Goal: Task Accomplishment & Management: Manage account settings

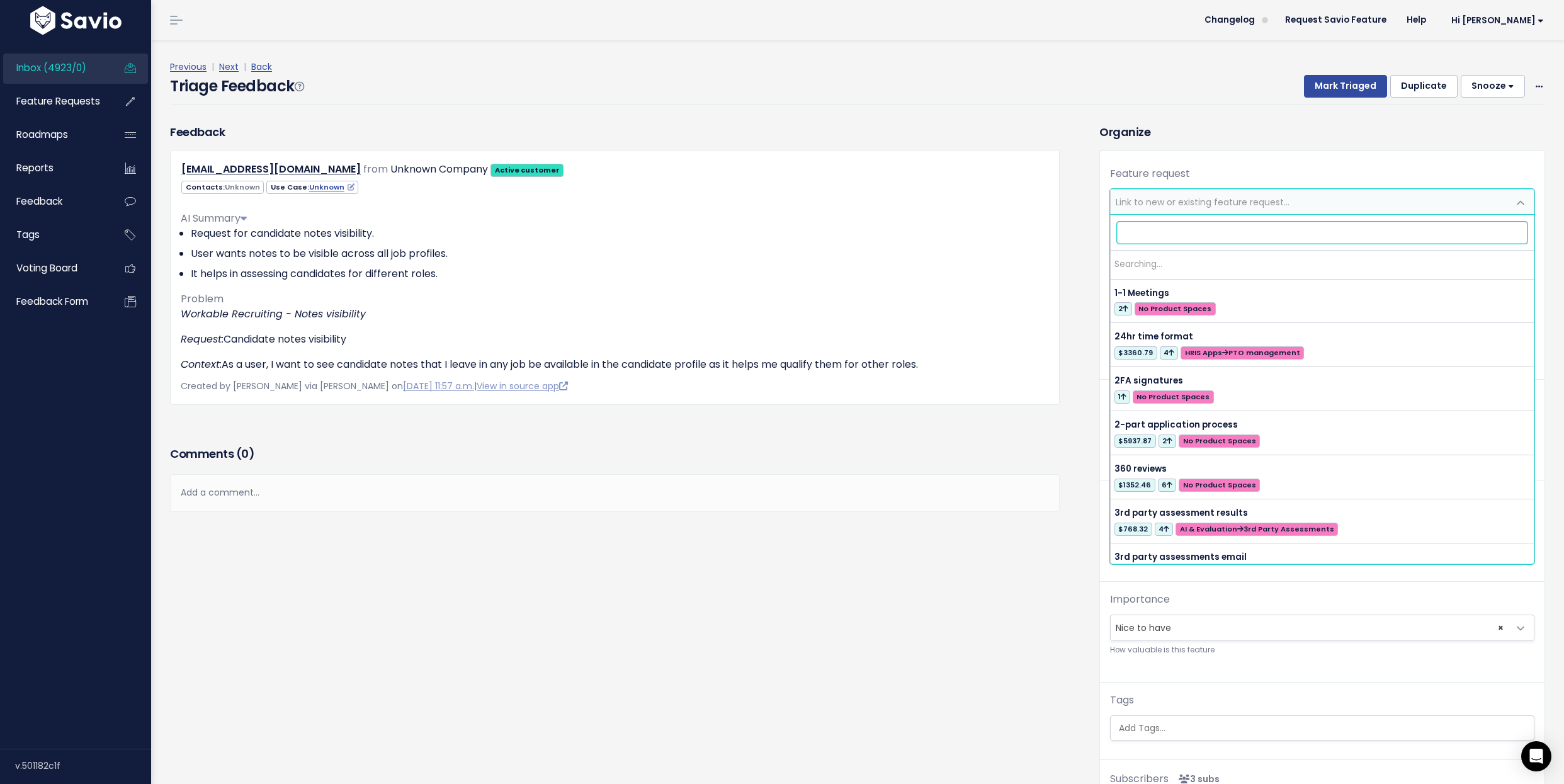
click at [1164, 202] on span "Link to new or existing feature request..." at bounding box center [1202, 202] width 174 height 12
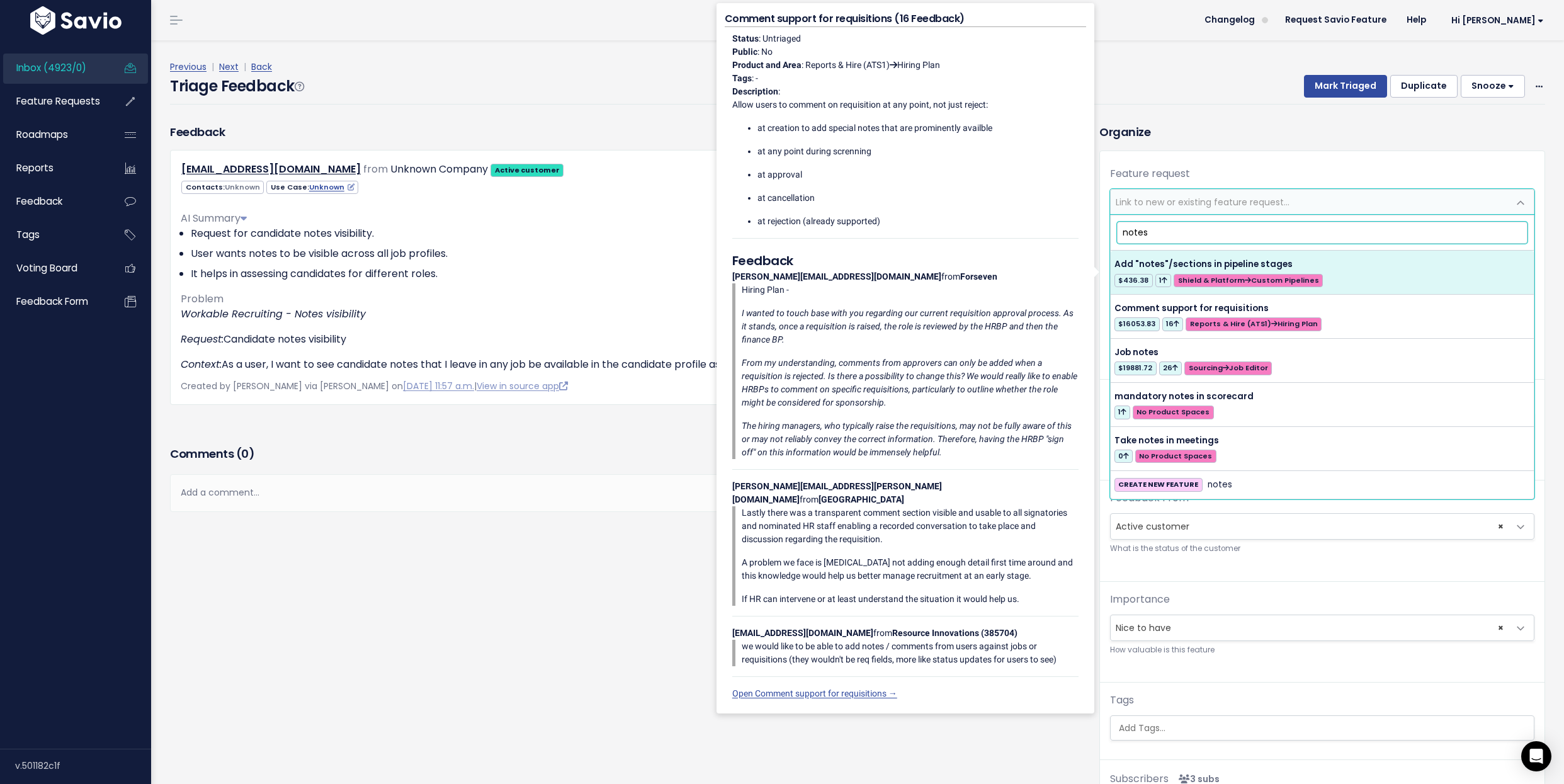
click at [1164, 224] on input "notes" at bounding box center [1323, 233] width 411 height 22
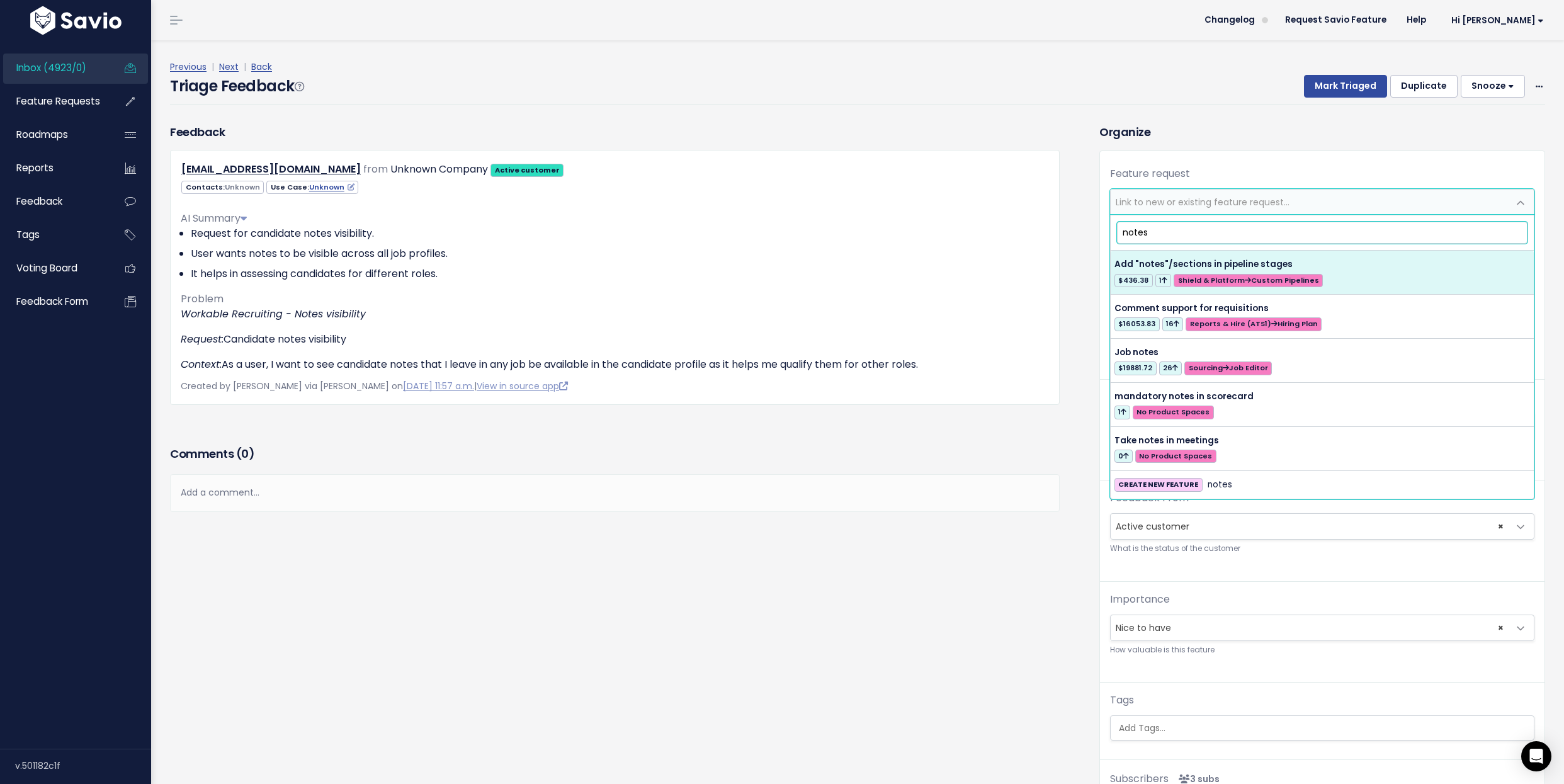
click at [1164, 224] on input "notes" at bounding box center [1323, 233] width 411 height 22
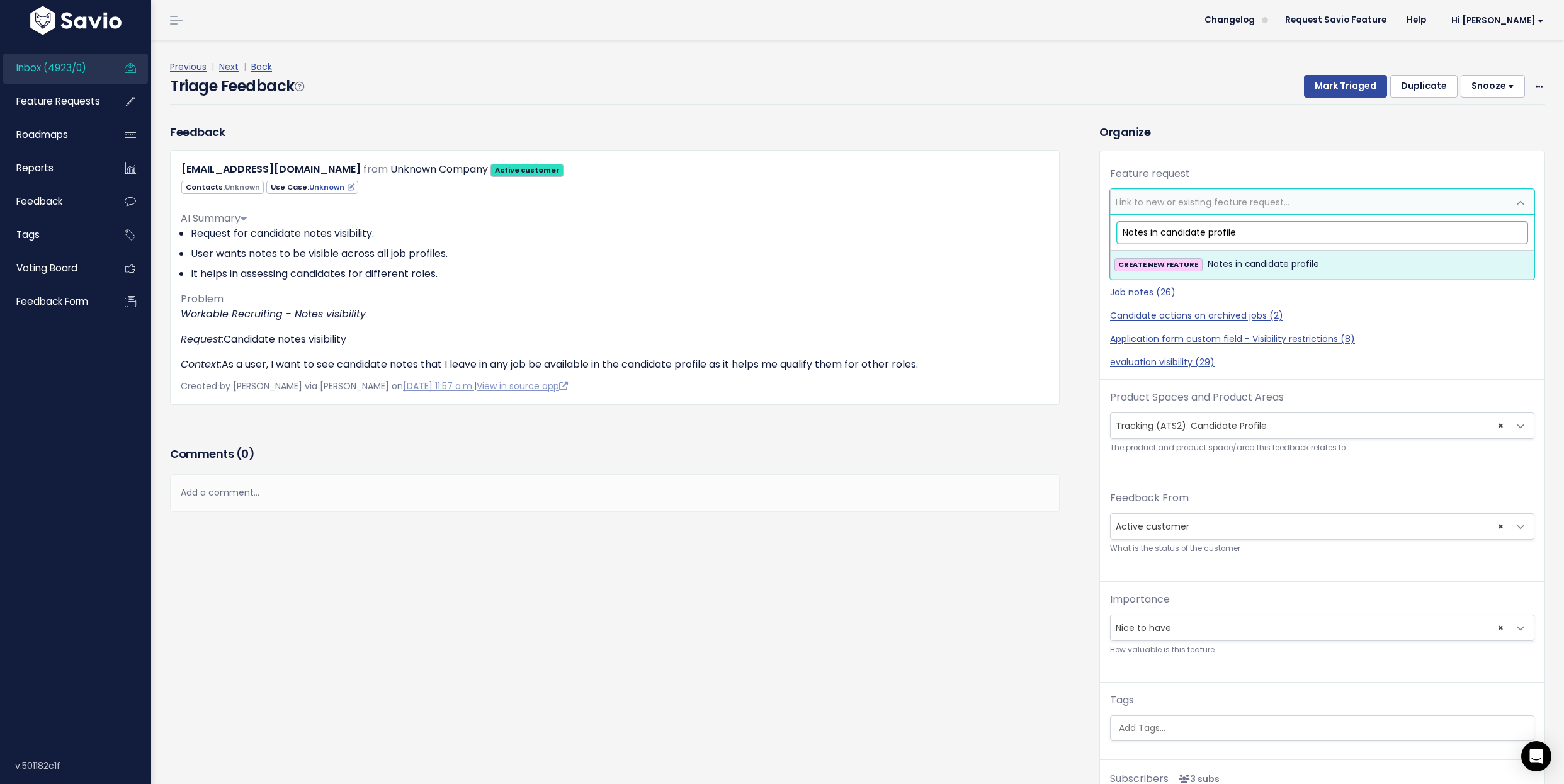
type input "Notes in candidate profile"
click at [1164, 266] on span "Notes in candidate profile" at bounding box center [1264, 264] width 112 height 16
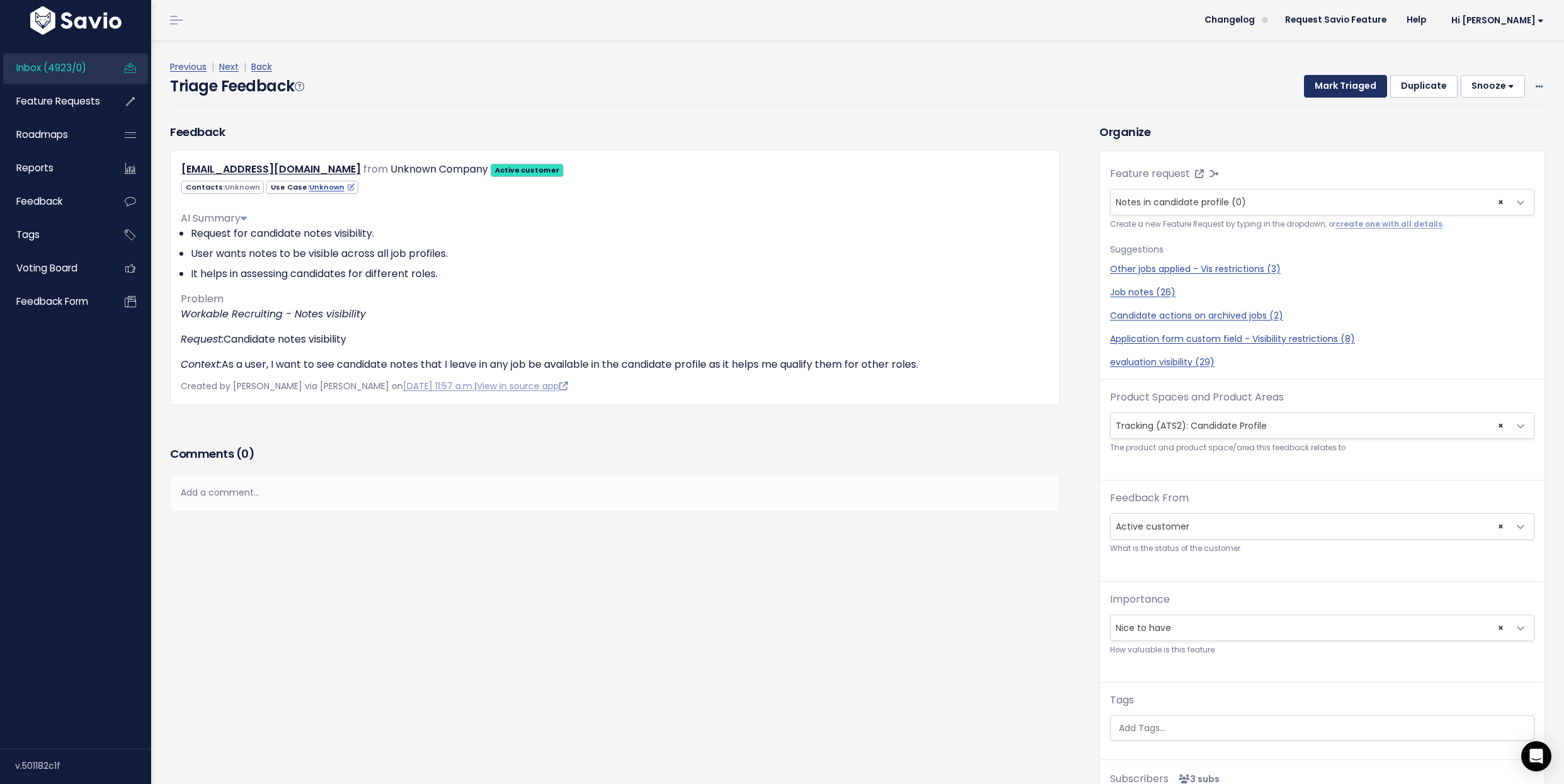
click at [1164, 82] on button "Mark Triaged" at bounding box center [1346, 86] width 83 height 23
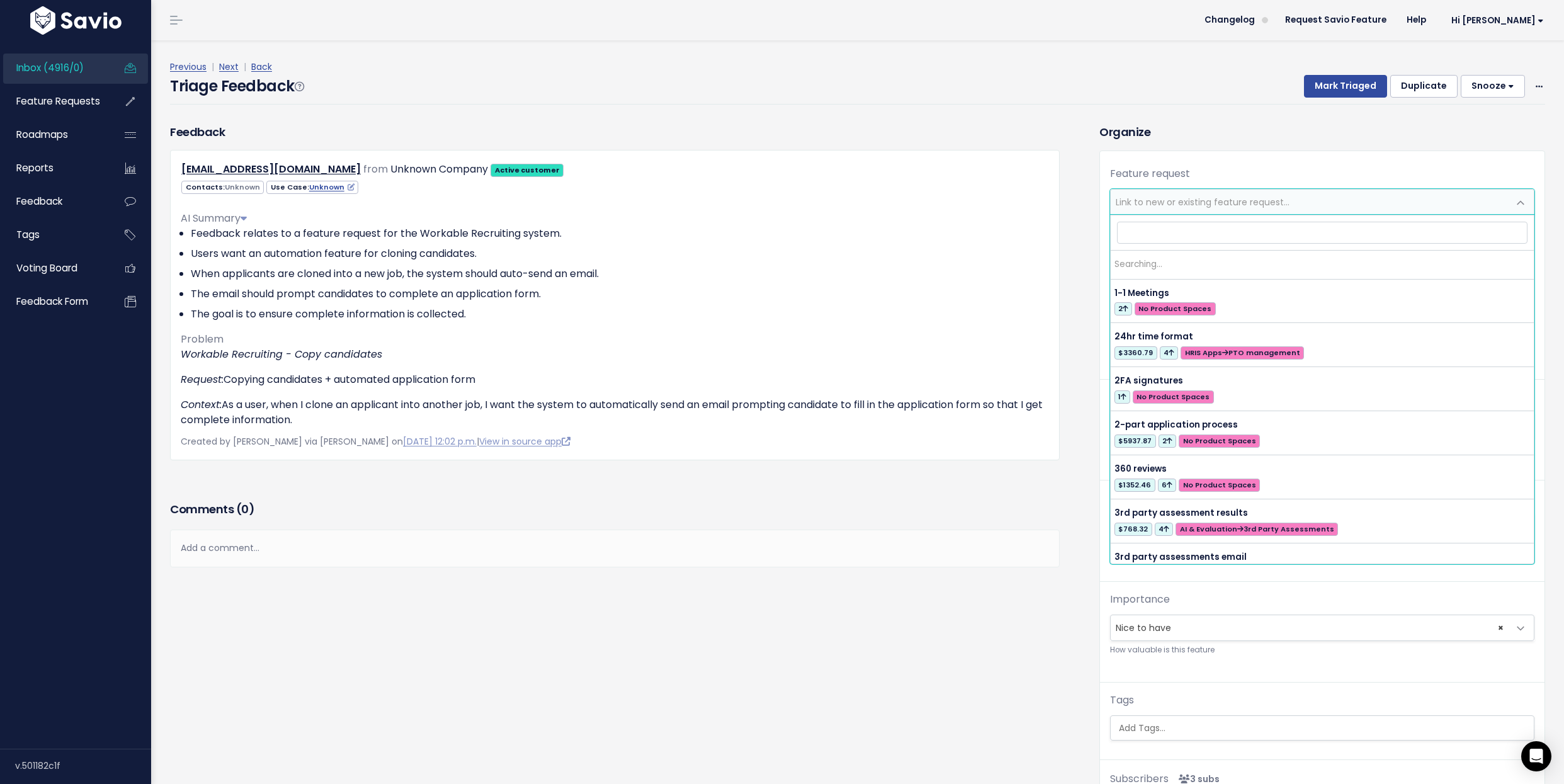
click at [1206, 202] on span "Link to new or existing feature request..." at bounding box center [1202, 202] width 174 height 12
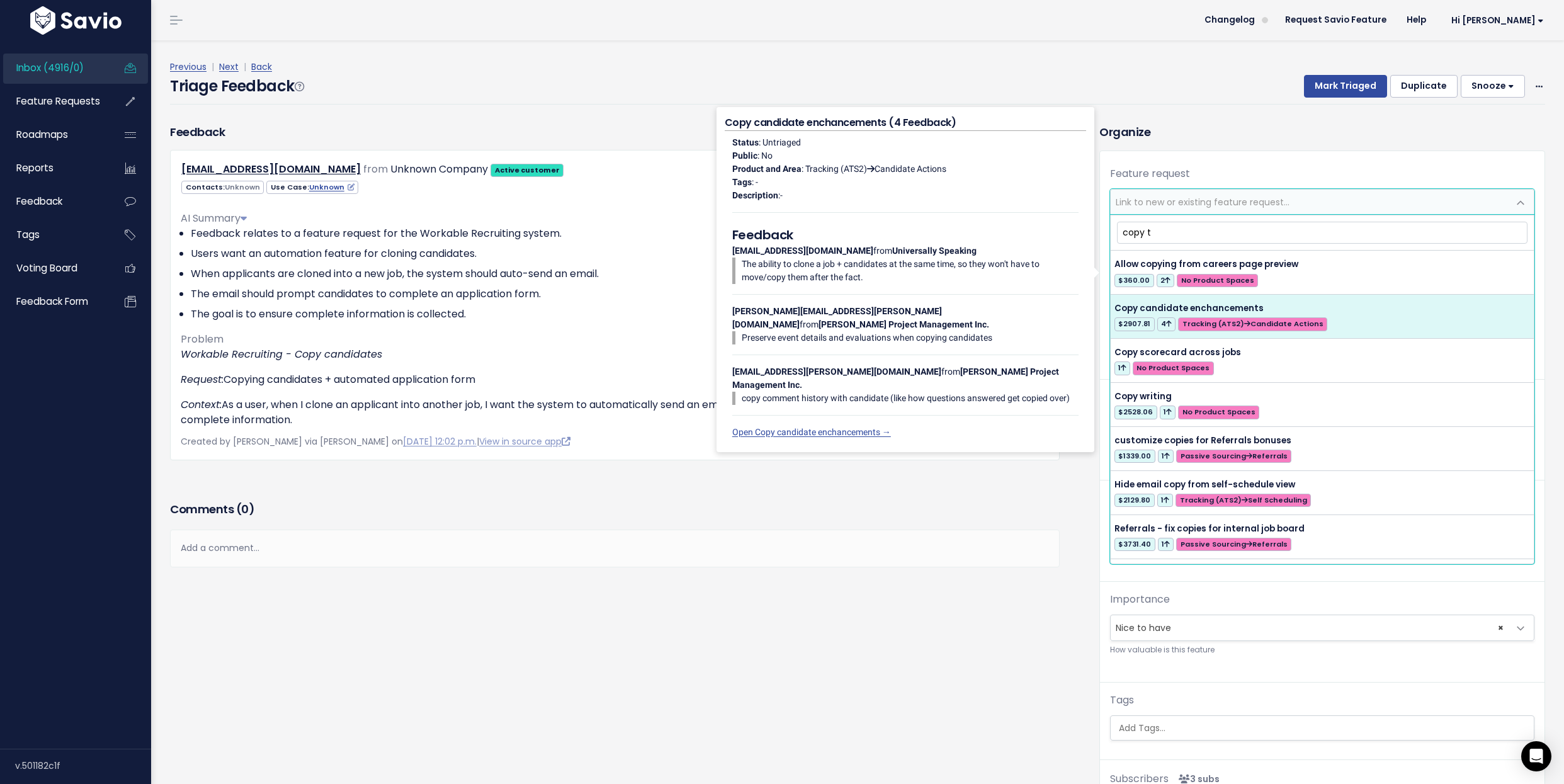
type input "copy t"
select select "30714"
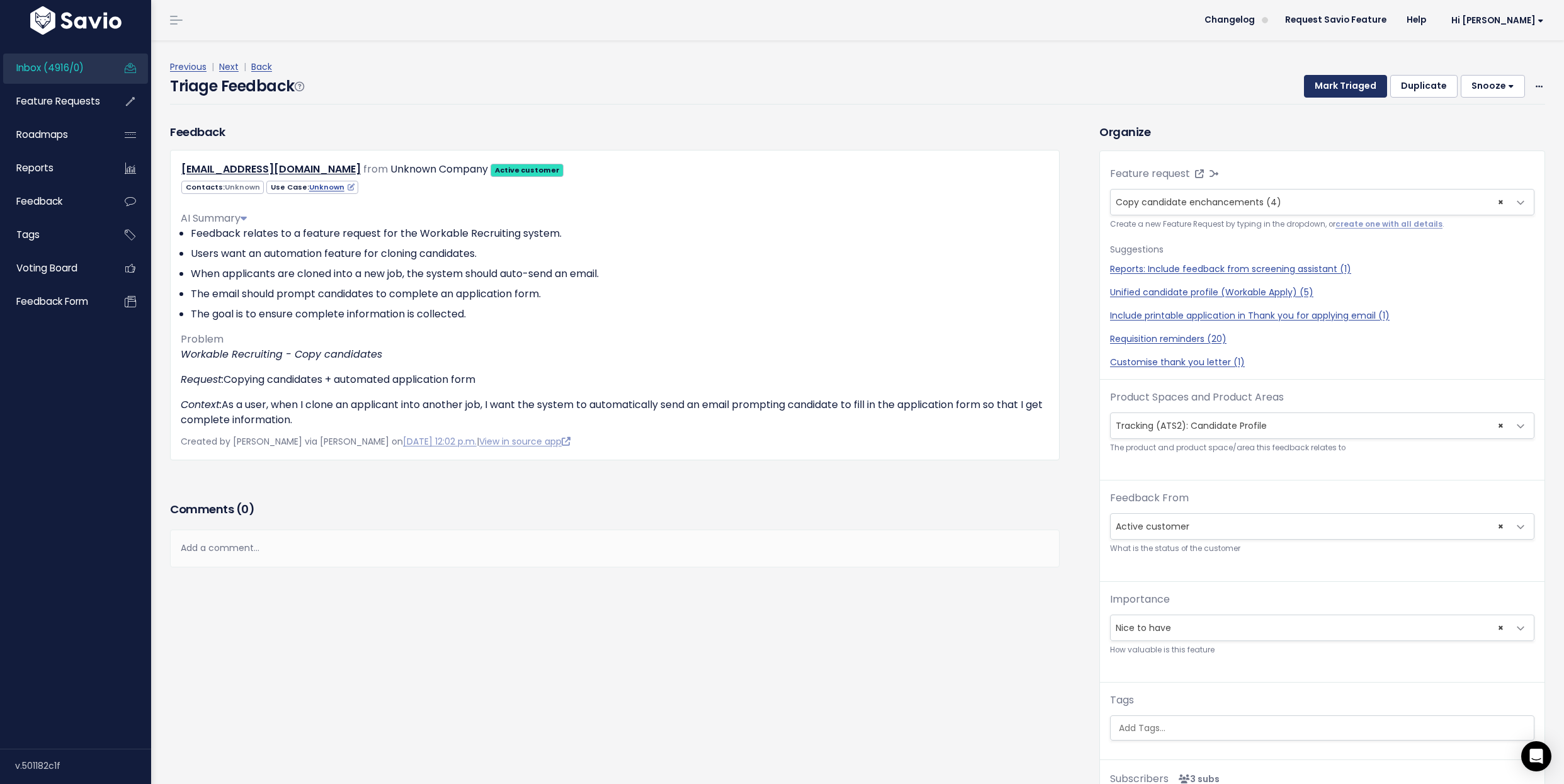
click at [1359, 92] on button "Mark Triaged" at bounding box center [1346, 86] width 83 height 23
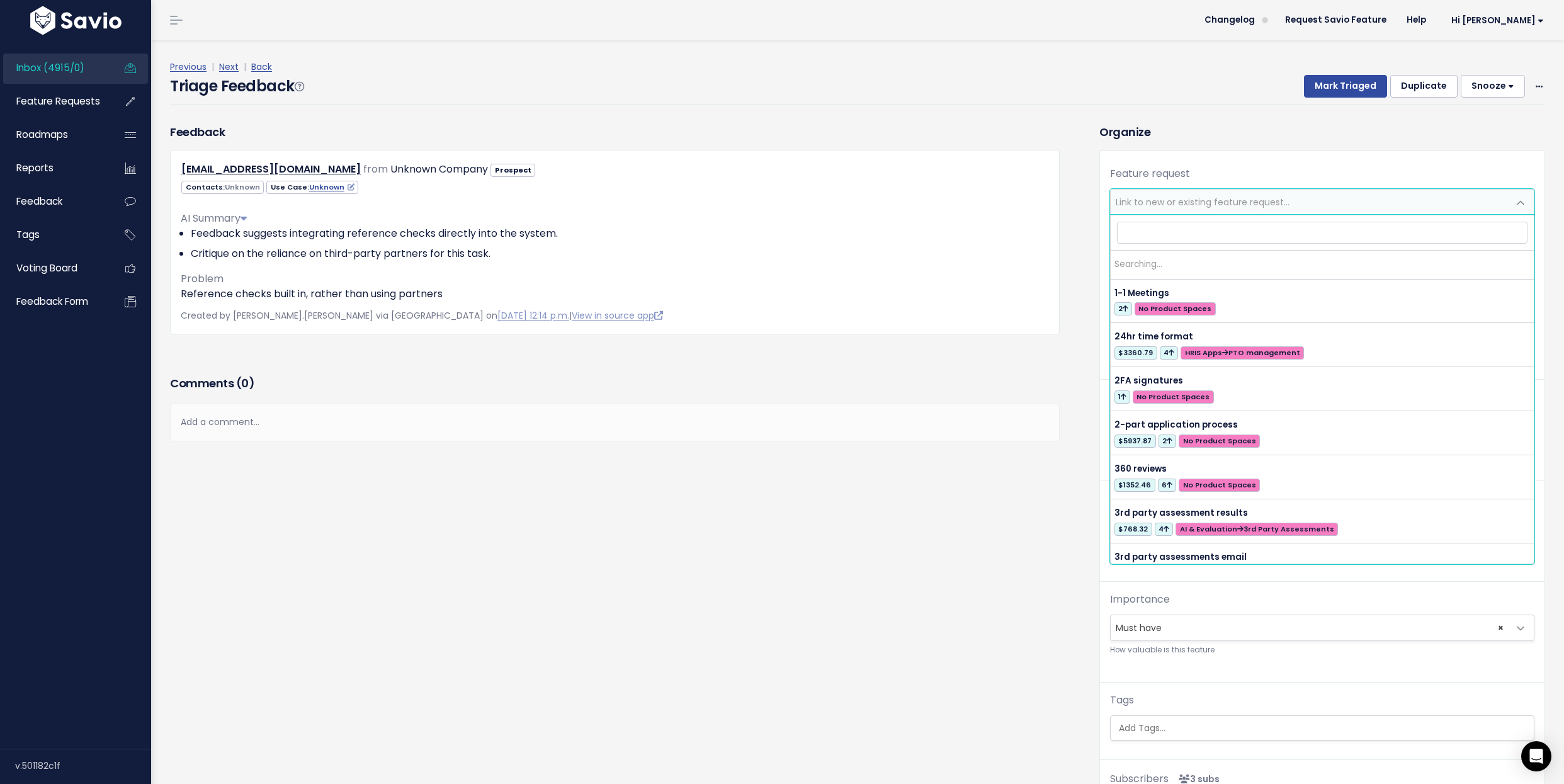
click at [1183, 212] on span "Link to new or existing feature request..." at bounding box center [1310, 202] width 398 height 25
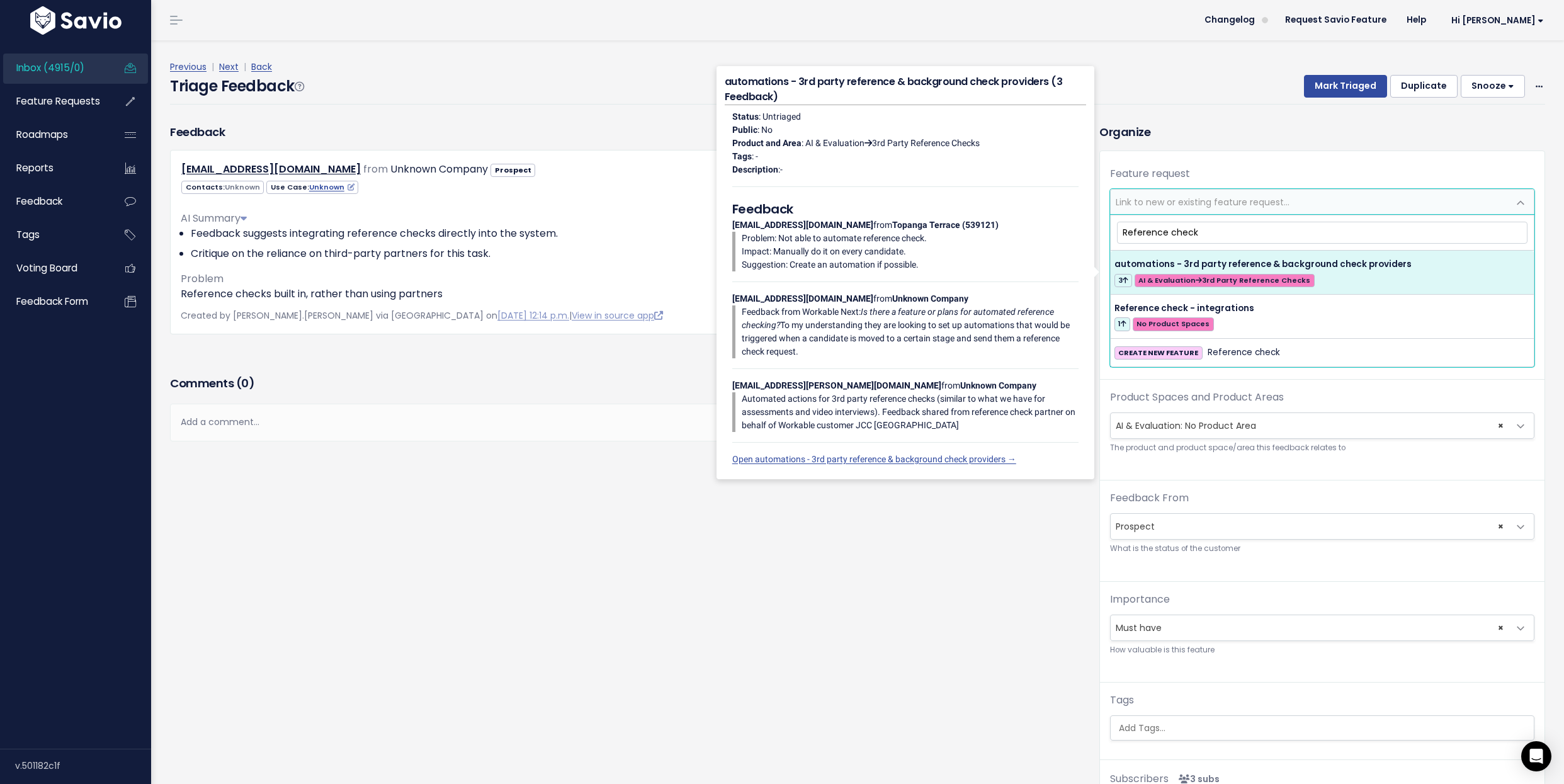
click at [1117, 225] on input "Reference check" at bounding box center [1323, 233] width 411 height 22
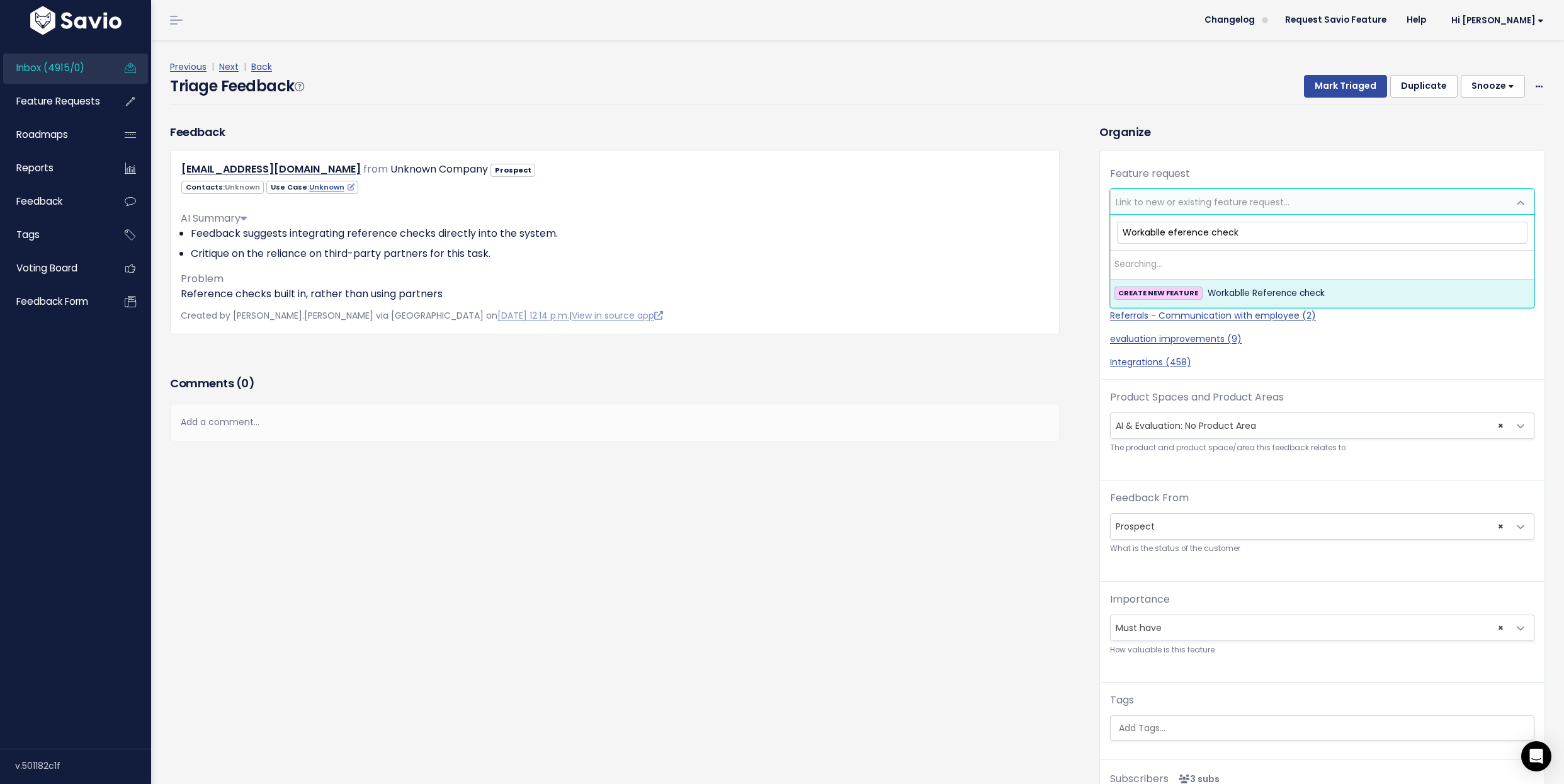
type input "Workablle reference check"
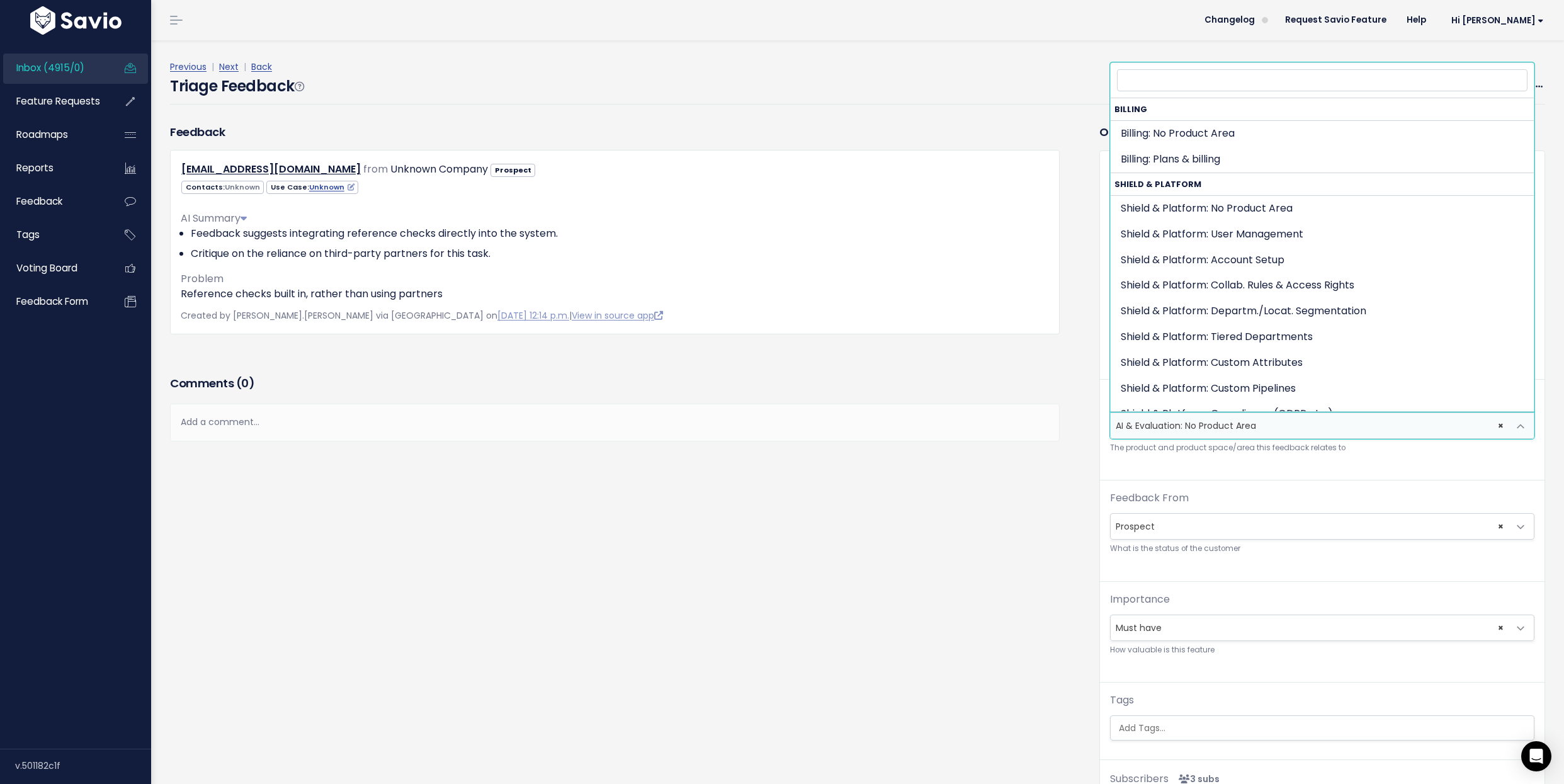
scroll to position [2000, 0]
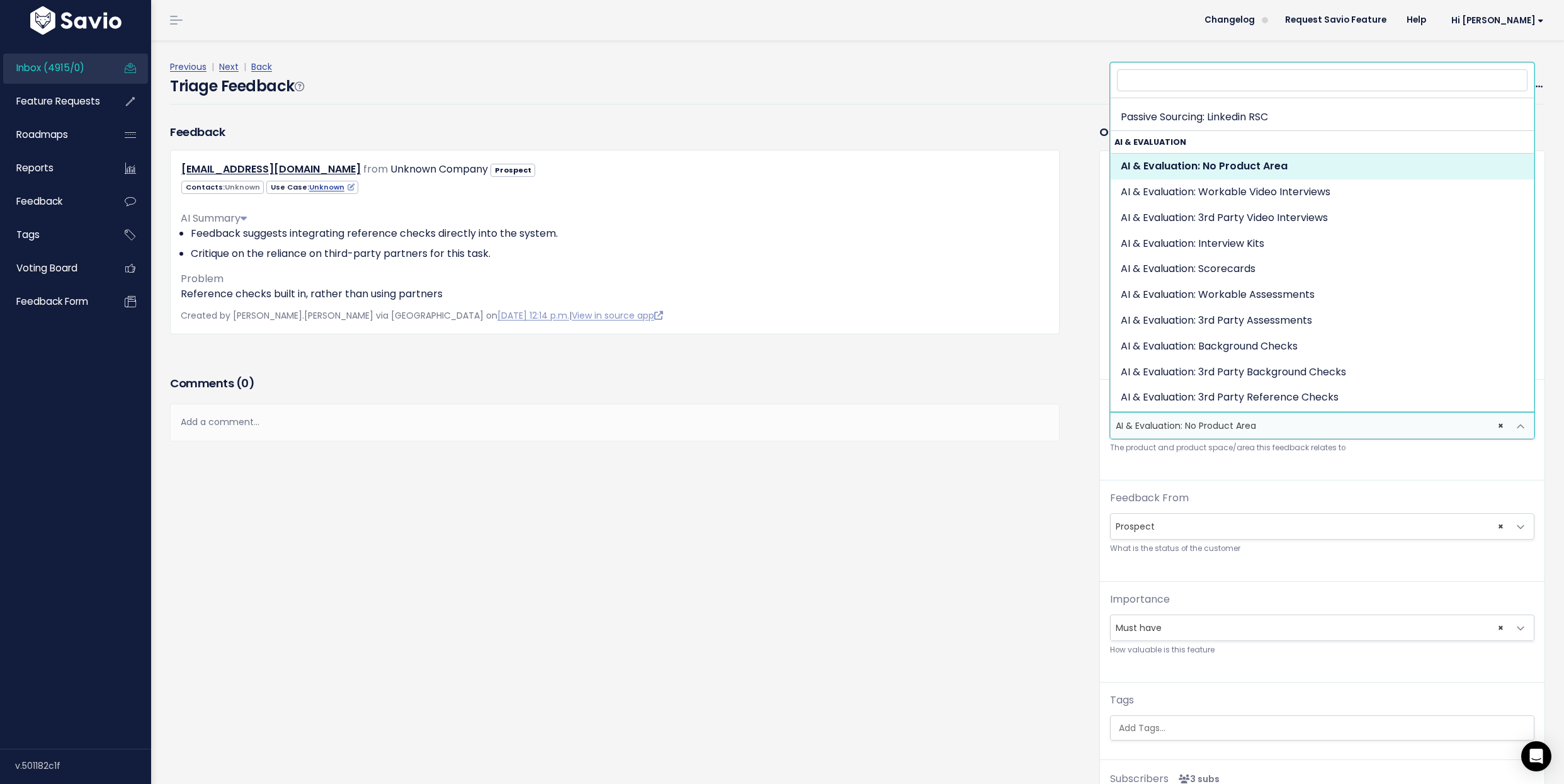
click at [1236, 423] on span "× AI & Evaluation: No Product Area" at bounding box center [1310, 425] width 398 height 25
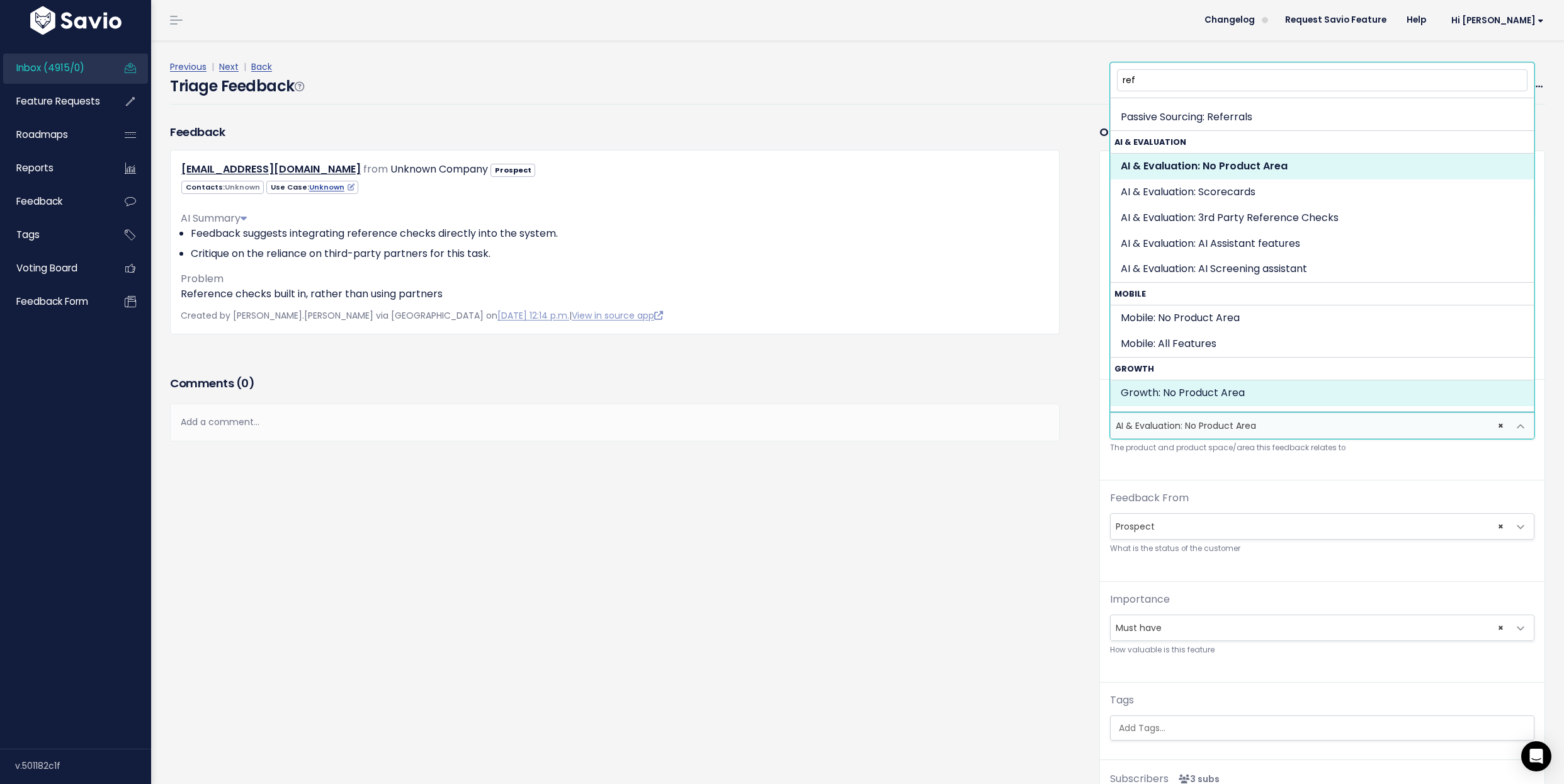
scroll to position [0, 0]
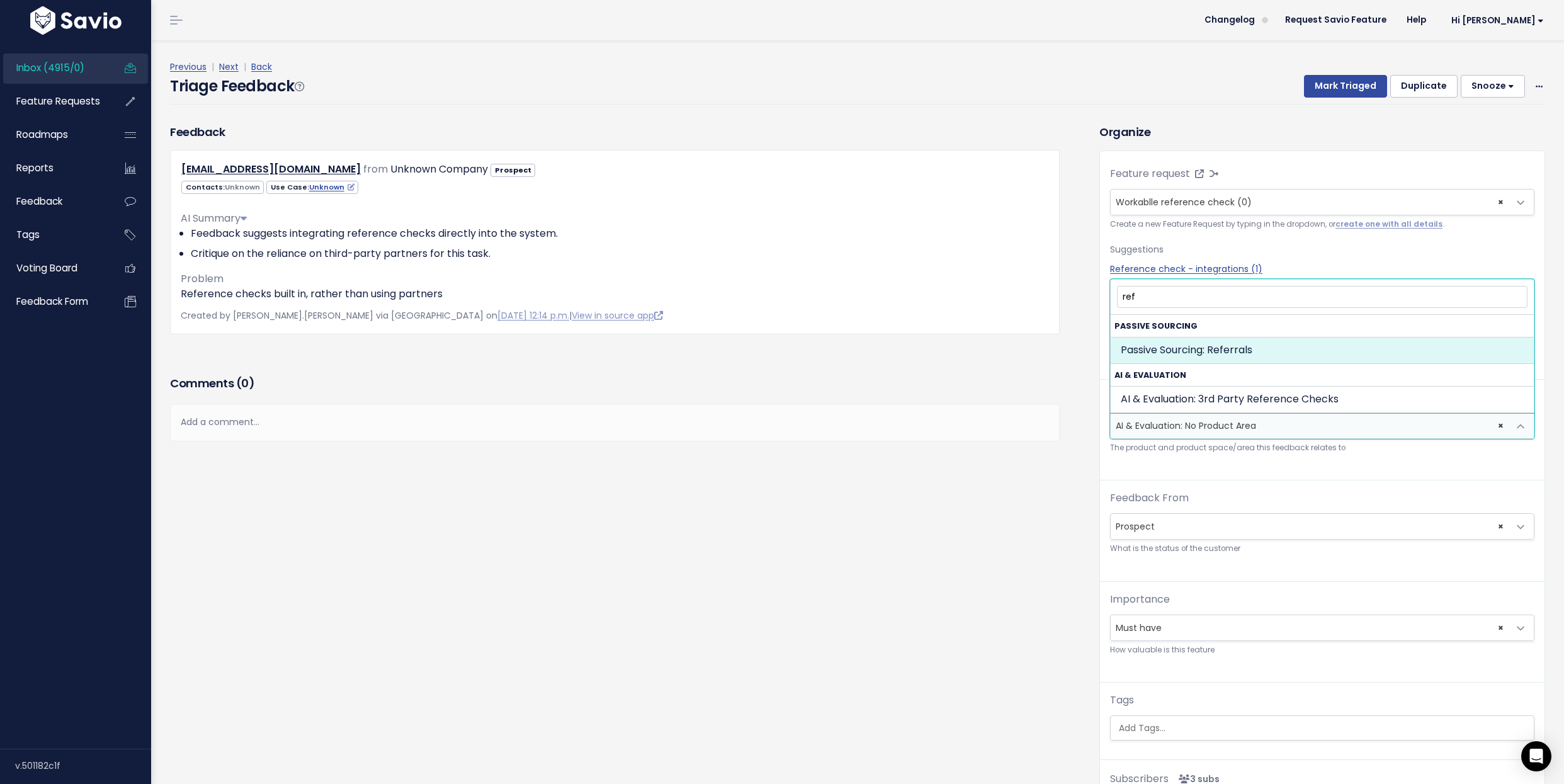
click at [1204, 298] on input "ref" at bounding box center [1323, 296] width 411 height 22
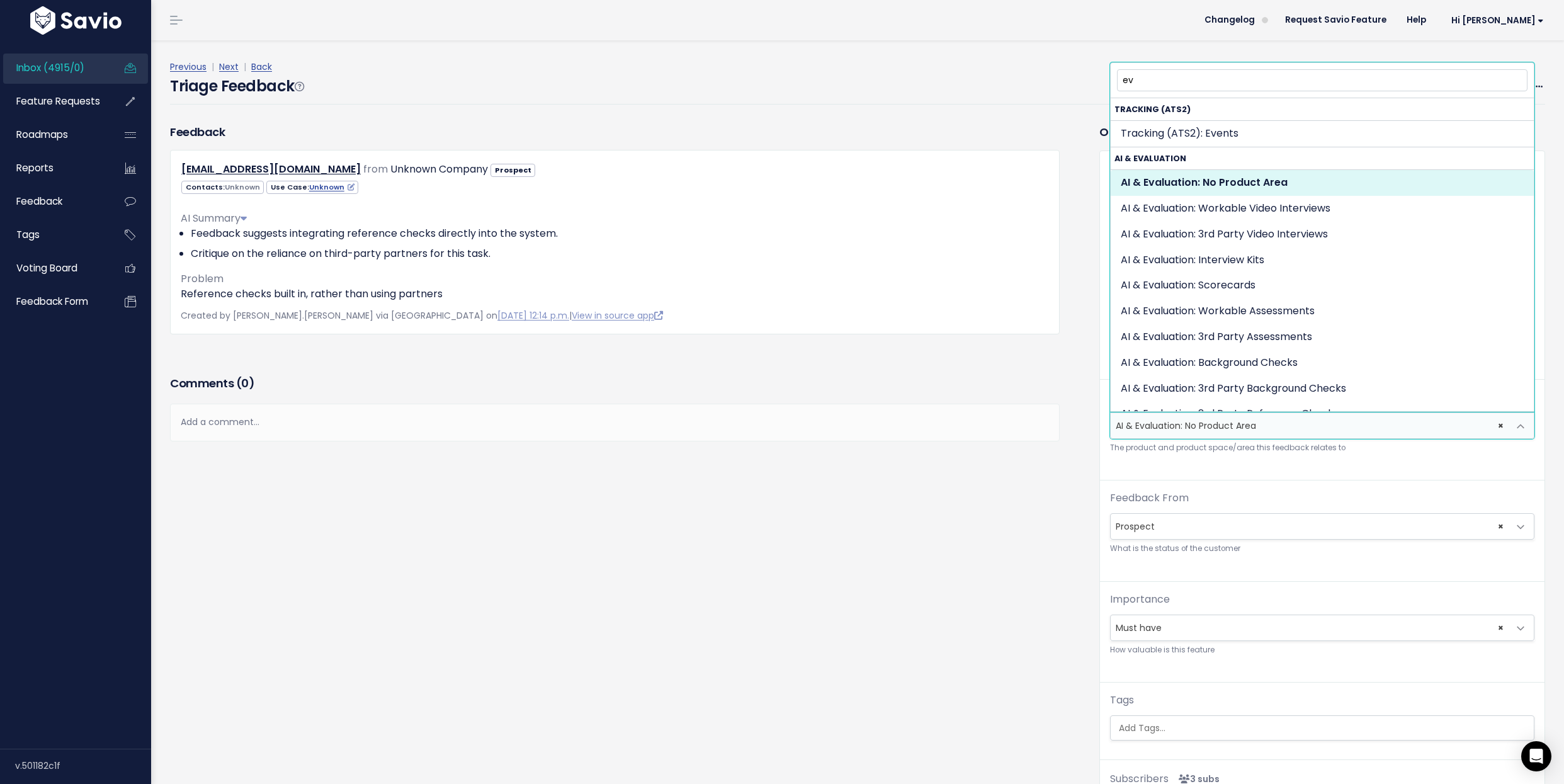
type input "ev"
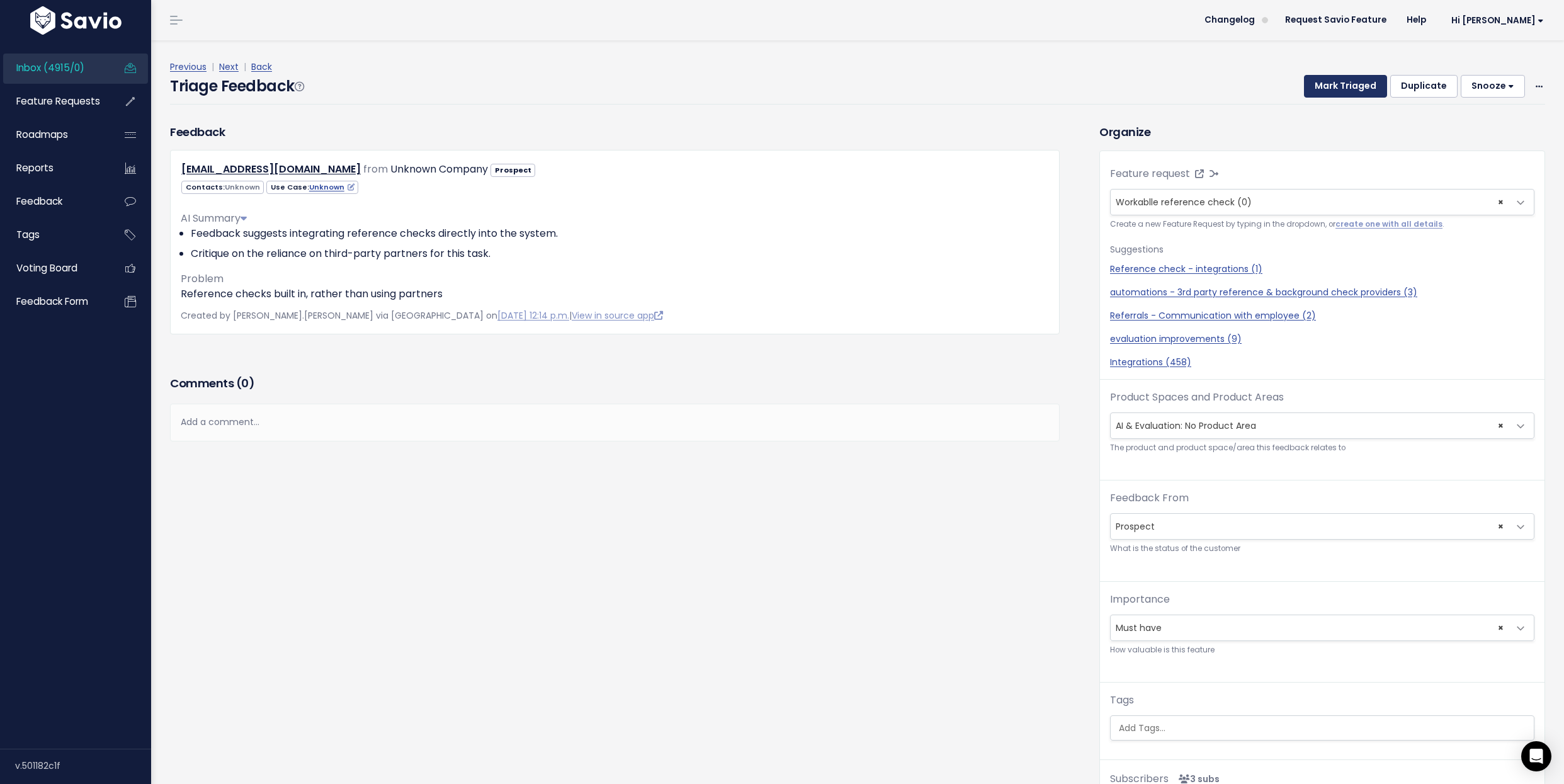
click at [1340, 89] on button "Mark Triaged" at bounding box center [1346, 86] width 83 height 23
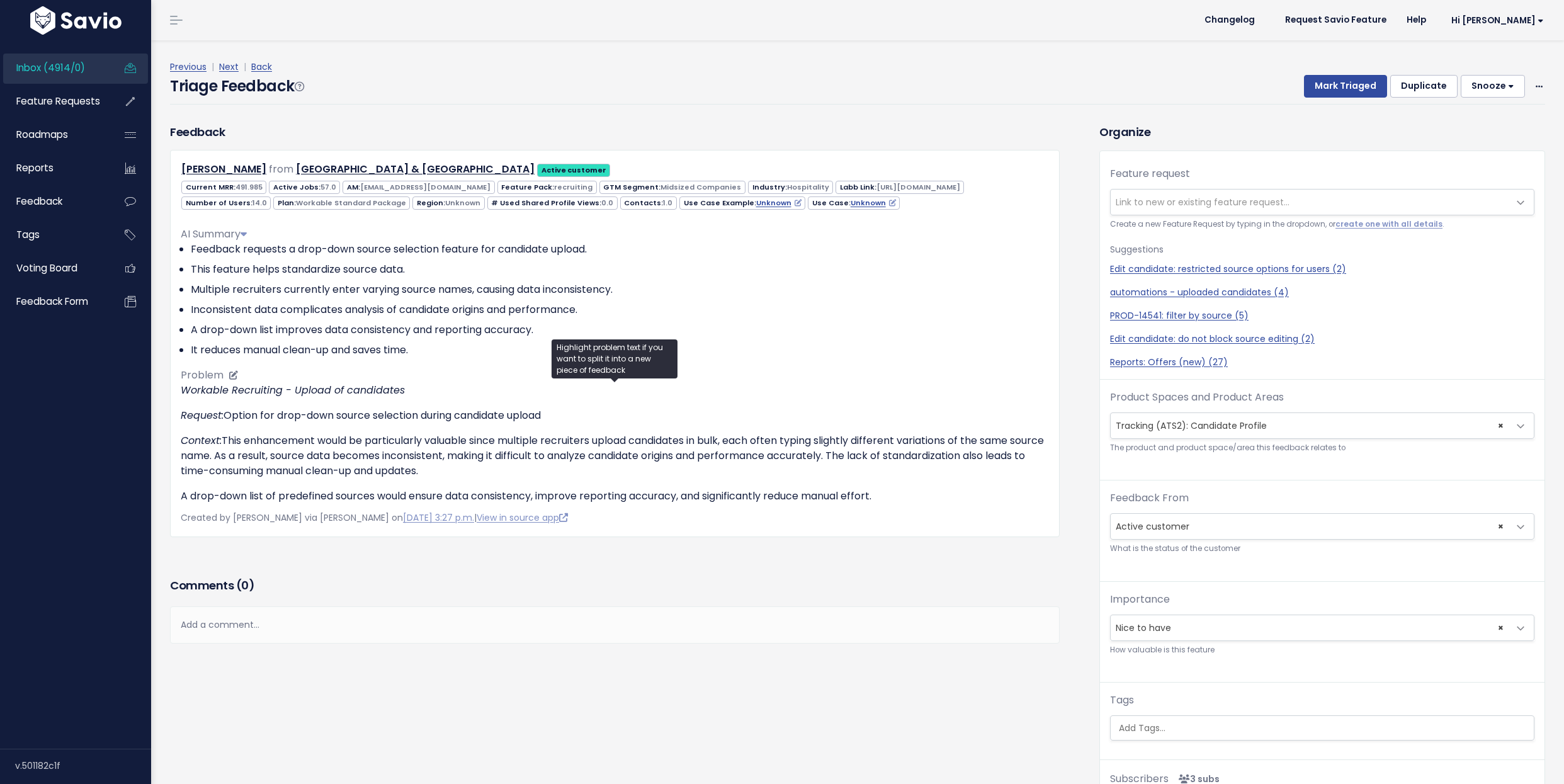
click at [264, 399] on div "Workable Recruiting - Upload of candidates Request: Option for drop-down source…" at bounding box center [615, 443] width 869 height 121
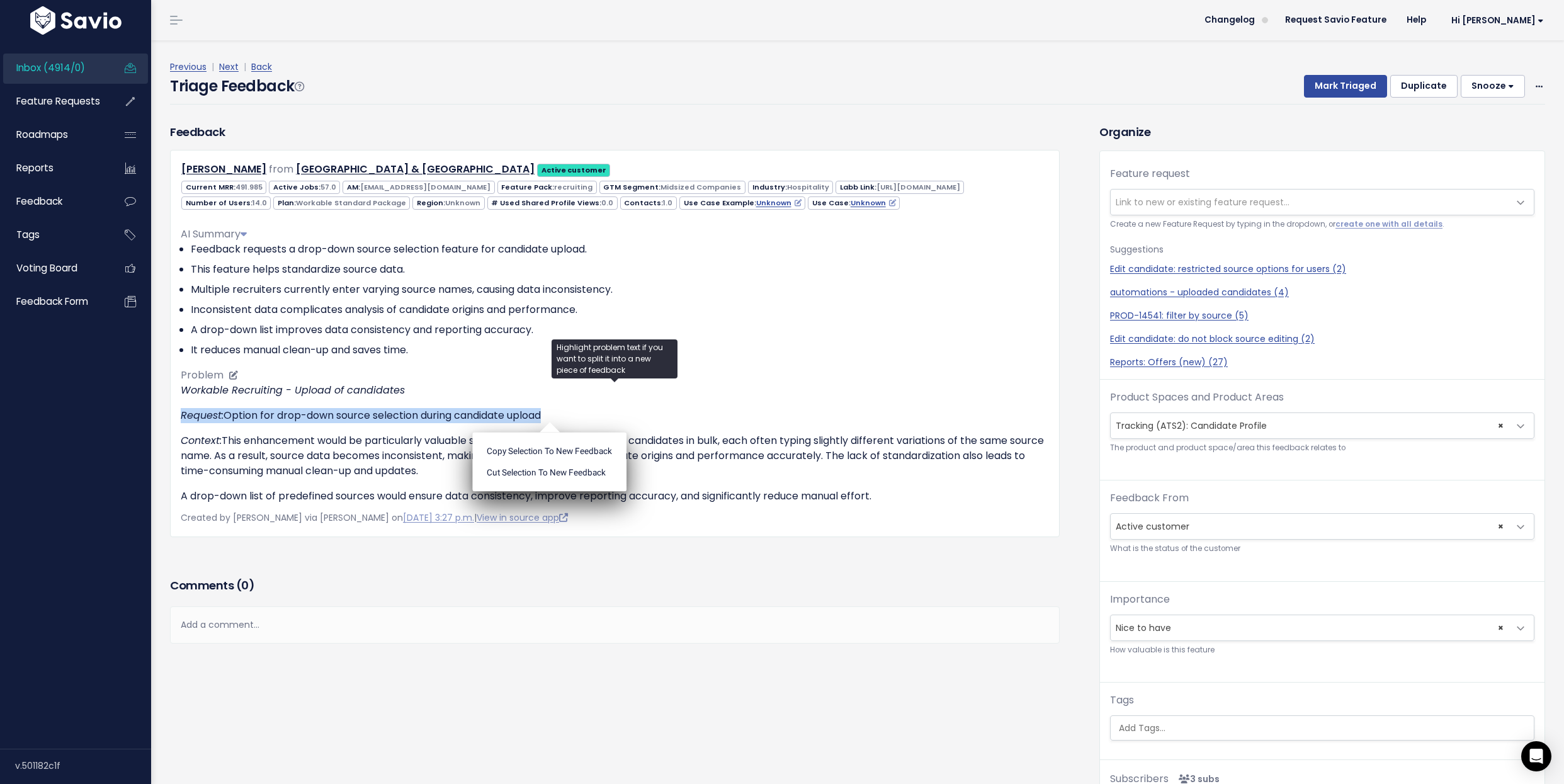
click at [284, 451] on p "Context: This enhancement would be particularly valuable since multiple recruit…" at bounding box center [615, 456] width 869 height 46
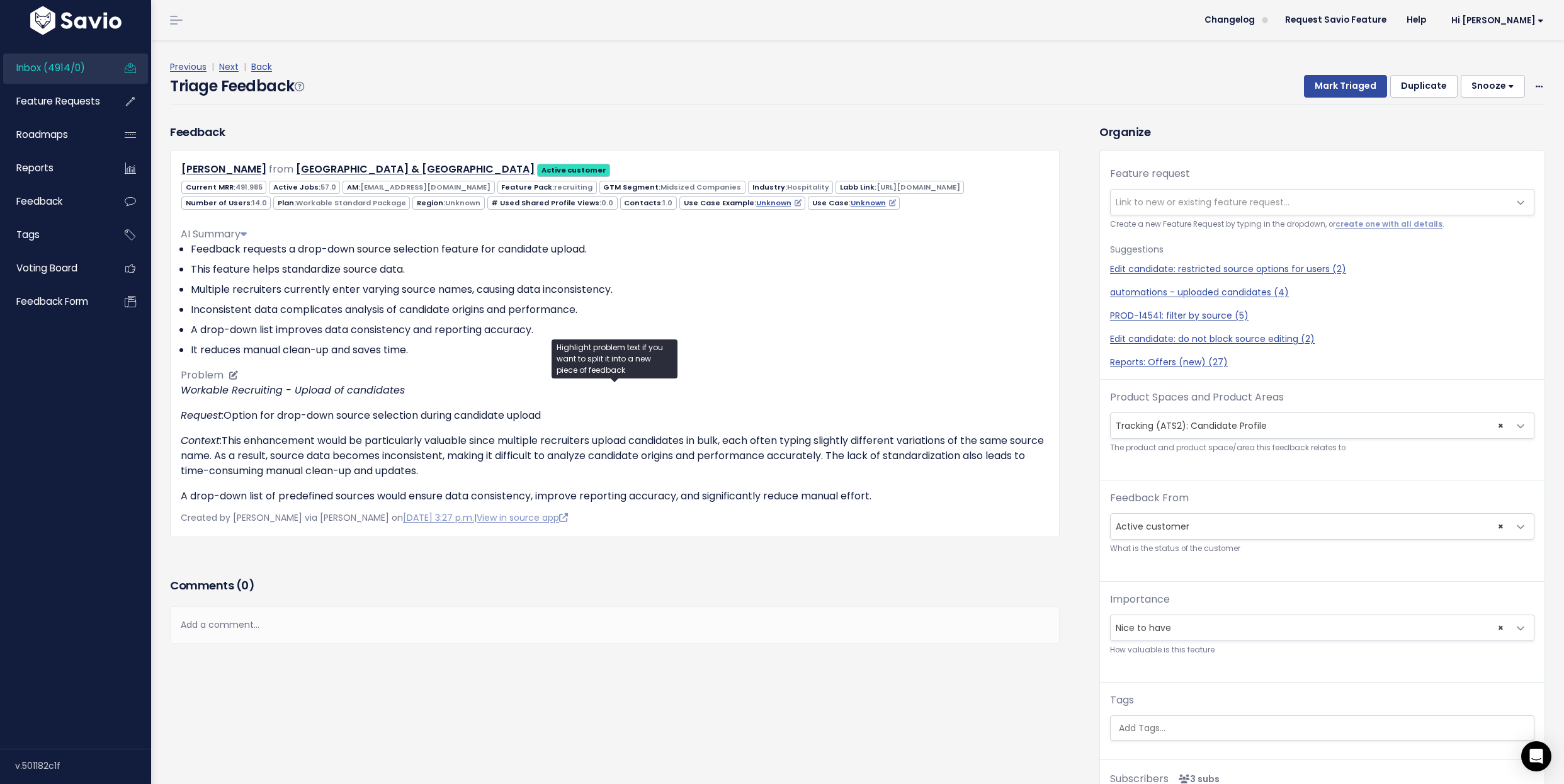
click at [284, 451] on p "Context: This enhancement would be particularly valuable since multiple recruit…" at bounding box center [615, 456] width 869 height 46
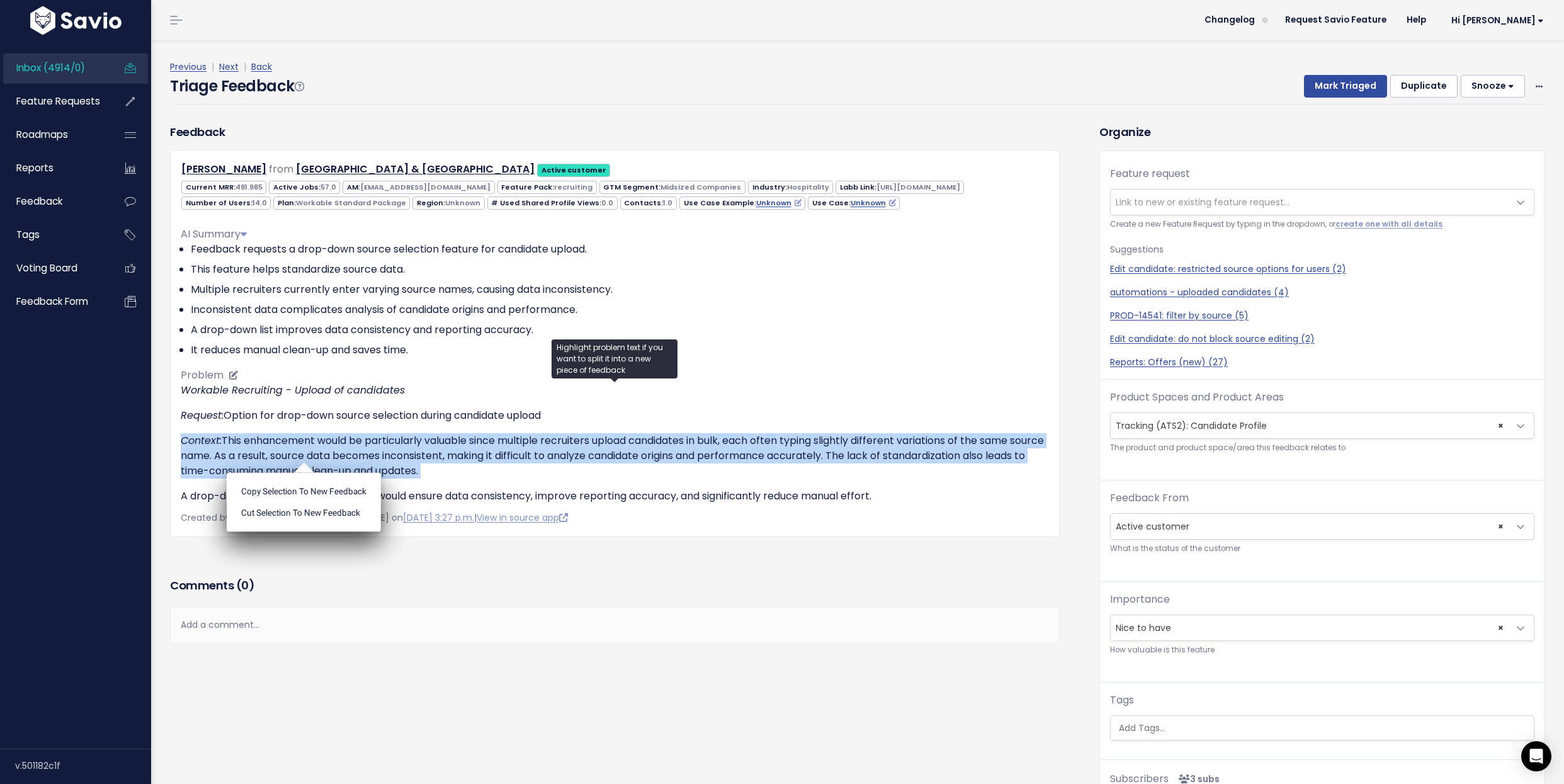
click at [284, 451] on p "Context: This enhancement would be particularly valuable since multiple recruit…" at bounding box center [615, 456] width 869 height 46
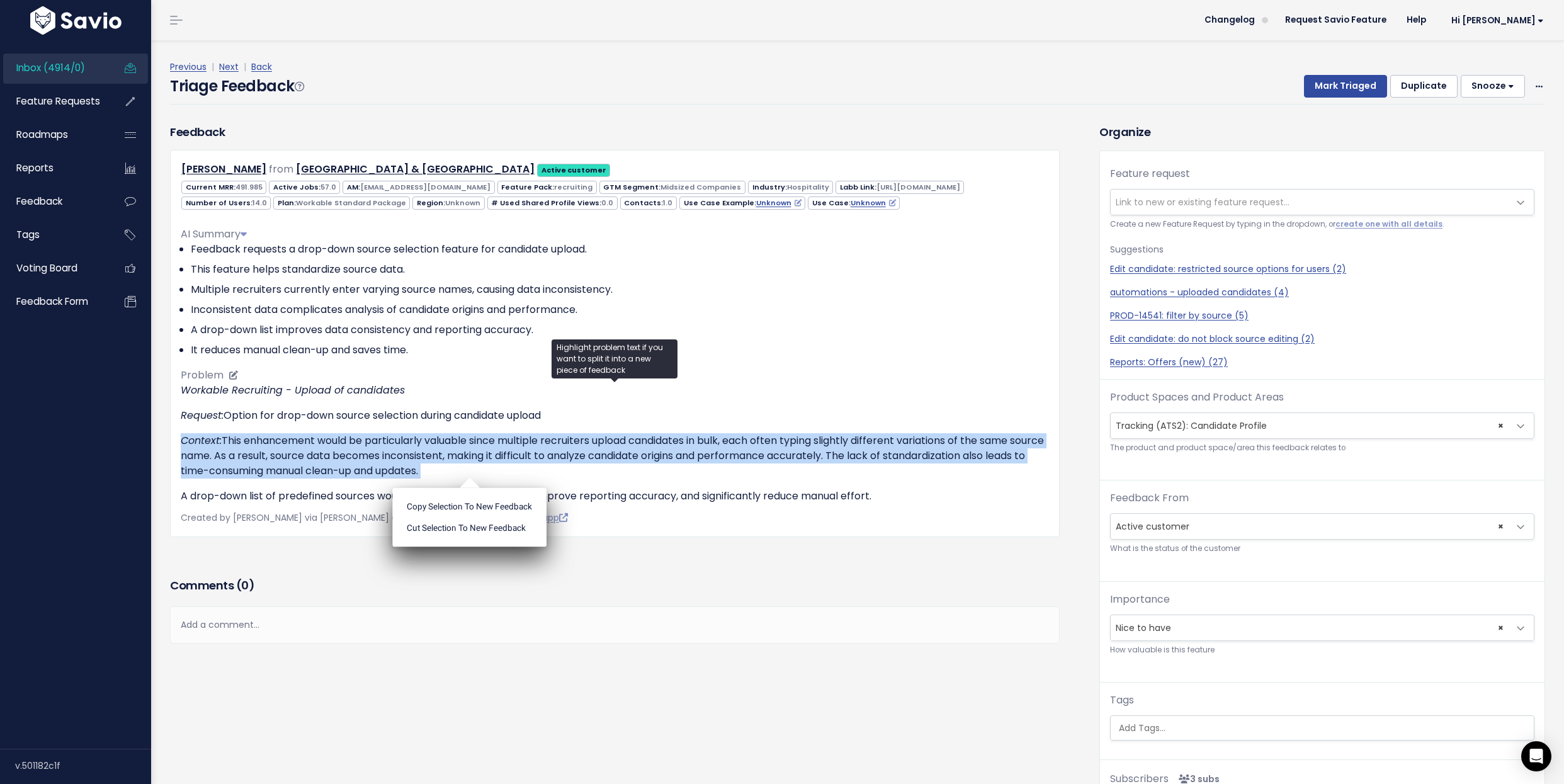
click at [284, 451] on p "Context: This enhancement would be particularly valuable since multiple recruit…" at bounding box center [615, 456] width 869 height 46
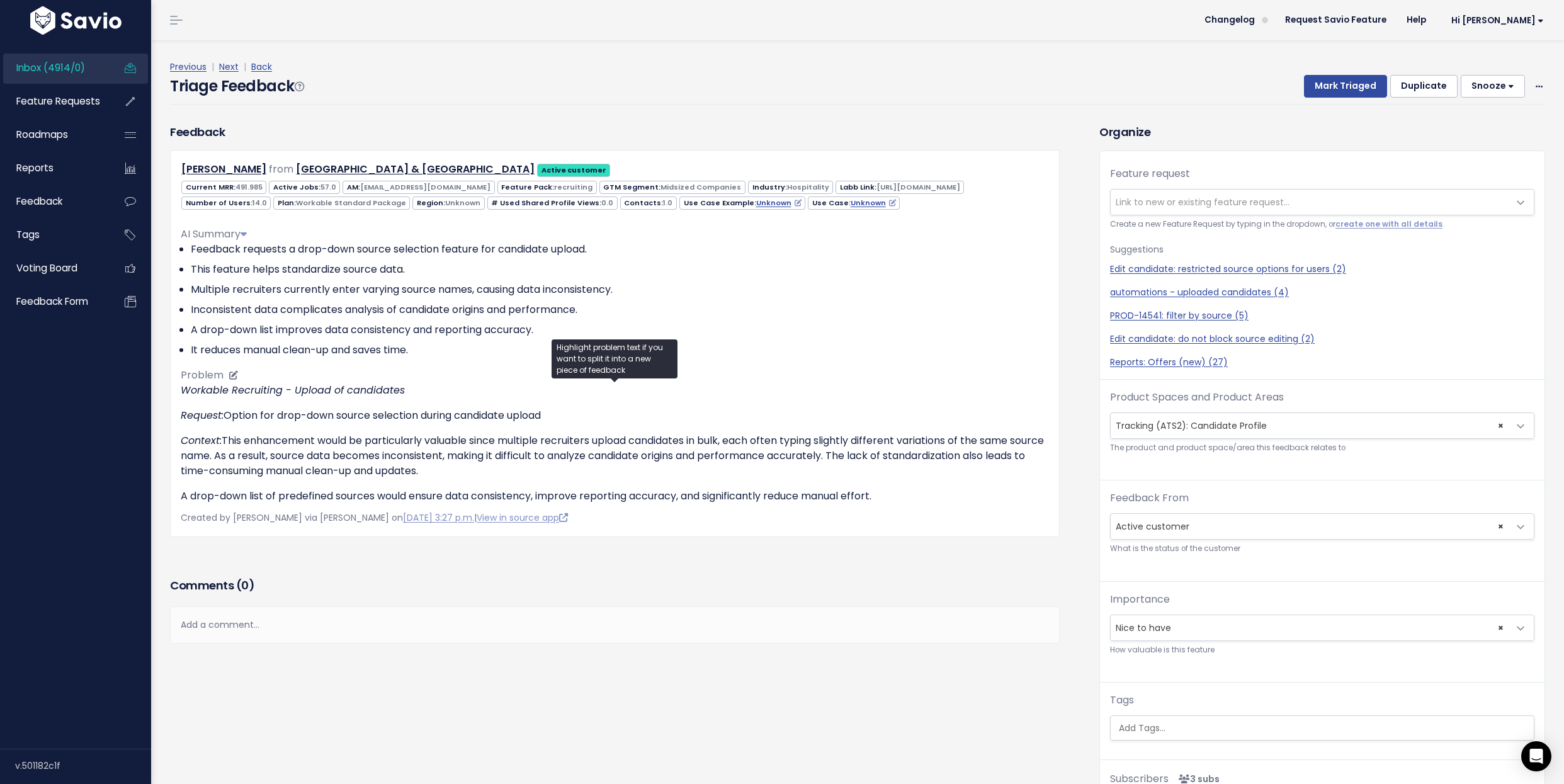
click at [284, 451] on p "Context: This enhancement would be particularly valuable since multiple recruit…" at bounding box center [615, 456] width 869 height 46
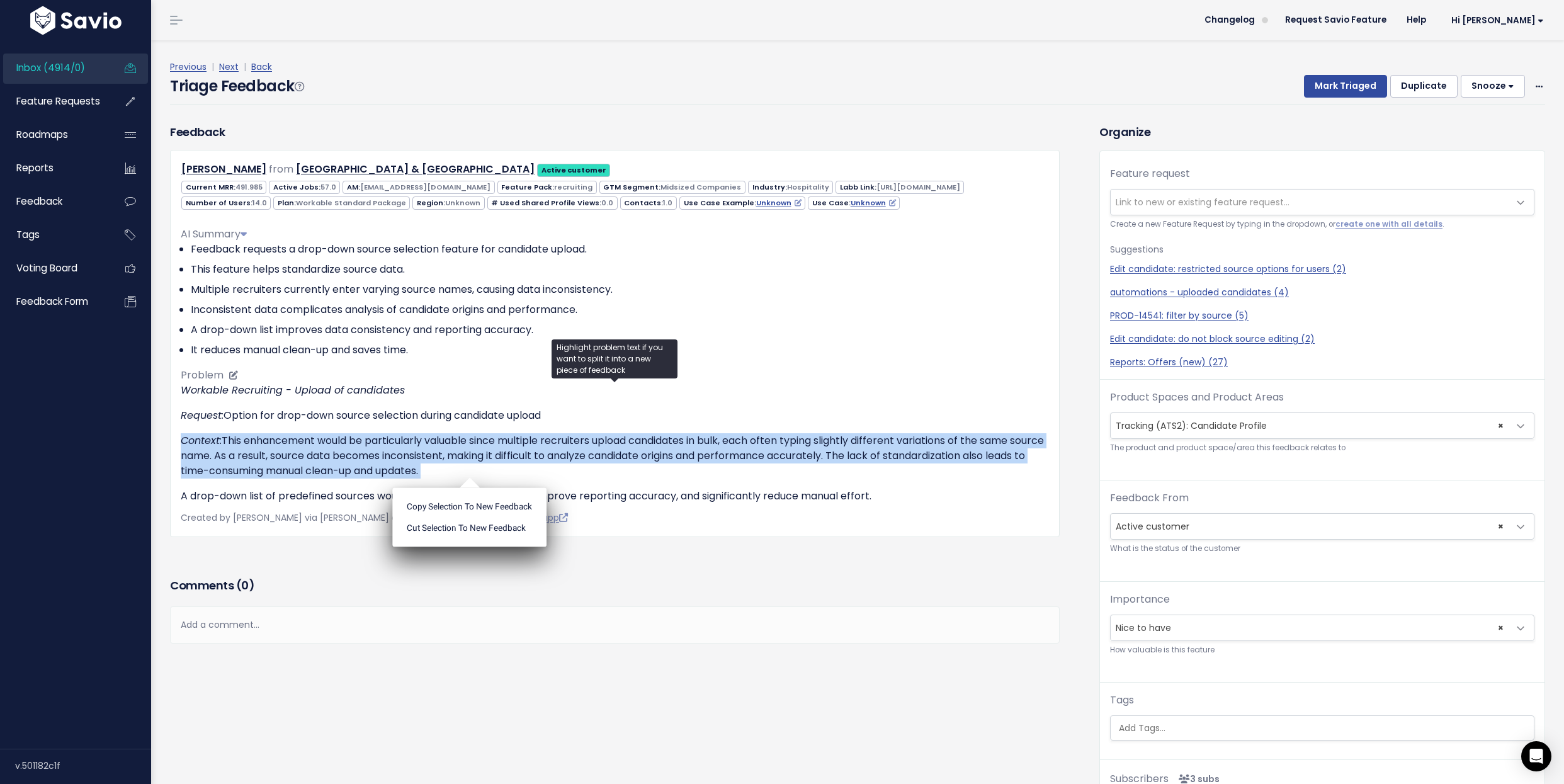
click at [284, 451] on p "Context: This enhancement would be particularly valuable since multiple recruit…" at bounding box center [615, 456] width 869 height 46
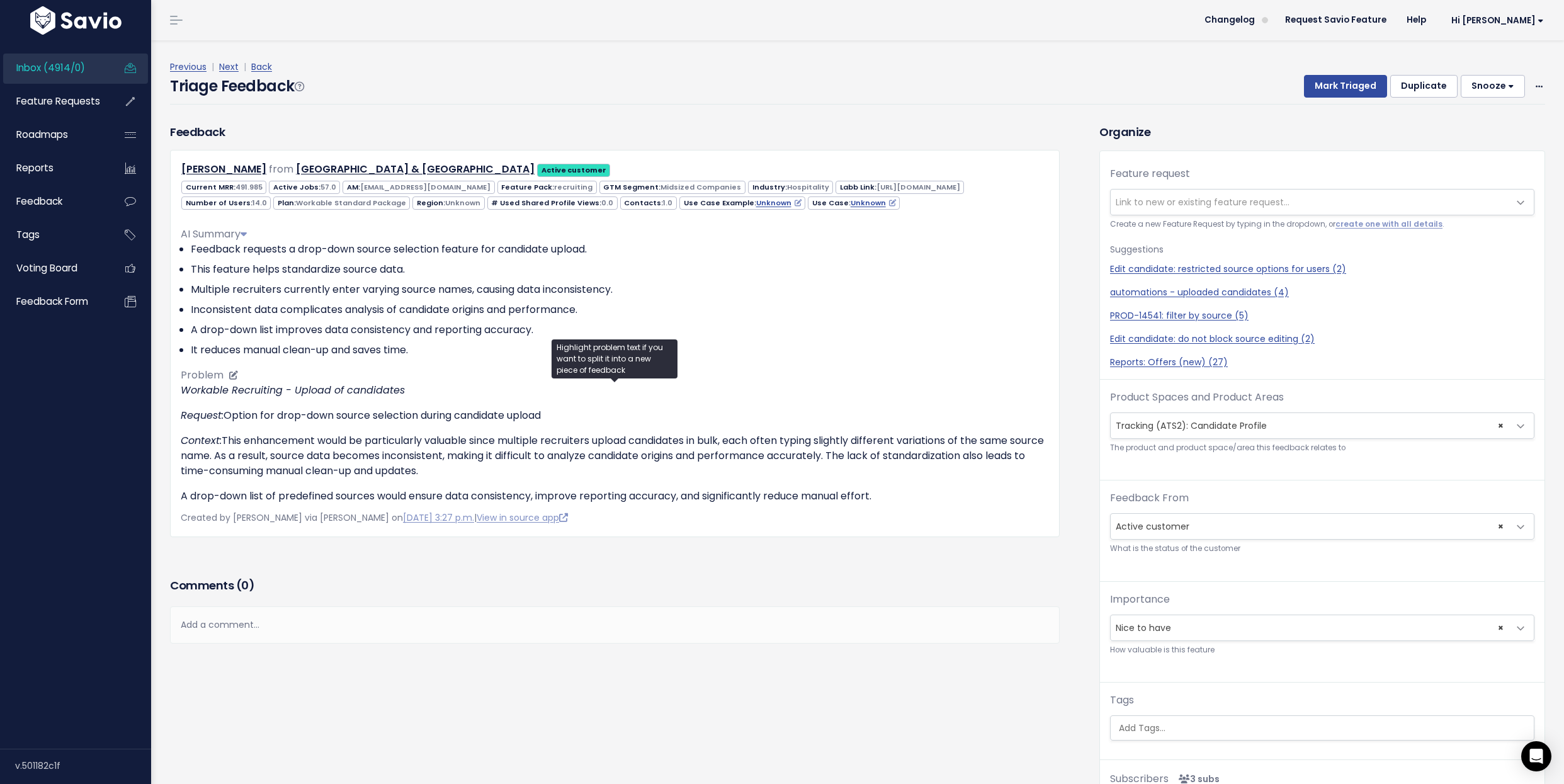
click at [284, 451] on p "Context: This enhancement would be particularly valuable since multiple recruit…" at bounding box center [615, 456] width 869 height 46
click at [589, 70] on div "Previous | Next | Back" at bounding box center [857, 67] width 1375 height 16
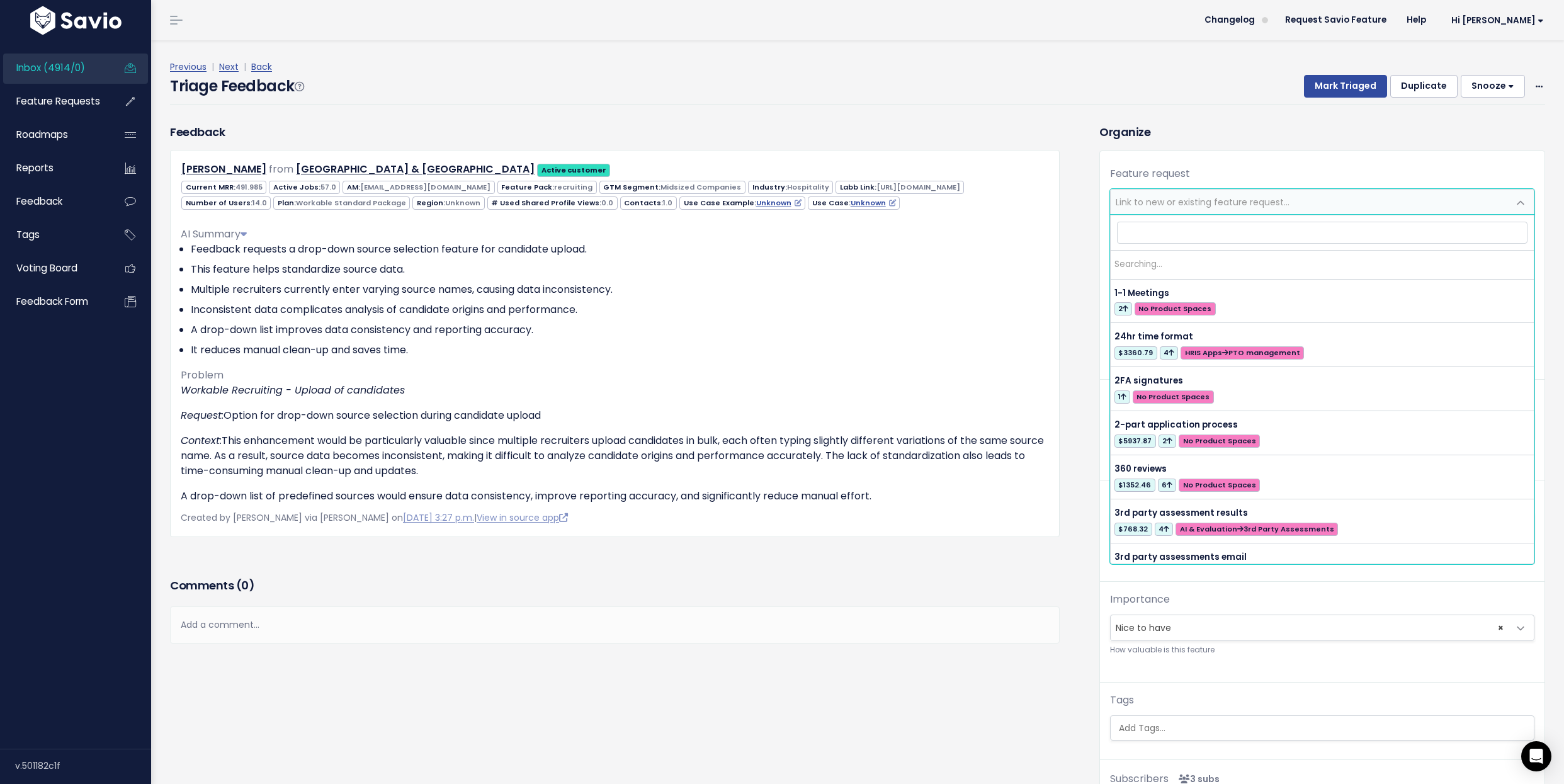
click at [1186, 201] on span "Link to new or existing feature request..." at bounding box center [1202, 202] width 174 height 12
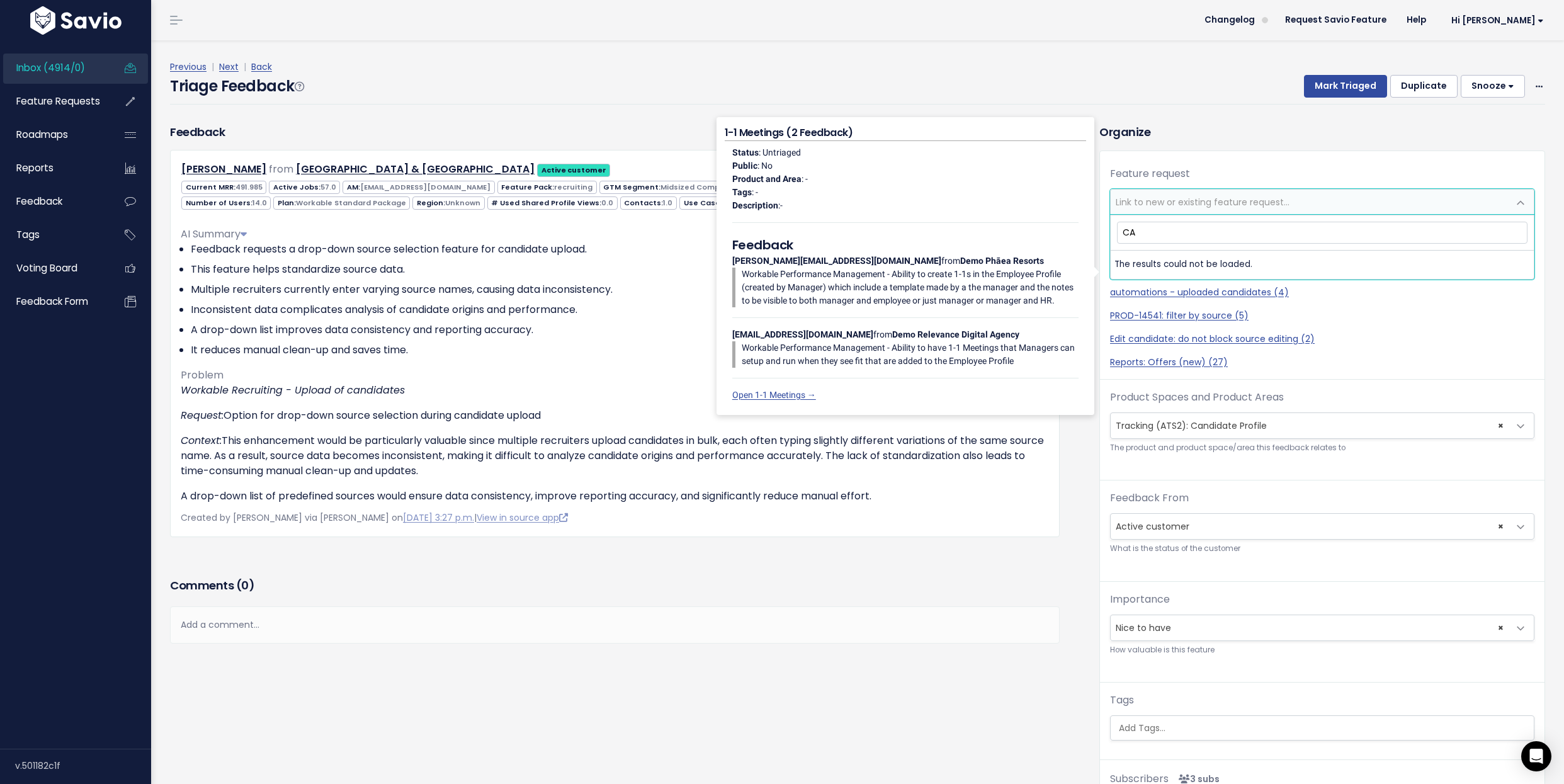
type input "C"
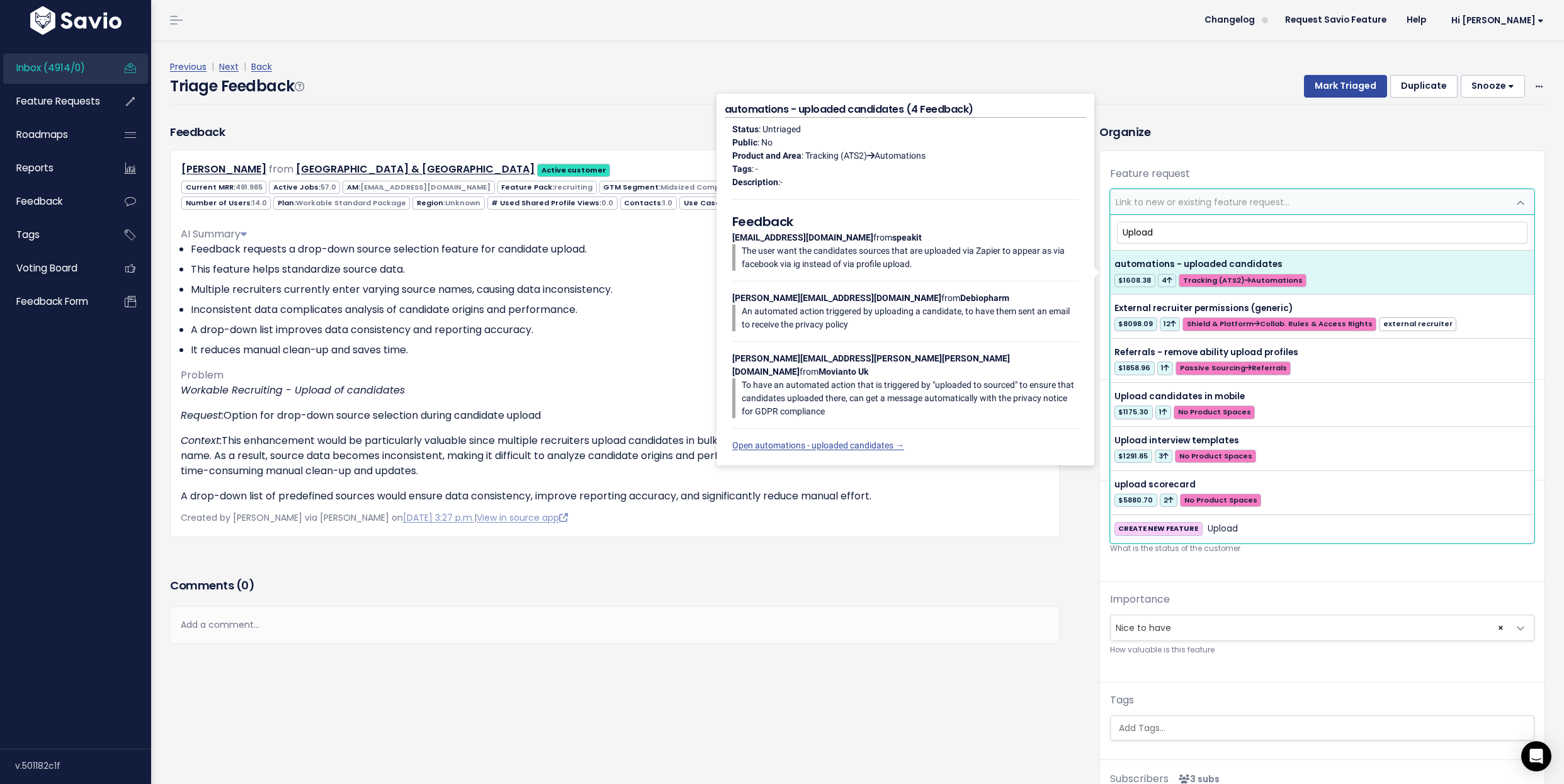
click at [1273, 231] on input "Upload" at bounding box center [1323, 233] width 411 height 22
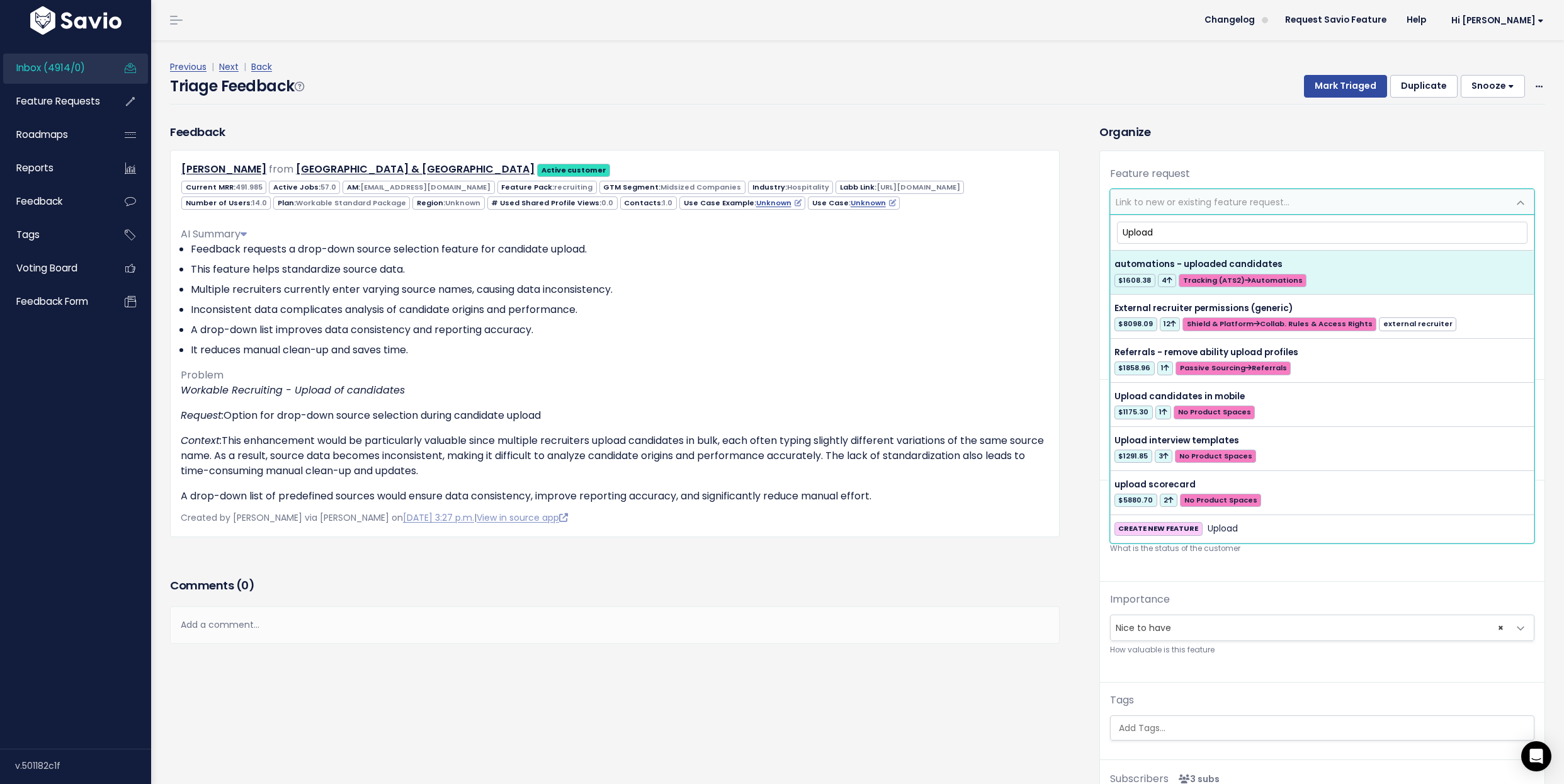
click at [1273, 231] on input "Upload" at bounding box center [1323, 233] width 411 height 22
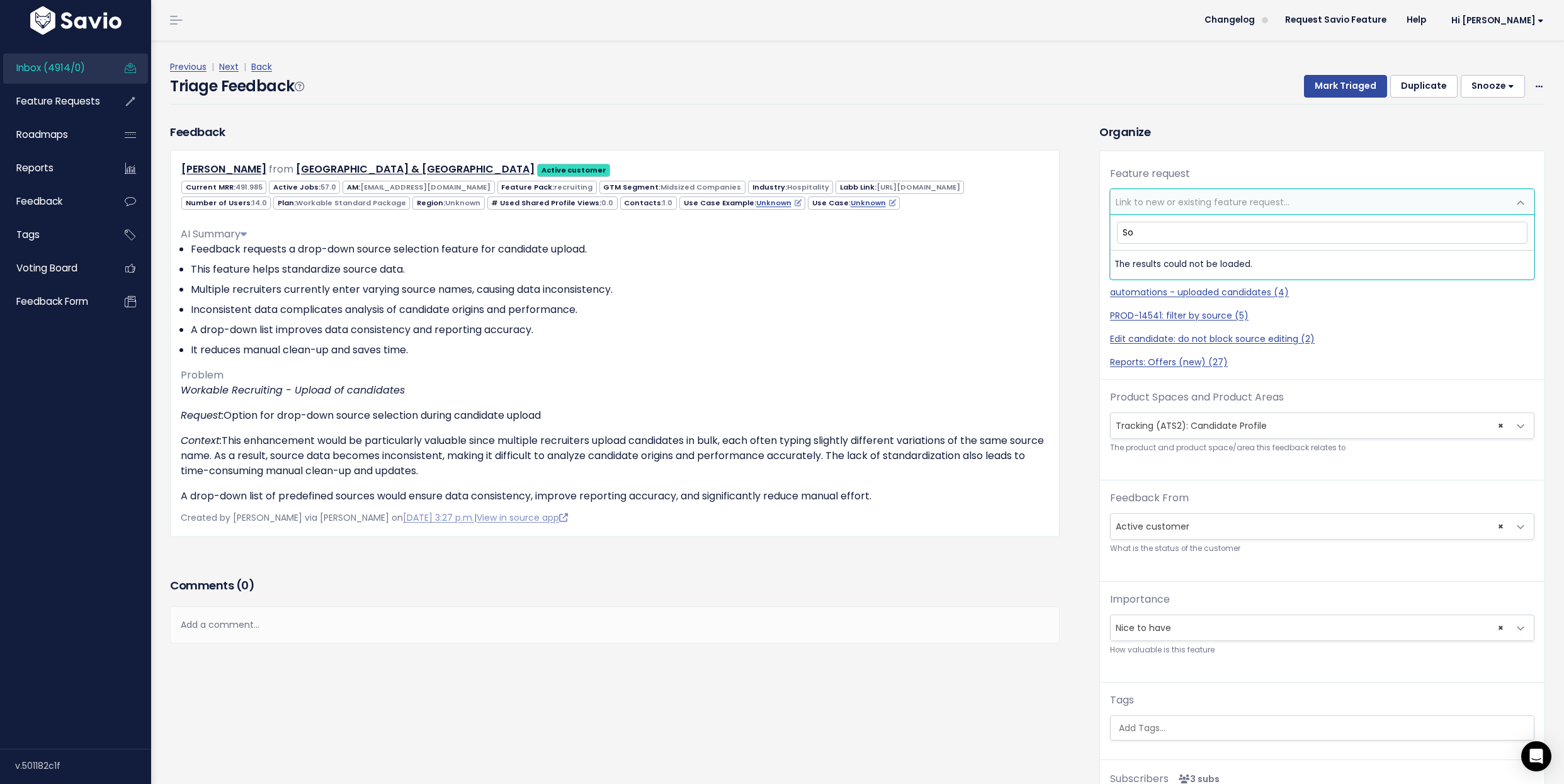
type input "S"
type input "U"
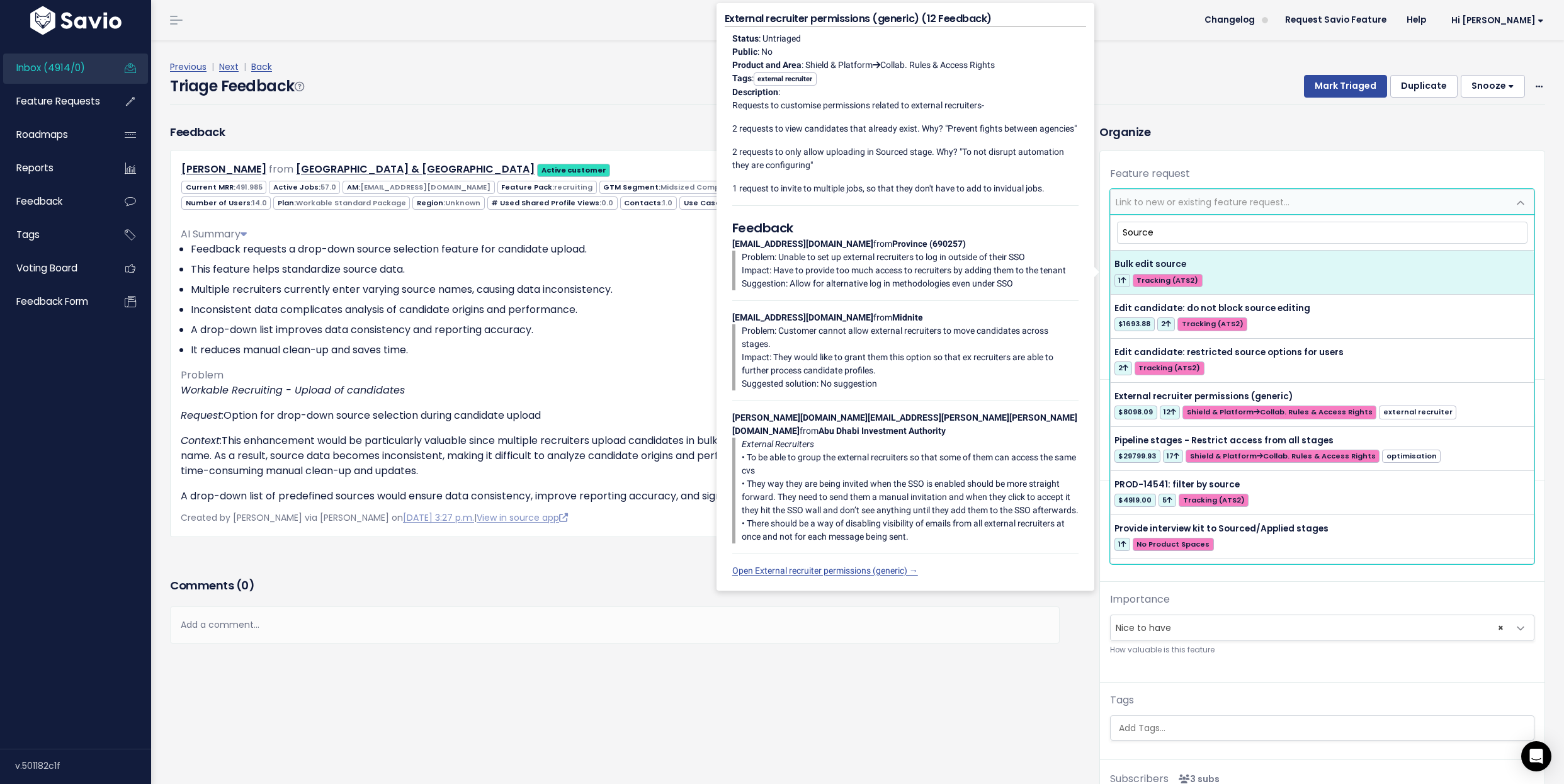
click at [1272, 234] on input "Source" at bounding box center [1323, 233] width 411 height 22
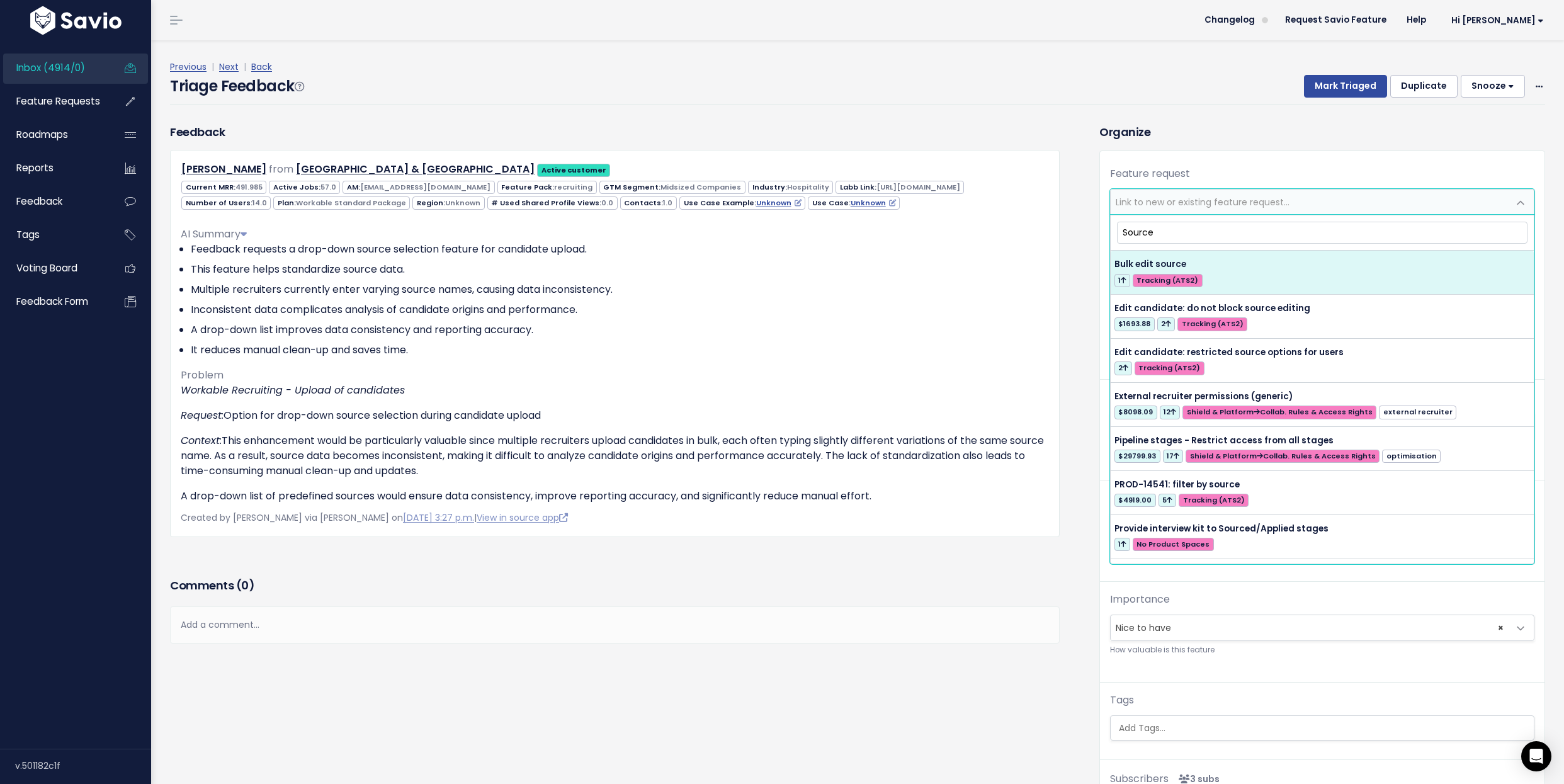
click at [1272, 234] on input "Source" at bounding box center [1323, 233] width 411 height 22
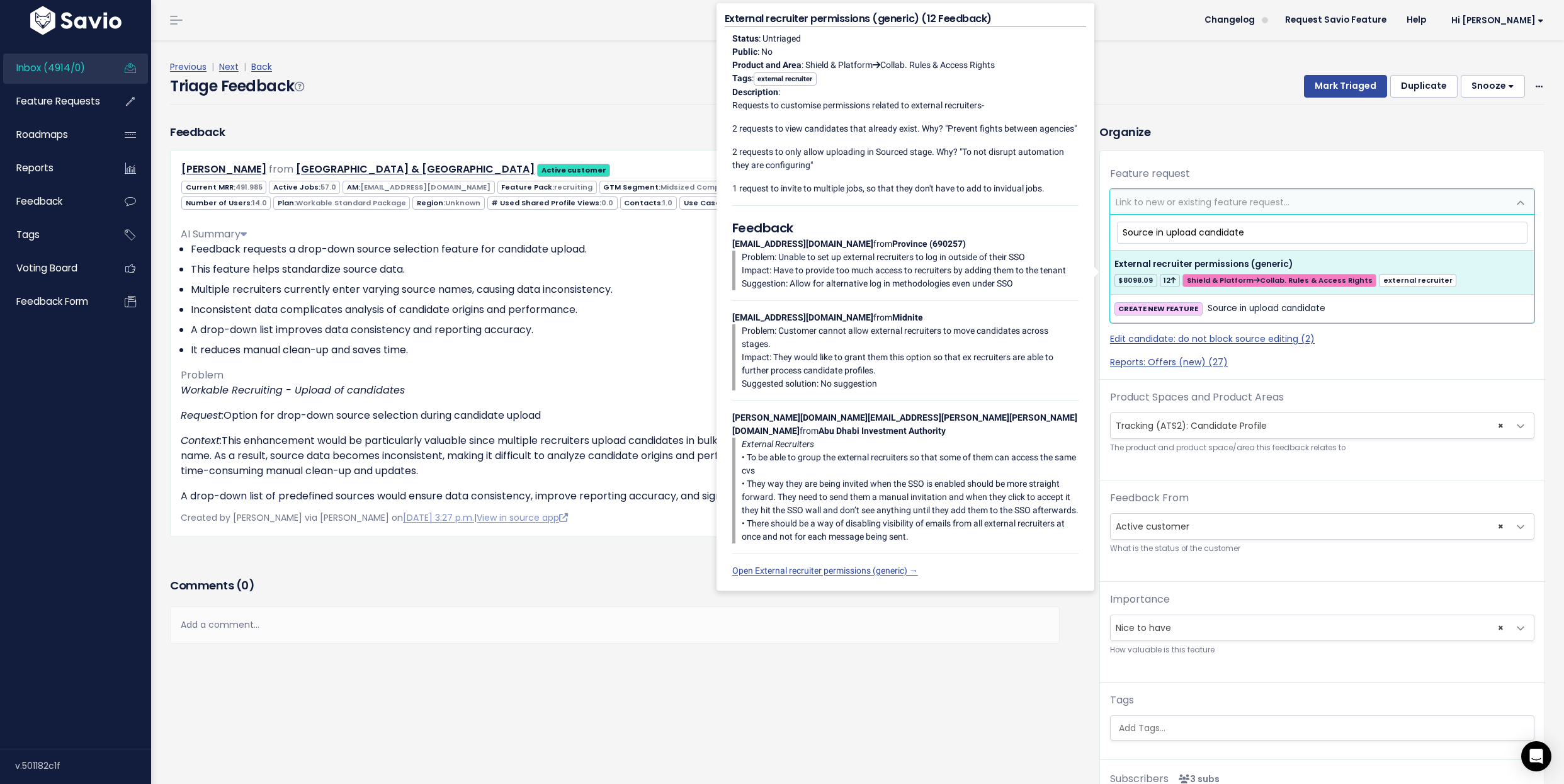
type input "Source in upload candidate"
select select "42478"
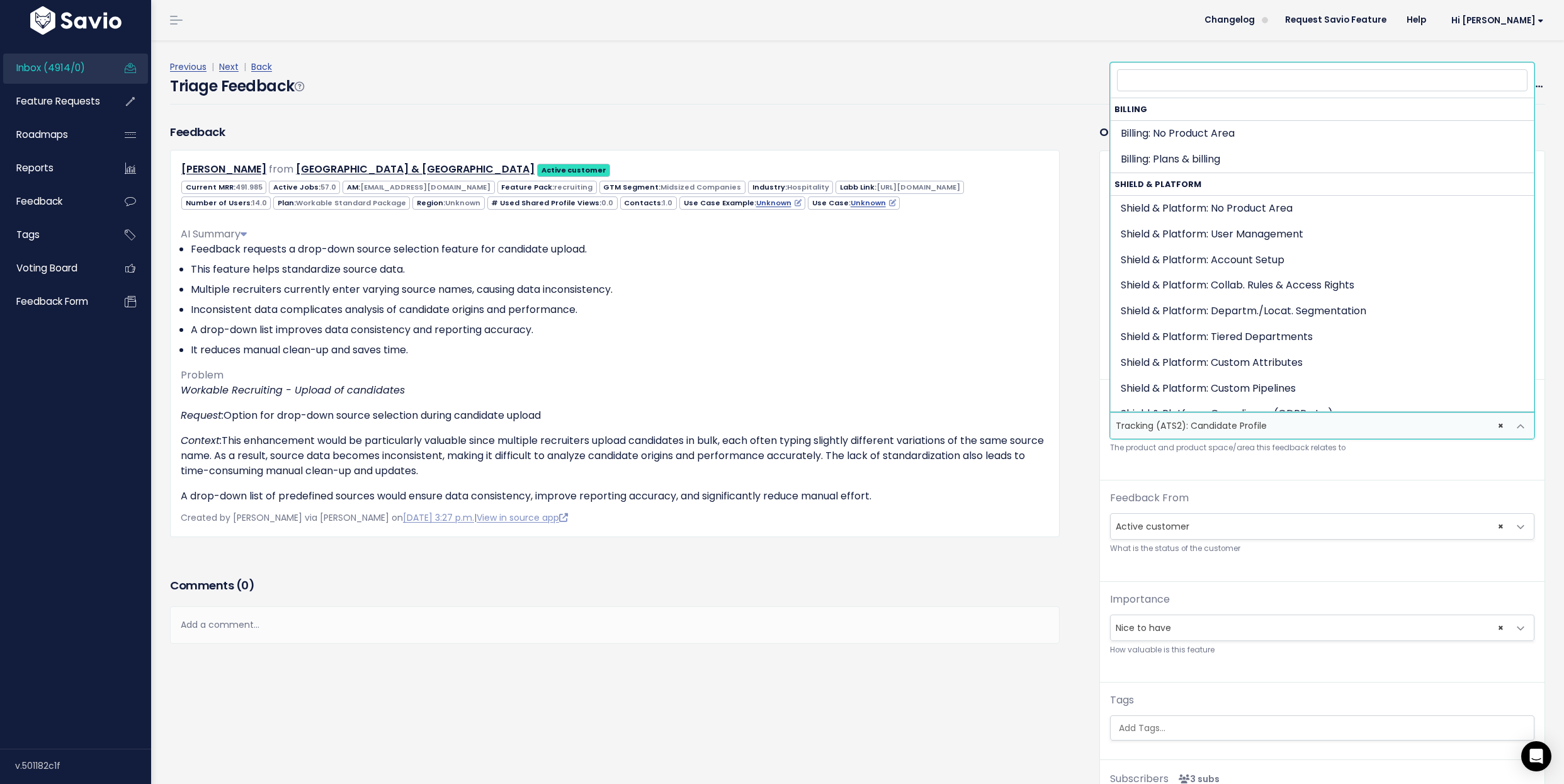
click at [1249, 426] on span "× Tracking (ATS2): Candidate Profile" at bounding box center [1310, 425] width 398 height 25
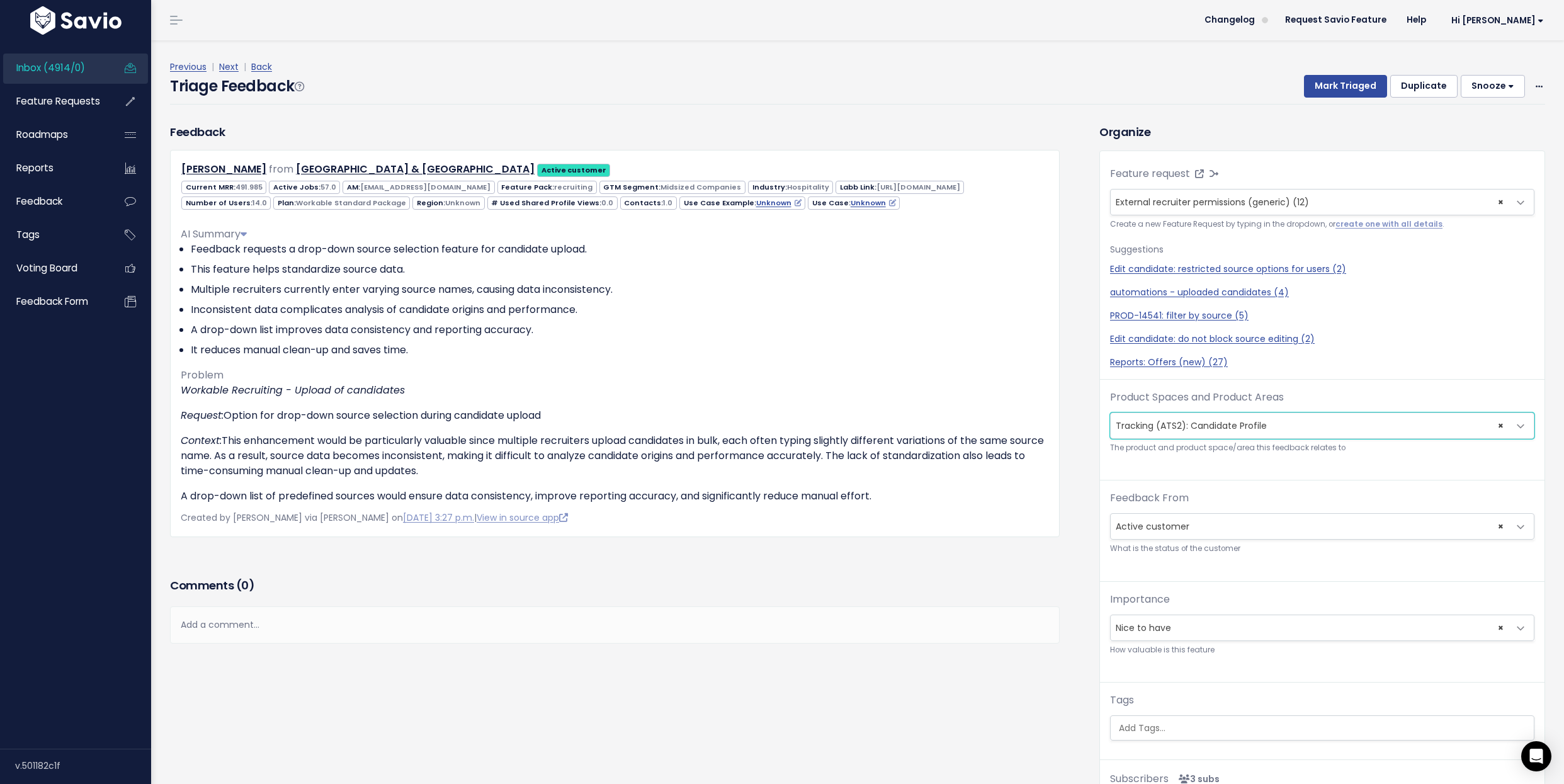
click at [1249, 426] on span "× Tracking (ATS2): Candidate Profile" at bounding box center [1310, 425] width 398 height 25
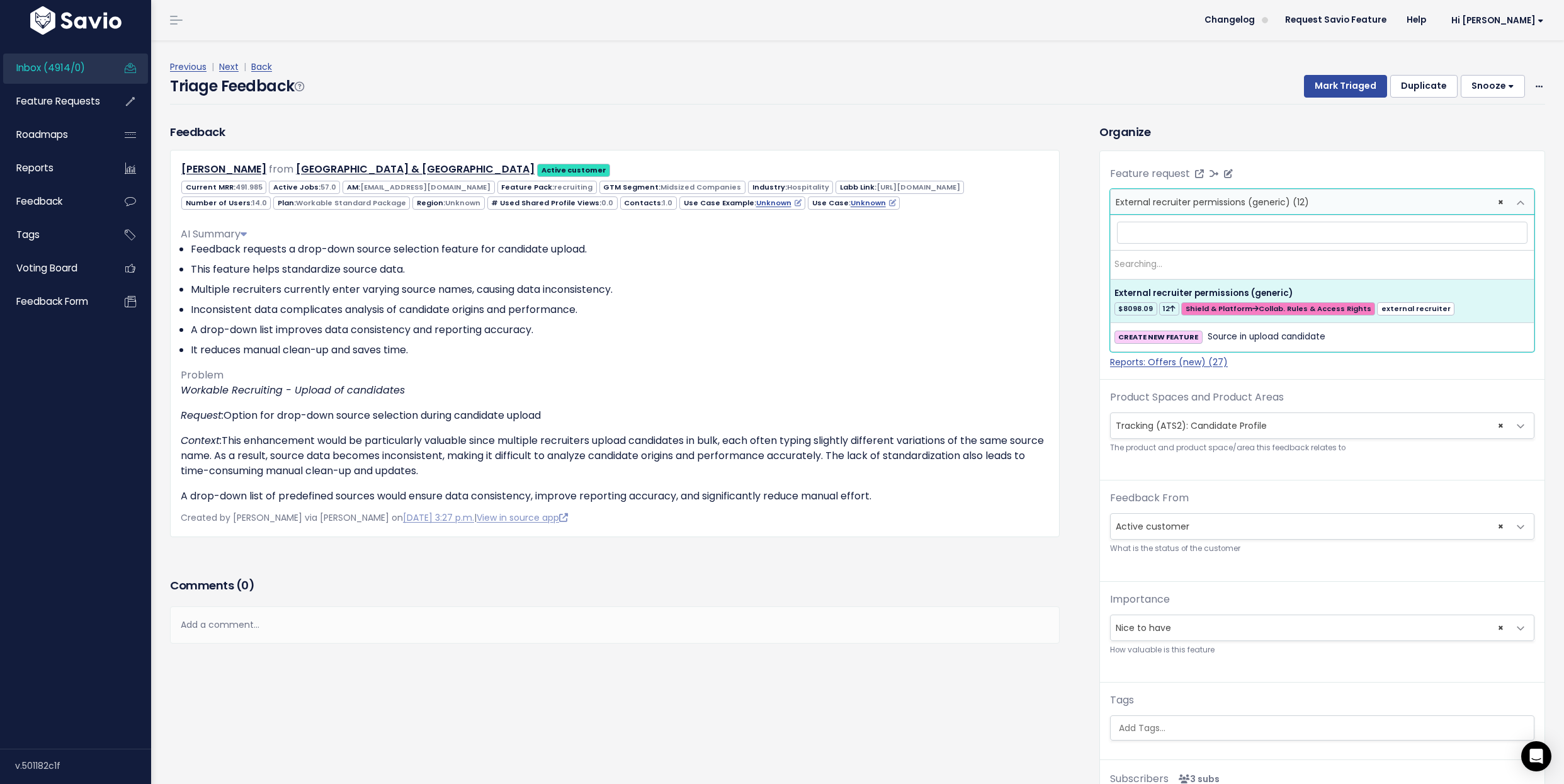
click at [1328, 206] on span "× External recruiter permissions (generic) (12)" at bounding box center [1310, 202] width 398 height 25
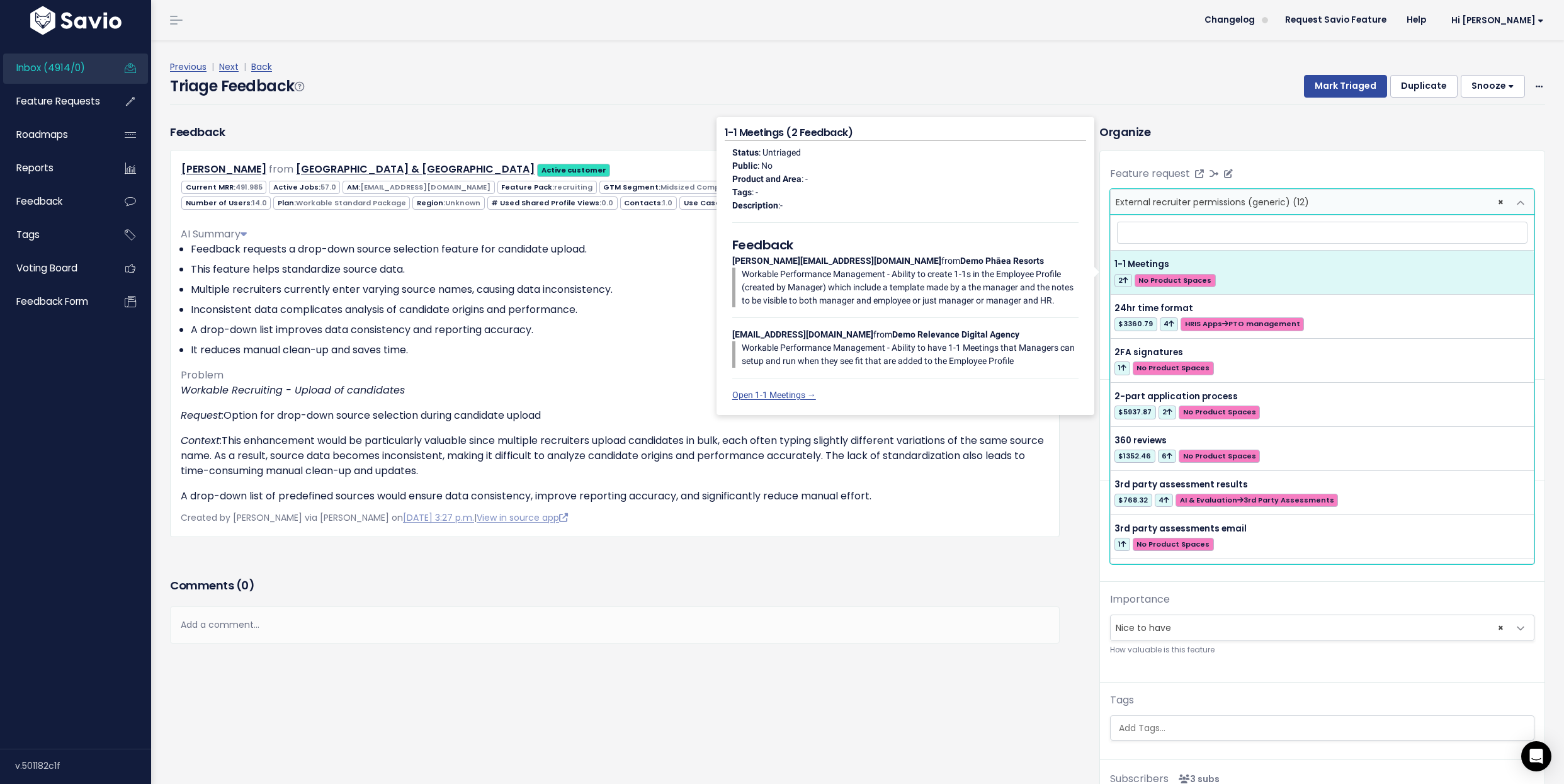
select select
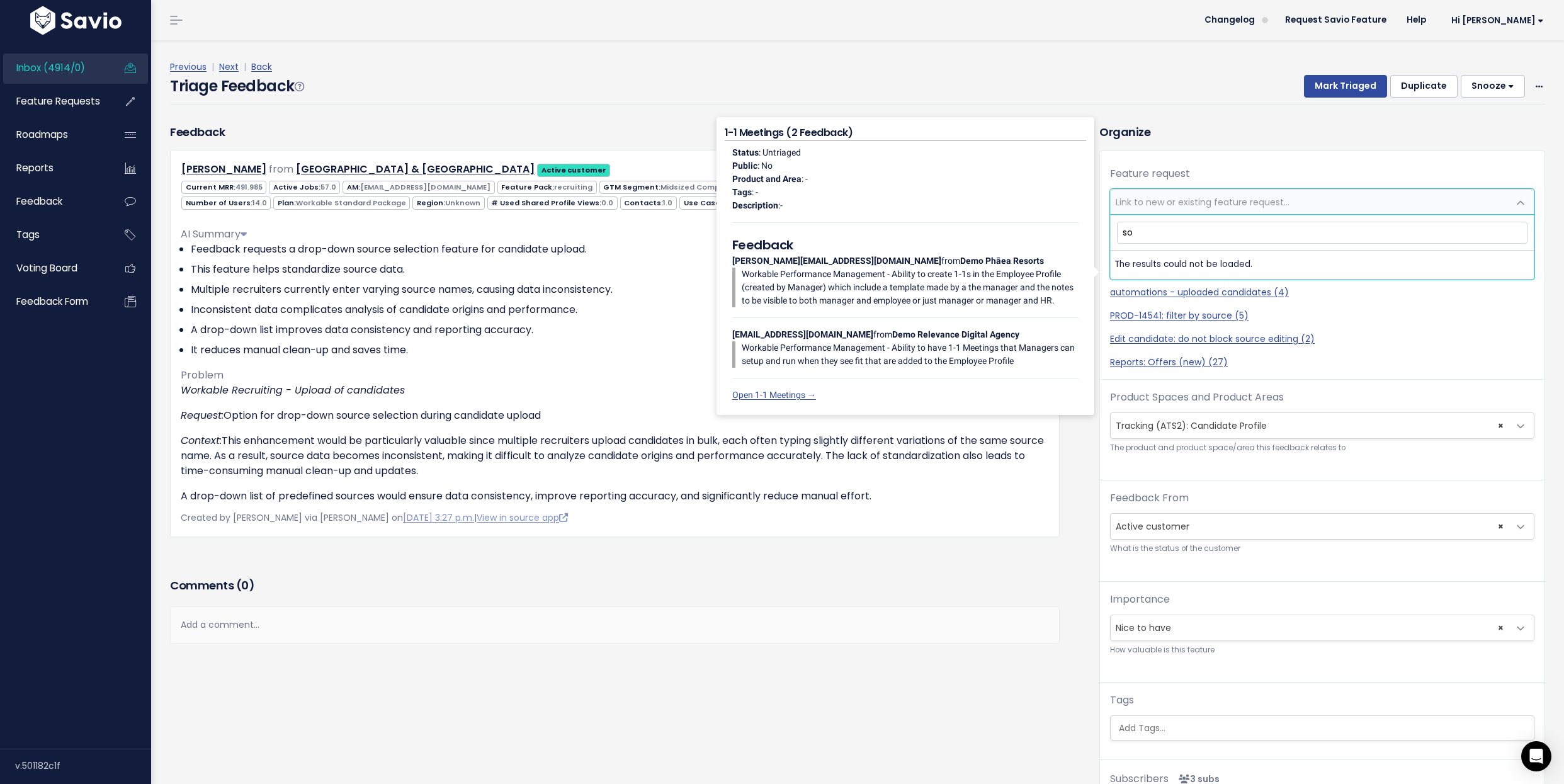
type input "s"
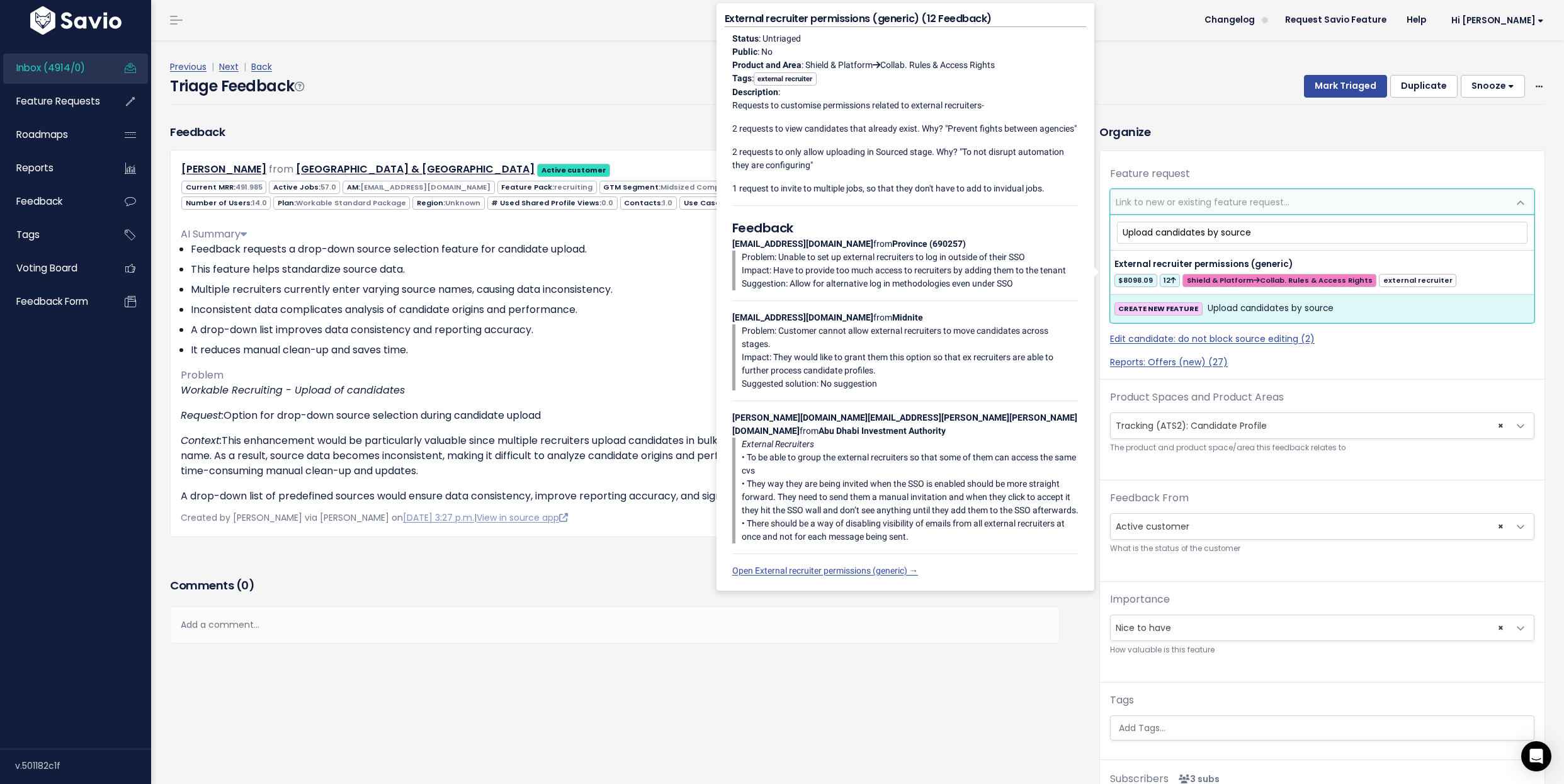
type input "Upload candidates by source"
click at [1418, 308] on div "CREATE NEW FEATURE Upload candidates by source" at bounding box center [1323, 308] width 416 height 16
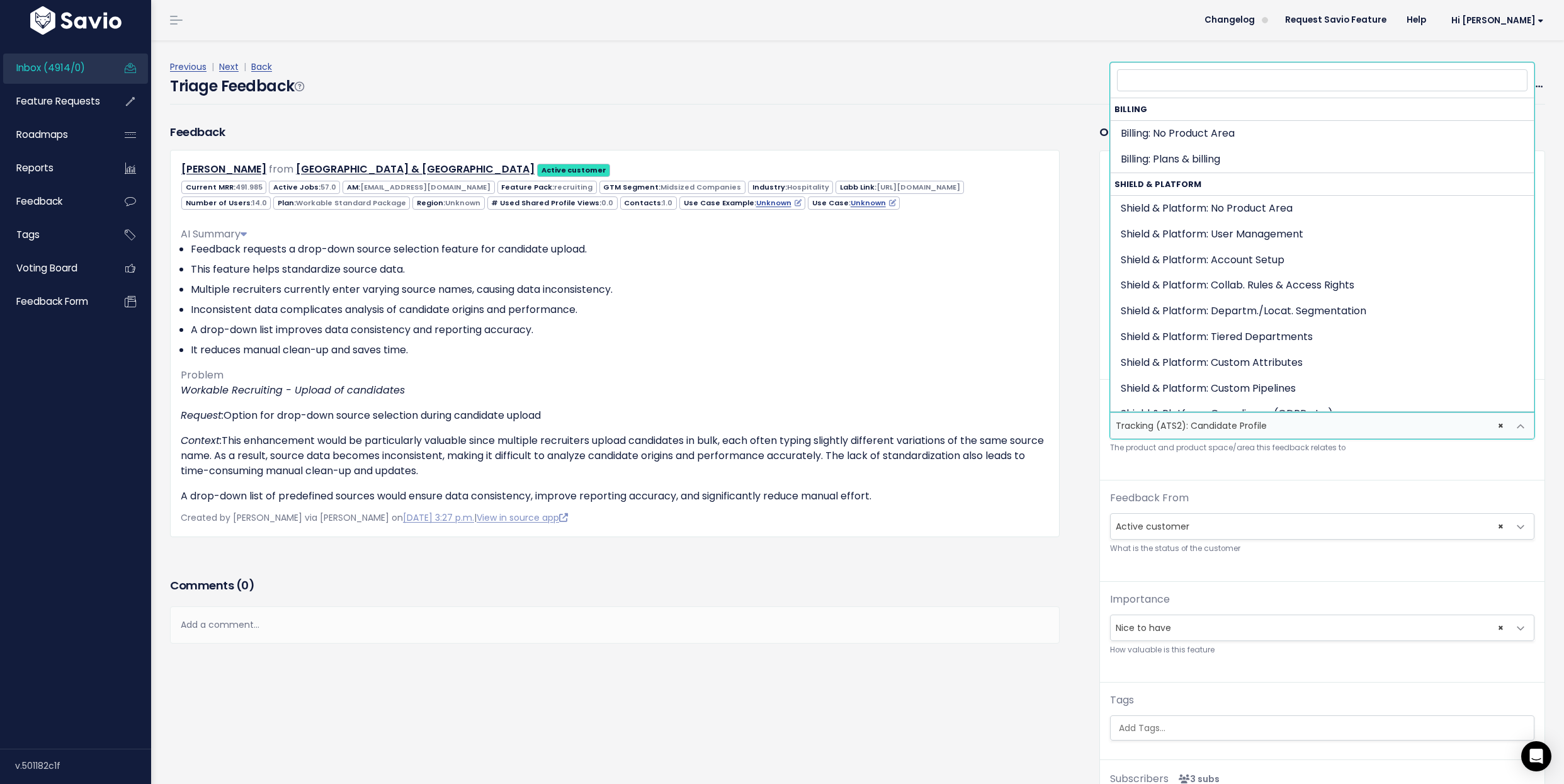
click at [1357, 424] on span "× Tracking (ATS2): Candidate Profile" at bounding box center [1310, 425] width 398 height 25
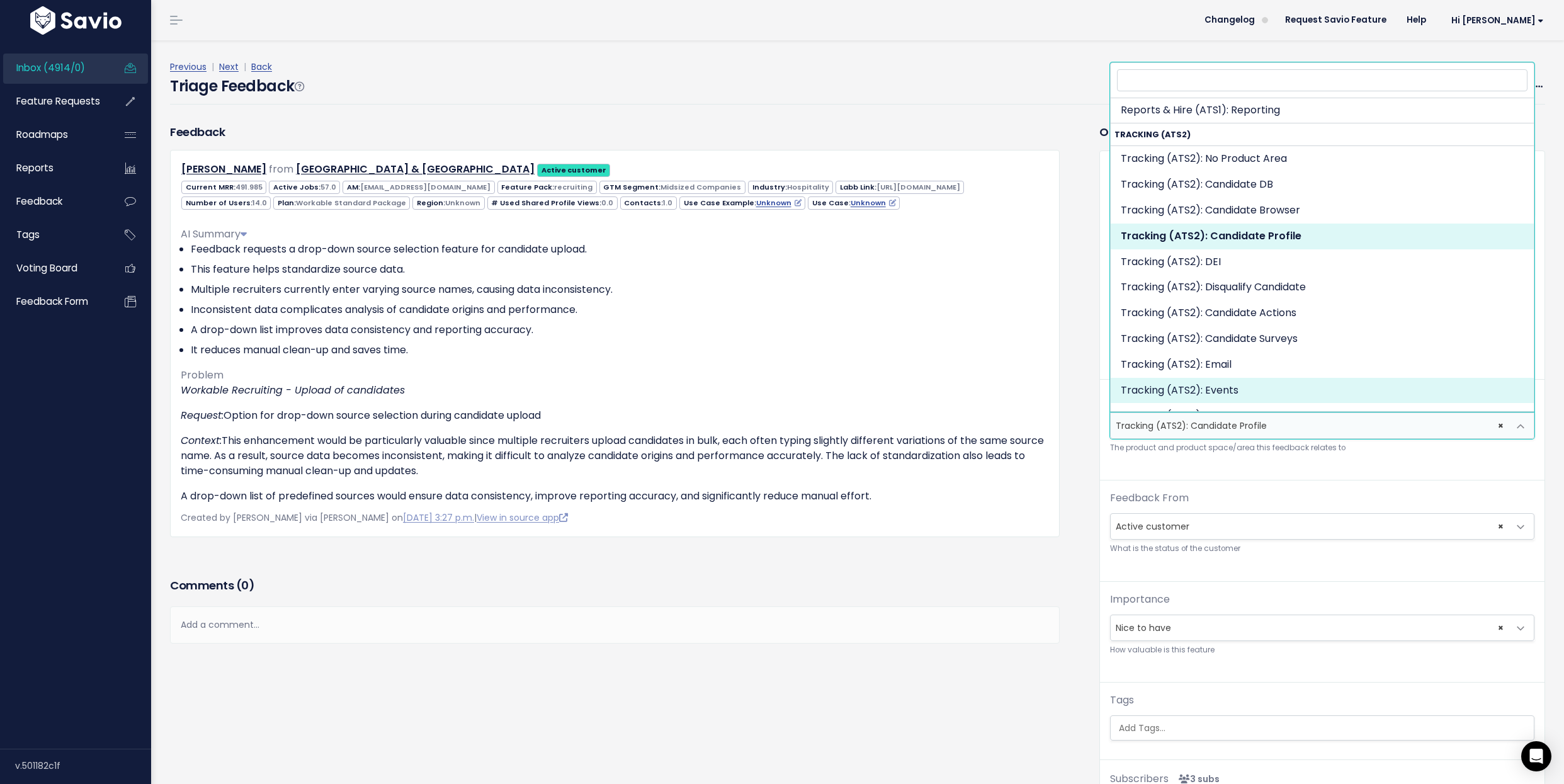
scroll to position [1003, 0]
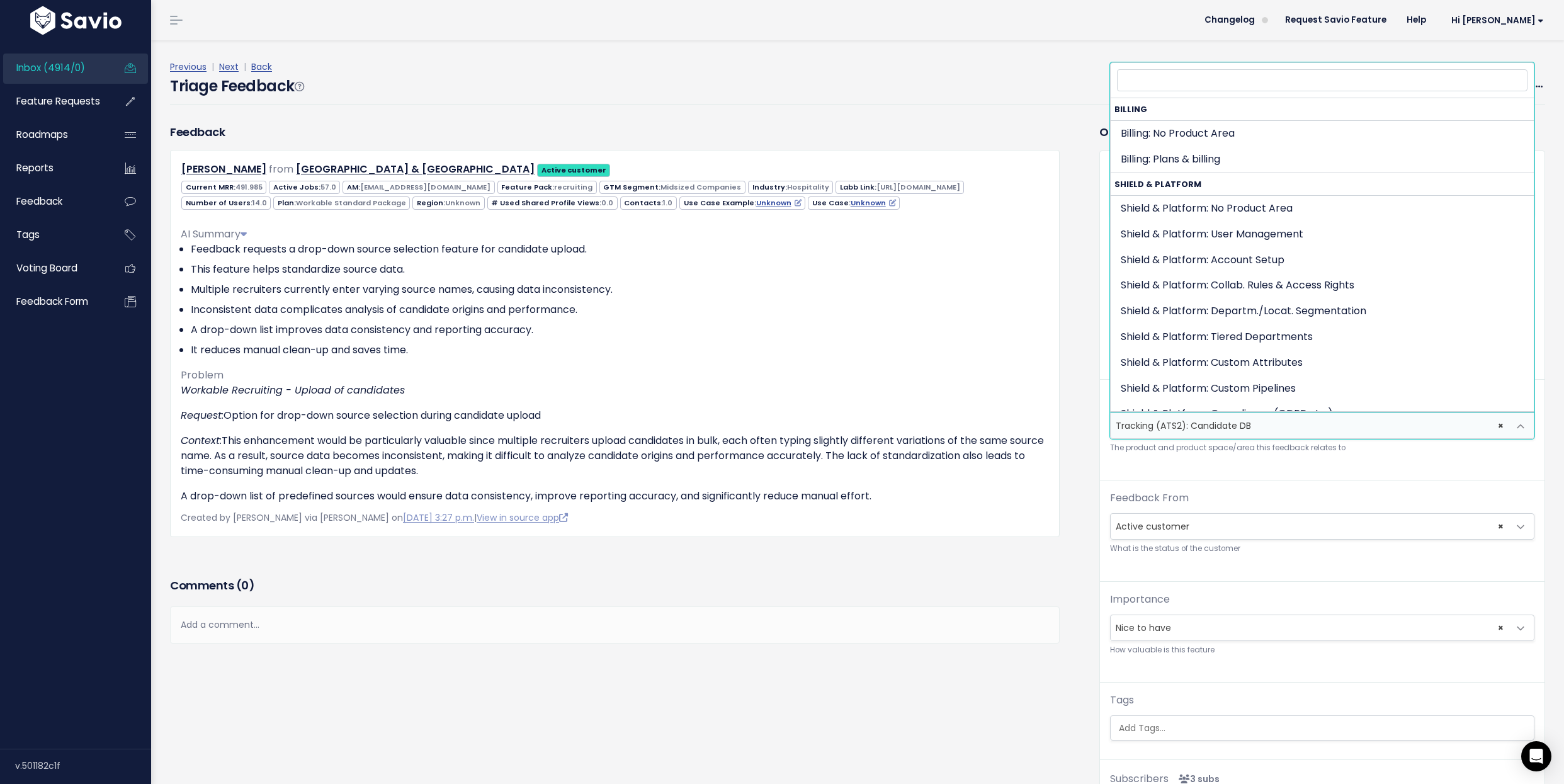
click at [1181, 428] on span "× Tracking (ATS2): Candidate DB" at bounding box center [1310, 425] width 398 height 25
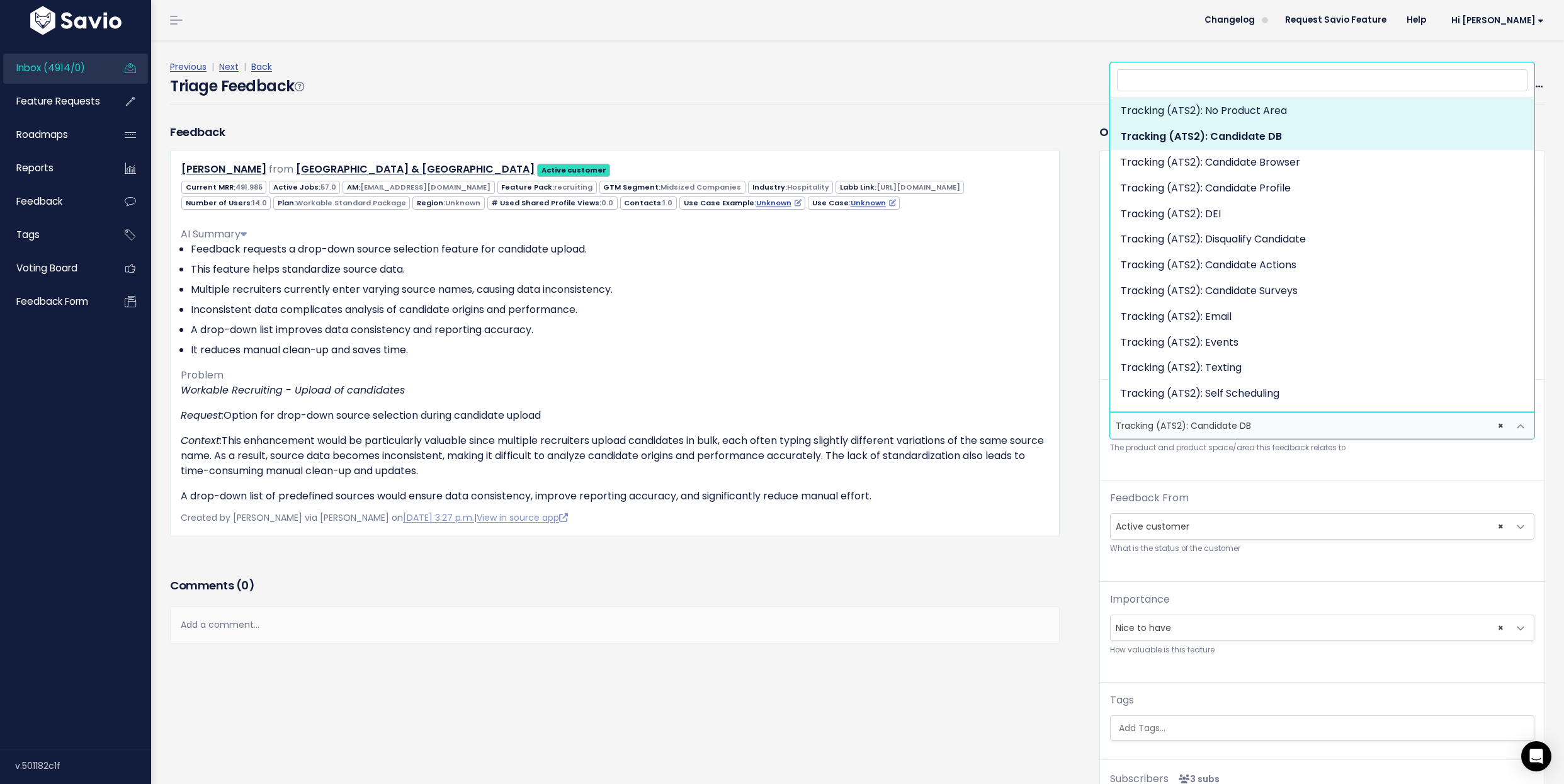
select select "SCREEN:"
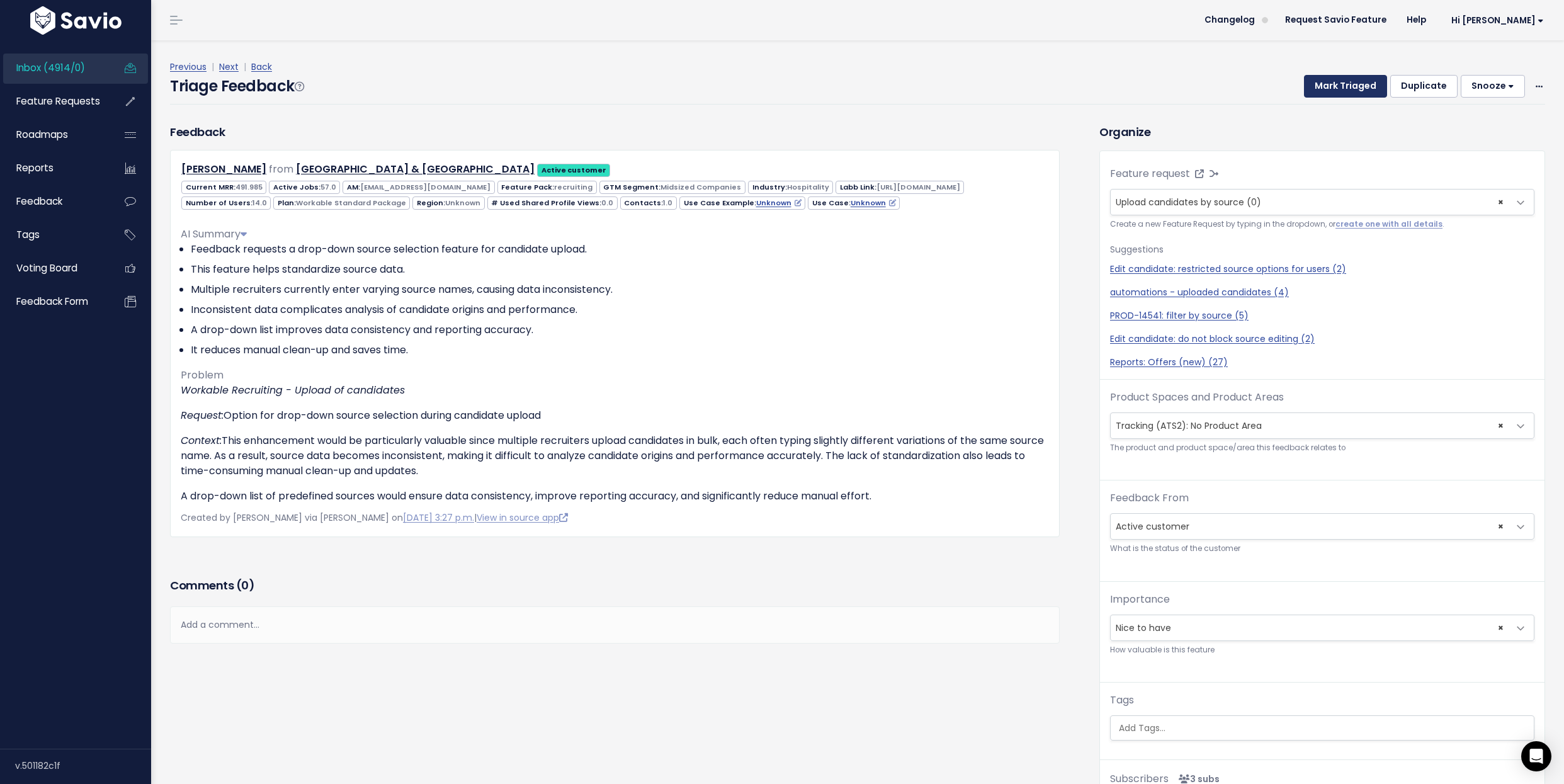
click at [1371, 85] on button "Mark Triaged" at bounding box center [1346, 86] width 83 height 23
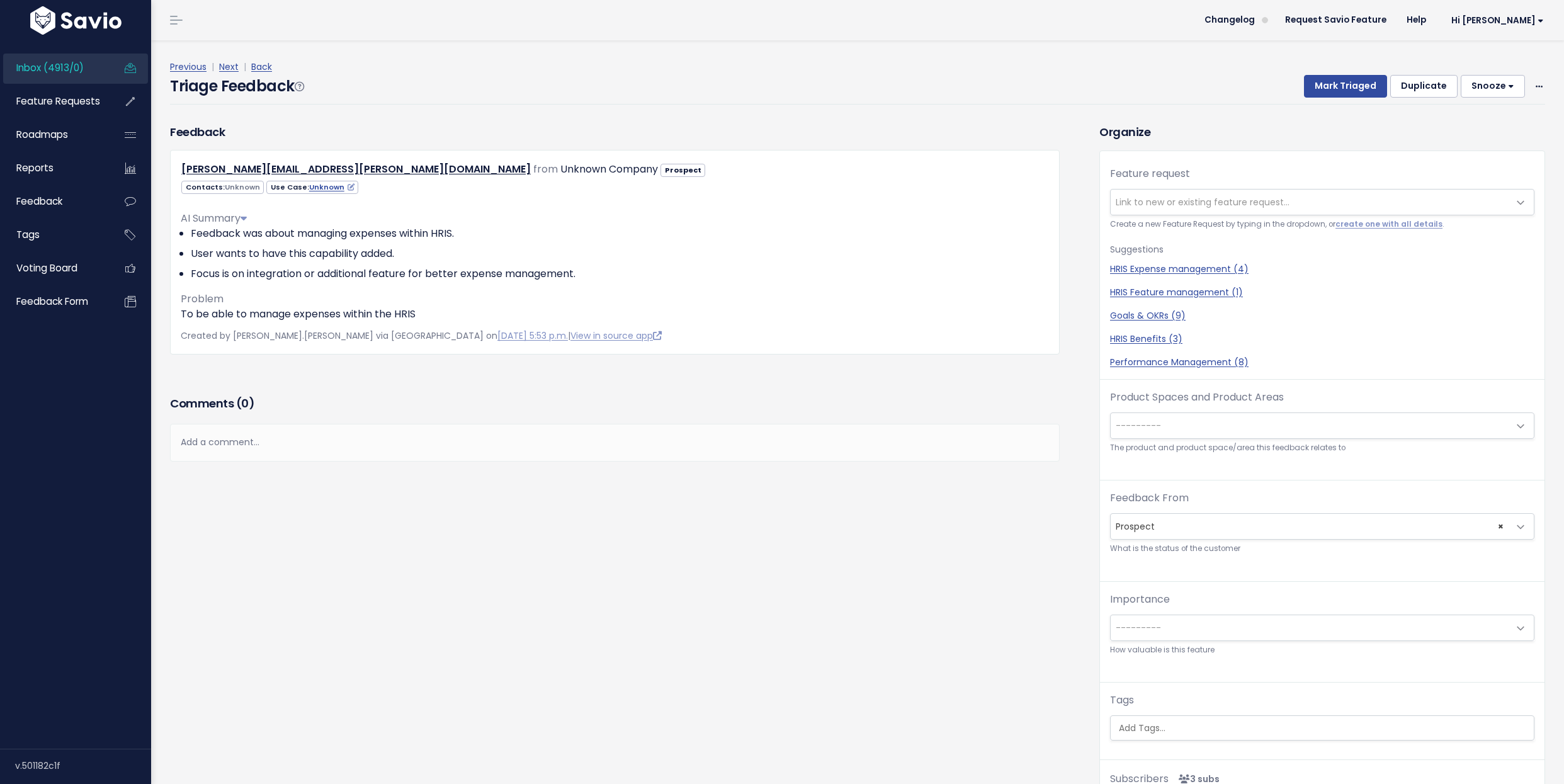
click at [1190, 206] on span "Link to new or existing feature request..." at bounding box center [1202, 202] width 174 height 12
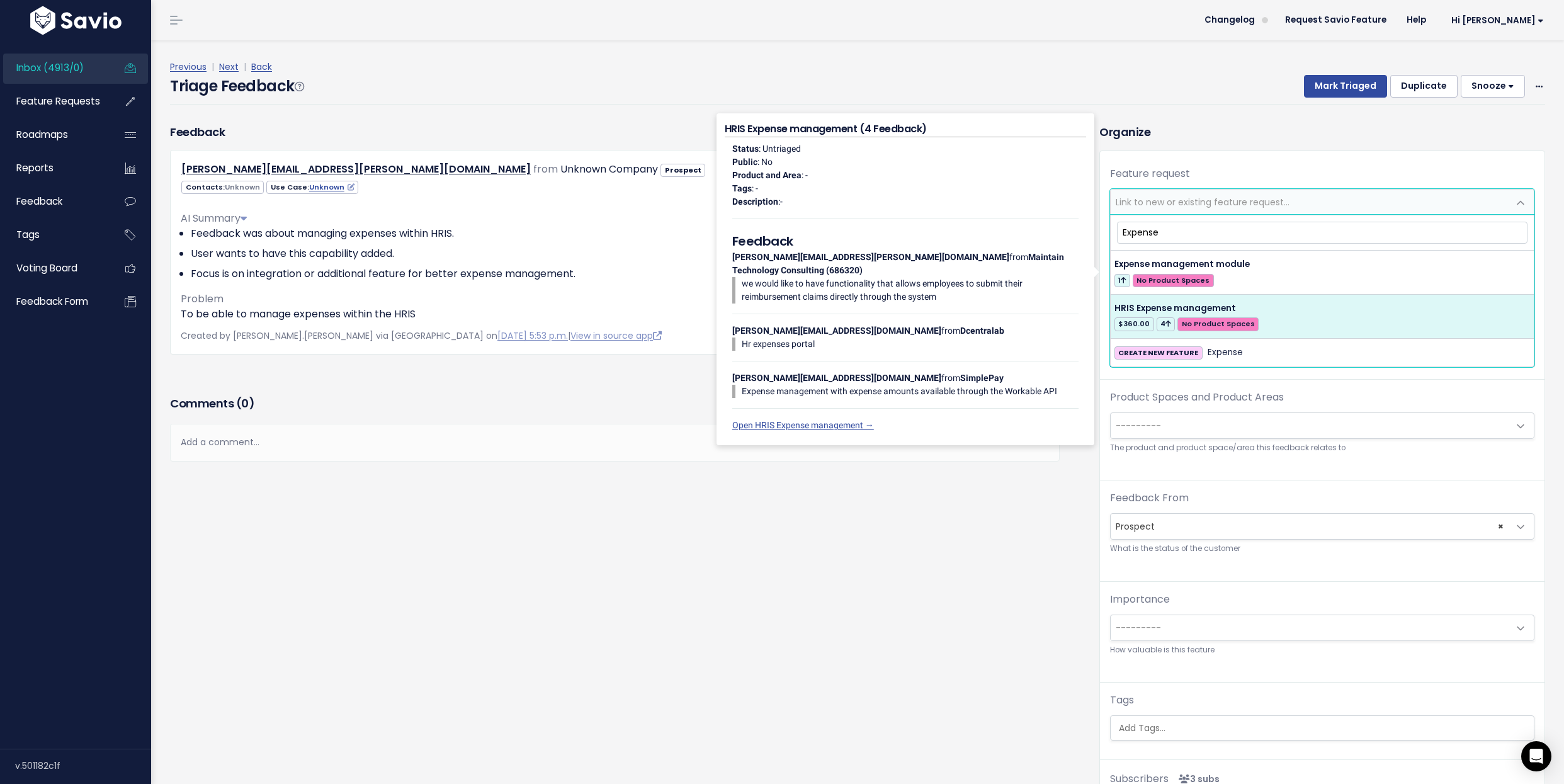
type input "Expense"
select select "49605"
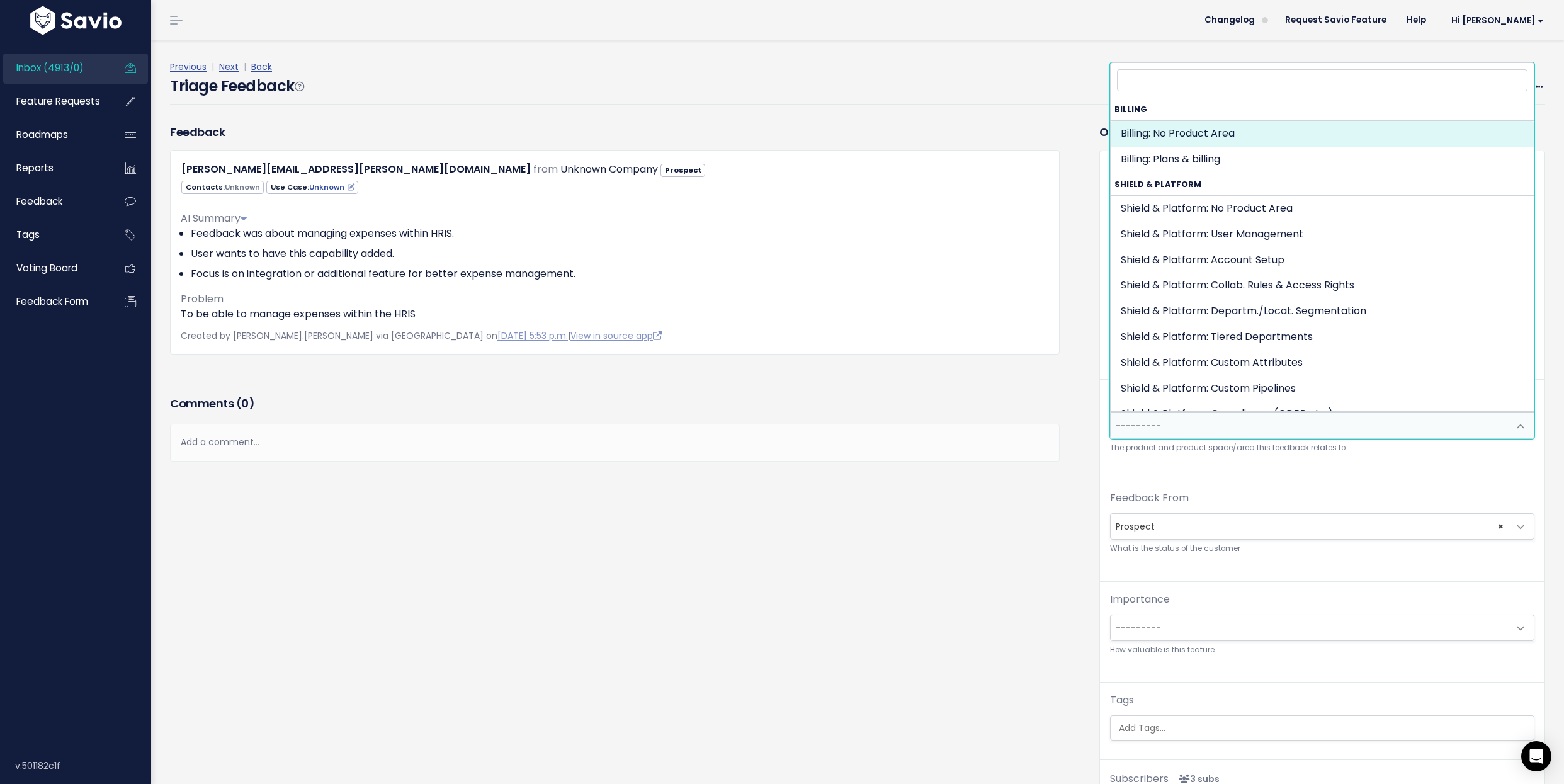
click at [1245, 423] on span "---------" at bounding box center [1310, 425] width 398 height 25
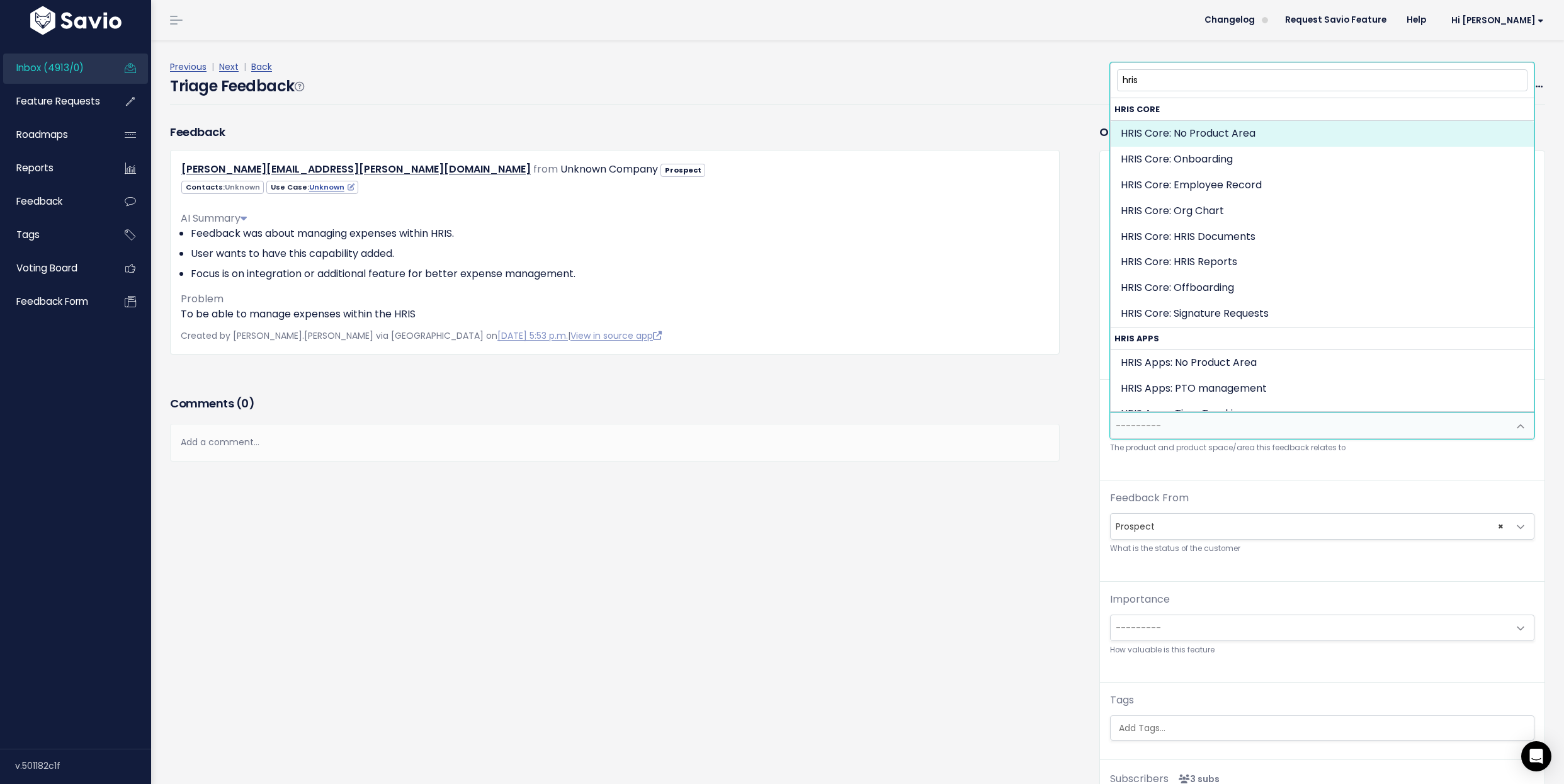
type input "hris"
select select "HRIS_CORE:"
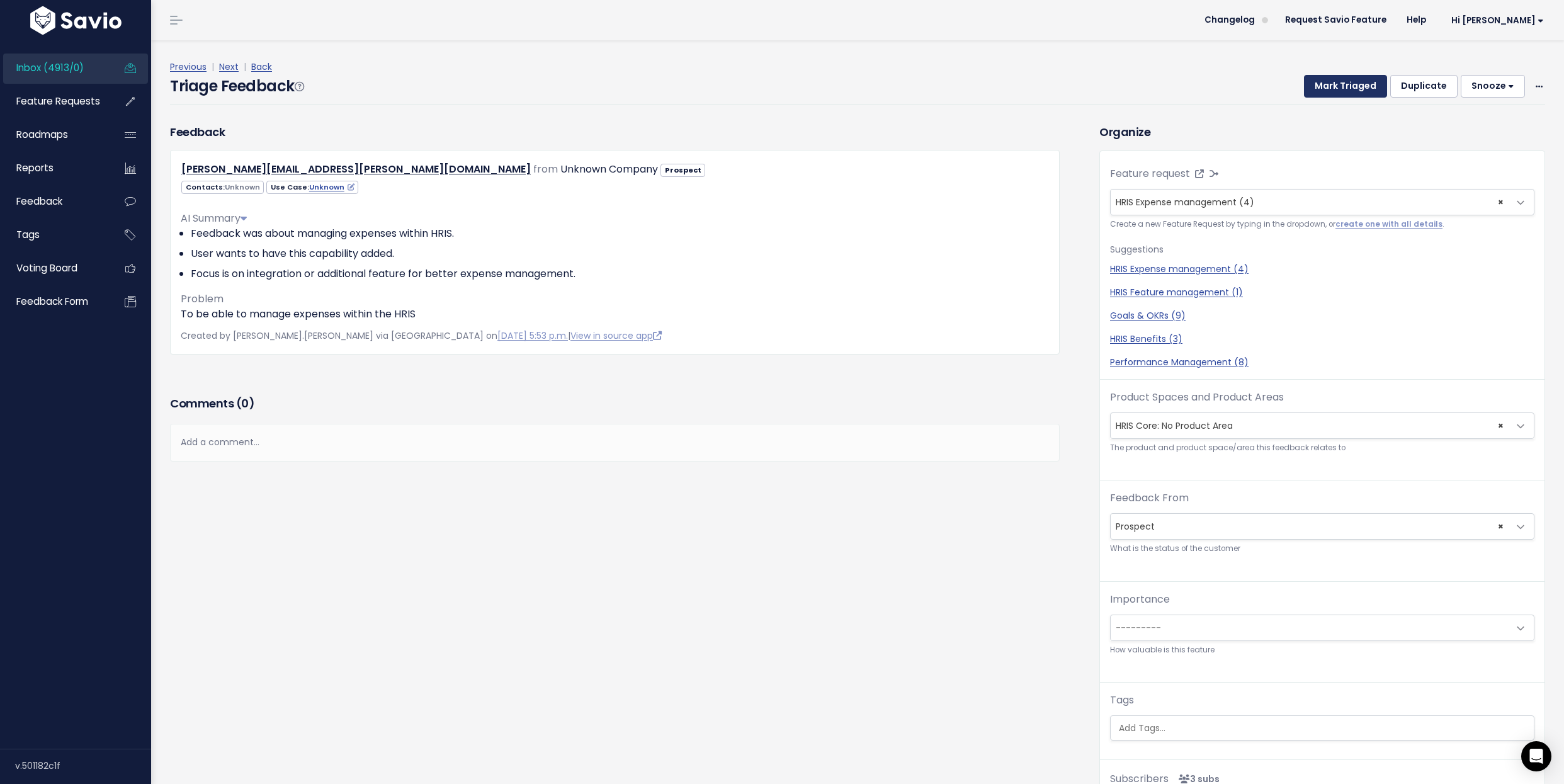
click at [1344, 86] on button "Mark Triaged" at bounding box center [1346, 86] width 83 height 23
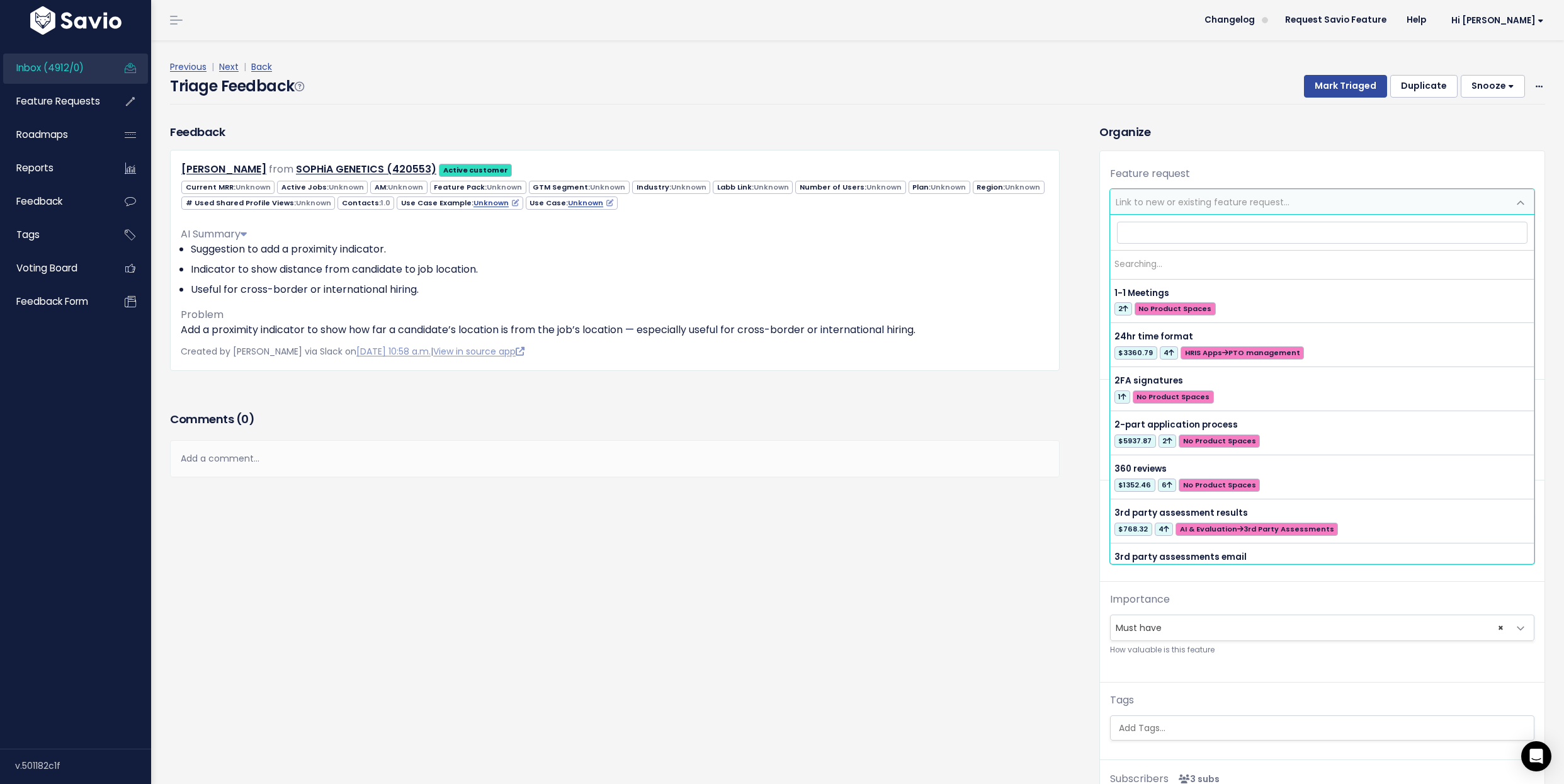
click at [1203, 199] on span "Link to new or existing feature request..." at bounding box center [1202, 202] width 174 height 12
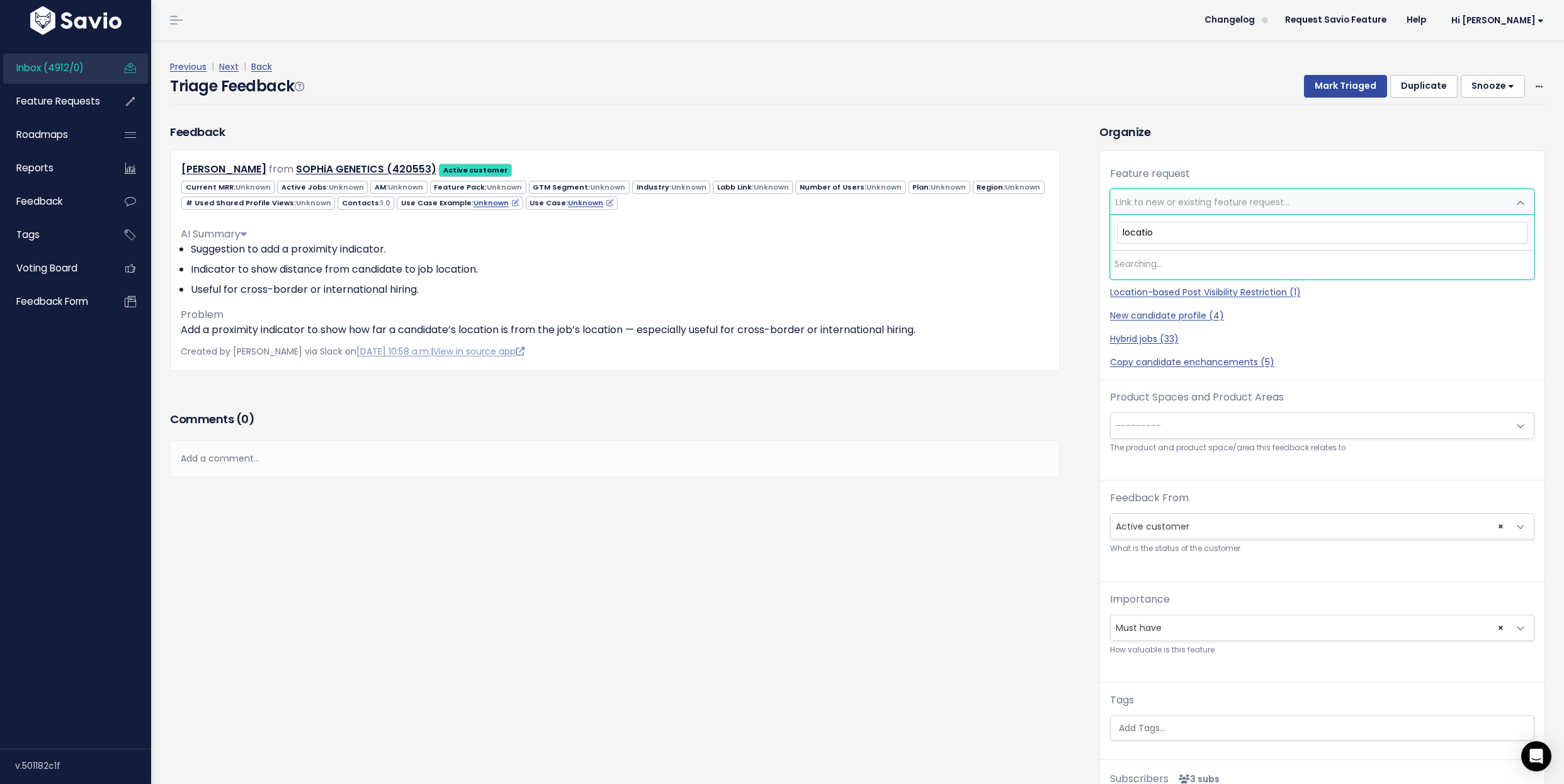
type input "location"
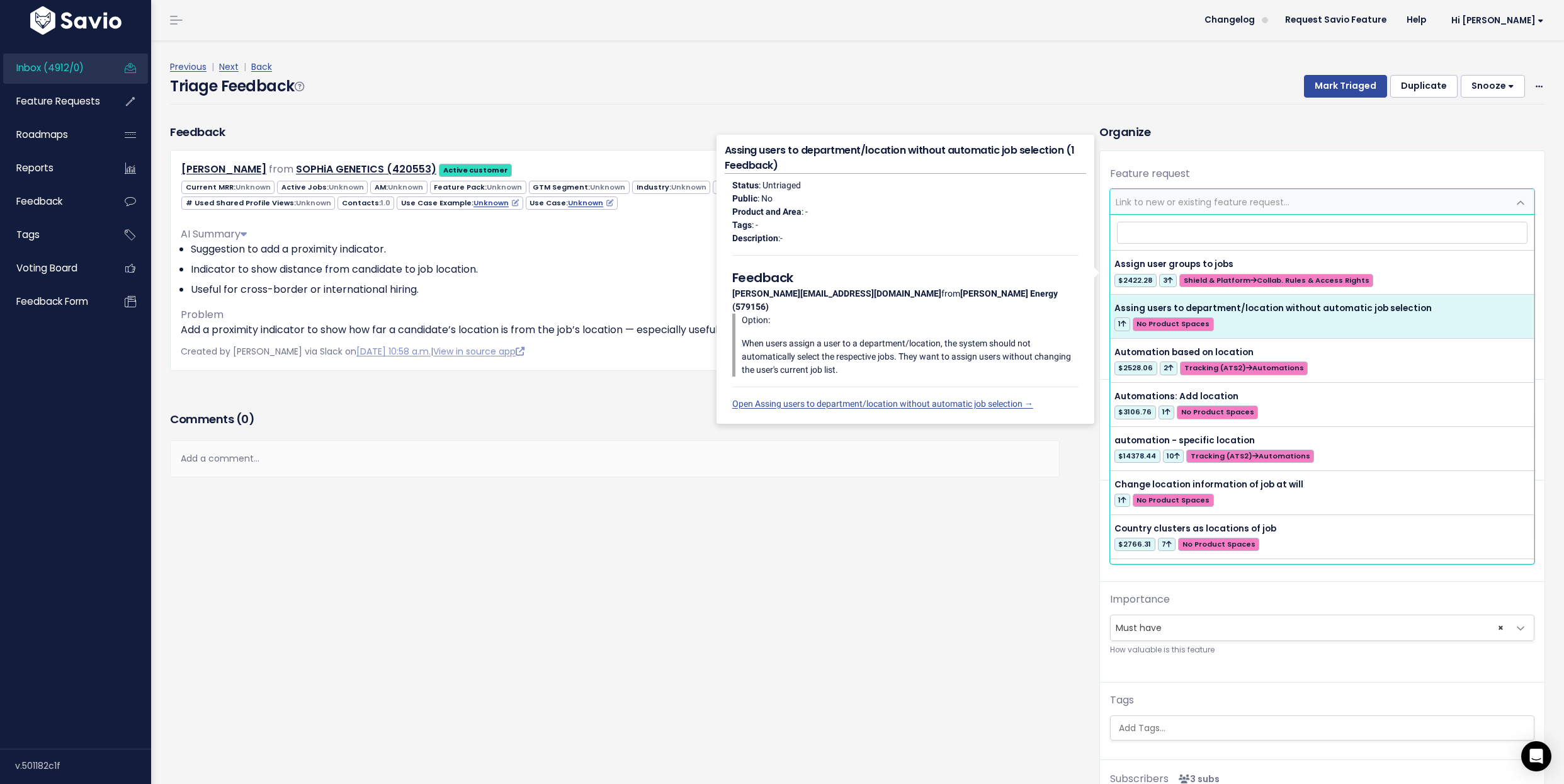
select select "30470"
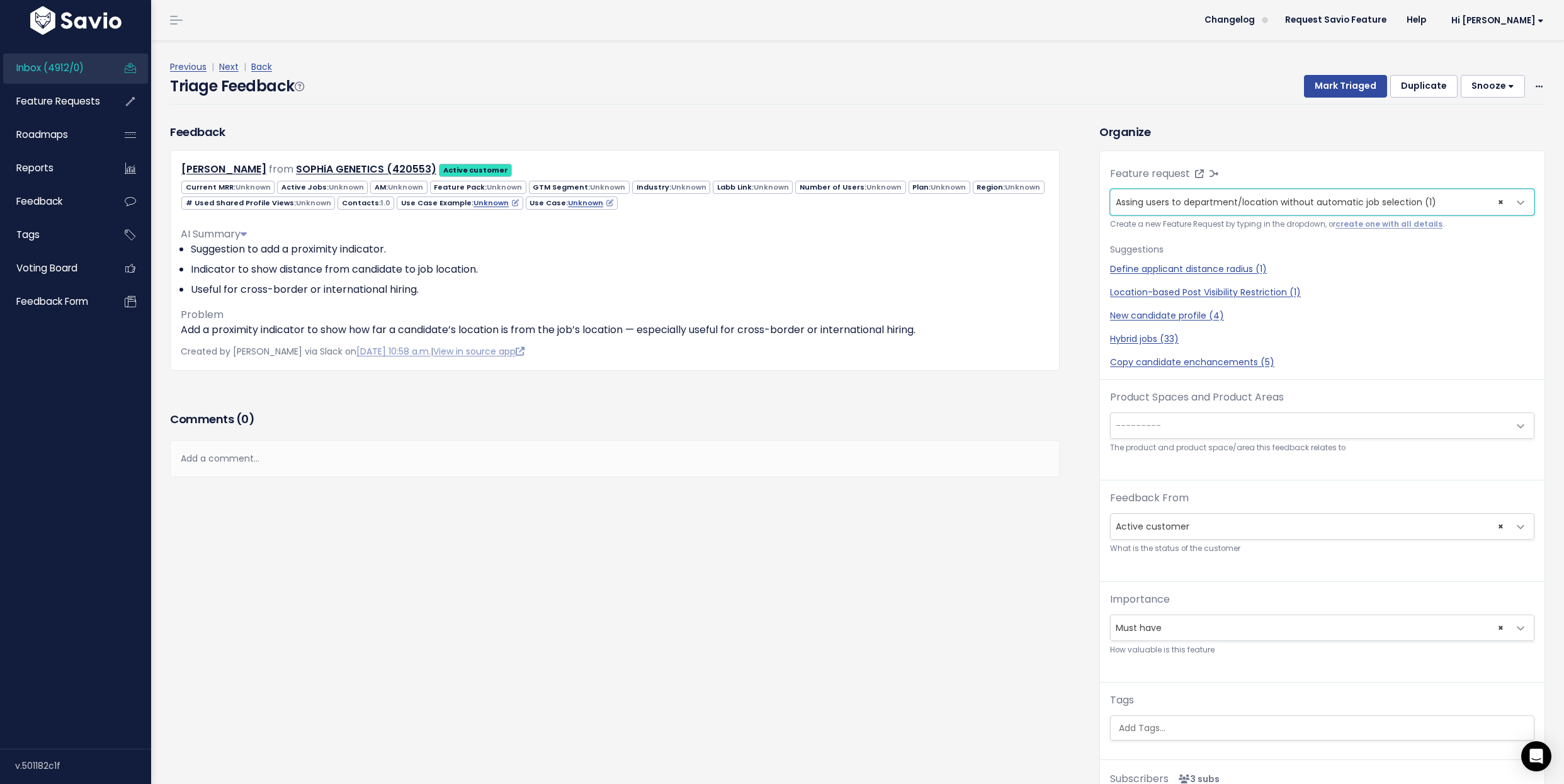
scroll to position [42, 0]
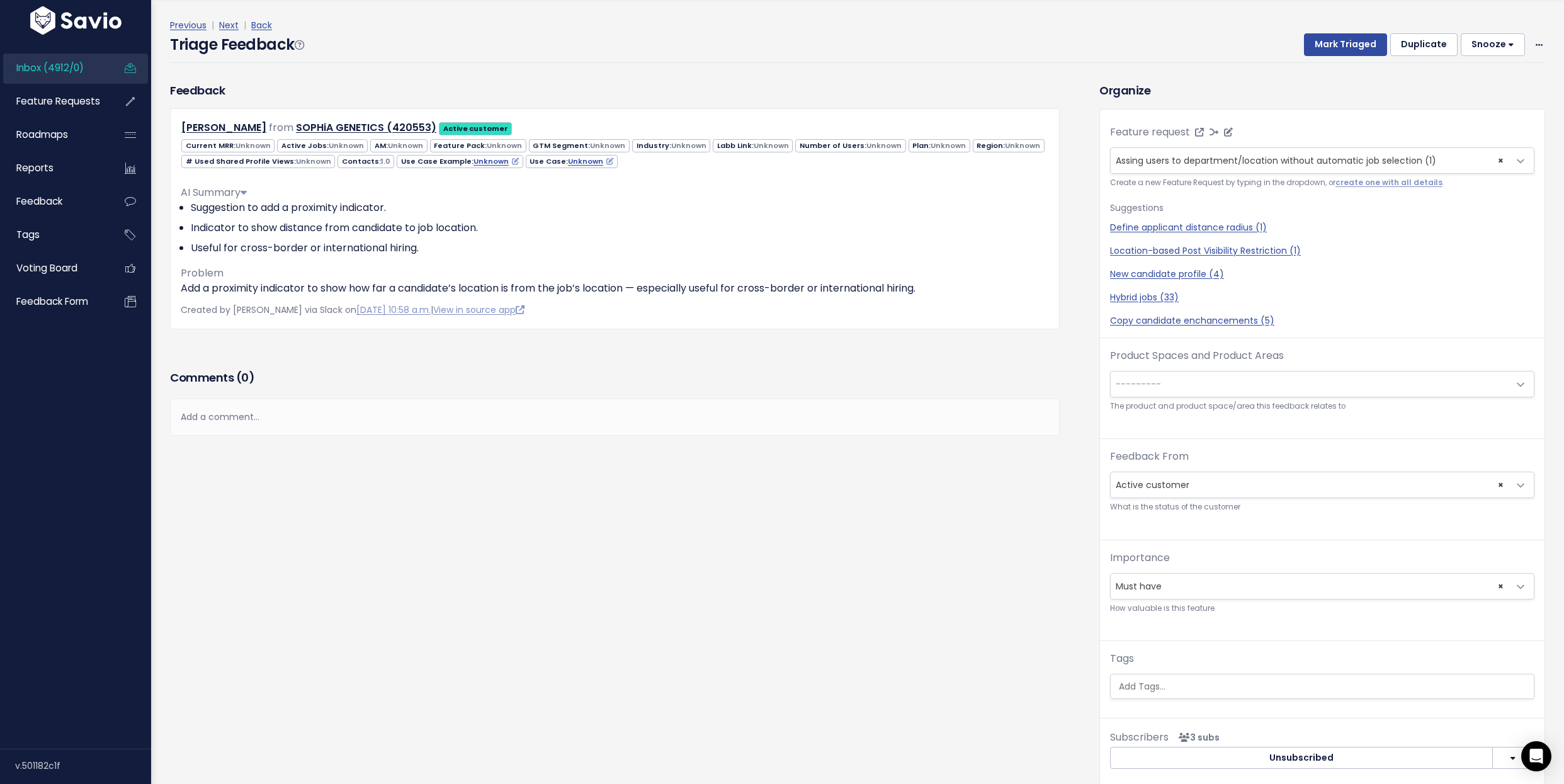
select select
click at [1485, 153] on span "Link to new or existing feature request..." at bounding box center [1310, 160] width 398 height 25
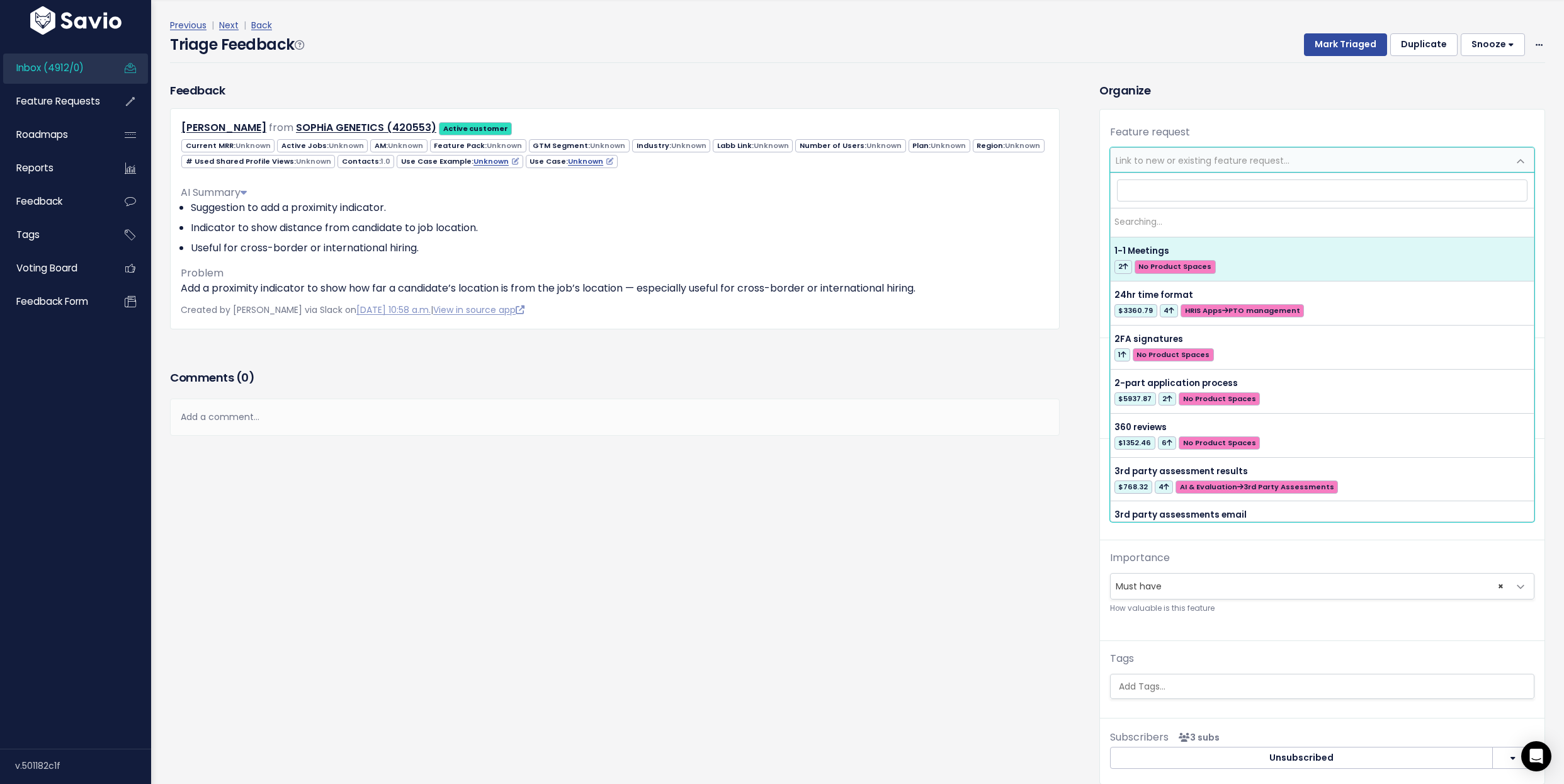
click at [1485, 153] on span "Link to new or existing feature request..." at bounding box center [1310, 160] width 398 height 25
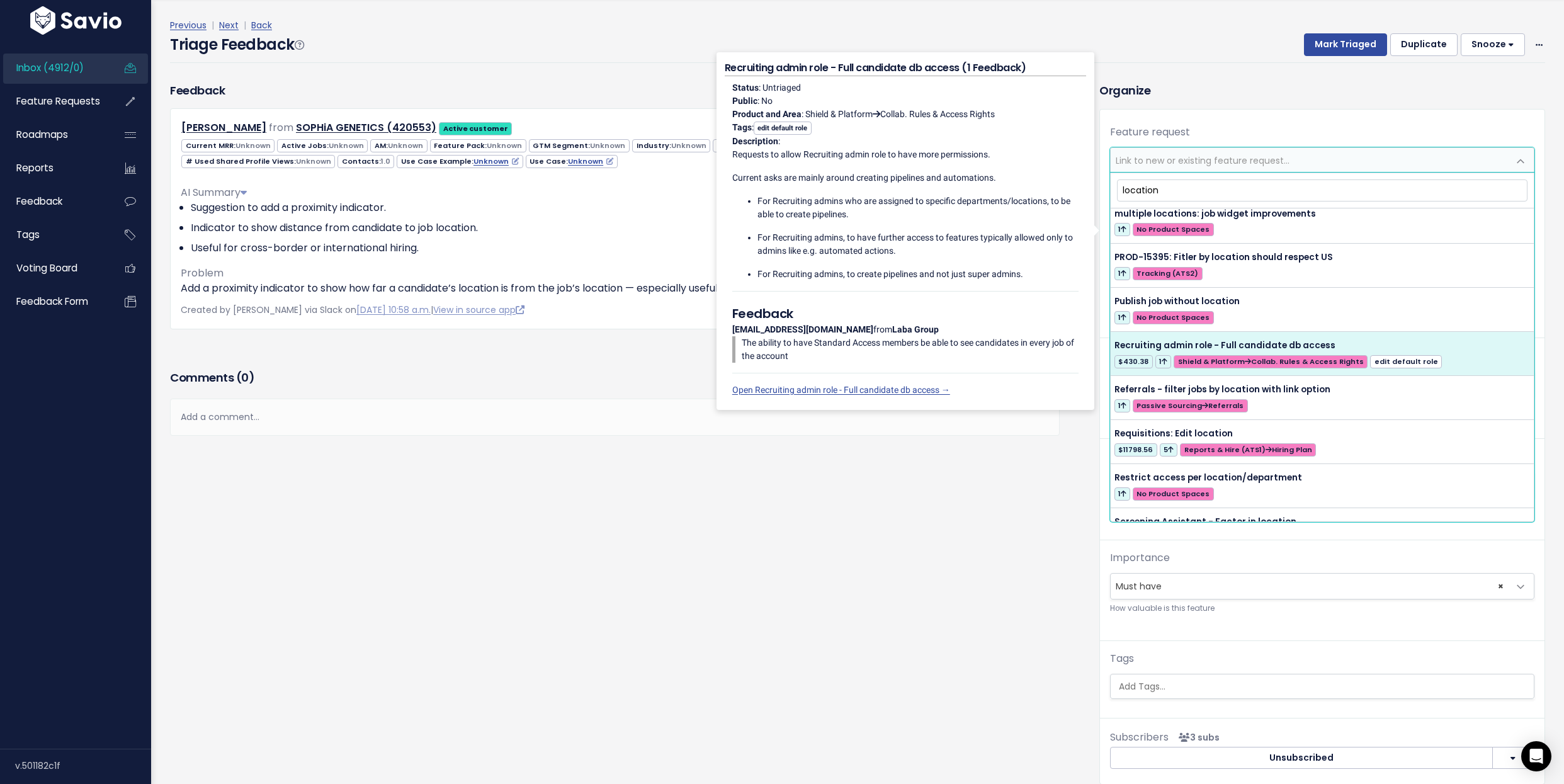
scroll to position [928, 0]
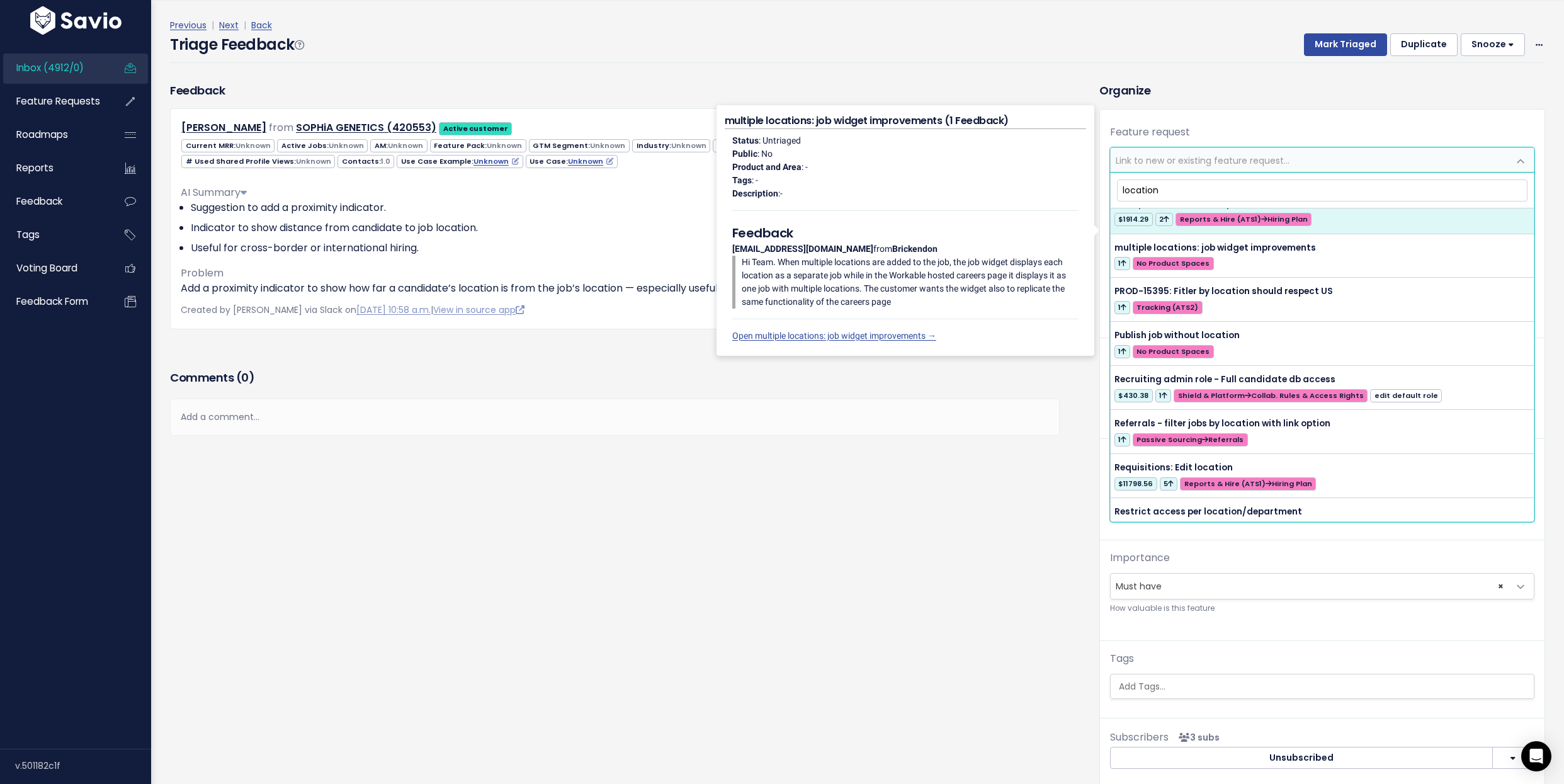
click at [1281, 184] on input "location" at bounding box center [1323, 190] width 411 height 22
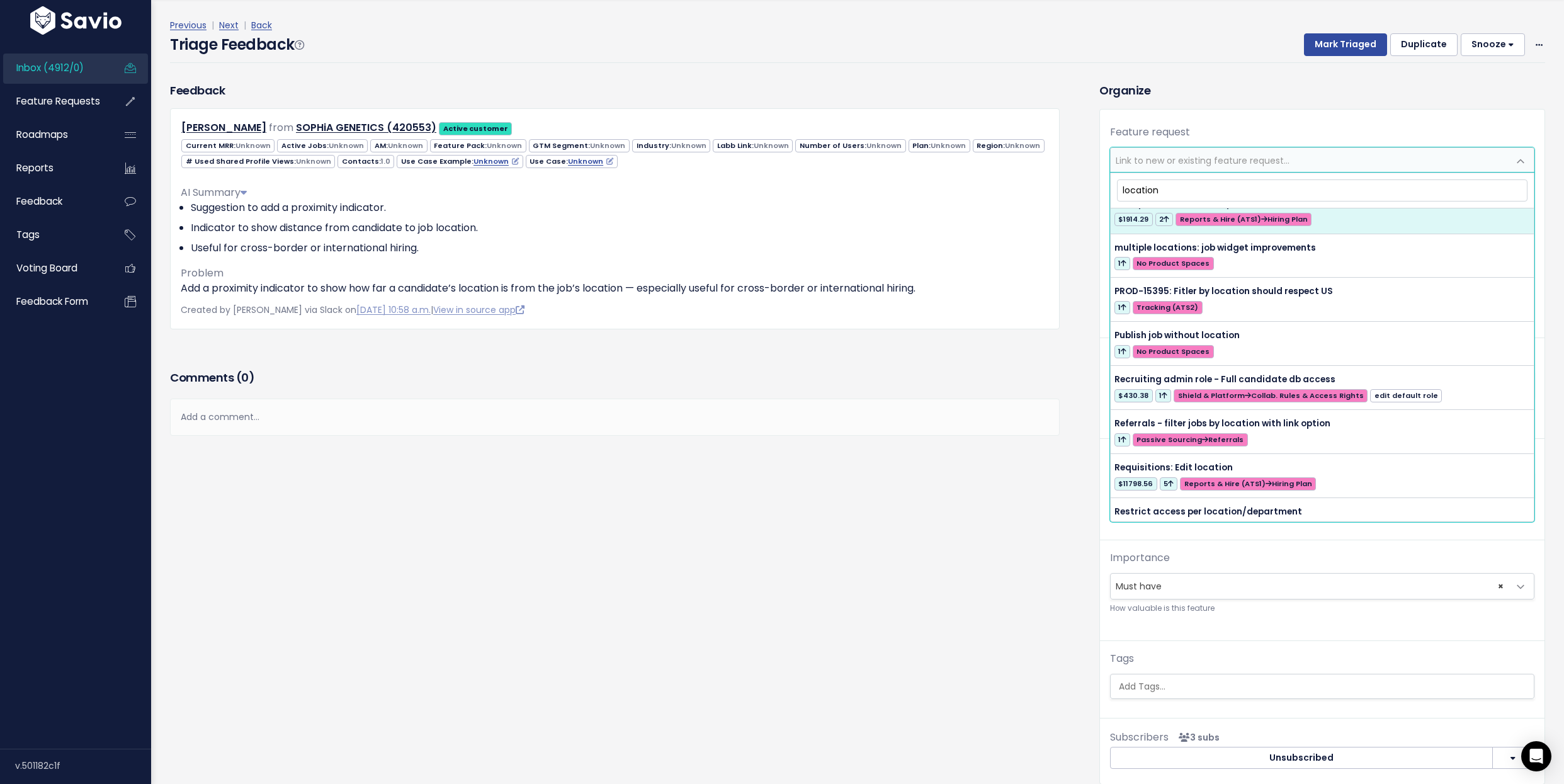
click at [1281, 184] on input "location" at bounding box center [1323, 190] width 411 height 22
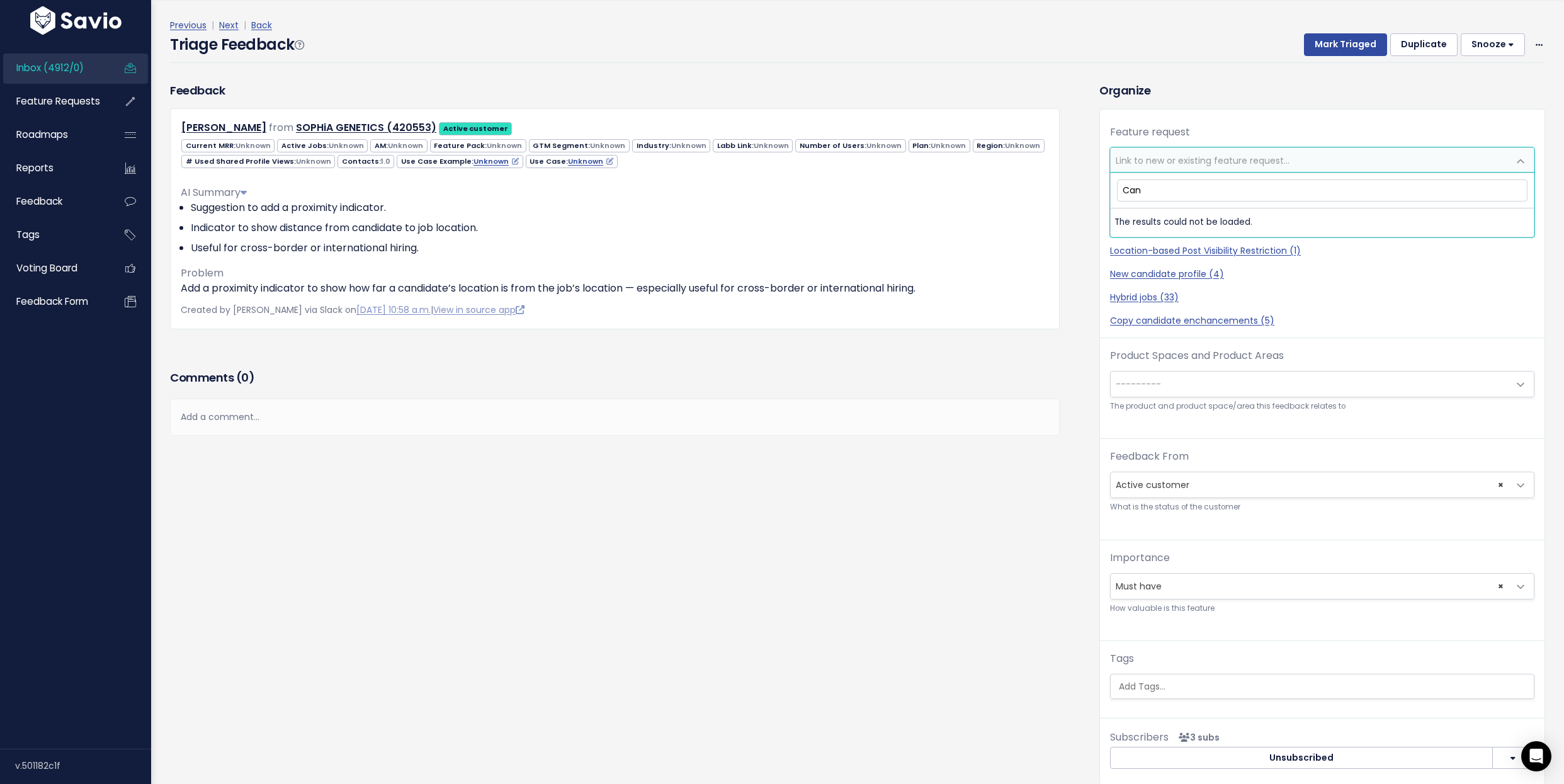
scroll to position [0, 0]
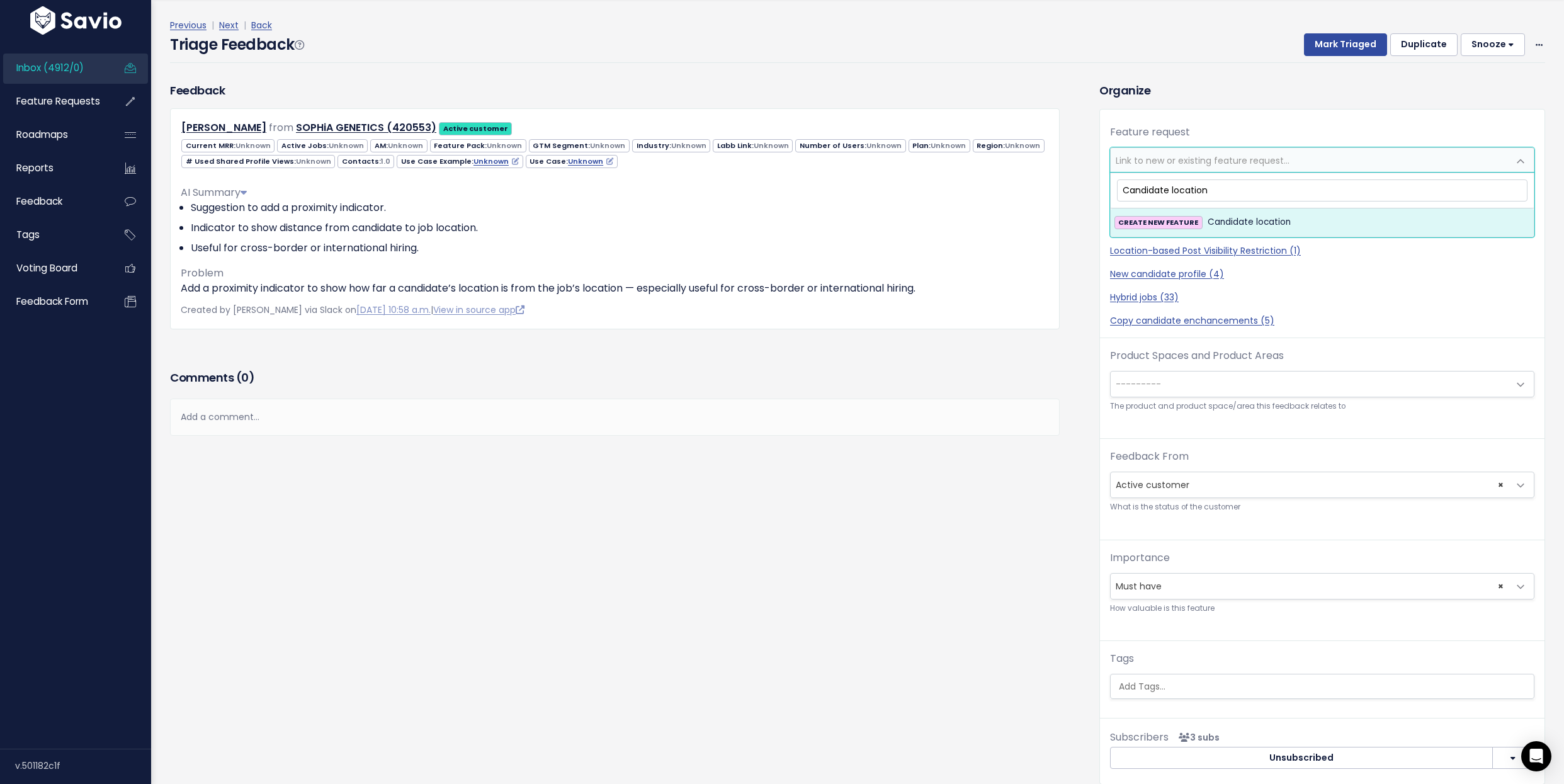
type input "Candidate location"
click at [1275, 217] on span "Candidate location" at bounding box center [1250, 222] width 83 height 16
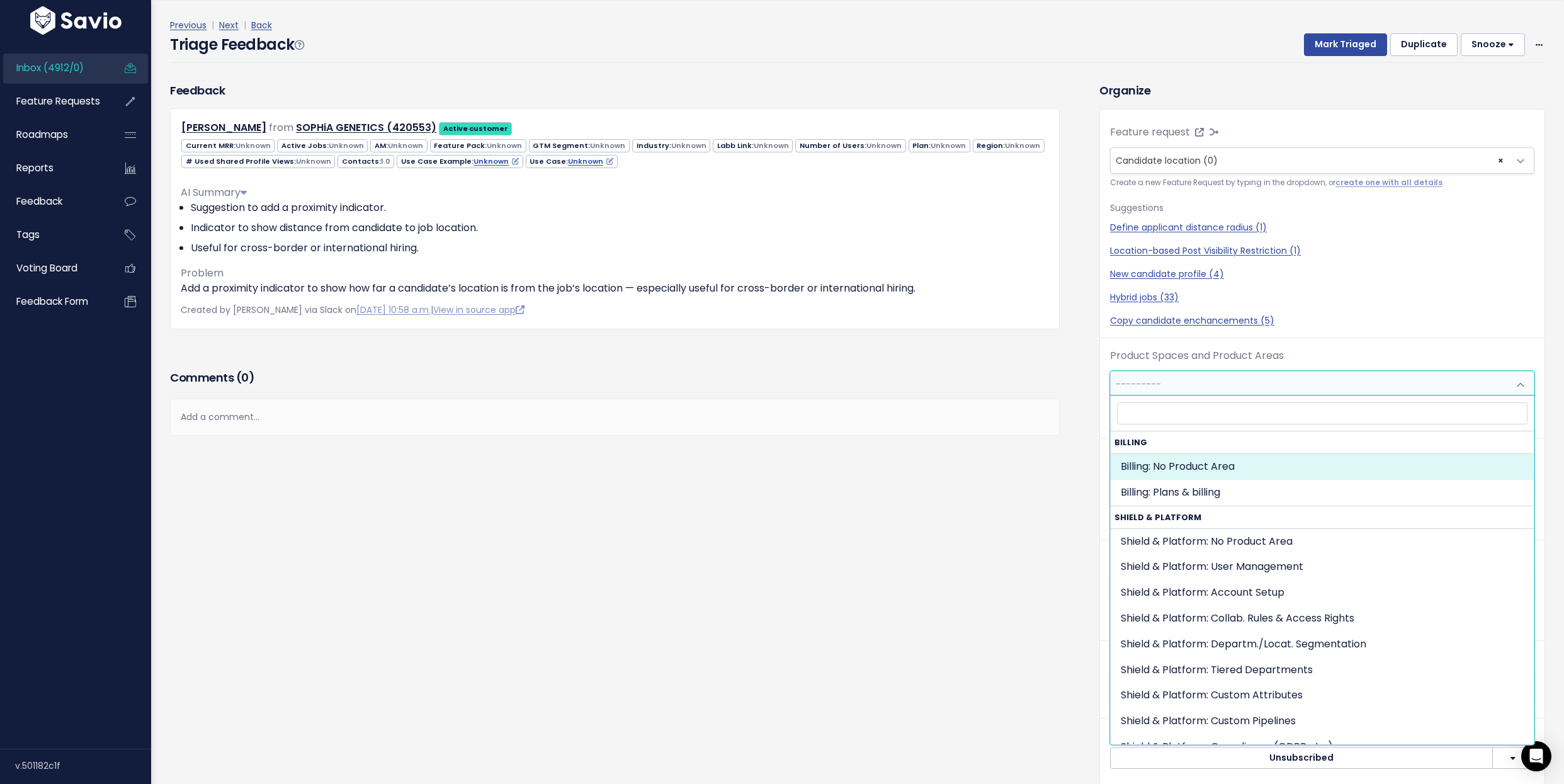
click at [1145, 381] on span "---------" at bounding box center [1139, 383] width 46 height 12
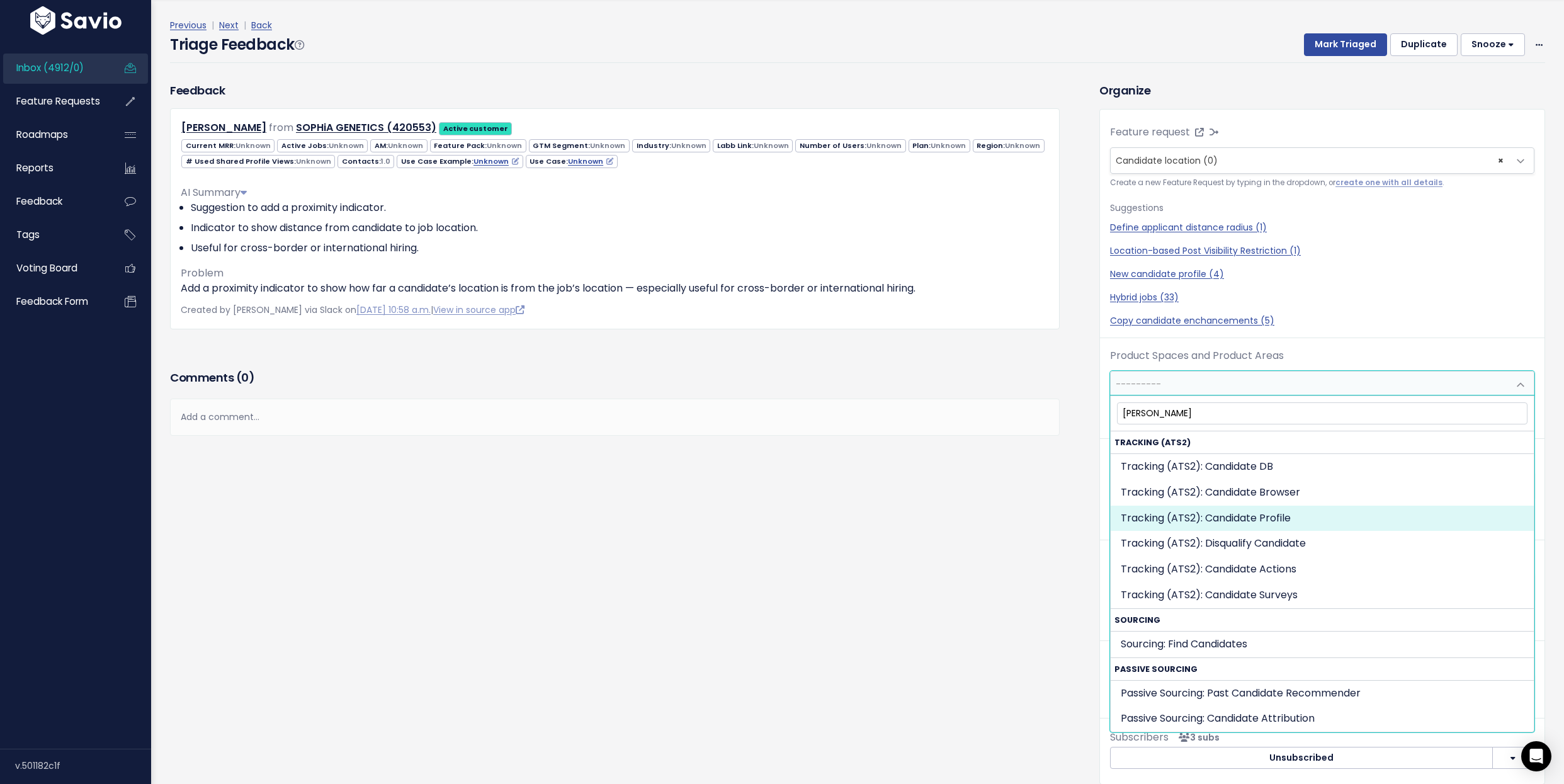
type input "candi"
select select "SCREEN:CANDIDATE_PROFILE"
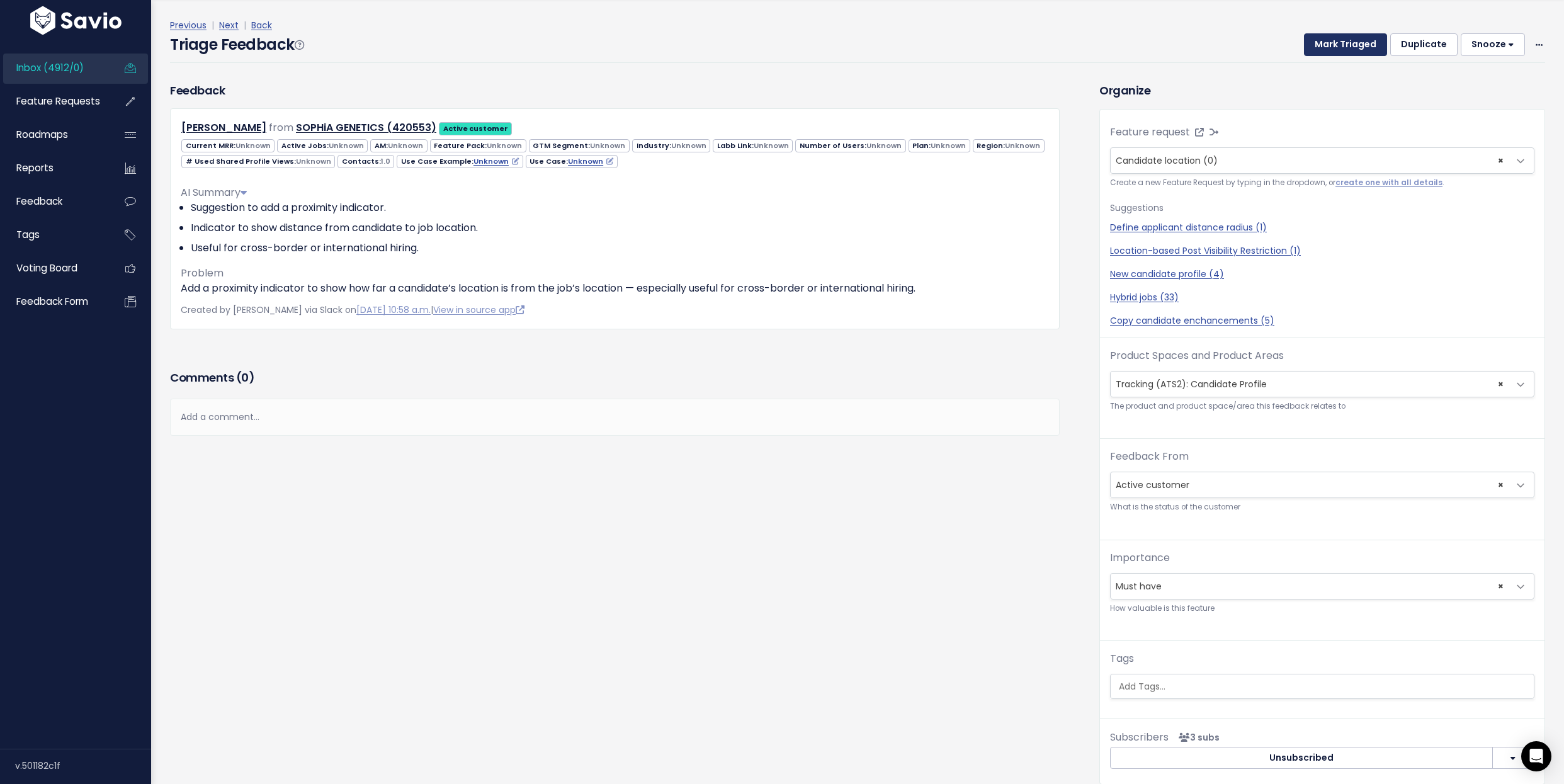
click at [1339, 42] on button "Mark Triaged" at bounding box center [1346, 45] width 83 height 23
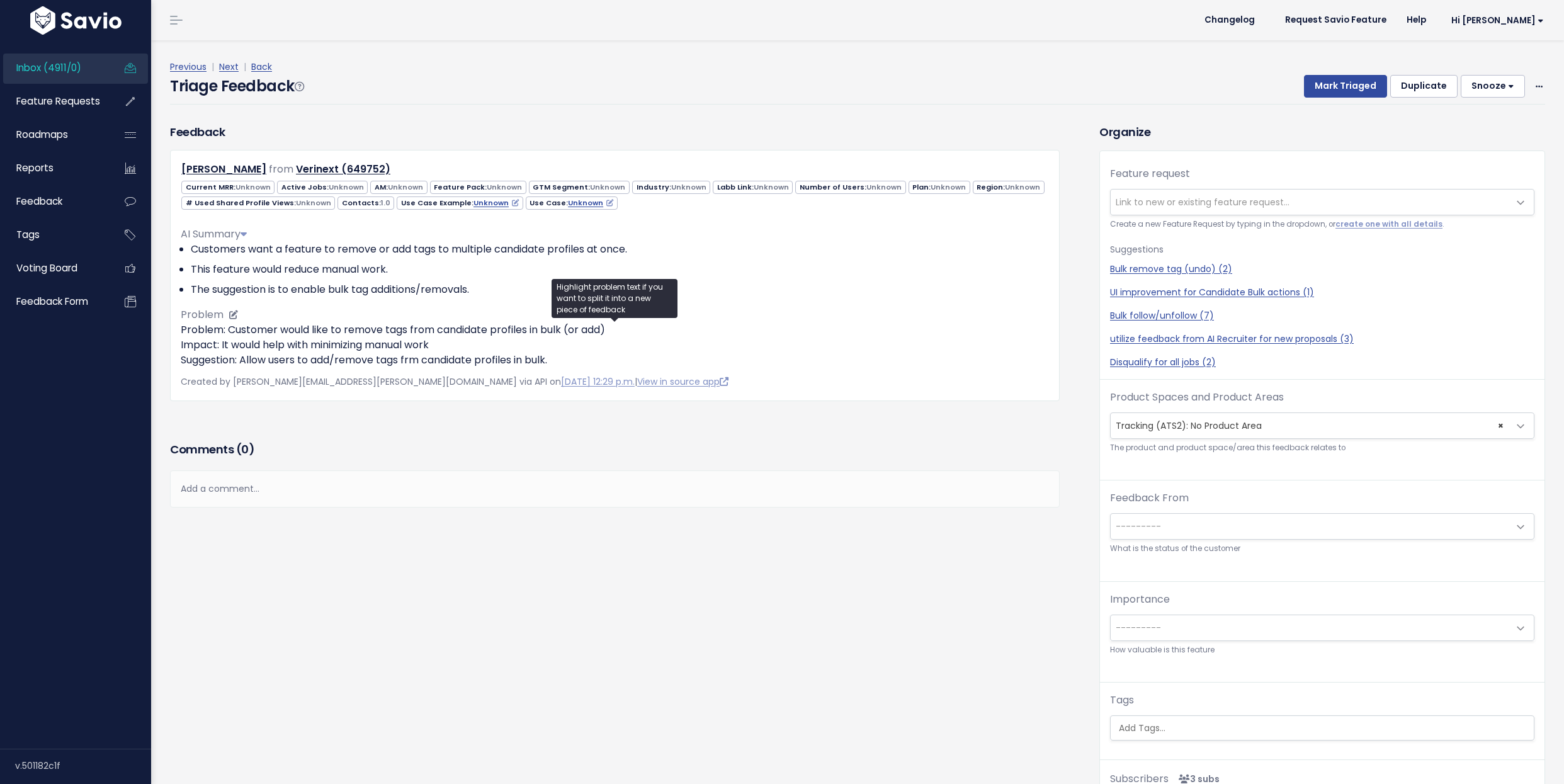
click at [326, 325] on p "Problem: Customer would like to remove tags from candidate profiles in bulk (or…" at bounding box center [615, 345] width 869 height 46
click at [1140, 193] on span "Link to new or existing feature request..." at bounding box center [1310, 202] width 398 height 25
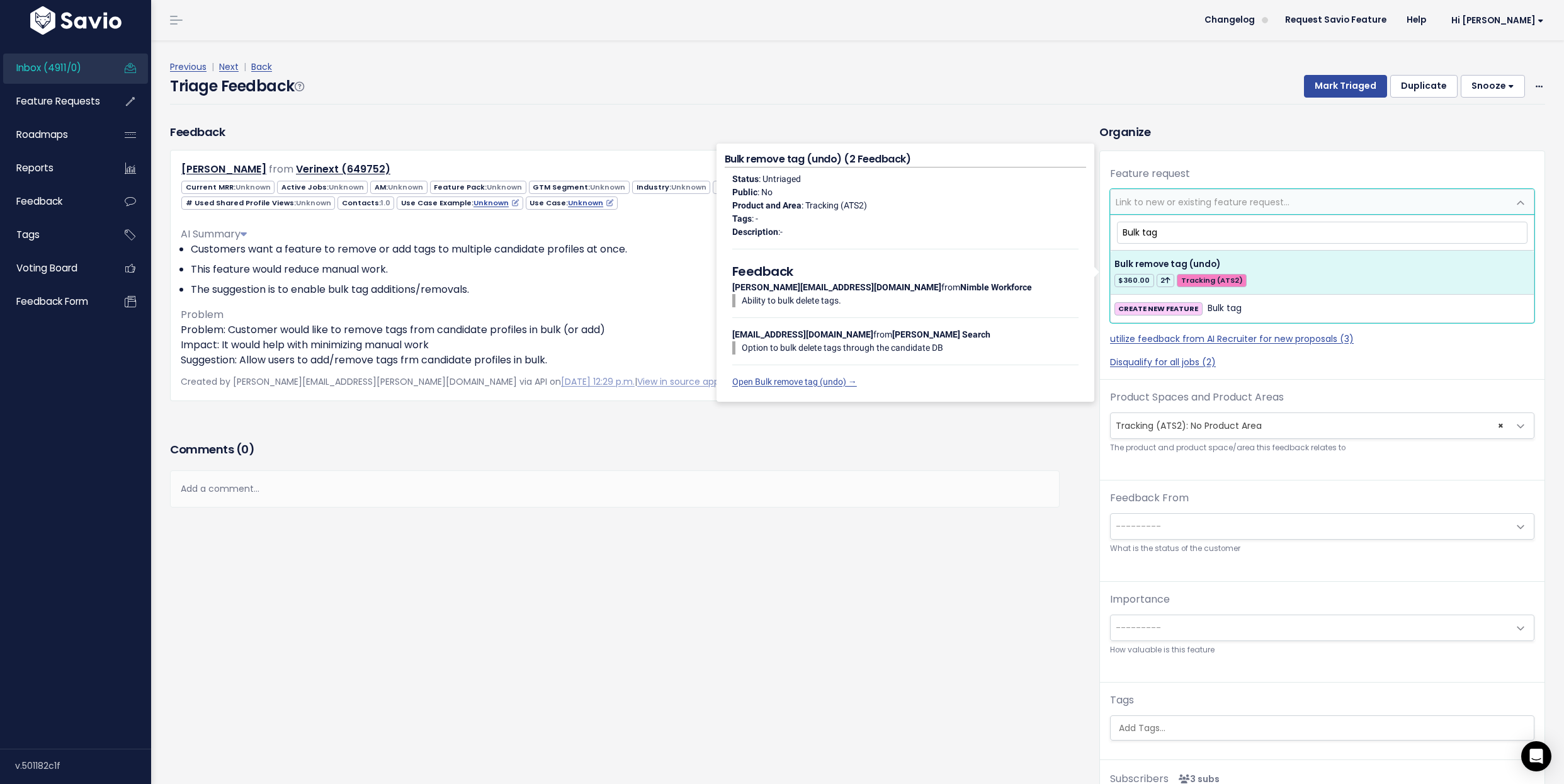
type input "Bulk tag"
select select "30727"
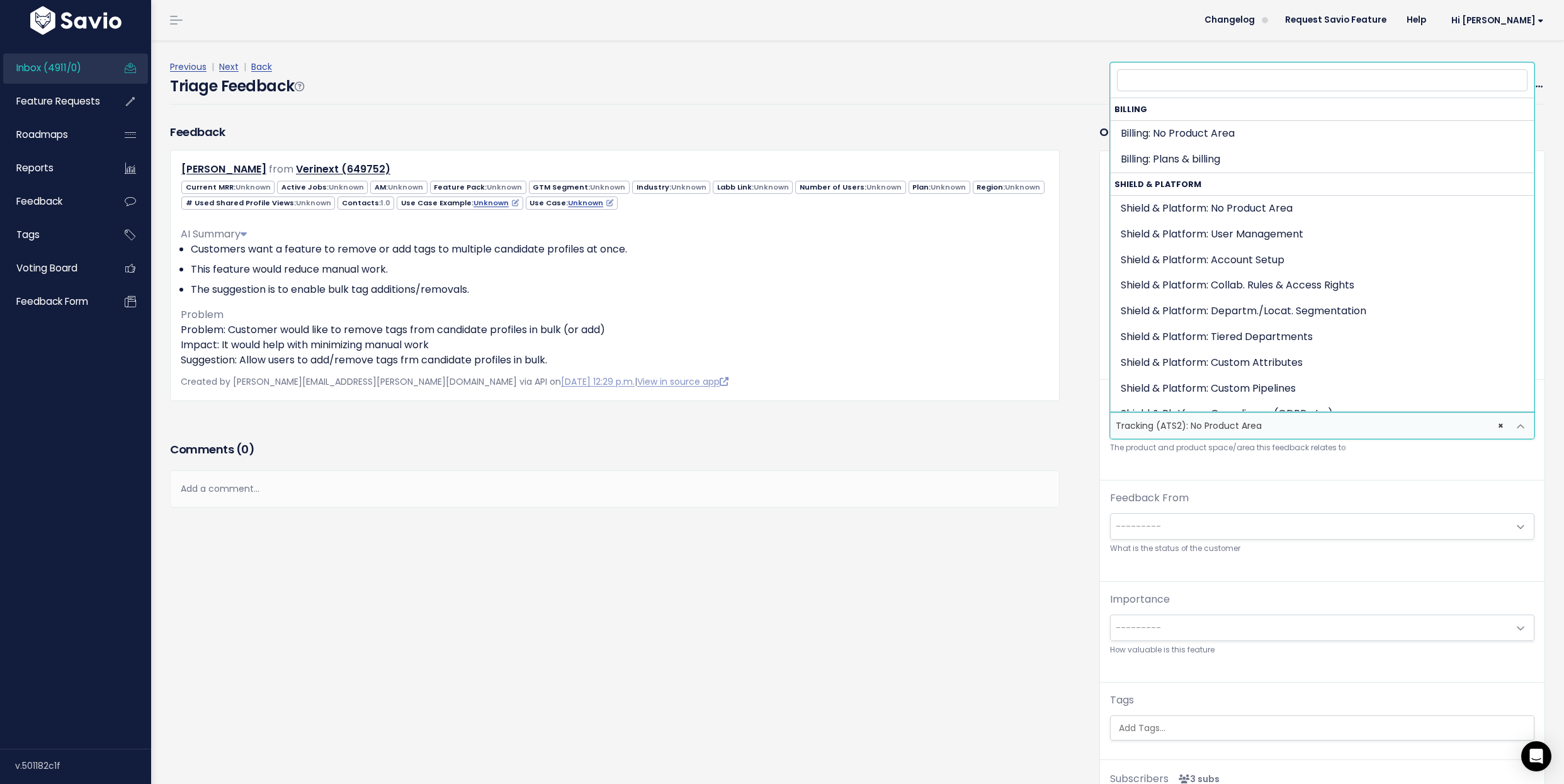
click at [1220, 428] on span "× Tracking (ATS2): No Product Area" at bounding box center [1310, 425] width 398 height 25
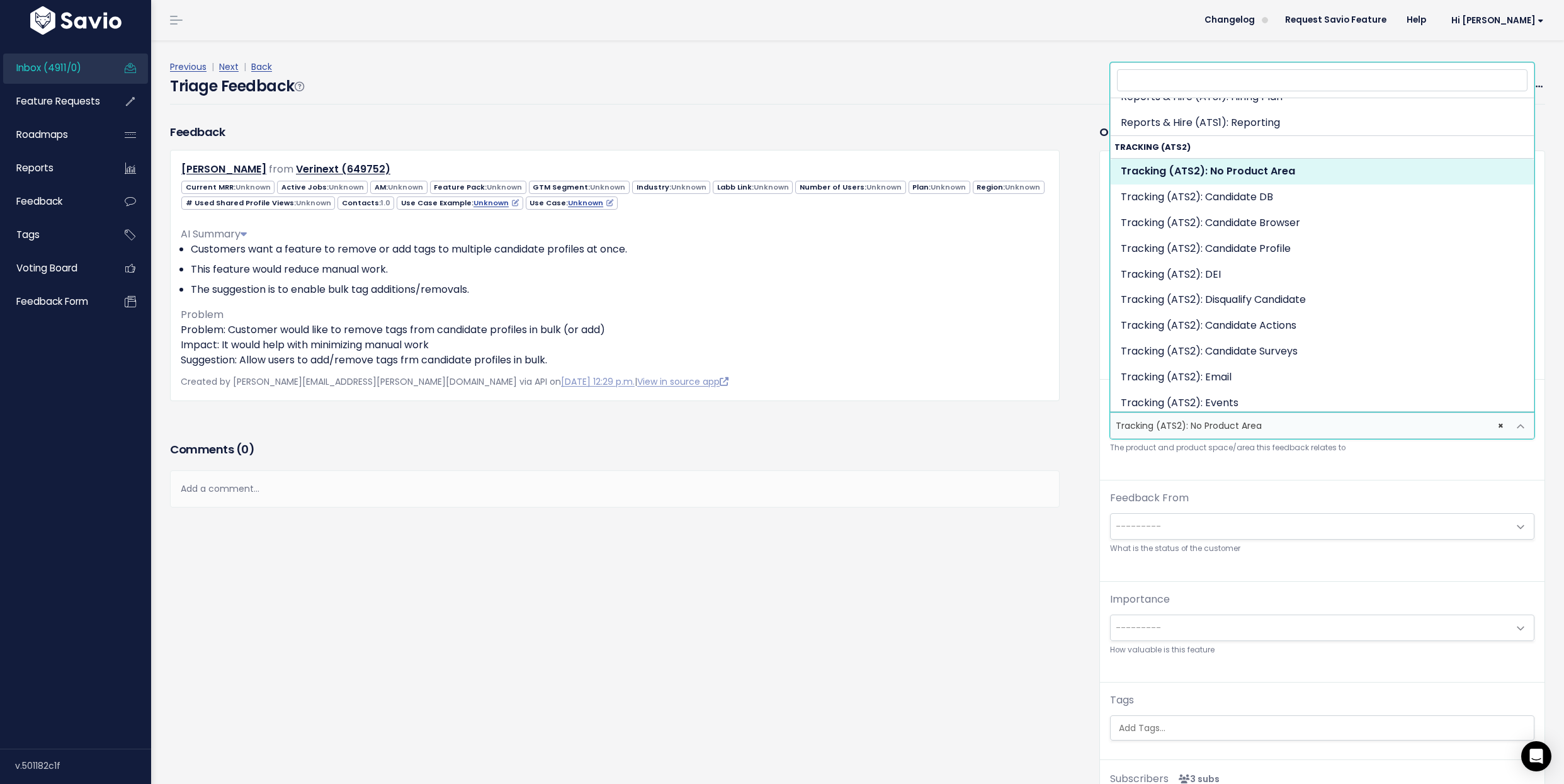
scroll to position [964, 0]
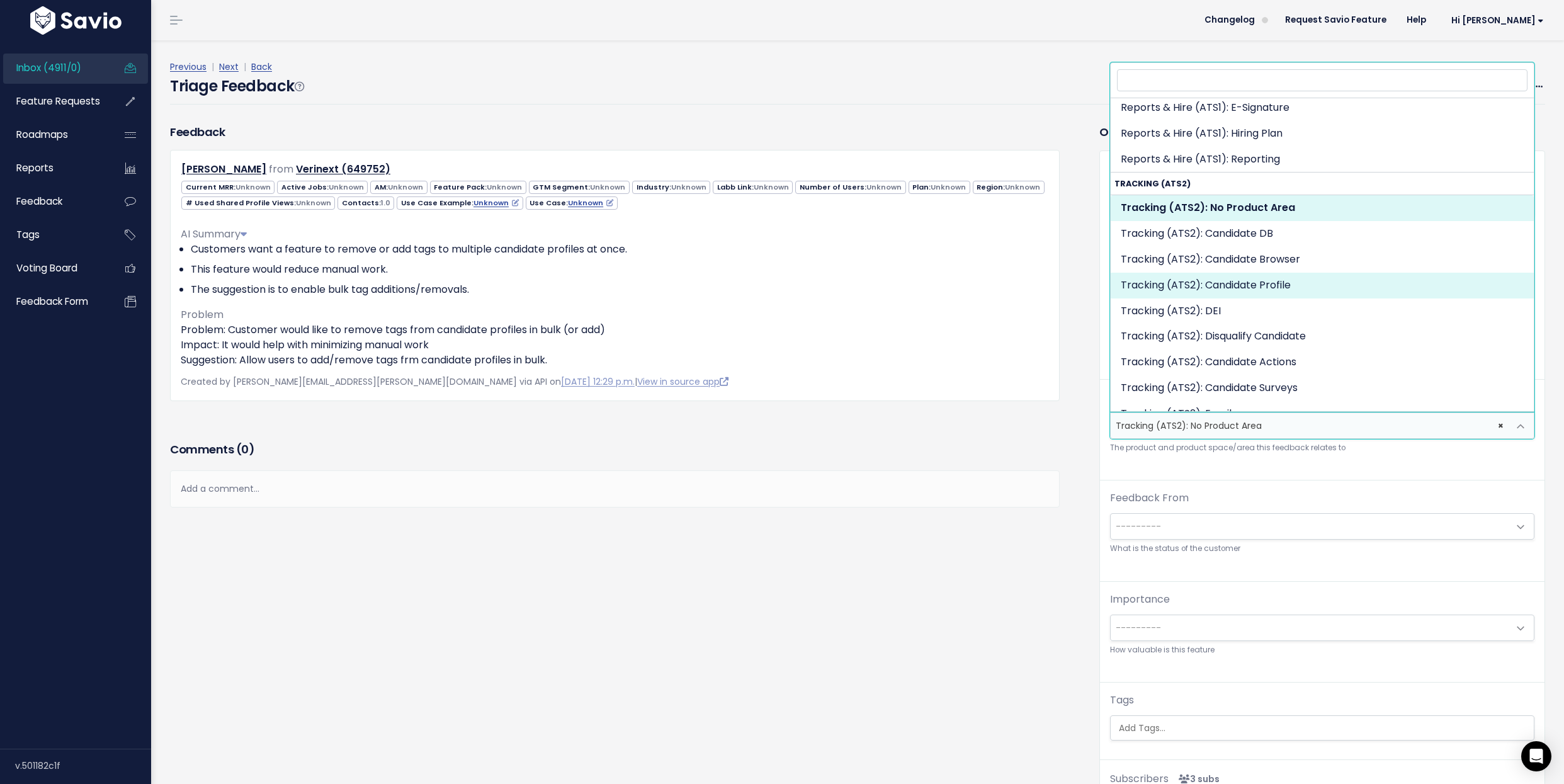
select select "SCREEN:CANDIDATE_PROFILE"
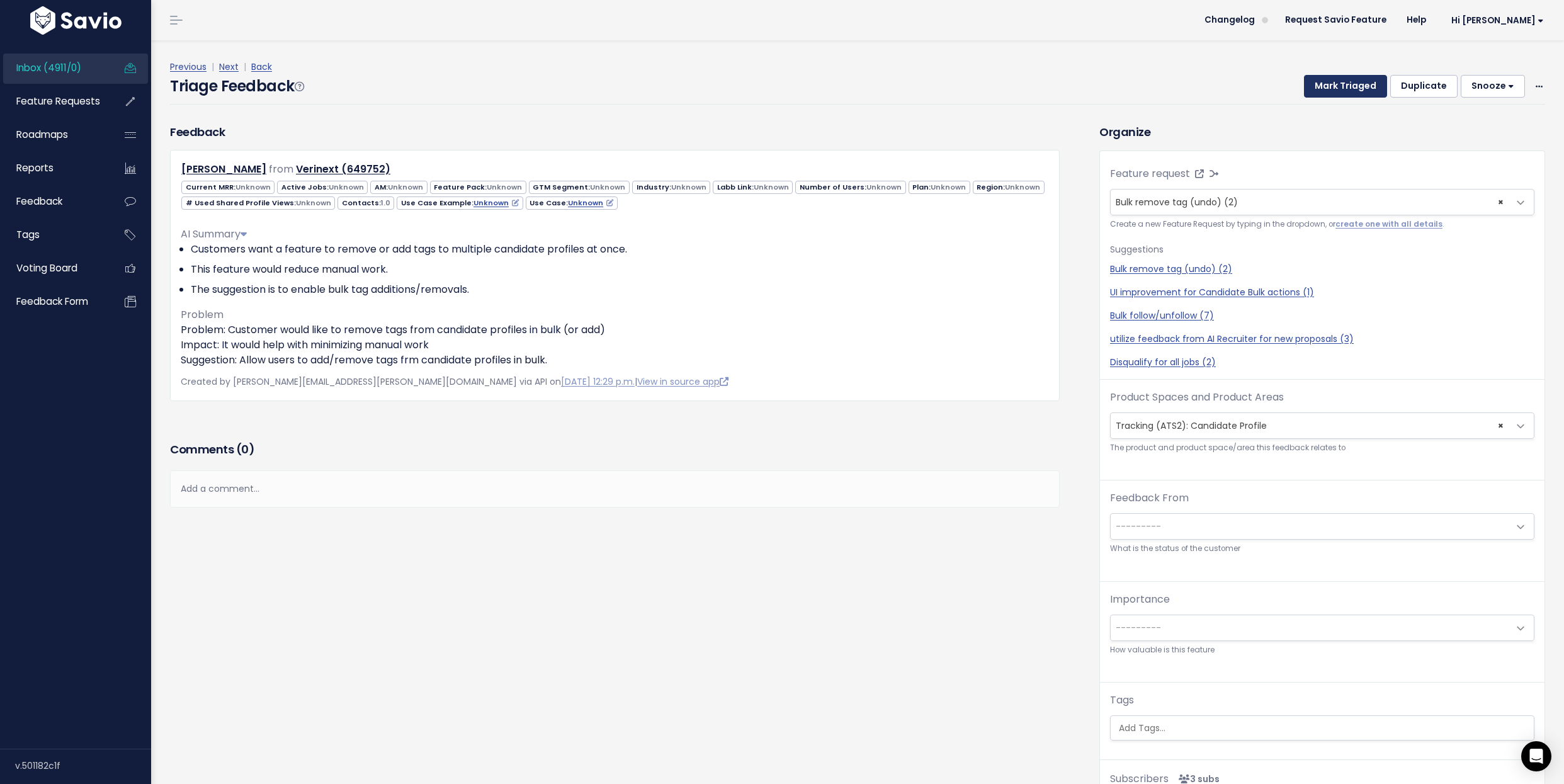
click at [1335, 80] on button "Mark Triaged" at bounding box center [1346, 86] width 83 height 23
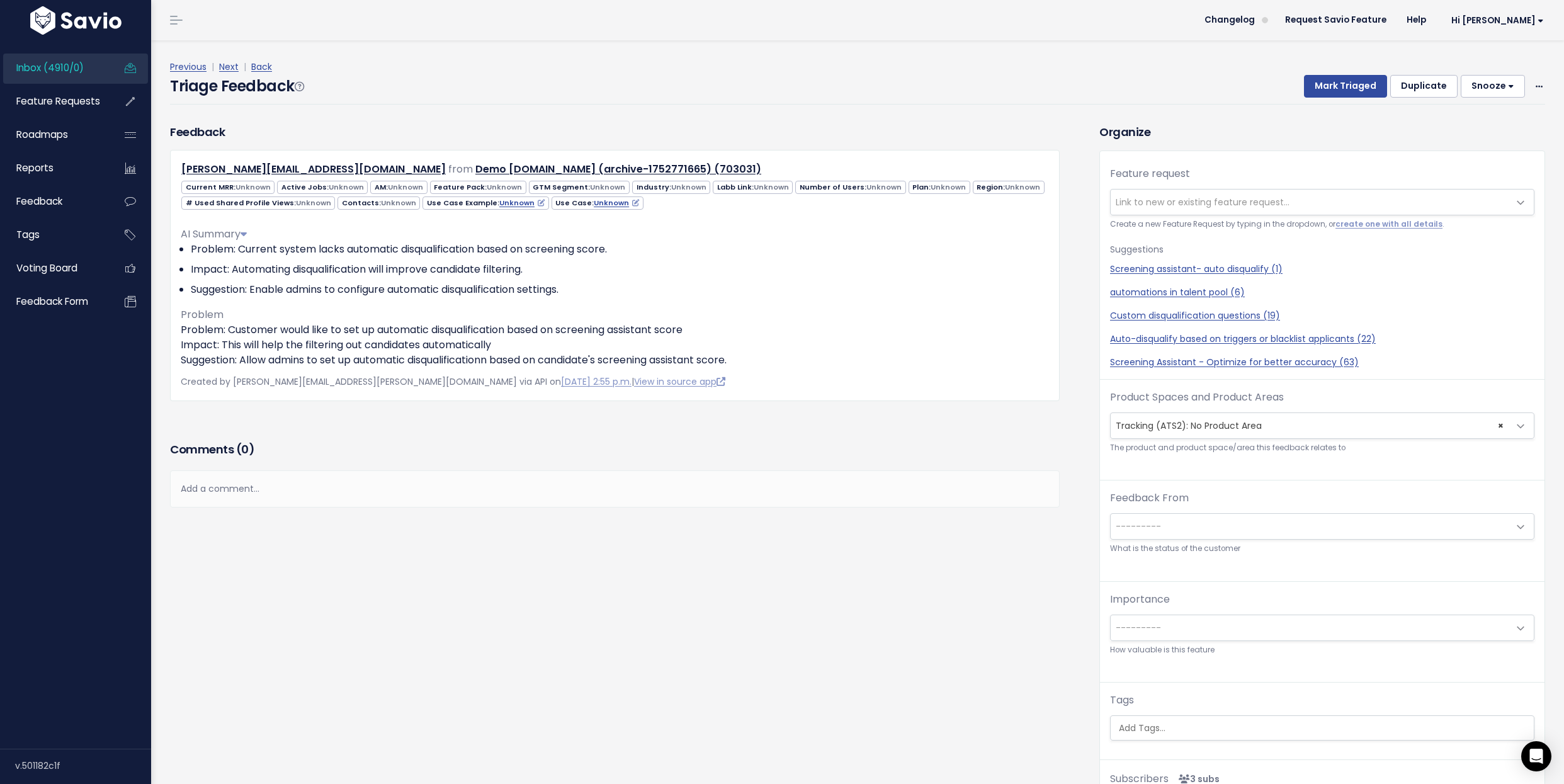
click at [1209, 207] on span "Link to new or existing feature request..." at bounding box center [1202, 202] width 174 height 12
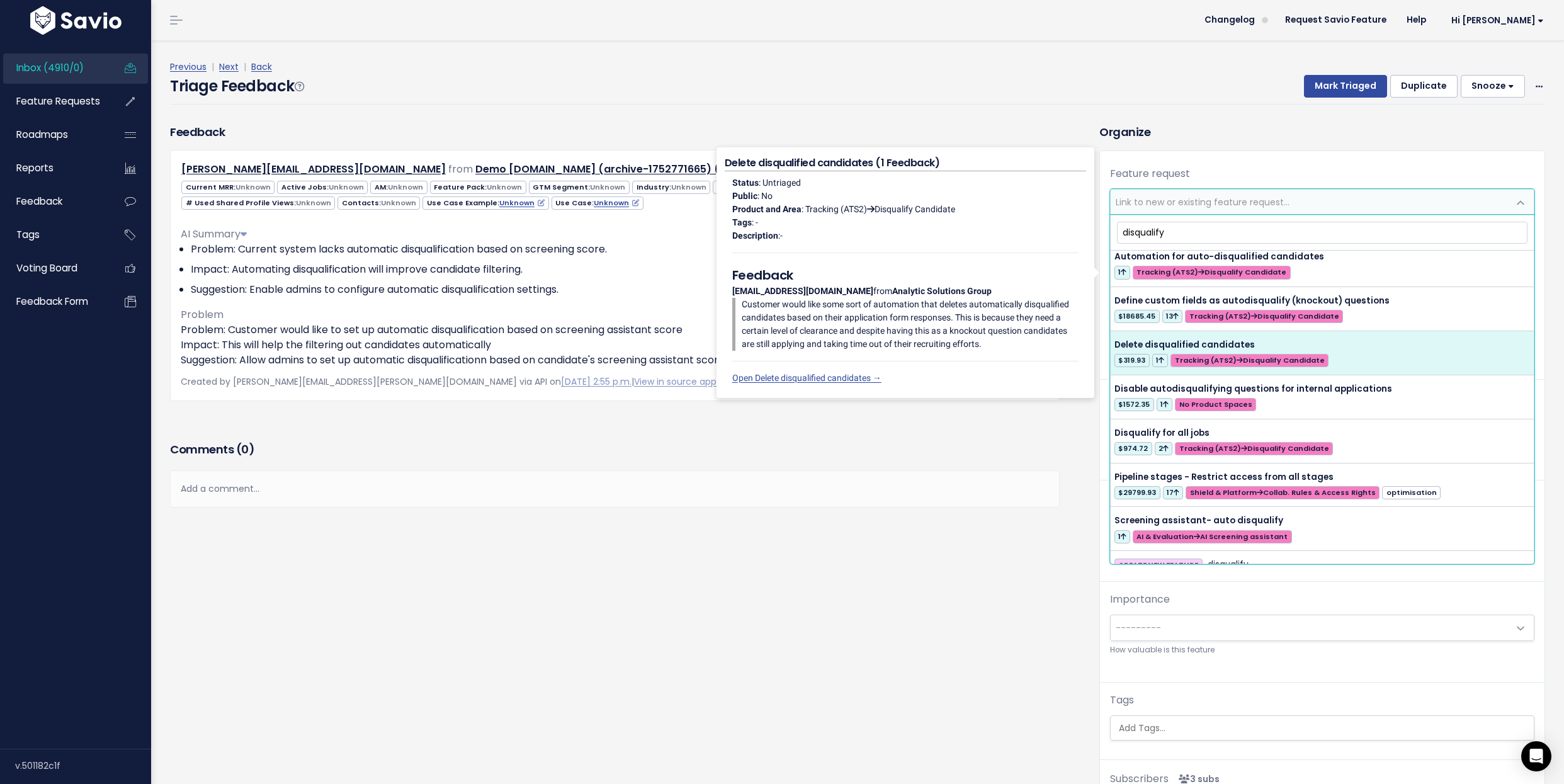
scroll to position [153, 0]
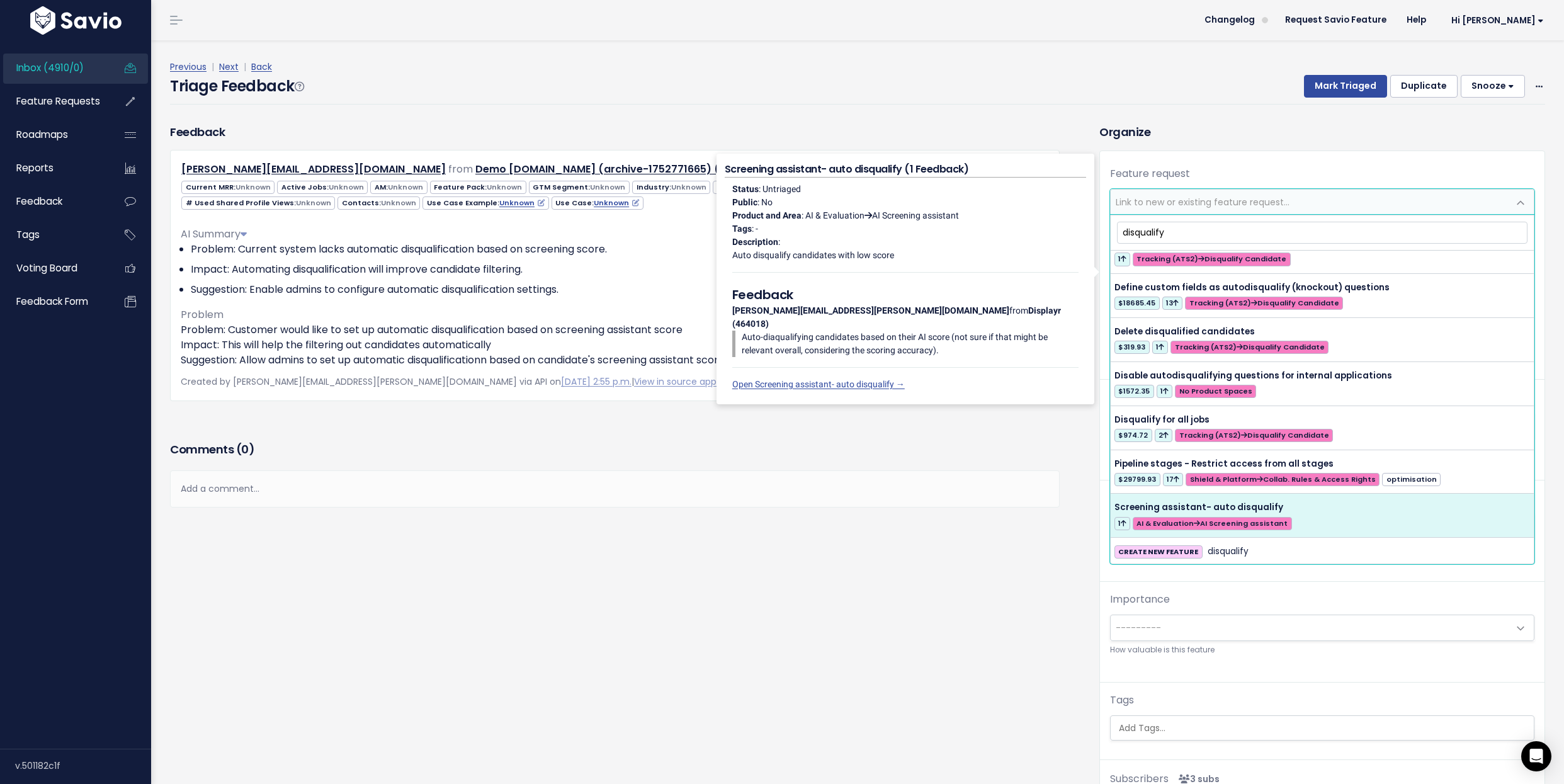
type input "disqualify"
select select "63094"
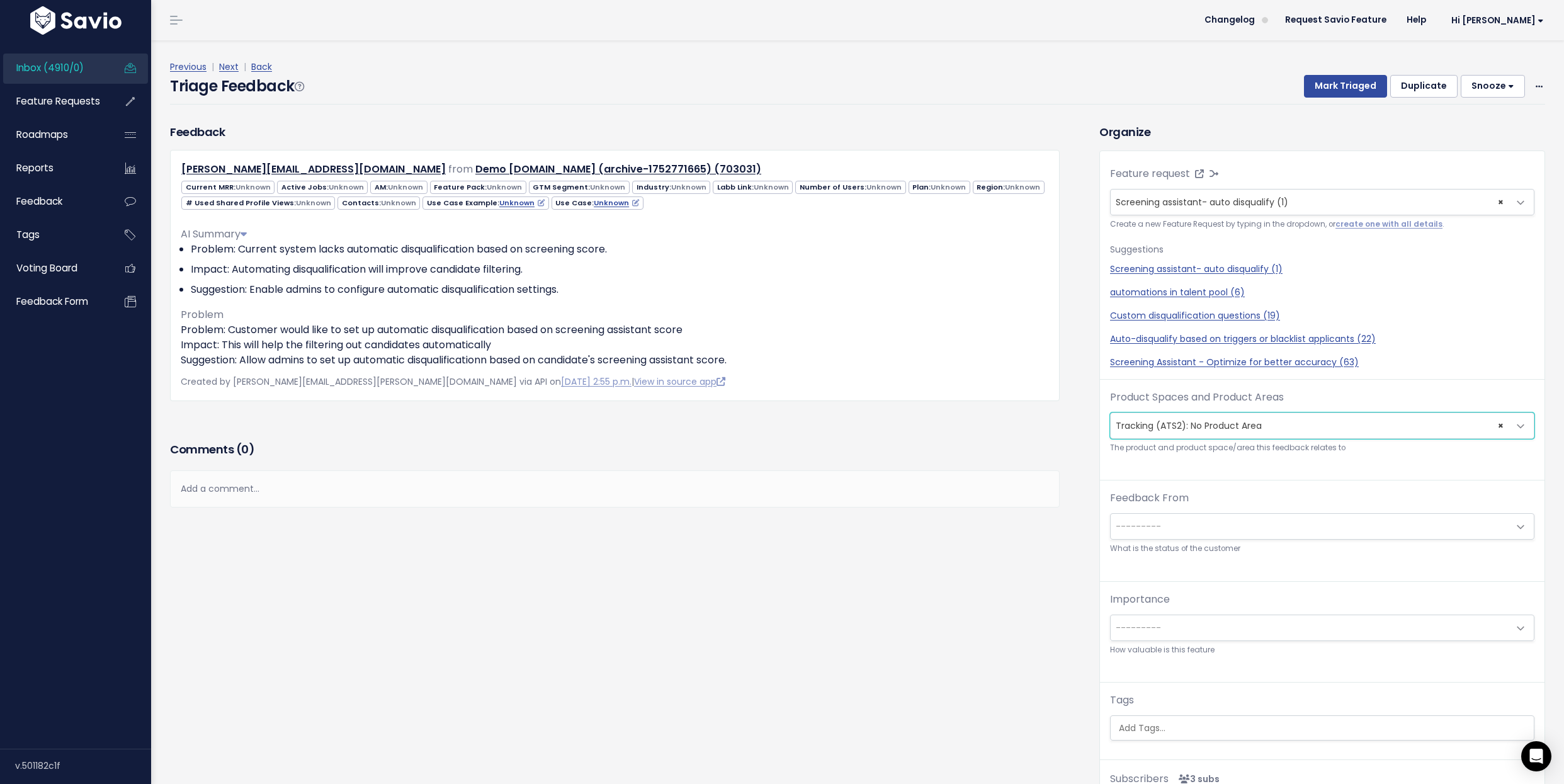
click at [1330, 431] on span "× Tracking (ATS2): No Product Area" at bounding box center [1310, 425] width 398 height 25
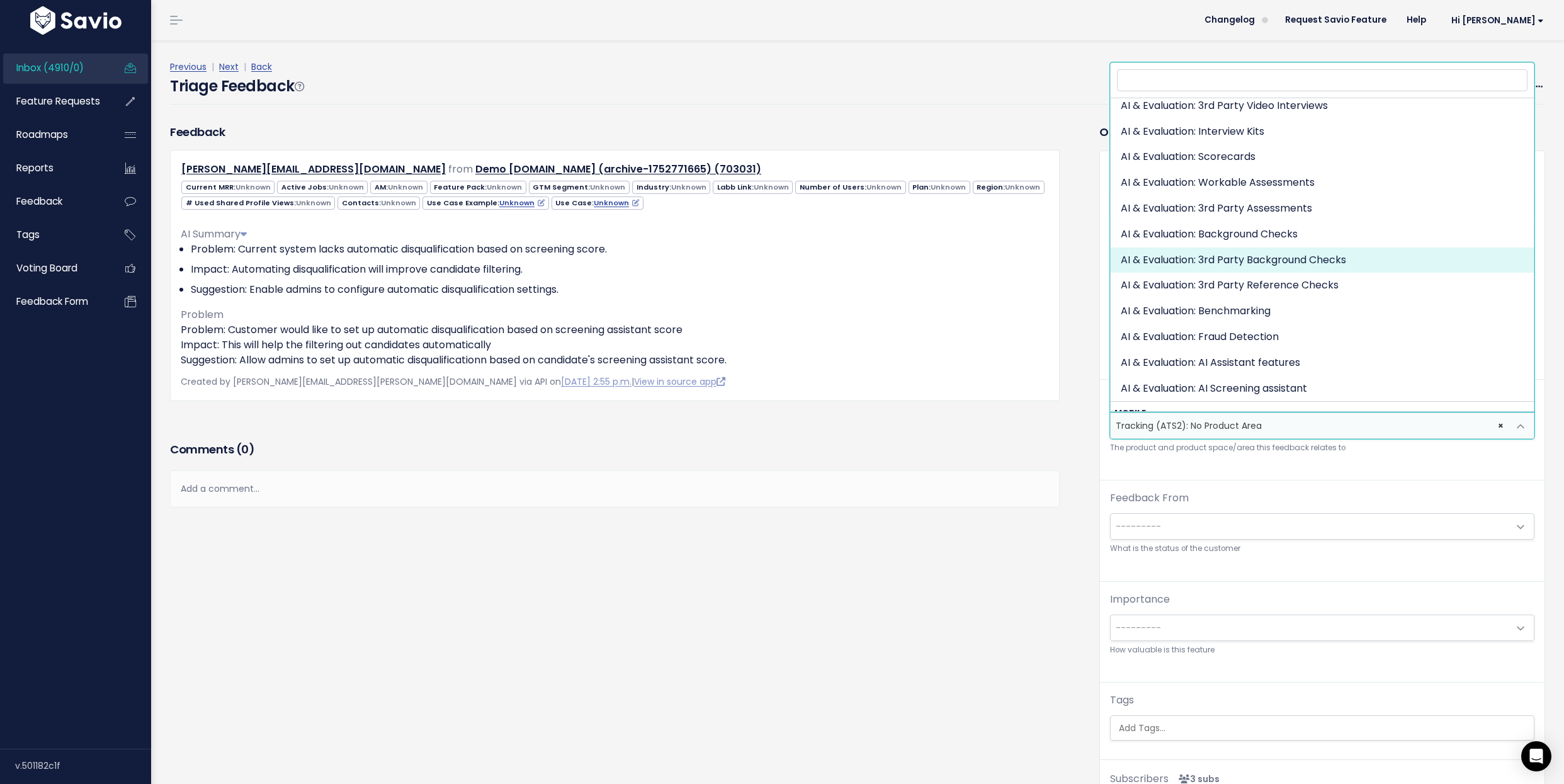
scroll to position [2122, 0]
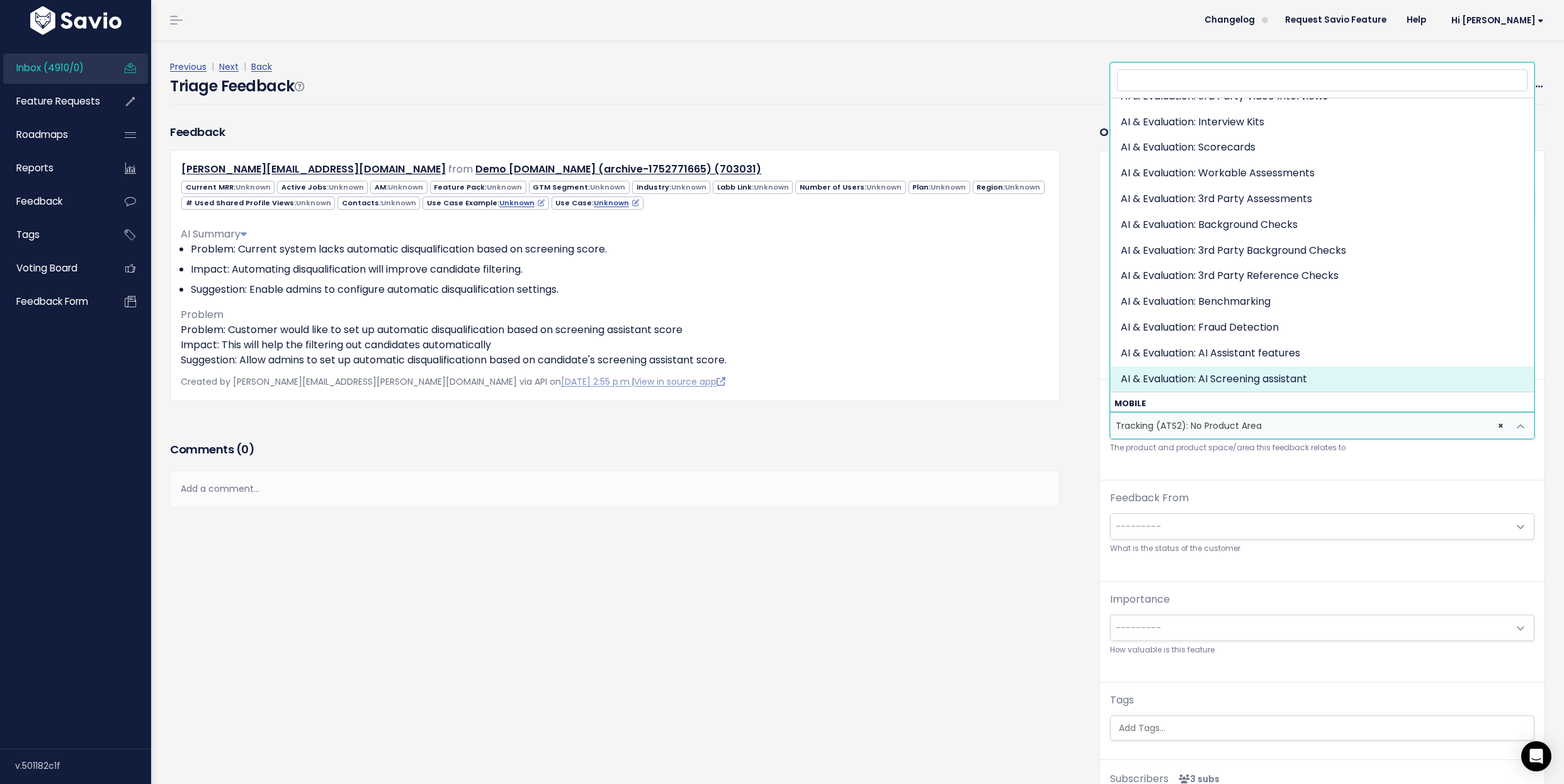
select select "AI:AI_SCREENING_ASSISTANT"
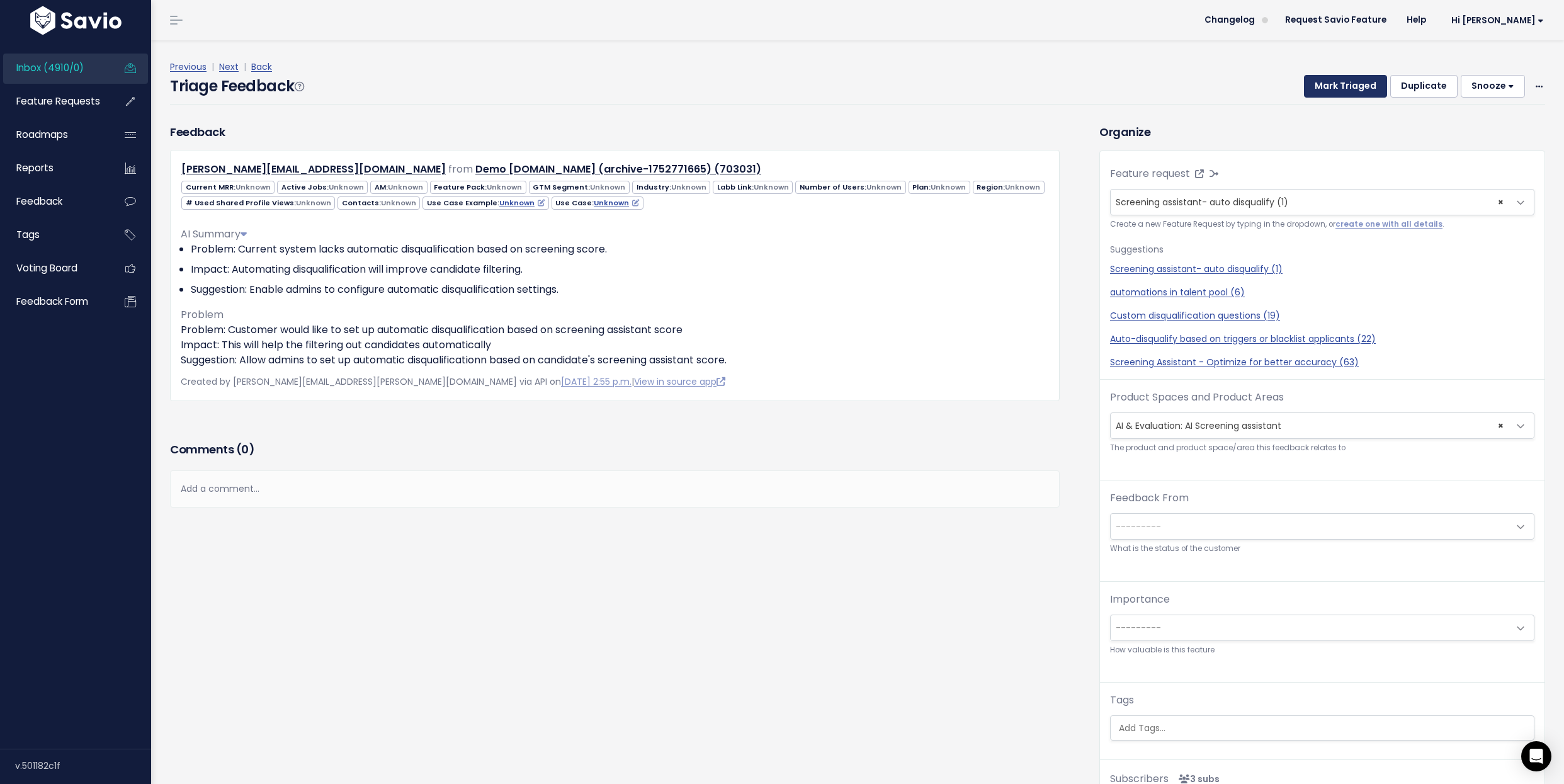
click at [1357, 86] on button "Mark Triaged" at bounding box center [1346, 86] width 83 height 23
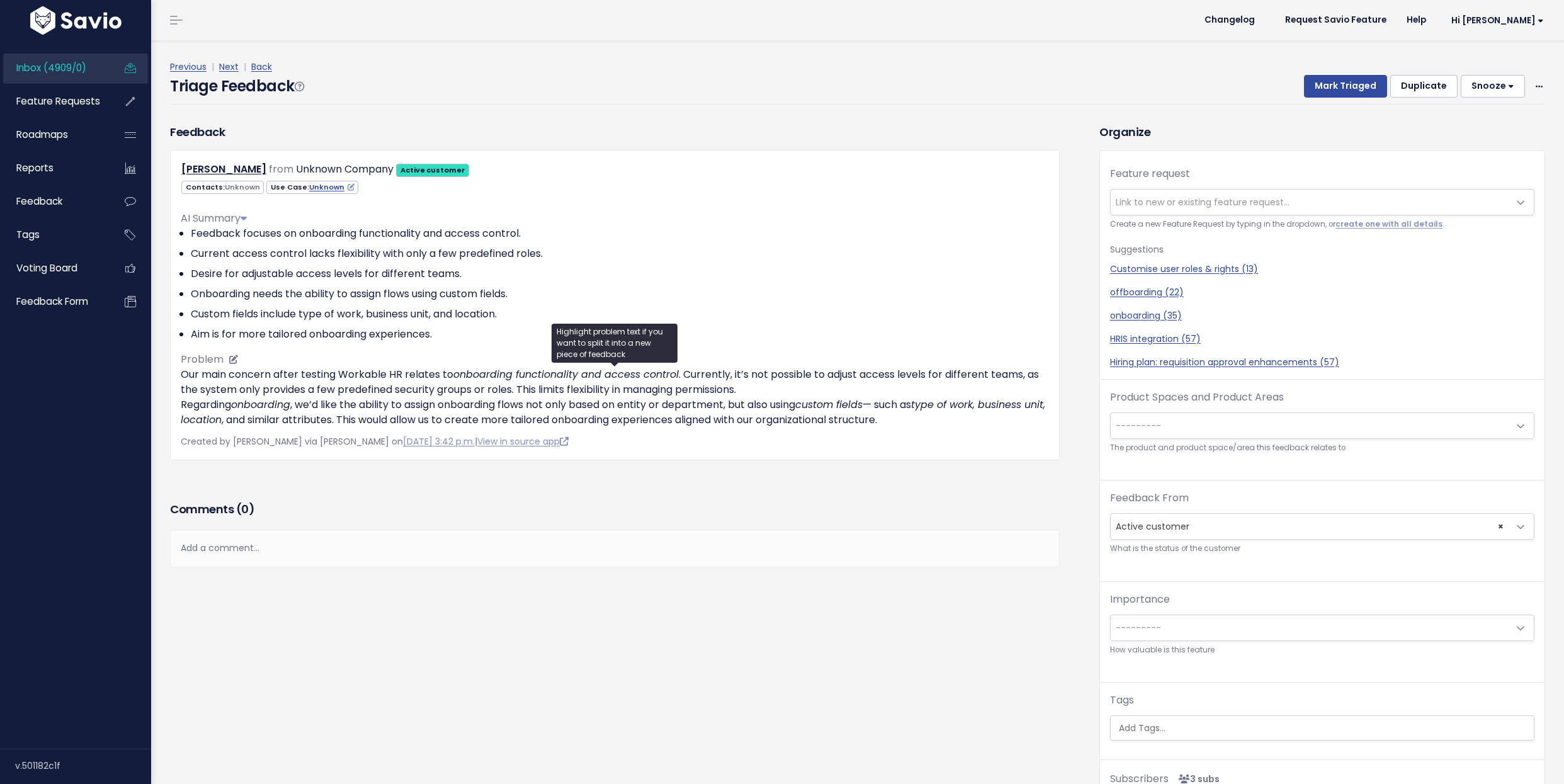
click at [404, 392] on p "Our main concern after testing Workable HR relates to onboarding functionality …" at bounding box center [615, 397] width 869 height 60
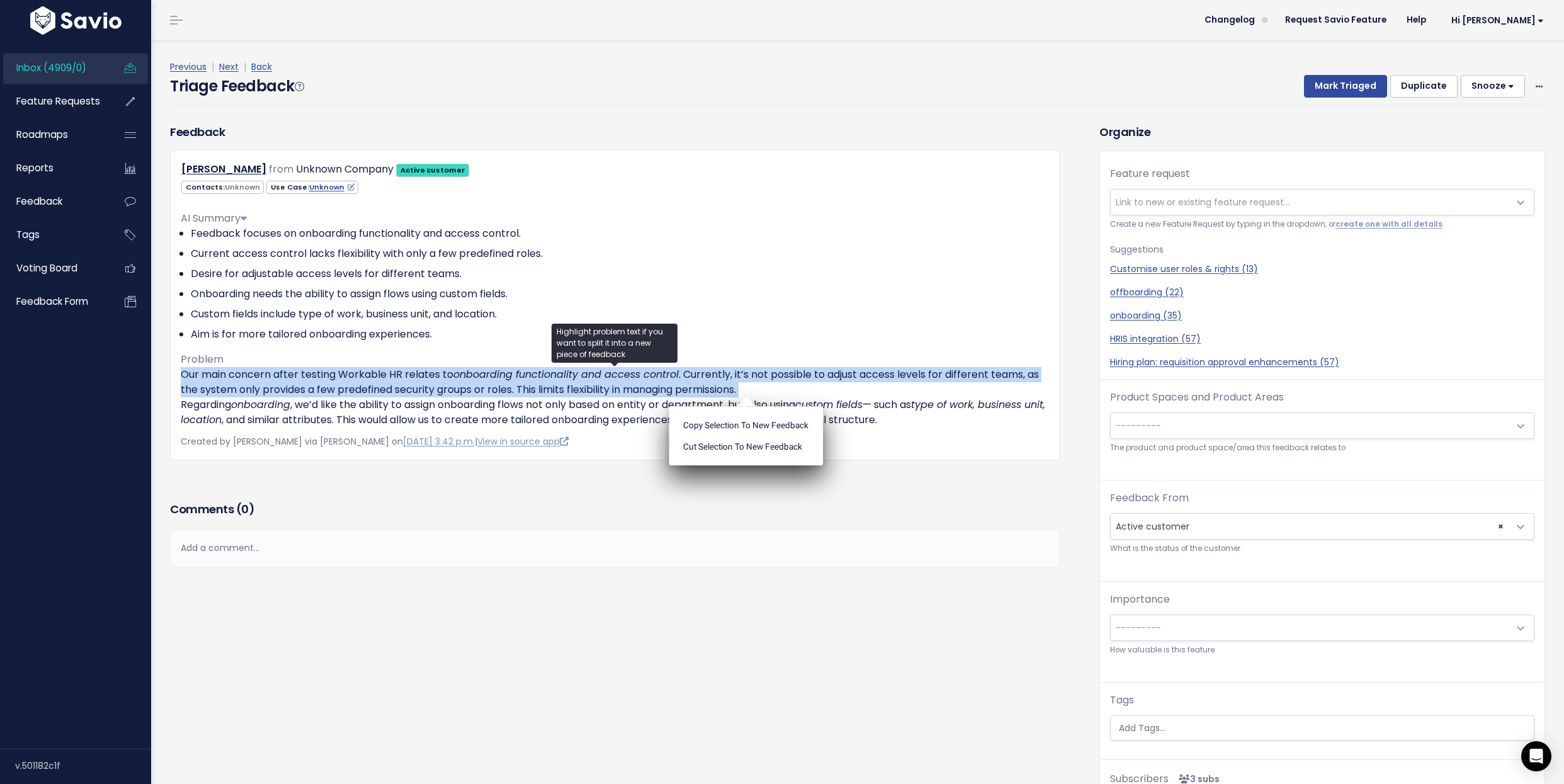
click at [454, 591] on div "Comments ( 0 ) Add a comment... | | | | Add a comment... xxxxxxxxxx These are n…" at bounding box center [615, 551] width 909 height 106
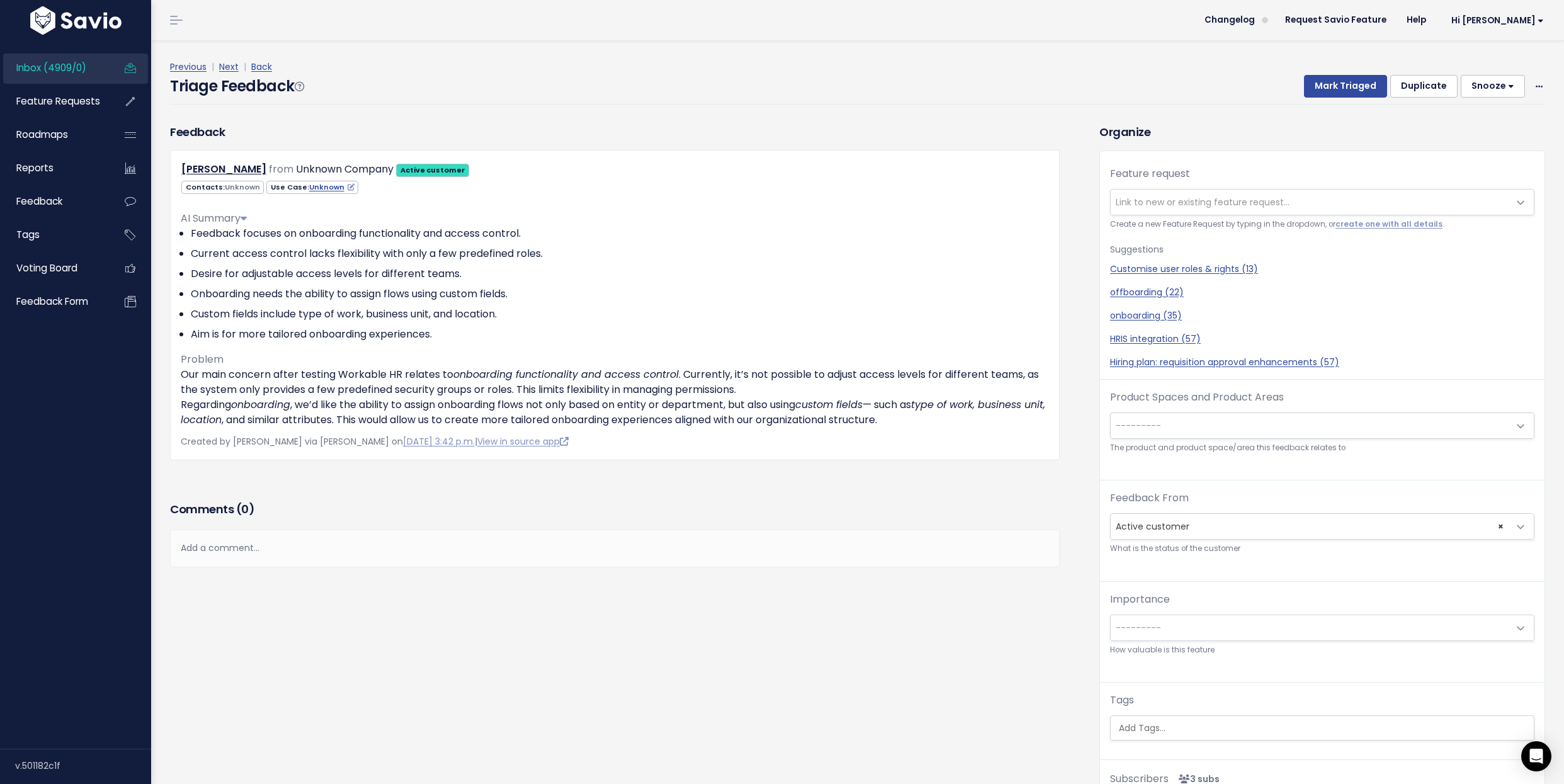
click at [489, 492] on div "Feedback Lisa Chugainova from Unknown Company Active customer" at bounding box center [615, 310] width 909 height 374
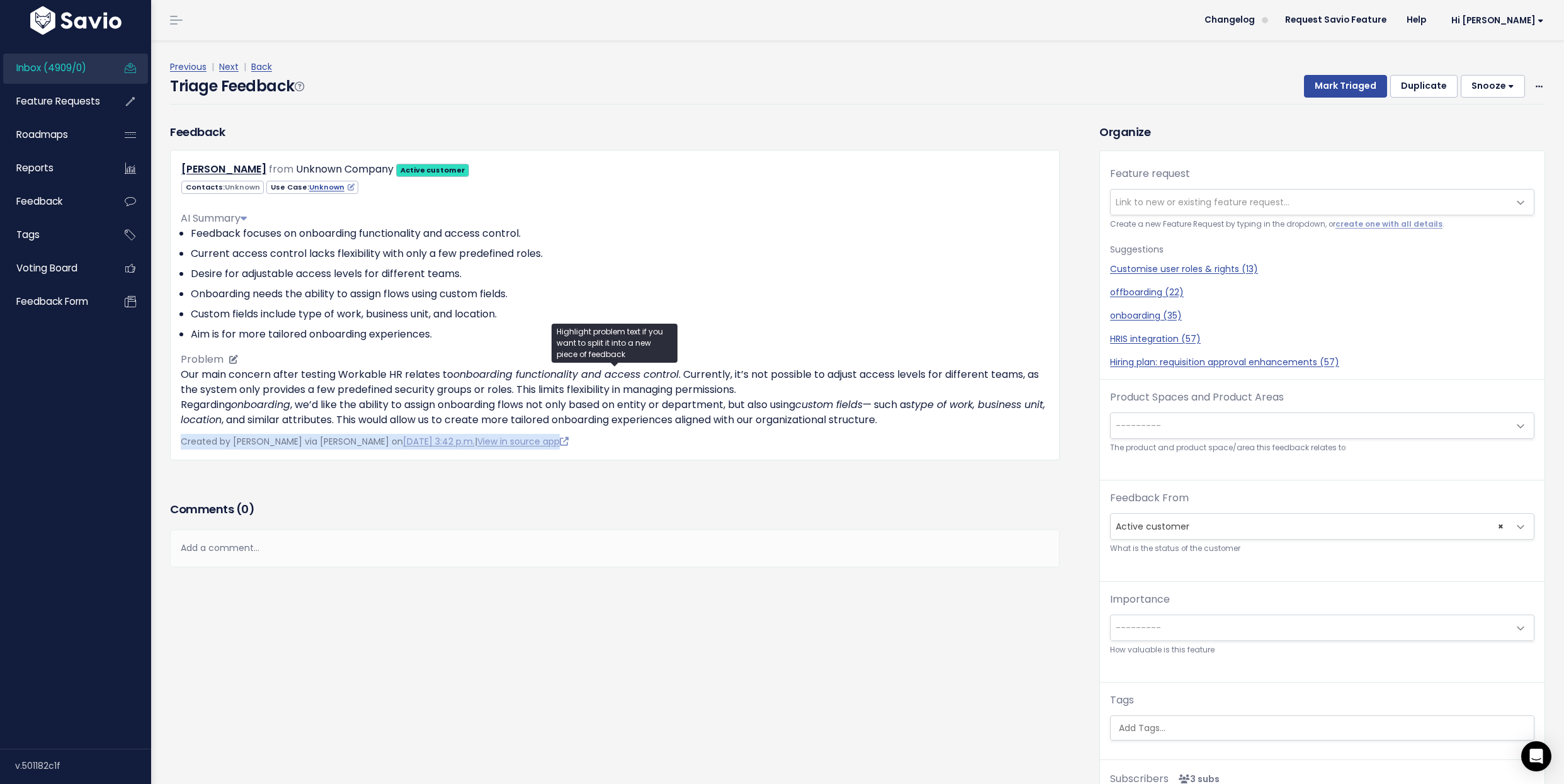
click at [500, 405] on p "Our main concern after testing Workable HR relates to onboarding functionality …" at bounding box center [615, 397] width 869 height 60
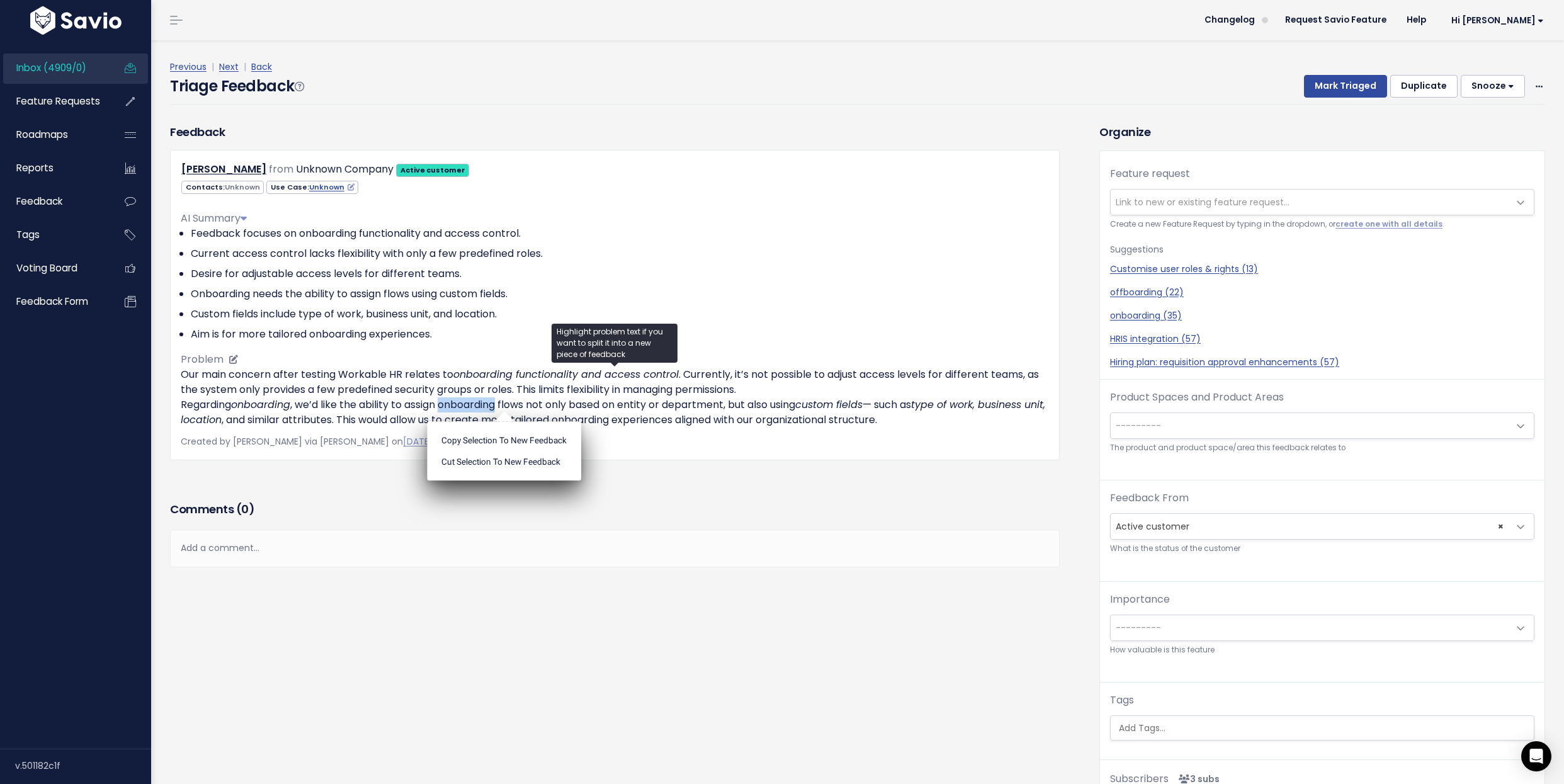
click at [500, 421] on ul "Copy selection to new Feedback Cut selection to new Feedback" at bounding box center [504, 450] width 154 height 60
click at [500, 405] on p "Our main concern after testing Workable HR relates to onboarding functionality …" at bounding box center [615, 397] width 869 height 60
click at [500, 421] on ul "Copy selection to new Feedback Cut selection to new Feedback" at bounding box center [504, 450] width 154 height 60
click at [500, 405] on p "Our main concern after testing Workable HR relates to onboarding functionality …" at bounding box center [615, 397] width 869 height 60
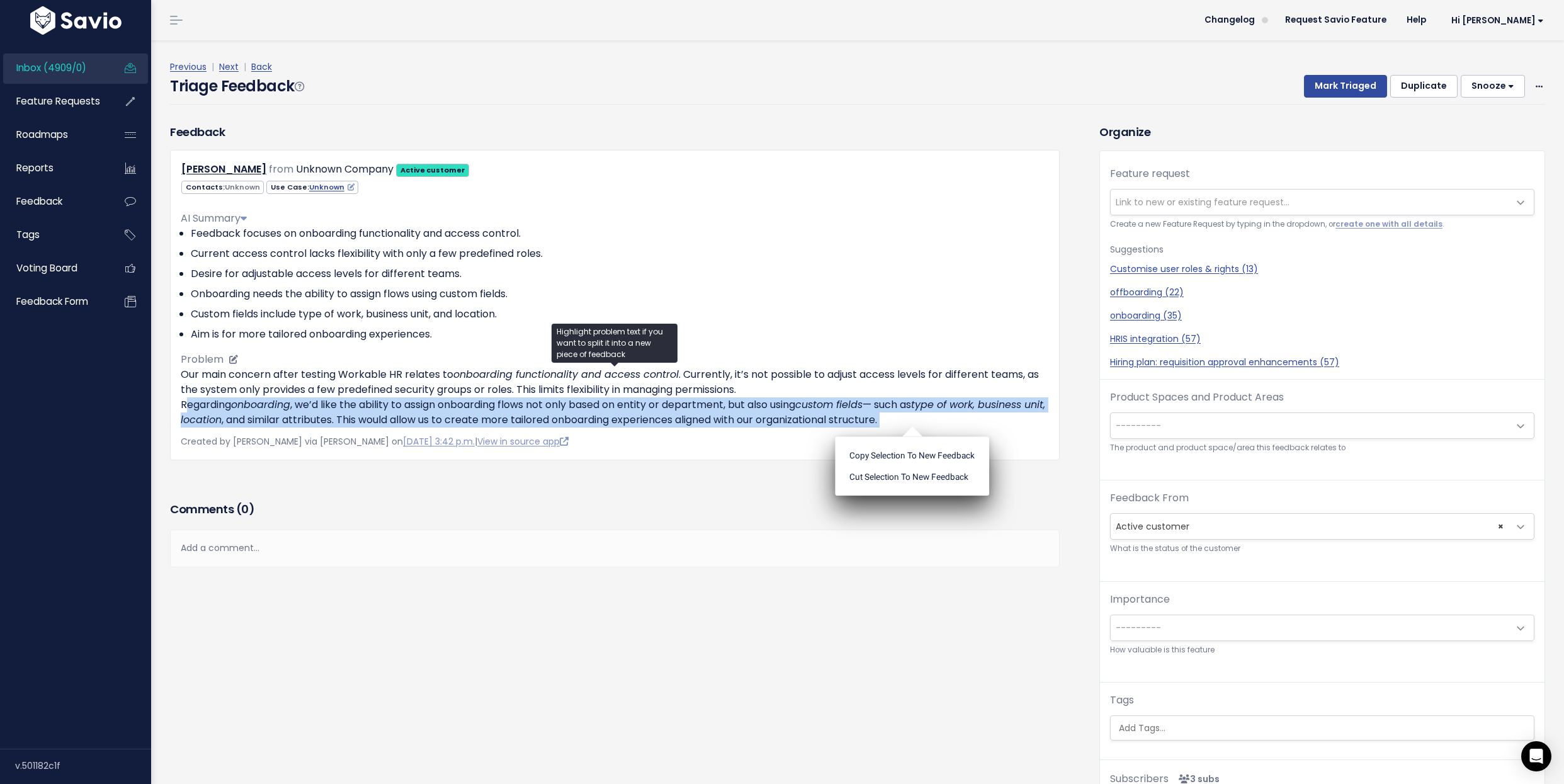
click at [659, 423] on p "Our main concern after testing Workable HR relates to onboarding functionality …" at bounding box center [615, 397] width 869 height 60
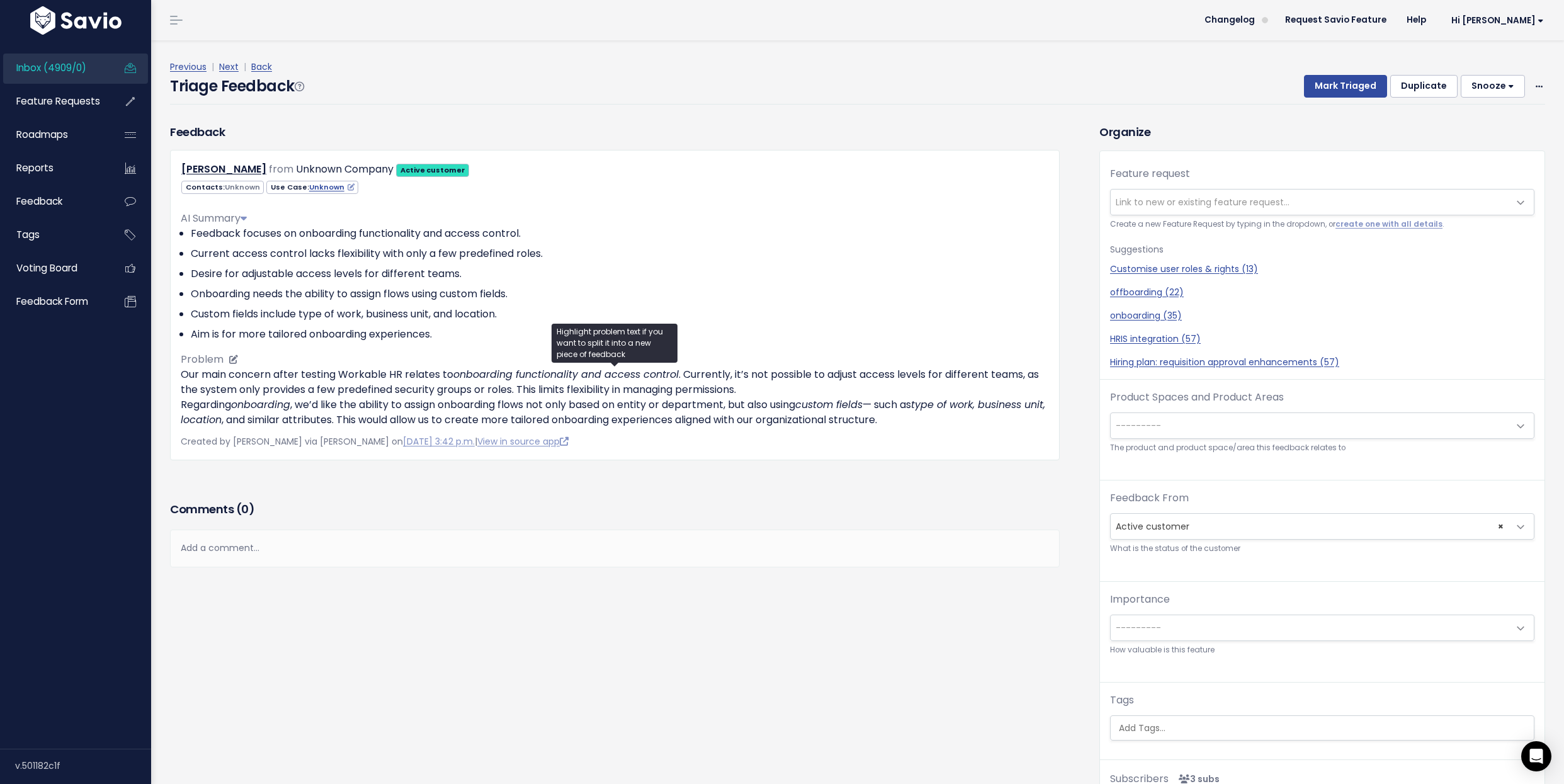
click at [659, 423] on p "Our main concern after testing Workable HR relates to onboarding functionality …" at bounding box center [615, 397] width 869 height 60
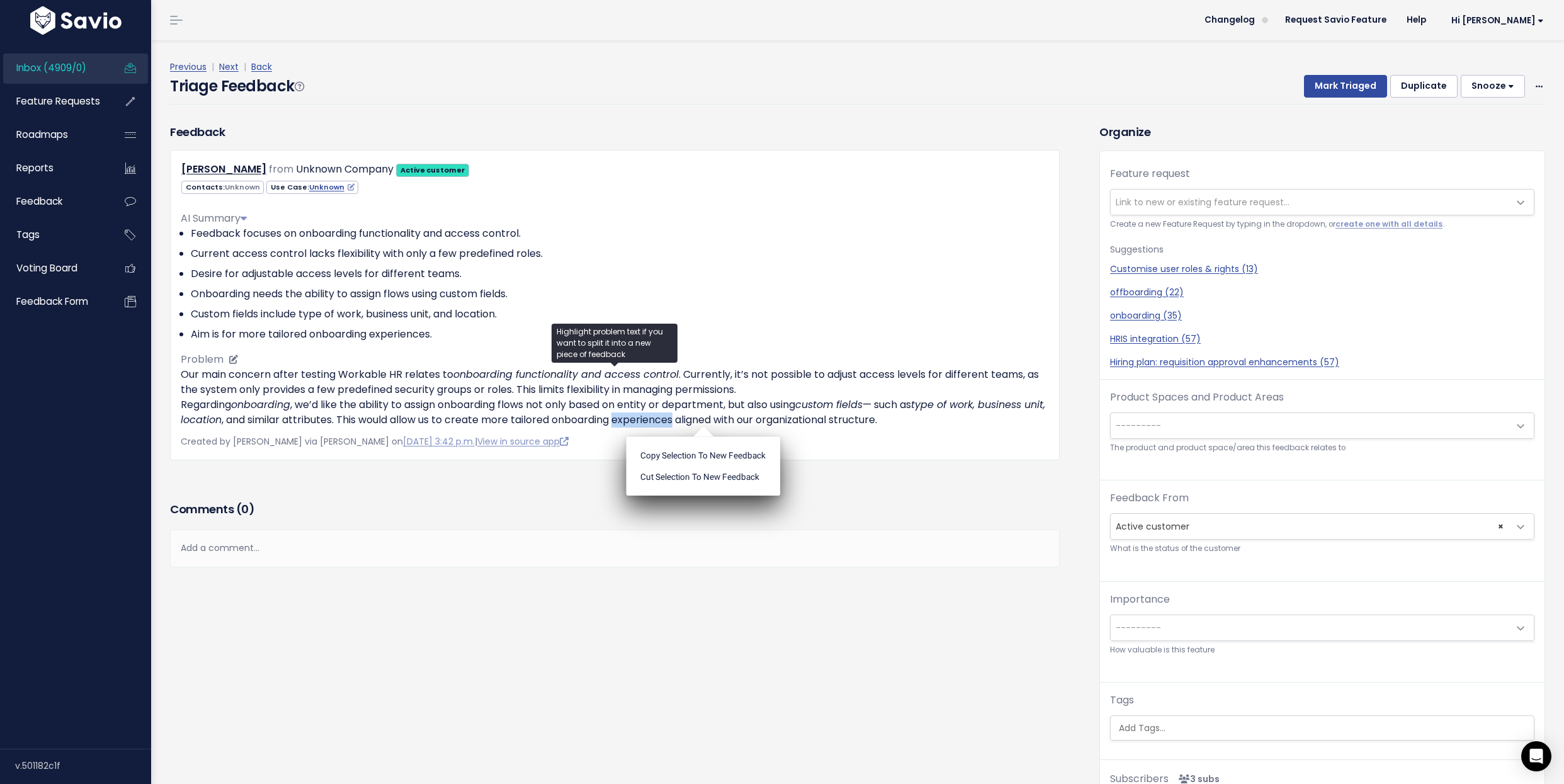
click at [659, 423] on p "Our main concern after testing Workable HR relates to onboarding functionality …" at bounding box center [615, 397] width 869 height 60
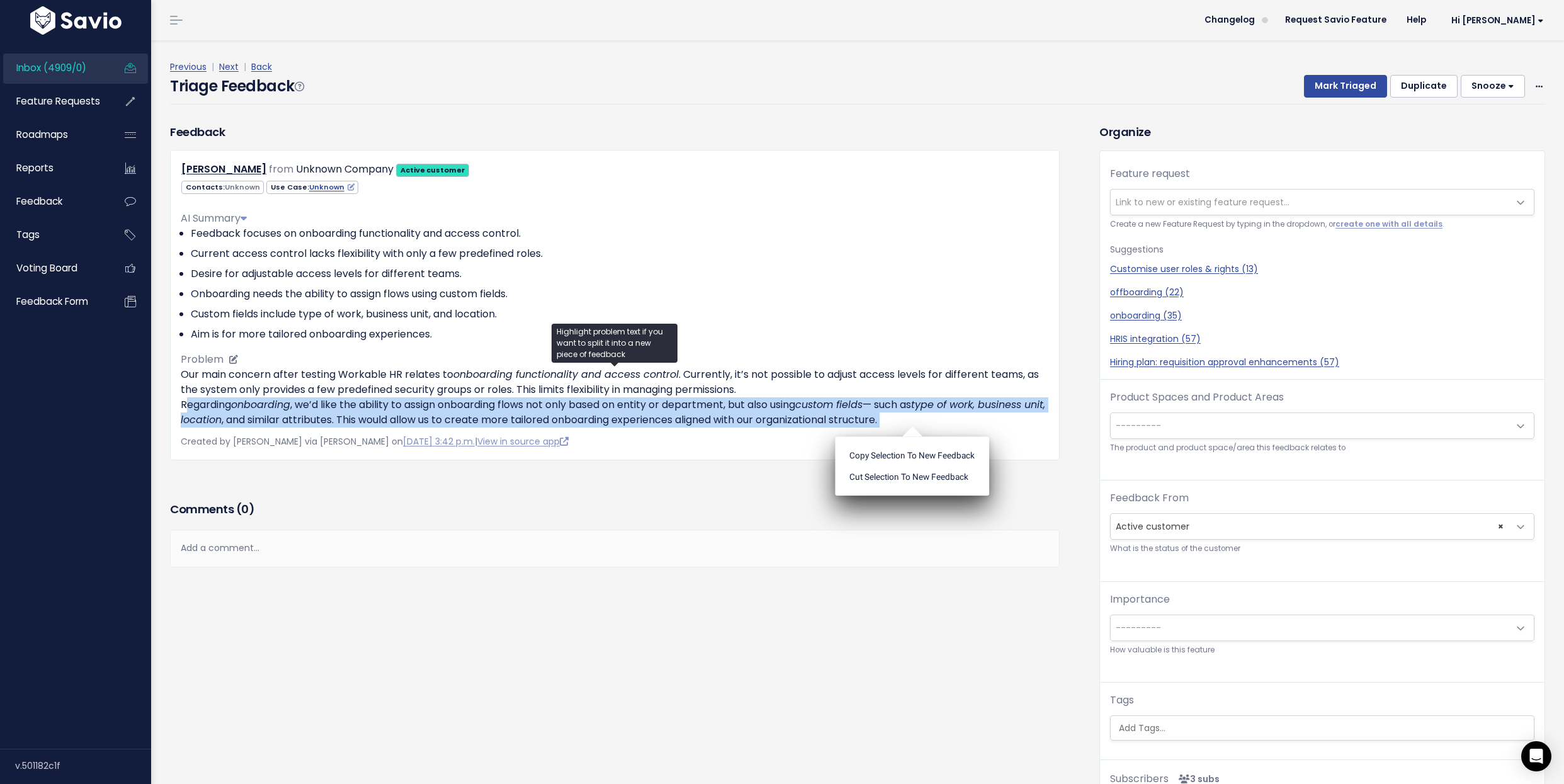
click at [660, 424] on p "Our main concern after testing Workable HR relates to onboarding functionality …" at bounding box center [615, 397] width 869 height 60
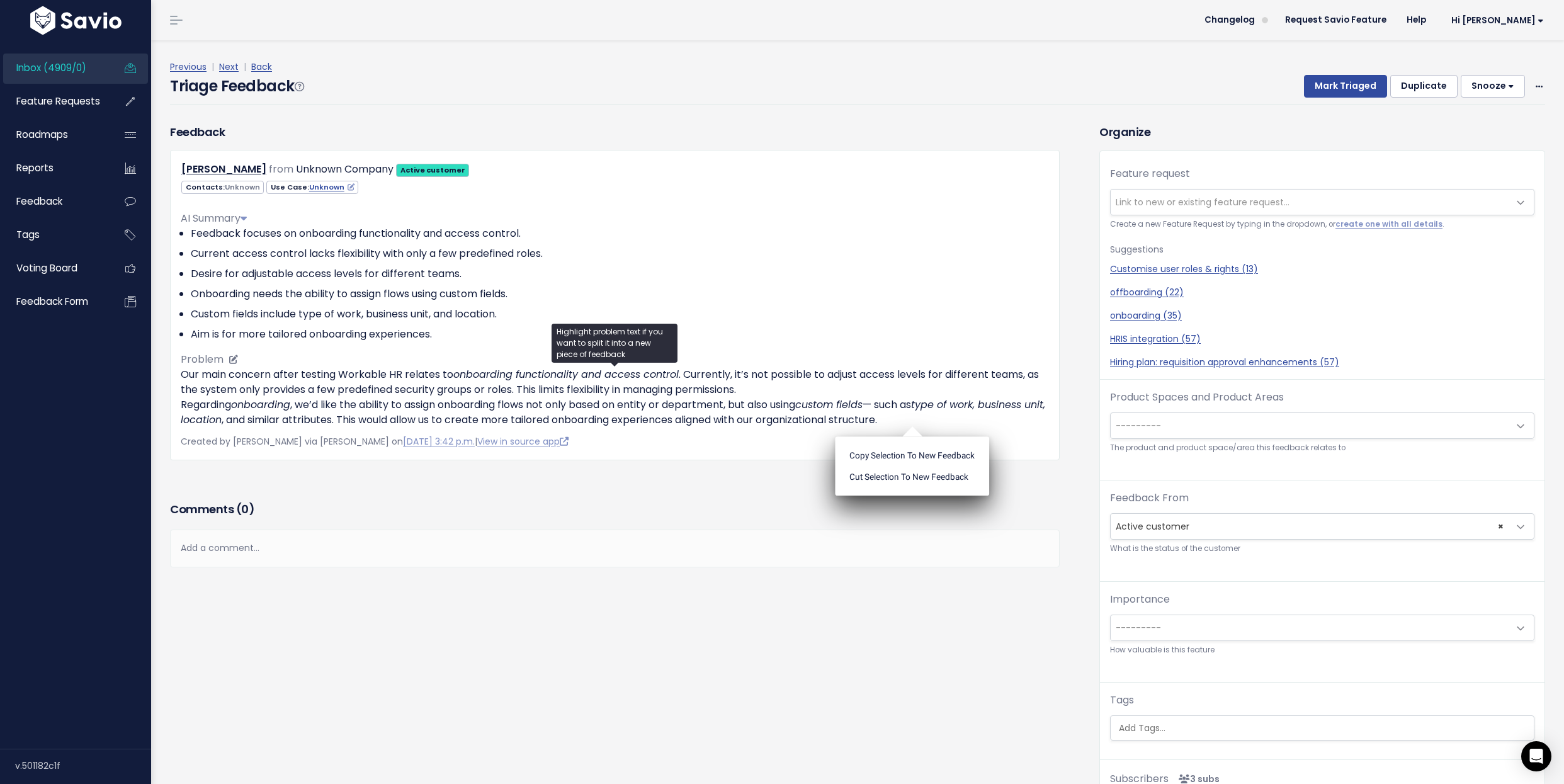
click at [660, 424] on p "Our main concern after testing Workable HR relates to onboarding functionality …" at bounding box center [615, 397] width 869 height 60
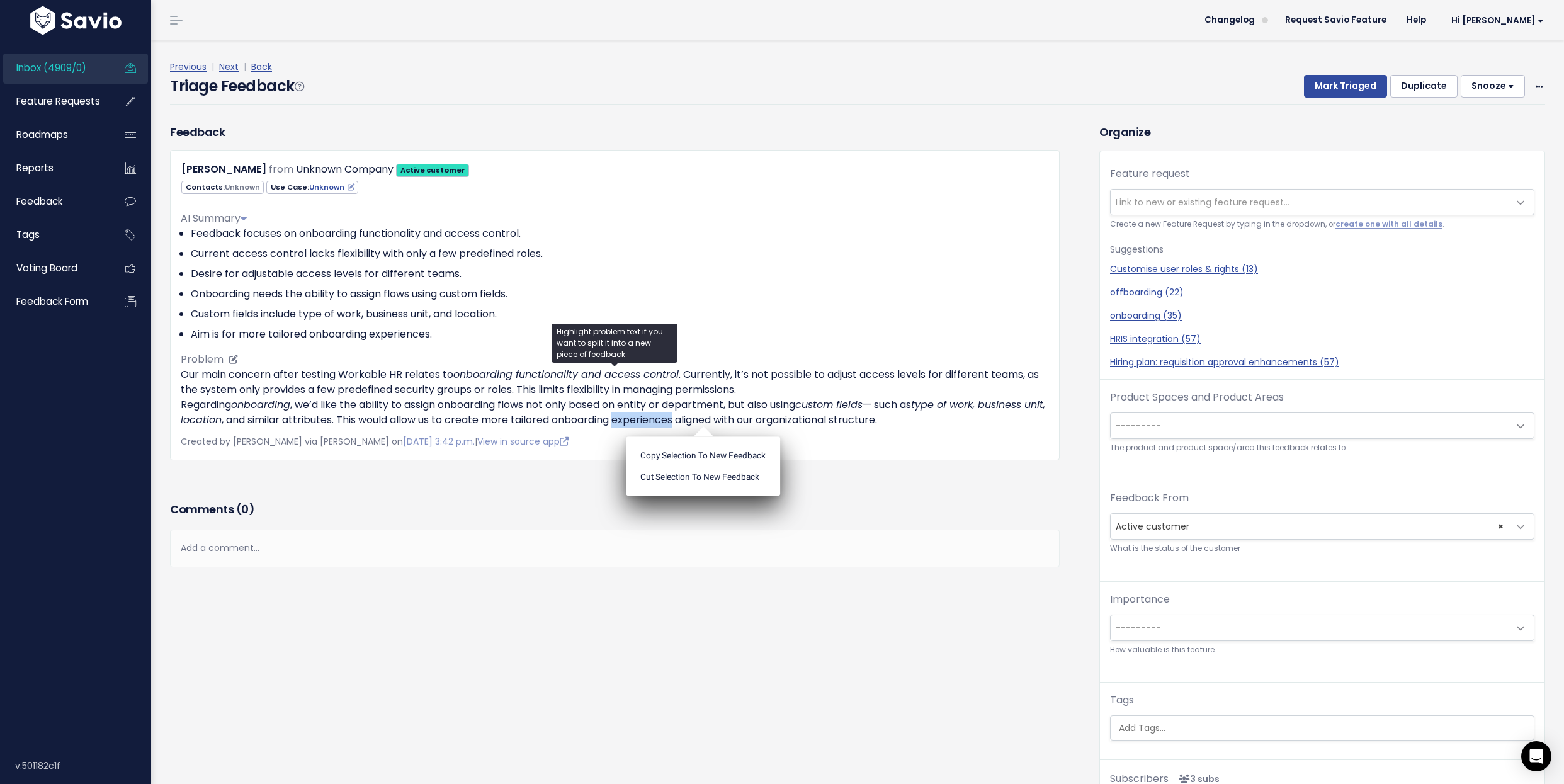
click at [660, 424] on p "Our main concern after testing Workable HR relates to onboarding functionality …" at bounding box center [615, 397] width 869 height 60
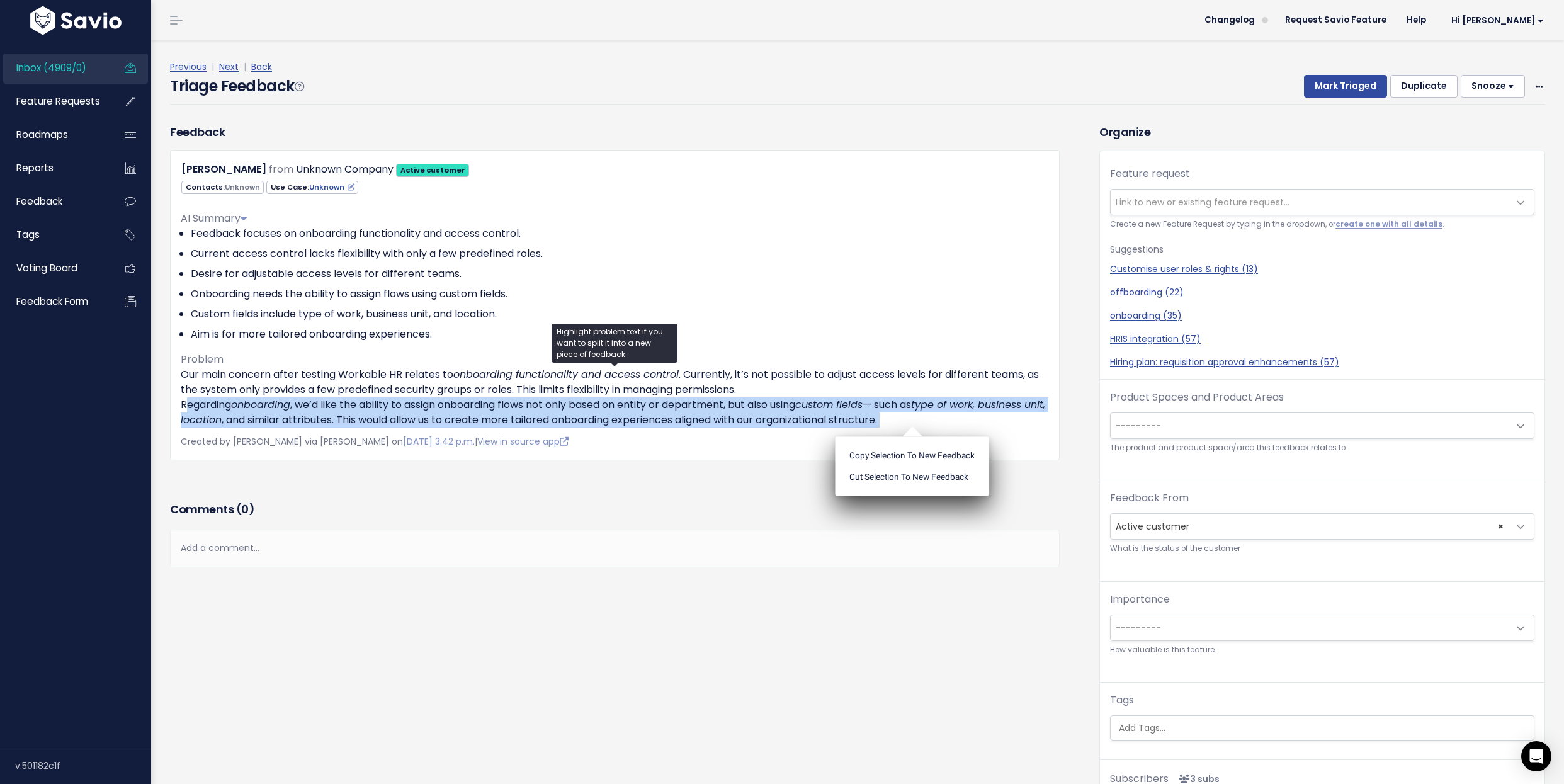
click at [1236, 200] on span "Link to new or existing feature request..." at bounding box center [1202, 202] width 174 height 12
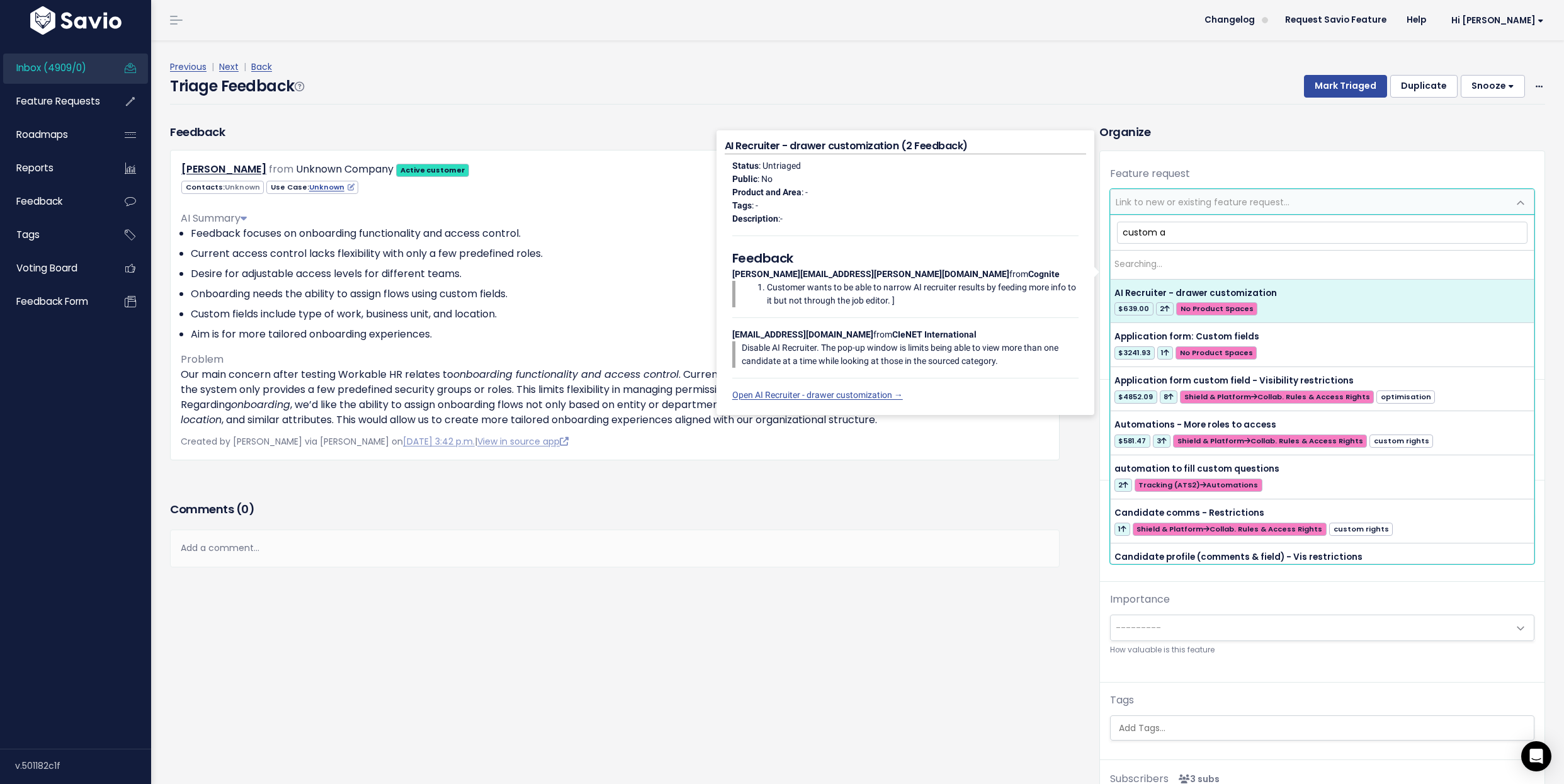
type input "custom ac"
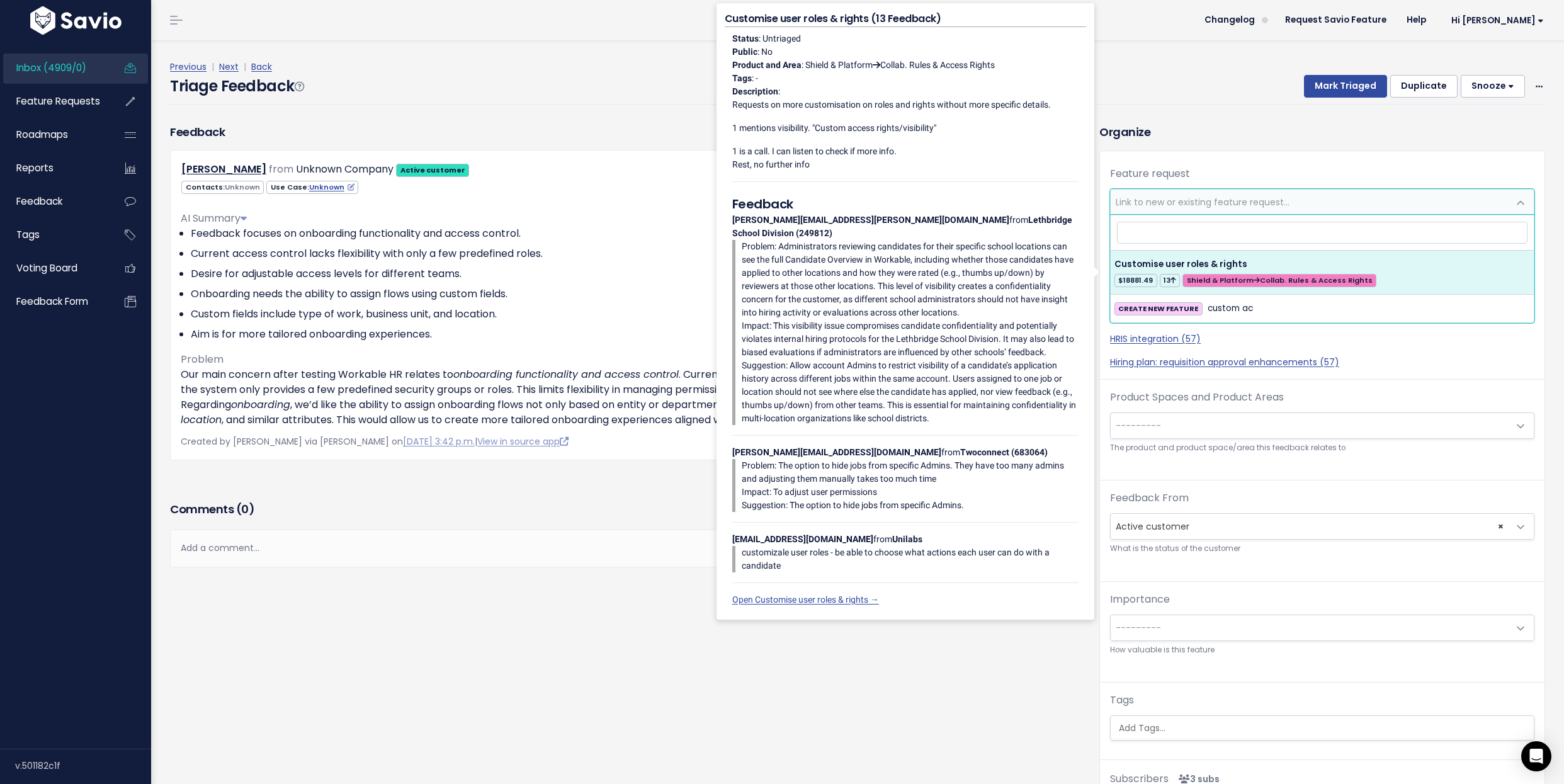
select select "48544"
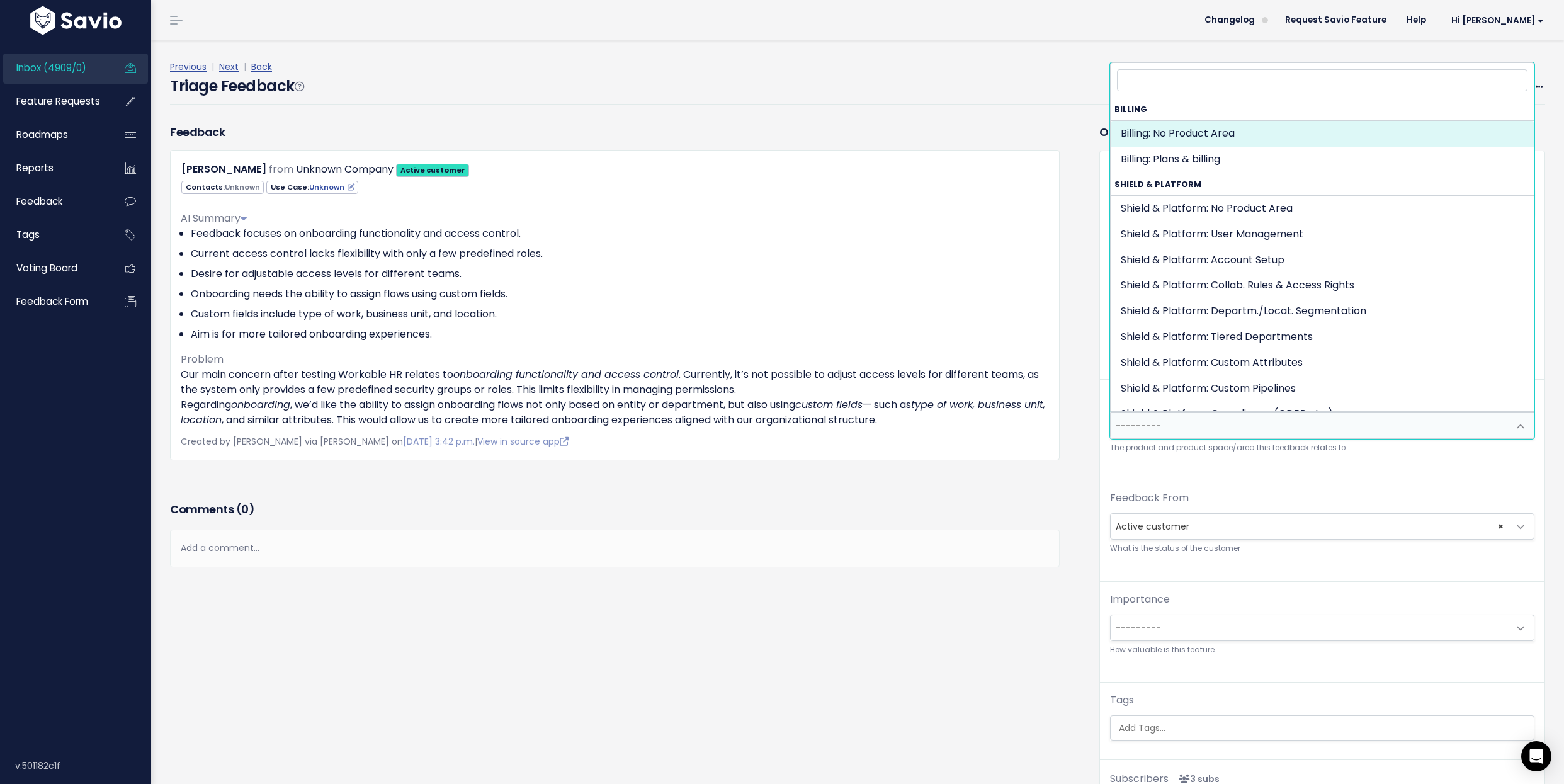
click at [1308, 414] on span "---------" at bounding box center [1310, 425] width 398 height 25
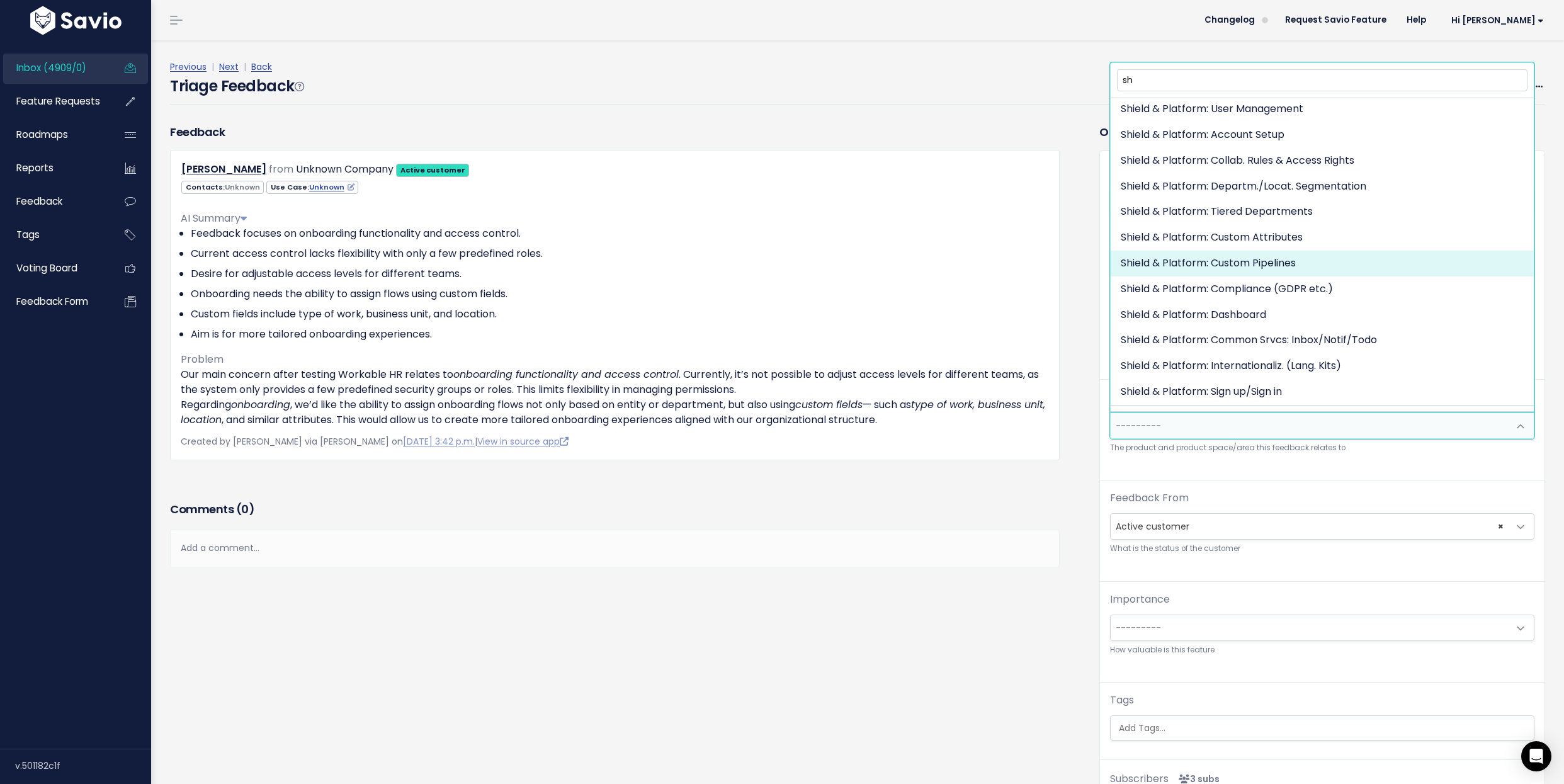
scroll to position [60, 0]
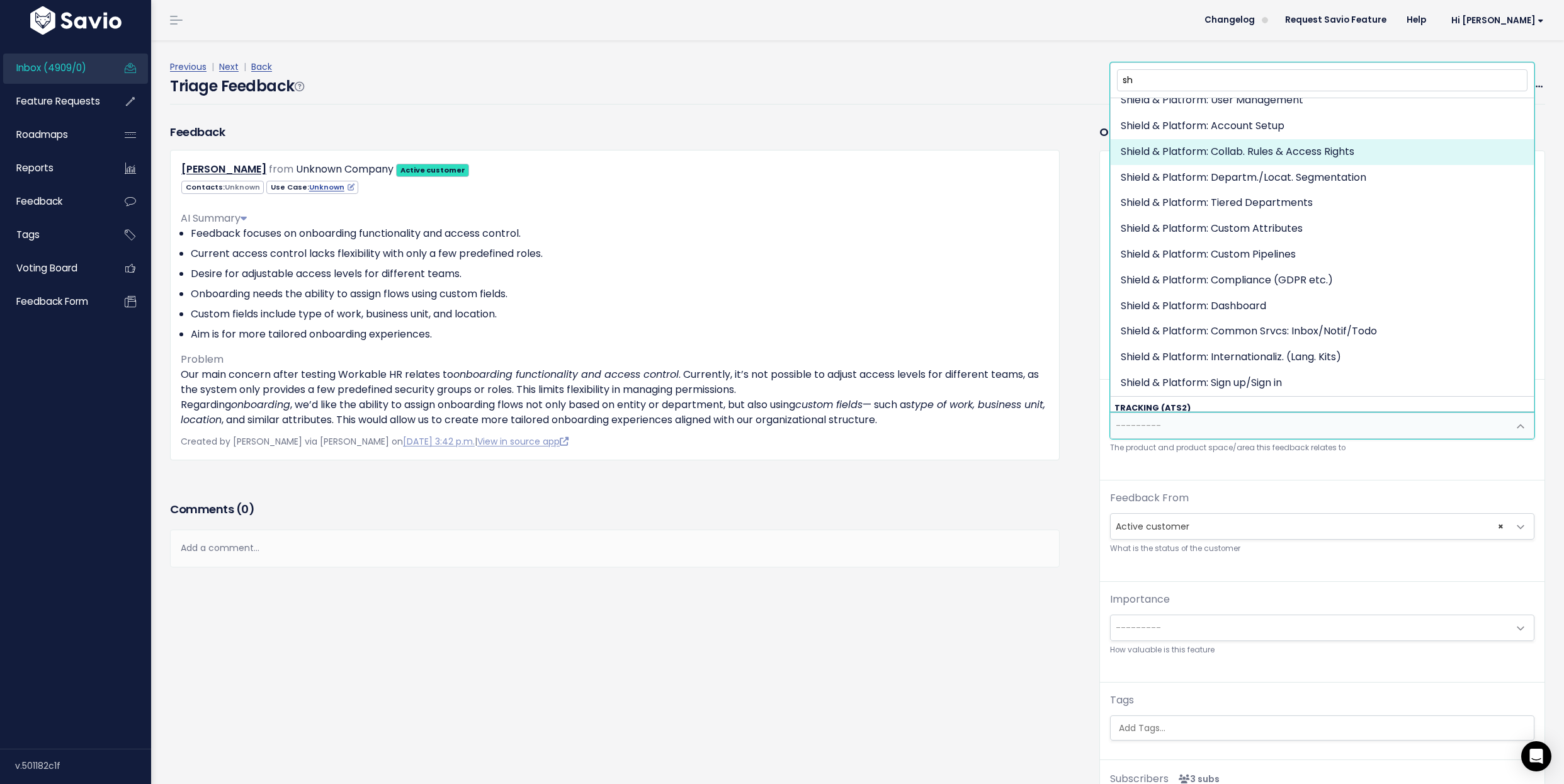
type input "sh"
select select "MAIN:COLLABORATION_RULES_AND_ACCESS"
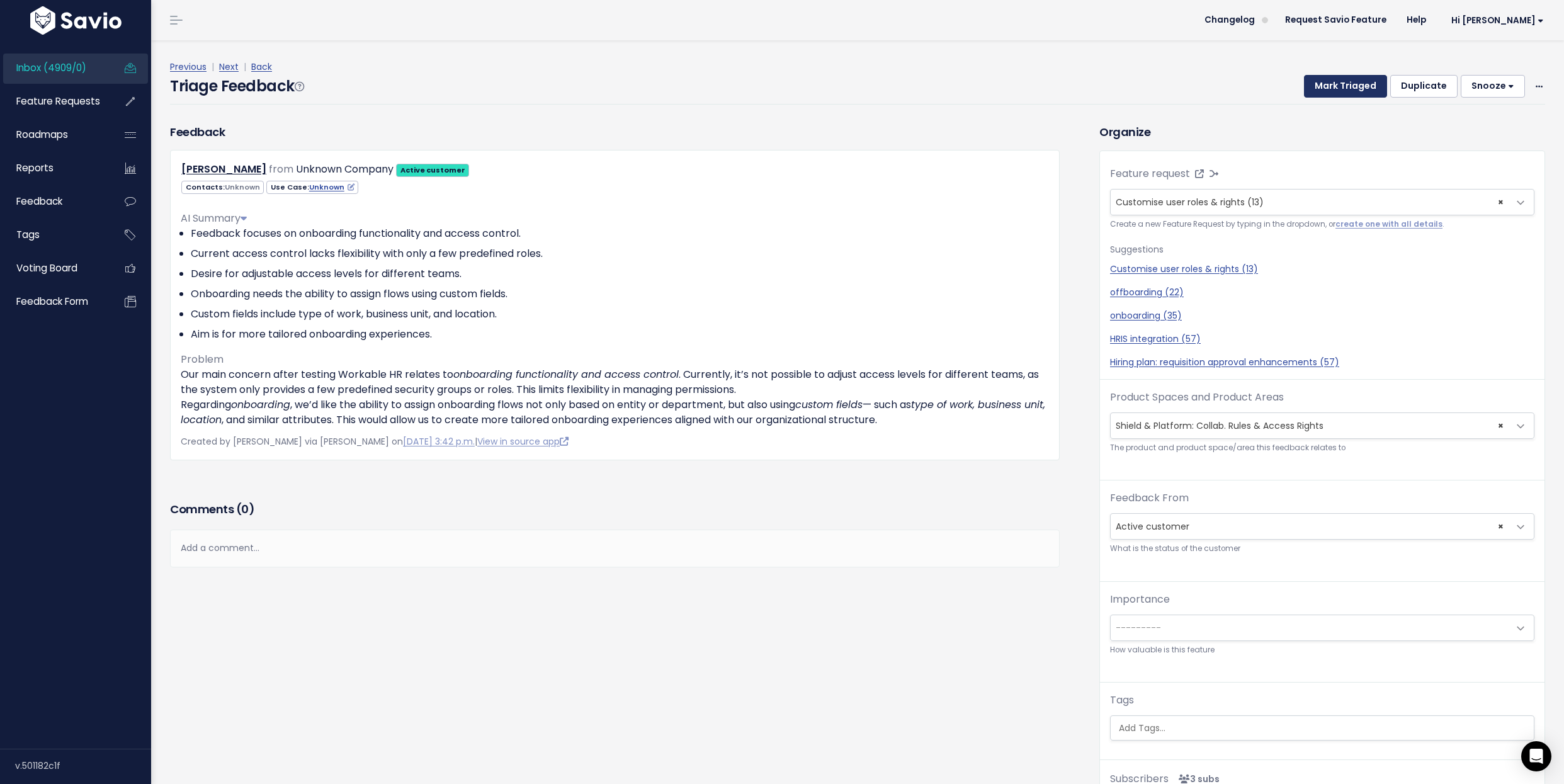
click at [1370, 79] on button "Mark Triaged" at bounding box center [1346, 86] width 83 height 23
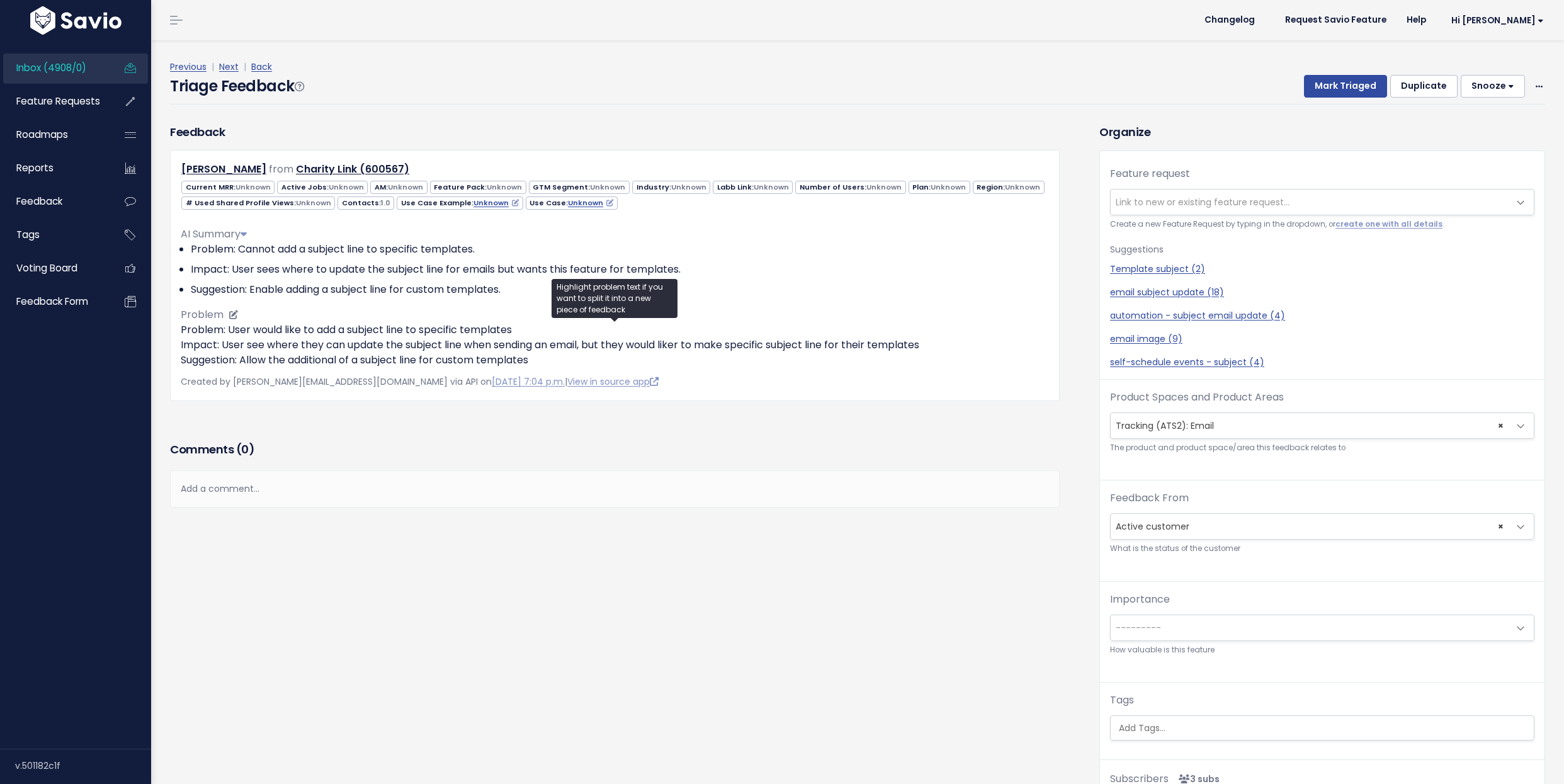
click at [251, 322] on p "Problem: User would like to add a subject line to specific templates Impact: Us…" at bounding box center [615, 345] width 869 height 46
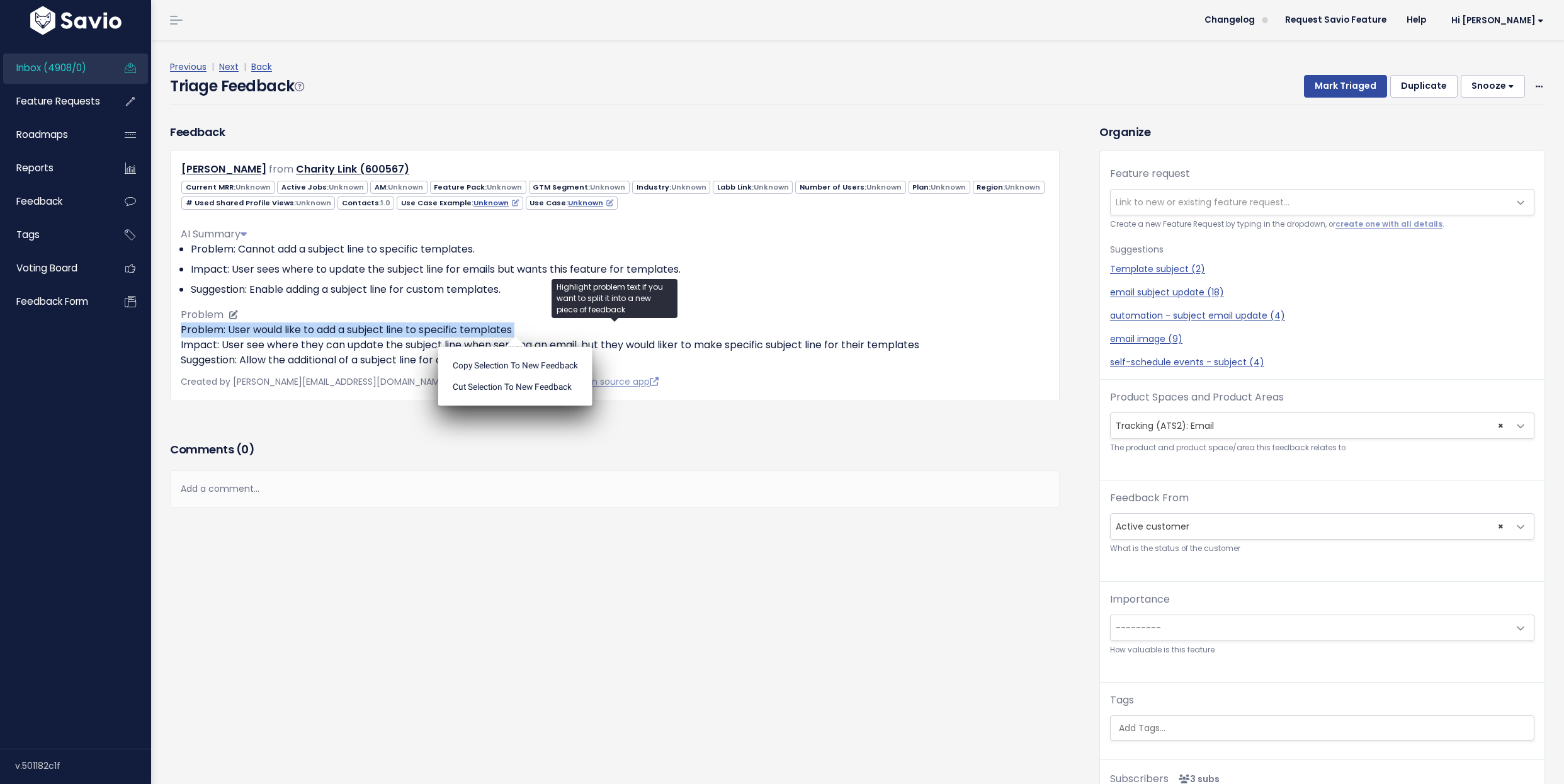
click at [251, 322] on p "Problem: User would like to add a subject line to specific templates Impact: Us…" at bounding box center [615, 345] width 869 height 46
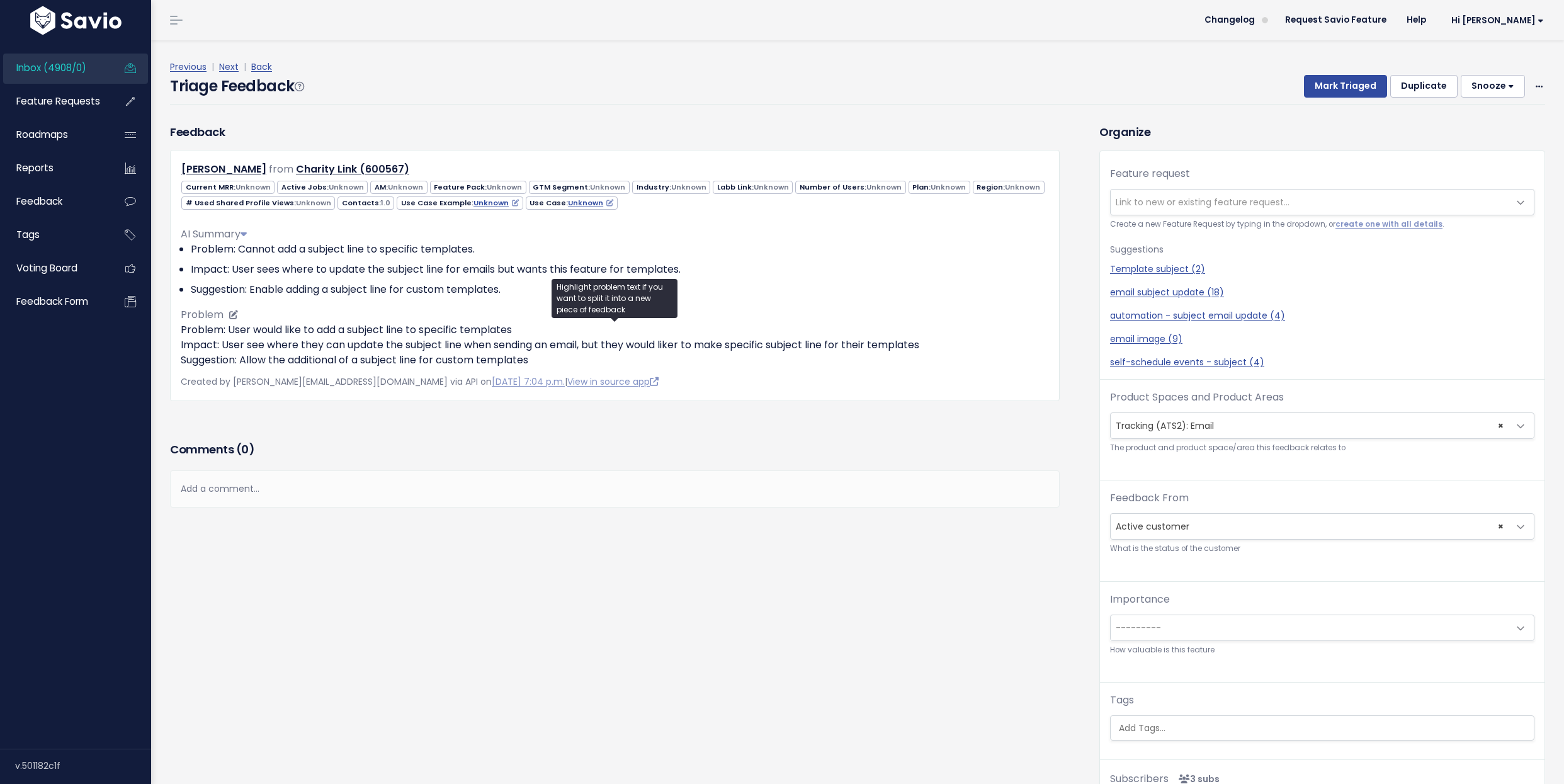
click at [251, 322] on p "Problem: User would like to add a subject line to specific templates Impact: Us…" at bounding box center [615, 345] width 869 height 46
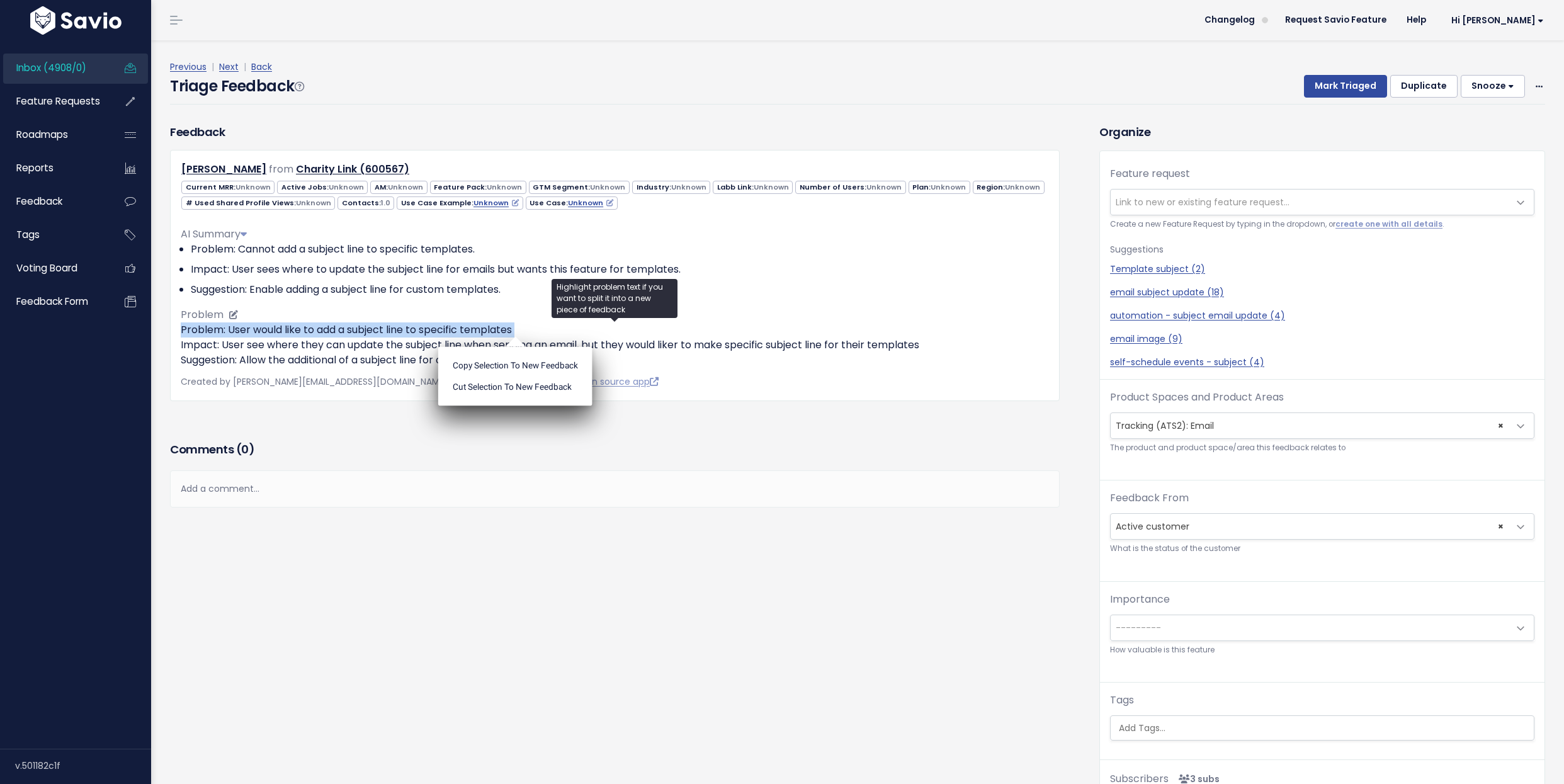
click at [251, 322] on p "Problem: User would like to add a subject line to specific templates Impact: Us…" at bounding box center [615, 345] width 869 height 46
click at [248, 348] on p "Problem: User would like to add a subject line to specific templates Impact: Us…" at bounding box center [615, 345] width 869 height 46
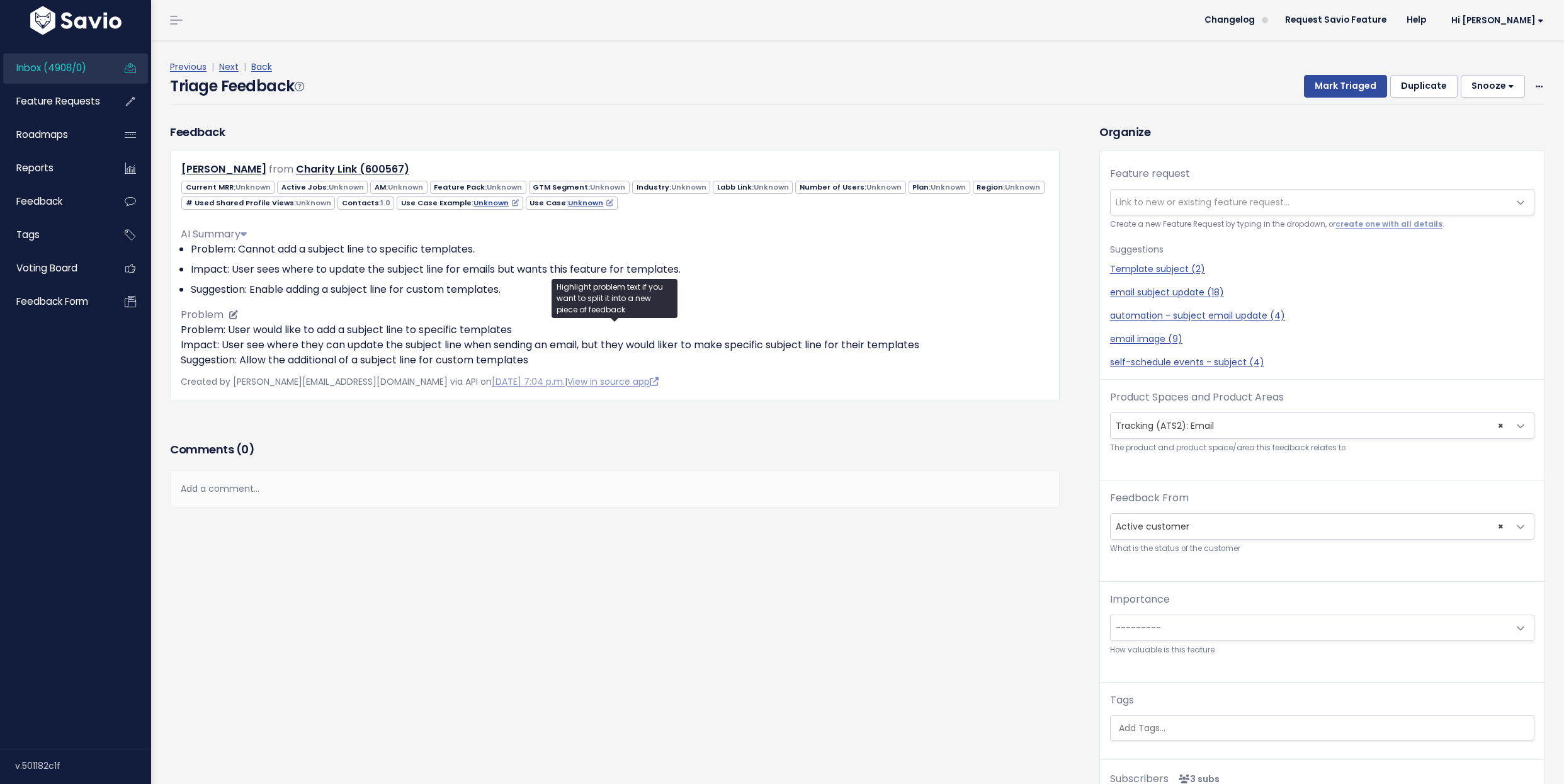
click at [248, 348] on p "Problem: User would like to add a subject line to specific templates Impact: Us…" at bounding box center [615, 345] width 869 height 46
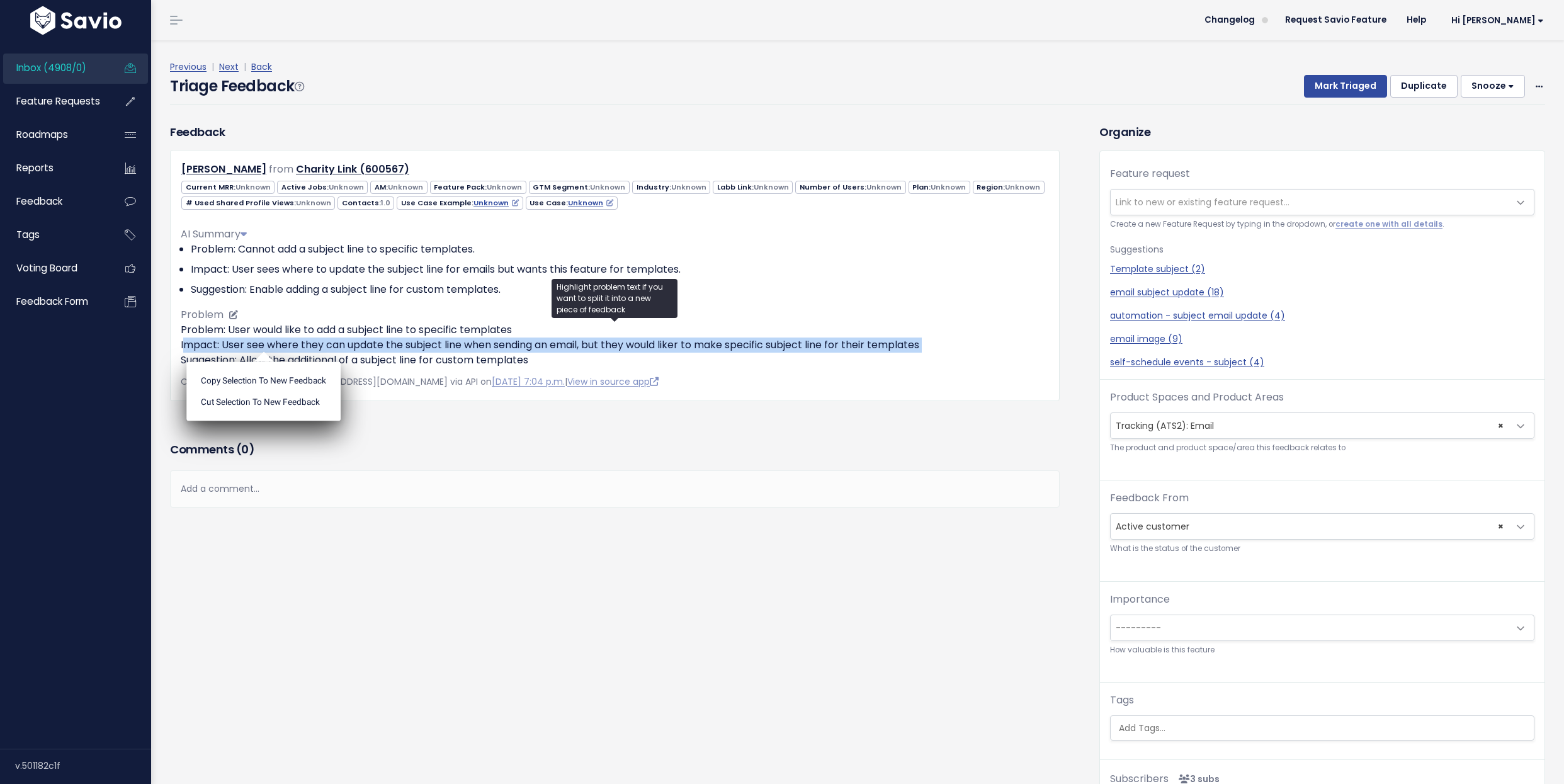
click at [248, 348] on p "Problem: User would like to add a subject line to specific templates Impact: Us…" at bounding box center [615, 345] width 869 height 46
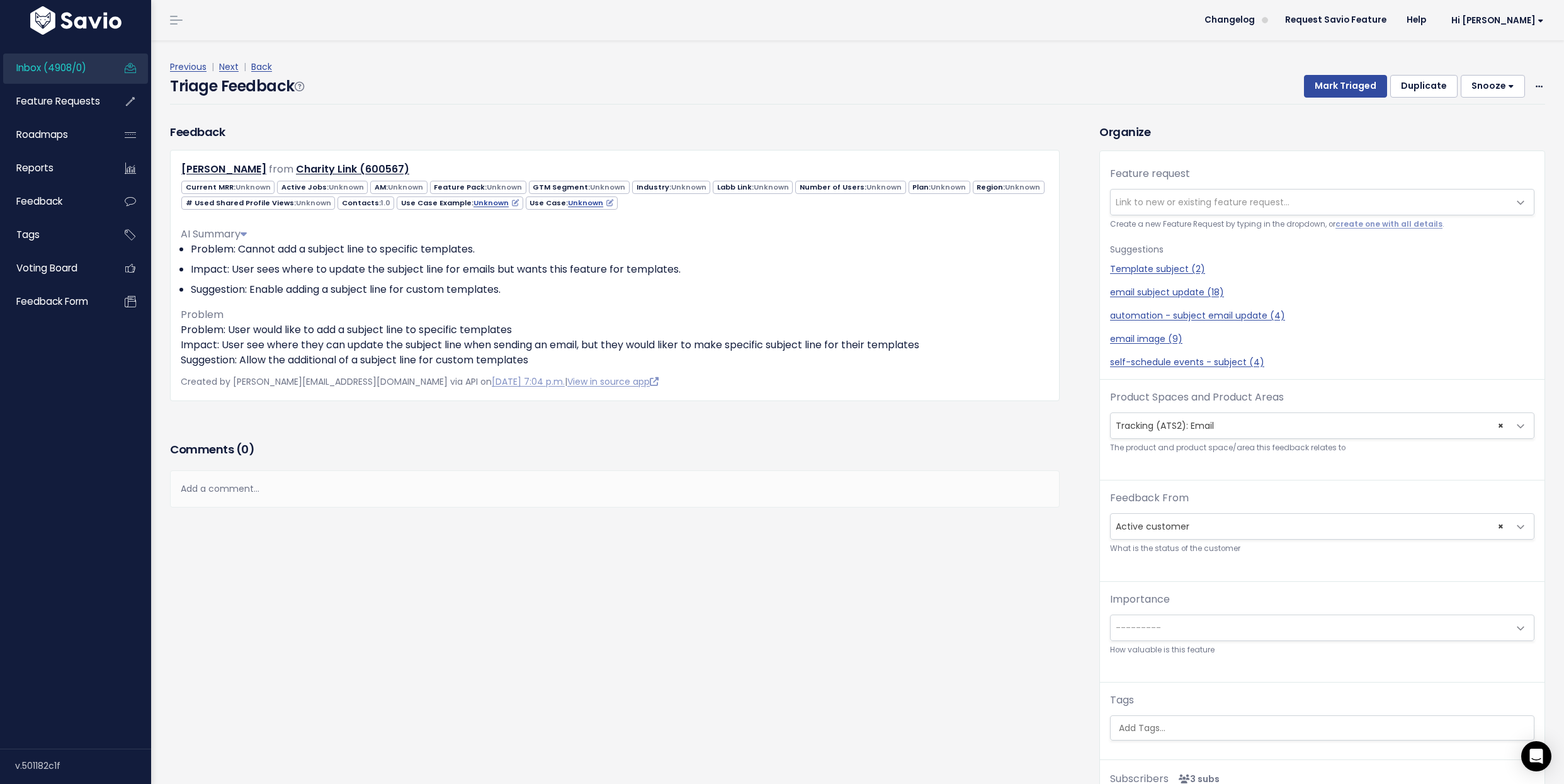
click at [365, 412] on div "Feedback Giny Nightingale from Charity Link (600567) Unknown" at bounding box center [615, 281] width 909 height 315
click at [1138, 196] on span "Link to new or existing feature request..." at bounding box center [1202, 202] width 174 height 12
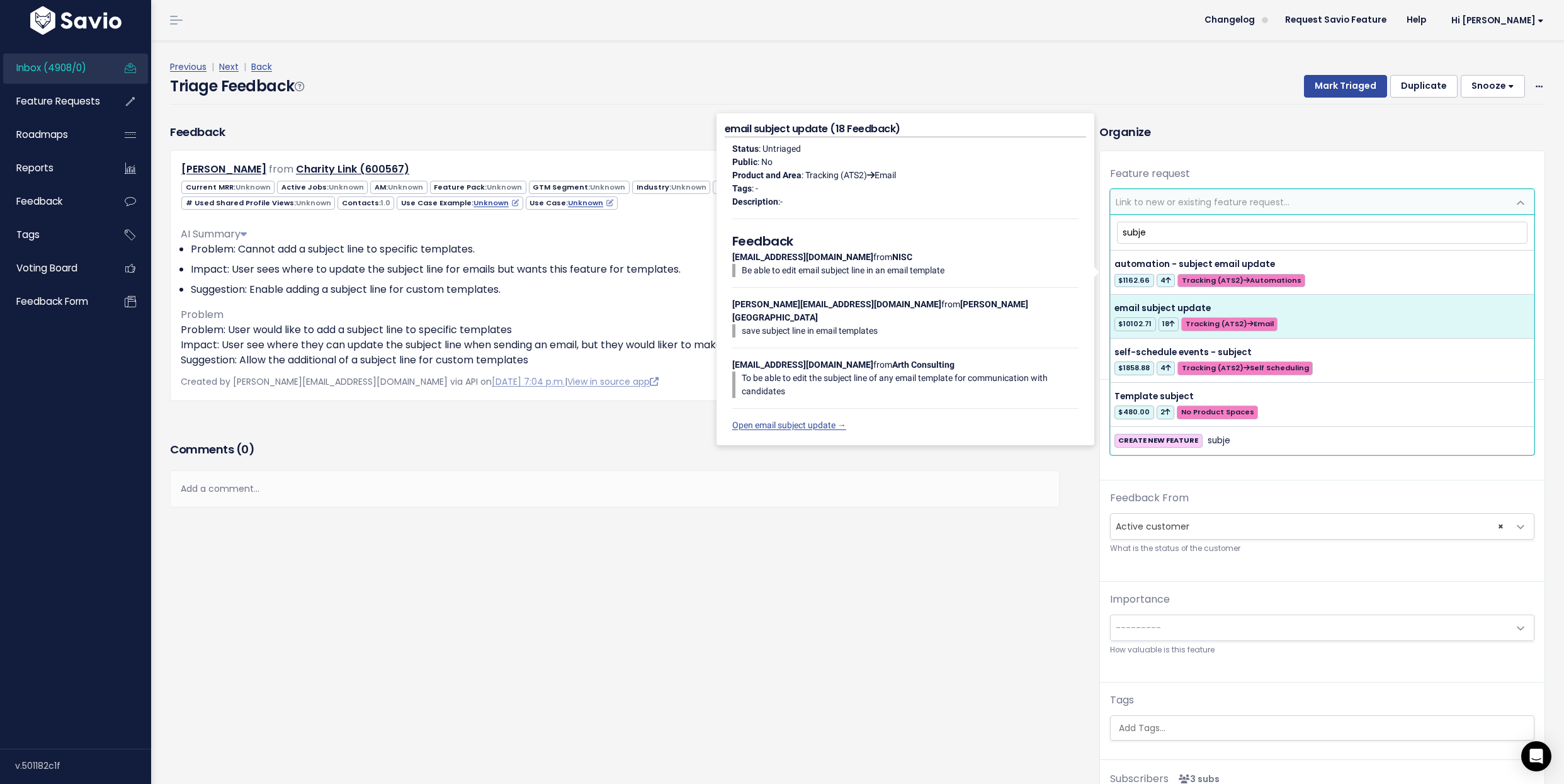
type input "subje"
select select "30483"
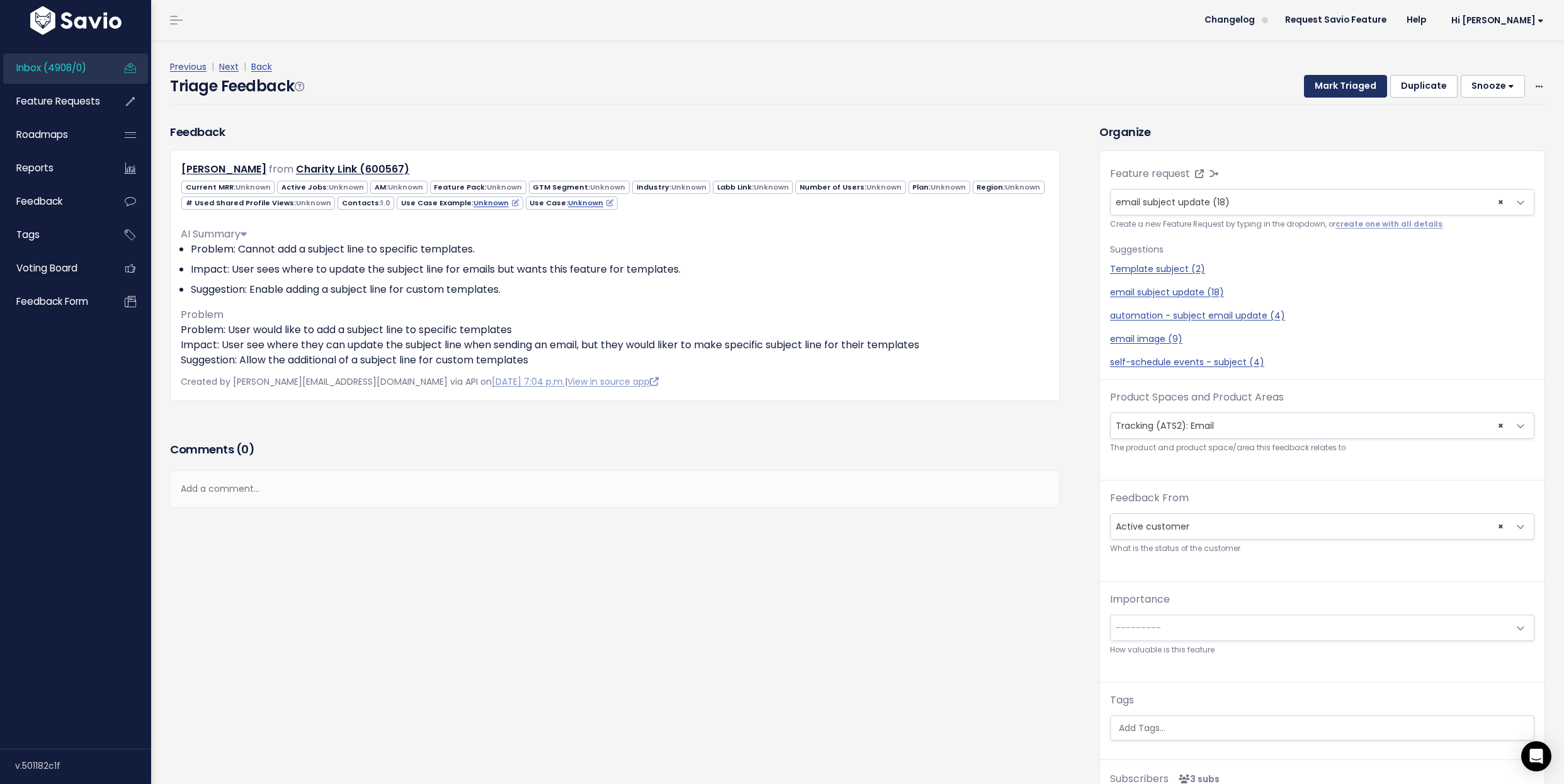
click at [1357, 83] on button "Mark Triaged" at bounding box center [1346, 86] width 83 height 23
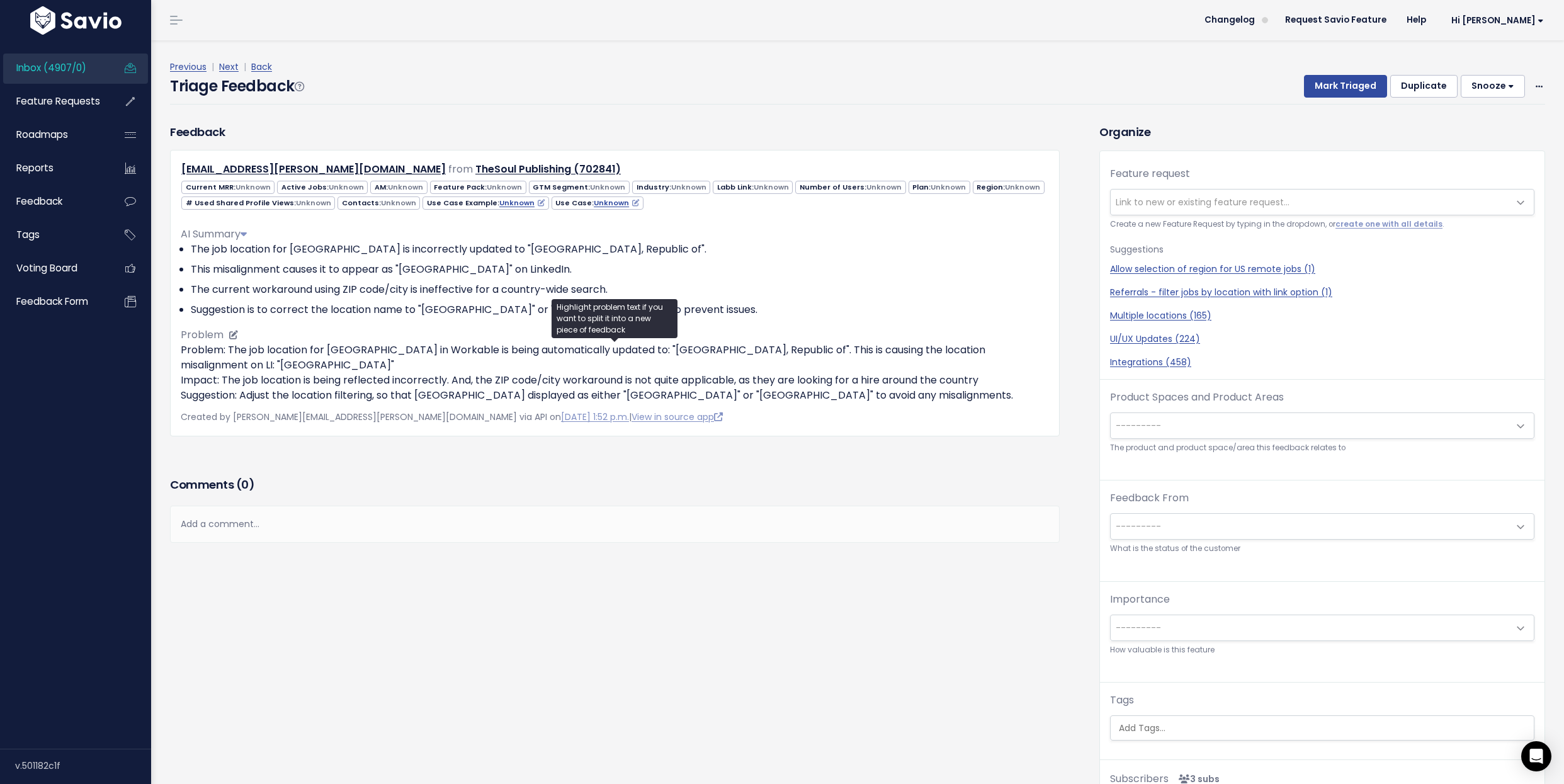
click at [228, 370] on p "Problem: The job location for [GEOGRAPHIC_DATA] in Workable is being automatica…" at bounding box center [615, 373] width 869 height 60
click at [228, 370] on p "Problem: The job location for Moldova in Workable is being automatically update…" at bounding box center [615, 373] width 869 height 60
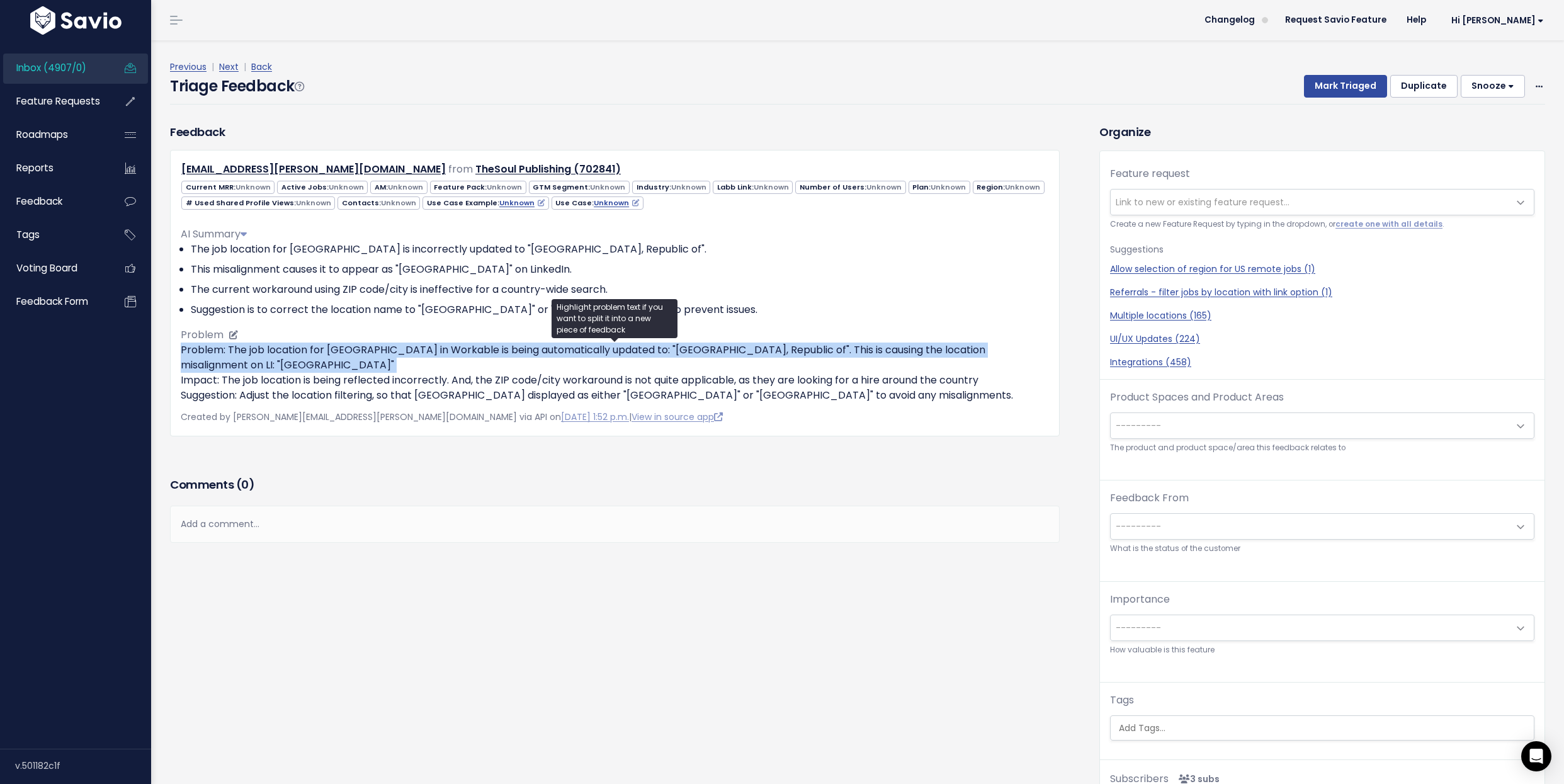
click at [228, 370] on p "Problem: The job location for Moldova in Workable is being automatically update…" at bounding box center [615, 373] width 869 height 60
click at [255, 372] on div "Copy selection to new Feedback Cut selection to new Feedback" at bounding box center [216, 405] width 154 height 69
click at [255, 372] on p "Problem: The job location for Moldova in Workable is being automatically update…" at bounding box center [615, 373] width 869 height 60
click at [264, 390] on li "Copy selection to new Feedback" at bounding box center [216, 401] width 144 height 21
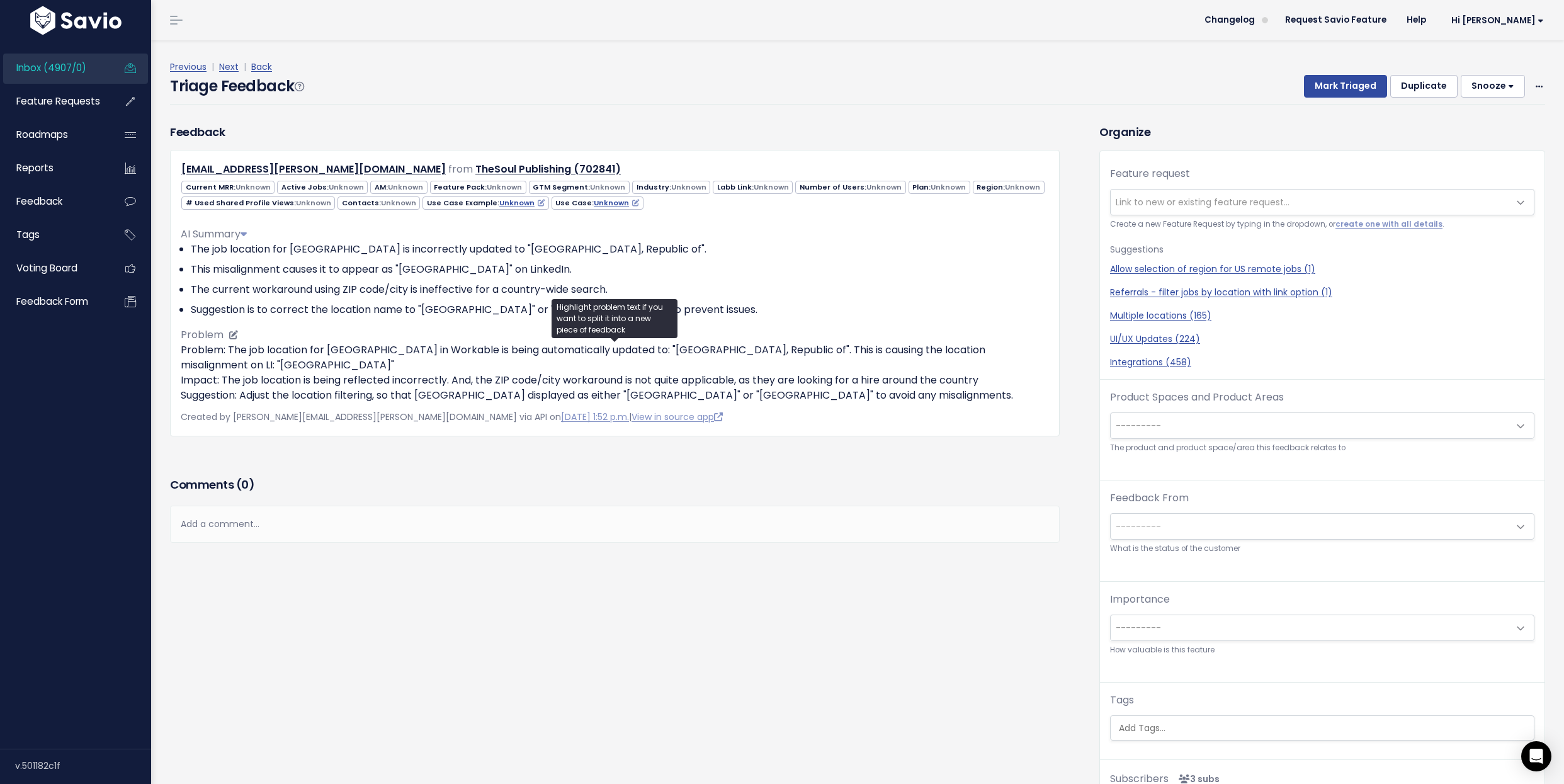
click at [277, 398] on p "Problem: The job location for Moldova in Workable is being automatically update…" at bounding box center [615, 373] width 869 height 60
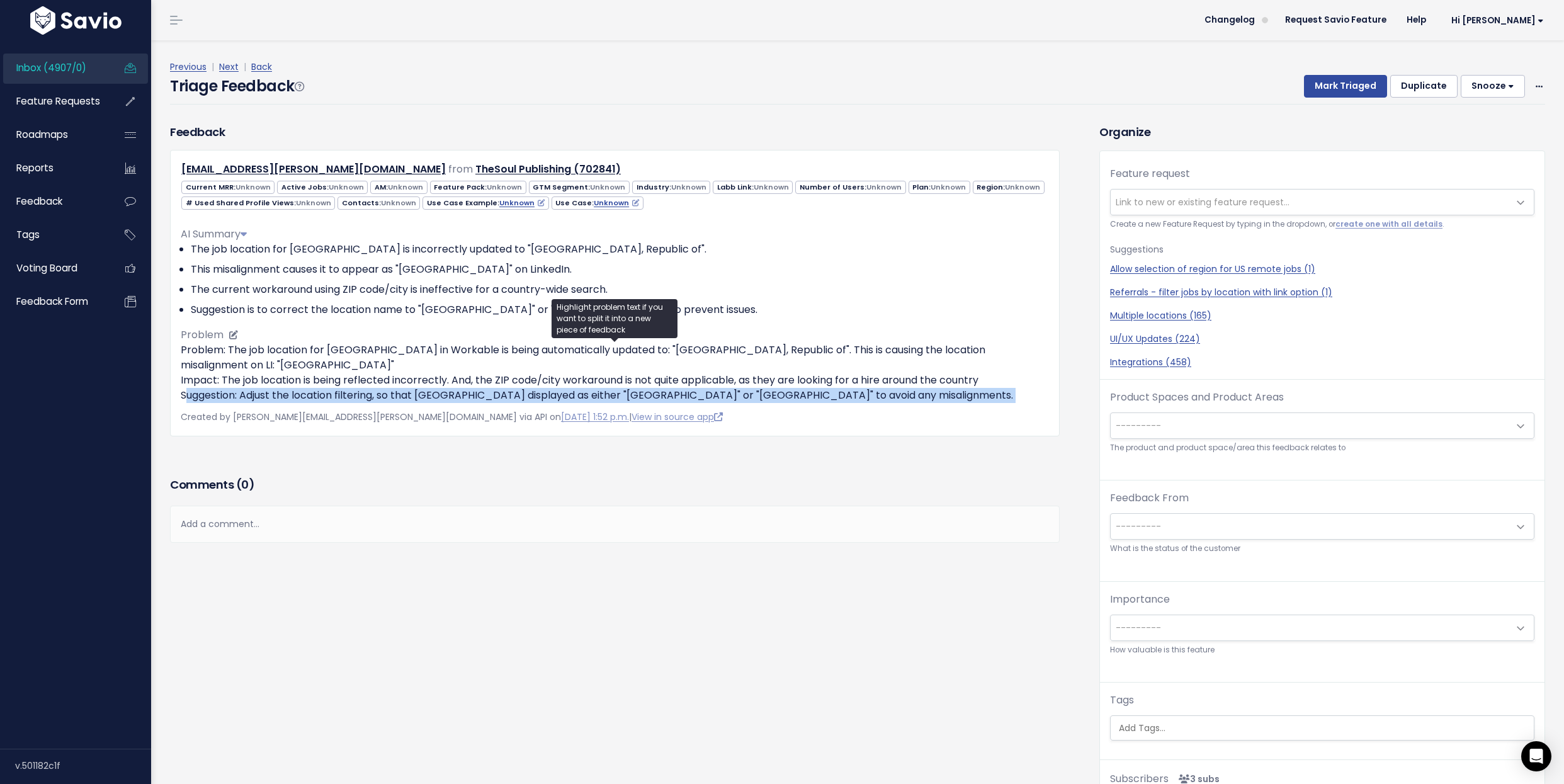
click at [277, 398] on p "Problem: The job location for Moldova in Workable is being automatically update…" at bounding box center [615, 373] width 869 height 60
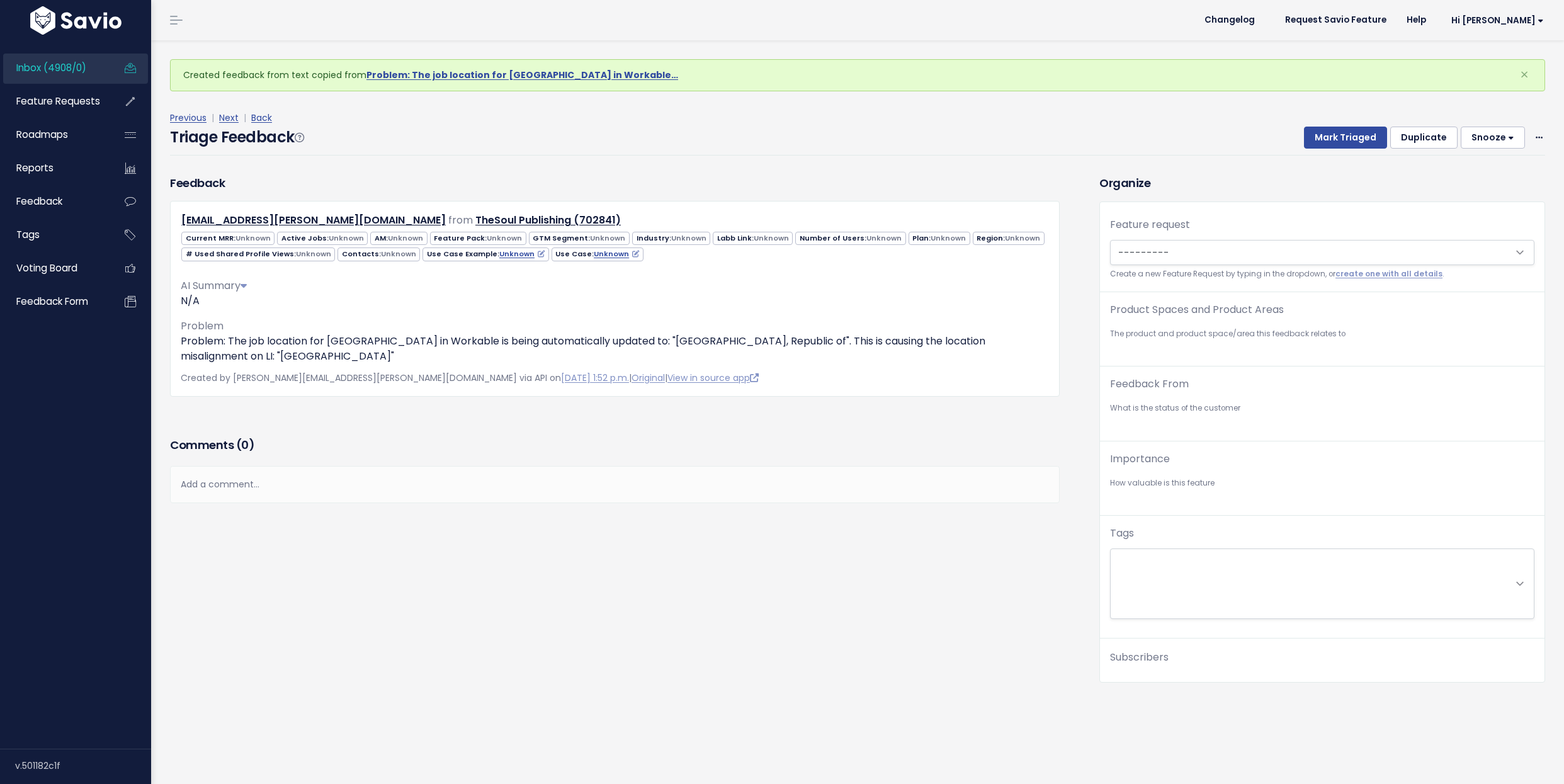
click at [274, 397] on div "Feedback [EMAIL_ADDRESS][PERSON_NAME][DOMAIN_NAME] from TheSoul Publishing (702…" at bounding box center [615, 304] width 909 height 259
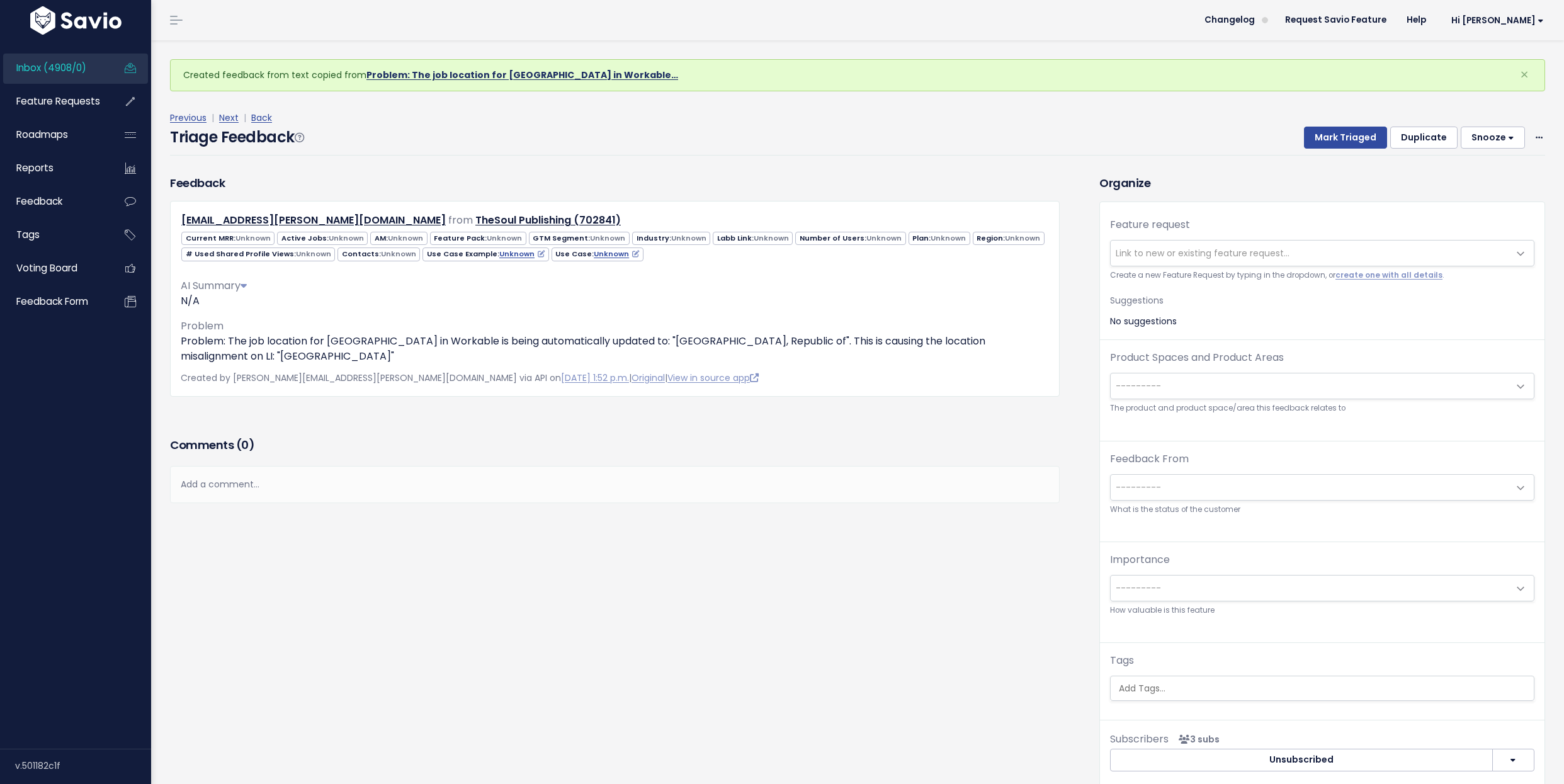
click at [456, 77] on link "Problem: The job location for [GEOGRAPHIC_DATA] in Workable…" at bounding box center [522, 74] width 312 height 12
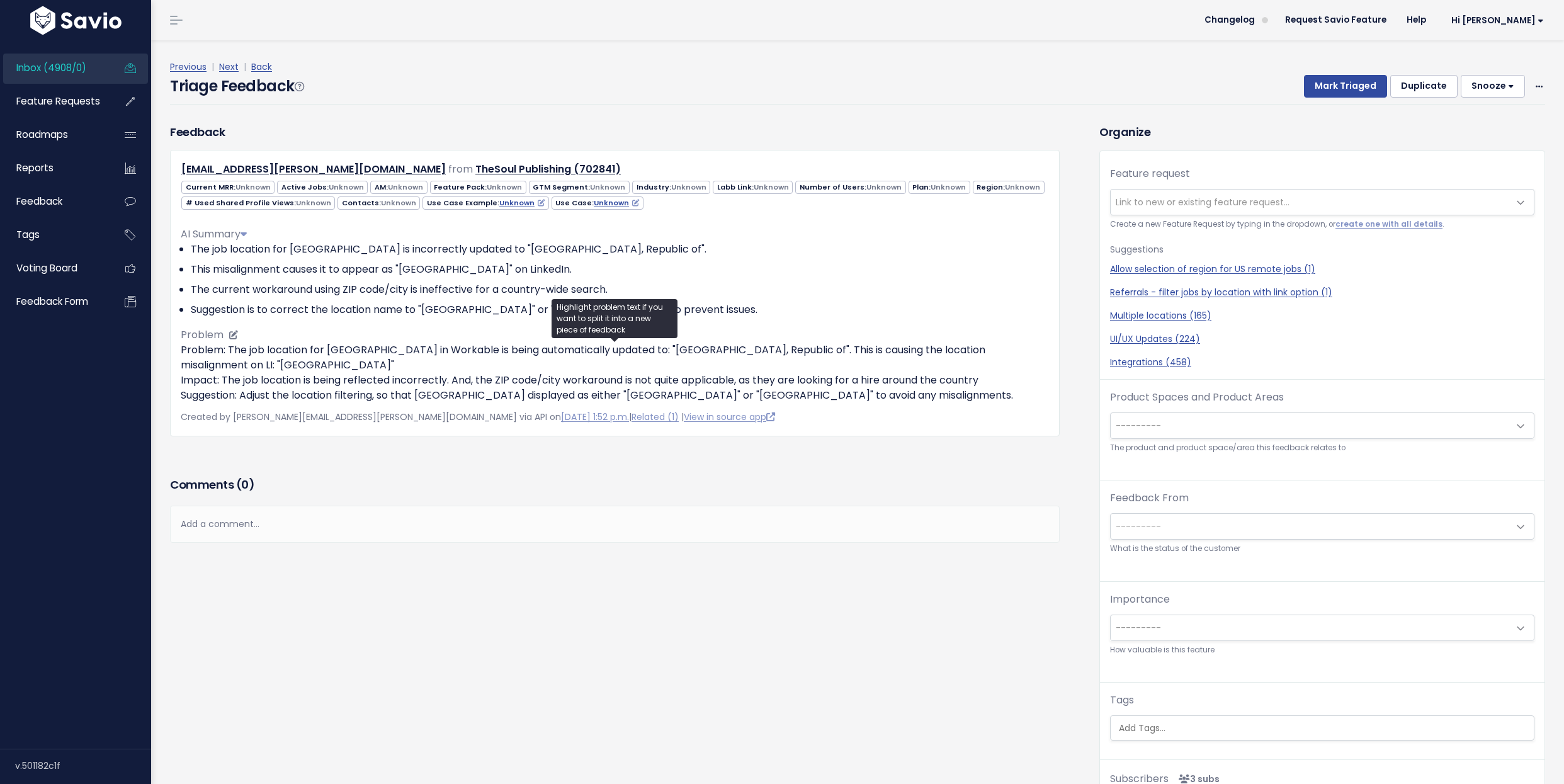
click at [314, 349] on p "Problem: The job location for Moldova in Workable is being automatically update…" at bounding box center [615, 373] width 869 height 60
click at [314, 366] on ul "Copy selection to new Feedback Cut selection to new Feedback" at bounding box center [323, 396] width 154 height 60
click at [352, 470] on div "Feedback norton.almeida-de-sousa@id.thesoul.io from TheSoul Publishing (702841)…" at bounding box center [615, 298] width 909 height 350
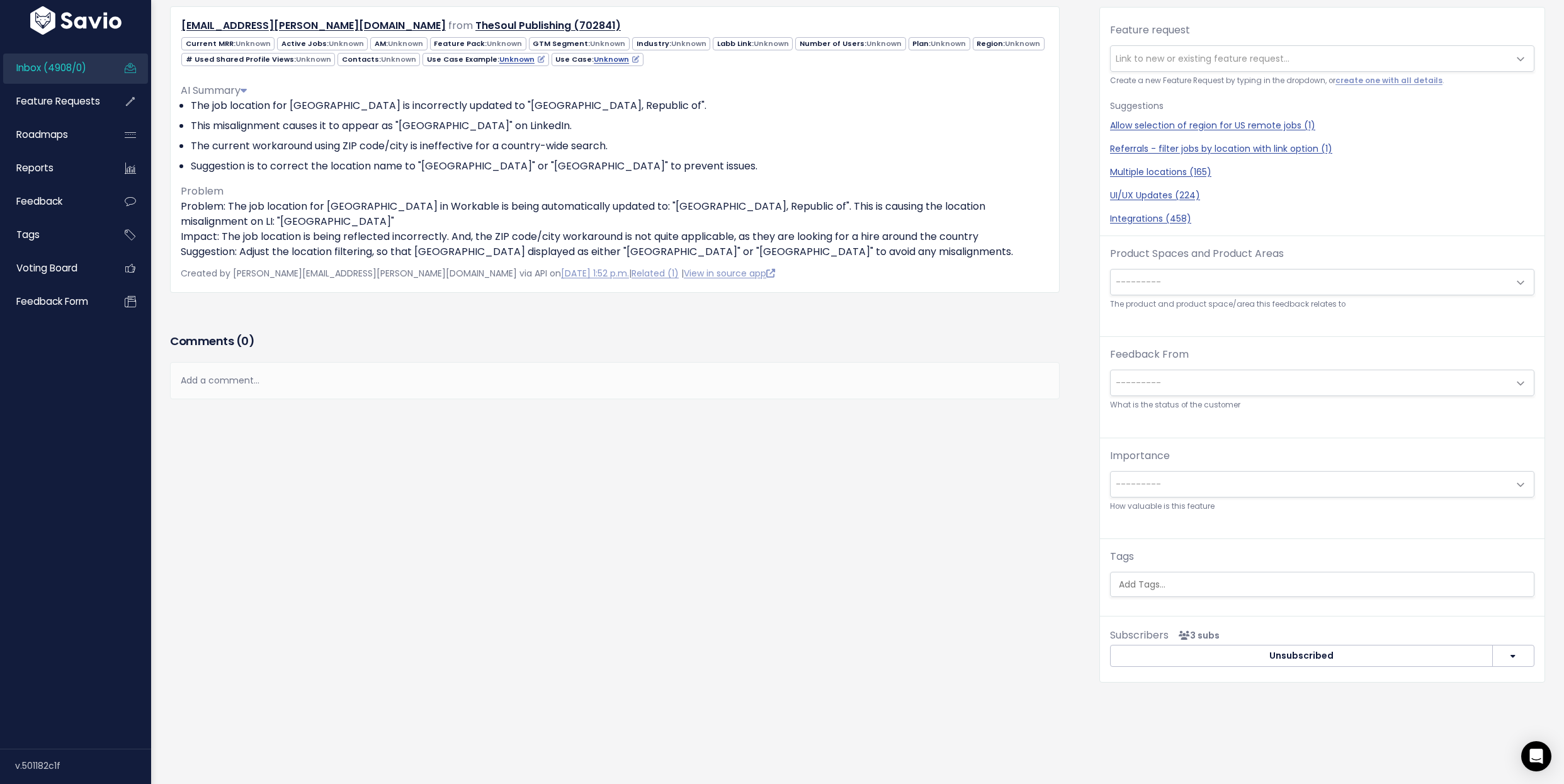
click at [1195, 64] on span "Link to new or existing feature request..." at bounding box center [1310, 58] width 398 height 25
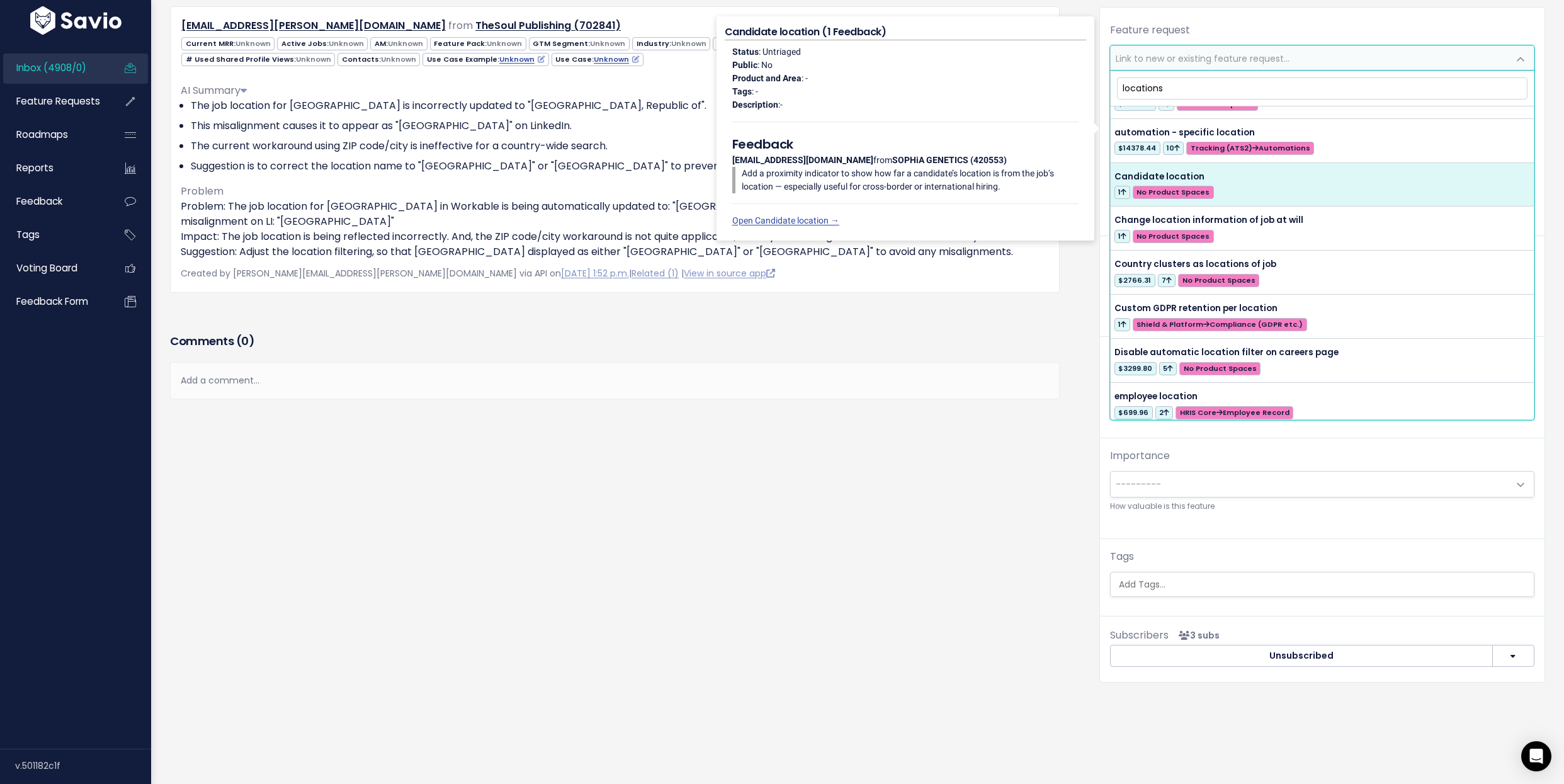
scroll to position [0, 0]
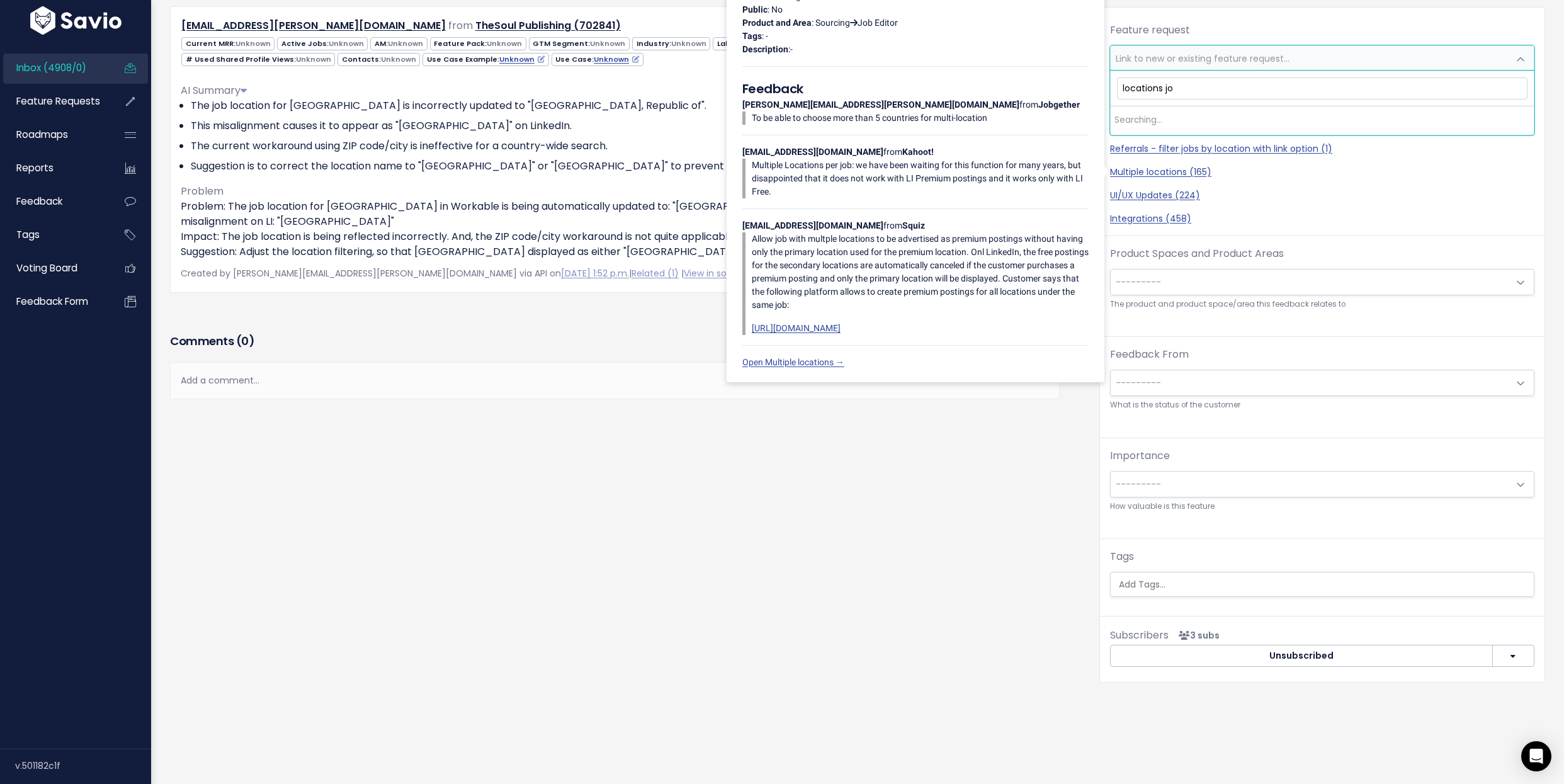
type input "locations job"
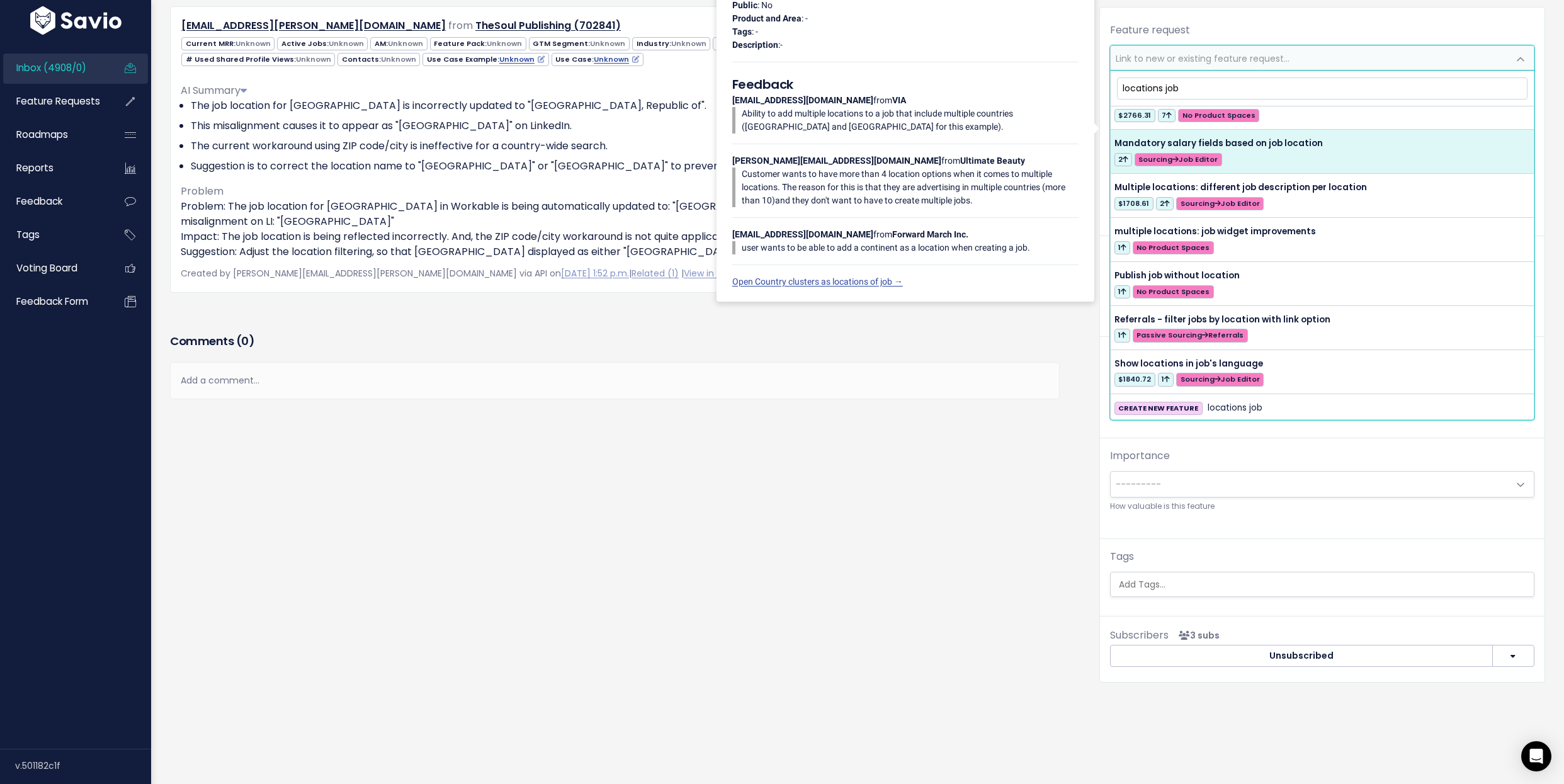
scroll to position [64, 0]
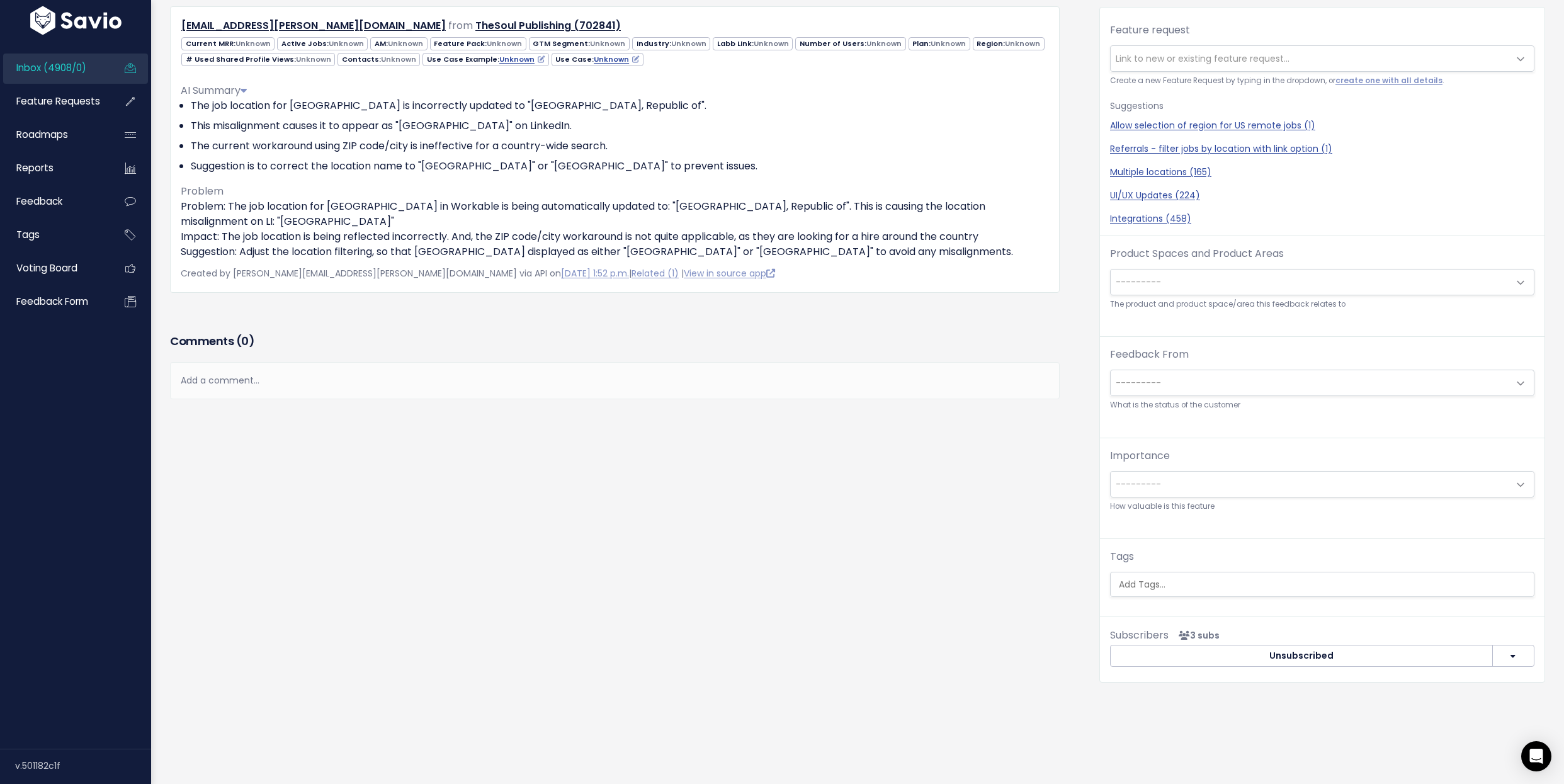
click at [1014, 498] on div "Feedback norton.almeida-de-sousa@id.thesoul.io from TheSoul Publishing (702841)…" at bounding box center [625, 340] width 930 height 721
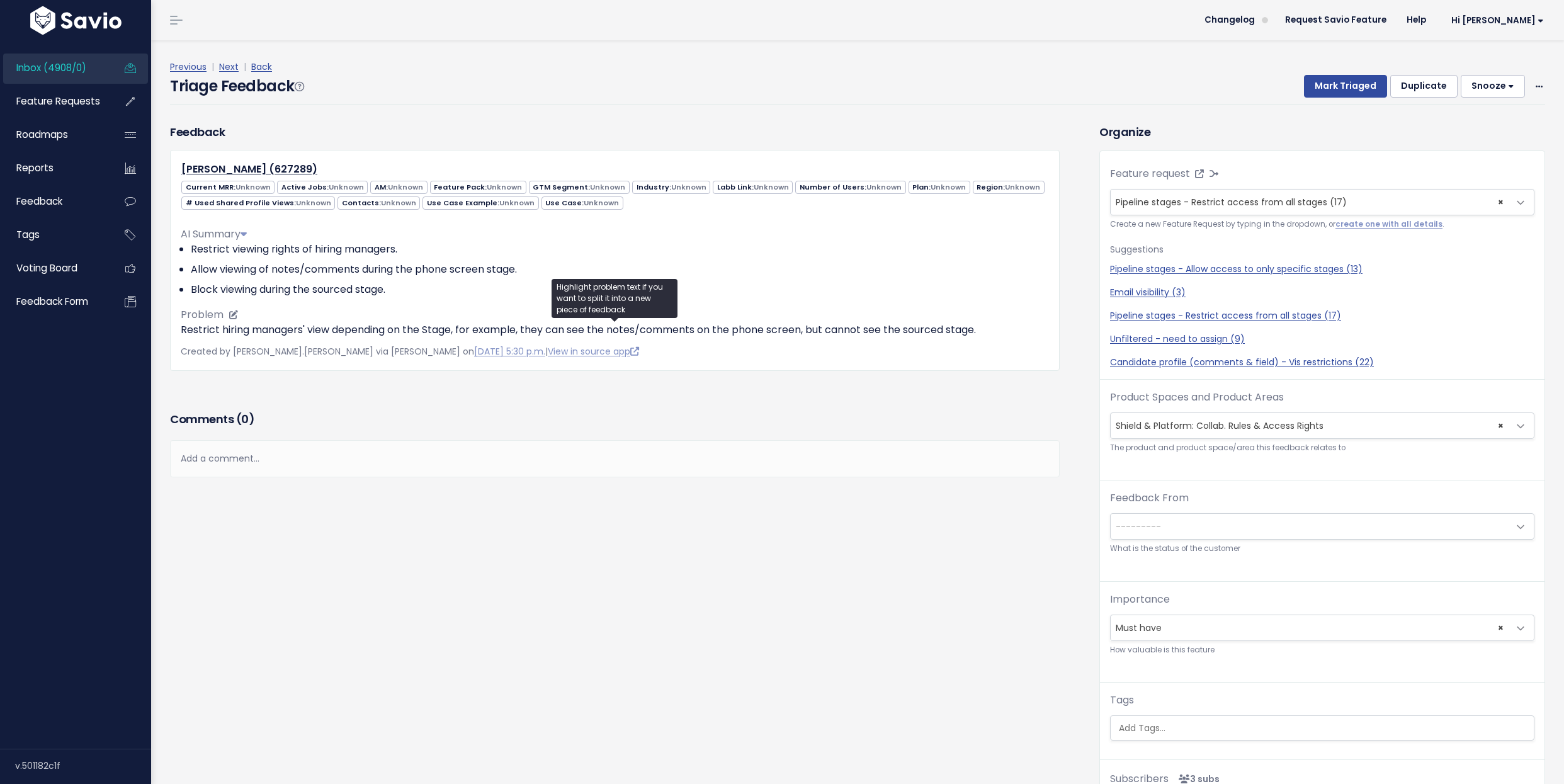
click at [273, 324] on p "Restrict hiring managers' view depending on the Stage, for example, they can se…" at bounding box center [615, 330] width 869 height 16
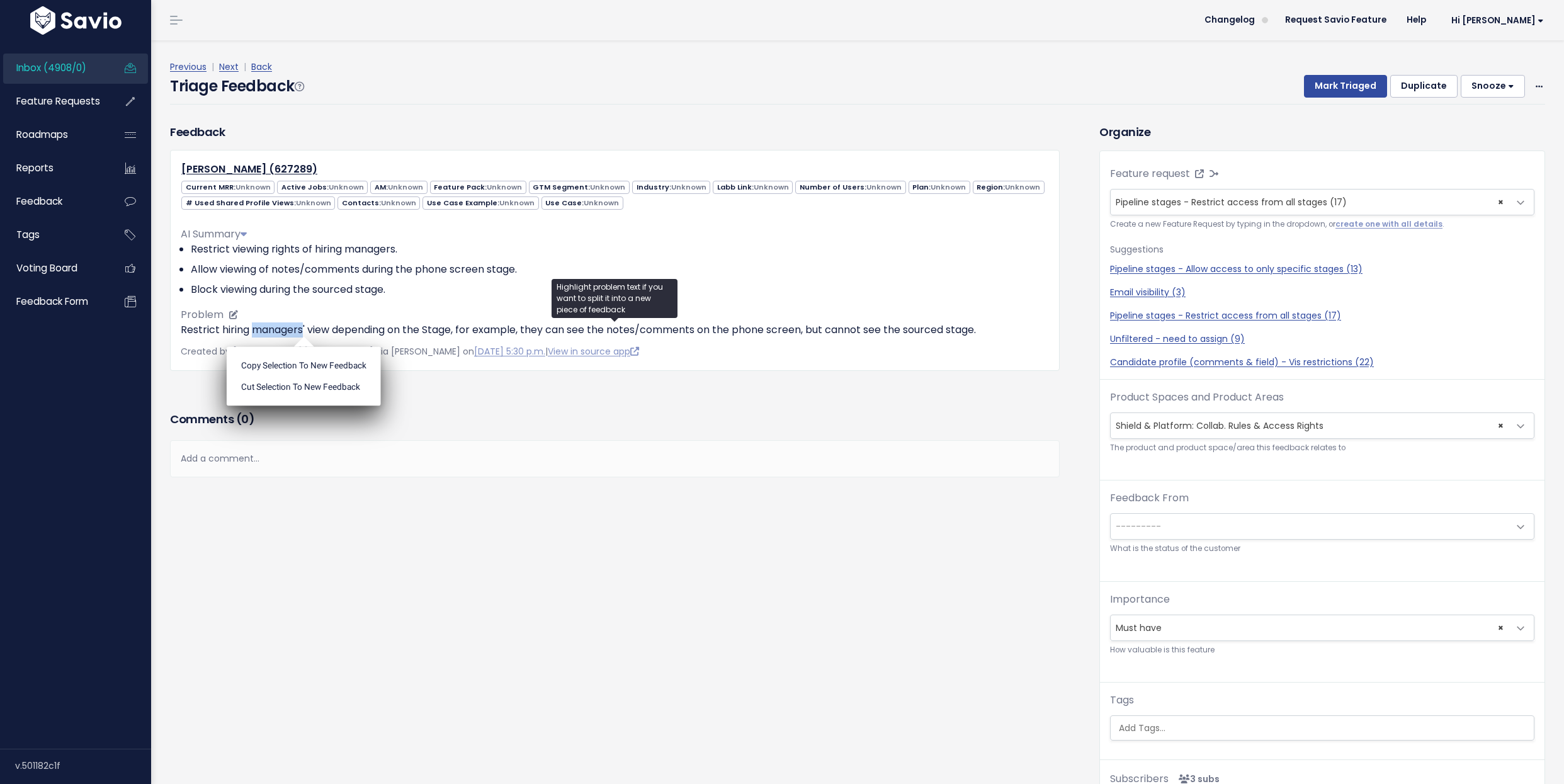
click at [273, 324] on p "Restrict hiring managers' view depending on the Stage, for example, they can se…" at bounding box center [615, 330] width 869 height 16
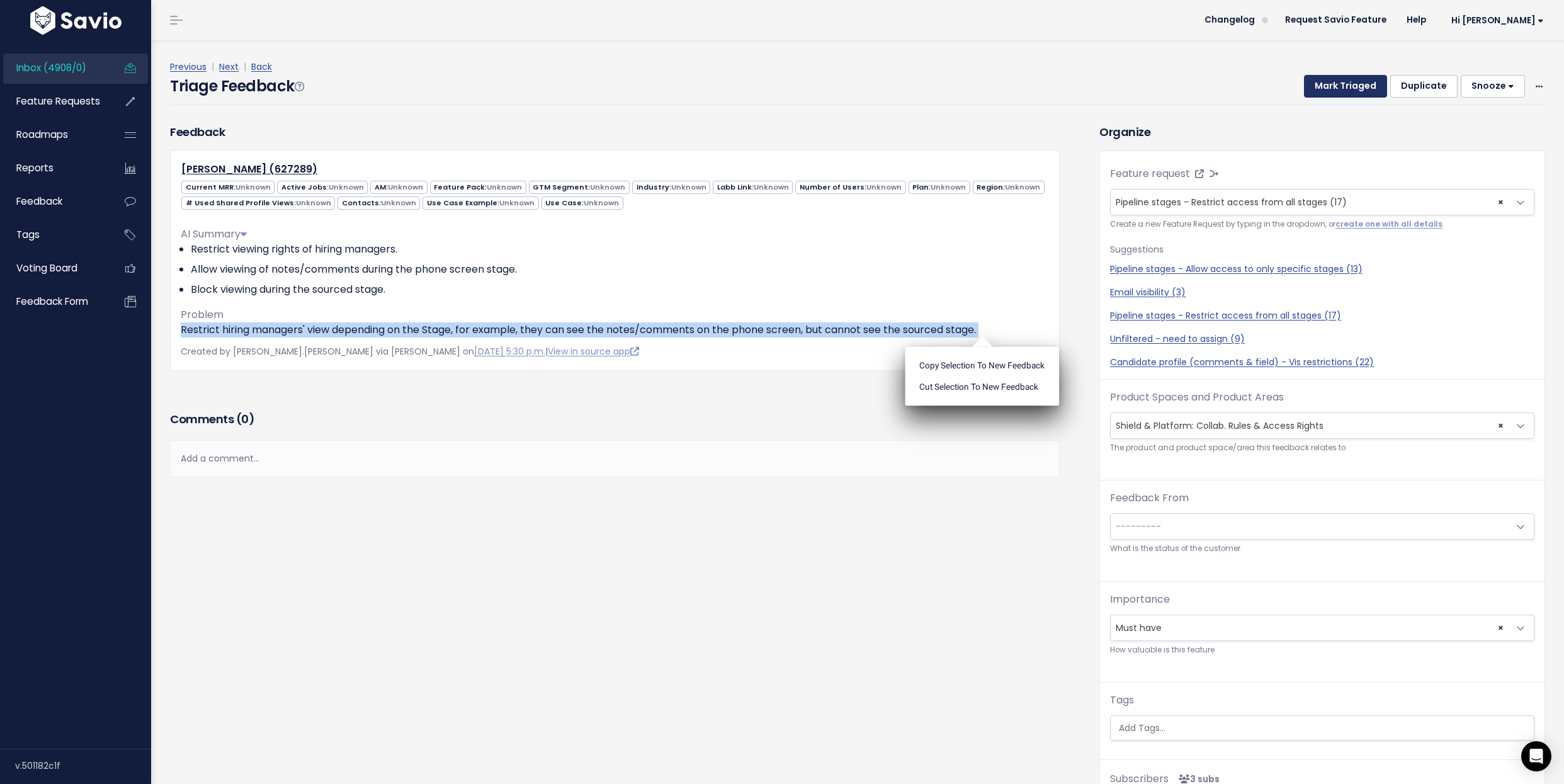
click at [1345, 88] on button "Mark Triaged" at bounding box center [1346, 86] width 83 height 23
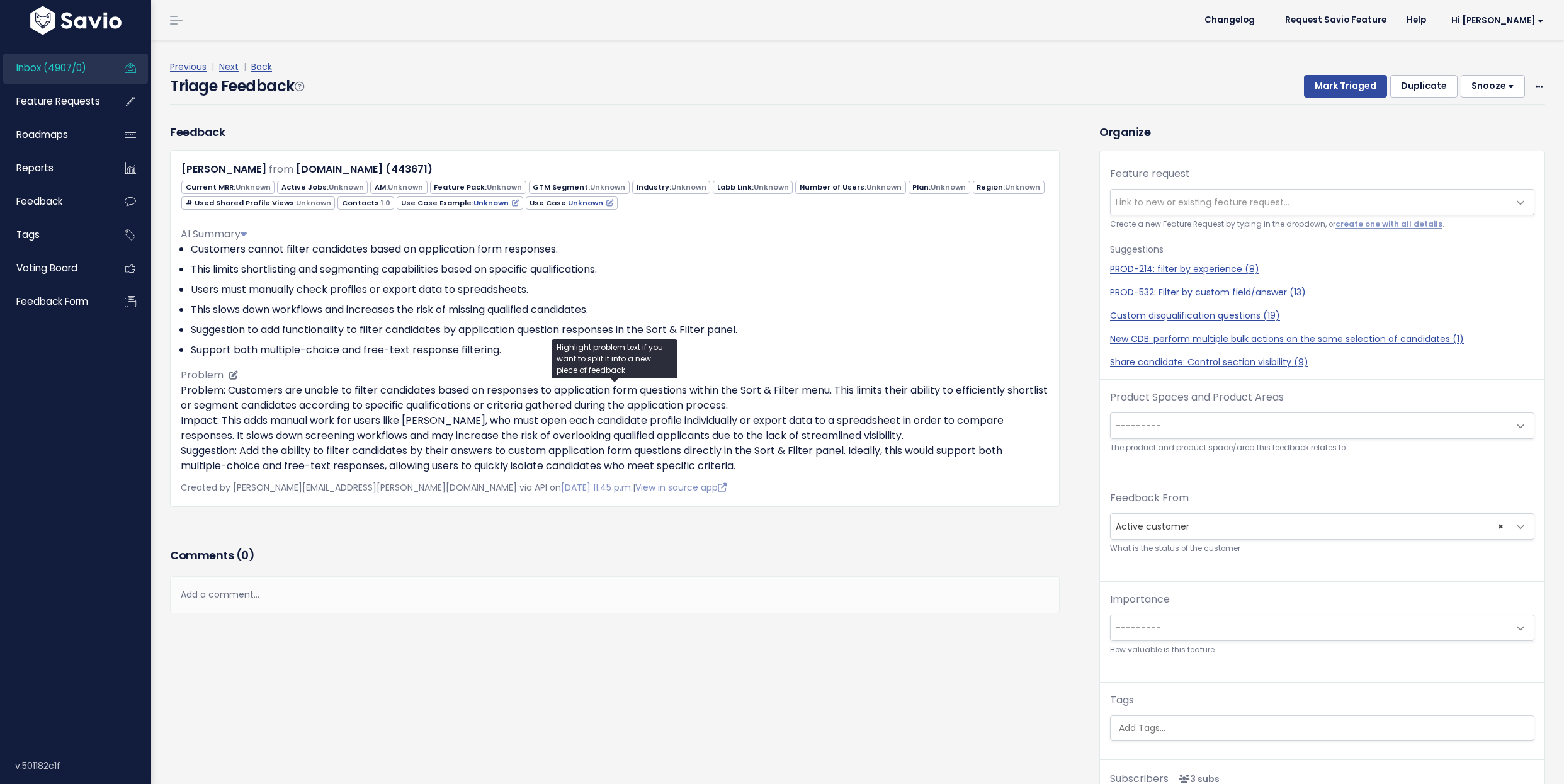
click at [257, 441] on p "Problem: Customers are unable to filter candidates based on responses to applic…" at bounding box center [615, 427] width 869 height 91
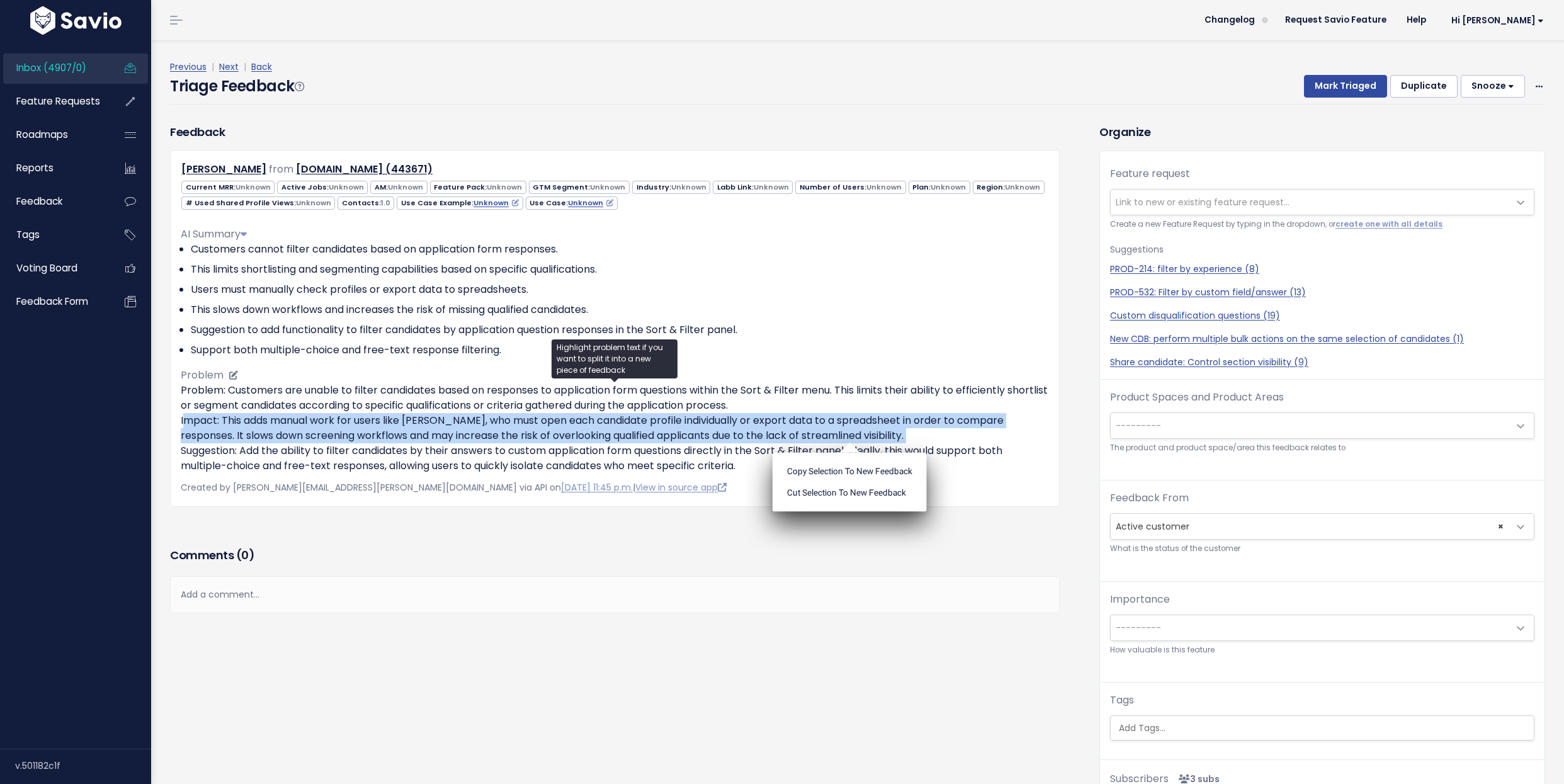
click at [269, 420] on p "Problem: Customers are unable to filter candidates based on responses to applic…" at bounding box center [615, 427] width 869 height 91
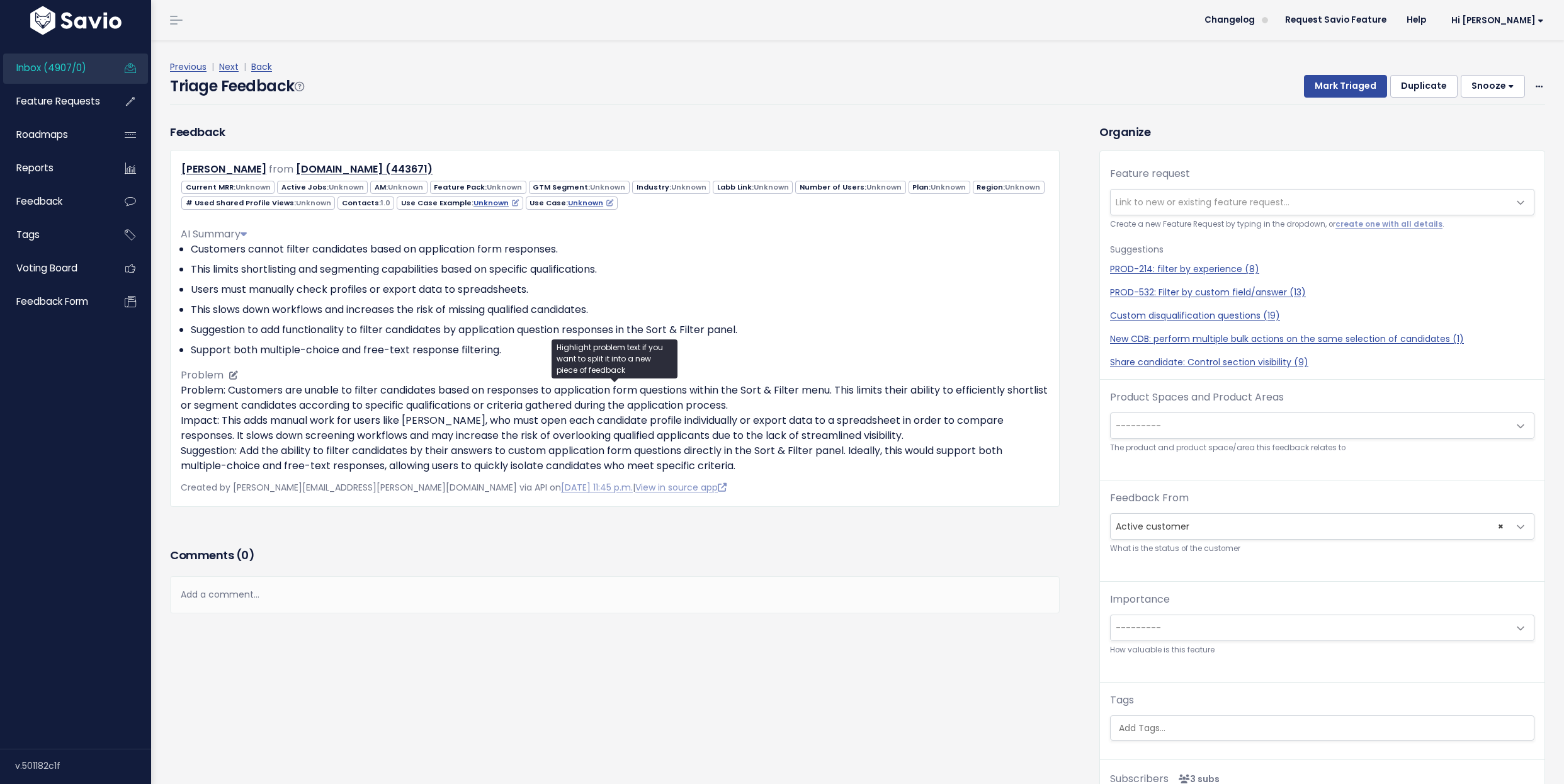
click at [269, 420] on p "Problem: Customers are unable to filter candidates based on responses to applic…" at bounding box center [615, 427] width 869 height 91
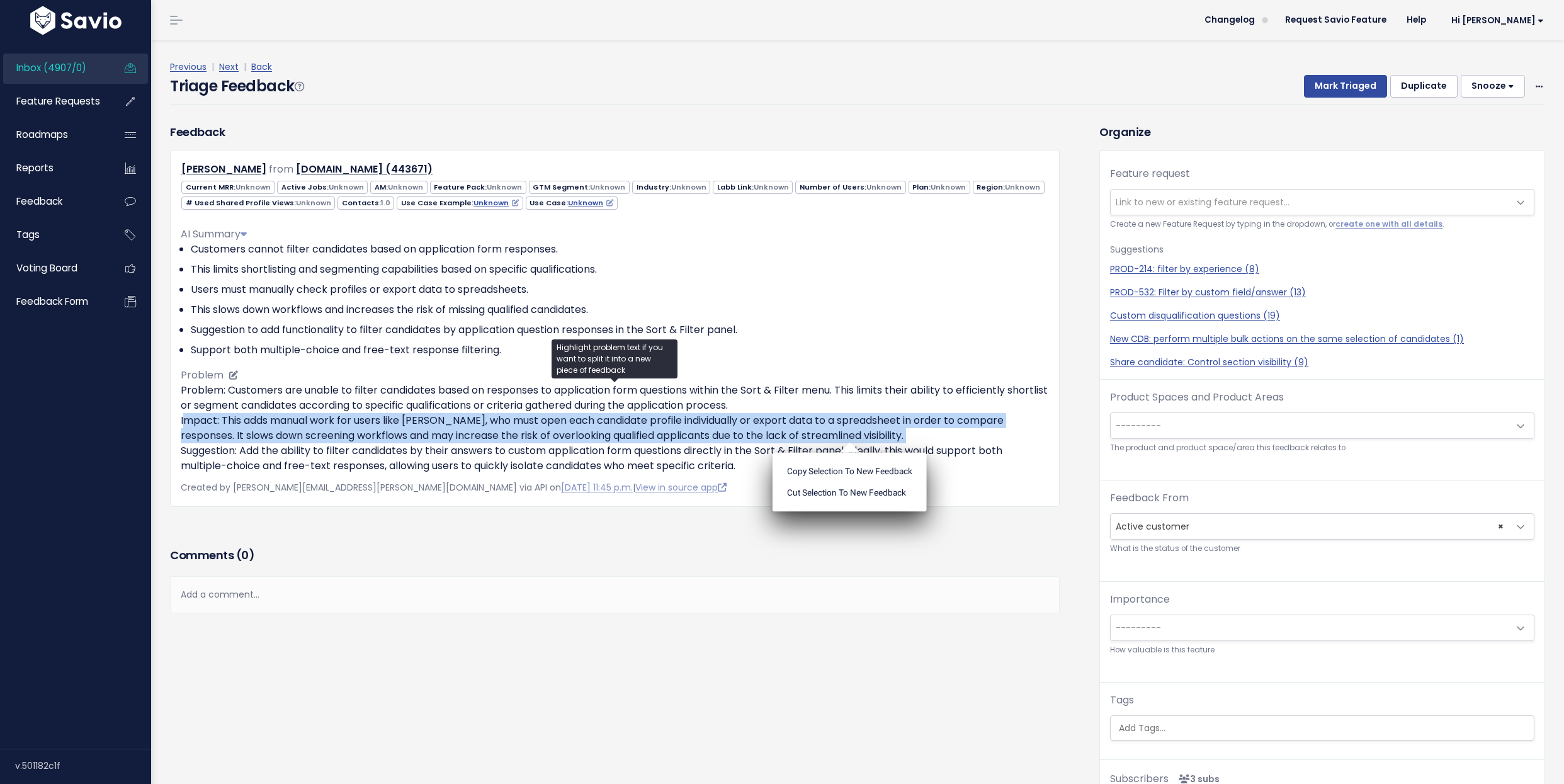
click at [273, 392] on p "Problem: Customers are unable to filter candidates based on responses to applic…" at bounding box center [615, 427] width 869 height 91
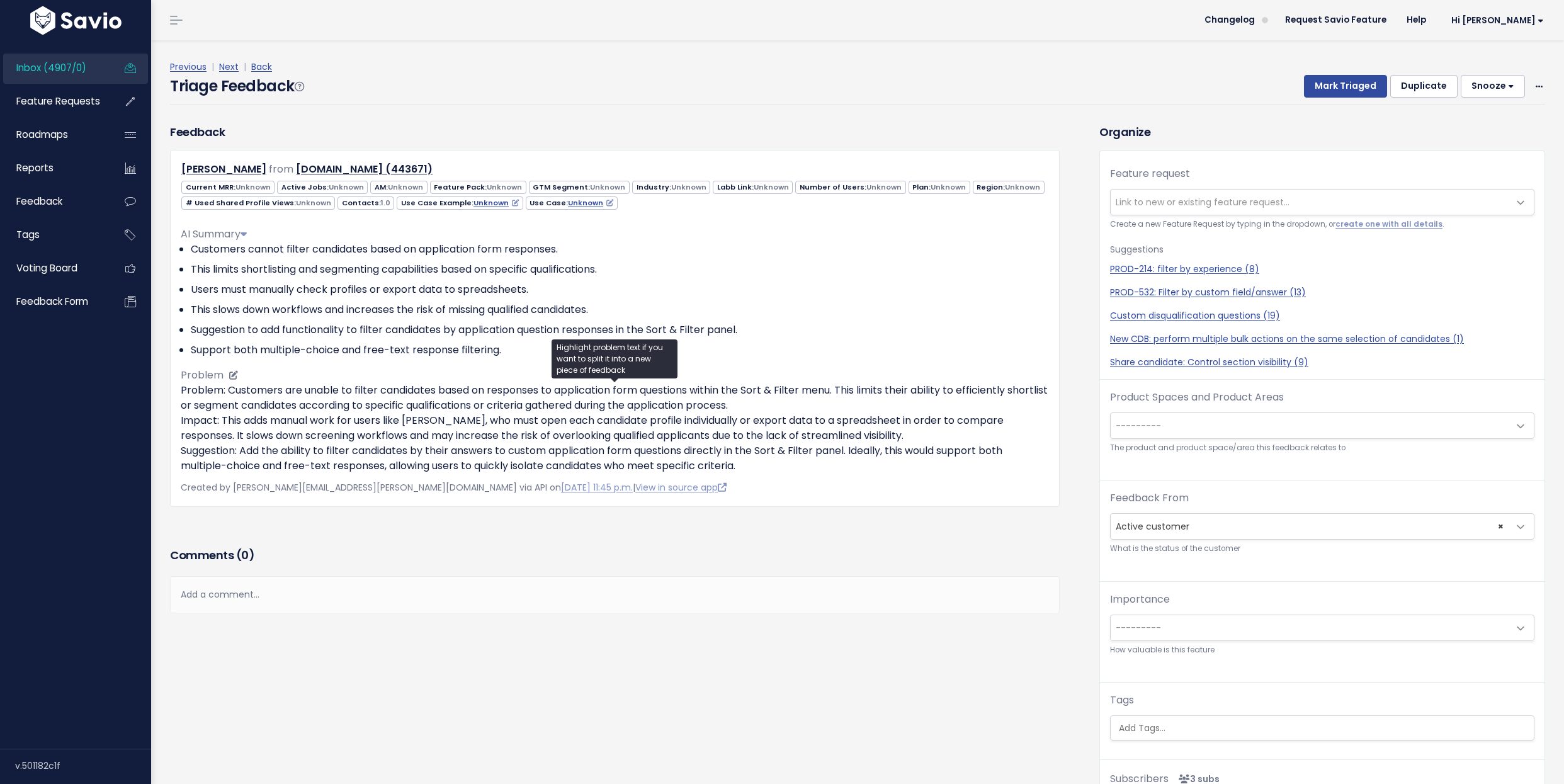
click at [273, 392] on p "Problem: Customers are unable to filter candidates based on responses to applic…" at bounding box center [615, 427] width 869 height 91
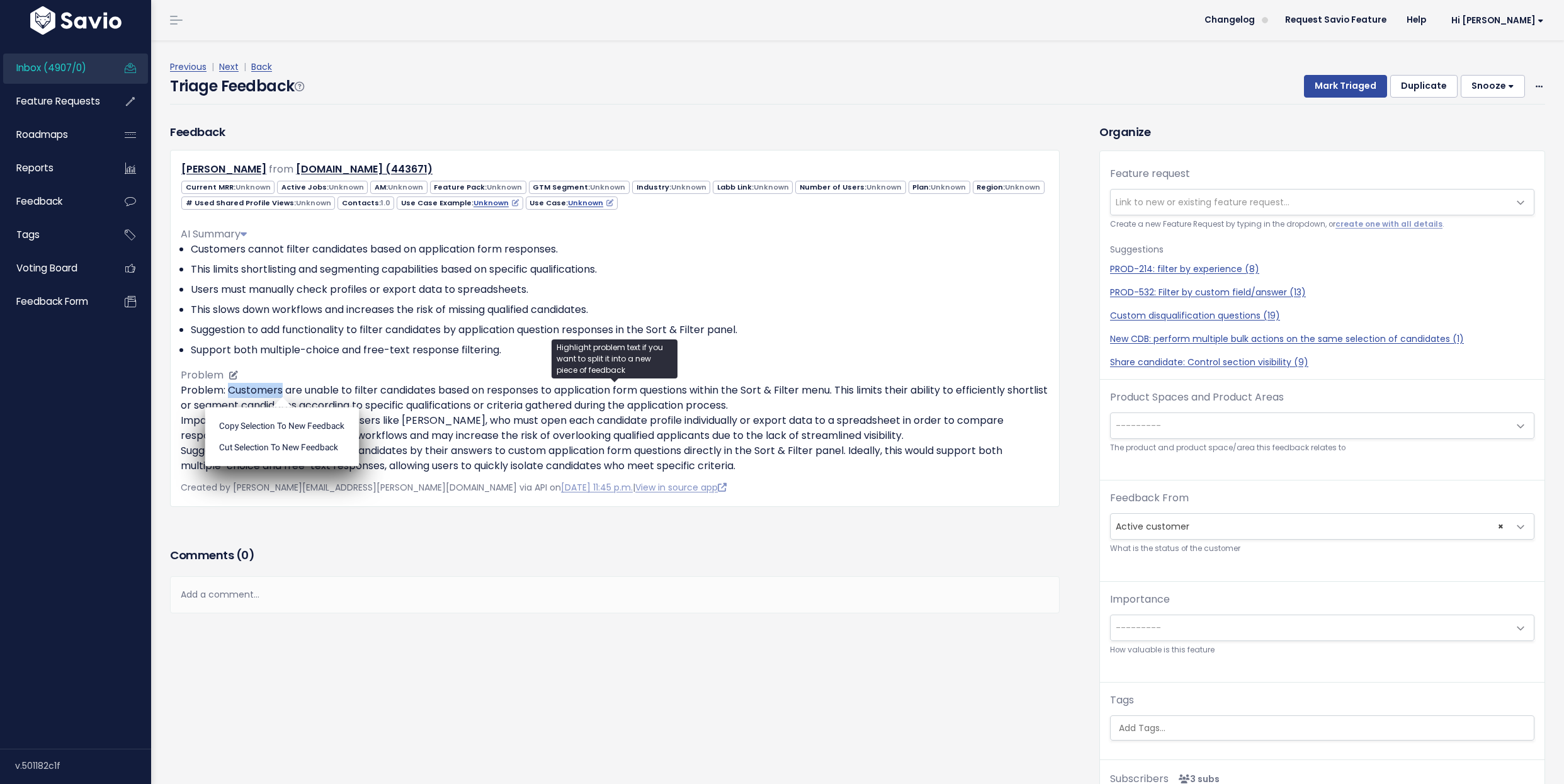
click at [273, 406] on ul "Copy selection to new Feedback Cut selection to new Feedback" at bounding box center [282, 436] width 154 height 60
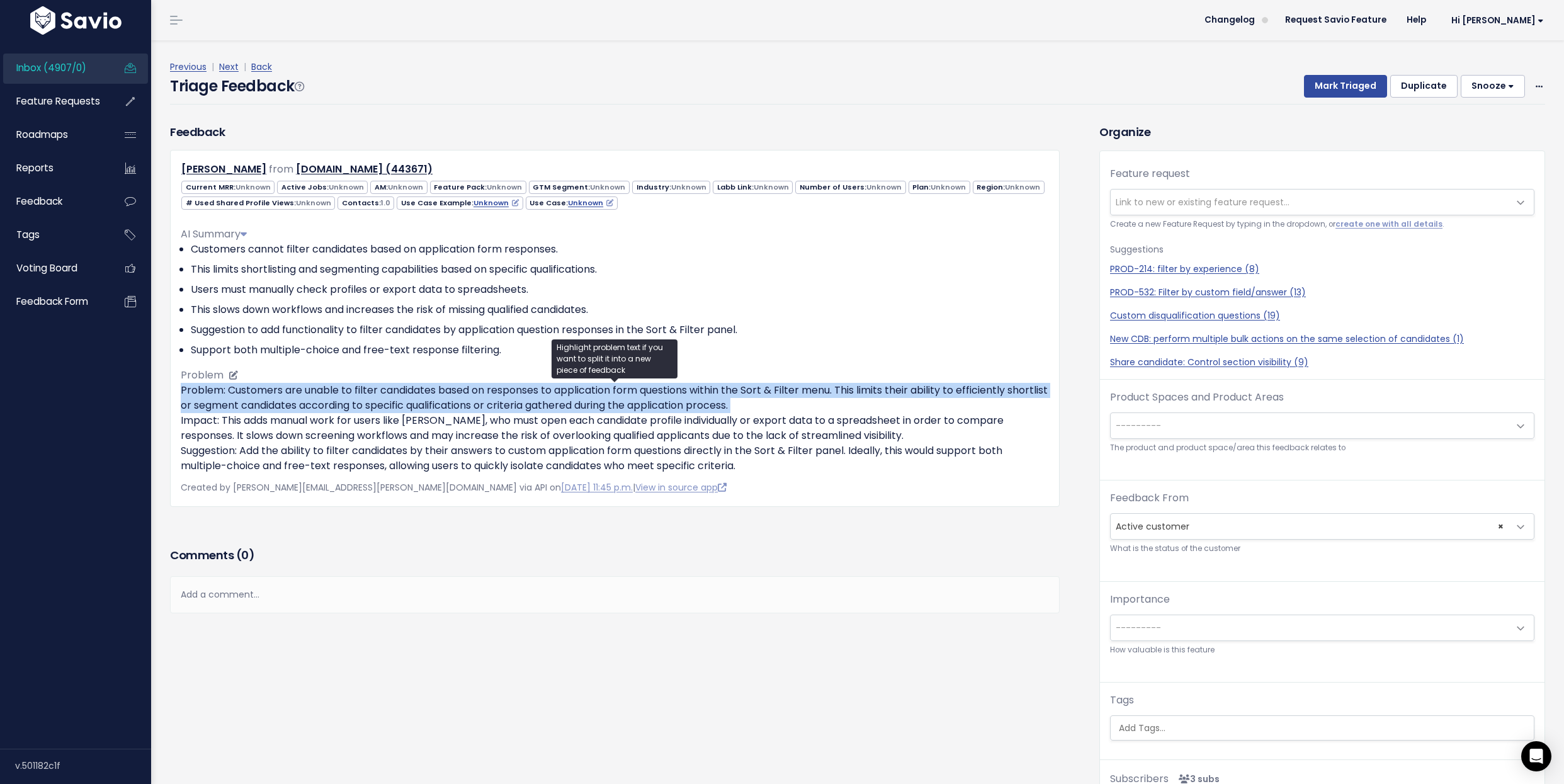
click at [273, 392] on p "Problem: Customers are unable to filter candidates based on responses to applic…" at bounding box center [615, 427] width 869 height 91
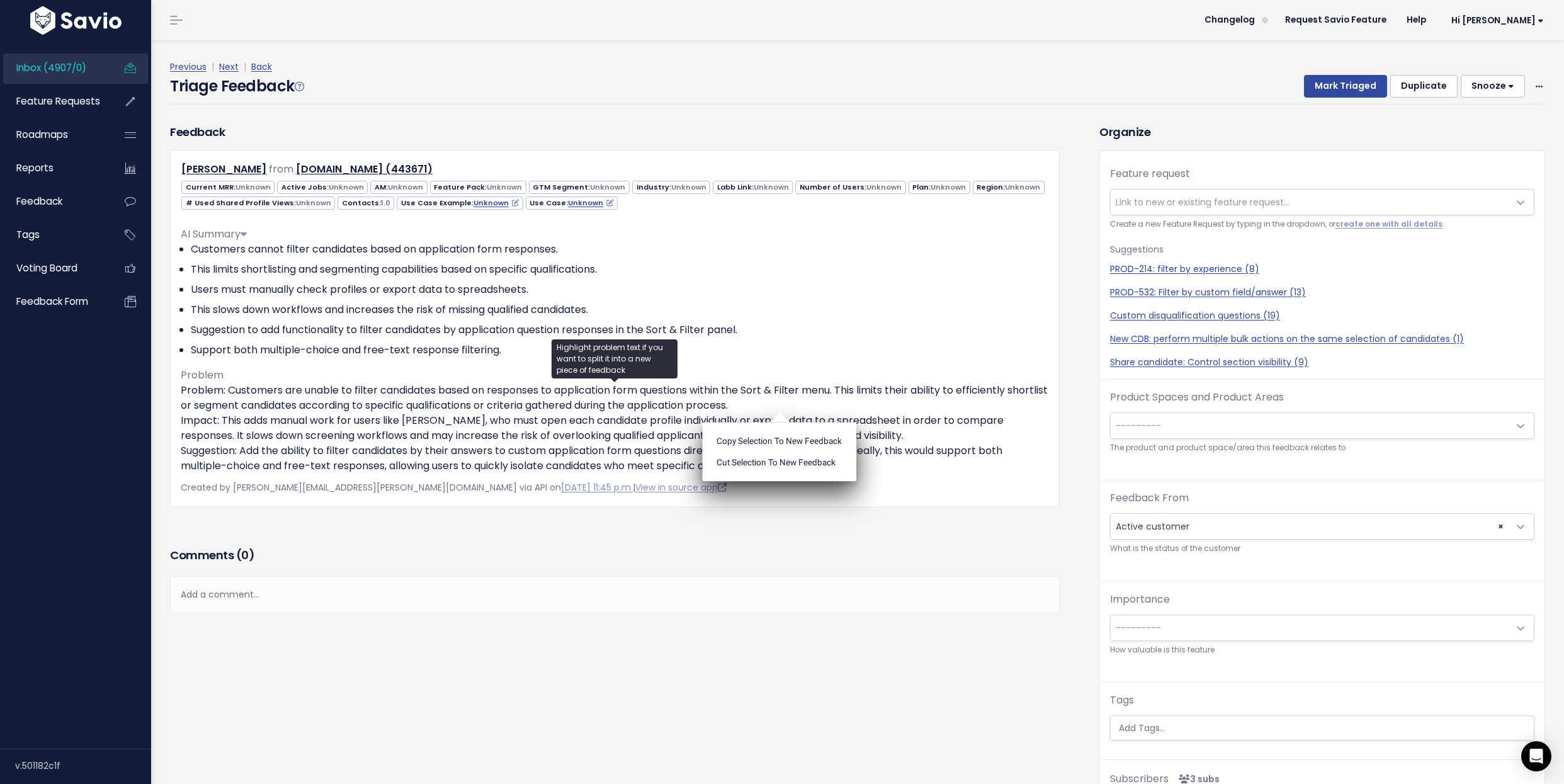
click at [1135, 197] on span "Link to new or existing feature request..." at bounding box center [1202, 202] width 174 height 12
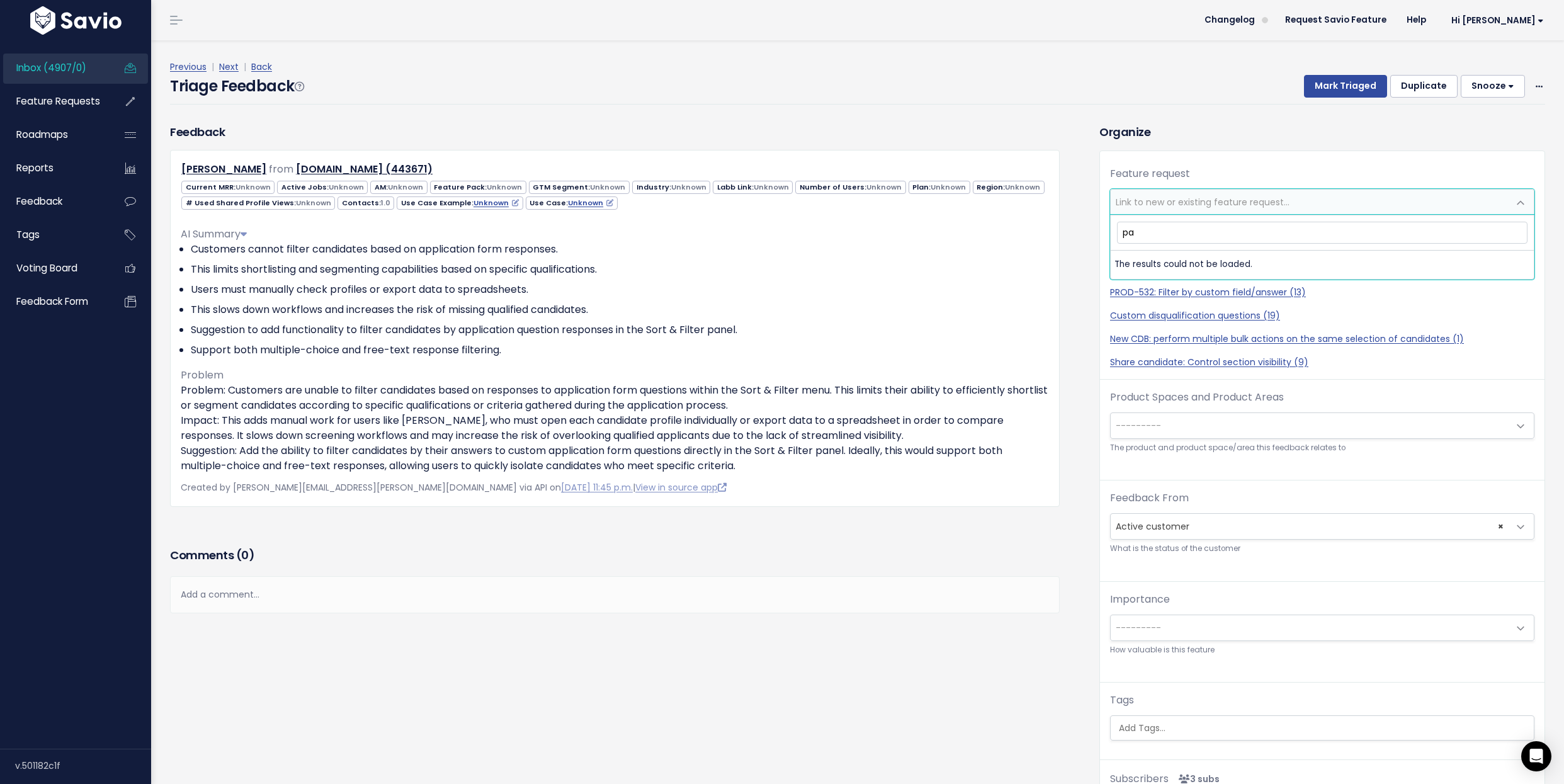
type input "p"
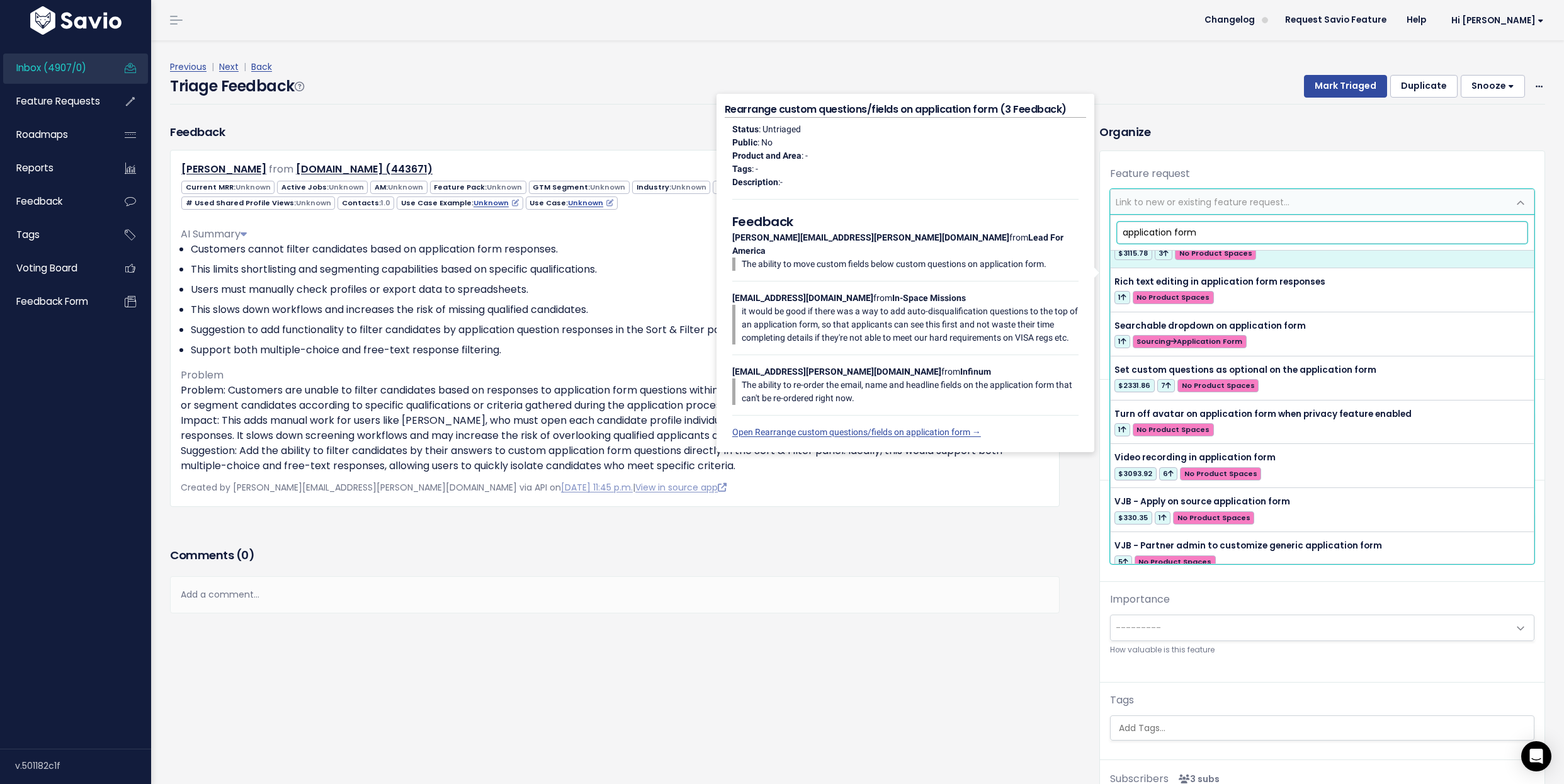
scroll to position [1291, 0]
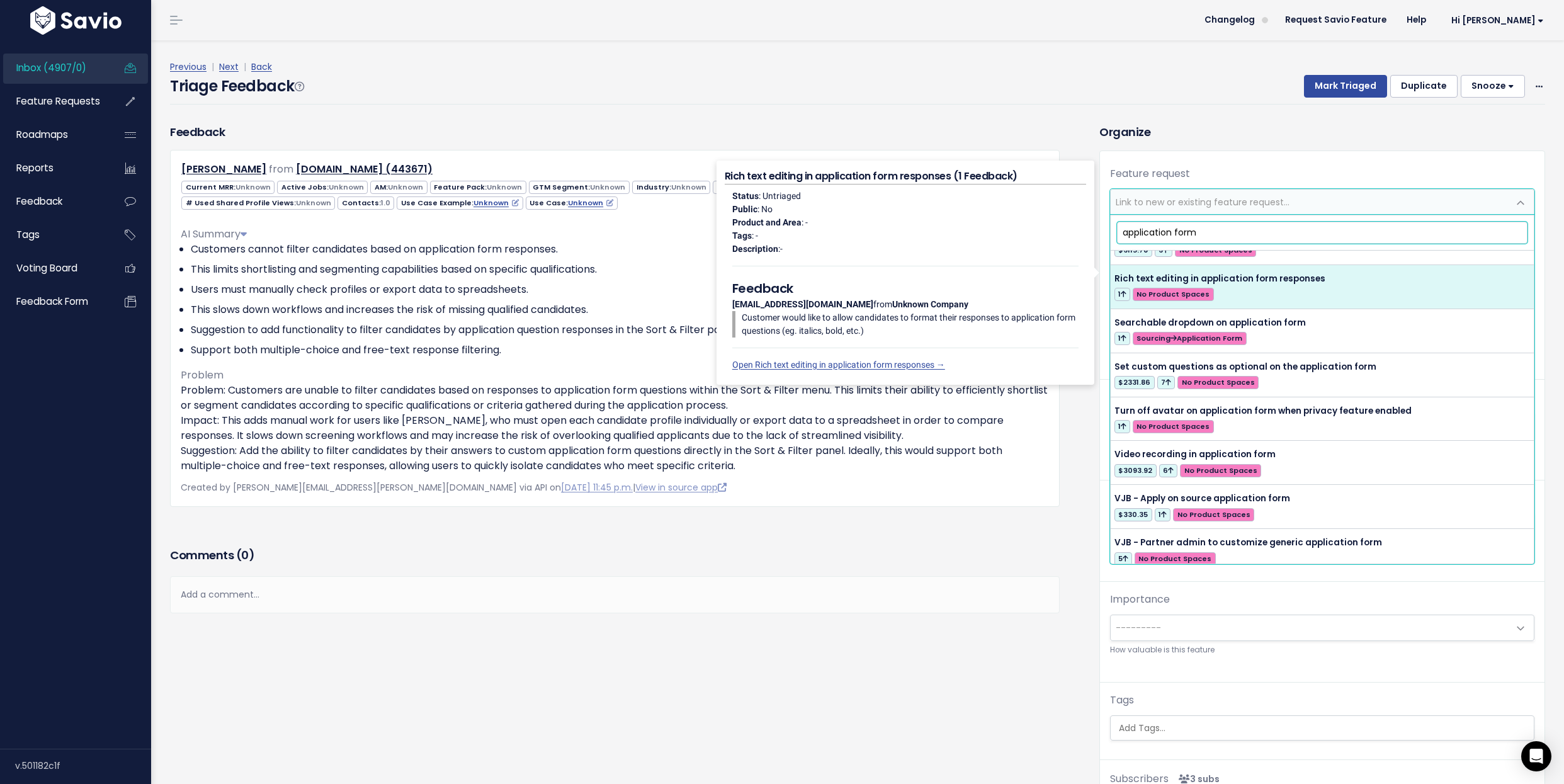
click at [1250, 233] on input "application form" at bounding box center [1323, 233] width 411 height 22
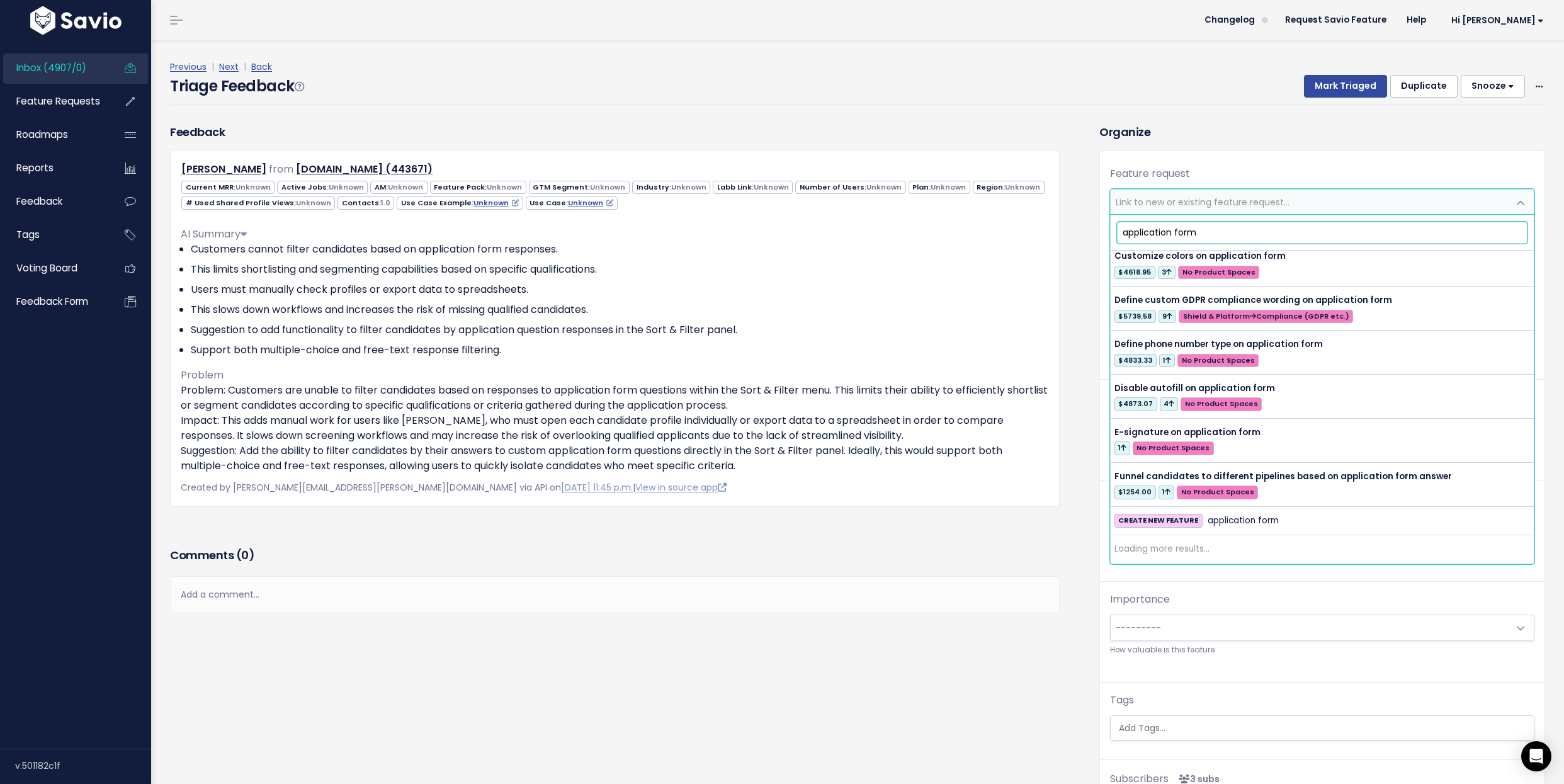
scroll to position [0, 0]
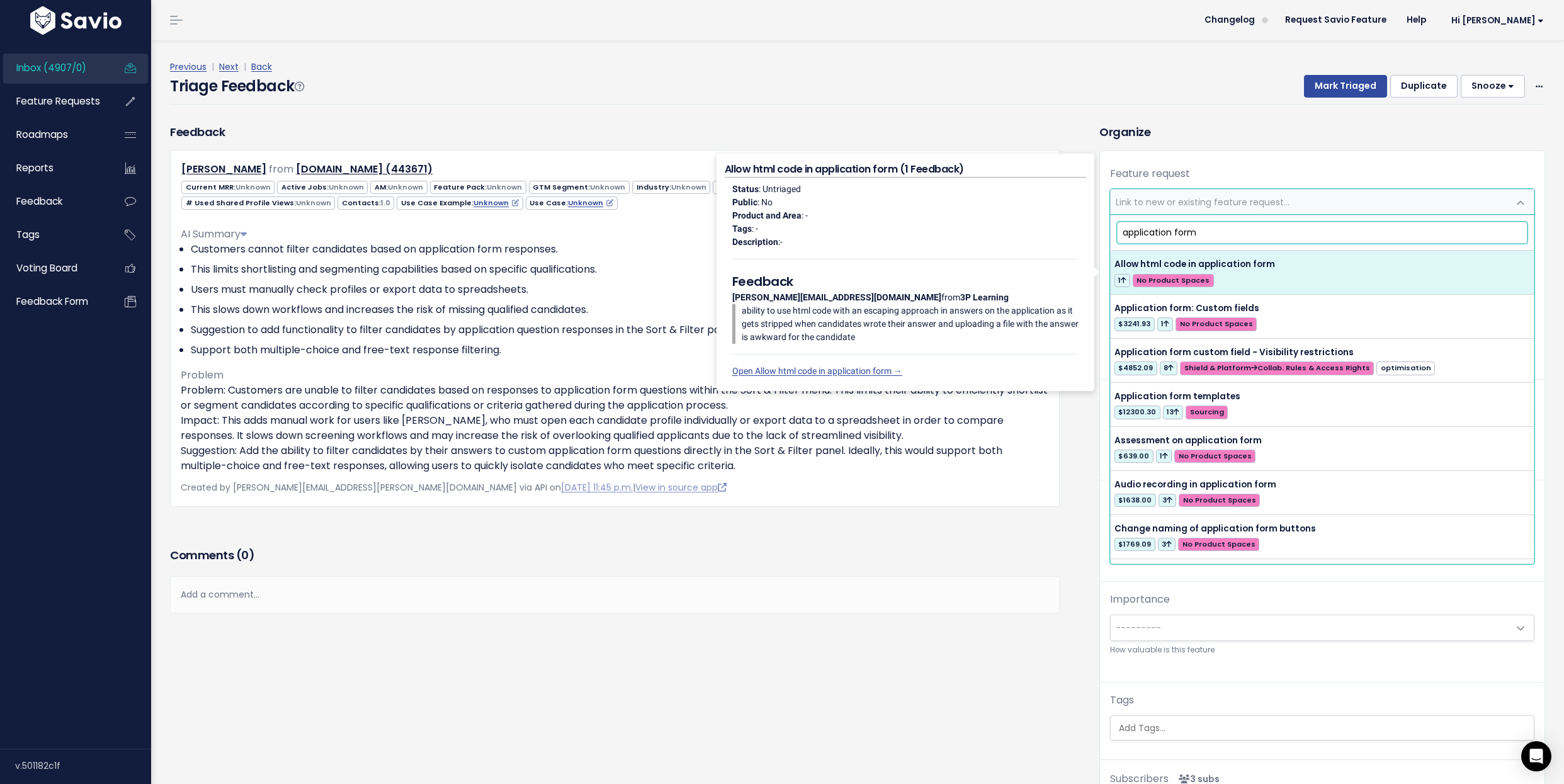
click at [1250, 233] on input "application form" at bounding box center [1323, 233] width 411 height 22
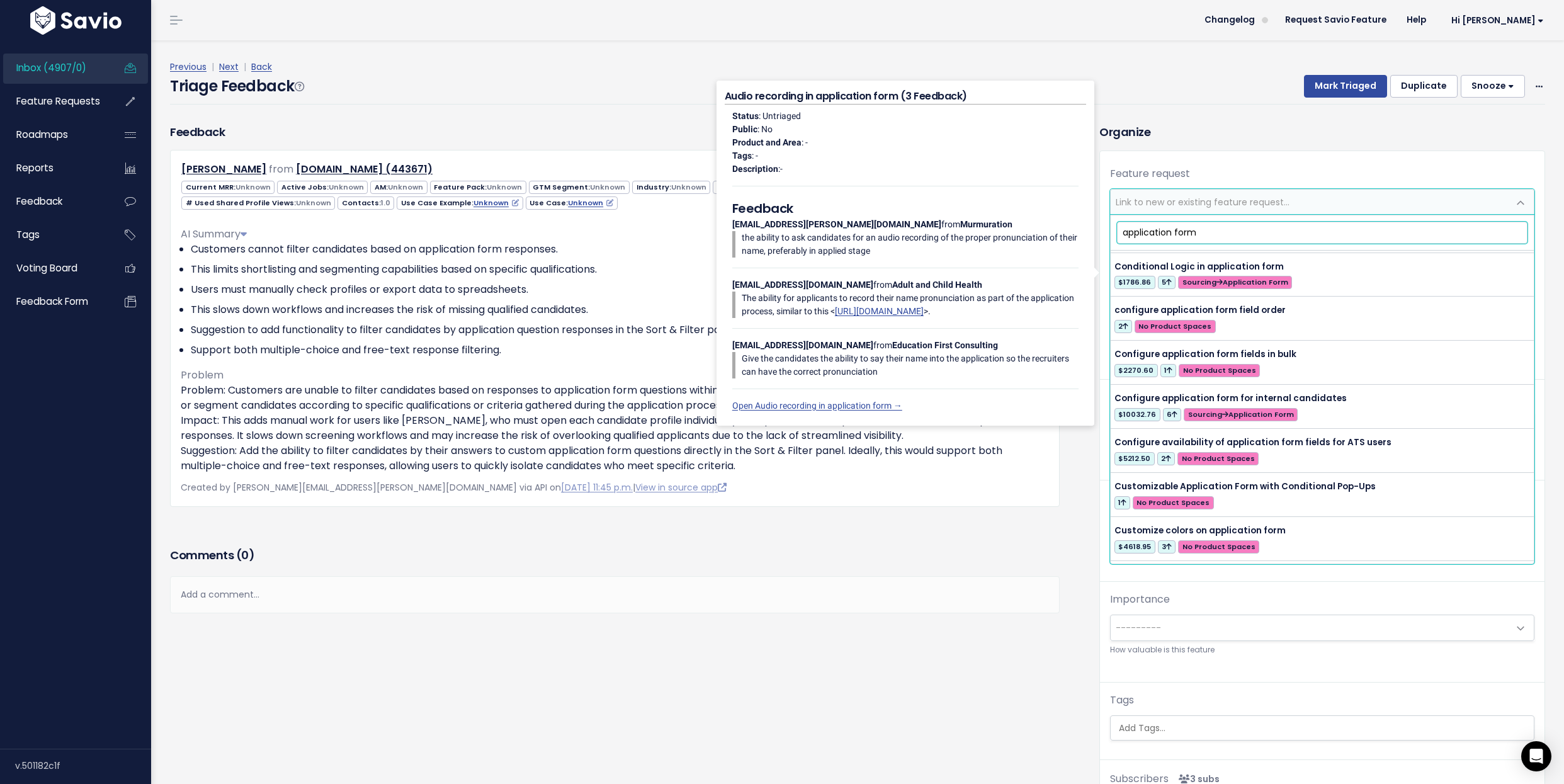
scroll to position [352, 0]
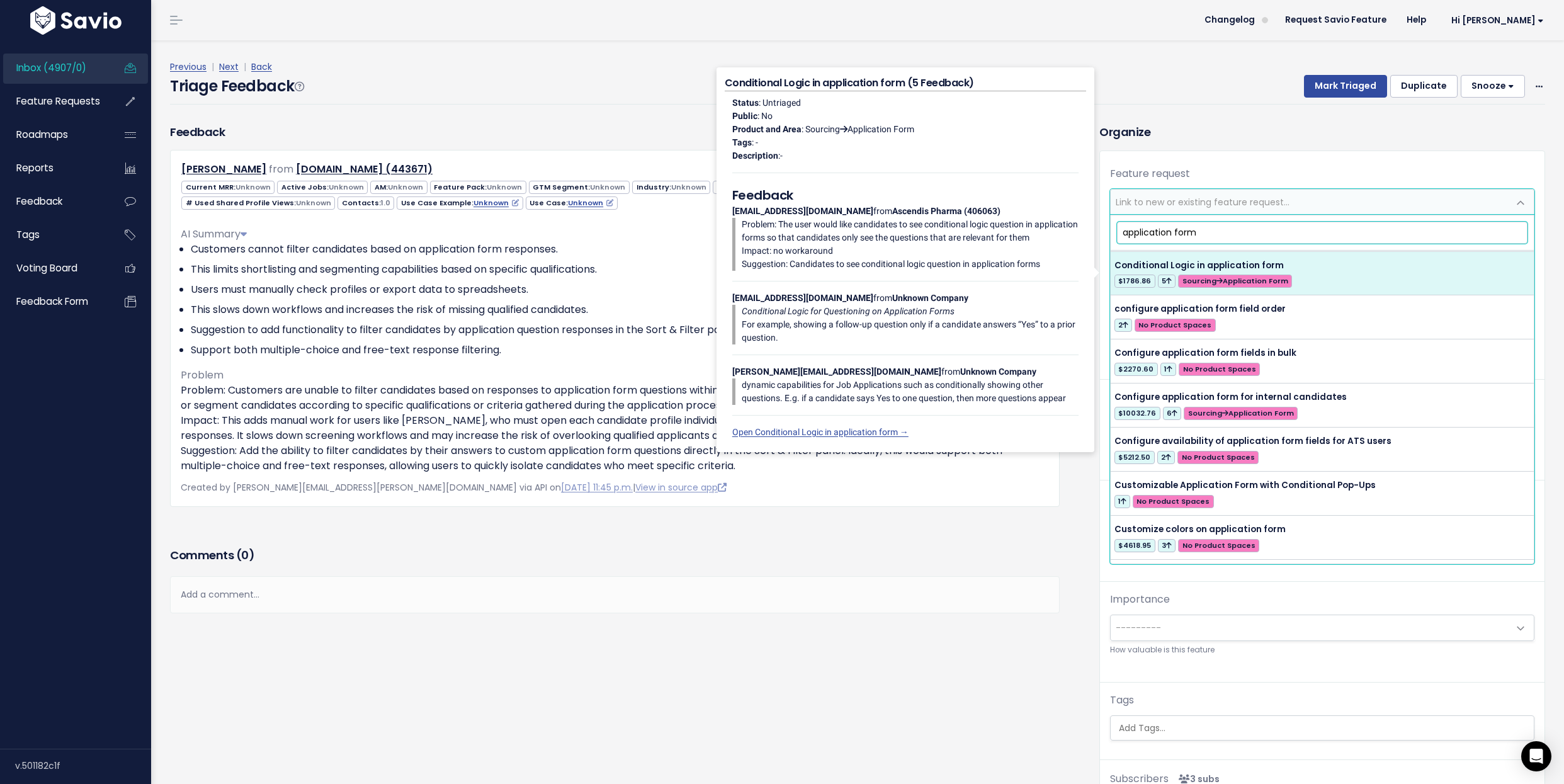
click at [1271, 226] on input "application form" at bounding box center [1323, 233] width 411 height 22
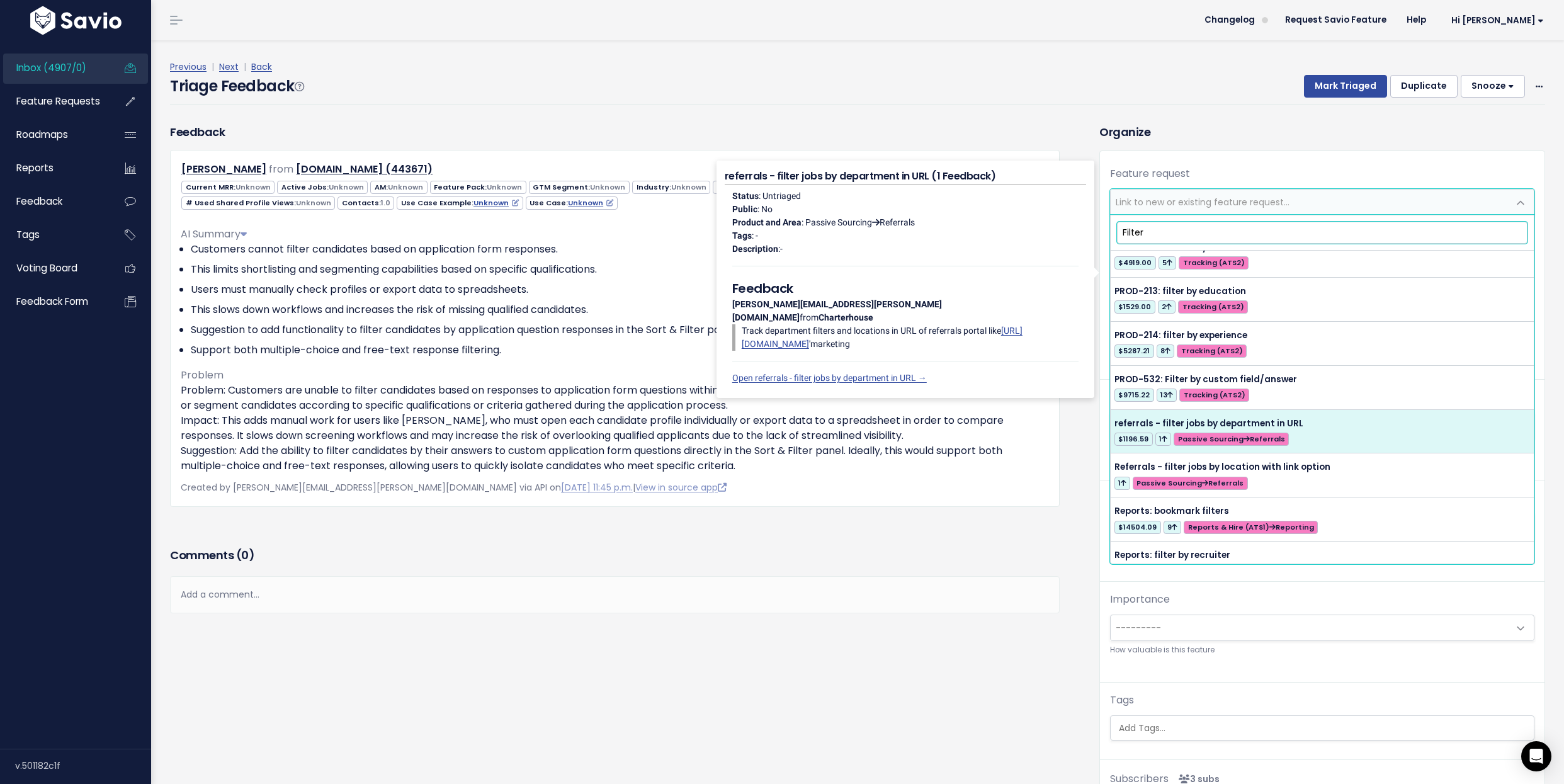
scroll to position [904, 0]
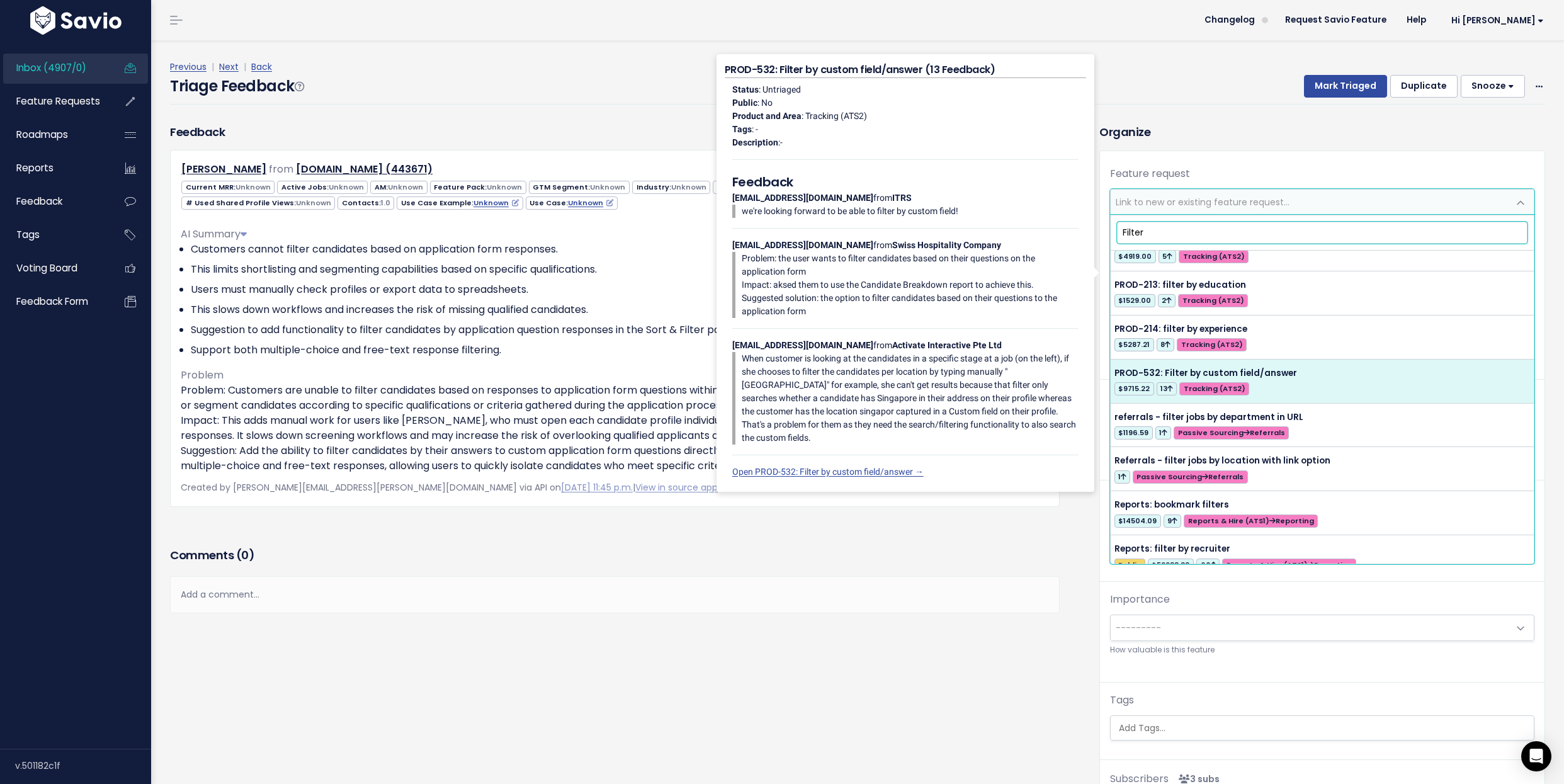
type input "Filter"
select select "30712"
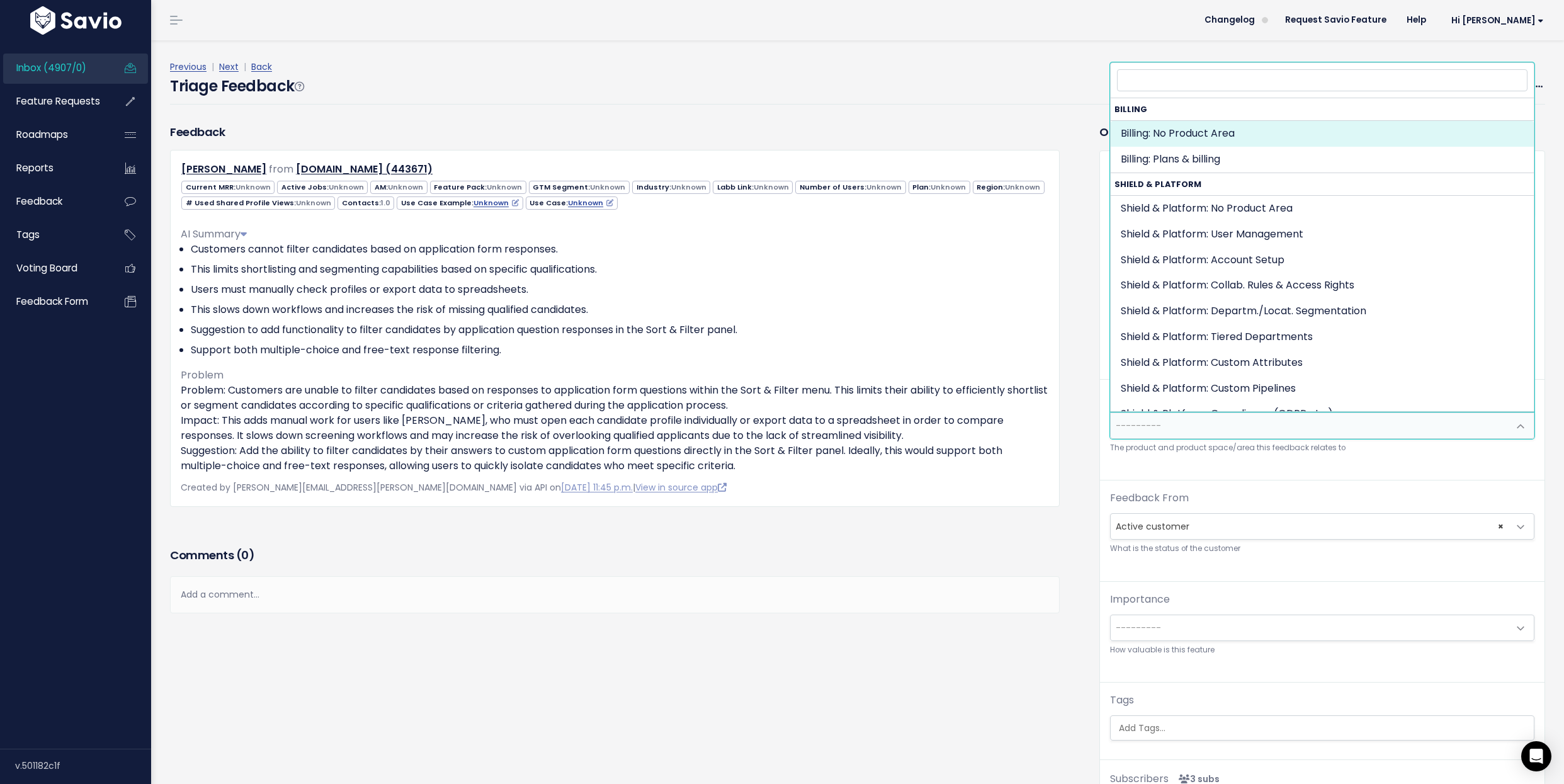
click at [1277, 431] on span "---------" at bounding box center [1310, 425] width 398 height 25
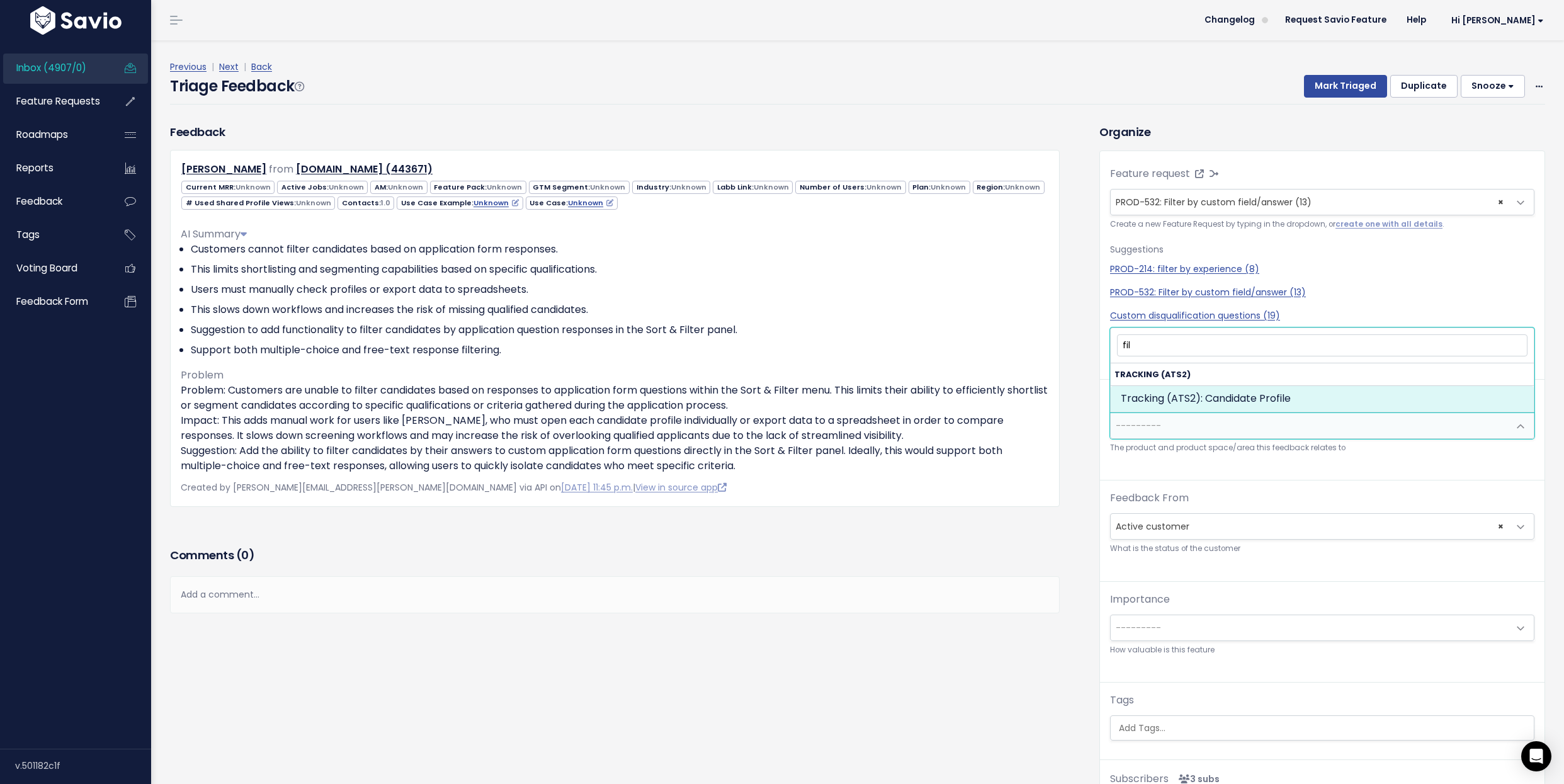
type input "fil"
select select "SCREEN:CANDIDATE_PROFILE"
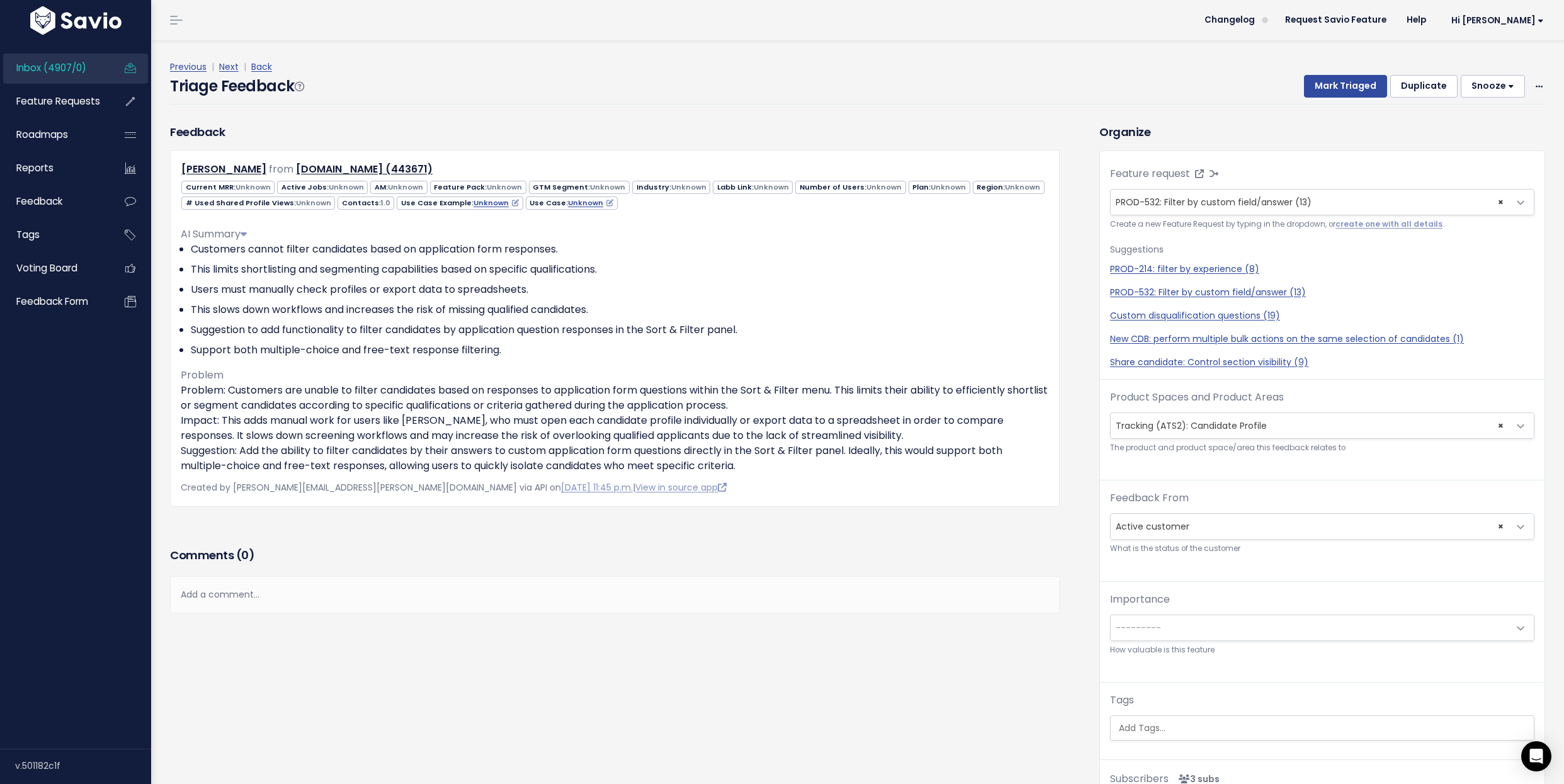
click at [1229, 426] on span "× Tracking (ATS2): Candidate Profile" at bounding box center [1310, 425] width 398 height 25
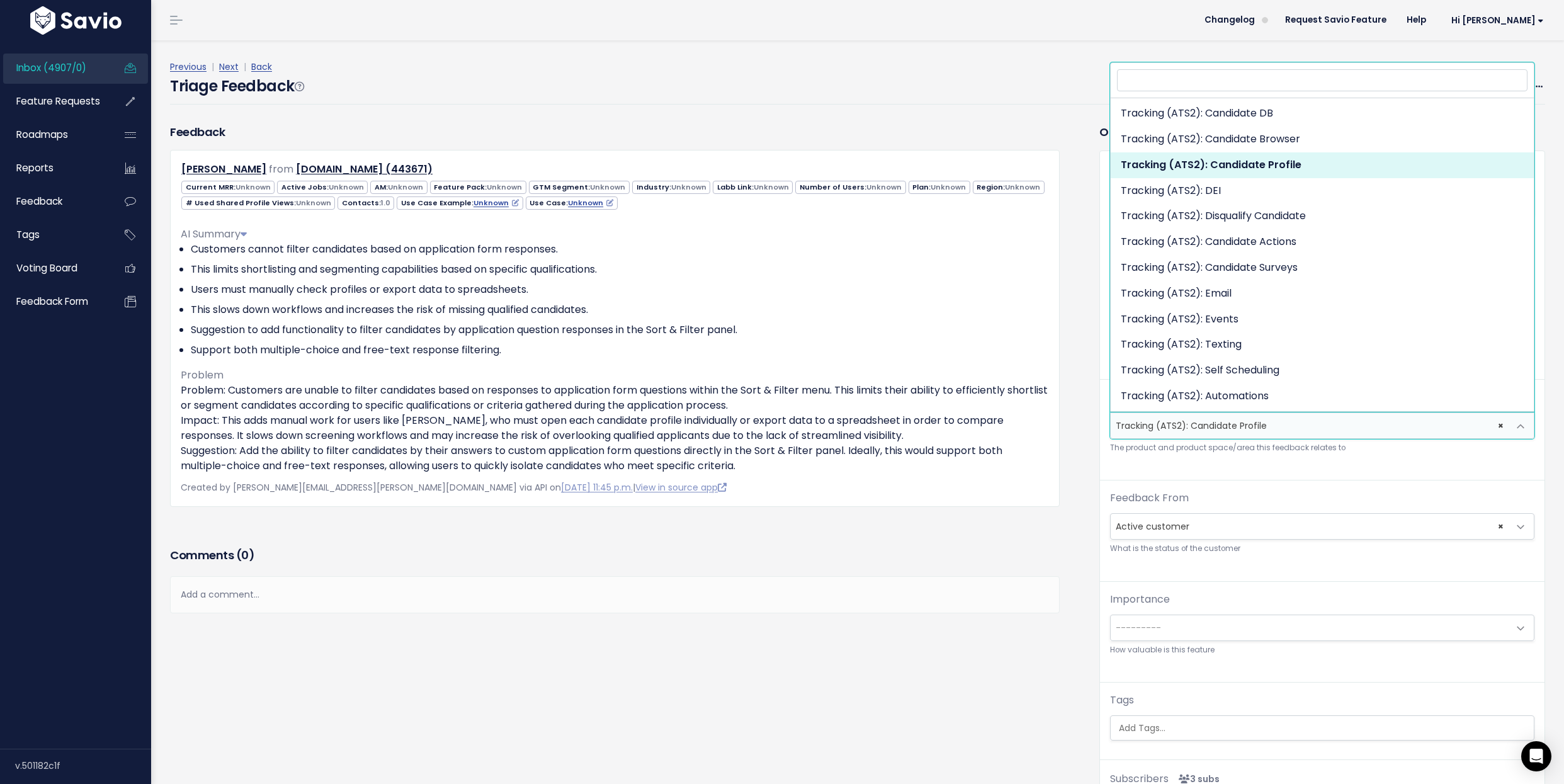
type input "f"
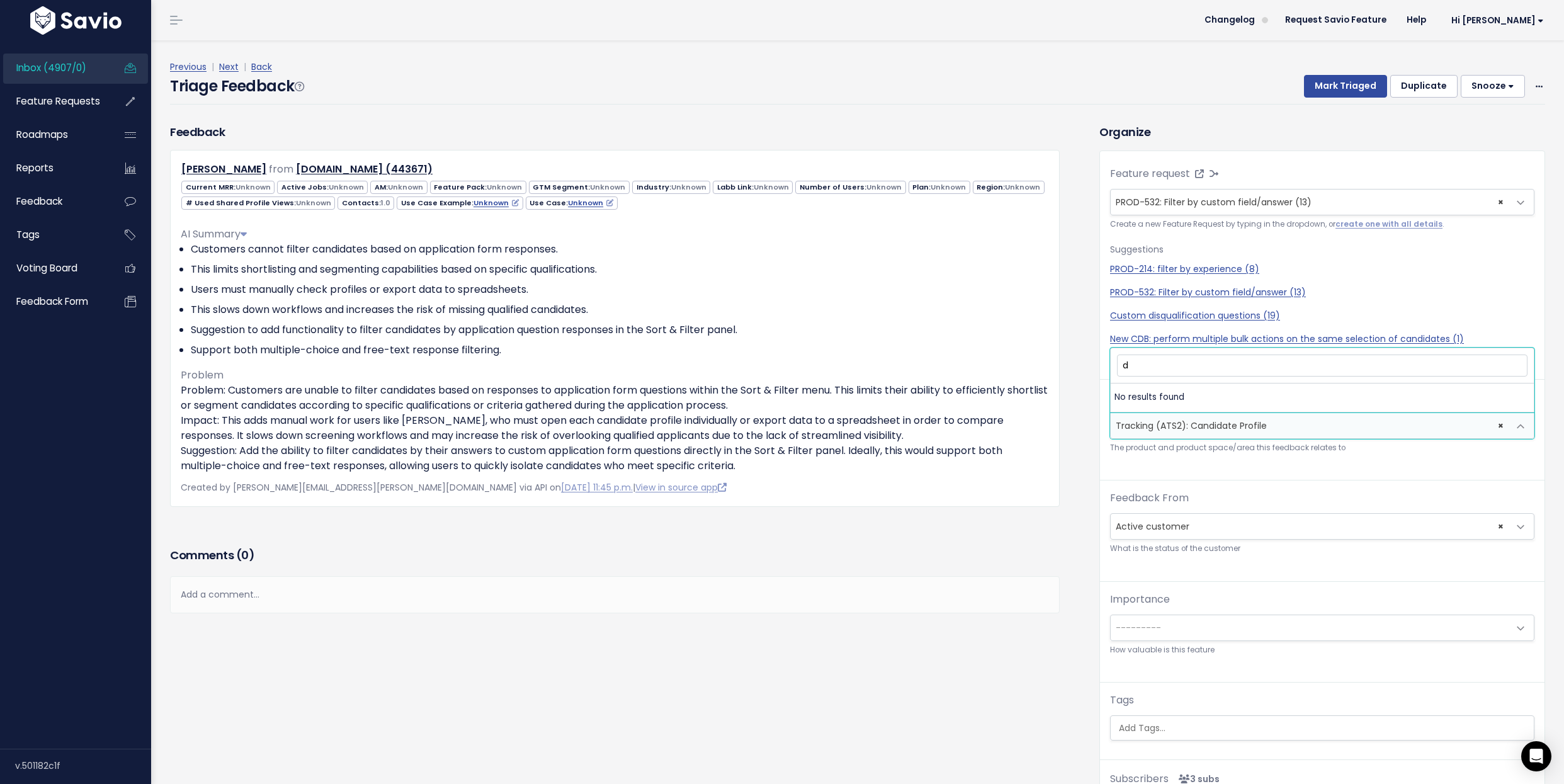
scroll to position [751, 0]
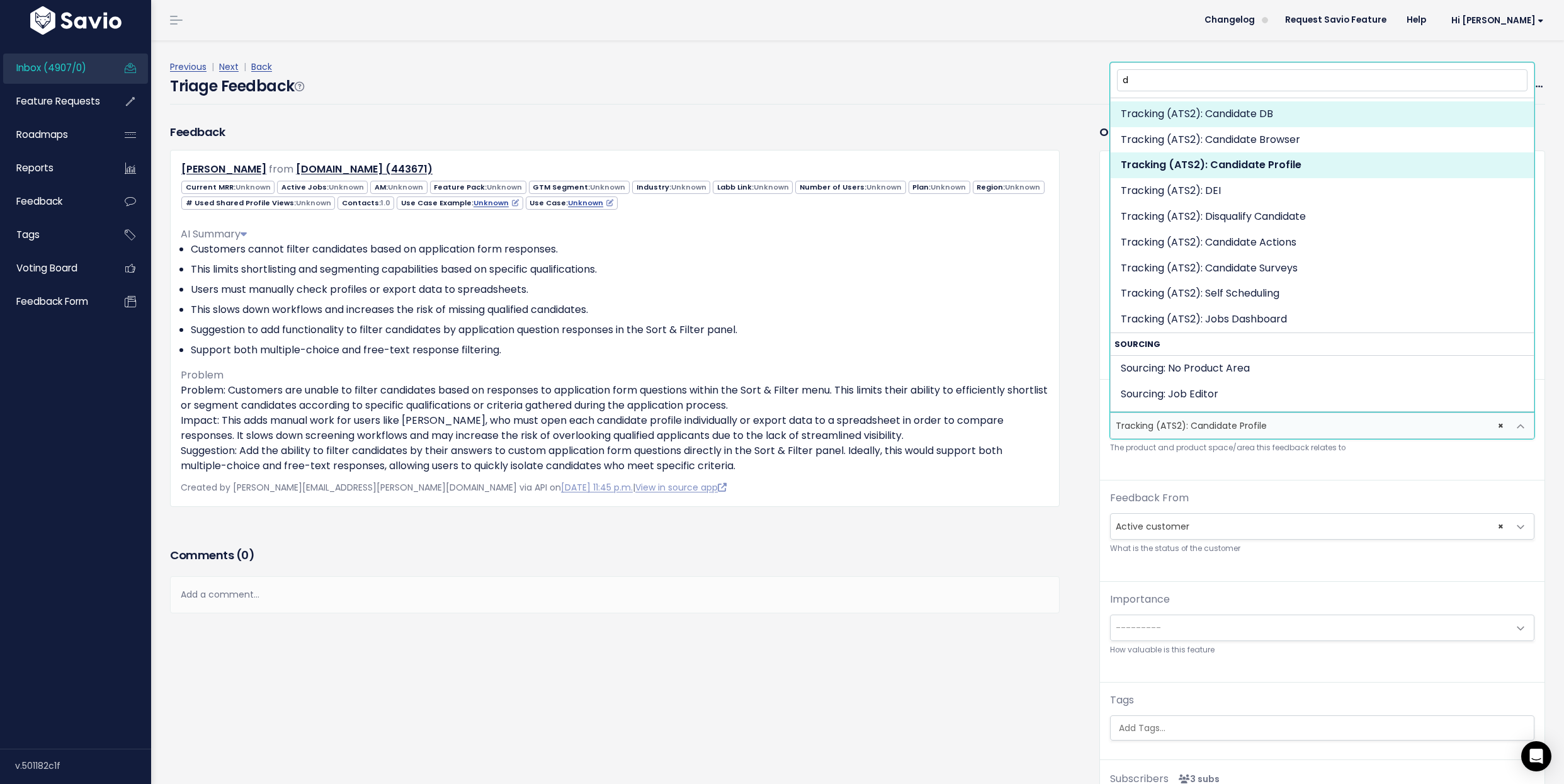
type input "d"
select select "SCREEN:CANDIDATE_DB"
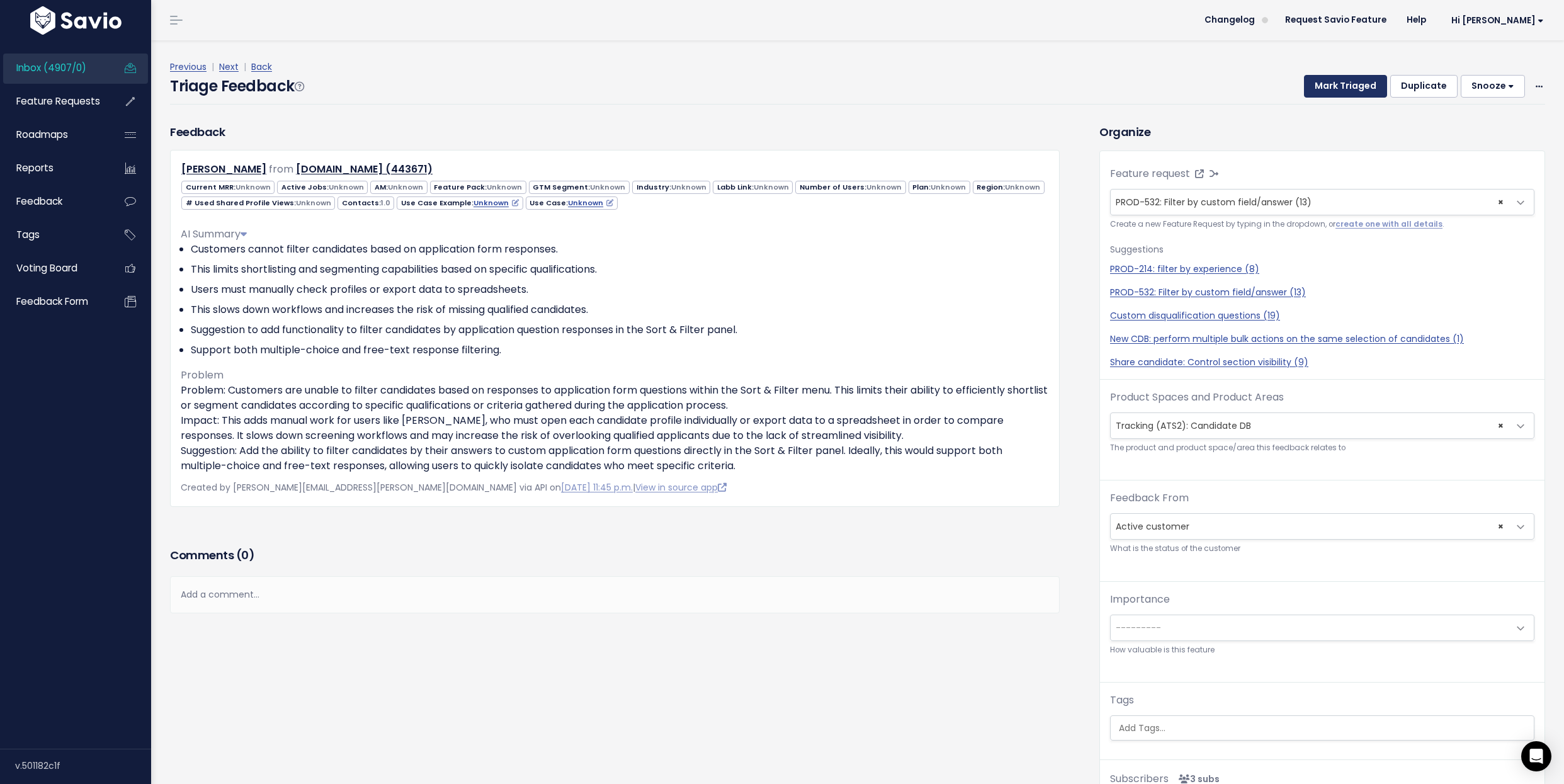
click at [1339, 84] on button "Mark Triaged" at bounding box center [1346, 86] width 83 height 23
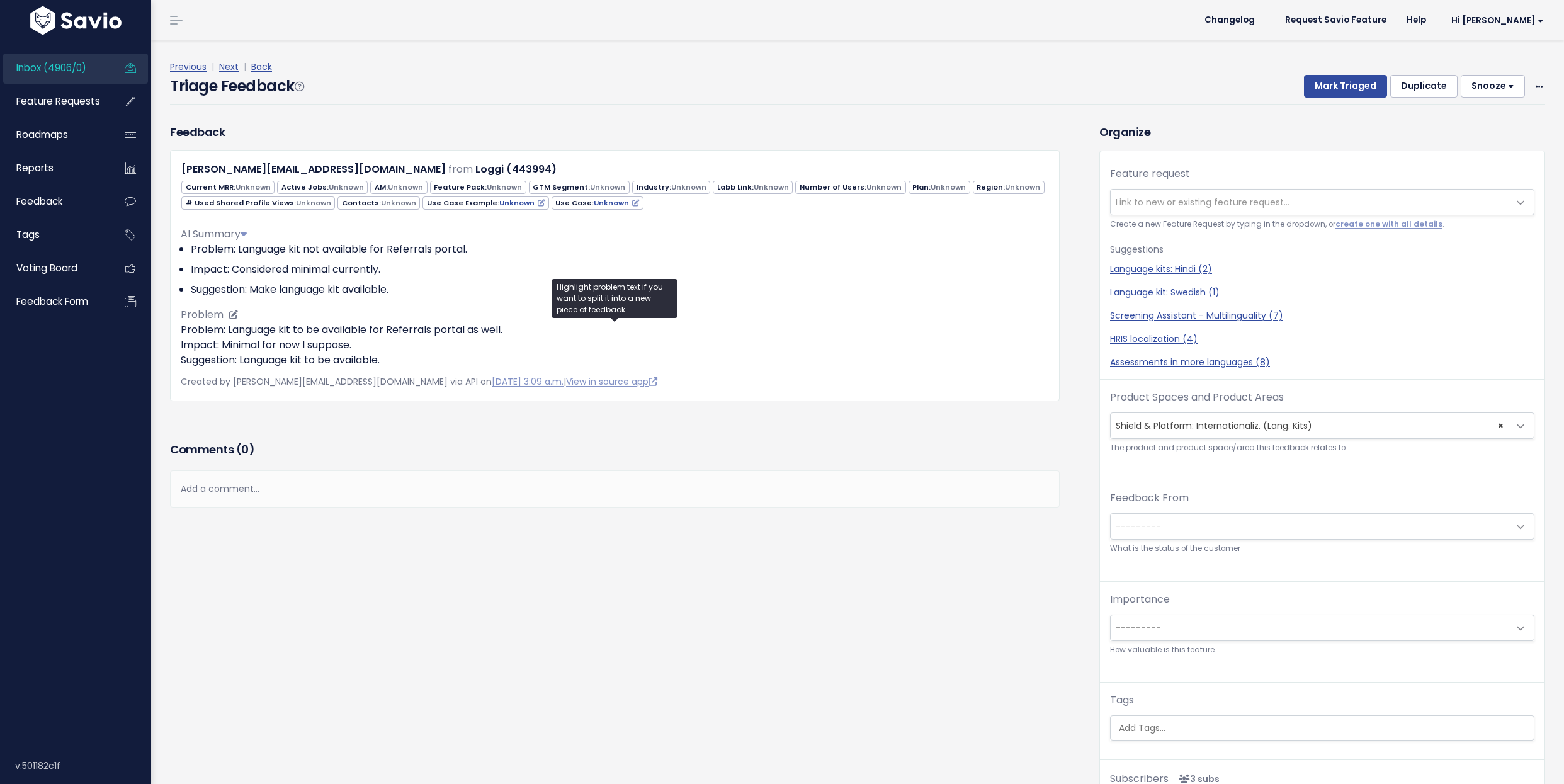
click at [365, 337] on p "Problem: Language kit to be available for Referrals portal as well. Impact: Min…" at bounding box center [615, 345] width 869 height 46
click at [365, 346] on ul "Copy selection to new Feedback Cut selection to new Feedback" at bounding box center [369, 375] width 154 height 60
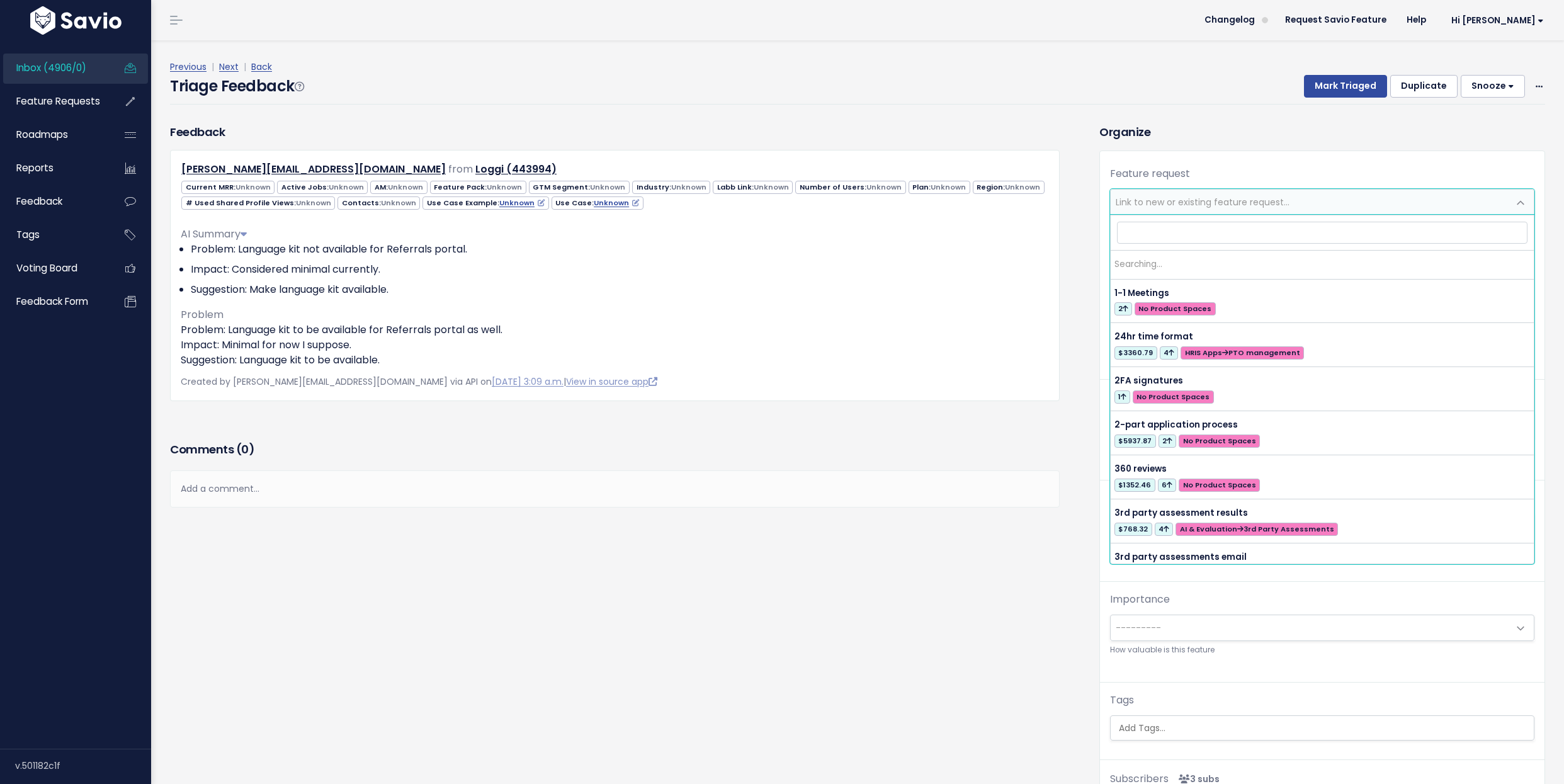
click at [1197, 197] on span "Link to new or existing feature request..." at bounding box center [1202, 202] width 174 height 12
click at [1197, 196] on span "Link to new or existing feature request..." at bounding box center [1202, 202] width 174 height 12
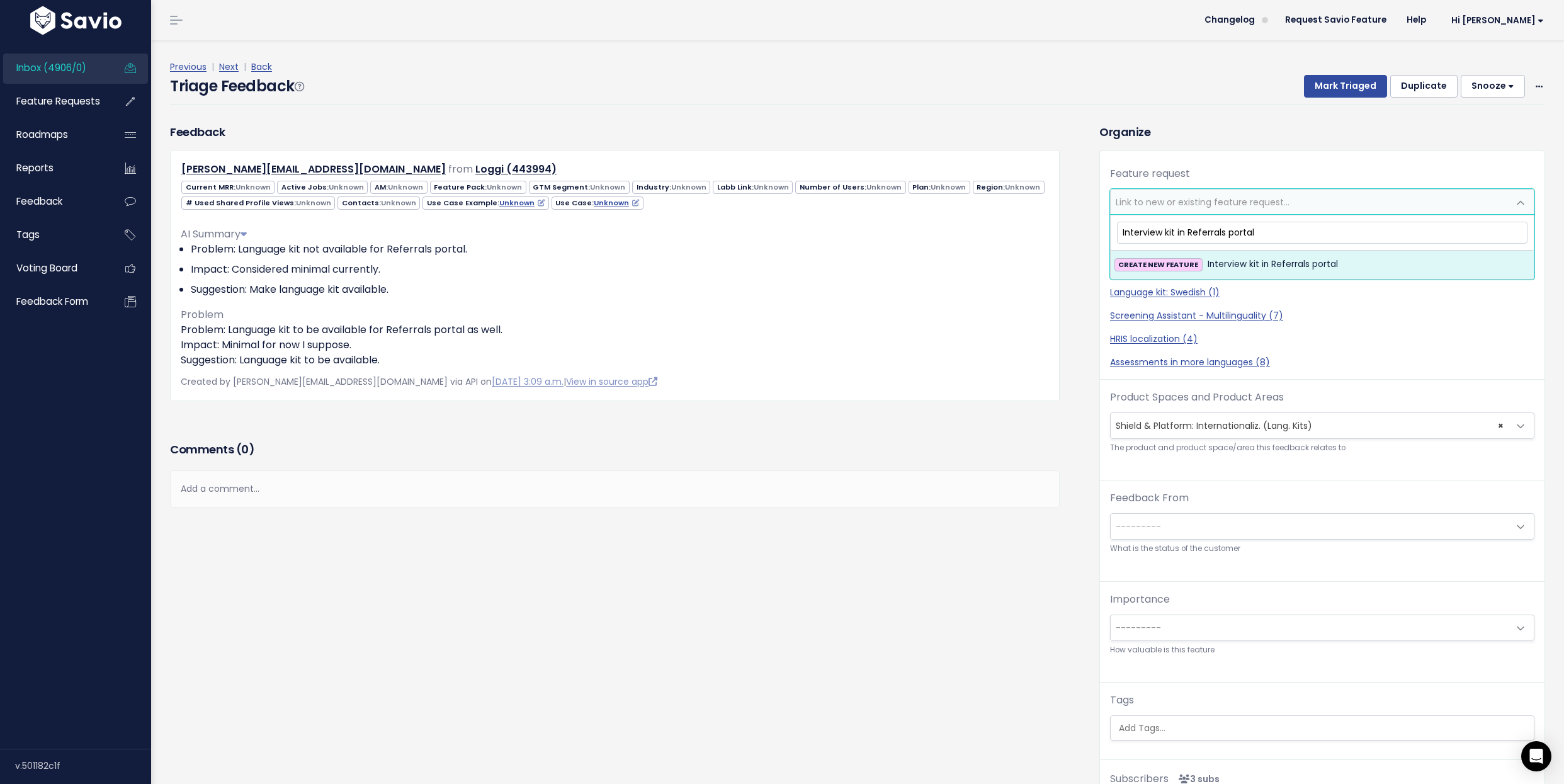
type input "Interview kit in Referrals portal"
click at [1327, 265] on span "Interview kit in Referrals portal" at bounding box center [1273, 264] width 131 height 16
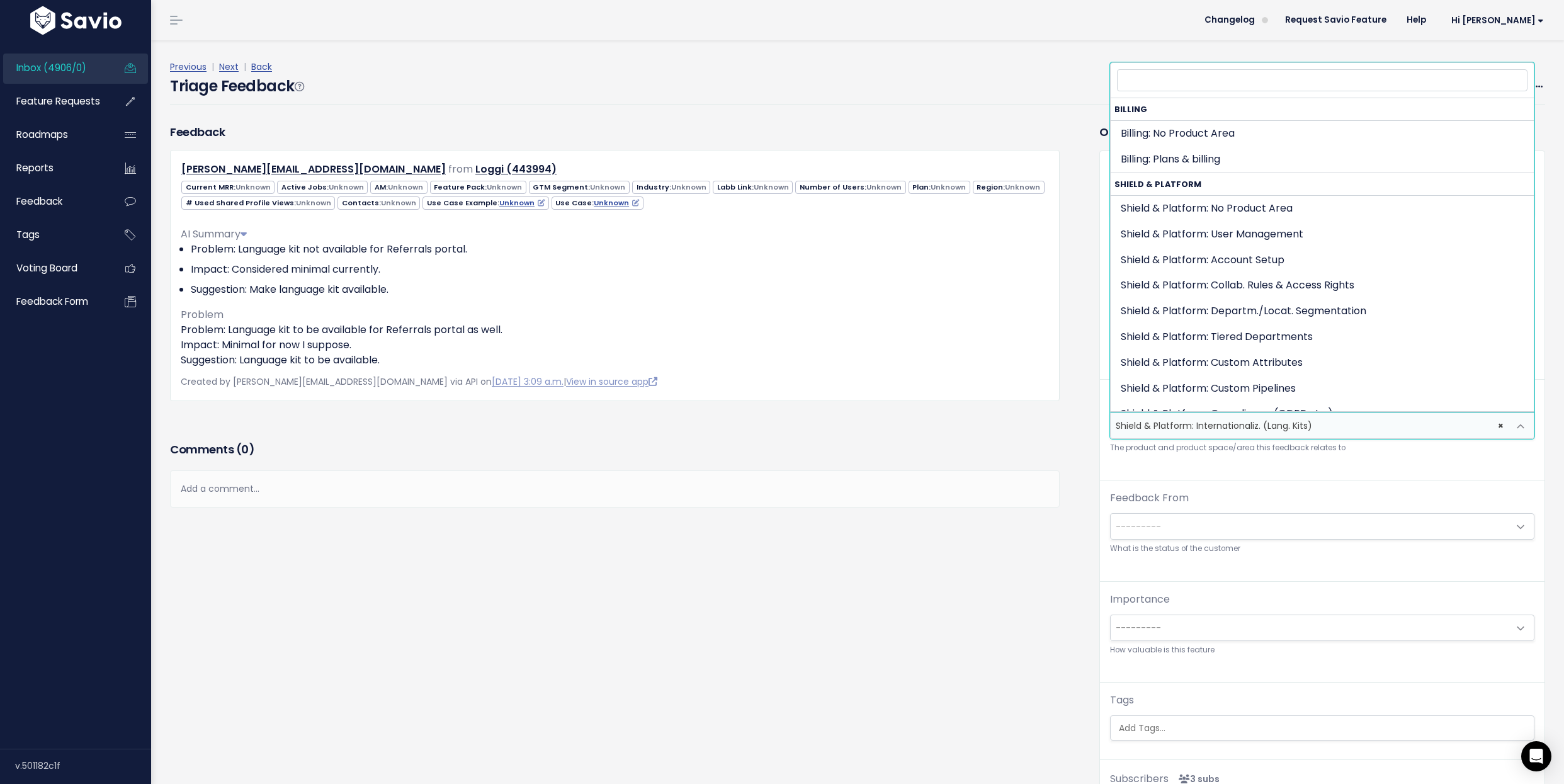
click at [1305, 421] on span "× Shield & Platform: Internationaliz. (Lang. Kits)" at bounding box center [1310, 425] width 398 height 25
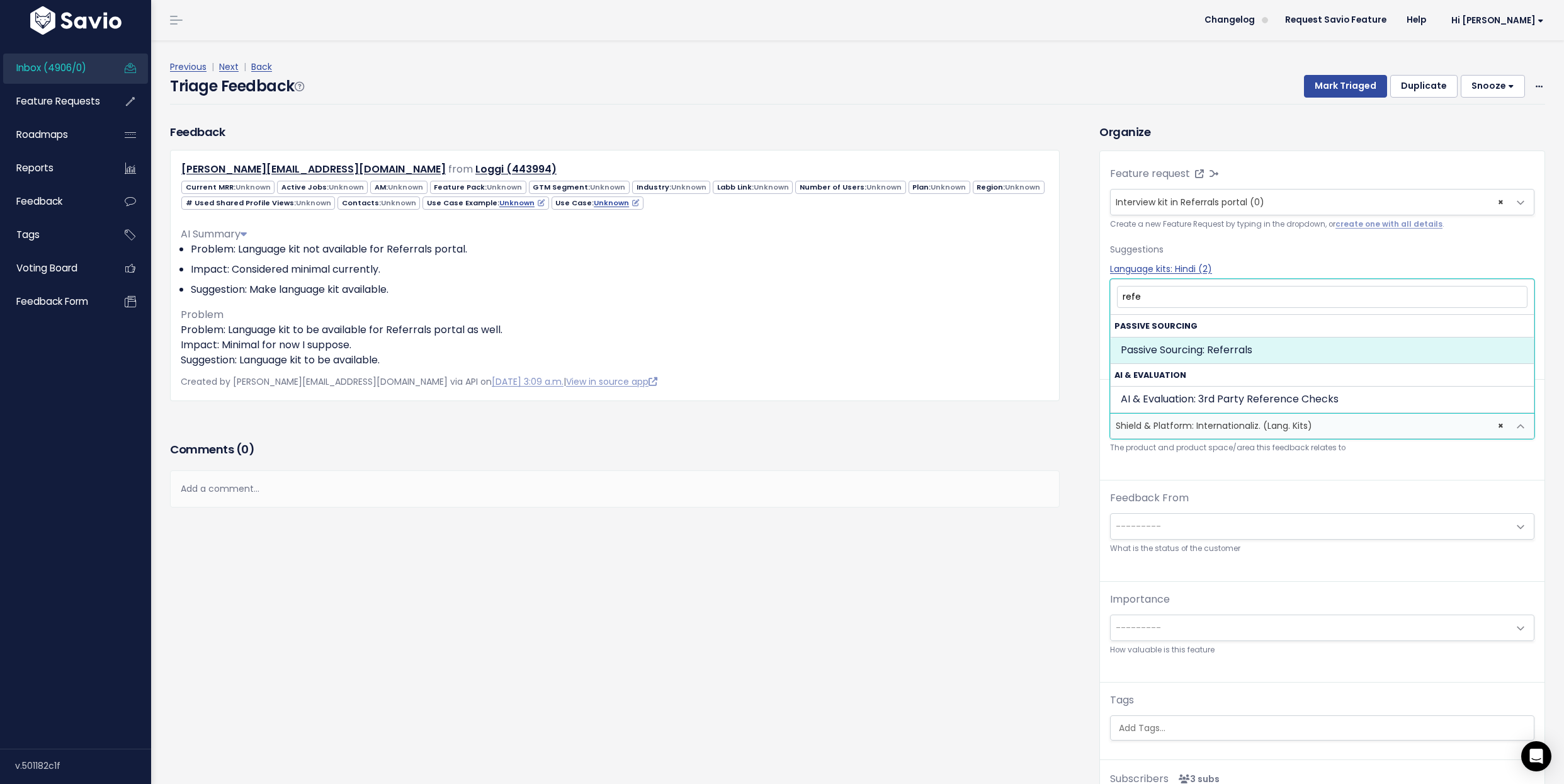
type input "refe"
select select "PASSIVE_SOURCING:REFERRALS"
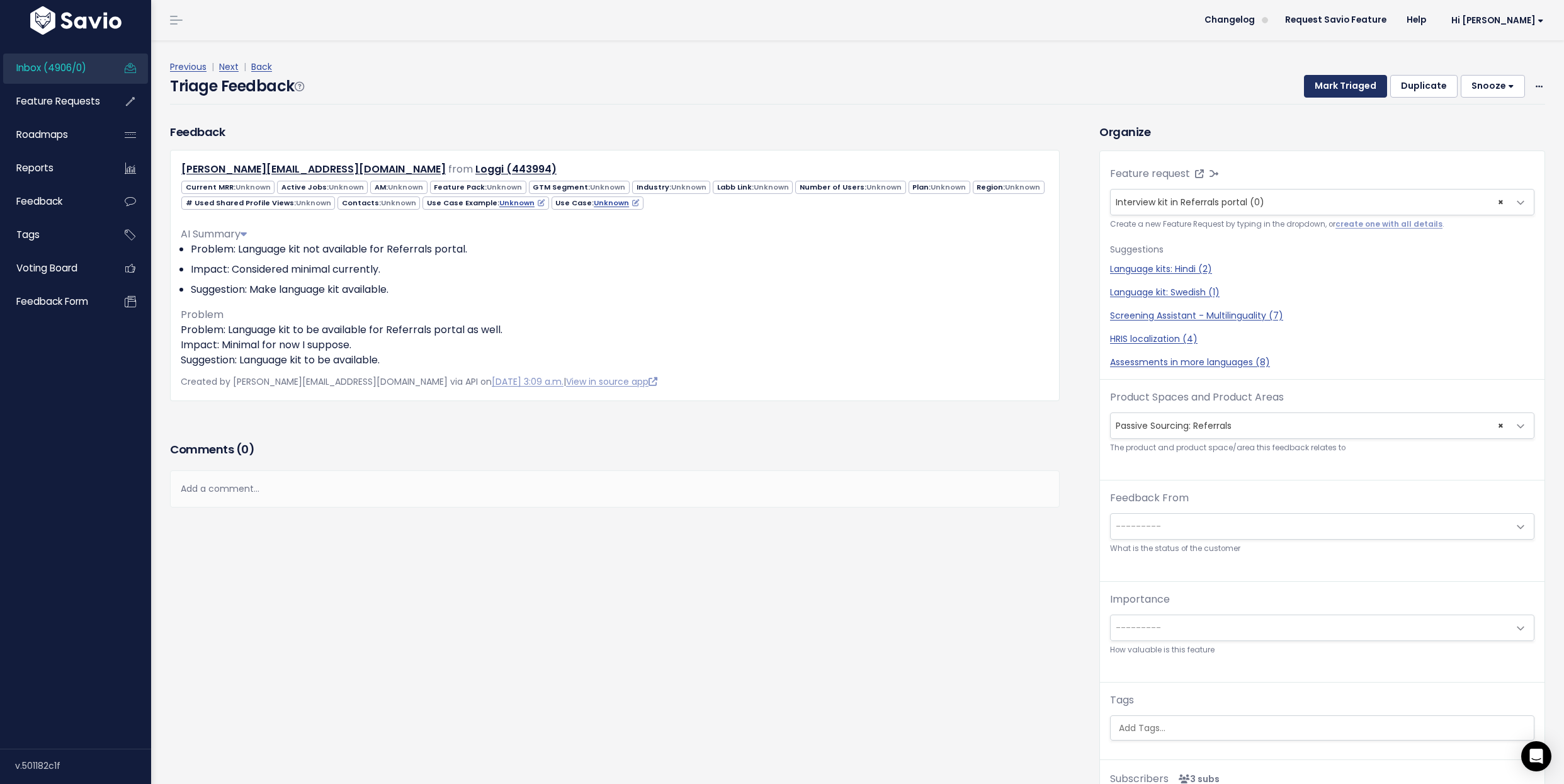
click at [1348, 85] on button "Mark Triaged" at bounding box center [1346, 86] width 83 height 23
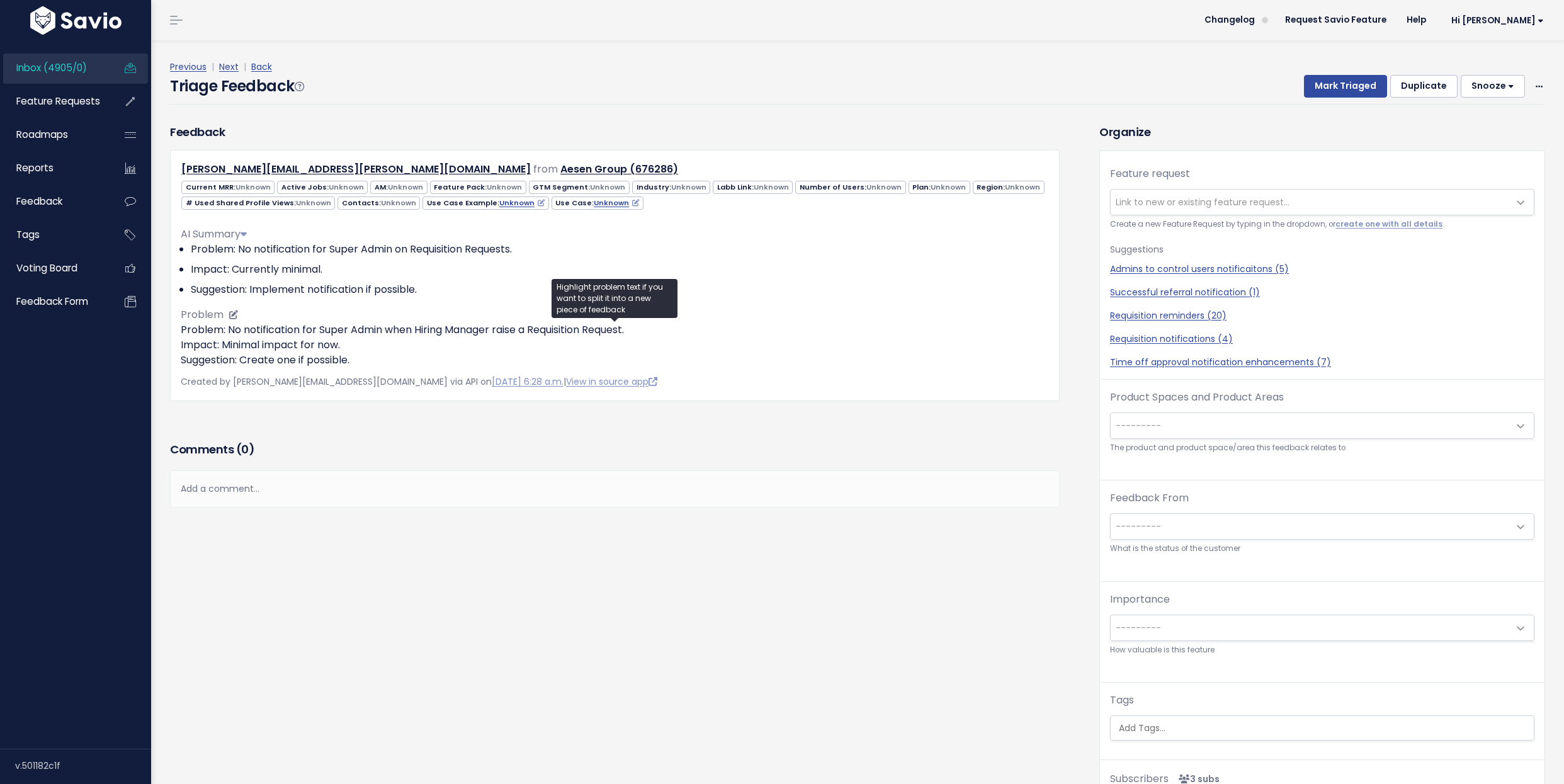
click at [343, 340] on p "Problem: No notification for Super Admin when Hiring Manager raise a Requisitio…" at bounding box center [615, 345] width 869 height 46
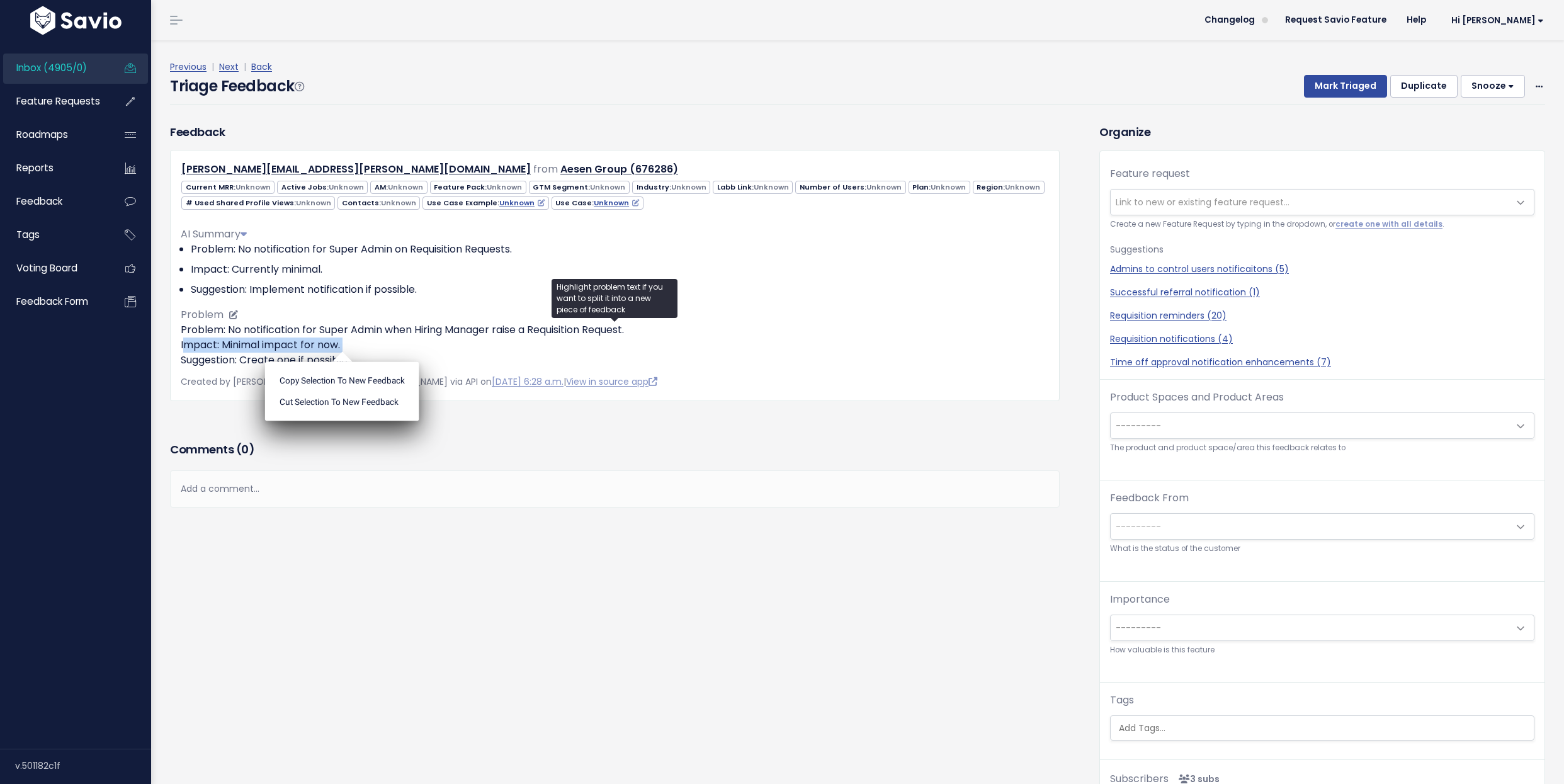
click at [344, 330] on p "Problem: No notification for Super Admin when Hiring Manager raise a Requisitio…" at bounding box center [615, 345] width 869 height 46
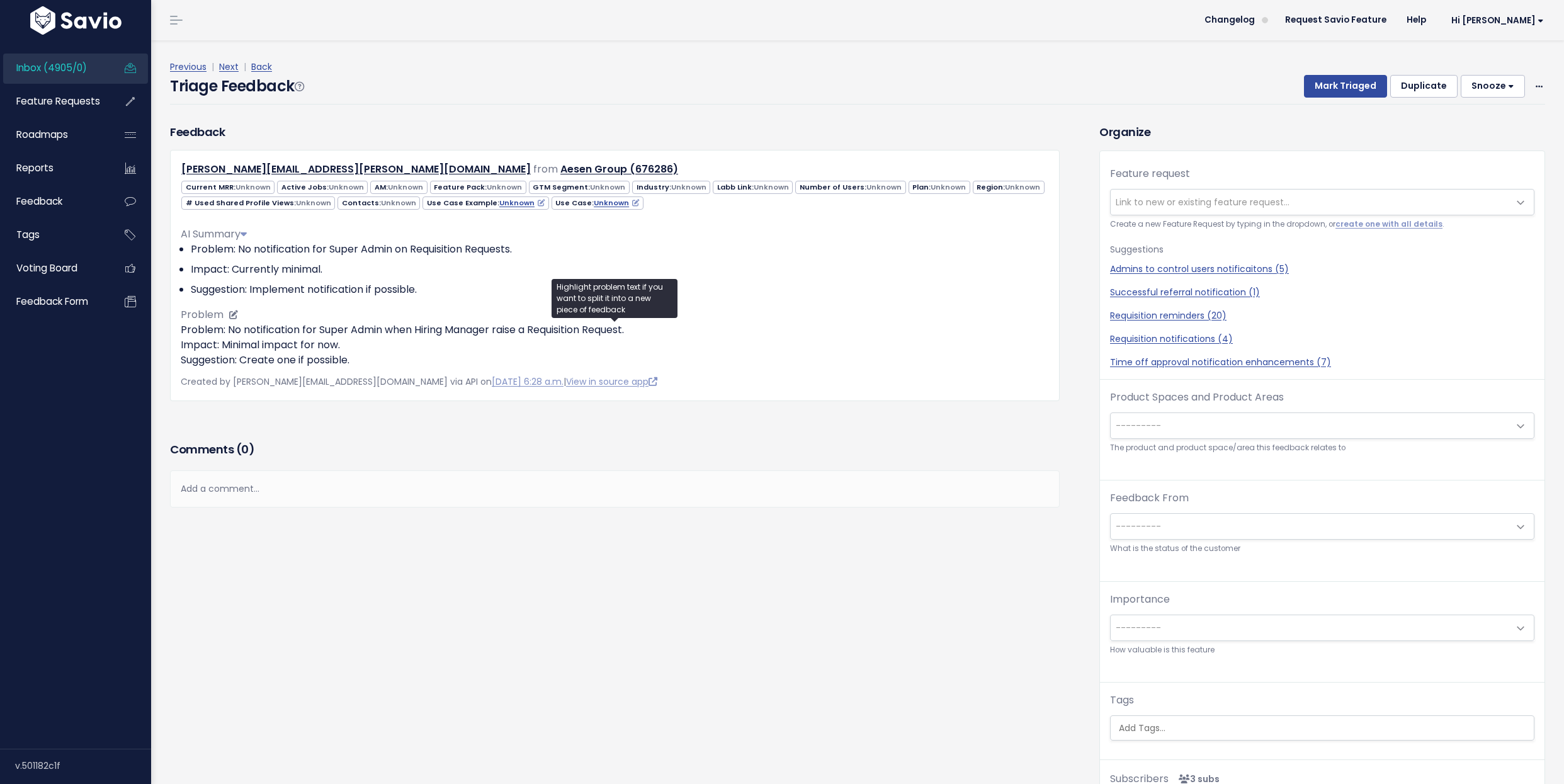
click at [344, 330] on p "Problem: No notification for Super Admin when Hiring Manager raise a Requisitio…" at bounding box center [615, 345] width 869 height 46
click at [0, 0] on ul "Copy selection to new Feedback Cut selection to new Feedback" at bounding box center [0, 0] width 0 height 0
click at [335, 339] on p "Problem: No notification for Super Admin when Hiring Manager raise a Requisitio…" at bounding box center [615, 345] width 869 height 46
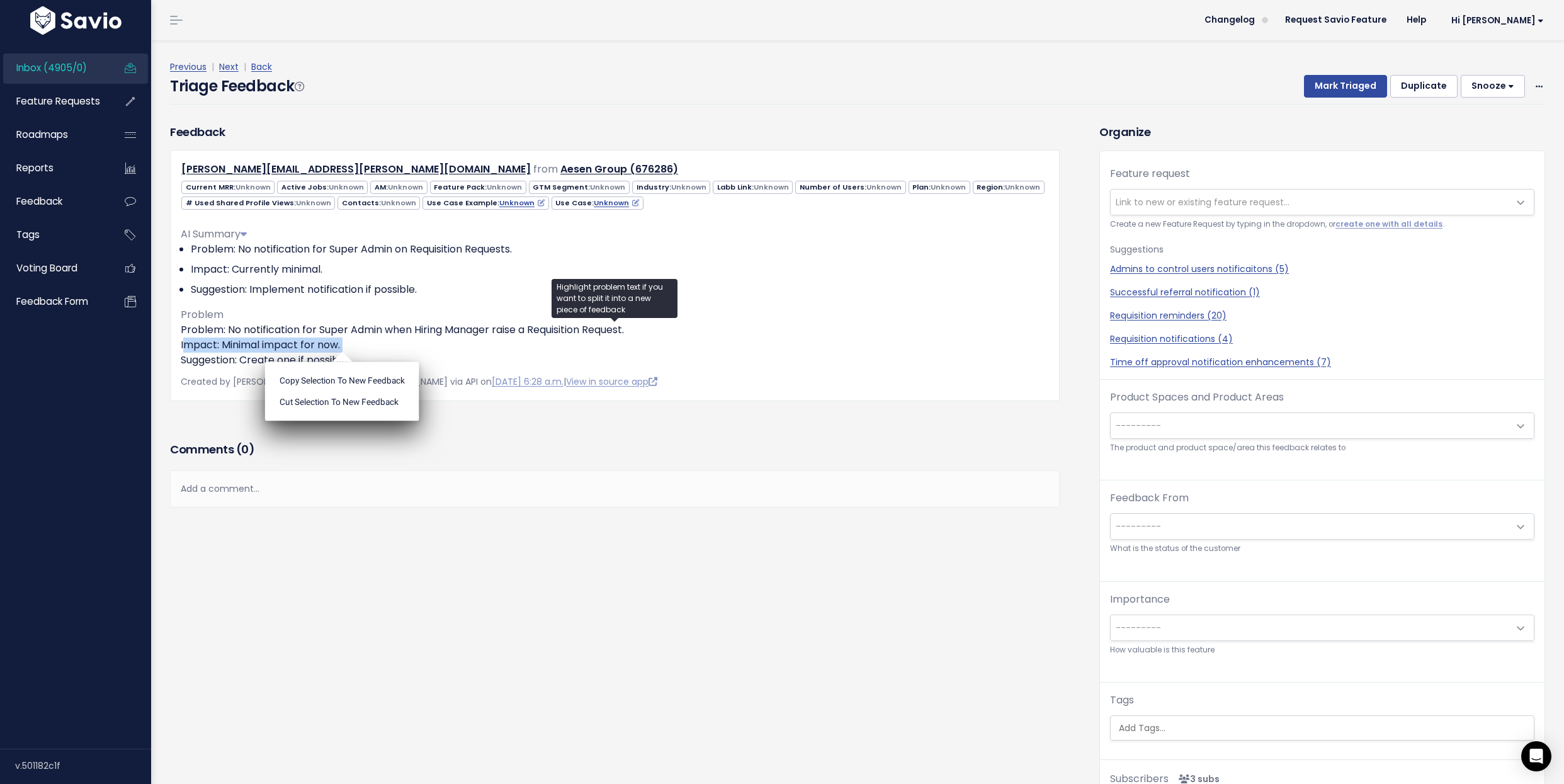
click at [308, 354] on div "Copy selection to new Feedback Cut selection to new Feedback" at bounding box center [342, 386] width 154 height 69
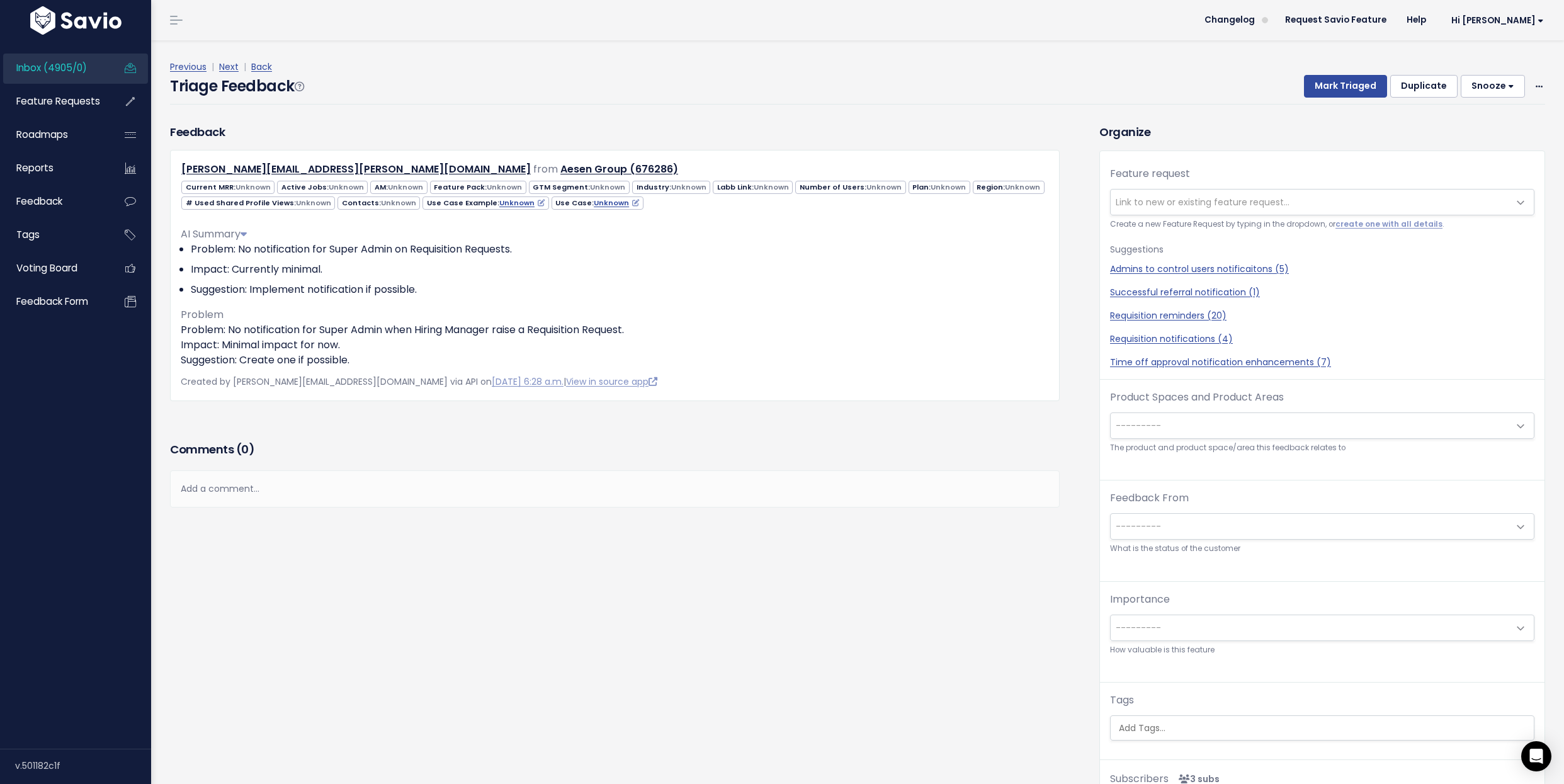
click at [1261, 199] on span "Link to new or existing feature request..." at bounding box center [1202, 202] width 174 height 12
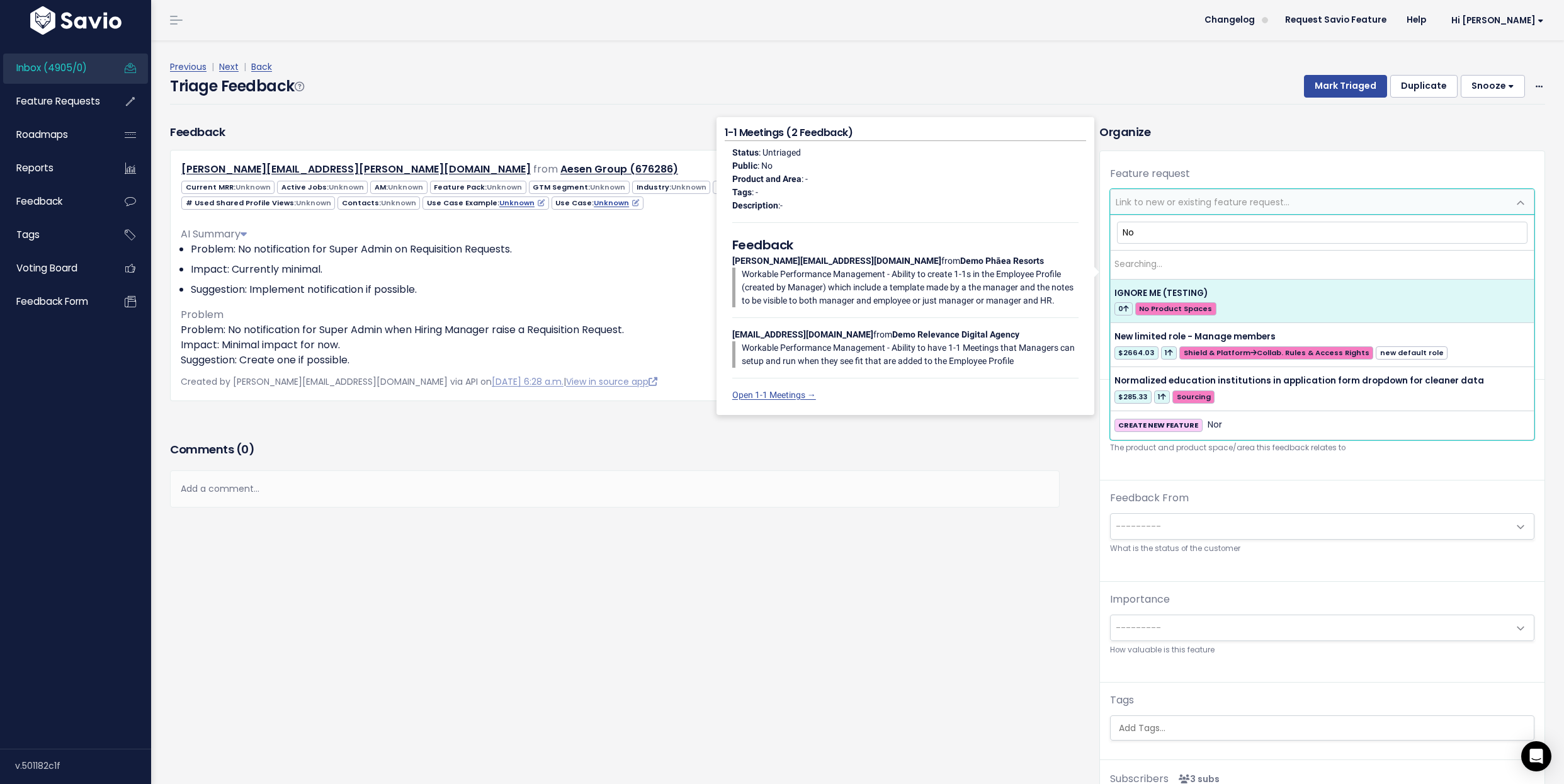
type input "N"
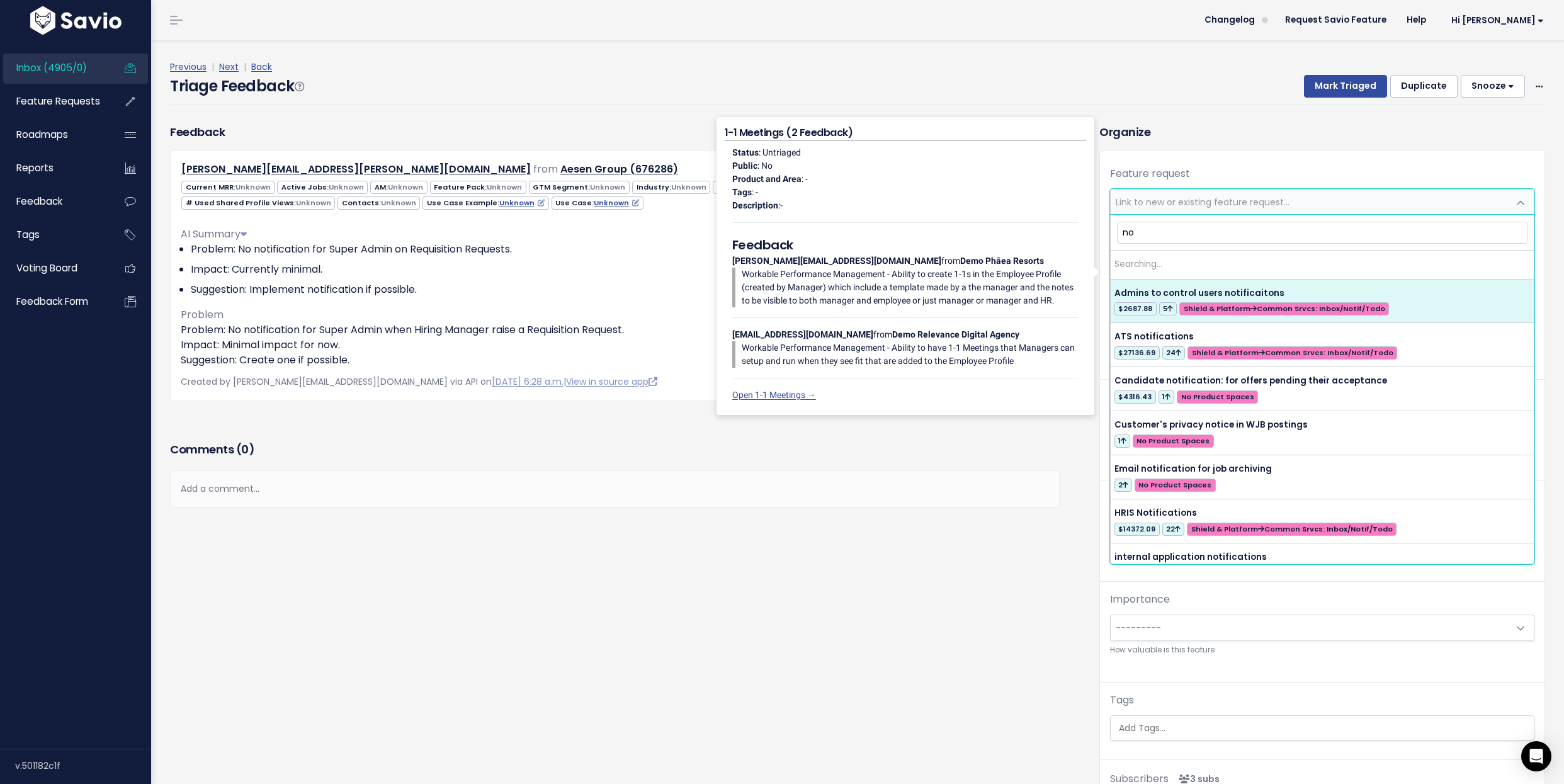
type input "n"
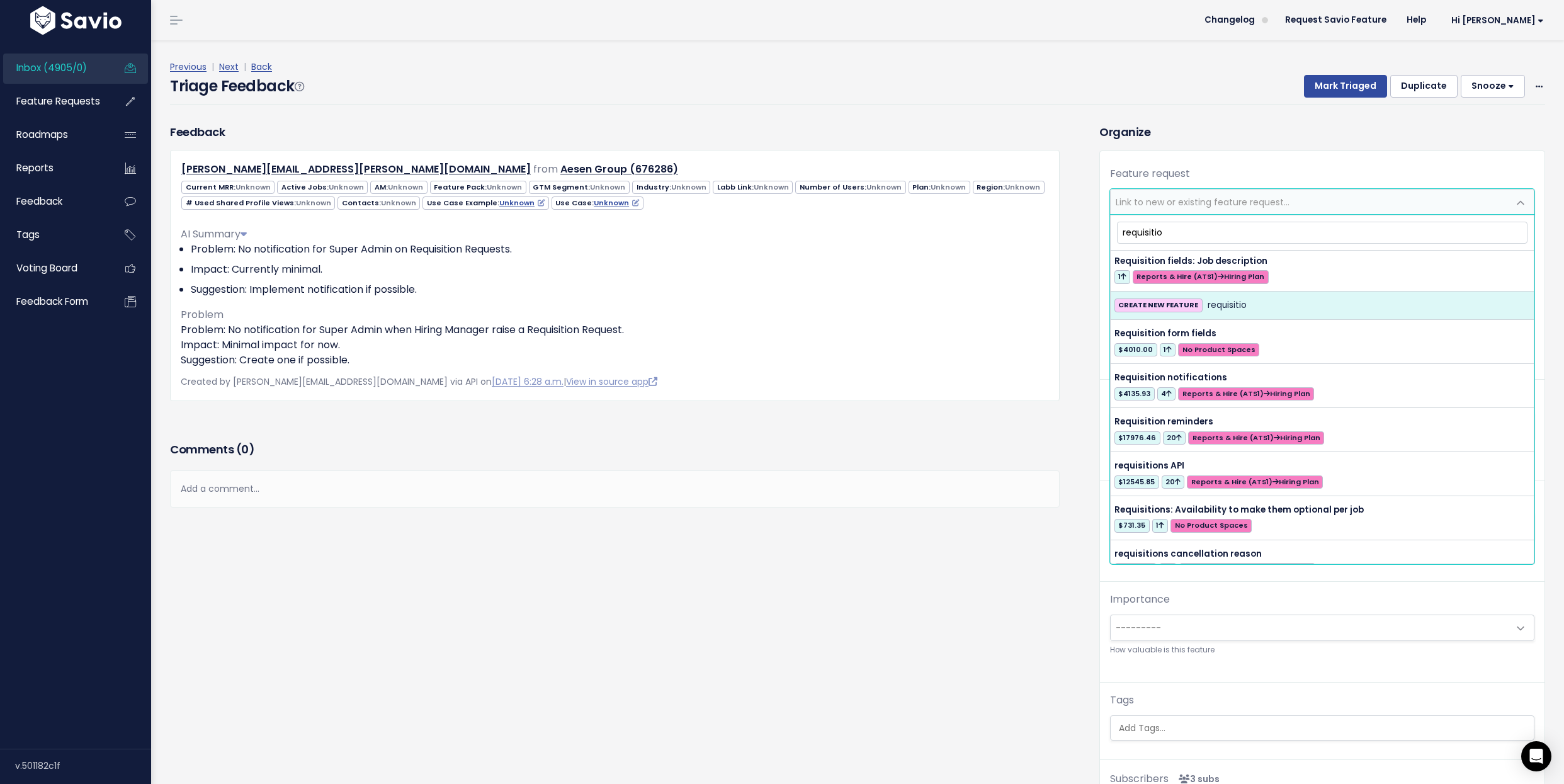
scroll to position [849, 0]
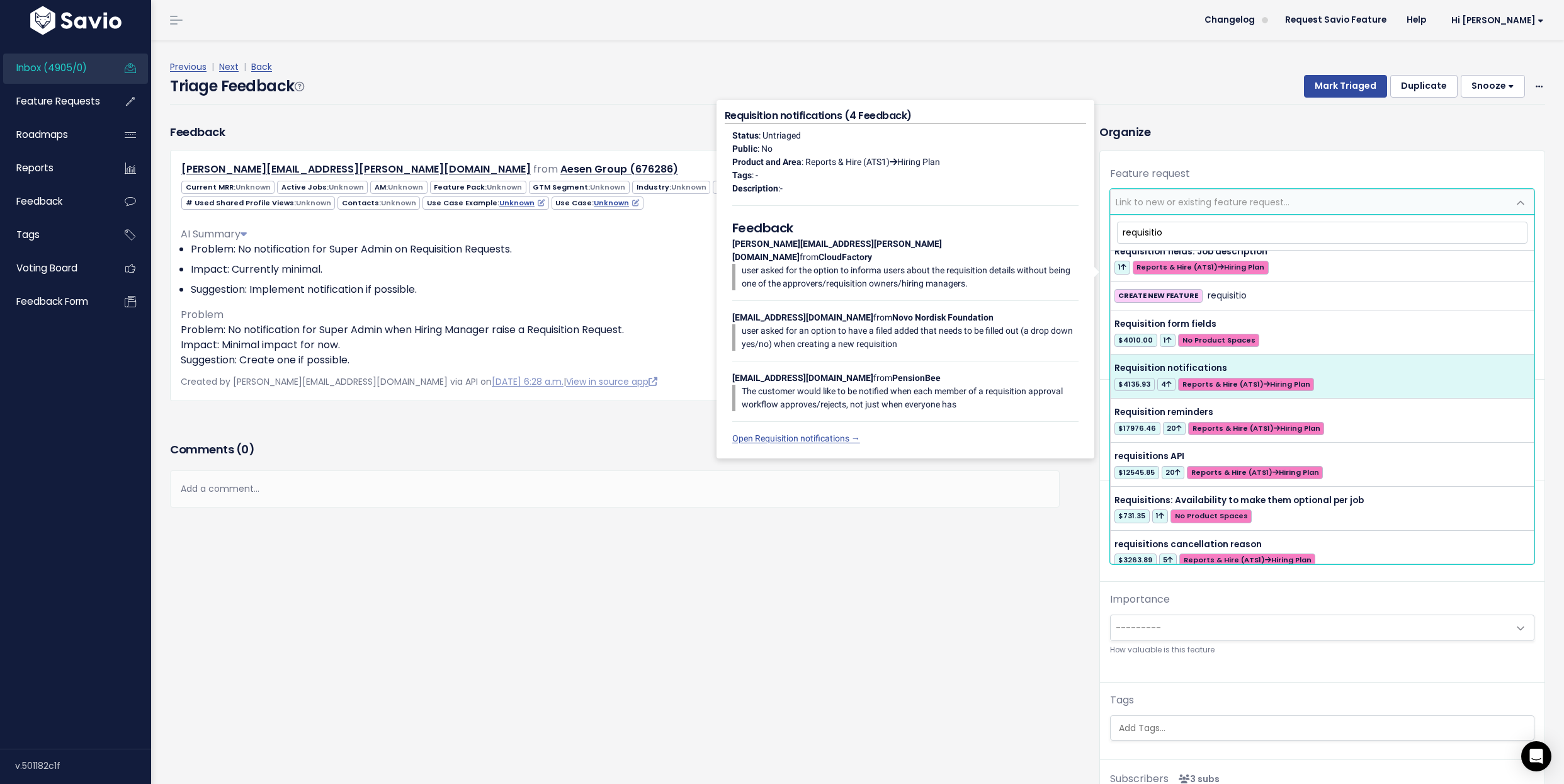
type input "requisitio"
select select "55278"
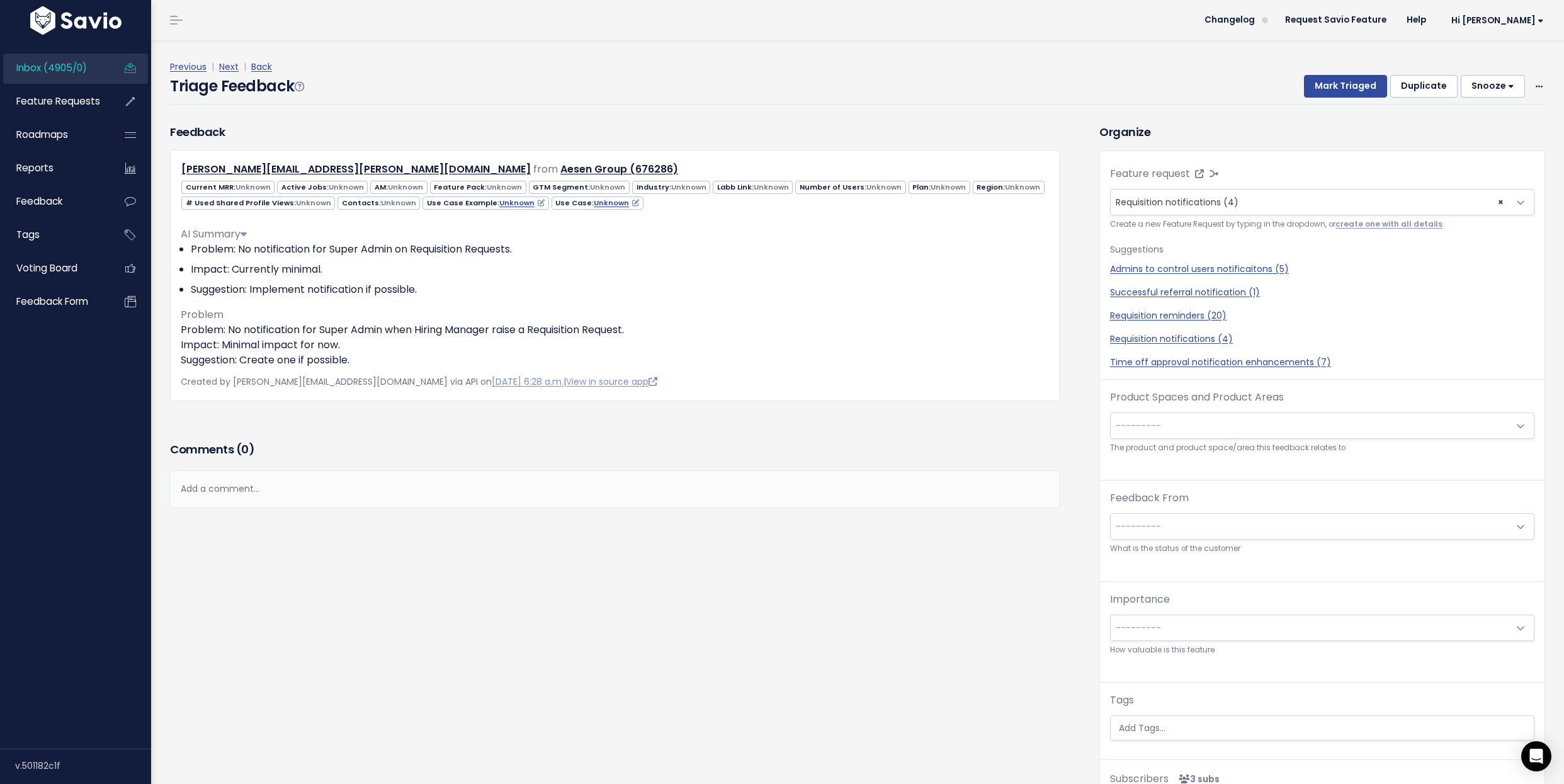
click at [1228, 432] on span "---------" at bounding box center [1310, 425] width 398 height 25
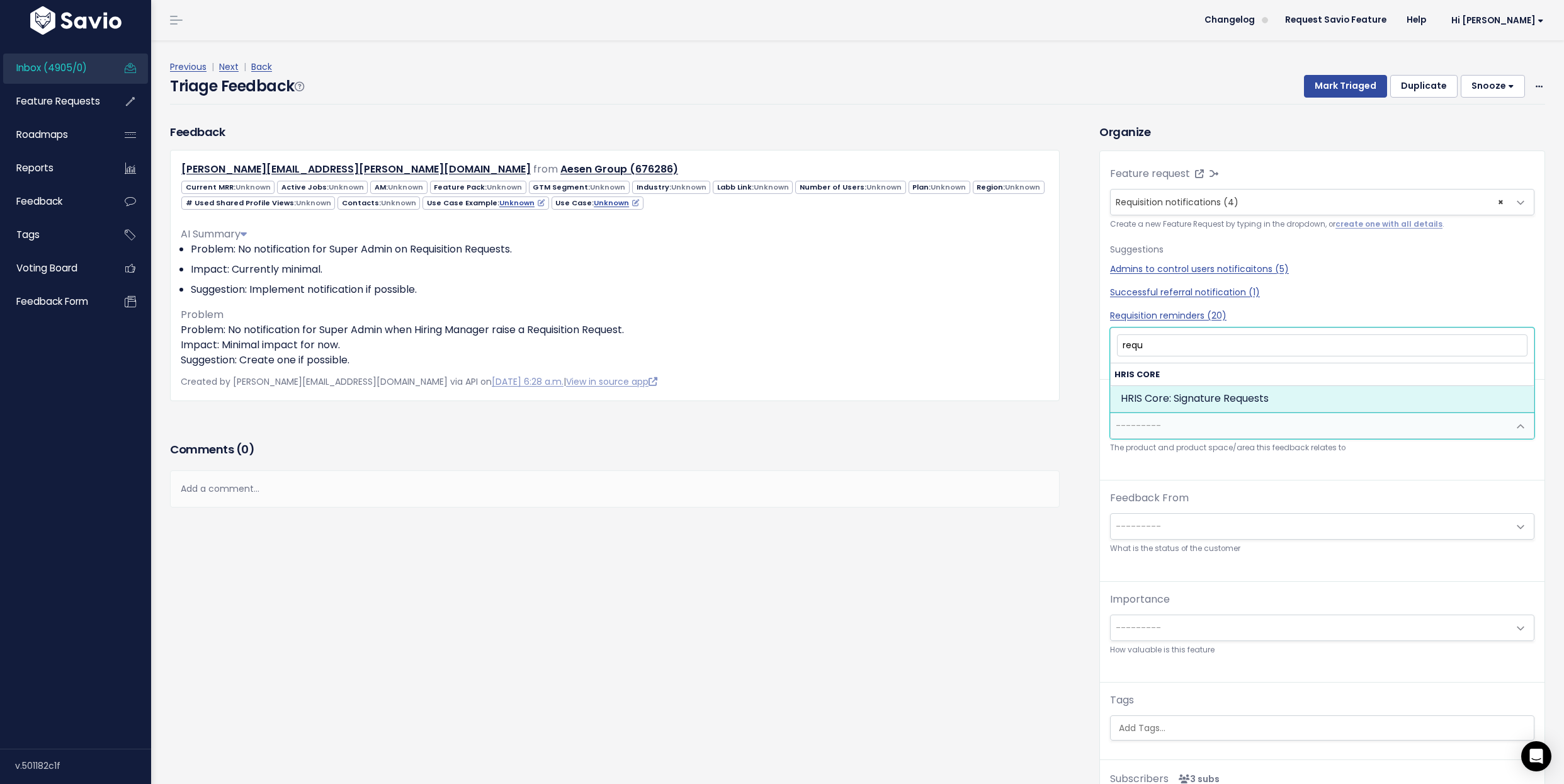
type input "requ"
select select "HRIS_CORE:SIGNATURE_REQUESTS"
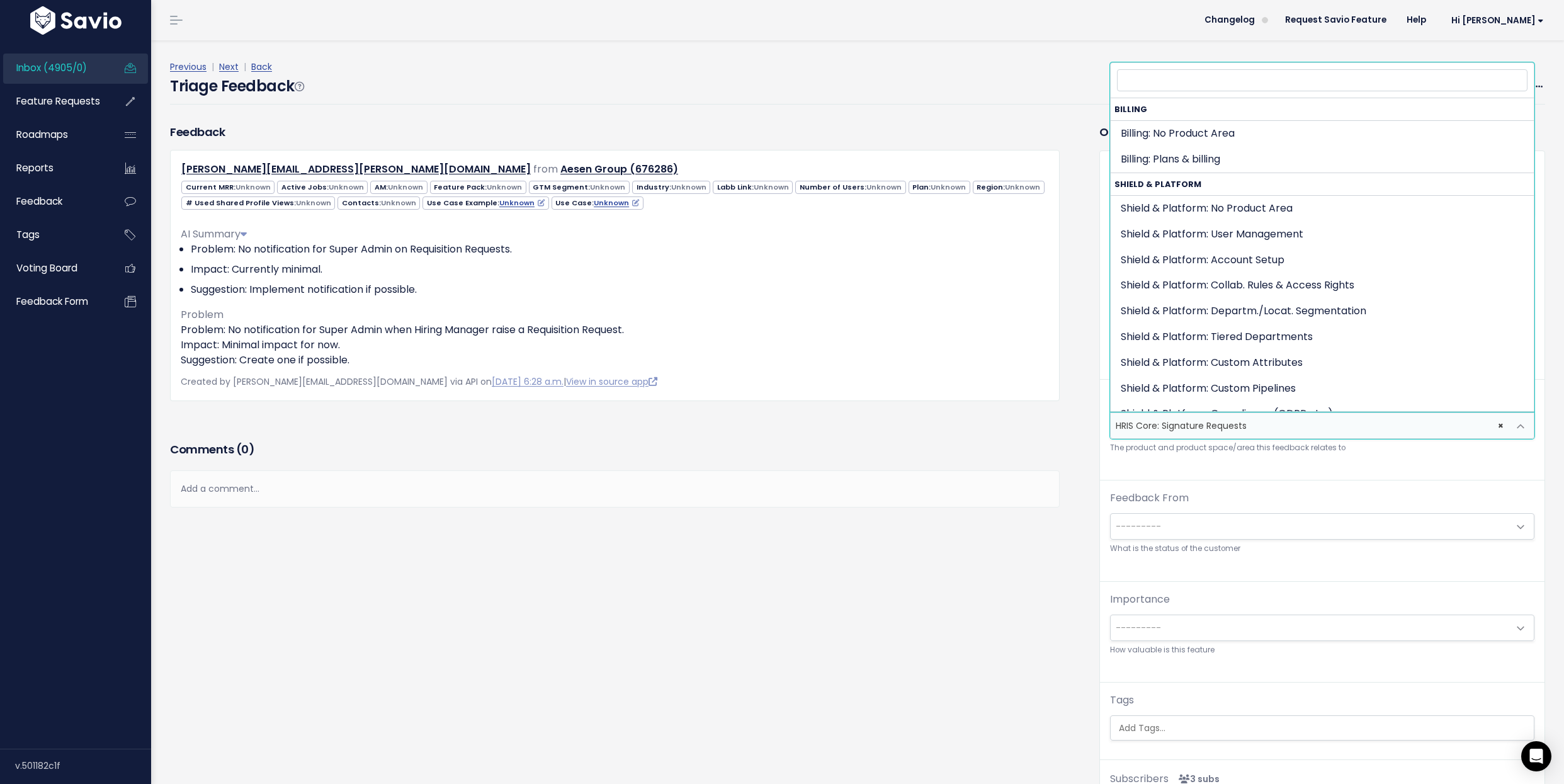
click at [1269, 420] on span "× HRIS Core: Signature Requests" at bounding box center [1310, 425] width 398 height 25
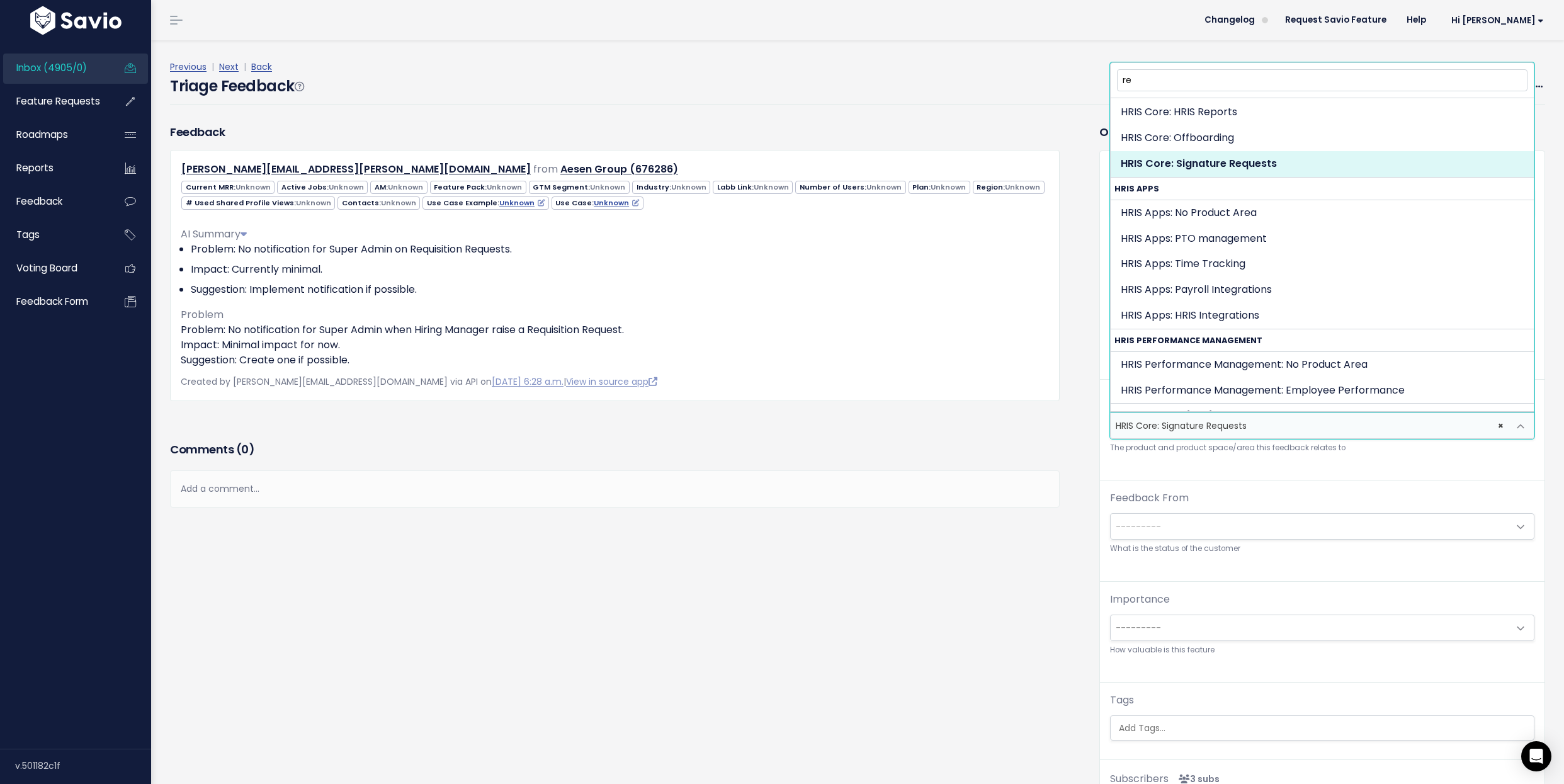
scroll to position [274, 0]
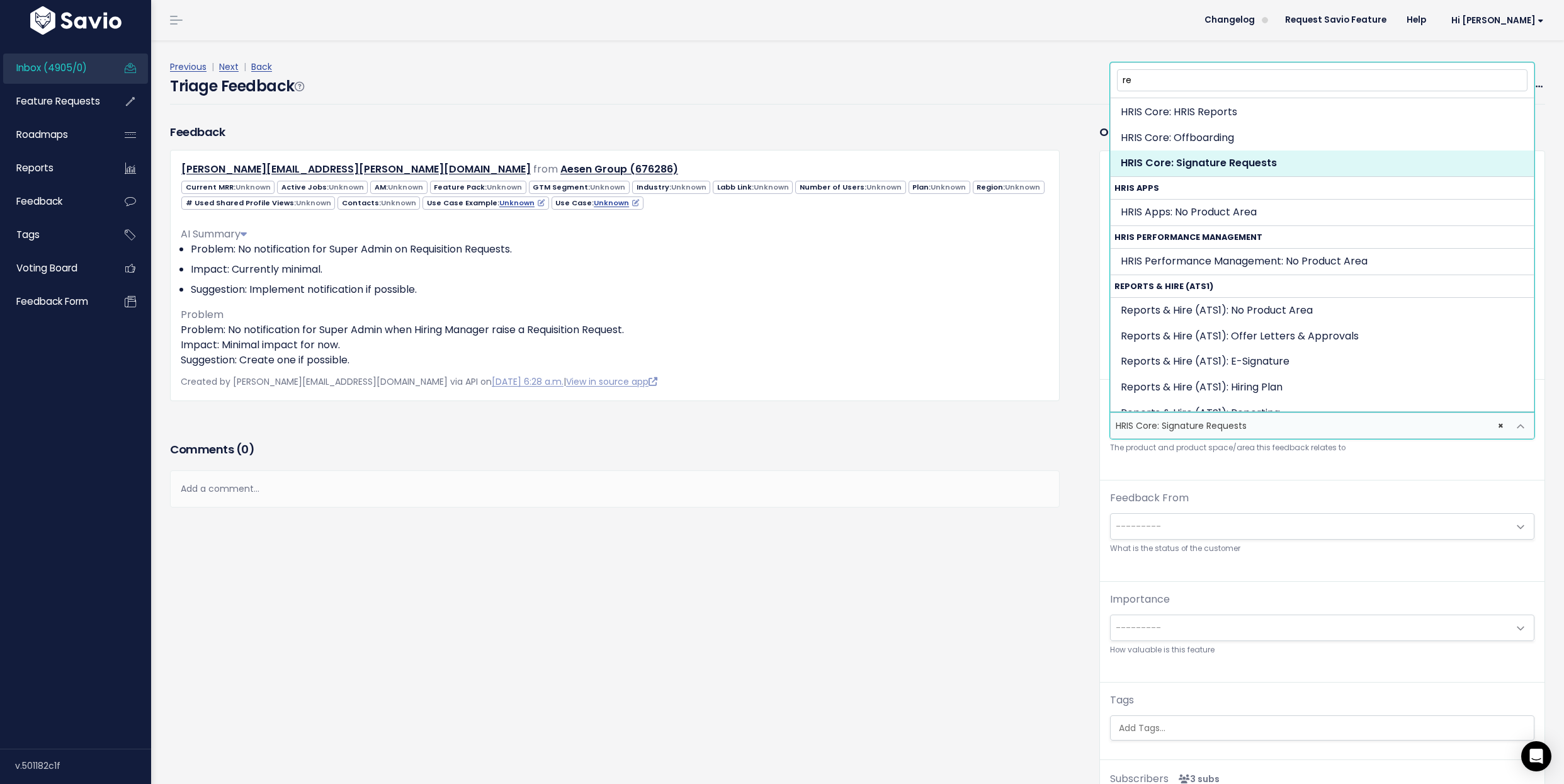
type input "r"
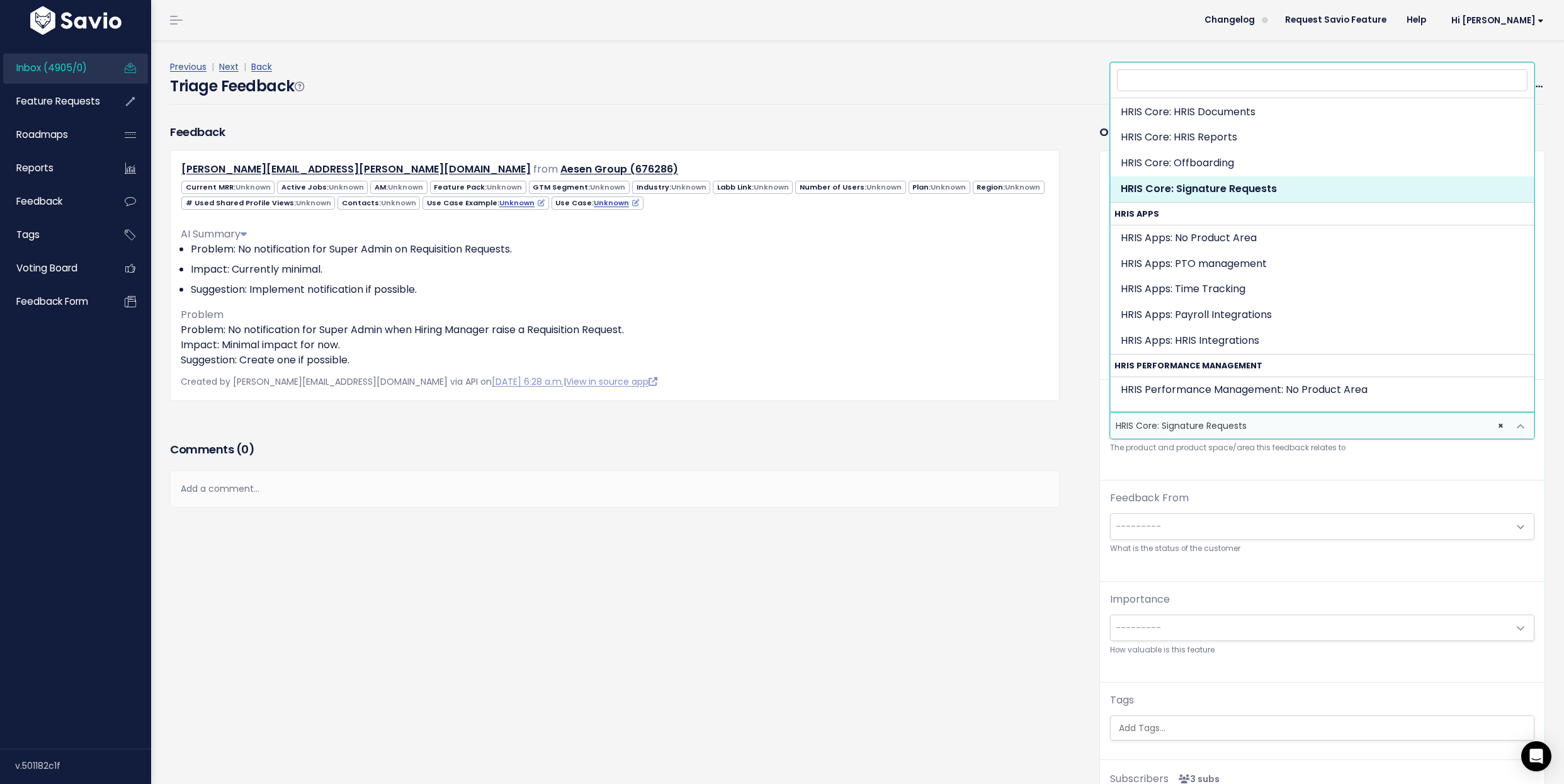
type input "o"
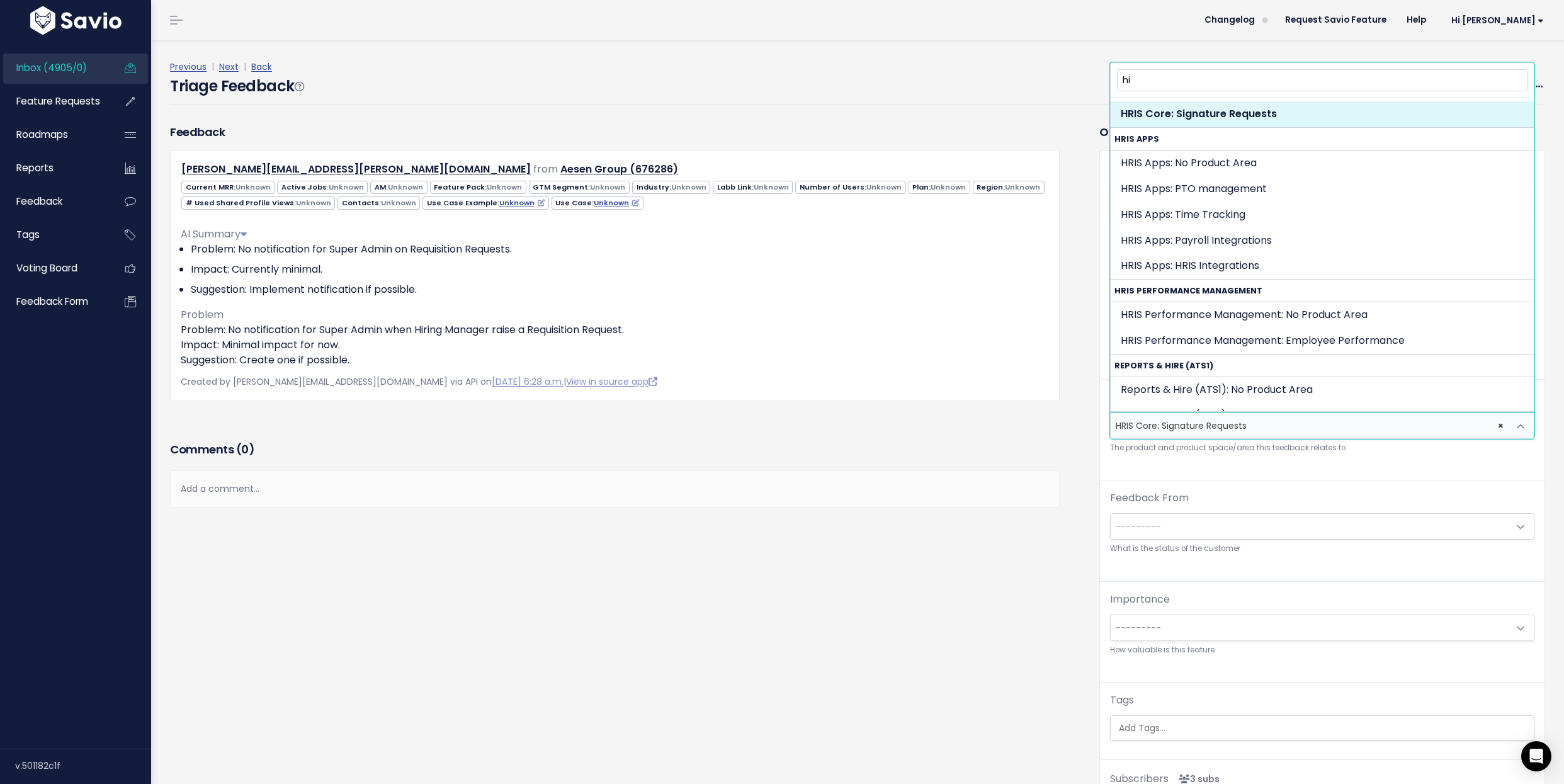
scroll to position [0, 0]
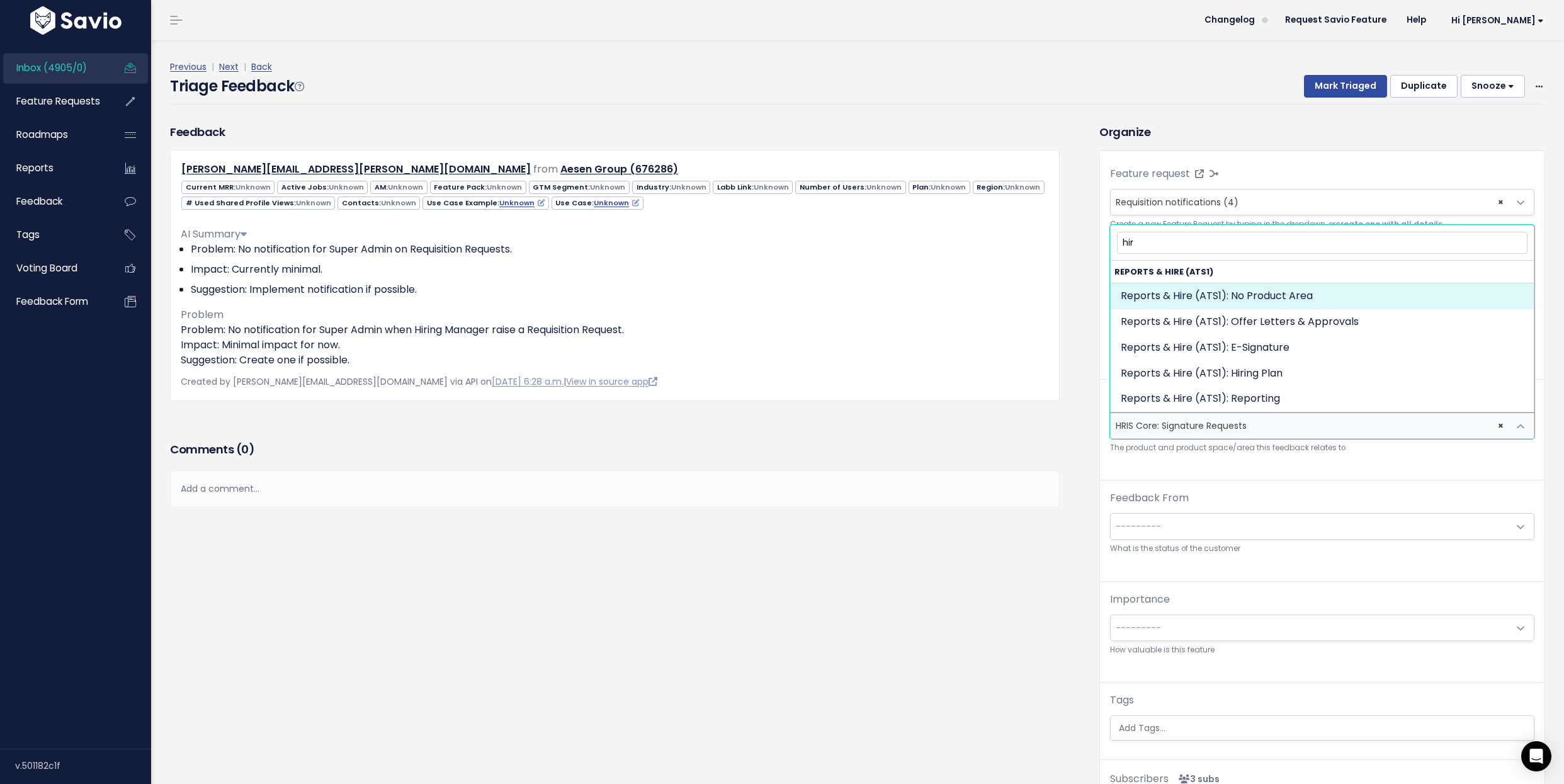
type input "hiri"
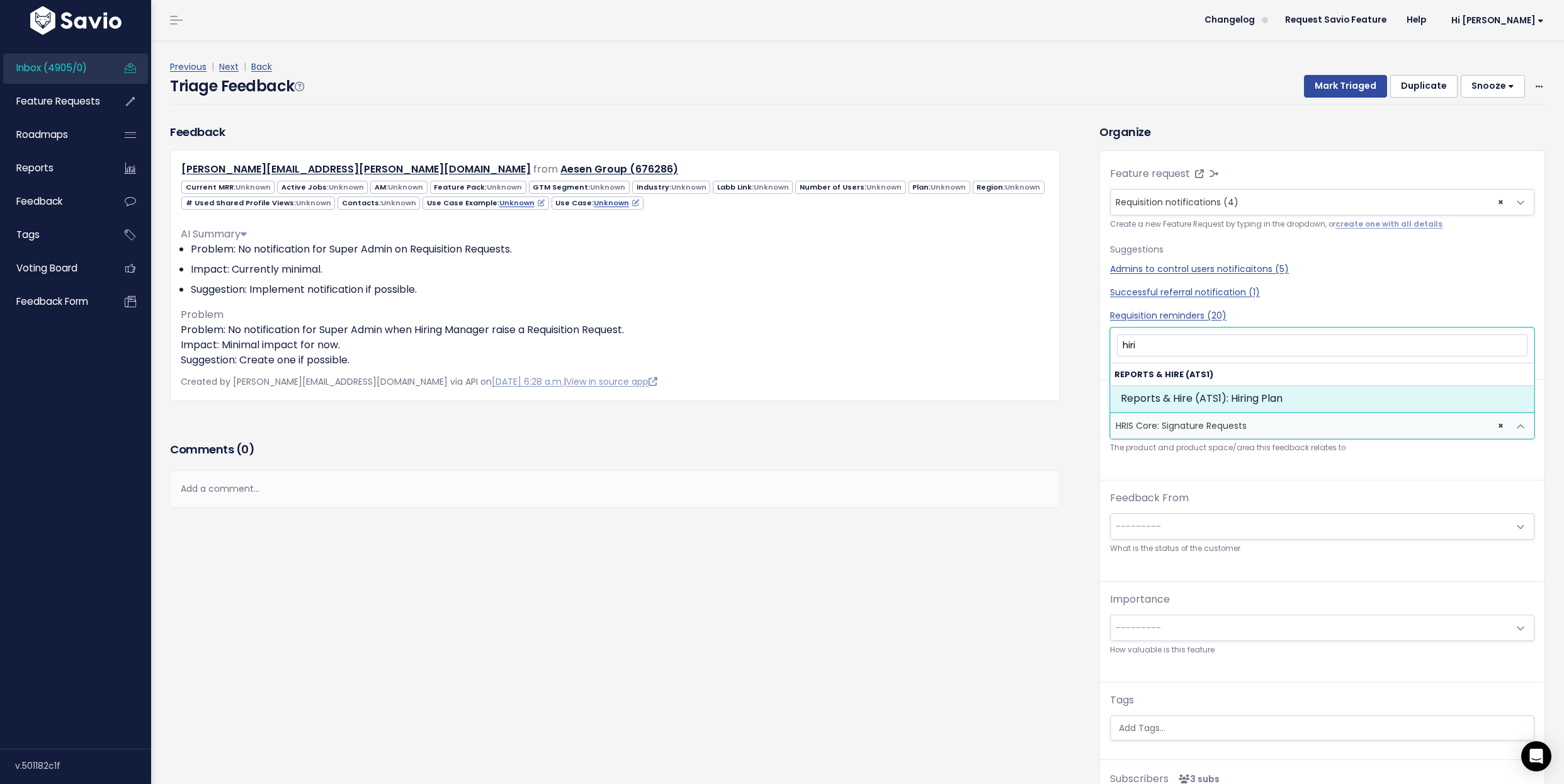
select select "OFFER_HIRE:HIRING_PLAN"
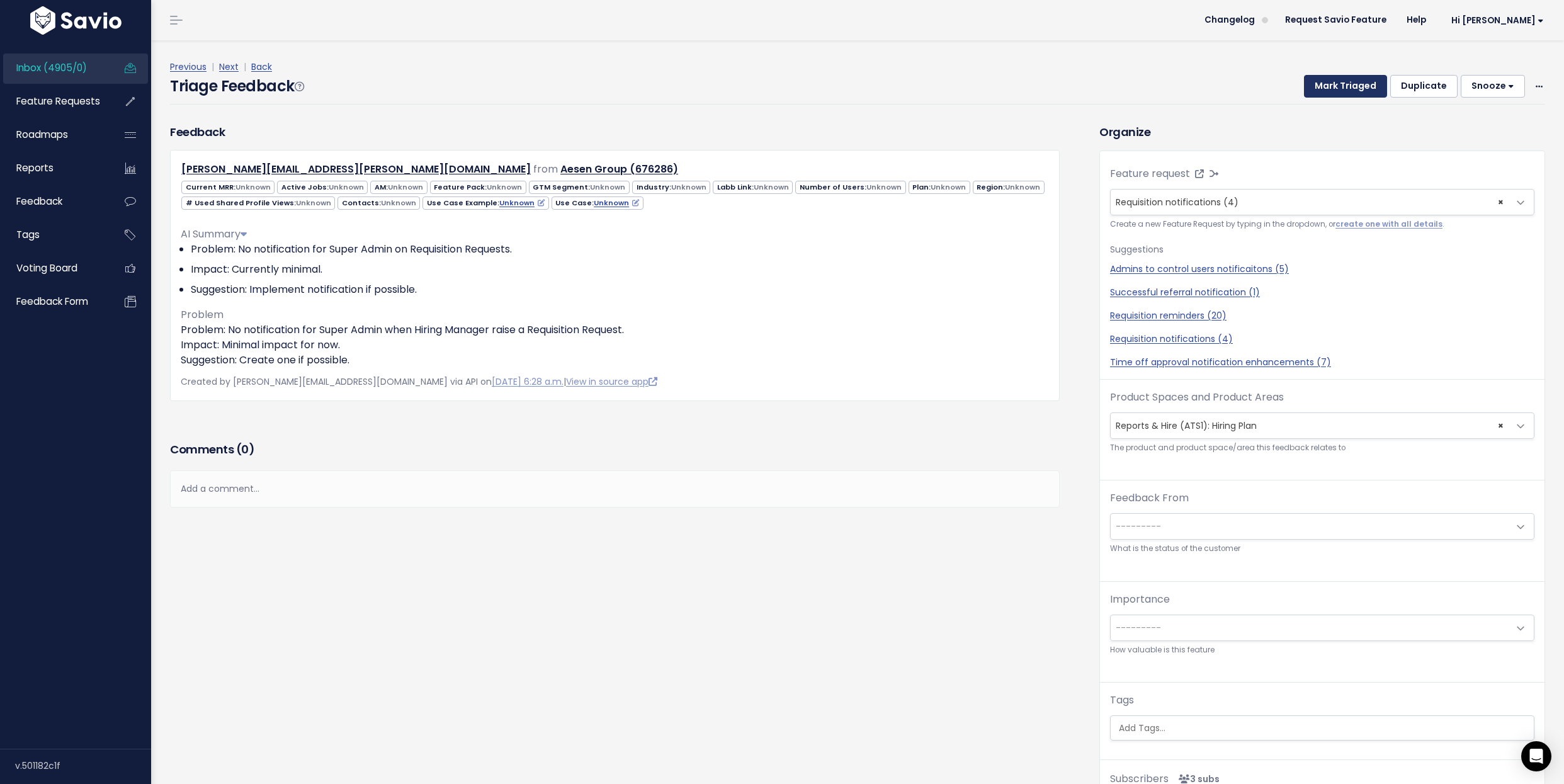
click at [1349, 88] on button "Mark Triaged" at bounding box center [1346, 86] width 83 height 23
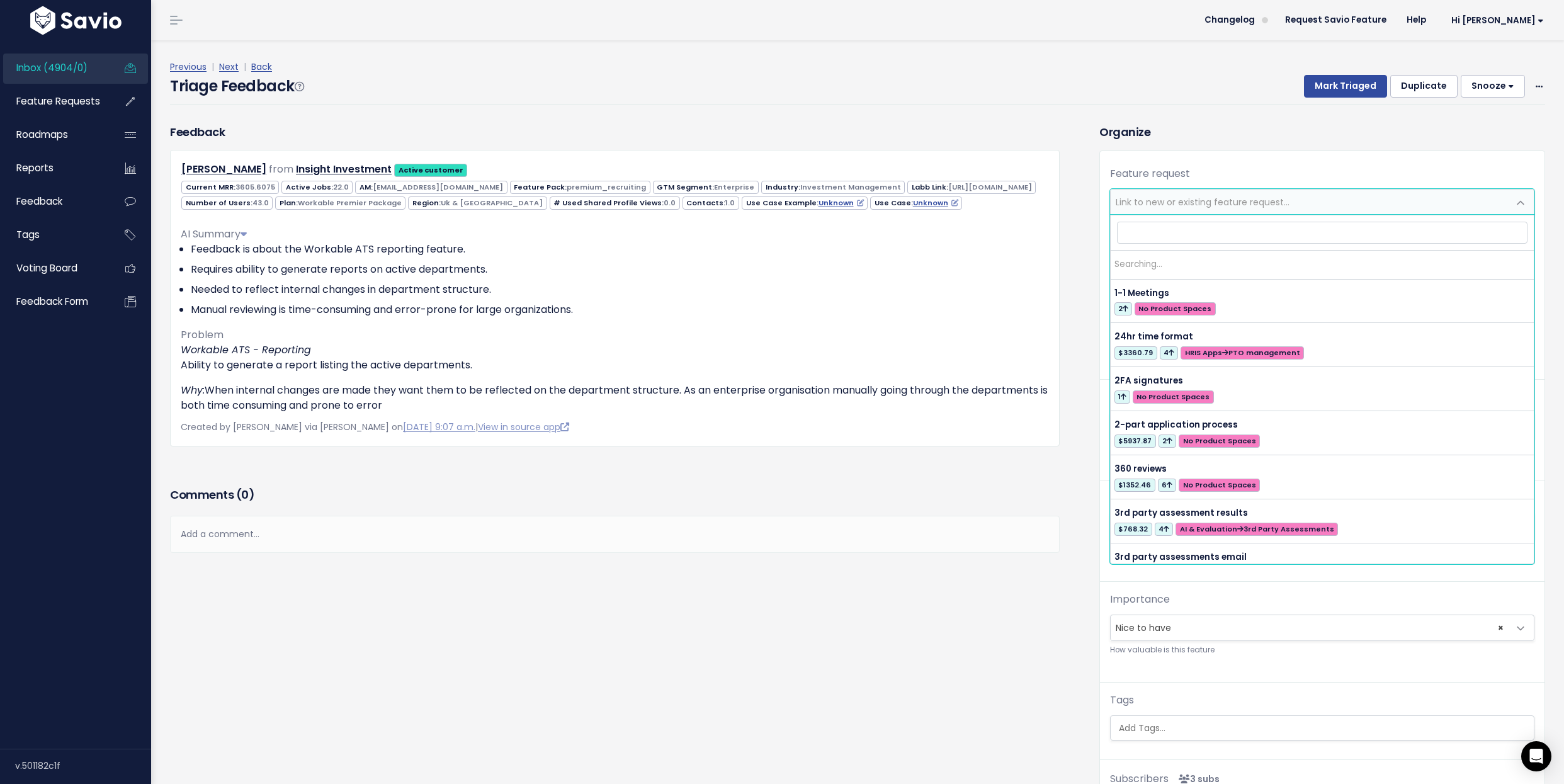
click at [1183, 206] on span "Link to new or existing feature request..." at bounding box center [1202, 202] width 174 height 12
type input "s"
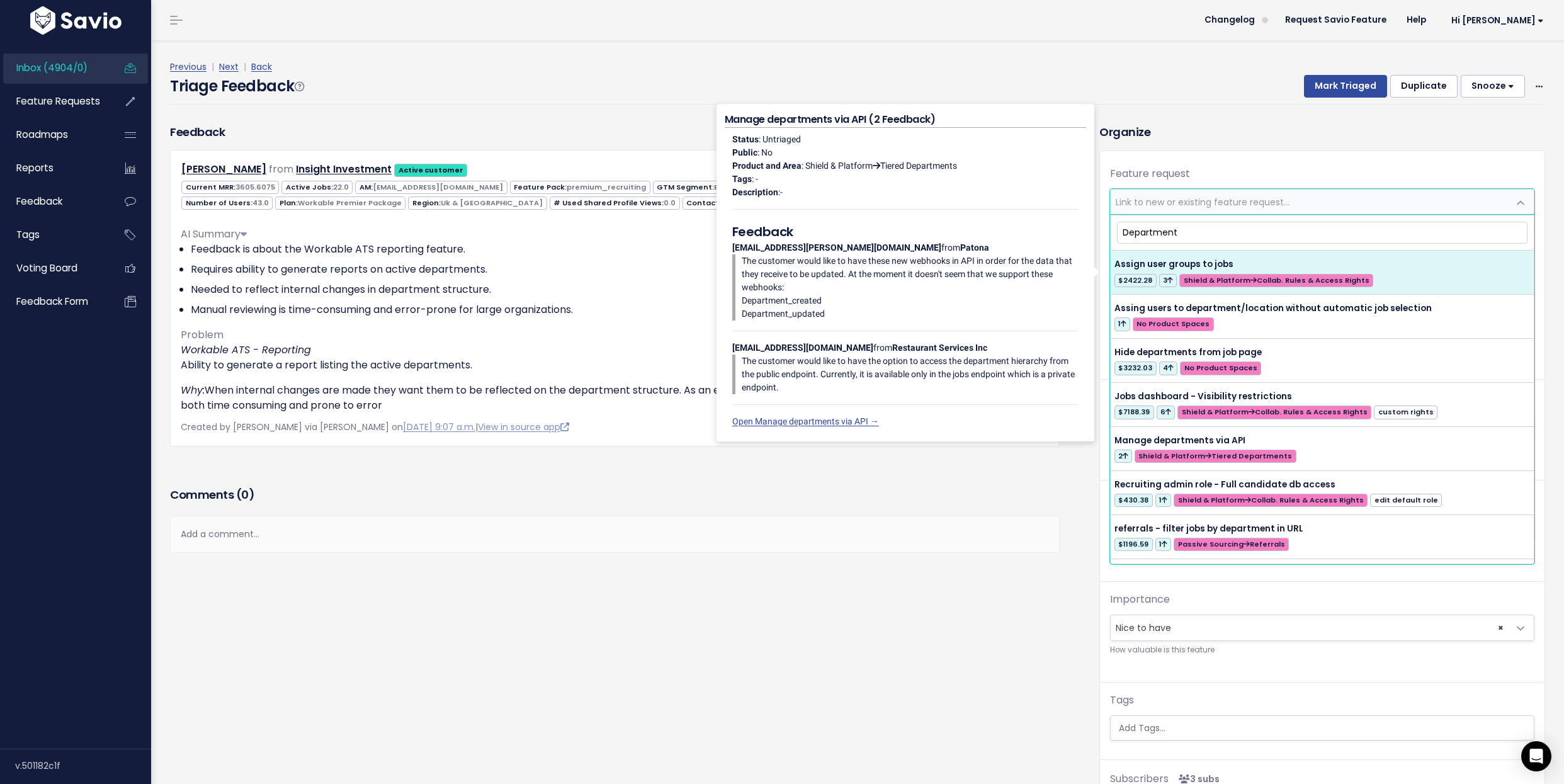
click at [1231, 228] on input "Department" at bounding box center [1323, 233] width 411 height 22
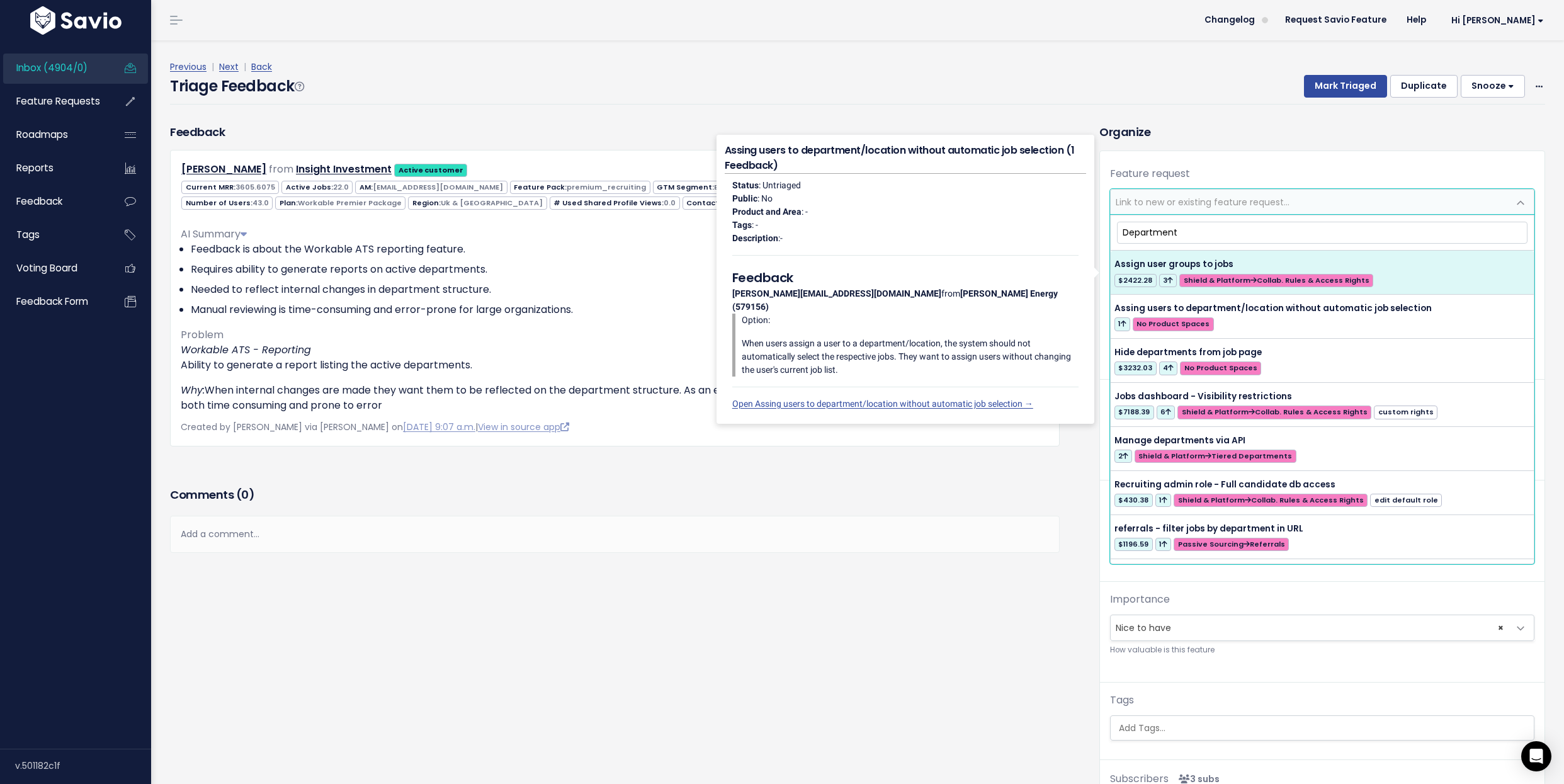
click at [1231, 228] on input "Department" at bounding box center [1323, 233] width 411 height 22
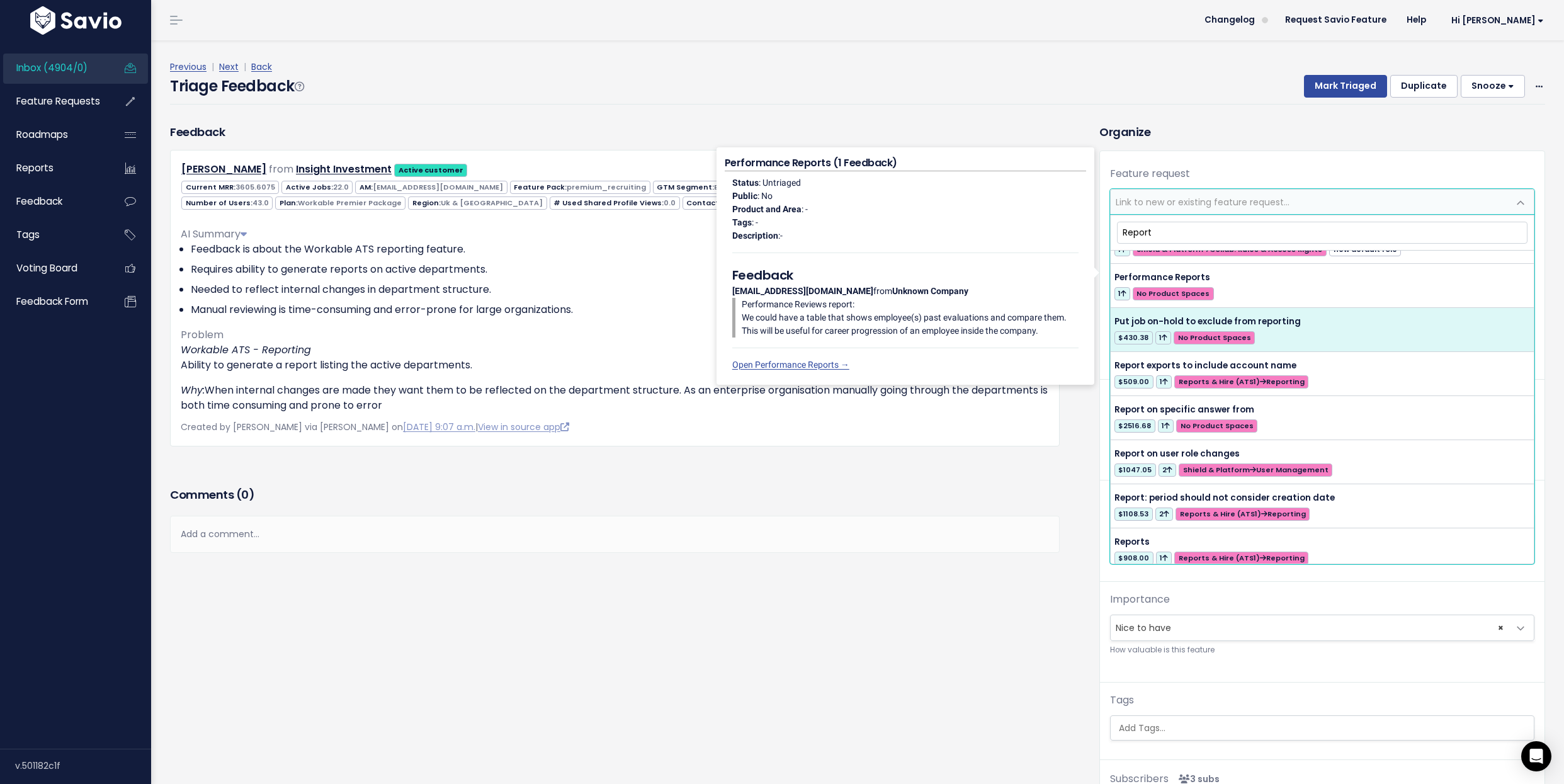
scroll to position [403, 0]
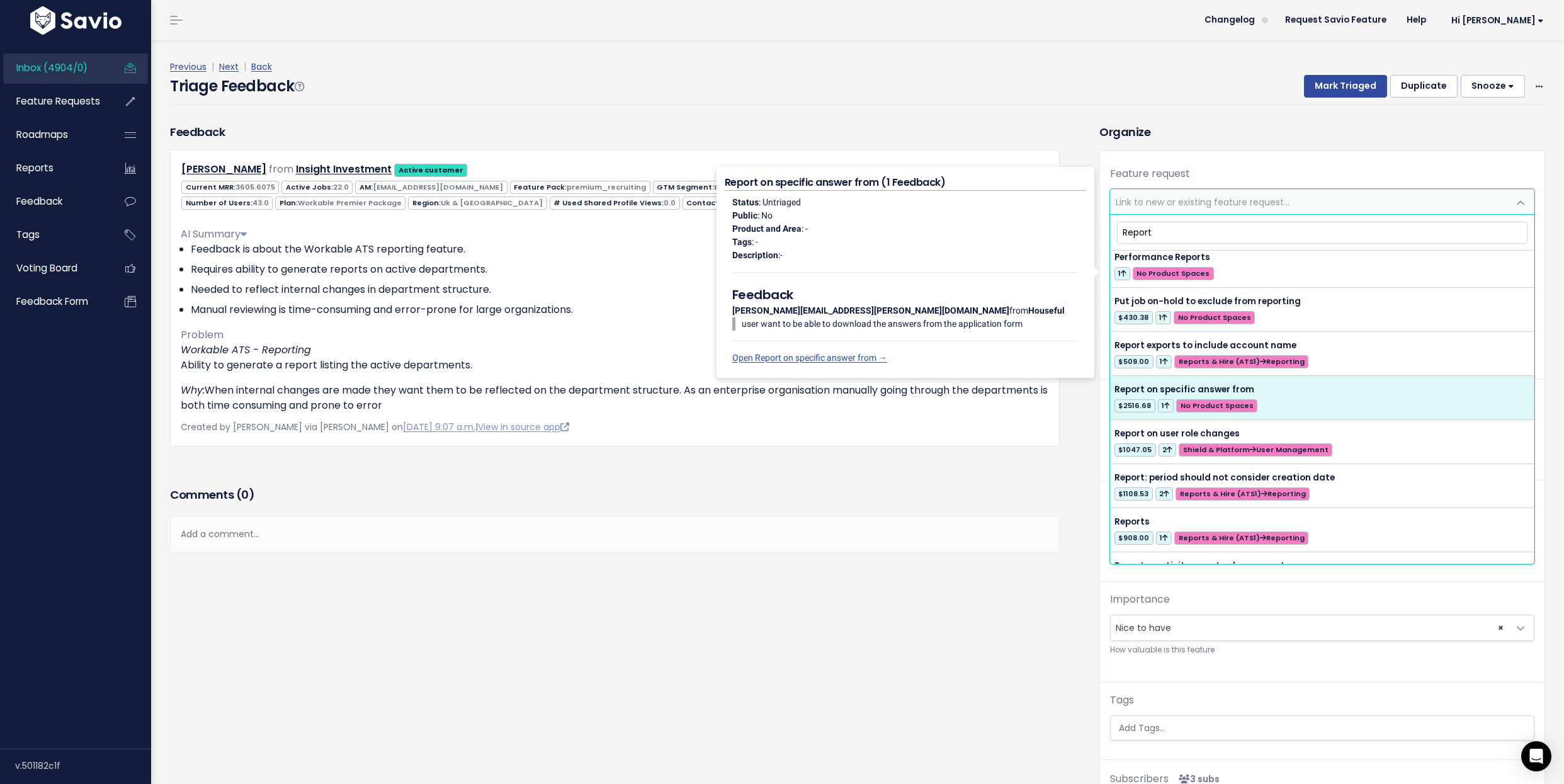
type input "Report"
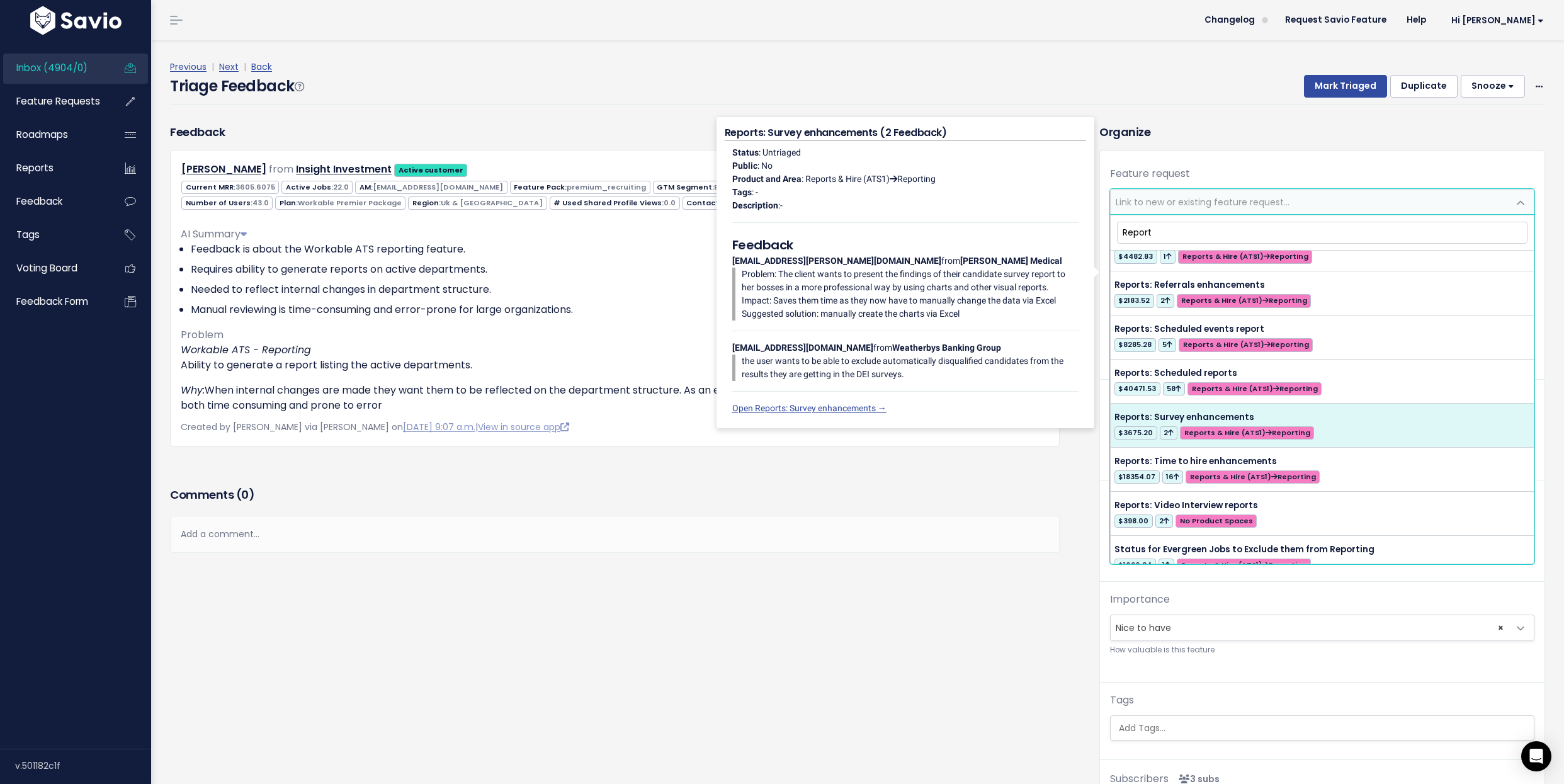
scroll to position [1861, 0]
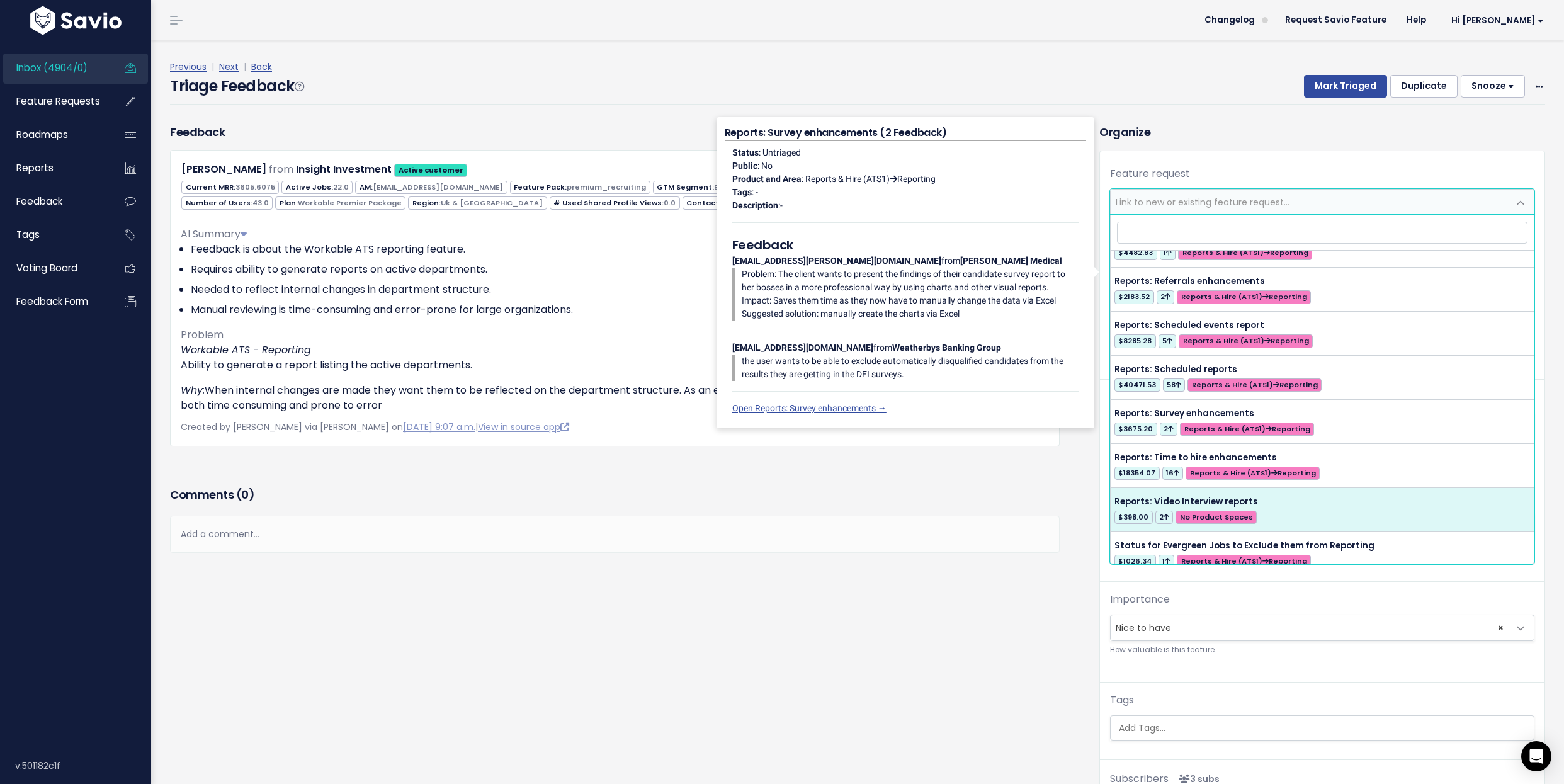
click at [859, 724] on div "Feedback Kate Earle from Insight Investment Active customer" at bounding box center [625, 484] width 930 height 721
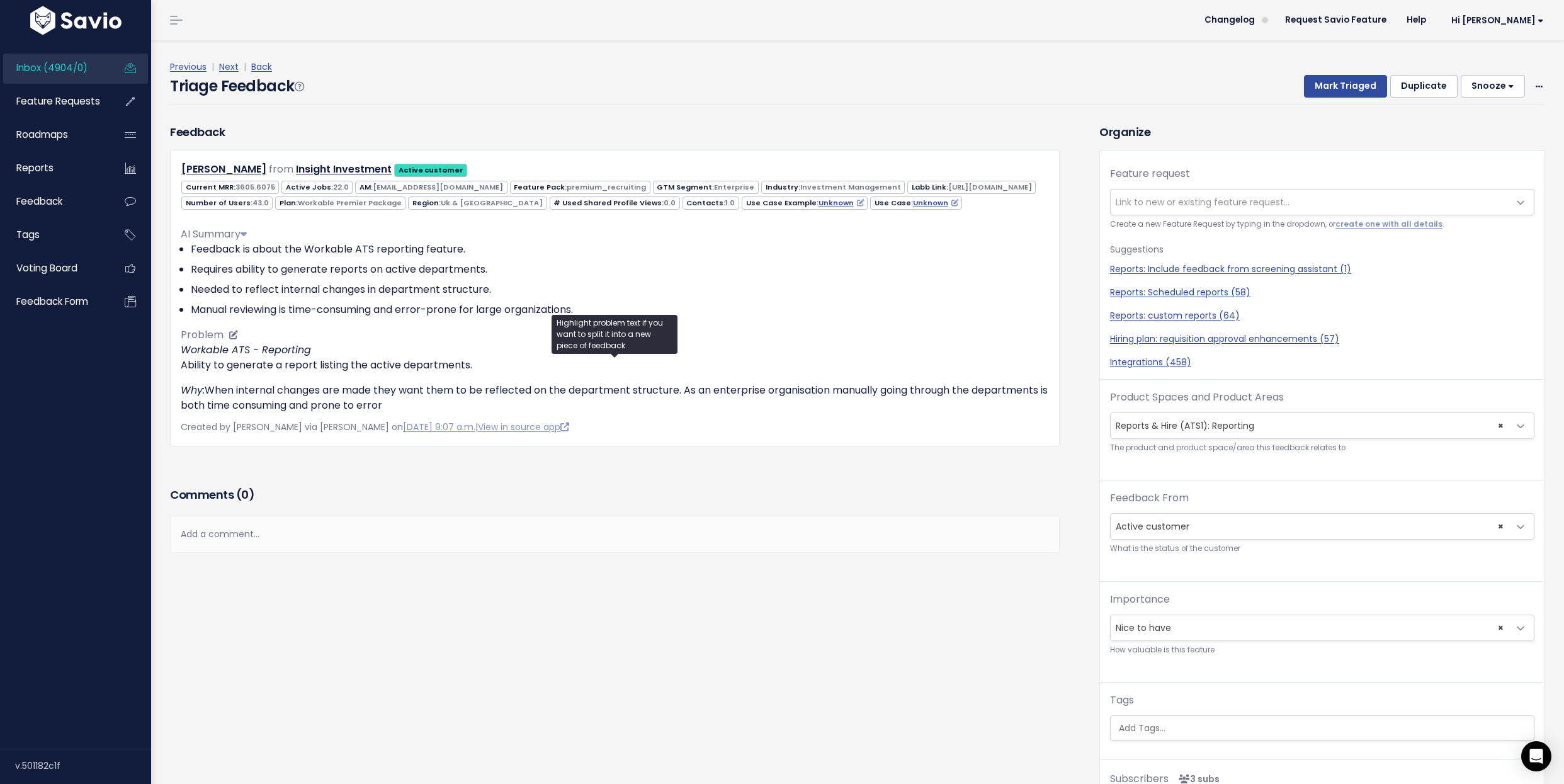
click at [698, 406] on p "Why: When internal changes are made they want them to be reflected on the depar…" at bounding box center [615, 397] width 869 height 30
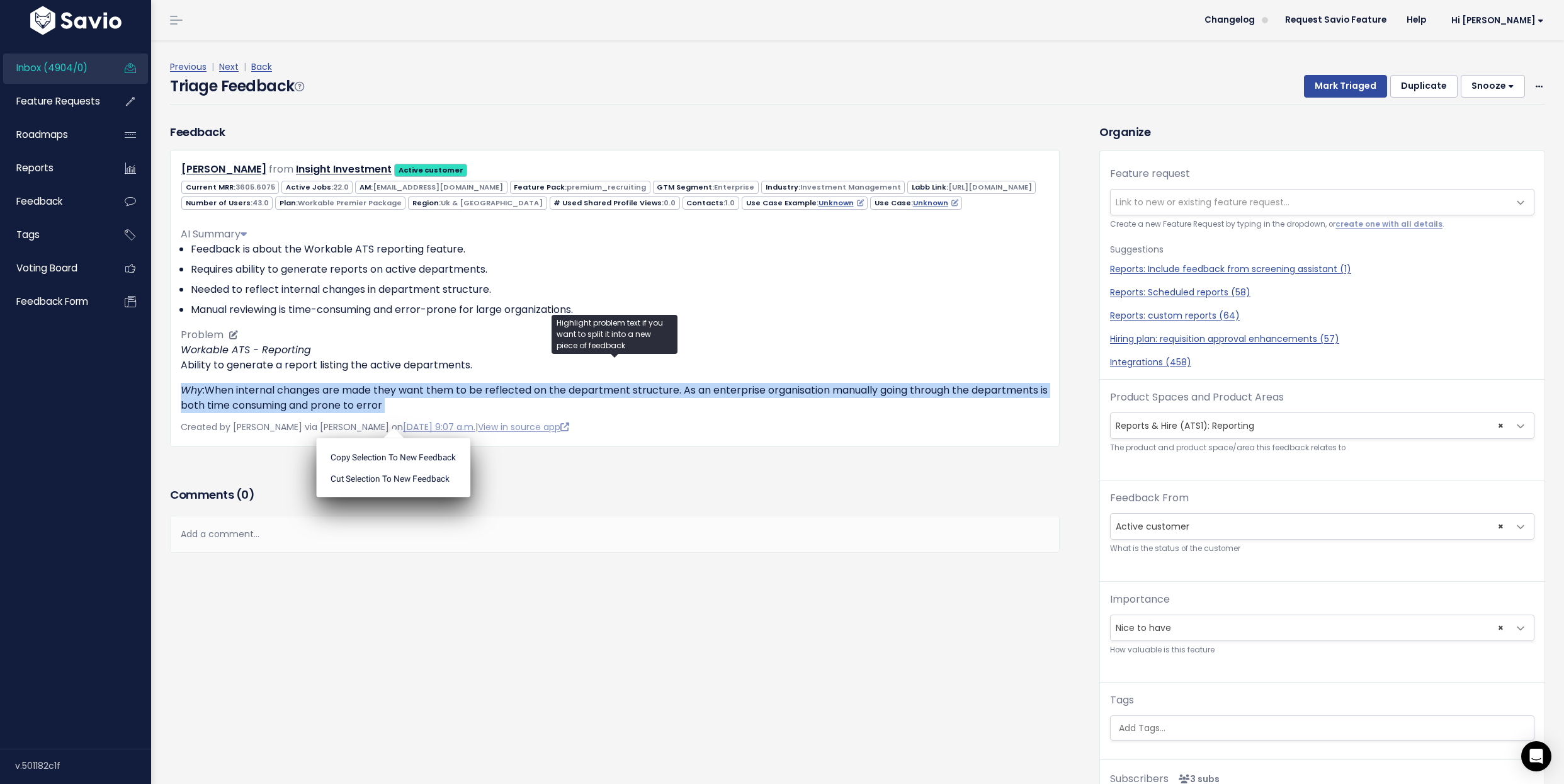
click at [698, 406] on p "Why: When internal changes are made they want them to be reflected on the depar…" at bounding box center [615, 397] width 869 height 30
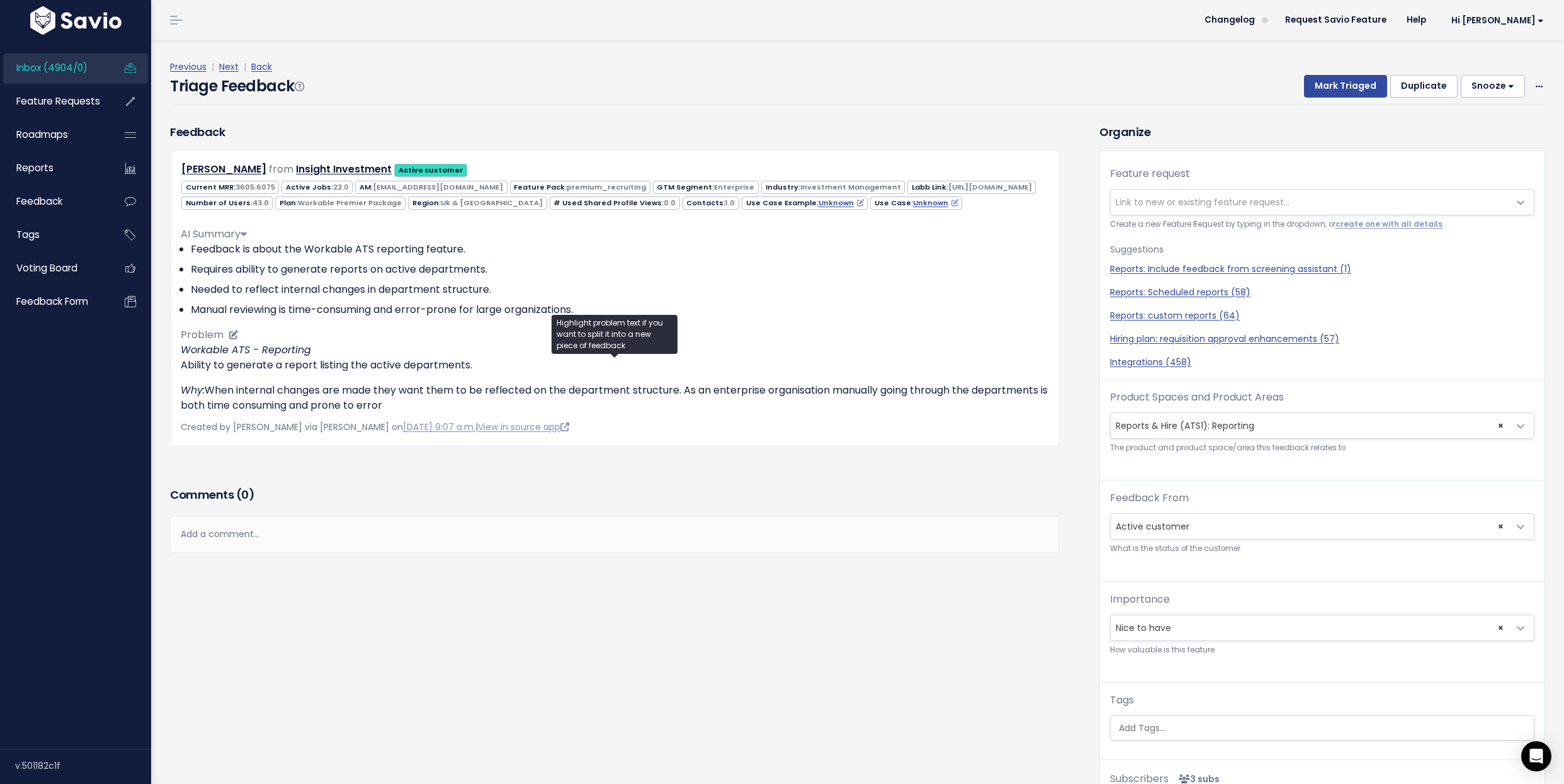
click at [698, 406] on p "Why: When internal changes are made they want them to be reflected on the depar…" at bounding box center [615, 397] width 869 height 30
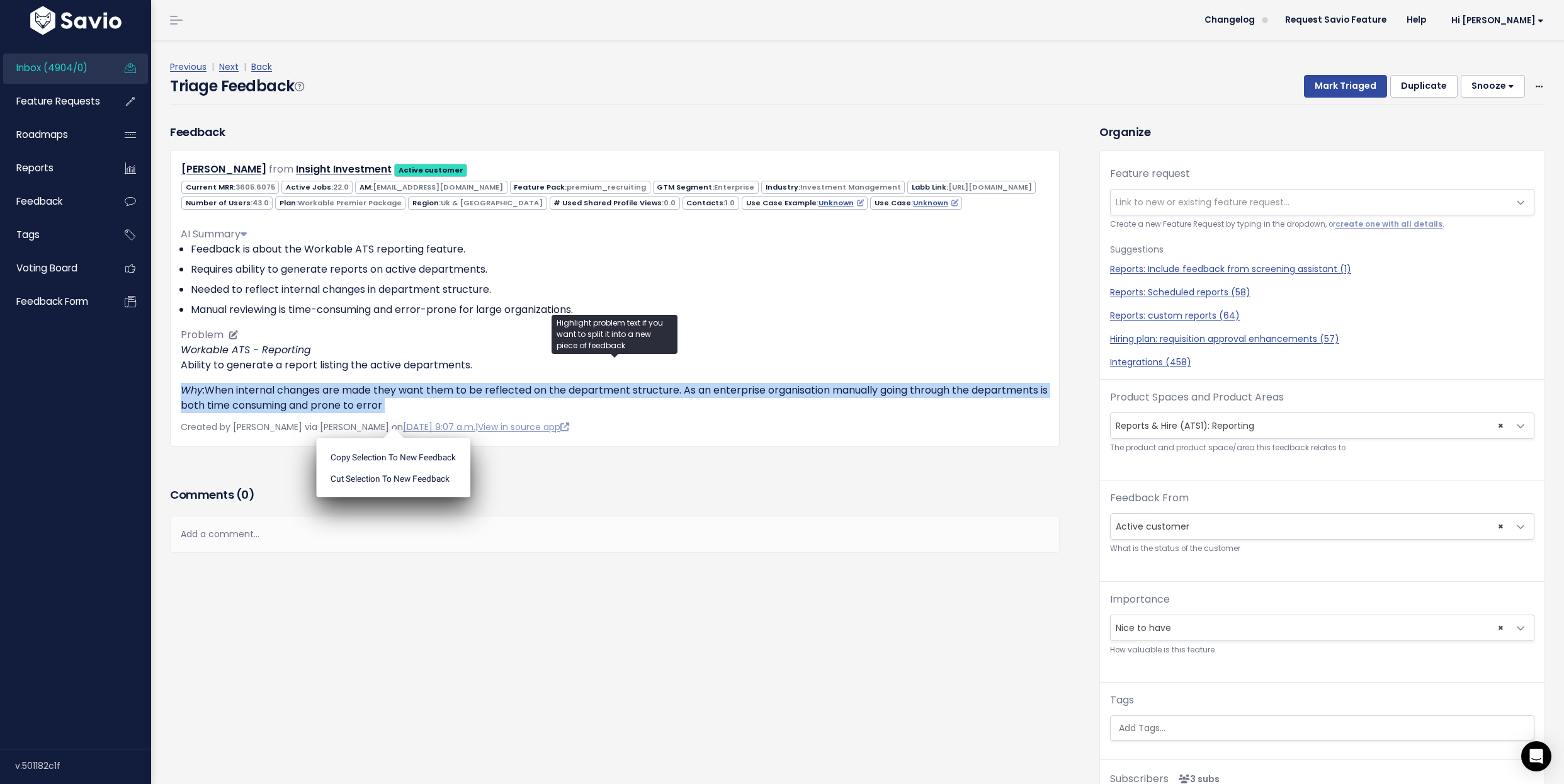
click at [698, 406] on p "Why: When internal changes are made they want them to be reflected on the depar…" at bounding box center [615, 397] width 869 height 30
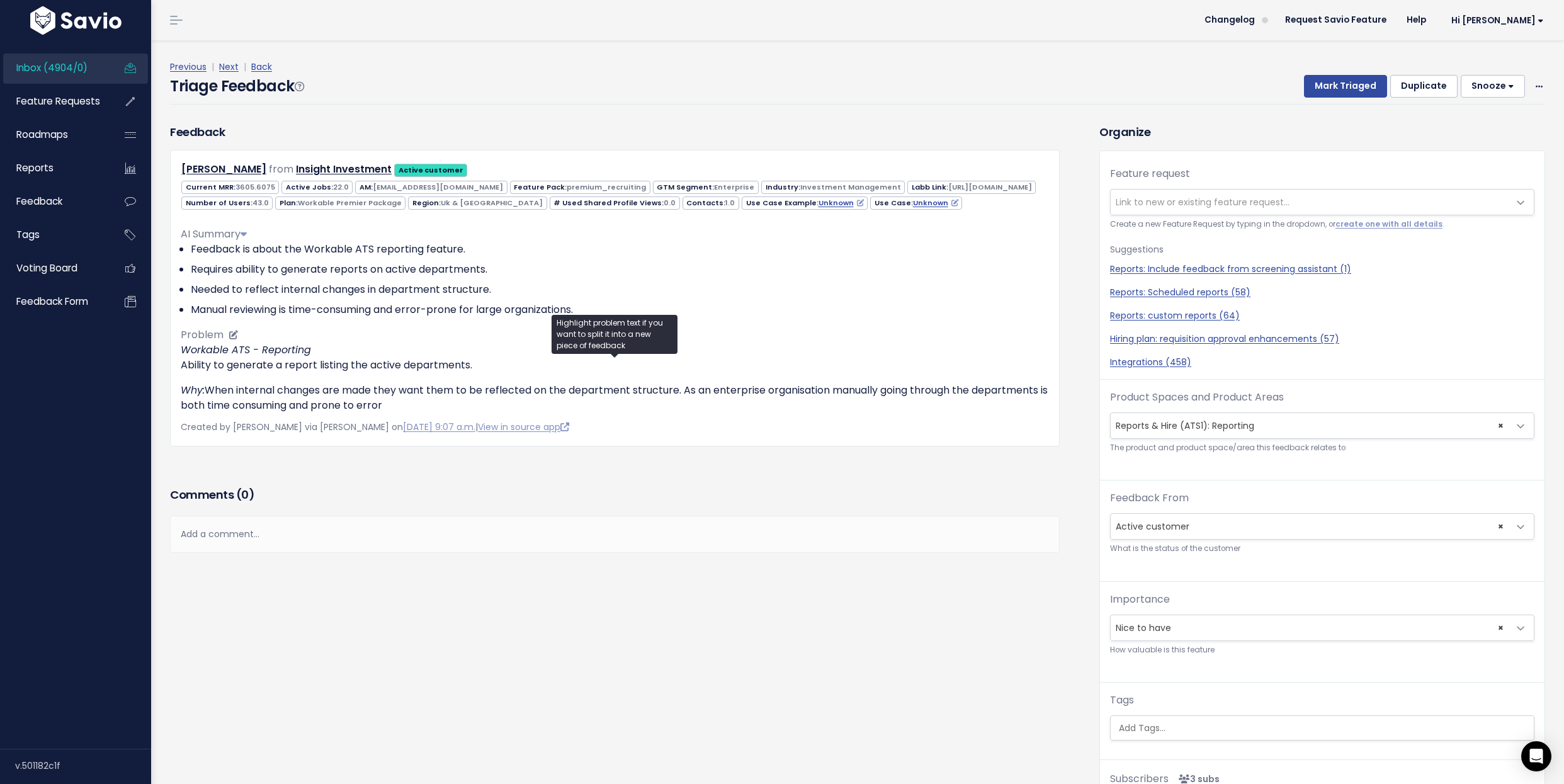
click at [698, 406] on p "Why: When internal changes are made they want them to be reflected on the depar…" at bounding box center [615, 397] width 869 height 30
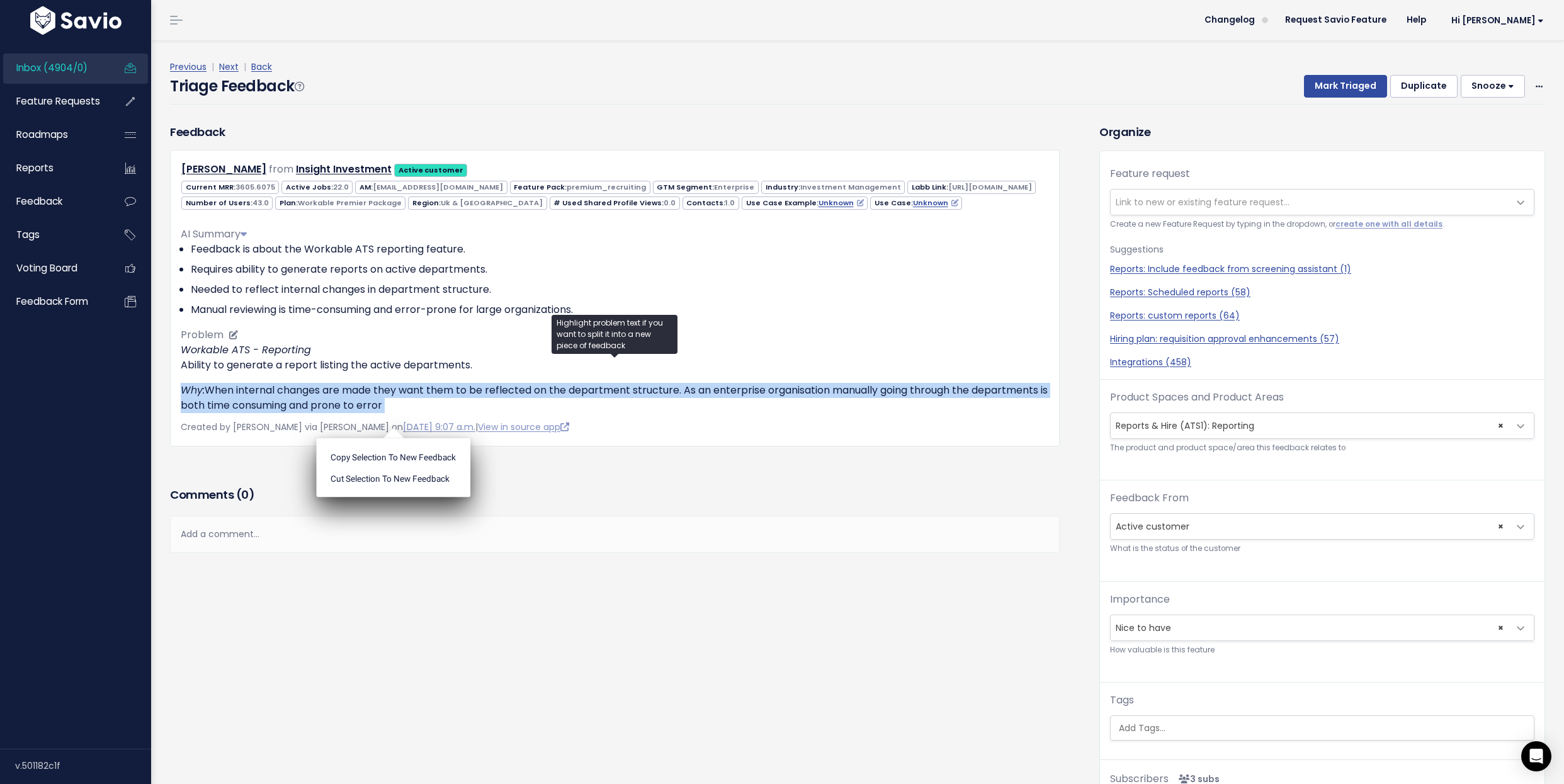
click at [698, 406] on p "Why: When internal changes are made they want them to be reflected on the depar…" at bounding box center [615, 397] width 869 height 30
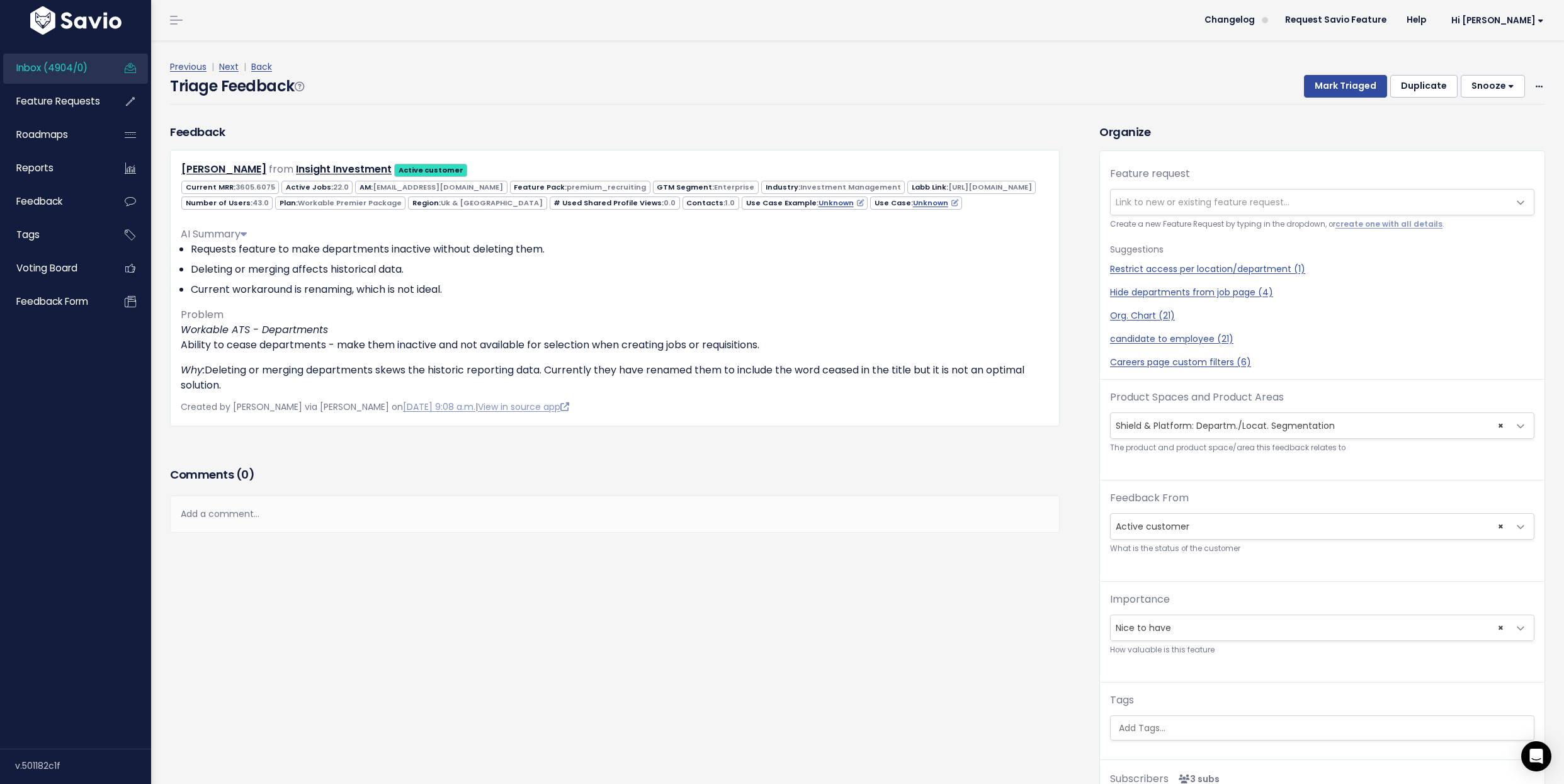
click at [1203, 199] on span "Link to new or existing feature request..." at bounding box center [1202, 202] width 174 height 12
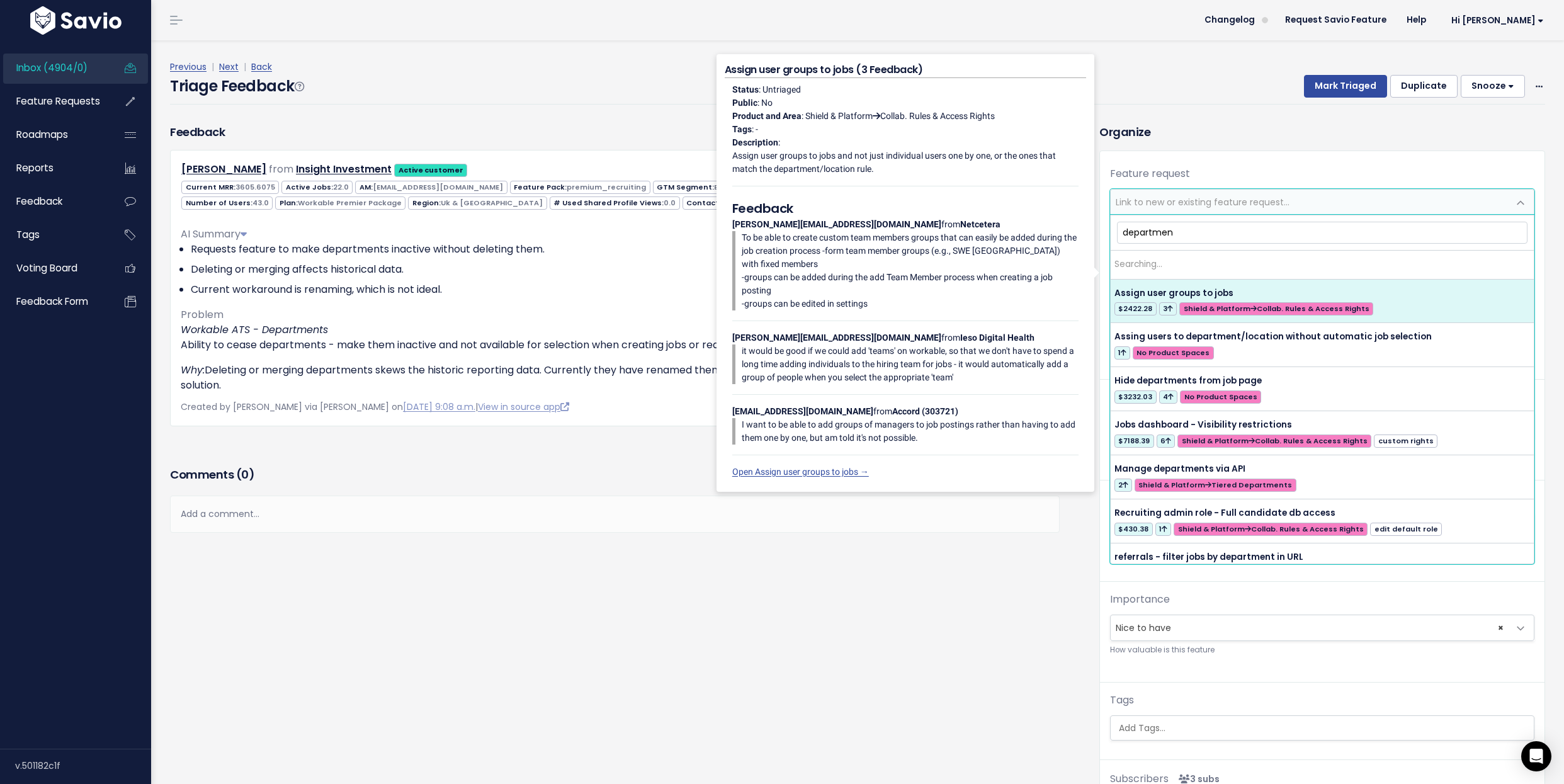
type input "department"
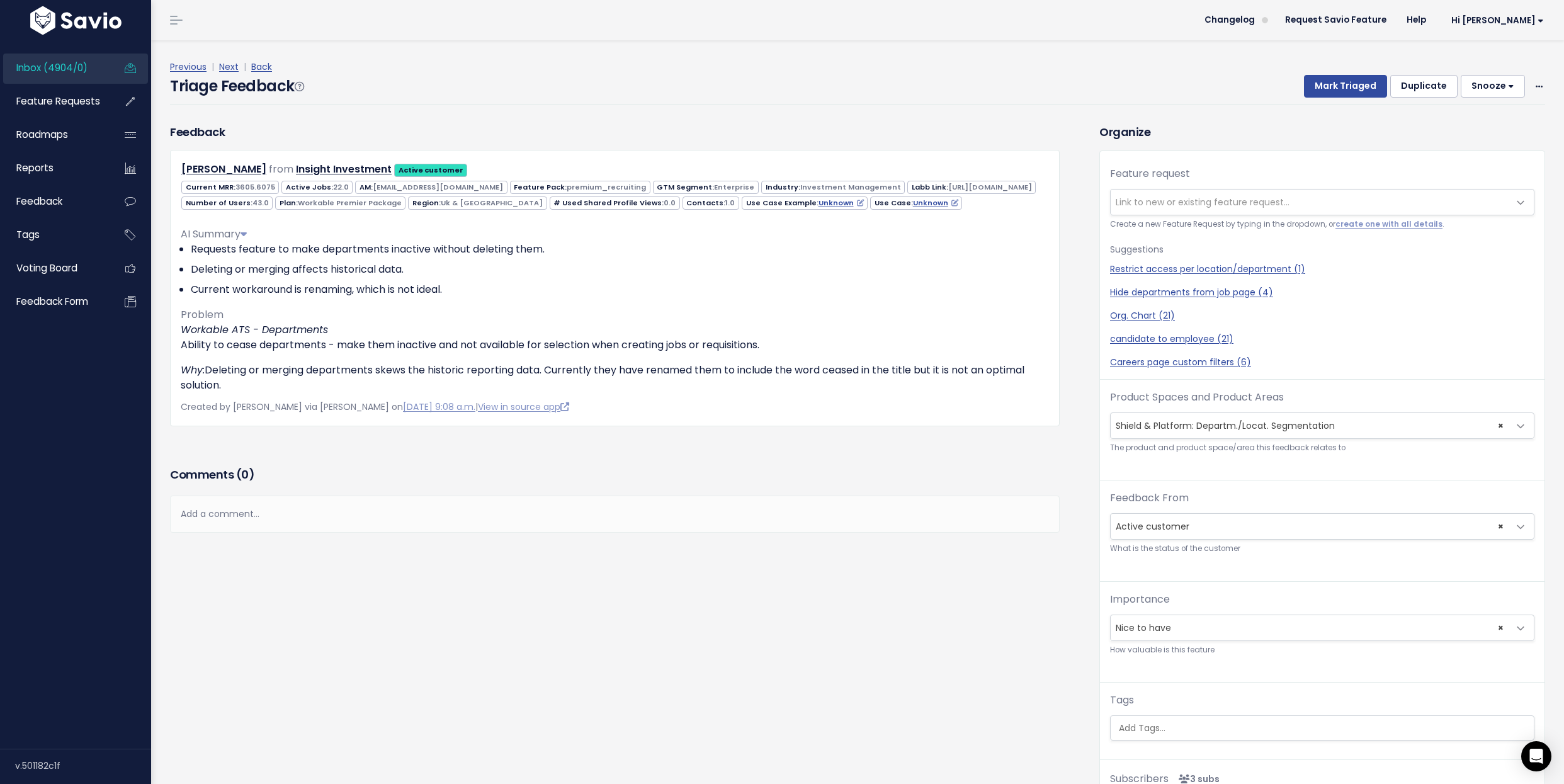
click at [974, 533] on div "Add a comment..." at bounding box center [615, 514] width 890 height 38
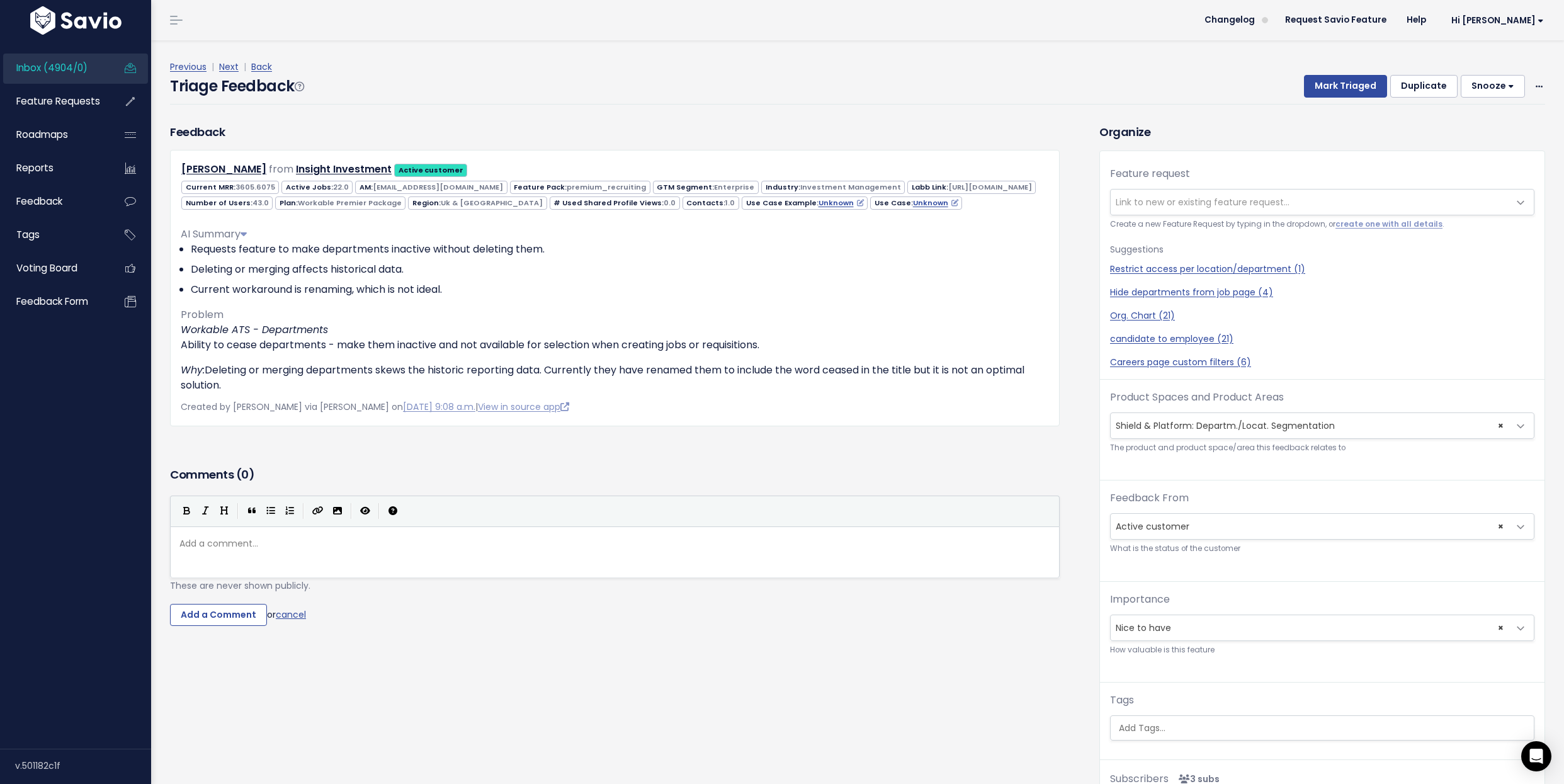
click at [1001, 463] on div "Feedback [PERSON_NAME] from Insight Investment Active customer 22.0" at bounding box center [615, 293] width 909 height 340
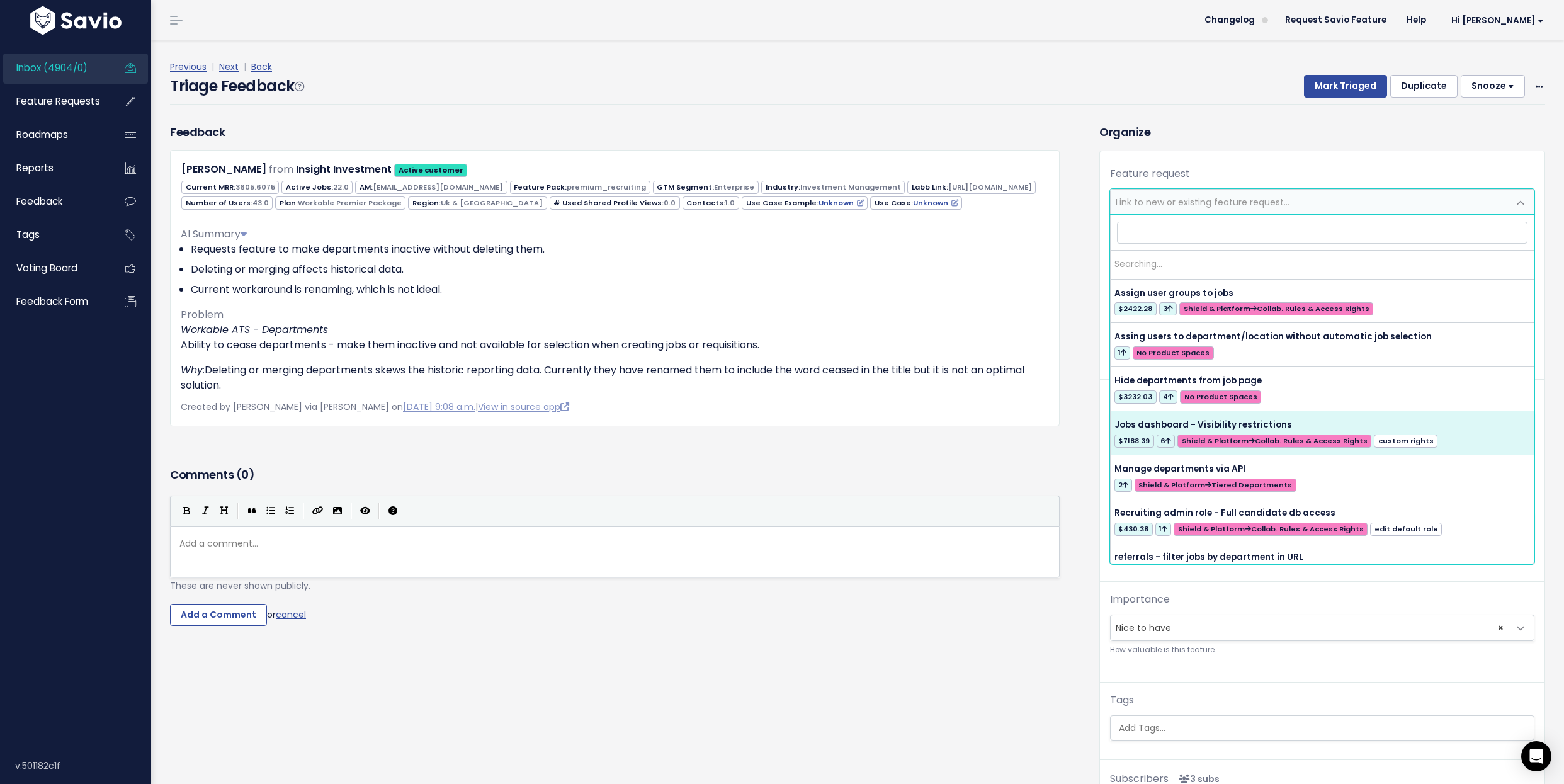
click at [1173, 202] on span "Link to new or existing feature request..." at bounding box center [1202, 202] width 174 height 12
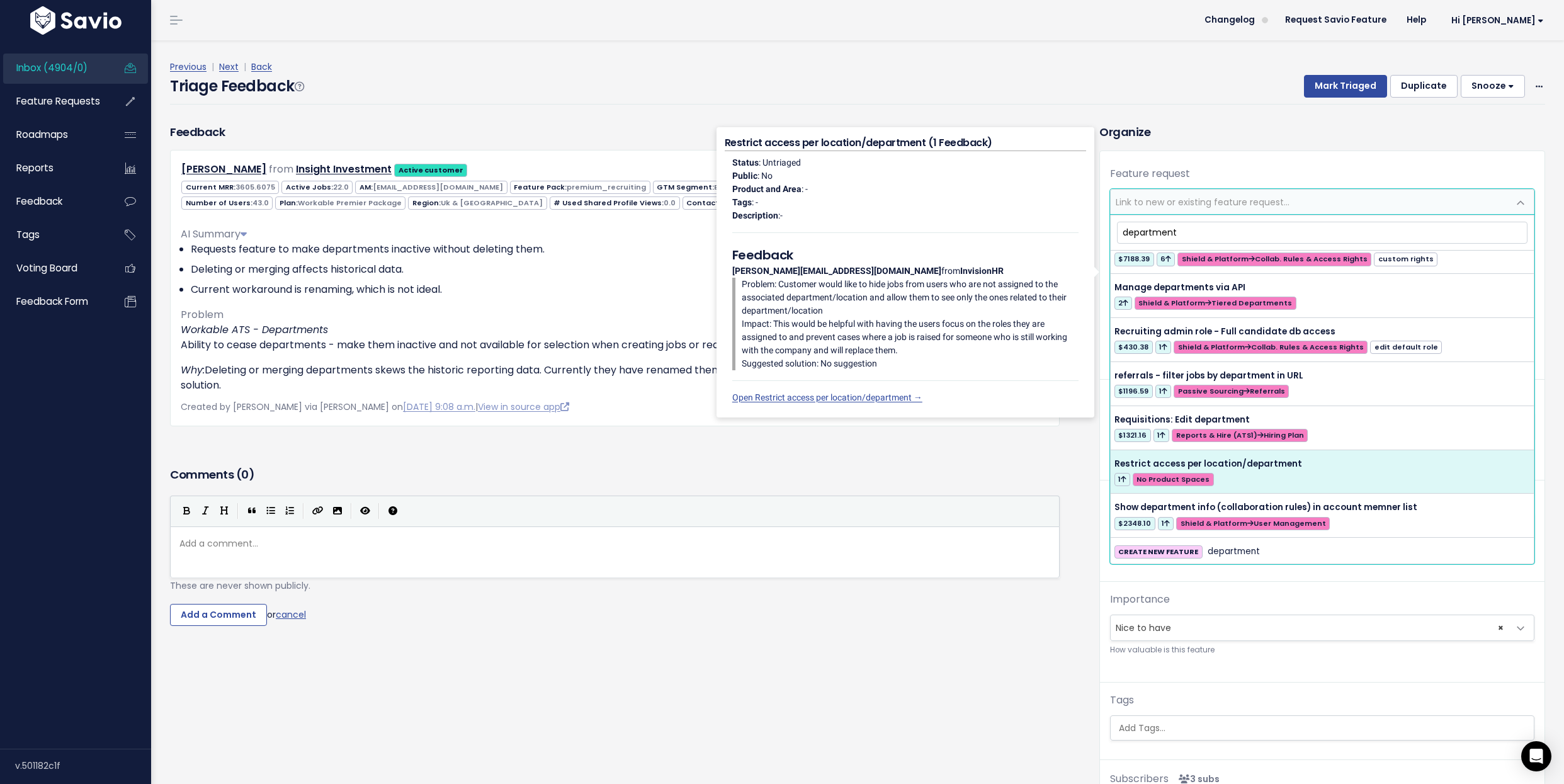
scroll to position [0, 0]
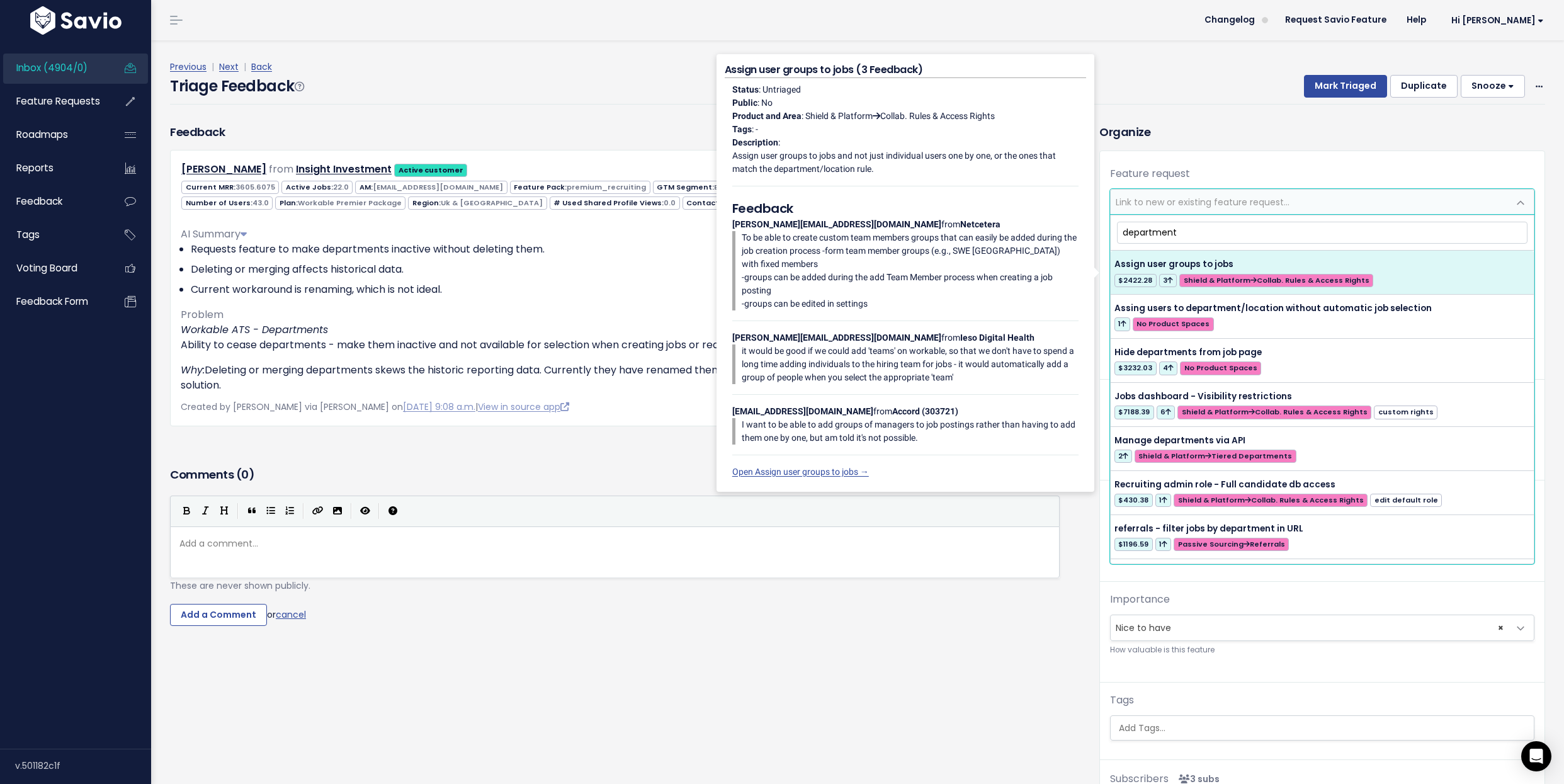
click at [1285, 233] on input "department" at bounding box center [1323, 233] width 411 height 22
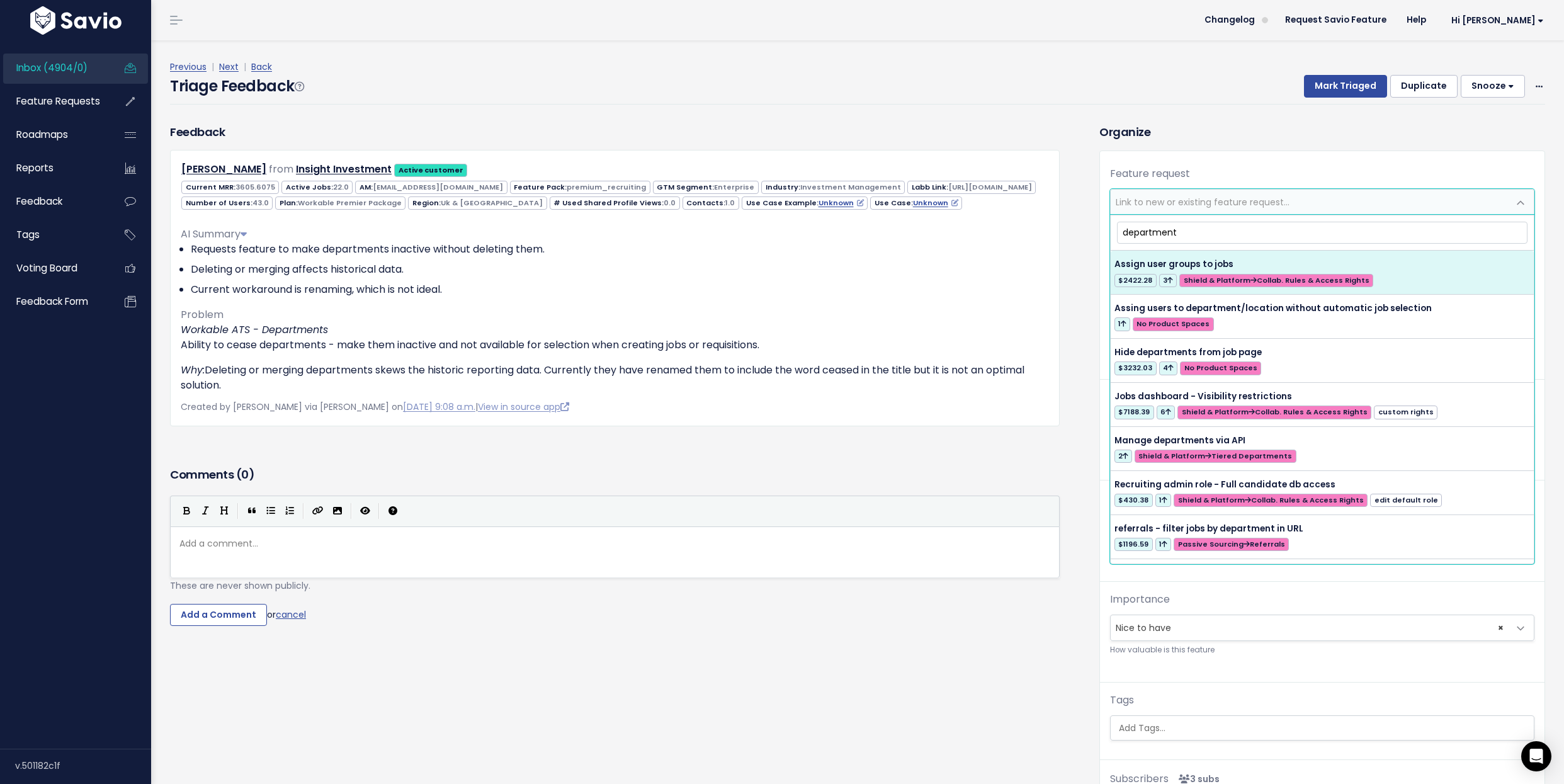
click at [1285, 233] on input "department" at bounding box center [1323, 233] width 411 height 22
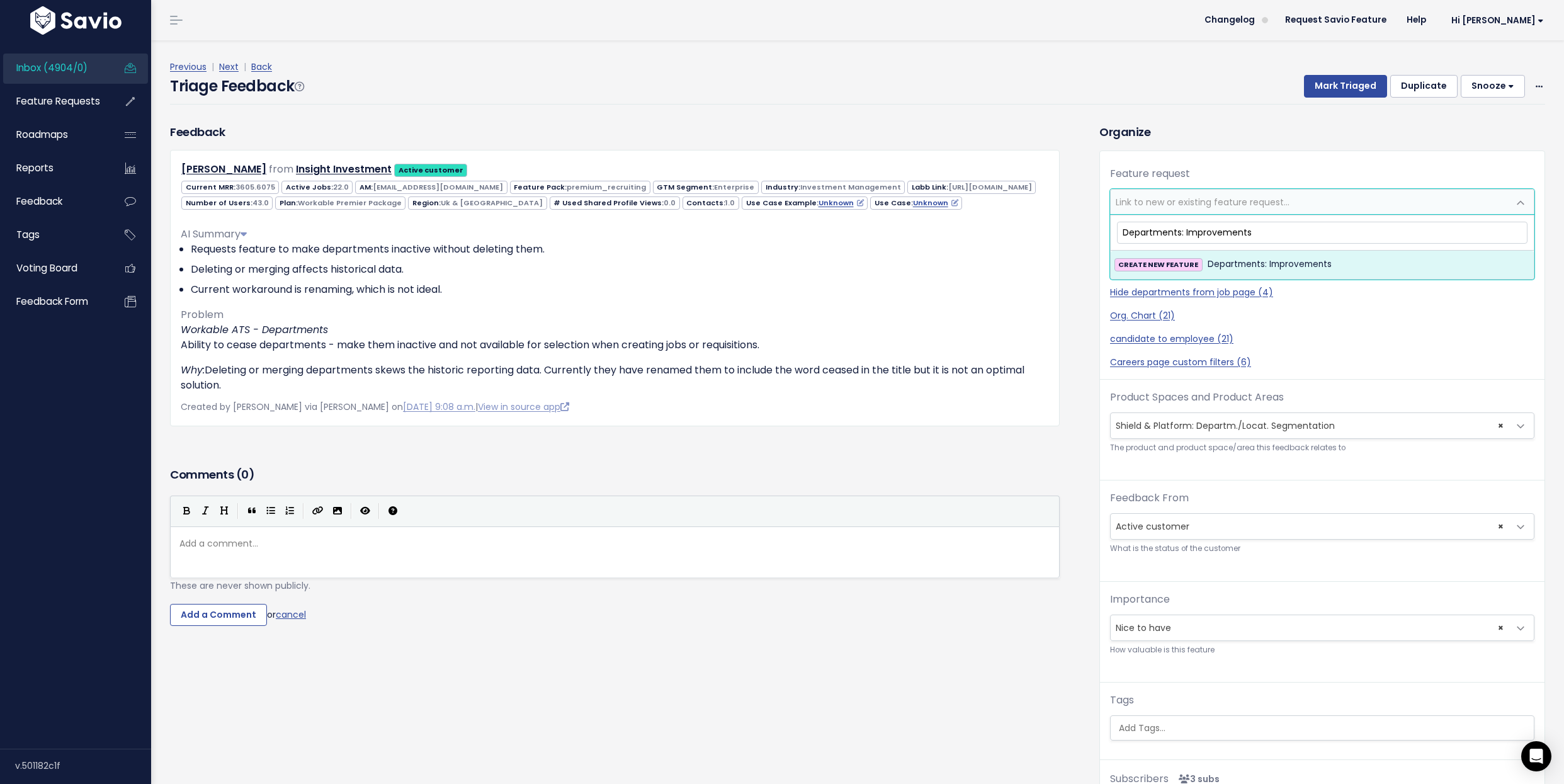
type input "Departments: Improvements"
click at [1273, 266] on span "Departments: Improvements" at bounding box center [1270, 264] width 124 height 16
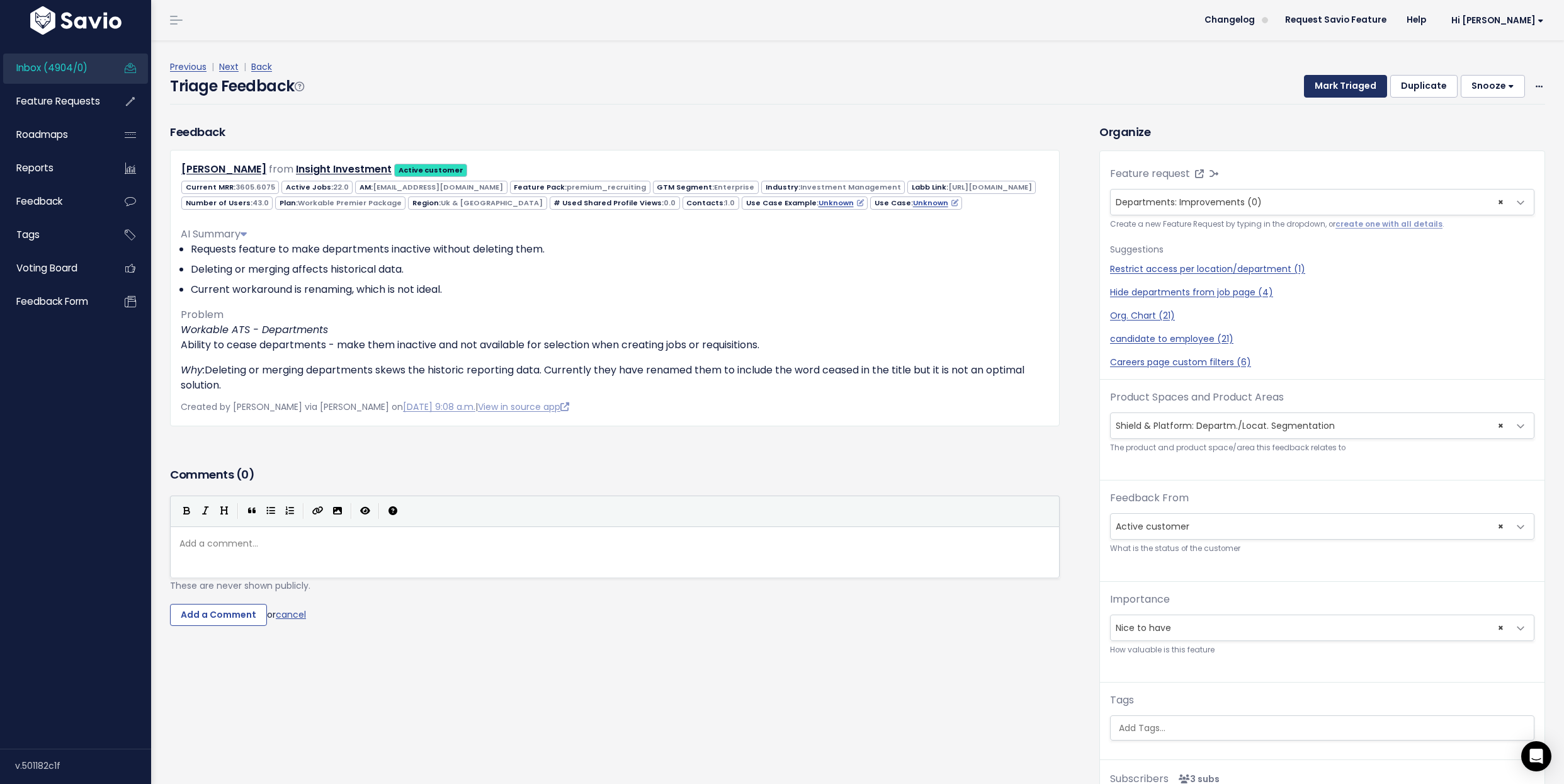
click at [1336, 85] on button "Mark Triaged" at bounding box center [1346, 86] width 83 height 23
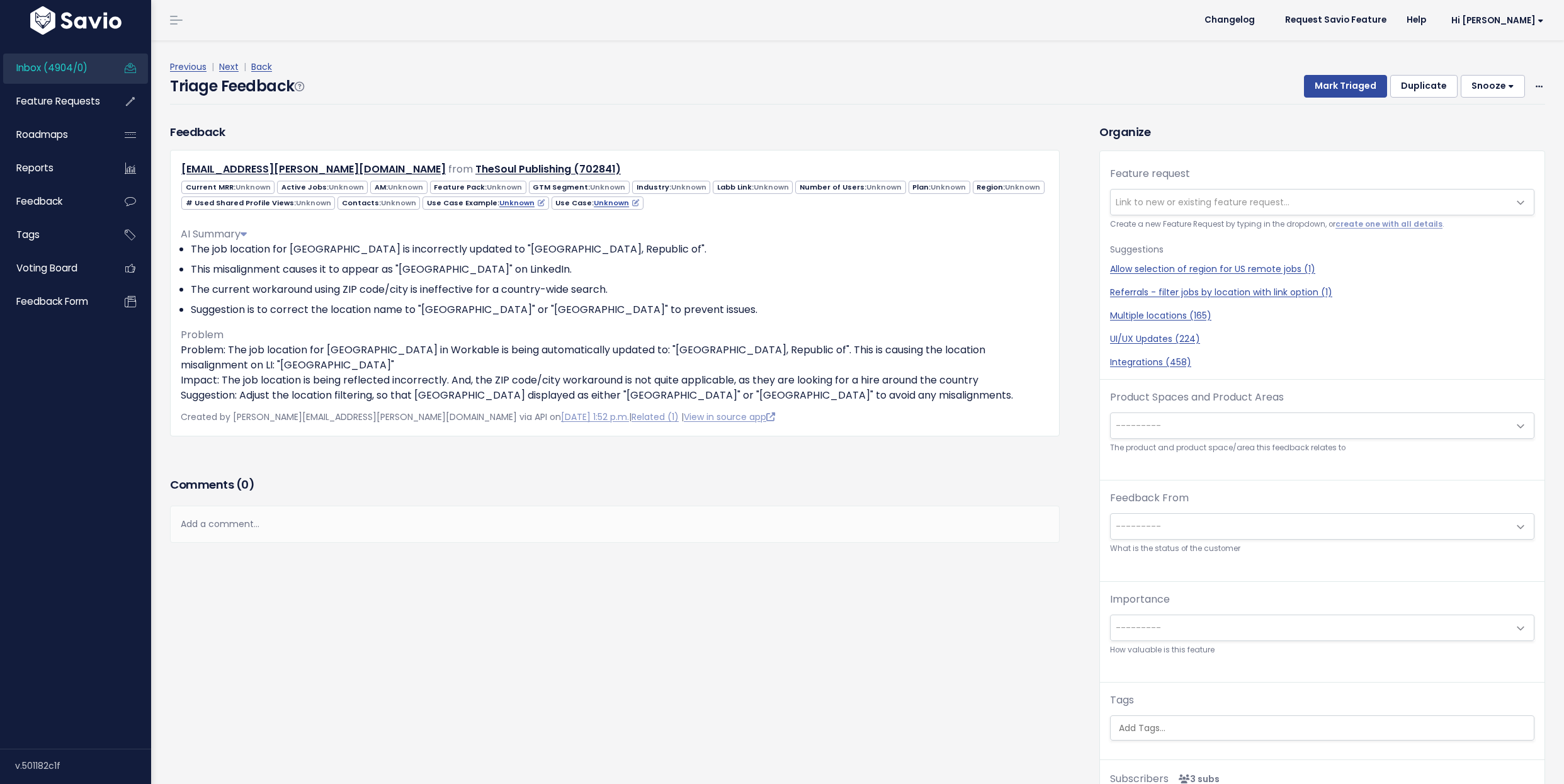
click at [499, 520] on div "Add a comment..." at bounding box center [615, 525] width 890 height 38
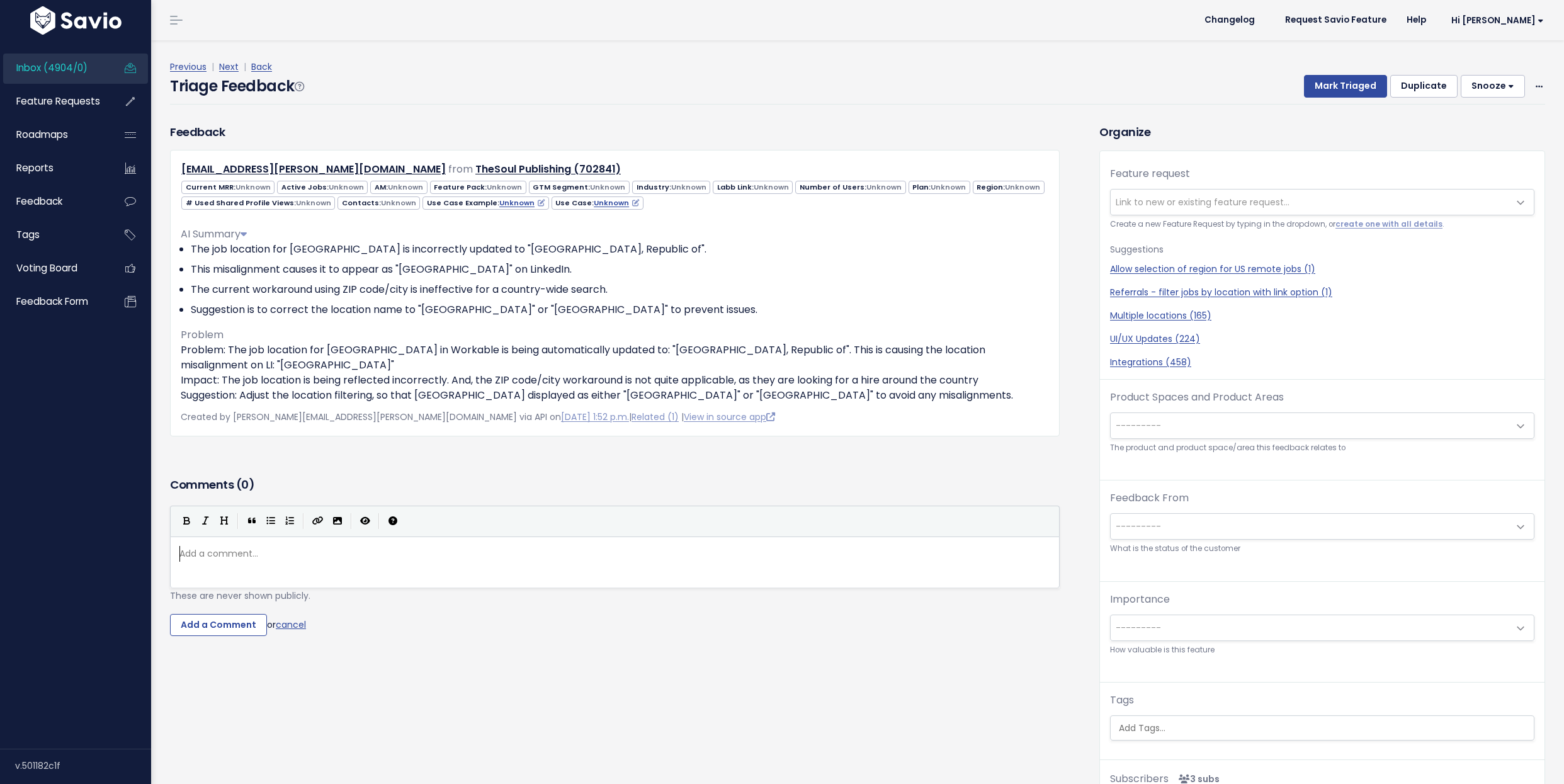
scroll to position [4, 0]
click at [301, 554] on pre "​" at bounding box center [615, 553] width 876 height 16
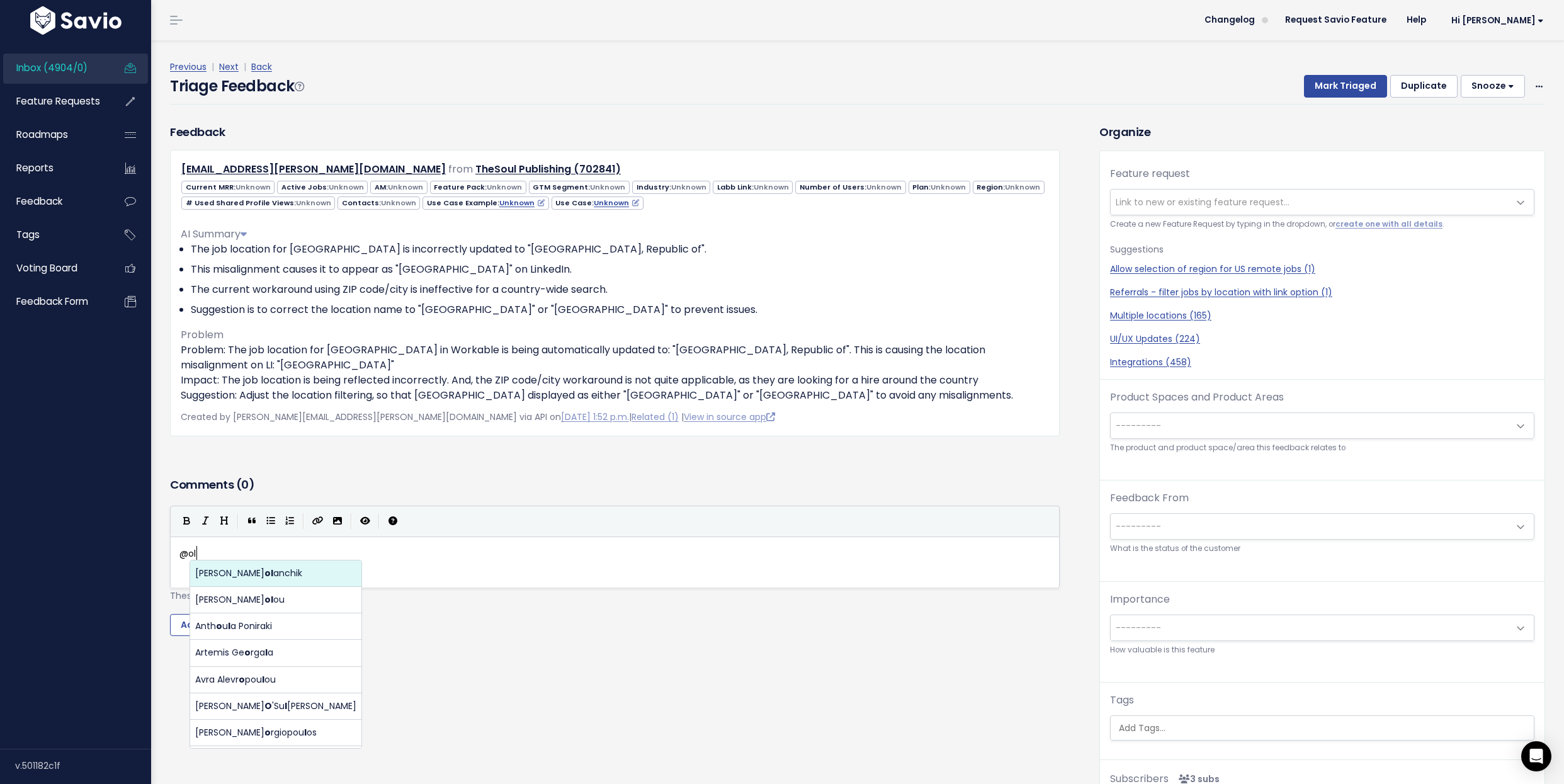
scroll to position [4, 21]
type textarea "@ol"
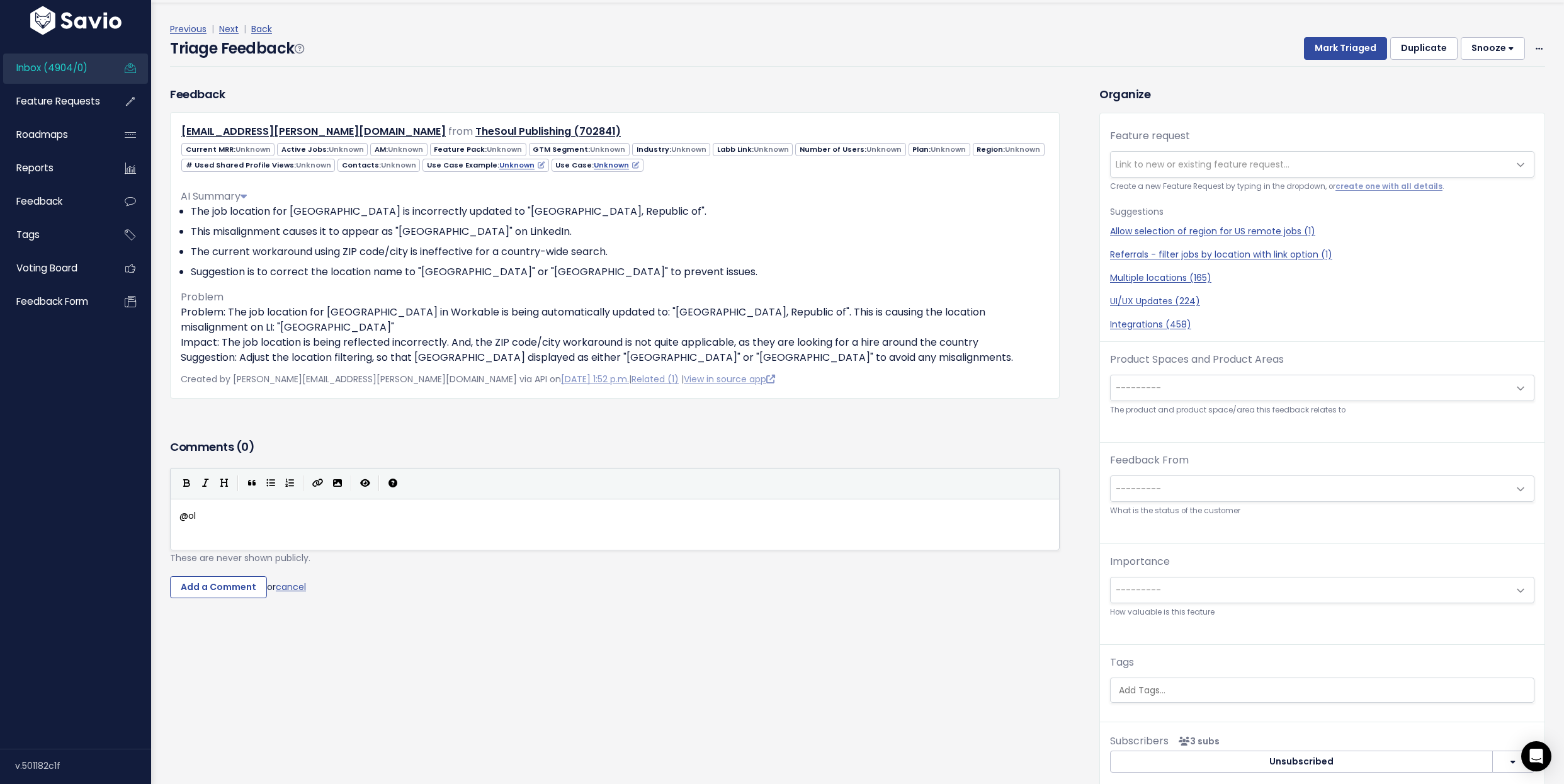
scroll to position [35, 0]
click at [267, 522] on pre "@ol" at bounding box center [615, 518] width 876 height 16
type textarea "@ol"
type textarea "W"
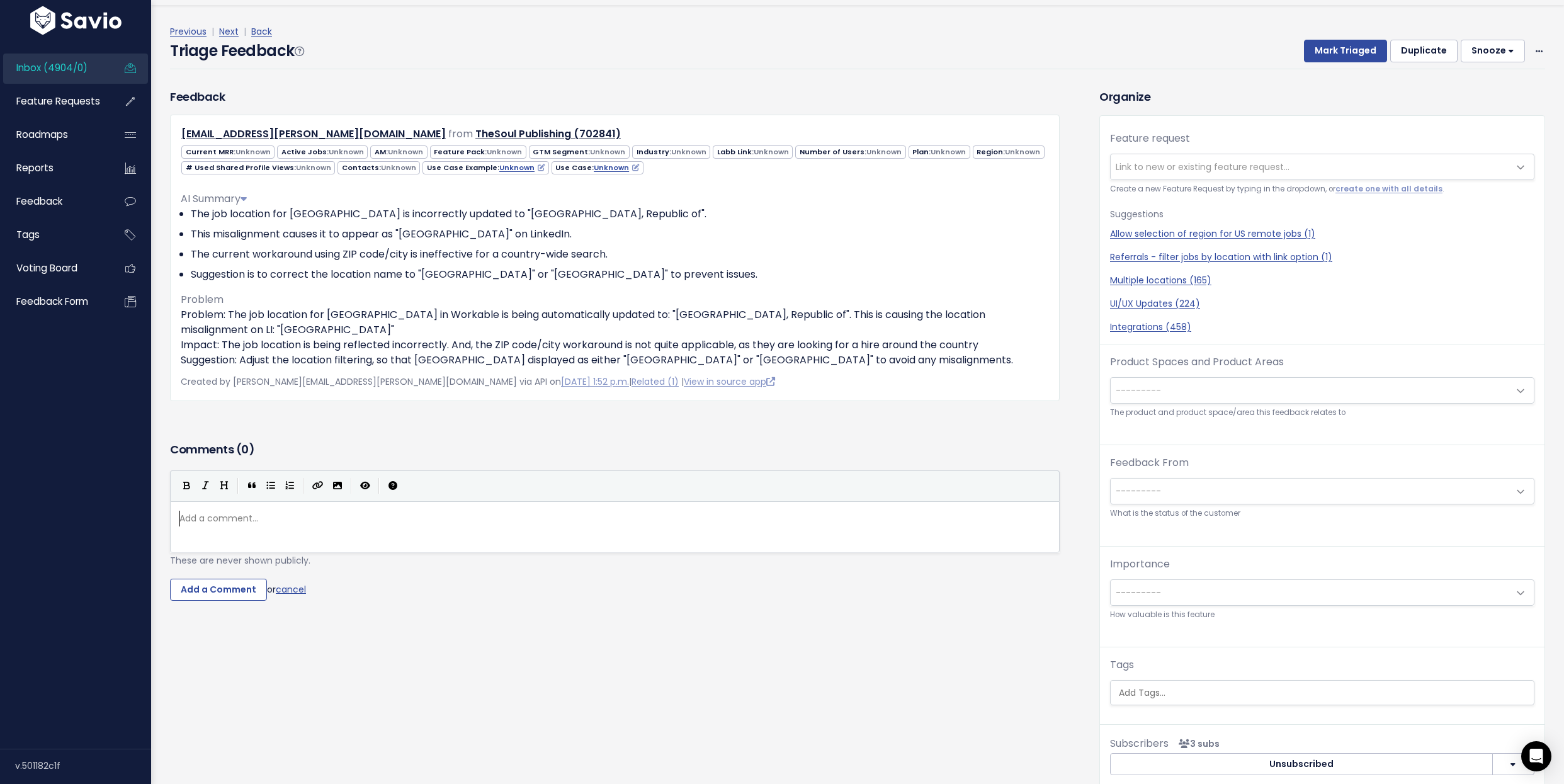
type textarea "2"
click at [427, 533] on div "x @ol" at bounding box center [631, 543] width 908 height 69
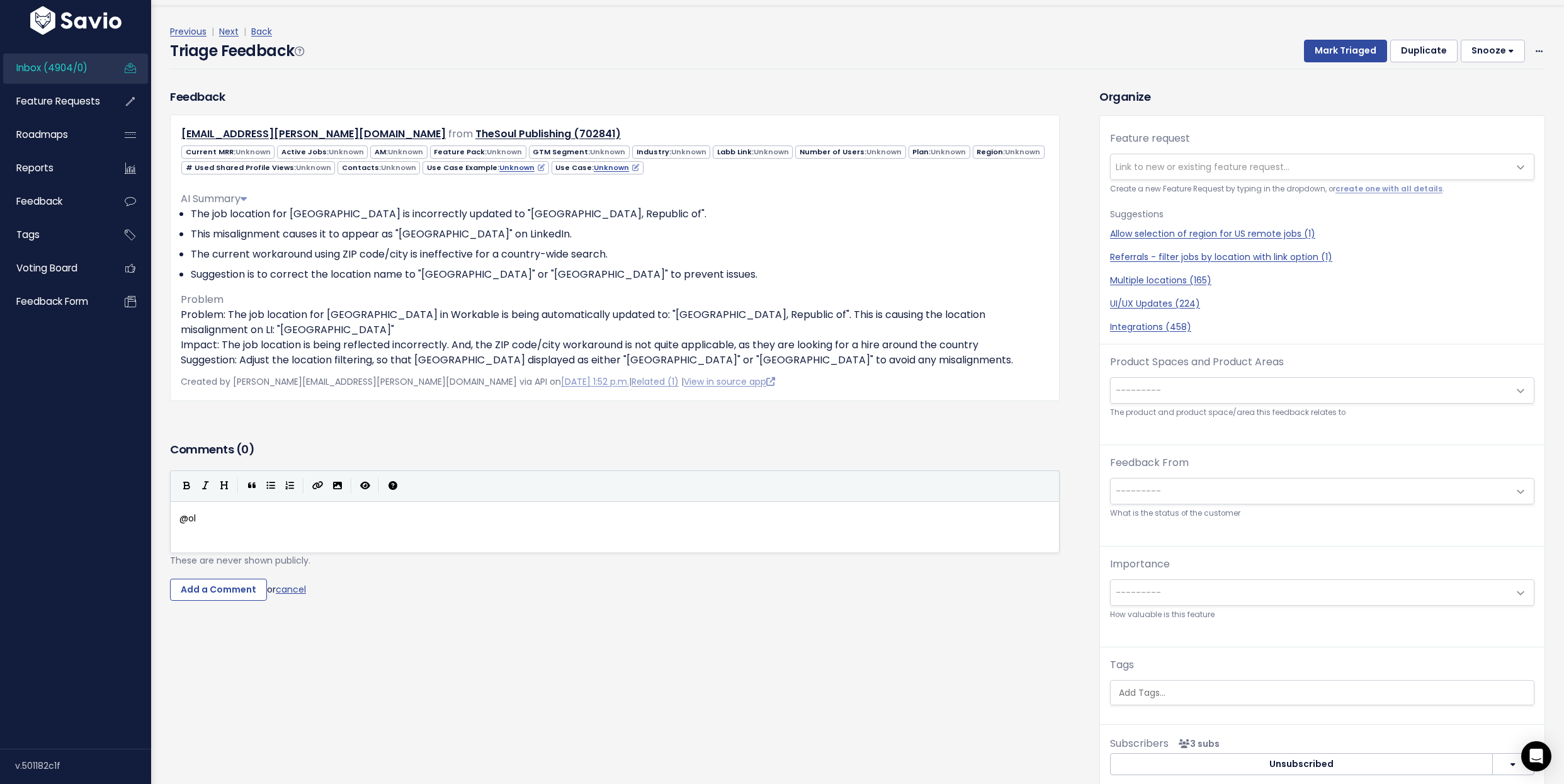
type textarea "@ol"
click at [427, 533] on div "x @ol" at bounding box center [631, 543] width 908 height 69
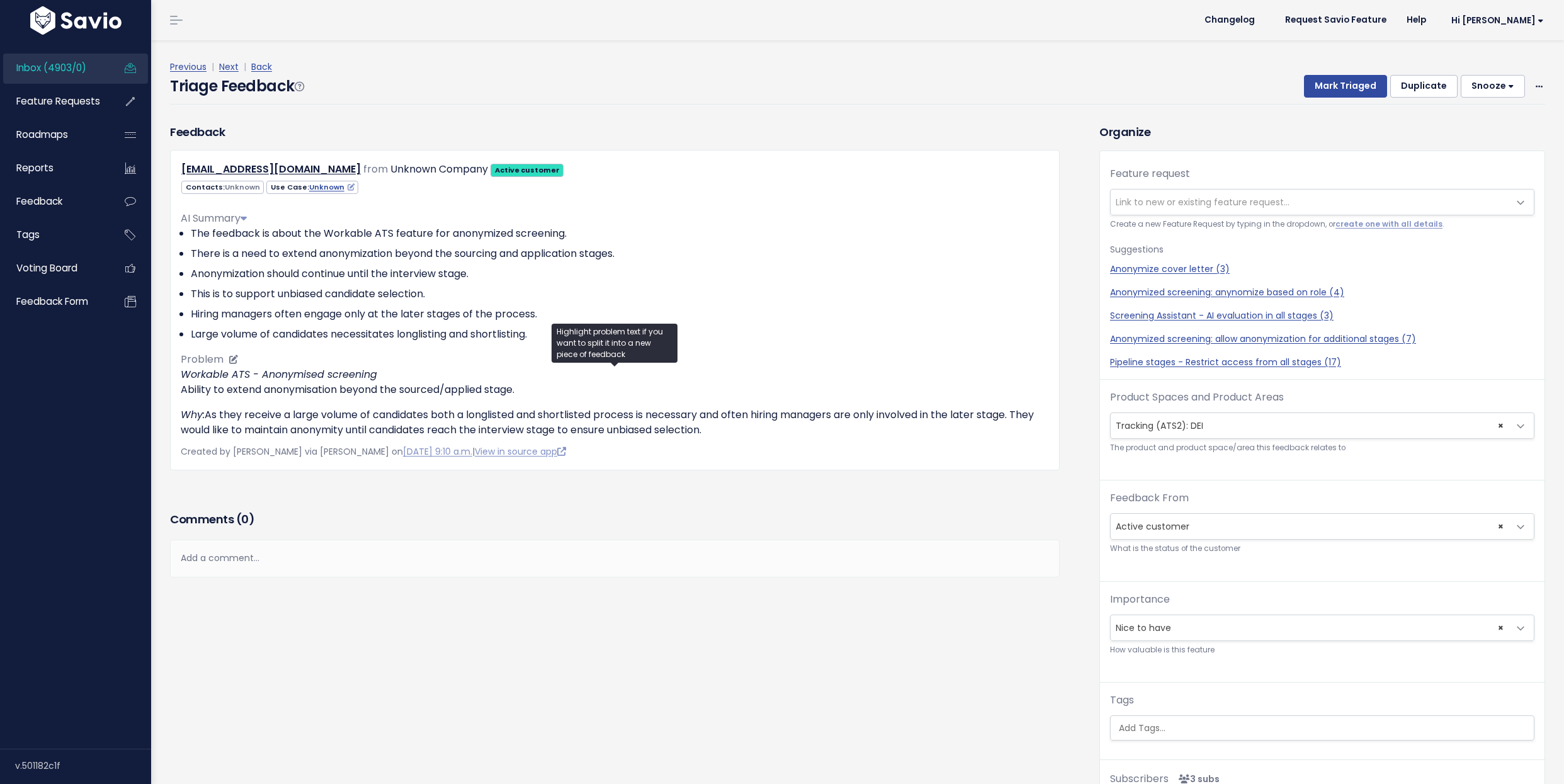
click at [464, 388] on p "Workable ATS - Anonymised screening Ability to extend anonymisation beyond the …" at bounding box center [615, 382] width 869 height 30
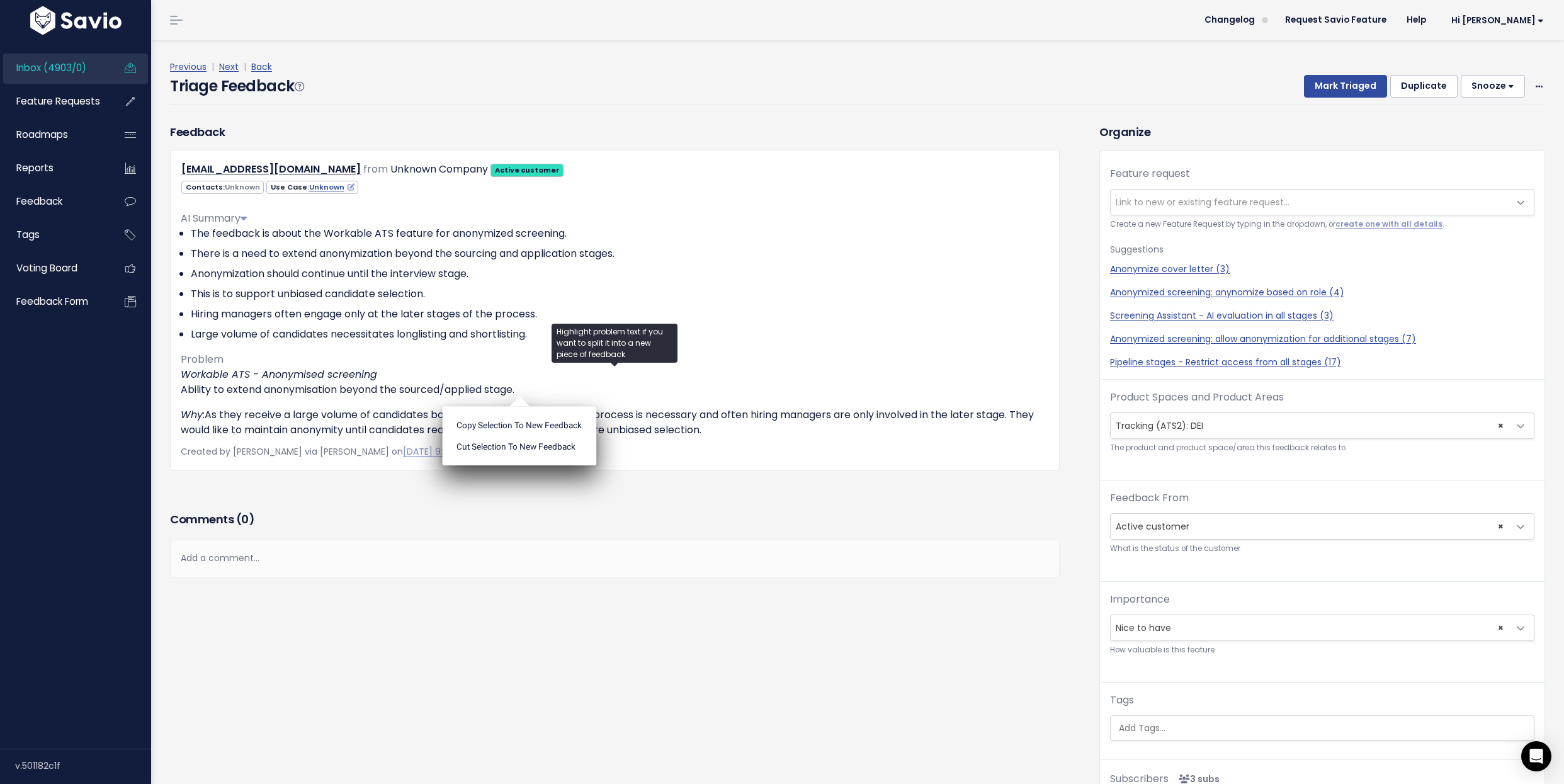
click at [1147, 208] on span "Link to new or existing feature request..." at bounding box center [1310, 202] width 398 height 25
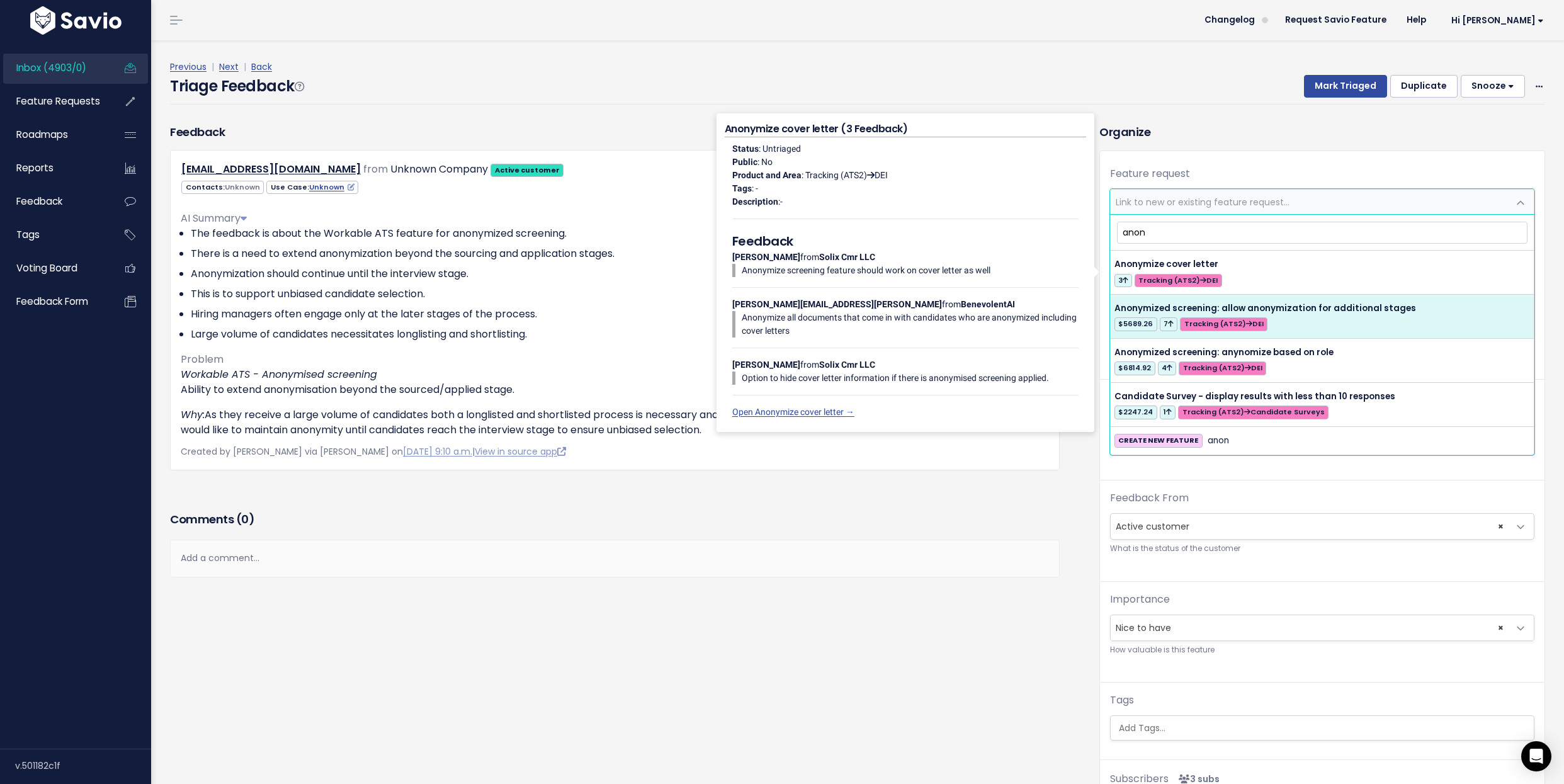
type input "anon"
select select "30353"
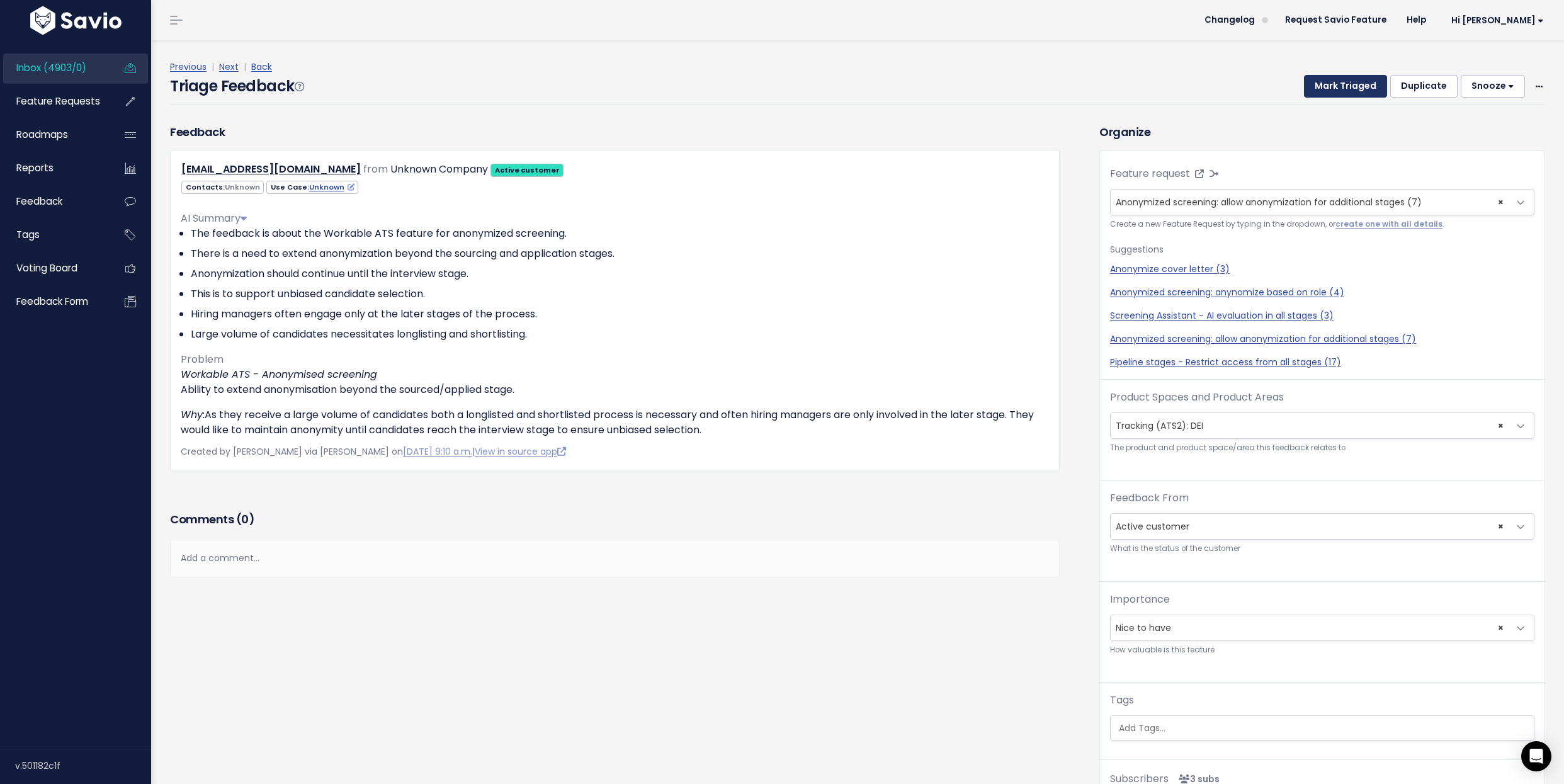
click at [1350, 82] on button "Mark Triaged" at bounding box center [1346, 86] width 83 height 23
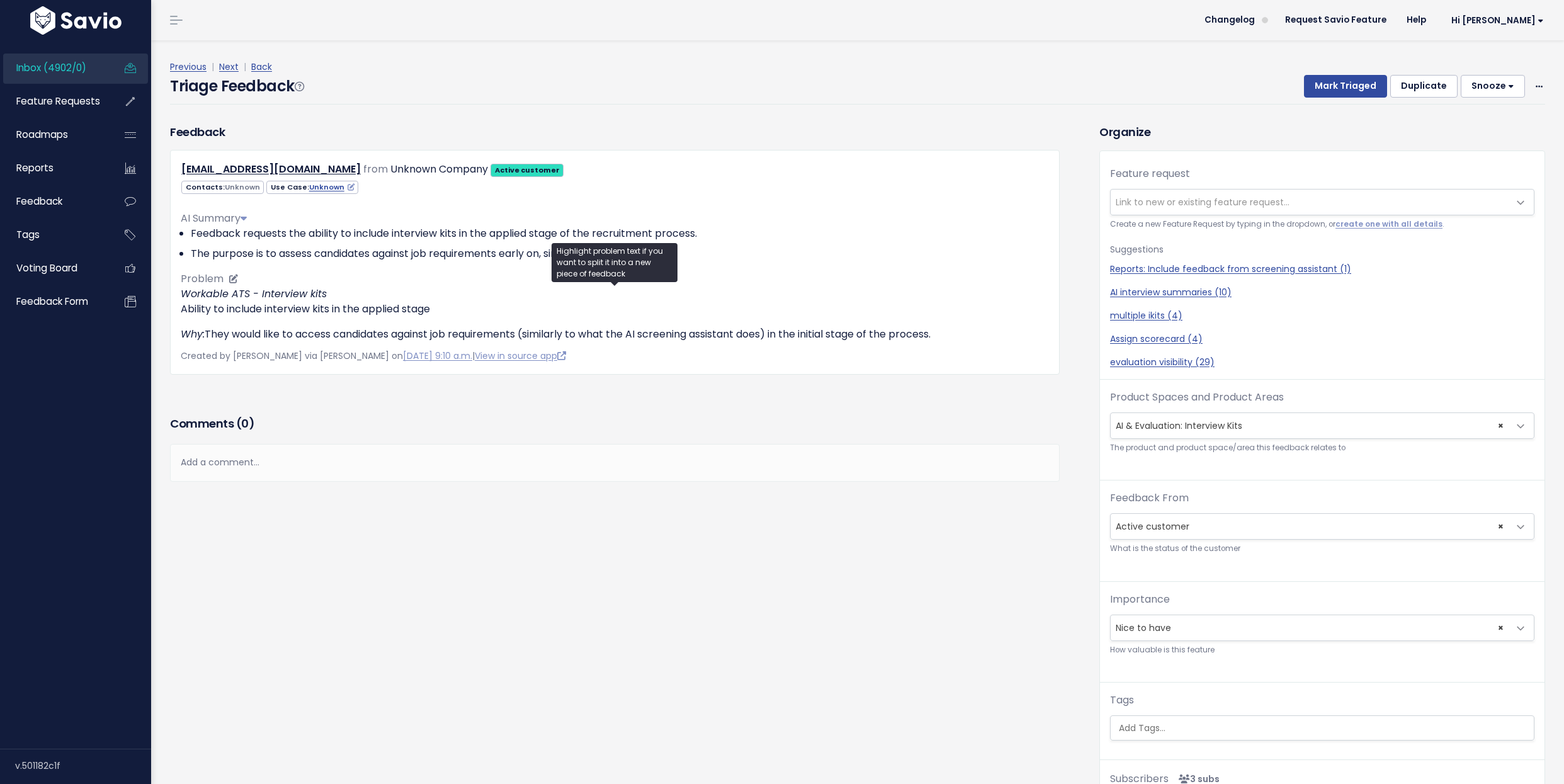
click at [278, 305] on p "Workable ATS - Interview kits Ability to include interview kits in the applied …" at bounding box center [615, 301] width 869 height 30
click at [1165, 208] on span "Link to new or existing feature request..." at bounding box center [1310, 202] width 398 height 25
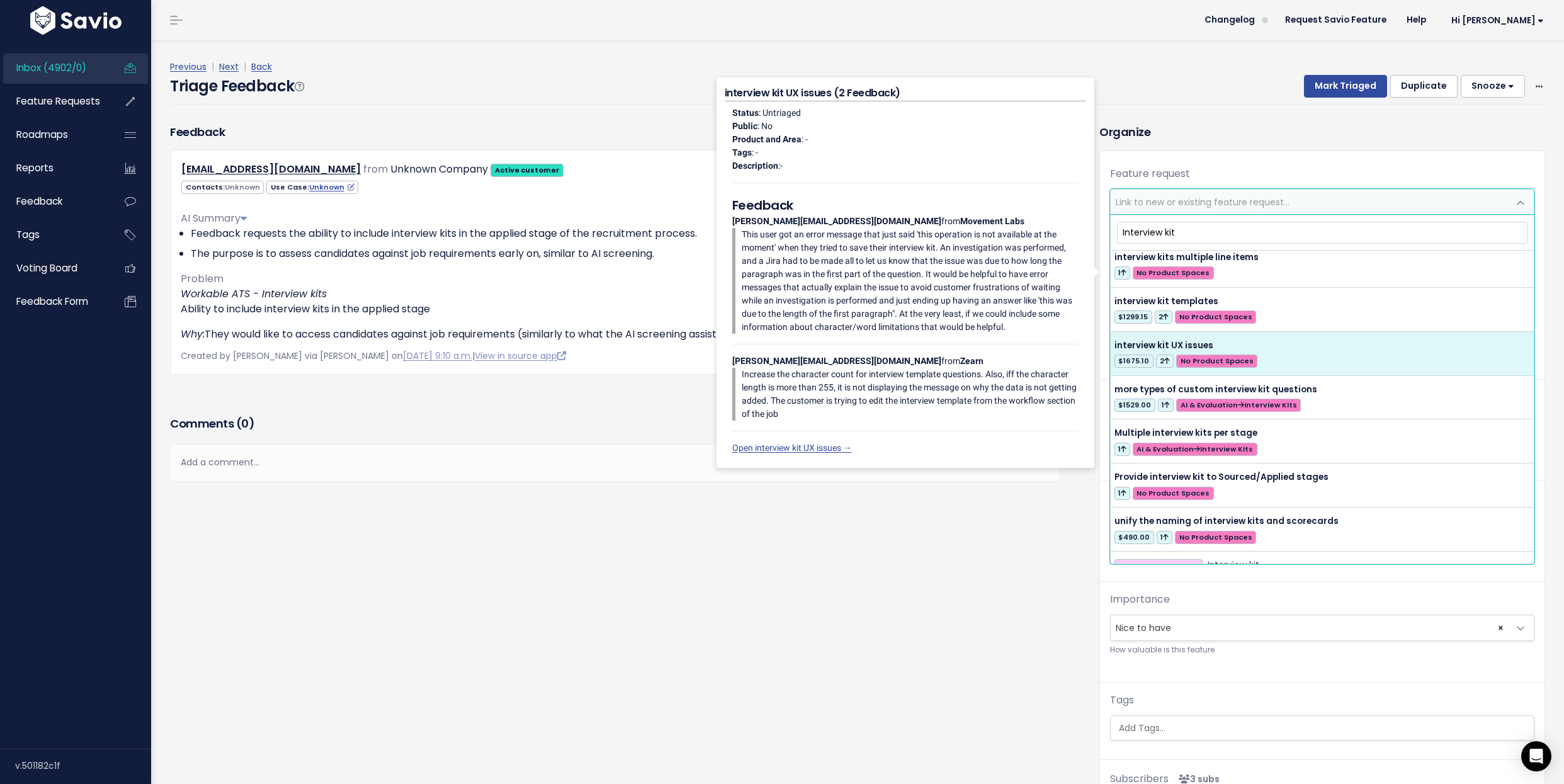
scroll to position [232, 0]
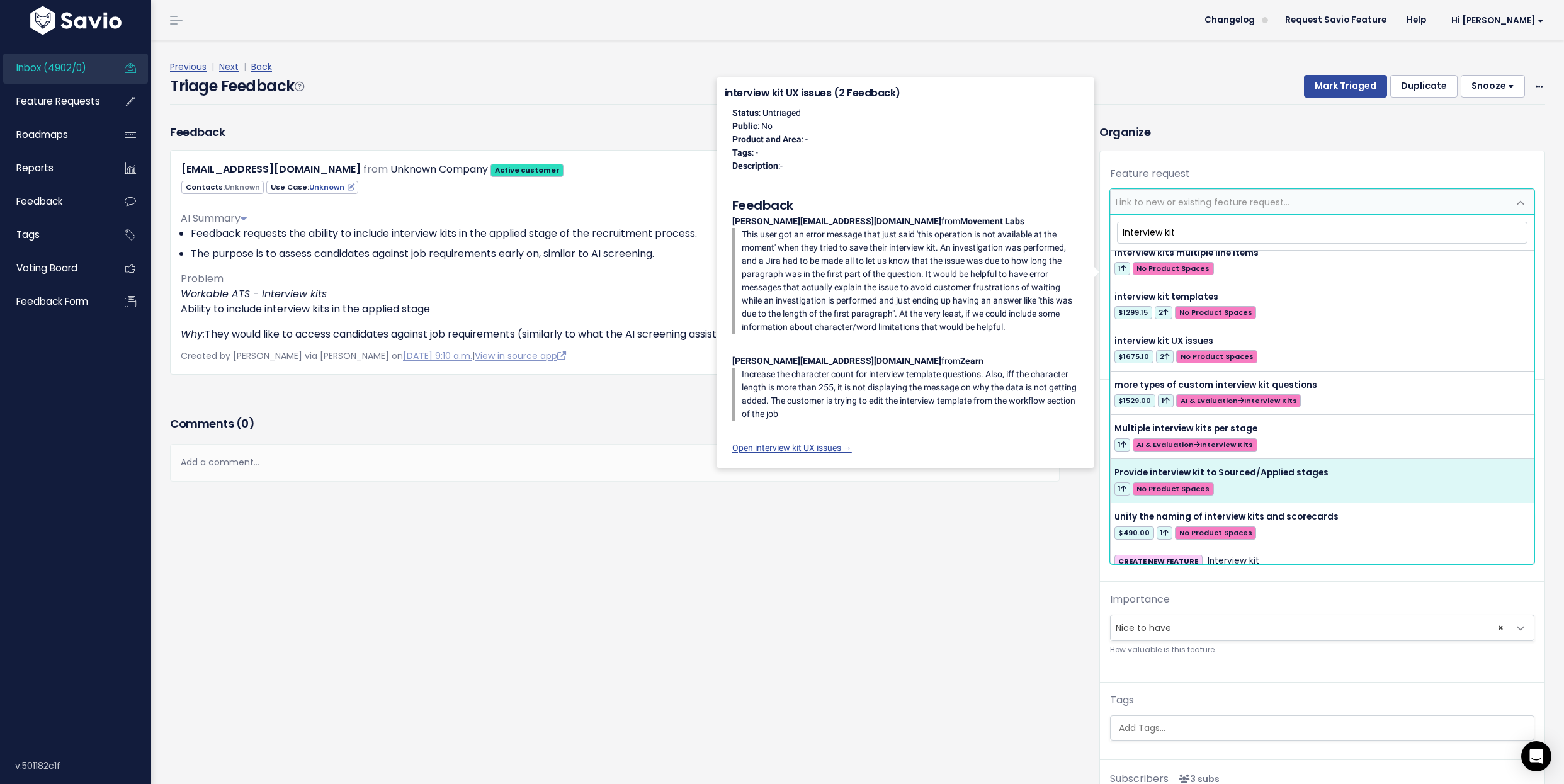
type input "Interview kit"
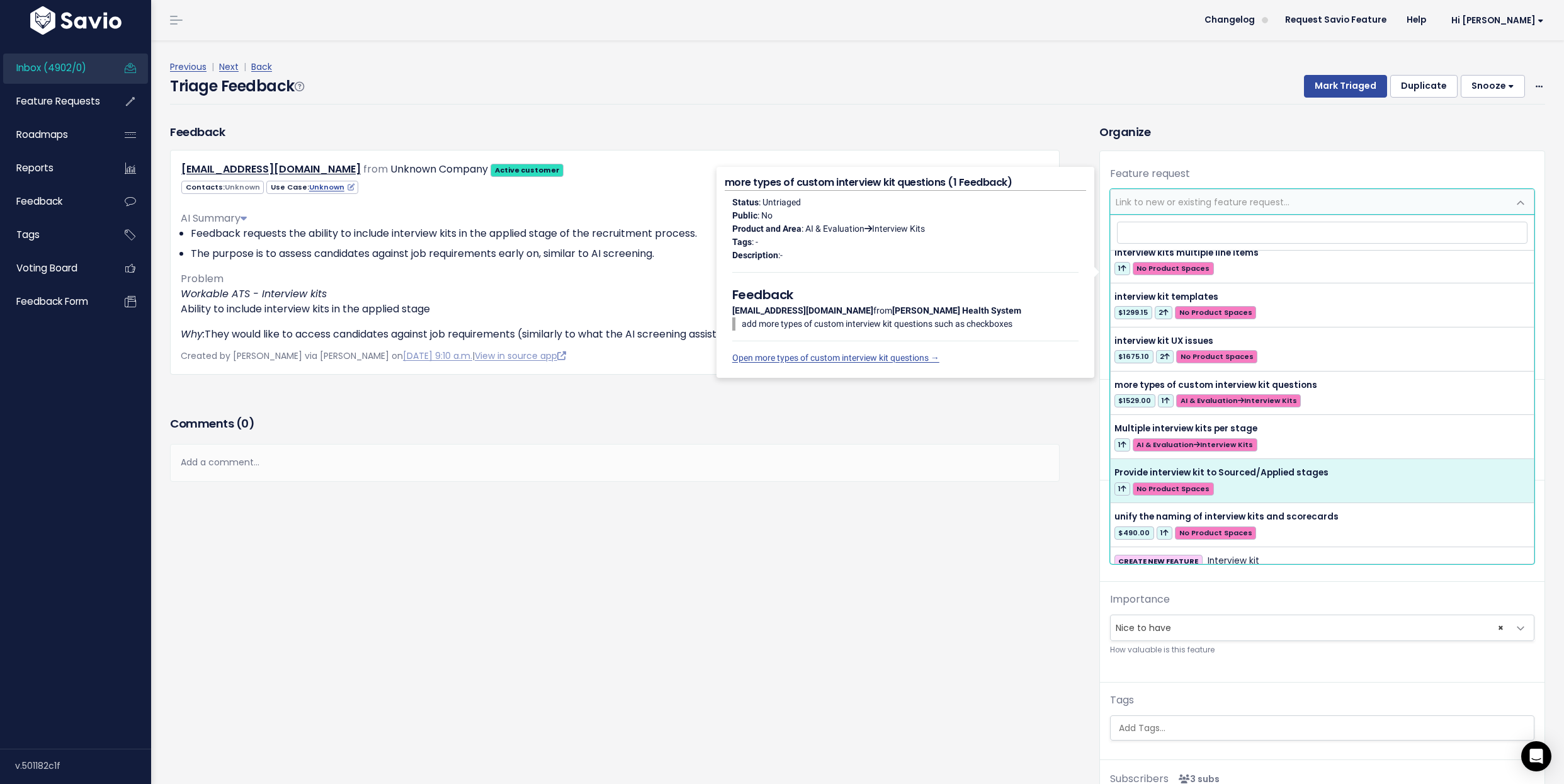
select select "55055"
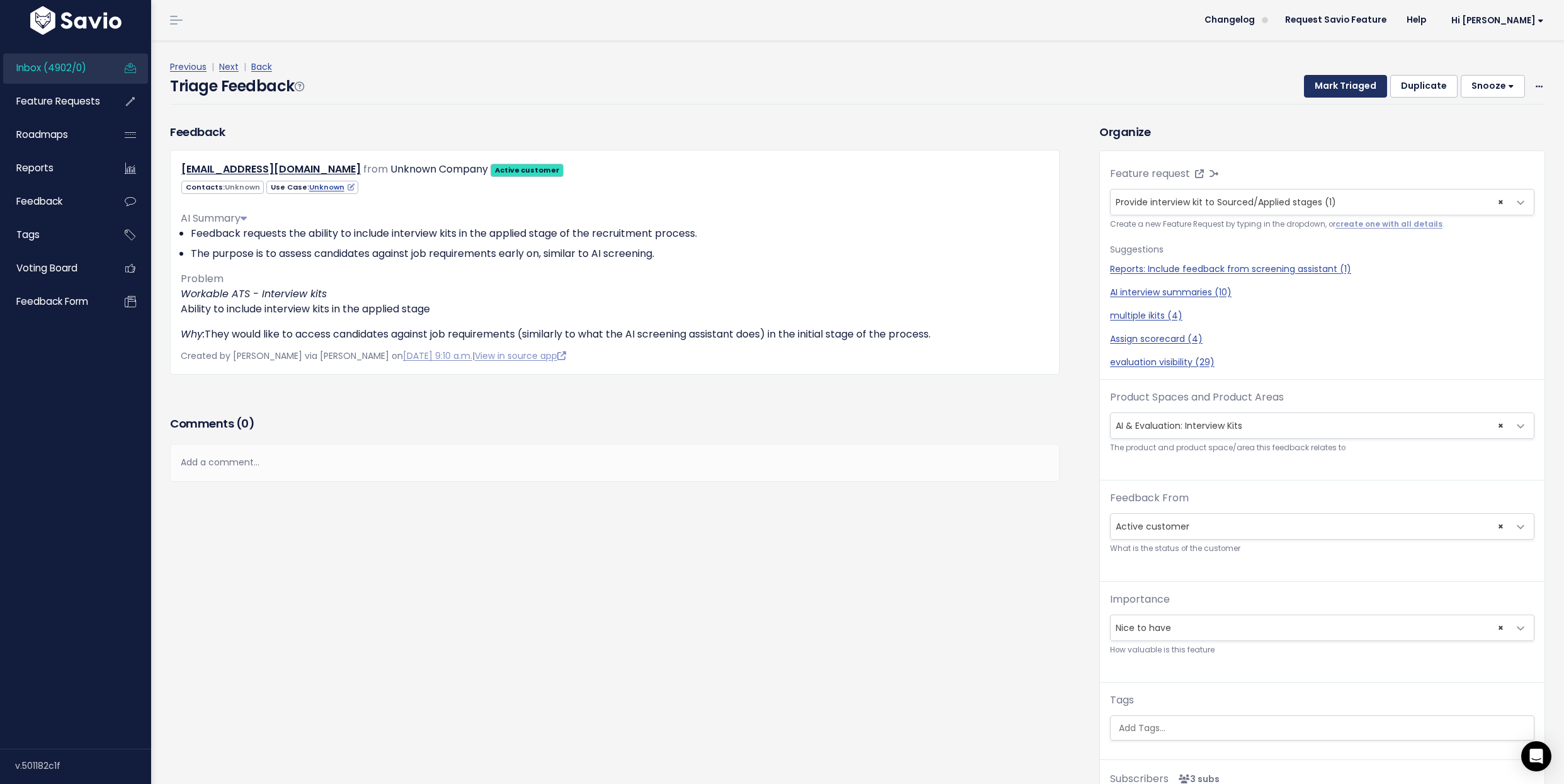
click at [1350, 90] on button "Mark Triaged" at bounding box center [1346, 86] width 83 height 23
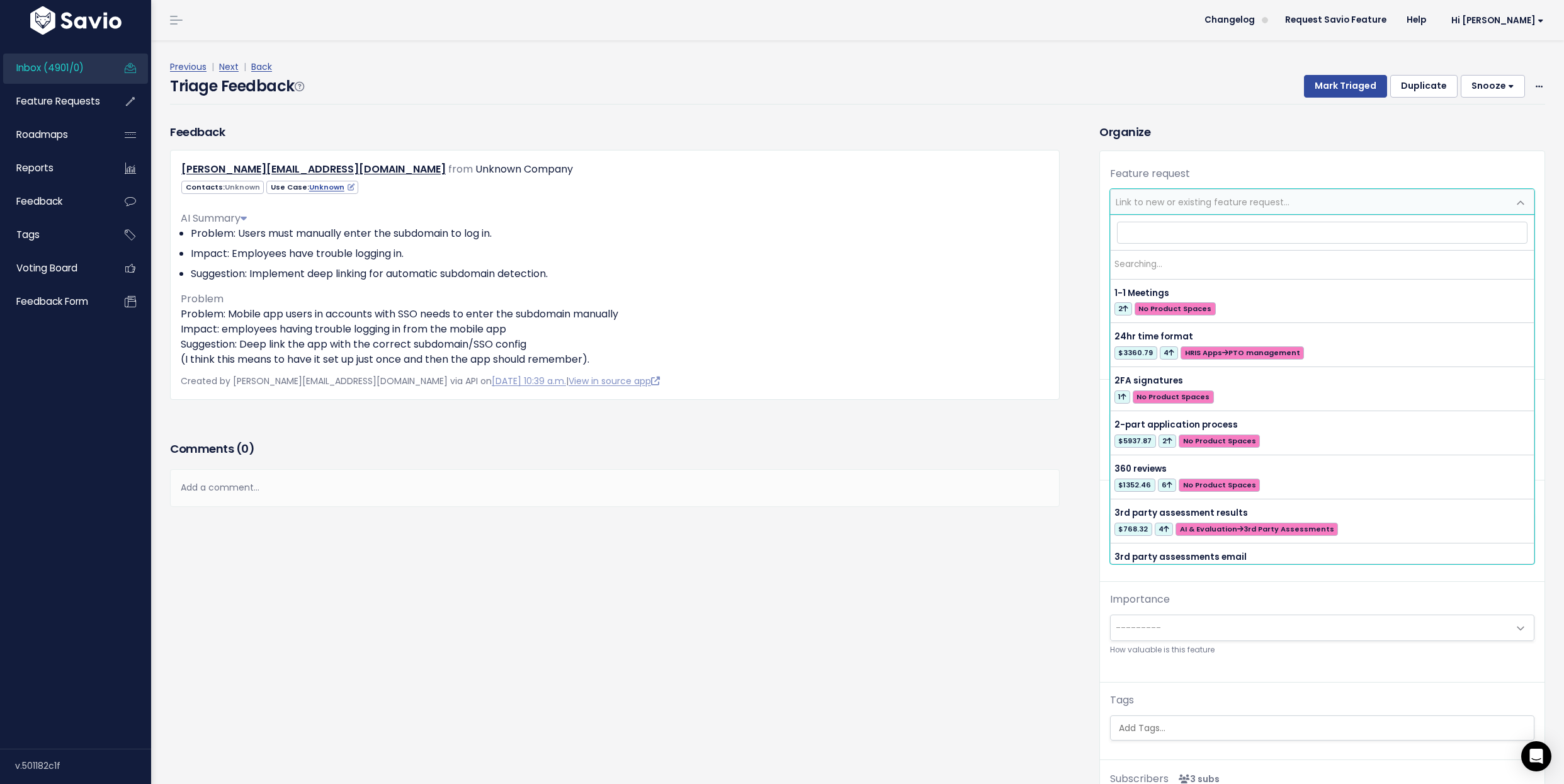
click at [1165, 206] on span "Link to new or existing feature request..." at bounding box center [1202, 202] width 174 height 12
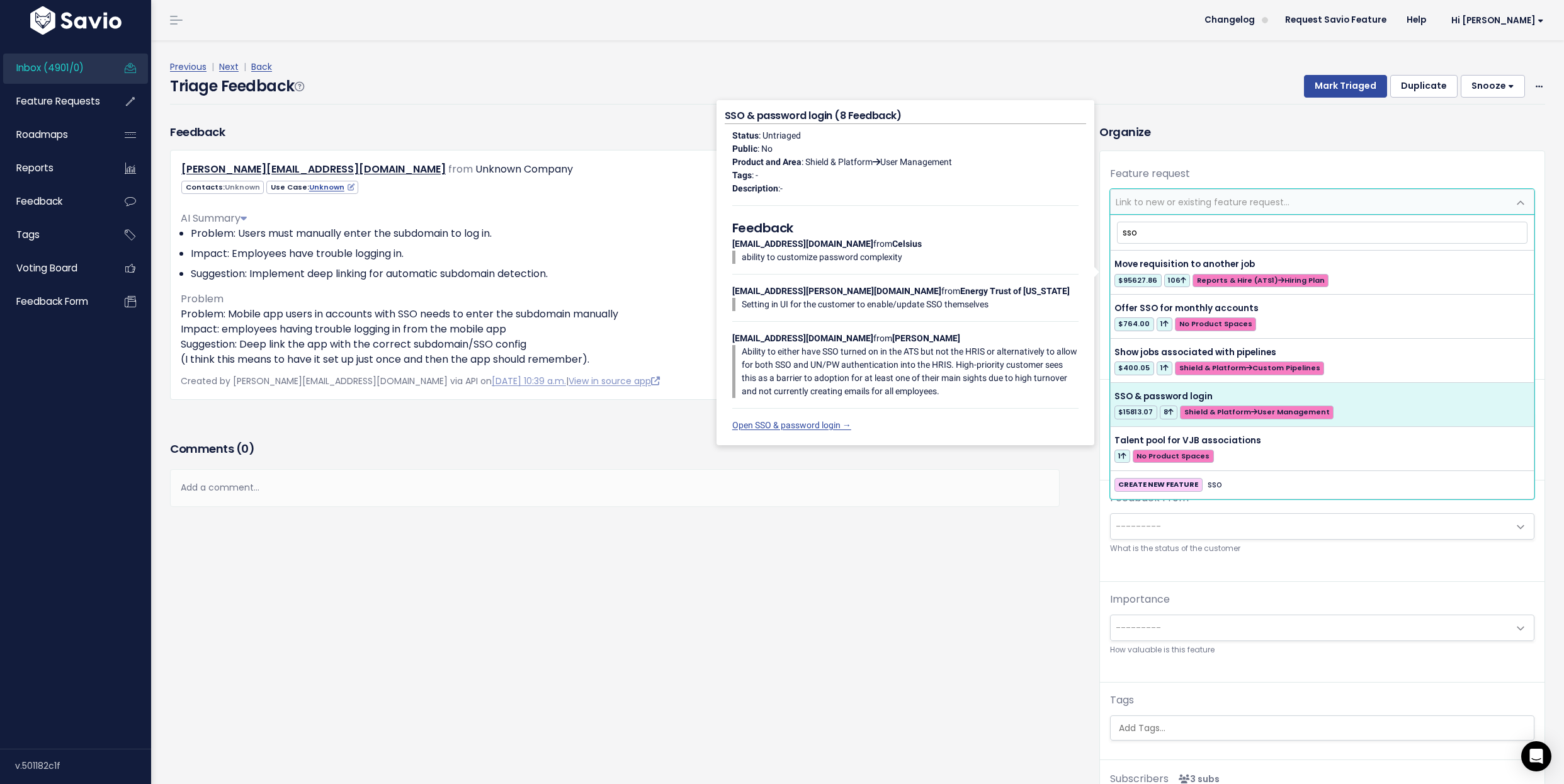
type input "sso"
select select "42436"
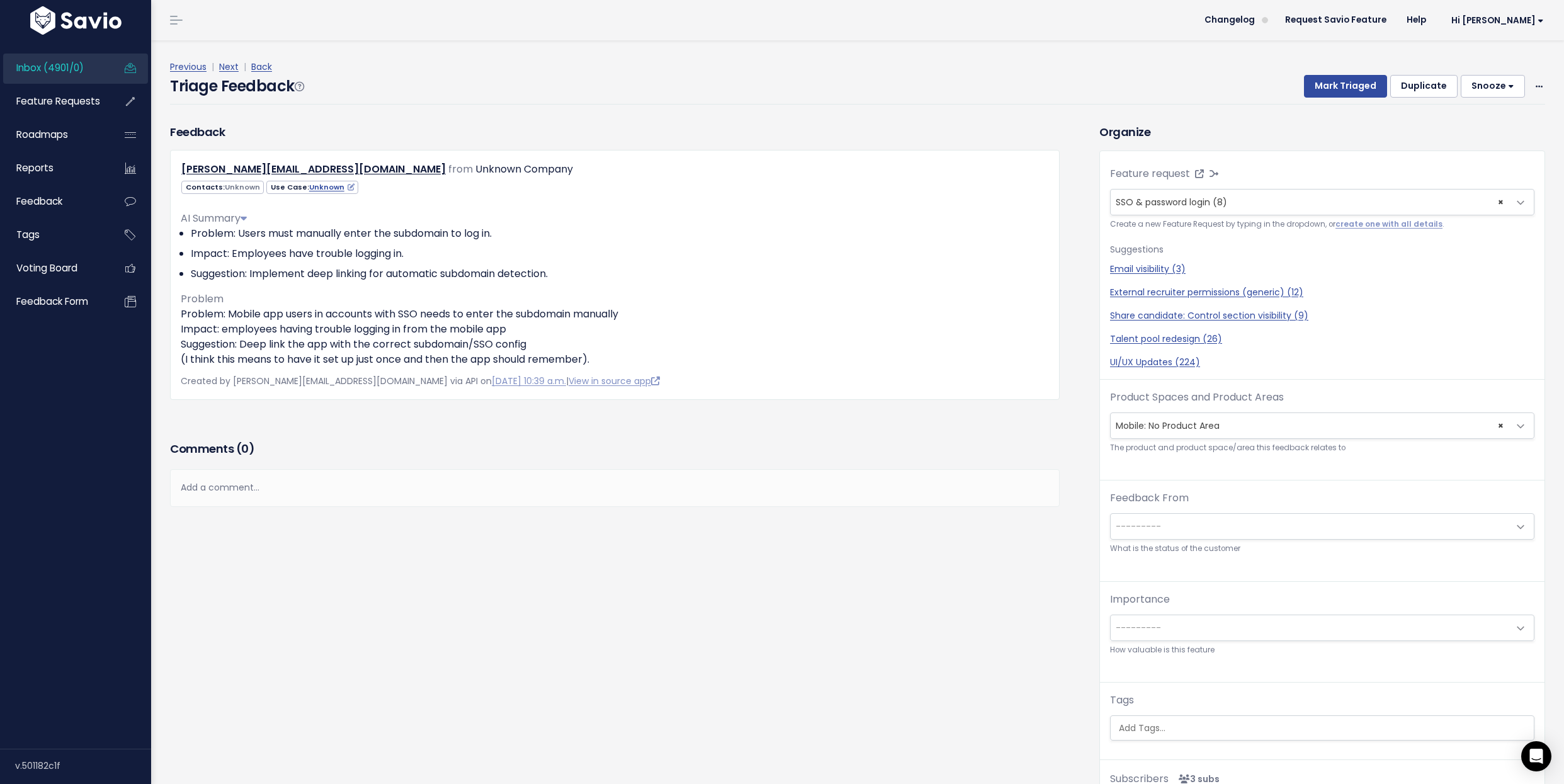
click at [1165, 414] on span "× Mobile: No Product Area" at bounding box center [1310, 425] width 398 height 25
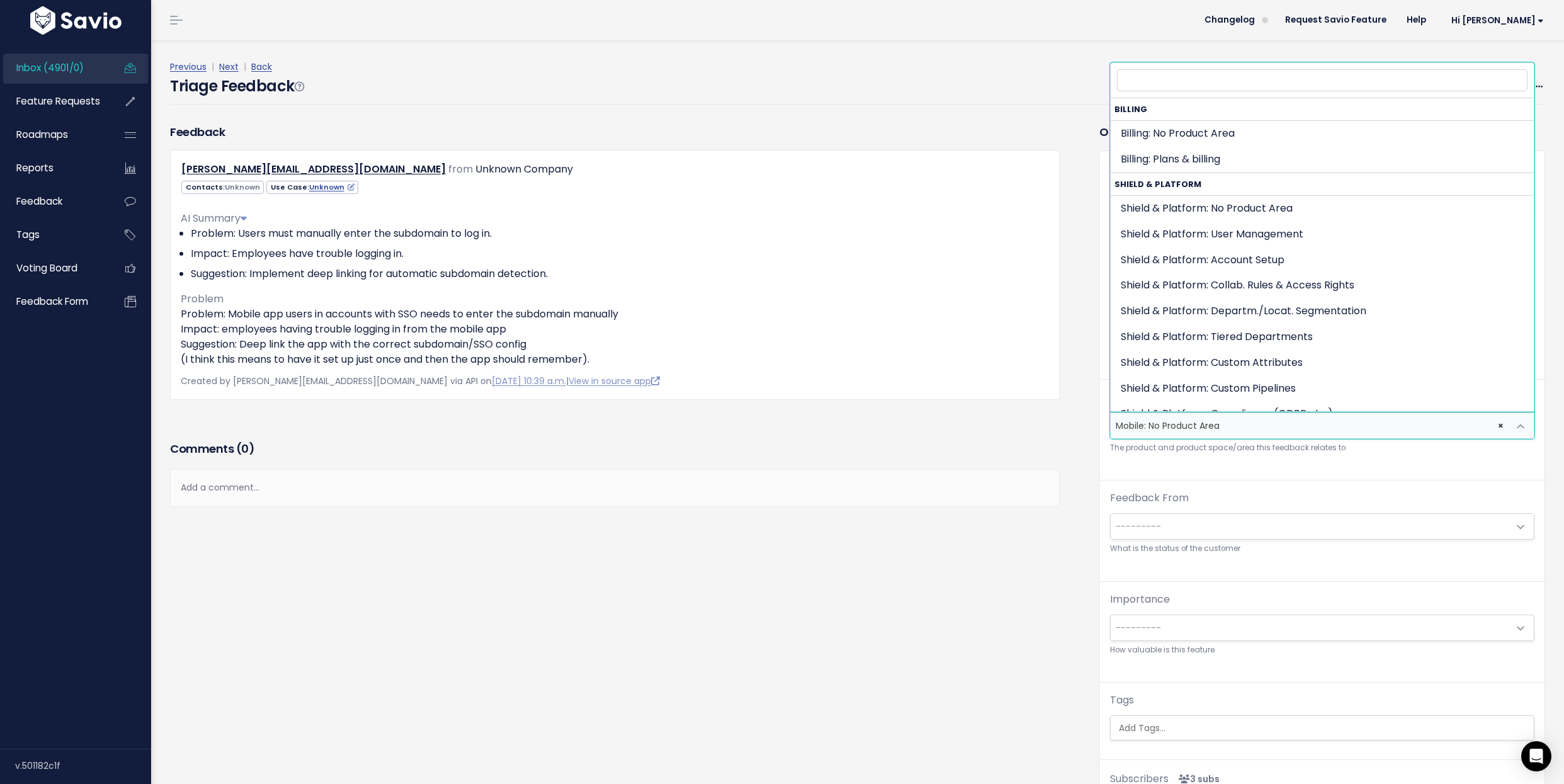
scroll to position [2383, 0]
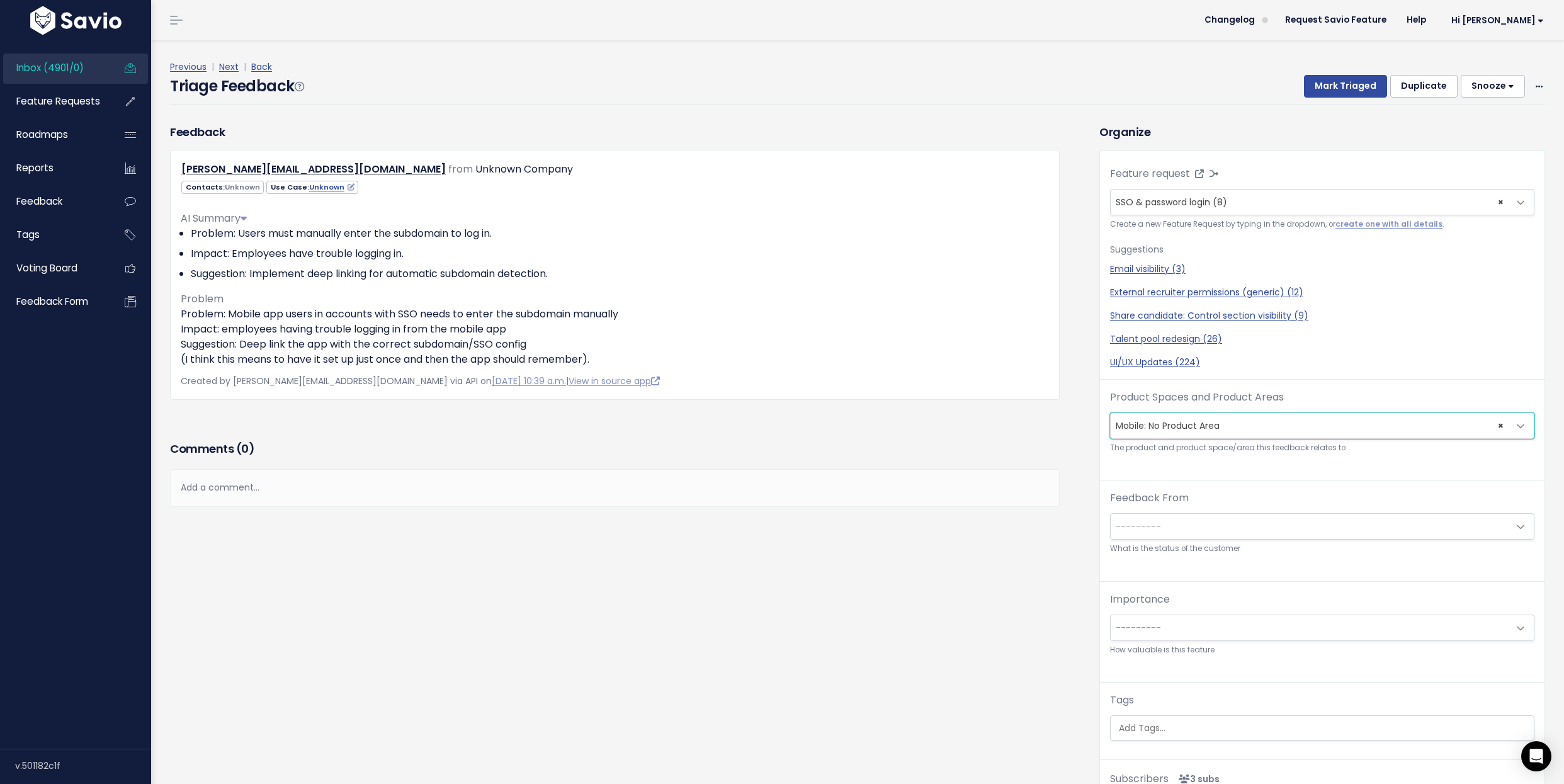
click at [1165, 414] on span "× Mobile: No Product Area" at bounding box center [1310, 425] width 398 height 25
click at [1349, 86] on button "Mark Triaged" at bounding box center [1346, 86] width 83 height 23
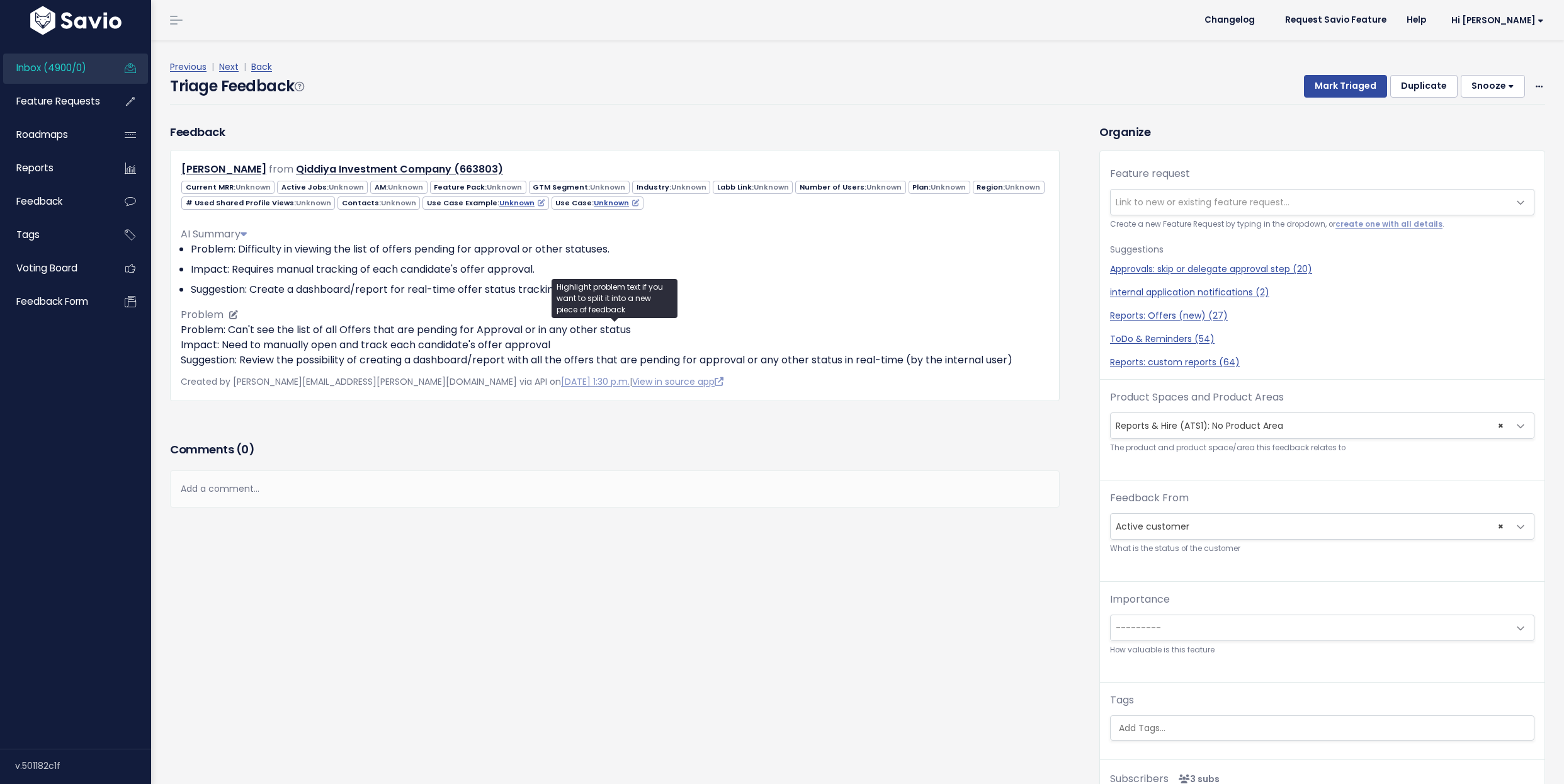
click at [233, 341] on p "Problem: Can't see the list of all Offers that are pending for Approval or in a…" at bounding box center [615, 345] width 869 height 46
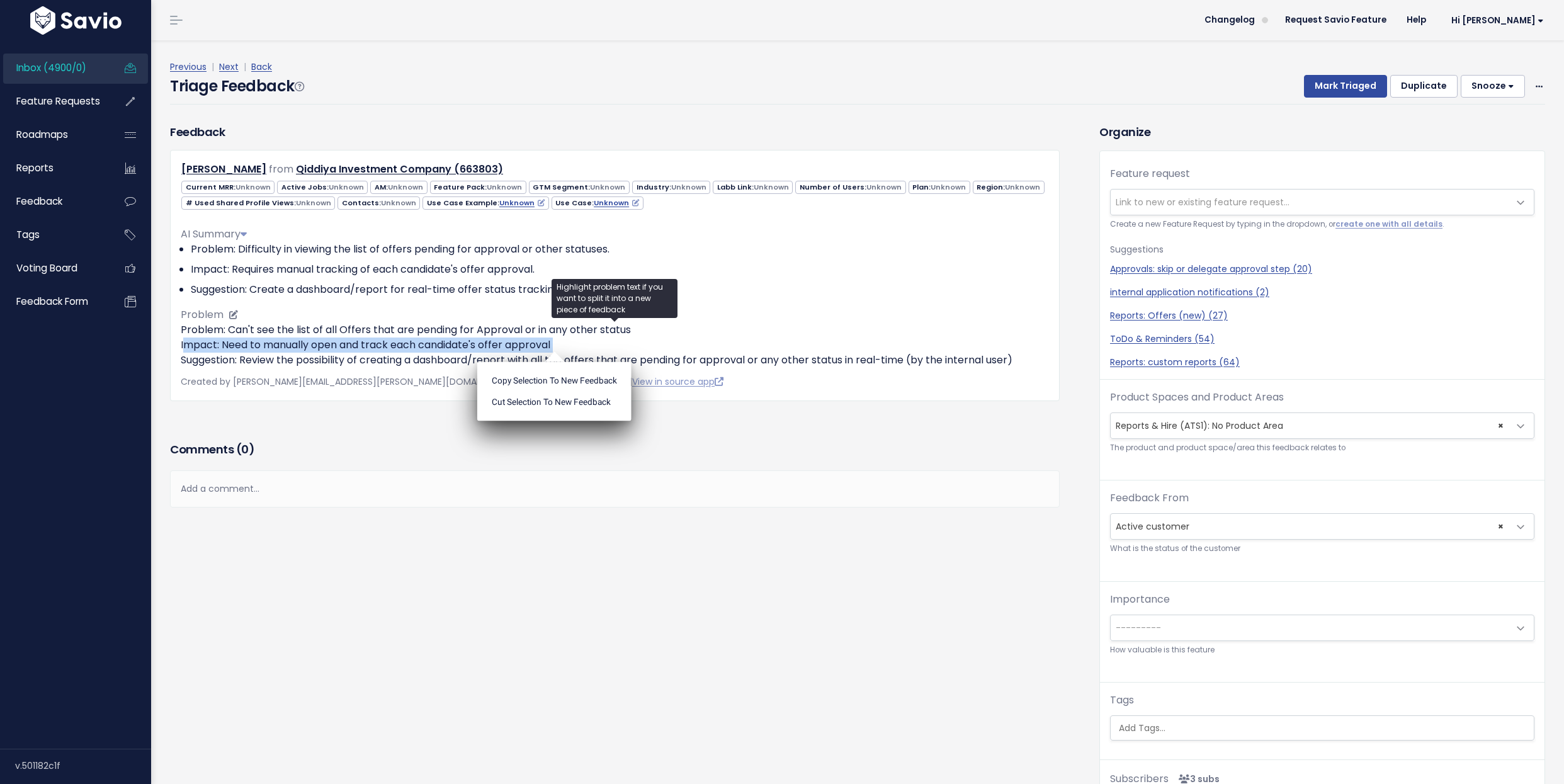
click at [328, 338] on p "Problem: Can't see the list of all Offers that are pending for Approval or in a…" at bounding box center [615, 345] width 869 height 46
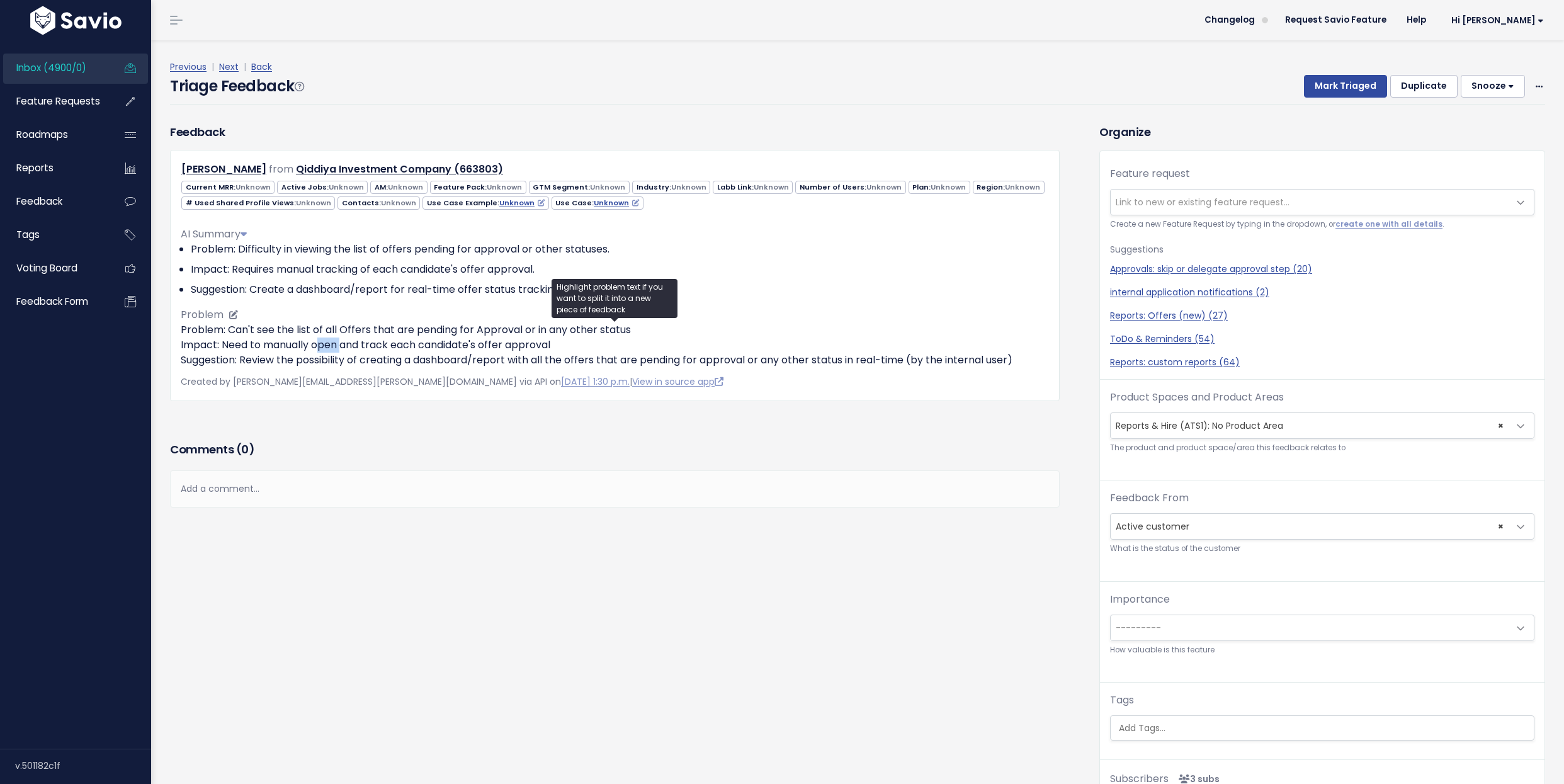
click at [328, 338] on p "Problem: Can't see the list of all Offers that are pending for Approval or in a…" at bounding box center [615, 345] width 869 height 46
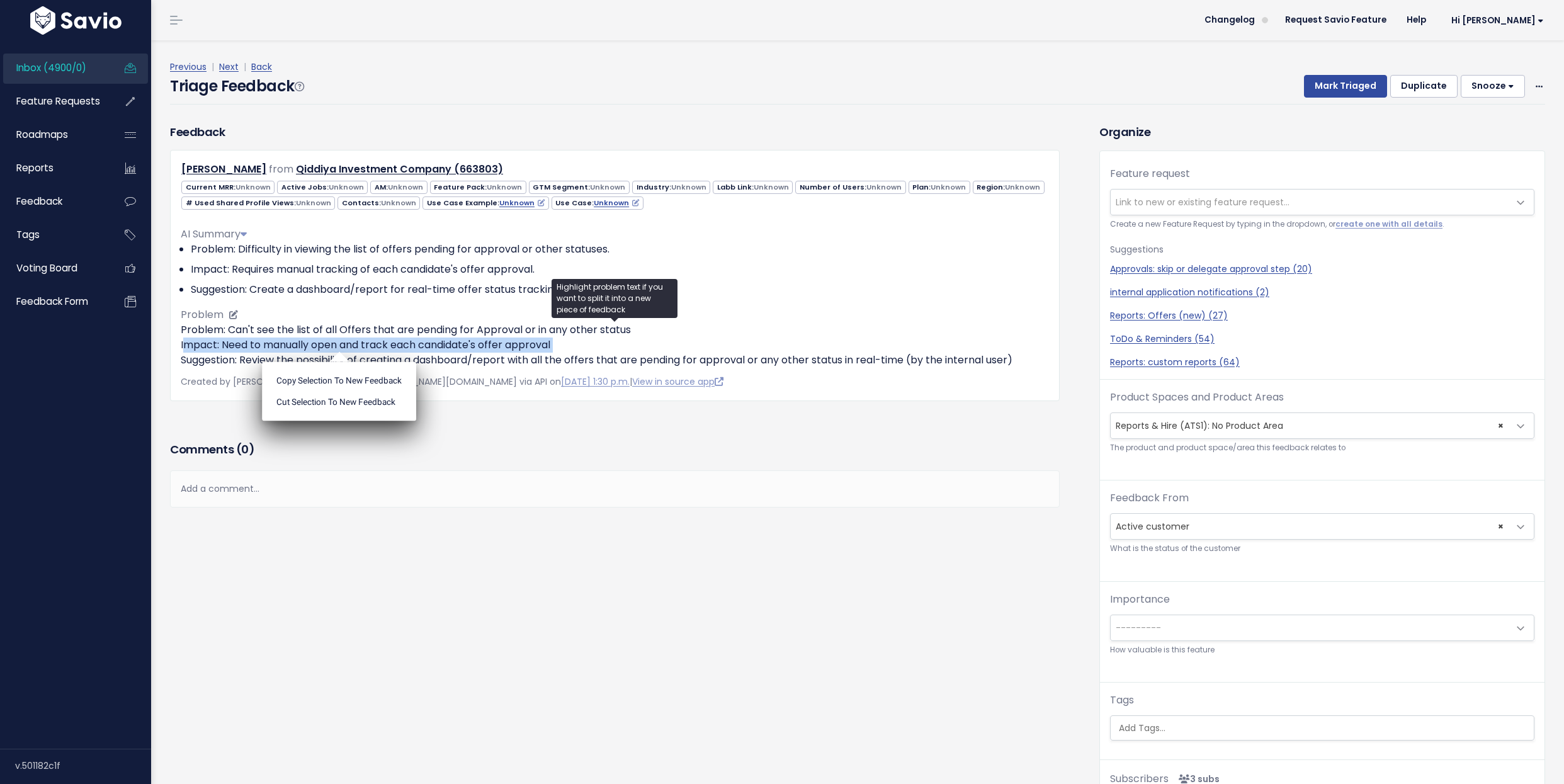
click at [328, 338] on p "Problem: Can't see the list of all Offers that are pending for Approval or in a…" at bounding box center [615, 345] width 869 height 46
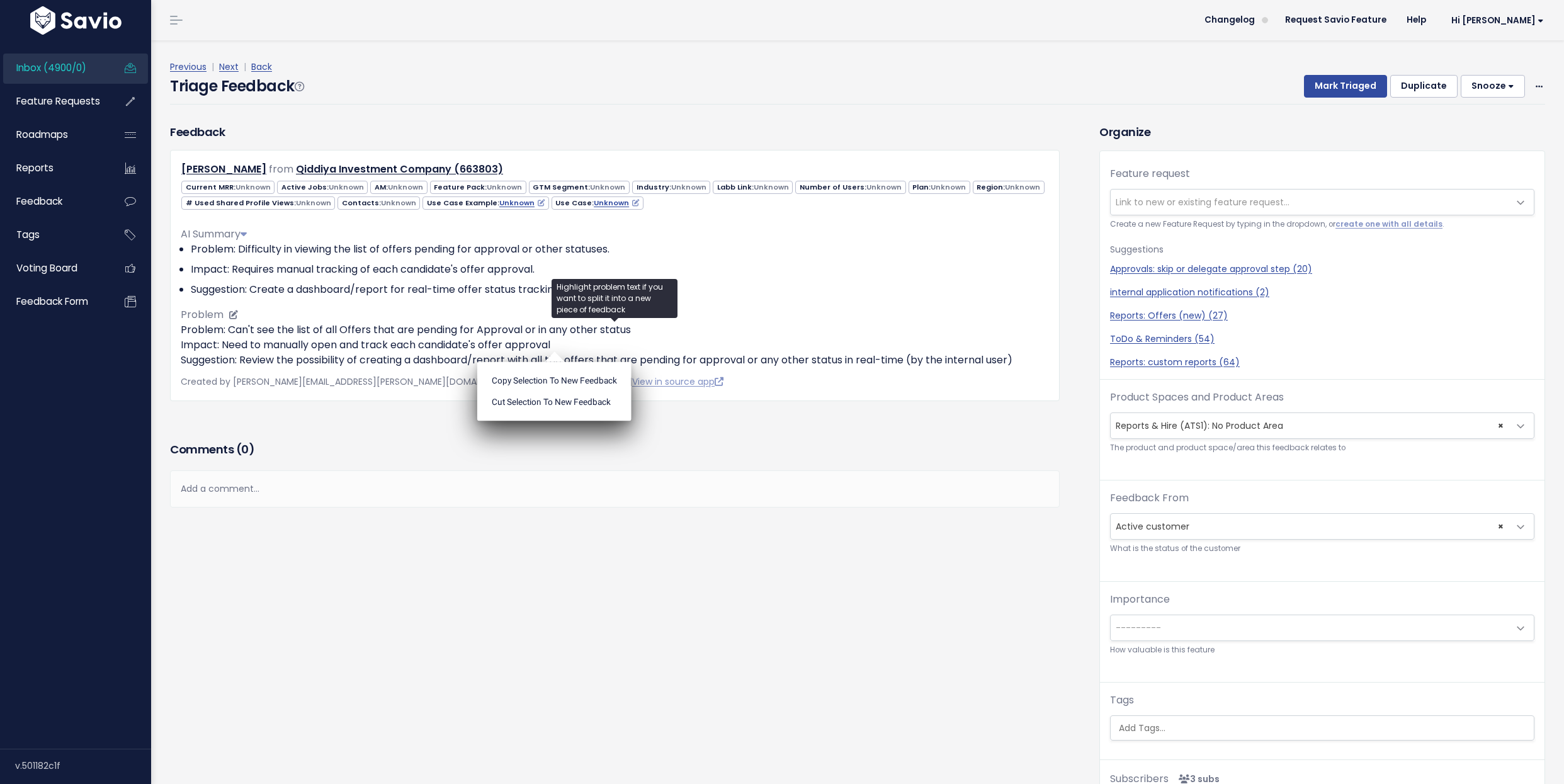
click at [331, 339] on p "Problem: Can't see the list of all Offers that are pending for Approval or in a…" at bounding box center [615, 345] width 869 height 46
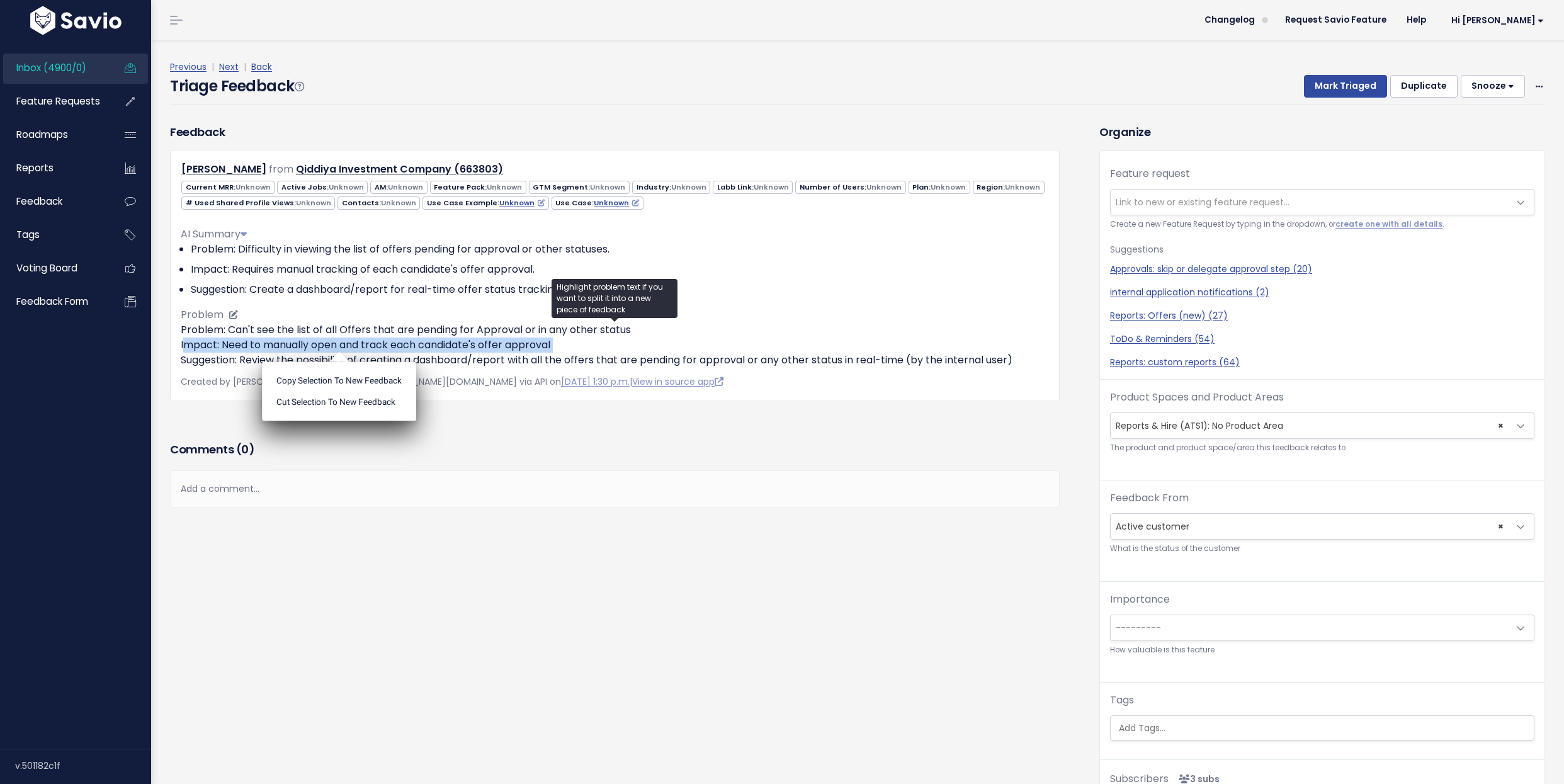
click at [331, 339] on p "Problem: Can't see the list of all Offers that are pending for Approval or in a…" at bounding box center [615, 345] width 869 height 46
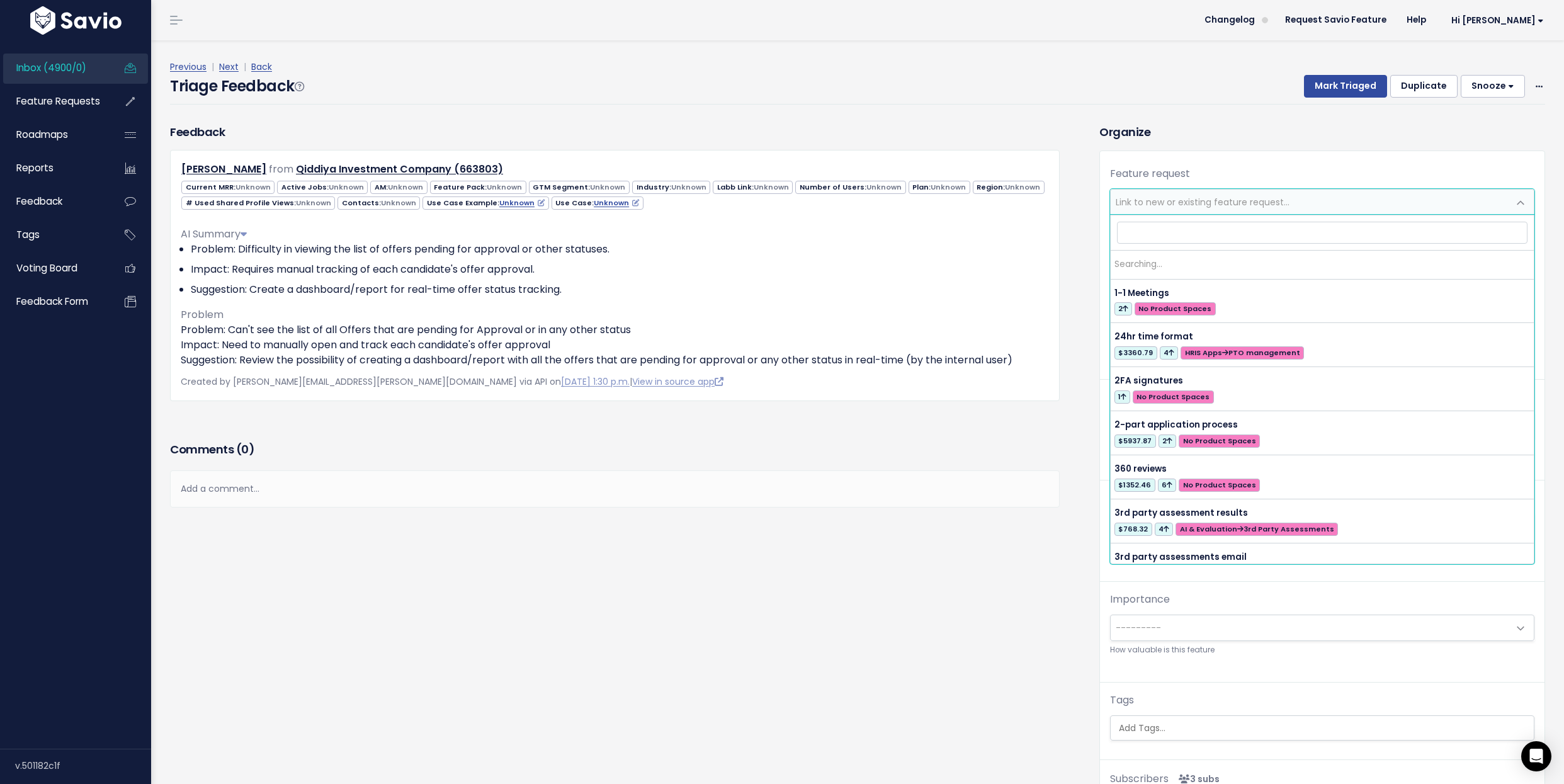
click at [1135, 189] on span "Link to new or existing feature request..." at bounding box center [1310, 202] width 398 height 25
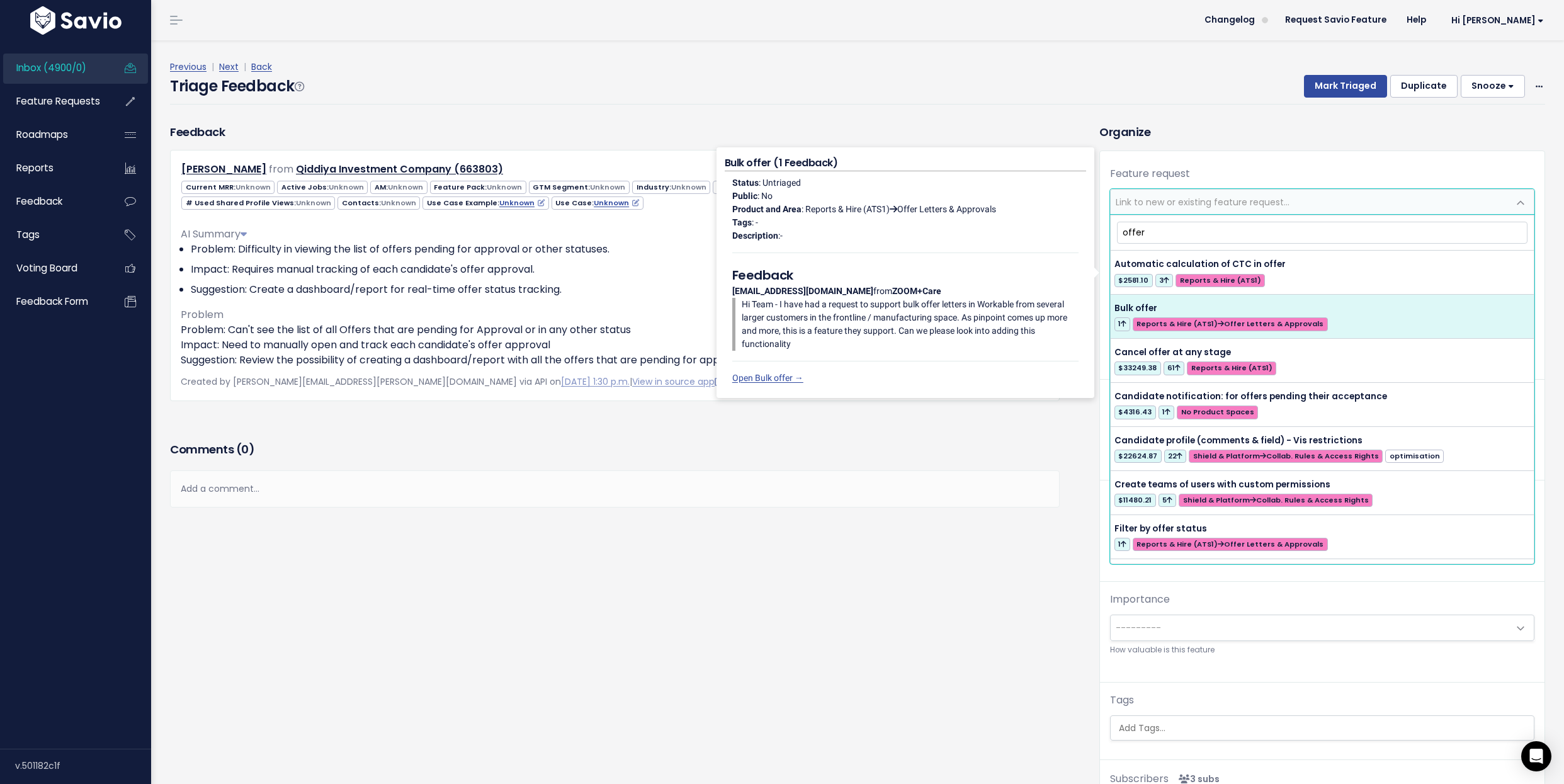
scroll to position [2, 0]
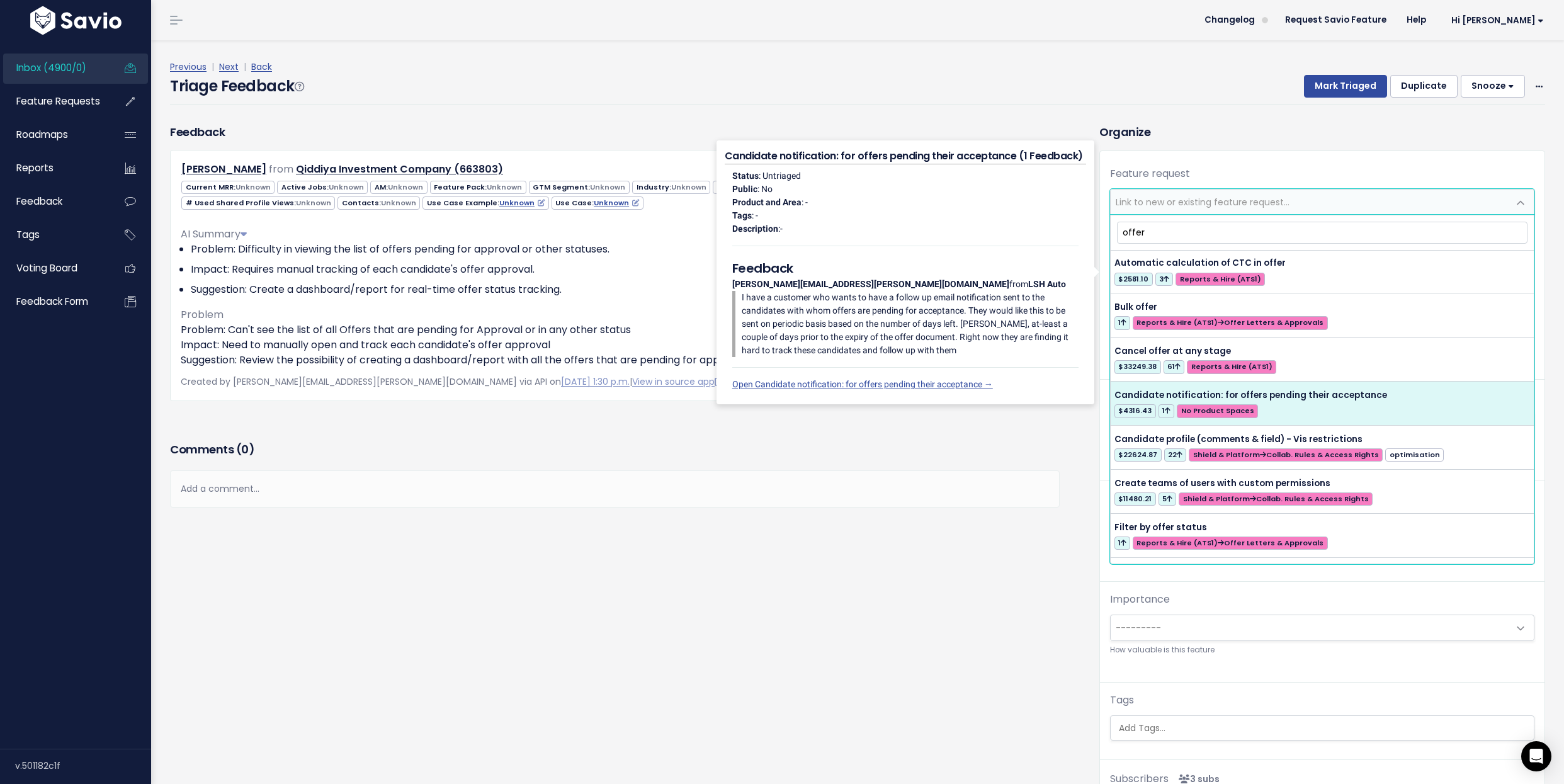
type input "offer"
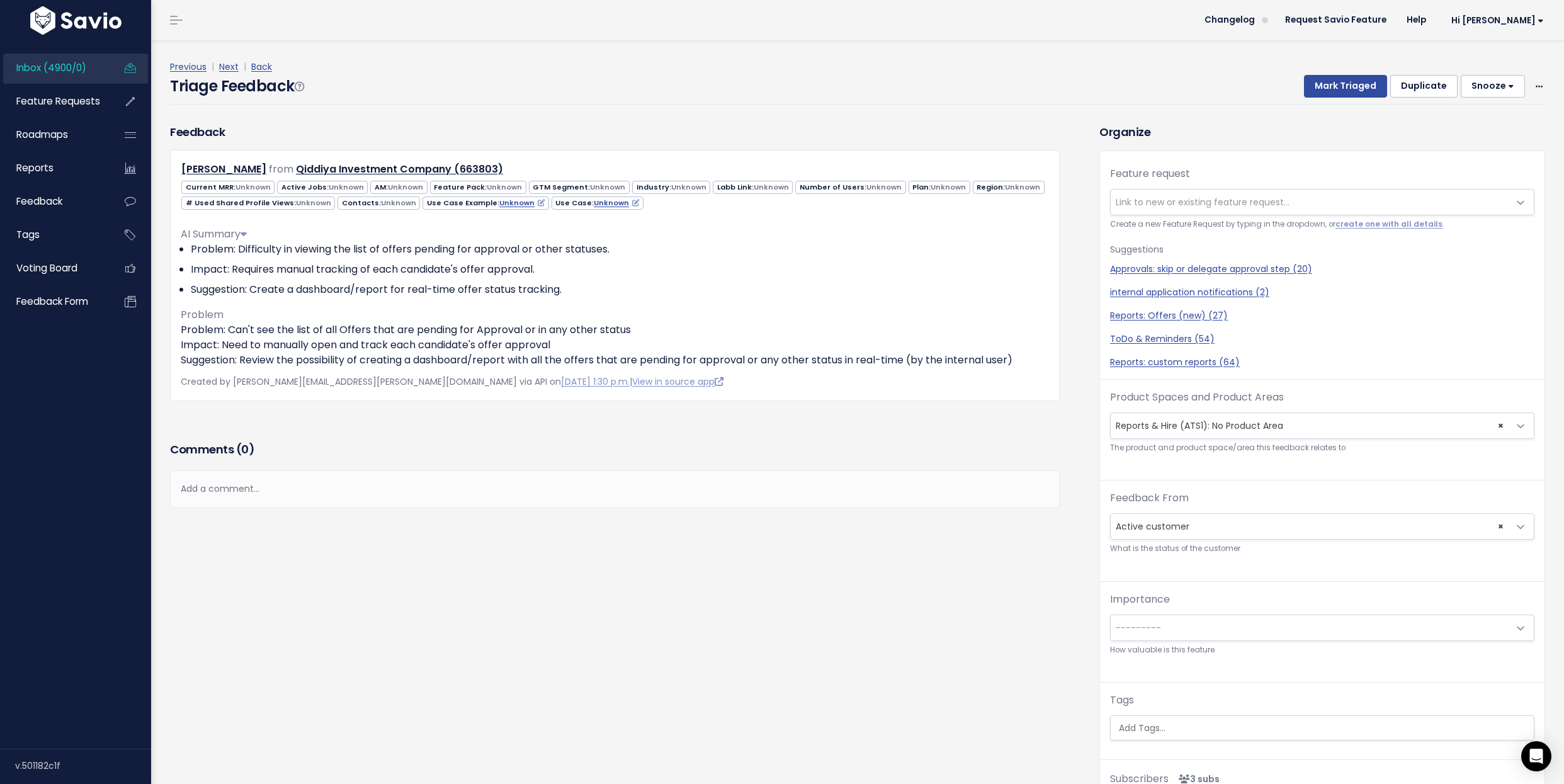
click at [862, 649] on div "Feedback Charlotte Maltman from Qiddiya Investment Company (663803) Unknown Unk…" at bounding box center [625, 484] width 930 height 721
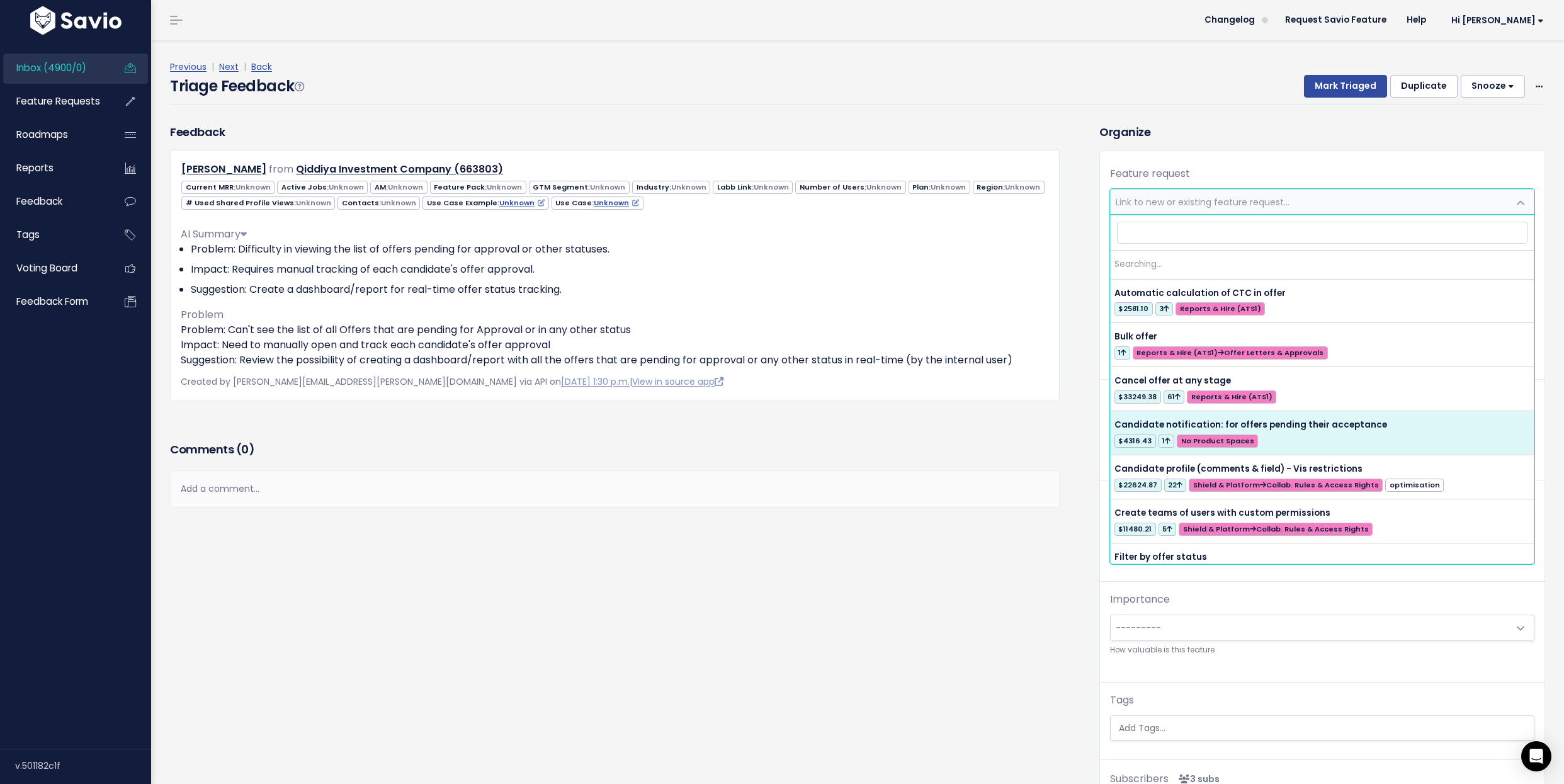
click at [1175, 197] on span "Link to new or existing feature request..." at bounding box center [1202, 202] width 174 height 12
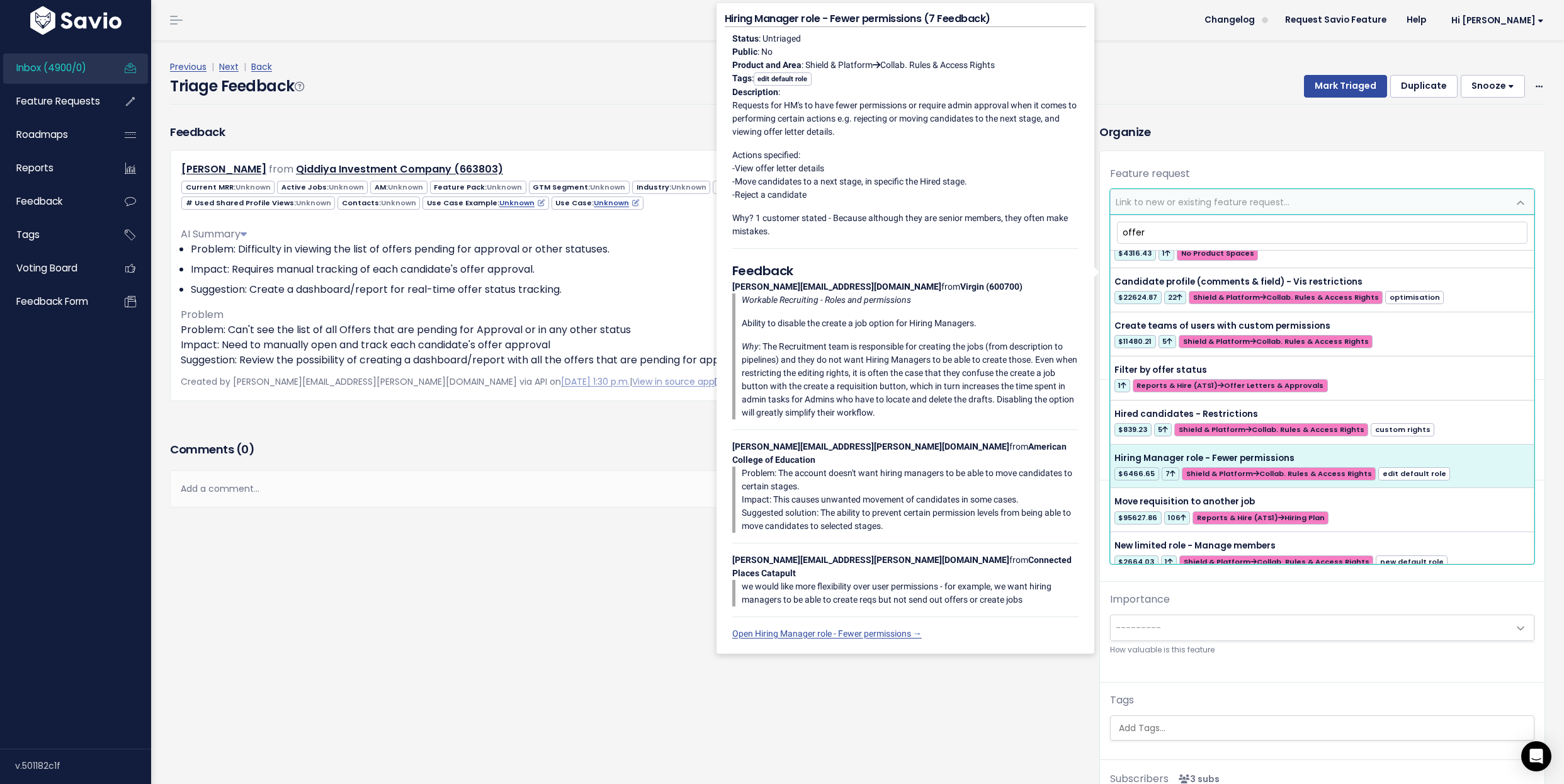
scroll to position [178, 0]
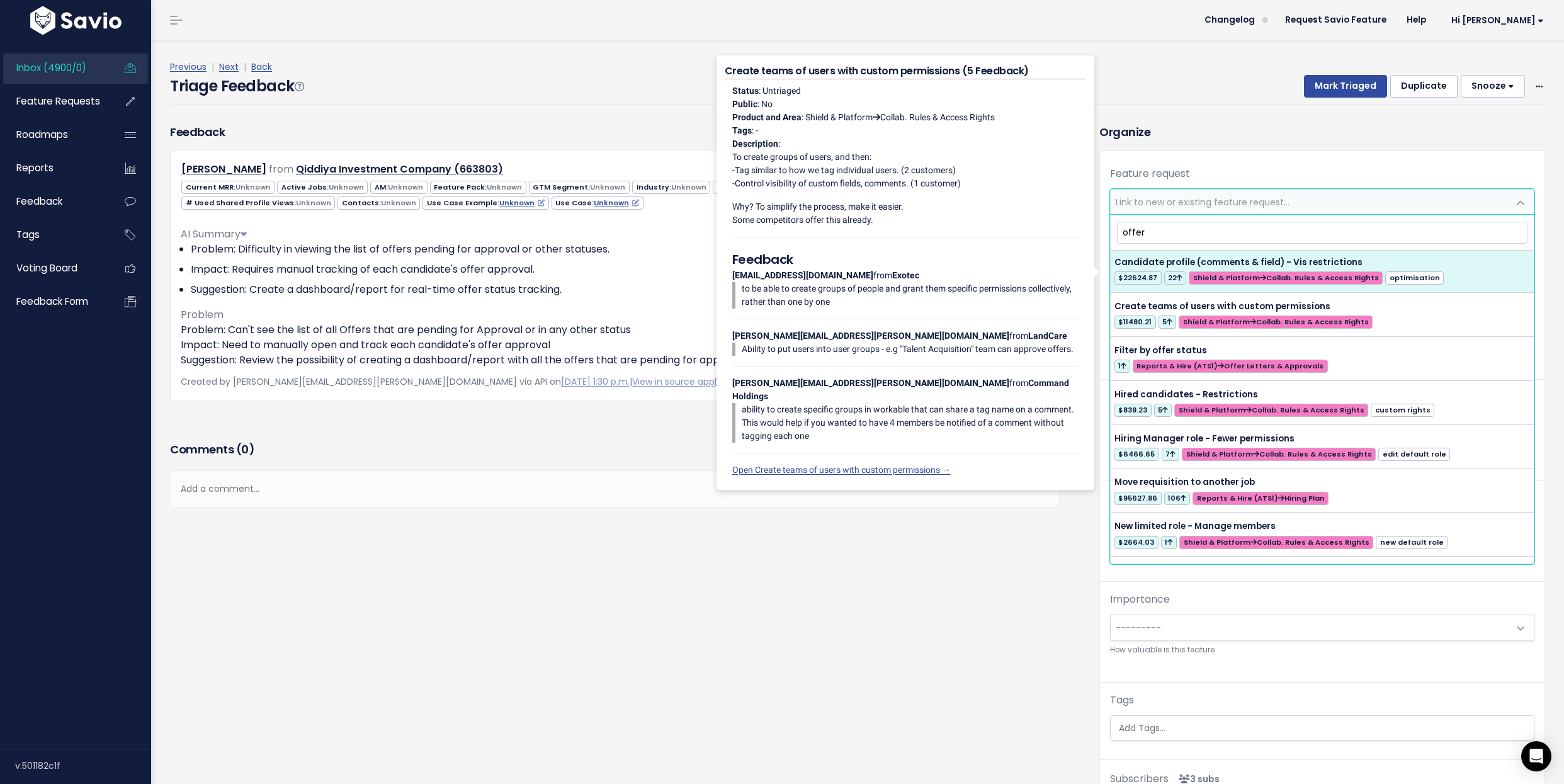
click at [1326, 233] on input "offer" at bounding box center [1323, 233] width 411 height 22
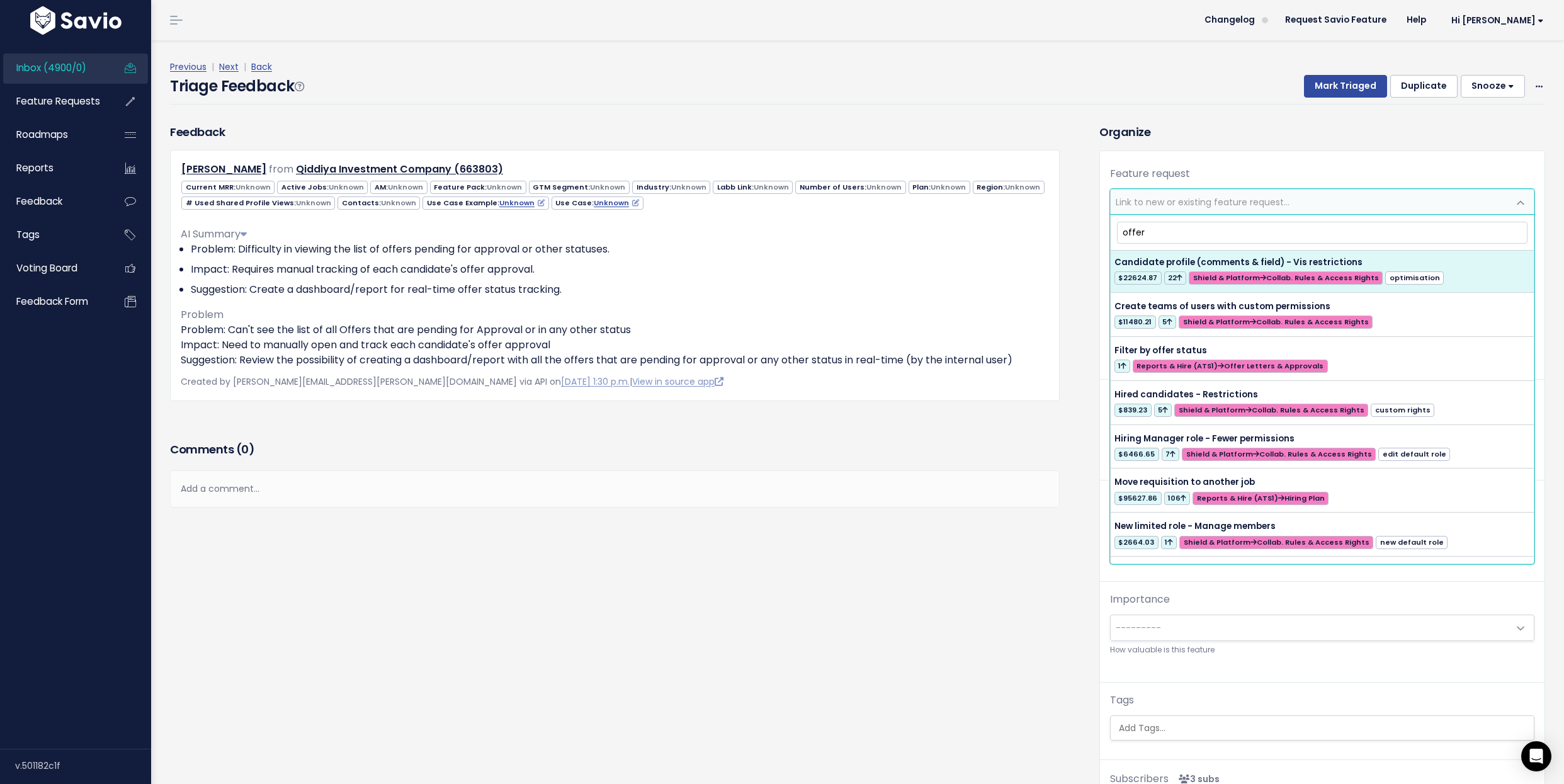
click at [1326, 233] on input "offer" at bounding box center [1323, 233] width 411 height 22
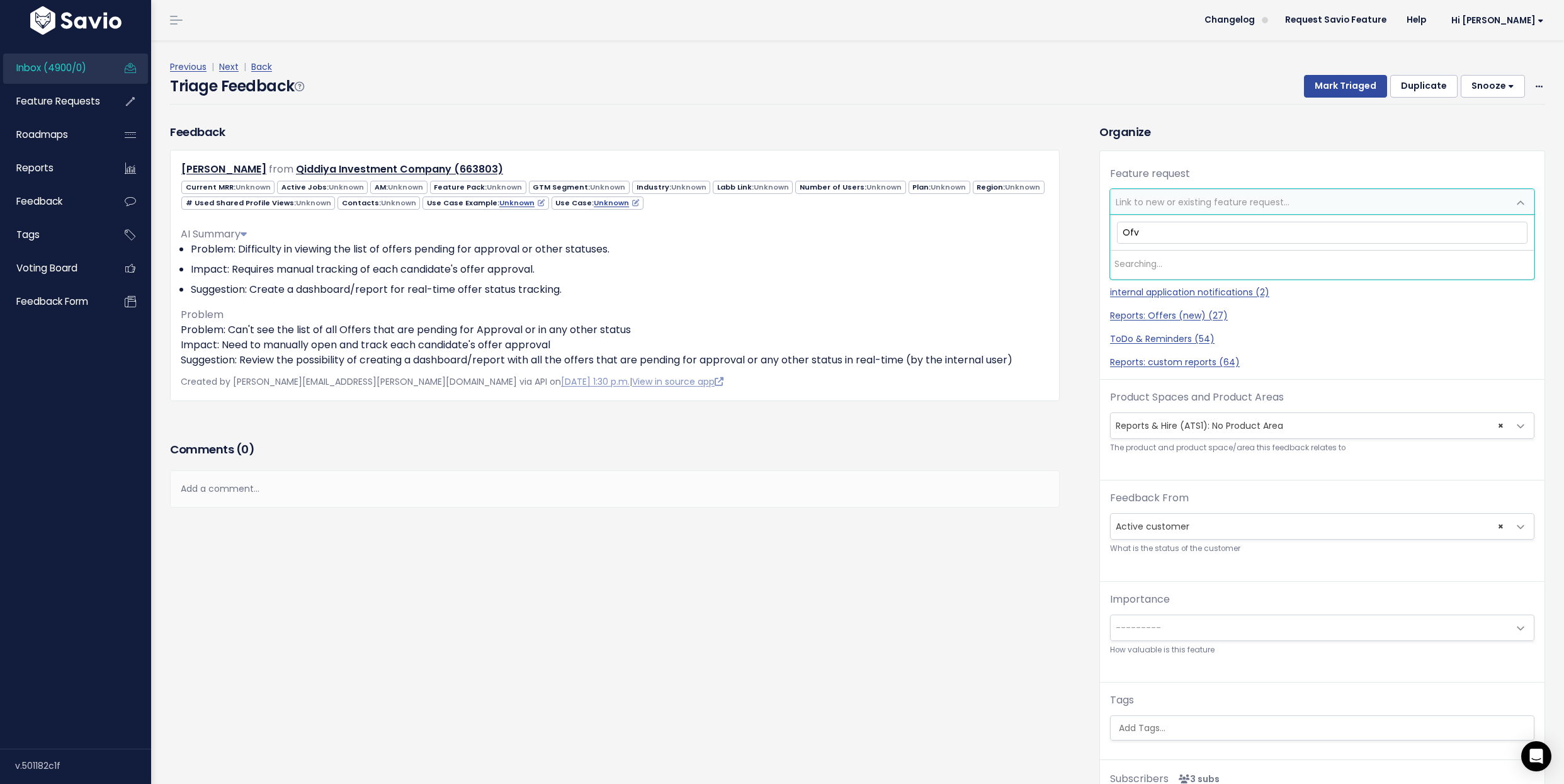
scroll to position [0, 0]
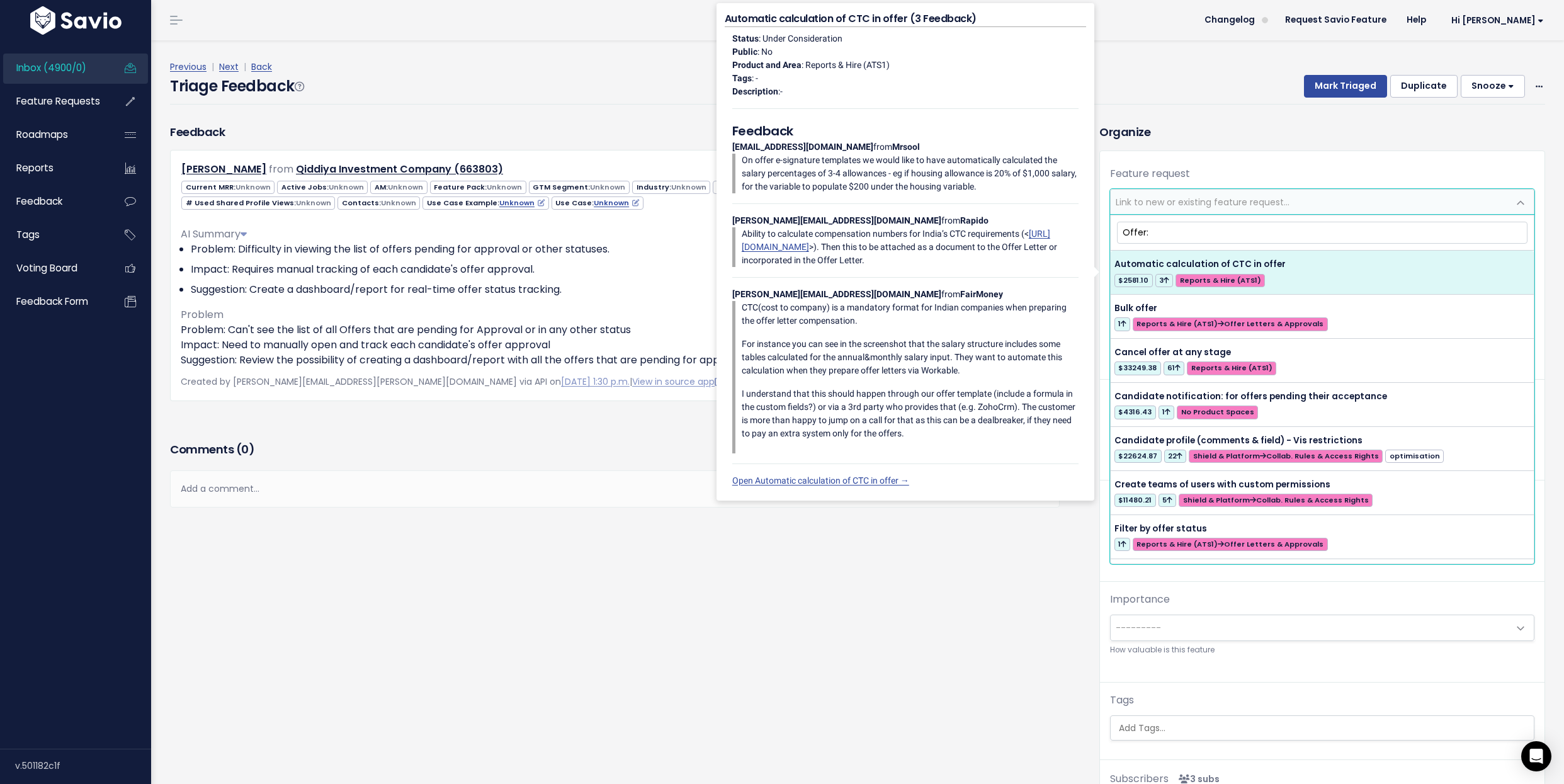
type input "Offer:"
click at [591, 443] on h3 "Comments ( 0 )" at bounding box center [615, 450] width 890 height 18
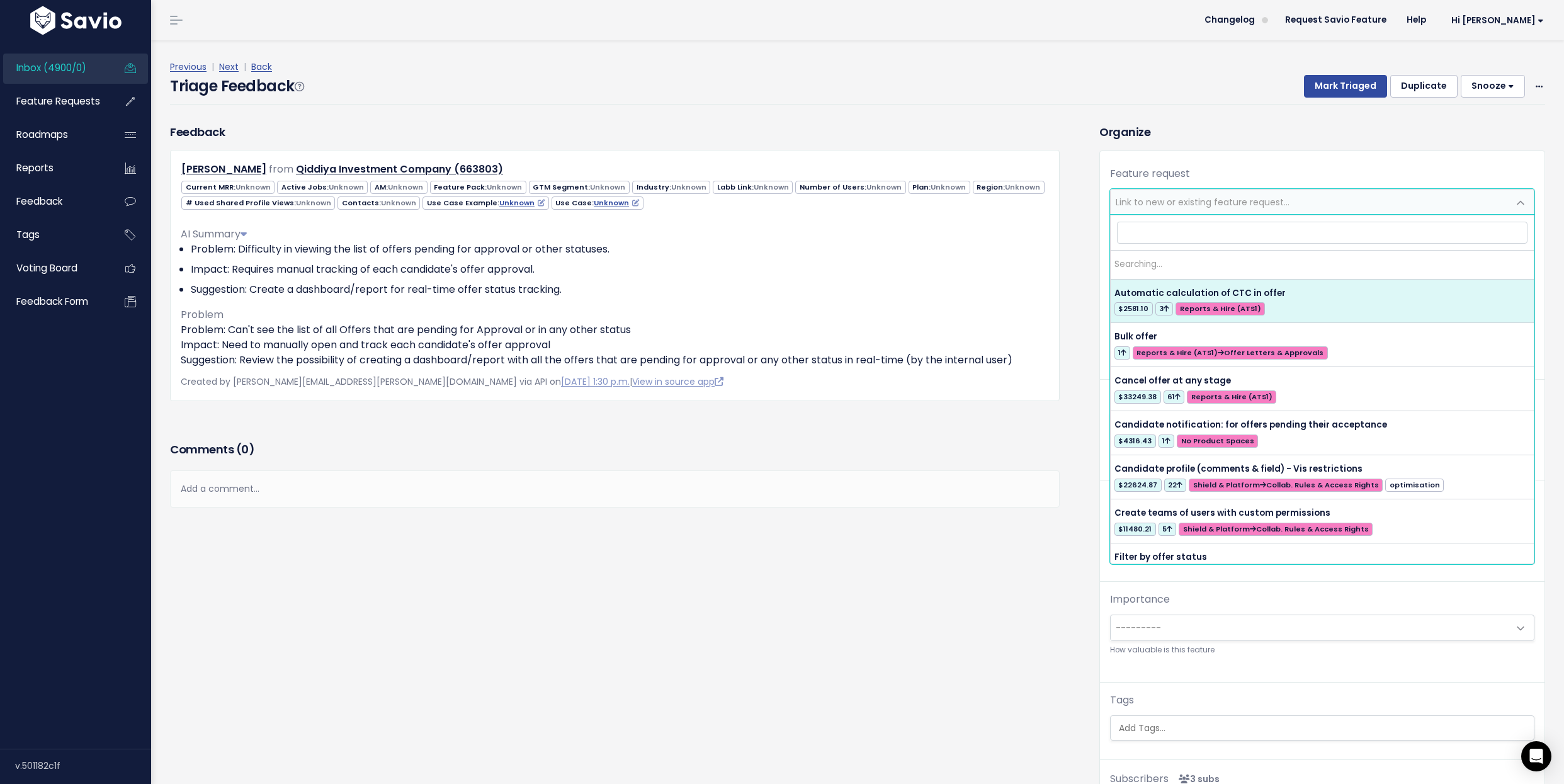
click at [1239, 196] on span "Link to new or existing feature request..." at bounding box center [1202, 202] width 174 height 12
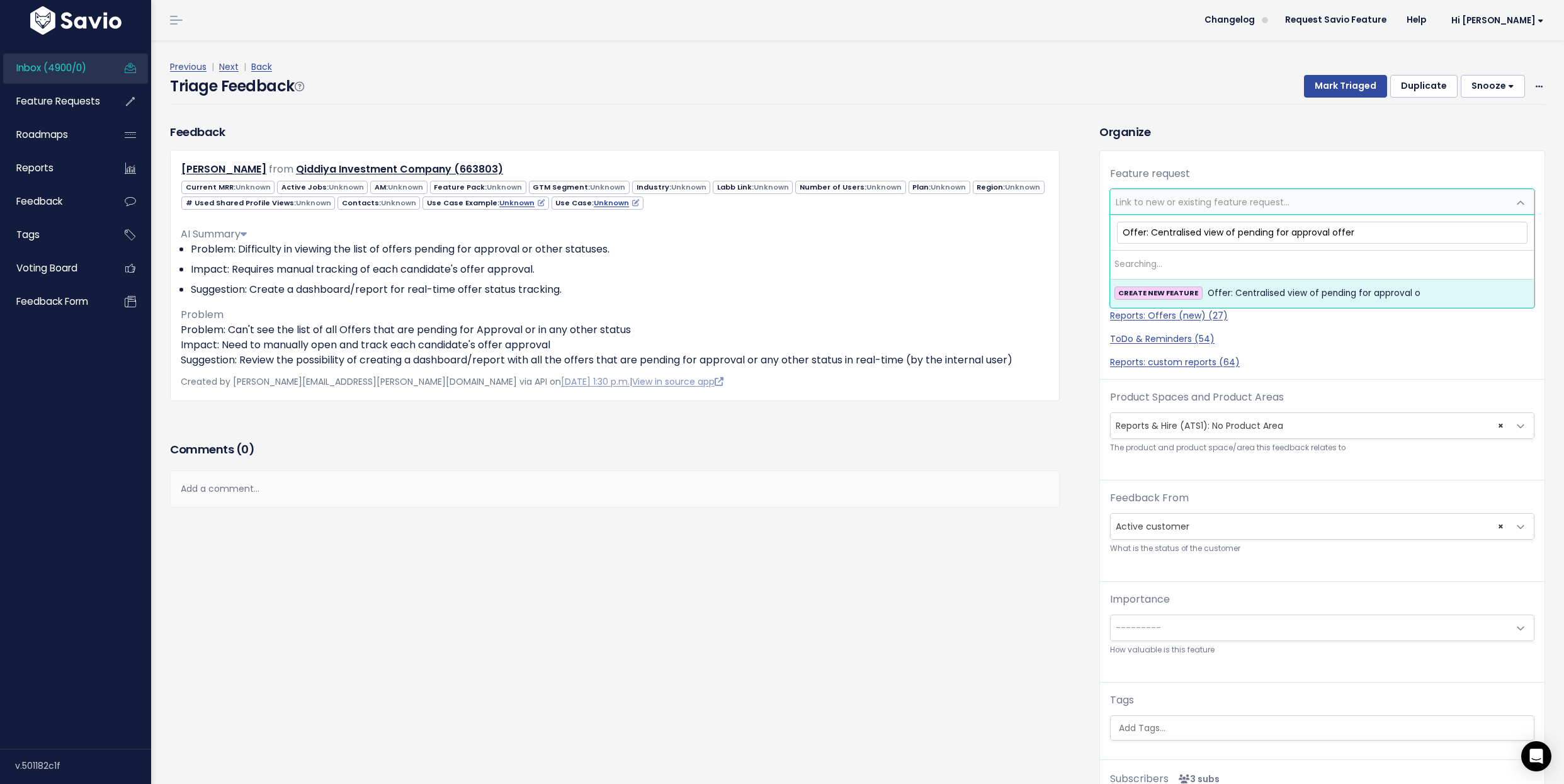
type input "Offer: Centralised view of pending for approval offers"
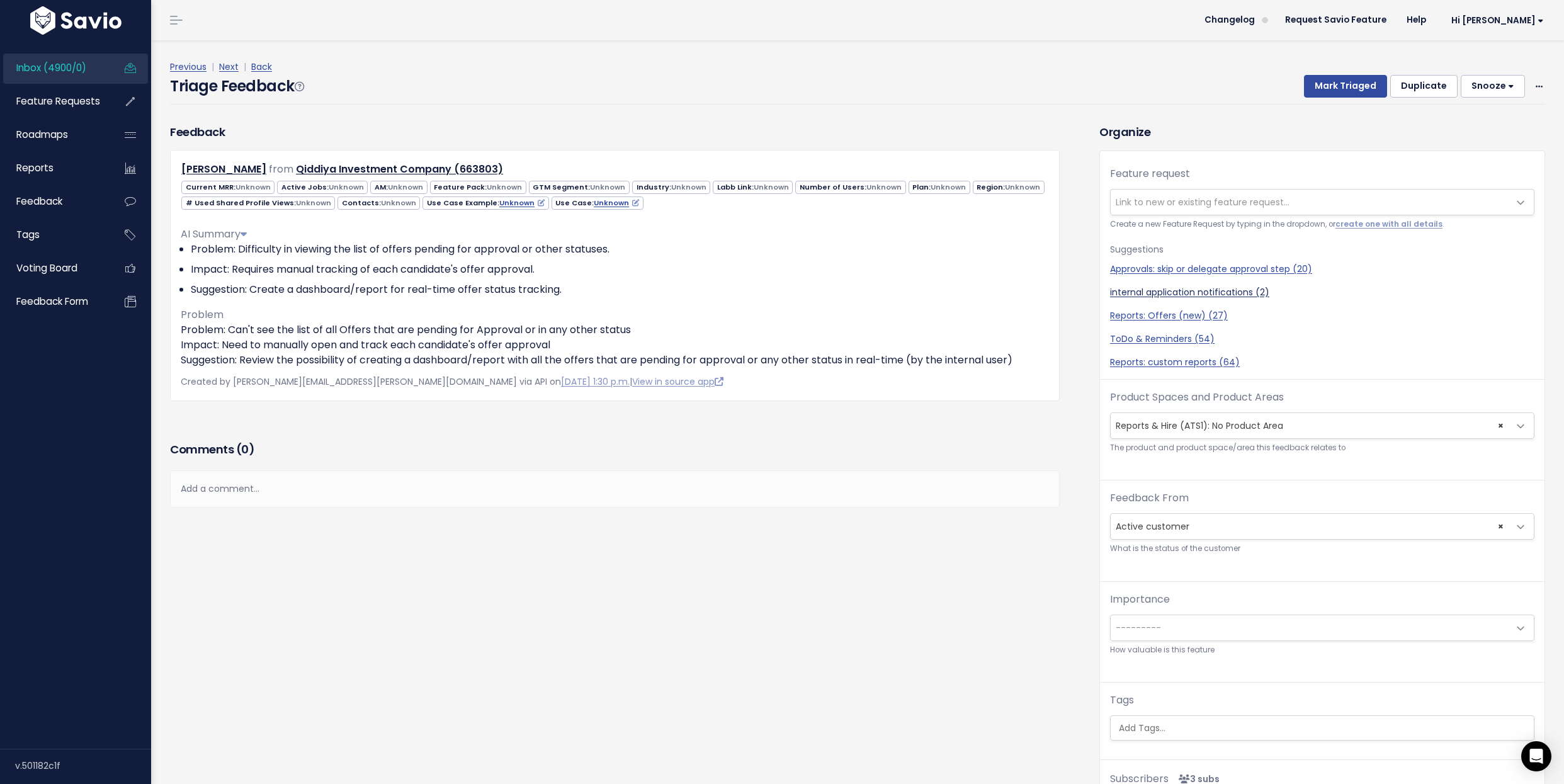
click at [1259, 291] on link "internal application notifications (2)" at bounding box center [1322, 292] width 424 height 13
select select "44480"
click at [1277, 197] on span "× internal application notifications (2)" at bounding box center [1310, 202] width 398 height 25
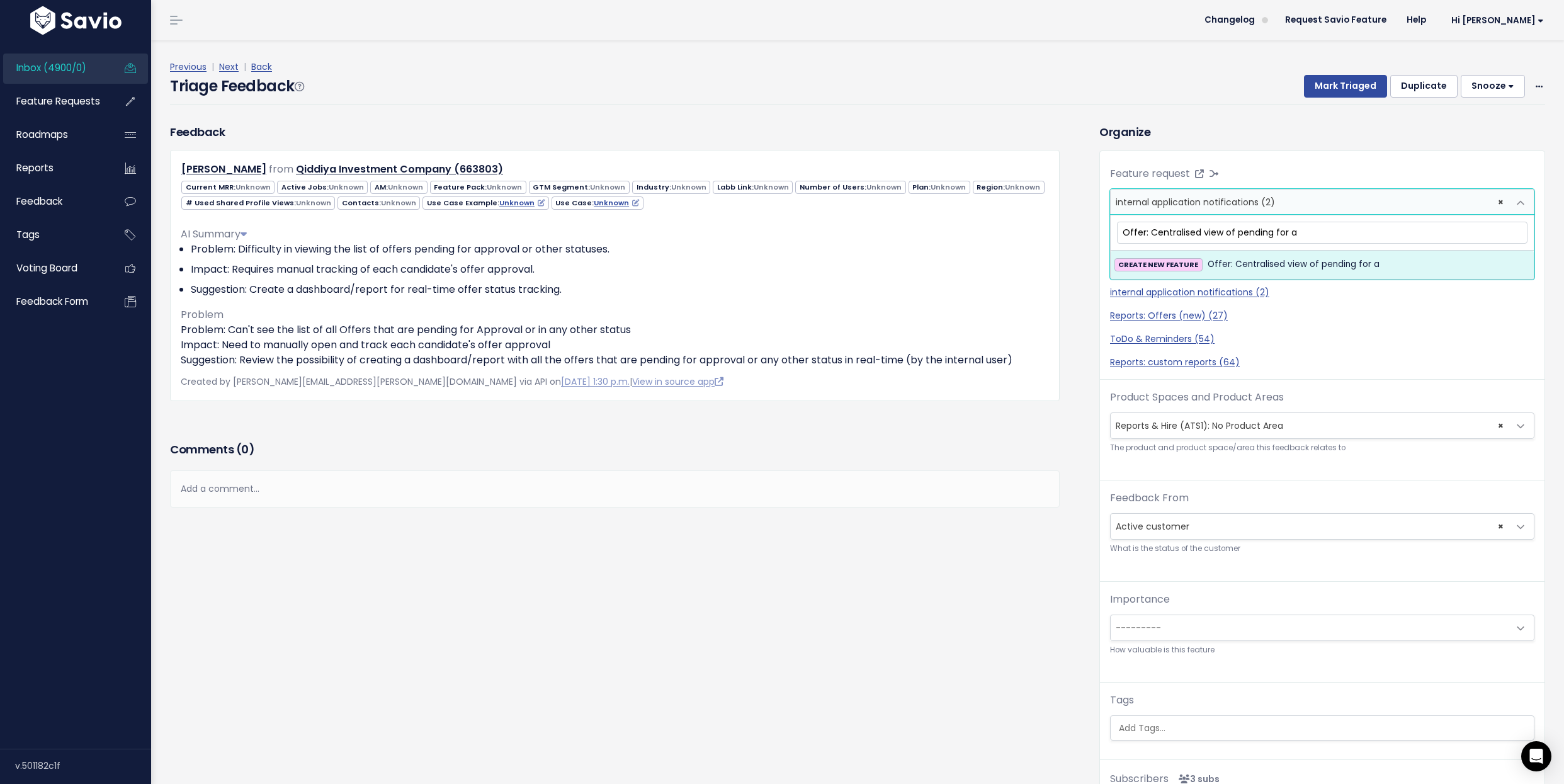
click at [1229, 232] on input "Offer: Centralised view of pending for a" at bounding box center [1323, 233] width 411 height 22
click at [1341, 228] on input "Offer: Centralised view of offers pending for a" at bounding box center [1323, 233] width 411 height 22
type input "Offer: Centralised view of offers pending for approval"
click at [1337, 263] on span "Offer: Centralised view of offers pending for approval" at bounding box center [1325, 264] width 233 height 16
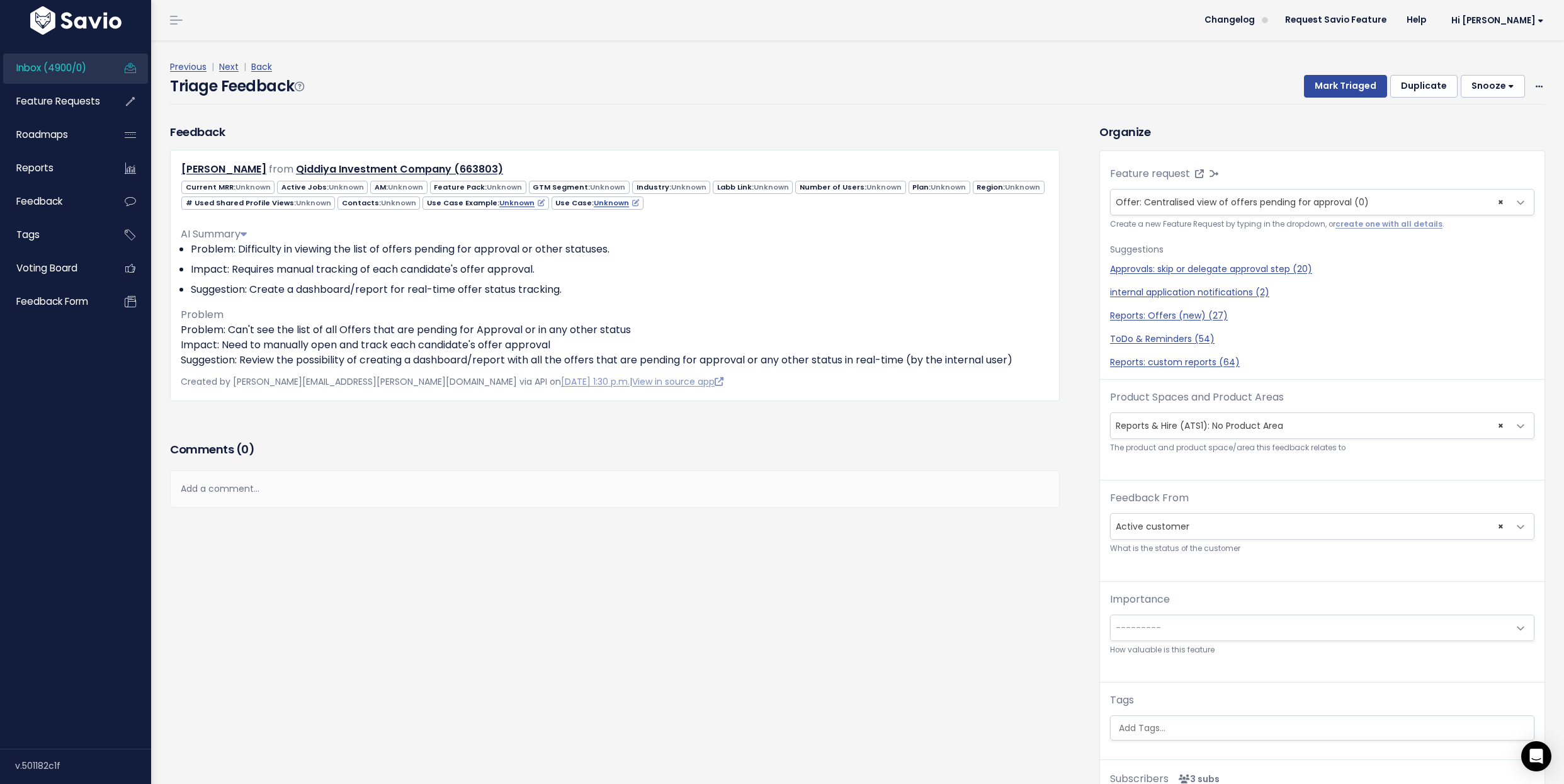
click at [1226, 420] on span "× Reports & Hire (ATS1): No Product Area" at bounding box center [1310, 425] width 398 height 25
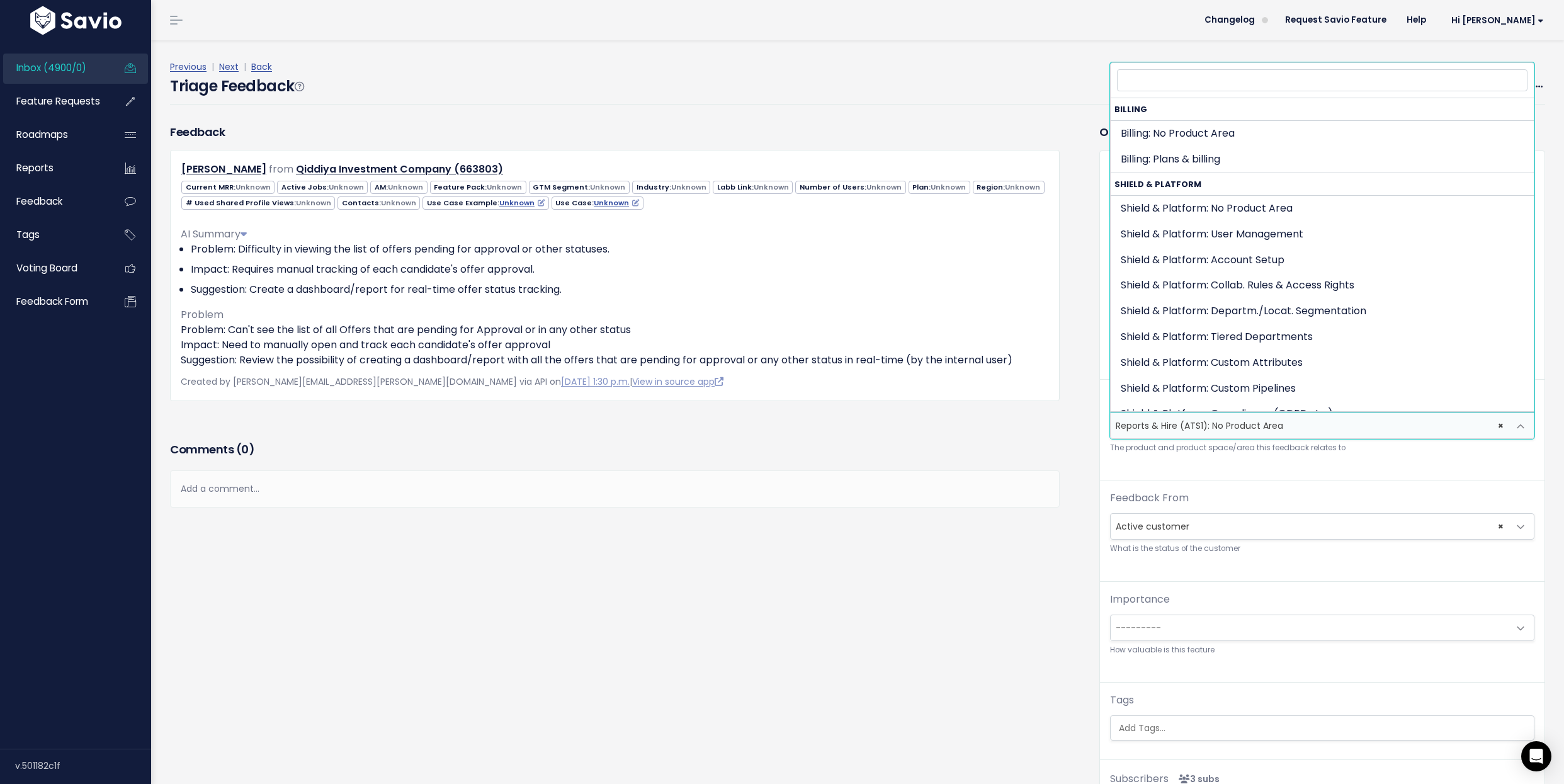
scroll to position [856, 0]
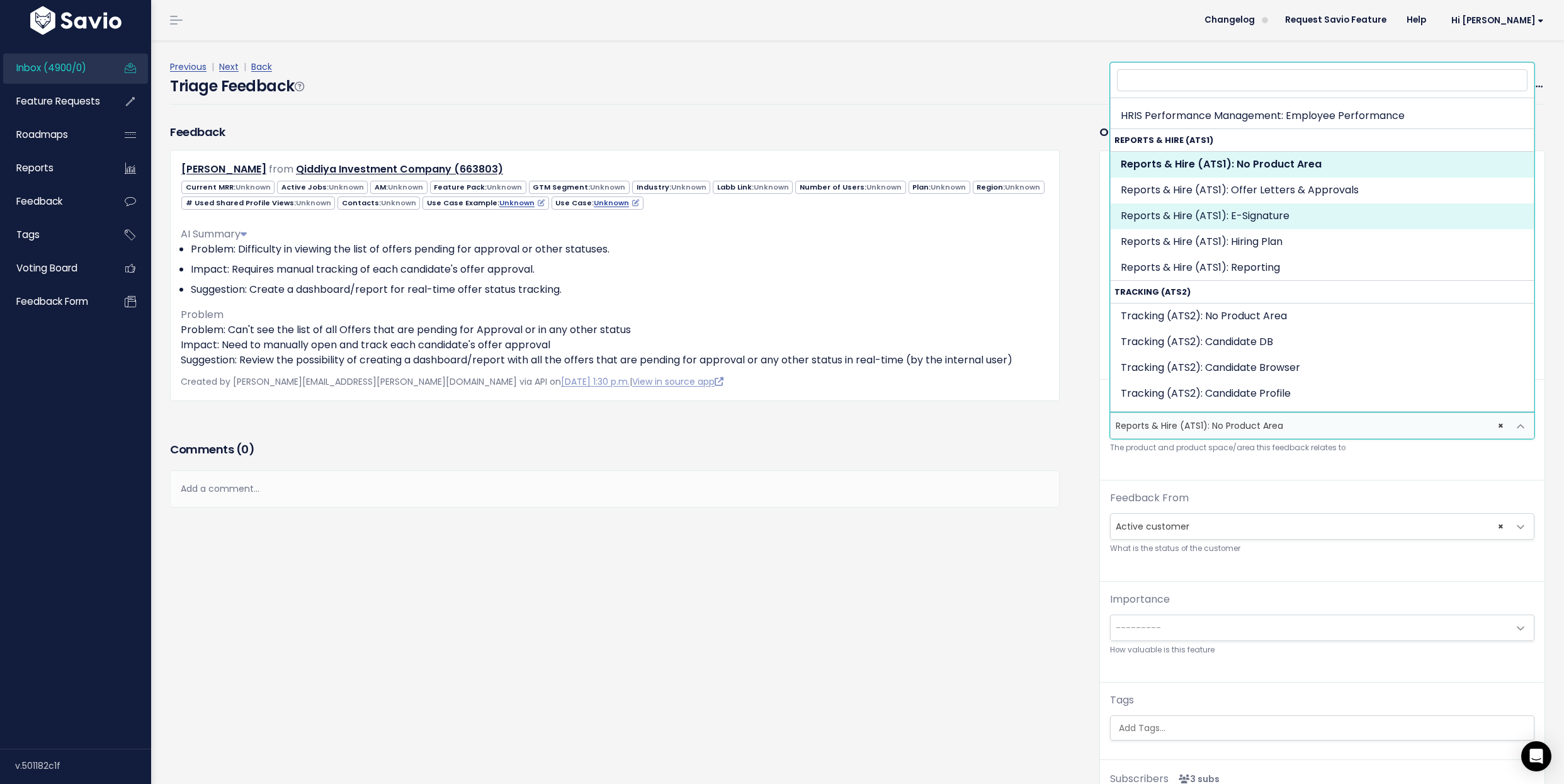
select select "OFFER_HIRE:OFFER_LETTERS_APPROVALS"
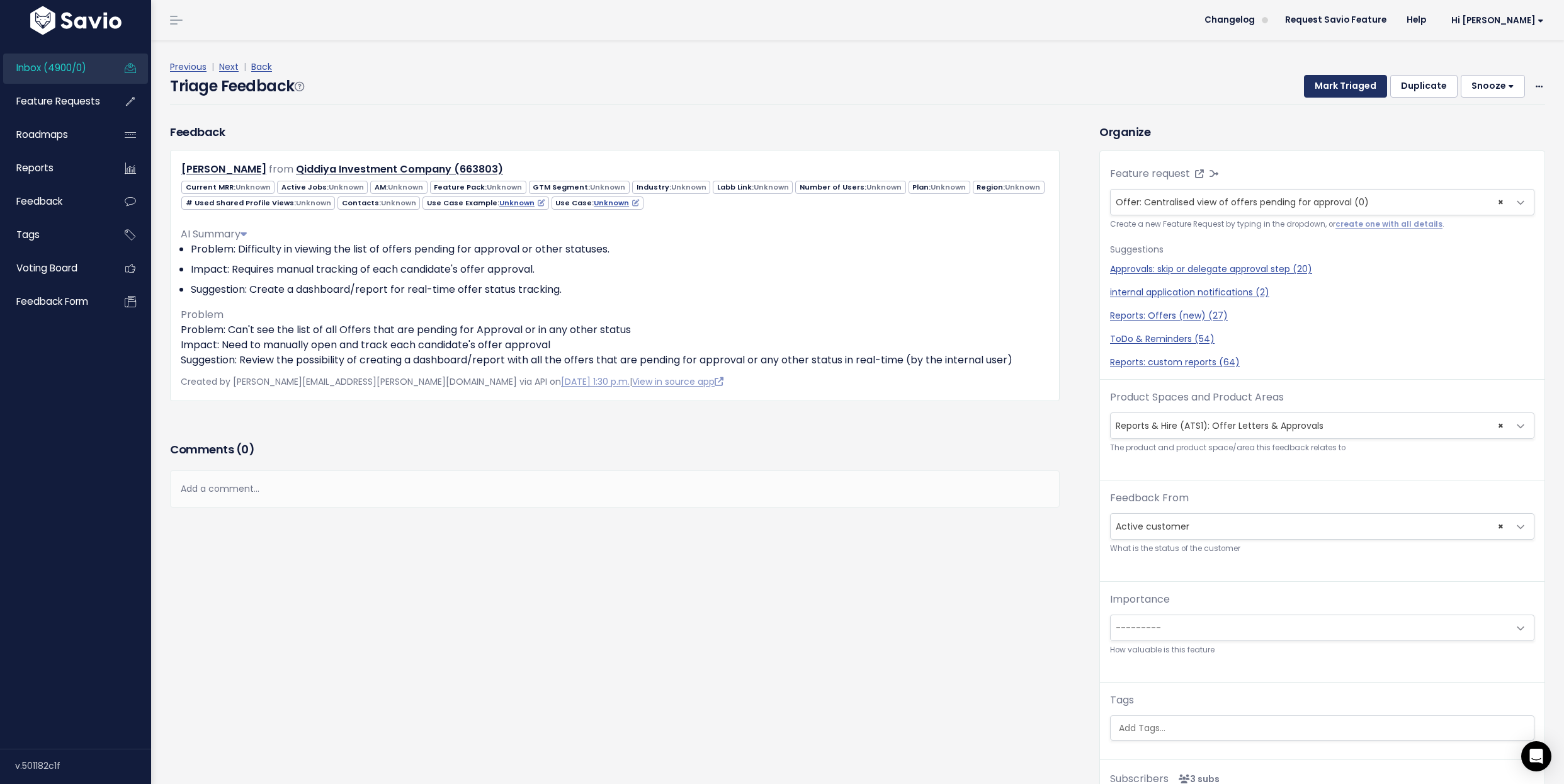
click at [1344, 83] on button "Mark Triaged" at bounding box center [1346, 86] width 83 height 23
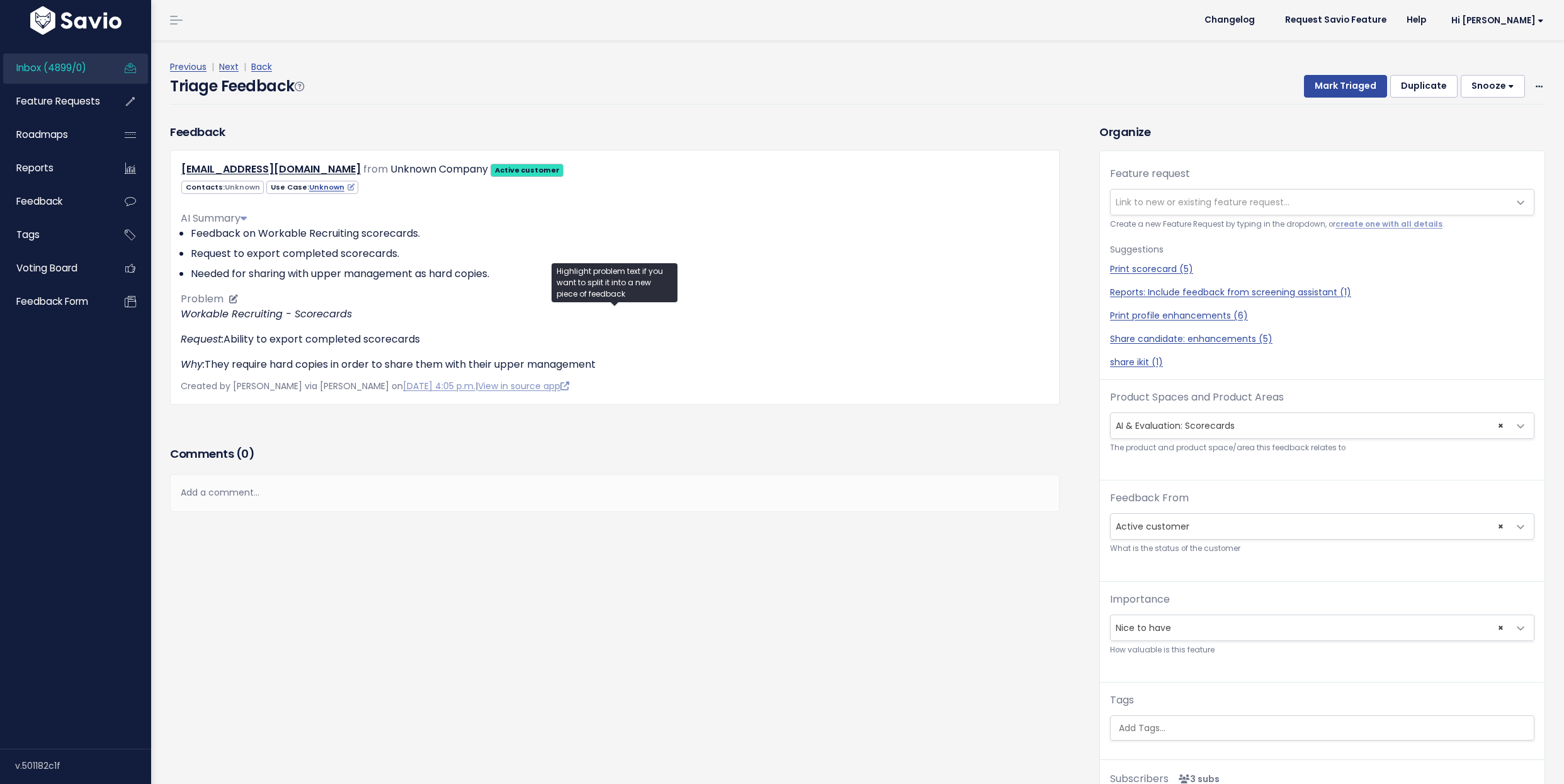
click at [302, 340] on p "Request: Ability to export completed scorecards" at bounding box center [615, 339] width 869 height 16
click at [1189, 197] on span "Link to new or existing feature request..." at bounding box center [1202, 202] width 174 height 12
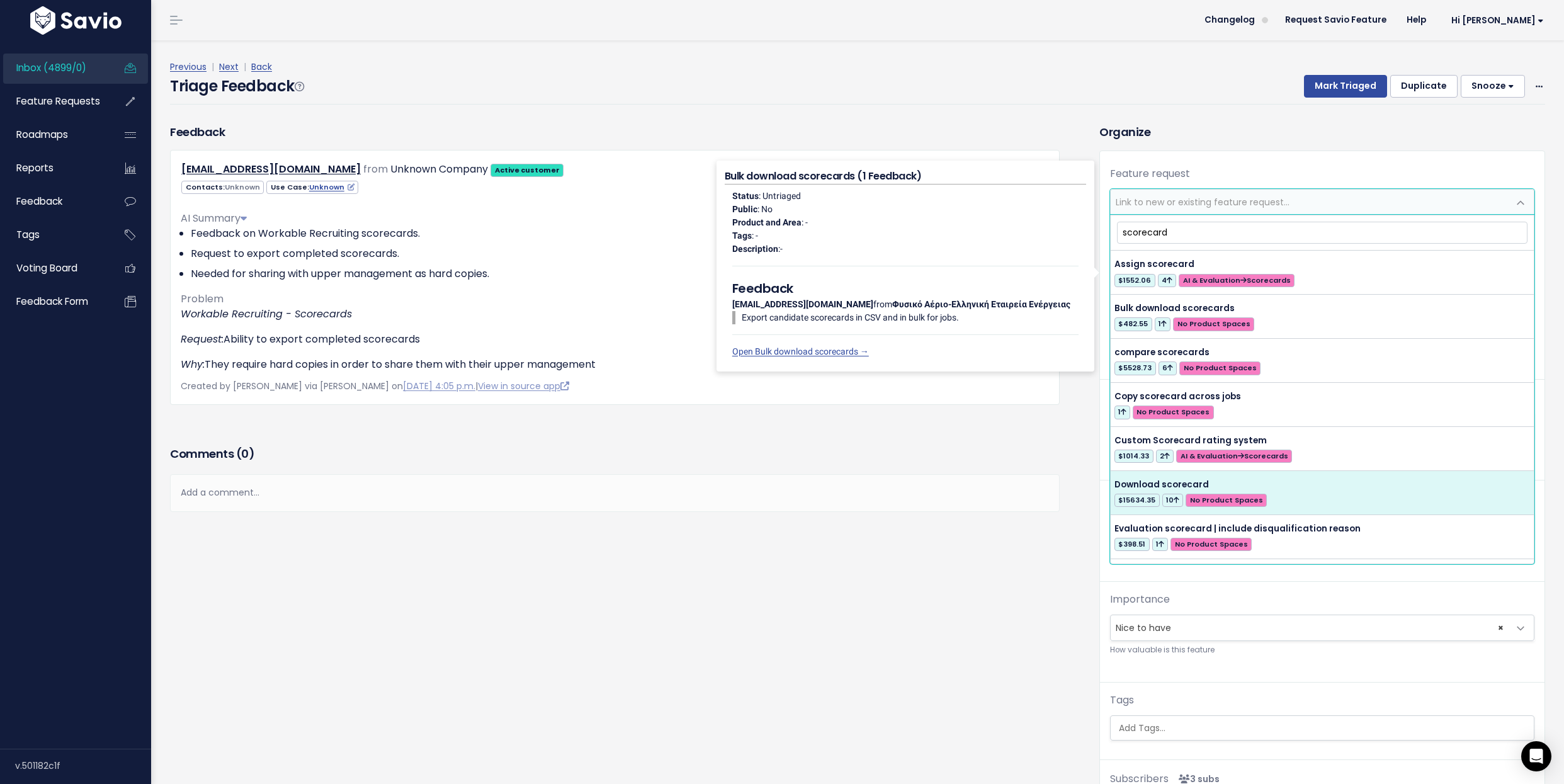
type input "scorecard"
select select "30476"
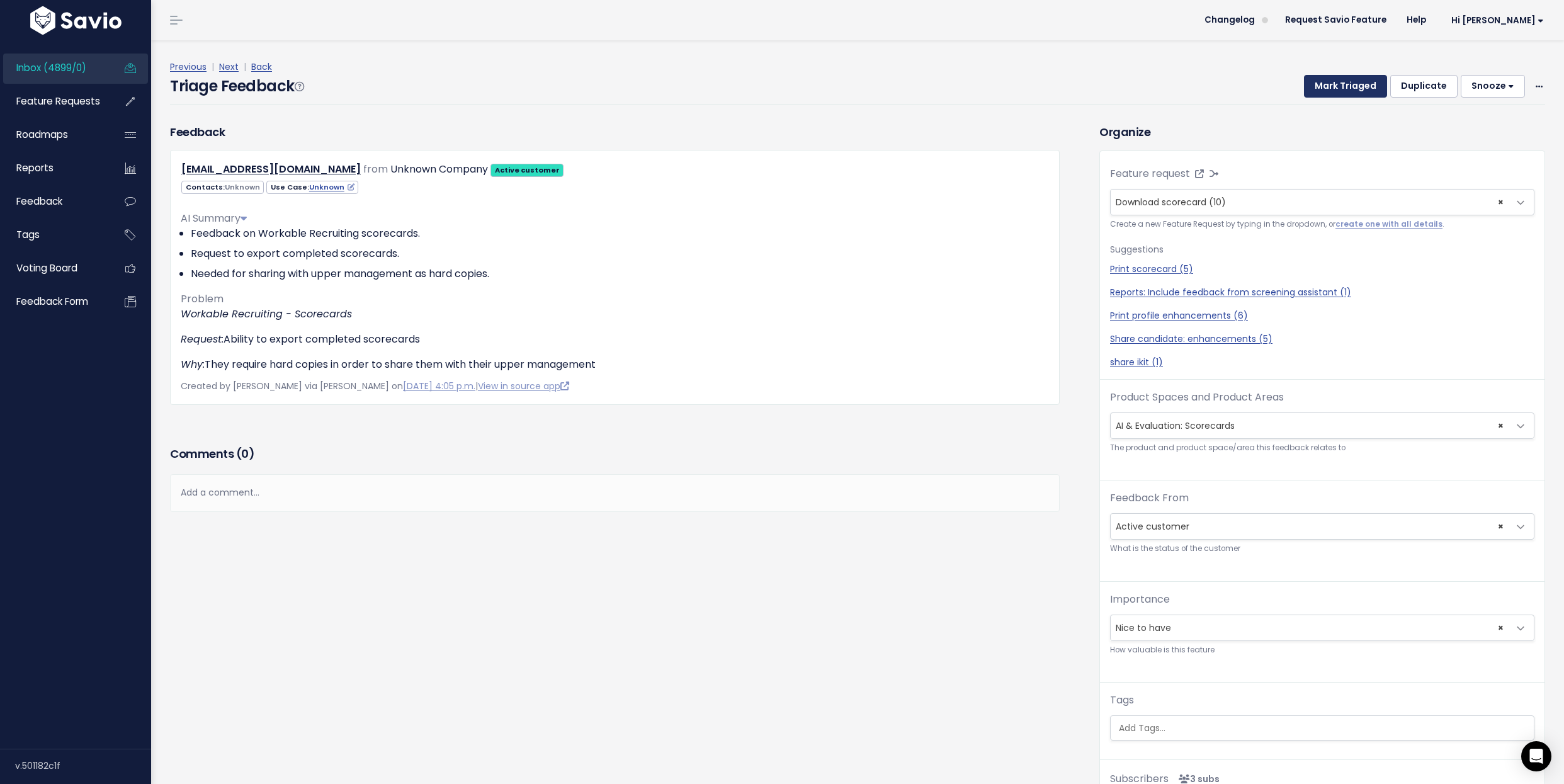
click at [1340, 82] on button "Mark Triaged" at bounding box center [1346, 86] width 83 height 23
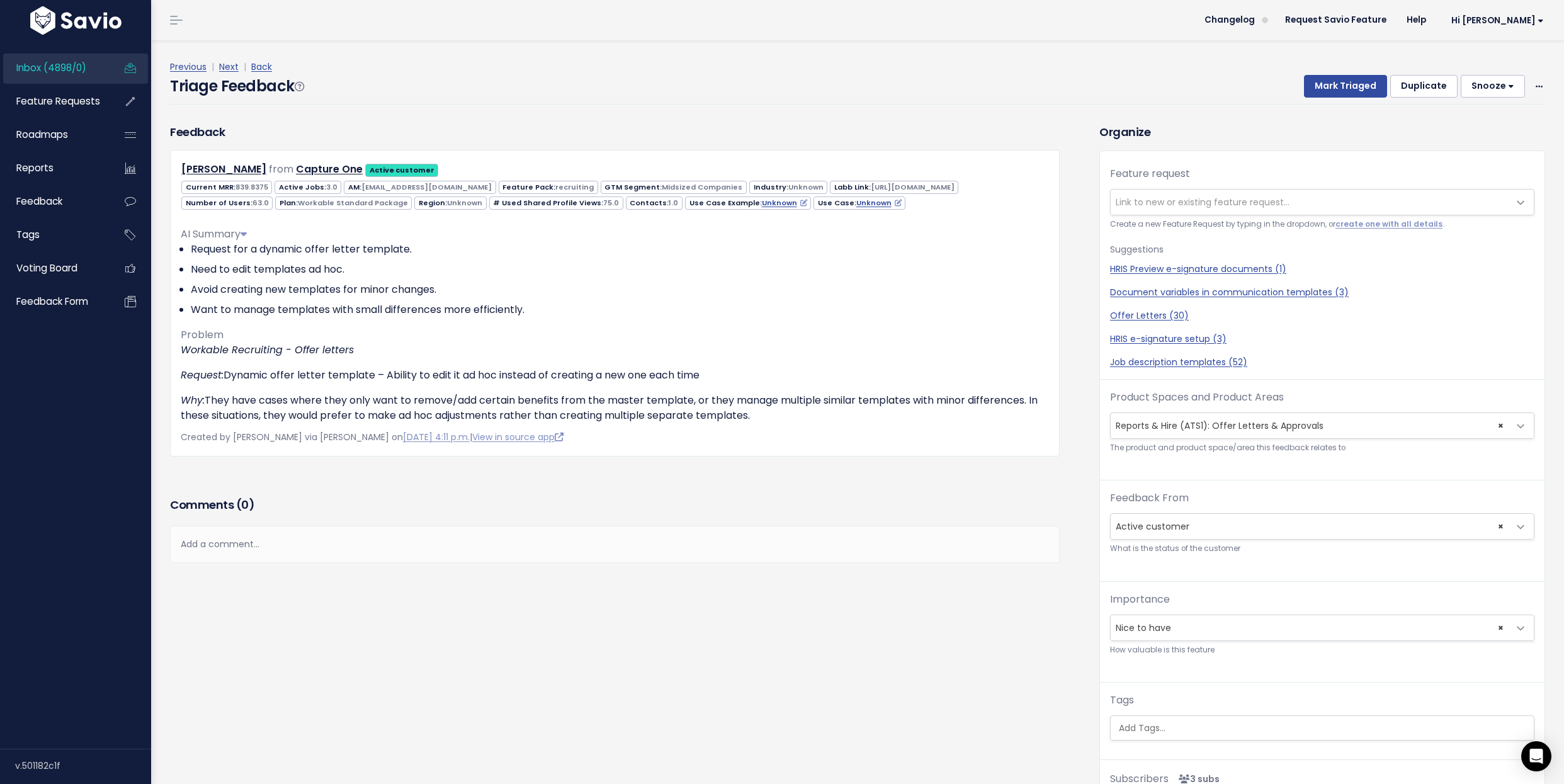
click at [1236, 200] on span "Link to new or existing feature request..." at bounding box center [1202, 202] width 174 height 12
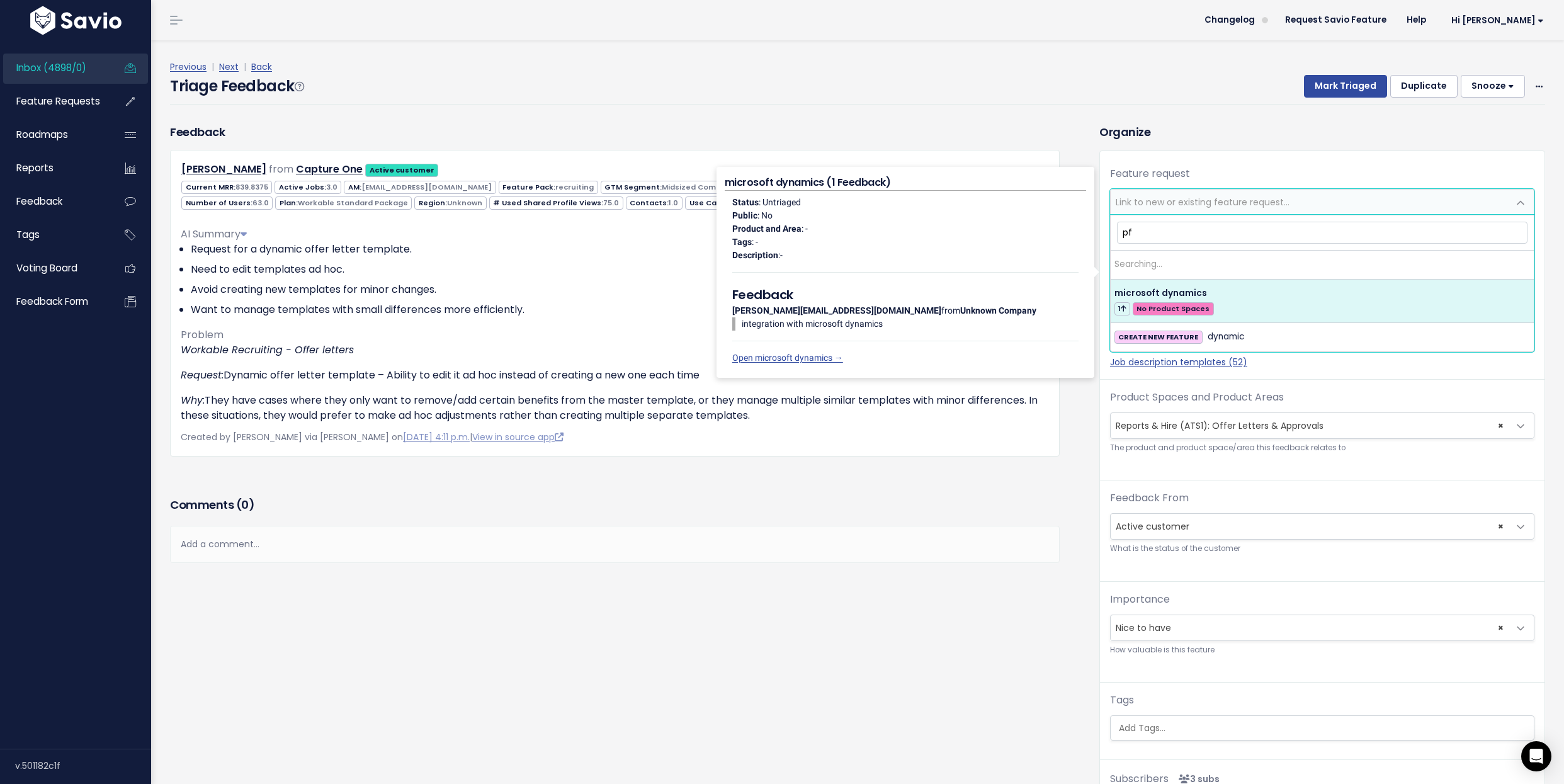
type input "p"
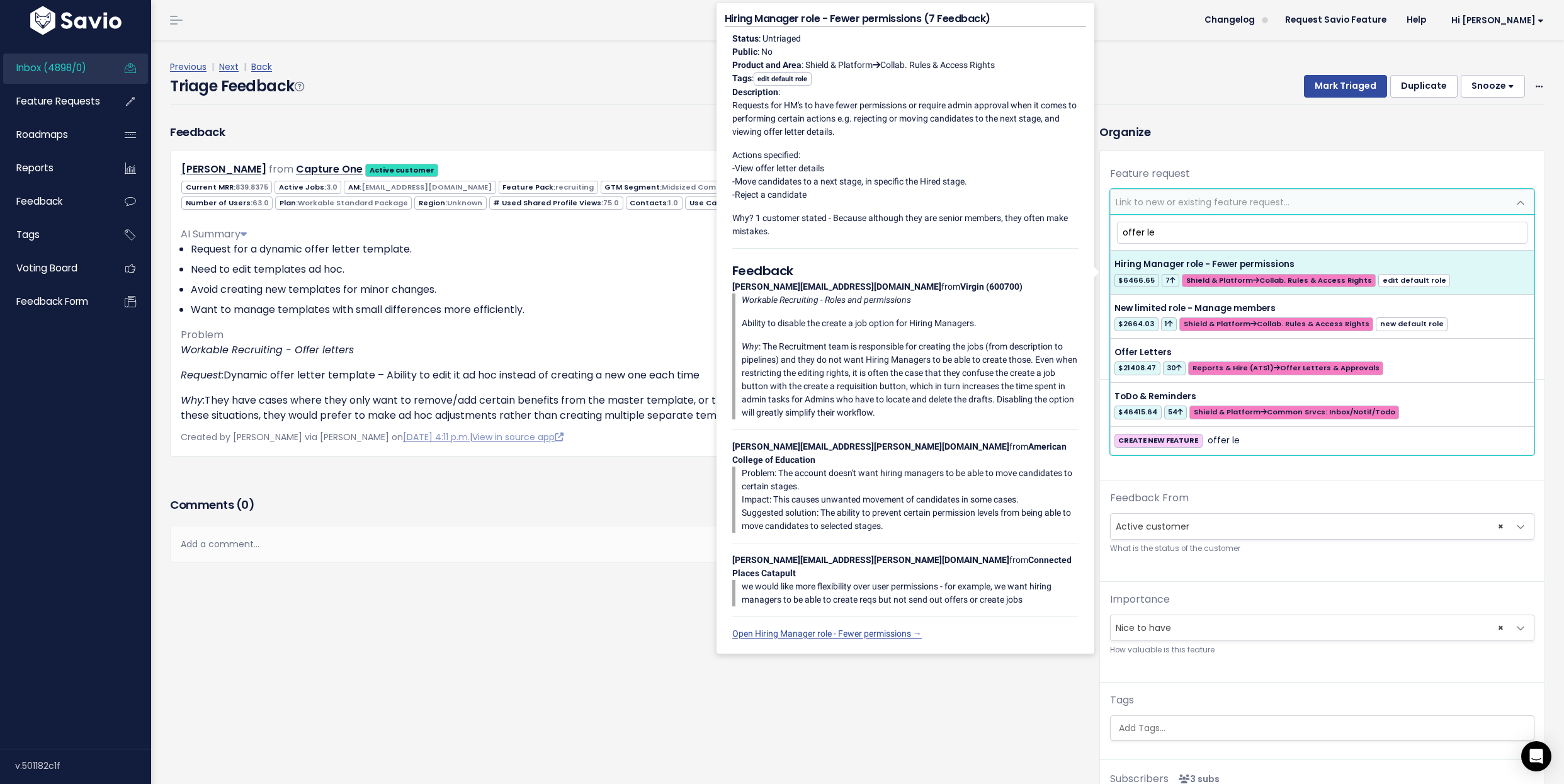
type input "offer le"
click at [1236, 200] on span "Link to new or existing feature request..." at bounding box center [1202, 202] width 174 height 12
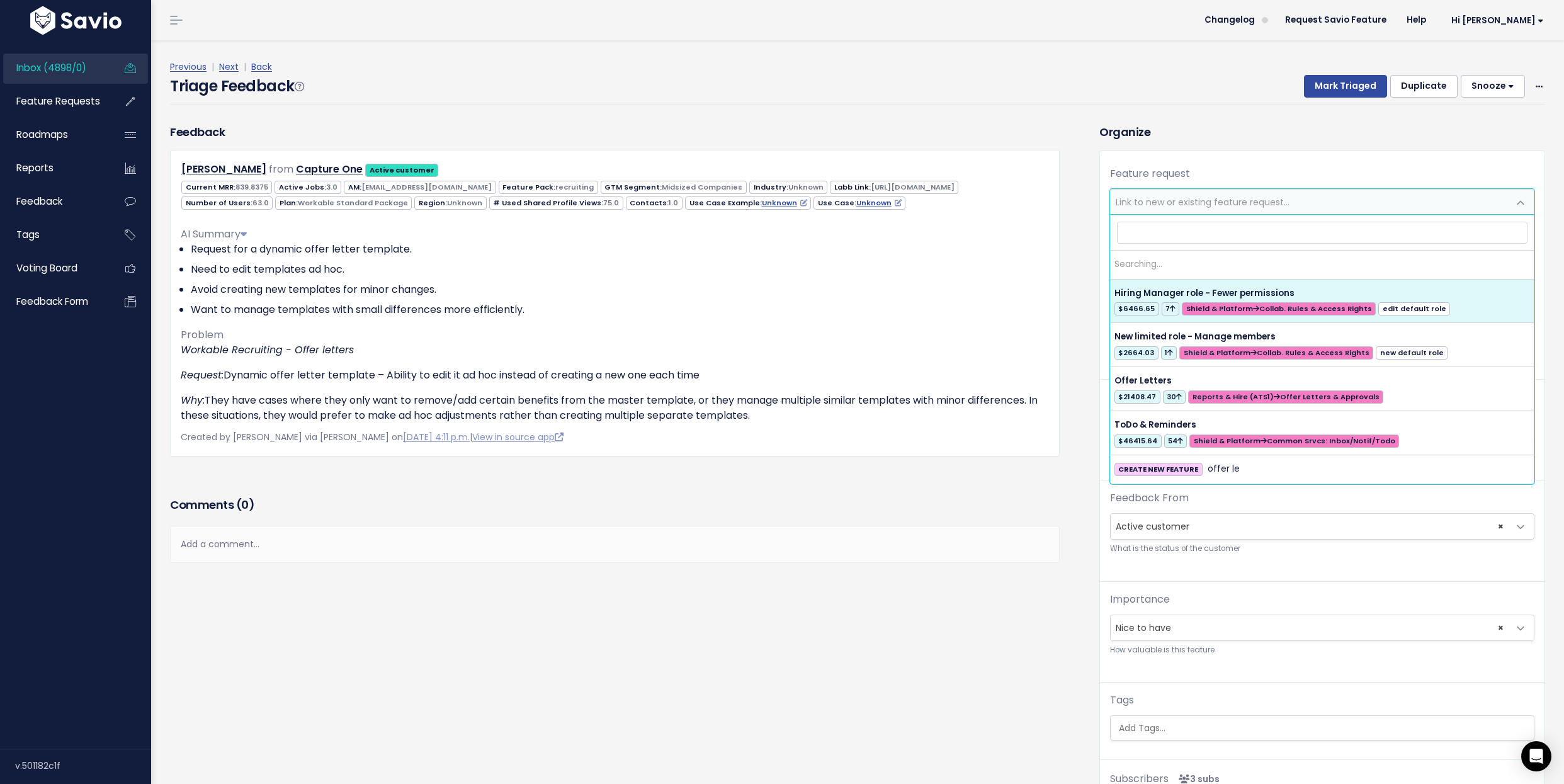
click at [1240, 196] on span "Link to new or existing feature request..." at bounding box center [1202, 202] width 174 height 12
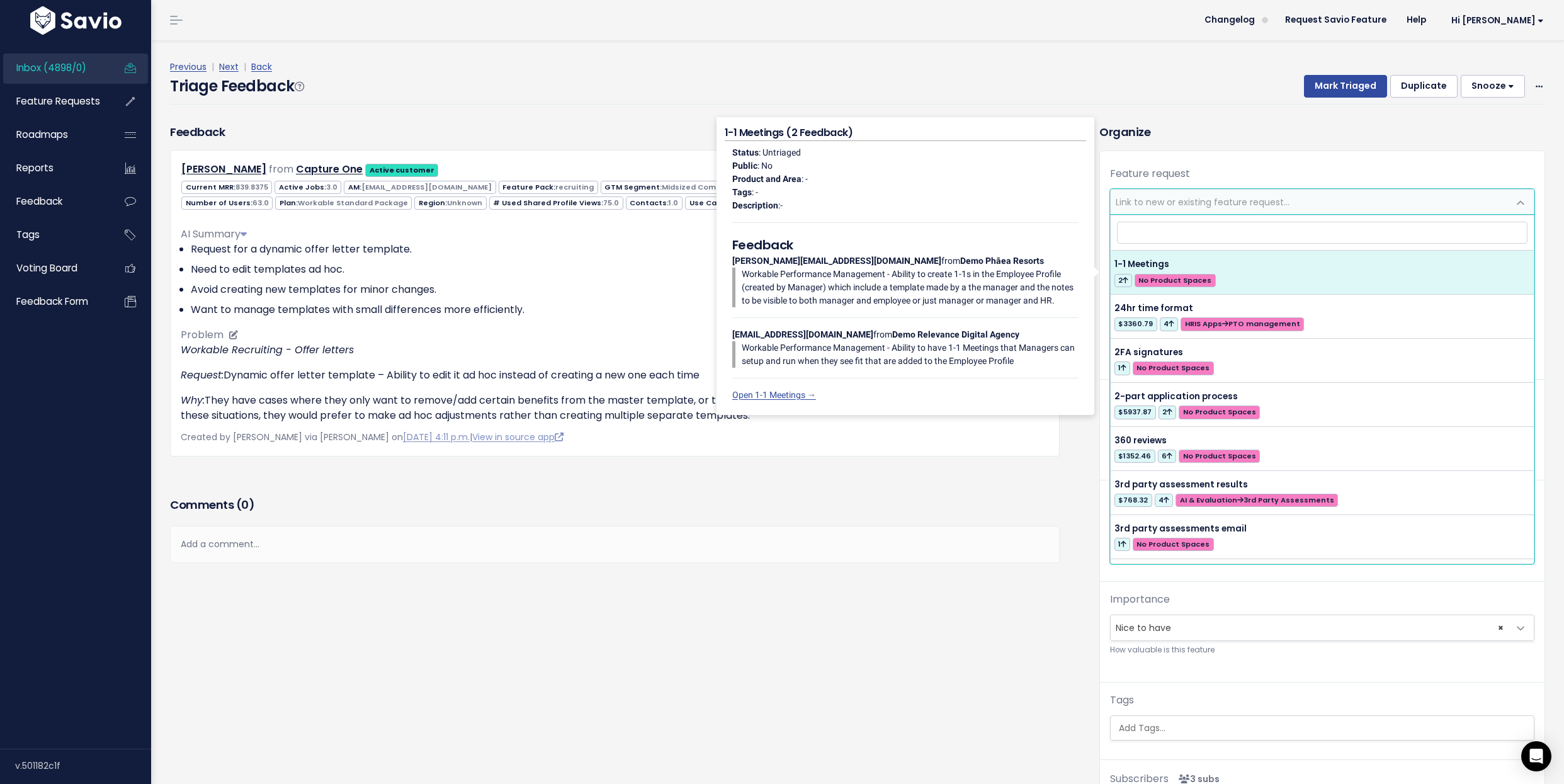
click at [468, 235] on div "AI Summary" at bounding box center [615, 234] width 869 height 16
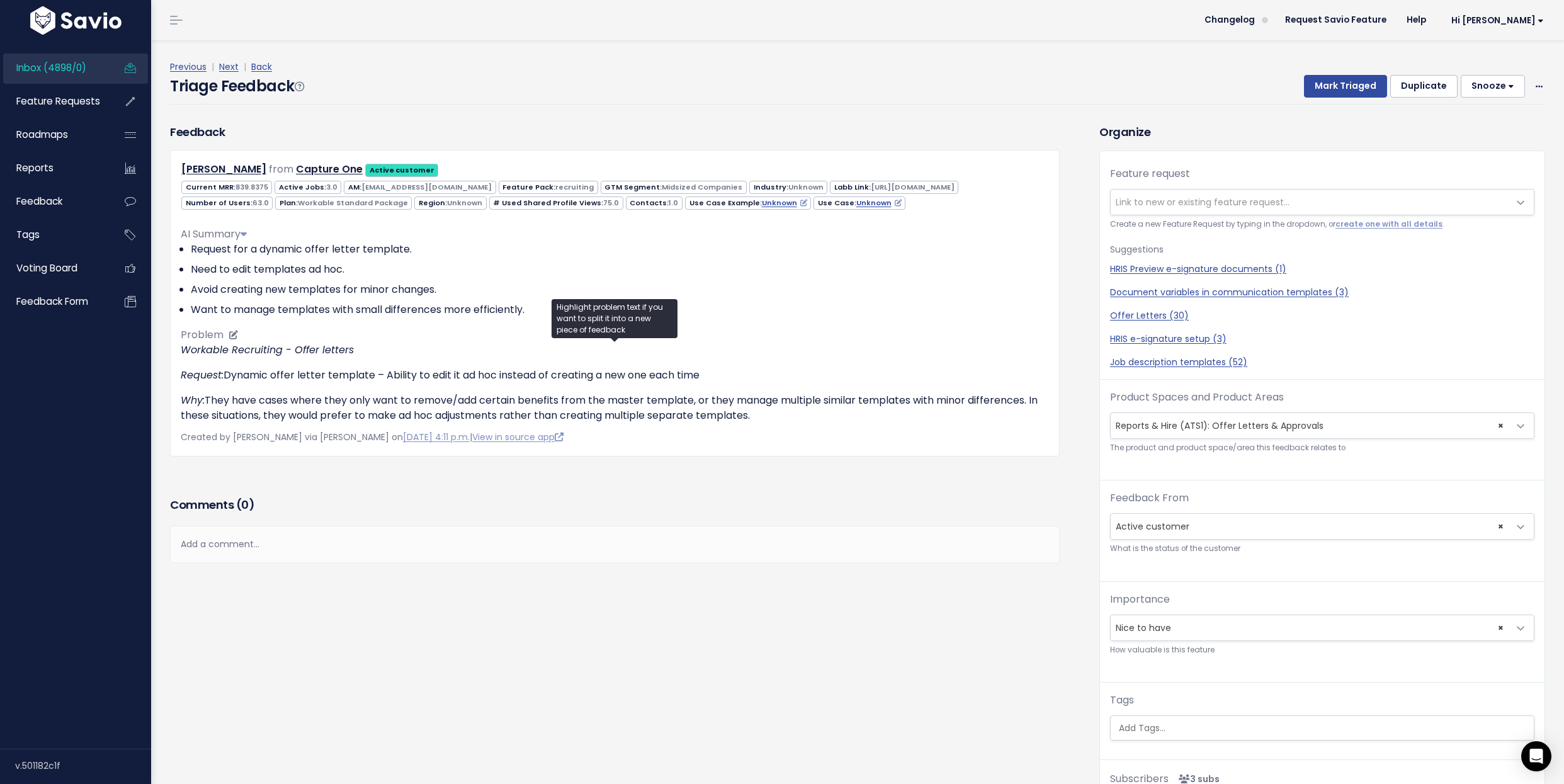
click at [420, 398] on p "Why: They have cases where they only want to remove/add certain benefits from t…" at bounding box center [615, 407] width 869 height 30
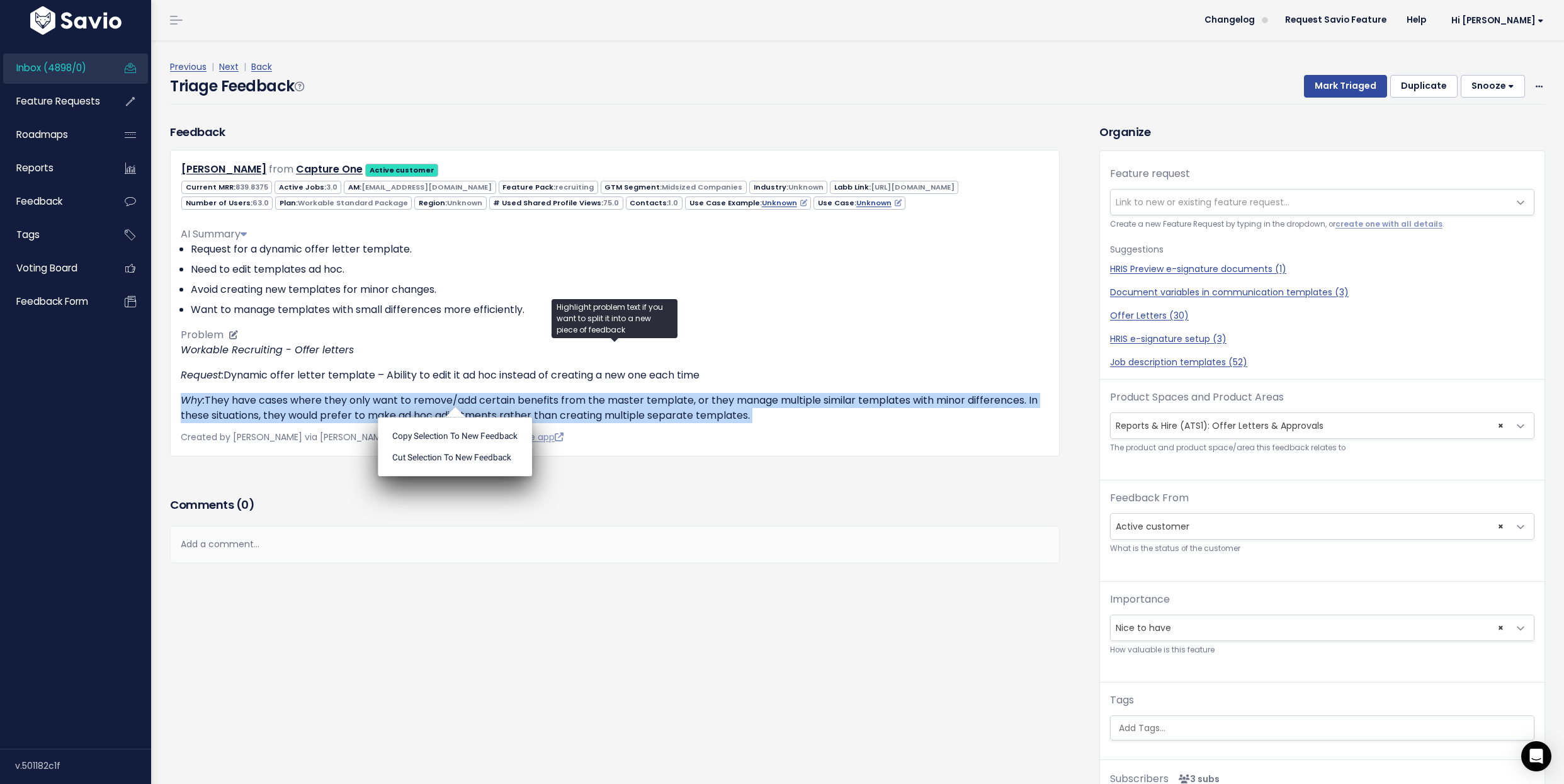
click at [420, 398] on p "Why: They have cases where they only want to remove/add certain benefits from t…" at bounding box center [615, 407] width 869 height 30
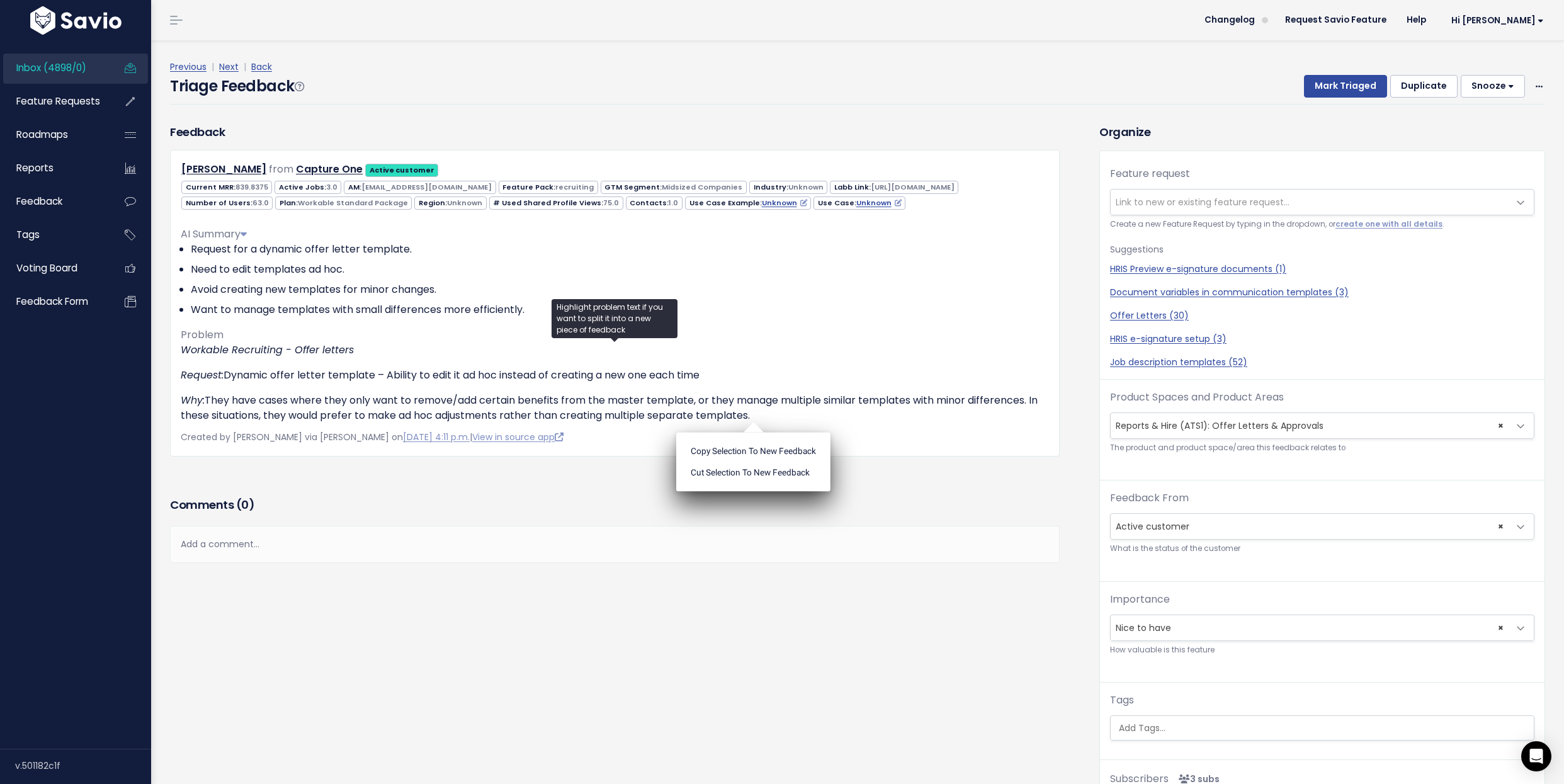
click at [1197, 186] on div "Feature request --------- Link to new or existing feature request... Create a n…" at bounding box center [1322, 273] width 445 height 214
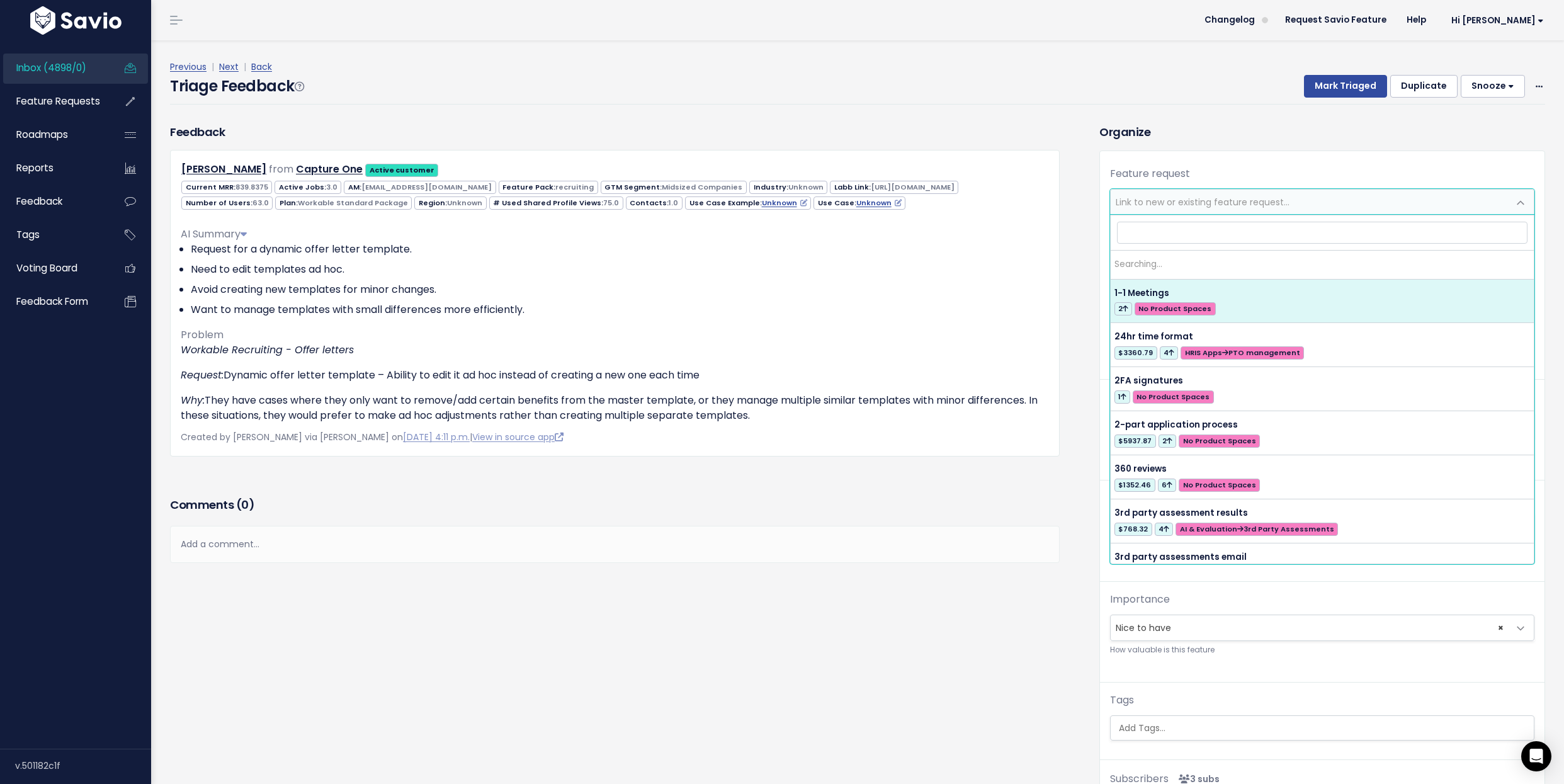
click at [1197, 196] on span "Link to new or existing feature request..." at bounding box center [1202, 202] width 174 height 12
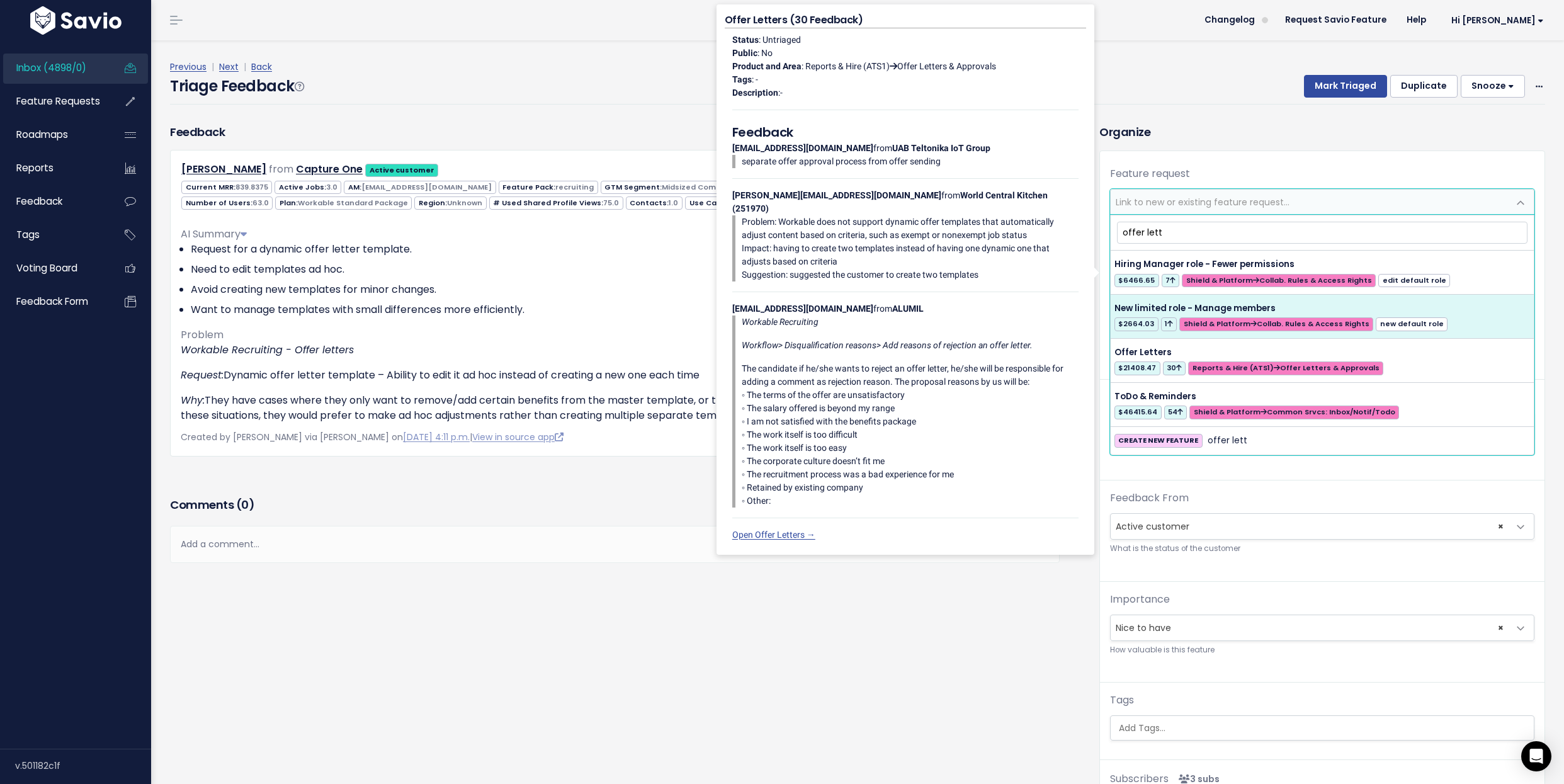
type input "offer lett"
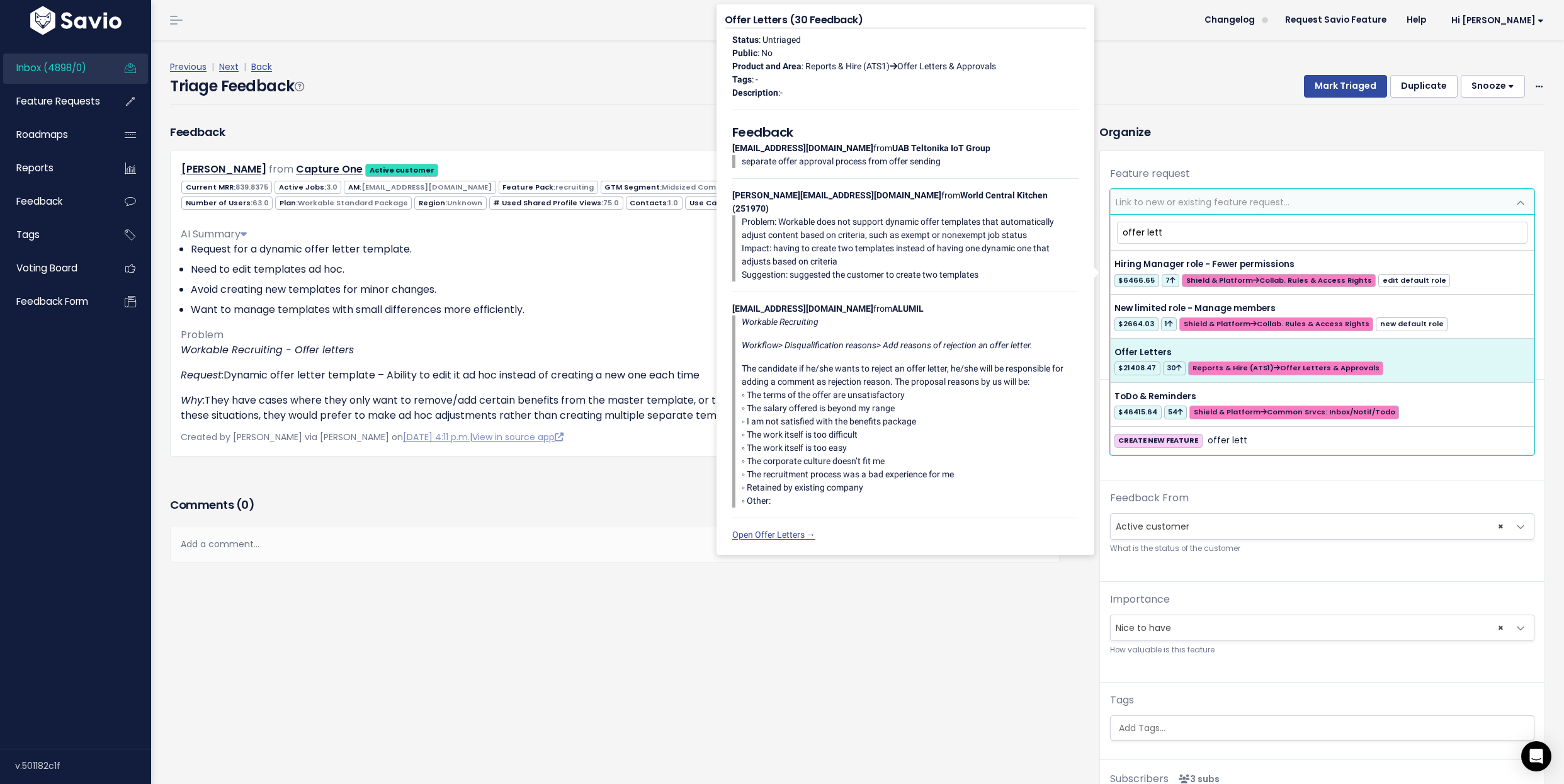
drag, startPoint x: 1219, startPoint y: 335, endPoint x: 1221, endPoint y: 348, distance: 13.2
select select "28865"
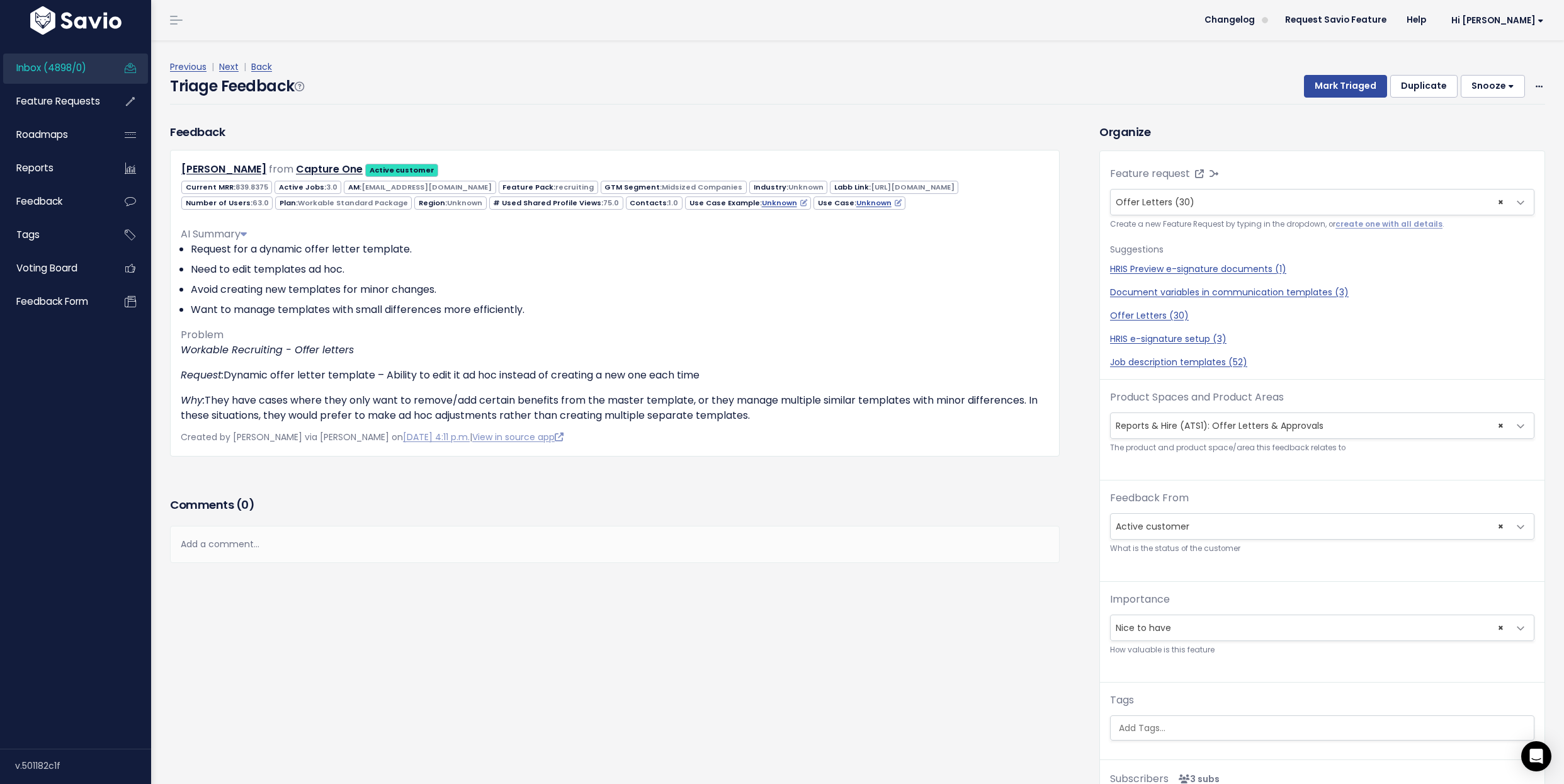
click at [1221, 348] on div "HRIS Preview e-signature documents (1) Document variables in communication temp…" at bounding box center [1322, 316] width 424 height 106
click at [1344, 85] on button "Mark Triaged" at bounding box center [1346, 86] width 83 height 23
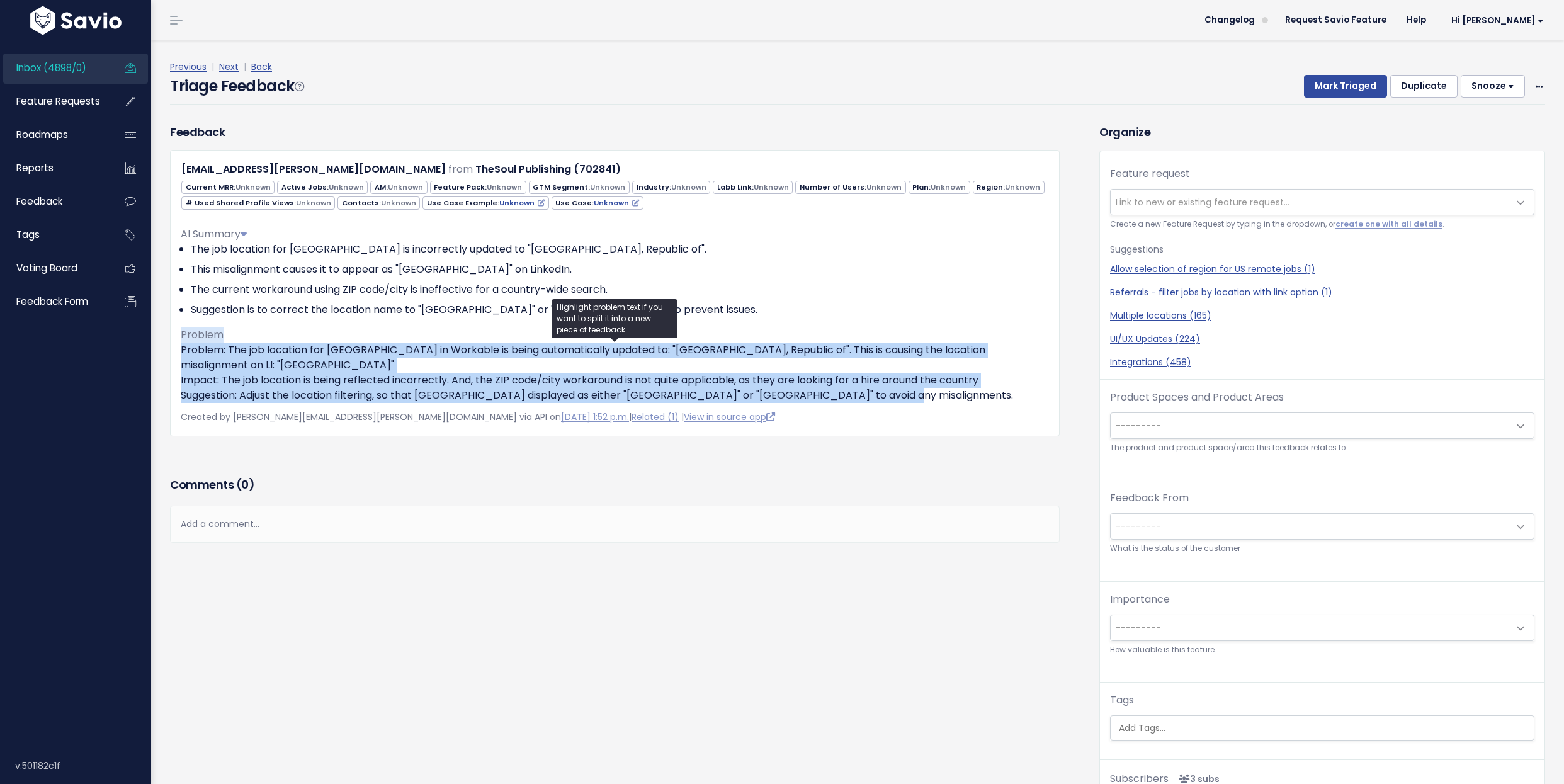
drag, startPoint x: 893, startPoint y: 392, endPoint x: 178, endPoint y: 335, distance: 717.3
click at [178, 337] on div "[EMAIL_ADDRESS][PERSON_NAME][DOMAIN_NAME] from TheSoul Publishing (702841) Unkn…" at bounding box center [615, 293] width 890 height 286
copy div "Problem Problem: The job location for [GEOGRAPHIC_DATA] in Workable is being au…"
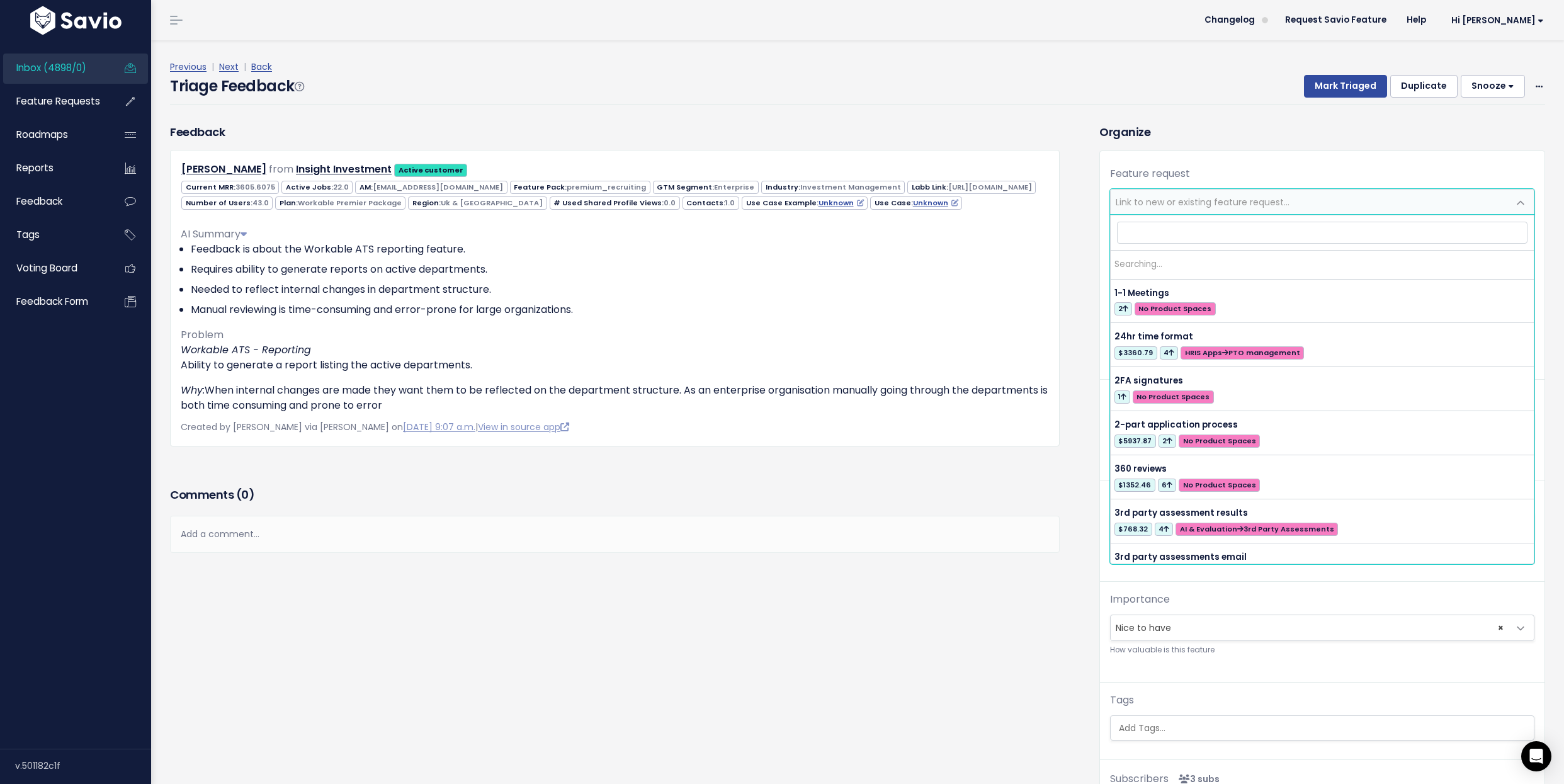
click at [1250, 210] on span "Link to new or existing feature request..." at bounding box center [1310, 202] width 398 height 25
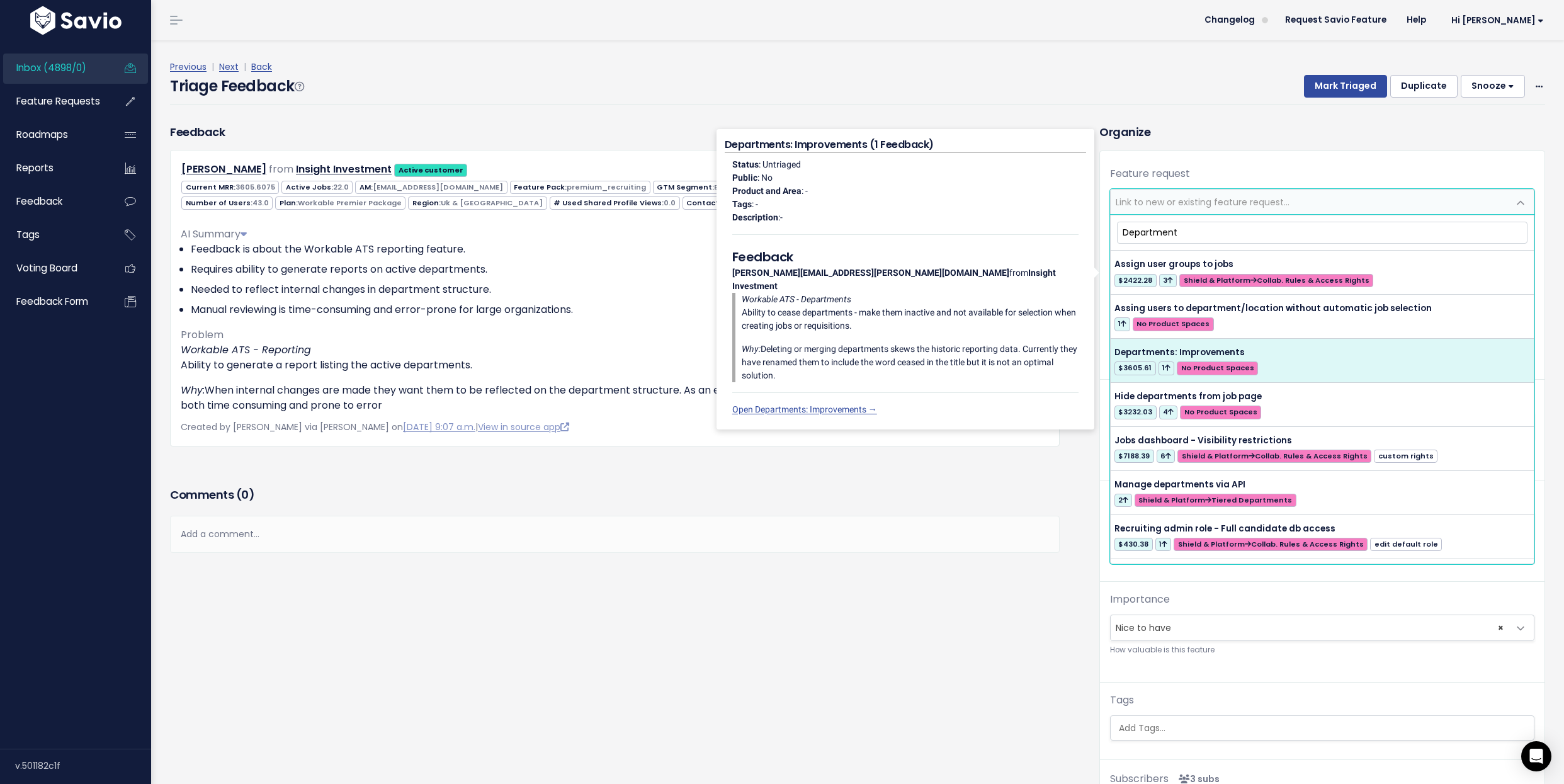
type input "Department"
select select "64938"
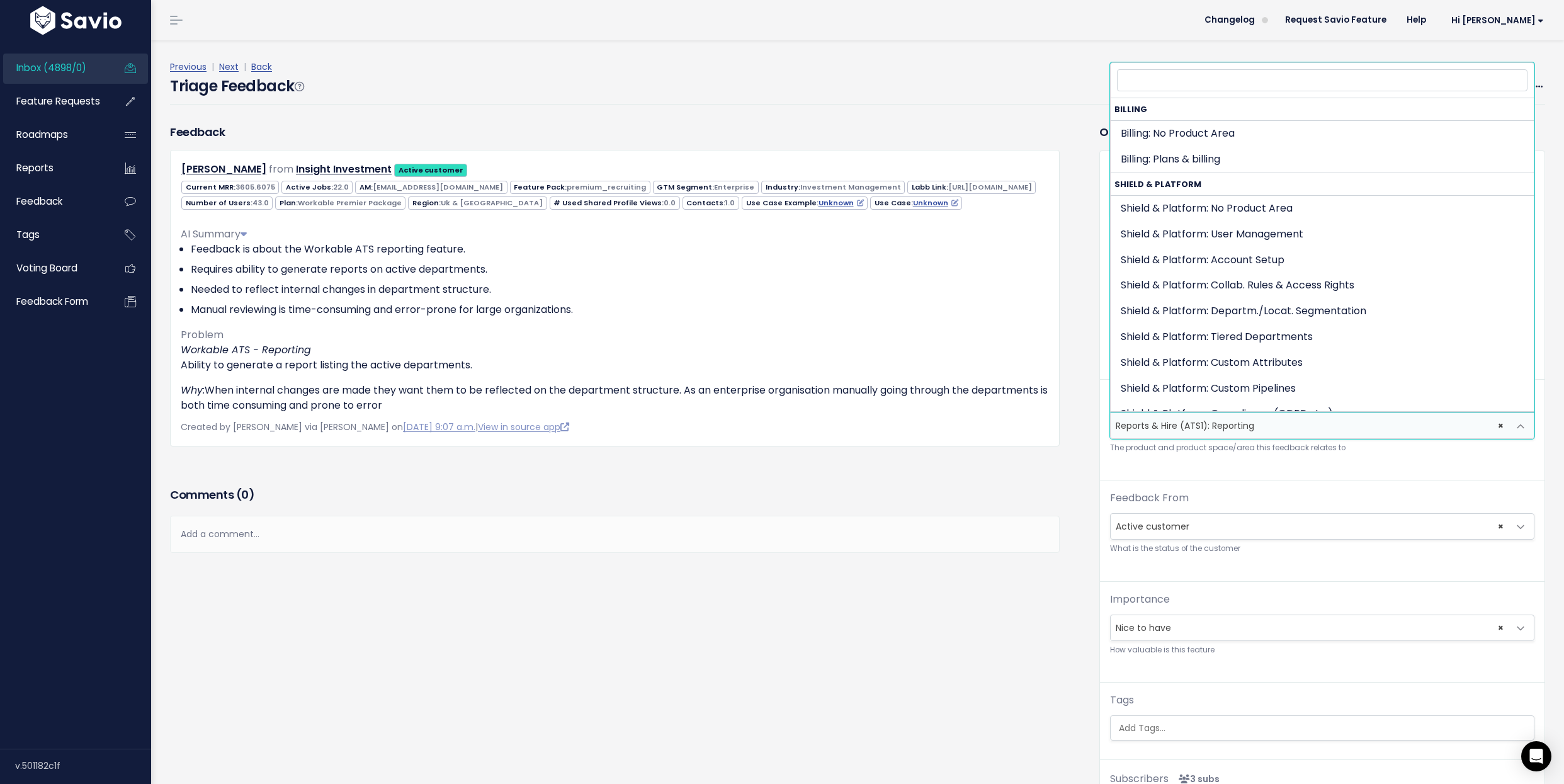
click at [1264, 426] on span "× Reports & Hire (ATS1): Reporting" at bounding box center [1310, 425] width 398 height 25
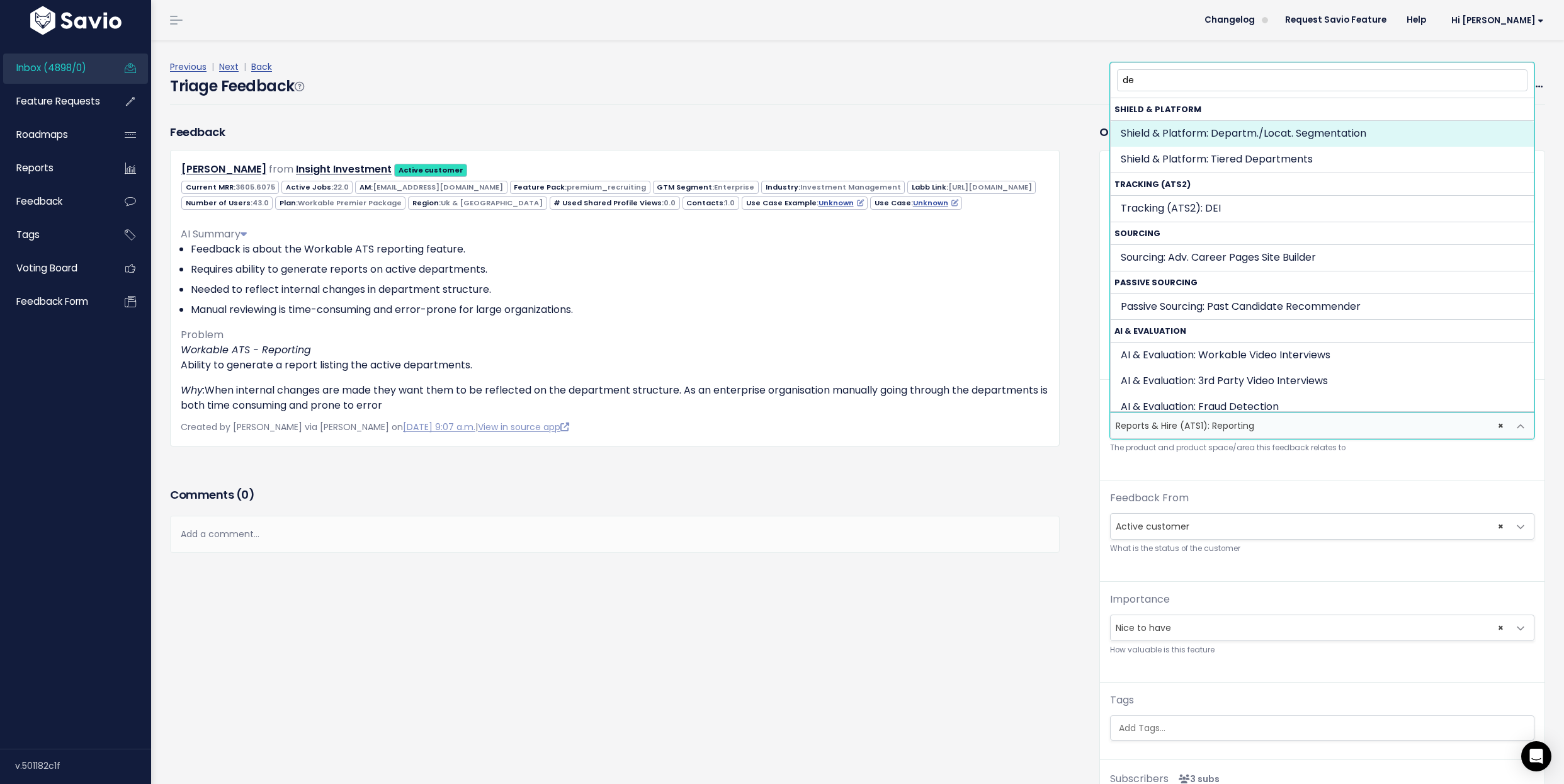
type input "dep"
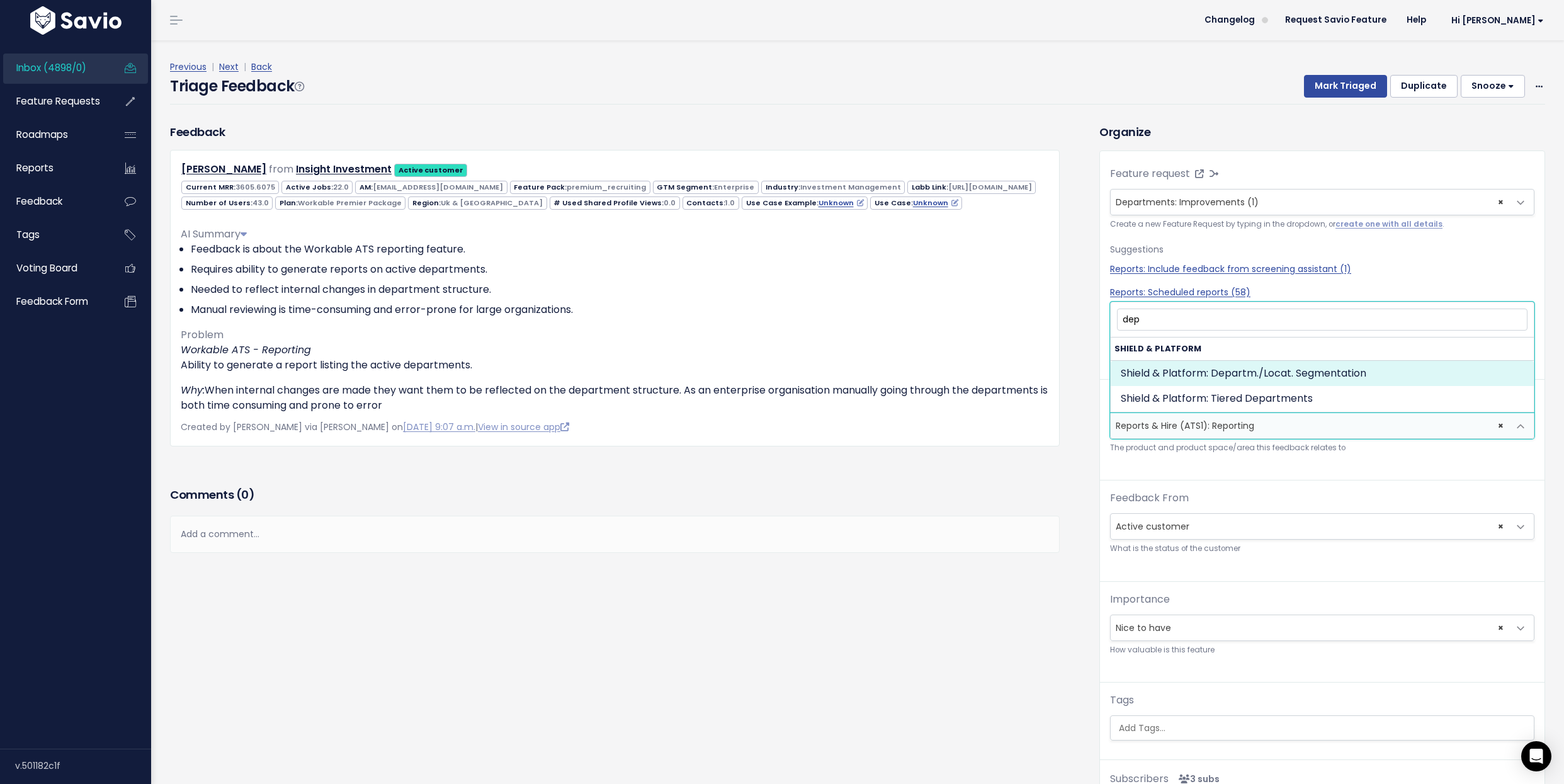
select select "MAIN:DEPARTMENTLOC_SEGMENTATION"
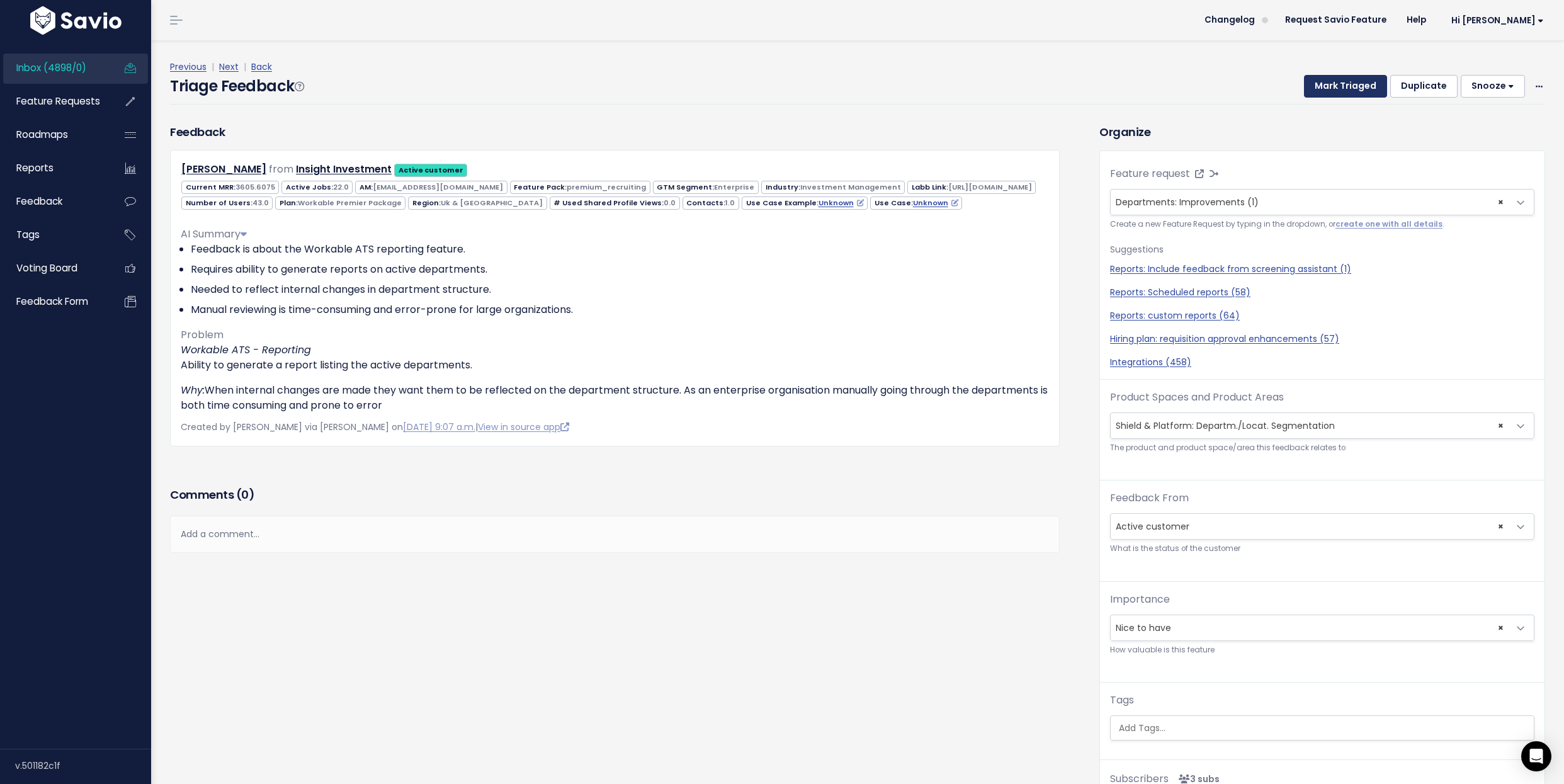
click at [1353, 90] on button "Mark Triaged" at bounding box center [1346, 86] width 83 height 23
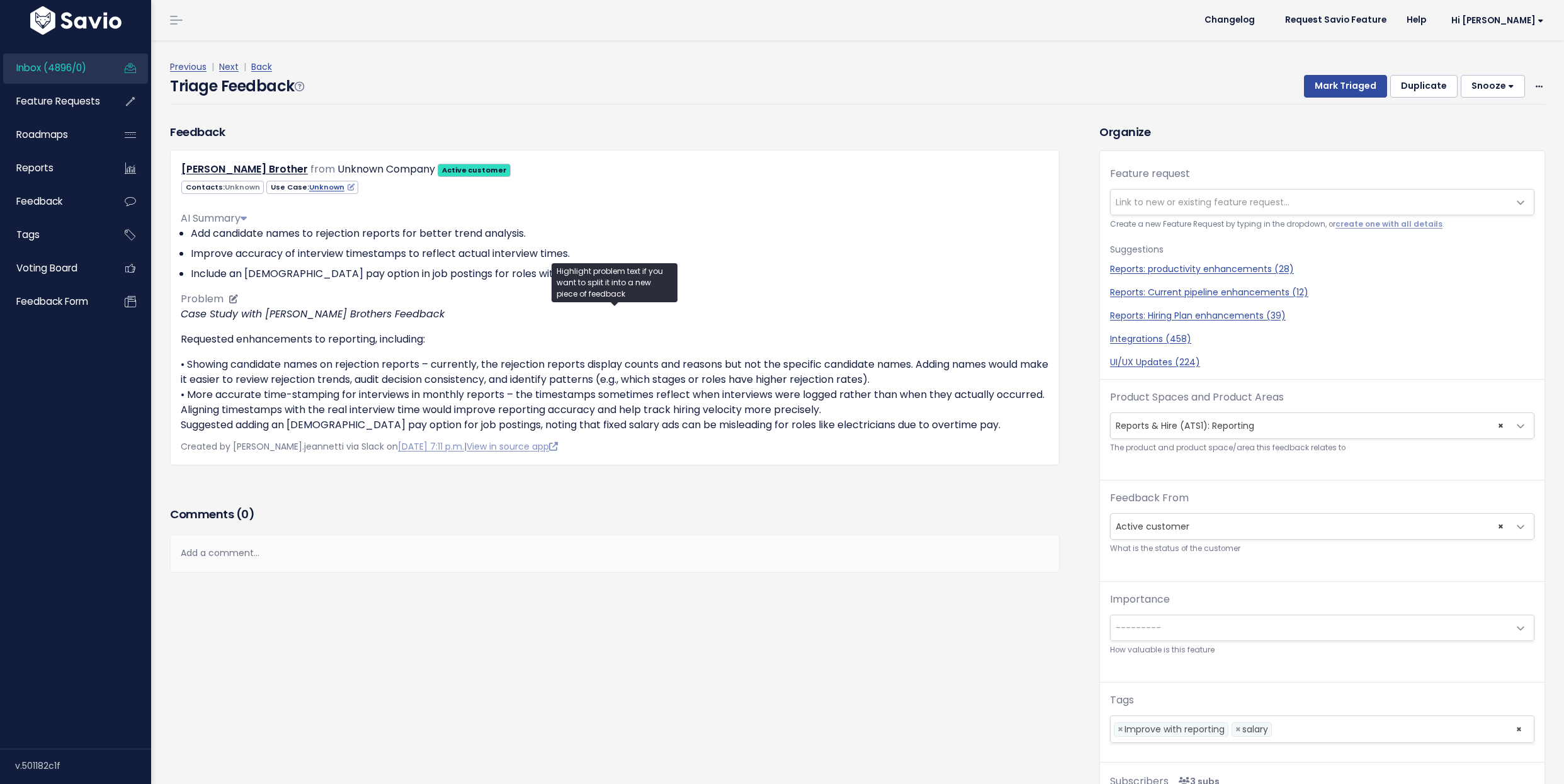
click at [260, 362] on p "• Showing candidate names on rejection reports – currently, the rejection repor…" at bounding box center [615, 394] width 869 height 76
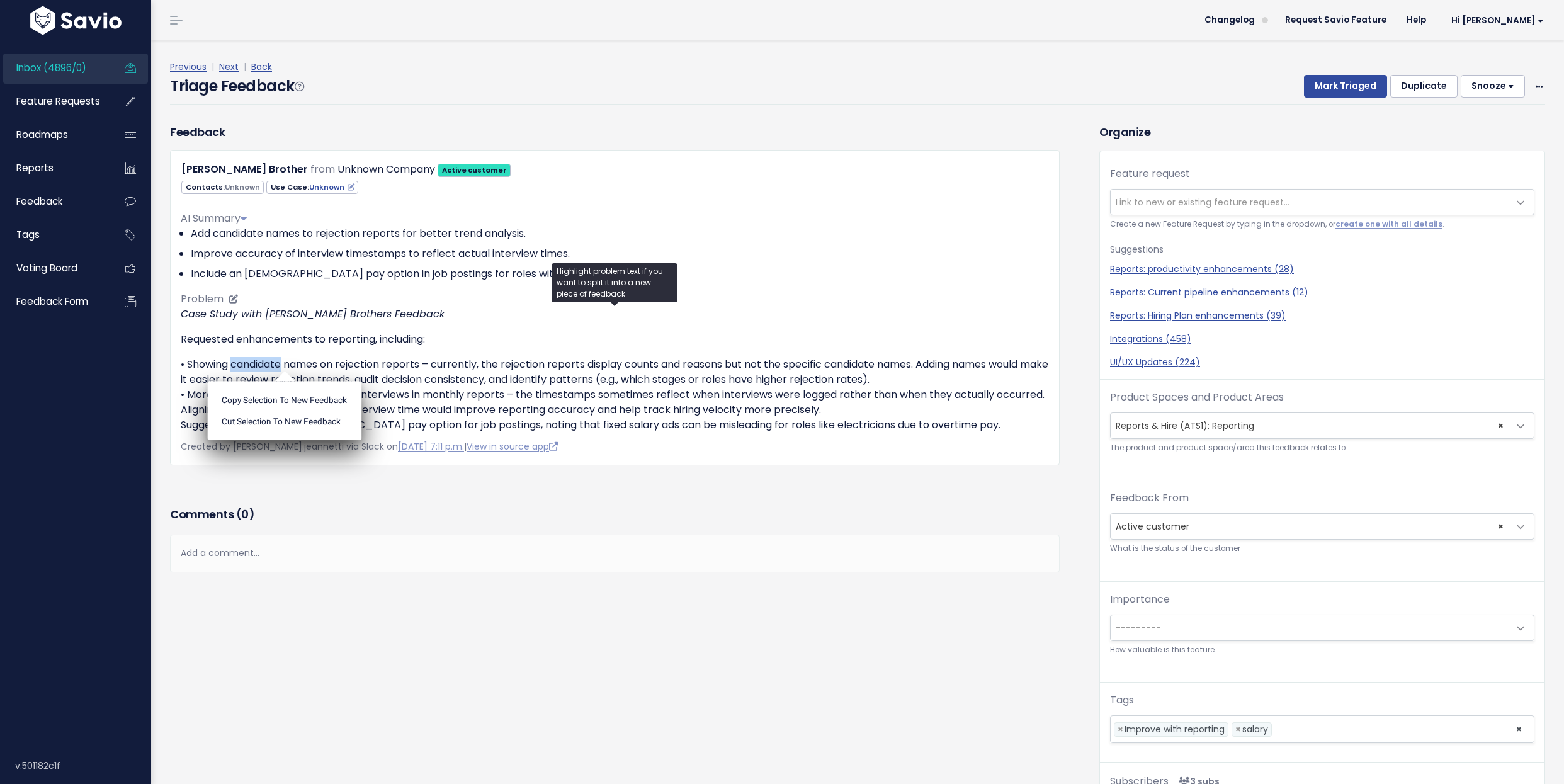
click at [260, 362] on p "• Showing candidate names on rejection reports – currently, the rejection repor…" at bounding box center [615, 394] width 869 height 76
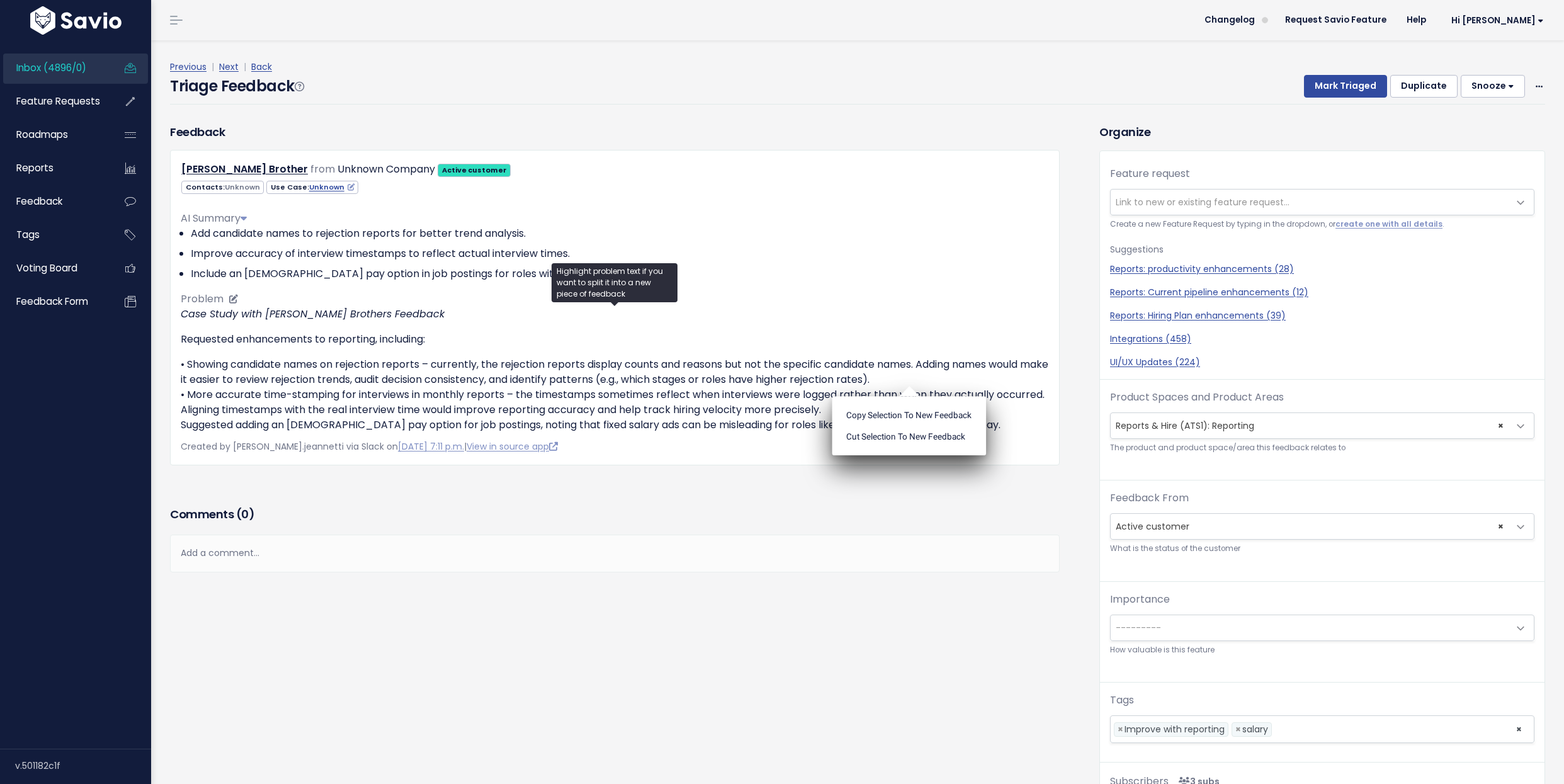
click at [264, 344] on p "Requested enhancements to reporting, including:" at bounding box center [615, 339] width 869 height 16
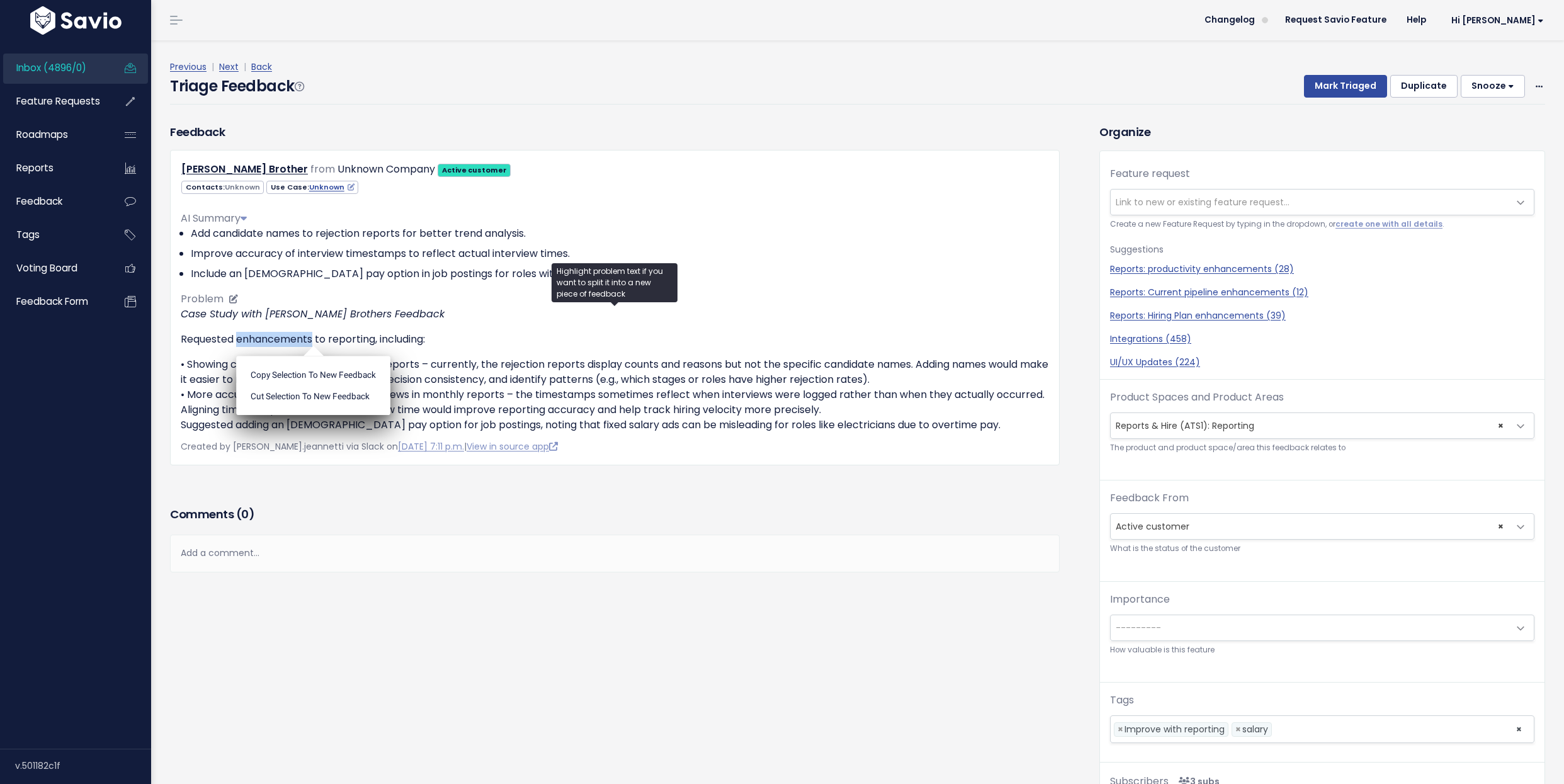
click at [264, 344] on p "Requested enhancements to reporting, including:" at bounding box center [615, 339] width 869 height 16
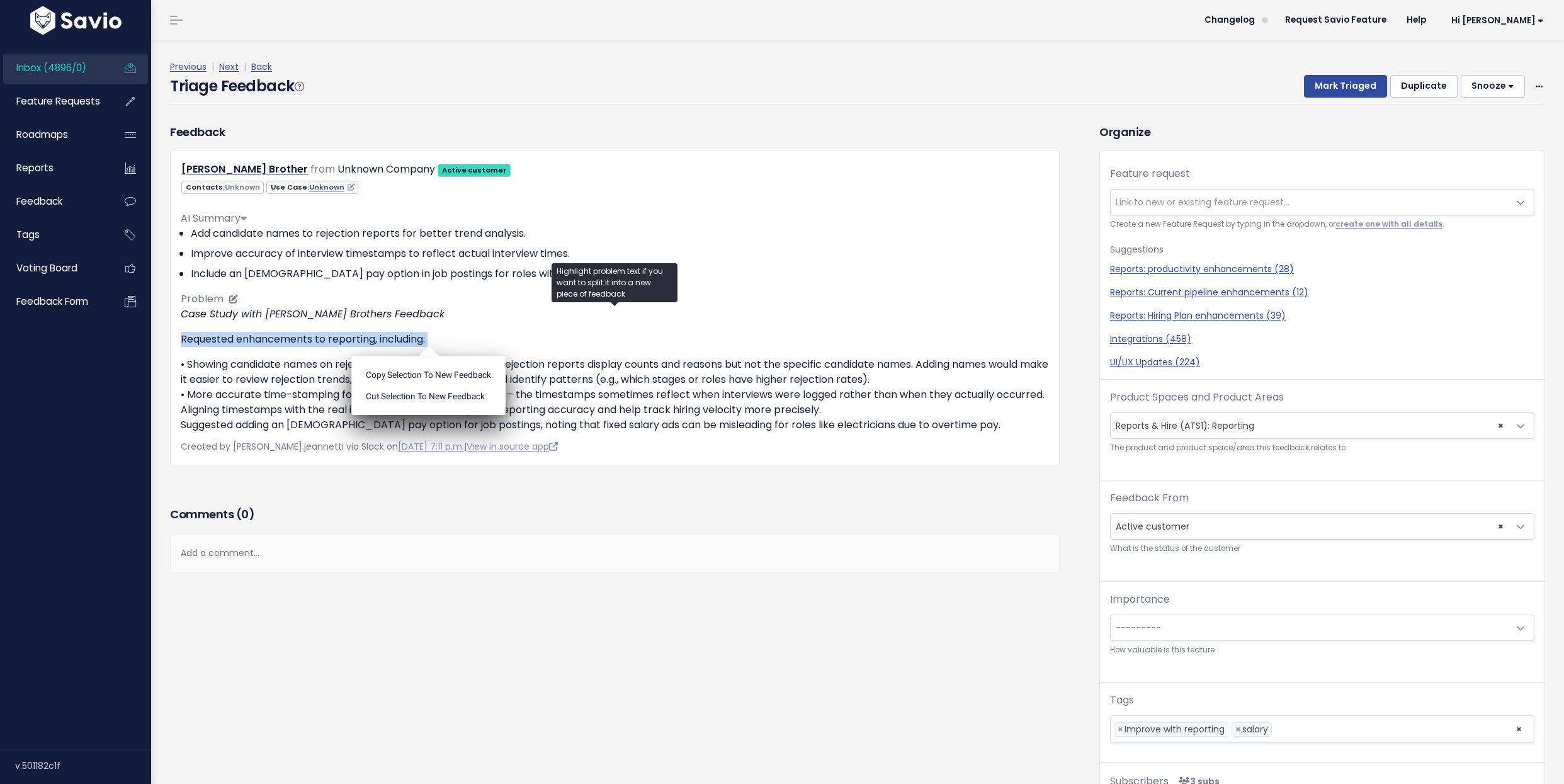
click at [278, 324] on div "Case Study with Hoffman Brothers Feedback Requested enhancements to reporting, …" at bounding box center [615, 370] width 869 height 126
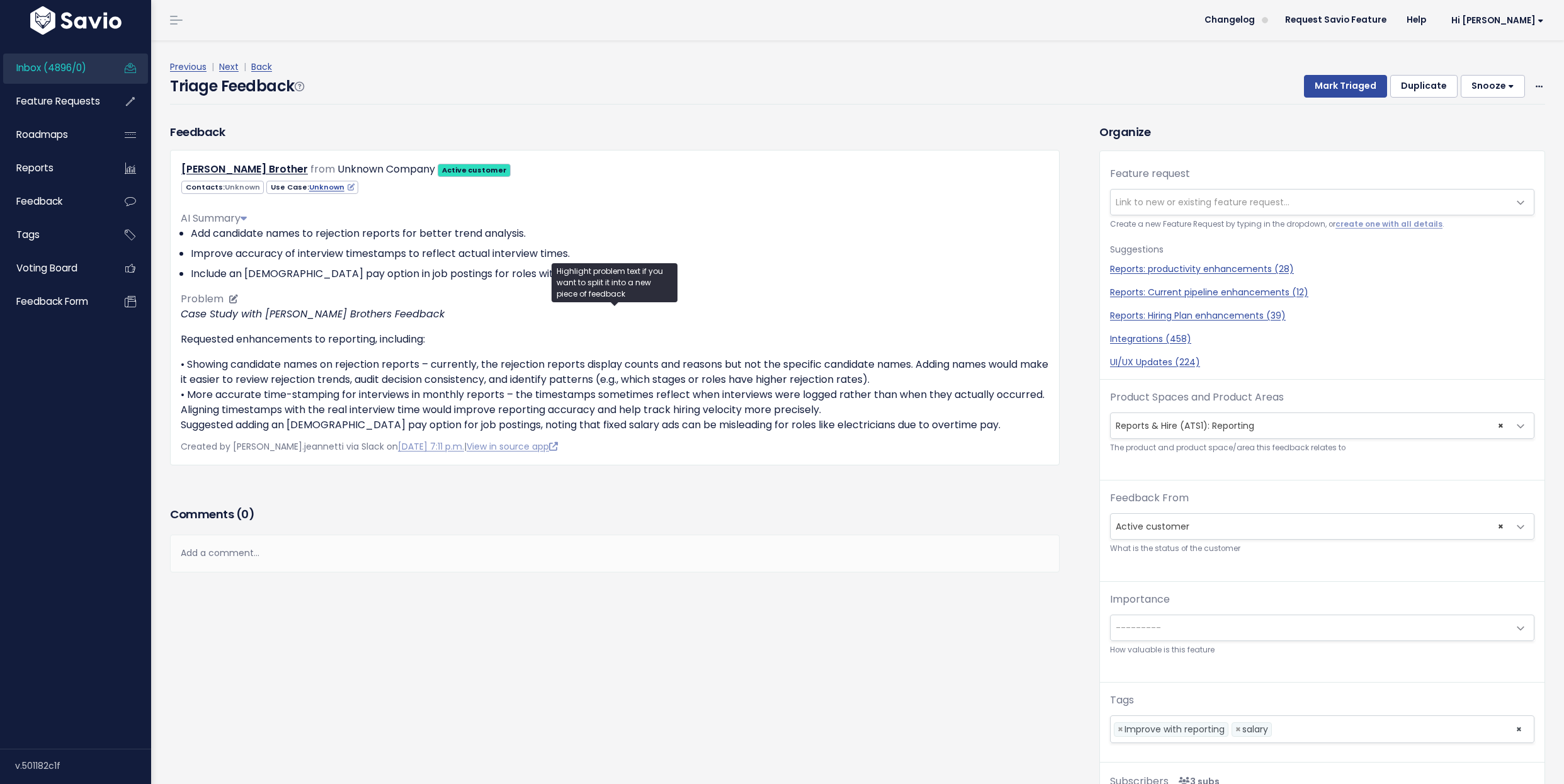
click at [278, 324] on div "Case Study with Hoffman Brothers Feedback Requested enhancements to reporting, …" at bounding box center [615, 370] width 869 height 126
click at [298, 498] on div "Feedback Hoffman Brother from Unknown Company Active customer Unknown" at bounding box center [615, 312] width 909 height 379
click at [319, 403] on p "• Showing candidate names on rejection reports – currently, the rejection repor…" at bounding box center [615, 394] width 869 height 76
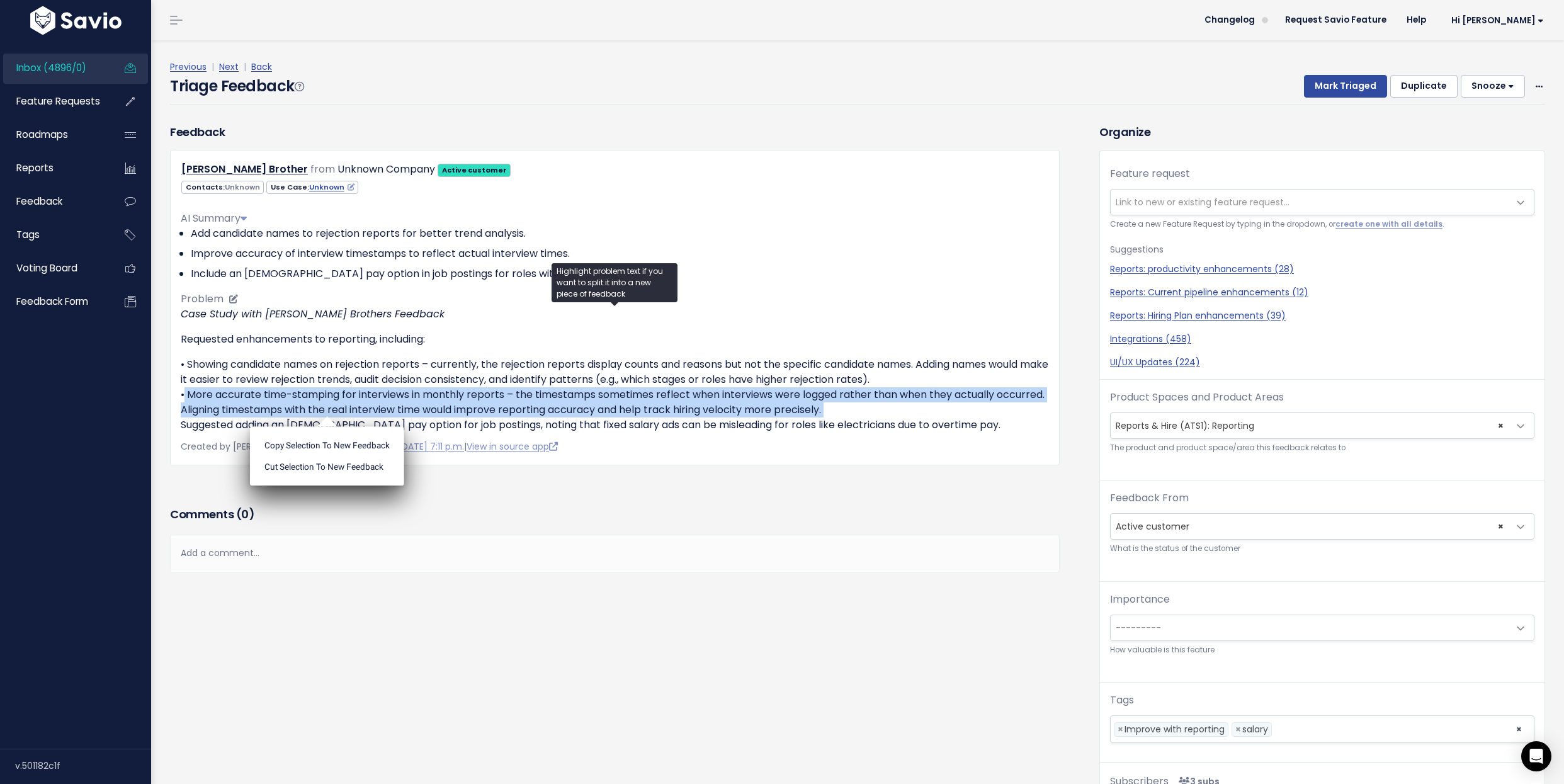
click at [319, 403] on p "• Showing candidate names on rejection reports – currently, the rejection repor…" at bounding box center [615, 394] width 869 height 76
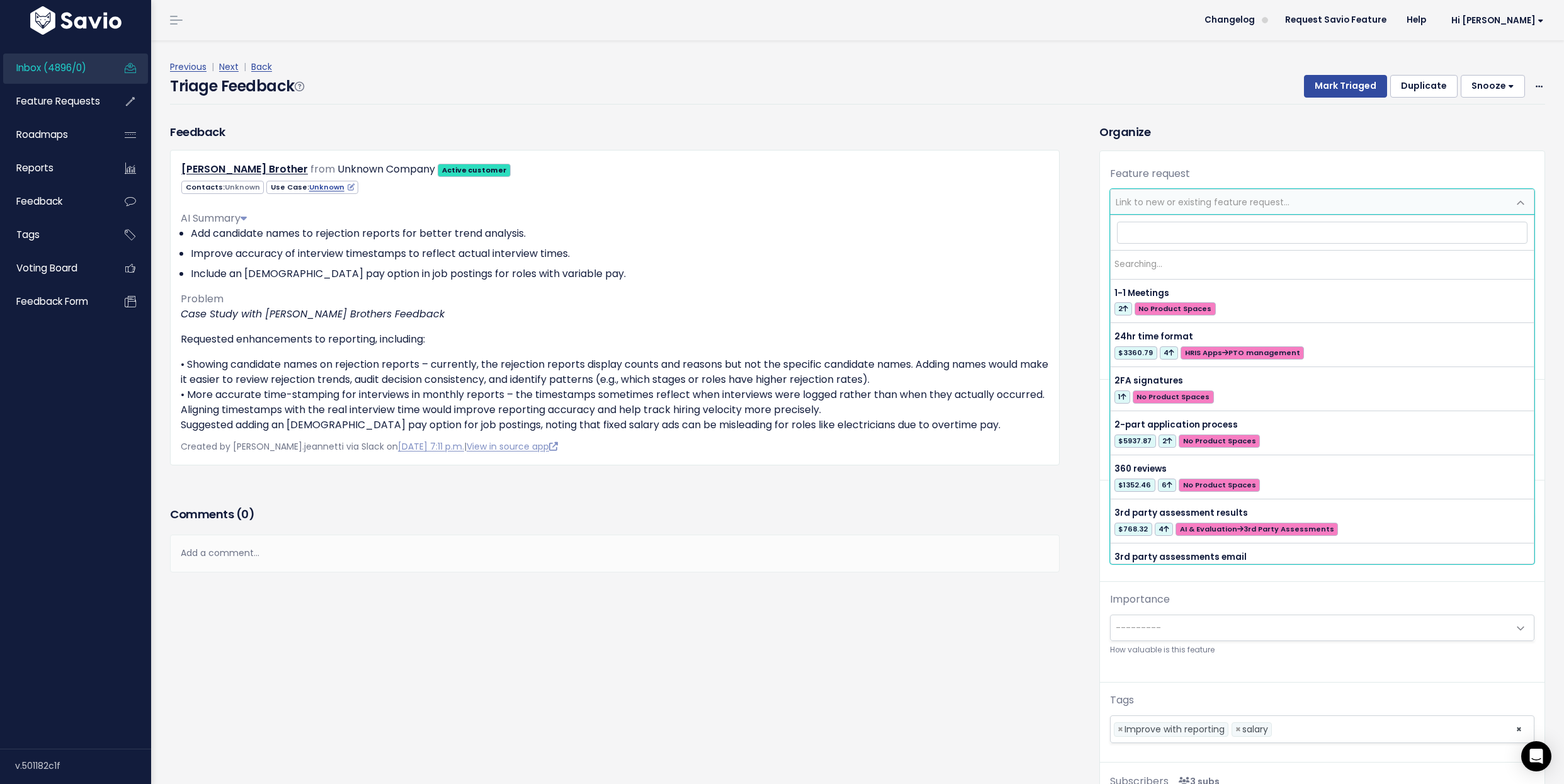
click at [1153, 213] on span "Link to new or existing feature request..." at bounding box center [1310, 202] width 398 height 25
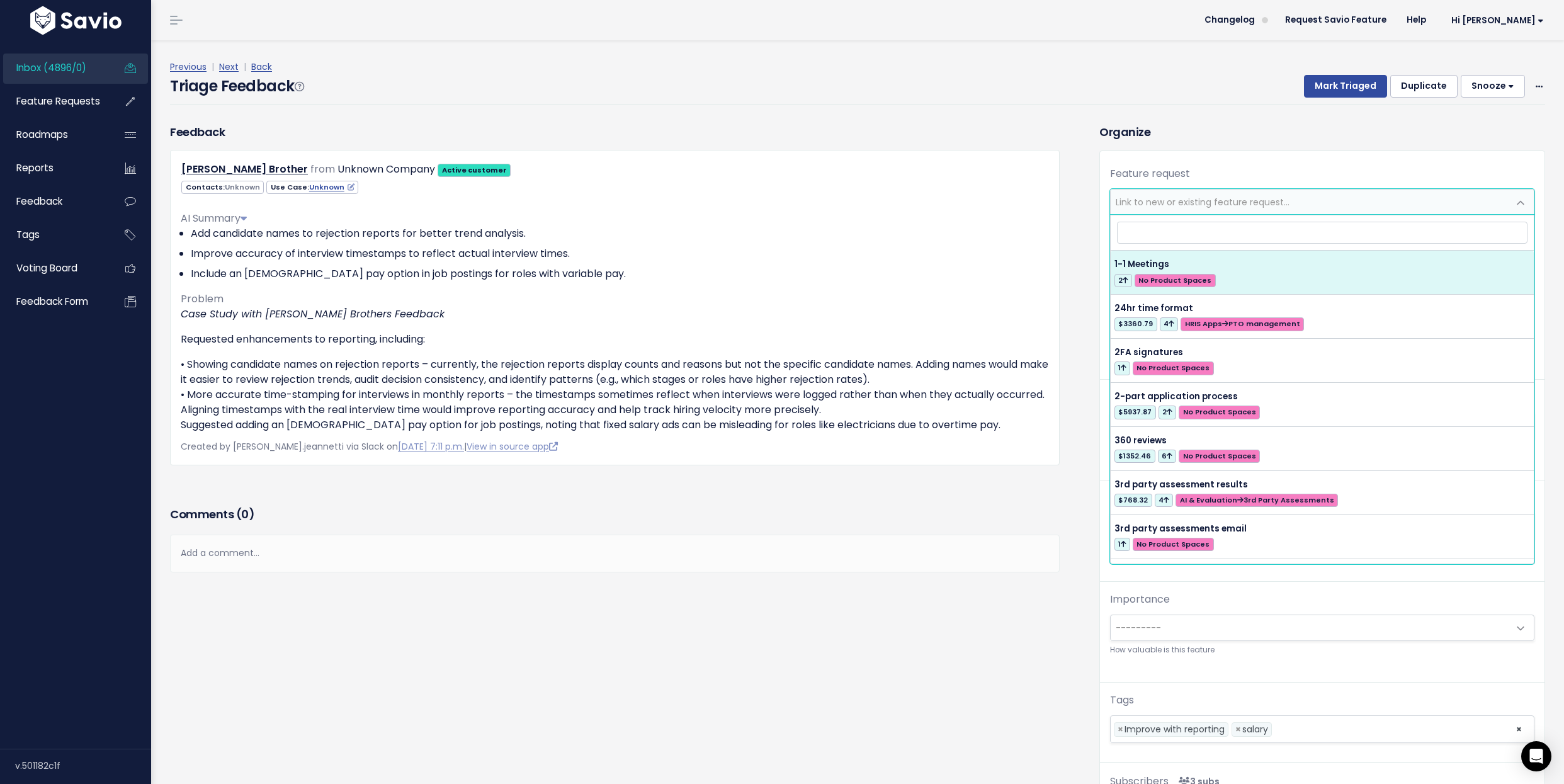
type input "e"
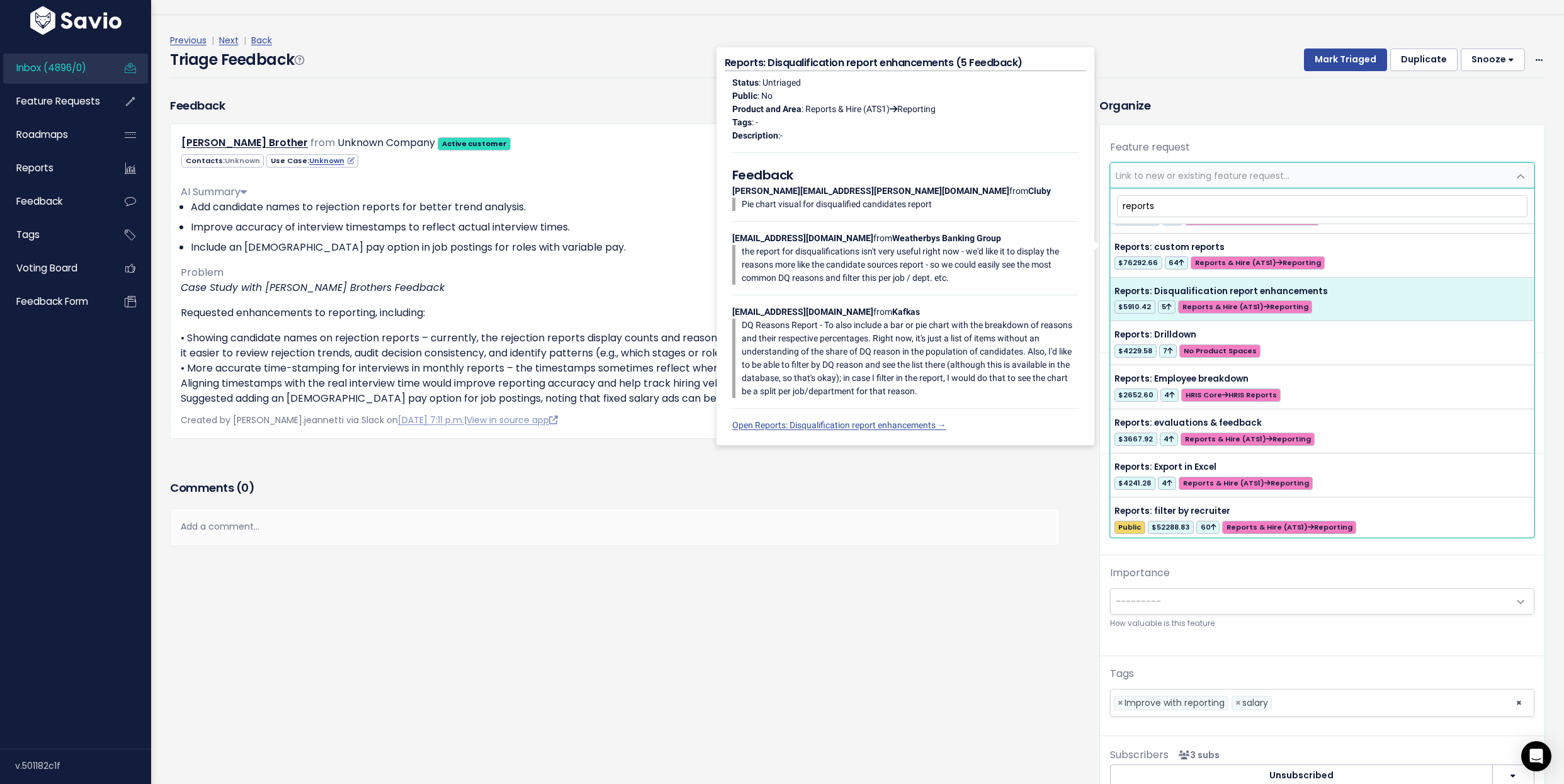
scroll to position [1004, 0]
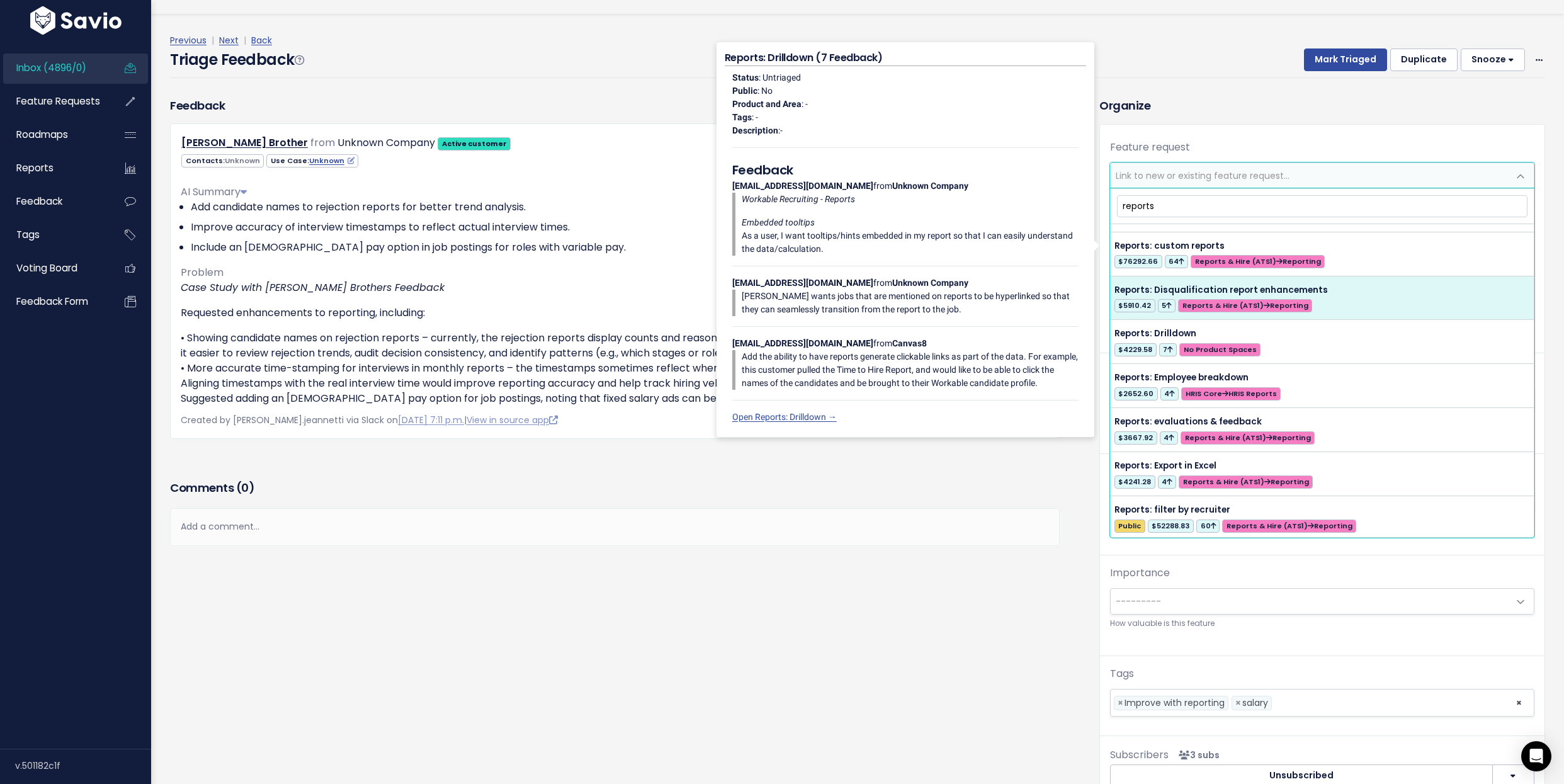
type input "reports"
select select "48234"
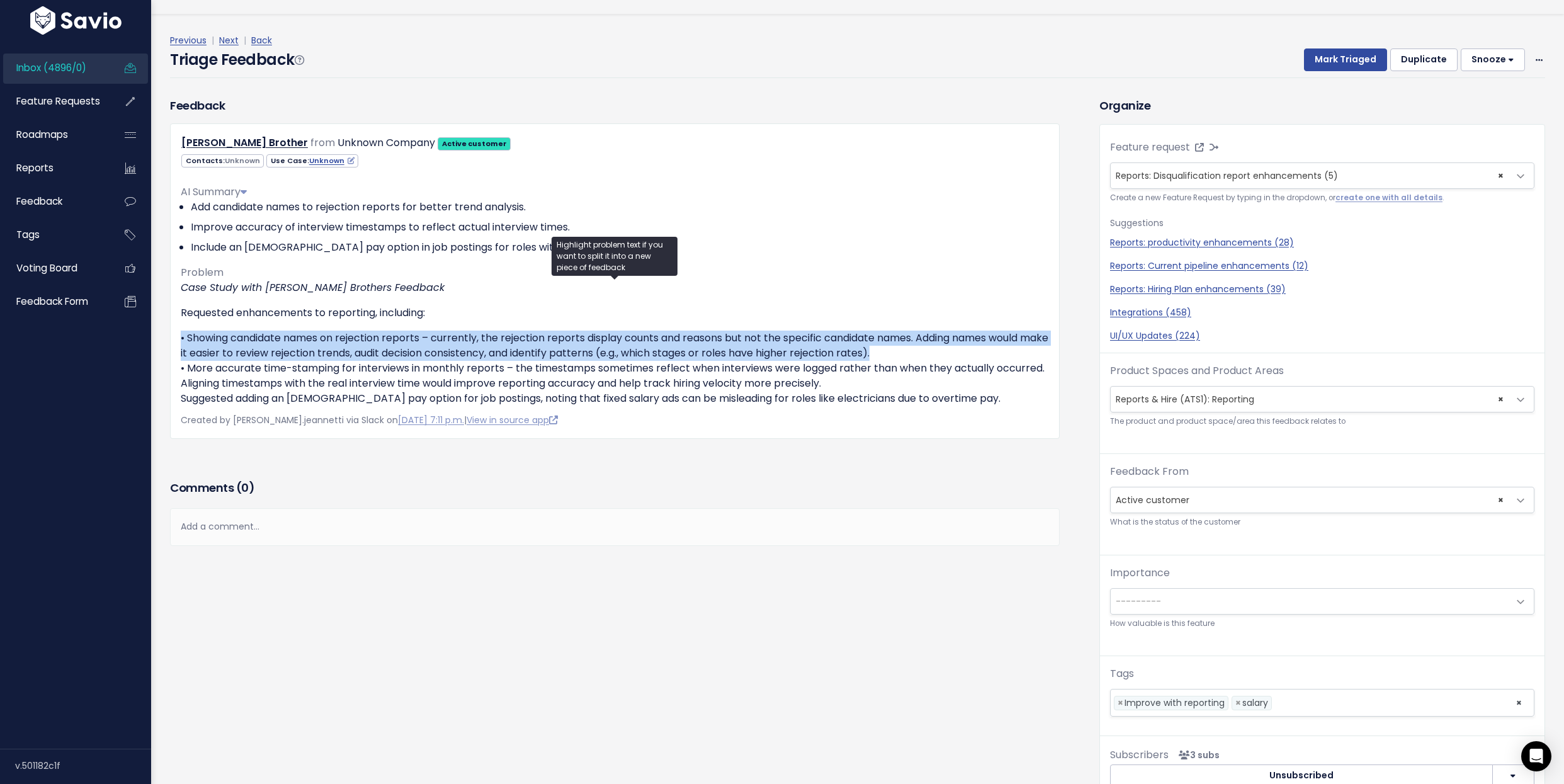
drag, startPoint x: 925, startPoint y: 352, endPoint x: 176, endPoint y: 325, distance: 749.5
click at [176, 325] on div "Hoffman Brother from Unknown Company Active customer Contacts: Unknown" at bounding box center [615, 281] width 890 height 316
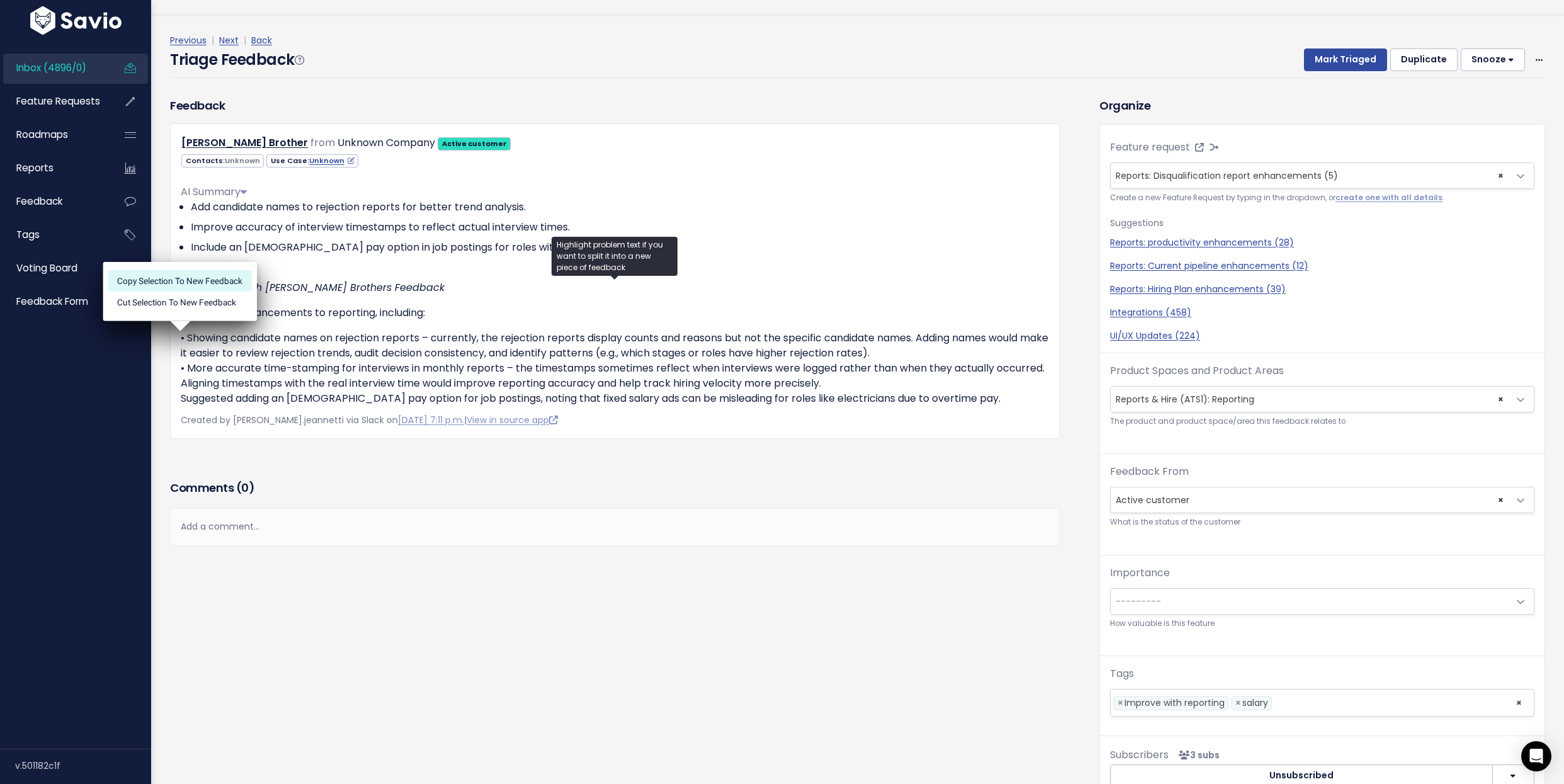
click at [172, 280] on li "Copy selection to new Feedback" at bounding box center [180, 281] width 144 height 21
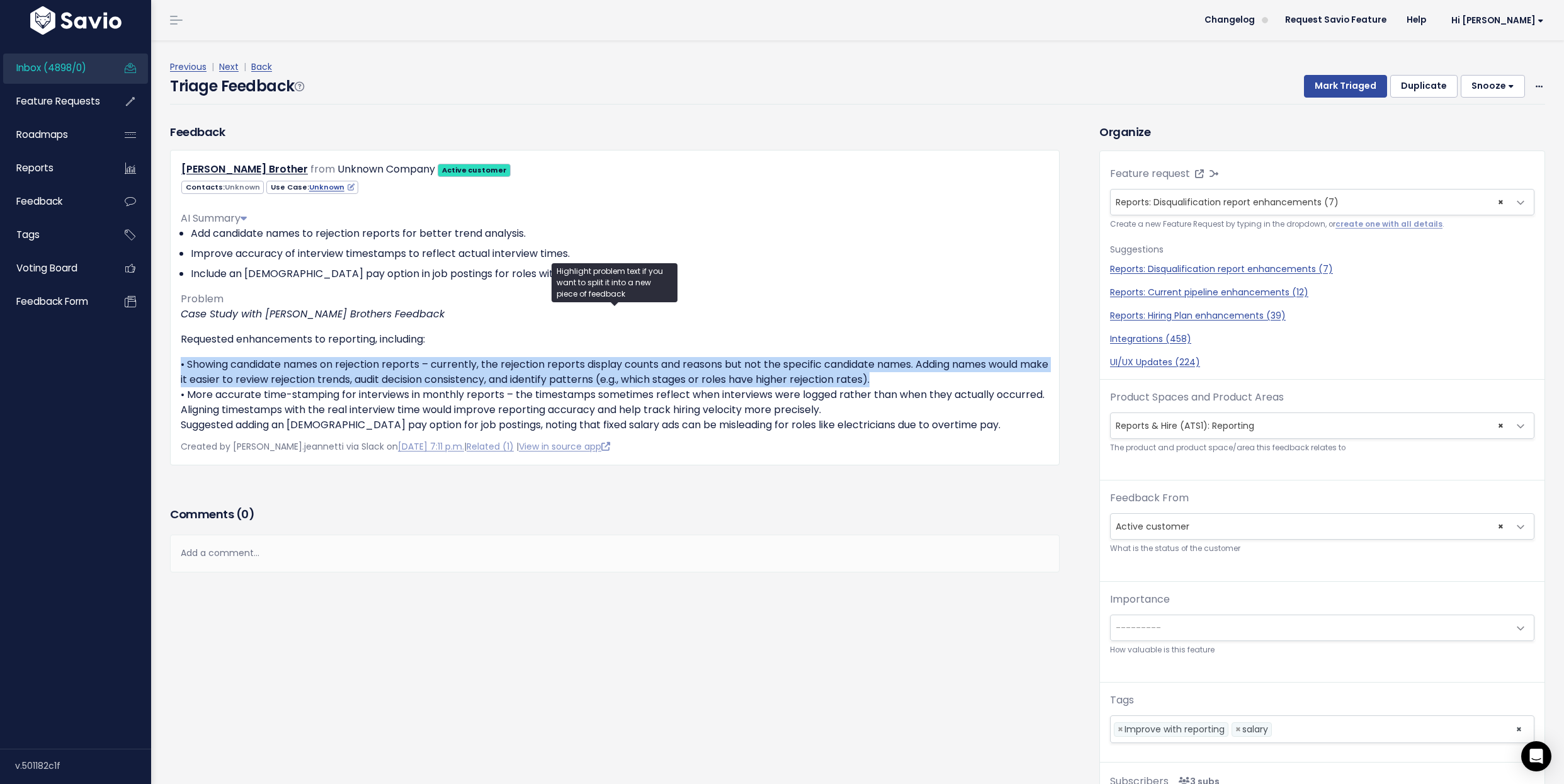
drag, startPoint x: 935, startPoint y: 371, endPoint x: 174, endPoint y: 364, distance: 761.0
click at [174, 364] on div "Hoffman Brother from Unknown Company Active customer Contacts: Unknown" at bounding box center [615, 308] width 890 height 316
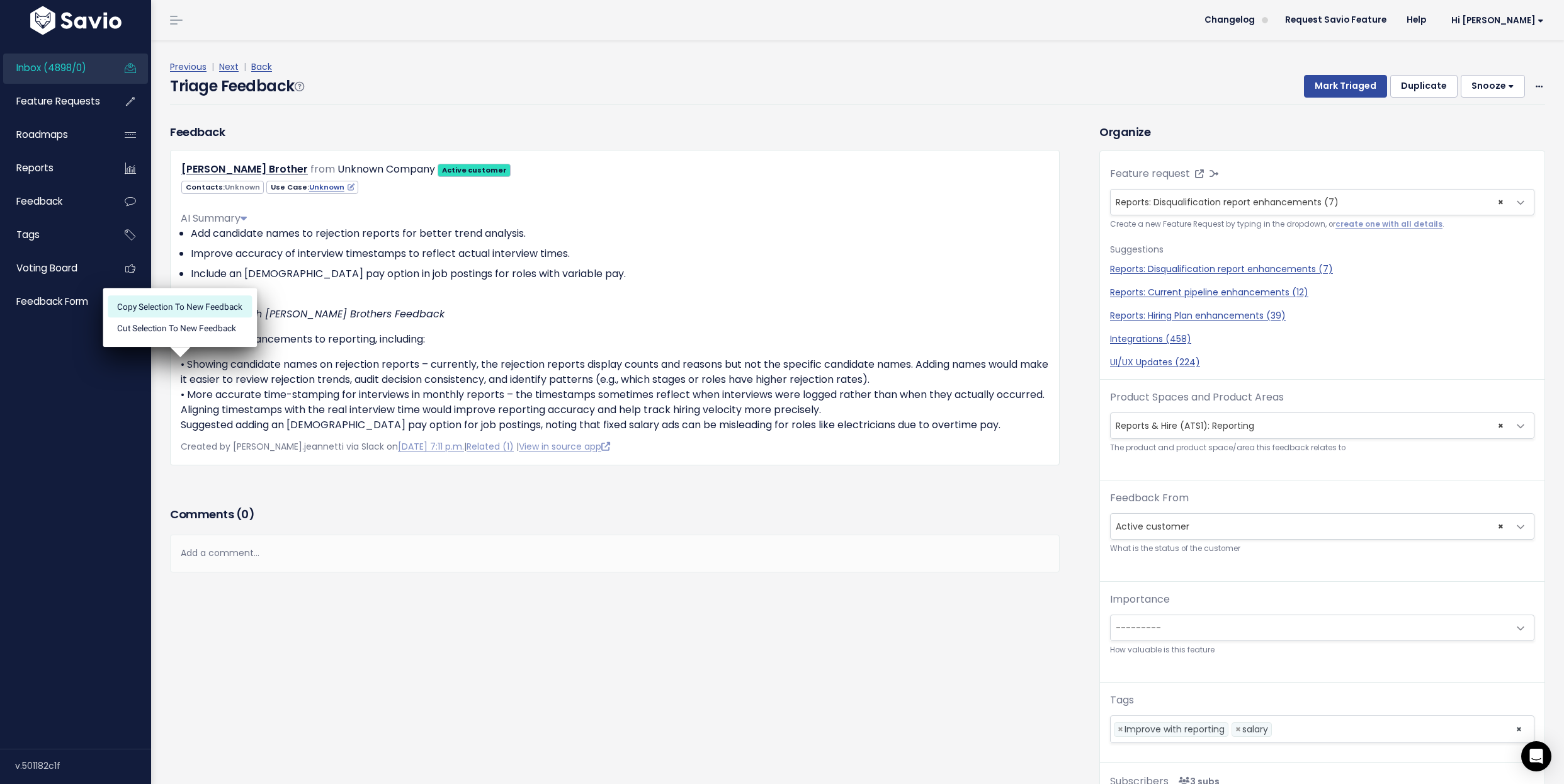
click at [187, 307] on li "Copy selection to new Feedback" at bounding box center [180, 307] width 144 height 21
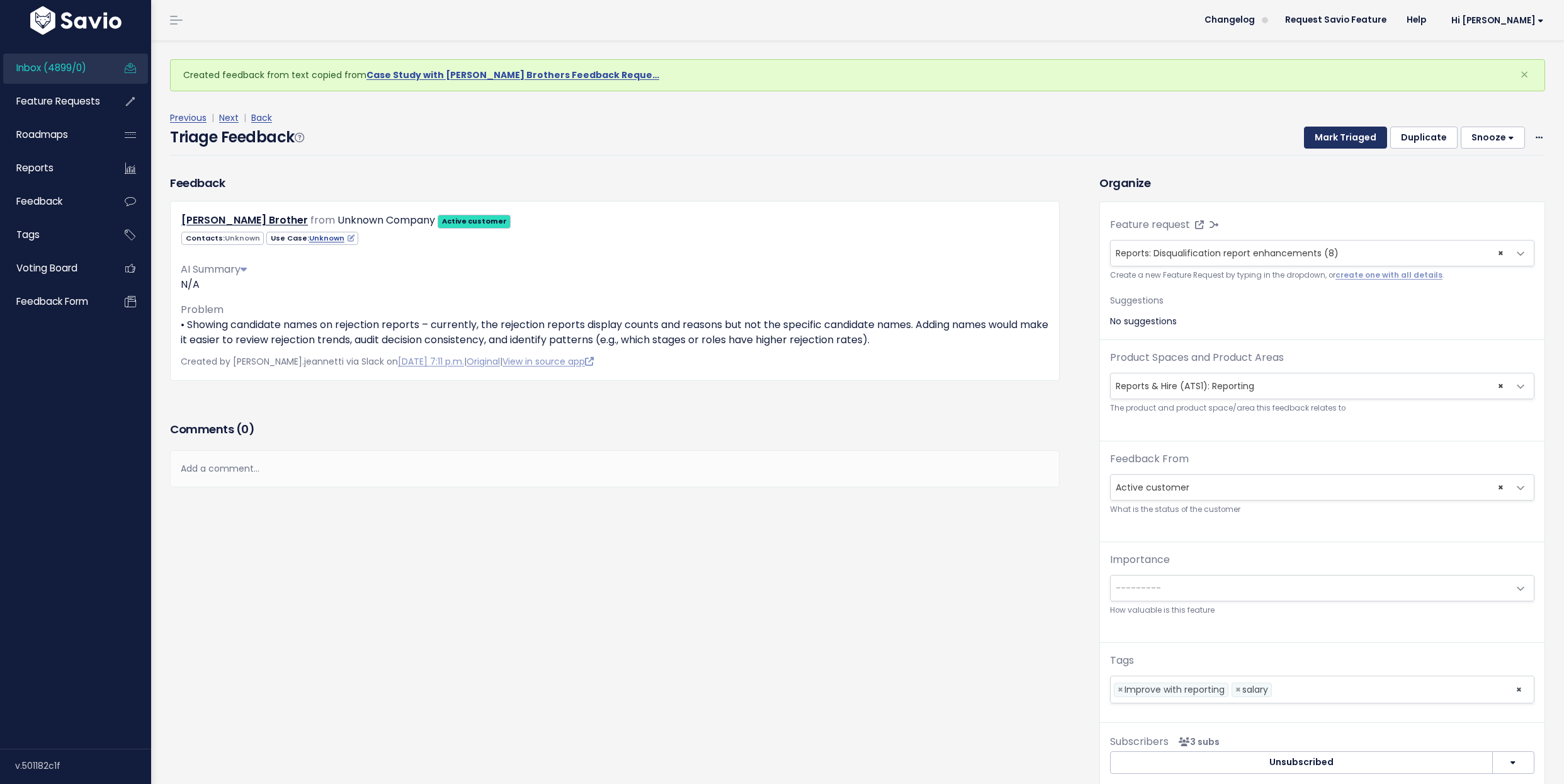
click at [1349, 137] on button "Mark Triaged" at bounding box center [1346, 138] width 83 height 23
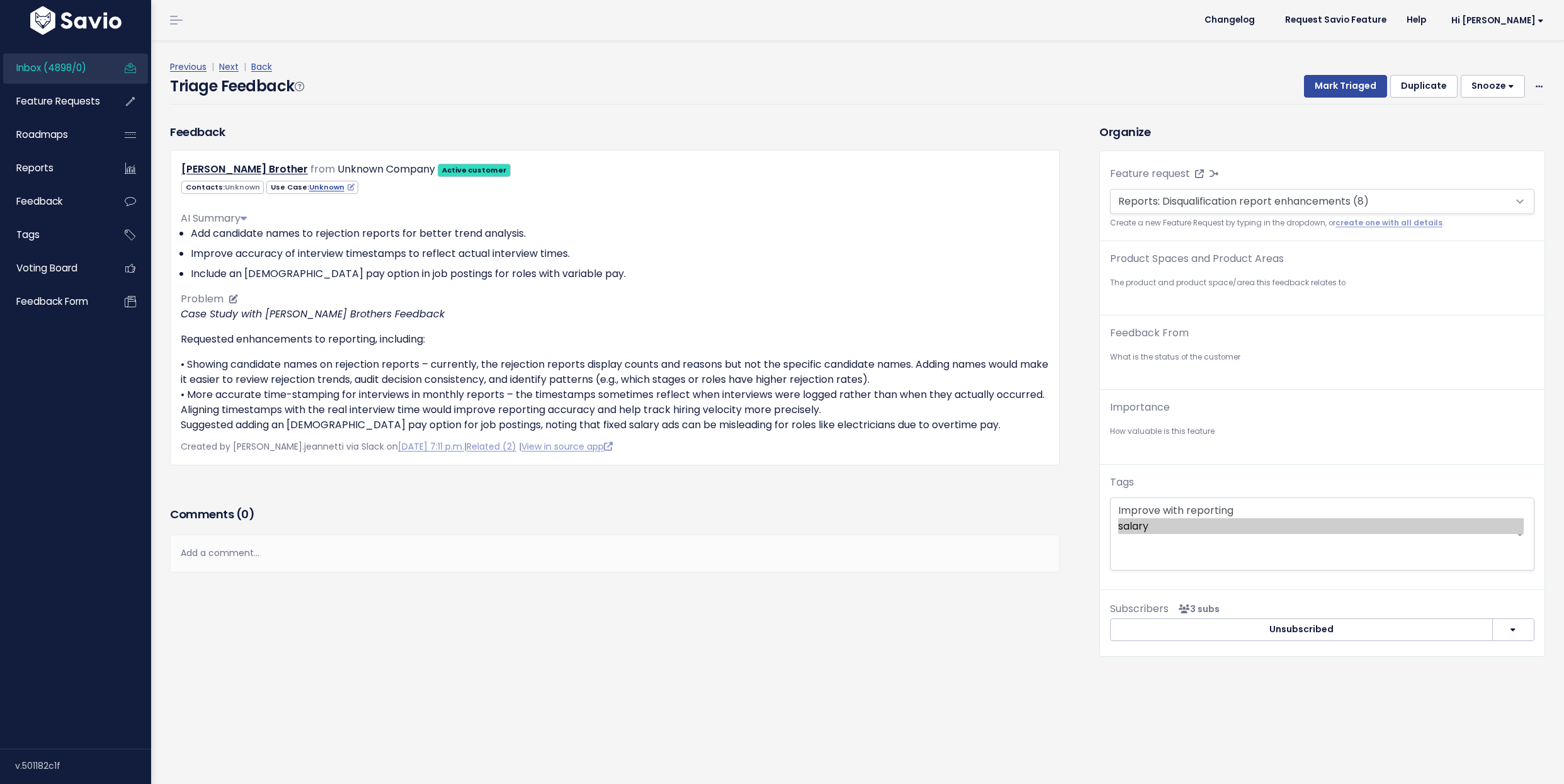
scroll to position [26, 0]
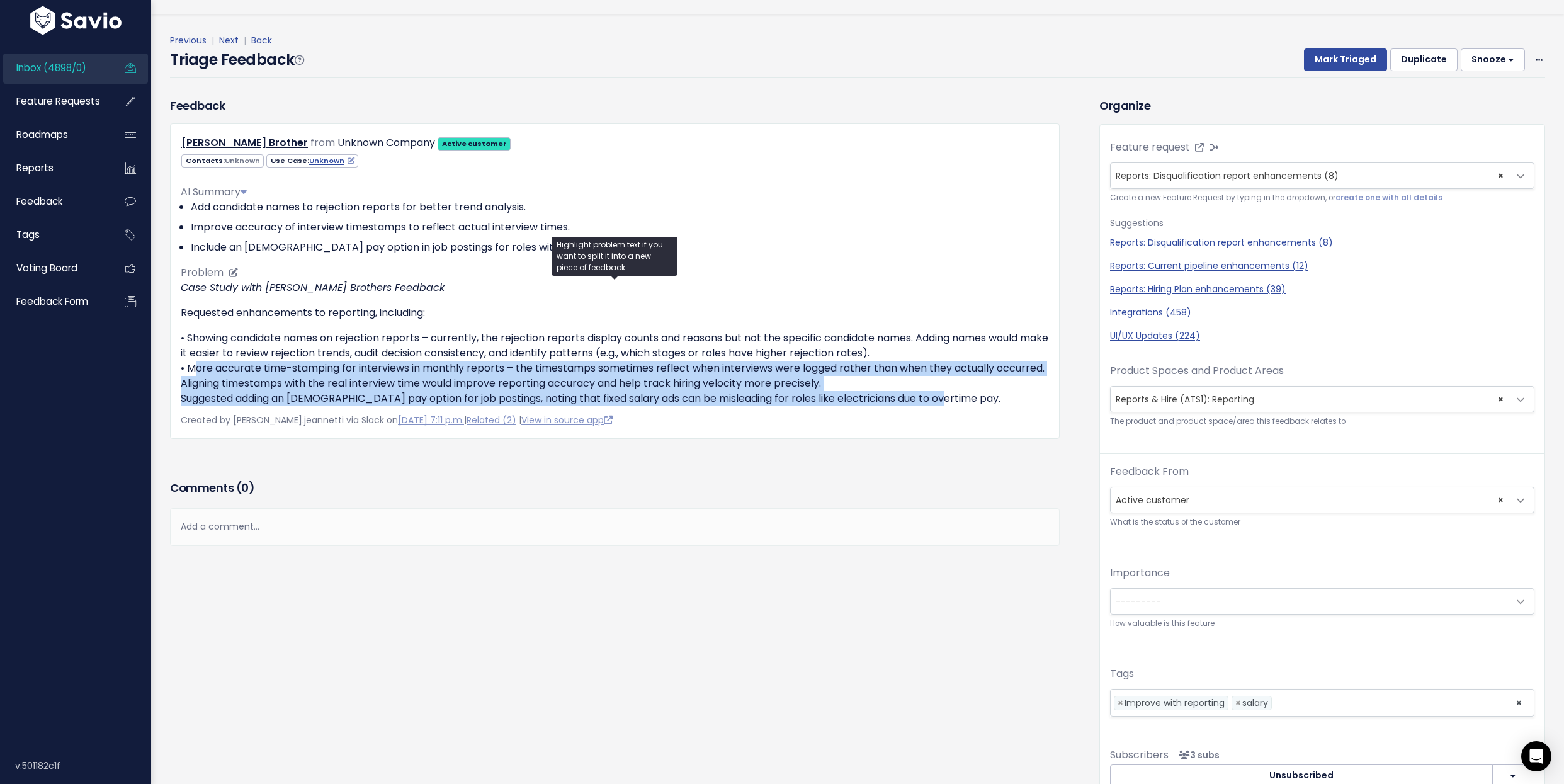
drag, startPoint x: 189, startPoint y: 370, endPoint x: 936, endPoint y: 404, distance: 747.8
click at [936, 404] on p "• Showing candidate names on rejection reports – currently, the rejection repor…" at bounding box center [615, 368] width 869 height 76
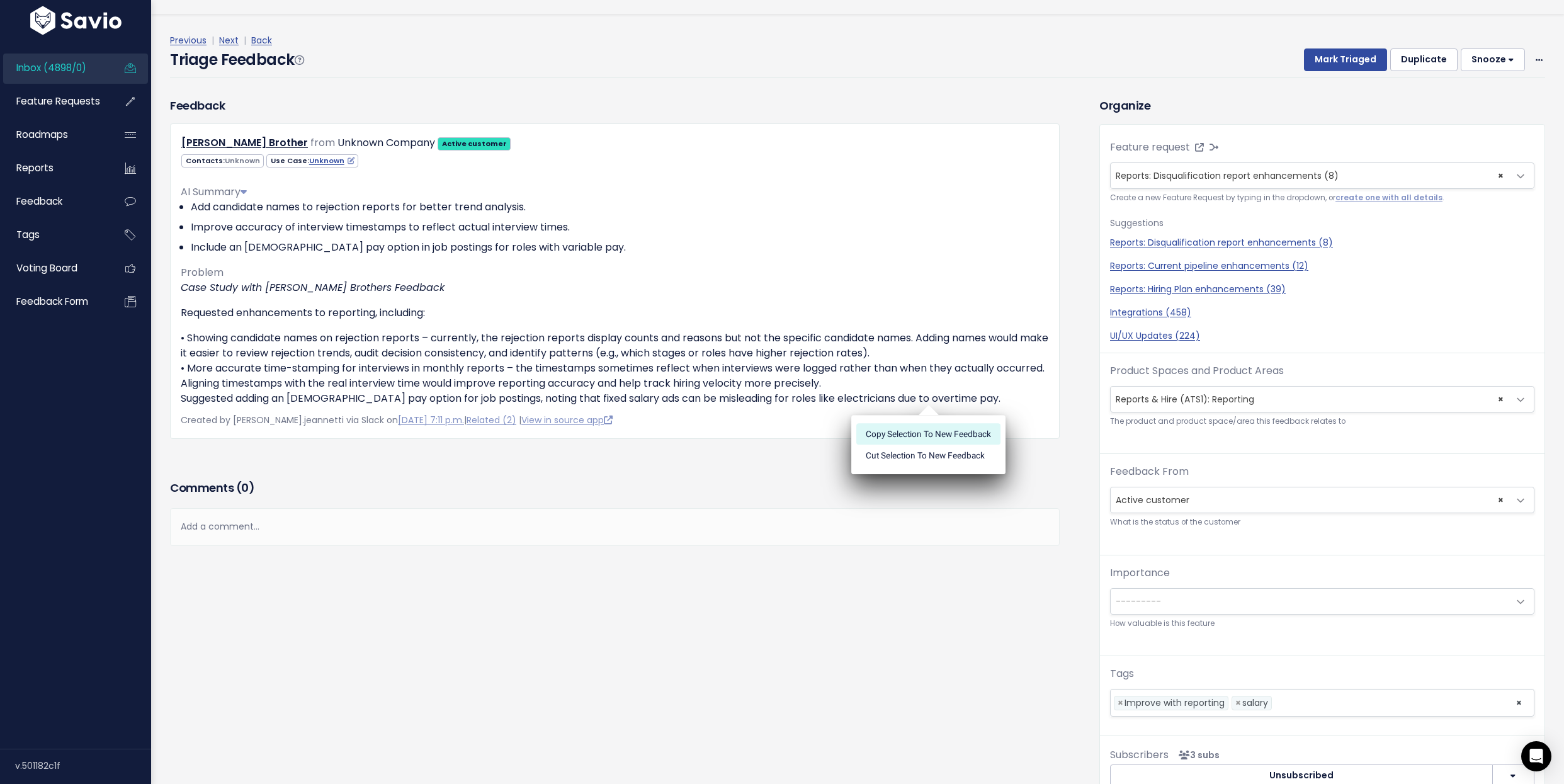
click at [944, 427] on li "Copy selection to new Feedback" at bounding box center [928, 433] width 144 height 21
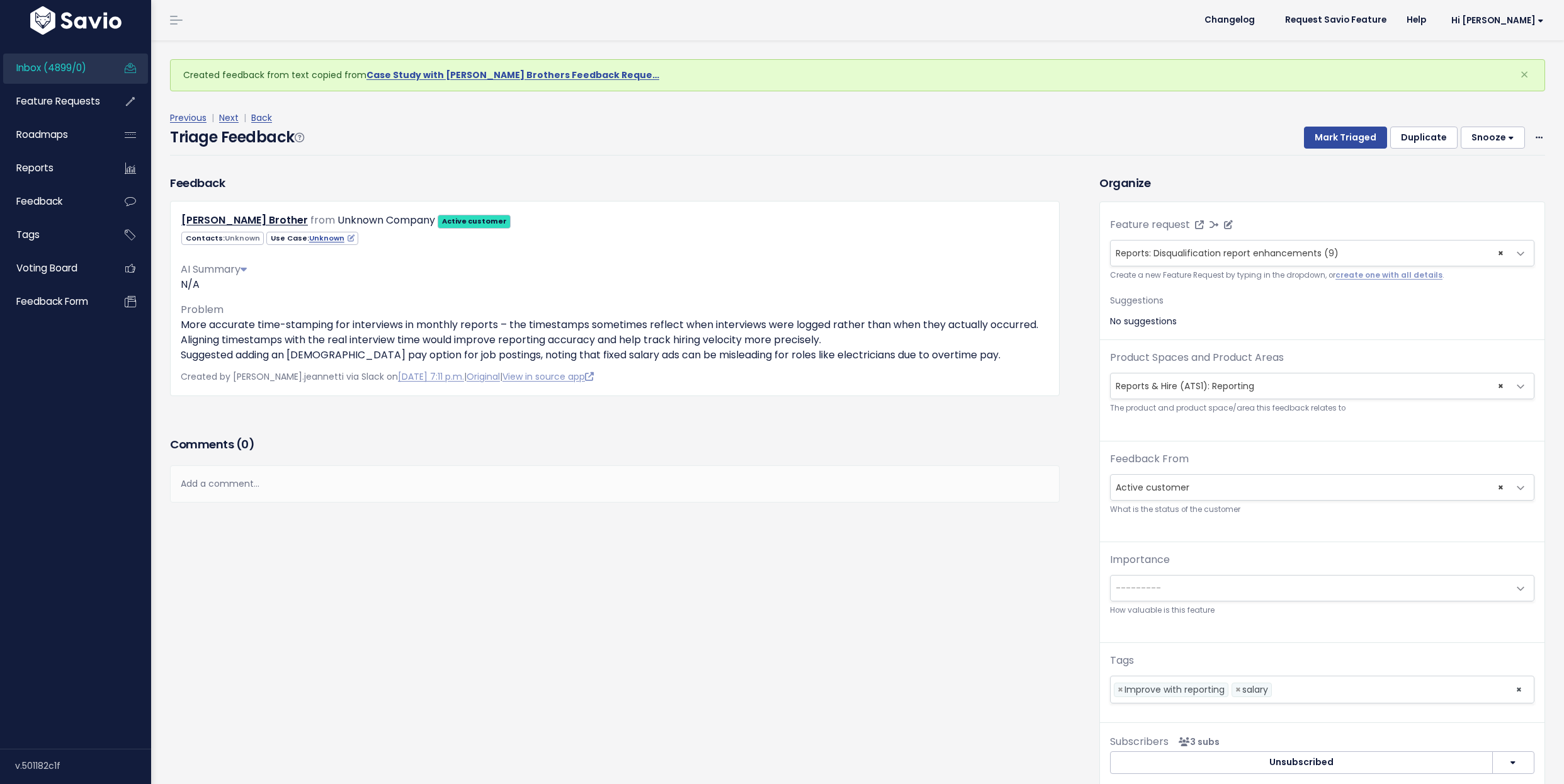
click at [1175, 247] on span "Reports: Disqualification report enhancements (9)" at bounding box center [1227, 252] width 223 height 12
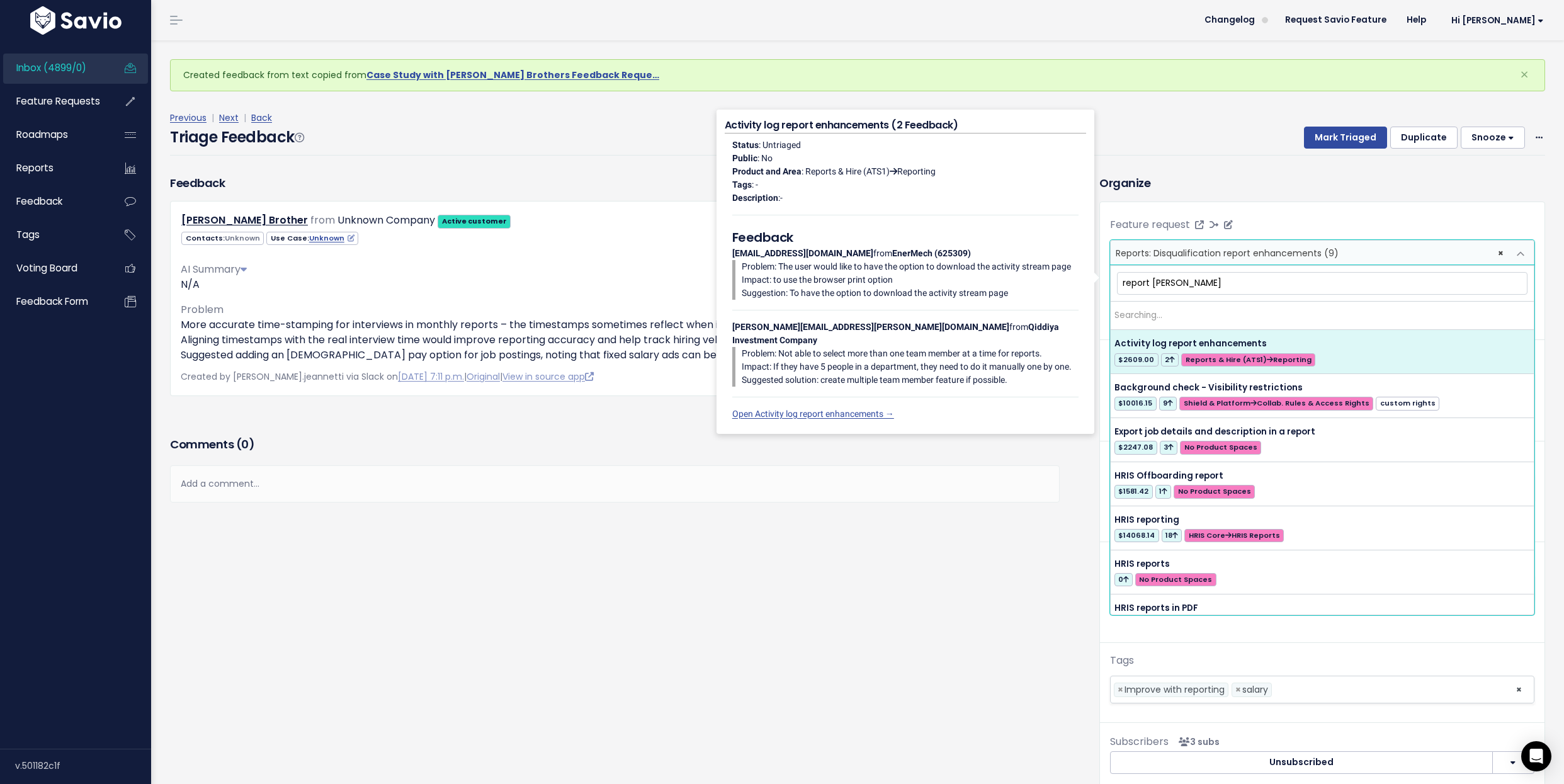
type input "report time"
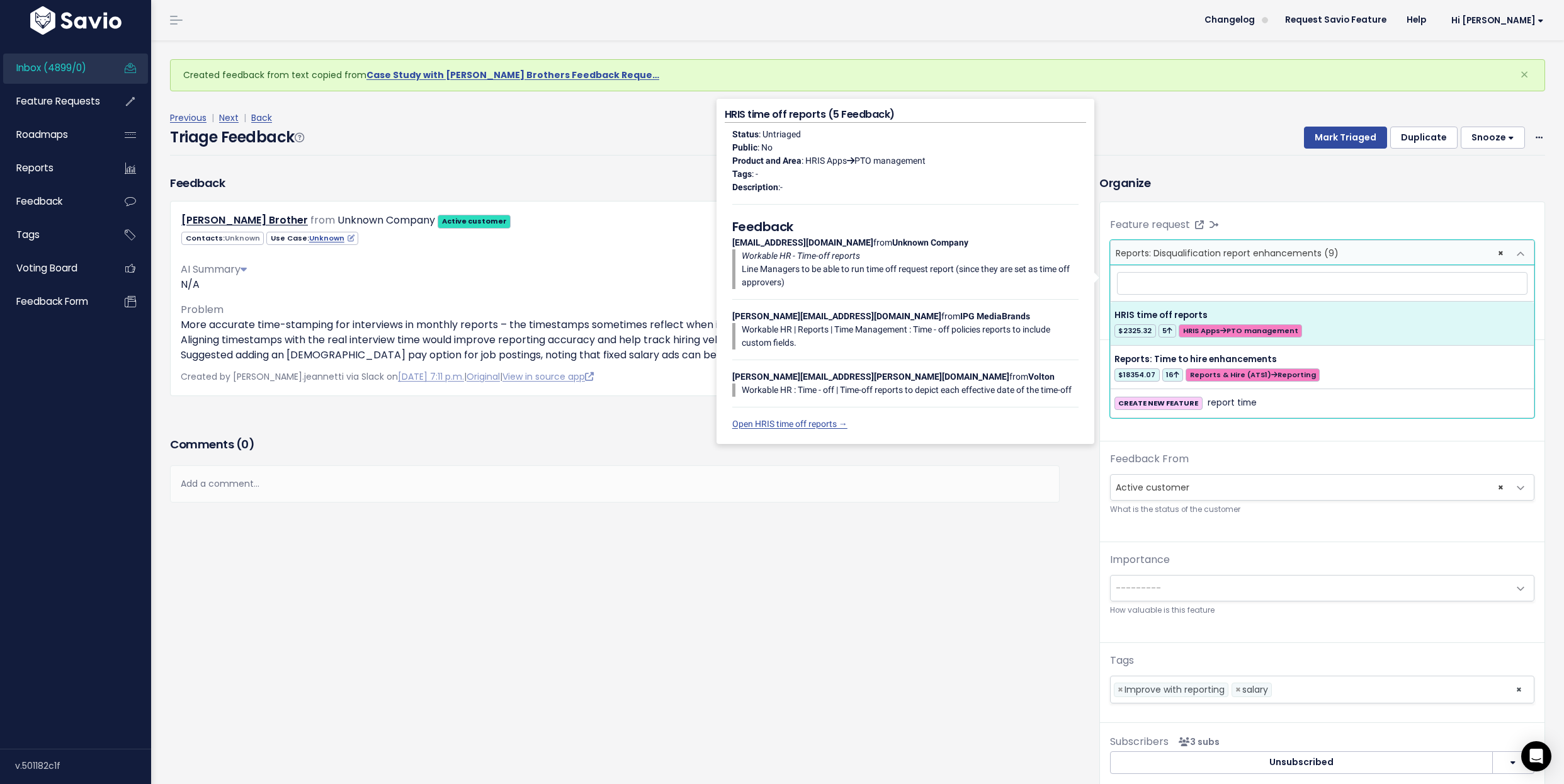
click at [768, 518] on div "Comments ( 0 ) Add a comment... | | | | Add a comment... xxxxxxxxxx These are n…" at bounding box center [615, 487] width 909 height 106
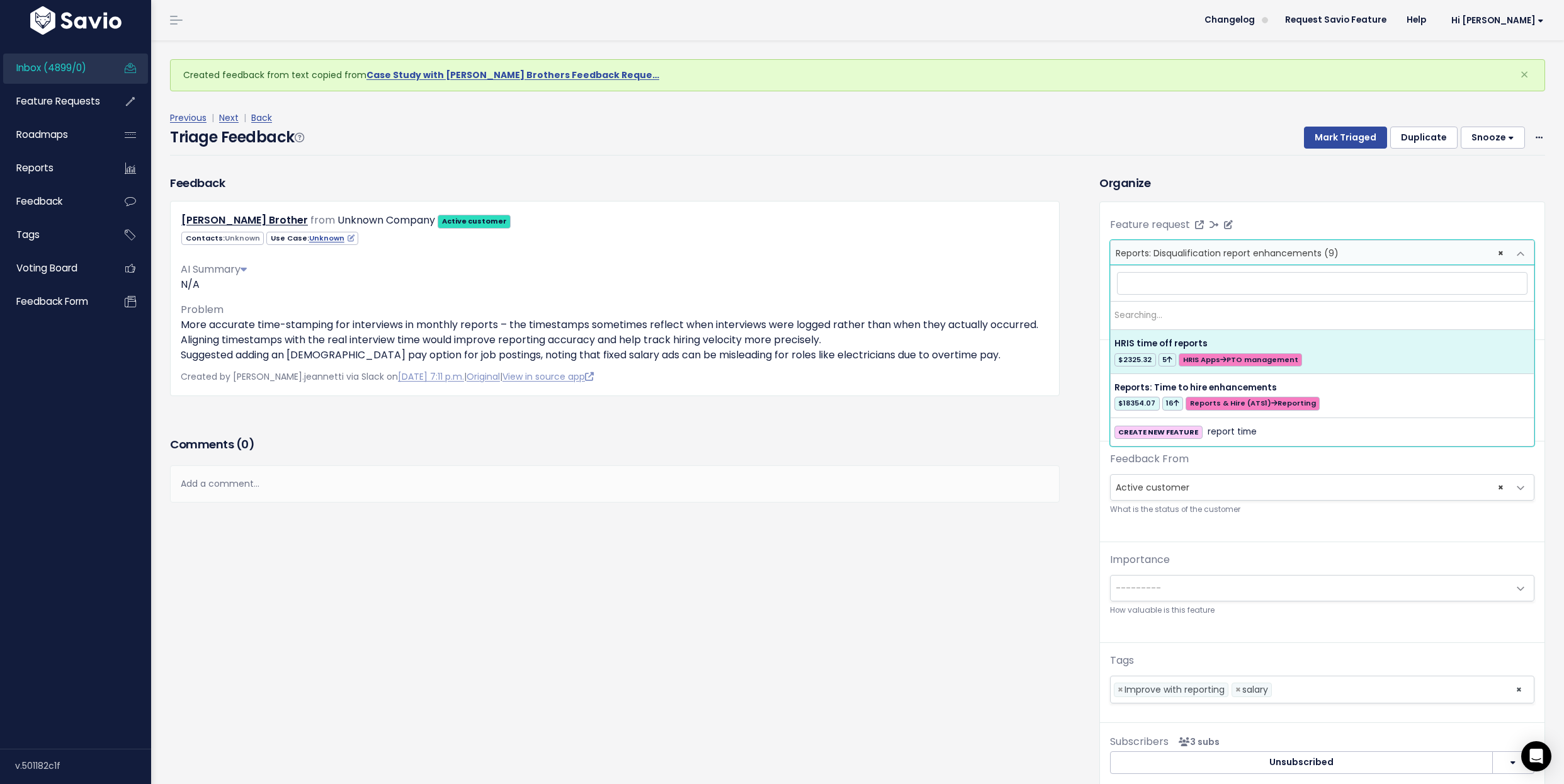
click at [1206, 253] on span "Reports: Disqualification report enhancements (9)" at bounding box center [1227, 252] width 223 height 12
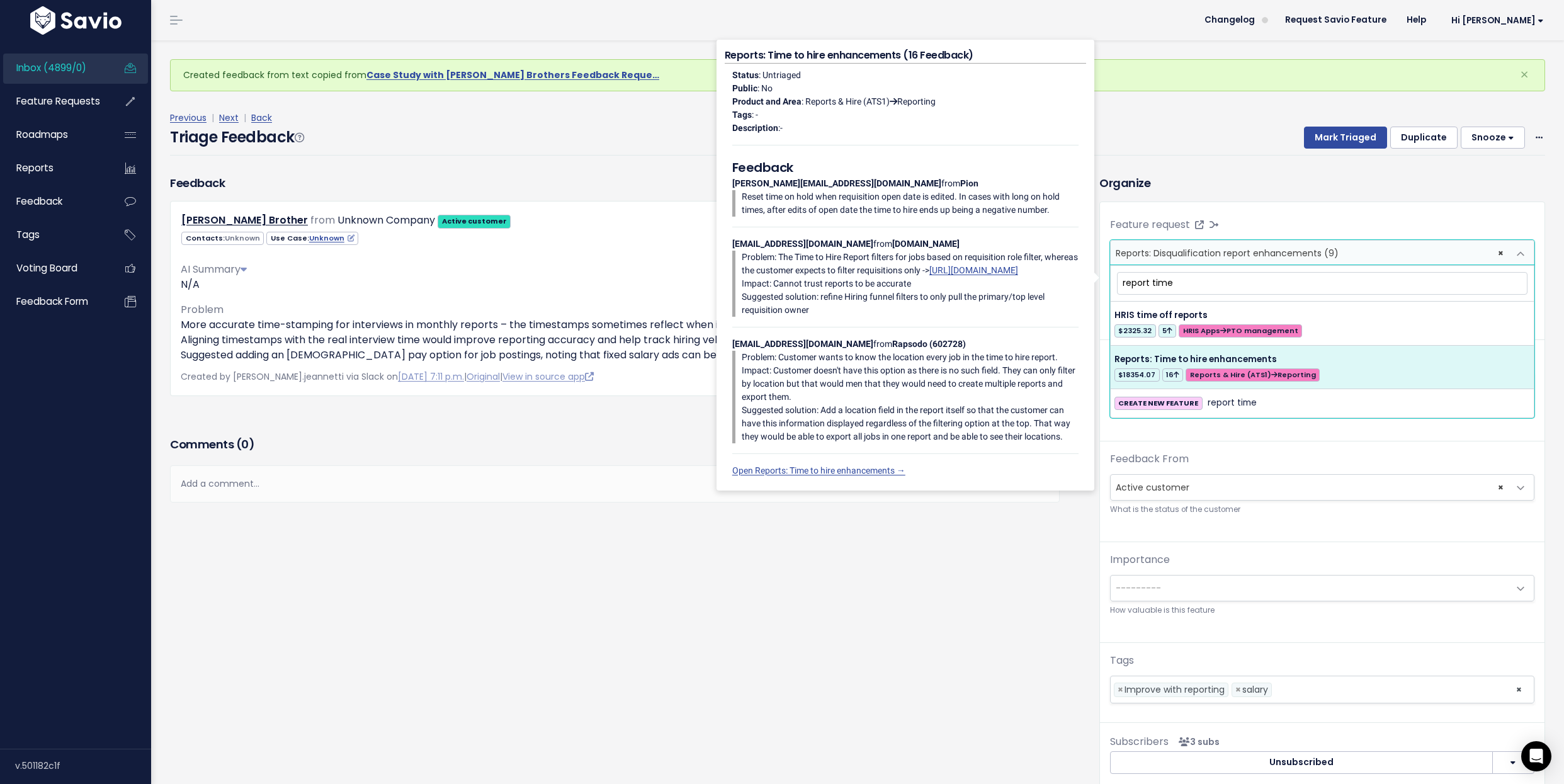
type input "report time"
select select "41879"
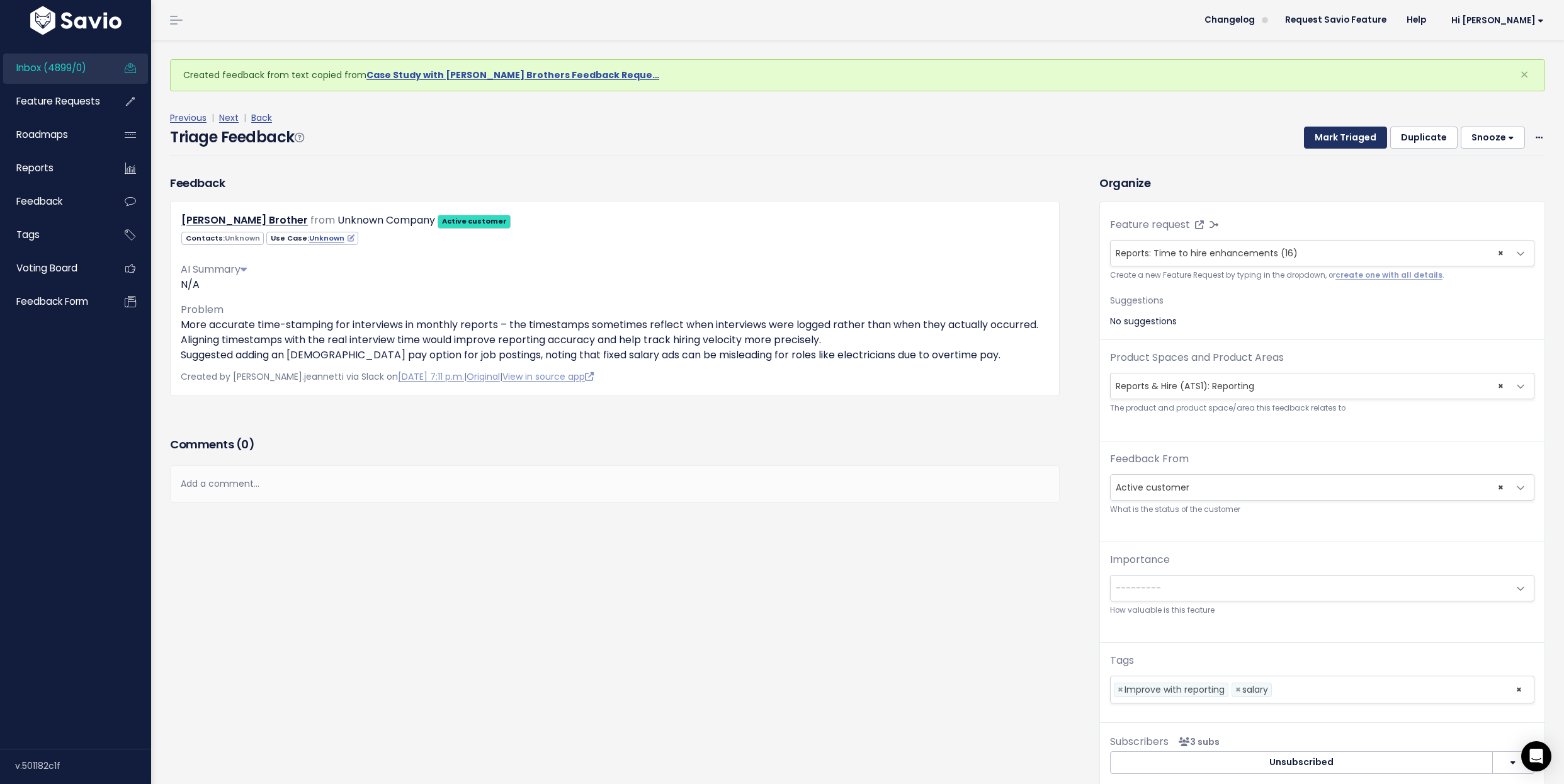
click at [1327, 136] on button "Mark Triaged" at bounding box center [1346, 138] width 83 height 23
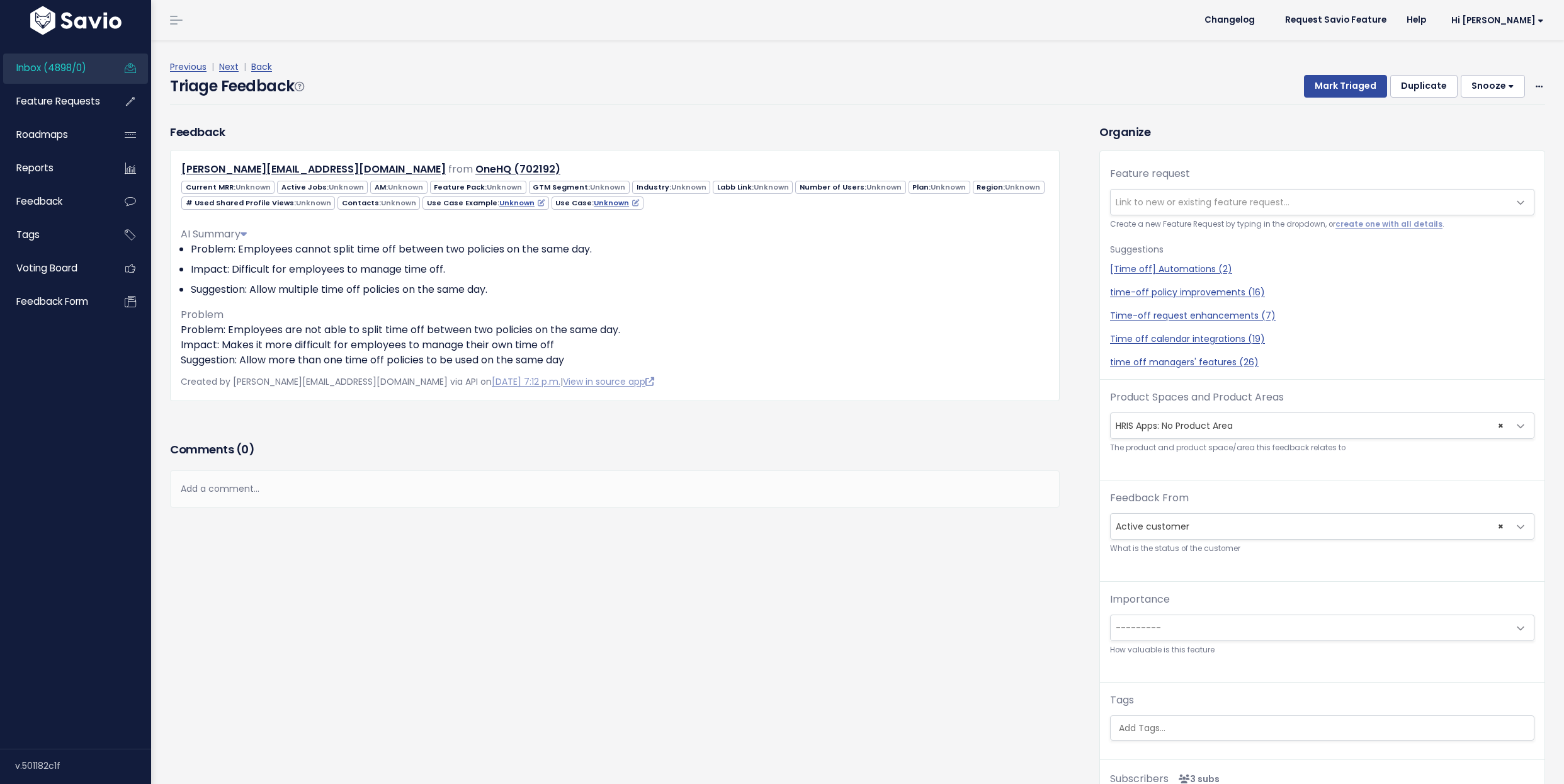
click at [255, 324] on p "Problem: Employees are not able to split time off between two policies on the s…" at bounding box center [615, 345] width 869 height 46
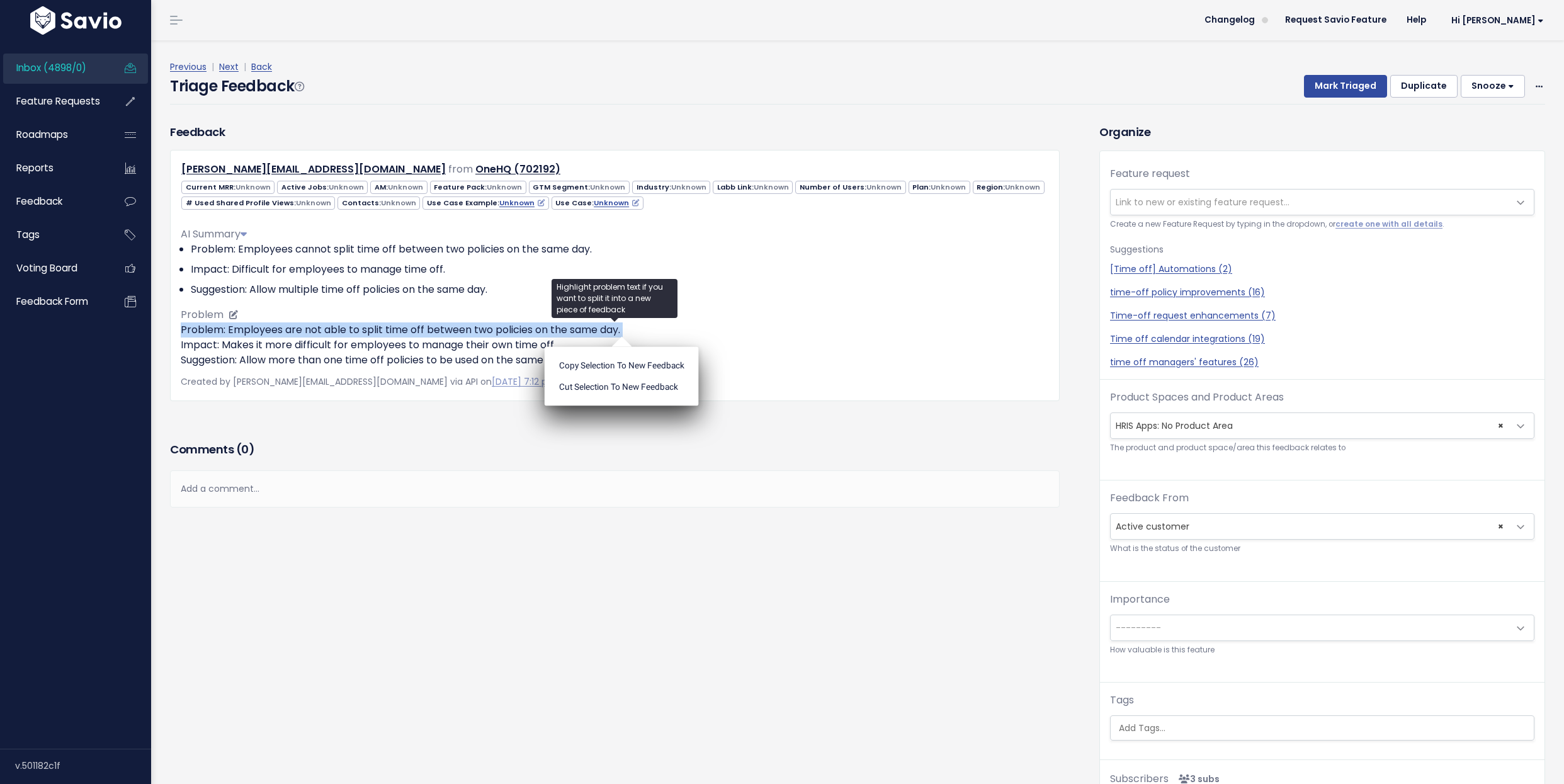
click at [302, 362] on p "Problem: Employees are not able to split time off between two policies on the s…" at bounding box center [615, 345] width 869 height 46
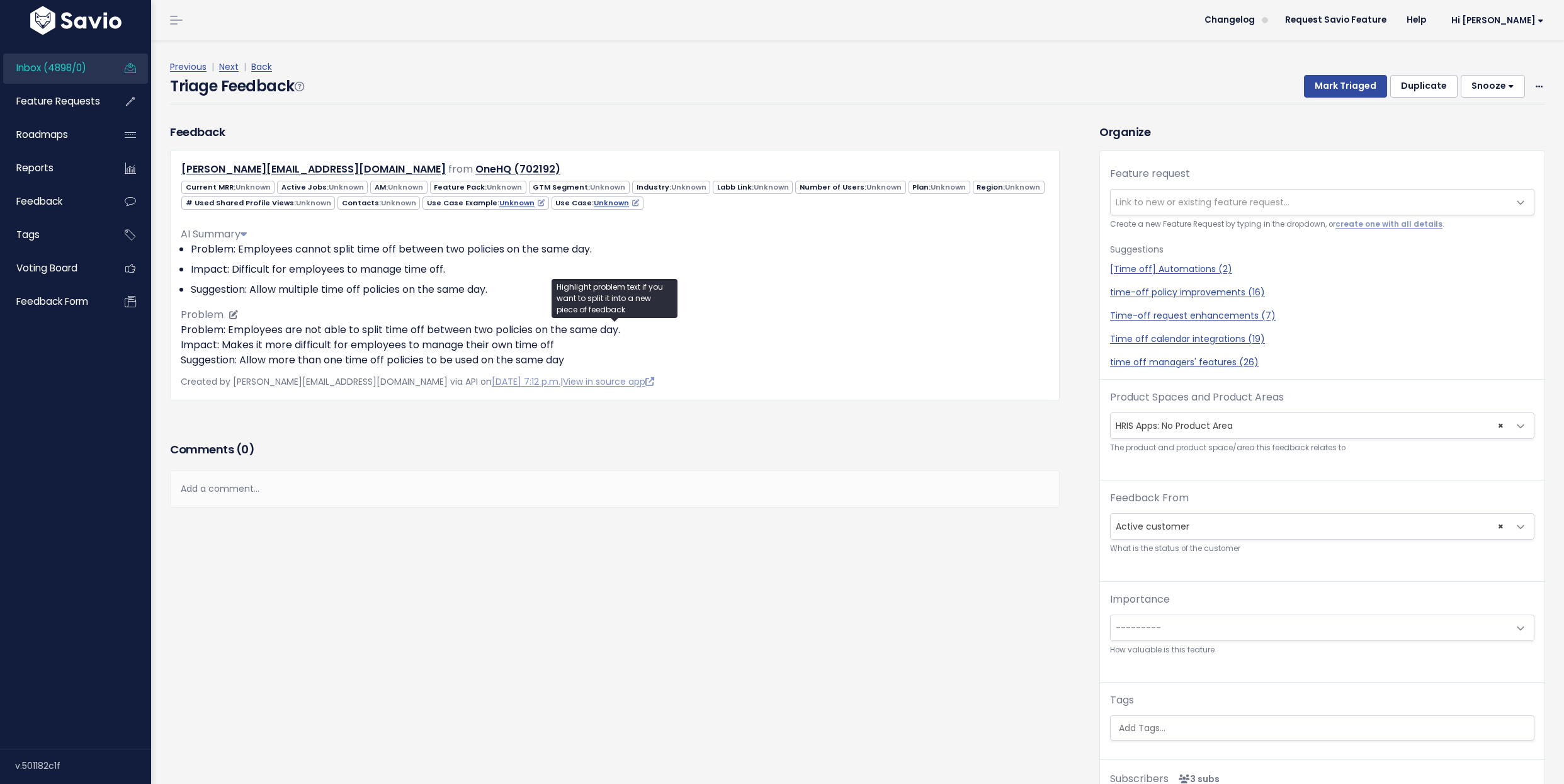
click at [302, 362] on p "Problem: Employees are not able to split time off between two policies on the s…" at bounding box center [615, 345] width 869 height 46
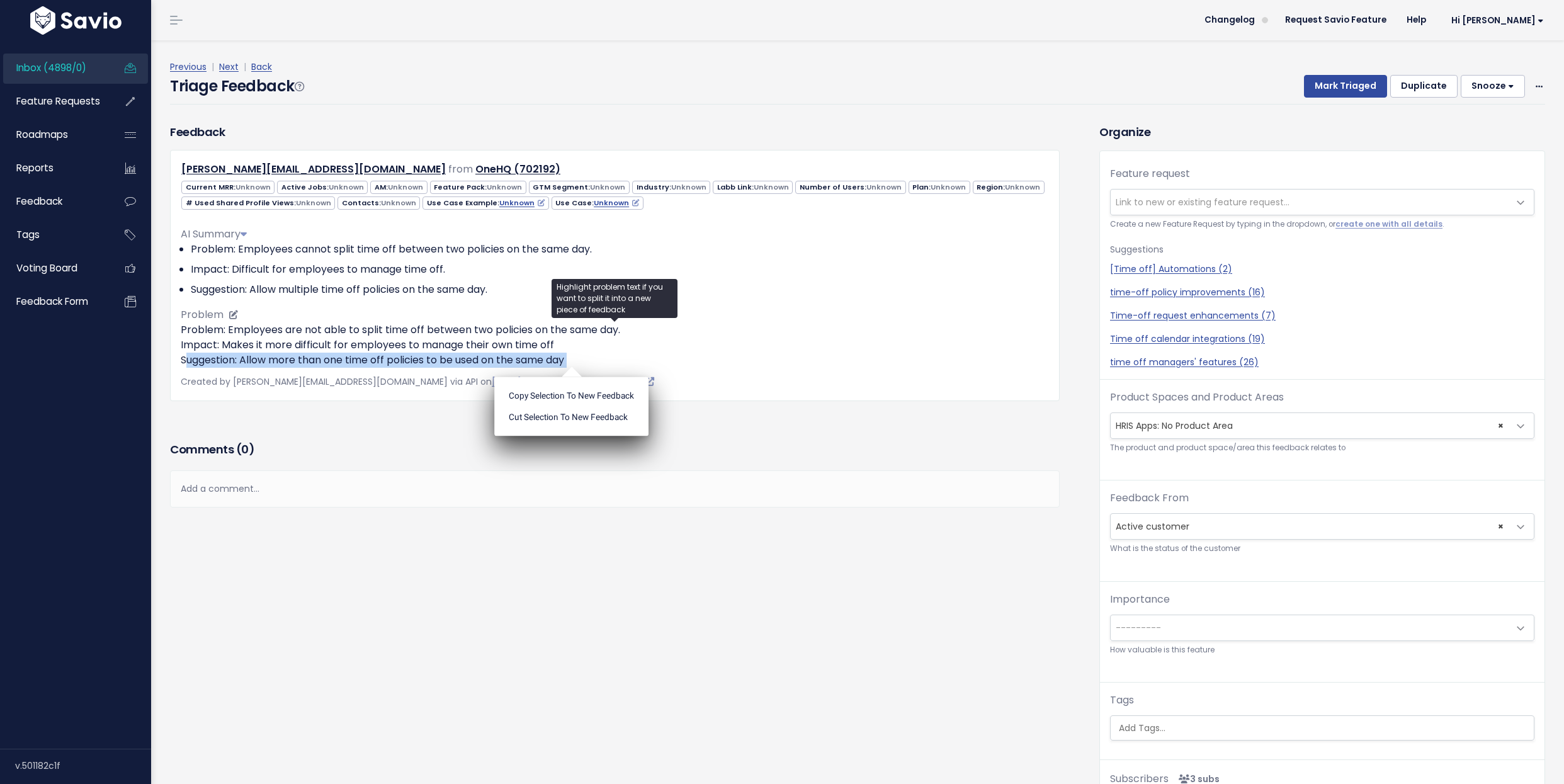
click at [309, 347] on p "Problem: Employees are not able to split time off between two policies on the s…" at bounding box center [615, 345] width 869 height 46
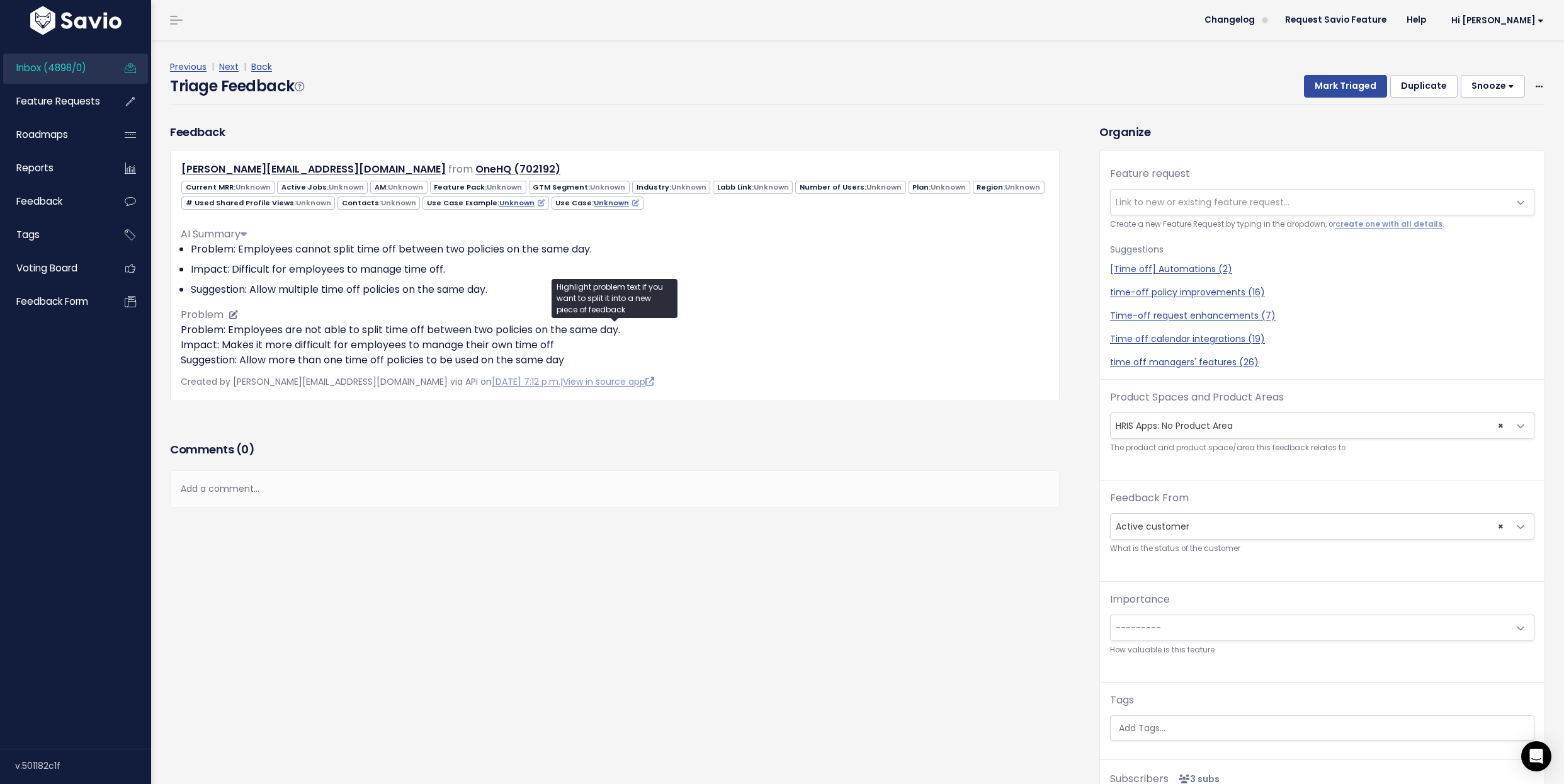
click at [309, 347] on p "Problem: Employees are not able to split time off between two policies on the s…" at bounding box center [615, 345] width 869 height 46
click at [313, 334] on p "Problem: Employees are not able to split time off between two policies on the s…" at bounding box center [615, 345] width 869 height 46
click at [313, 346] on ul "Copy selection to new Feedback Cut selection to new Feedback" at bounding box center [320, 375] width 154 height 60
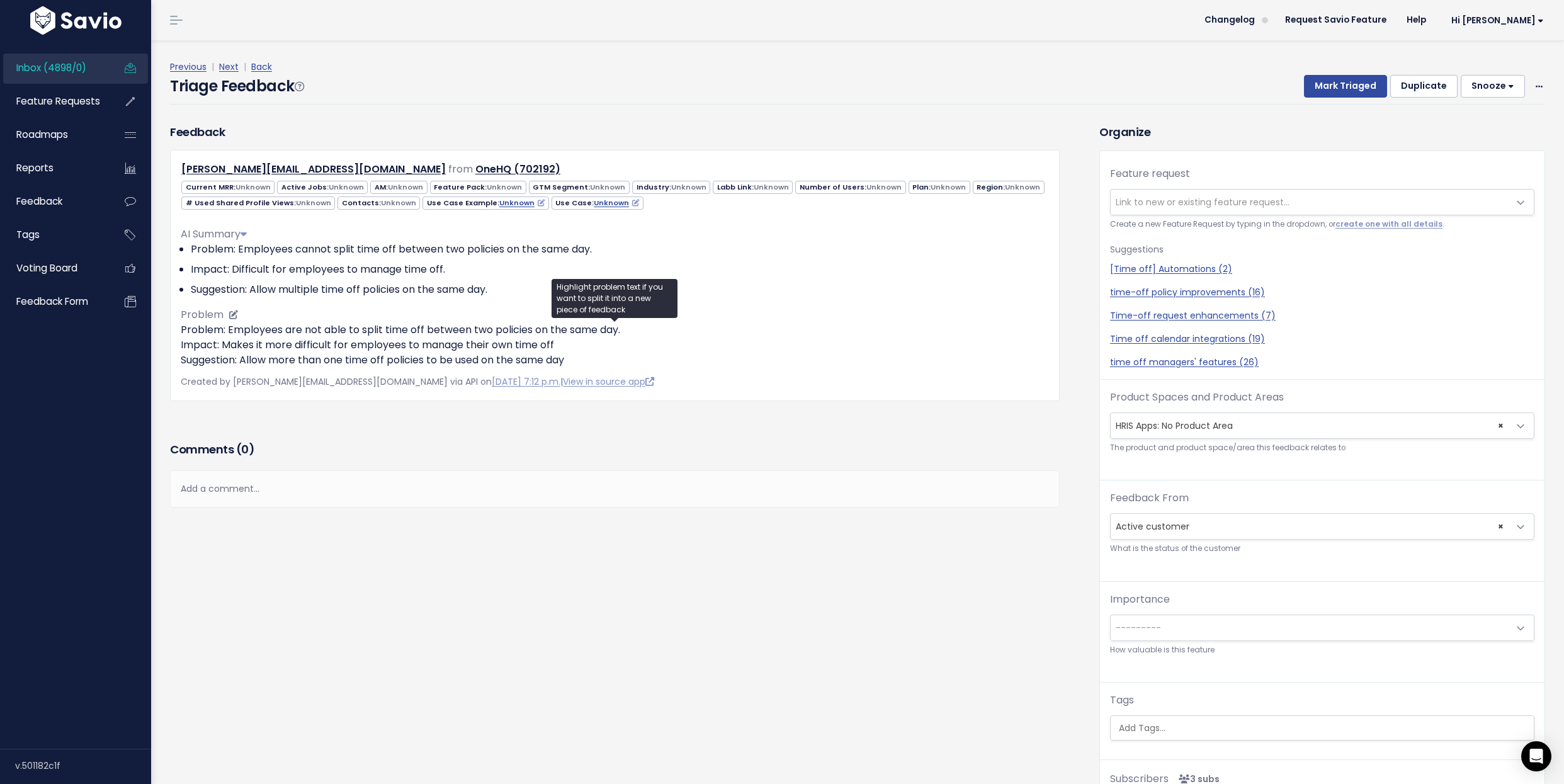
click at [313, 334] on p "Problem: Employees are not able to split time off between two policies on the s…" at bounding box center [615, 345] width 869 height 46
click at [313, 346] on ul "Copy selection to new Feedback Cut selection to new Feedback" at bounding box center [320, 375] width 154 height 60
click at [313, 334] on p "Problem: Employees are not able to split time off between two policies on the s…" at bounding box center [615, 345] width 869 height 46
click at [313, 346] on ul "Copy selection to new Feedback Cut selection to new Feedback" at bounding box center [320, 375] width 154 height 60
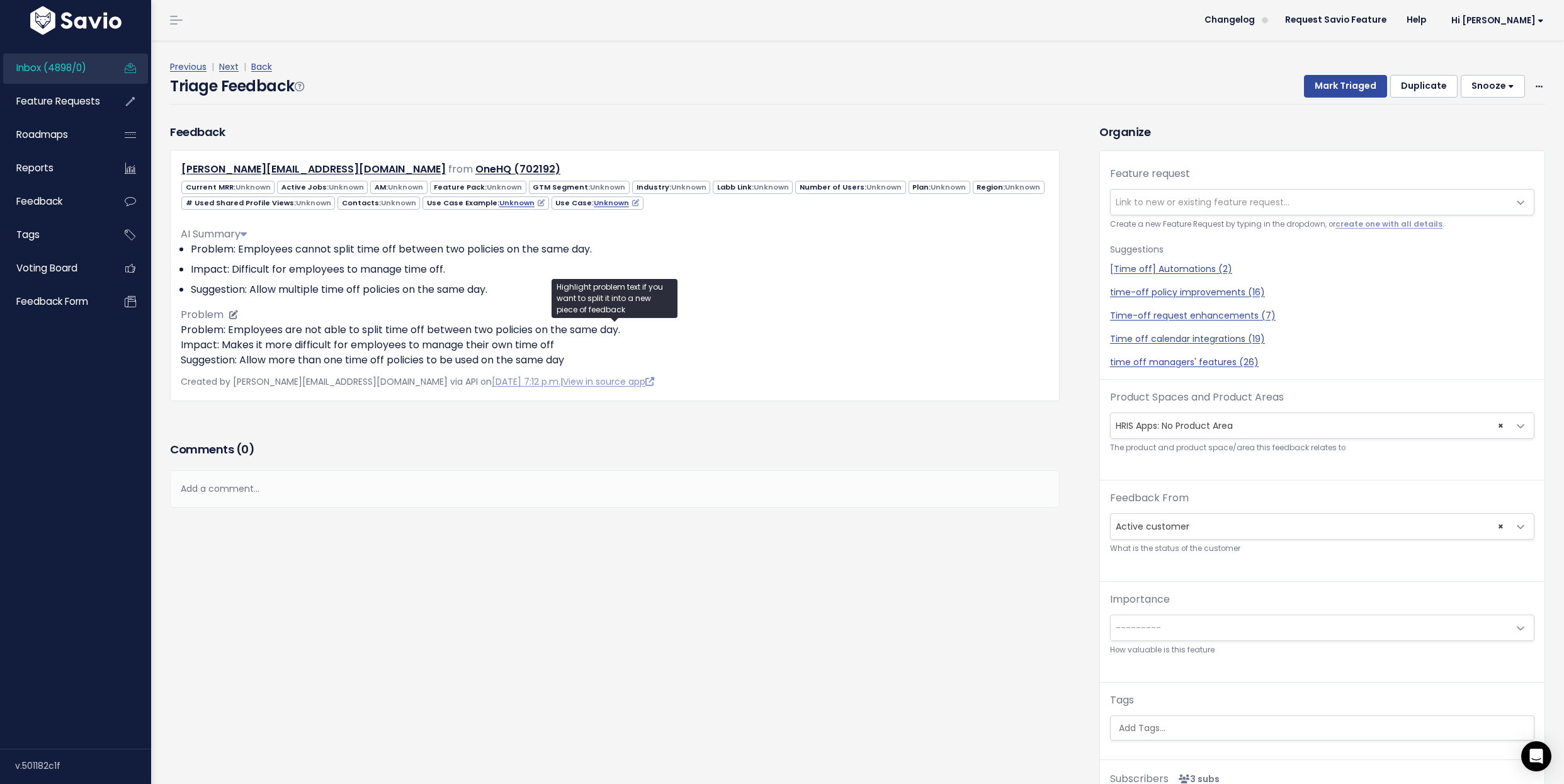
click at [313, 338] on p "Problem: Employees are not able to split time off between two policies on the s…" at bounding box center [615, 345] width 869 height 46
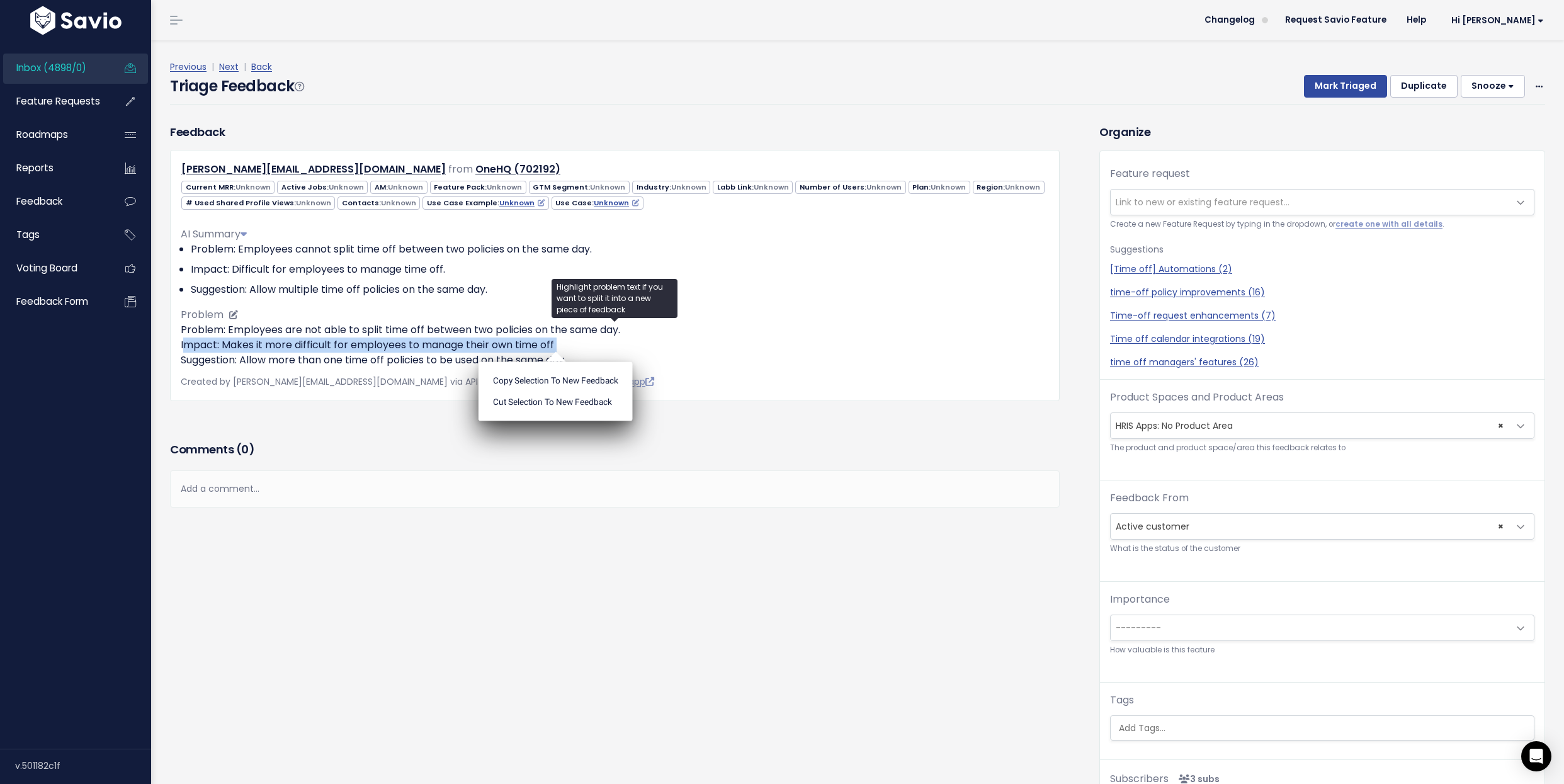
click at [313, 338] on p "Problem: Employees are not able to split time off between two policies on the s…" at bounding box center [615, 345] width 869 height 46
click at [940, 164] on div "sofia.p@onehq.com from OneHQ (702192)" at bounding box center [615, 170] width 887 height 18
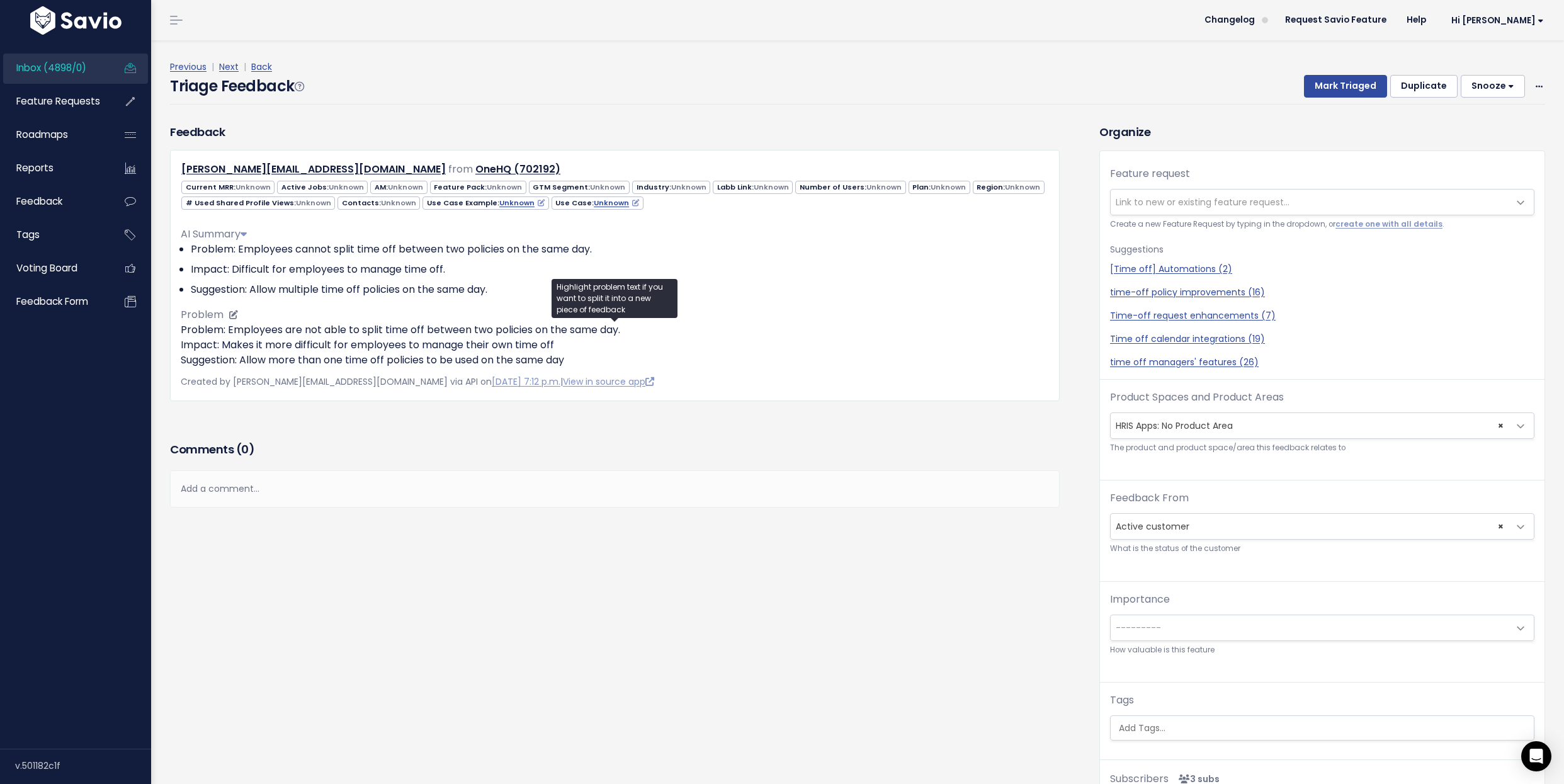
click at [813, 365] on p "Problem: Employees are not able to split time off between two policies on the s…" at bounding box center [615, 345] width 869 height 46
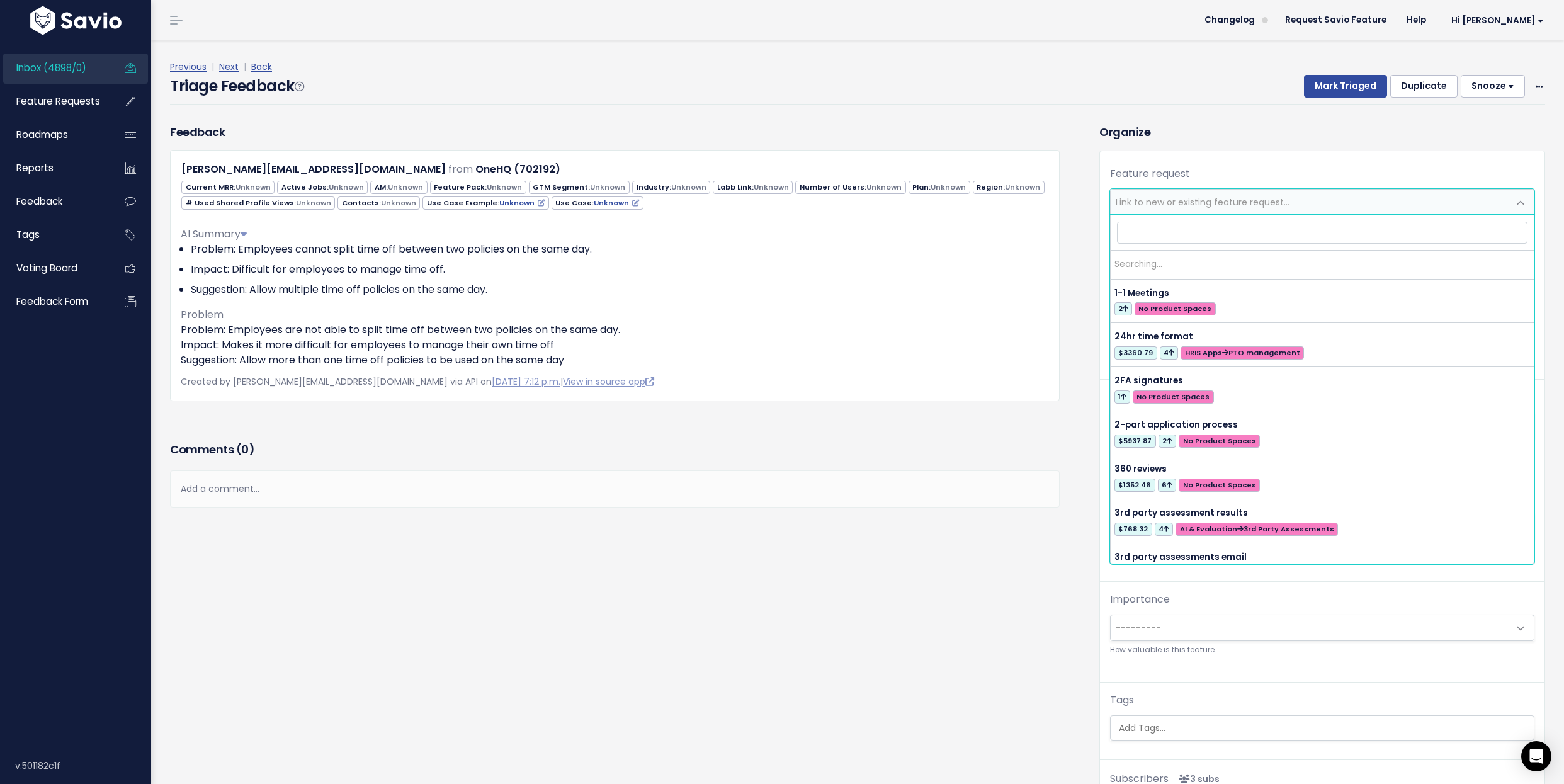
click at [1166, 192] on span "Link to new or existing feature request..." at bounding box center [1310, 202] width 398 height 25
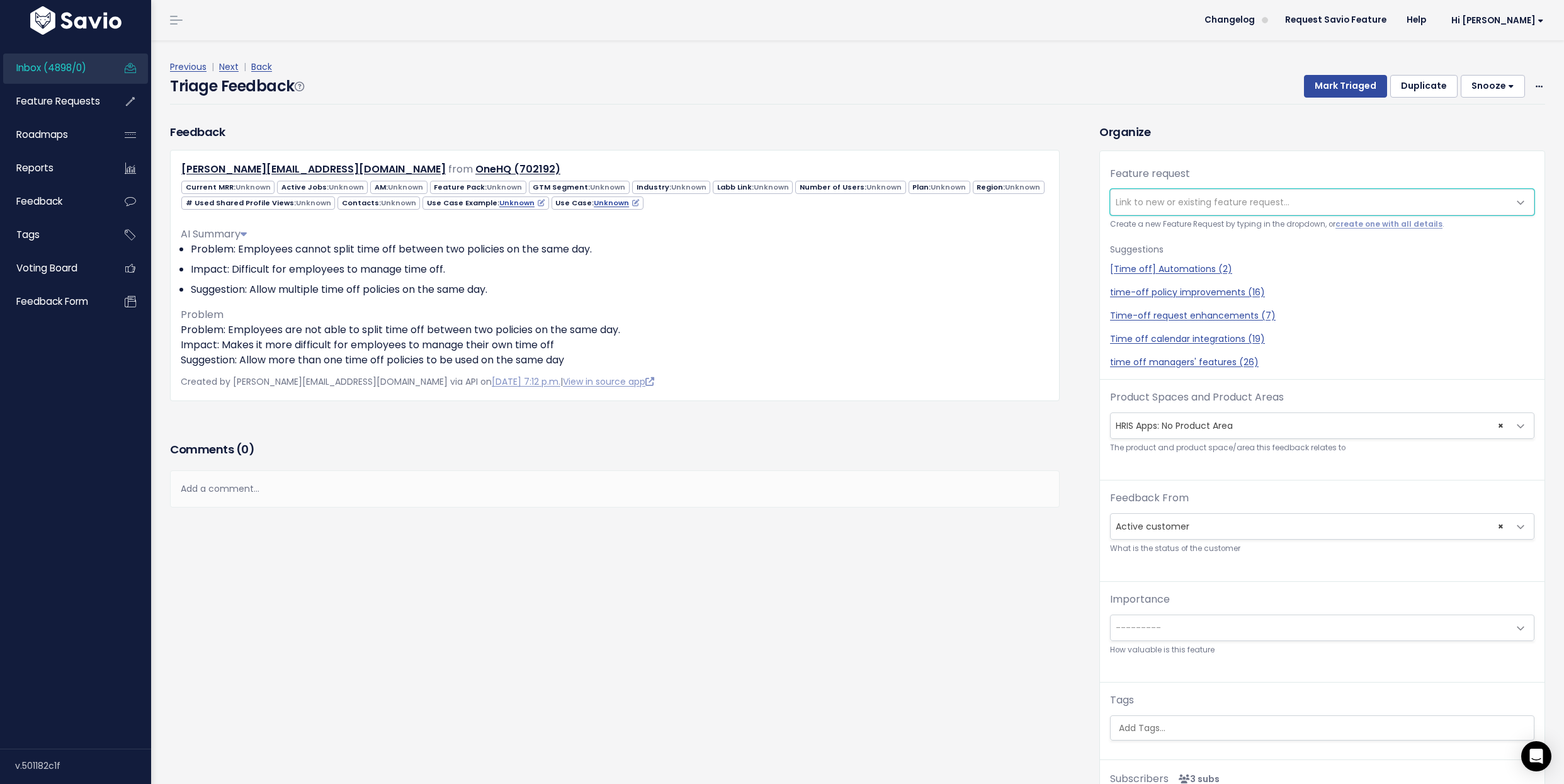
click at [1167, 192] on span "Link to new or existing feature request..." at bounding box center [1310, 202] width 398 height 25
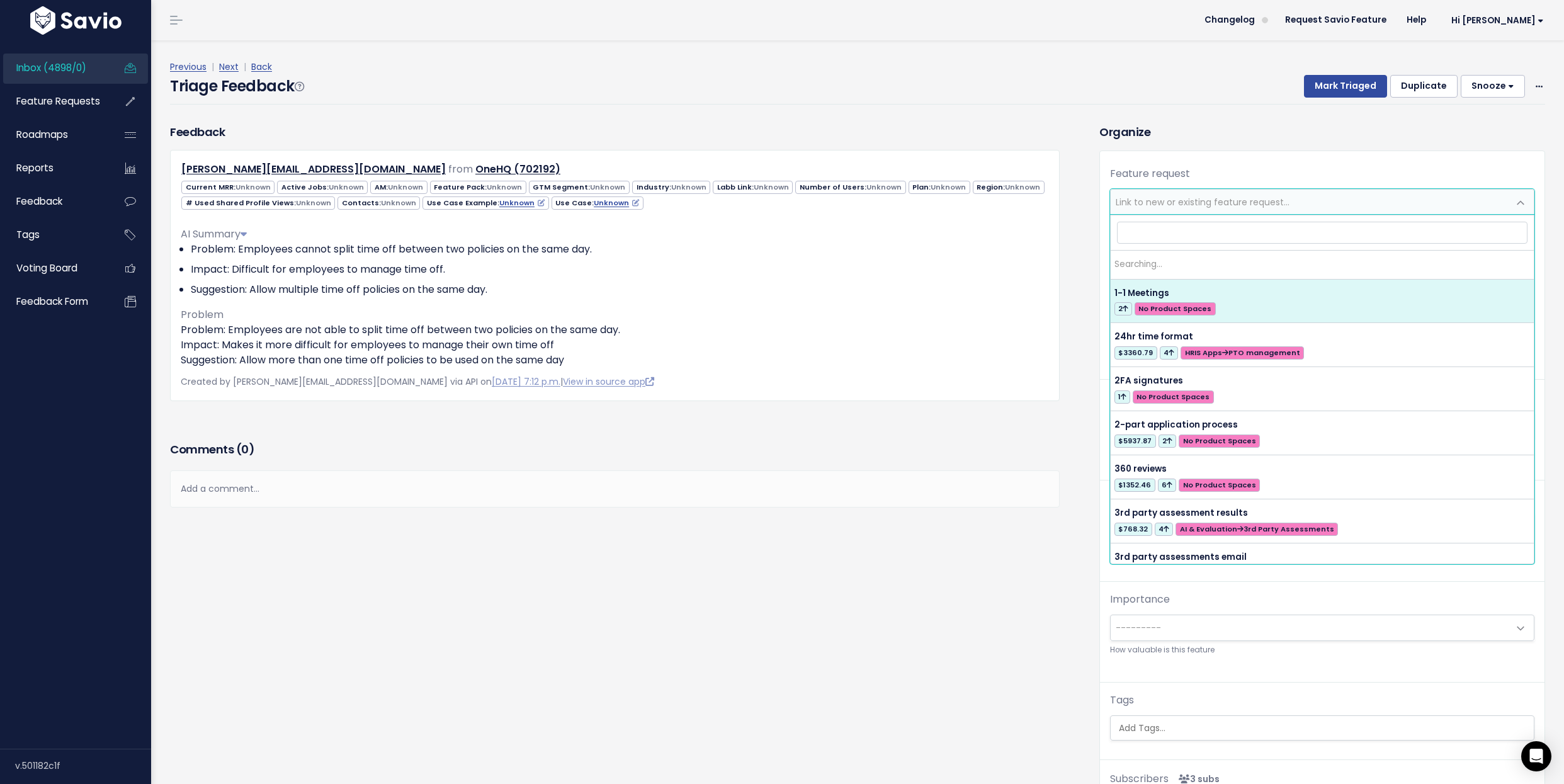
click at [1168, 193] on span "Link to new or existing feature request..." at bounding box center [1310, 202] width 398 height 25
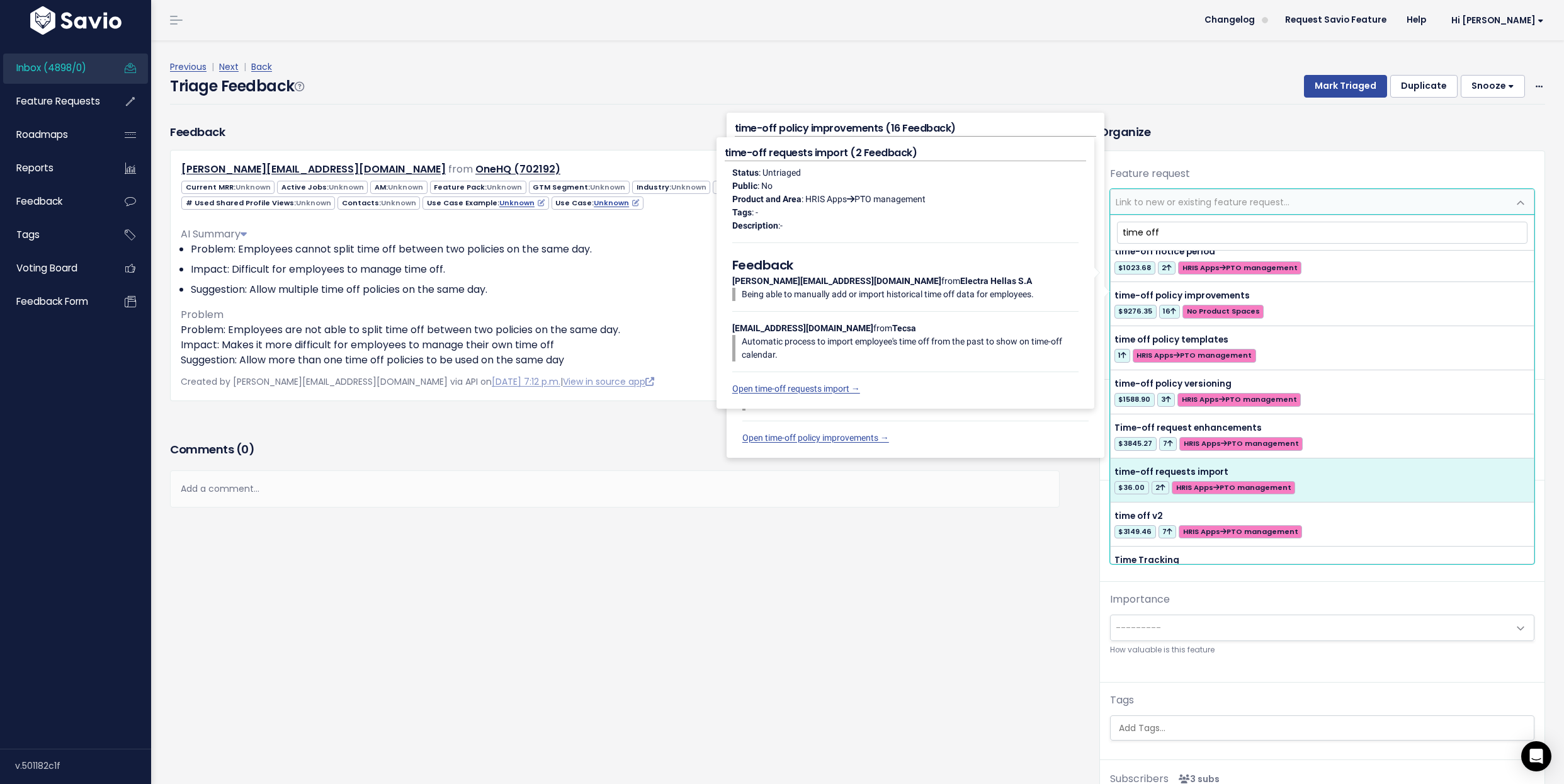
scroll to position [1043, 0]
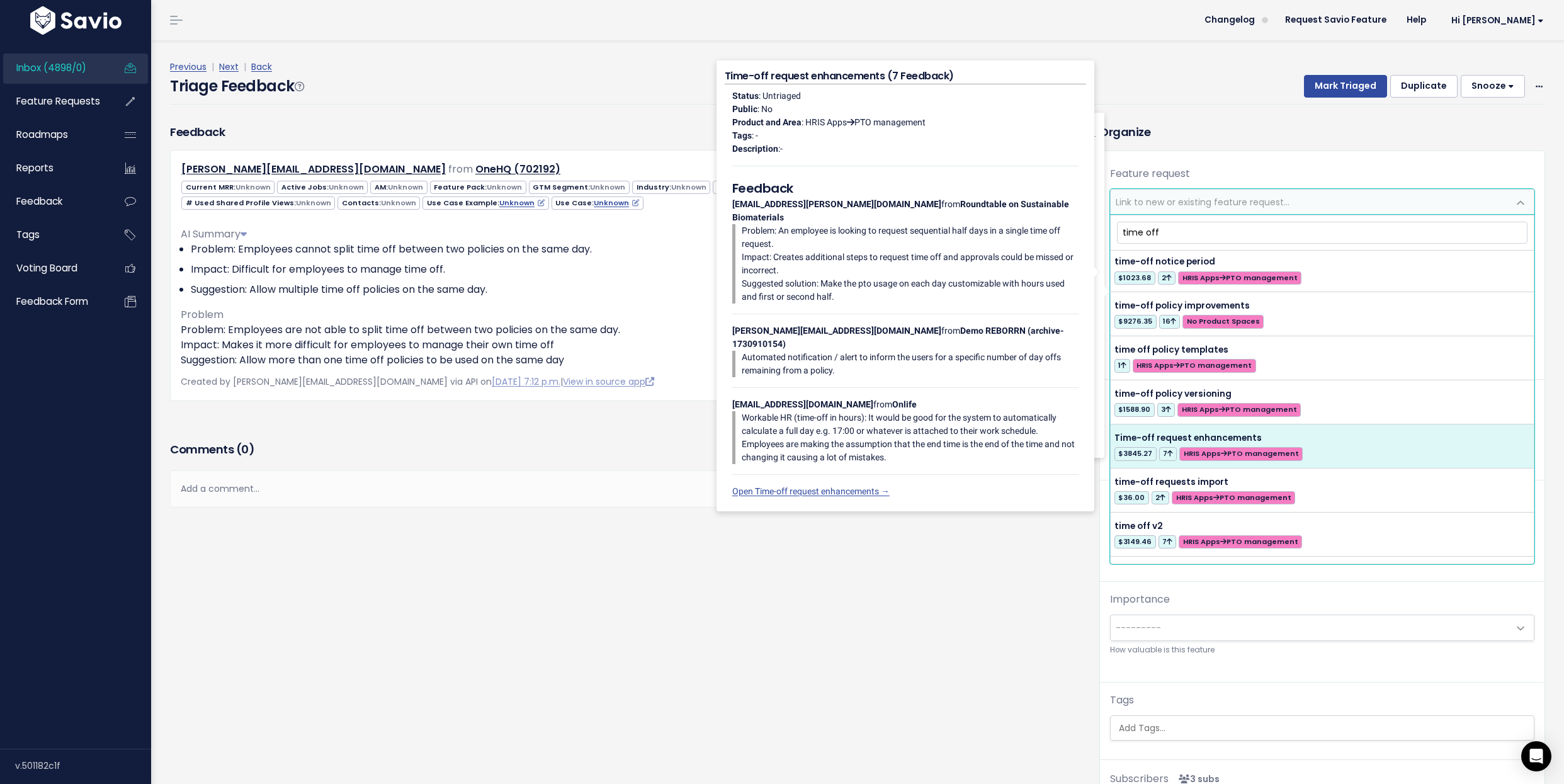
type input "time off"
select select "39507"
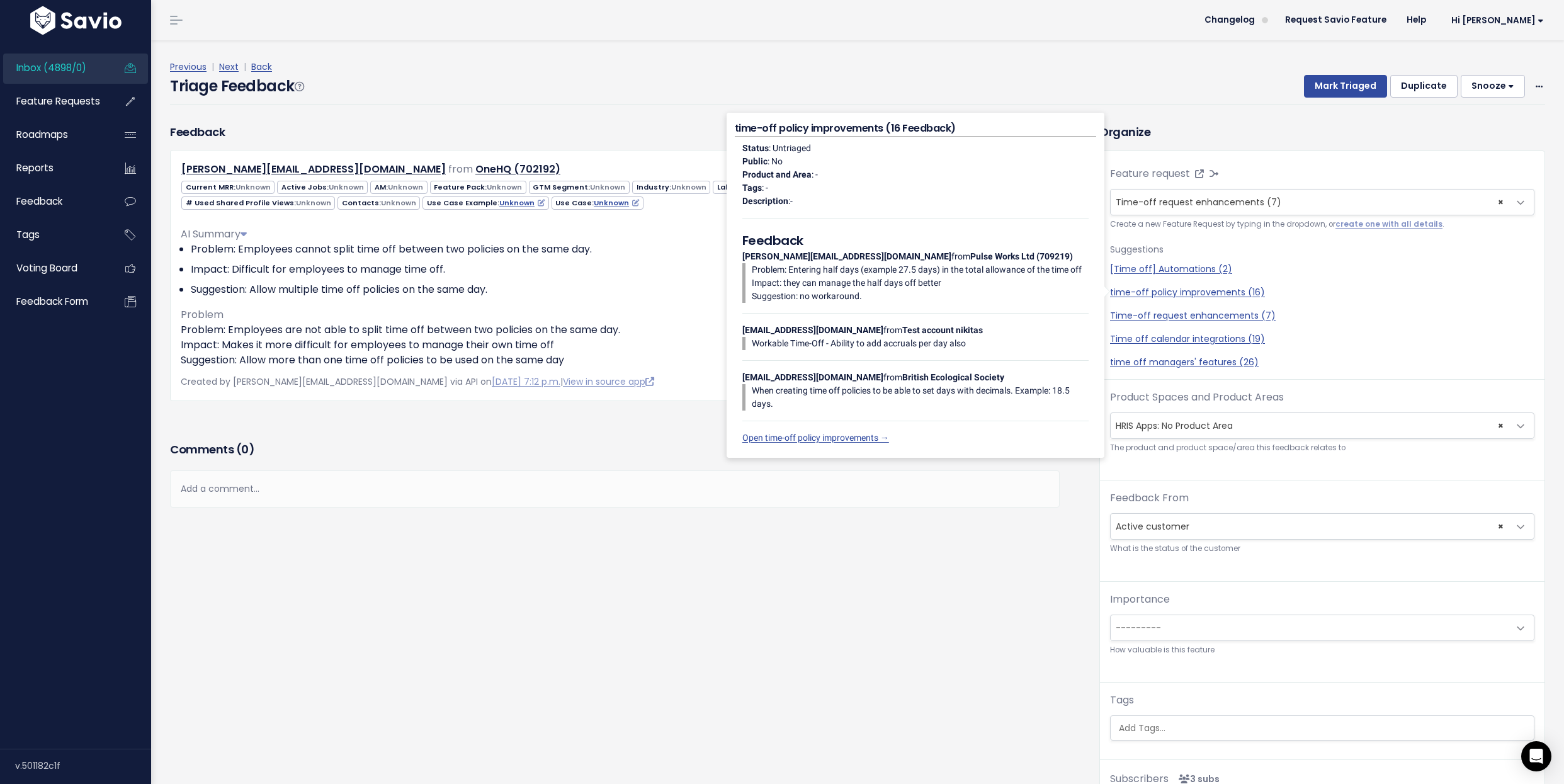
click at [1247, 431] on span "× HRIS Apps: No Product Area" at bounding box center [1310, 425] width 398 height 25
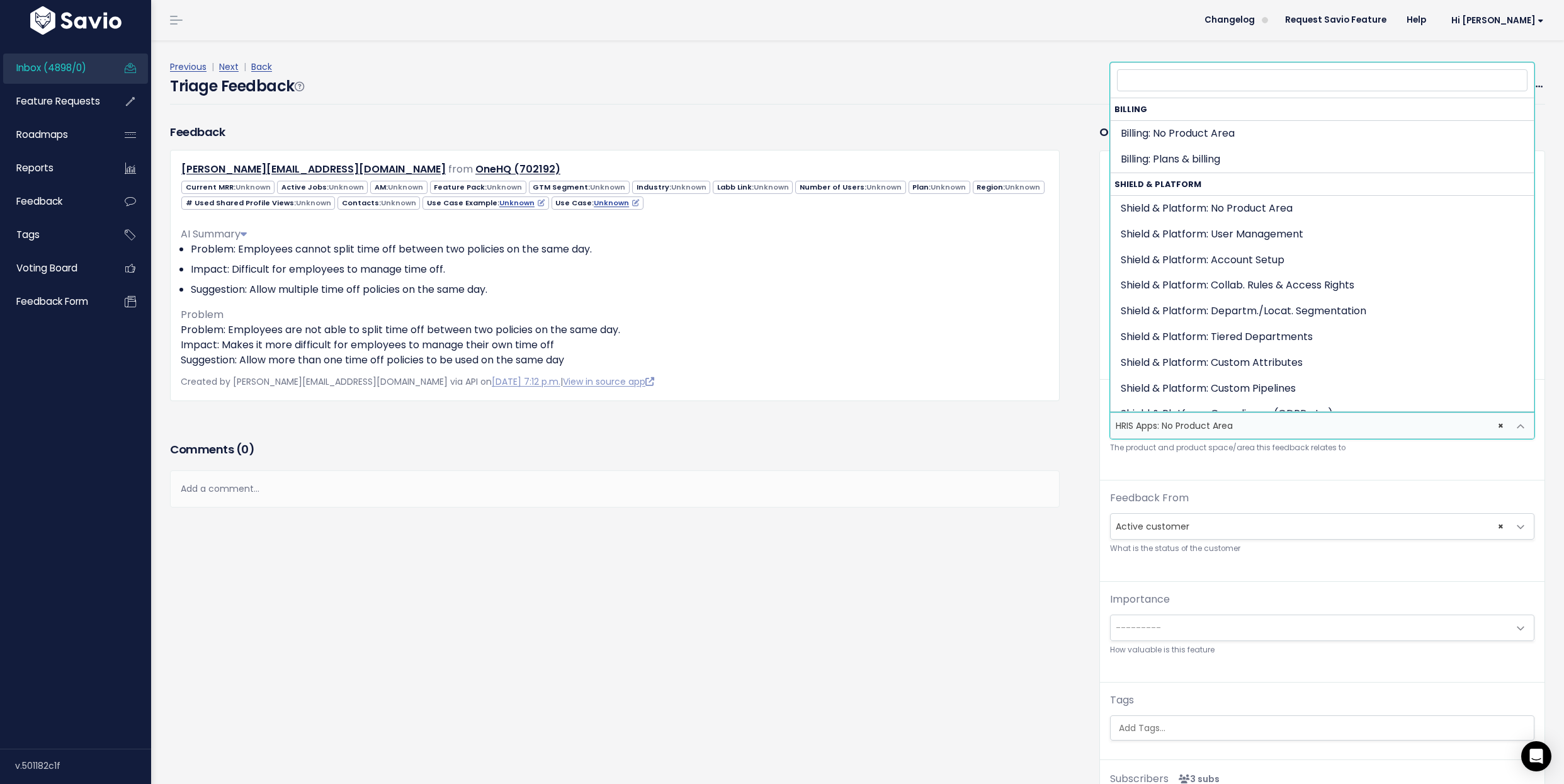
scroll to position [631, 0]
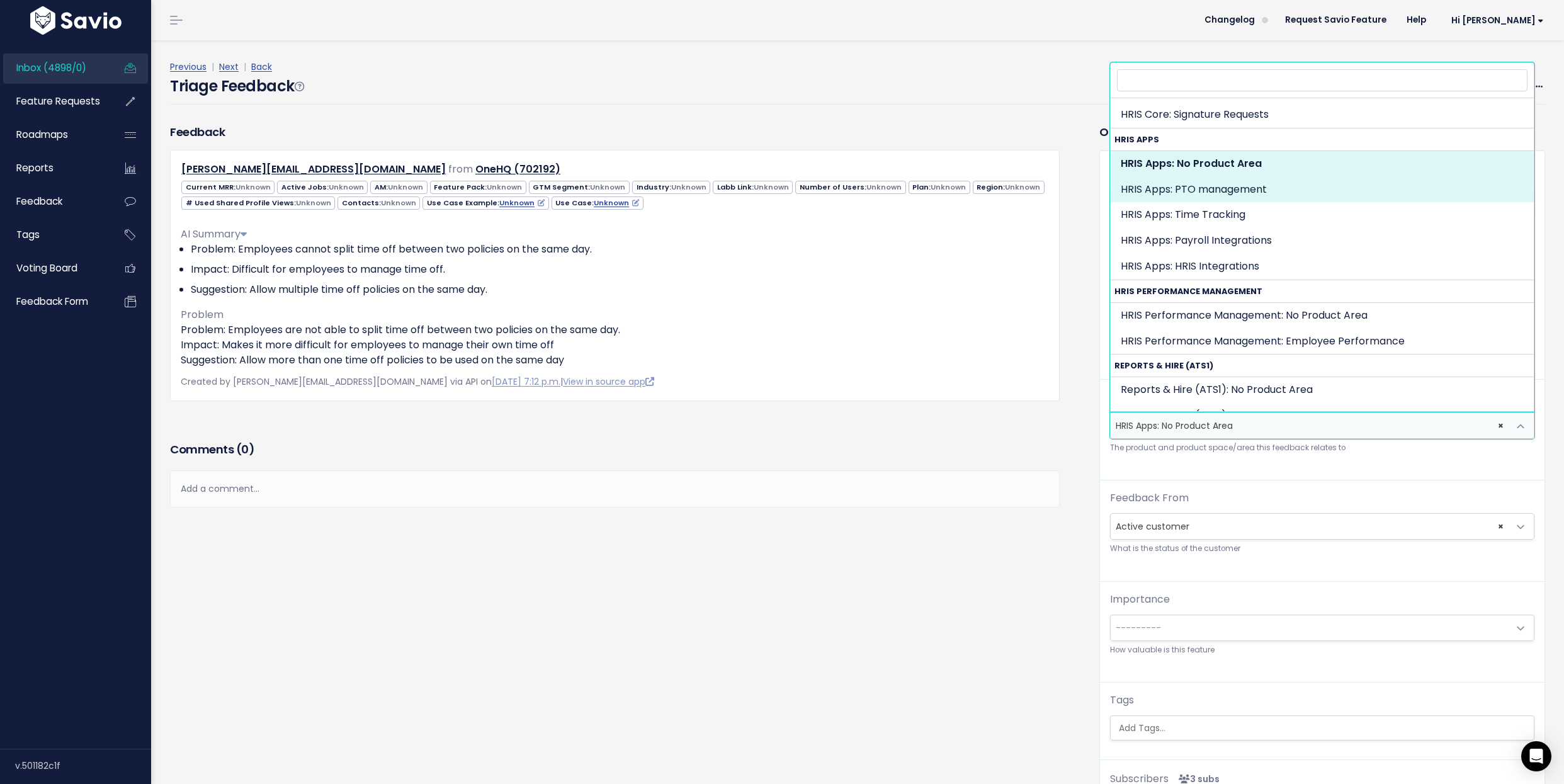
select select "HRIS_APPS:PTO_MANAGEMENT"
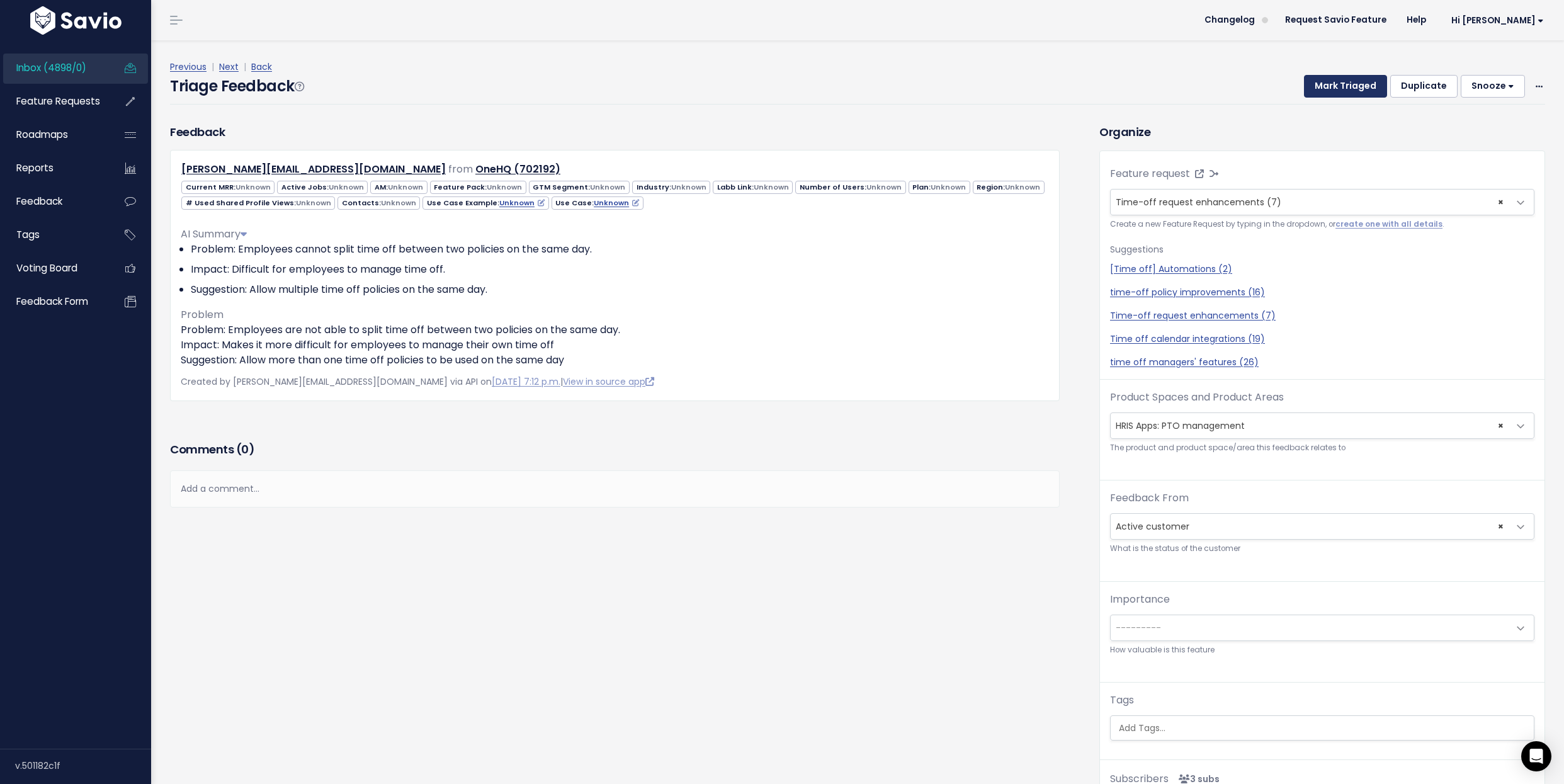
click at [1335, 83] on button "Mark Triaged" at bounding box center [1346, 86] width 83 height 23
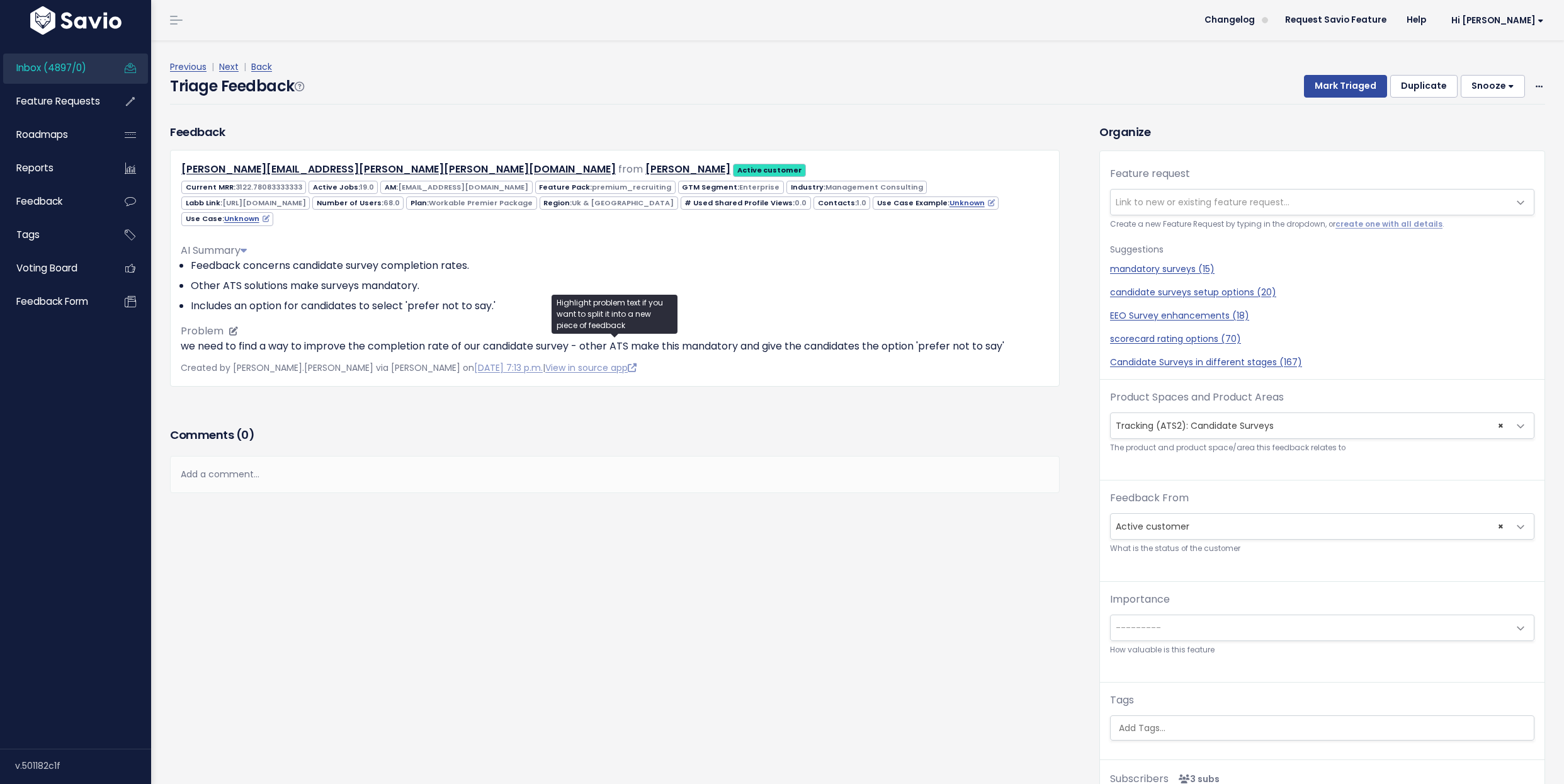
click at [278, 346] on p "we need to find a way to improve the completion rate of our candidate survey - …" at bounding box center [615, 346] width 869 height 16
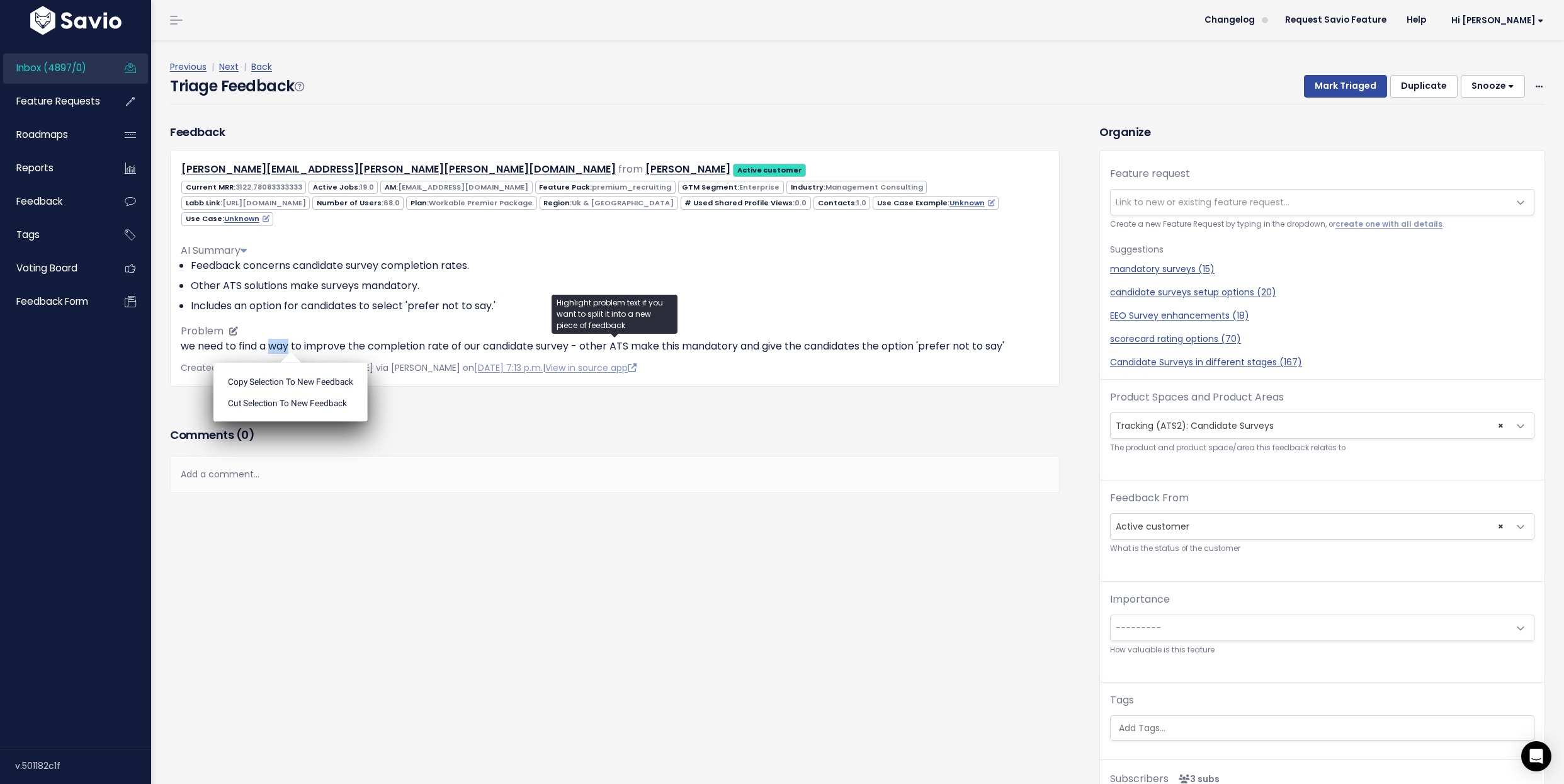
click at [278, 346] on p "we need to find a way to improve the completion rate of our candidate survey - …" at bounding box center [615, 346] width 869 height 16
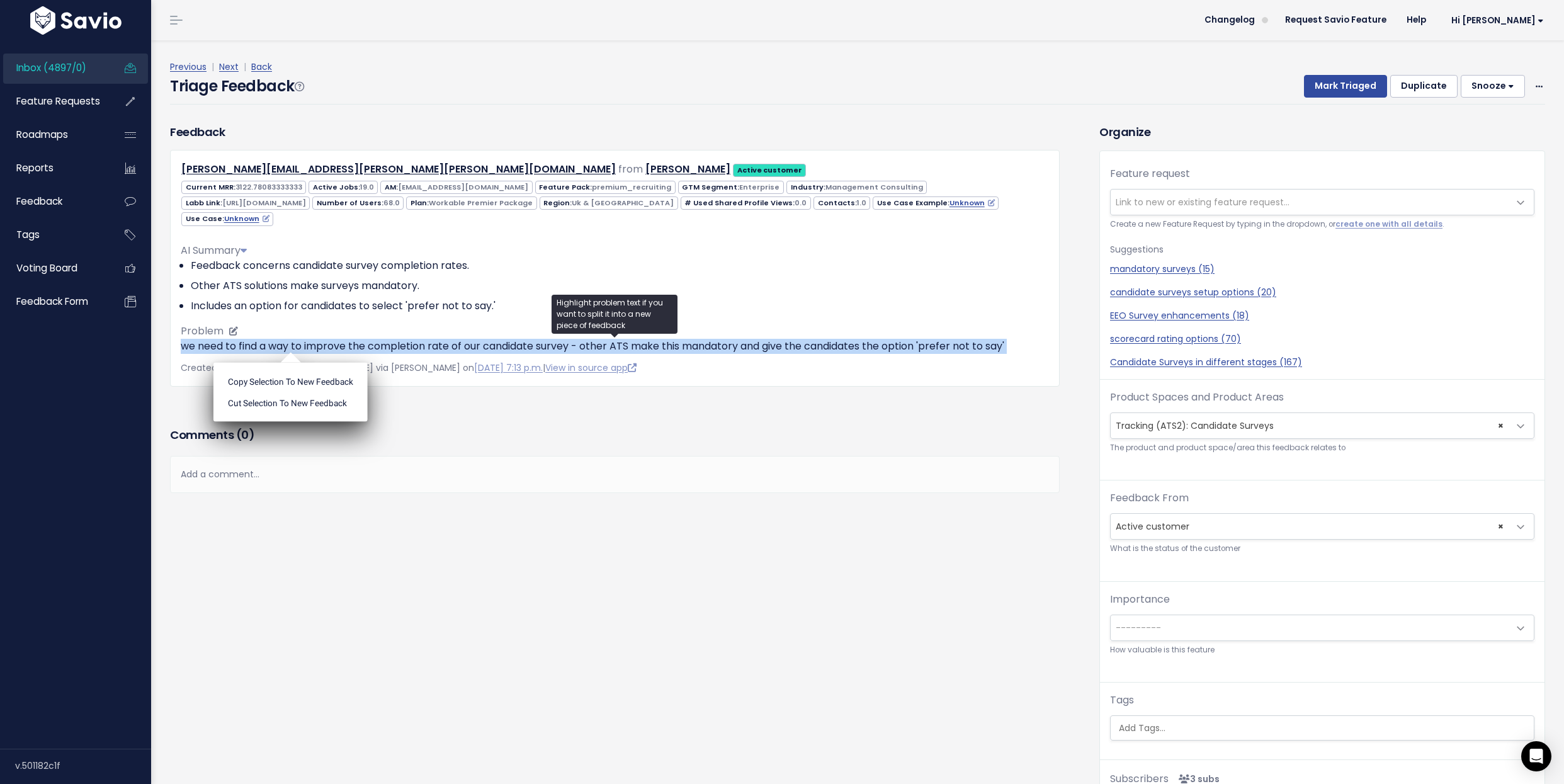
click at [278, 346] on p "we need to find a way to improve the completion rate of our candidate survey - …" at bounding box center [615, 346] width 869 height 16
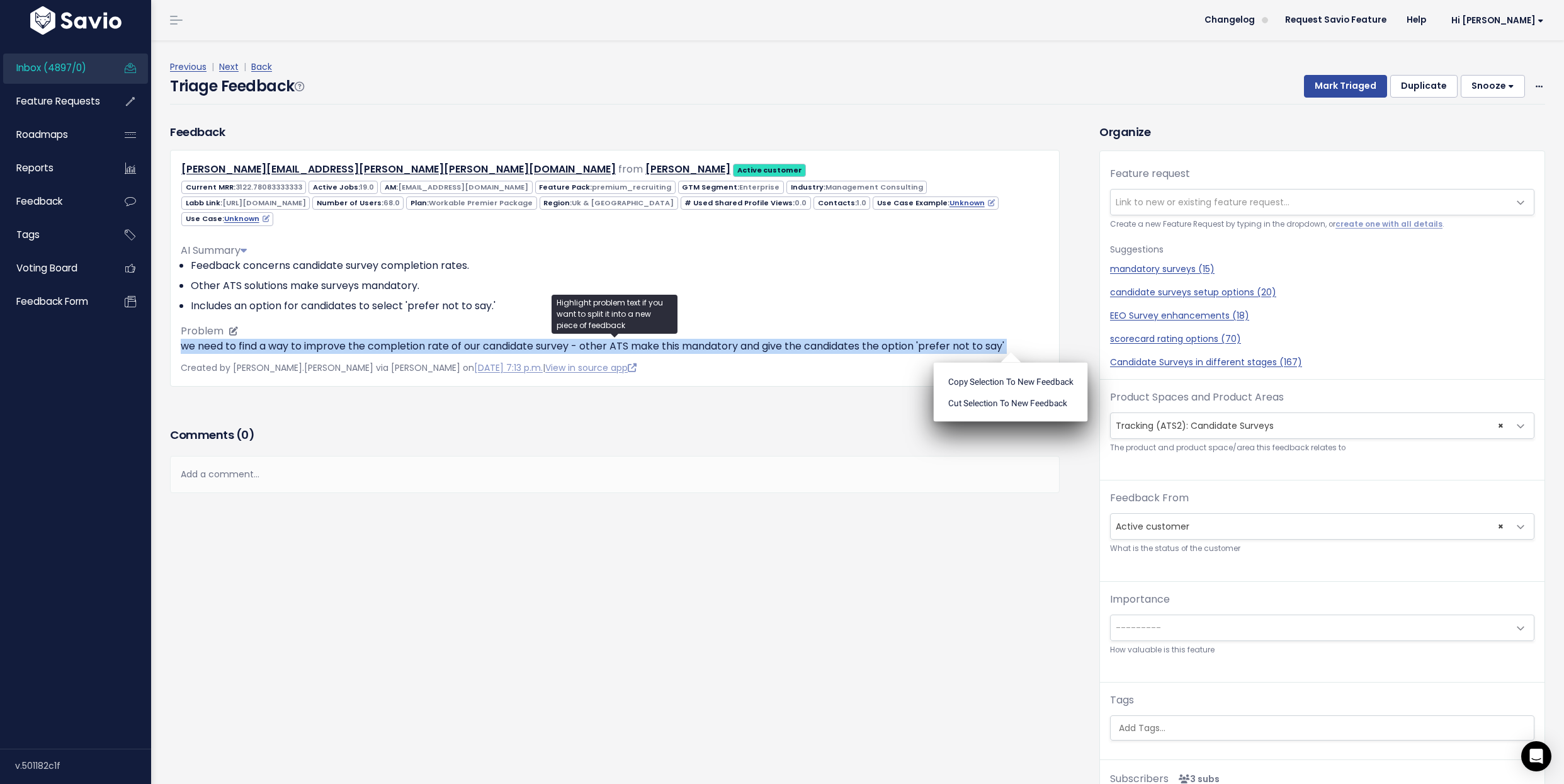
click at [278, 346] on p "we need to find a way to improve the completion rate of our candidate survey - …" at bounding box center [615, 346] width 869 height 16
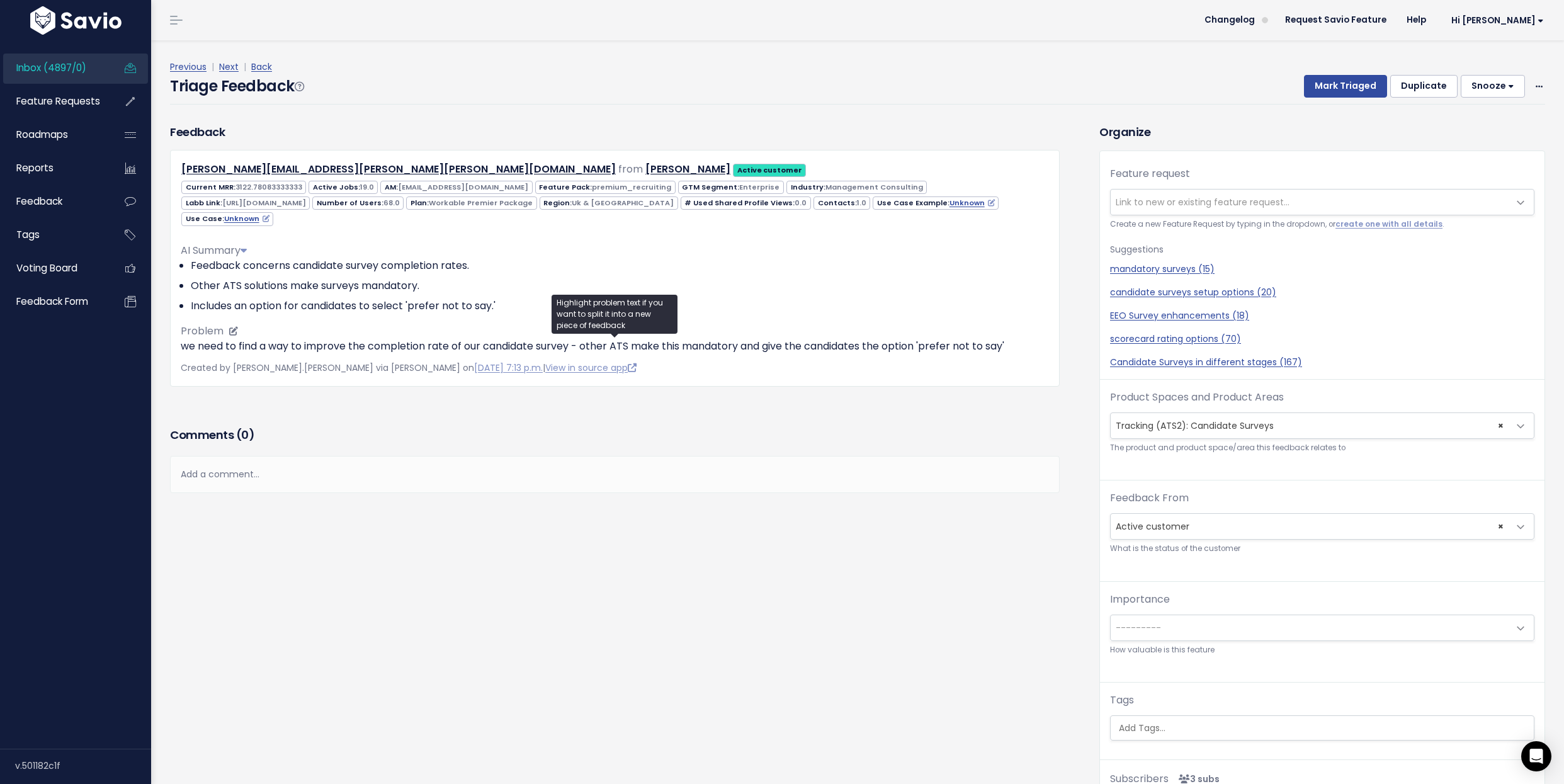
click at [386, 351] on p "we need to find a way to improve the completion rate of our candidate survey - …" at bounding box center [615, 346] width 869 height 16
click at [776, 364] on p "Created by abigail.​andrews via Slack on Oct. 9, 2025, 7:13 p.m. | View in sour…" at bounding box center [615, 367] width 869 height 16
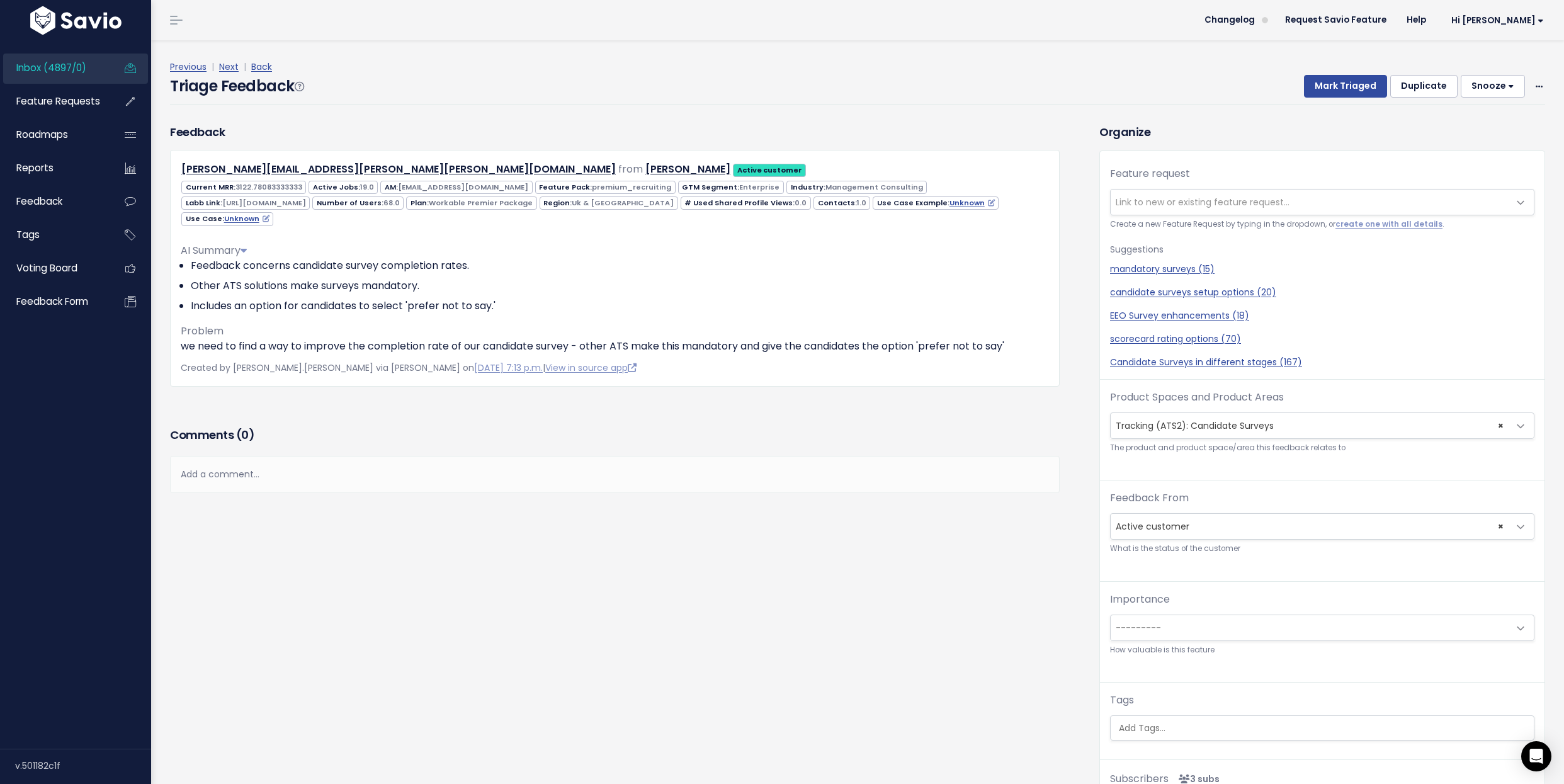
click at [776, 364] on p "Created by abigail.​andrews via Slack on Oct. 9, 2025, 7:13 p.m. | View in sour…" at bounding box center [615, 367] width 869 height 16
click at [733, 352] on p "we need to find a way to improve the completion rate of our candidate survey - …" at bounding box center [615, 346] width 869 height 16
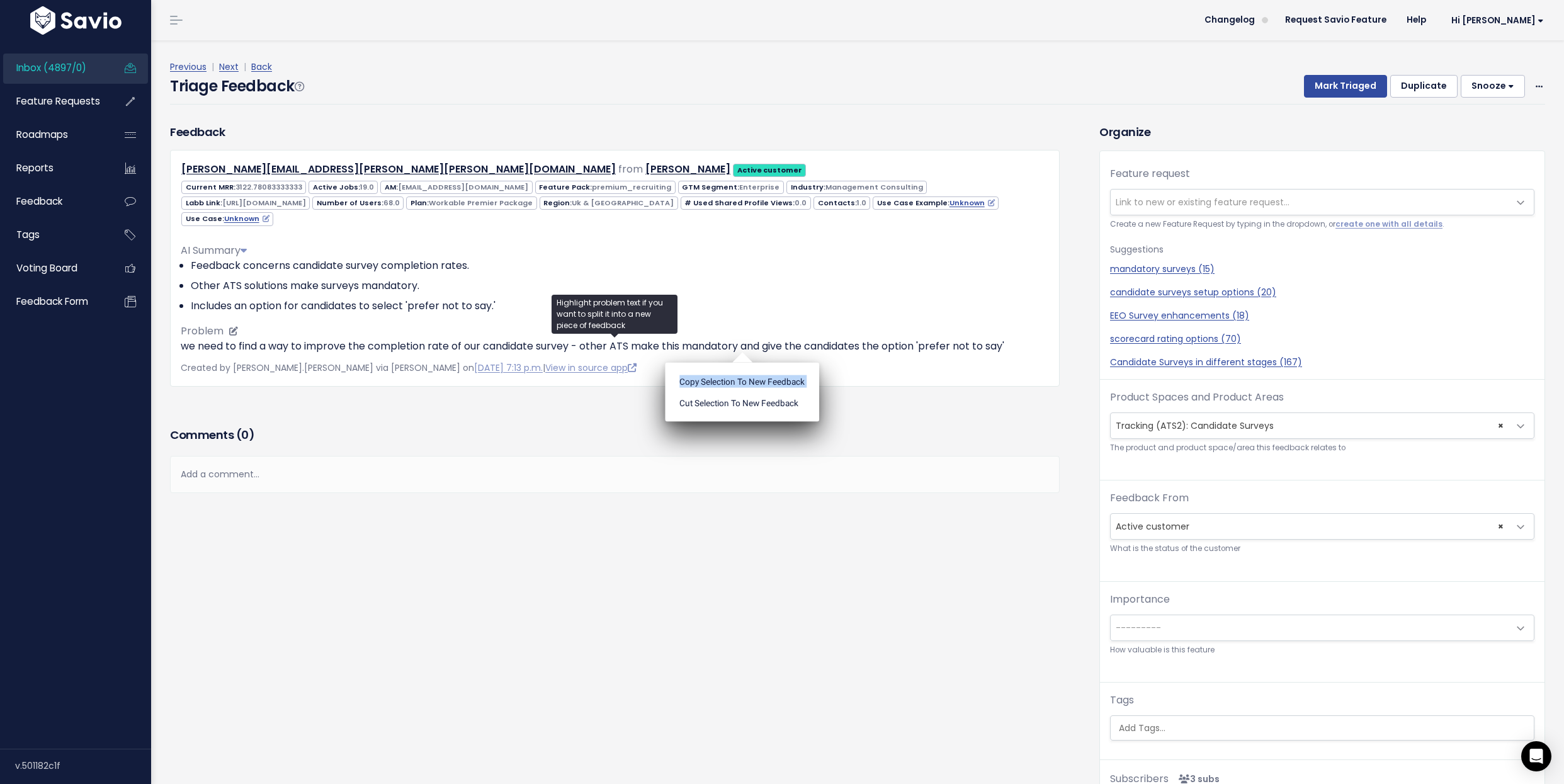
click at [733, 362] on ul "Copy selection to new Feedback Cut selection to new Feedback" at bounding box center [742, 392] width 154 height 60
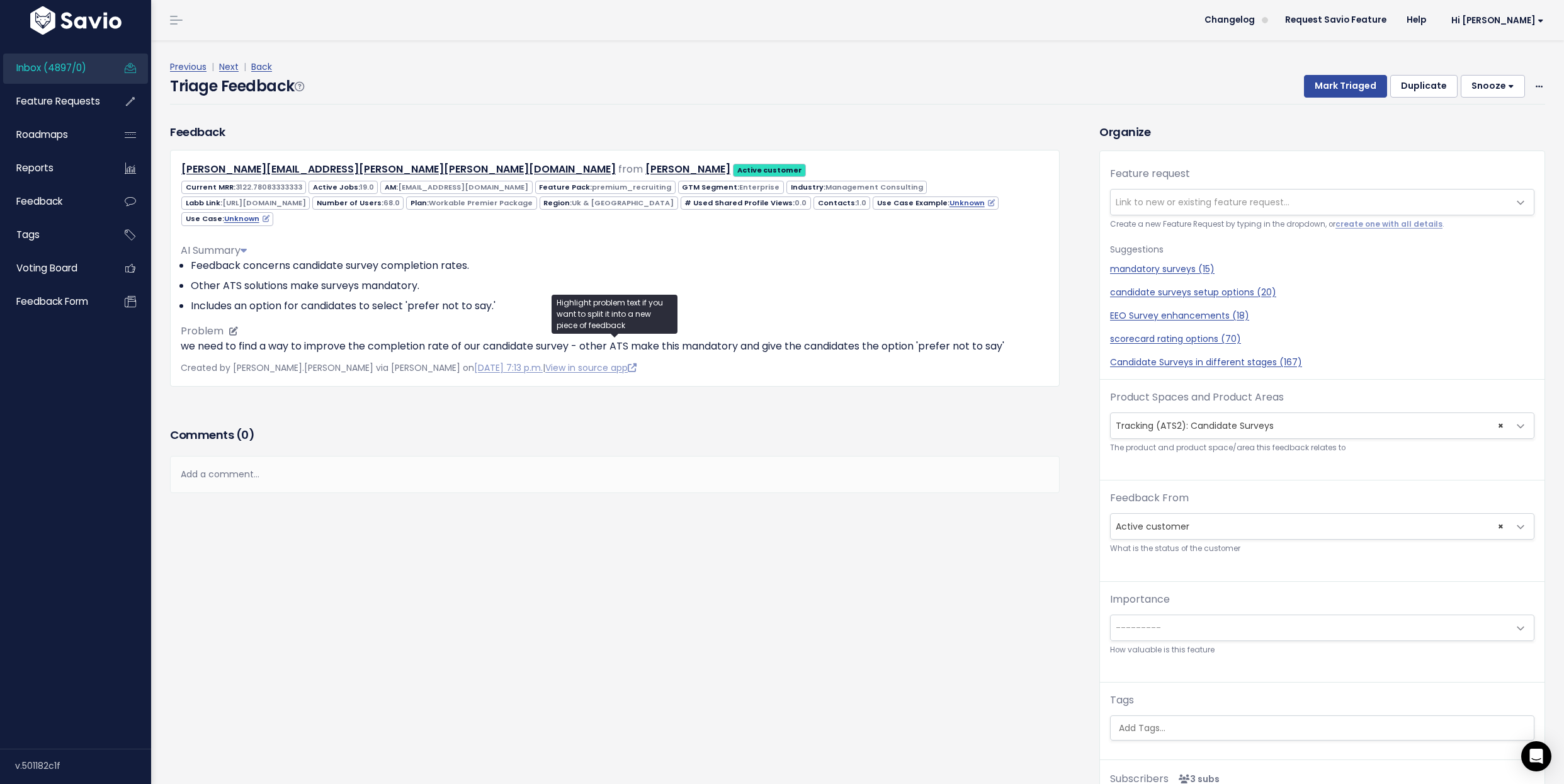
click at [805, 351] on p "we need to find a way to improve the completion rate of our candidate survey - …" at bounding box center [615, 346] width 869 height 16
click at [805, 362] on ul "Copy selection to new Feedback Cut selection to new Feedback" at bounding box center [808, 392] width 154 height 60
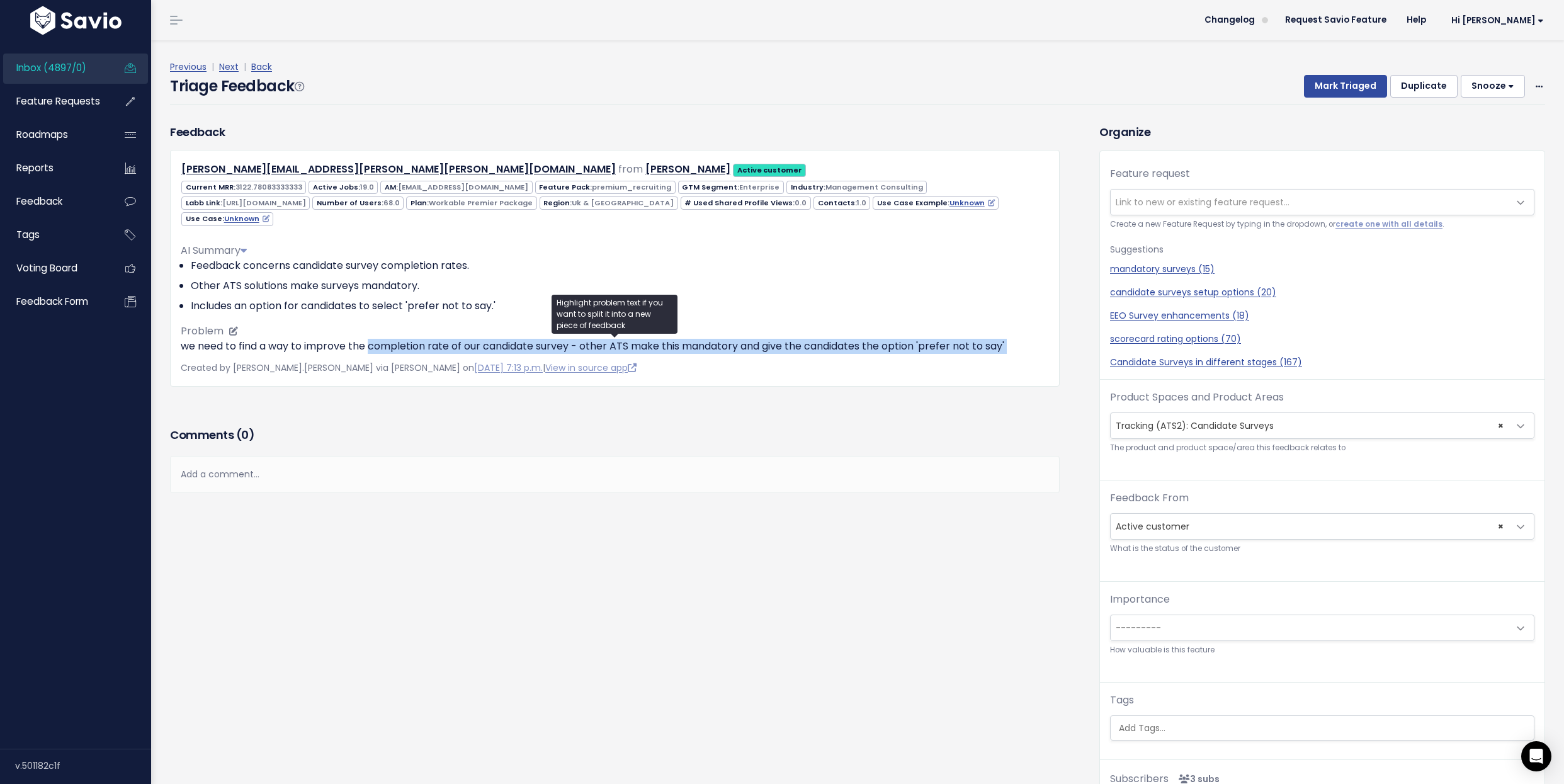
drag, startPoint x: 372, startPoint y: 348, endPoint x: 522, endPoint y: 349, distance: 150.0
click at [523, 352] on p "we need to find a way to improve the completion rate of our candidate survey - …" at bounding box center [615, 346] width 869 height 16
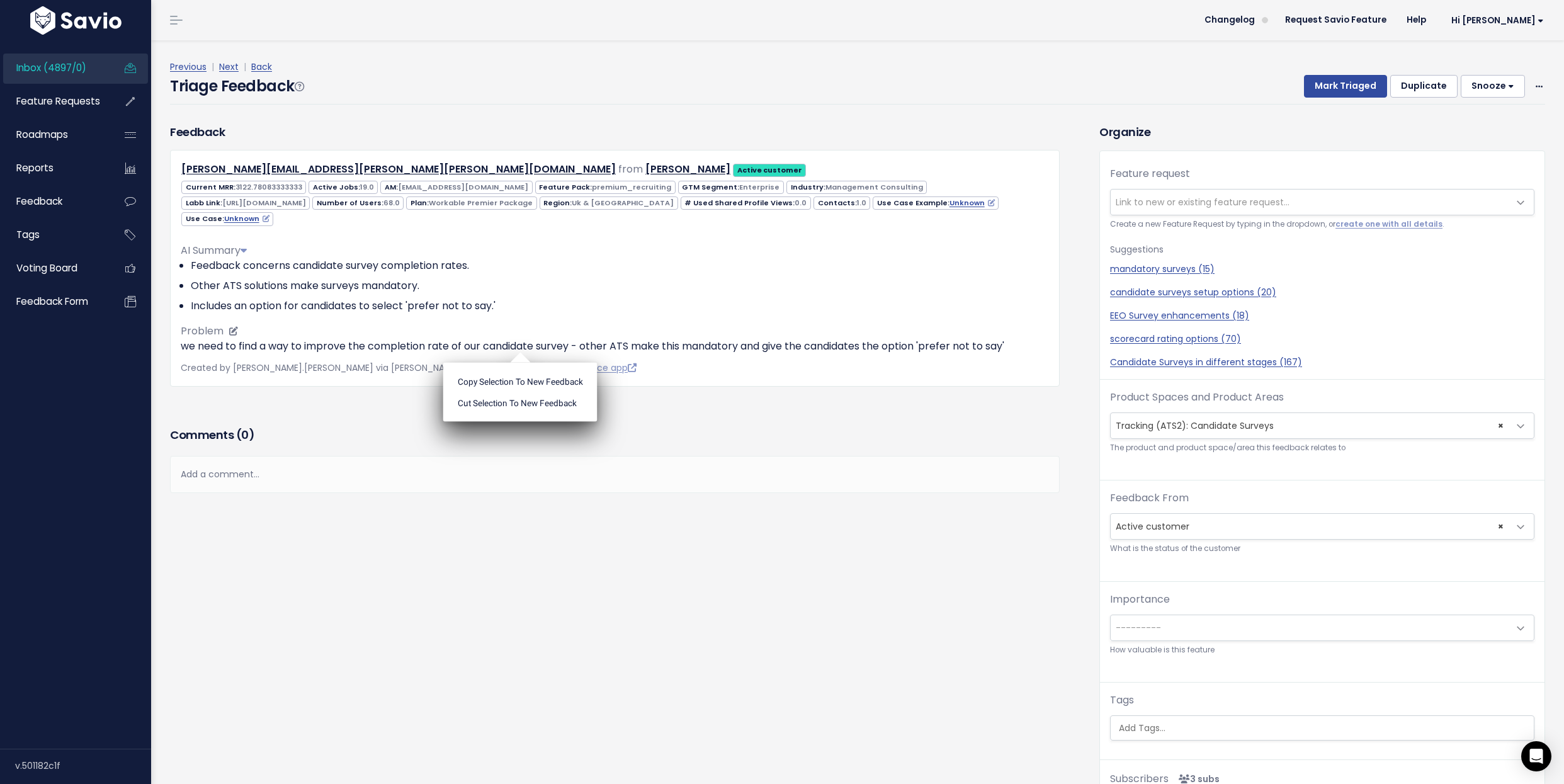
click at [522, 362] on ul "Copy selection to new Feedback Cut selection to new Feedback" at bounding box center [520, 392] width 154 height 60
click at [1269, 207] on span "Link to new or existing feature request..." at bounding box center [1310, 202] width 398 height 25
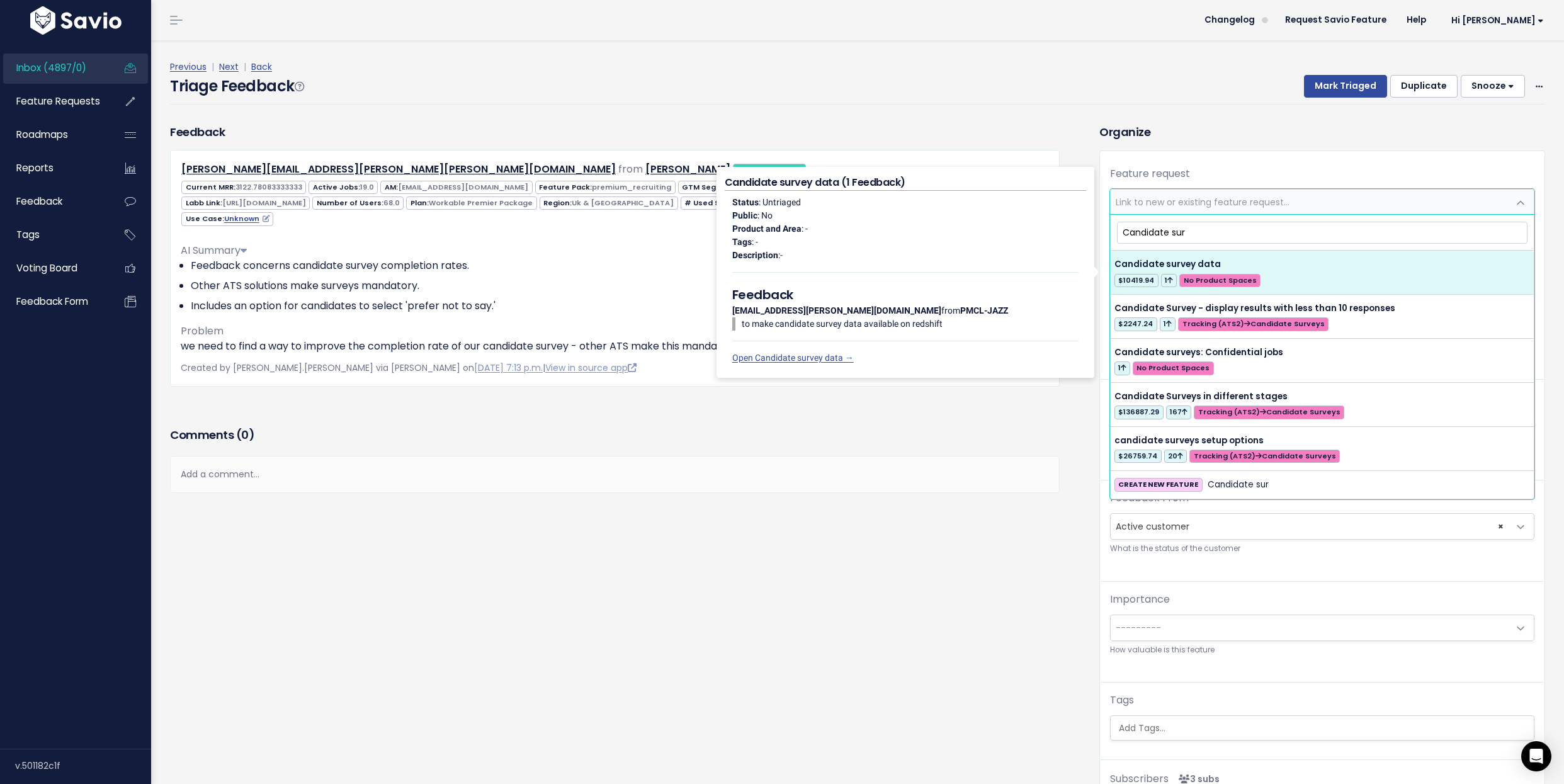
scroll to position [4, 0]
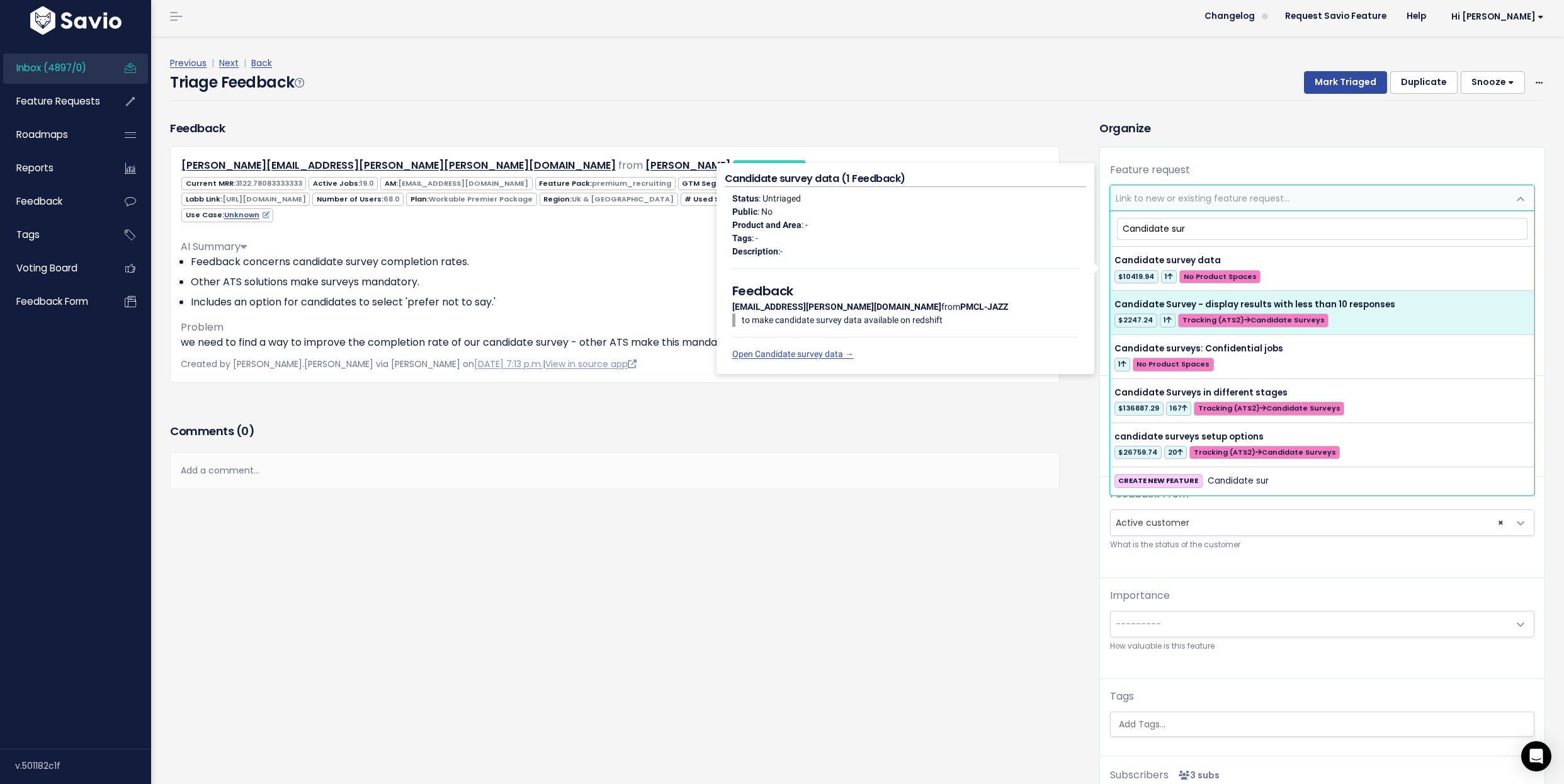
type input "Candidate sur"
select select "60751"
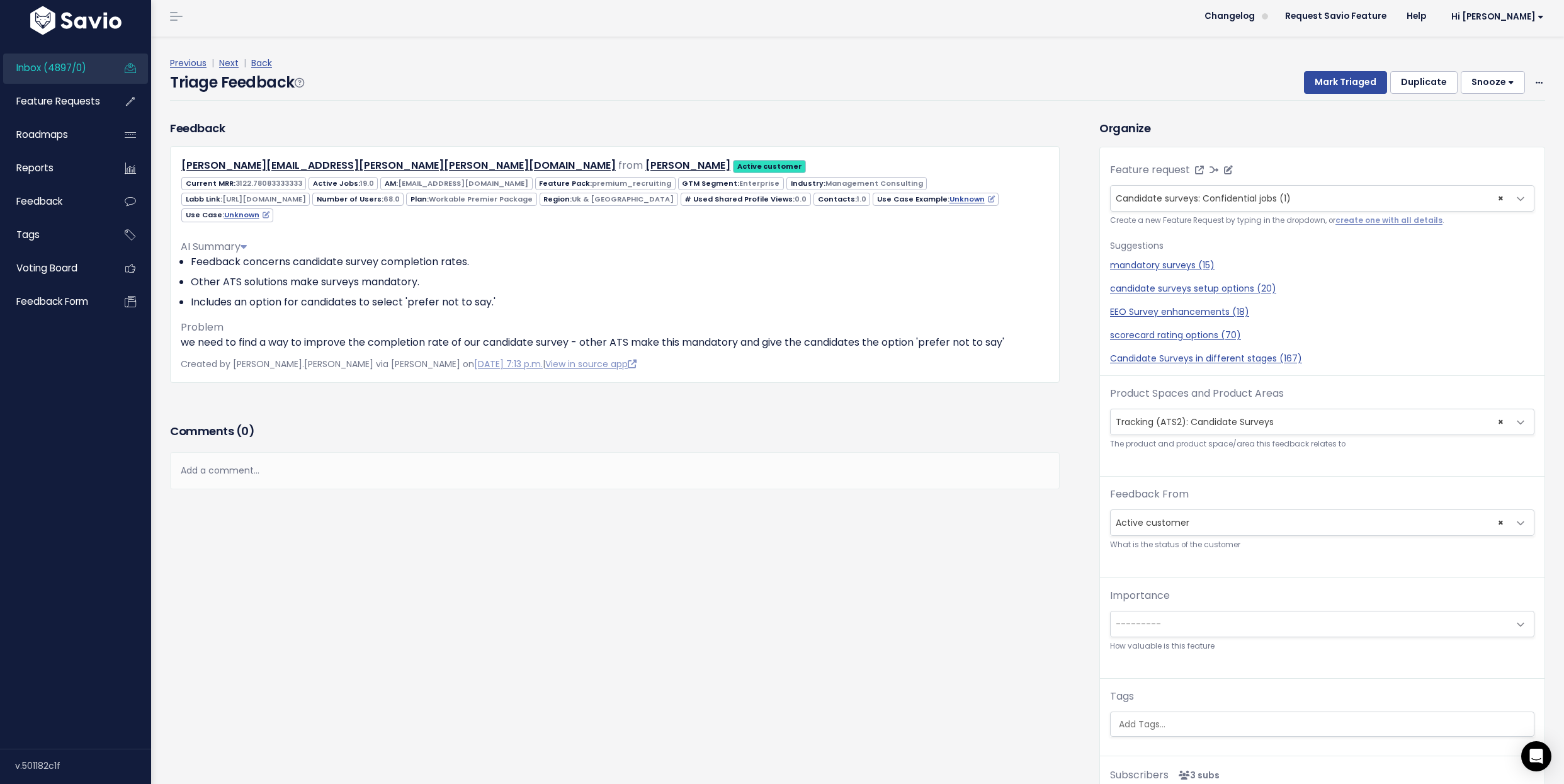
click at [1286, 202] on span "Candidate surveys: Confidential jobs (1)" at bounding box center [1203, 197] width 175 height 12
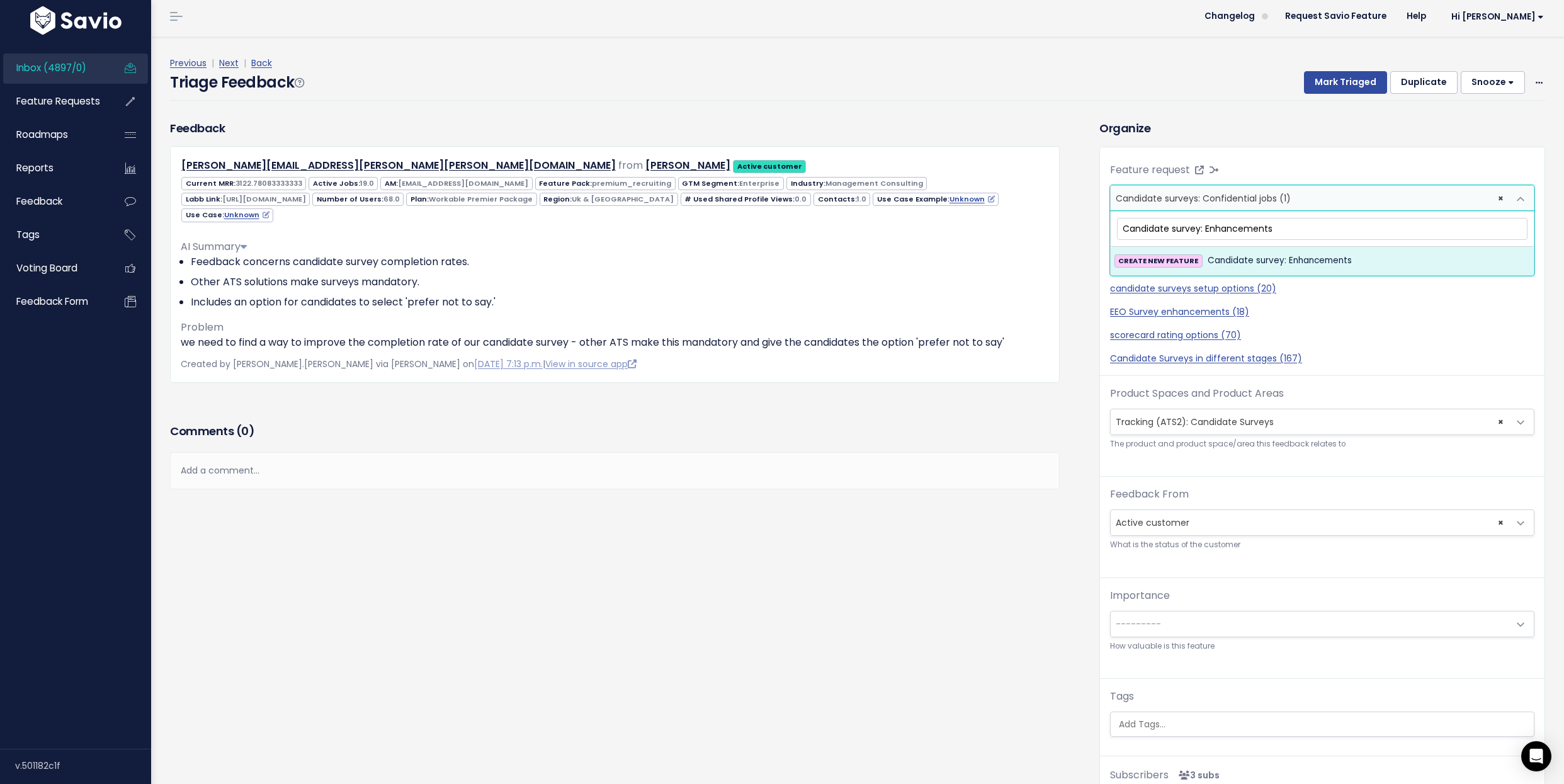
type input "Candidate survey: Enhancements"
click at [1254, 250] on li "CREATE NEW FEATURE Candidate survey: Enhancements" at bounding box center [1322, 260] width 424 height 28
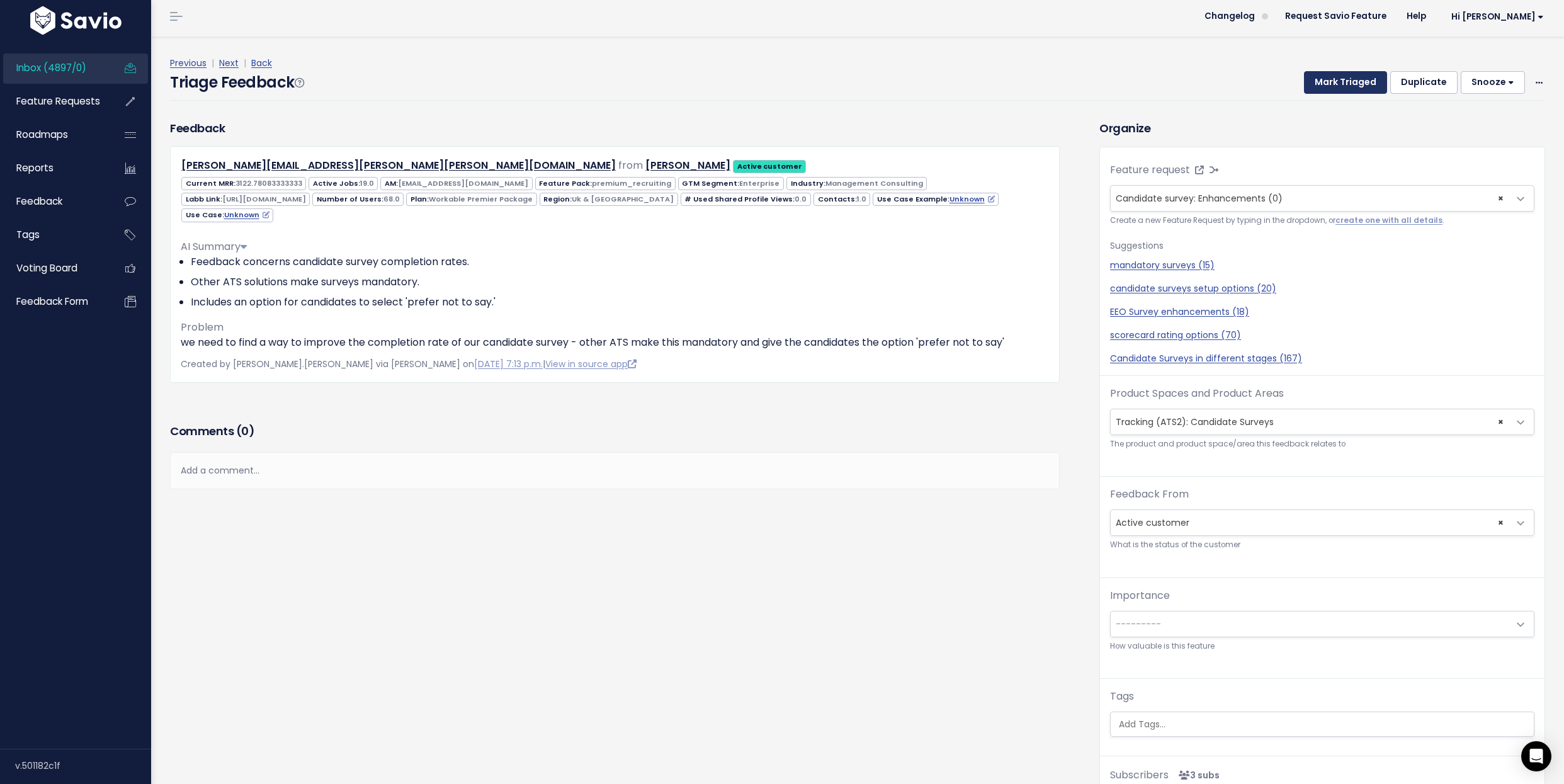
click at [1369, 82] on button "Mark Triaged" at bounding box center [1346, 82] width 83 height 23
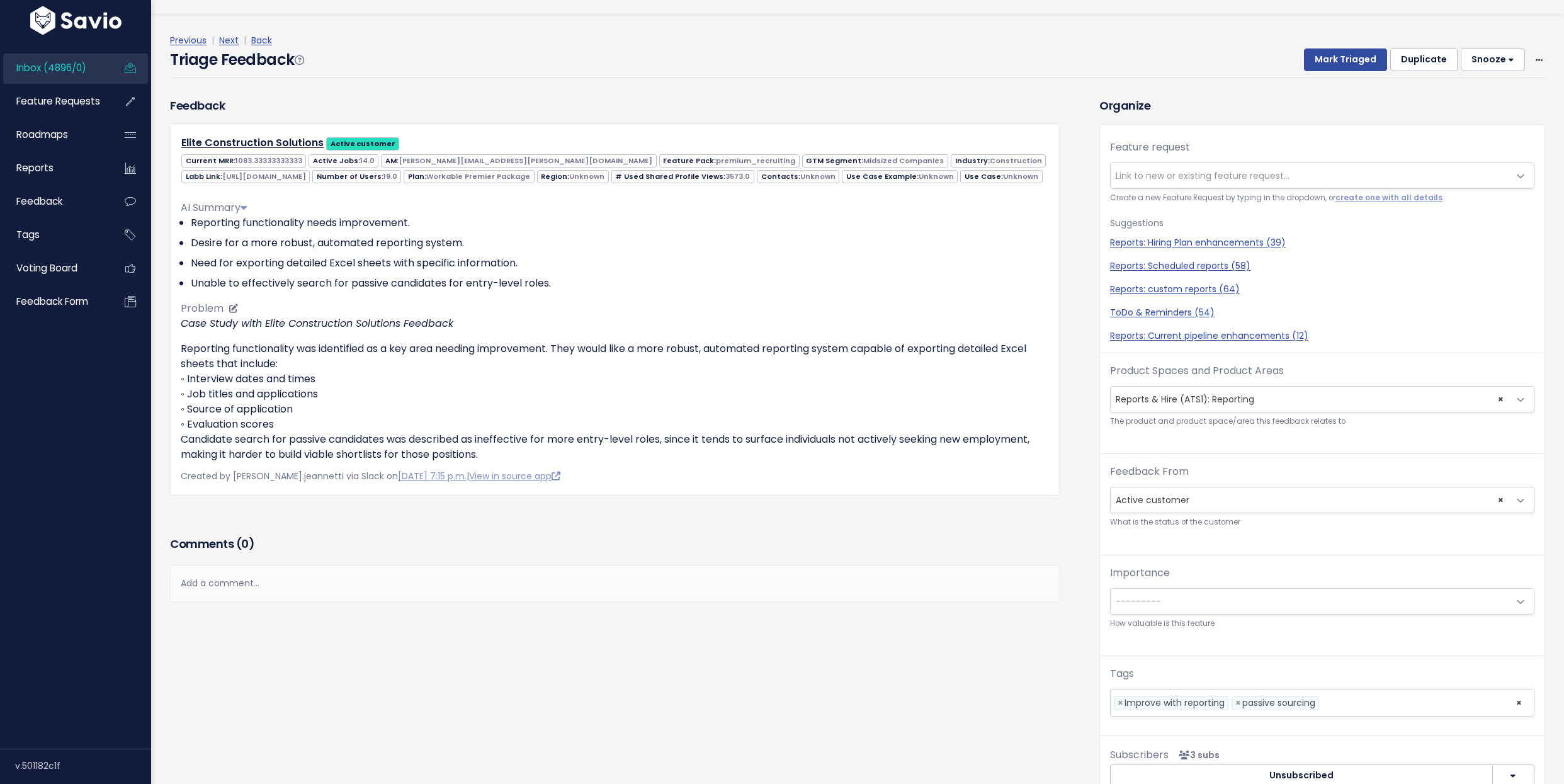
scroll to position [42, 0]
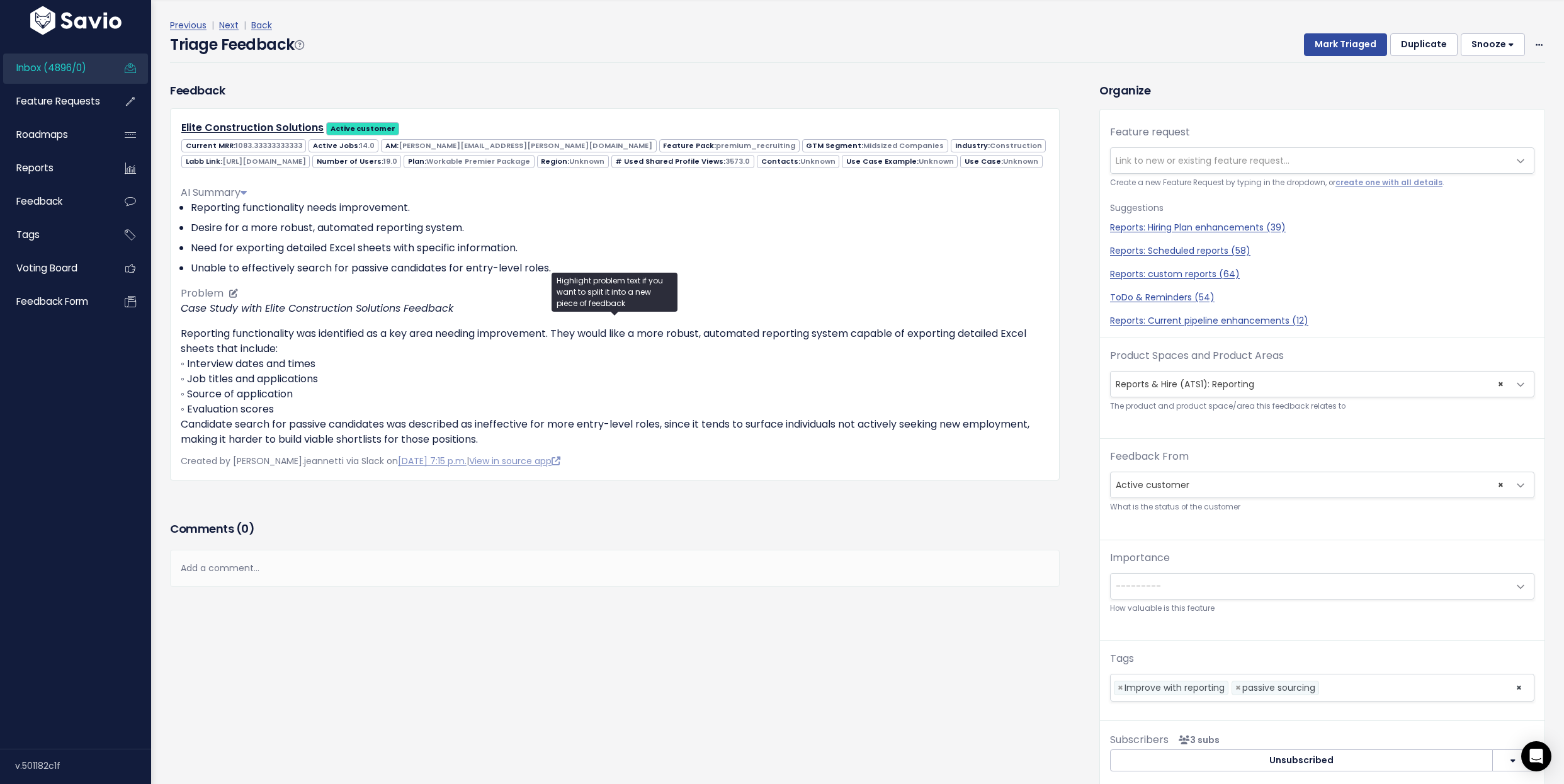
click at [322, 355] on p "Reporting functionality was identified as a key area needing improvement. They …" at bounding box center [615, 387] width 869 height 121
click at [323, 362] on p "Reporting functionality was identified as a key area needing improvement. They …" at bounding box center [615, 387] width 869 height 121
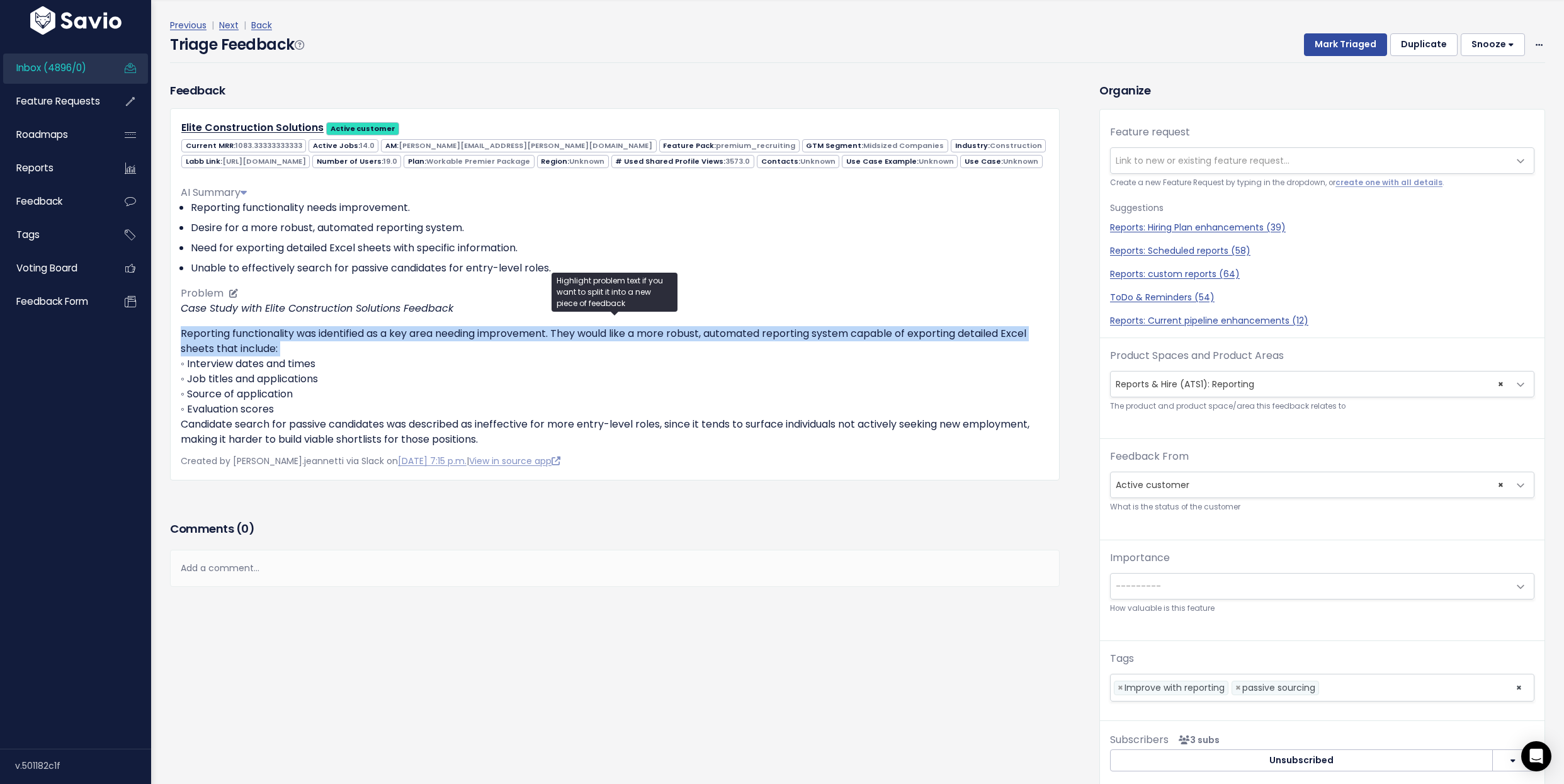
click at [323, 362] on p "Reporting functionality was identified as a key area needing improvement. They …" at bounding box center [615, 387] width 869 height 121
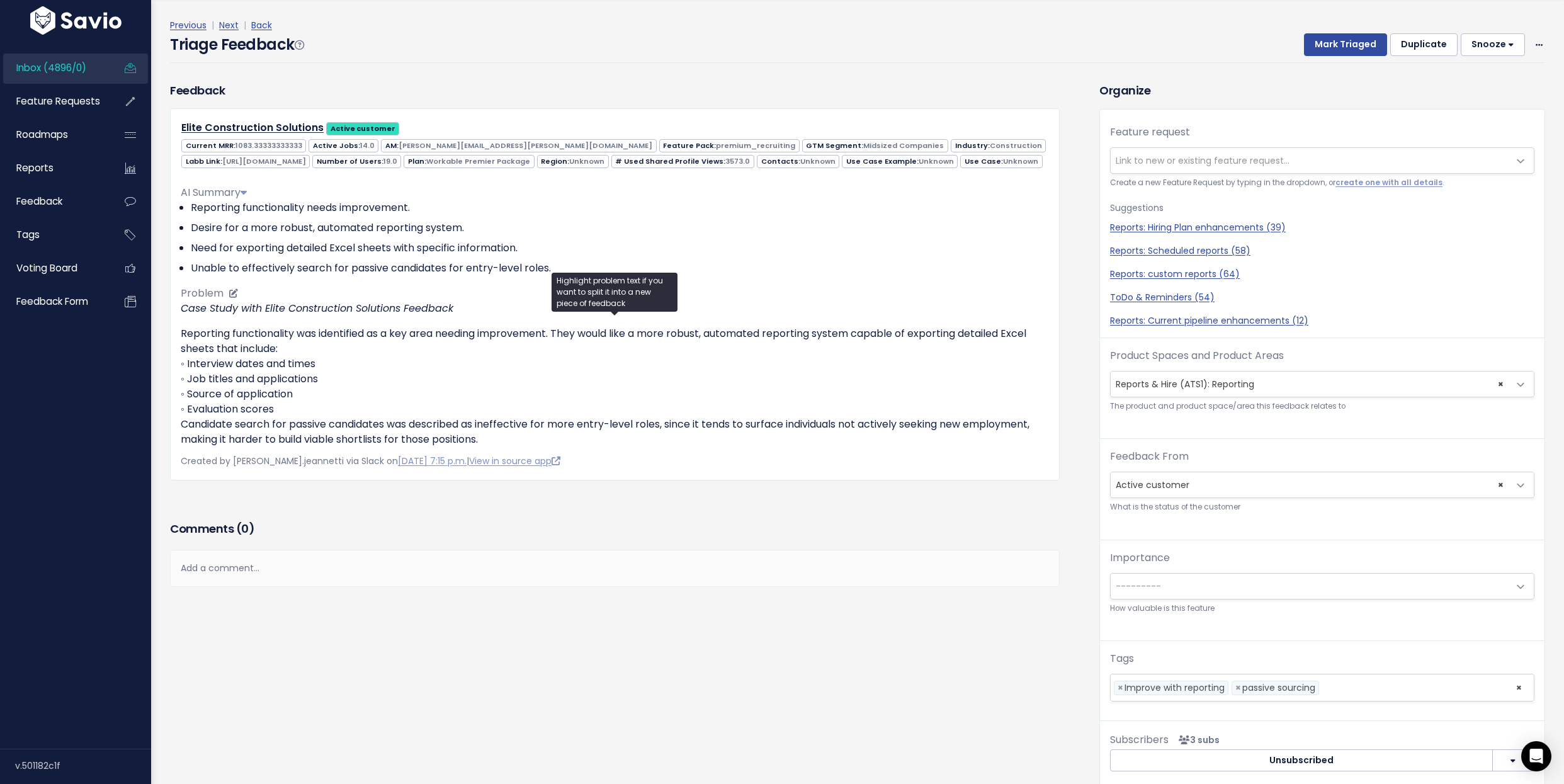
click at [323, 362] on p "Reporting functionality was identified as a key area needing improvement. They …" at bounding box center [615, 387] width 869 height 121
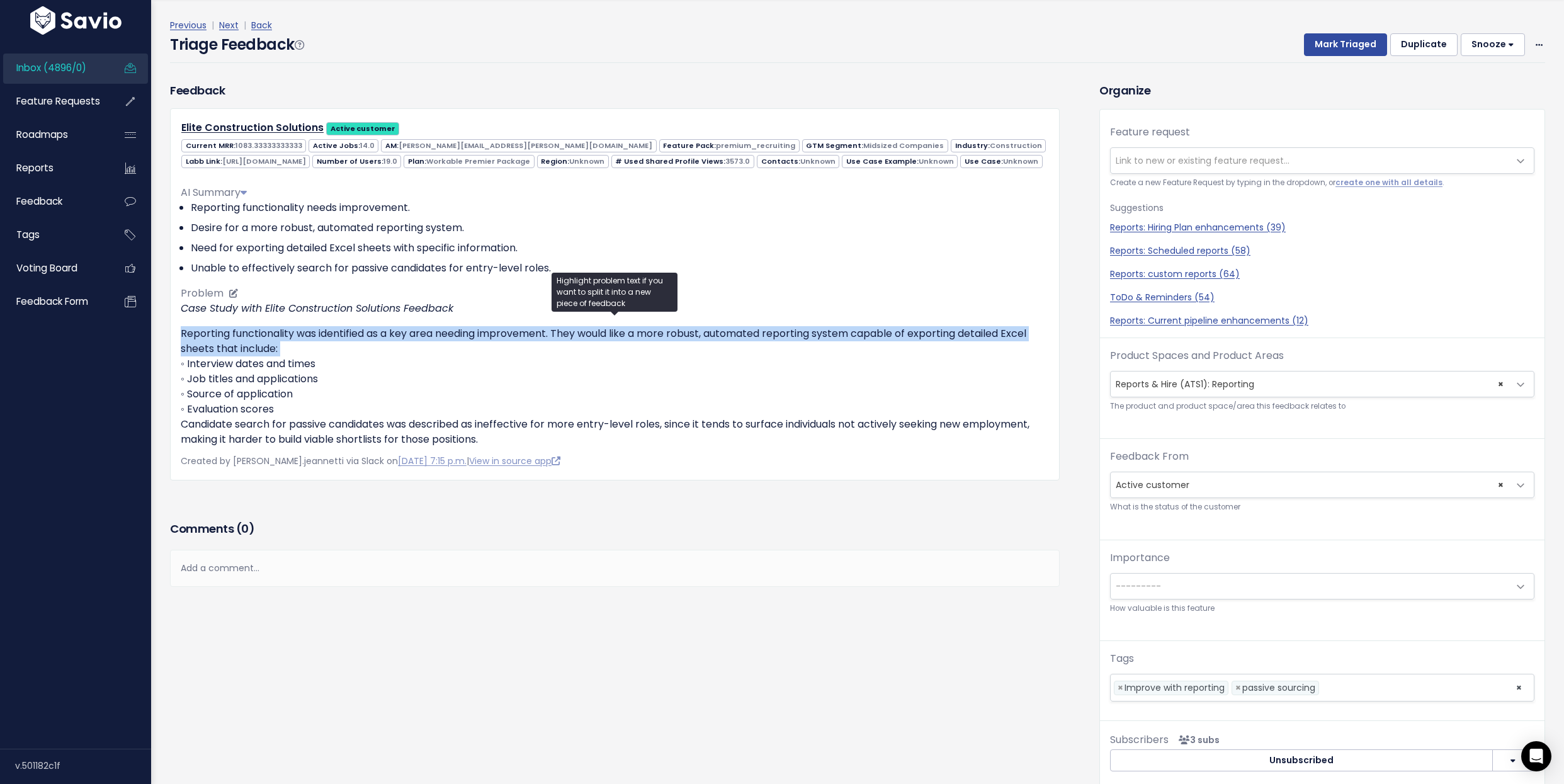
click at [323, 362] on p "Reporting functionality was identified as a key area needing improvement. They …" at bounding box center [615, 387] width 869 height 121
click at [320, 365] on p "Reporting functionality was identified as a key area needing improvement. They …" at bounding box center [615, 387] width 869 height 121
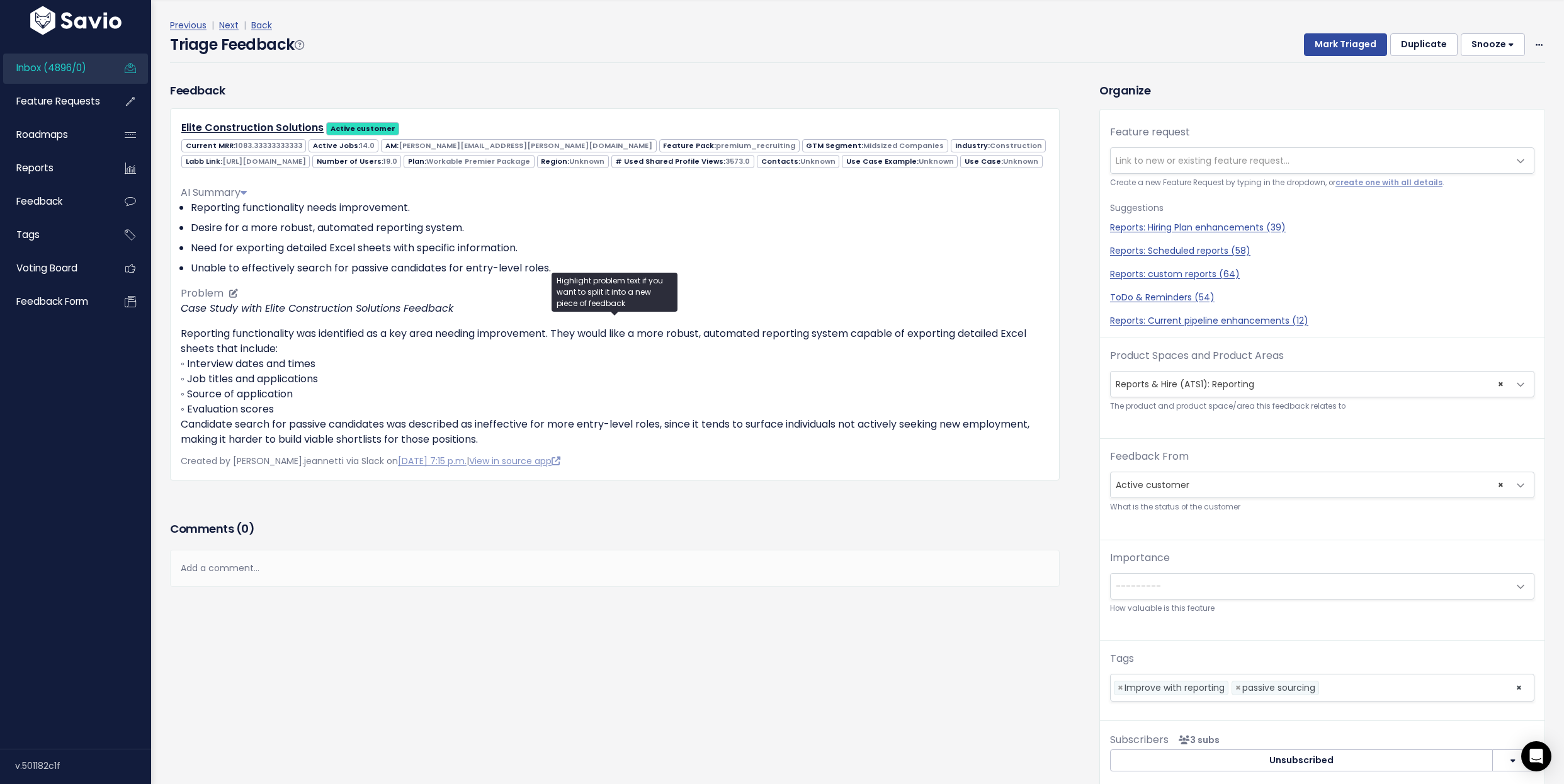
click at [320, 365] on p "Reporting functionality was identified as a key area needing improvement. They …" at bounding box center [615, 387] width 869 height 121
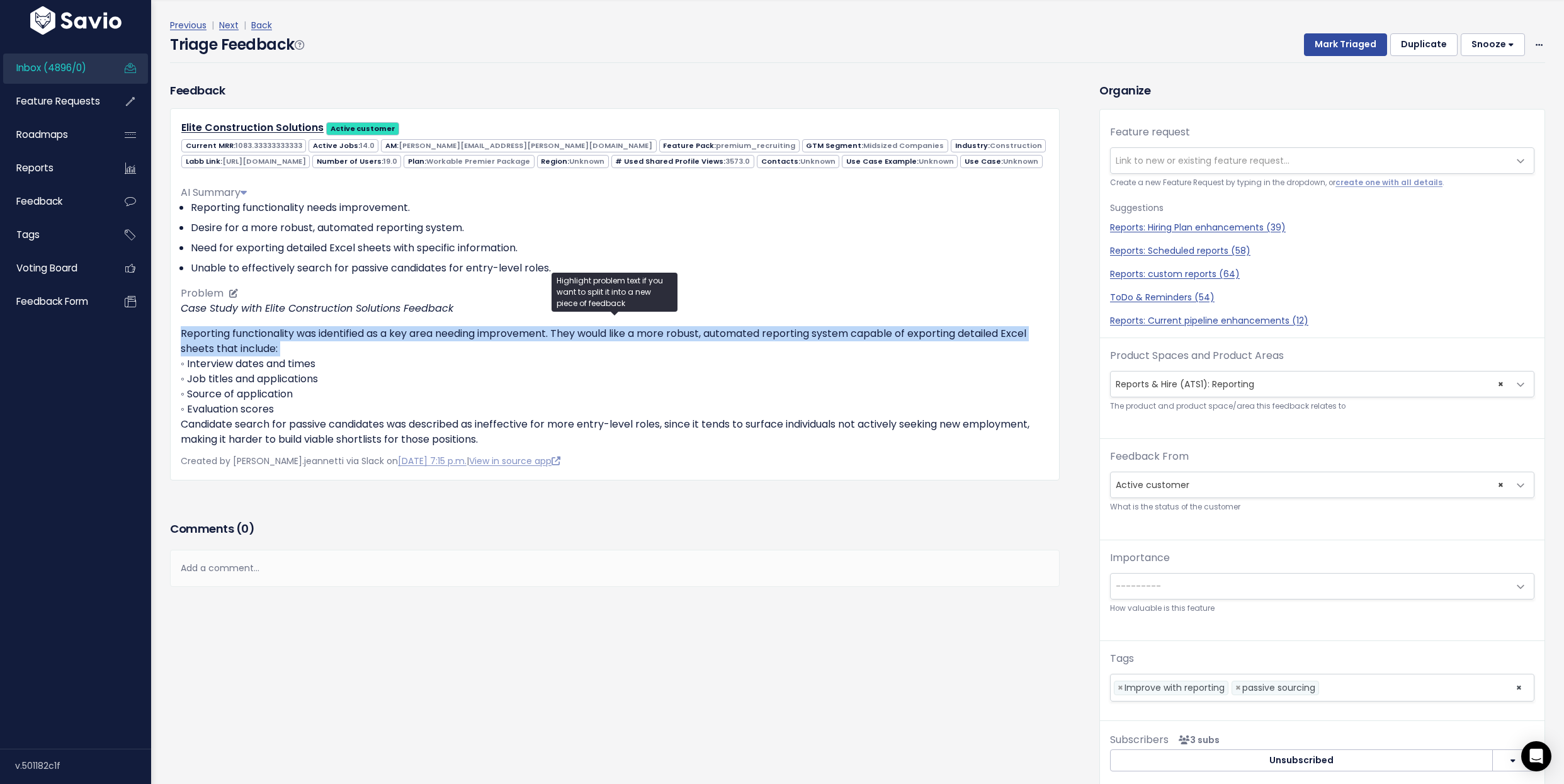
click at [320, 365] on p "Reporting functionality was identified as a key area needing improvement. They …" at bounding box center [615, 387] width 869 height 121
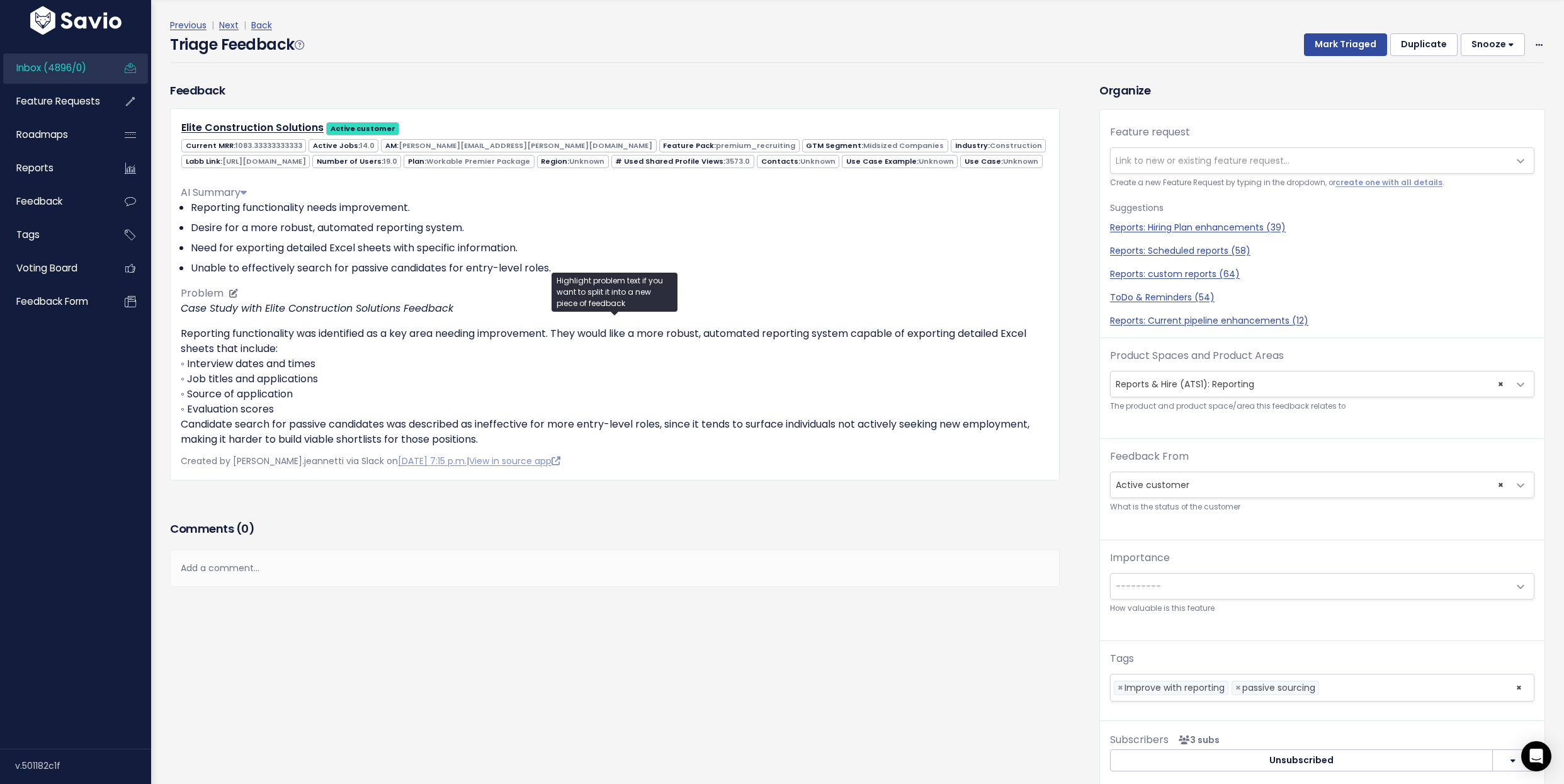
click at [320, 365] on p "Reporting functionality was identified as a key area needing improvement. They …" at bounding box center [615, 387] width 869 height 121
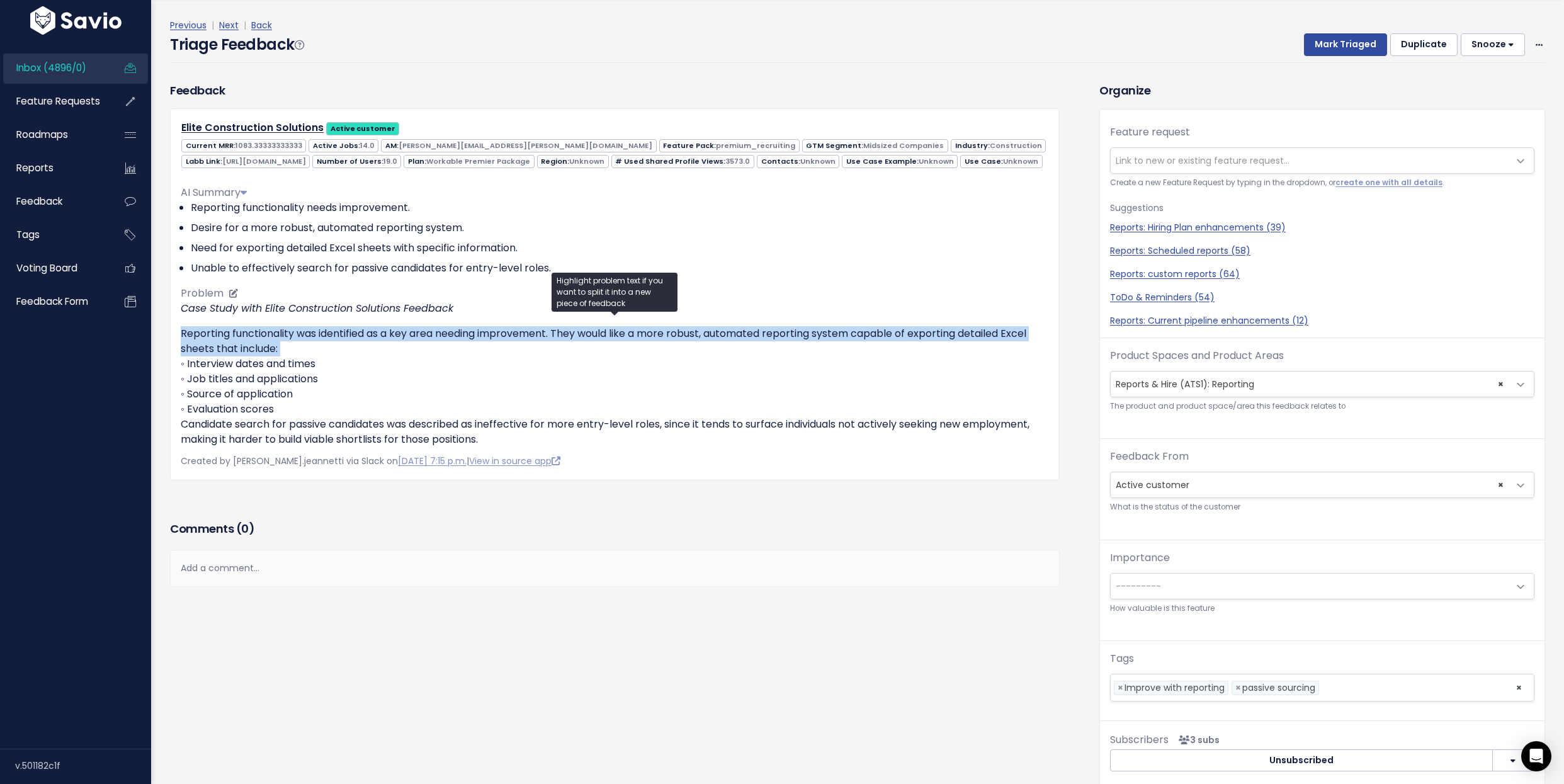
click at [320, 365] on p "Reporting functionality was identified as a key area needing improvement. They …" at bounding box center [615, 387] width 869 height 121
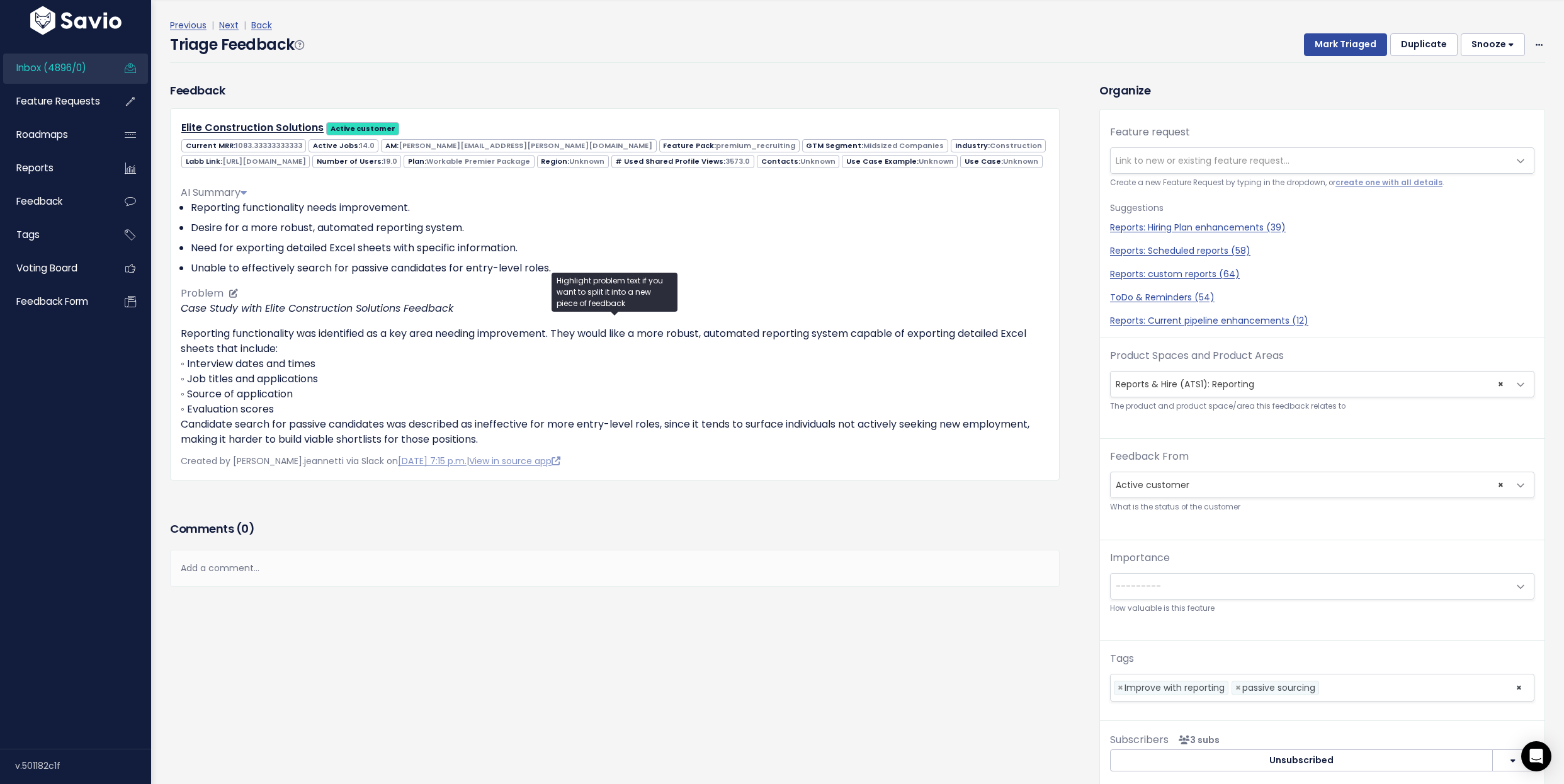
click at [319, 365] on p "Reporting functionality was identified as a key area needing improvement. They …" at bounding box center [615, 387] width 869 height 121
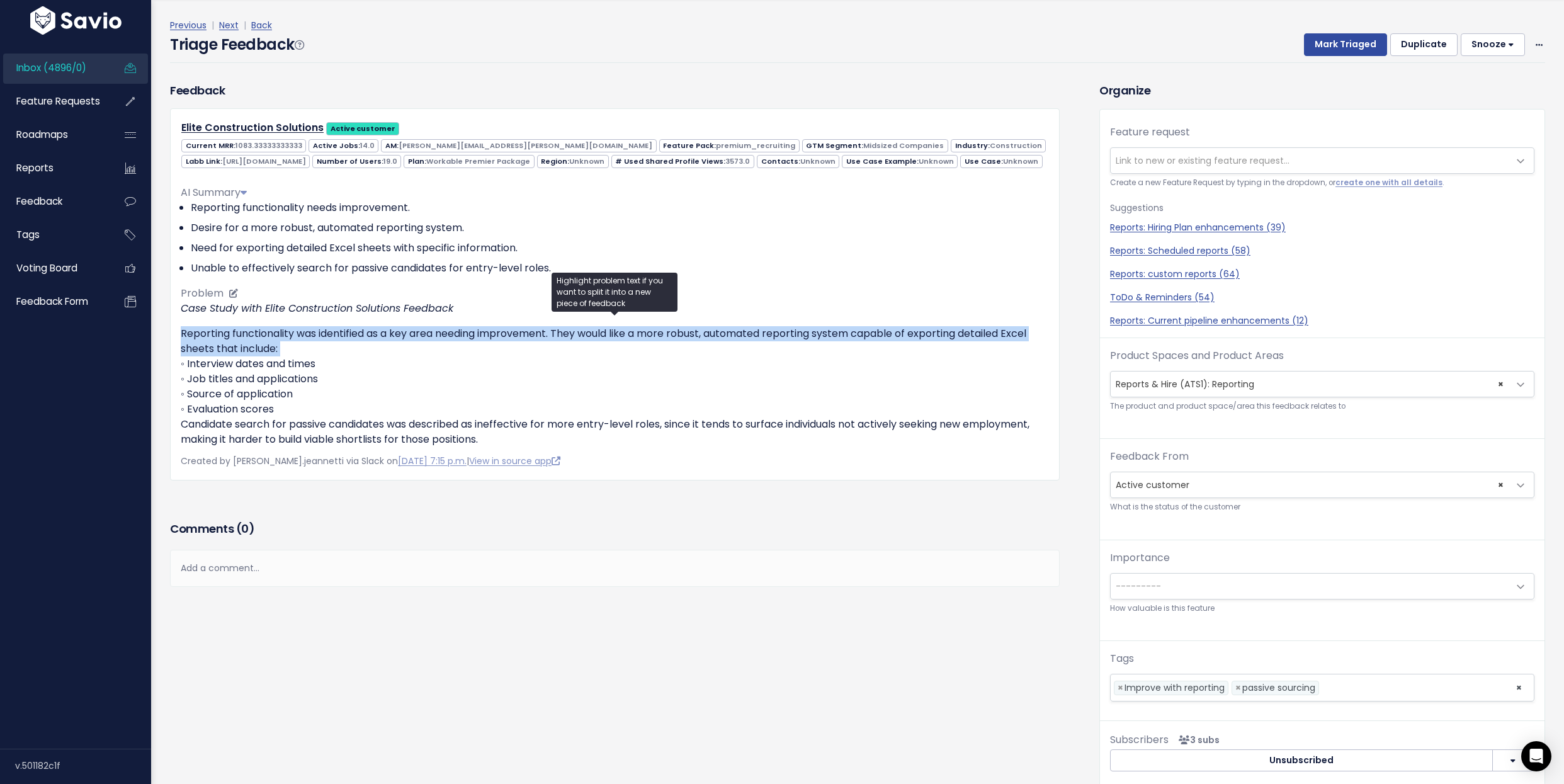
click at [319, 365] on p "Reporting functionality was identified as a key area needing improvement. They …" at bounding box center [615, 387] width 869 height 121
click at [318, 365] on p "Reporting functionality was identified as a key area needing improvement. They …" at bounding box center [615, 387] width 869 height 121
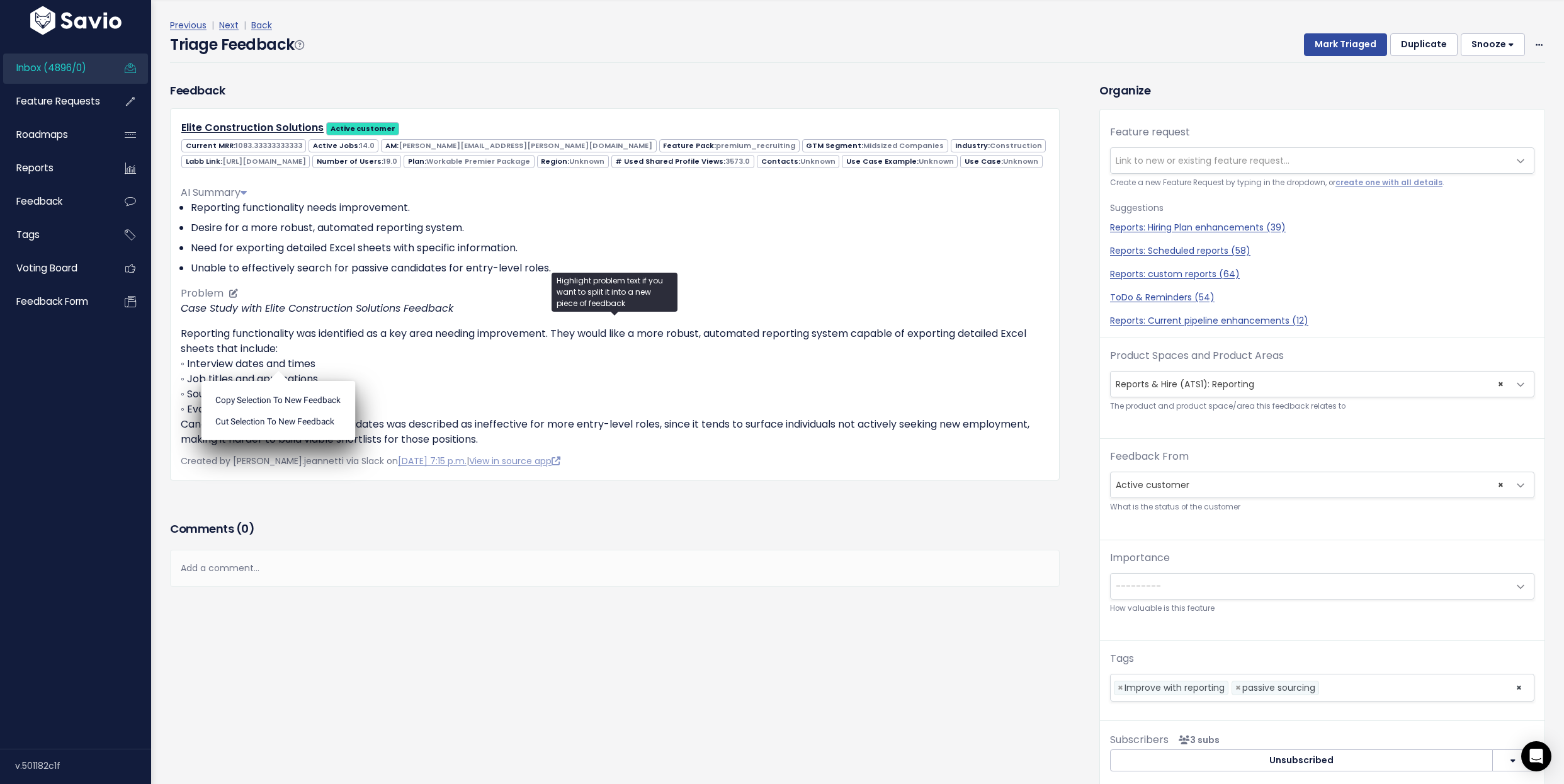
click at [318, 365] on p "Reporting functionality was identified as a key area needing improvement. They …" at bounding box center [615, 387] width 869 height 121
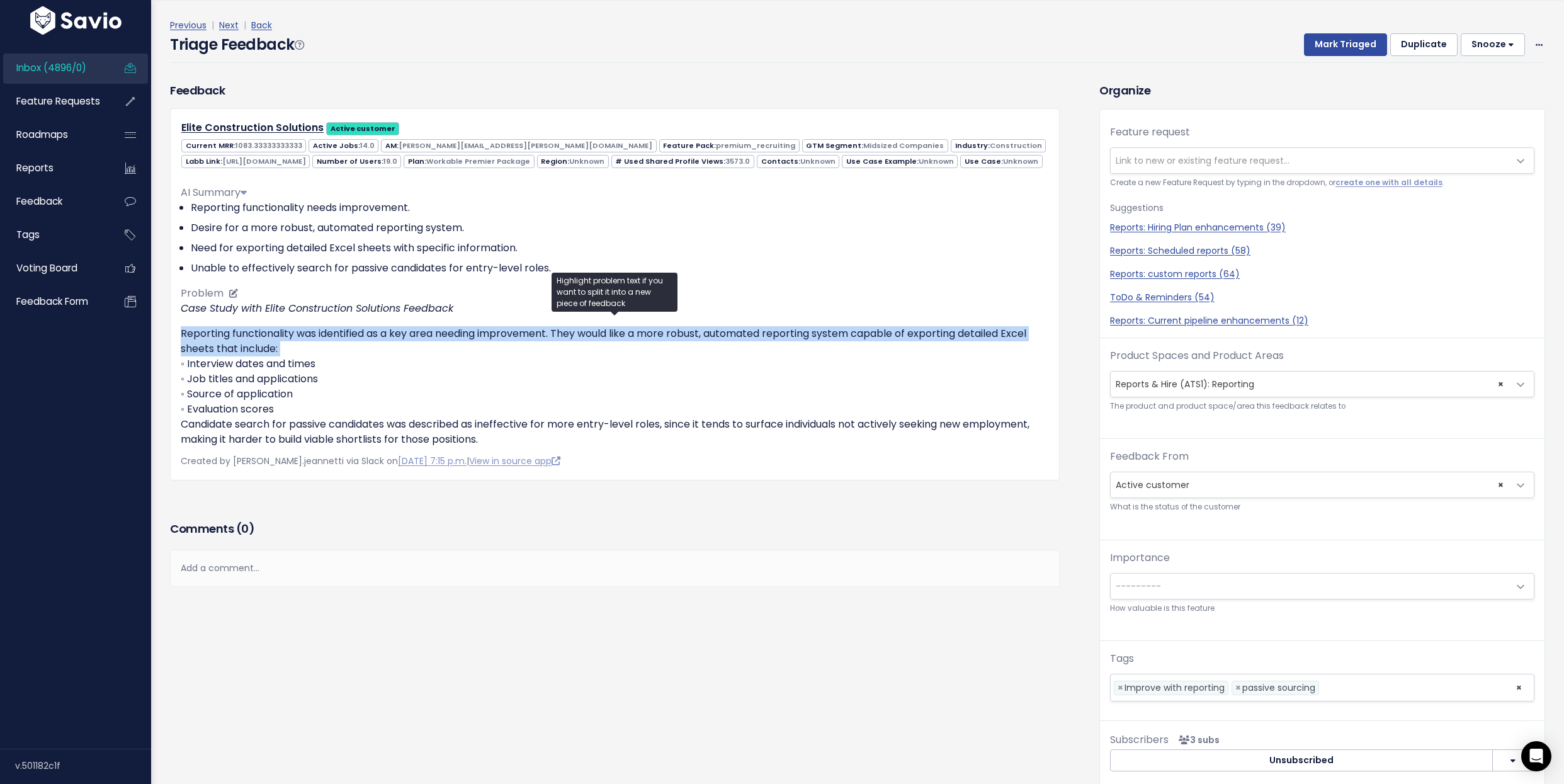
click at [318, 365] on p "Reporting functionality was identified as a key area needing improvement. They …" at bounding box center [615, 387] width 869 height 121
click at [393, 357] on p "Reporting functionality was identified as a key area needing improvement. They …" at bounding box center [615, 387] width 869 height 121
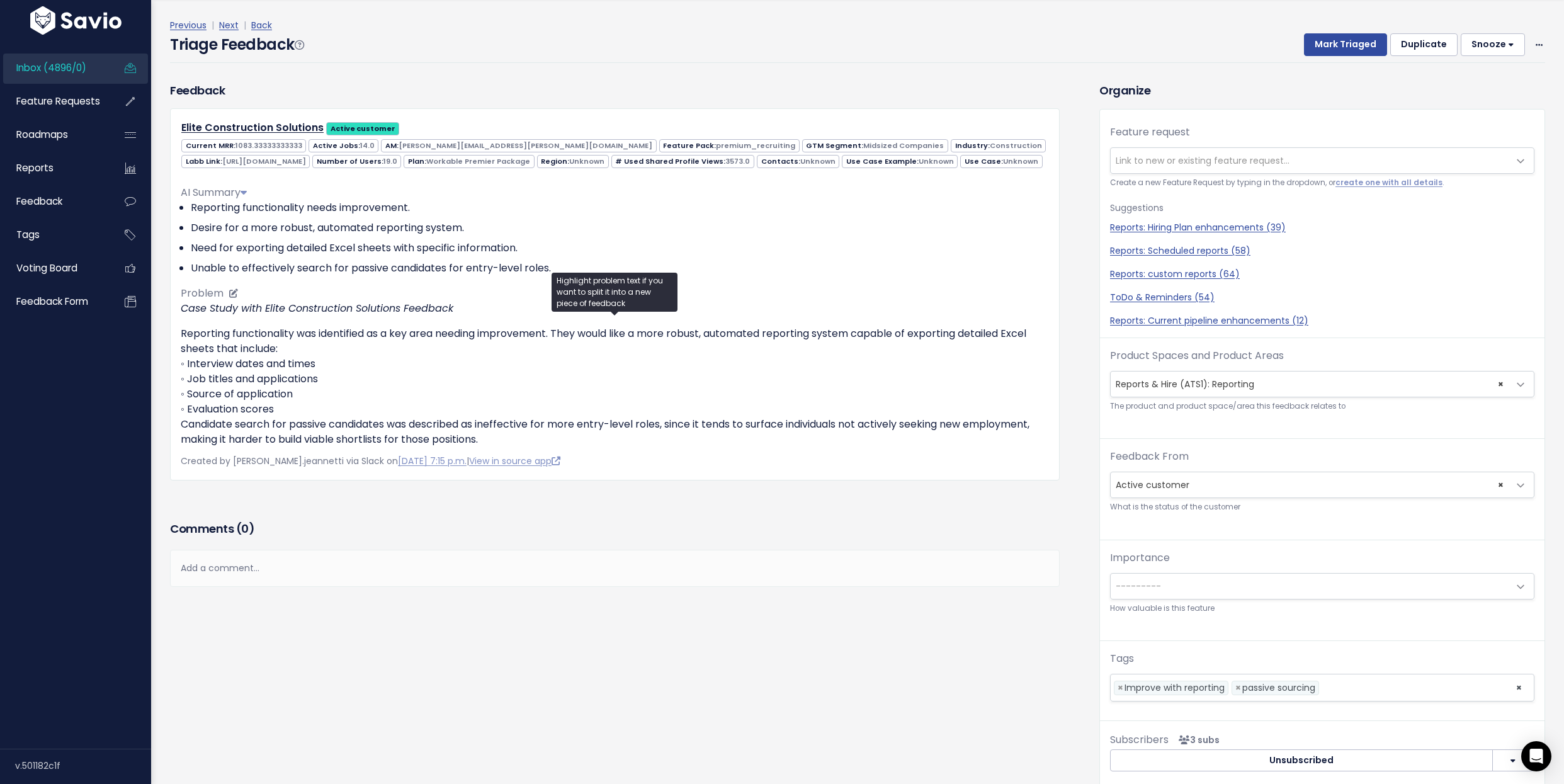
click at [393, 357] on p "Reporting functionality was identified as a key area needing improvement. They …" at bounding box center [615, 387] width 869 height 121
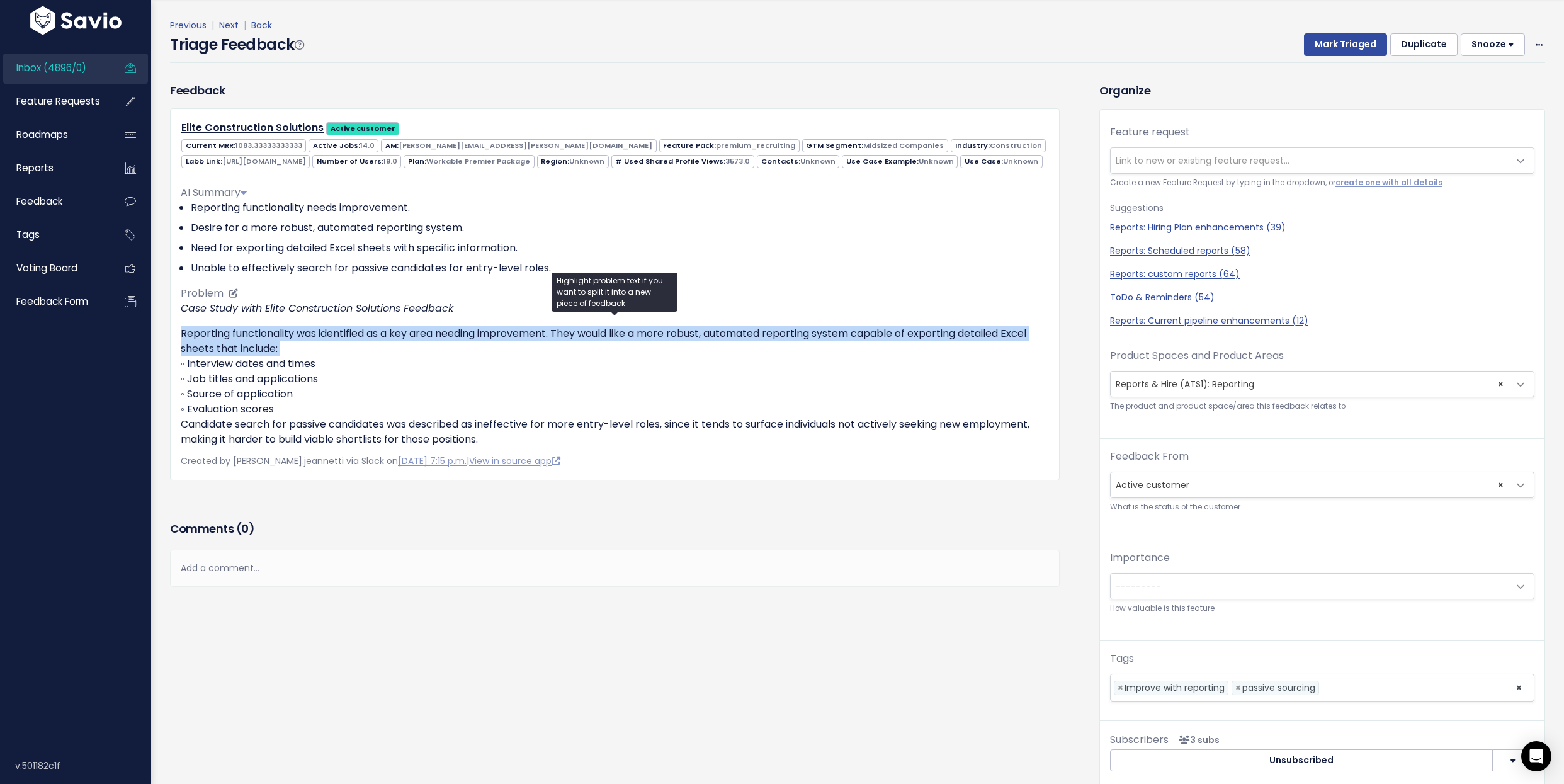
click at [393, 357] on p "Reporting functionality was identified as a key area needing improvement. They …" at bounding box center [615, 387] width 869 height 121
click at [487, 364] on p "Reporting functionality was identified as a key area needing improvement. They …" at bounding box center [615, 387] width 869 height 121
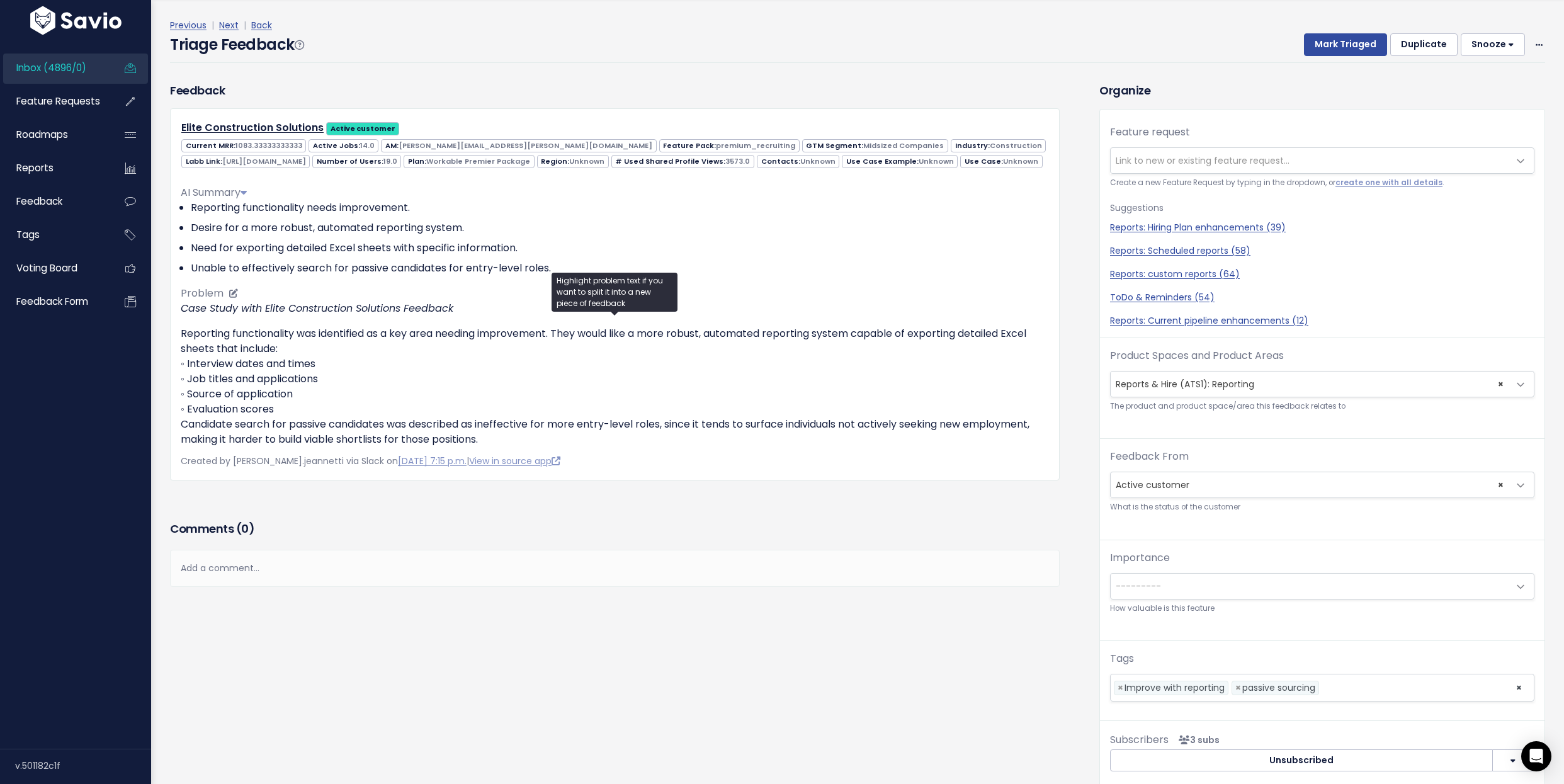
click at [464, 447] on p "Reporting functionality was identified as a key area needing improvement. They …" at bounding box center [615, 387] width 869 height 121
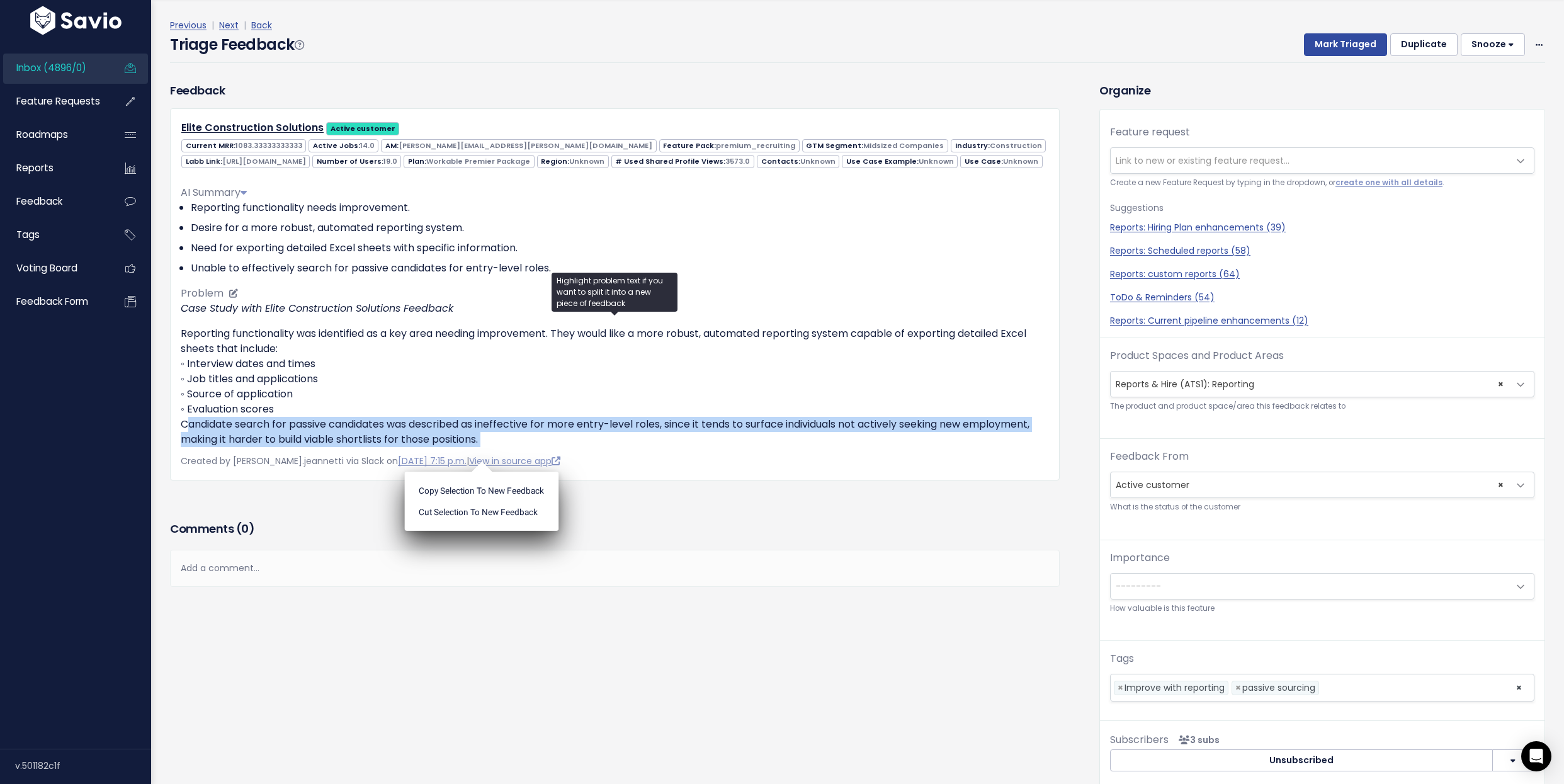
click at [510, 352] on p "Reporting functionality was identified as a key area needing improvement. They …" at bounding box center [615, 387] width 869 height 121
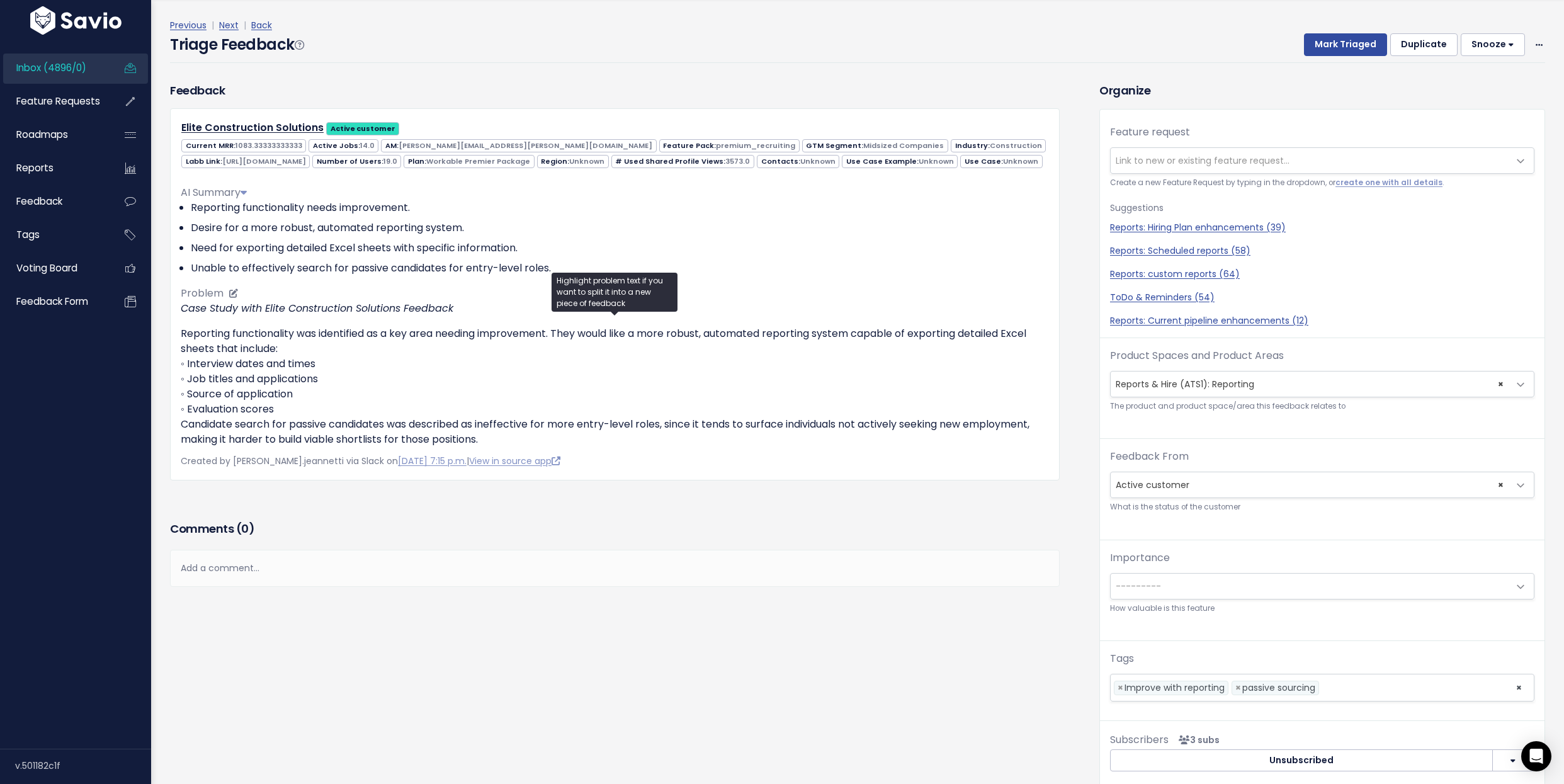
click at [510, 352] on p "Reporting functionality was identified as a key area needing improvement. They …" at bounding box center [615, 387] width 869 height 121
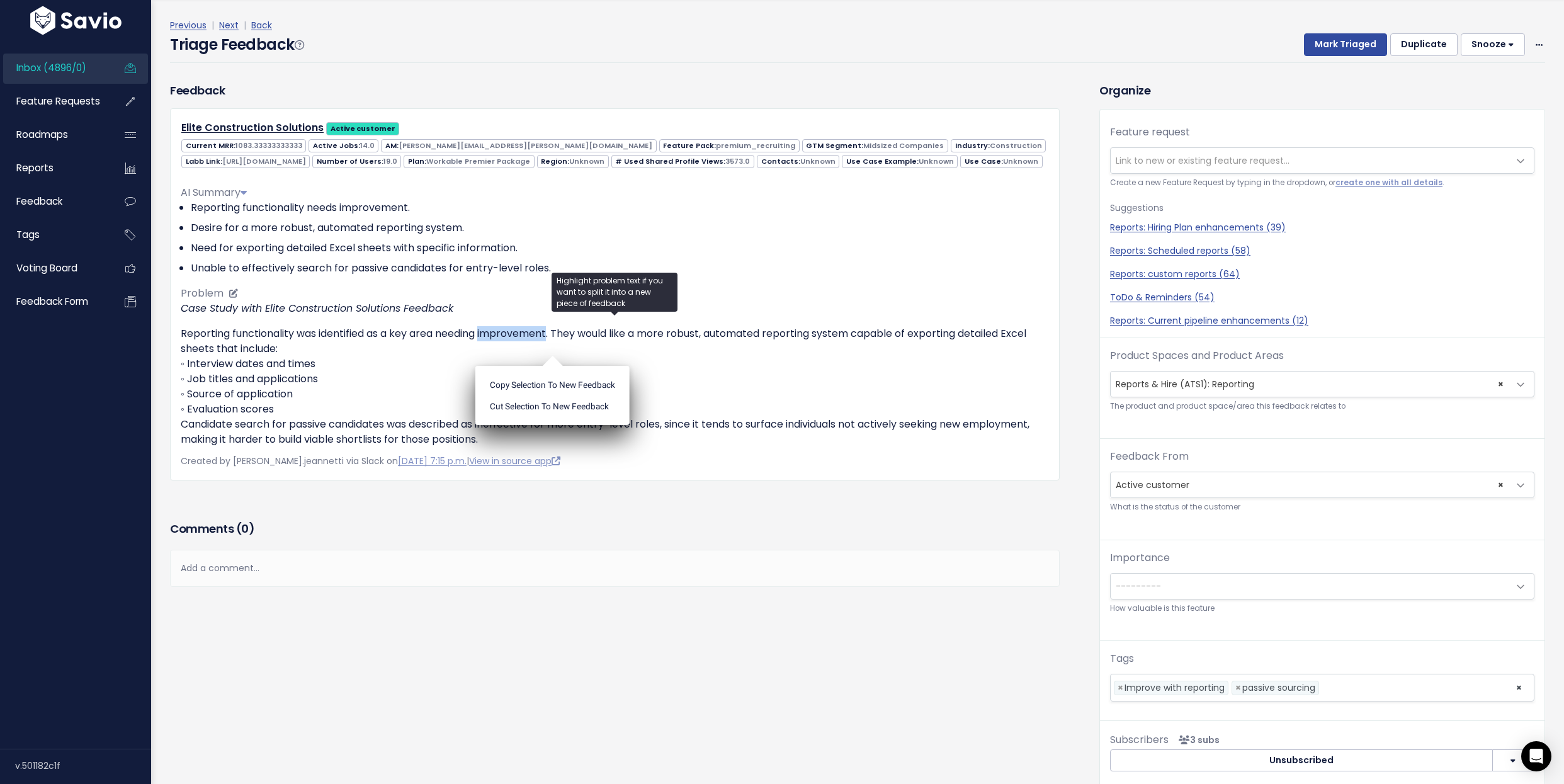
click at [510, 352] on p "Reporting functionality was identified as a key area needing improvement. They …" at bounding box center [615, 387] width 869 height 121
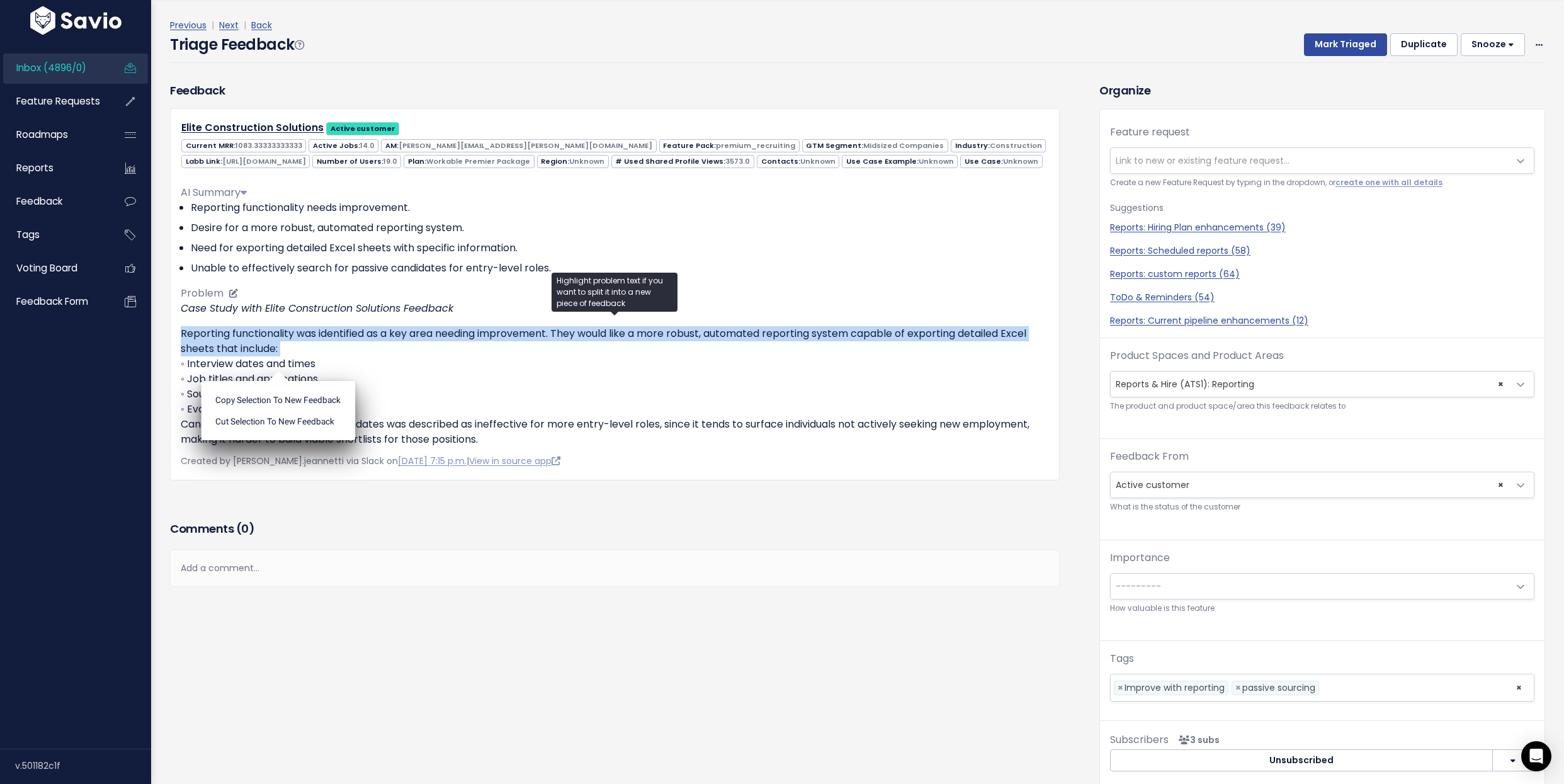
click at [510, 352] on p "Reporting functionality was identified as a key area needing improvement. They …" at bounding box center [615, 387] width 869 height 121
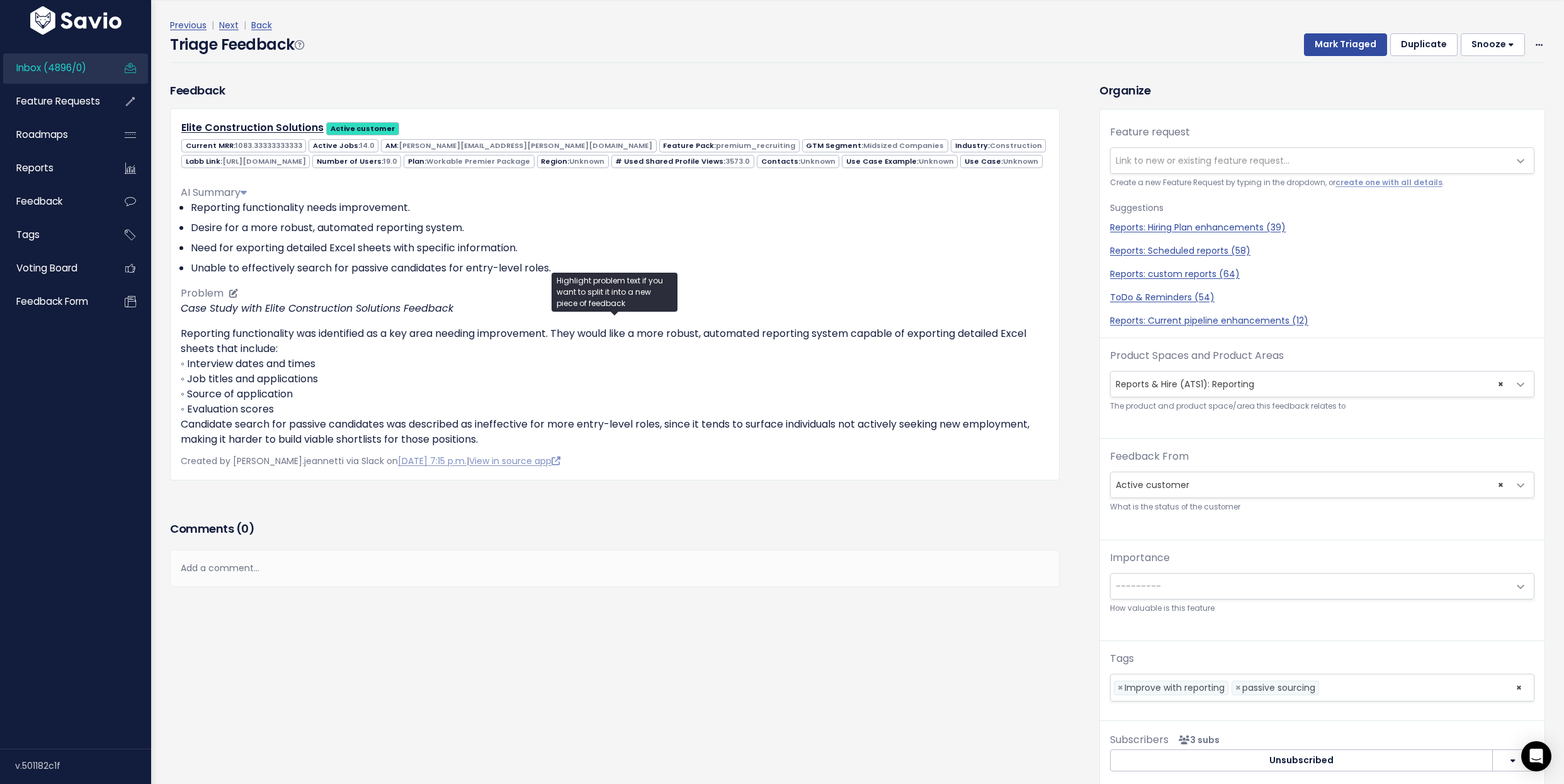
click at [510, 352] on p "Reporting functionality was identified as a key area needing improvement. They …" at bounding box center [615, 387] width 869 height 121
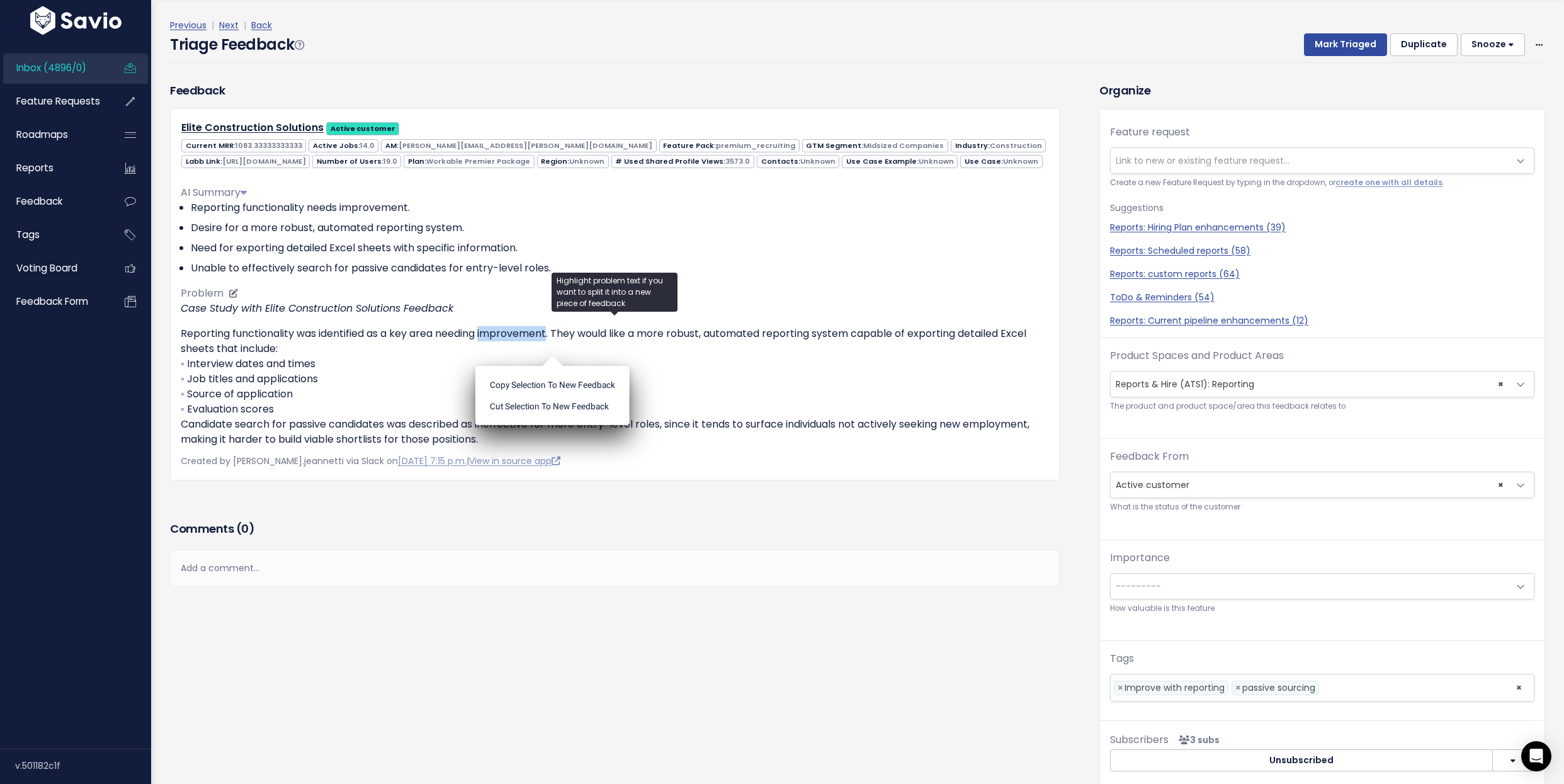
click at [510, 352] on p "Reporting functionality was identified as a key area needing improvement. They …" at bounding box center [615, 387] width 869 height 121
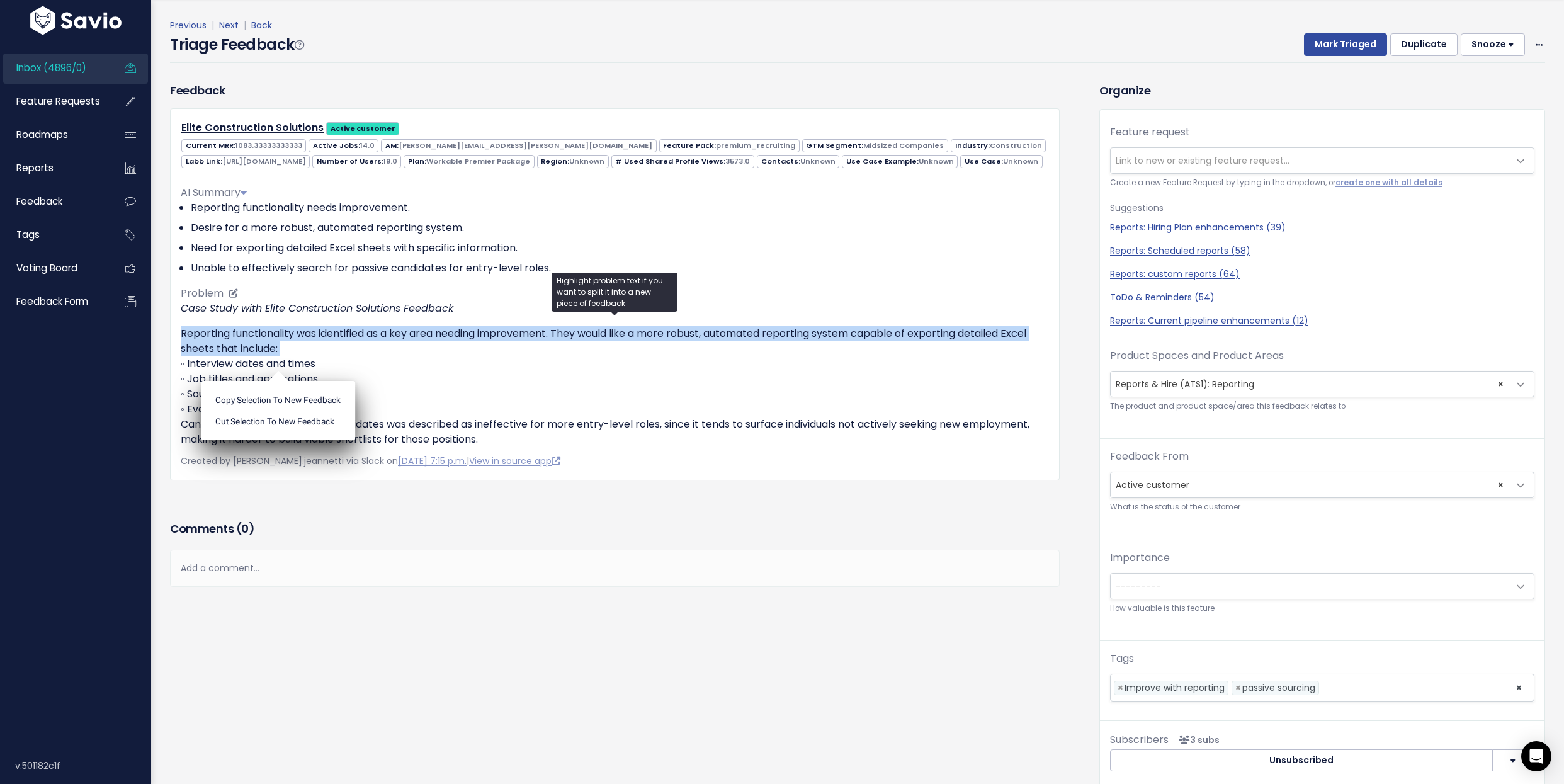
click at [512, 354] on p "Reporting functionality was identified as a key area needing improvement. They …" at bounding box center [615, 387] width 869 height 121
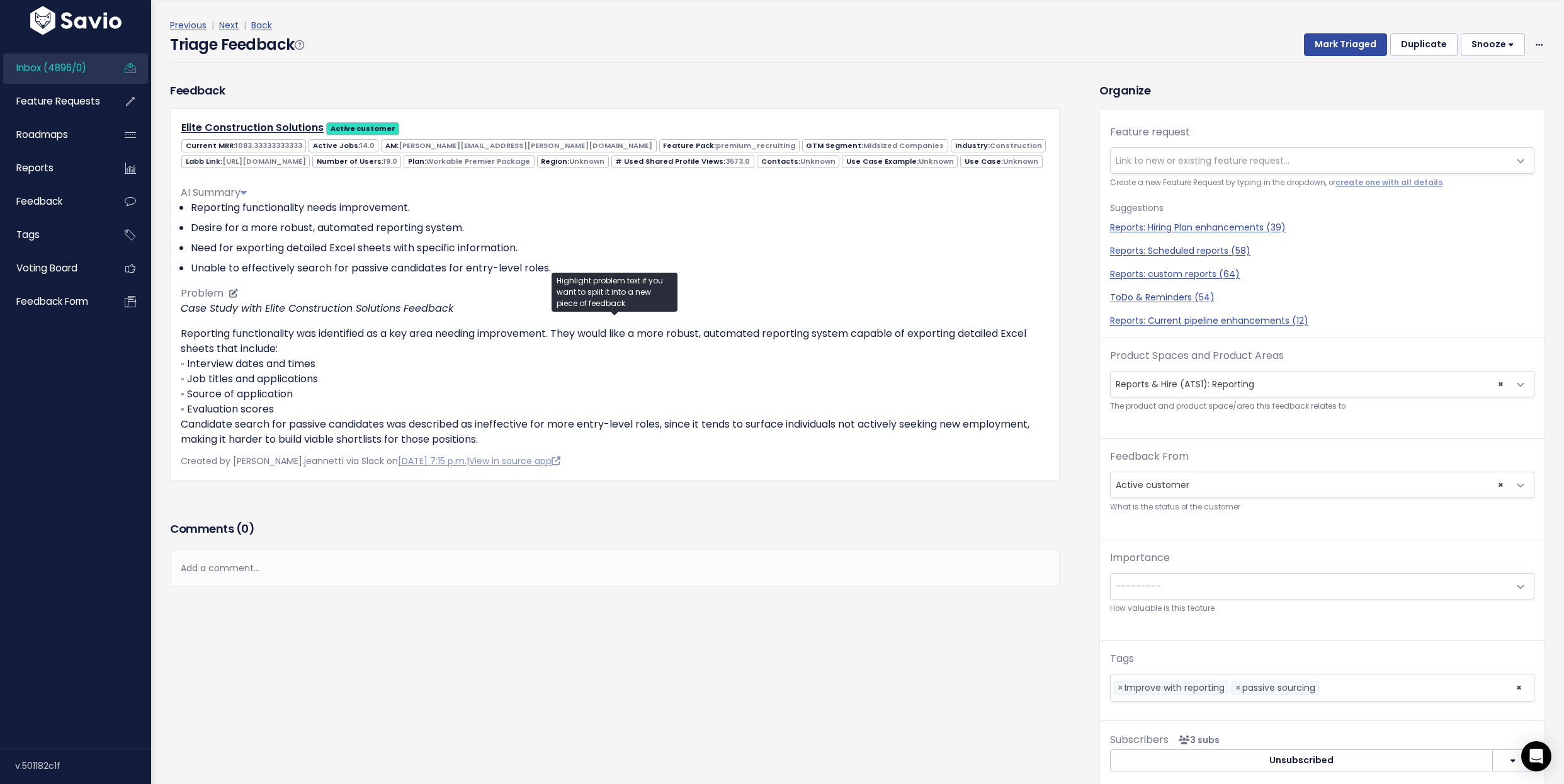
click at [512, 354] on p "Reporting functionality was identified as a key area needing improvement. They …" at bounding box center [615, 387] width 869 height 121
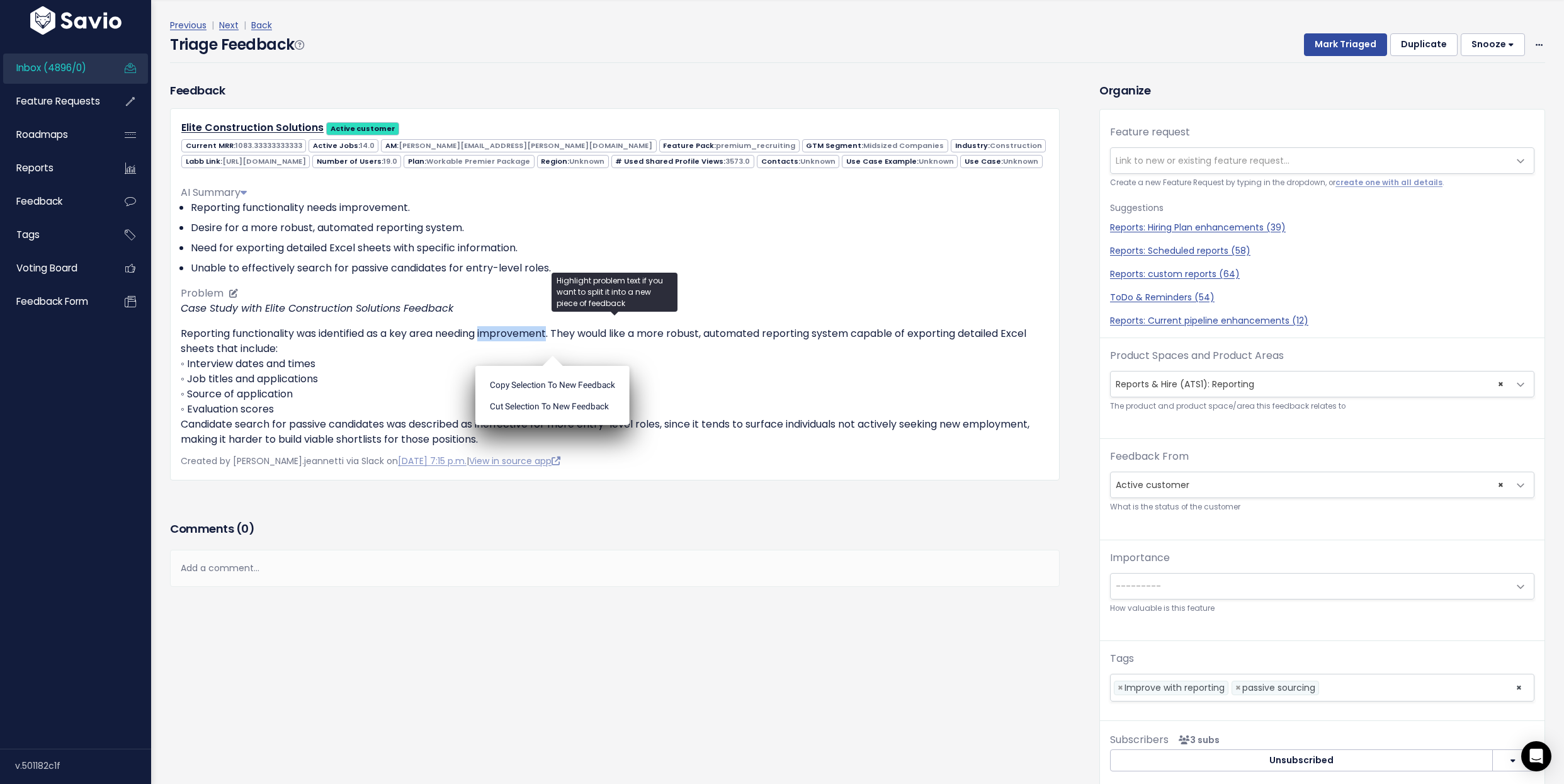
click at [512, 354] on p "Reporting functionality was identified as a key area needing improvement. They …" at bounding box center [615, 387] width 869 height 121
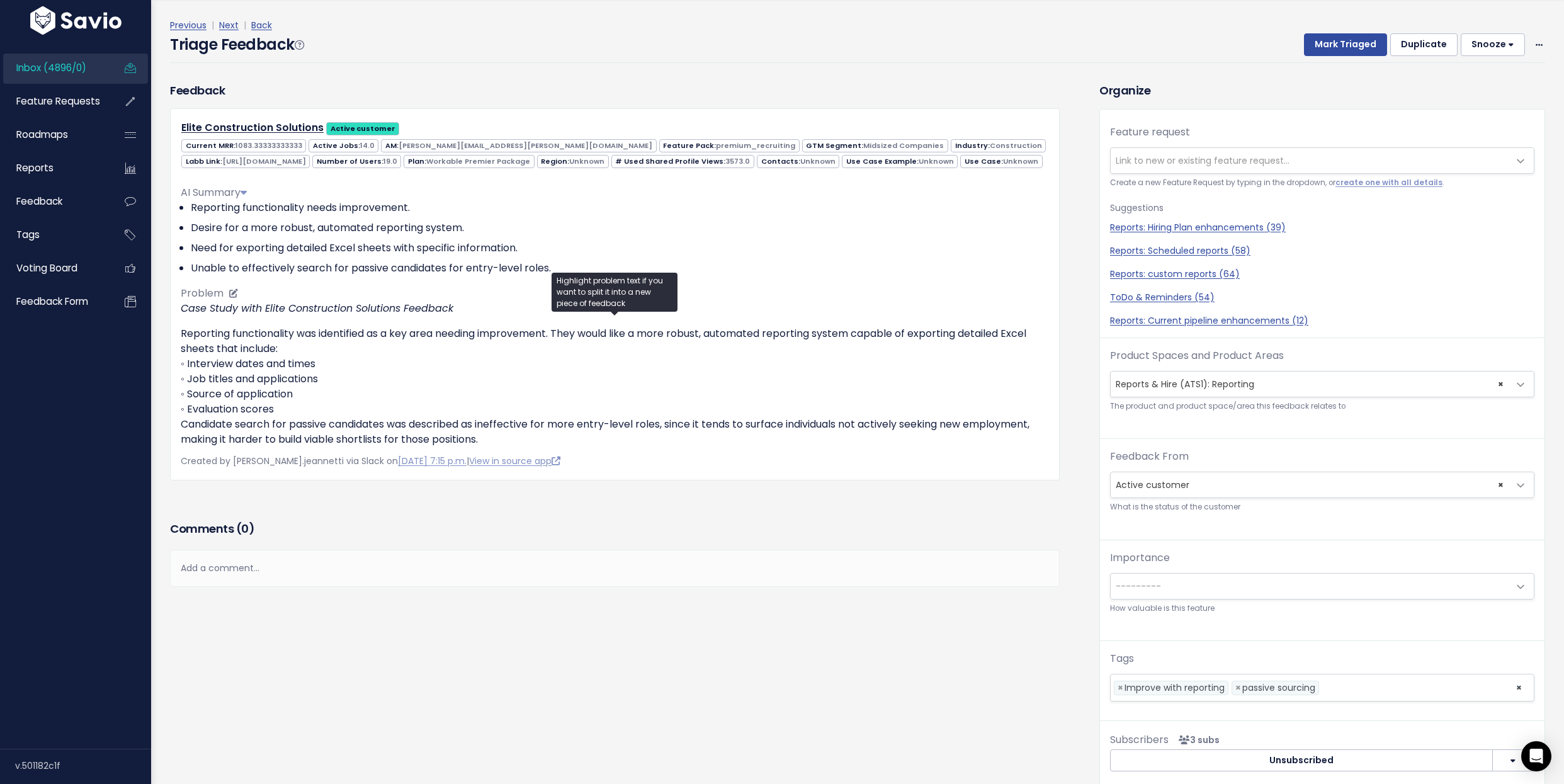
click at [664, 360] on p "Reporting functionality was identified as a key area needing improvement. They …" at bounding box center [615, 387] width 869 height 121
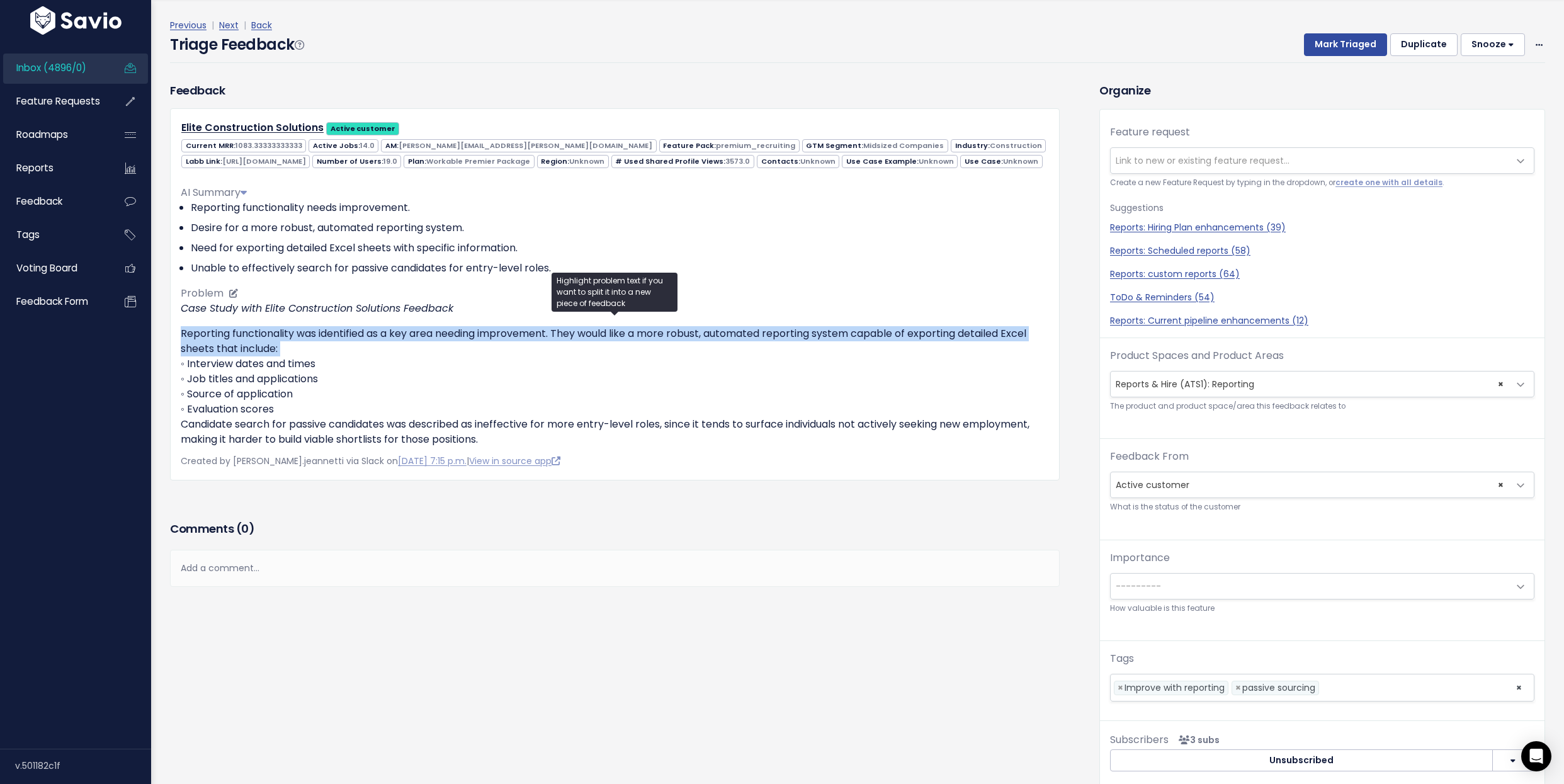
click at [664, 360] on p "Reporting functionality was identified as a key area needing improvement. They …" at bounding box center [615, 387] width 869 height 121
click at [619, 337] on div "Case Study with Elite Construction Solutions Feedback Reporting functionality w…" at bounding box center [615, 374] width 869 height 146
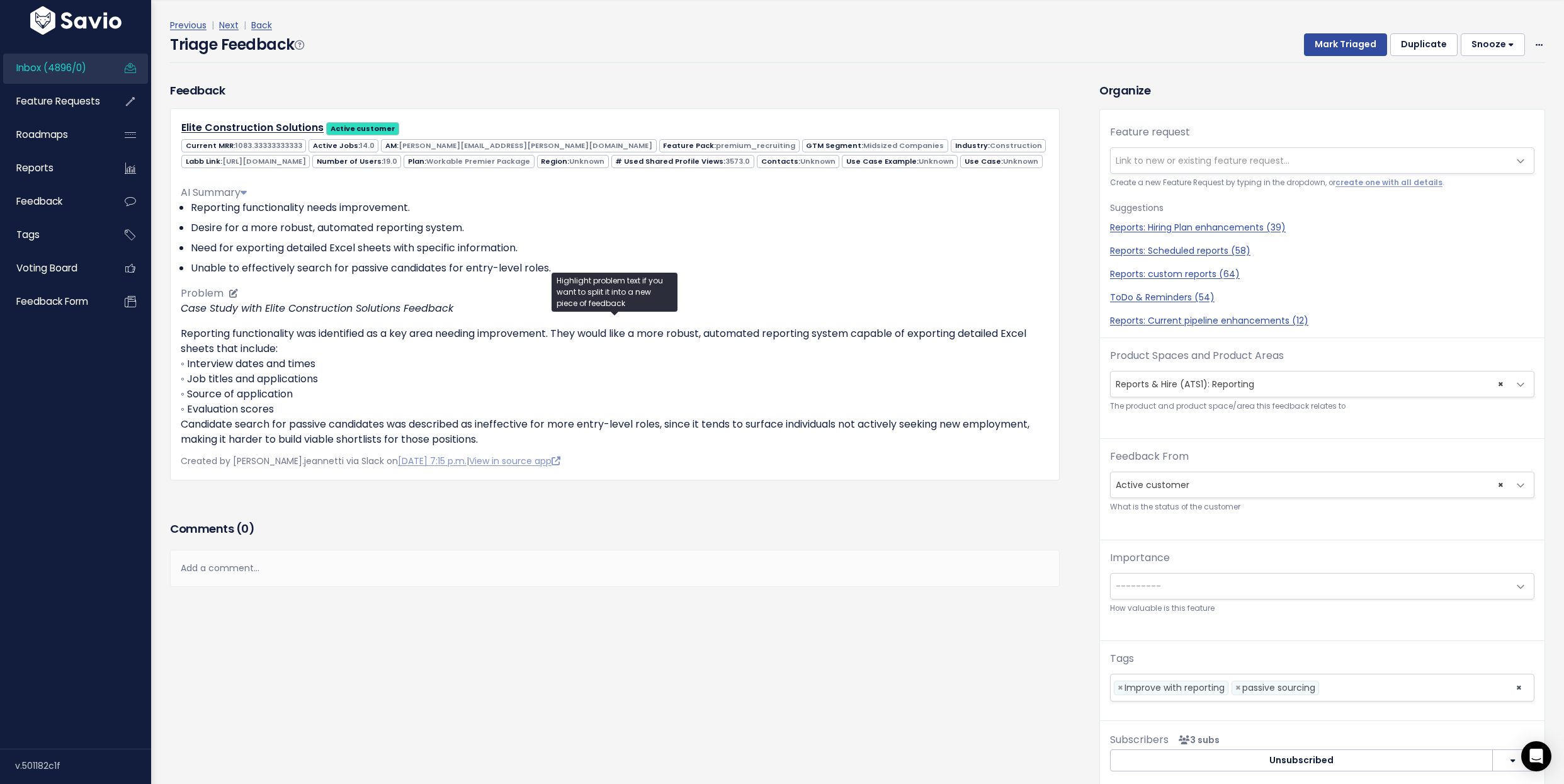
click at [619, 337] on div "Case Study with Elite Construction Solutions Feedback Reporting functionality w…" at bounding box center [615, 374] width 869 height 146
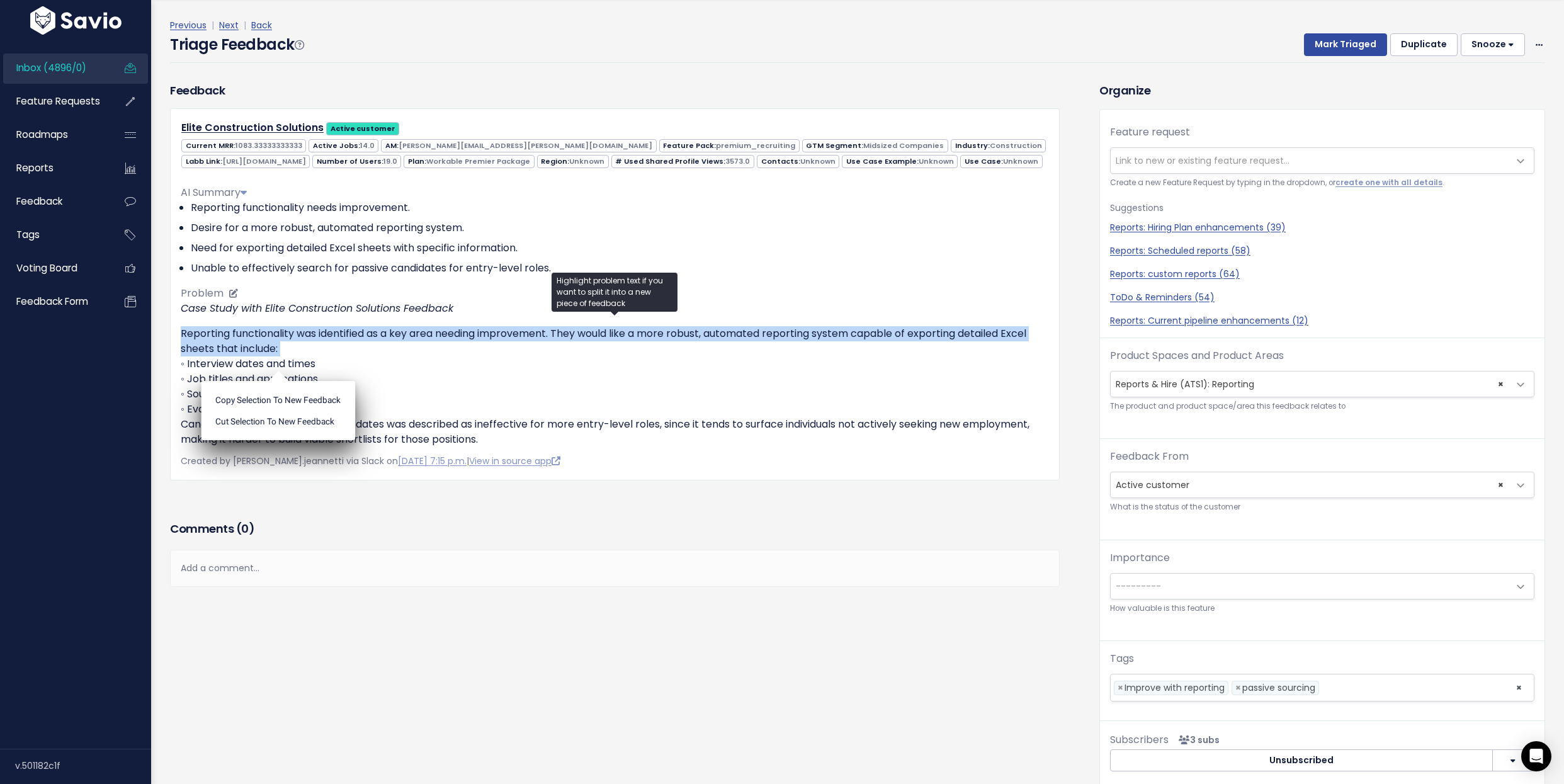
click at [619, 337] on div "Case Study with Elite Construction Solutions Feedback Reporting functionality w…" at bounding box center [615, 374] width 869 height 146
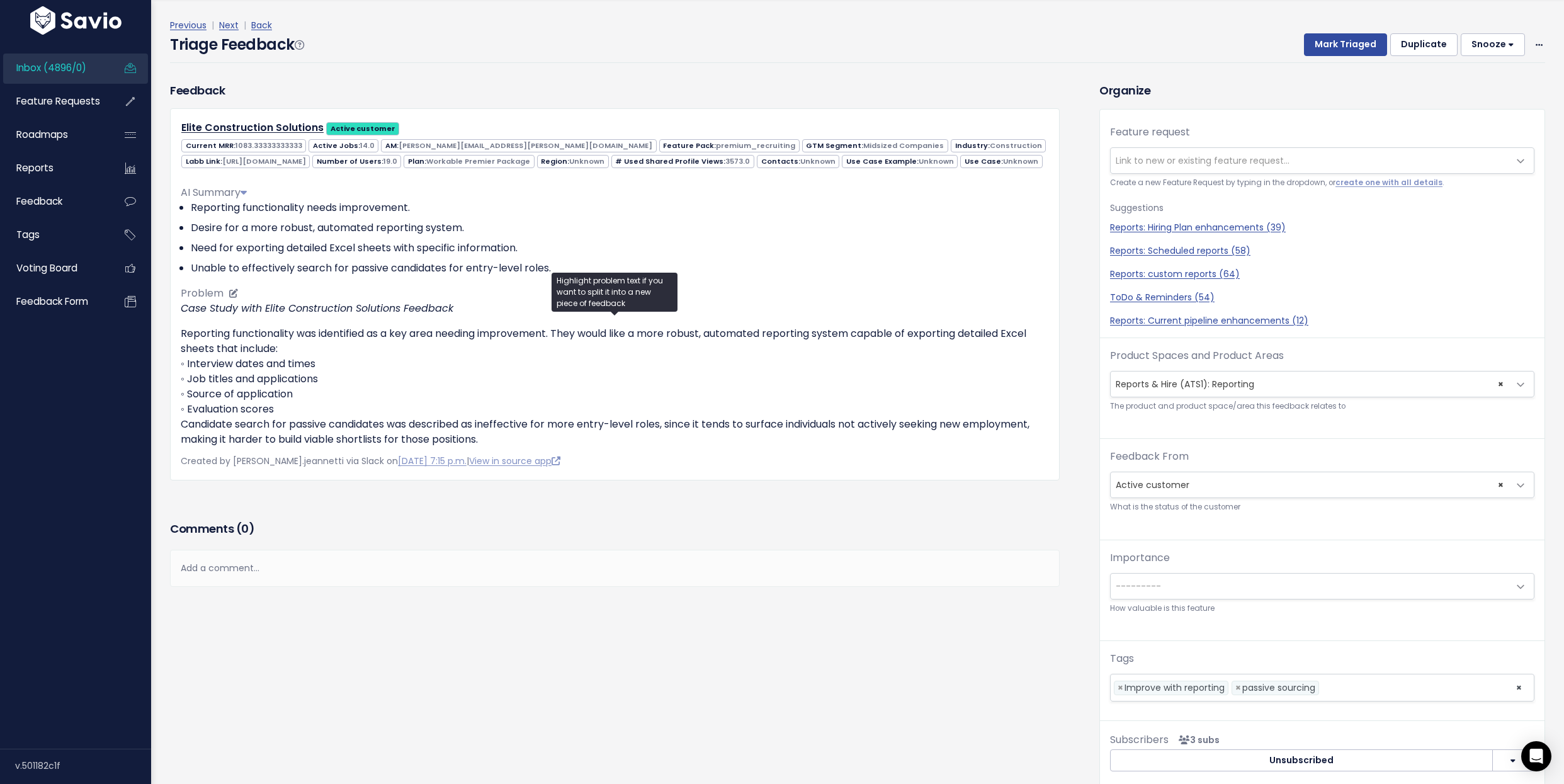
click at [619, 337] on div "Case Study with Elite Construction Solutions Feedback Reporting functionality w…" at bounding box center [615, 374] width 869 height 146
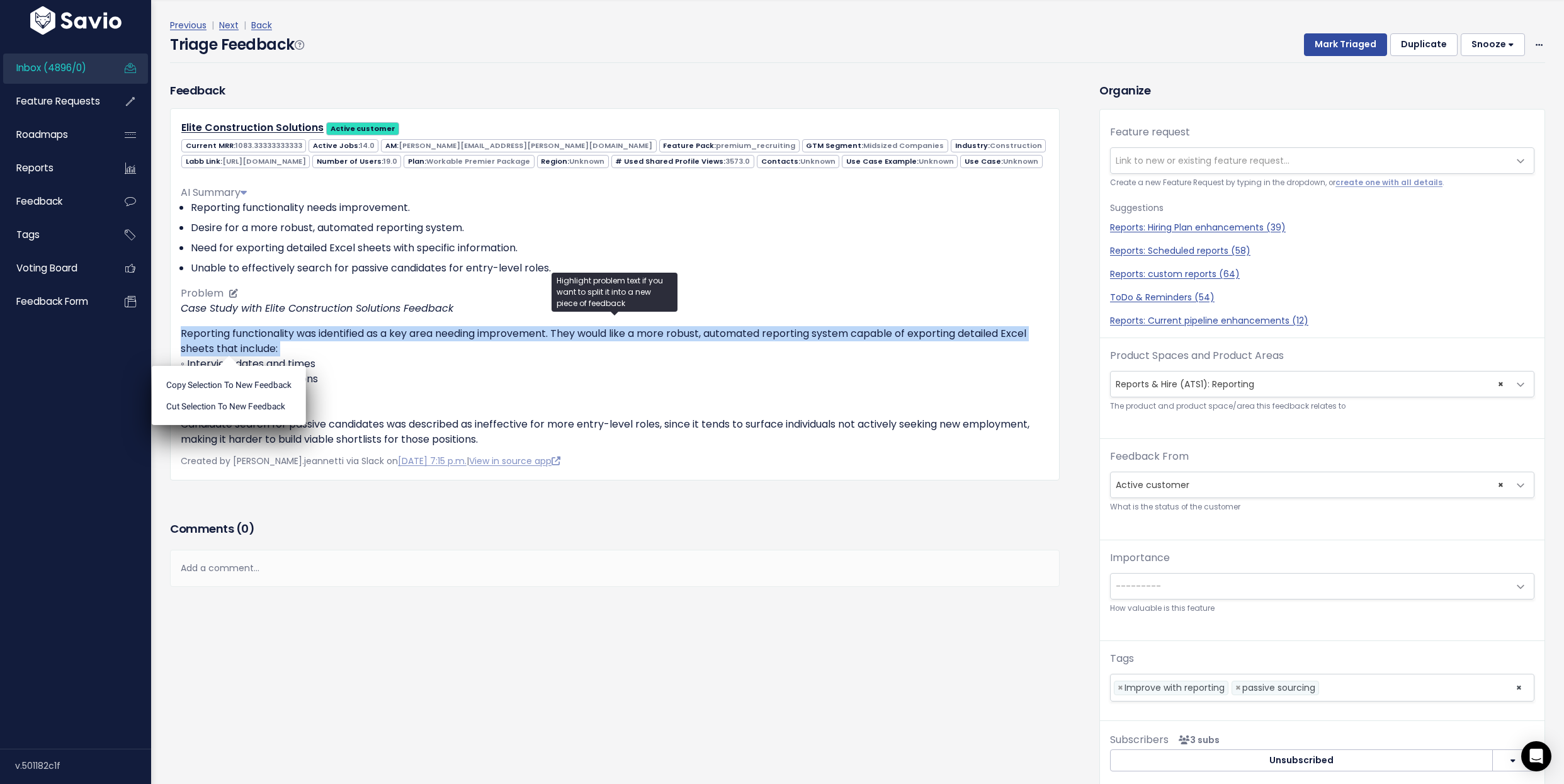
click at [619, 337] on div "Case Study with Elite Construction Solutions Feedback Reporting functionality w…" at bounding box center [615, 374] width 869 height 146
click at [616, 359] on p "Reporting functionality was identified as a key area needing improvement. They …" at bounding box center [615, 387] width 869 height 121
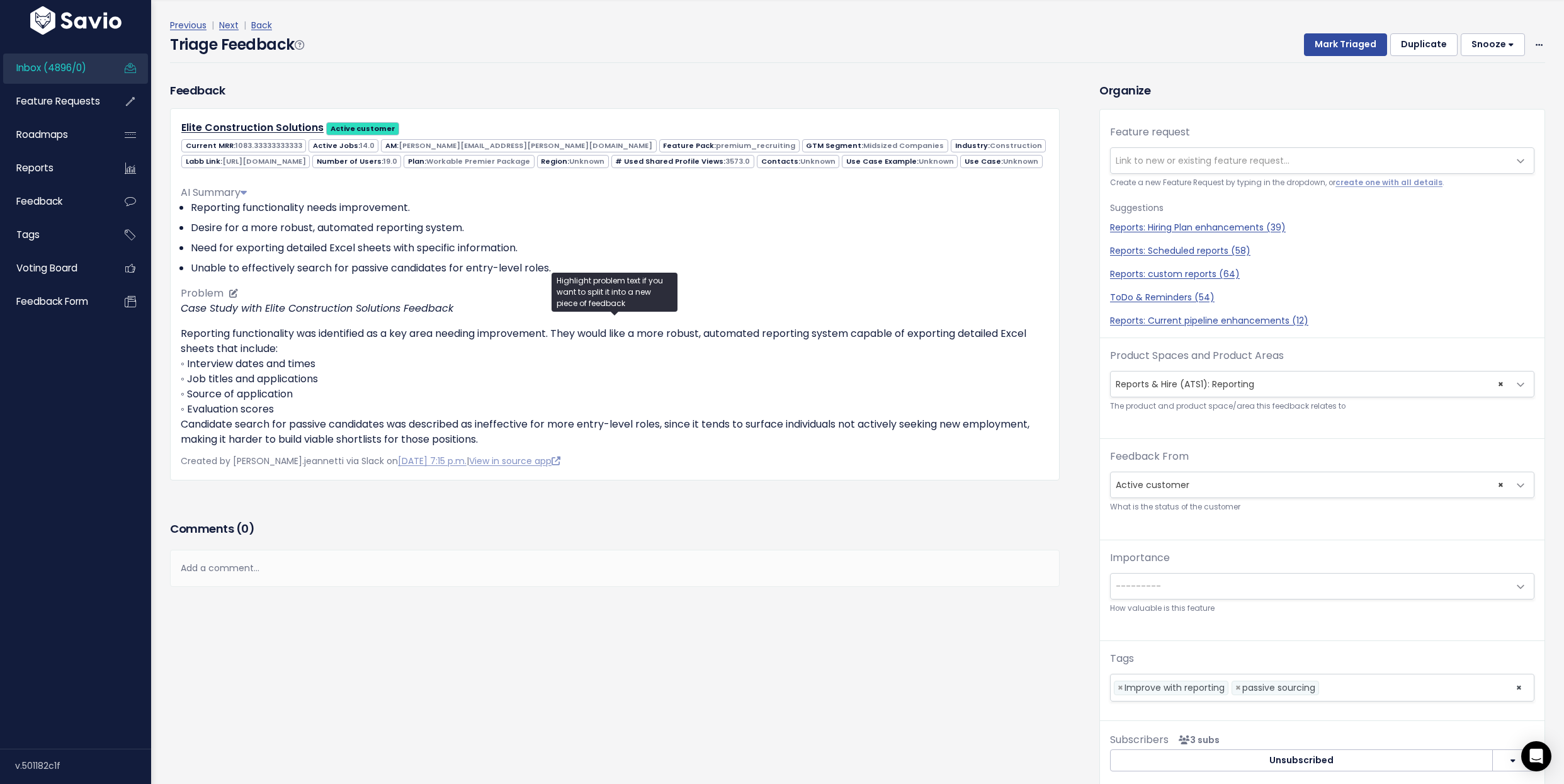
click at [616, 359] on p "Reporting functionality was identified as a key area needing improvement. They …" at bounding box center [615, 387] width 869 height 121
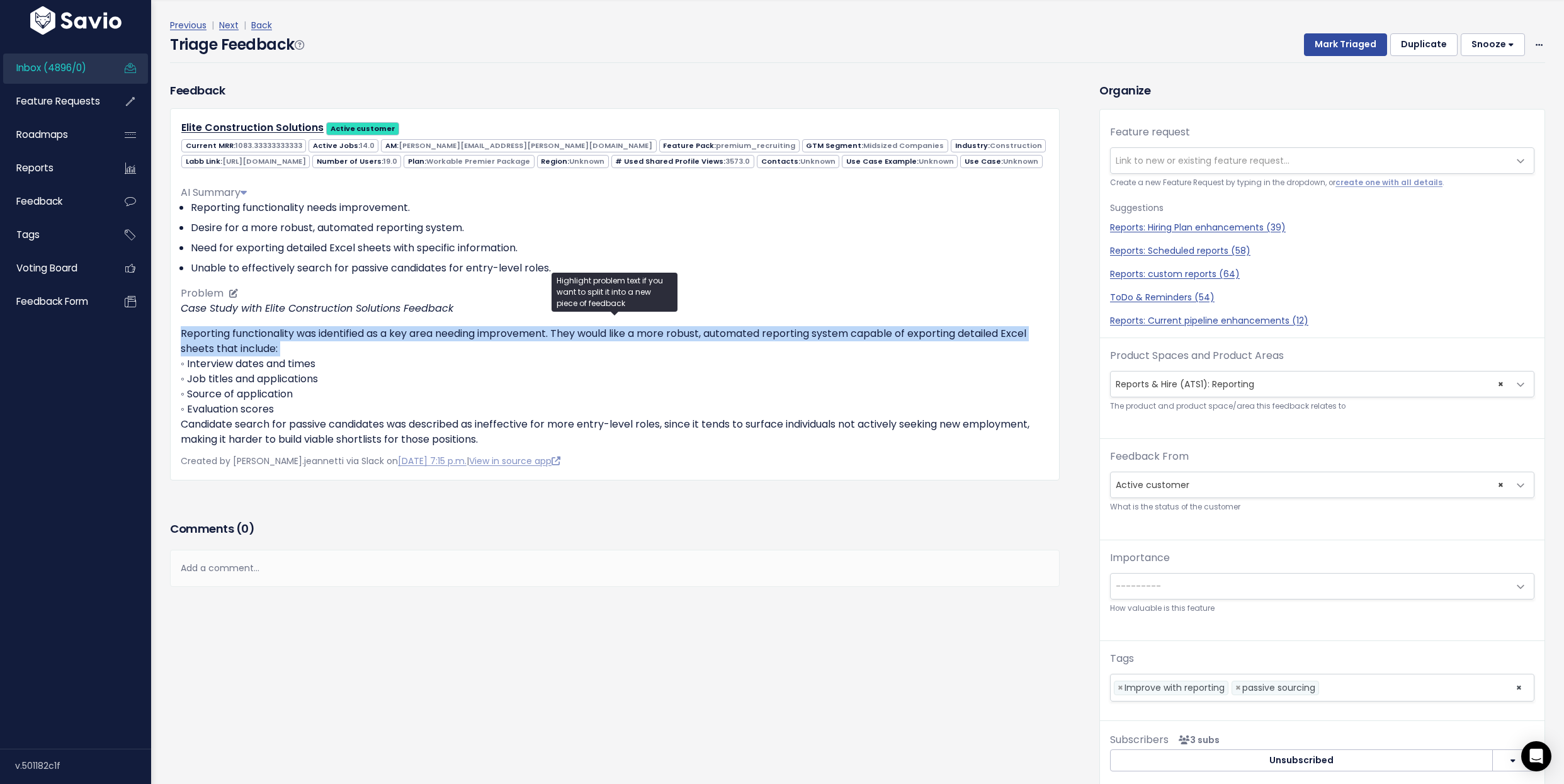
click at [616, 359] on p "Reporting functionality was identified as a key area needing improvement. They …" at bounding box center [615, 387] width 869 height 121
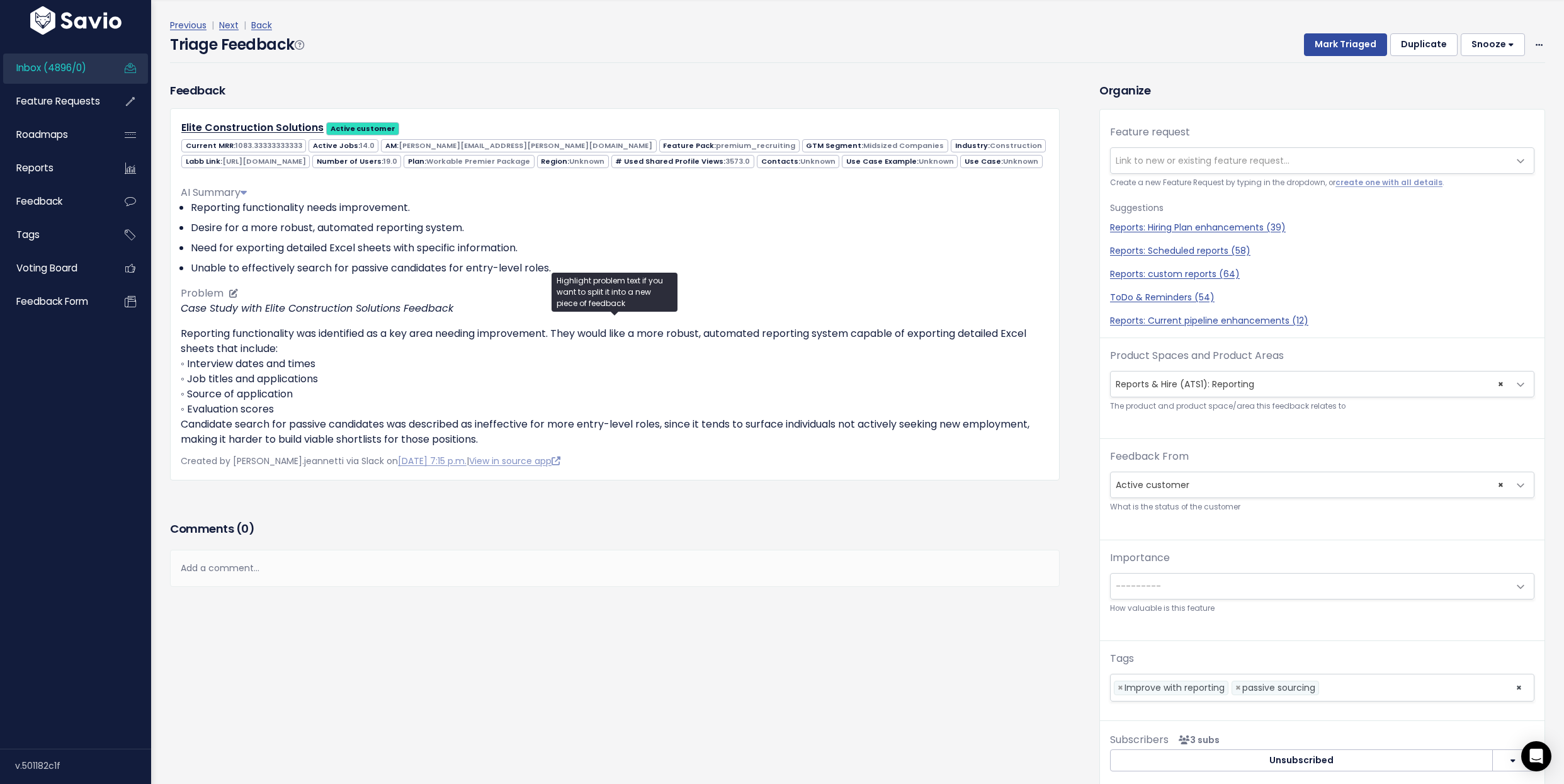
click at [616, 359] on p "Reporting functionality was identified as a key area needing improvement. They …" at bounding box center [615, 387] width 869 height 121
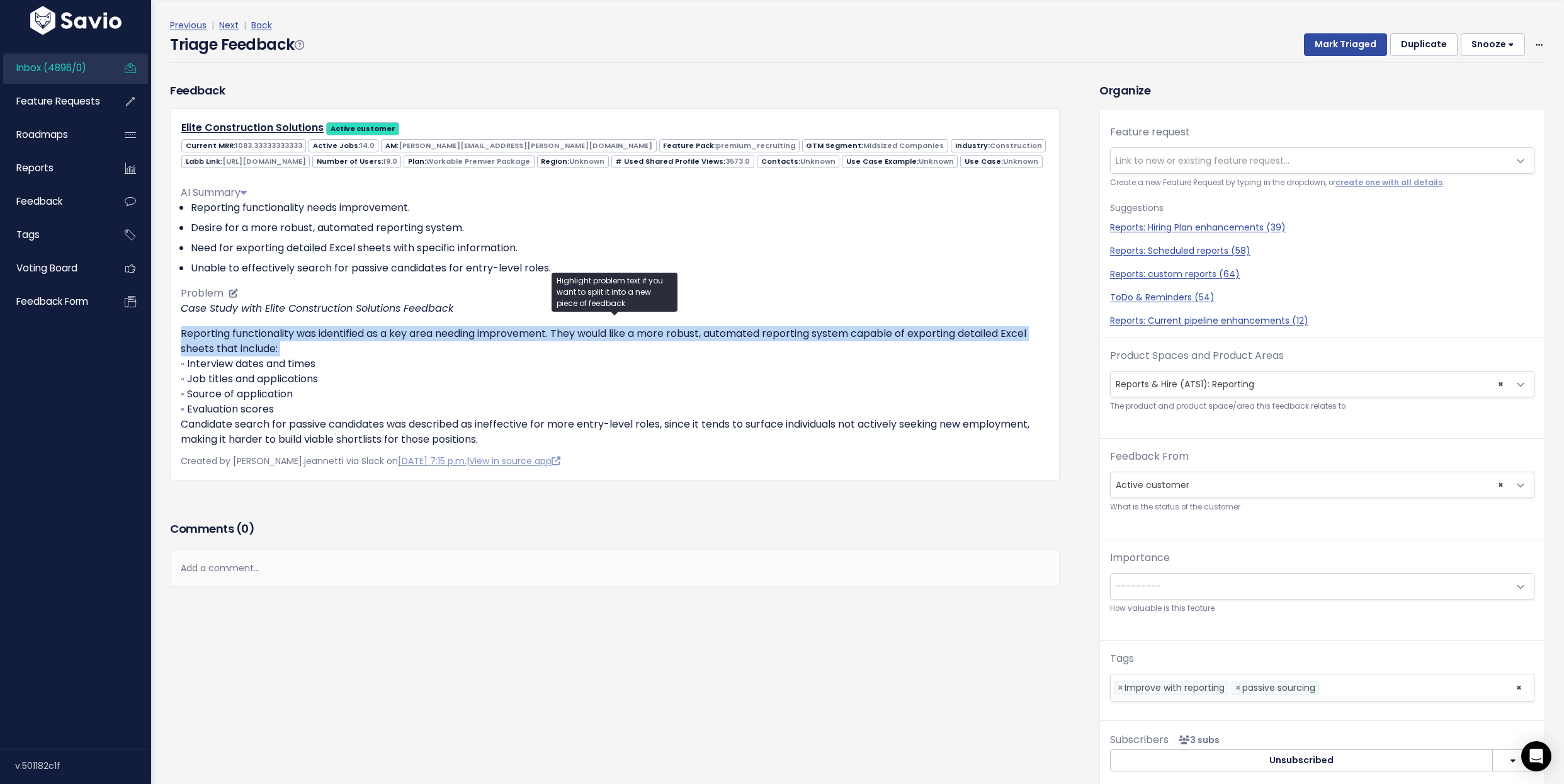
click at [616, 359] on p "Reporting functionality was identified as a key area needing improvement. They …" at bounding box center [615, 387] width 869 height 121
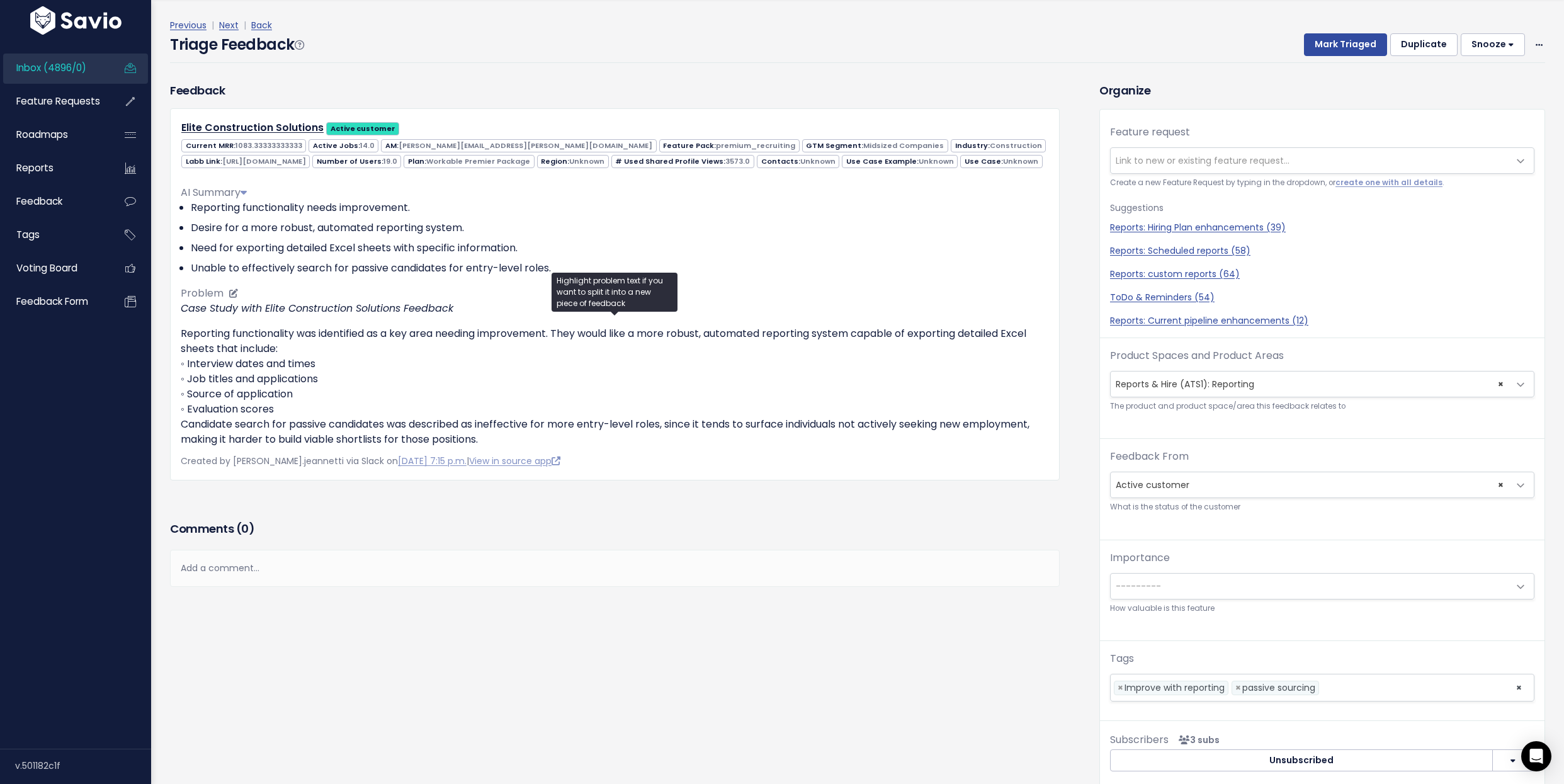
click at [616, 359] on p "Reporting functionality was identified as a key area needing improvement. They …" at bounding box center [615, 387] width 869 height 121
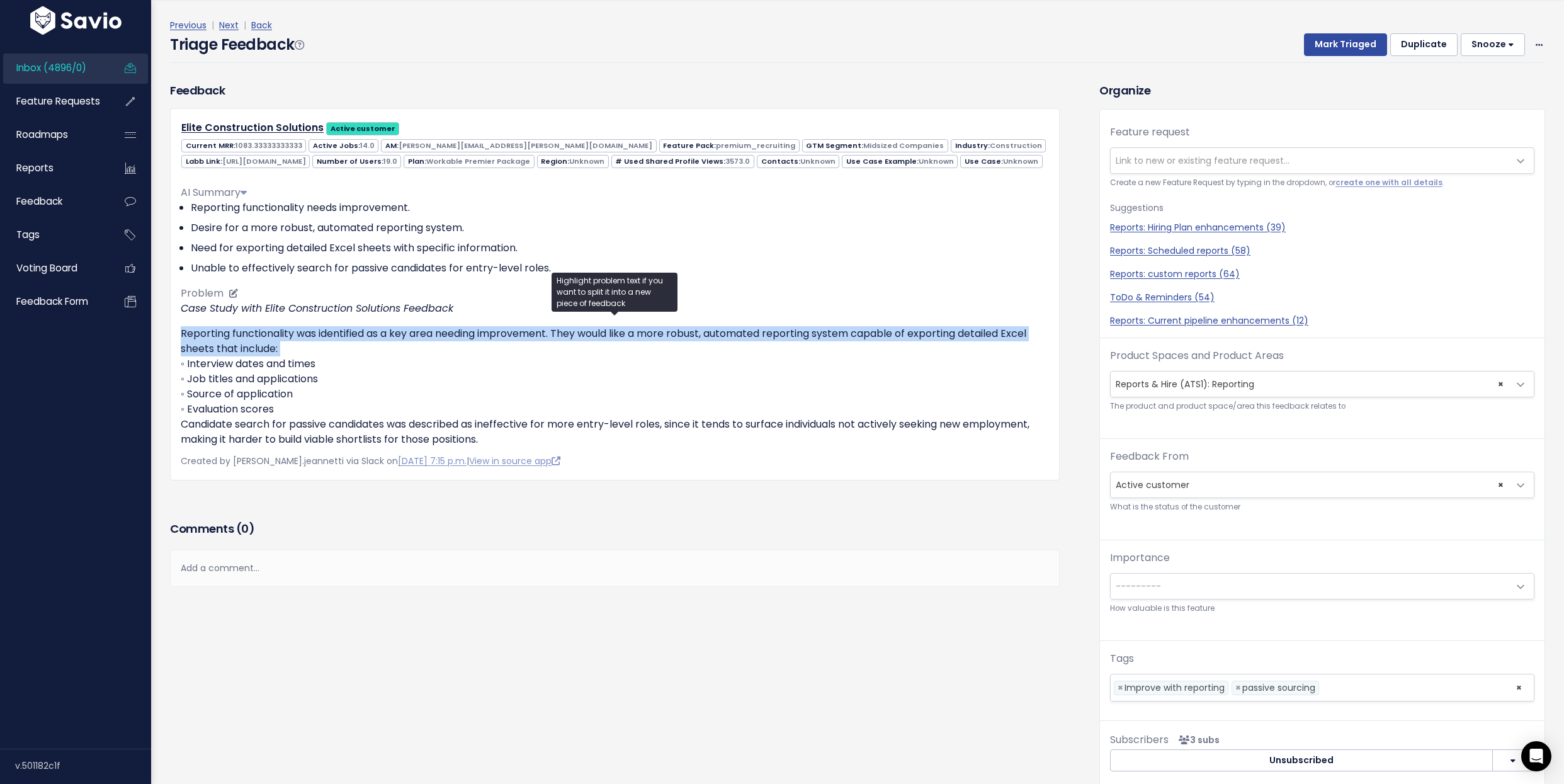
click at [616, 359] on p "Reporting functionality was identified as a key area needing improvement. They …" at bounding box center [615, 387] width 869 height 121
click at [604, 401] on p "Reporting functionality was identified as a key area needing improvement. They …" at bounding box center [615, 387] width 869 height 121
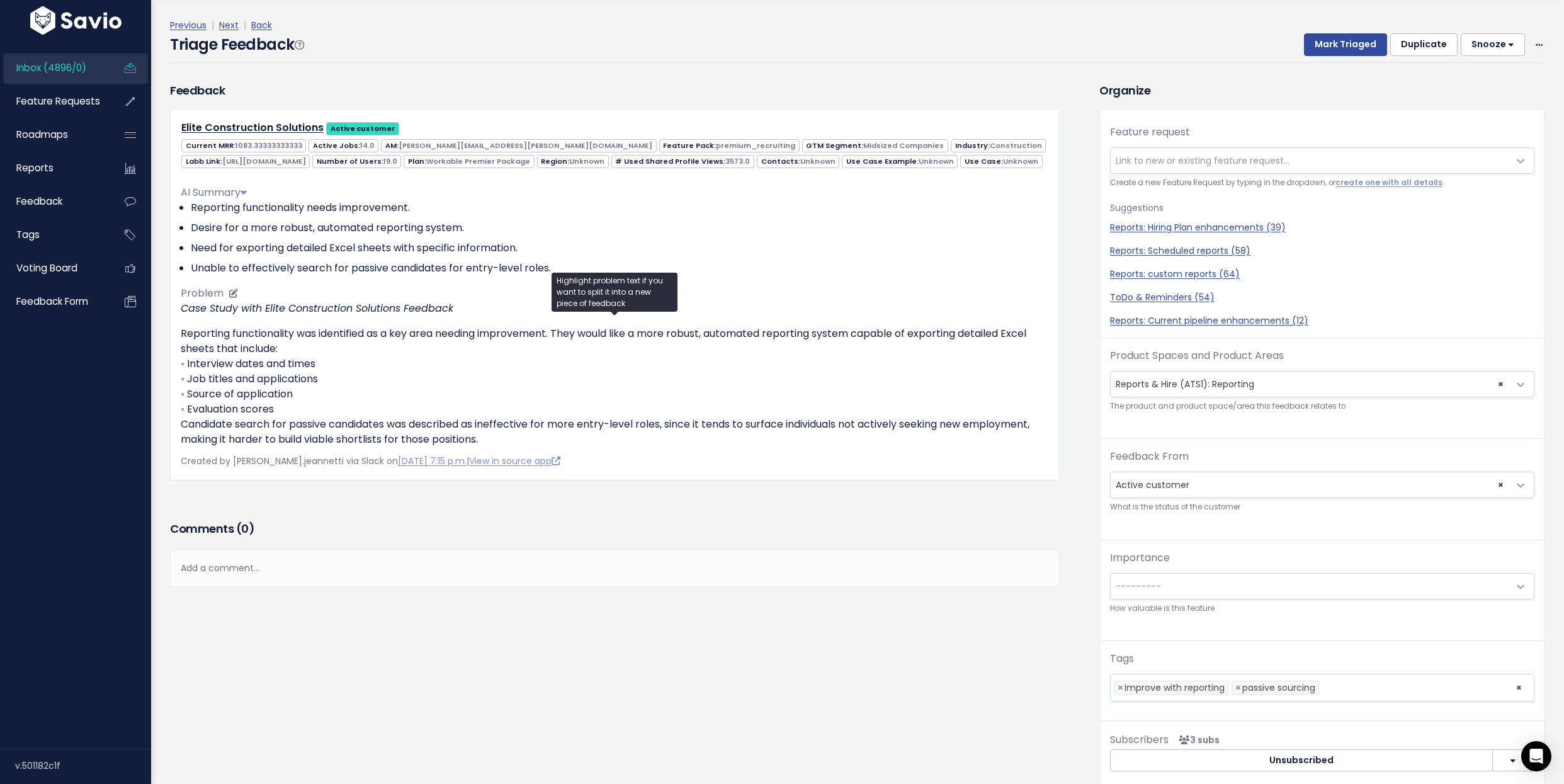
click at [604, 401] on p "Reporting functionality was identified as a key area needing improvement. They …" at bounding box center [615, 387] width 869 height 121
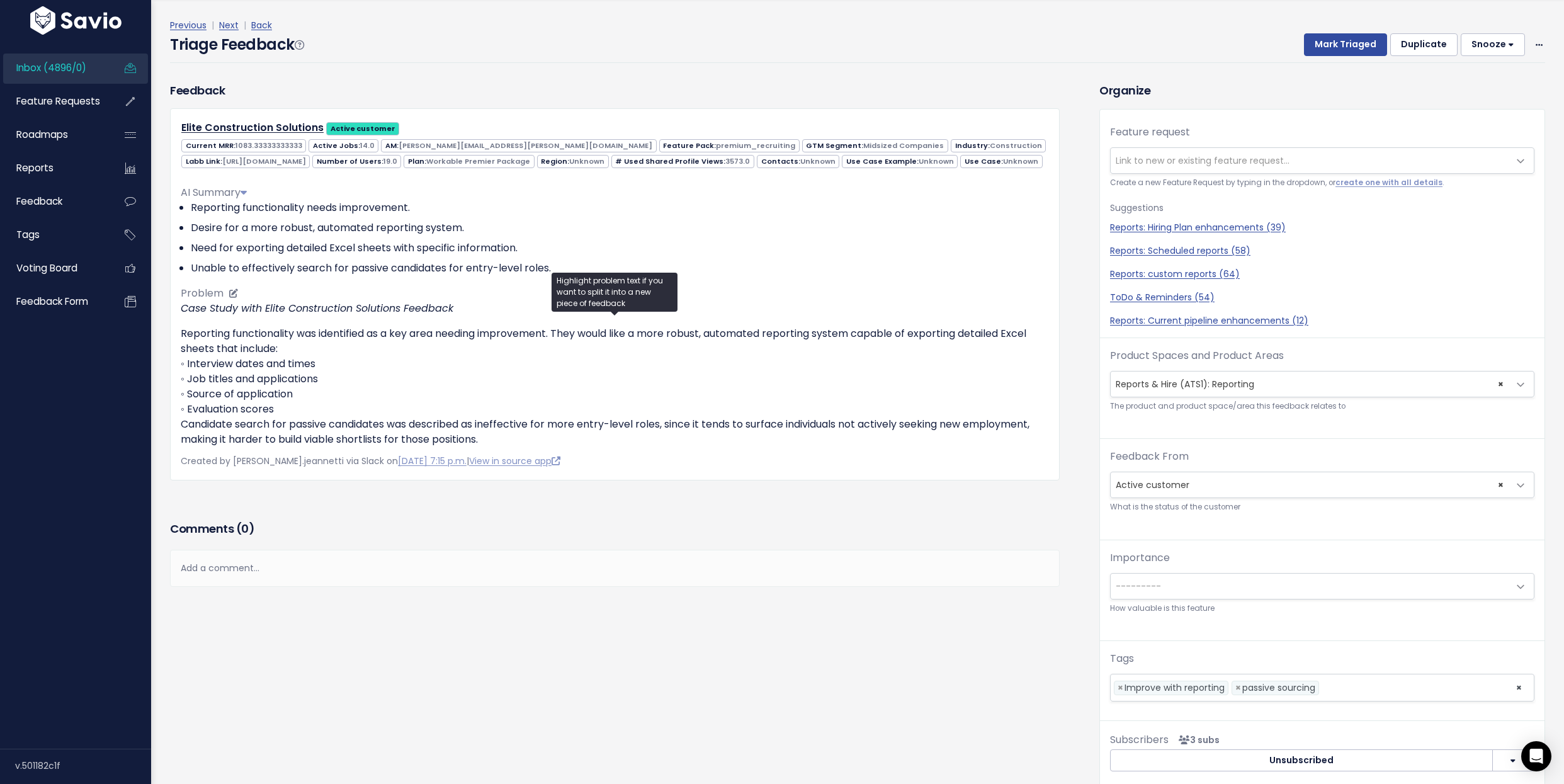
click at [604, 401] on p "Reporting functionality was identified as a key area needing improvement. They …" at bounding box center [615, 387] width 869 height 121
click at [603, 409] on p "Reporting functionality was identified as a key area needing improvement. They …" at bounding box center [615, 387] width 869 height 121
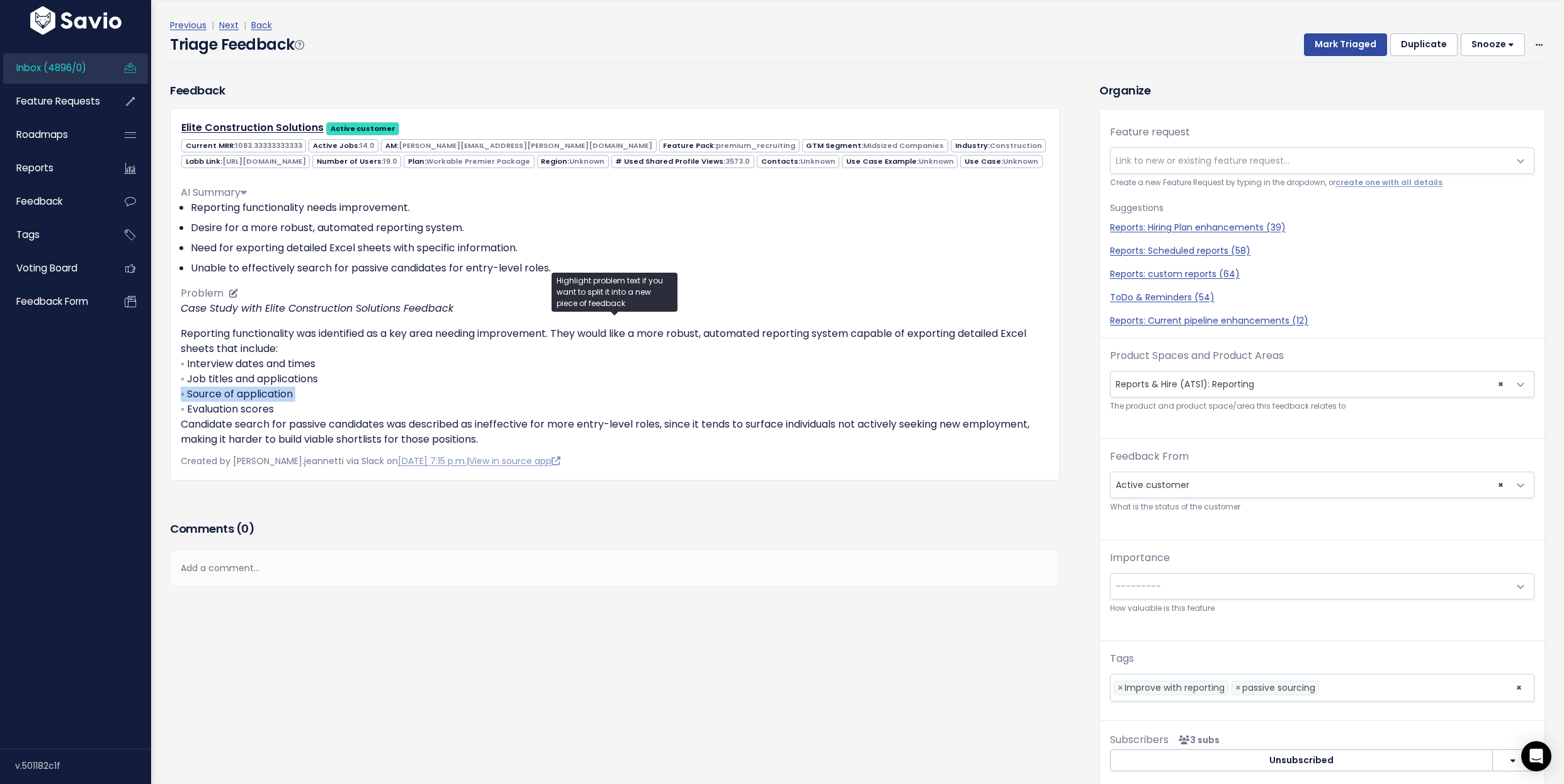
click at [603, 409] on p "Reporting functionality was identified as a key area needing improvement. They …" at bounding box center [615, 387] width 869 height 121
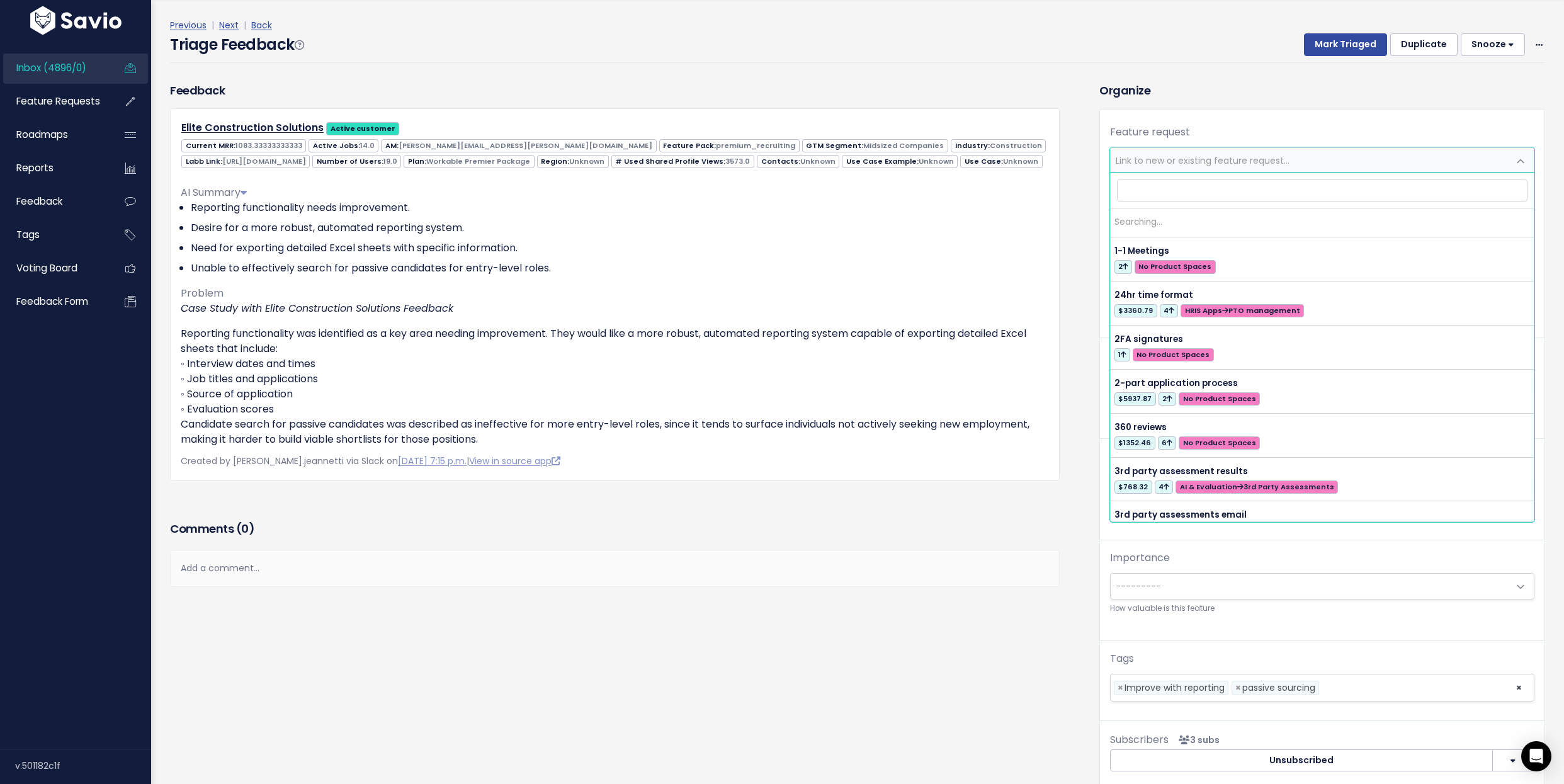
click at [1248, 154] on span "Link to new or existing feature request..." at bounding box center [1202, 160] width 174 height 12
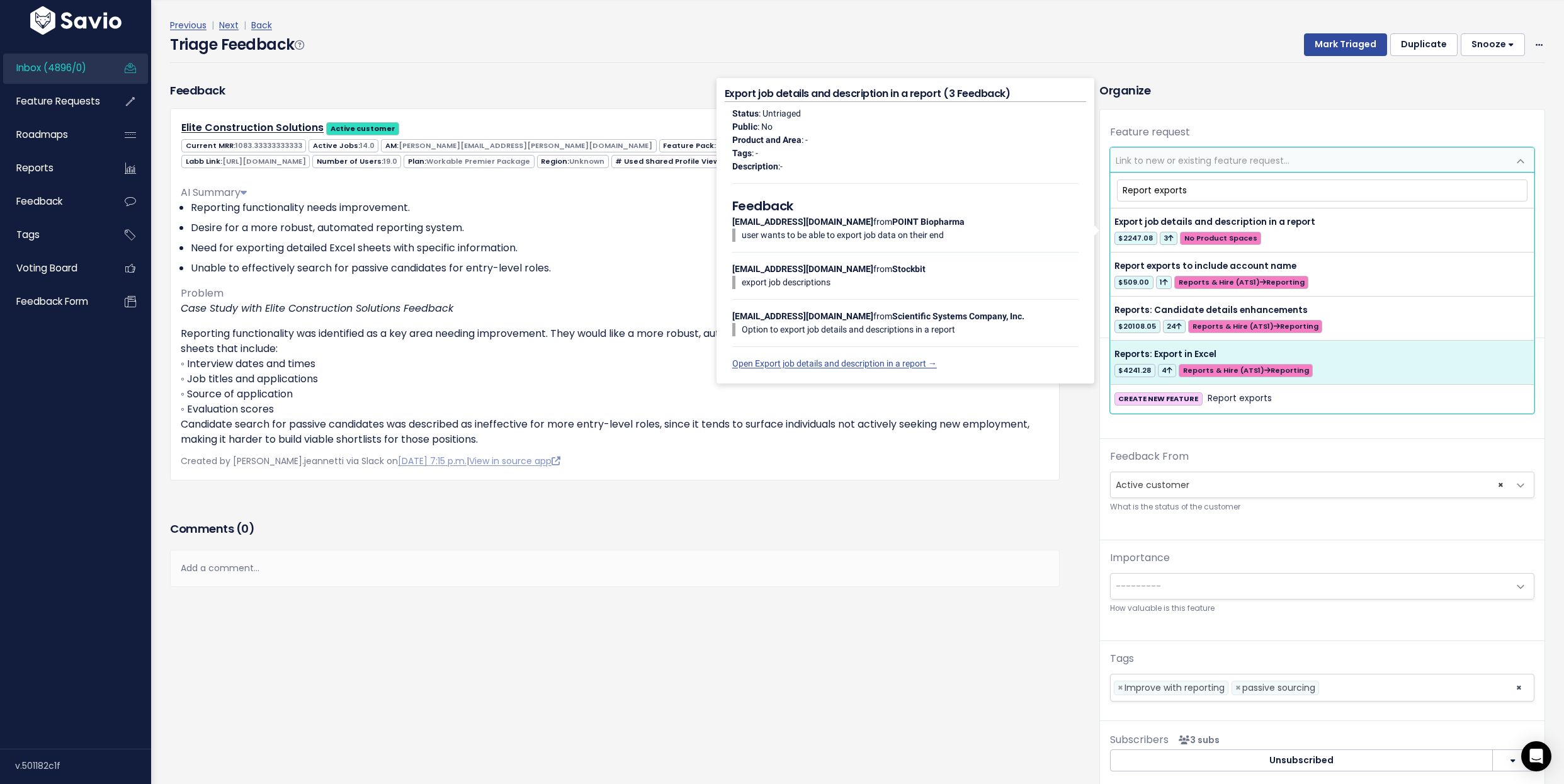
type input "Report exports"
select select "48240"
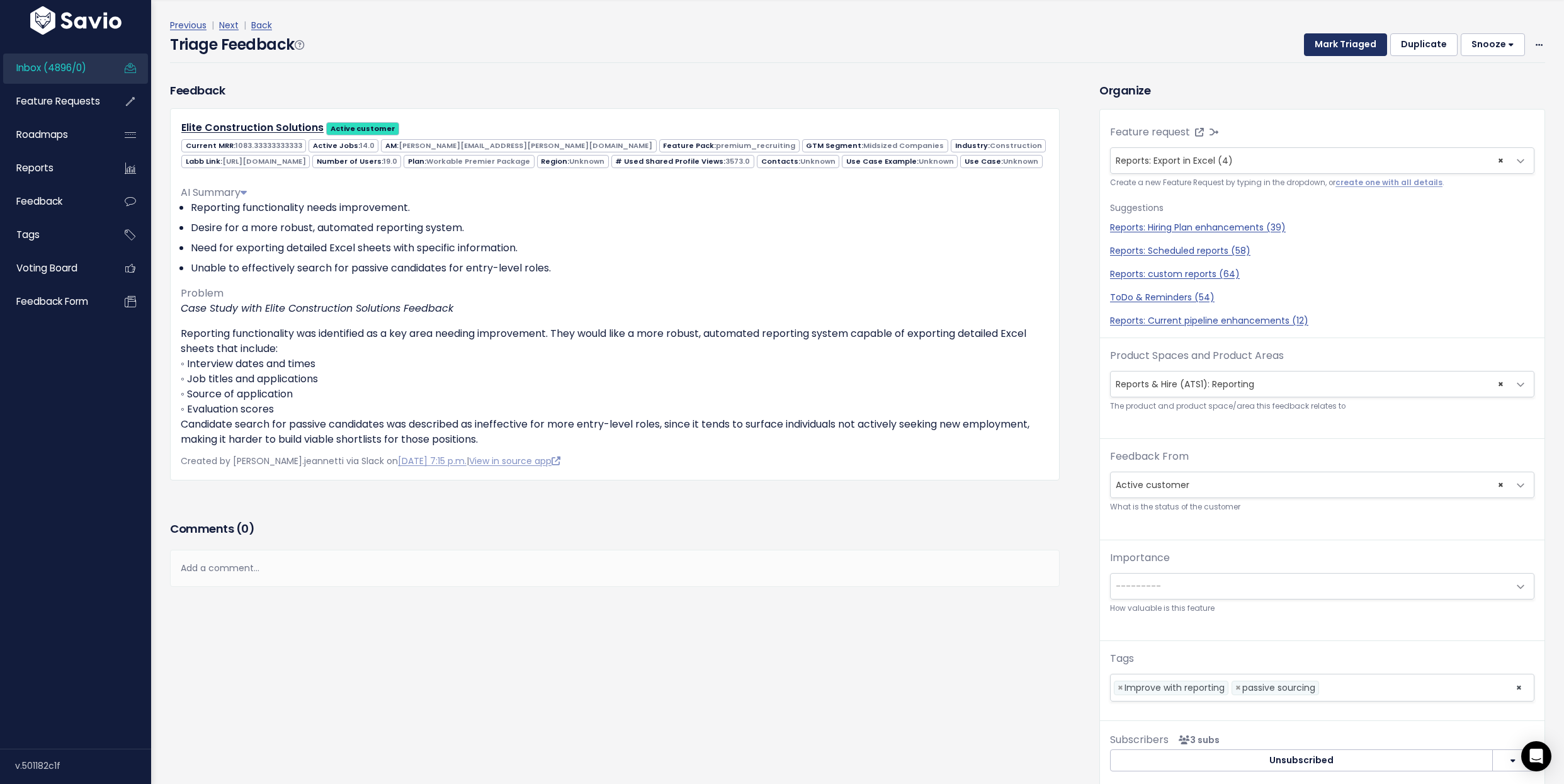
click at [1361, 46] on button "Mark Triaged" at bounding box center [1346, 45] width 83 height 23
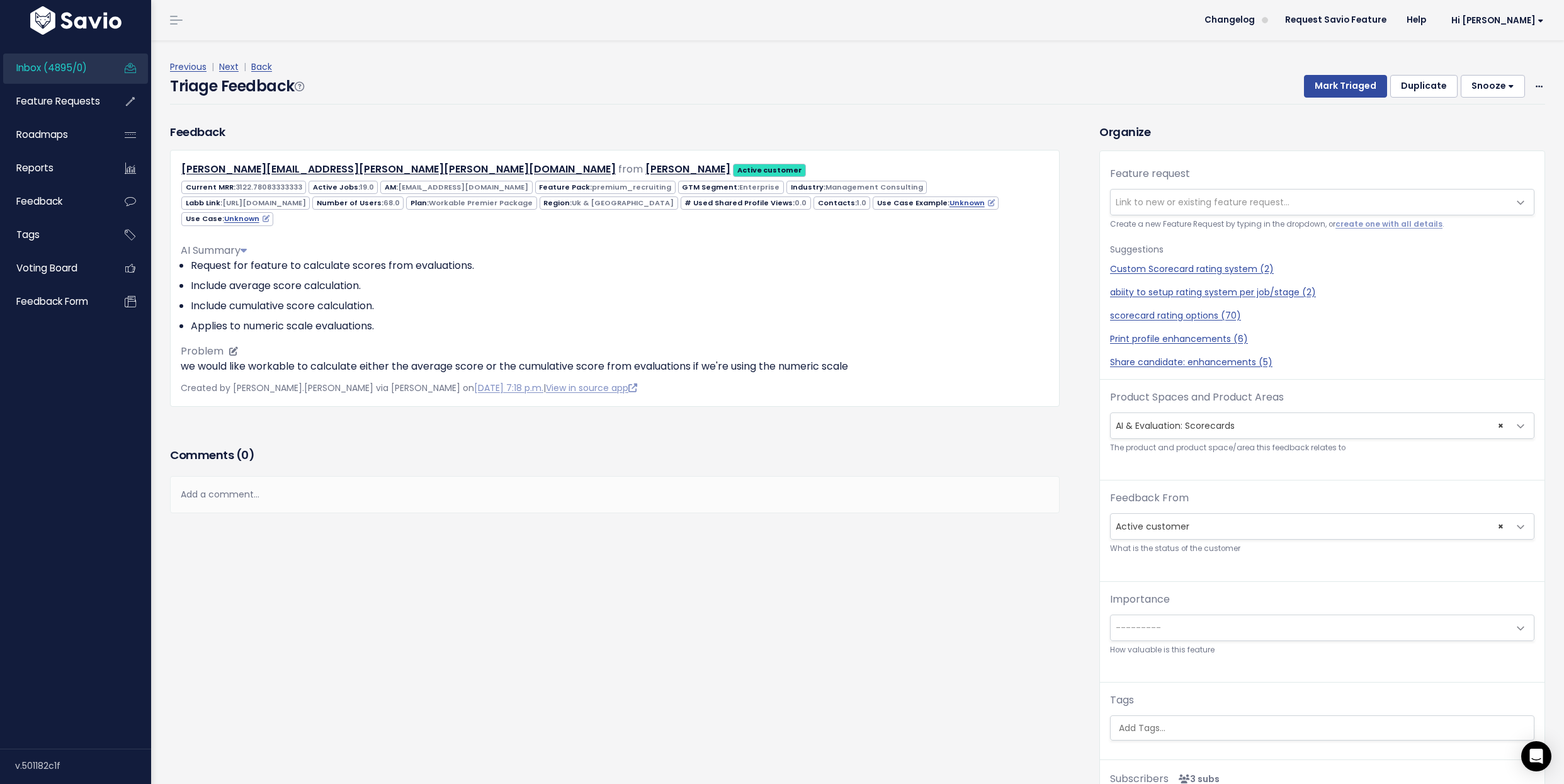
click at [241, 354] on div "AI Summary Request for feature to calculate scores from evaluations. Include av…" at bounding box center [615, 303] width 869 height 141
click at [291, 361] on p "we would like workable to calculate either the average score or the cumulative …" at bounding box center [615, 366] width 869 height 16
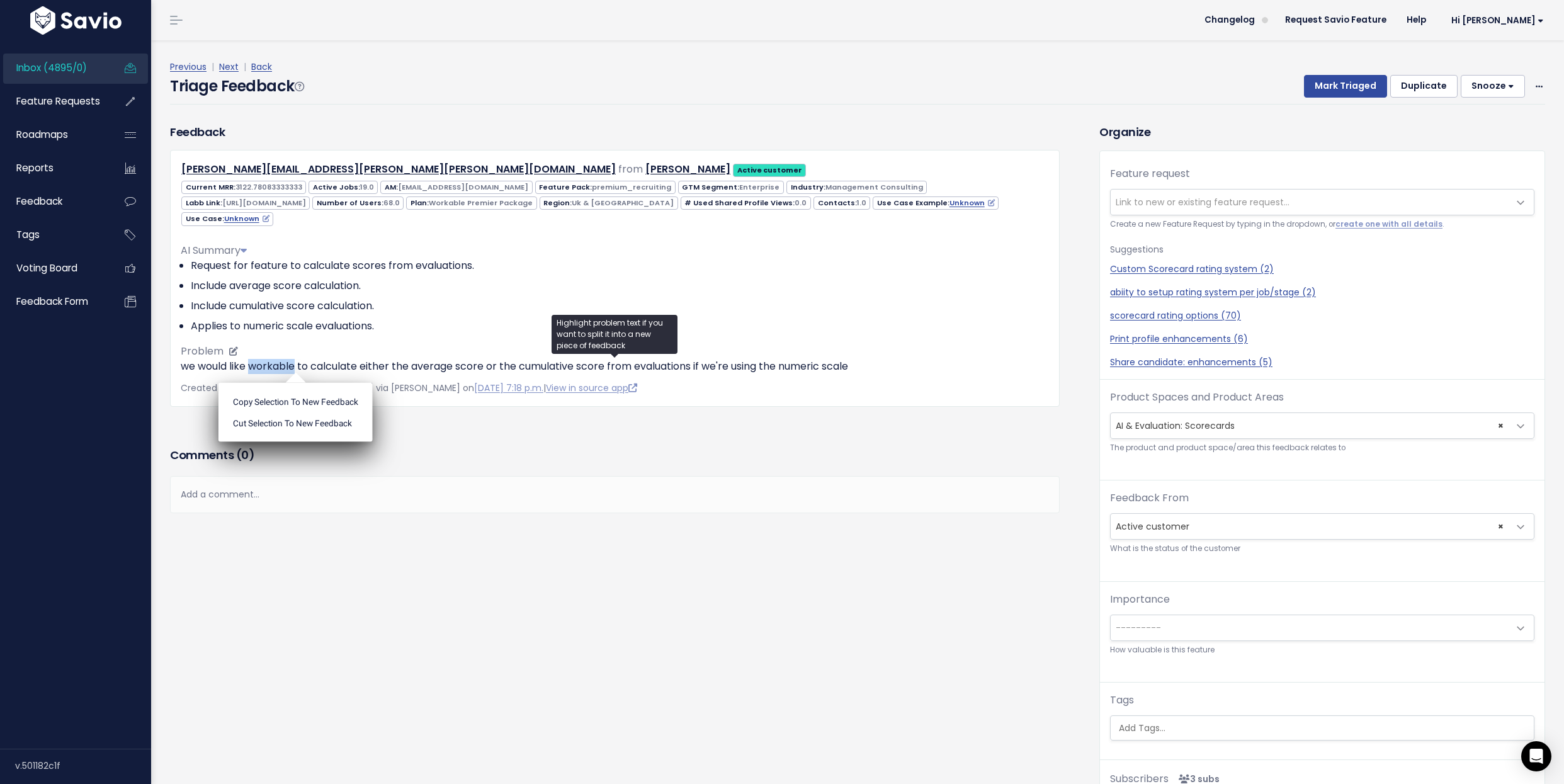
click at [291, 361] on p "we would like workable to calculate either the average score or the cumulative …" at bounding box center [615, 366] width 869 height 16
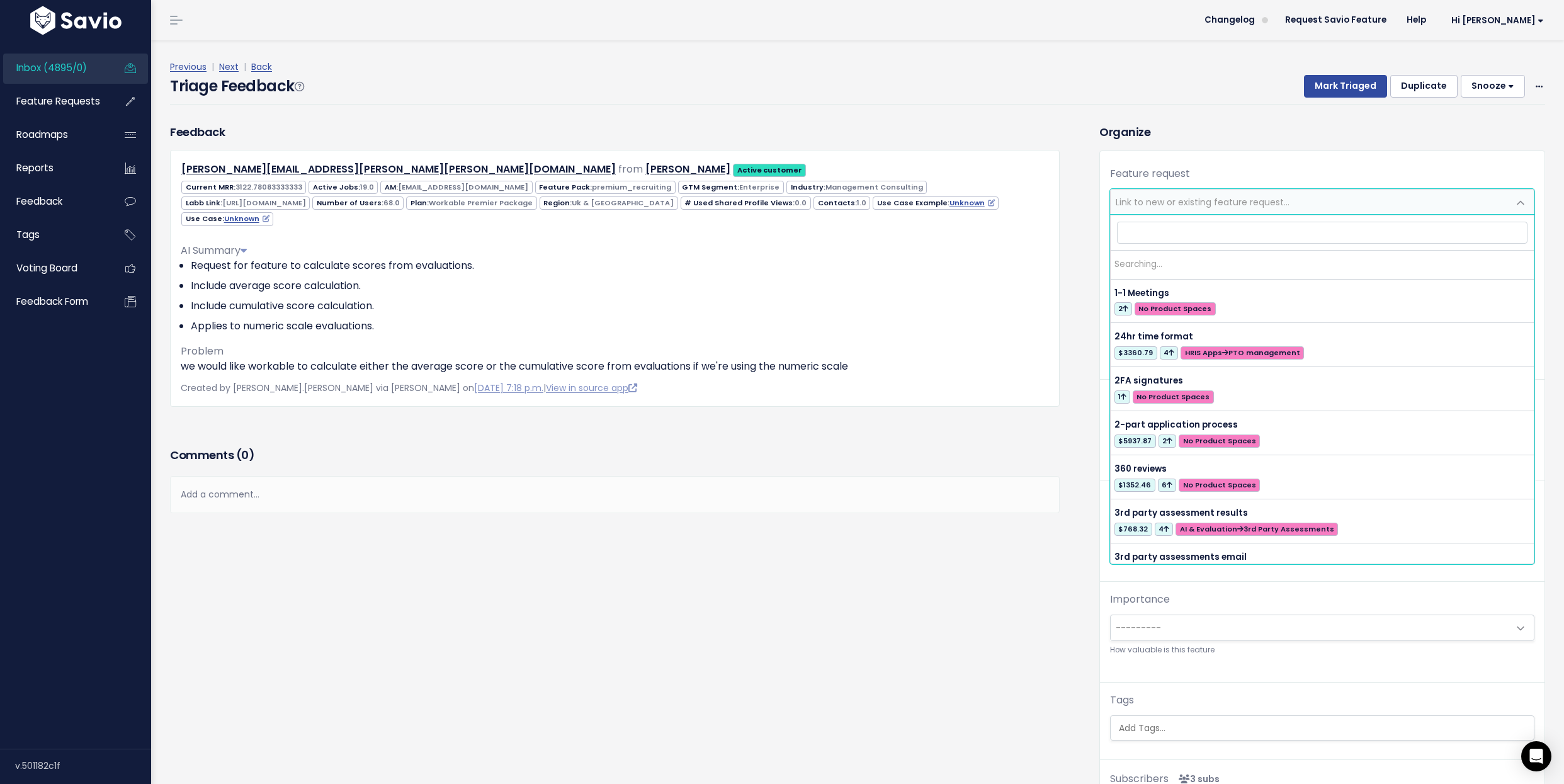
click at [1202, 197] on span "Link to new or existing feature request..." at bounding box center [1202, 202] width 174 height 12
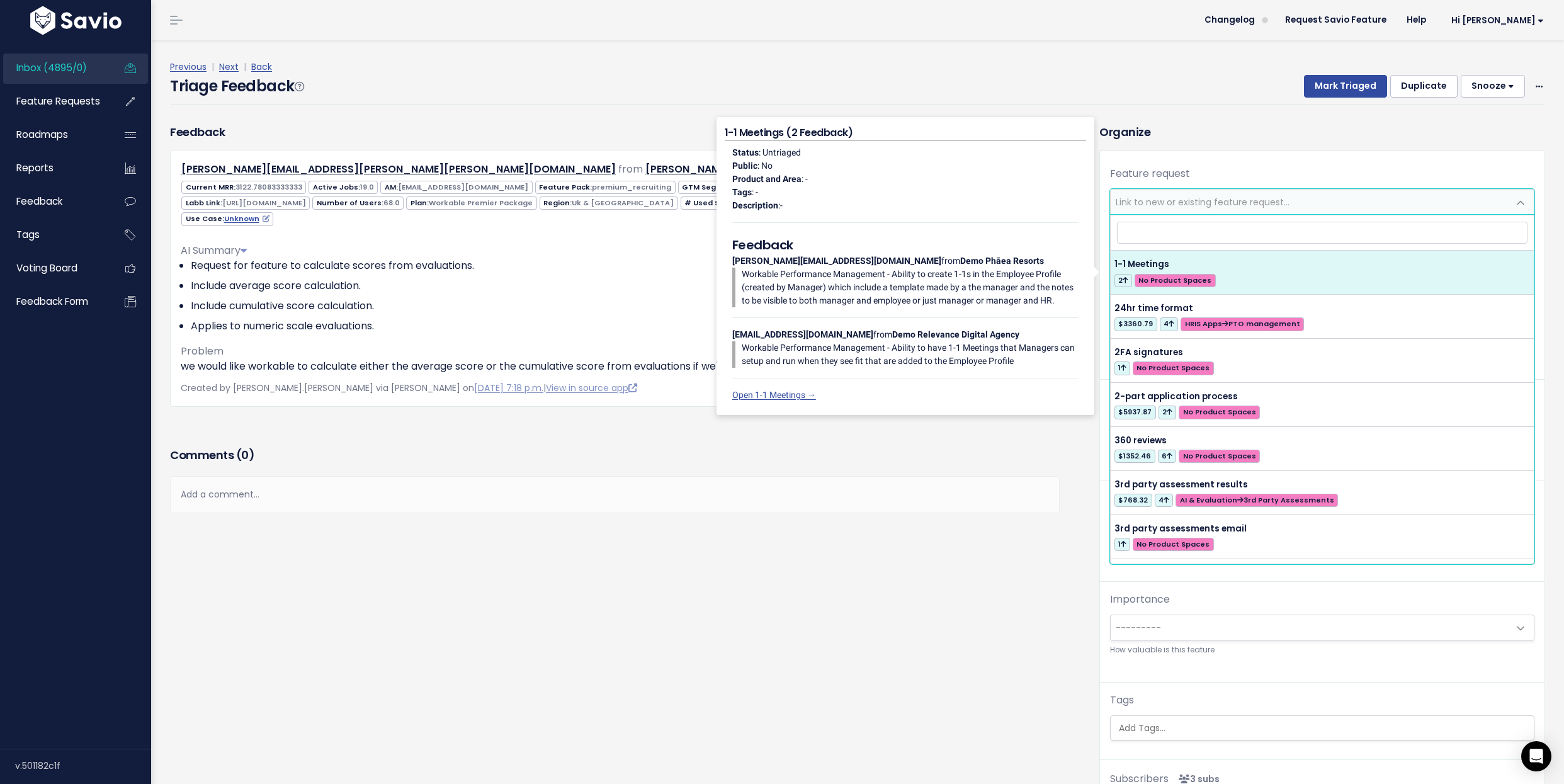
click at [1199, 194] on span "Link to new or existing feature request..." at bounding box center [1310, 202] width 398 height 25
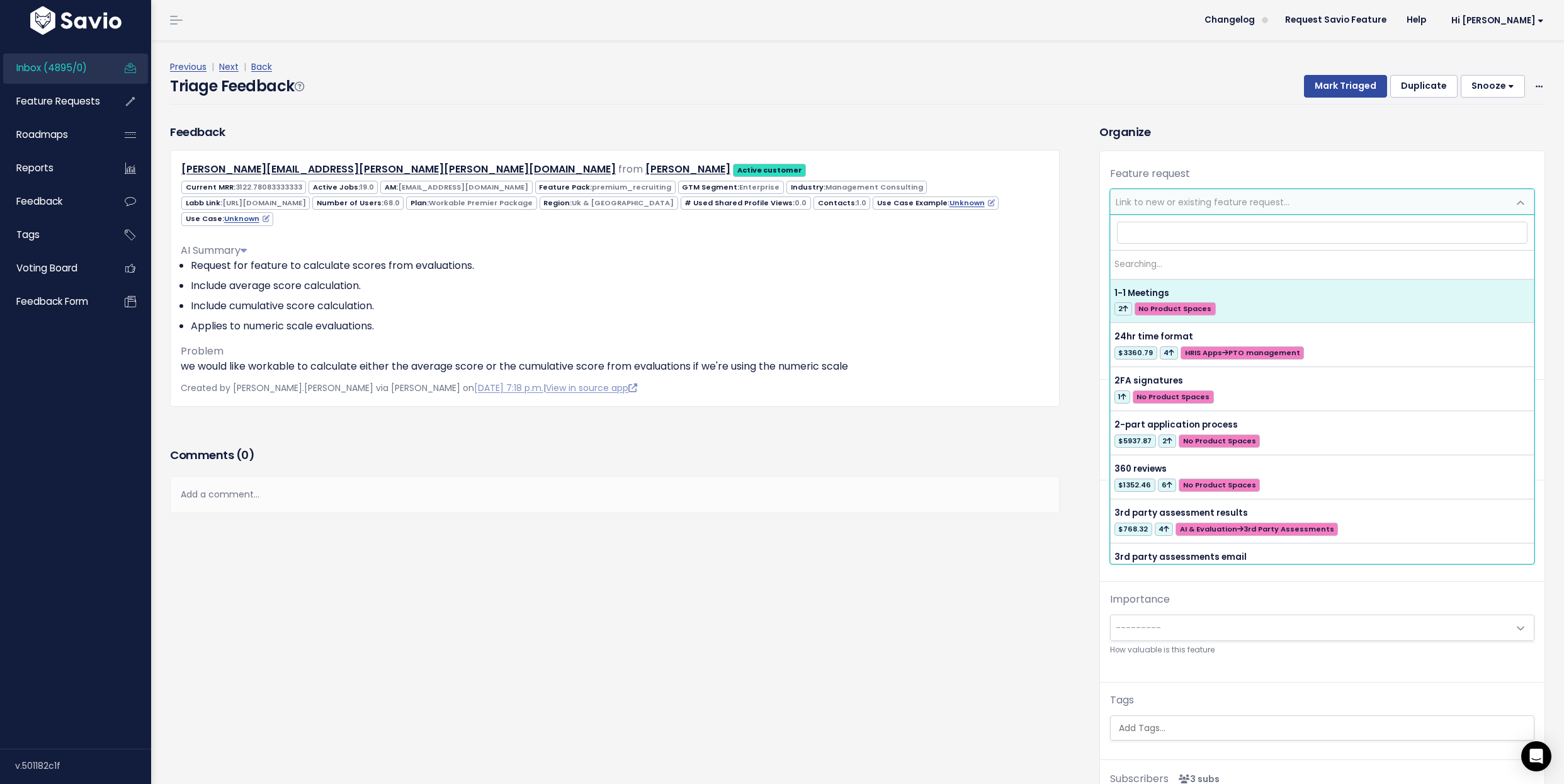
click at [1199, 194] on span "Link to new or existing feature request..." at bounding box center [1310, 202] width 398 height 25
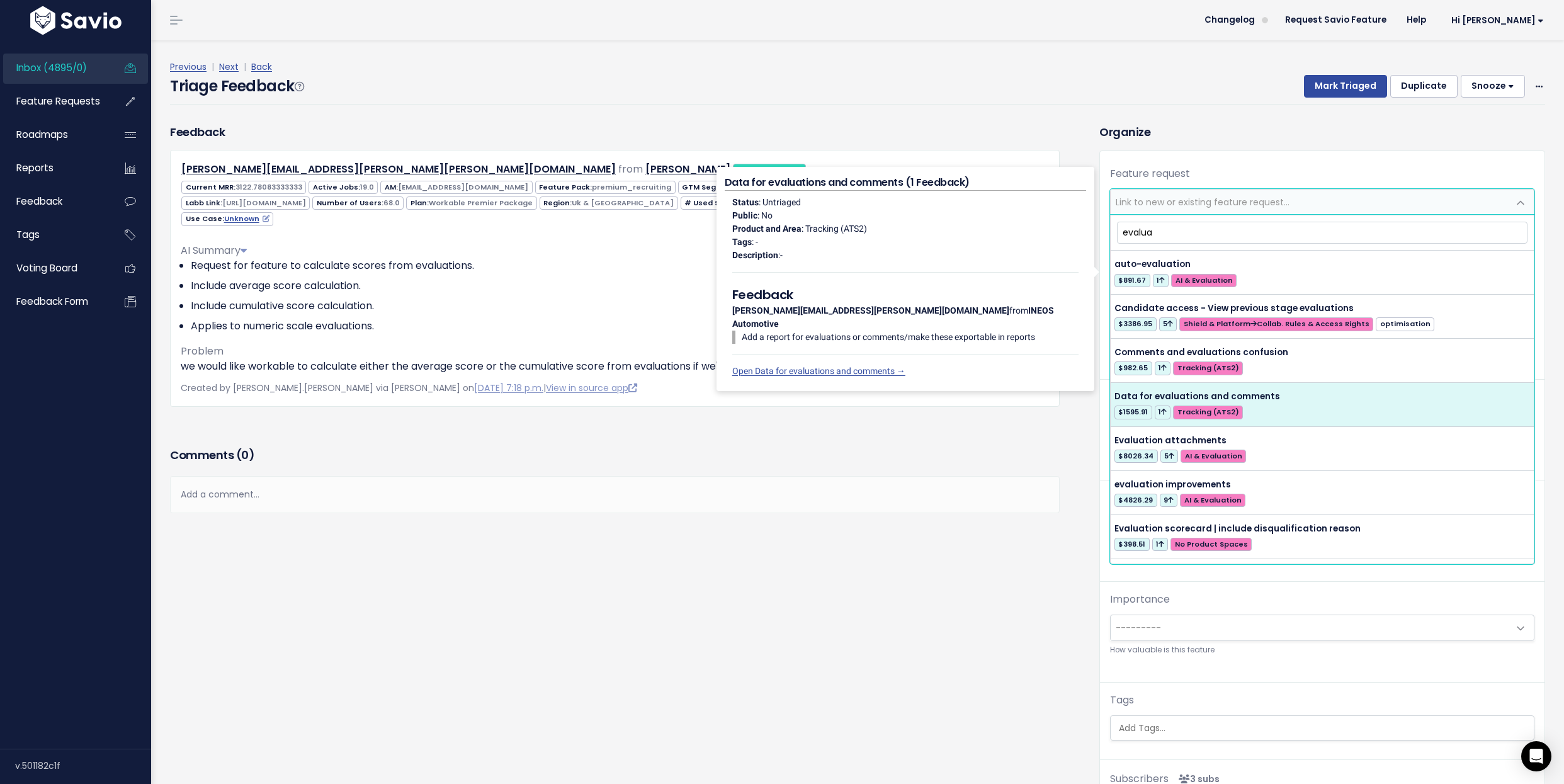
type input "evaluat"
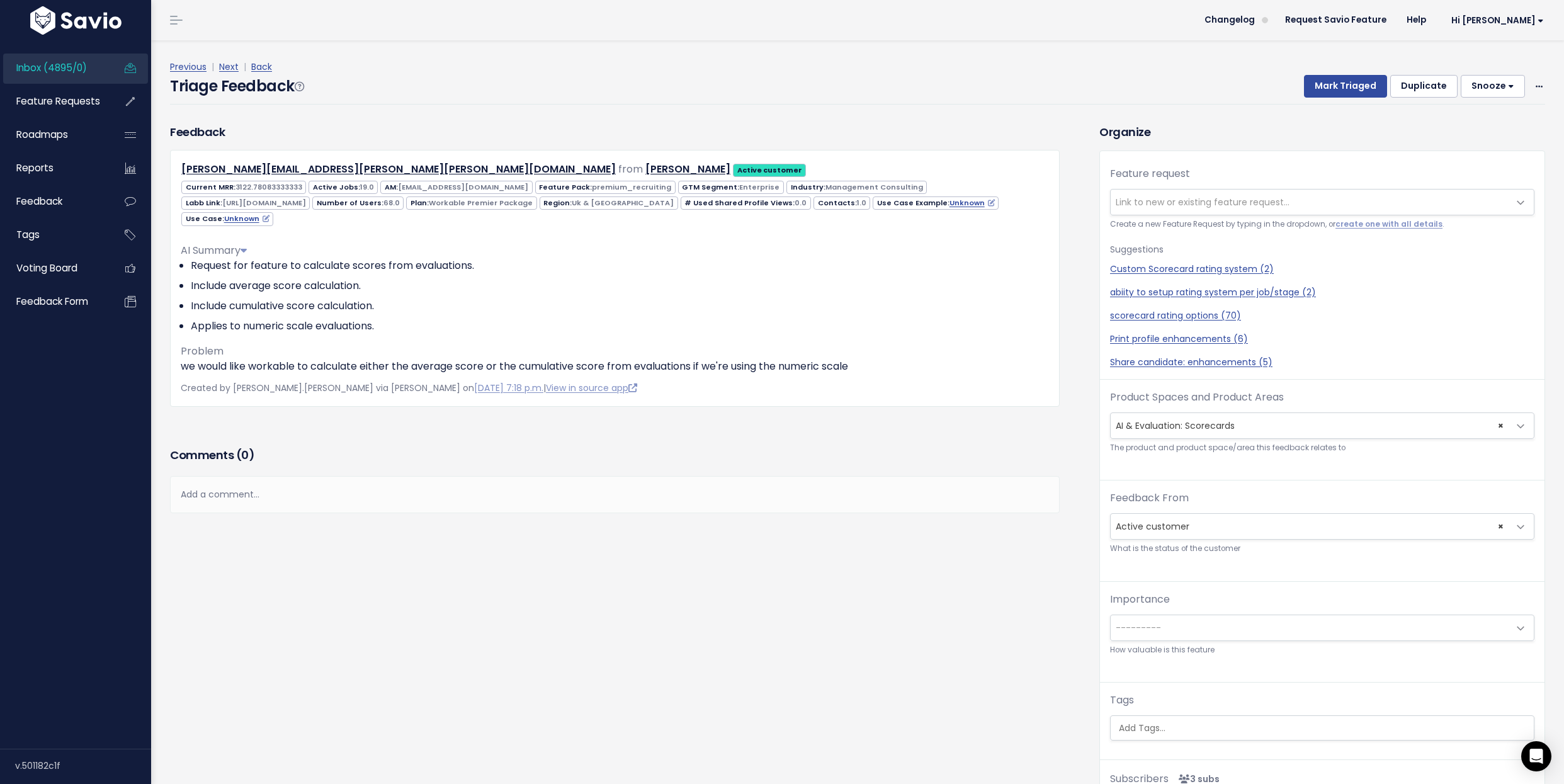
click at [964, 605] on div "Feedback [PERSON_NAME][EMAIL_ADDRESS][PERSON_NAME][PERSON_NAME][DOMAIN_NAME] fr…" at bounding box center [625, 484] width 930 height 721
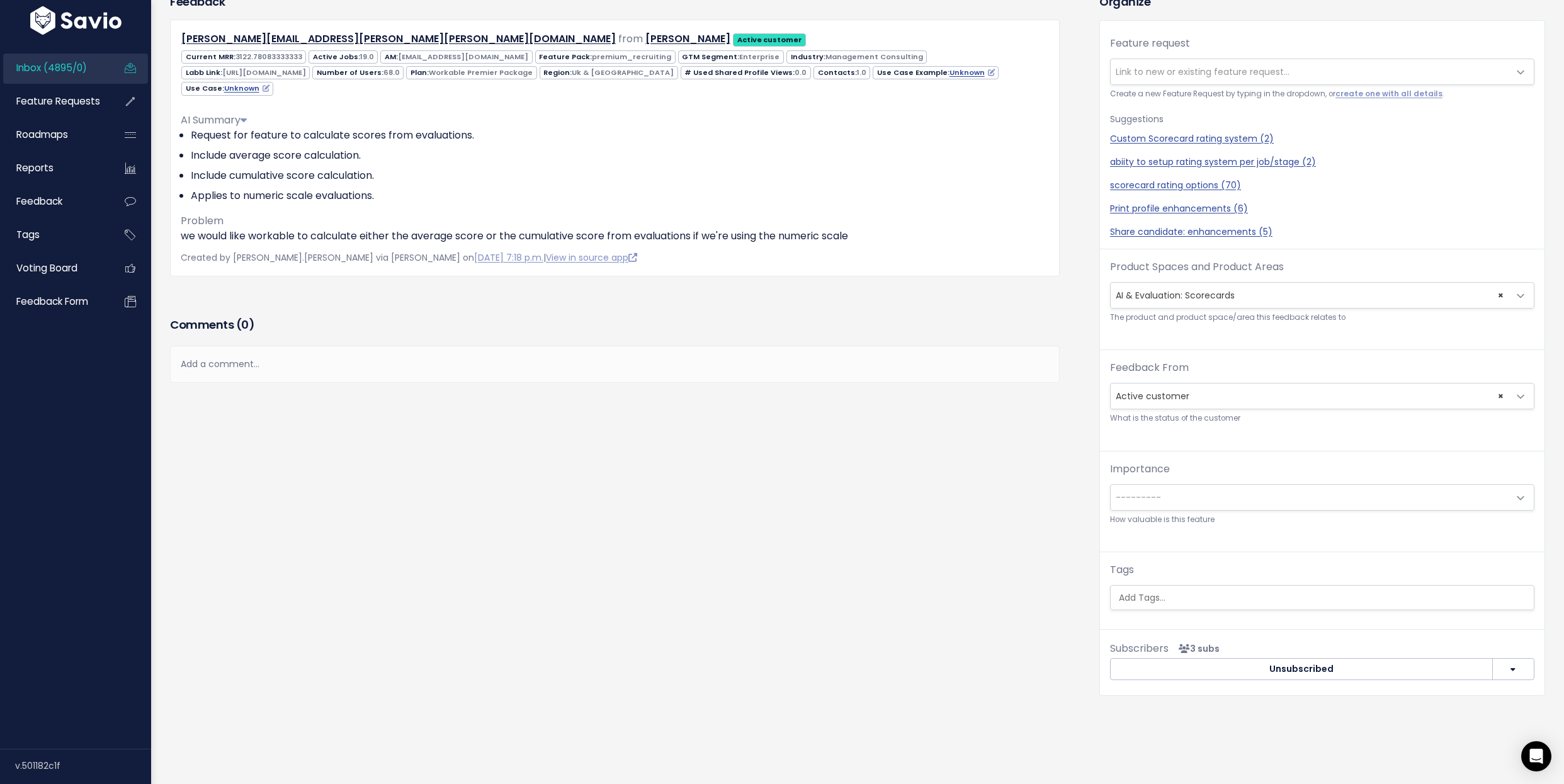
scroll to position [102, 0]
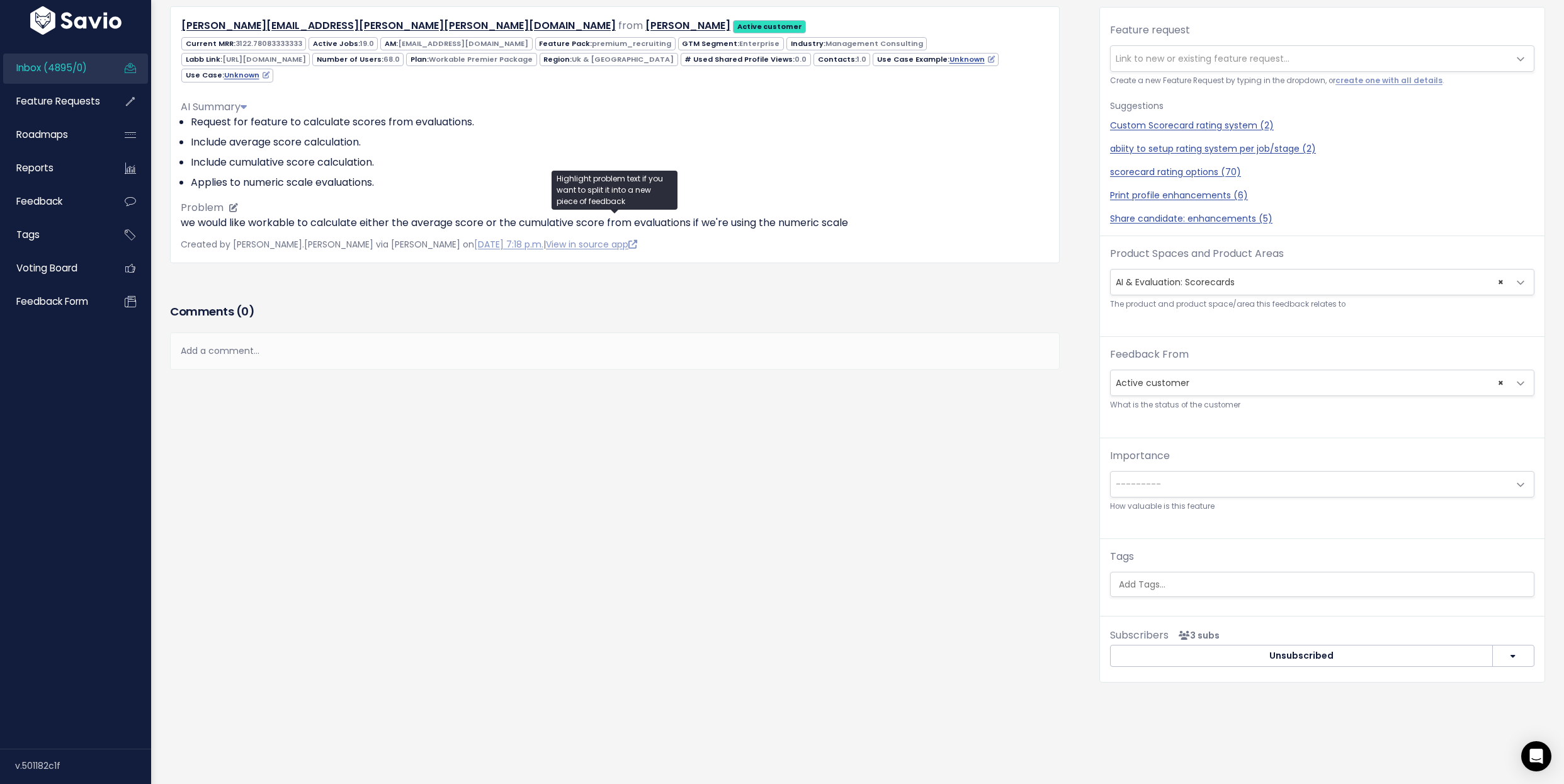
click at [793, 223] on p "we would like workable to calculate either the average score or the cumulative …" at bounding box center [615, 223] width 869 height 16
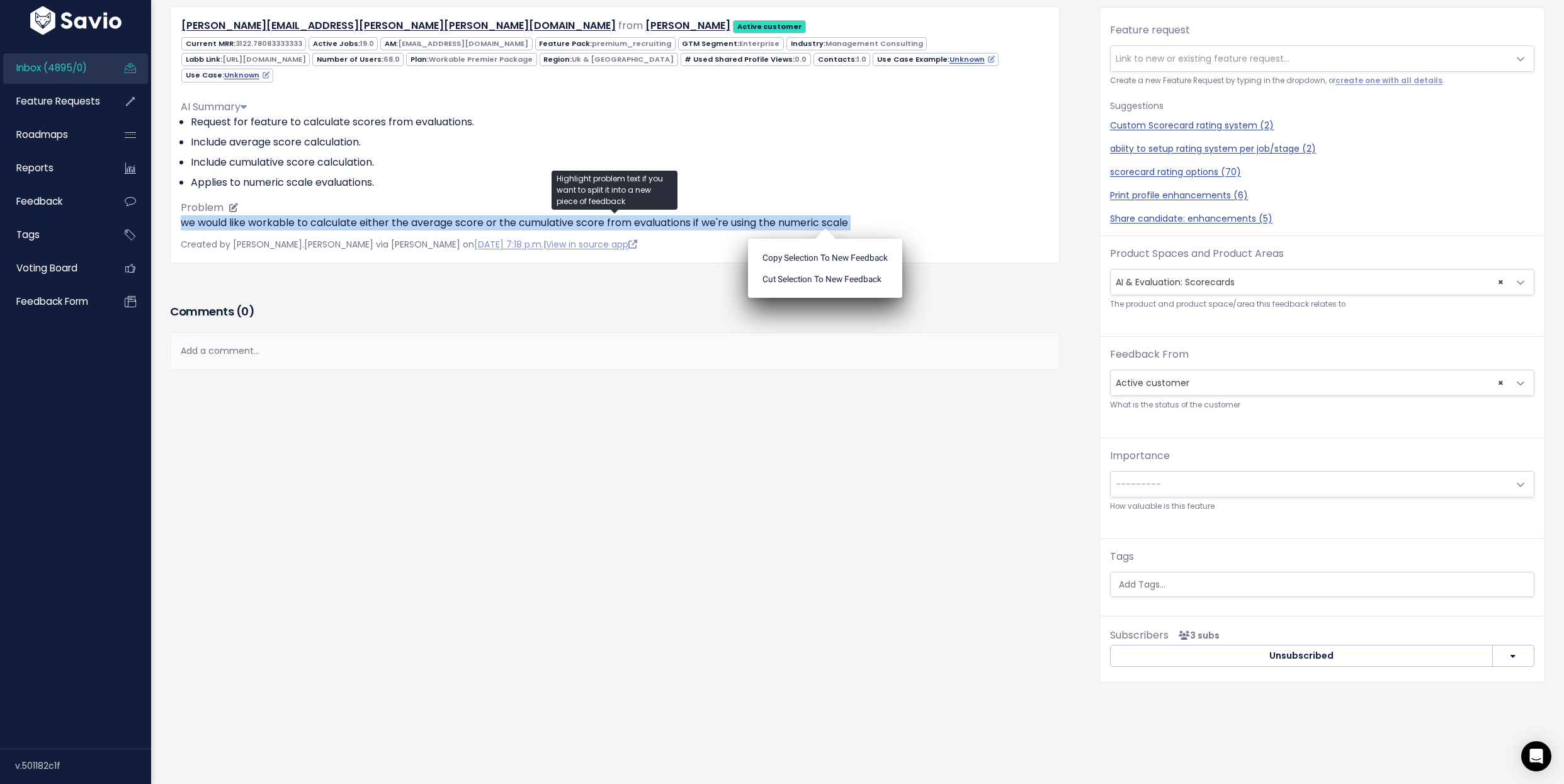
click at [793, 223] on p "we would like workable to calculate either the average score or the cumulative …" at bounding box center [615, 223] width 869 height 16
copy div "we would like workable to calculate either the average score or the cumulative …"
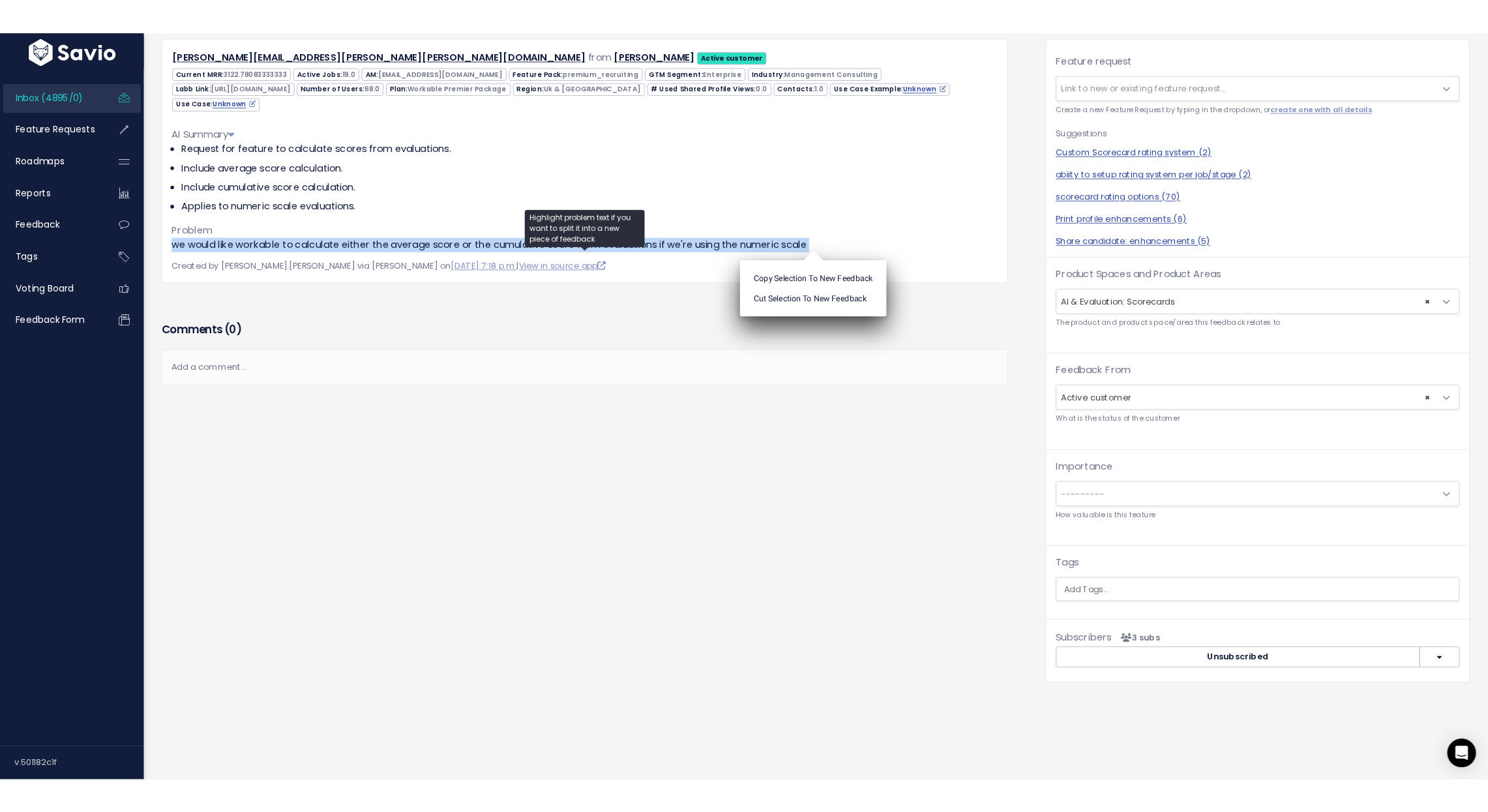
scroll to position [0, 0]
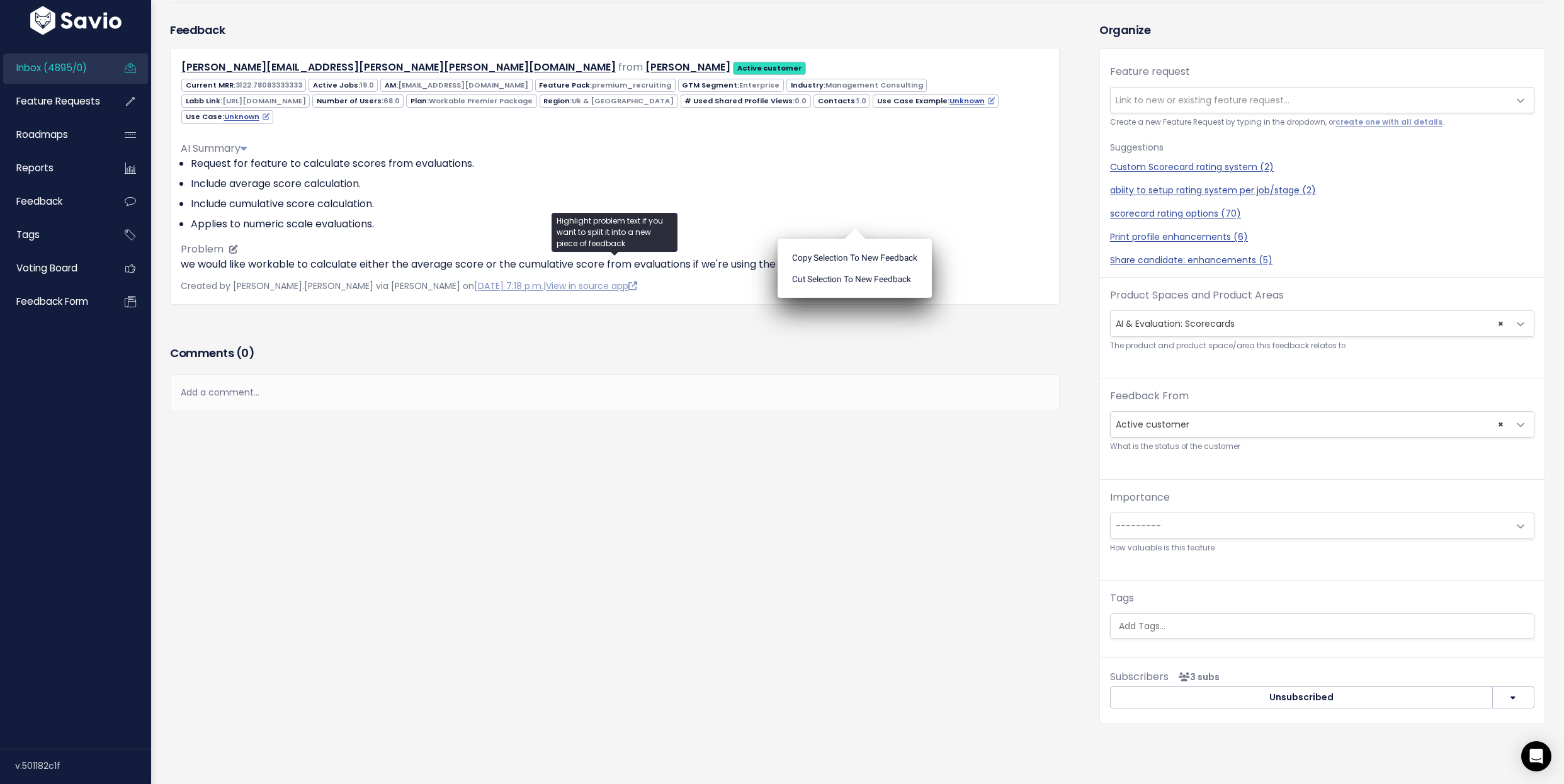
click at [484, 179] on li "Include average score calculation." at bounding box center [620, 184] width 859 height 16
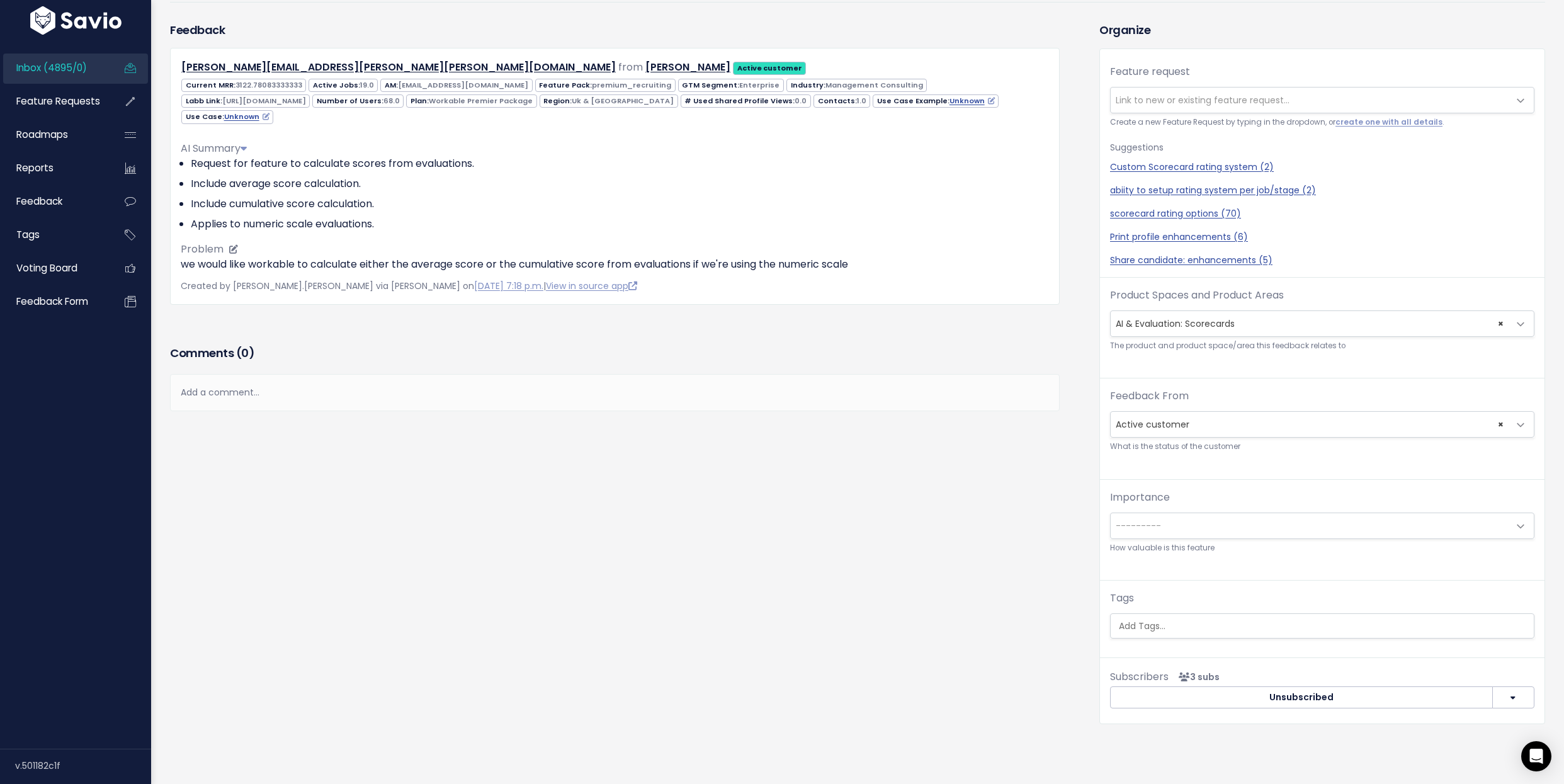
click at [425, 193] on ul "Request for feature to calculate scores from evaluations. Include average score…" at bounding box center [615, 193] width 869 height 76
click at [426, 216] on li "Applies to numeric scale evaluations." at bounding box center [620, 224] width 859 height 16
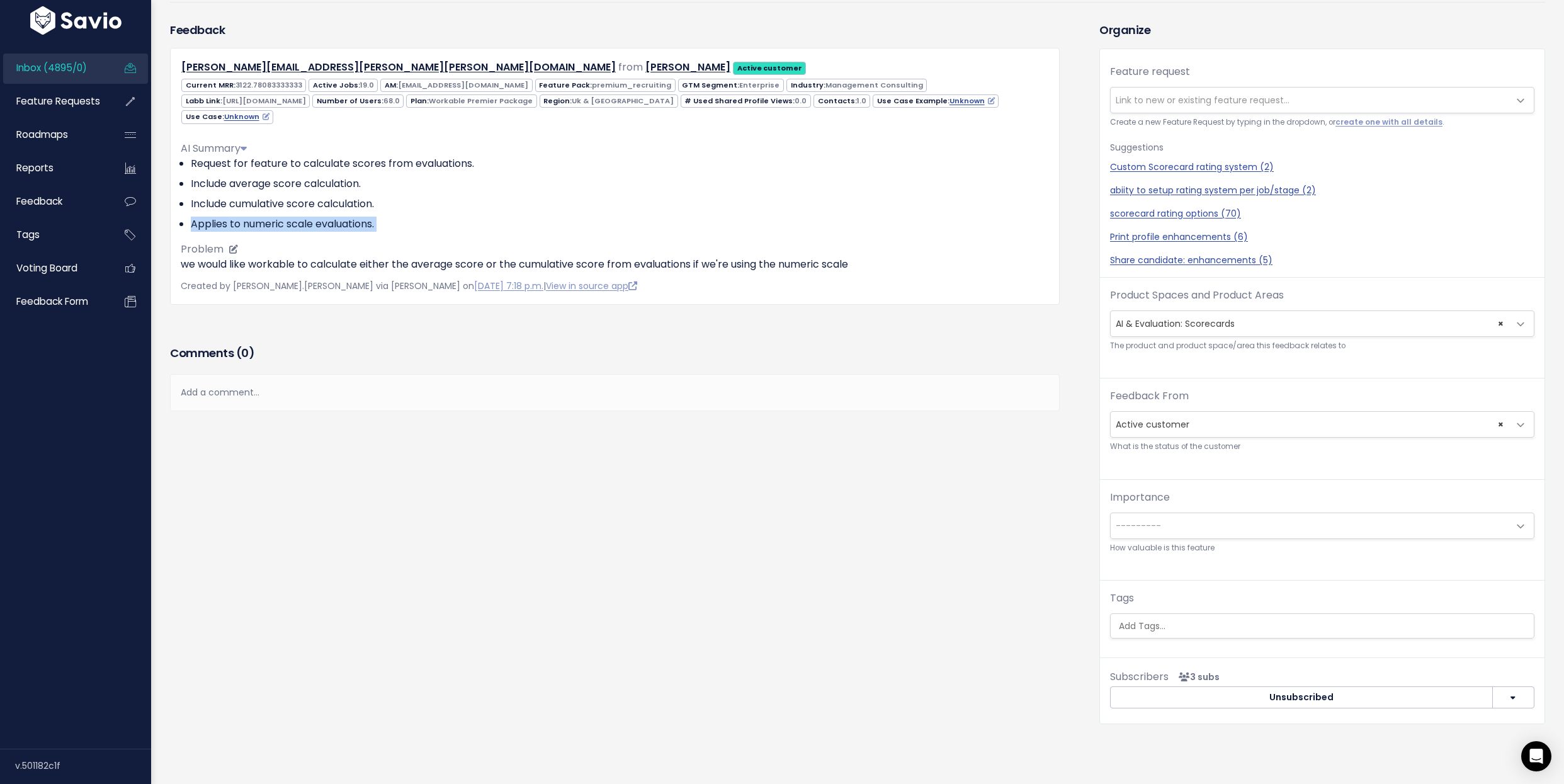
click at [426, 216] on li "Applies to numeric scale evaluations." at bounding box center [620, 224] width 859 height 16
click at [327, 186] on li "Include average score calculation." at bounding box center [620, 184] width 859 height 16
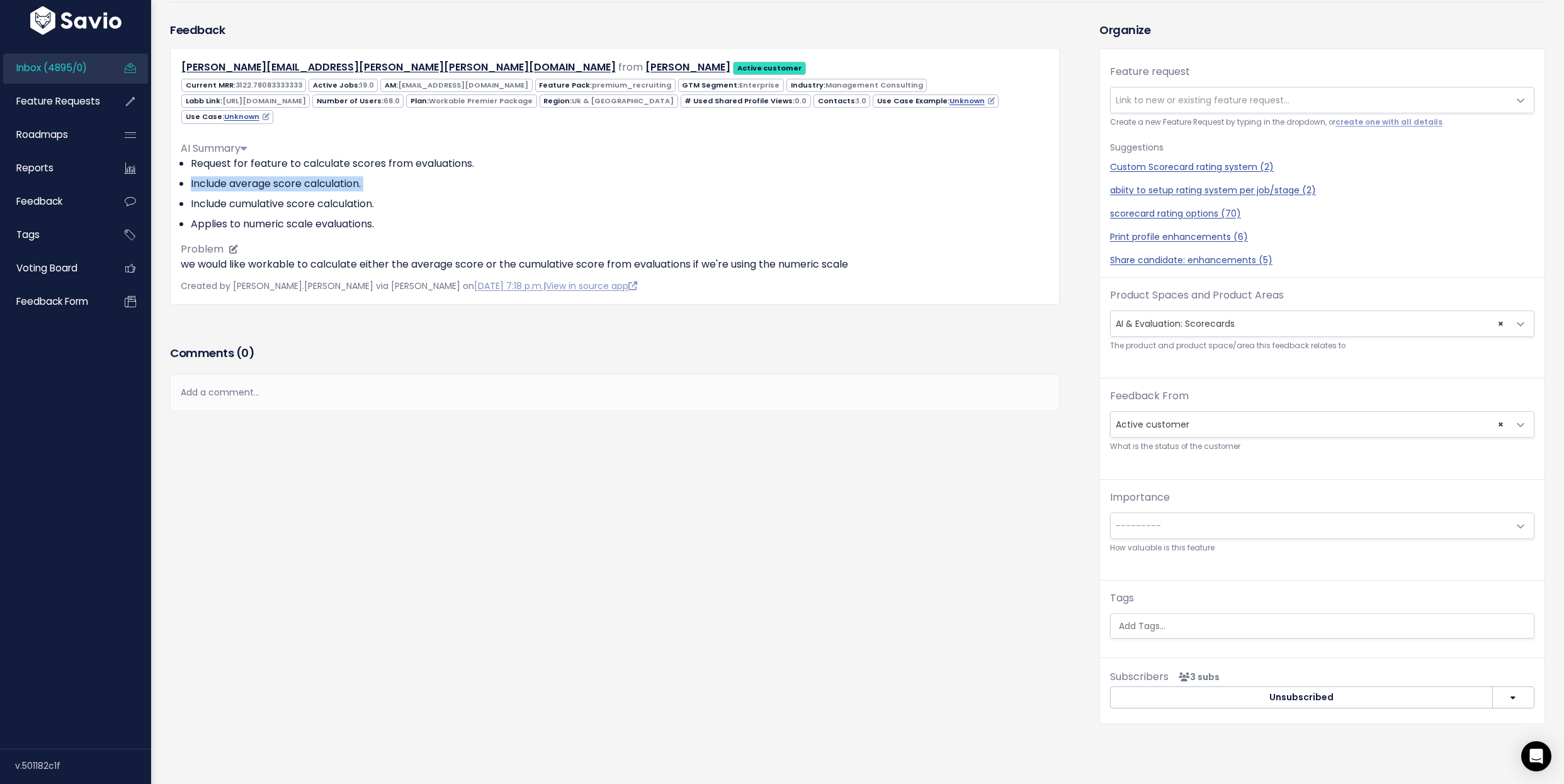
click at [327, 186] on li "Include average score calculation." at bounding box center [620, 184] width 859 height 16
click at [332, 164] on li "Request for feature to calculate scores from evaluations." at bounding box center [620, 163] width 859 height 16
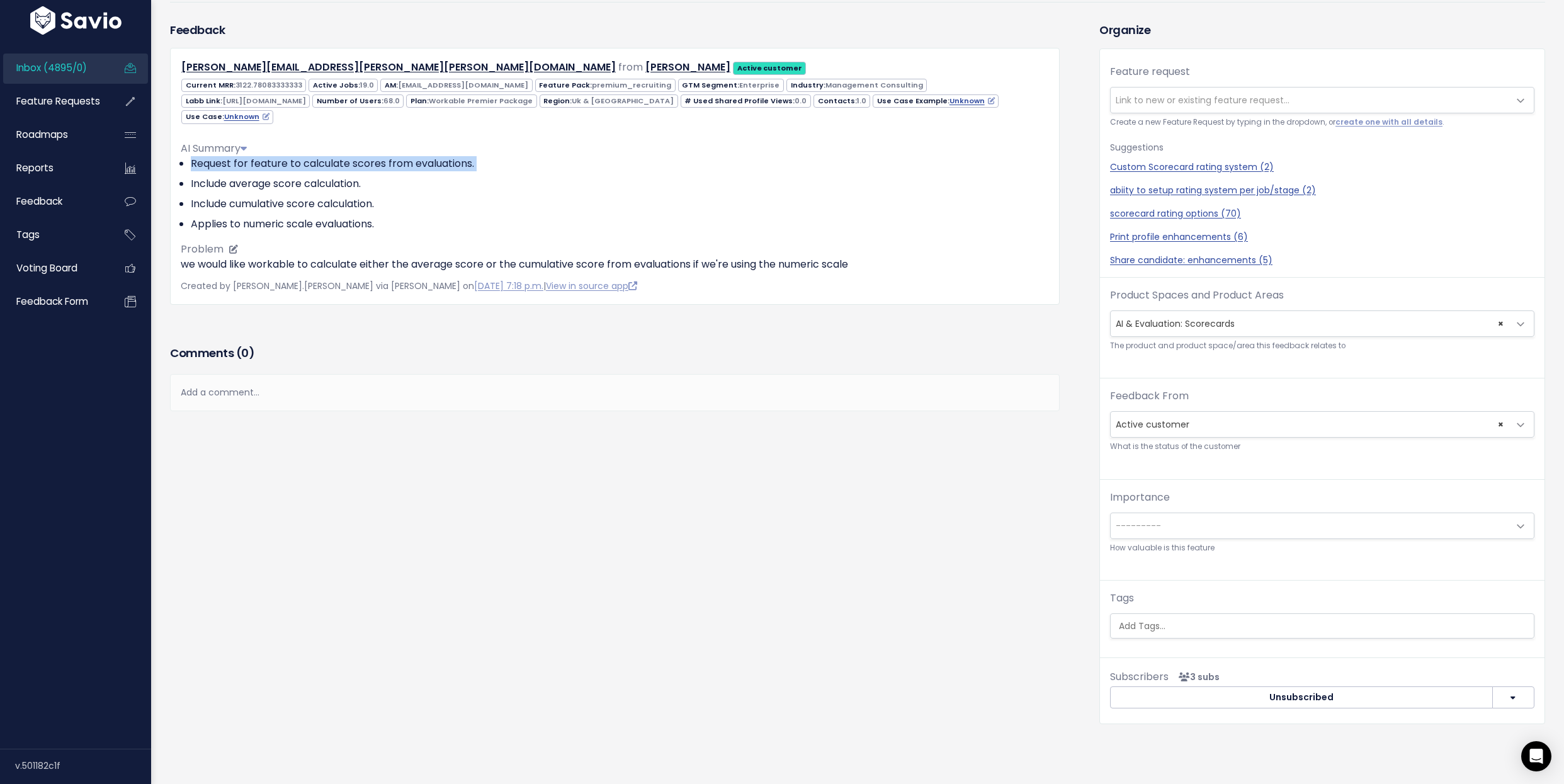
click at [318, 210] on ul "Request for feature to calculate scores from evaluations. Include average score…" at bounding box center [615, 193] width 869 height 76
click at [318, 203] on li "Include cumulative score calculation." at bounding box center [620, 204] width 859 height 16
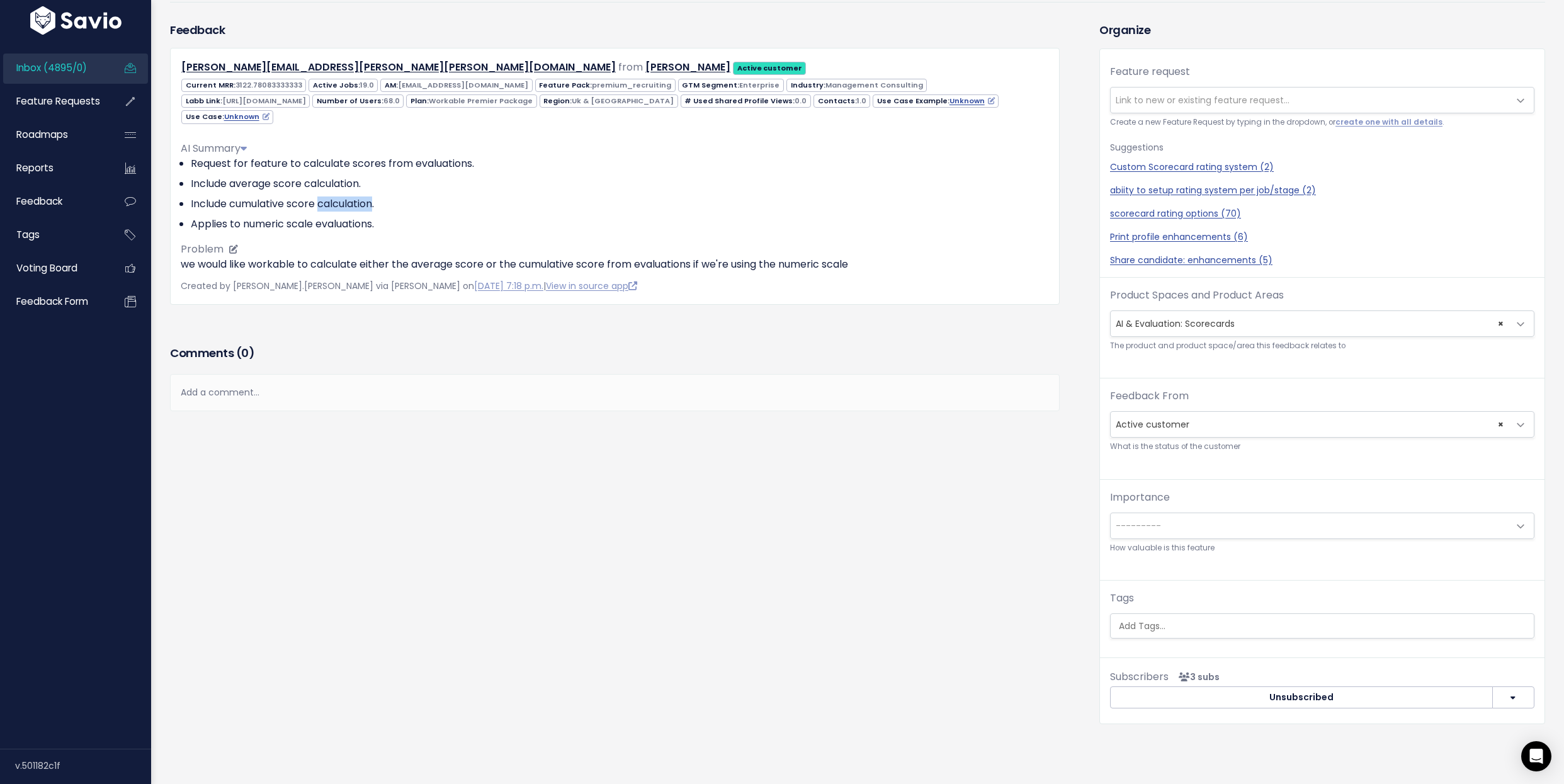
click at [318, 203] on li "Include cumulative score calculation." at bounding box center [620, 204] width 859 height 16
click at [341, 233] on div "AI Summary Request for feature to calculate scores from evaluations. Include av…" at bounding box center [615, 201] width 869 height 141
click at [344, 219] on li "Applies to numeric scale evaluations." at bounding box center [620, 224] width 859 height 16
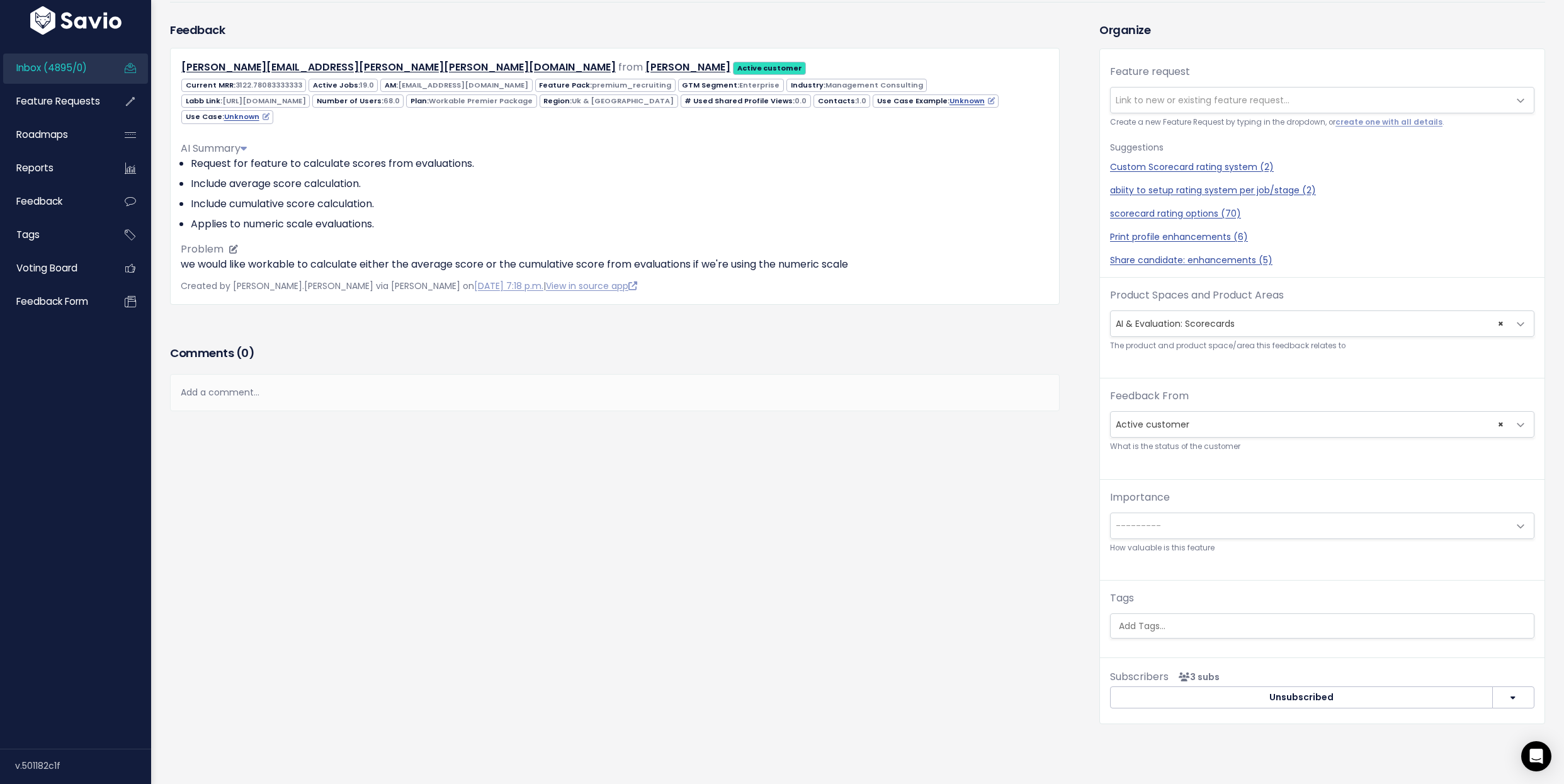
click at [344, 219] on li "Applies to numeric scale evaluations." at bounding box center [620, 224] width 859 height 16
click at [407, 166] on li "Request for feature to calculate scores from evaluations." at bounding box center [620, 163] width 859 height 16
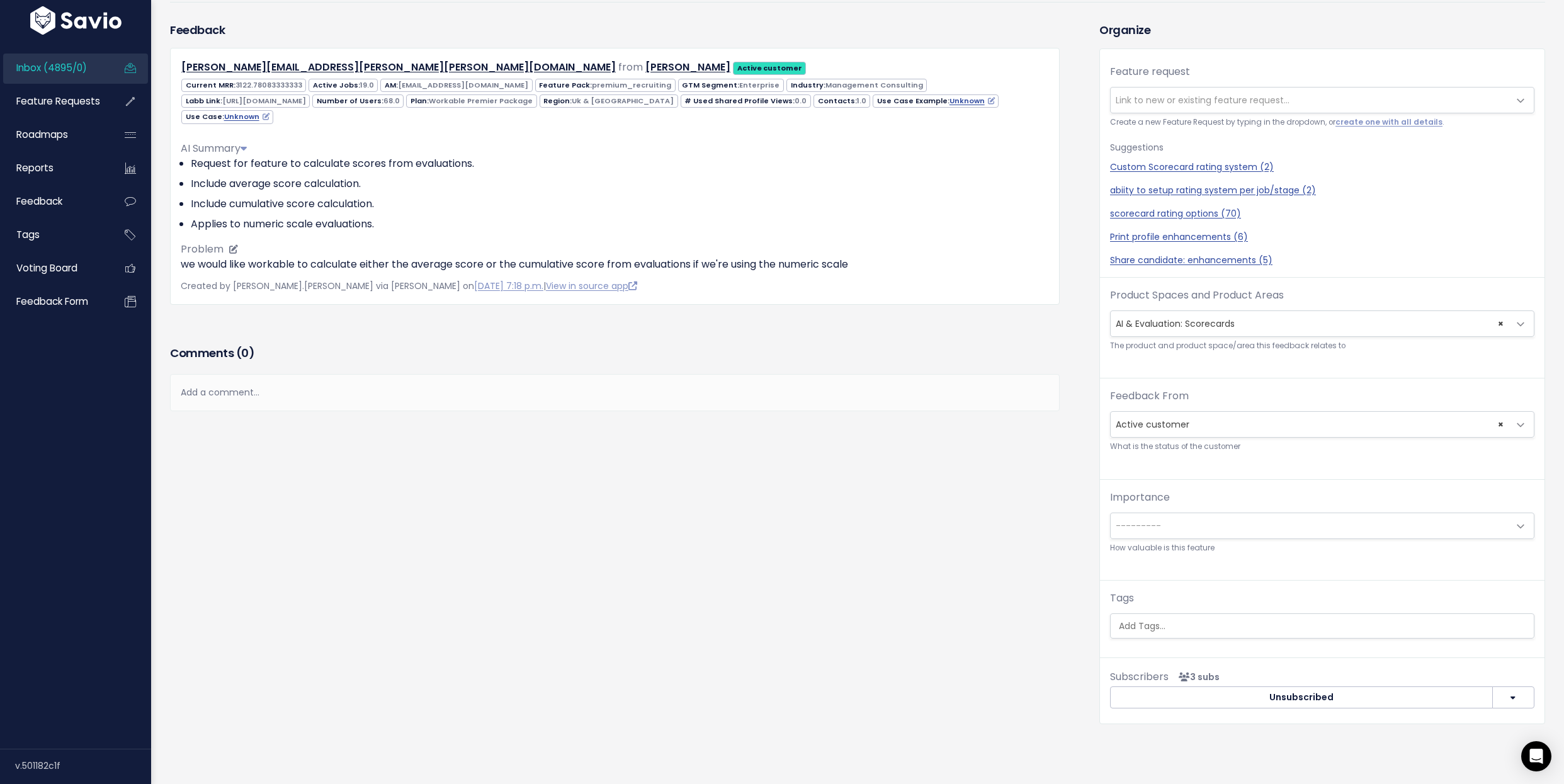
click at [400, 181] on li "Include average score calculation." at bounding box center [620, 184] width 859 height 16
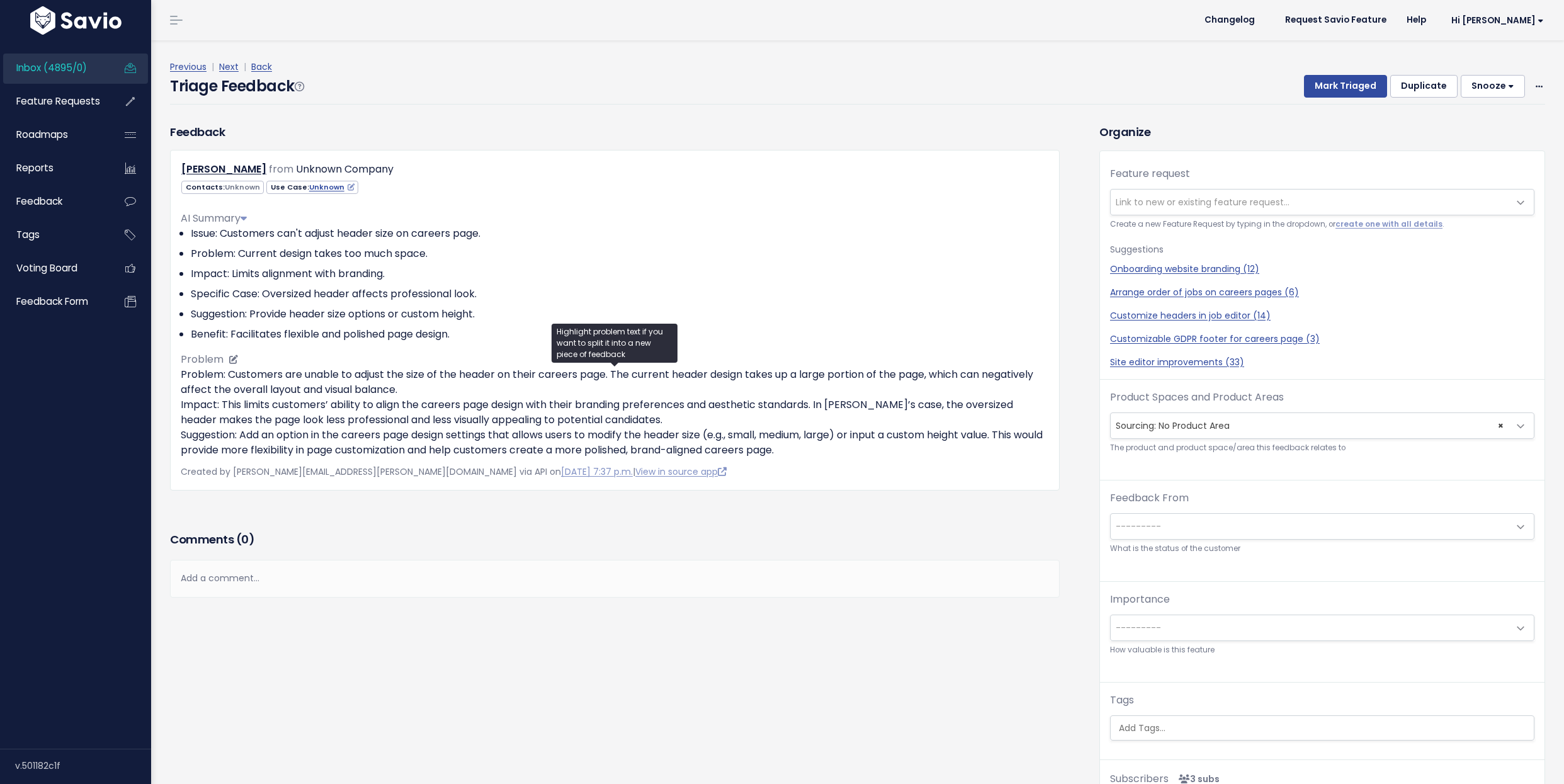
click at [238, 380] on p "Problem: Customers are unable to adjust the size of the header on their careers…" at bounding box center [615, 412] width 869 height 91
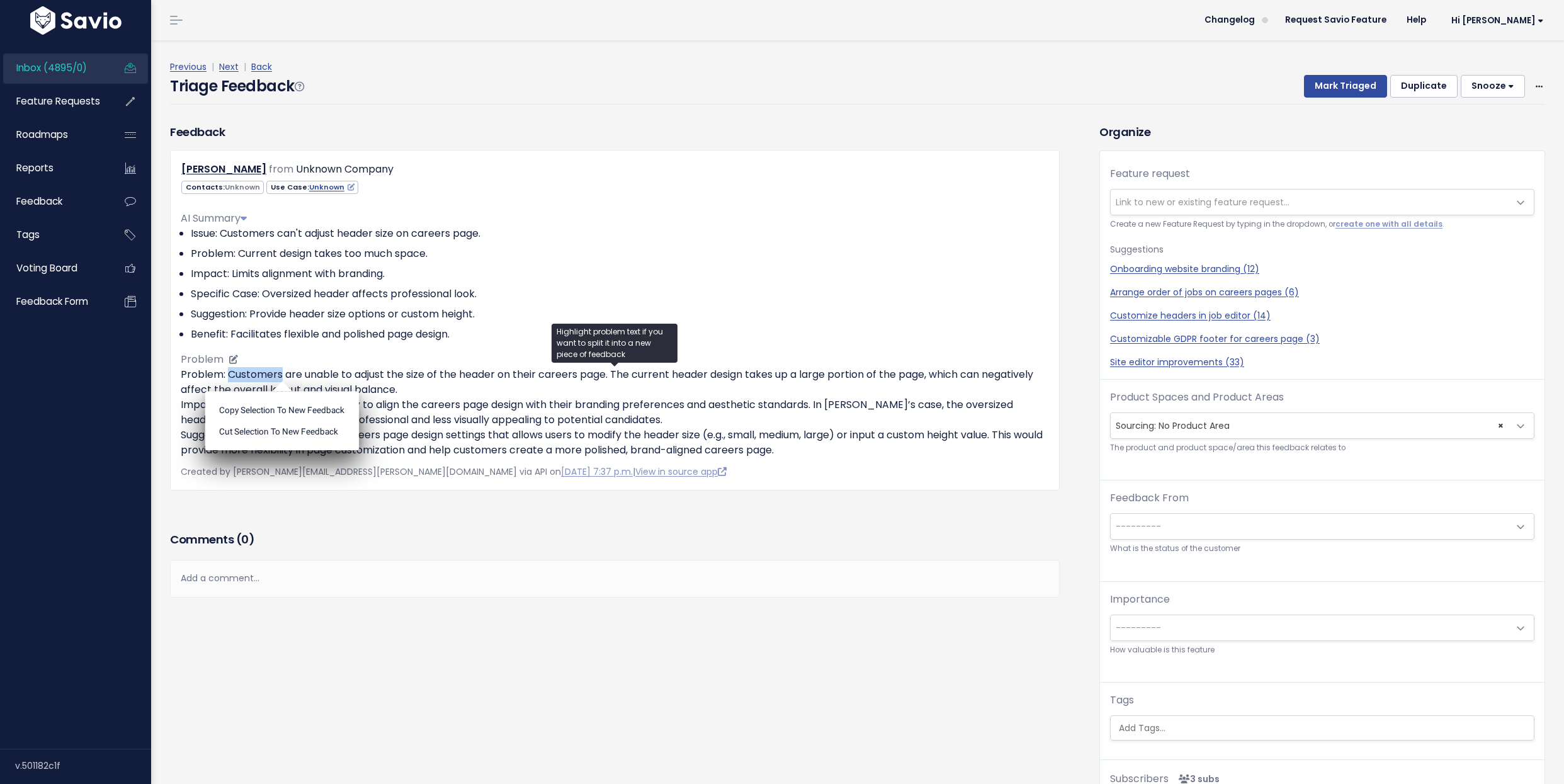
click at [238, 380] on p "Problem: Customers are unable to adjust the size of the header on their careers…" at bounding box center [615, 412] width 869 height 91
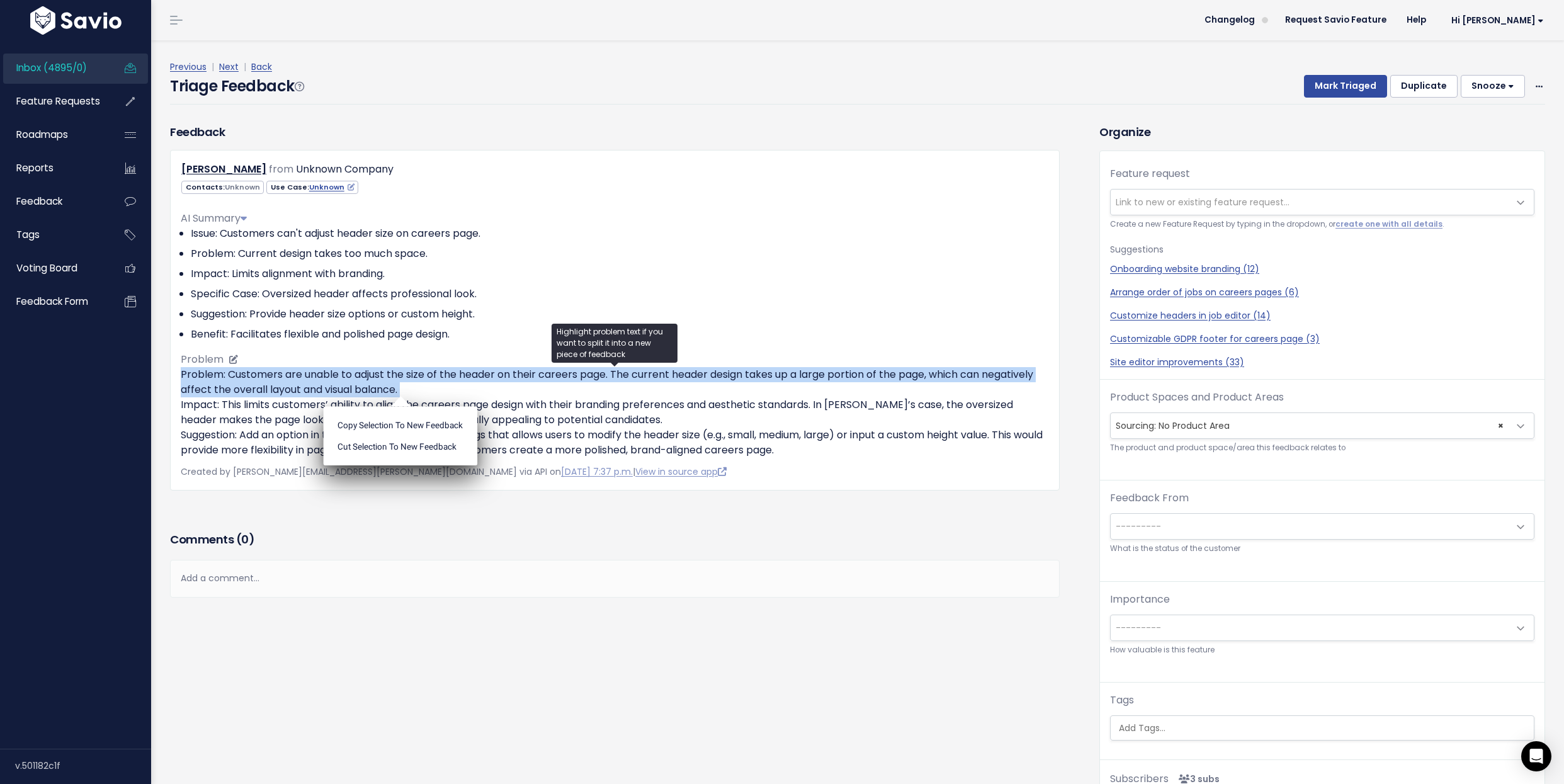
click at [570, 396] on p "Problem: Customers are unable to adjust the size of the header on their careers…" at bounding box center [615, 412] width 869 height 91
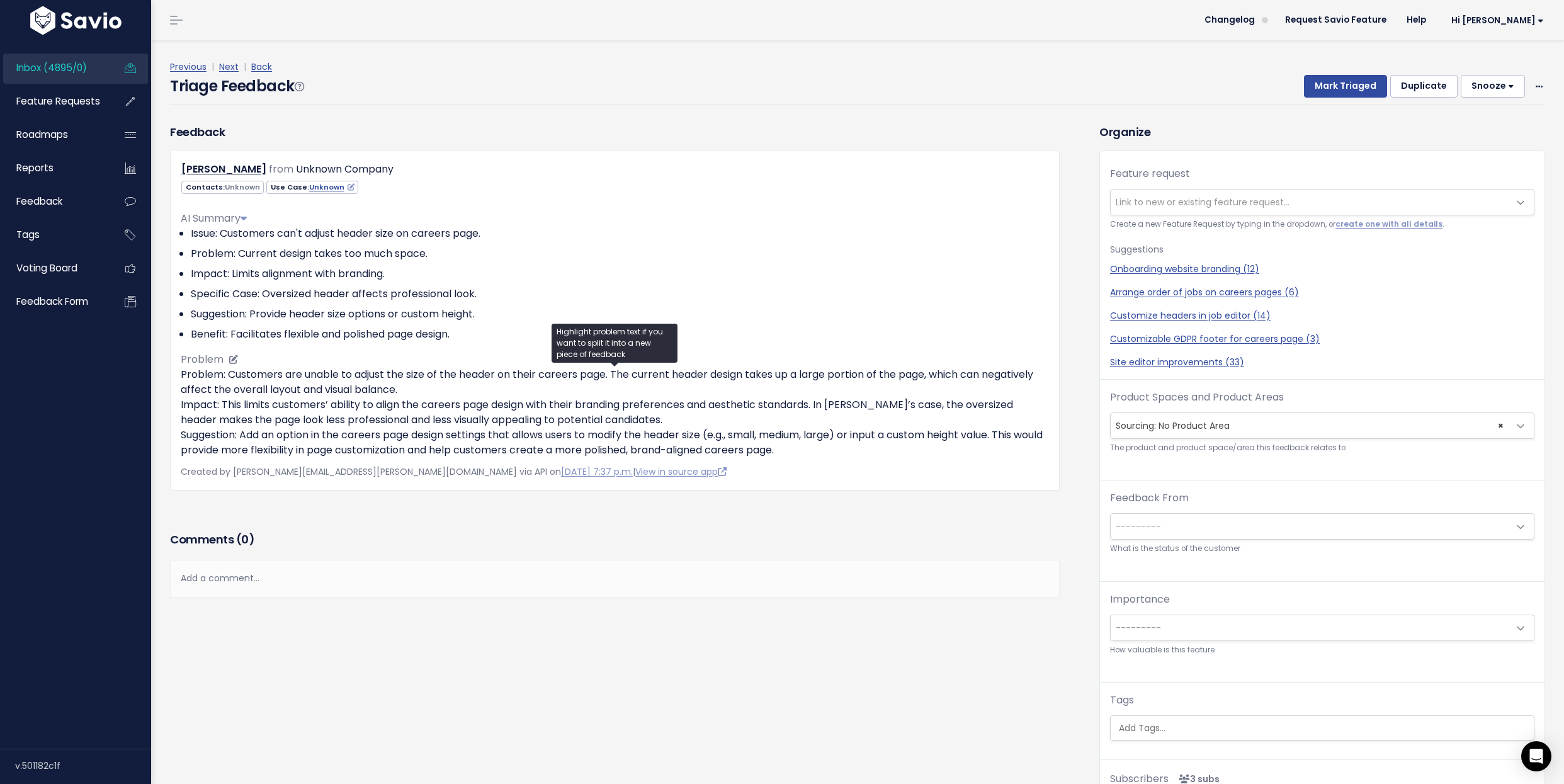
click at [570, 396] on p "Problem: Customers are unable to adjust the size of the header on their careers…" at bounding box center [615, 412] width 869 height 91
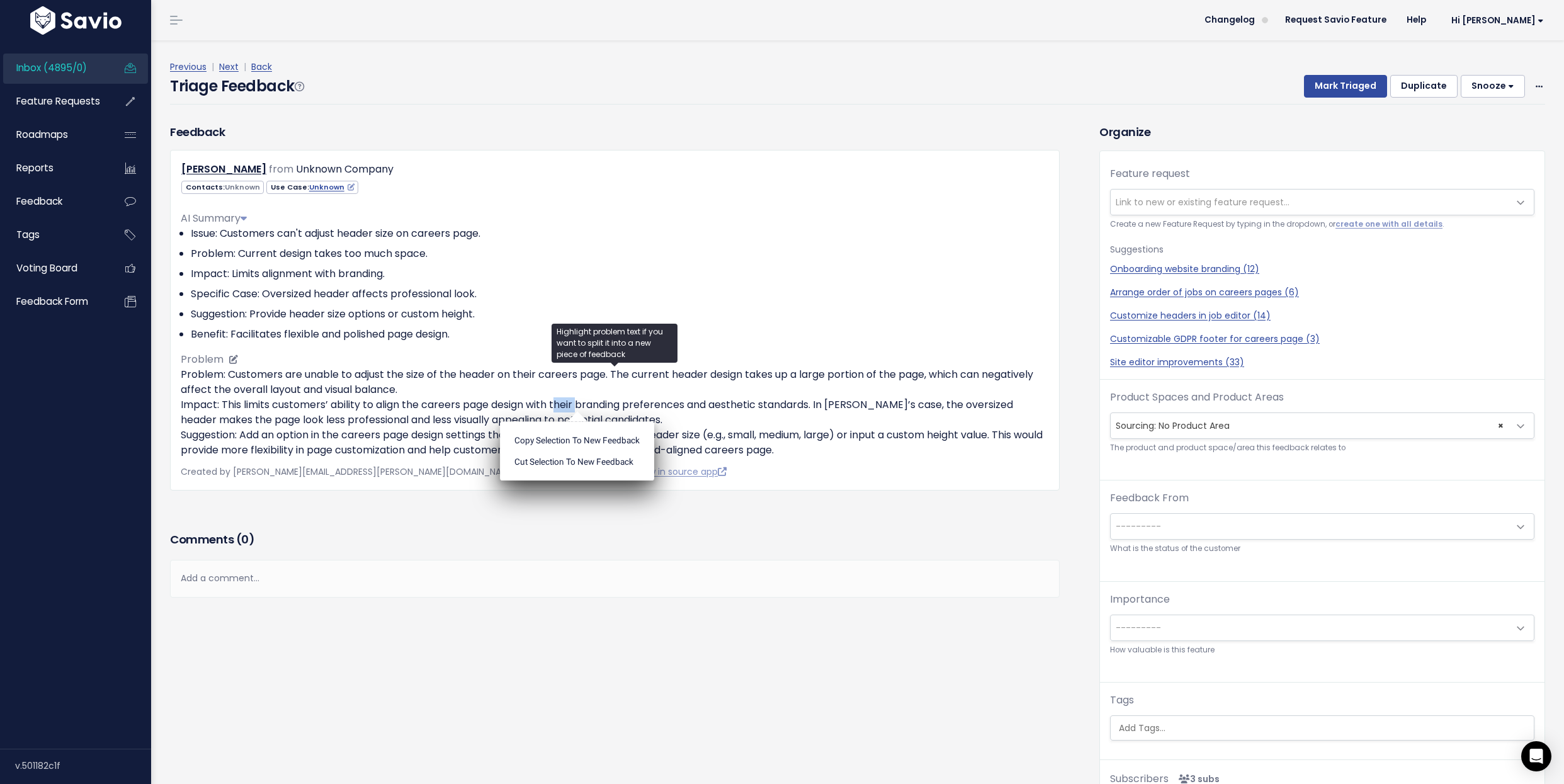
click at [570, 396] on p "Problem: Customers are unable to adjust the size of the header on their careers…" at bounding box center [615, 412] width 869 height 91
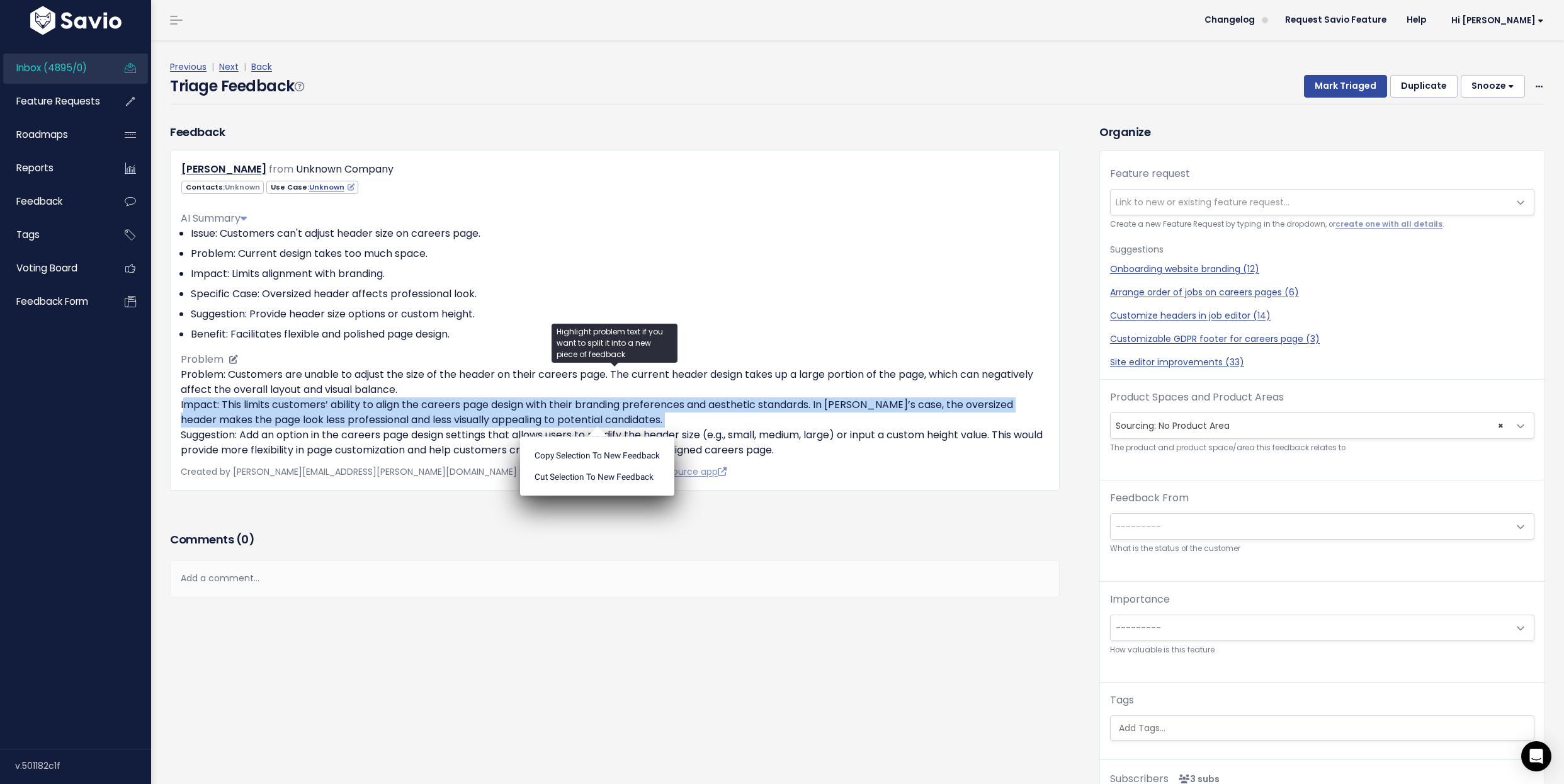
click at [570, 396] on p "Problem: Customers are unable to adjust the size of the header on their careers…" at bounding box center [615, 412] width 869 height 91
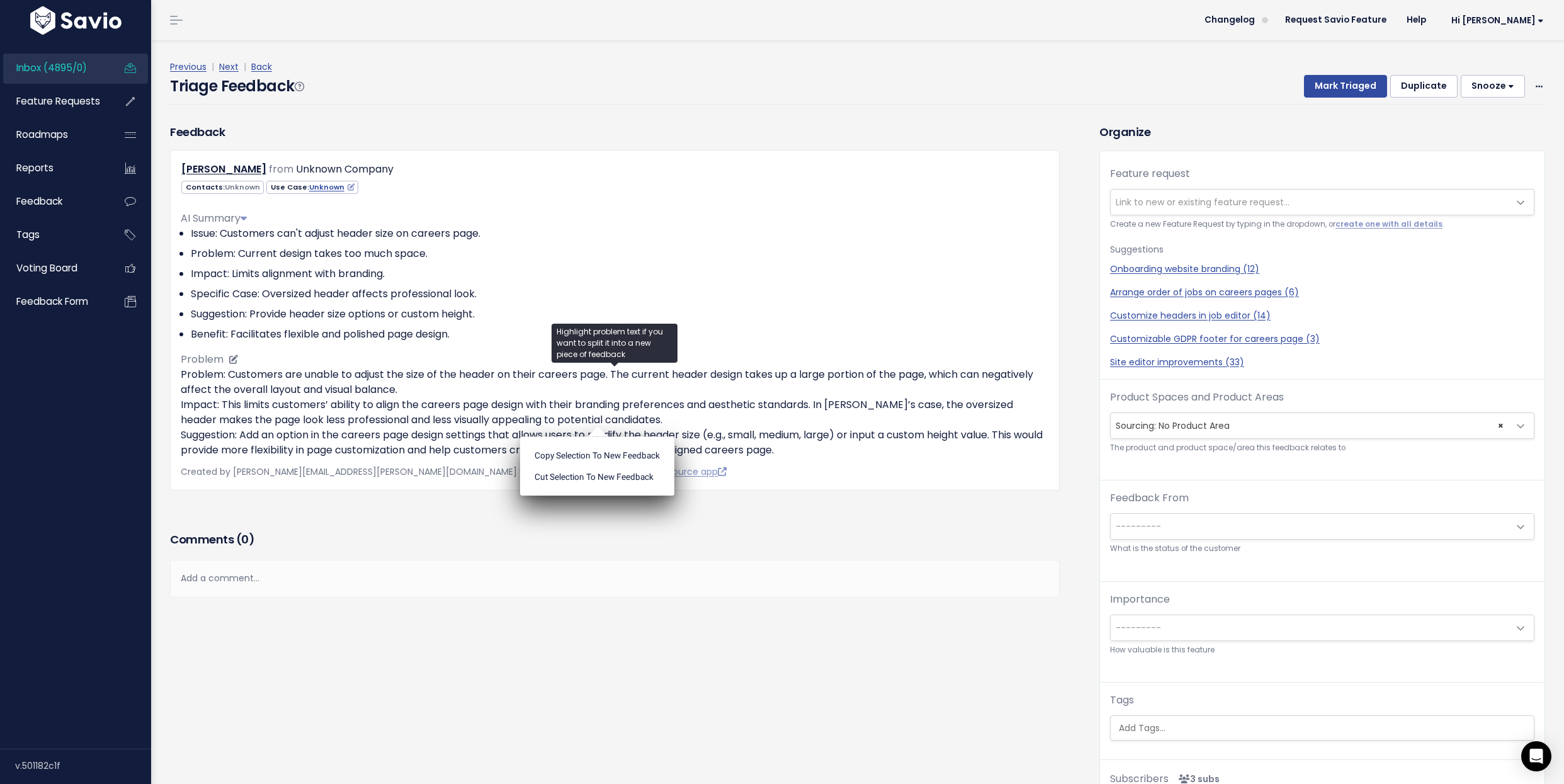
click at [570, 396] on p "Problem: Customers are unable to adjust the size of the header on their careers…" at bounding box center [615, 412] width 869 height 91
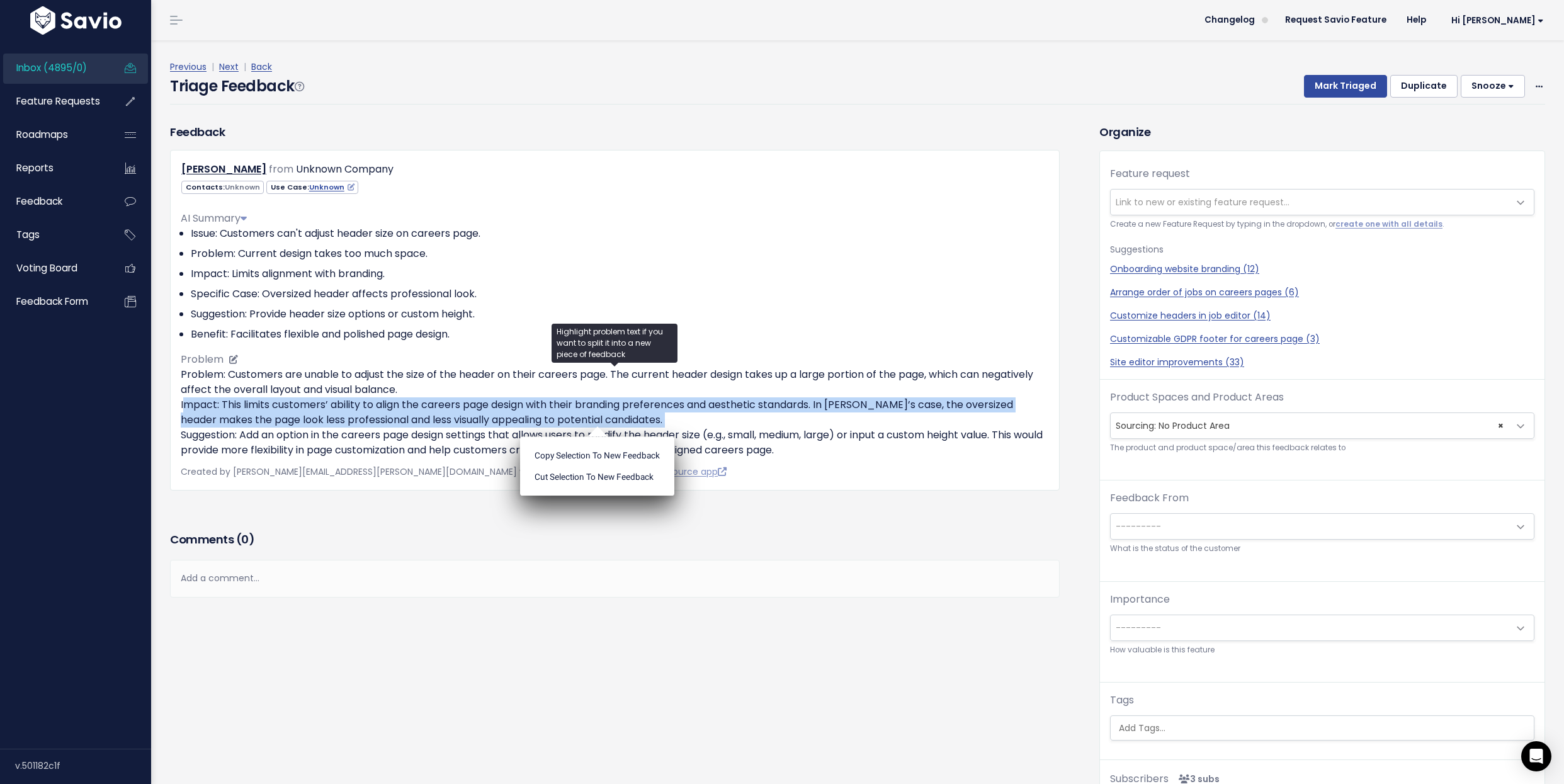
click at [522, 397] on p "Problem: Customers are unable to adjust the size of the header on their careers…" at bounding box center [615, 412] width 869 height 91
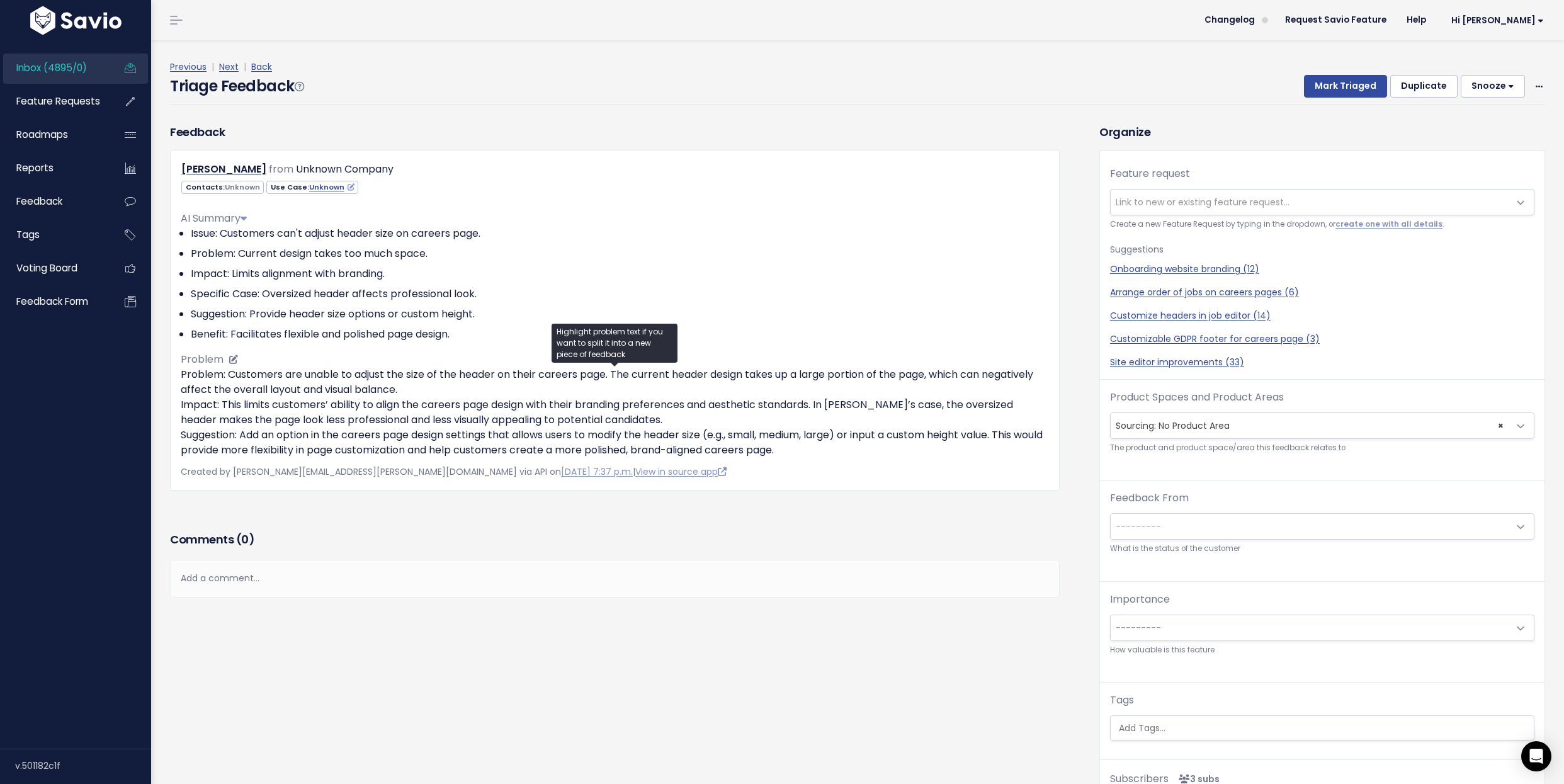
click at [522, 397] on p "Problem: Customers are unable to adjust the size of the header on their careers…" at bounding box center [615, 412] width 869 height 91
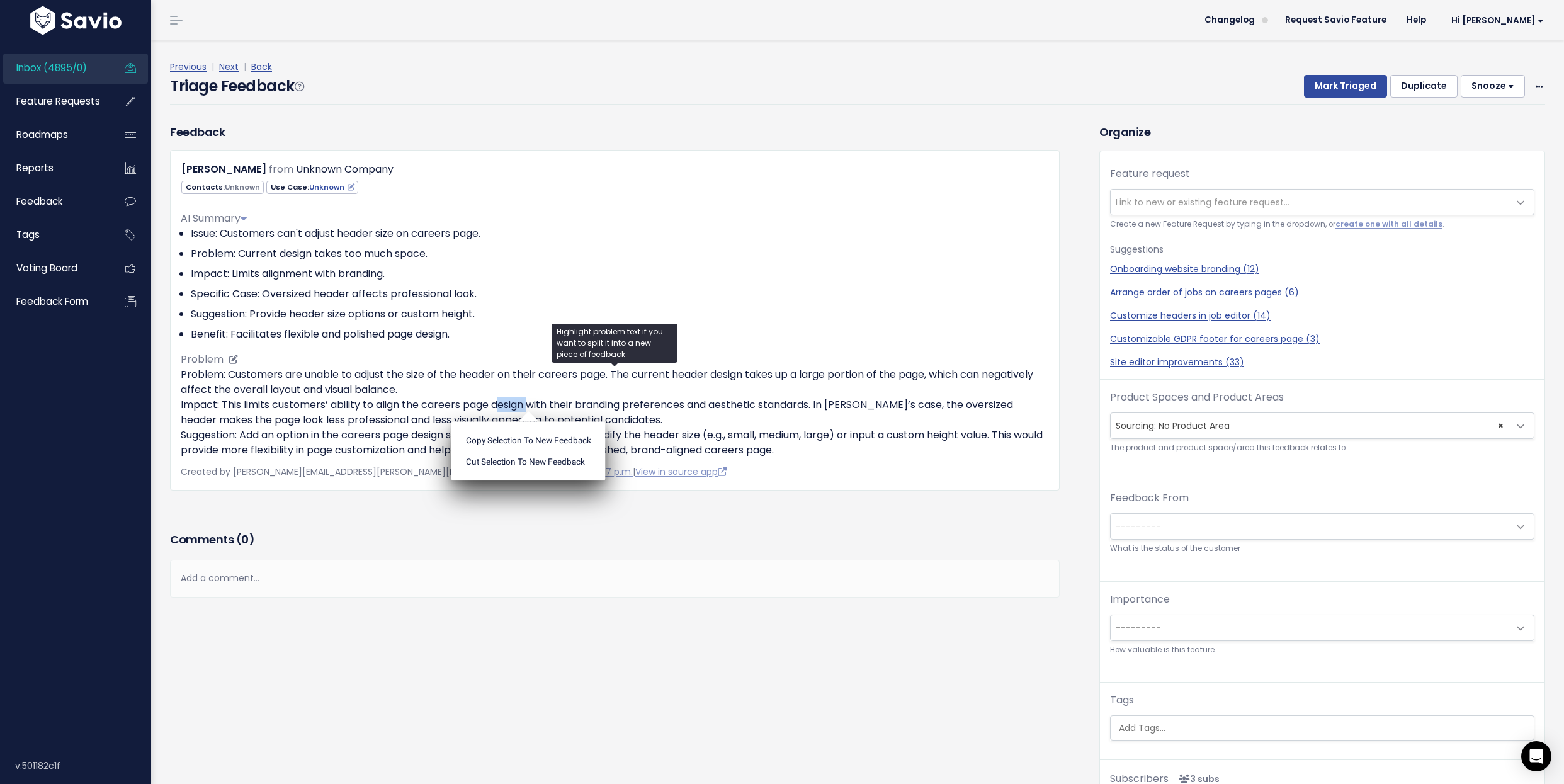
click at [522, 397] on p "Problem: Customers are unable to adjust the size of the header on their careers…" at bounding box center [615, 412] width 869 height 91
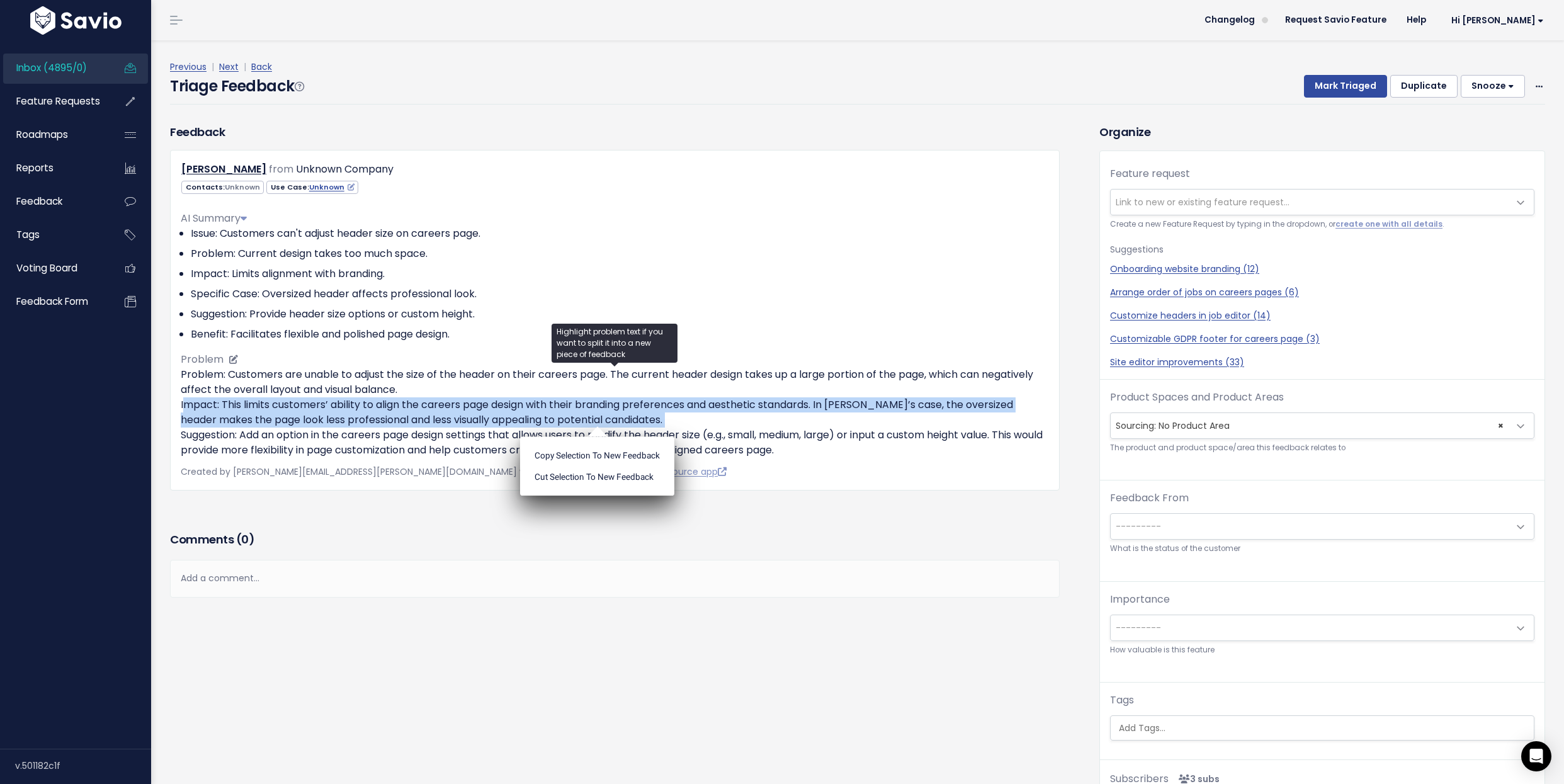
click at [520, 377] on p "Problem: Customers are unable to adjust the size of the header on their careers…" at bounding box center [615, 412] width 869 height 91
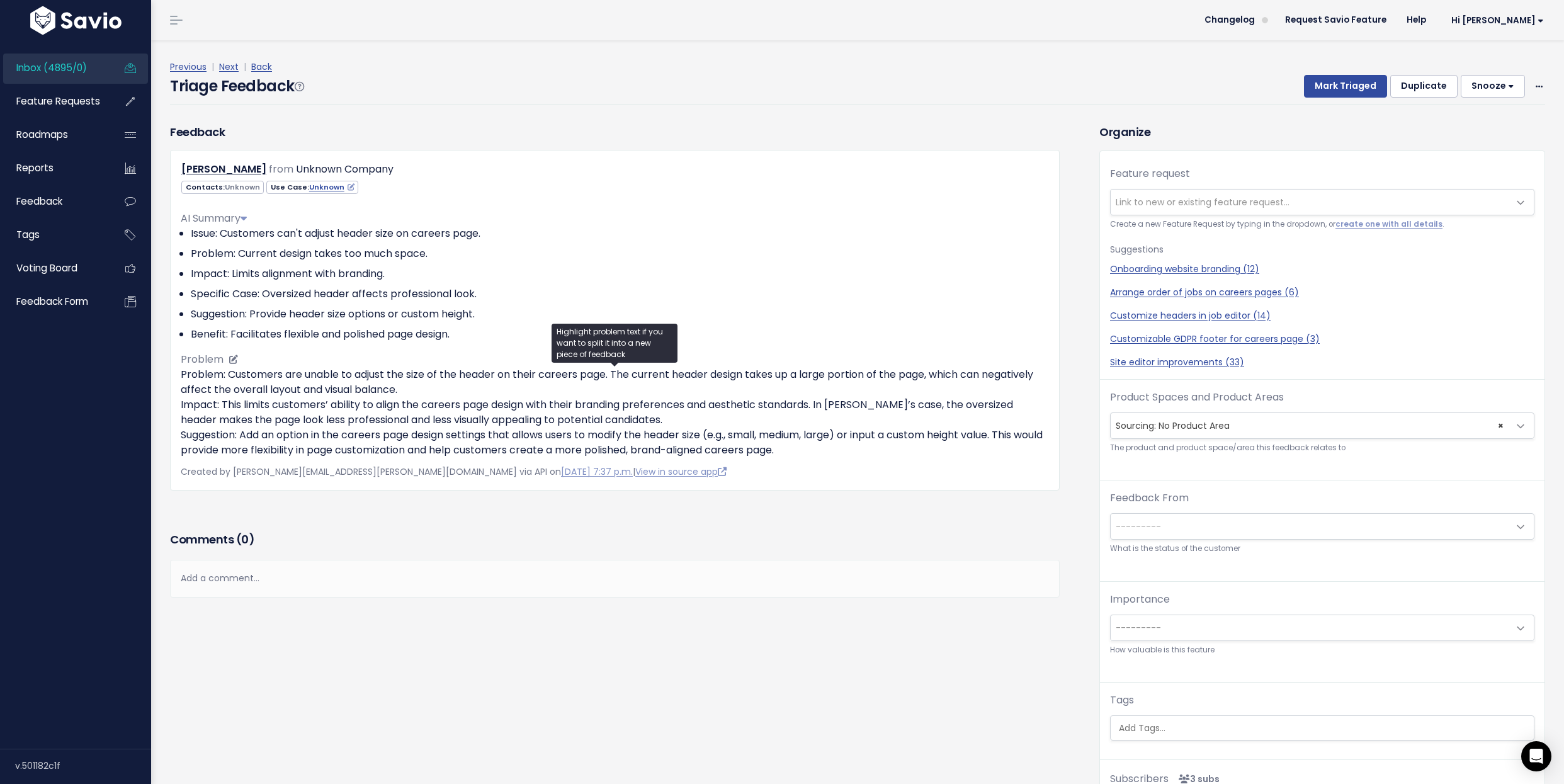
click at [520, 377] on p "Problem: Customers are unable to adjust the size of the header on their careers…" at bounding box center [615, 412] width 869 height 91
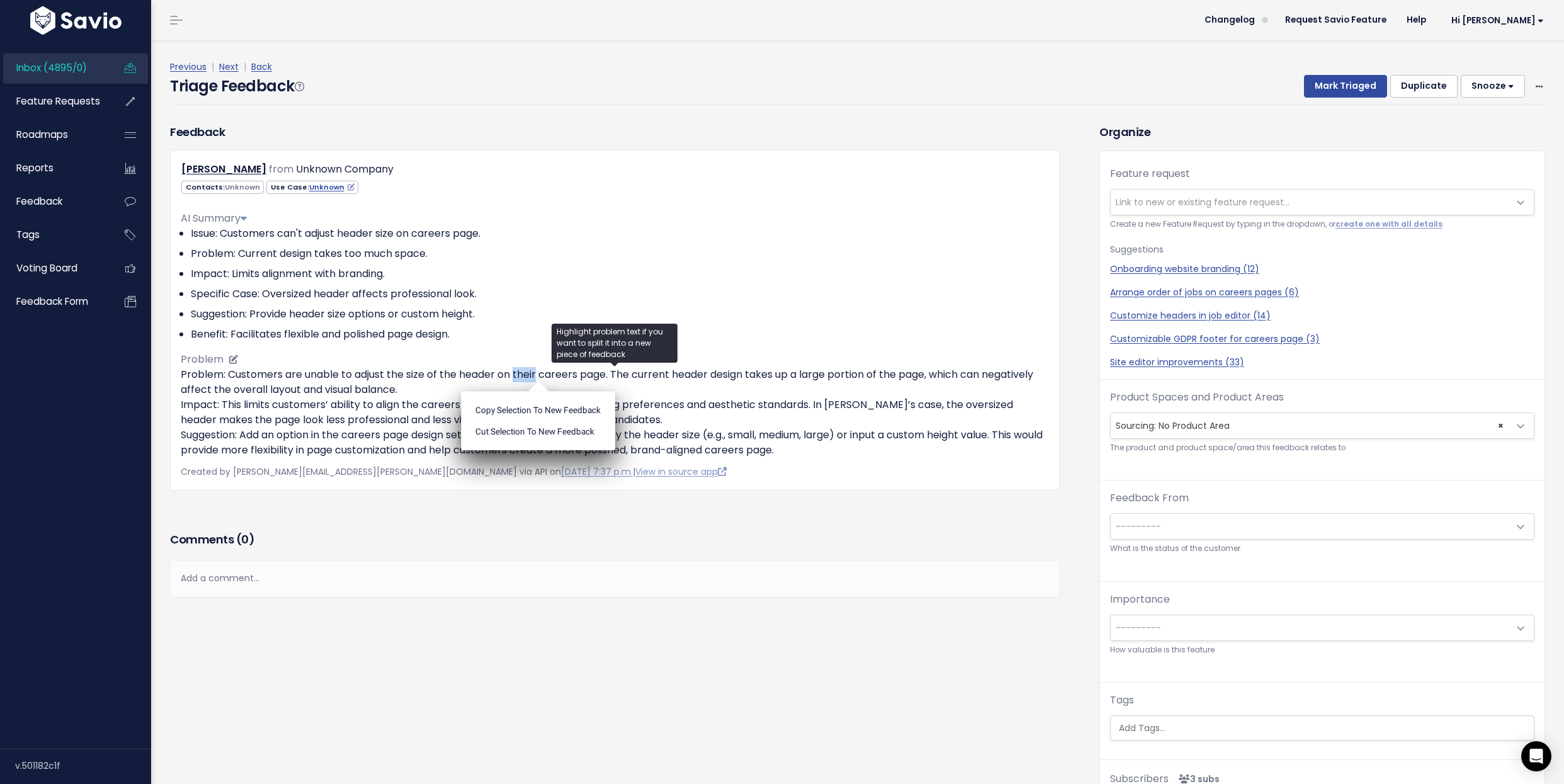
click at [520, 377] on p "Problem: Customers are unable to adjust the size of the header on their careers…" at bounding box center [615, 412] width 869 height 91
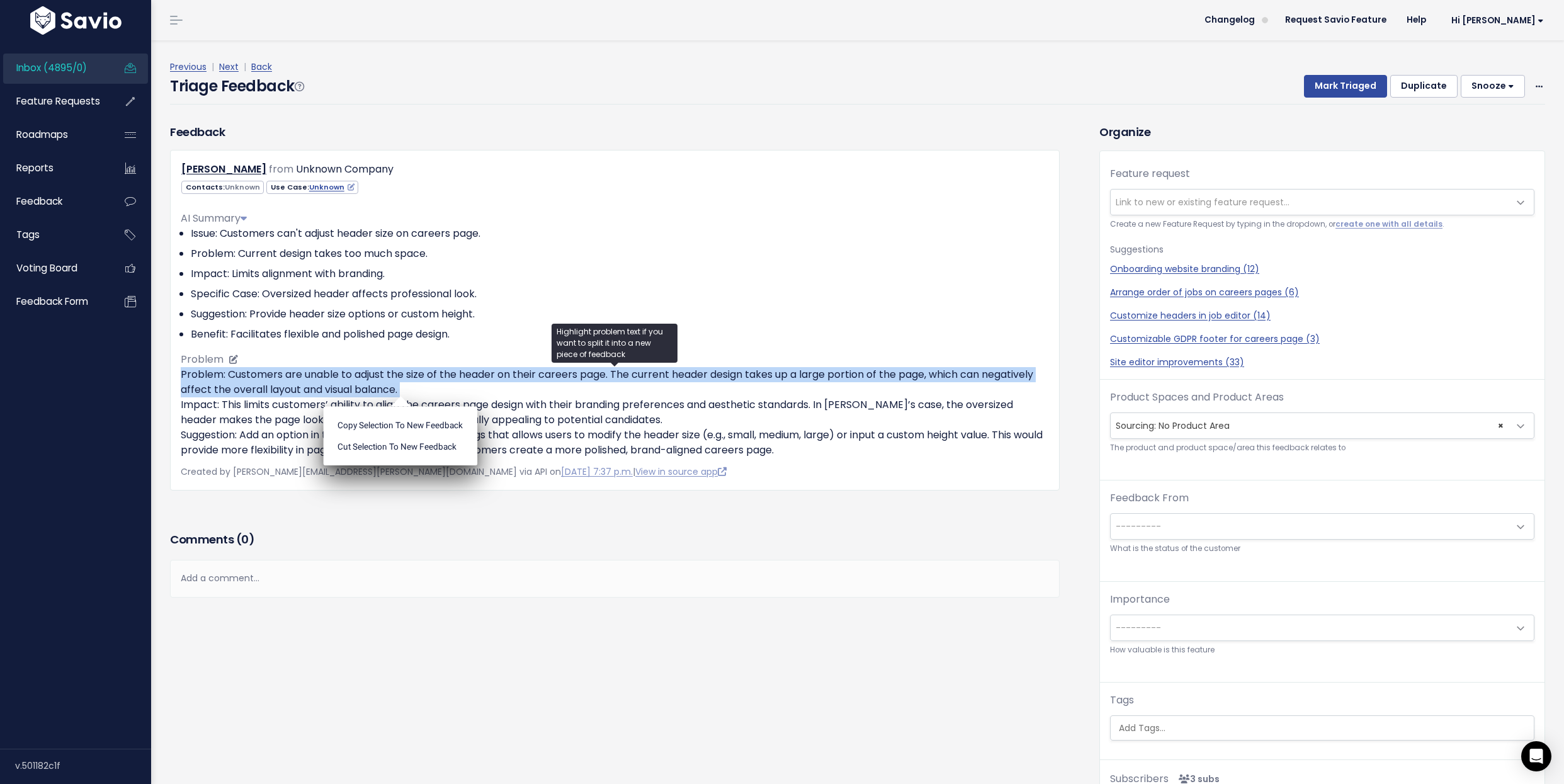
click at [313, 412] on p "Problem: Customers are unable to adjust the size of the header on their careers…" at bounding box center [615, 412] width 869 height 91
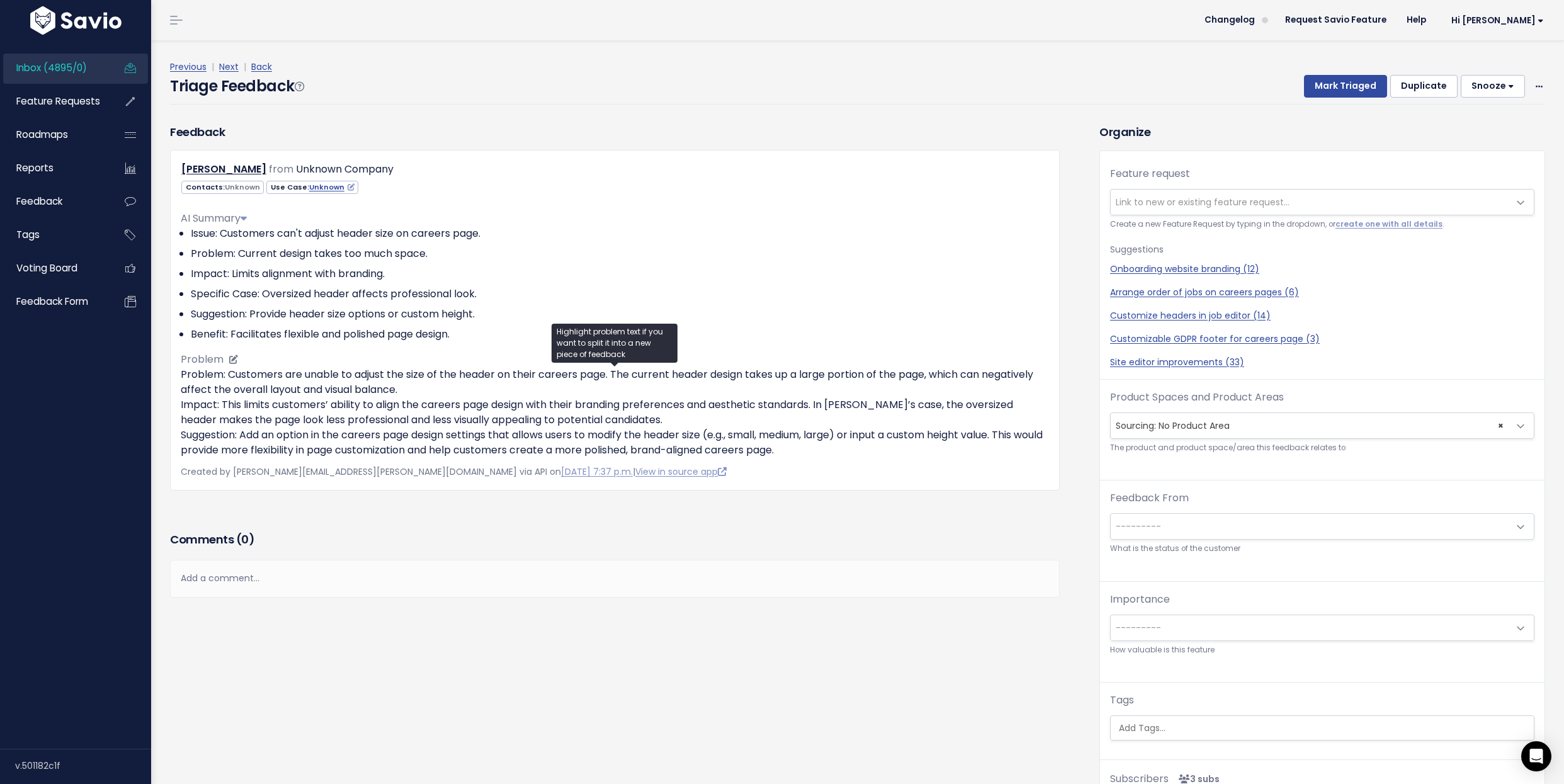
click at [313, 412] on p "Problem: Customers are unable to adjust the size of the header on their careers…" at bounding box center [615, 412] width 869 height 91
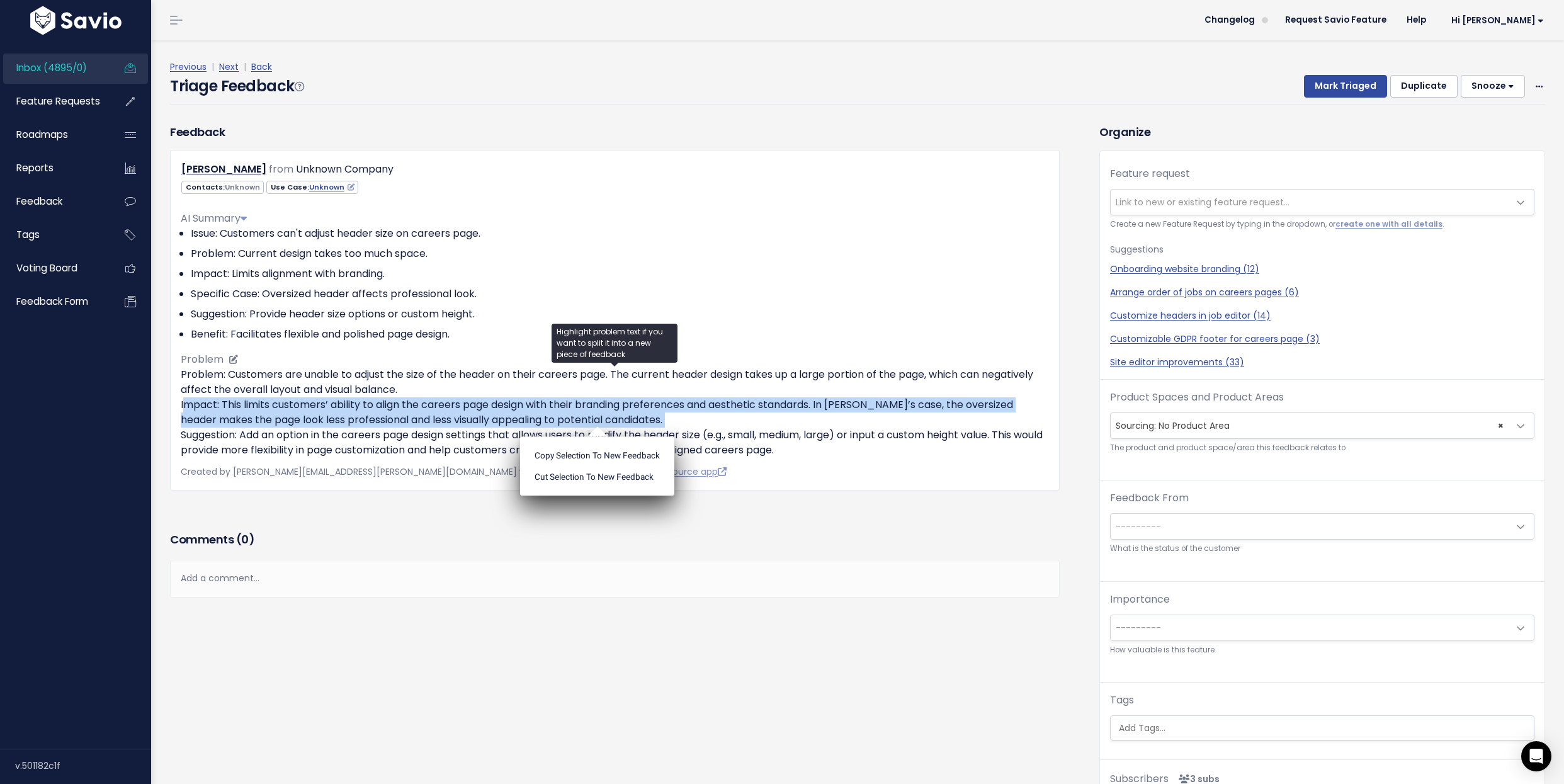
click at [320, 382] on p "Problem: Customers are unable to adjust the size of the header on their careers…" at bounding box center [615, 412] width 869 height 91
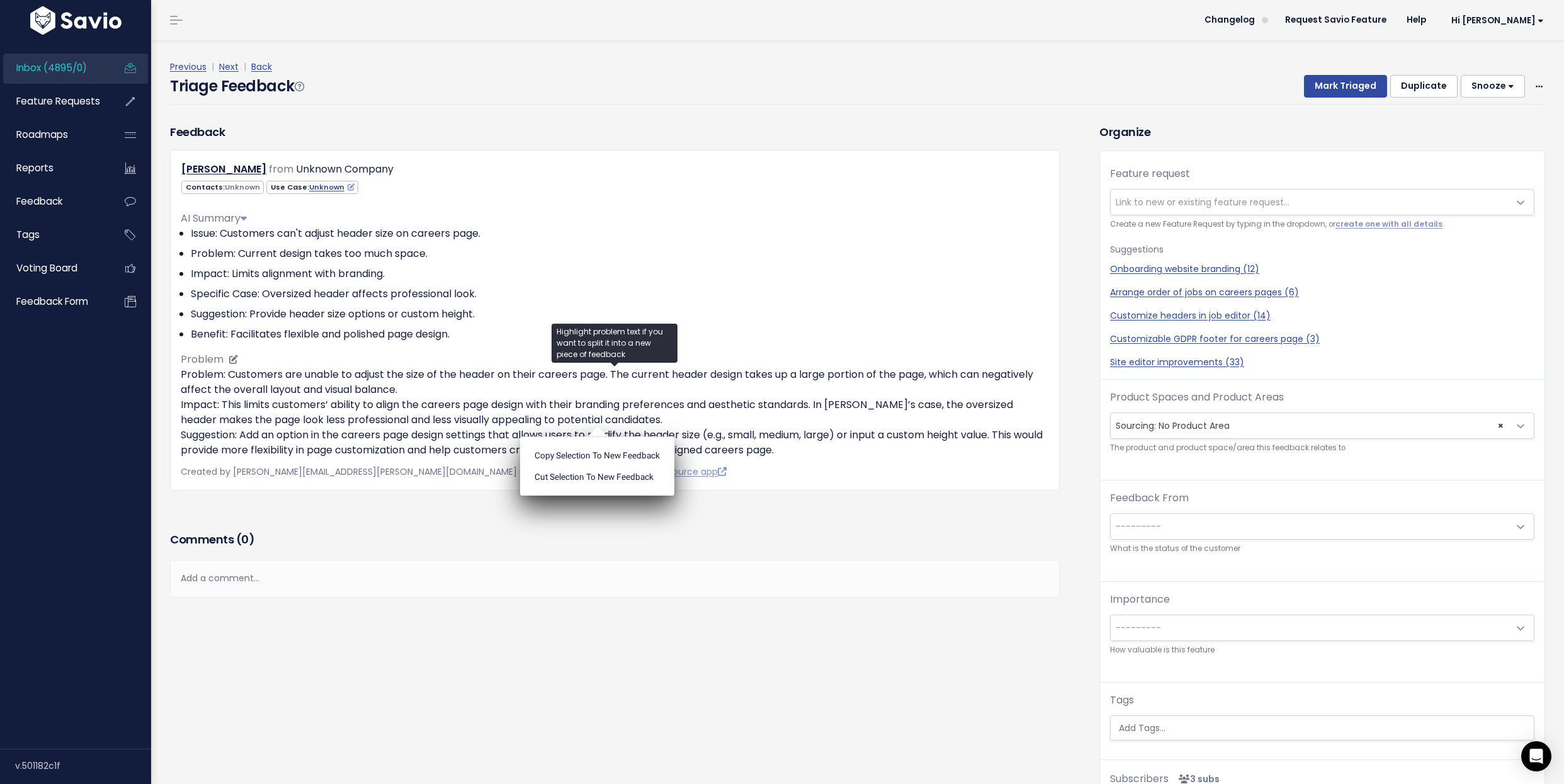
click at [320, 382] on p "Problem: Customers are unable to adjust the size of the header on their careers…" at bounding box center [615, 412] width 869 height 91
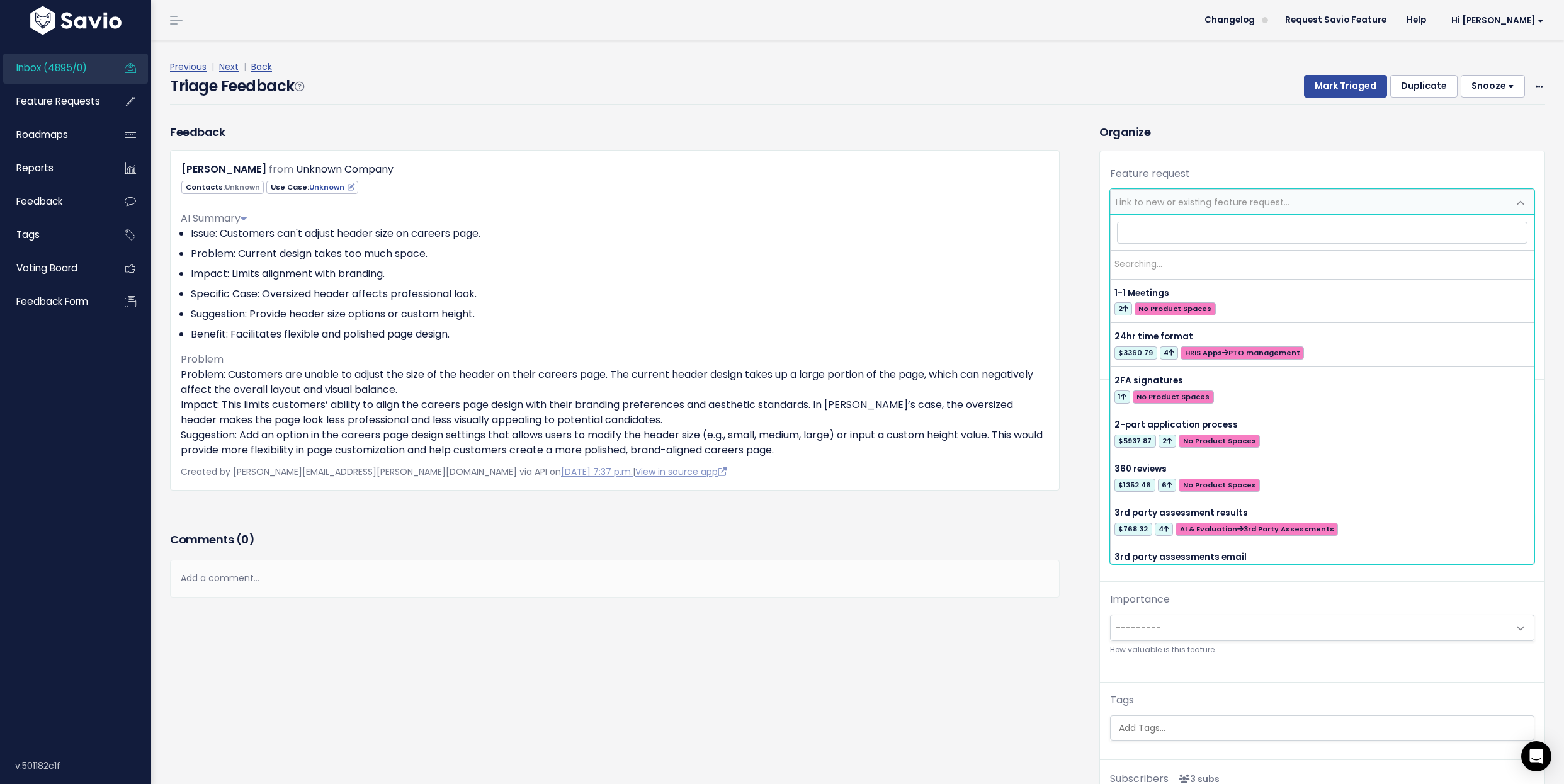
click at [1171, 200] on span "Link to new or existing feature request..." at bounding box center [1202, 202] width 174 height 12
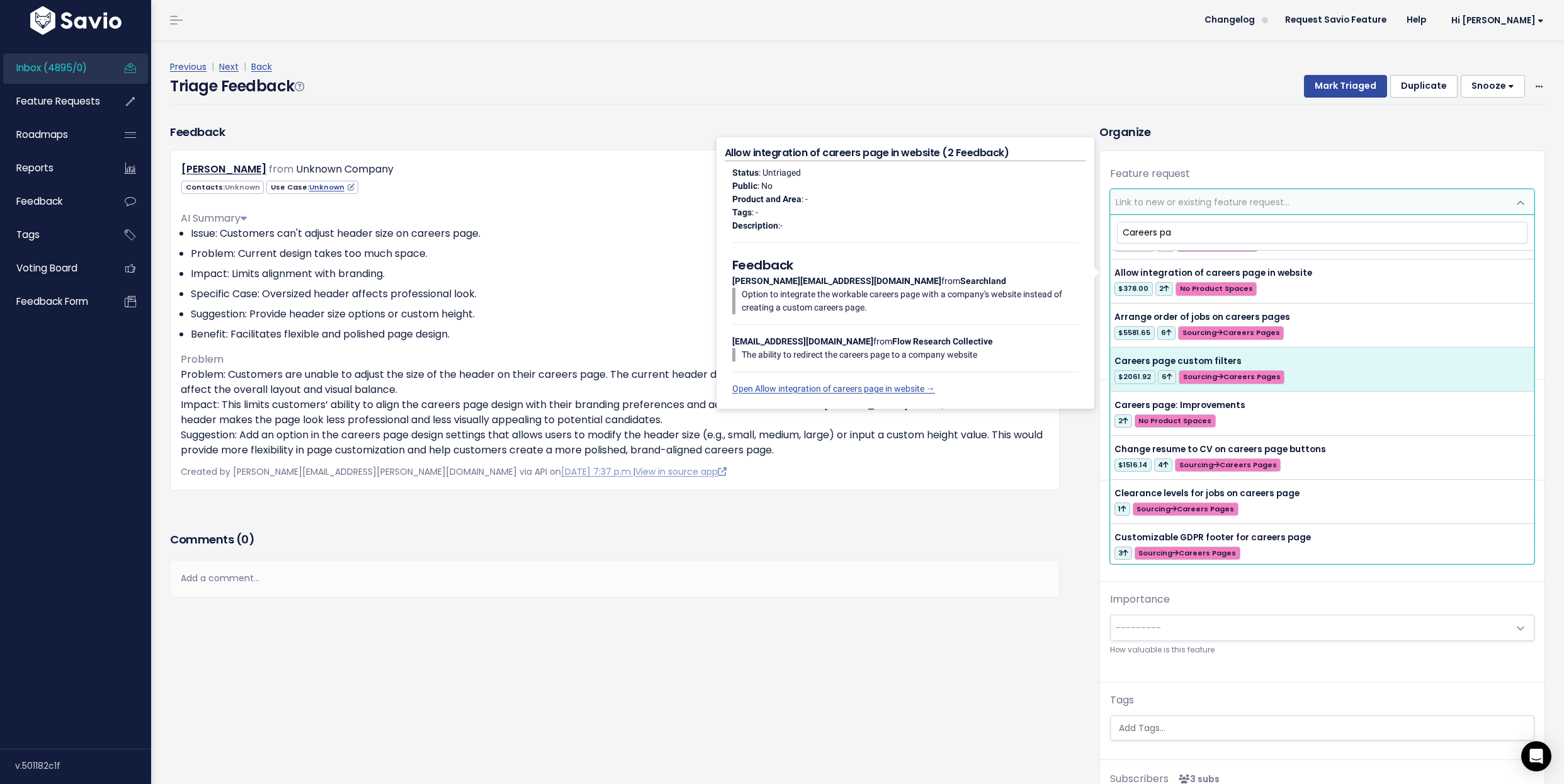
scroll to position [36, 0]
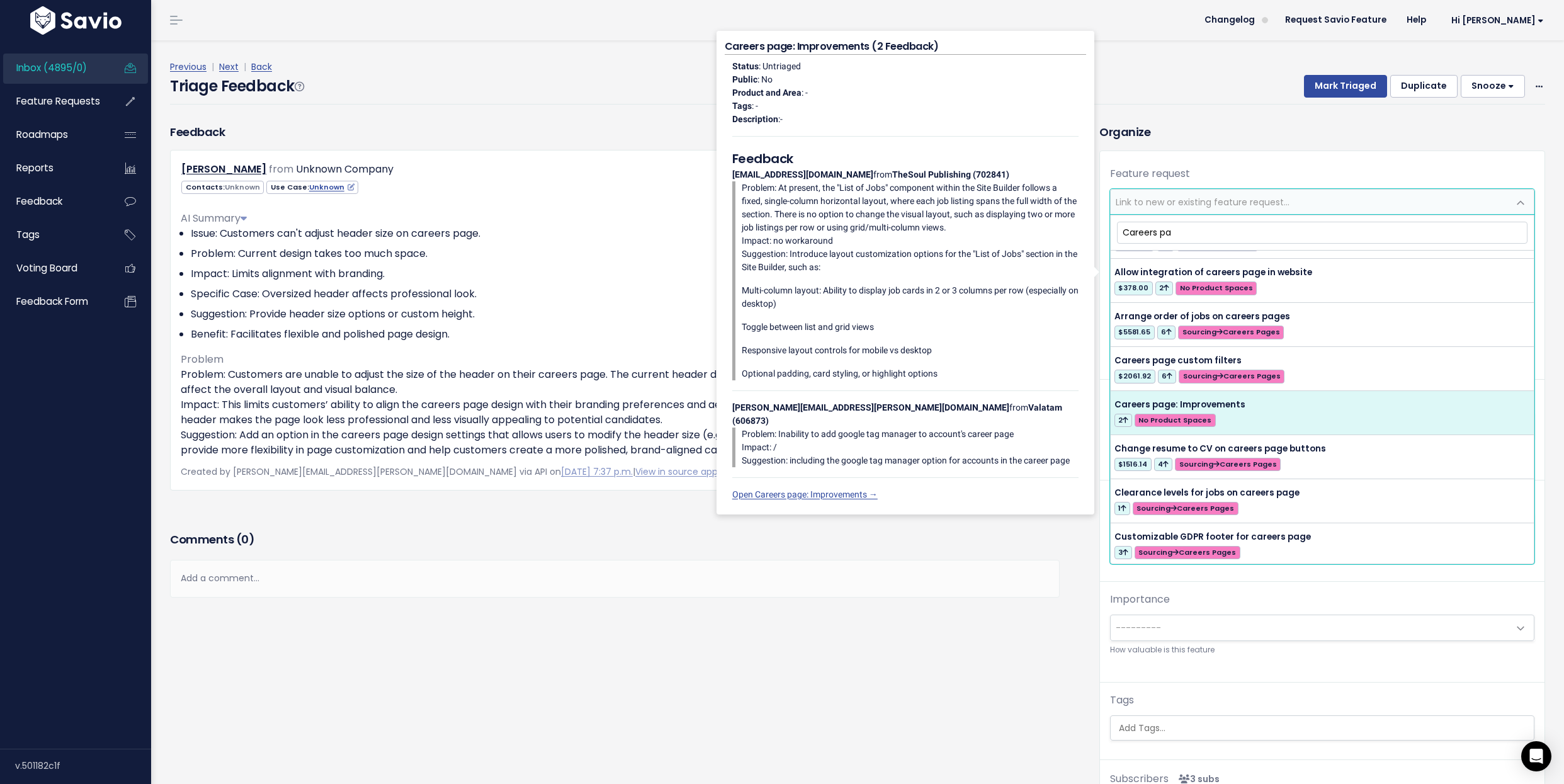
type input "Careers pa"
select select "62990"
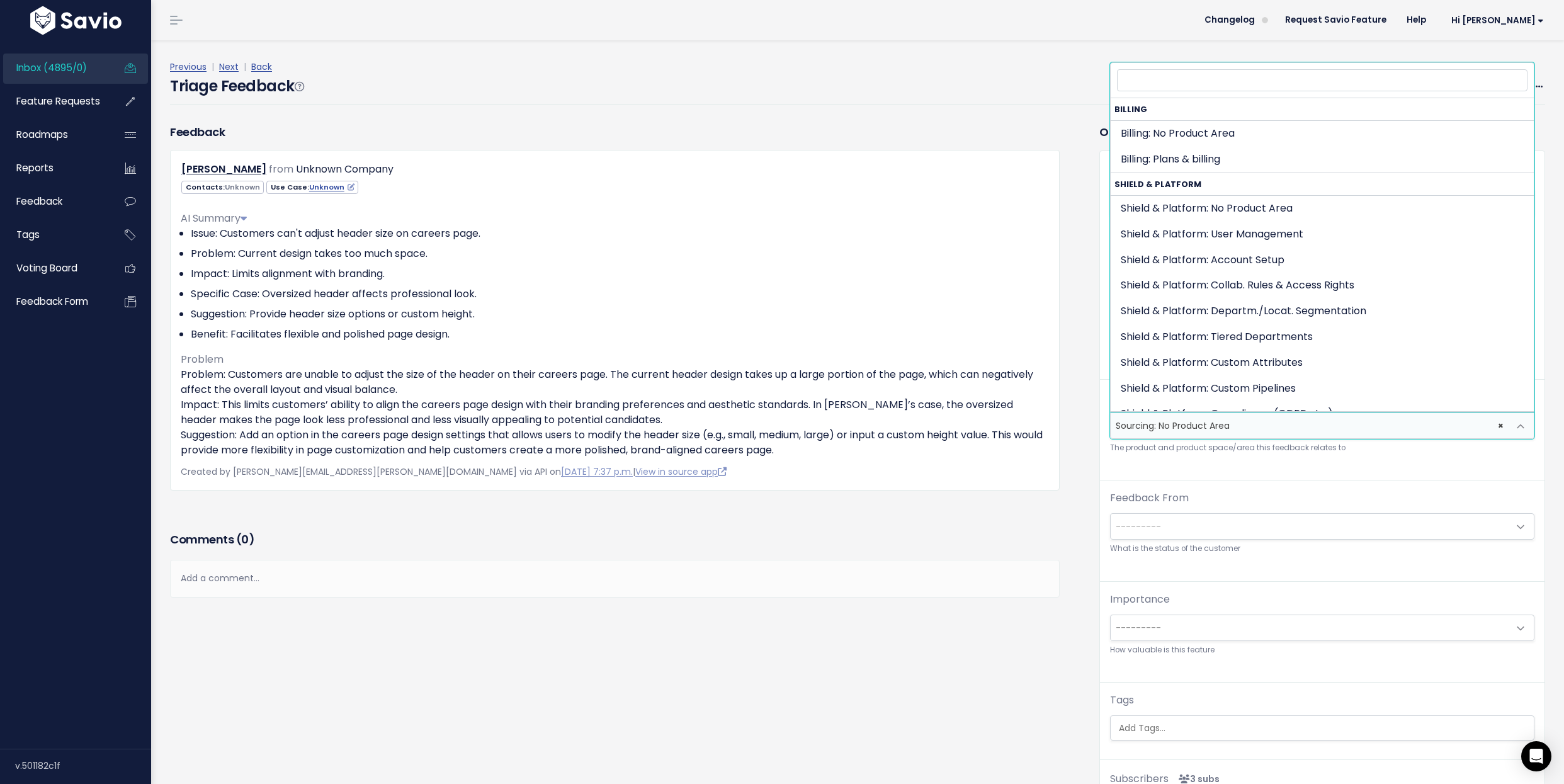
scroll to position [1390, 0]
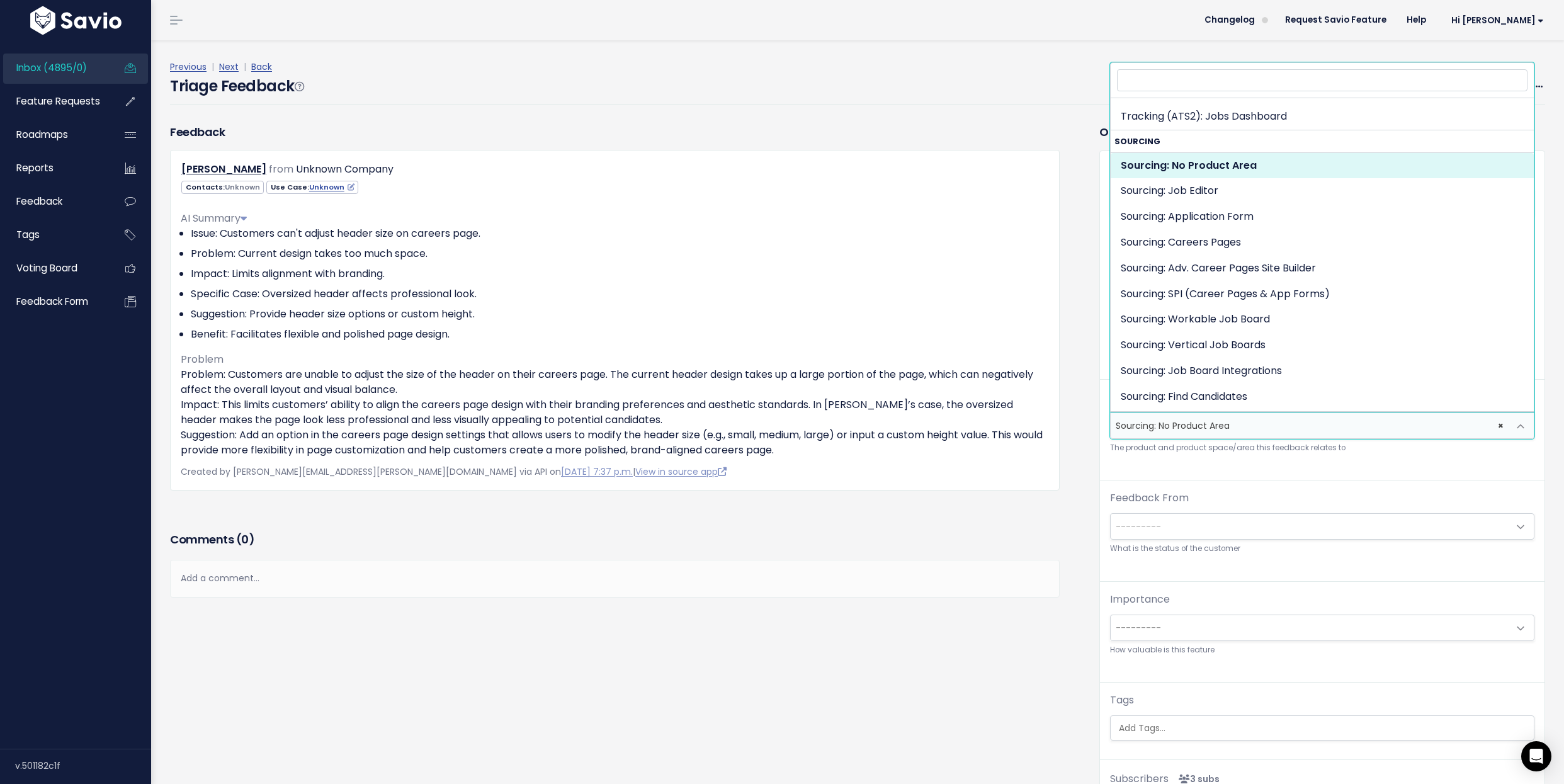
click at [1179, 415] on span "× Sourcing: No Product Area" at bounding box center [1310, 425] width 398 height 25
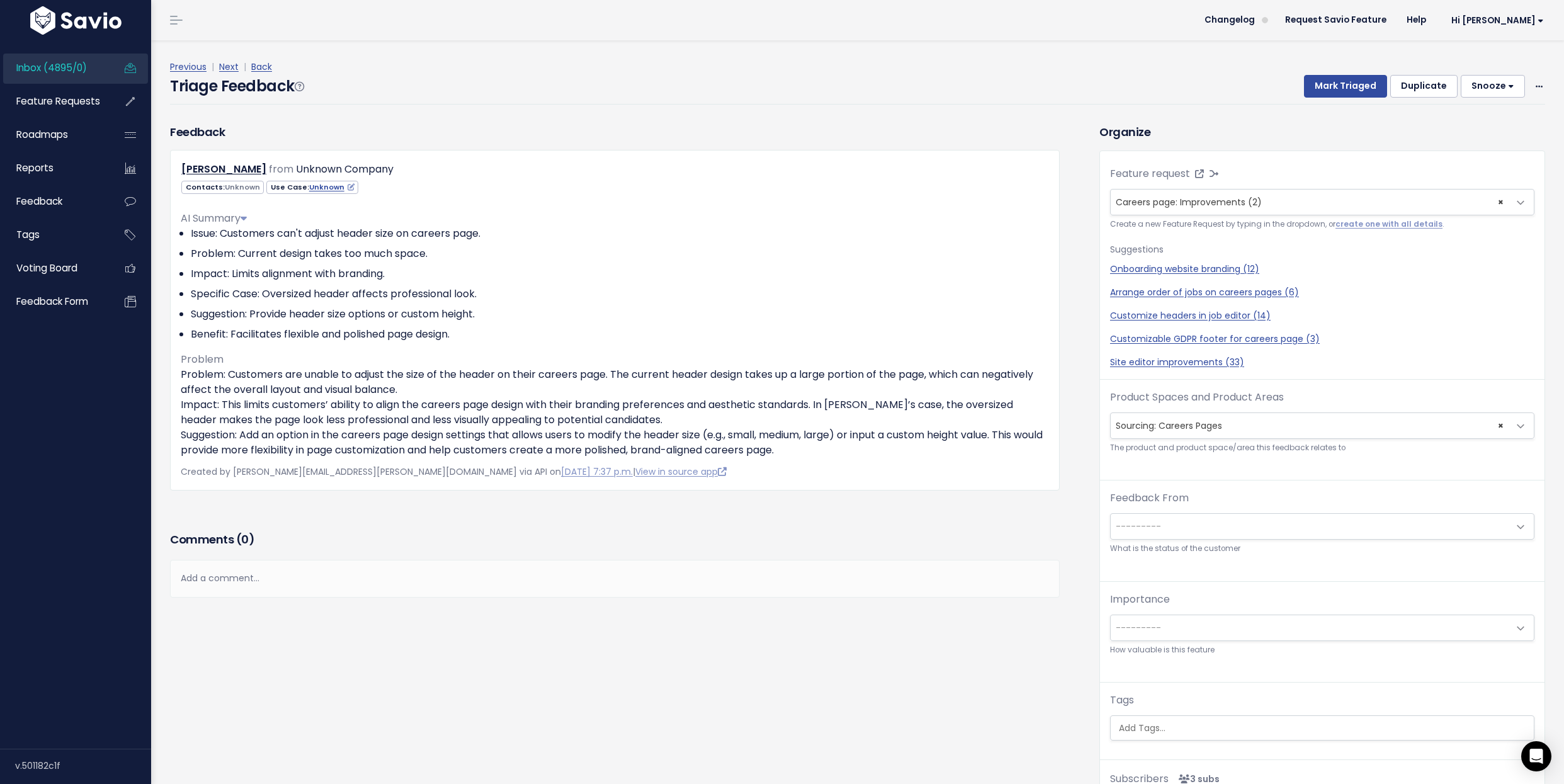
click at [1198, 431] on span "× Sourcing: Careers Pages" at bounding box center [1310, 425] width 398 height 25
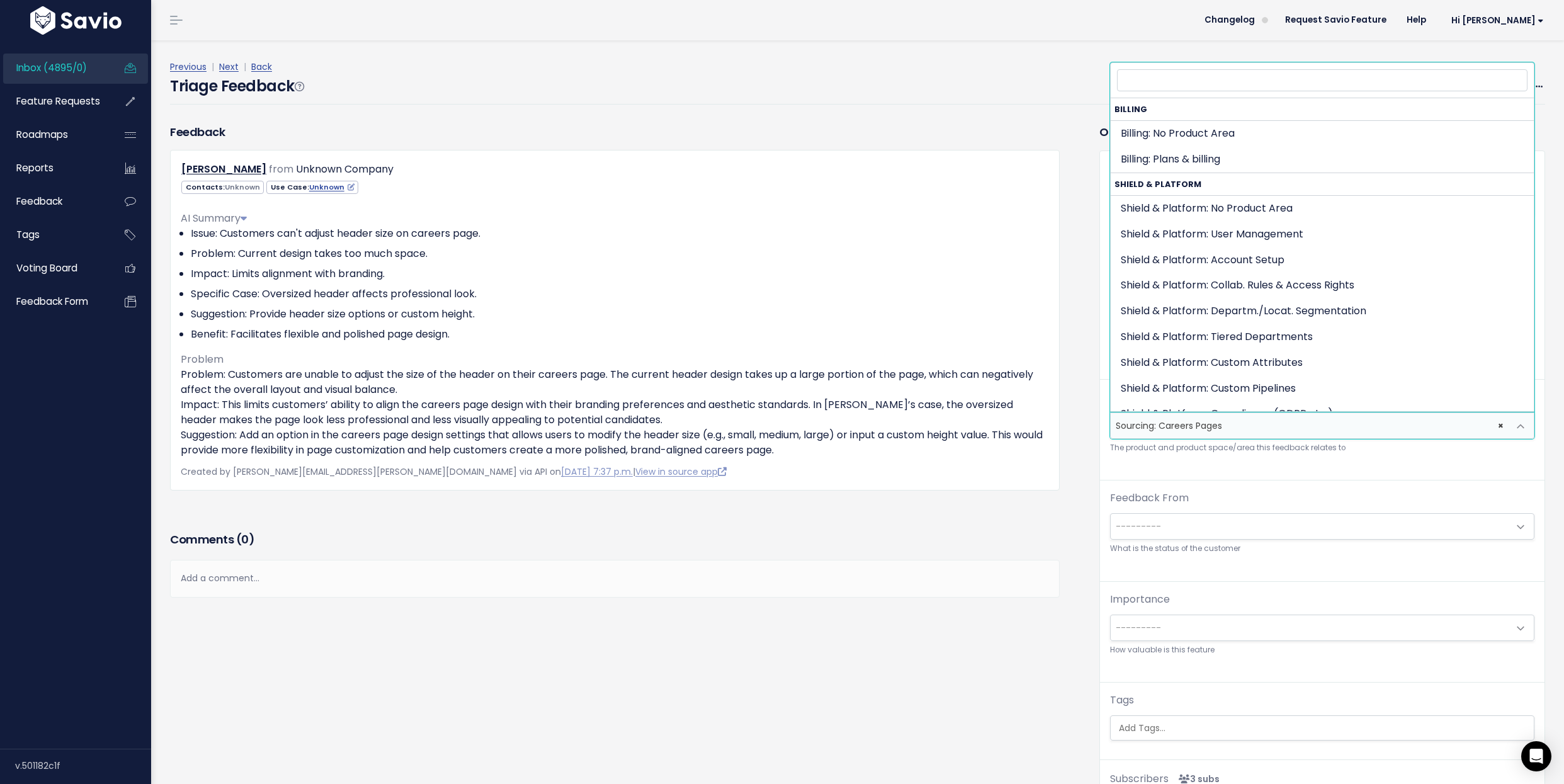
scroll to position [1495, 0]
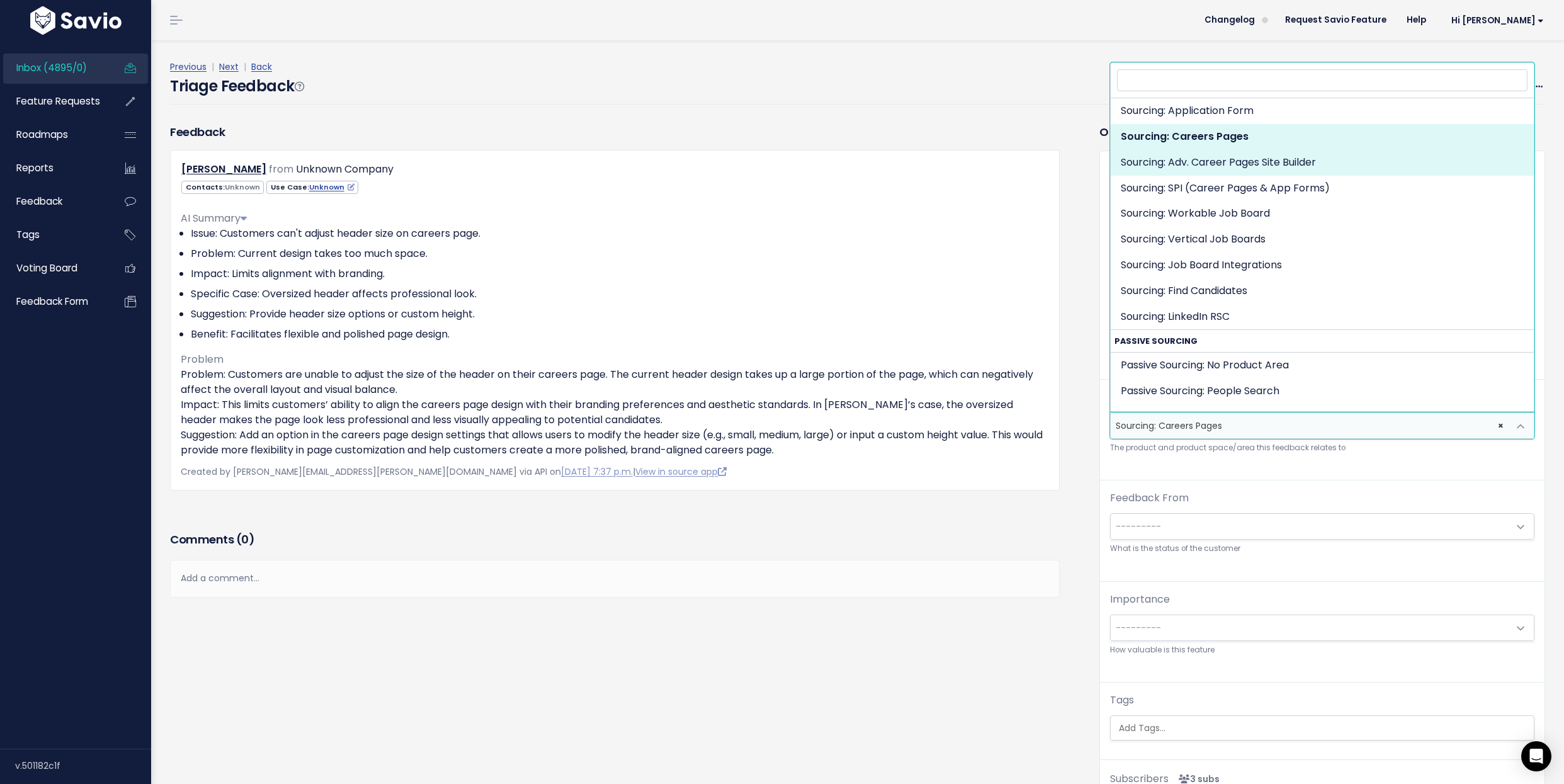
select select "JOB_POSTING:ADV_CAREERS_PAGES_SITE_BUILDER"
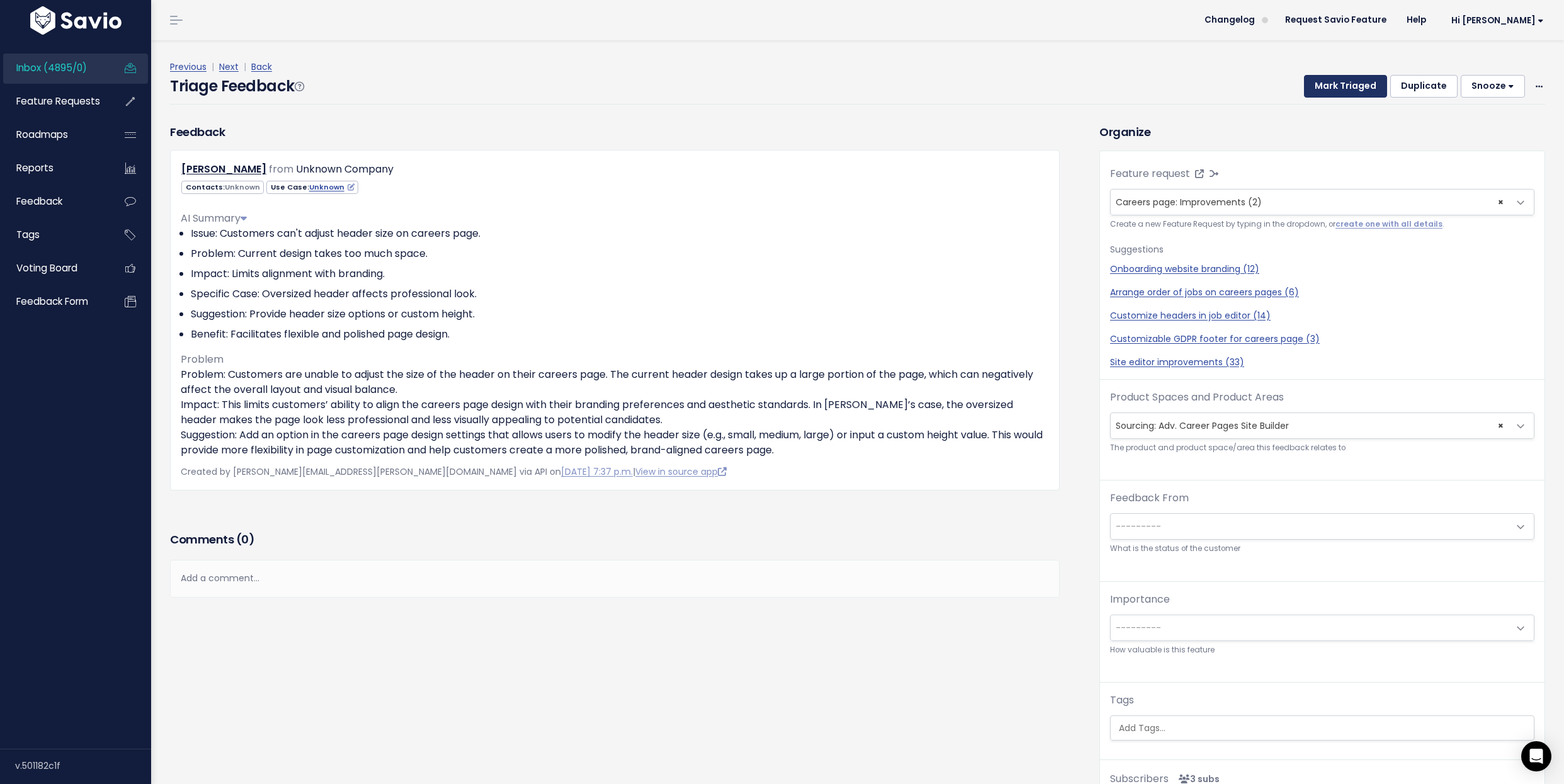
click at [1357, 86] on button "Mark Triaged" at bounding box center [1346, 86] width 83 height 23
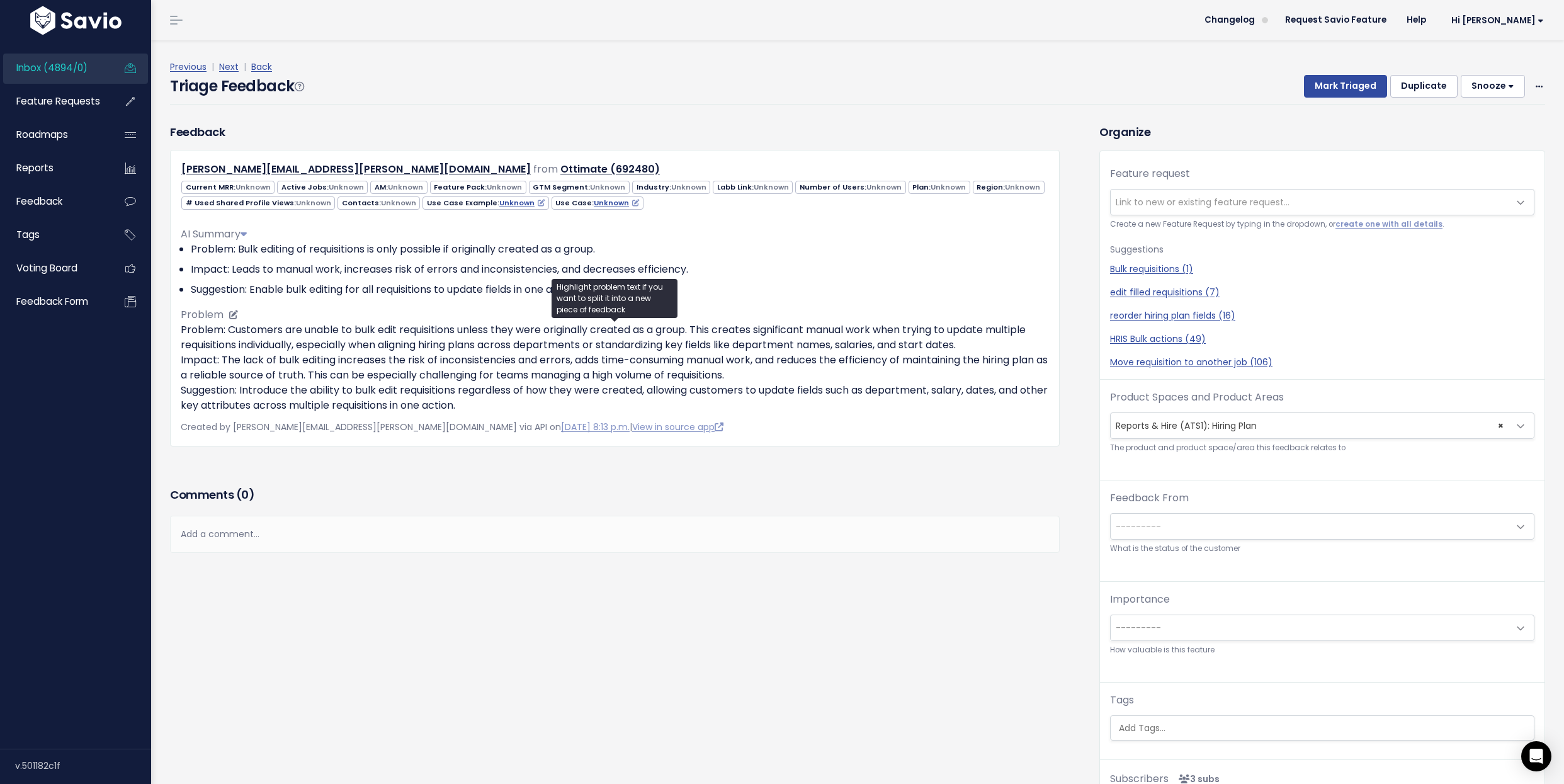
click at [498, 335] on p "Problem: Customers are unable to bulk edit requisitions unless they were origin…" at bounding box center [615, 367] width 869 height 91
click at [498, 334] on p "Problem: Customers are unable to bulk edit requisitions unless they were origin…" at bounding box center [615, 367] width 869 height 91
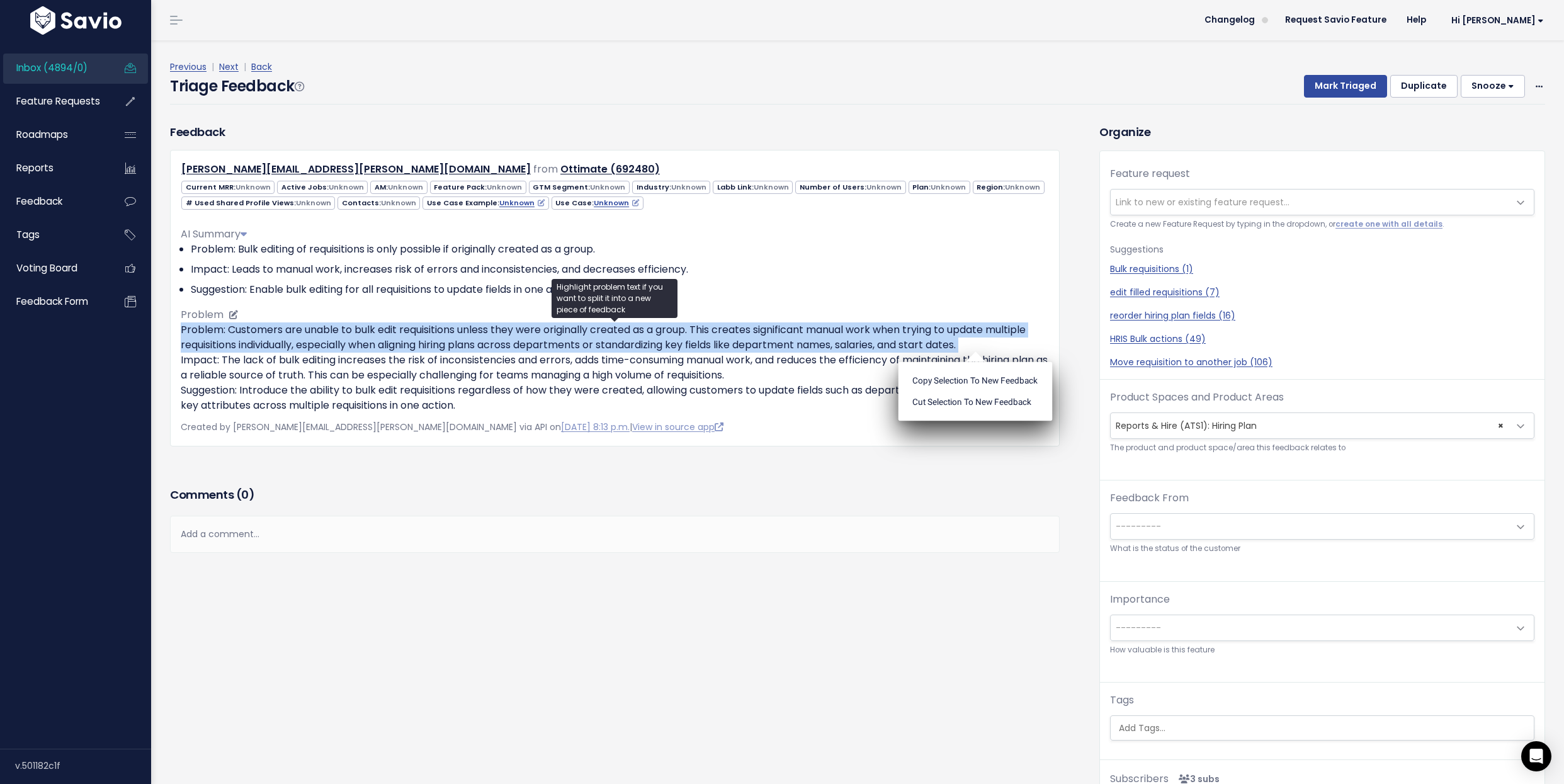
click at [498, 334] on p "Problem: Customers are unable to bulk edit requisitions unless they were origin…" at bounding box center [615, 367] width 869 height 91
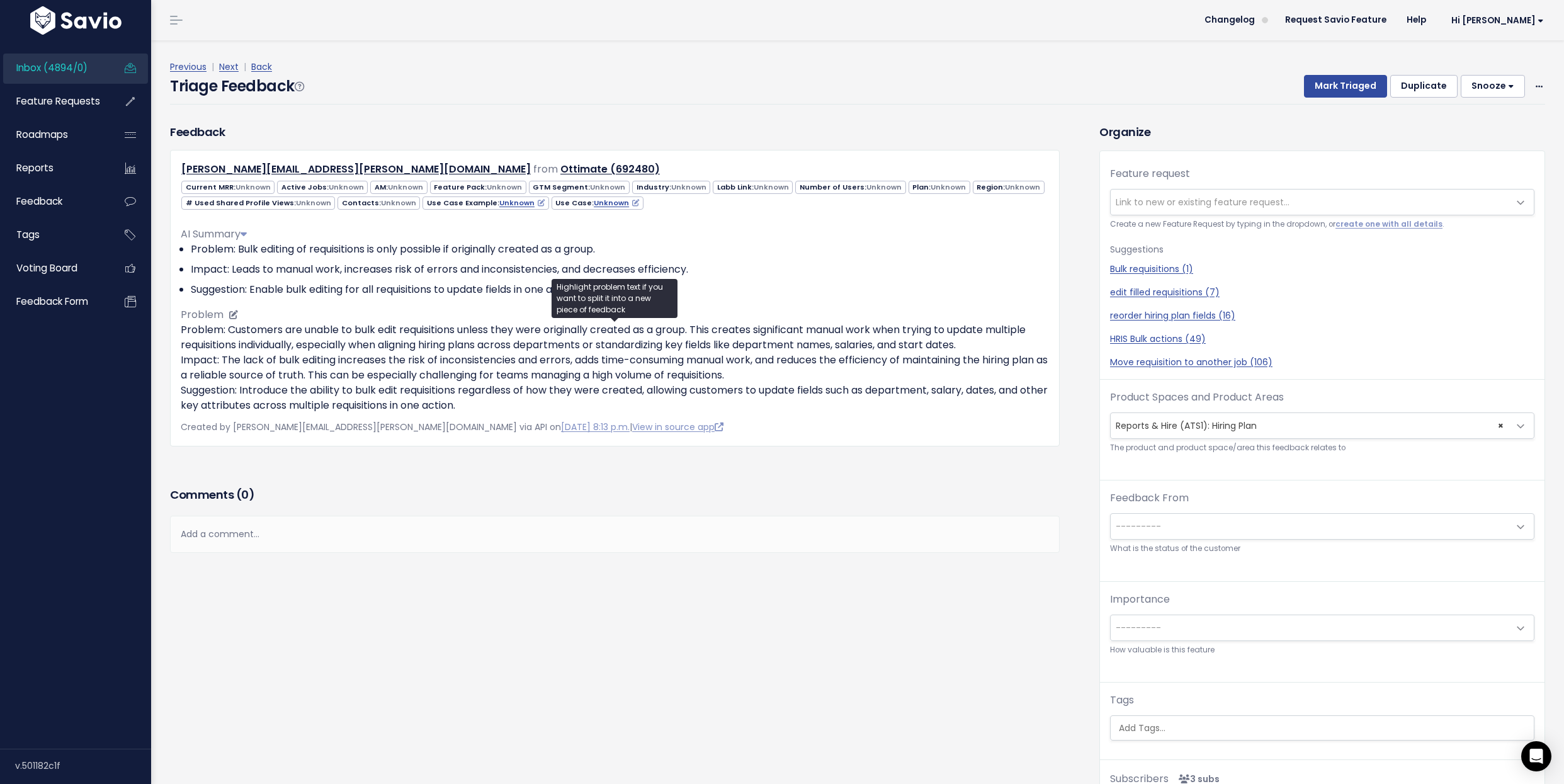
click at [498, 334] on p "Problem: Customers are unable to bulk edit requisitions unless they were origin…" at bounding box center [615, 367] width 869 height 91
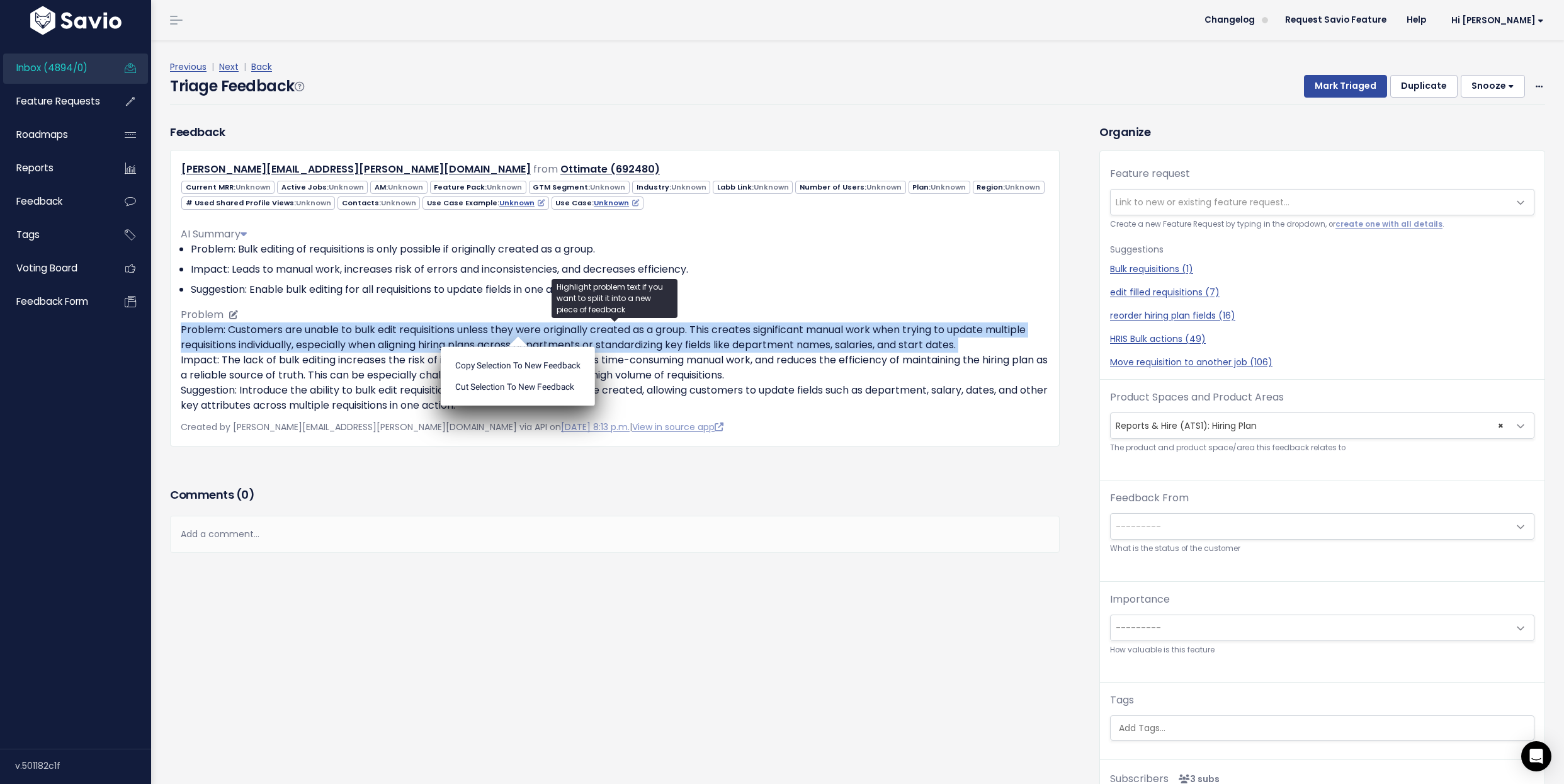
click at [498, 334] on p "Problem: Customers are unable to bulk edit requisitions unless they were origin…" at bounding box center [615, 367] width 869 height 91
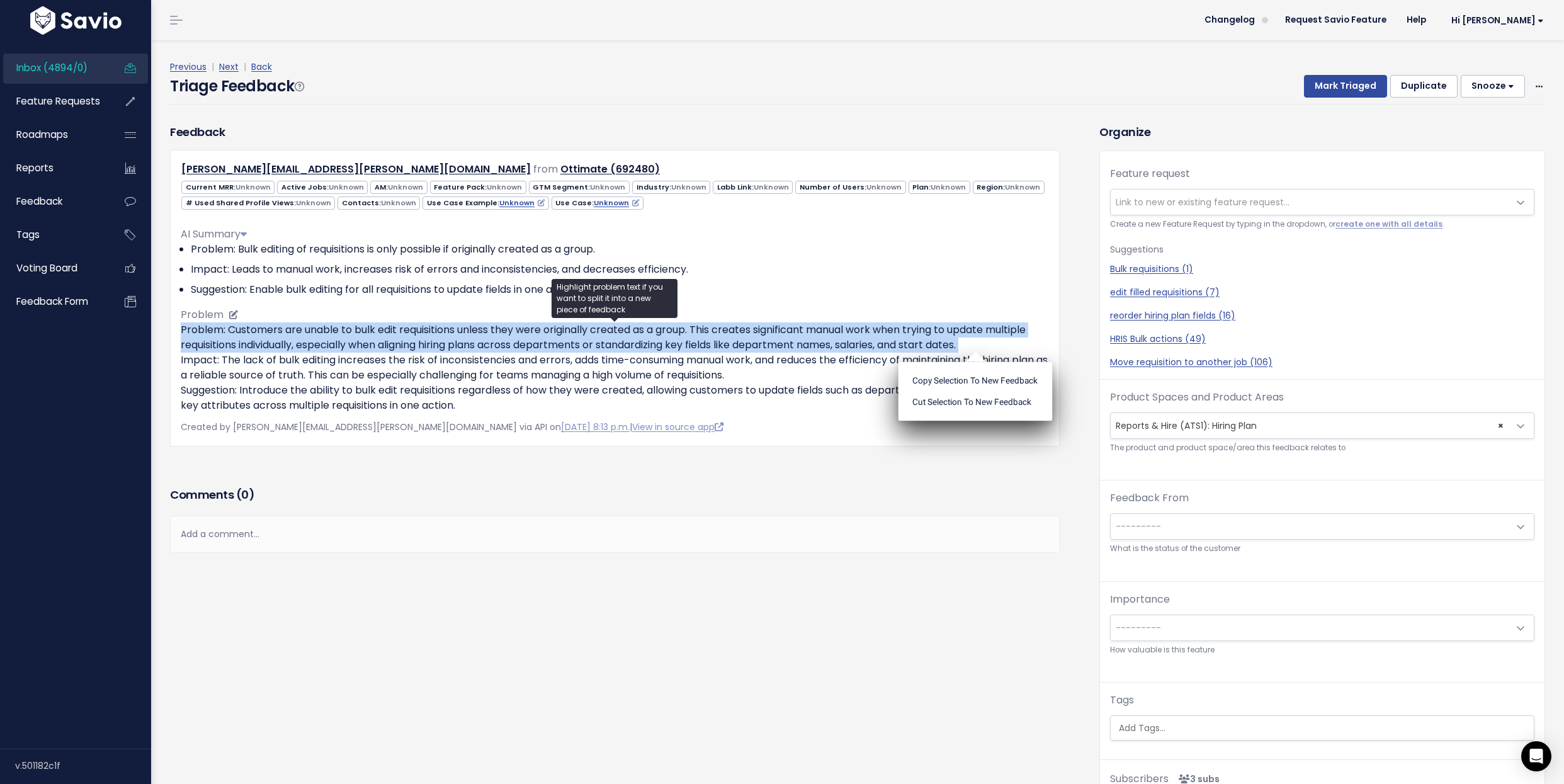
click at [346, 328] on p "Problem: Customers are unable to bulk edit requisitions unless they were origin…" at bounding box center [615, 367] width 869 height 91
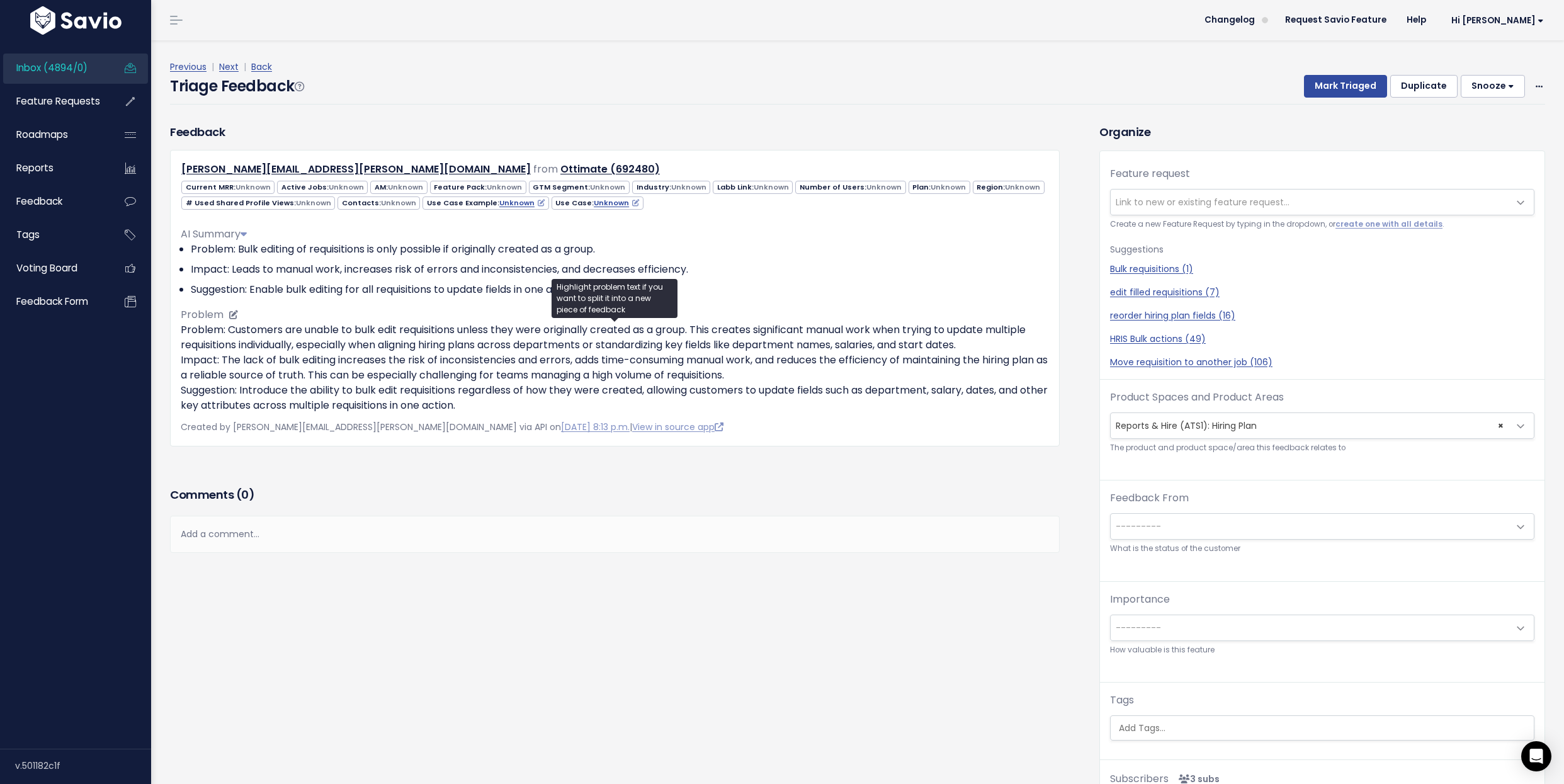
click at [346, 328] on p "Problem: Customers are unable to bulk edit requisitions unless they were origin…" at bounding box center [615, 367] width 869 height 91
click at [359, 316] on div "AI Summary Problem: Bulk editing of requisitions is only possible if originally…" at bounding box center [615, 314] width 869 height 197
click at [358, 341] on p "Problem: Customers are unable to bulk edit requisitions unless they were origin…" at bounding box center [615, 367] width 869 height 91
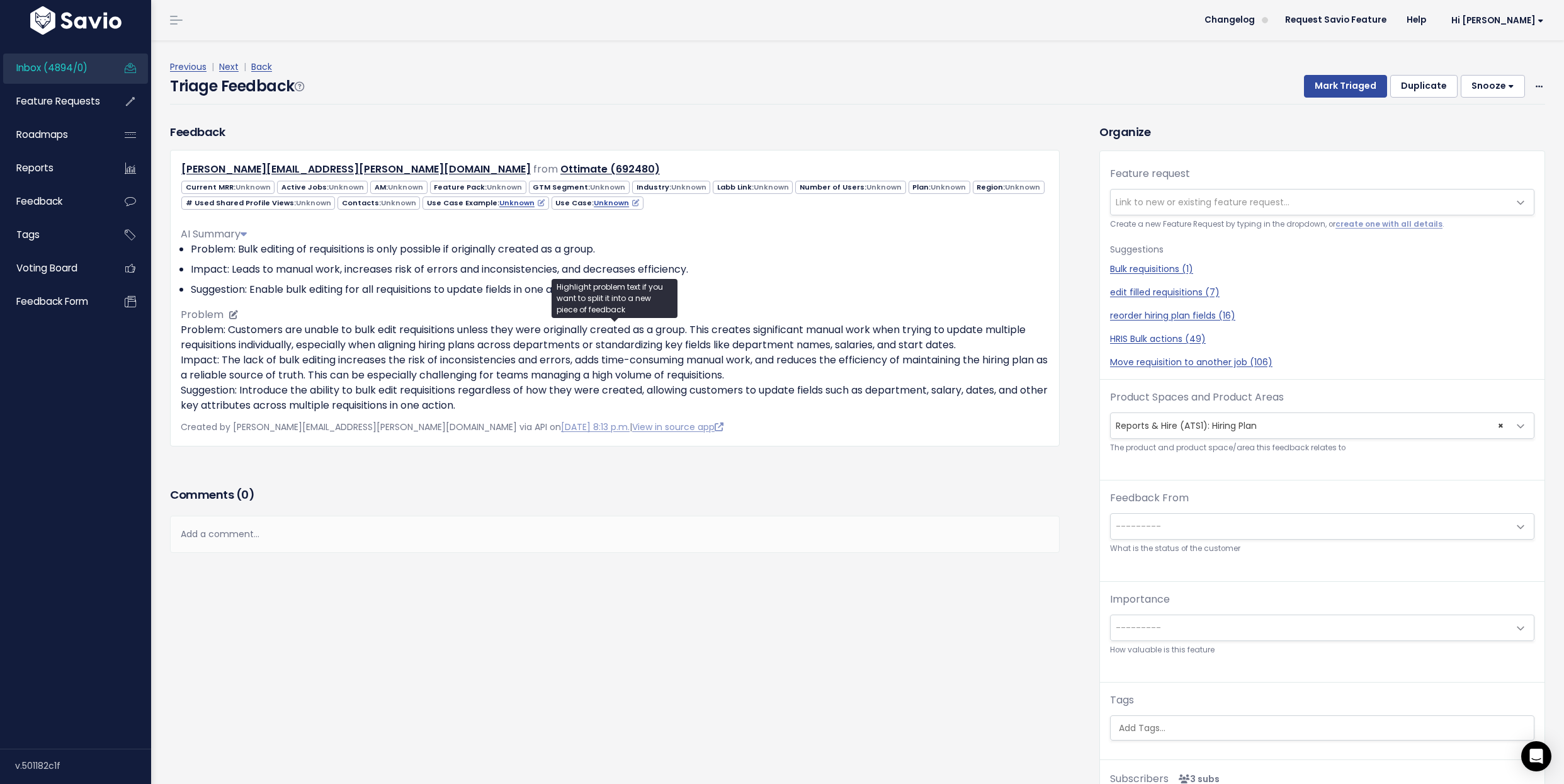
click at [358, 341] on p "Problem: Customers are unable to bulk edit requisitions unless they were origin…" at bounding box center [615, 367] width 869 height 91
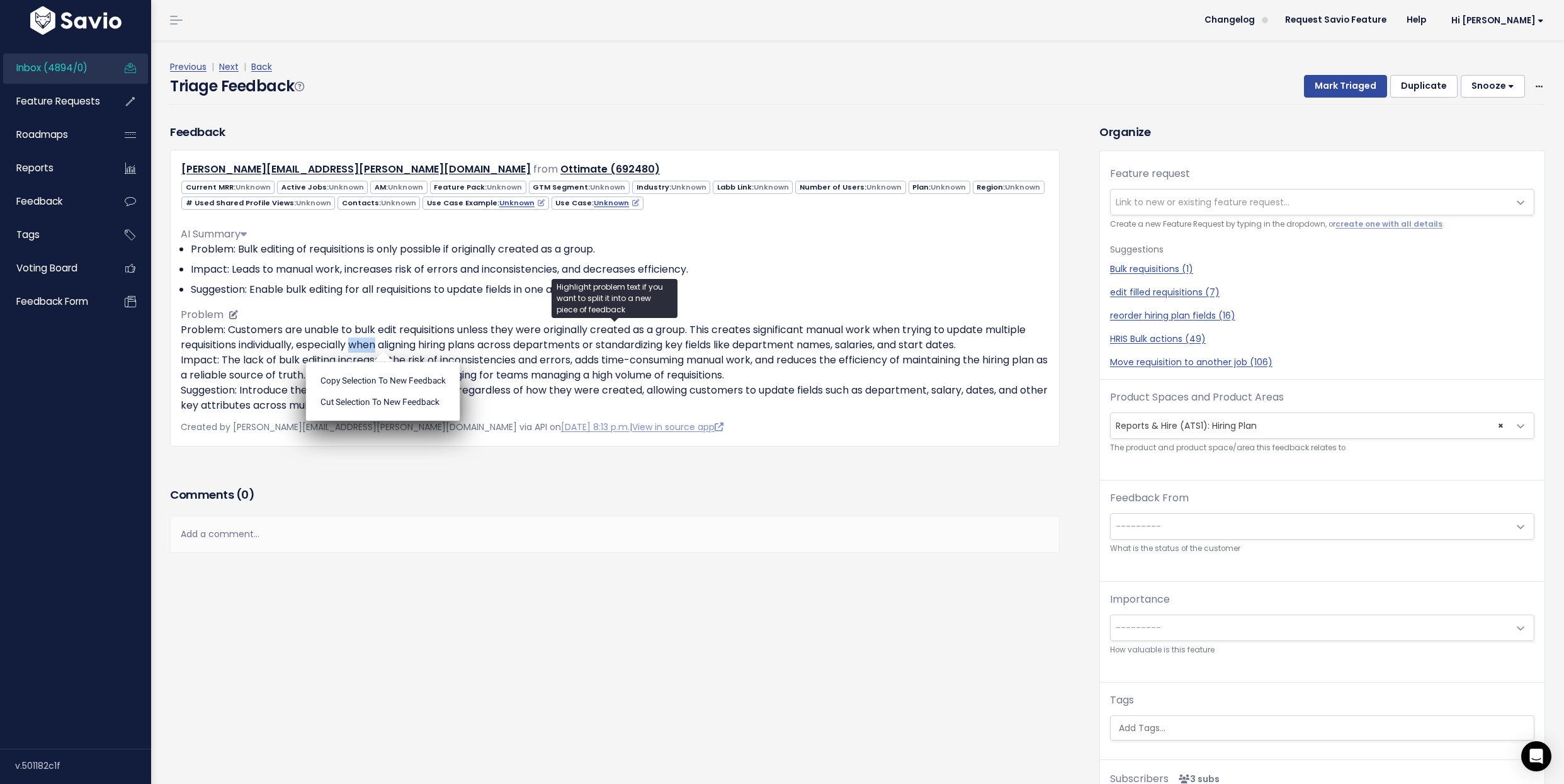
click at [358, 341] on p "Problem: Customers are unable to bulk edit requisitions unless they were origin…" at bounding box center [615, 367] width 869 height 91
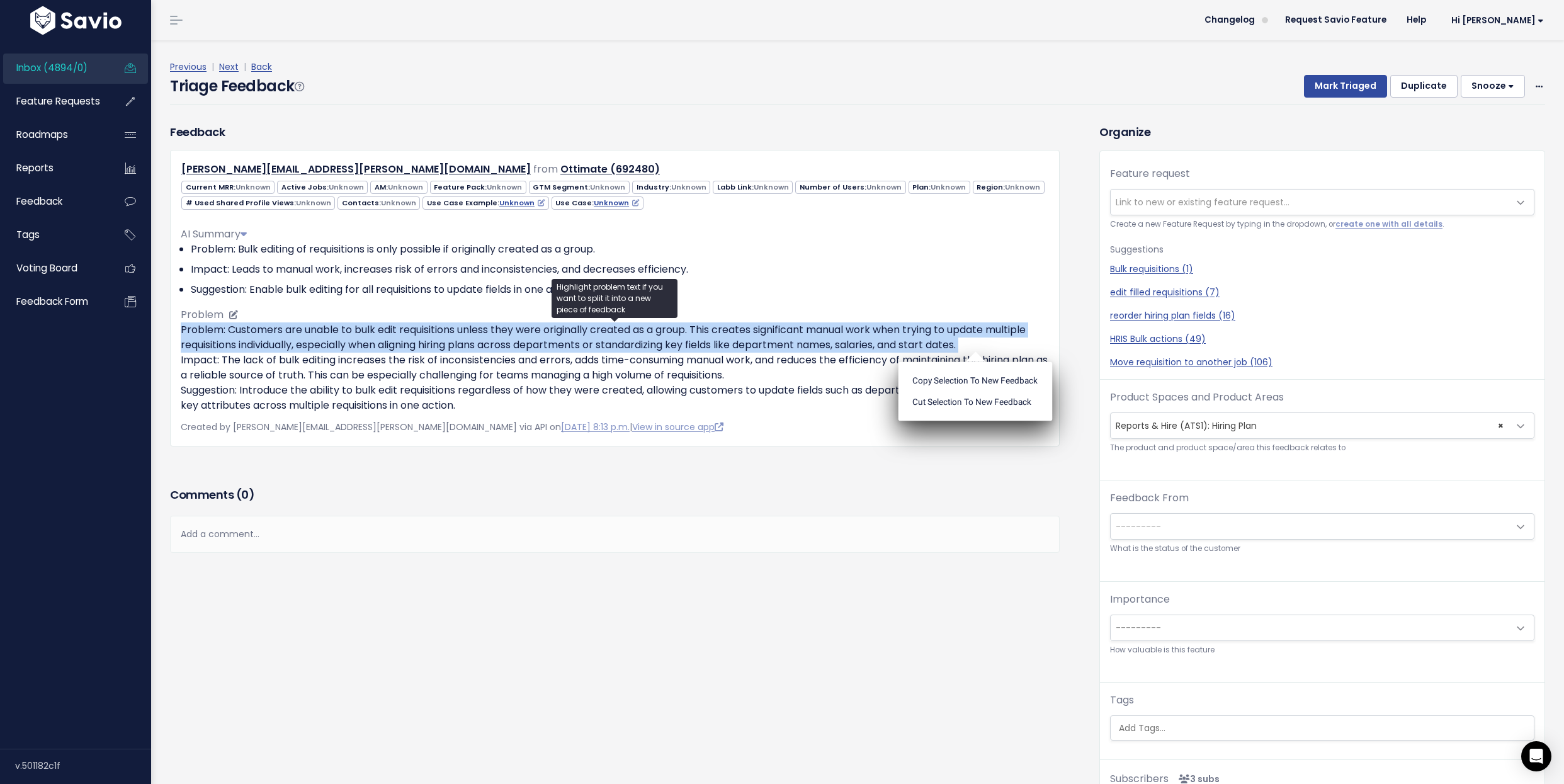
click at [358, 341] on p "Problem: Customers are unable to bulk edit requisitions unless they were origin…" at bounding box center [615, 367] width 869 height 91
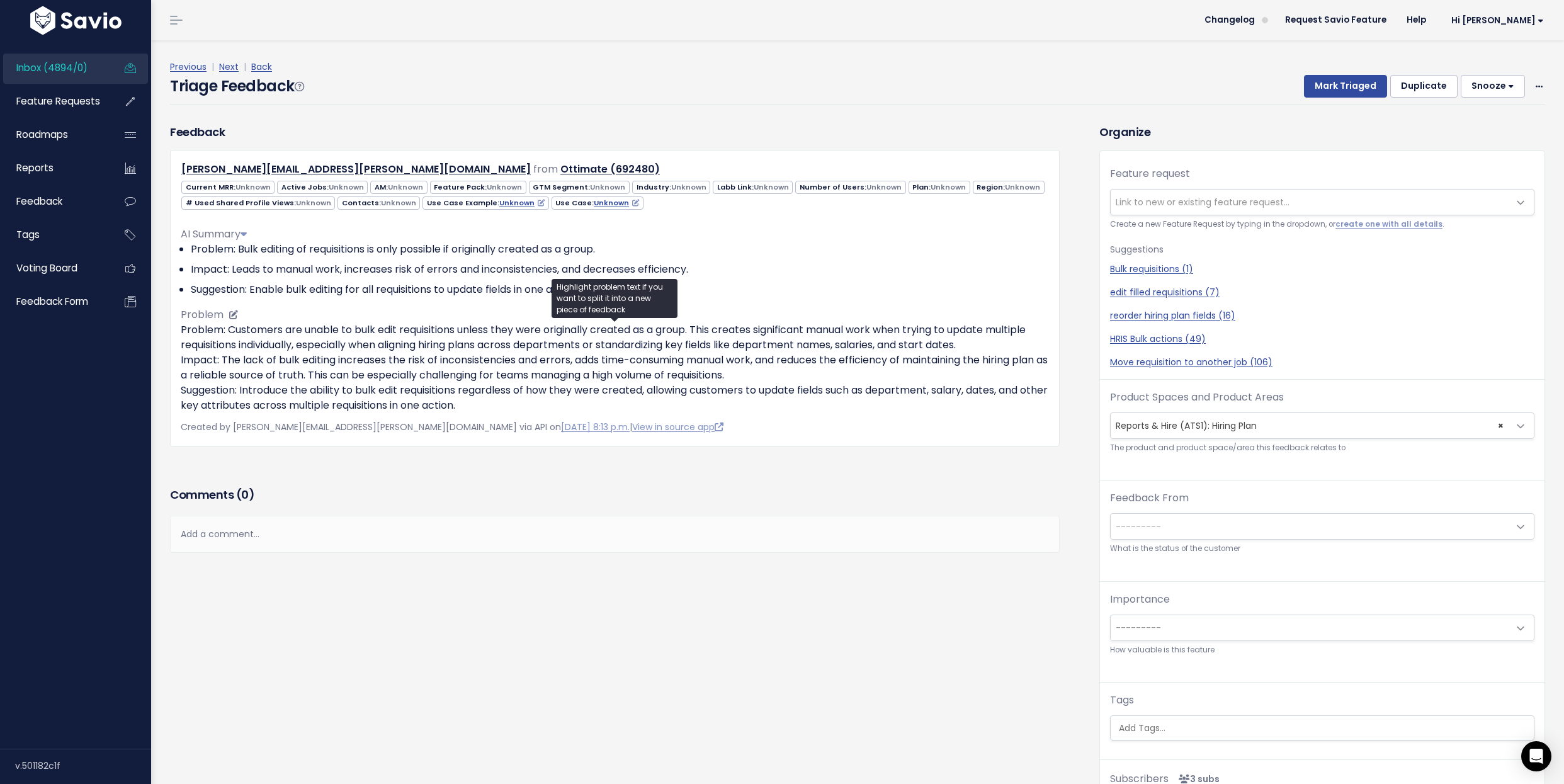
click at [358, 341] on p "Problem: Customers are unable to bulk edit requisitions unless they were origin…" at bounding box center [615, 367] width 869 height 91
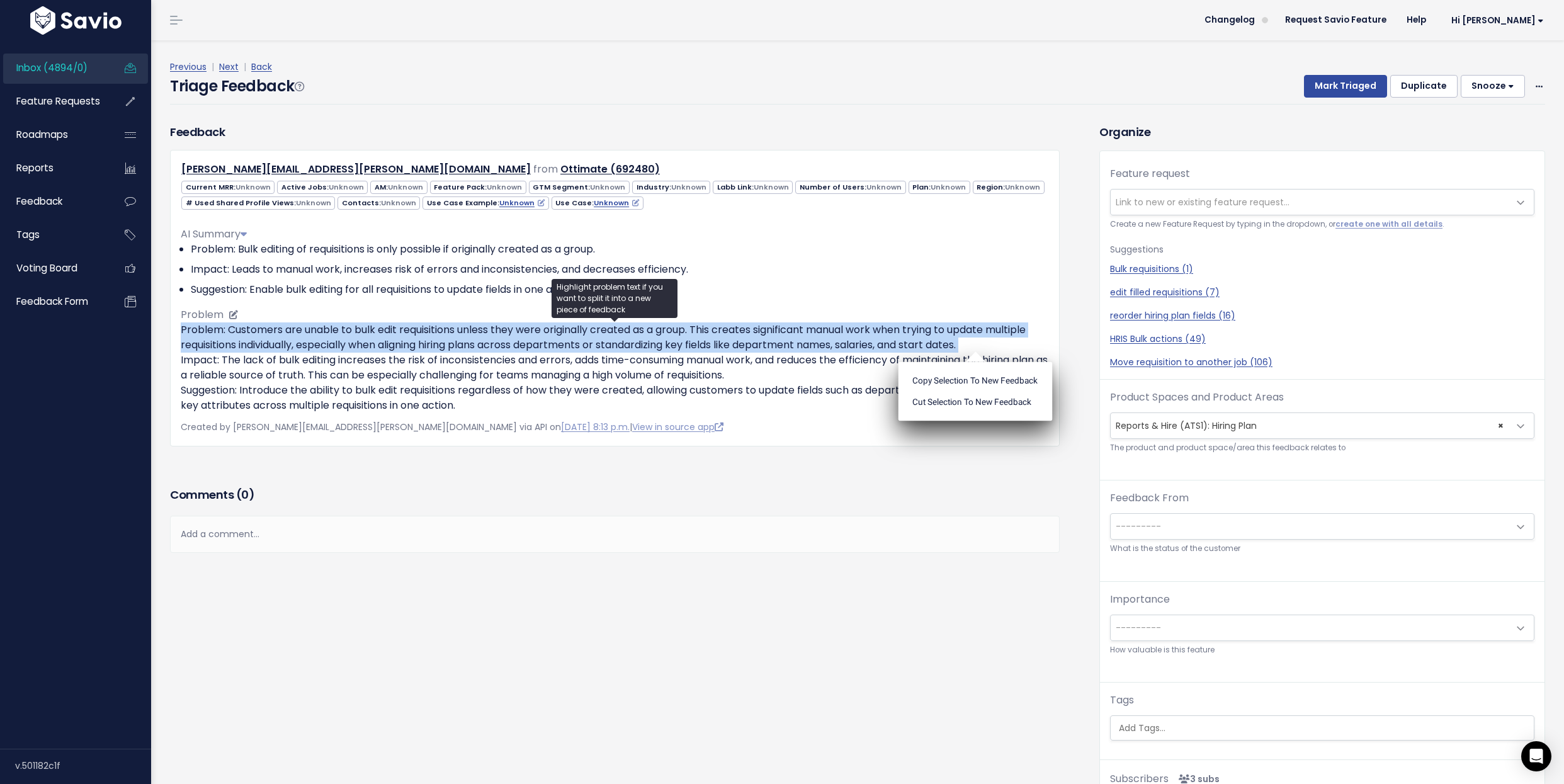
click at [358, 341] on p "Problem: Customers are unable to bulk edit requisitions unless they were origin…" at bounding box center [615, 367] width 869 height 91
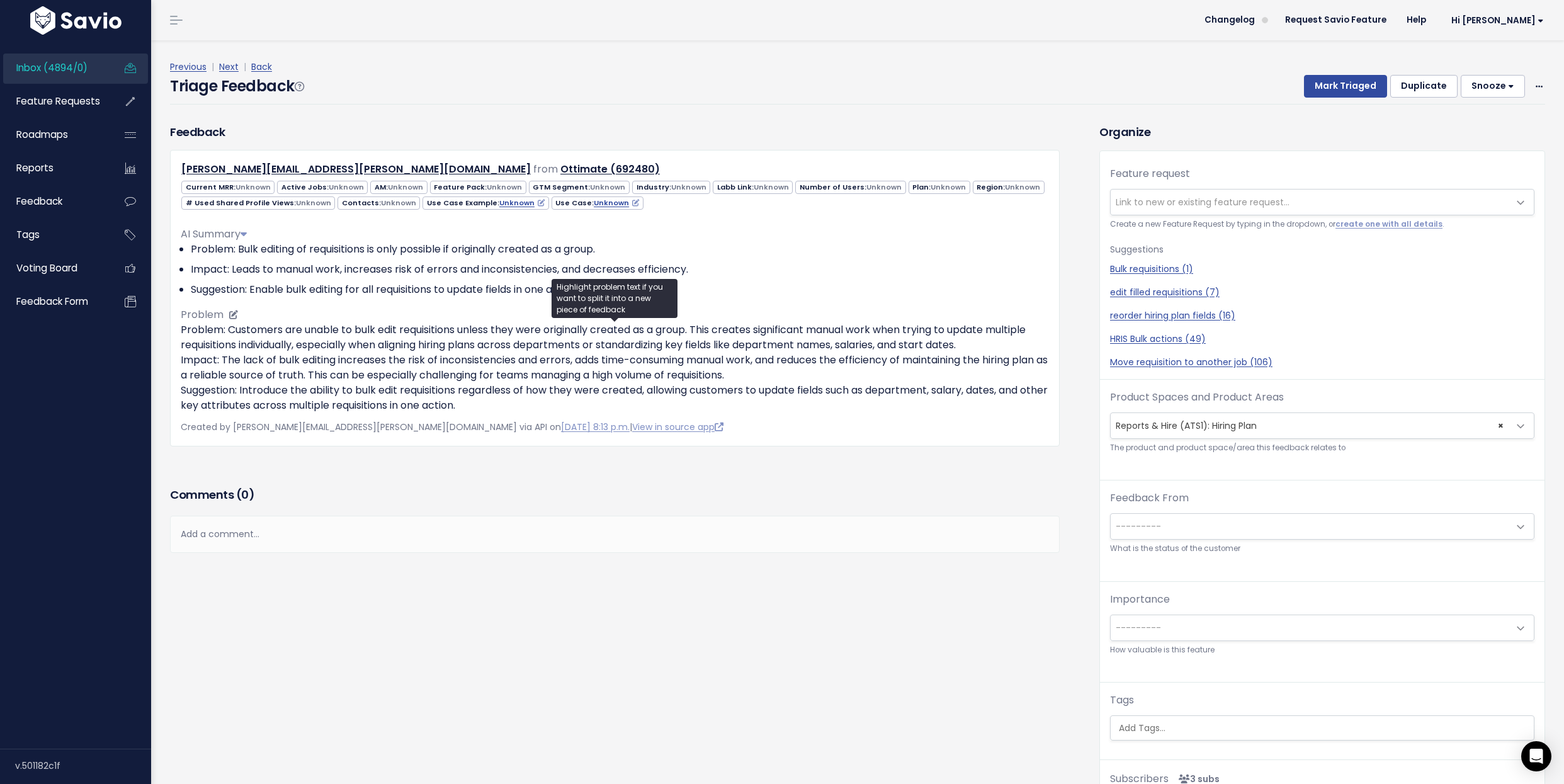
click at [358, 341] on p "Problem: Customers are unable to bulk edit requisitions unless they were origin…" at bounding box center [615, 367] width 869 height 91
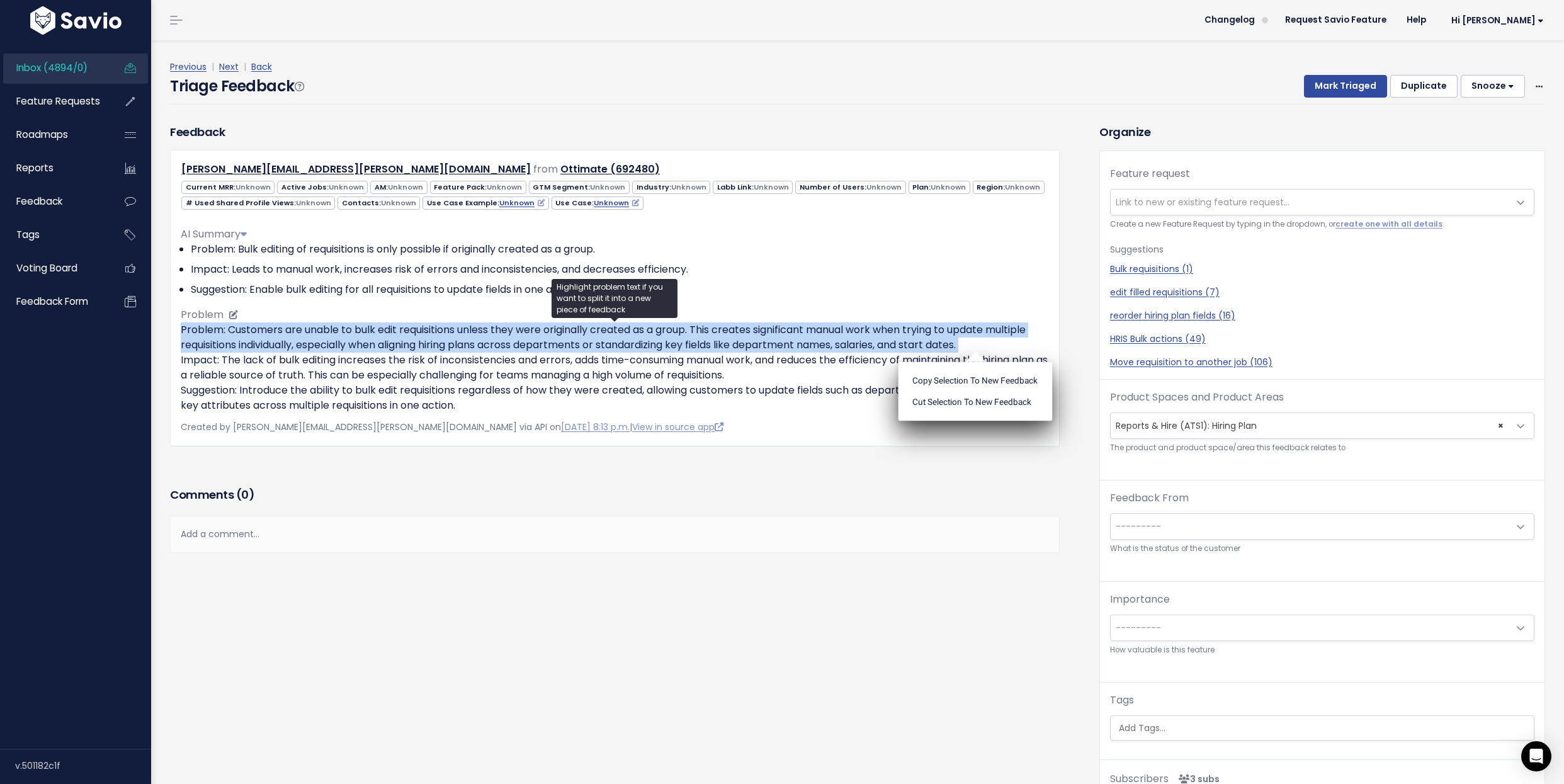
click at [358, 341] on p "Problem: Customers are unable to bulk edit requisitions unless they were origin…" at bounding box center [615, 367] width 869 height 91
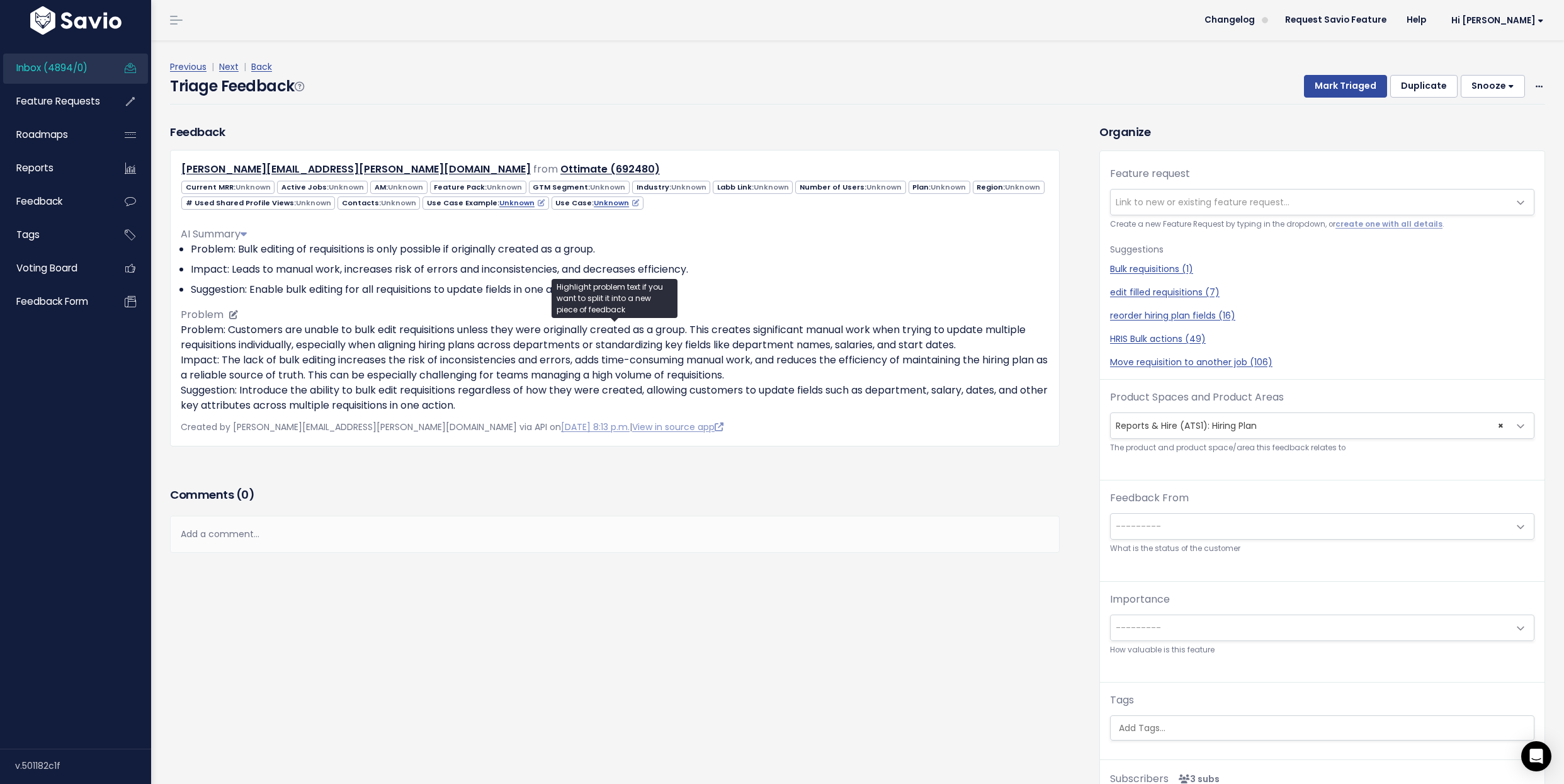
click at [358, 341] on p "Problem: Customers are unable to bulk edit requisitions unless they were origin…" at bounding box center [615, 367] width 869 height 91
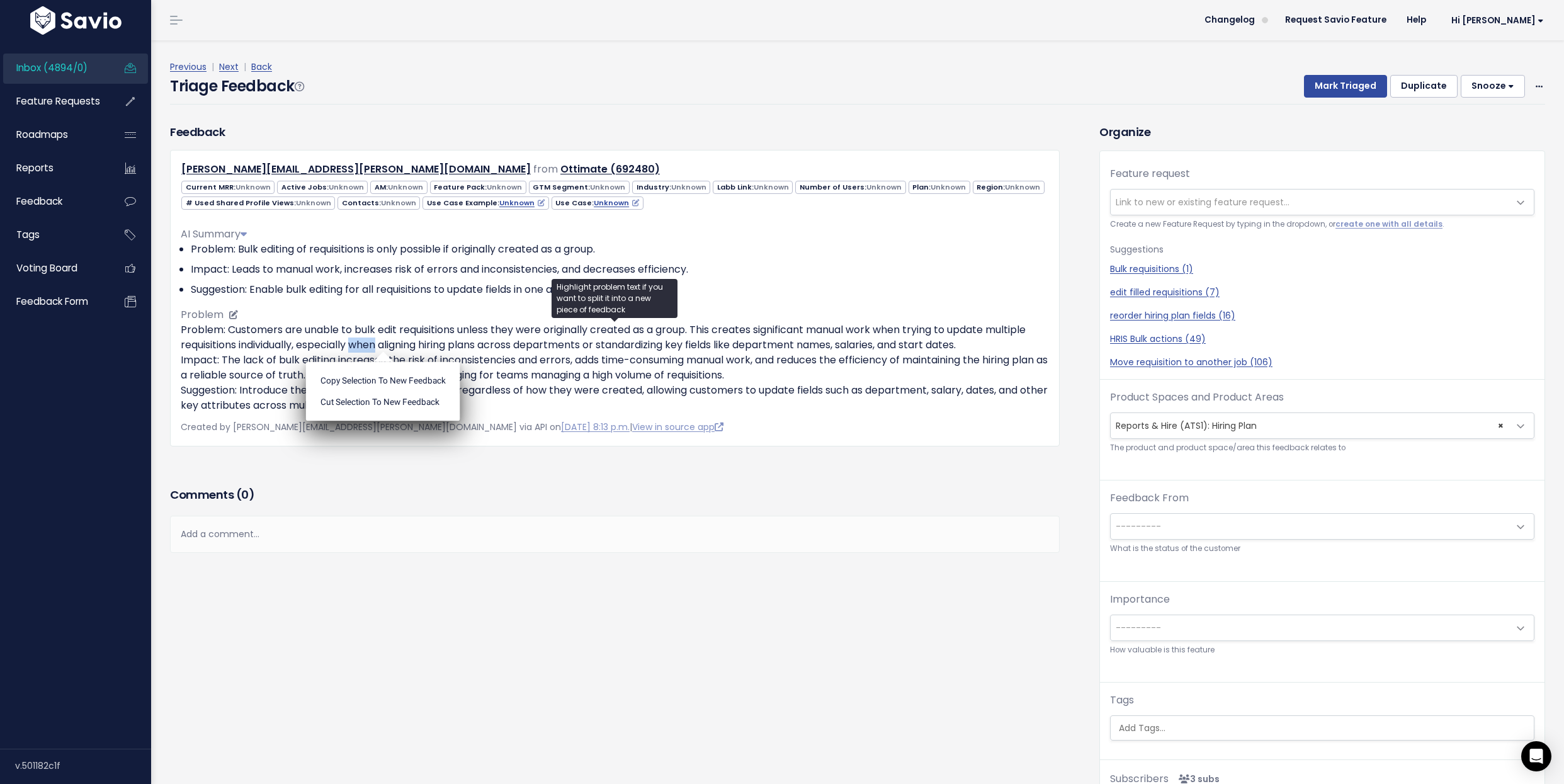
click at [358, 341] on p "Problem: Customers are unable to bulk edit requisitions unless they were origin…" at bounding box center [615, 367] width 869 height 91
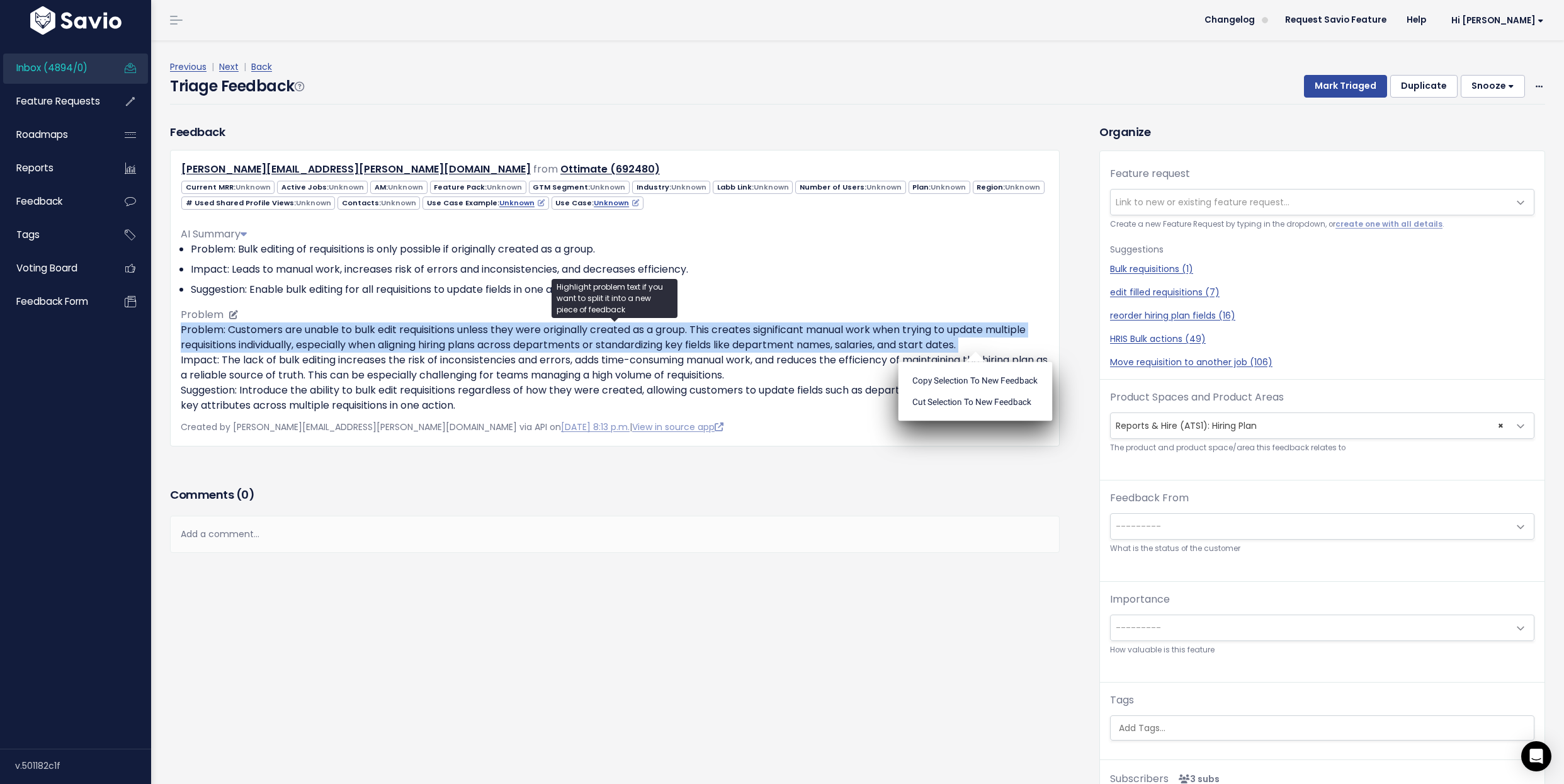
click at [358, 341] on p "Problem: Customers are unable to bulk edit requisitions unless they were origin…" at bounding box center [615, 367] width 869 height 91
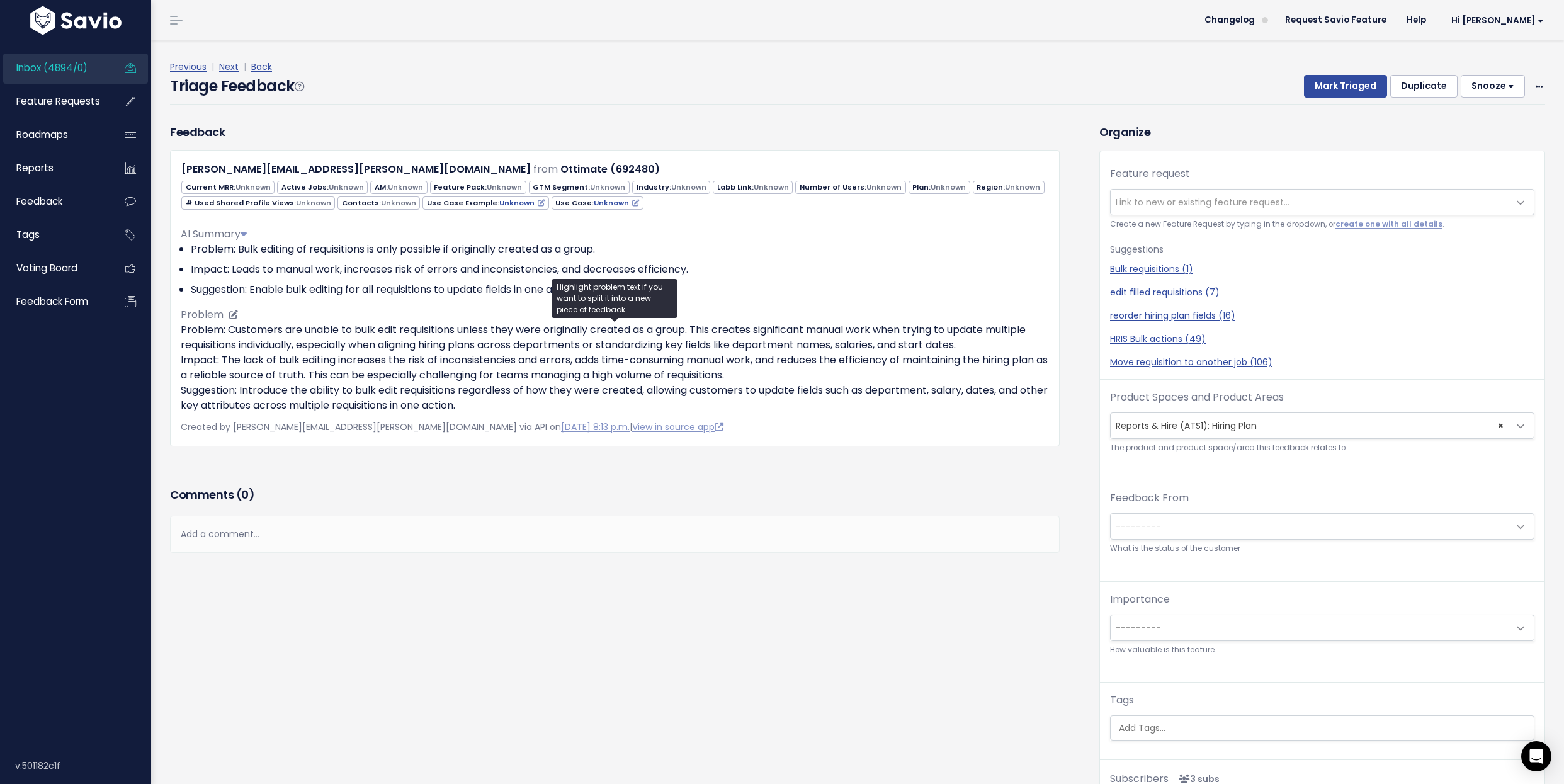
click at [358, 341] on p "Problem: Customers are unable to bulk edit requisitions unless they were origin…" at bounding box center [615, 367] width 869 height 91
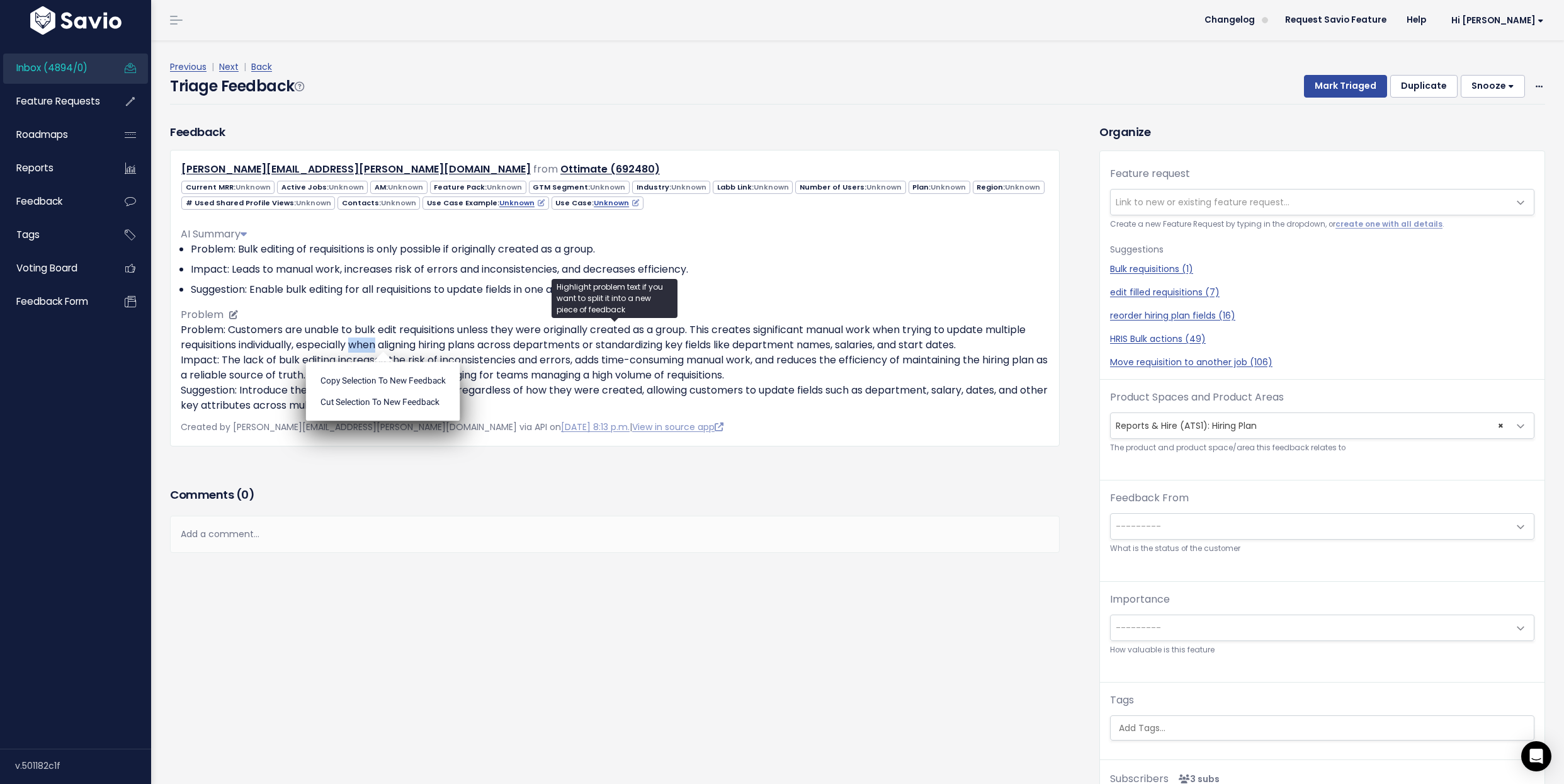
click at [358, 341] on p "Problem: Customers are unable to bulk edit requisitions unless they were origin…" at bounding box center [615, 367] width 869 height 91
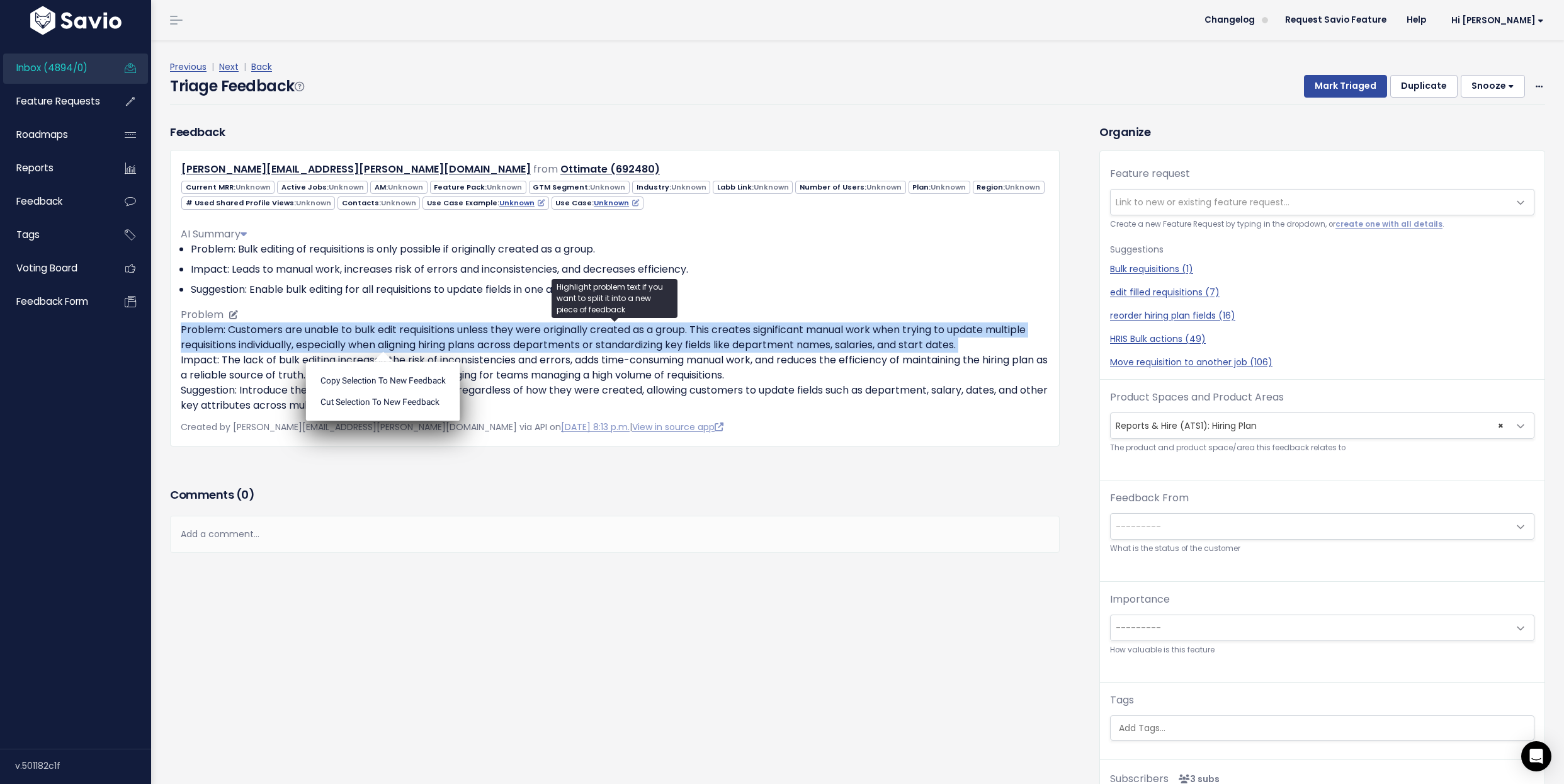
click at [358, 341] on p "Problem: Customers are unable to bulk edit requisitions unless they were origin…" at bounding box center [615, 367] width 869 height 91
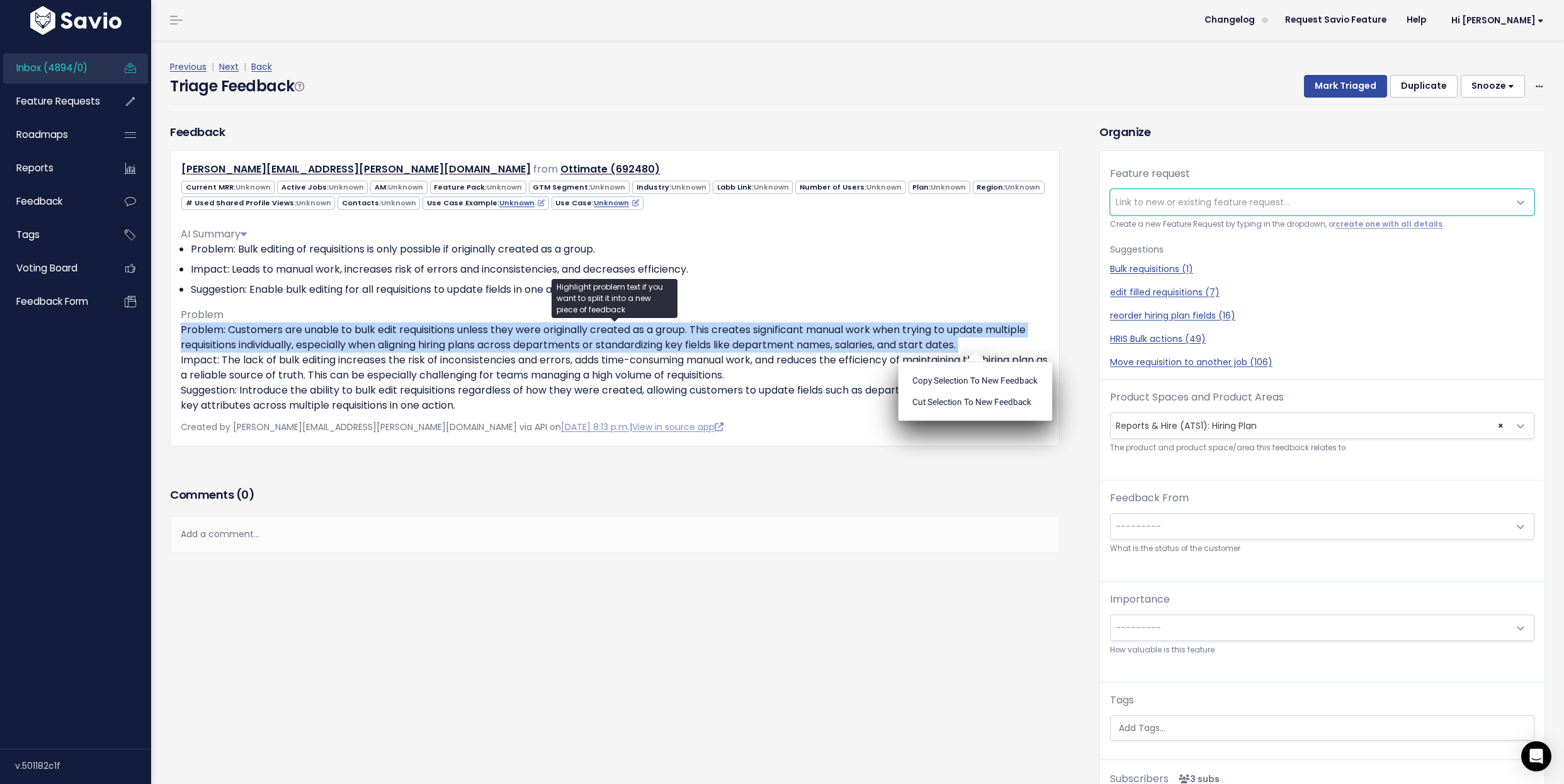
click at [1149, 198] on span "Link to new or existing feature request..." at bounding box center [1202, 202] width 174 height 12
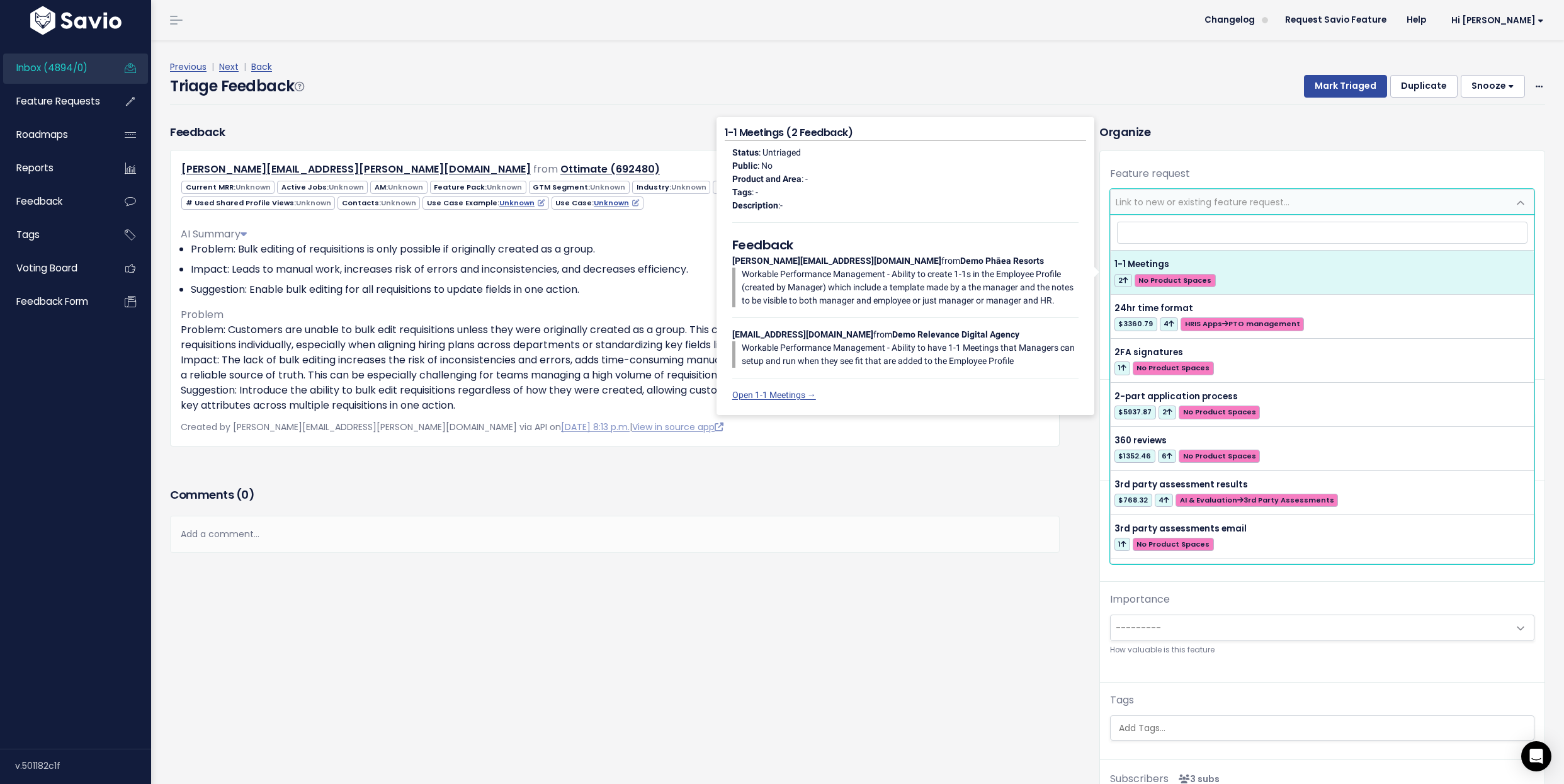
click at [765, 507] on div "Comments ( 0 )" at bounding box center [615, 499] width 890 height 32
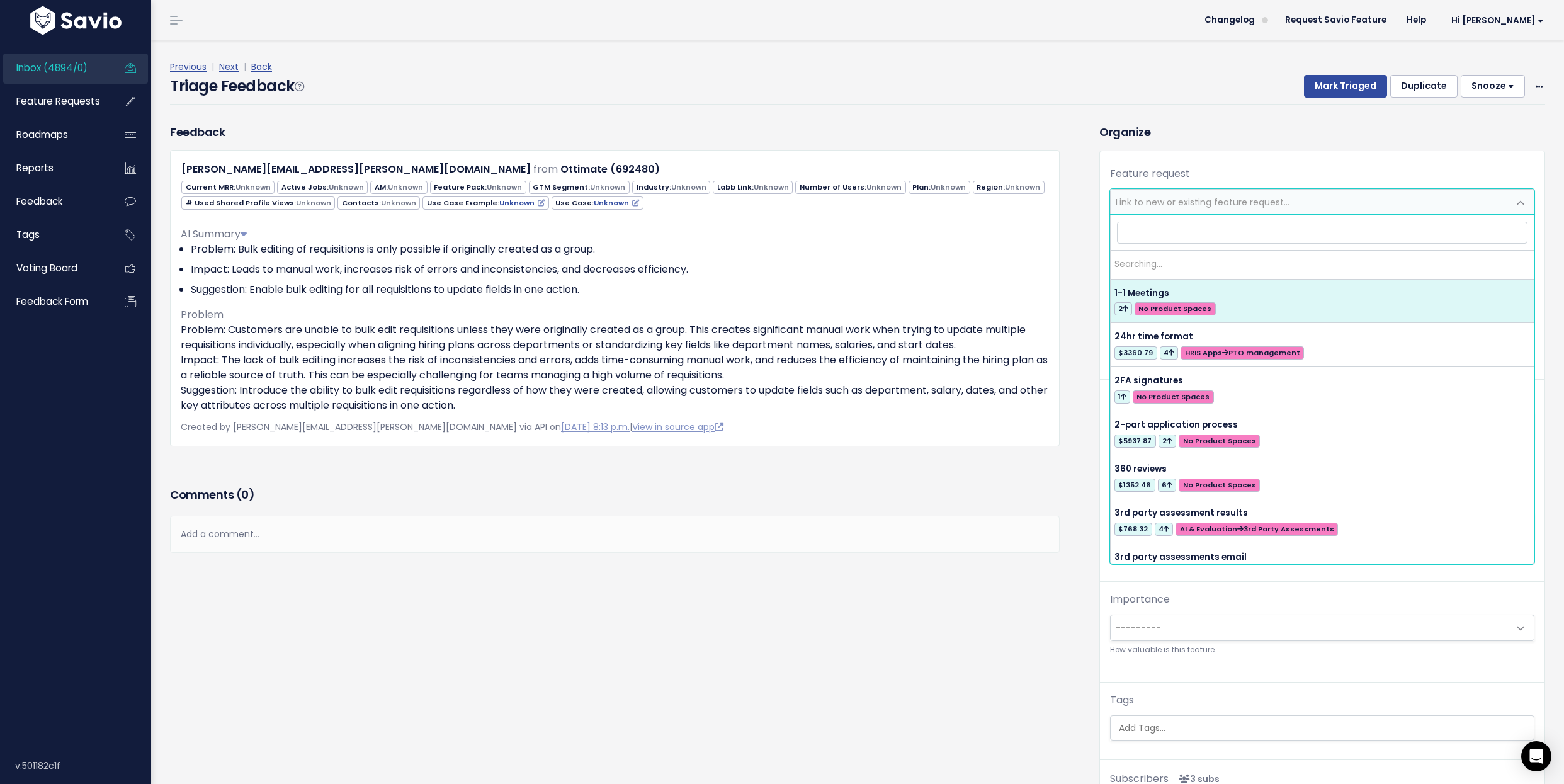
click at [1220, 192] on span "Link to new or existing feature request..." at bounding box center [1310, 202] width 398 height 25
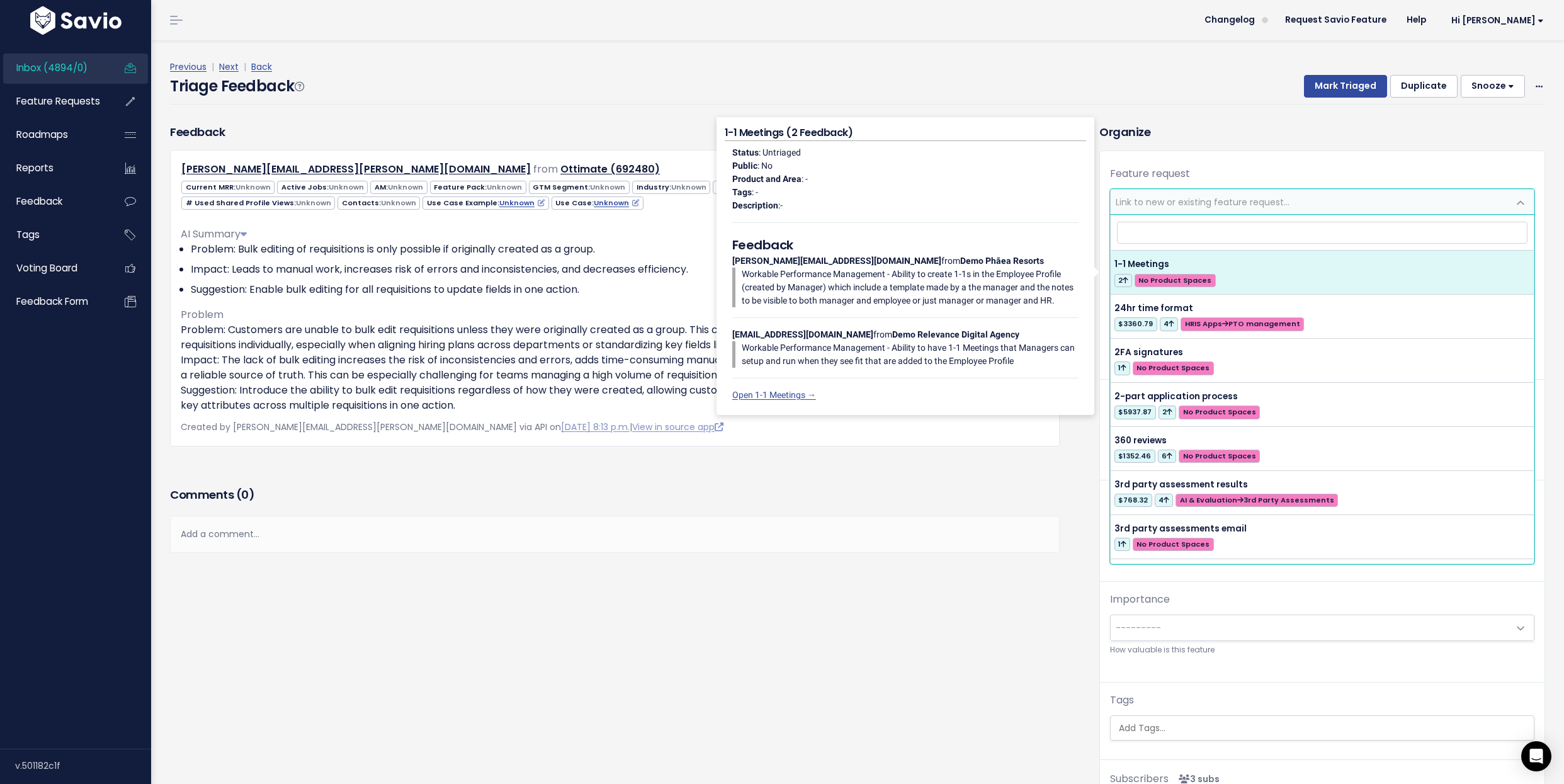
type input "e"
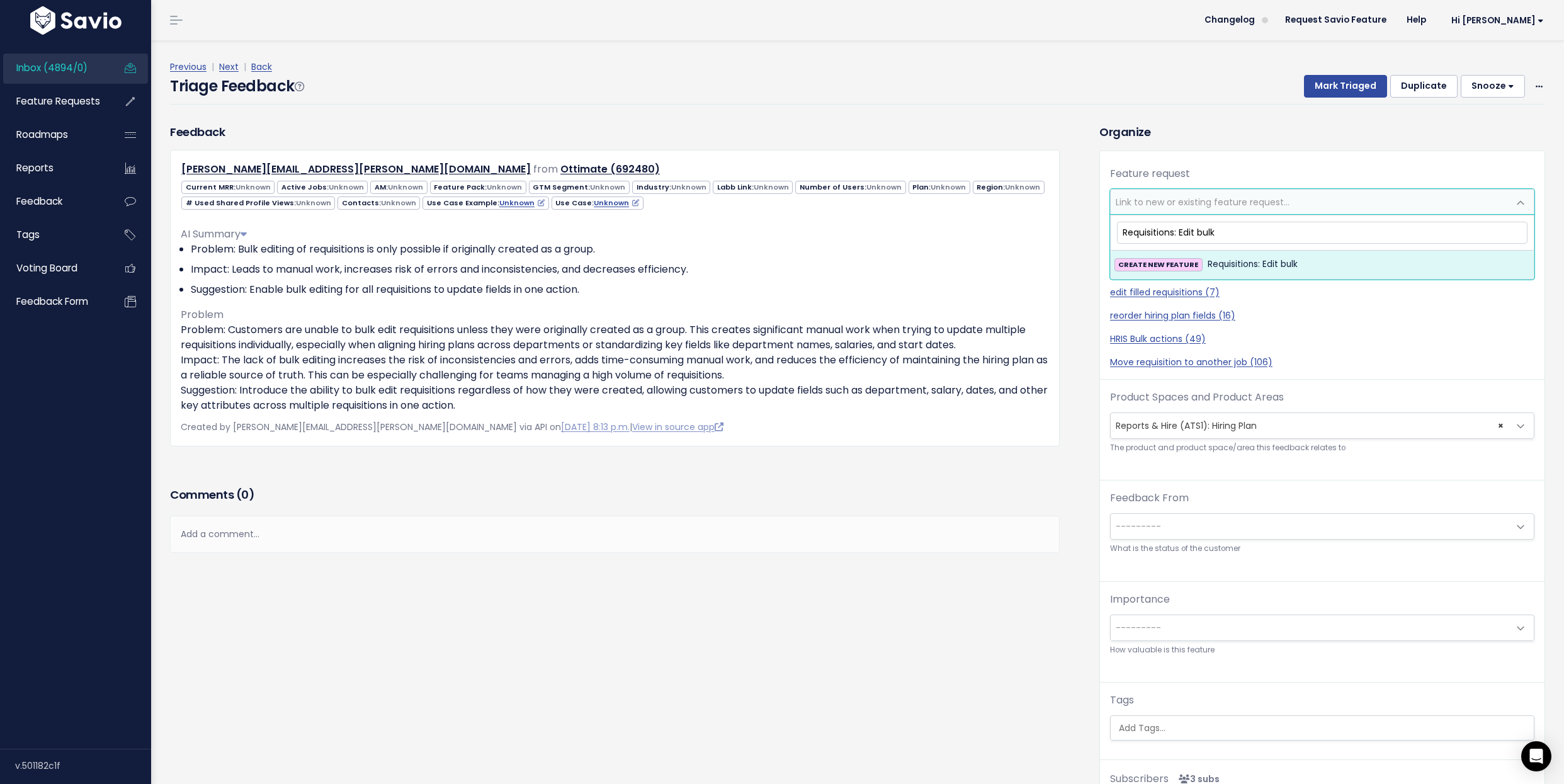
type input "Requisitions: Edit bulk"
click at [1251, 260] on span "Requisitions: Edit bulk" at bounding box center [1253, 264] width 90 height 16
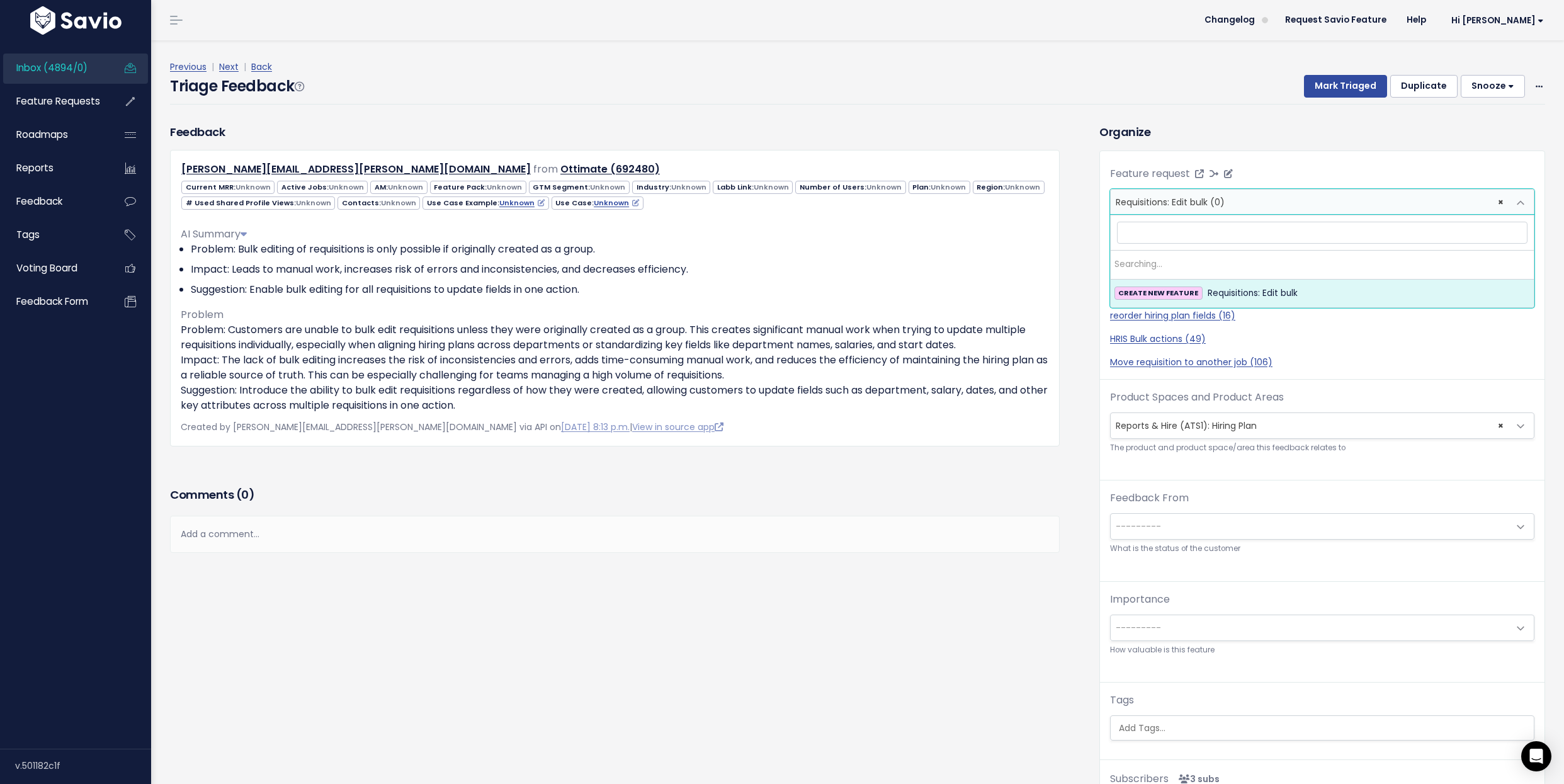
click at [1327, 202] on span "× Requisitions: Edit bulk (0)" at bounding box center [1310, 202] width 398 height 25
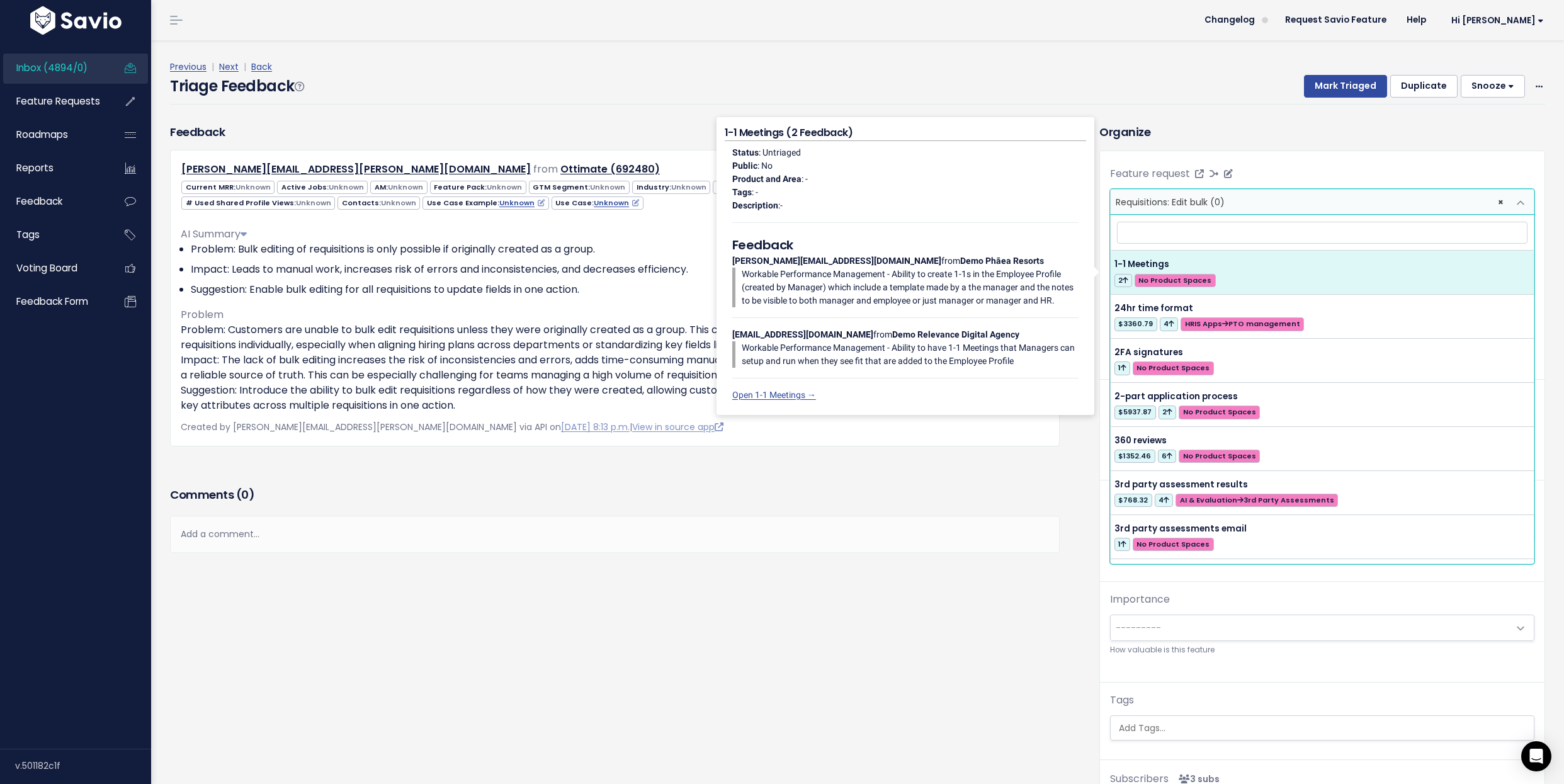
click at [1325, 197] on span "× Requisitions: Edit bulk (0)" at bounding box center [1310, 202] width 398 height 25
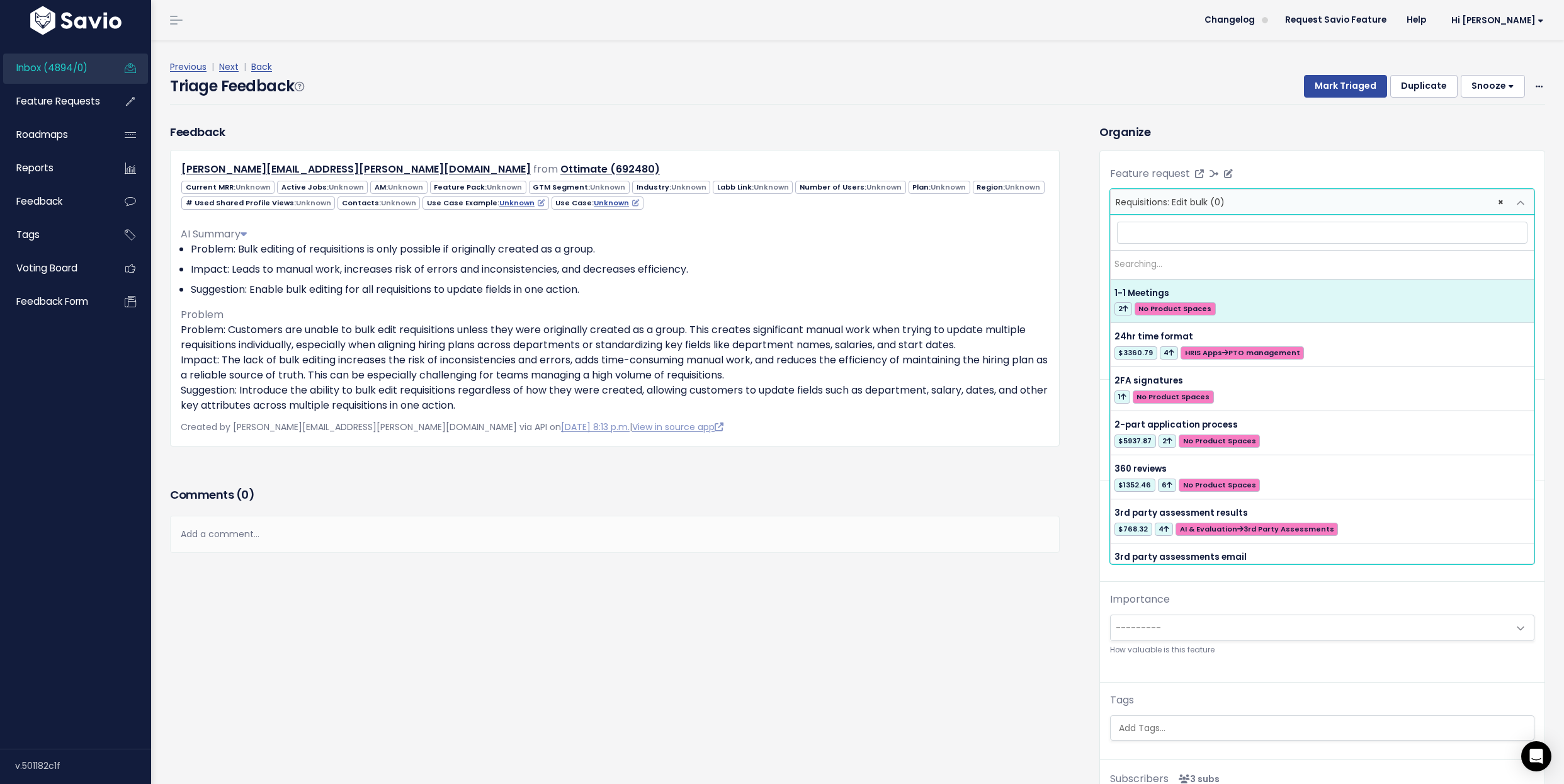
click at [1506, 200] on span "× Requisitions: Edit bulk (0)" at bounding box center [1310, 202] width 398 height 25
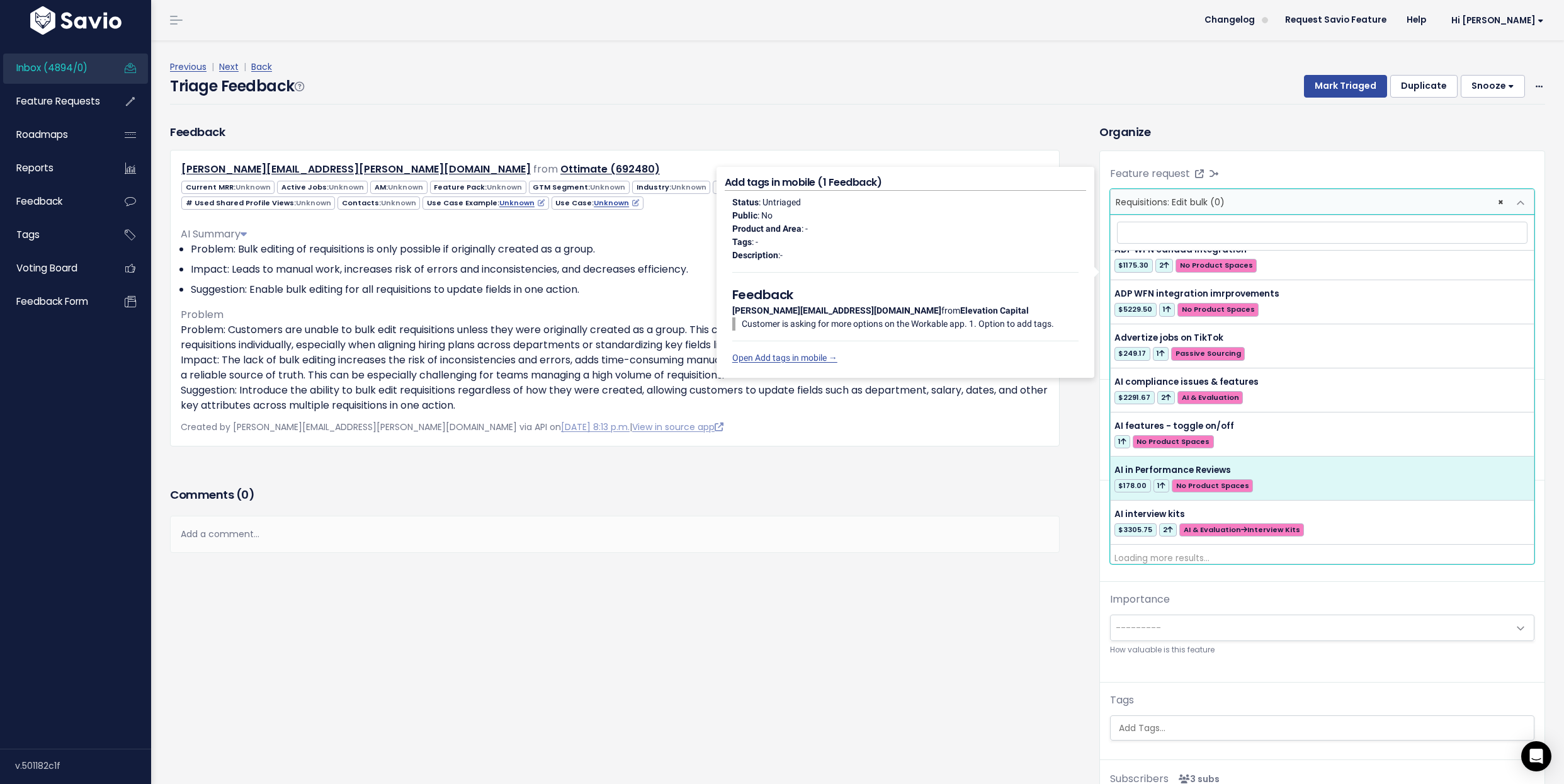
scroll to position [1473, 0]
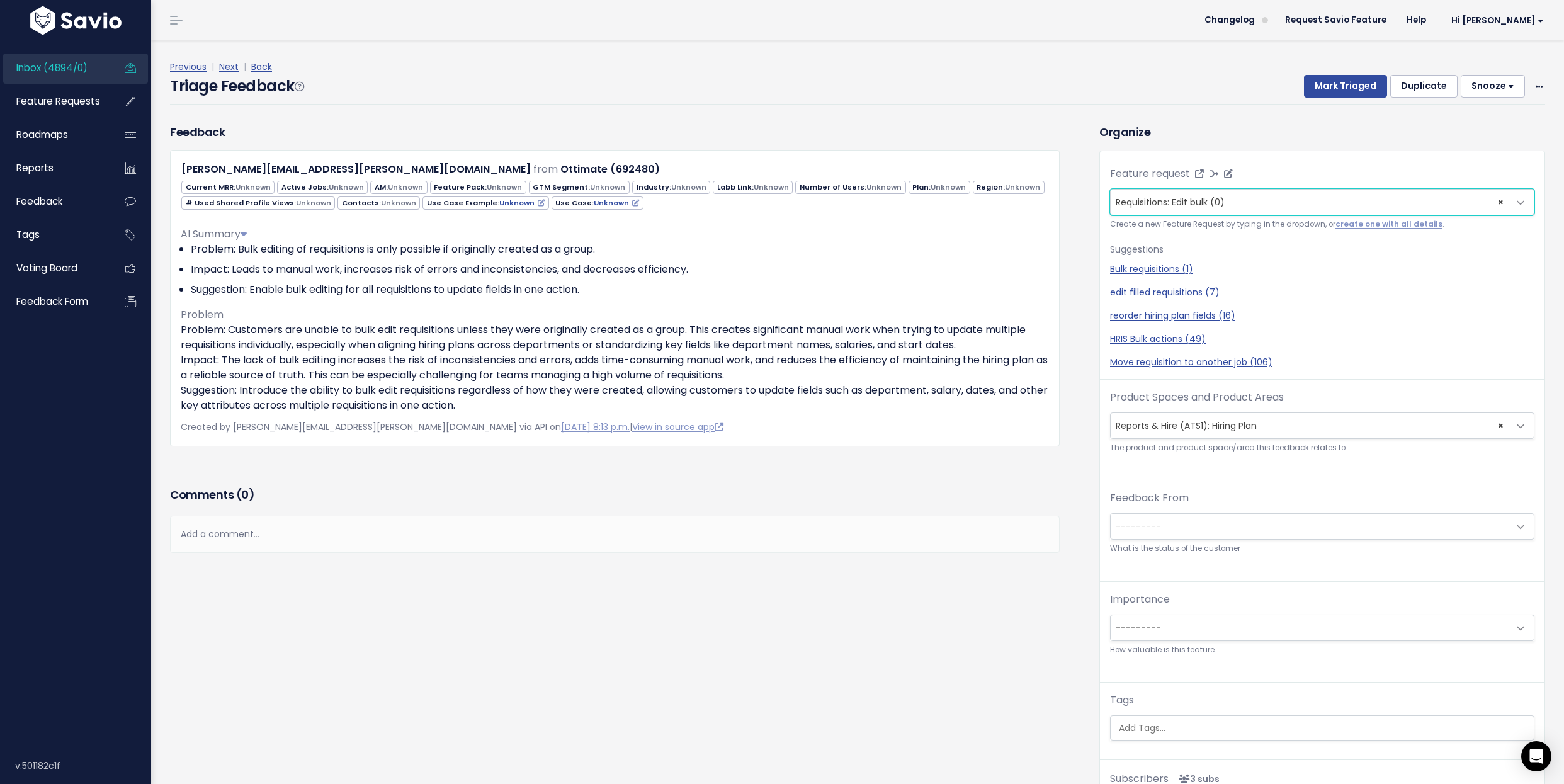
click at [1286, 202] on span "× Requisitions: Edit bulk (0)" at bounding box center [1310, 202] width 398 height 25
click at [1224, 171] on icon at bounding box center [1229, 174] width 9 height 9
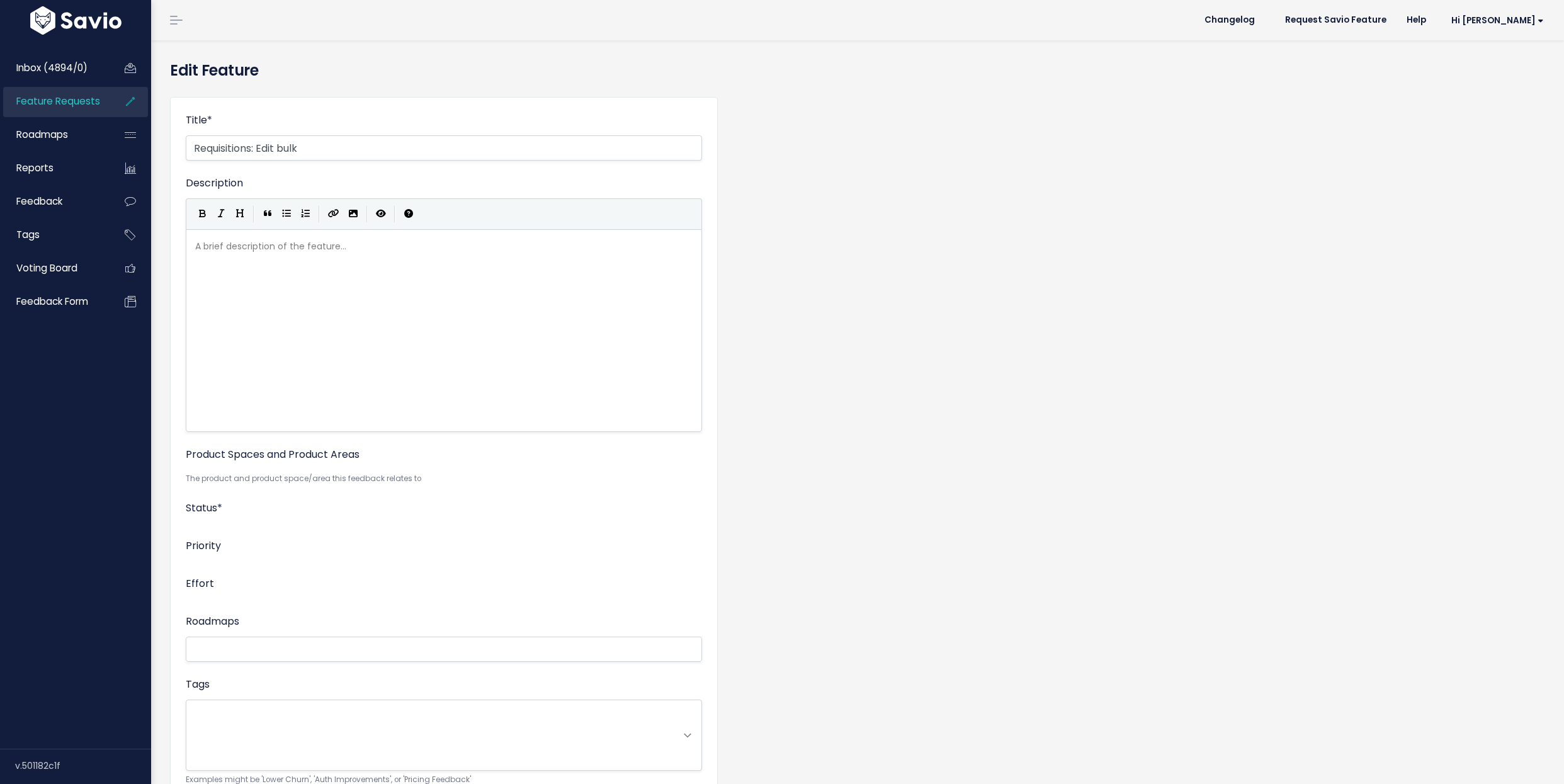
select select
click at [332, 148] on input "Requisitions: Edit bulk" at bounding box center [444, 148] width 517 height 25
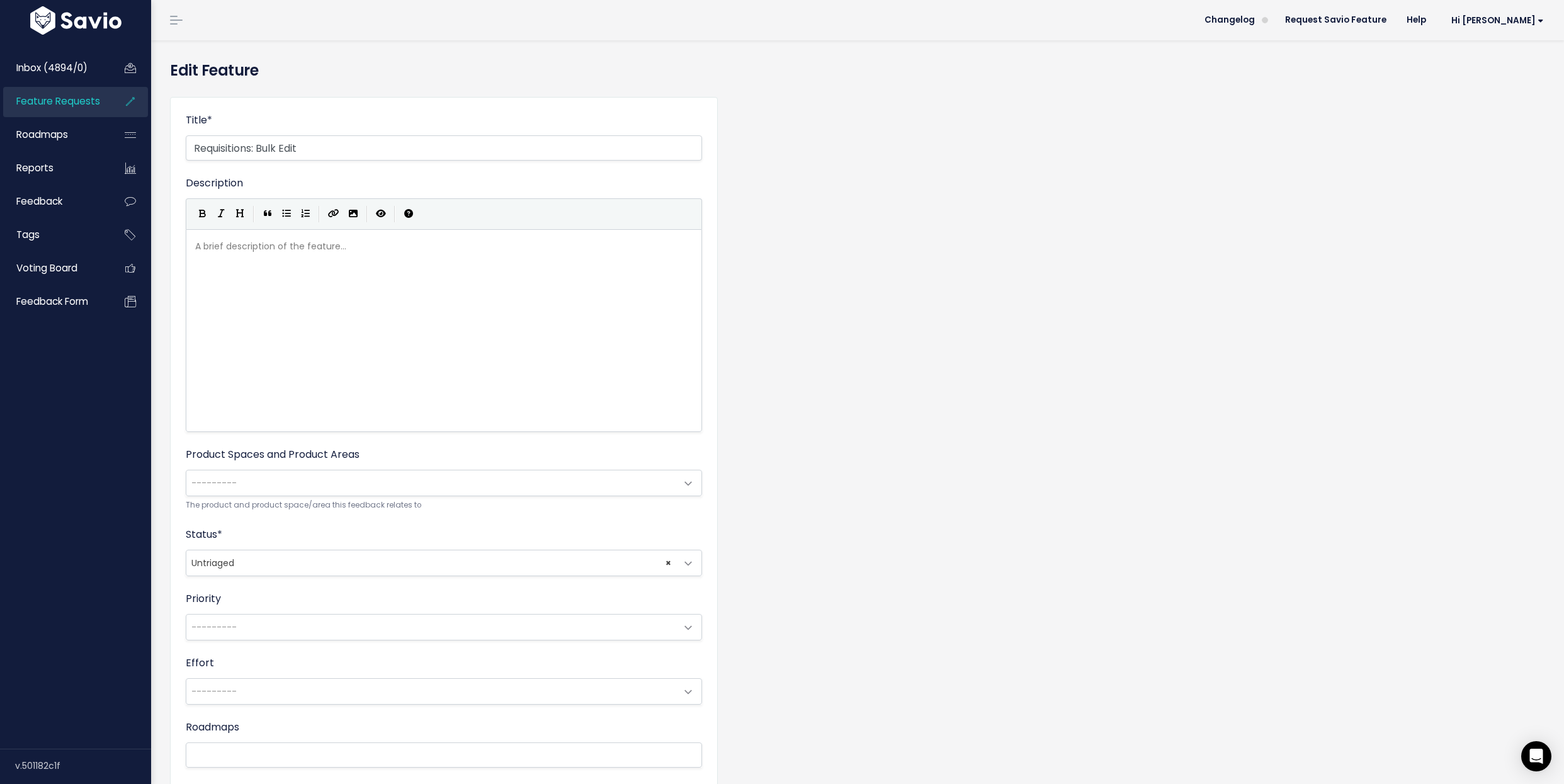
scroll to position [210, 0]
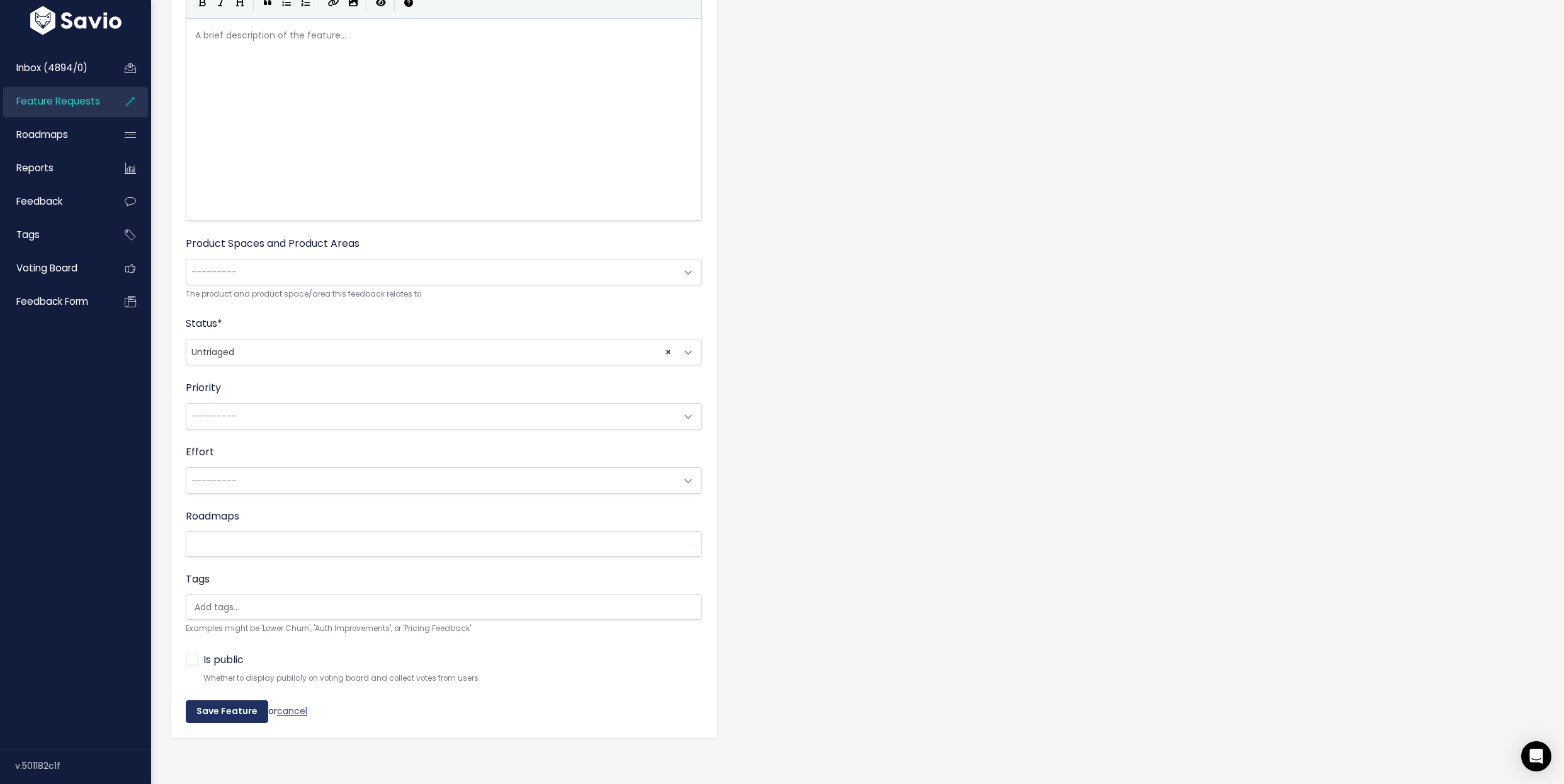
type input "Requisitions: Bulk Edit"
click at [214, 710] on input "Save Feature" at bounding box center [227, 711] width 82 height 23
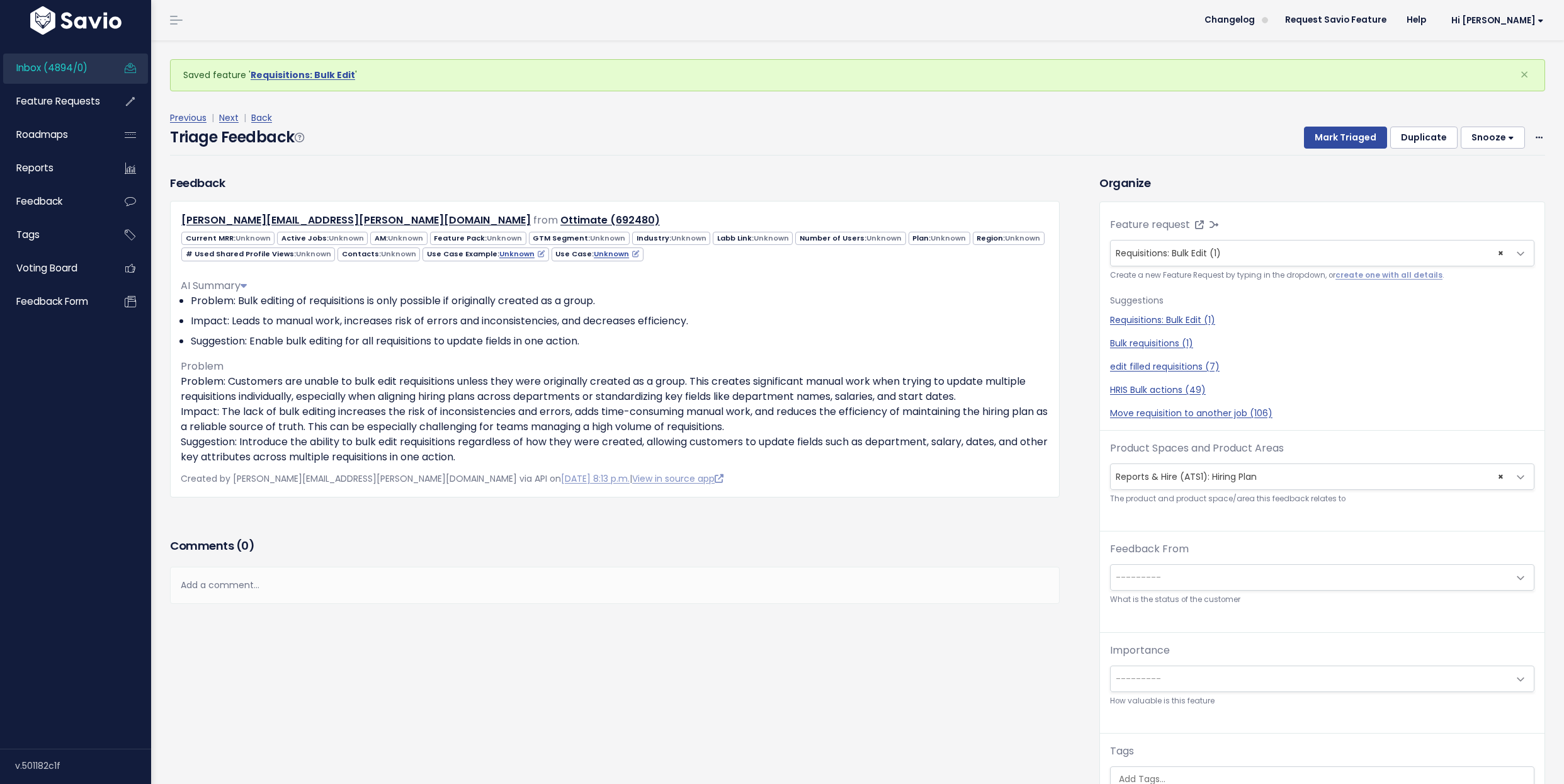
click at [1228, 478] on span "× Reports & Hire (ATS1): Hiring Plan" at bounding box center [1310, 476] width 398 height 25
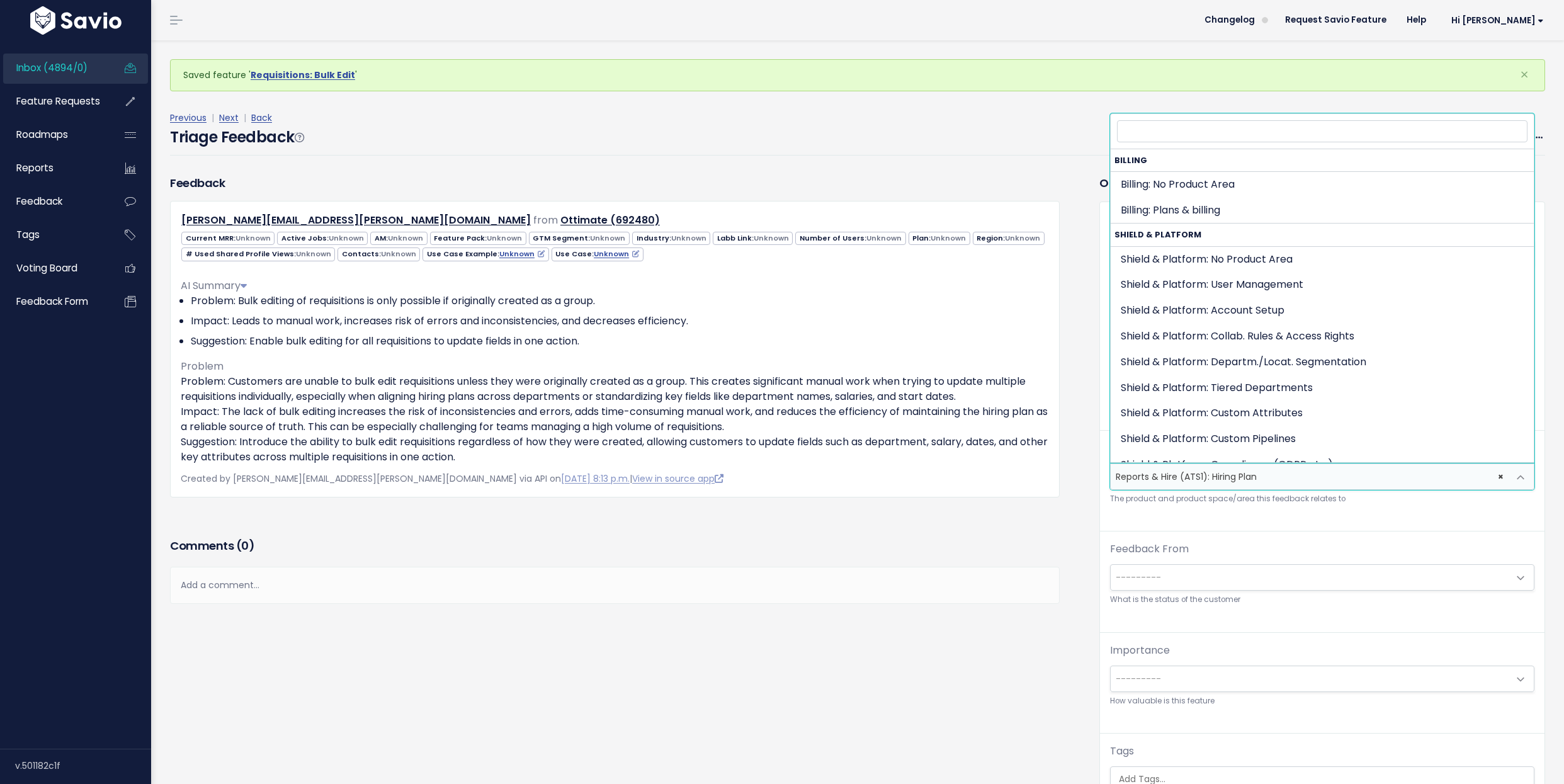
scroll to position [932, 0]
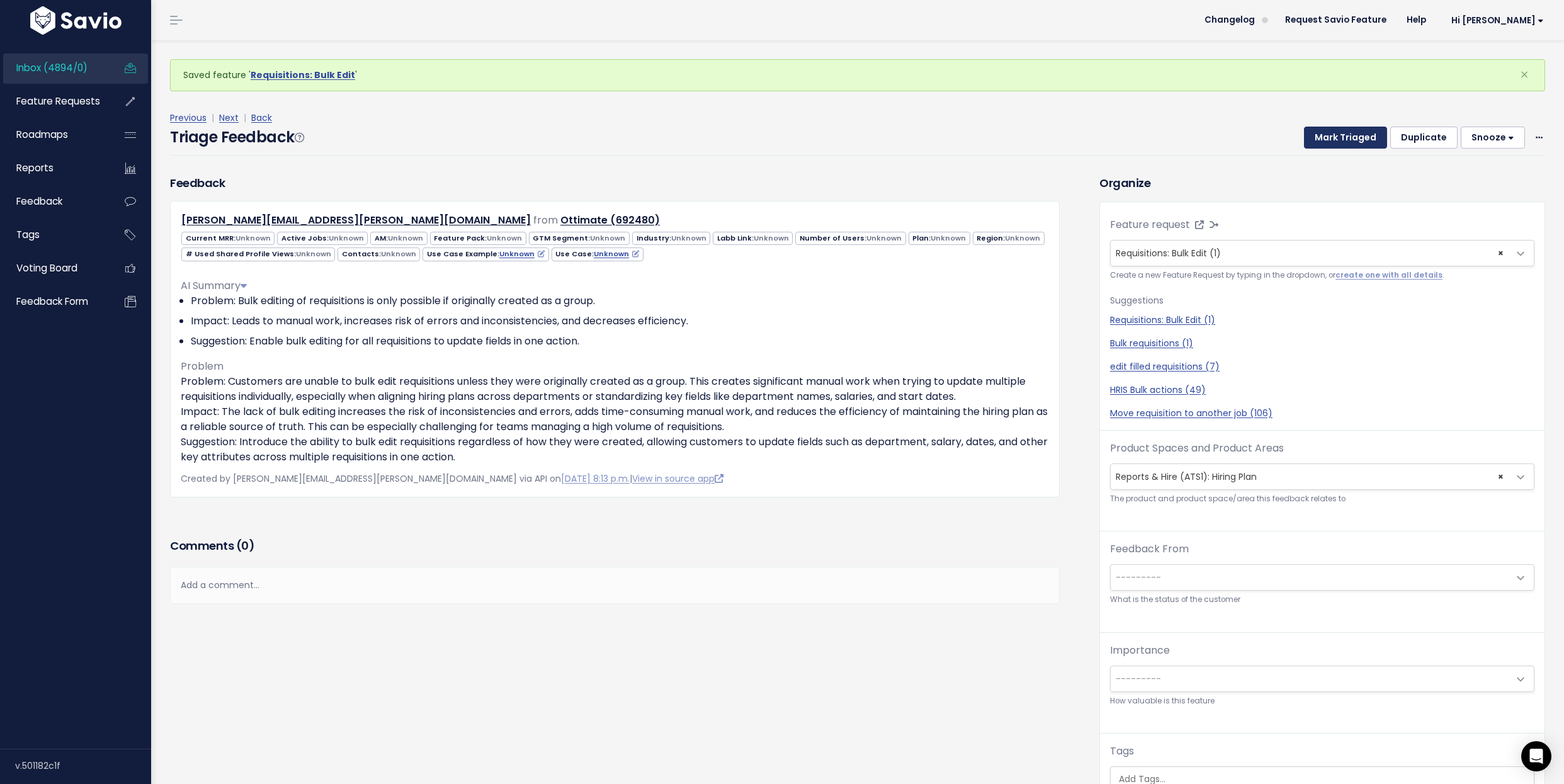
click at [1335, 135] on button "Mark Triaged" at bounding box center [1346, 138] width 83 height 23
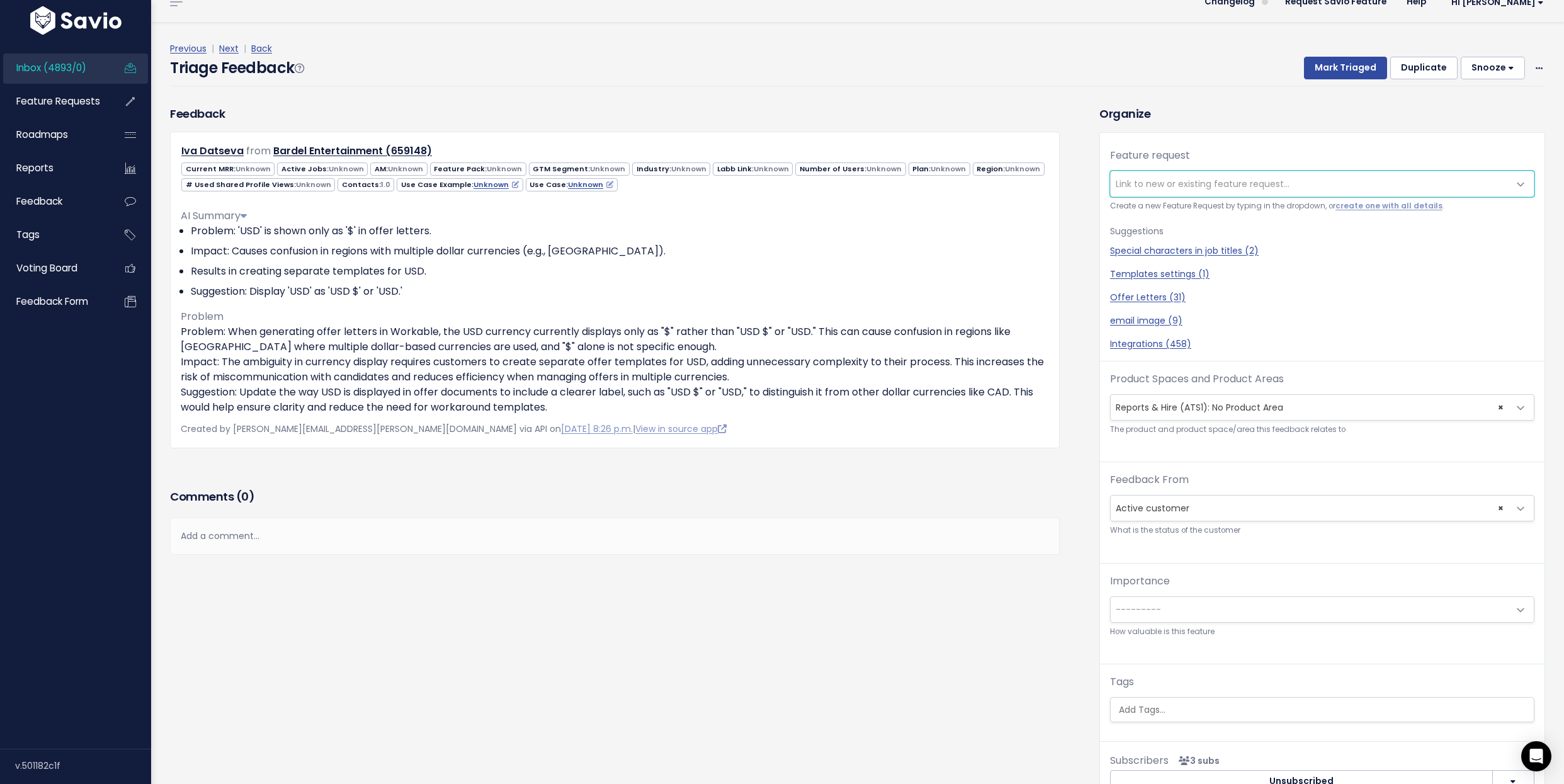
scroll to position [19, 0]
click at [368, 326] on p "Problem: When generating offer letters in Workable, the USD currency currently …" at bounding box center [615, 369] width 869 height 91
click at [0, 0] on ul "Copy selection to new Feedback Cut selection to new Feedback" at bounding box center [0, 0] width 0 height 0
click at [368, 326] on p "Problem: When generating offer letters in Workable, the USD currency currently …" at bounding box center [615, 369] width 869 height 91
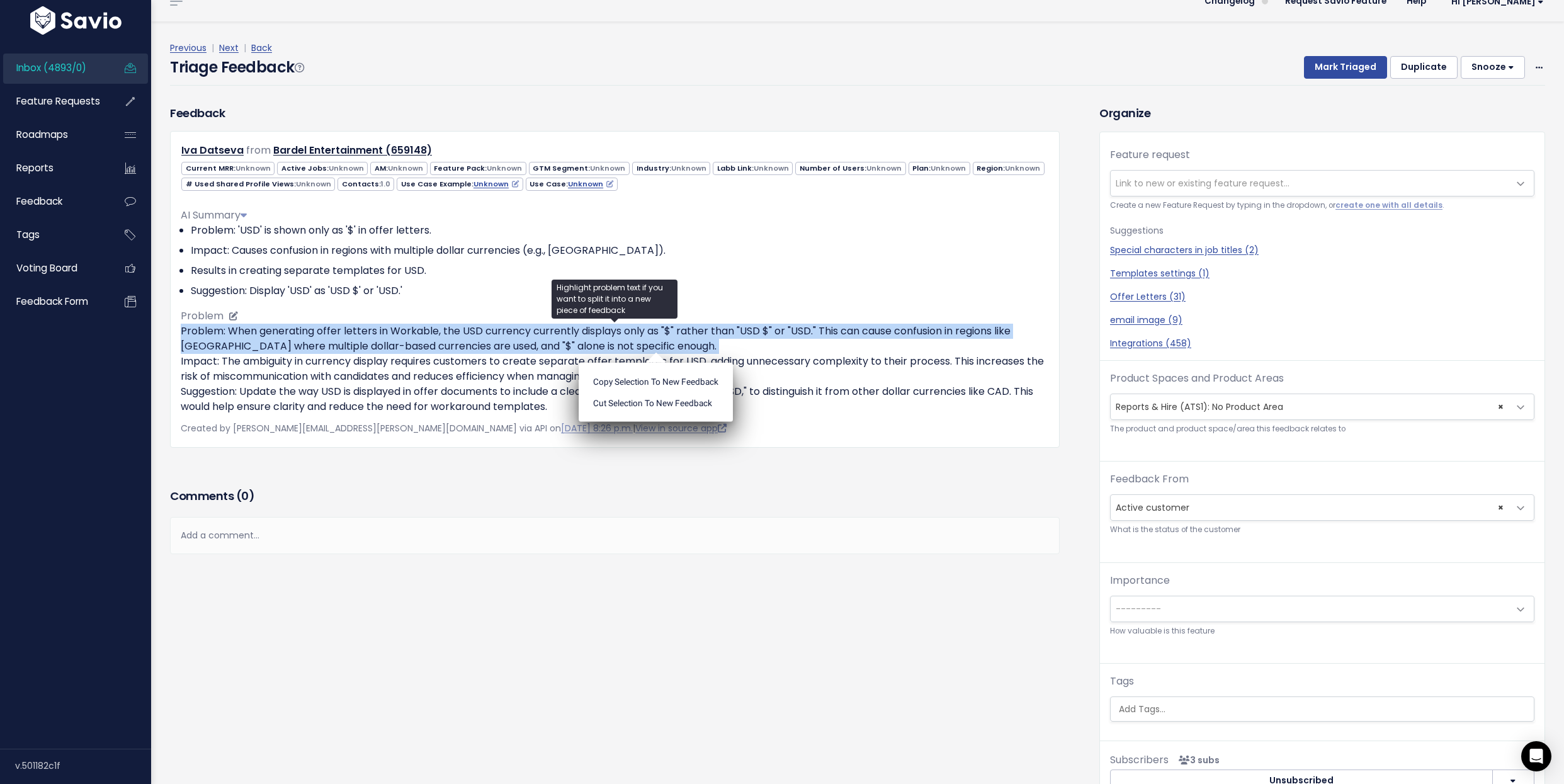
click at [368, 326] on p "Problem: When generating offer letters in Workable, the USD currency currently …" at bounding box center [615, 369] width 869 height 91
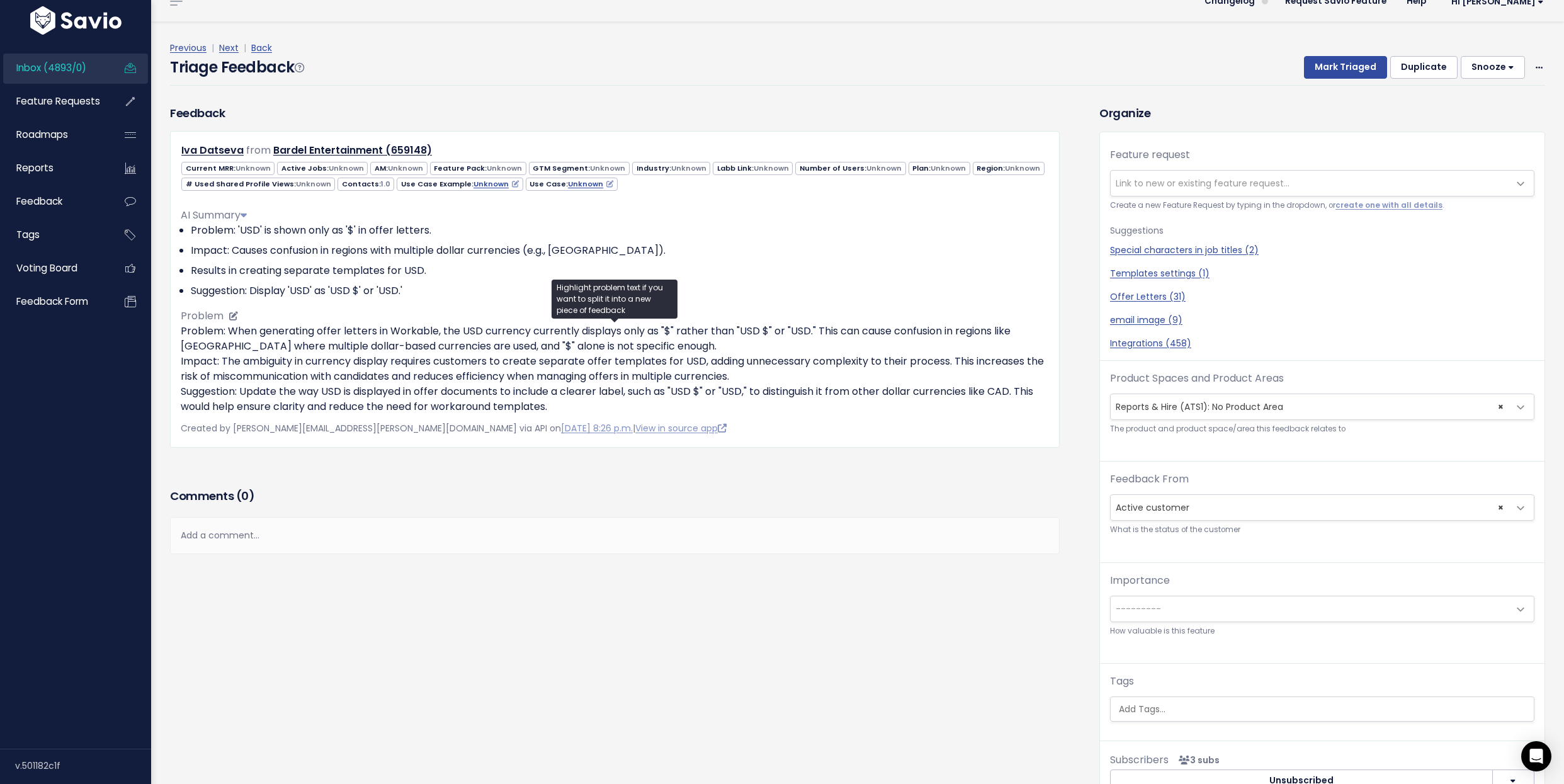
click at [368, 326] on p "Problem: When generating offer letters in Workable, the USD currency currently …" at bounding box center [615, 369] width 869 height 91
click at [368, 348] on ul "Copy selection to new Feedback Cut selection to new Feedback" at bounding box center [373, 377] width 154 height 60
click at [368, 326] on p "Problem: When generating offer letters in Workable, the USD currency currently …" at bounding box center [615, 369] width 869 height 91
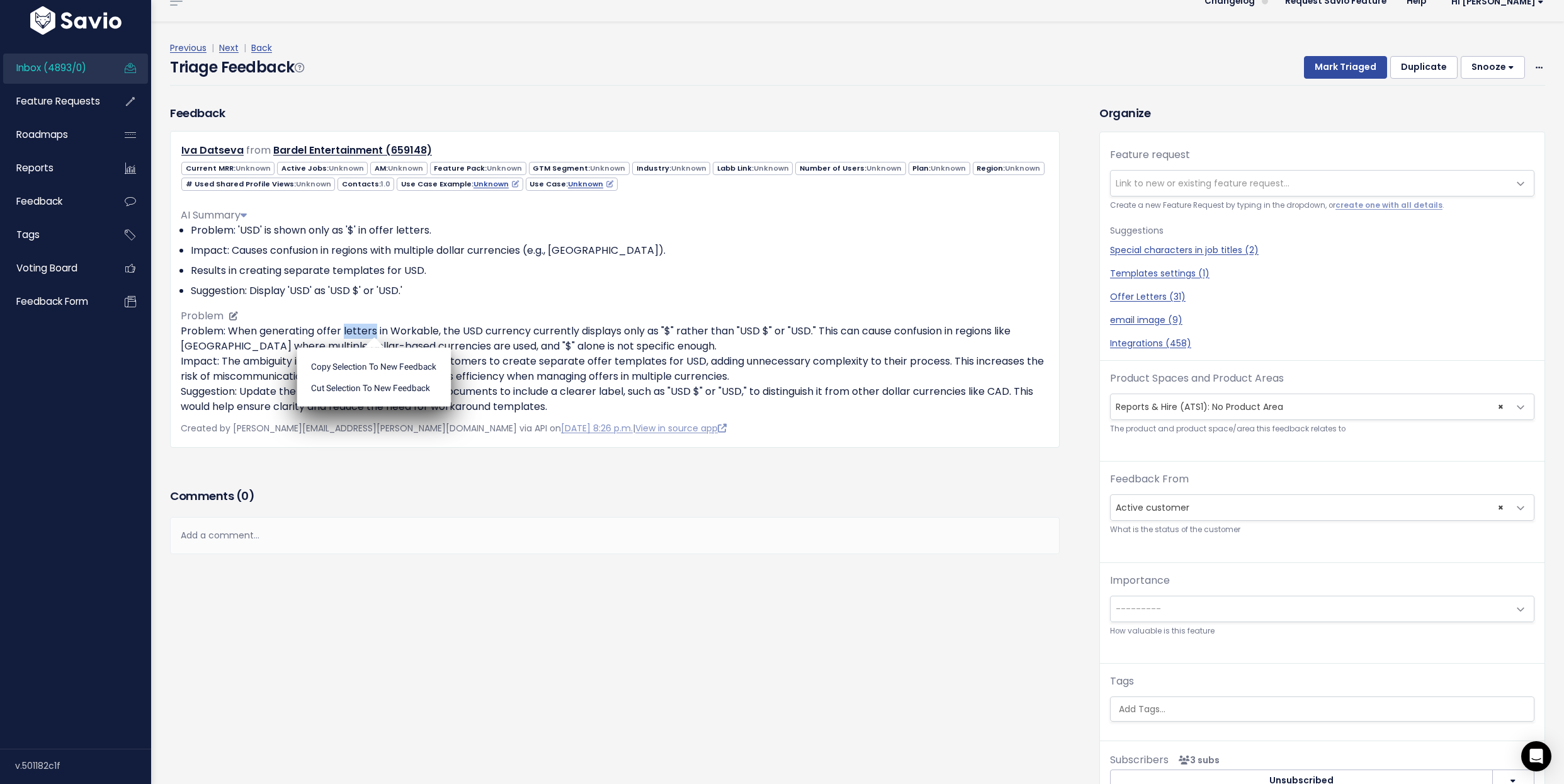
click at [368, 348] on ul "Copy selection to new Feedback Cut selection to new Feedback" at bounding box center [373, 377] width 154 height 60
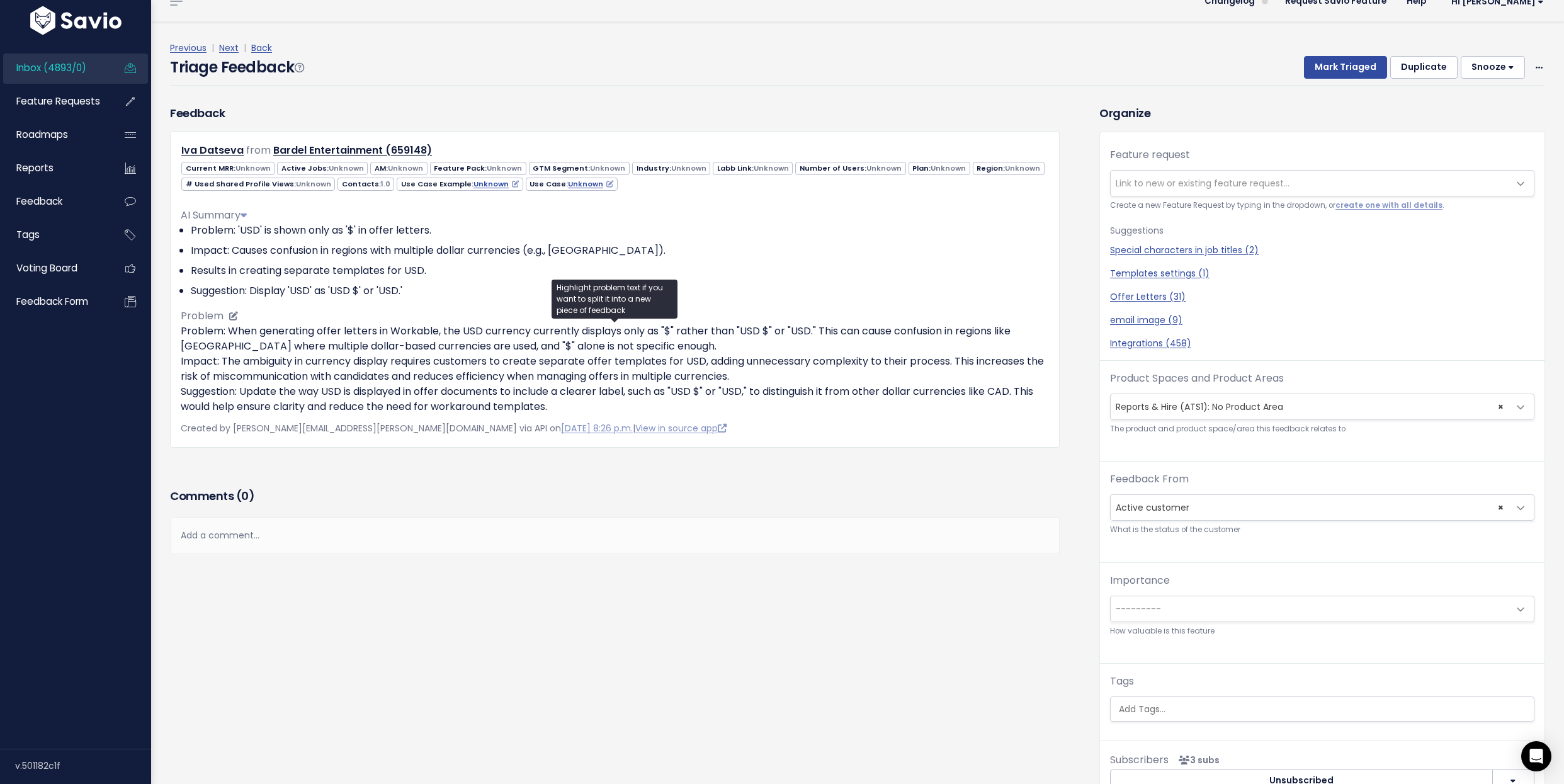
click at [368, 326] on p "Problem: When generating offer letters in Workable, the USD currency currently …" at bounding box center [615, 369] width 869 height 91
click at [368, 348] on ul "Copy selection to new Feedback Cut selection to new Feedback" at bounding box center [373, 377] width 154 height 60
click at [368, 326] on p "Problem: When generating offer letters in Workable, the USD currency currently …" at bounding box center [615, 369] width 869 height 91
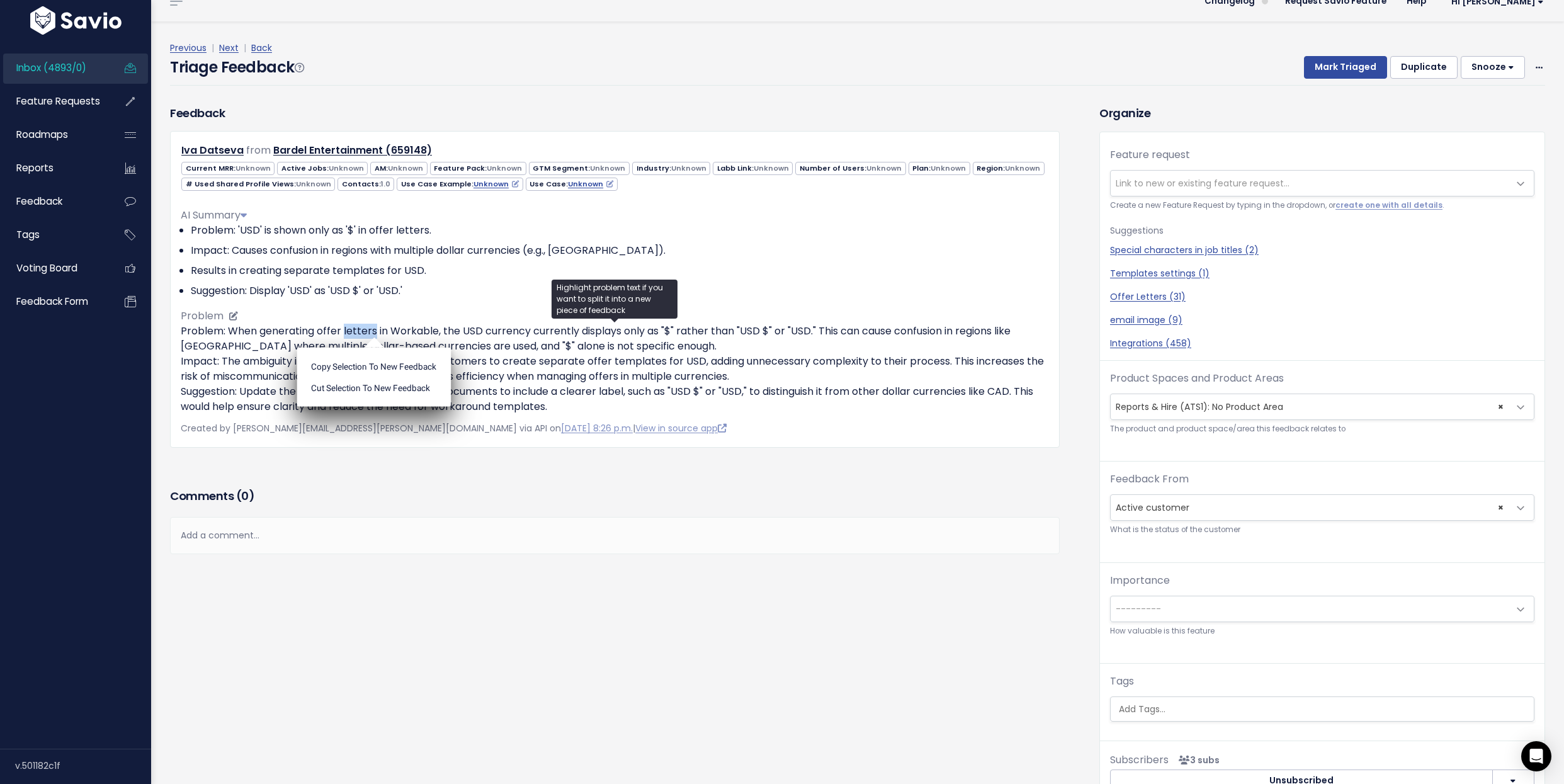
click at [425, 326] on p "Problem: When generating offer letters in Workable, the USD currency currently …" at bounding box center [615, 369] width 869 height 91
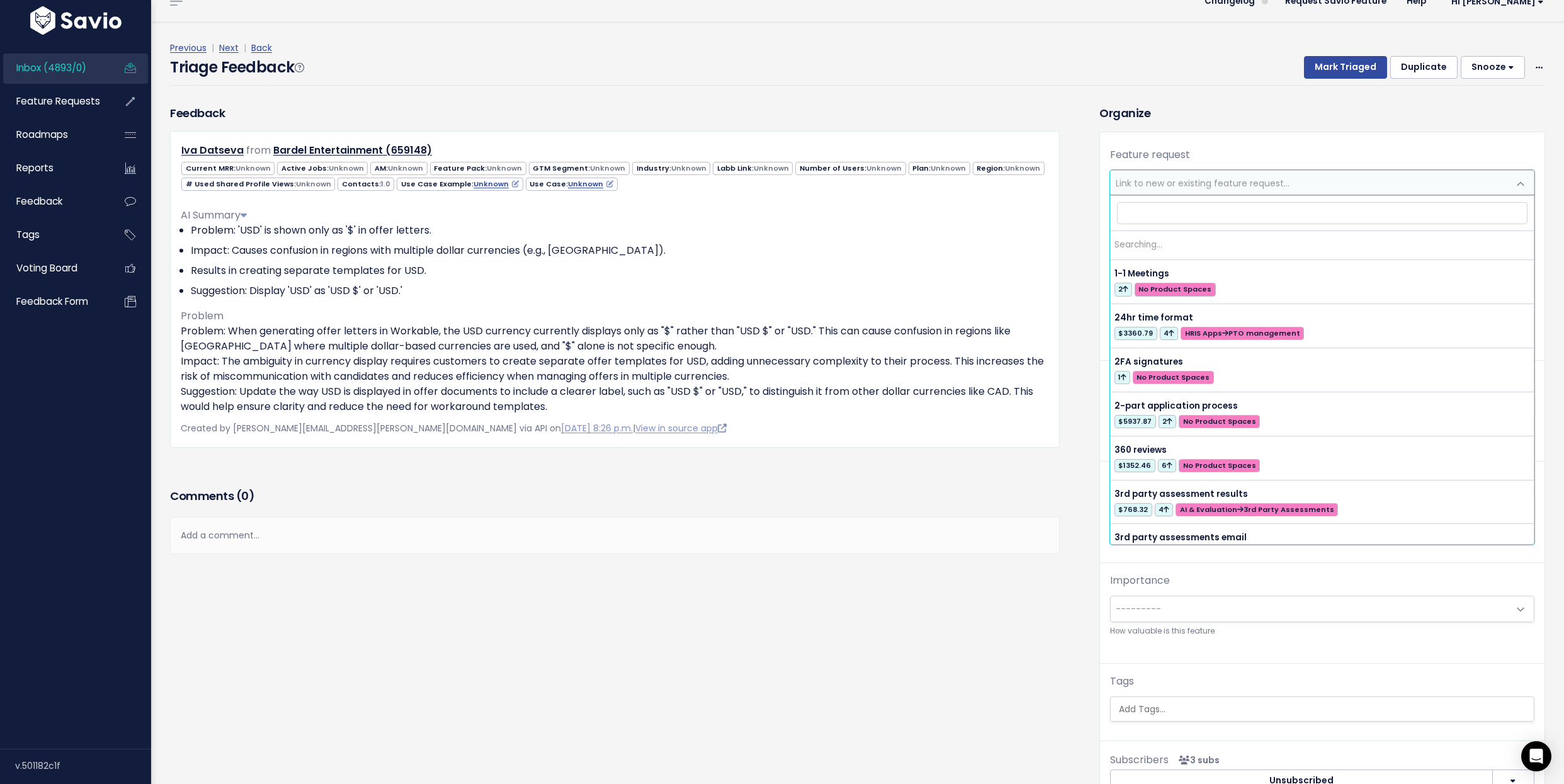
click at [1173, 186] on span "Link to new or existing feature request..." at bounding box center [1202, 183] width 174 height 12
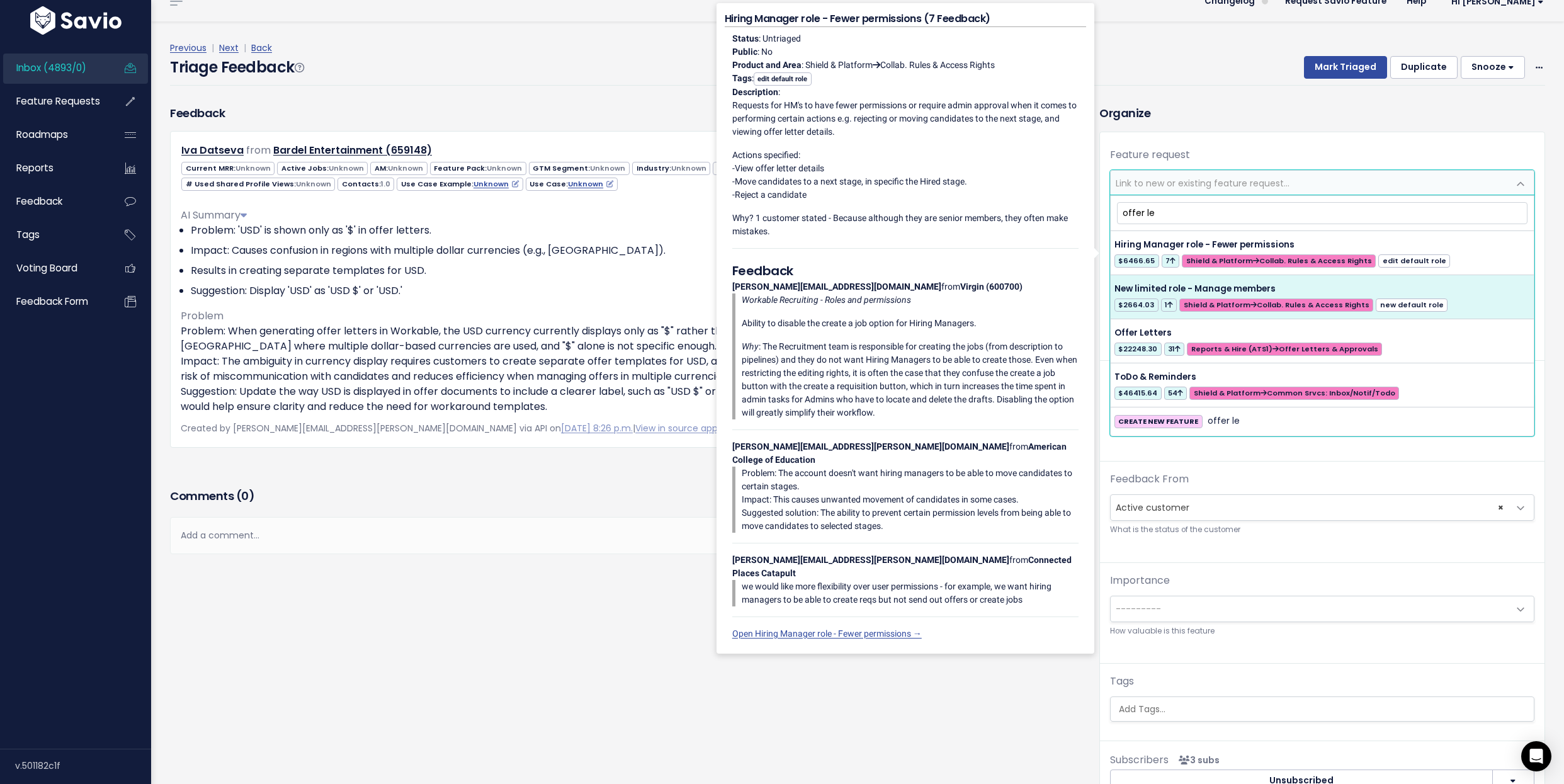
type input "offer le"
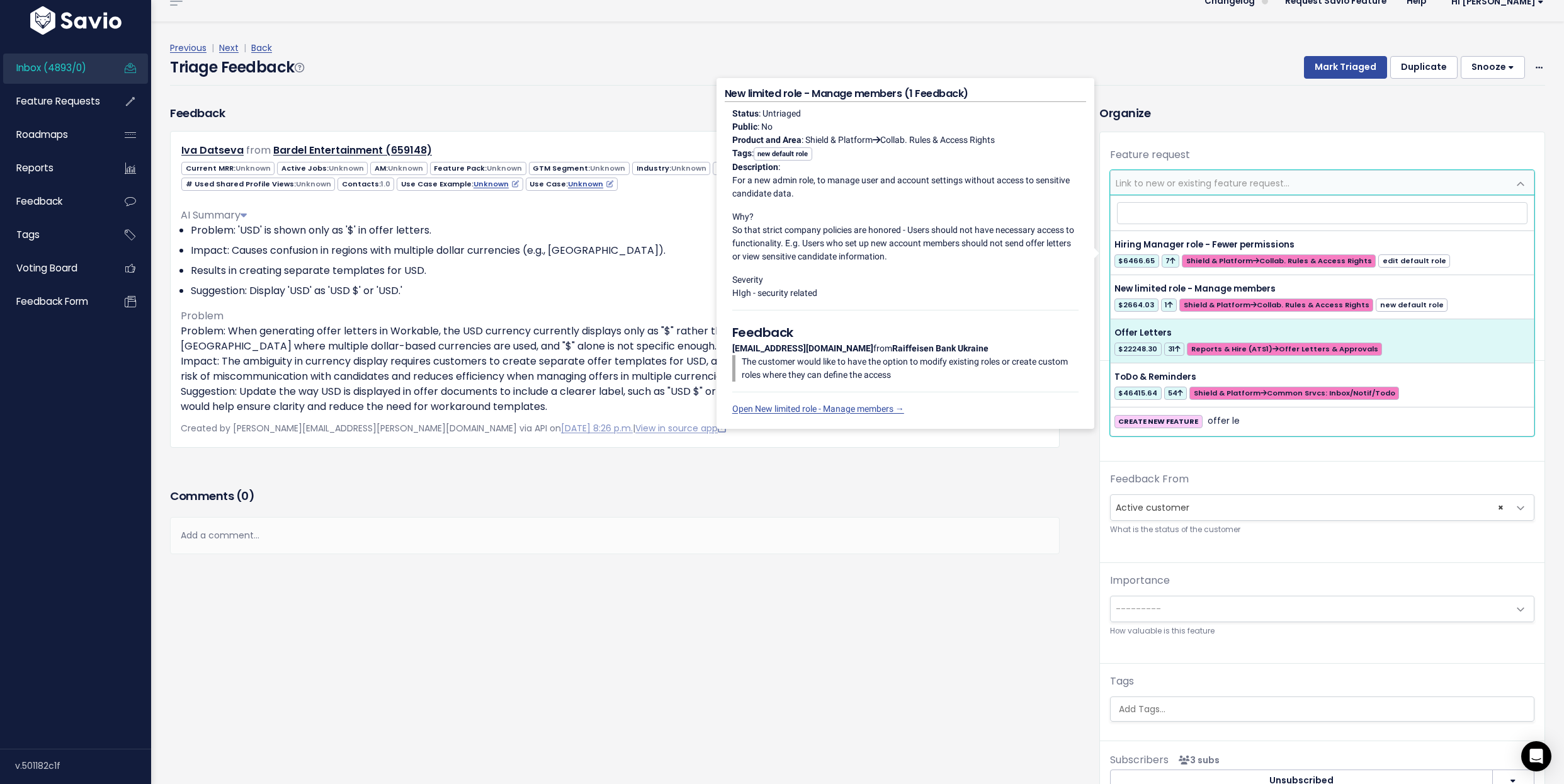
select select "28865"
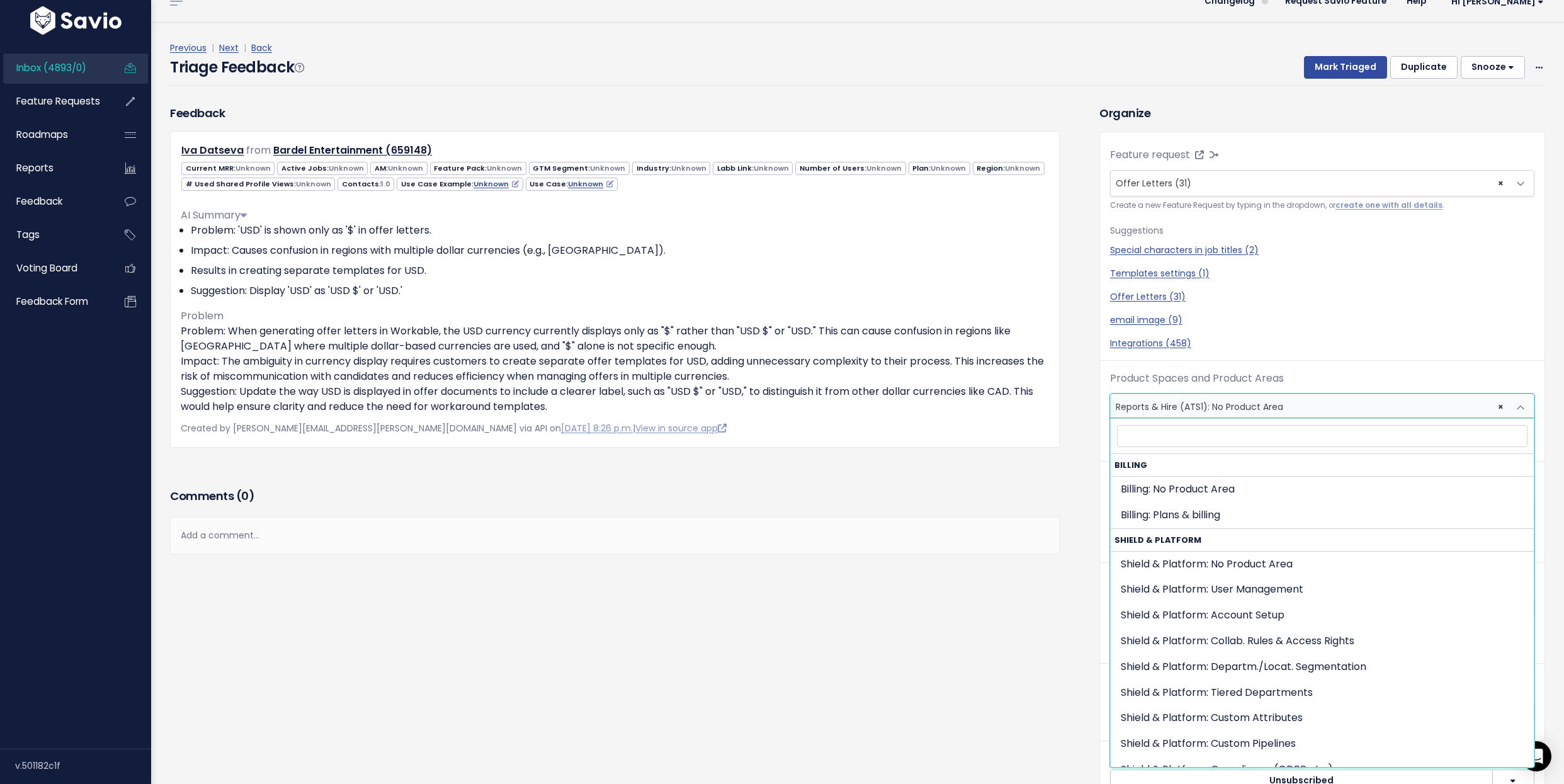
click at [1173, 410] on span "× Reports & Hire (ATS1): No Product Area" at bounding box center [1310, 406] width 398 height 25
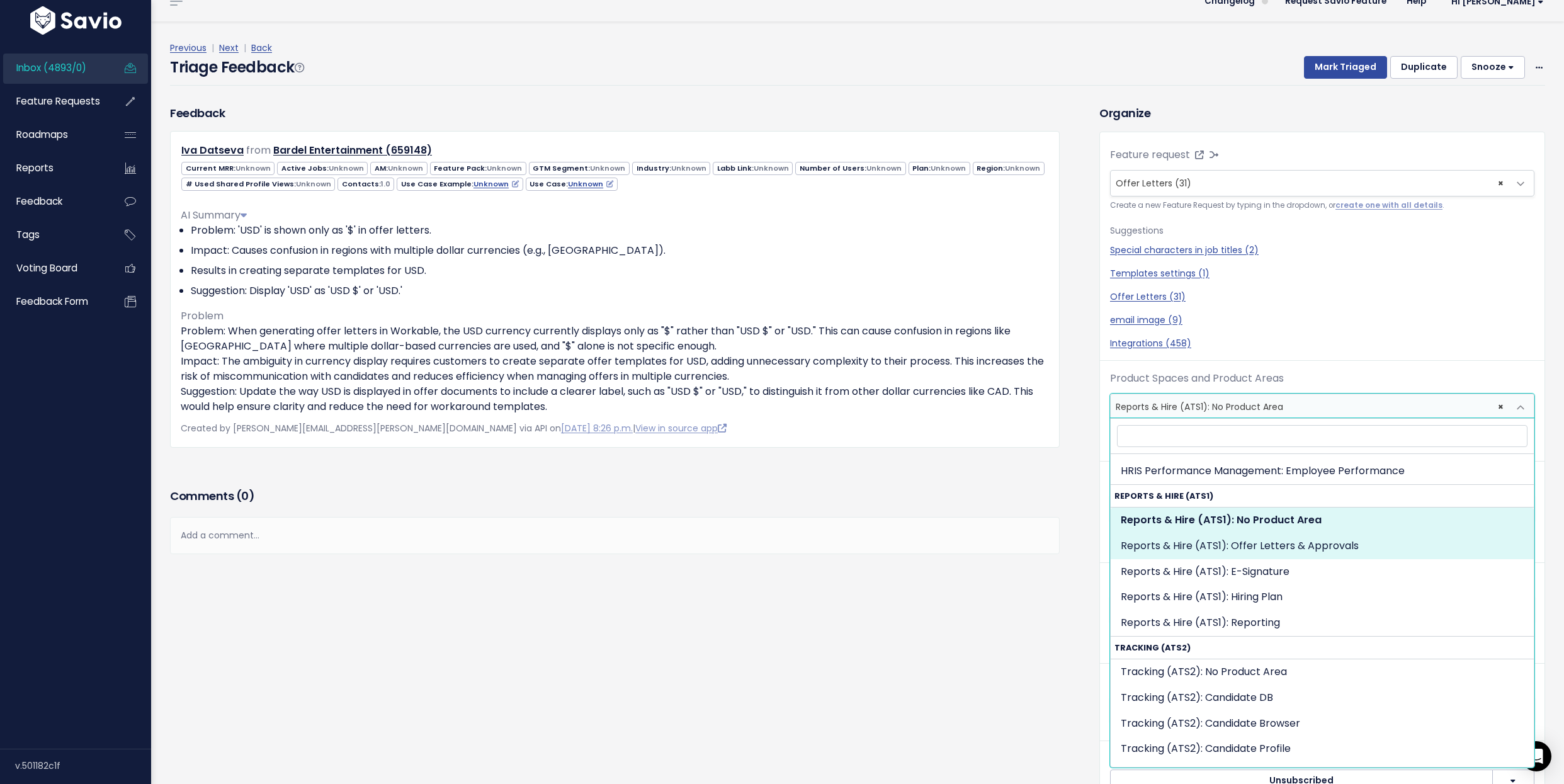
select select "OFFER_HIRE:OFFER_LETTERS_APPROVALS"
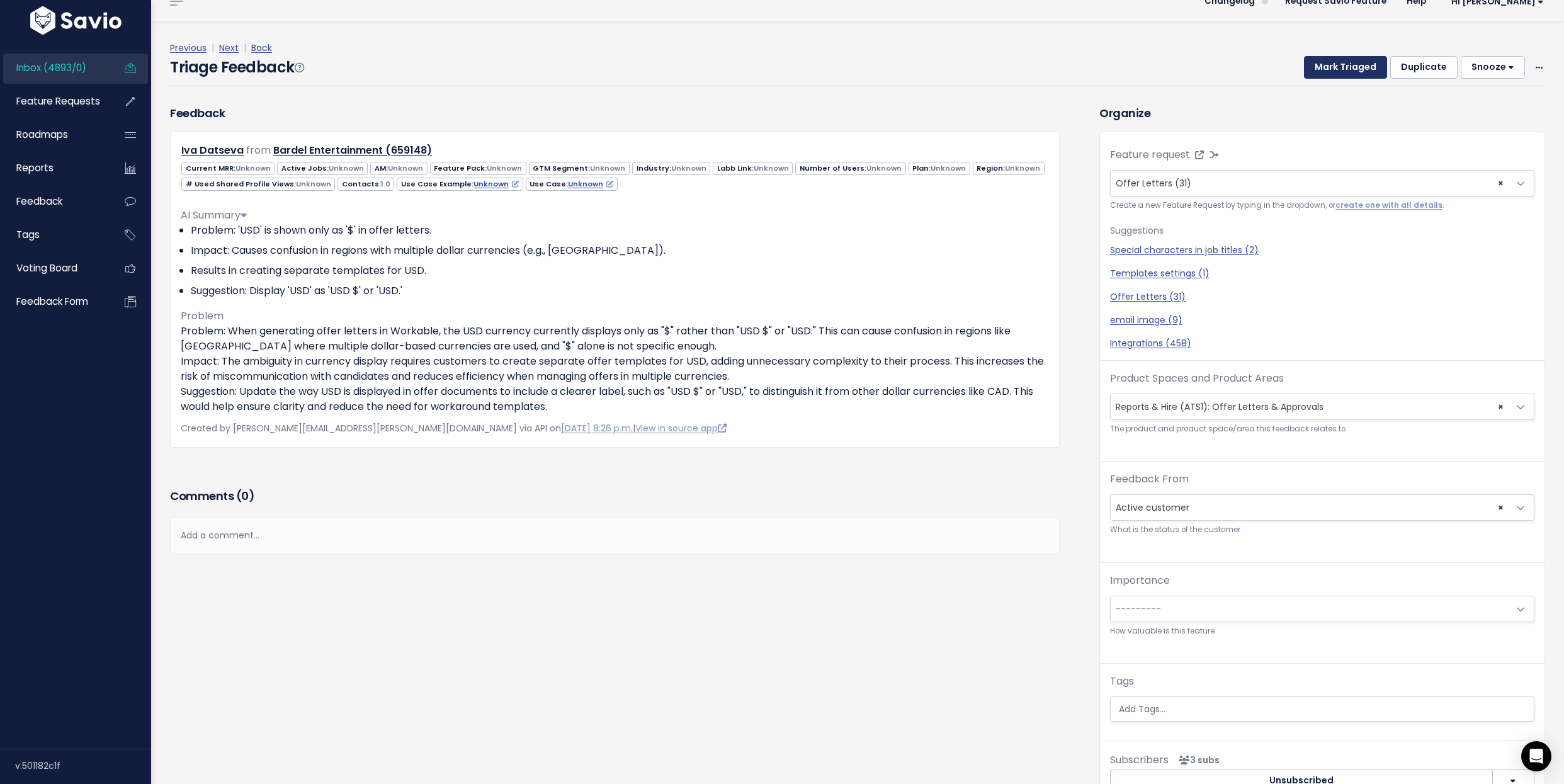
click at [1173, 65] on button "Mark Triaged" at bounding box center [1346, 68] width 83 height 23
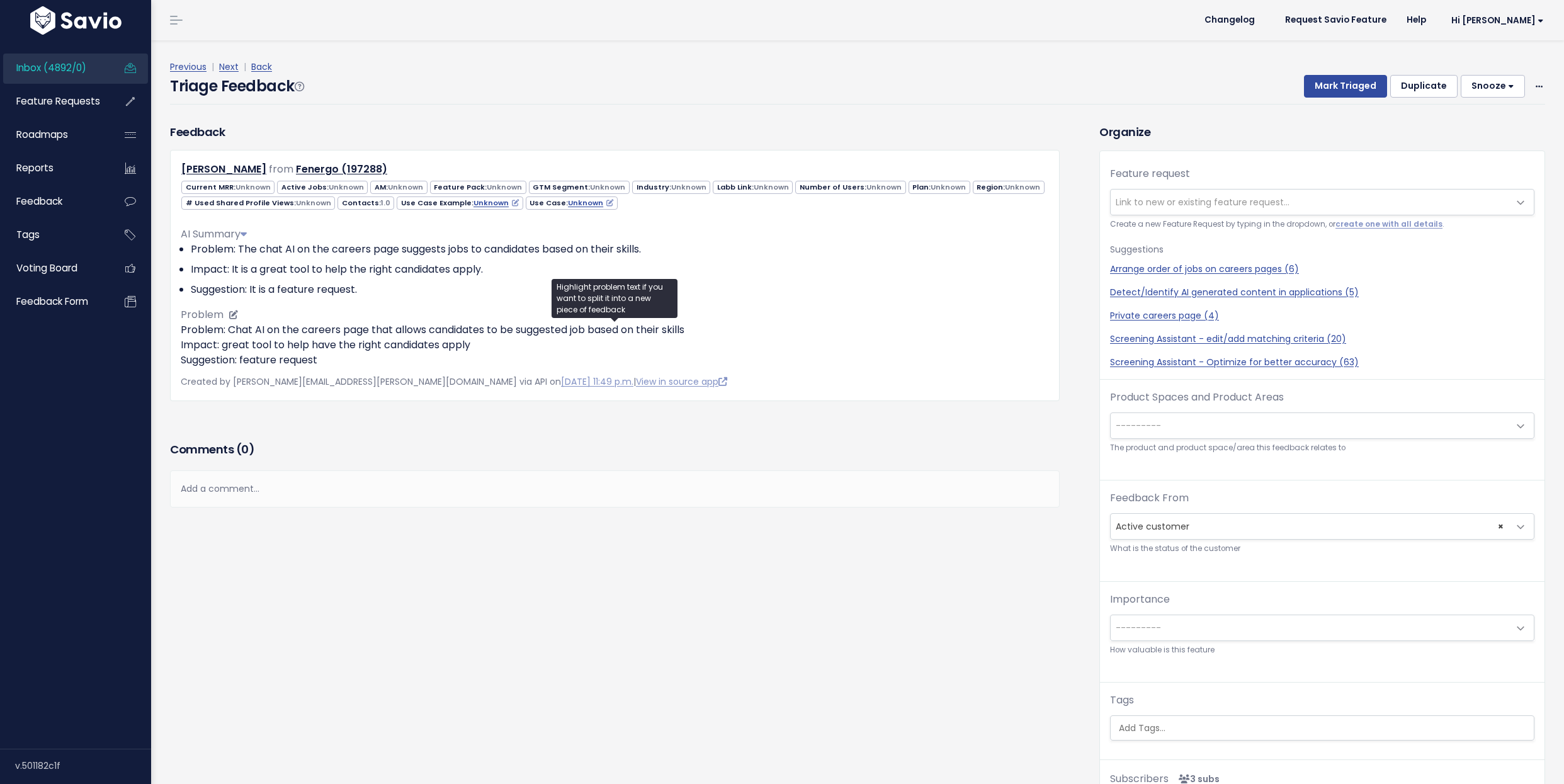
click at [344, 337] on p "Problem: Chat AI on the careers page that allows candidates to be suggested job…" at bounding box center [615, 345] width 869 height 46
click at [344, 337] on div "Copy selection to new Feedback Cut selection to new Feedback" at bounding box center [368, 370] width 154 height 69
click at [889, 105] on div "Previous | Next | Back Triage Feedback Mark Triaged Duplicate [GEOGRAPHIC_DATA]…" at bounding box center [862, 82] width 1385 height 83
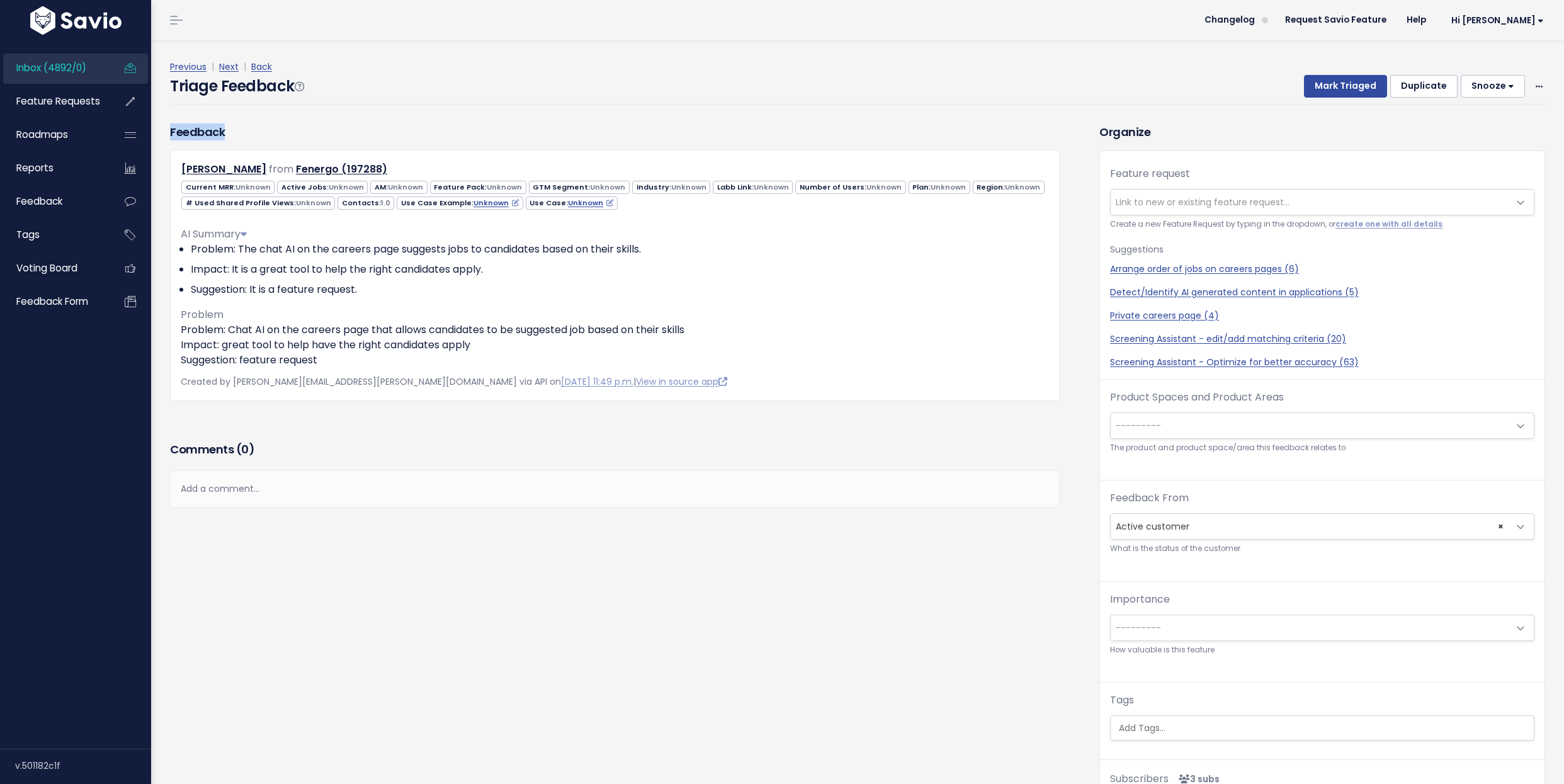
click at [889, 105] on div "Previous | Next | Back Triage Feedback Mark Triaged Duplicate [GEOGRAPHIC_DATA]…" at bounding box center [862, 82] width 1385 height 83
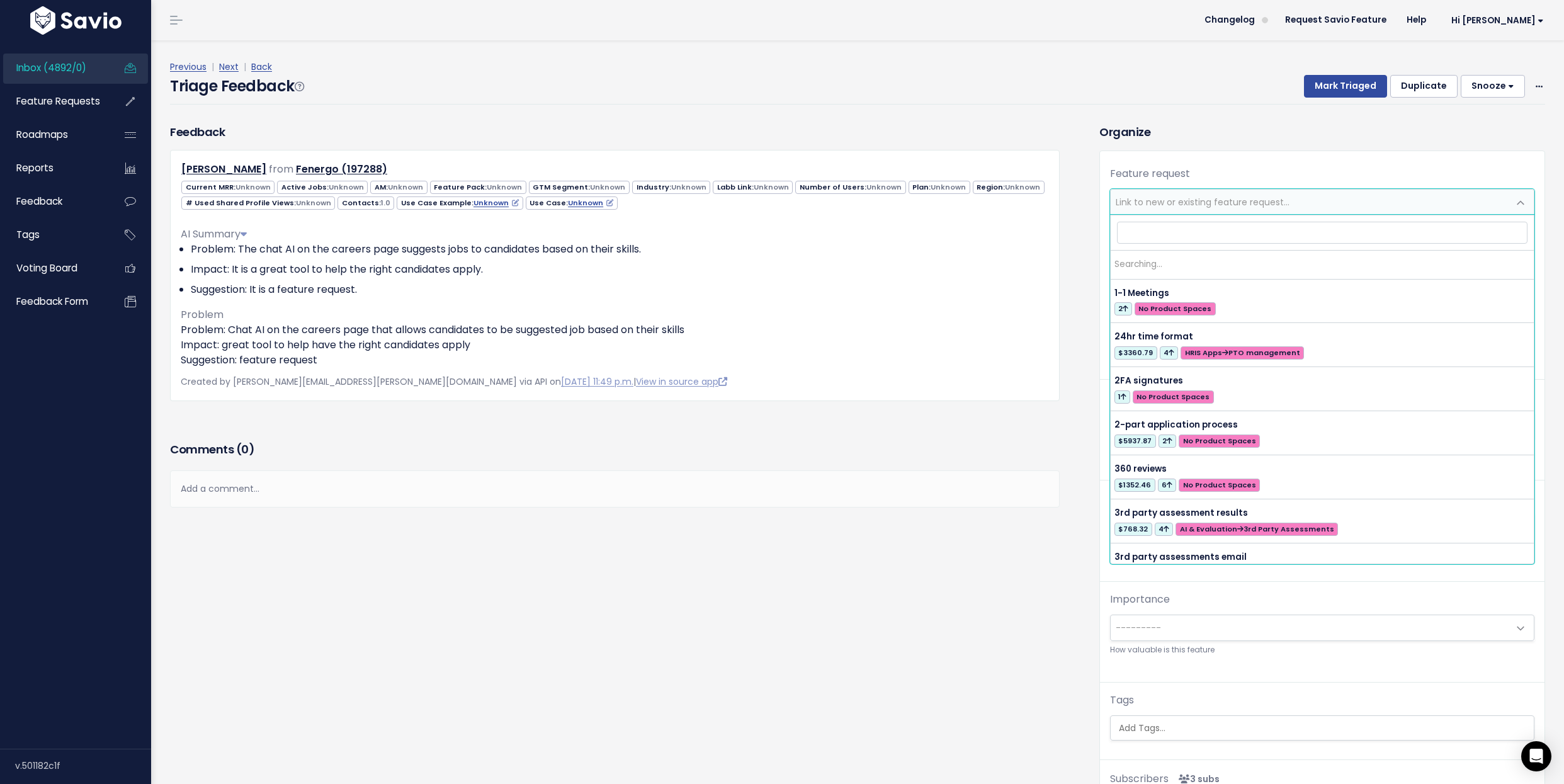
click at [1242, 206] on span "Link to new or existing feature request..." at bounding box center [1202, 202] width 174 height 12
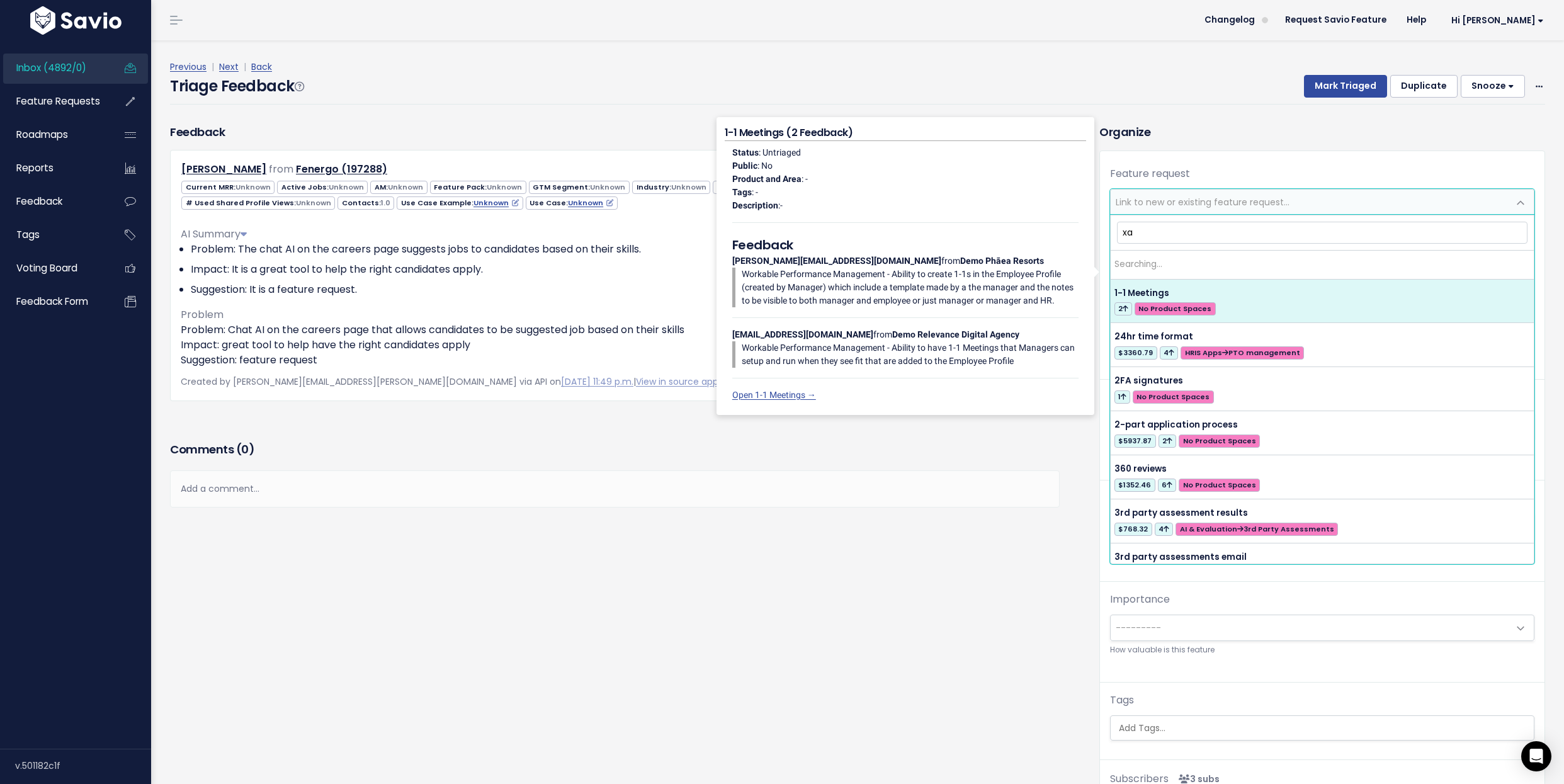
type input "x"
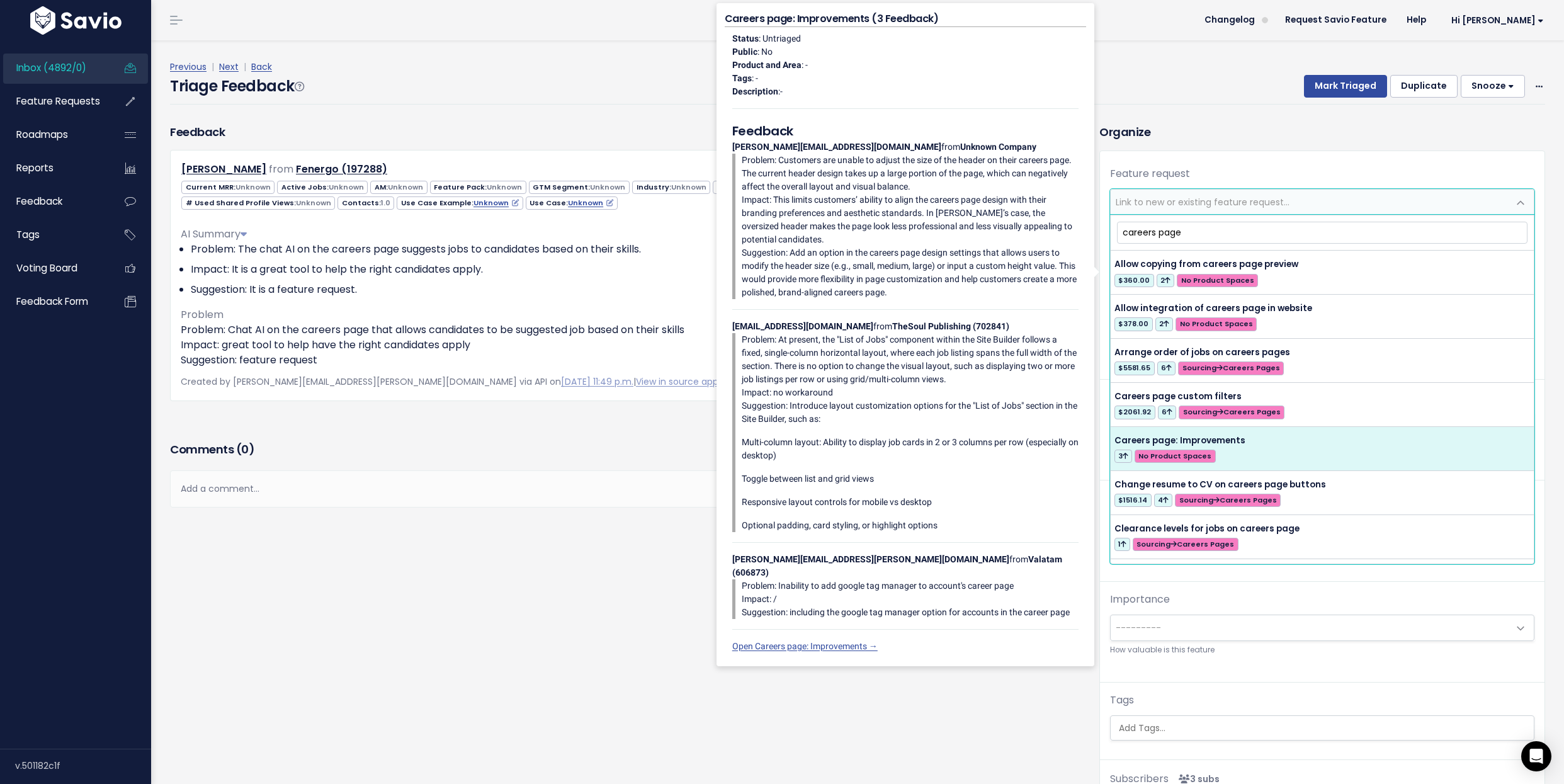
type input "careers page"
select select "62990"
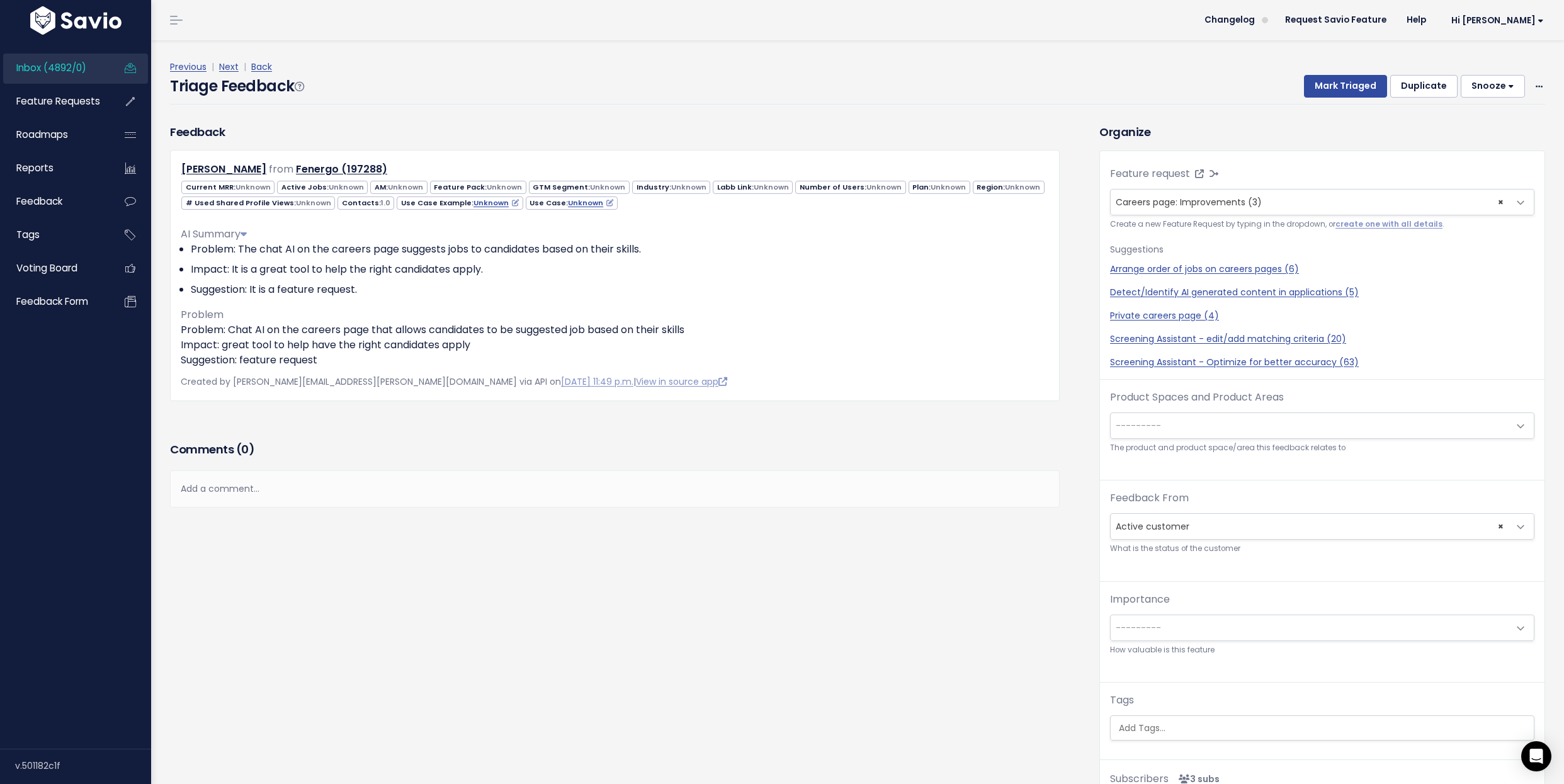
click at [1245, 423] on span "---------" at bounding box center [1310, 425] width 398 height 25
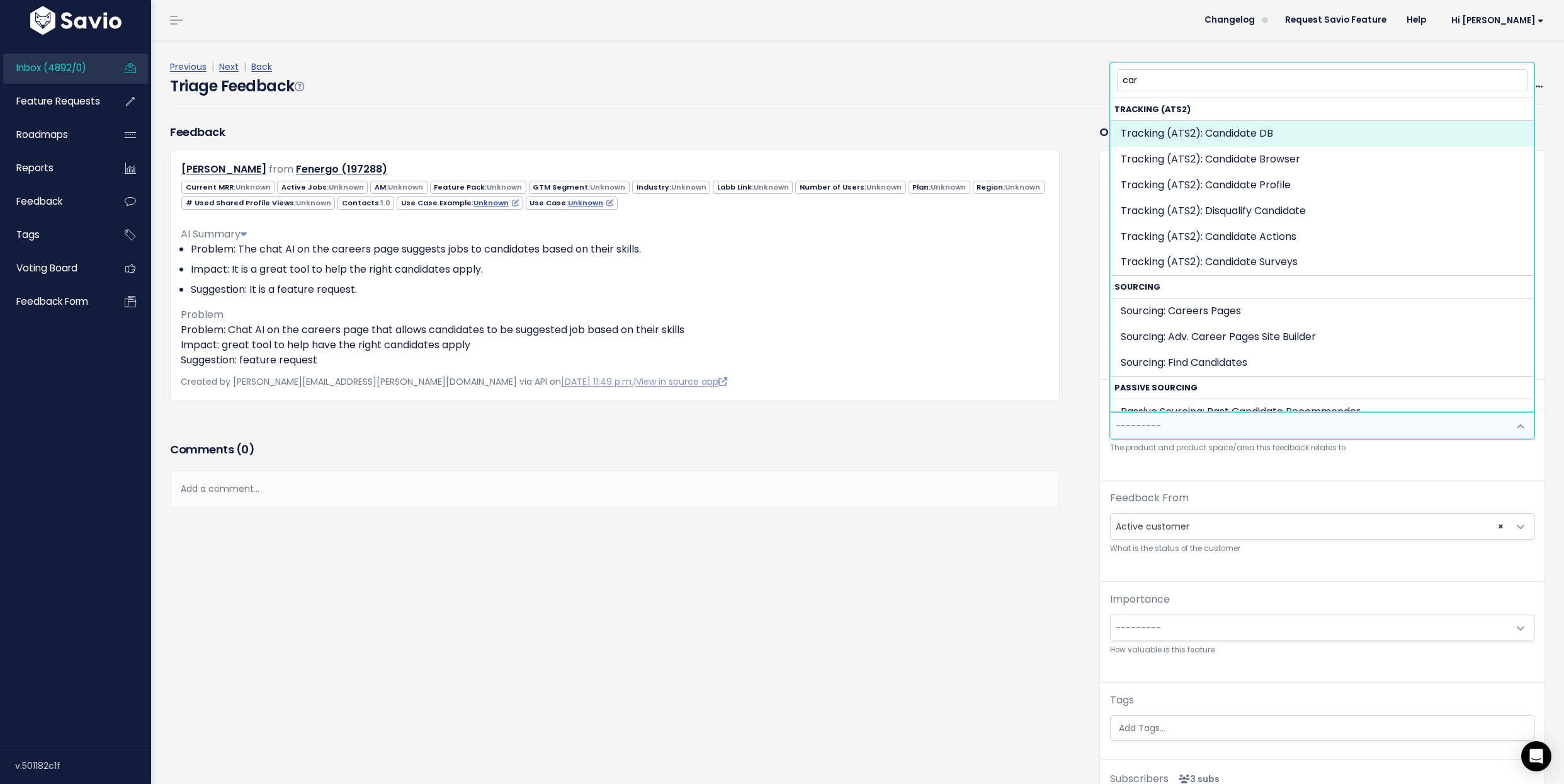
type input "care"
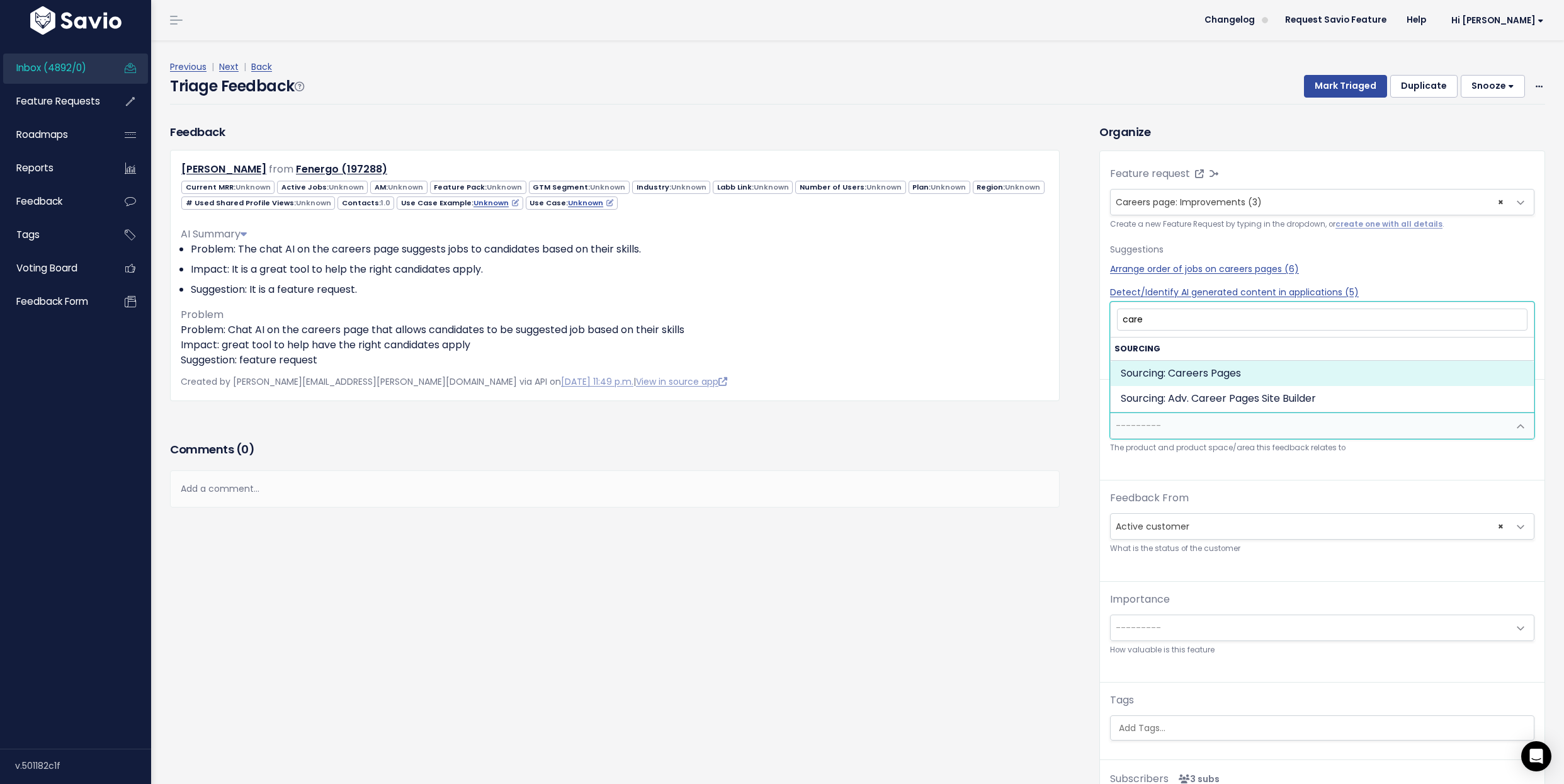
select select "JOB_POSTING:CAREERS_PAGES"
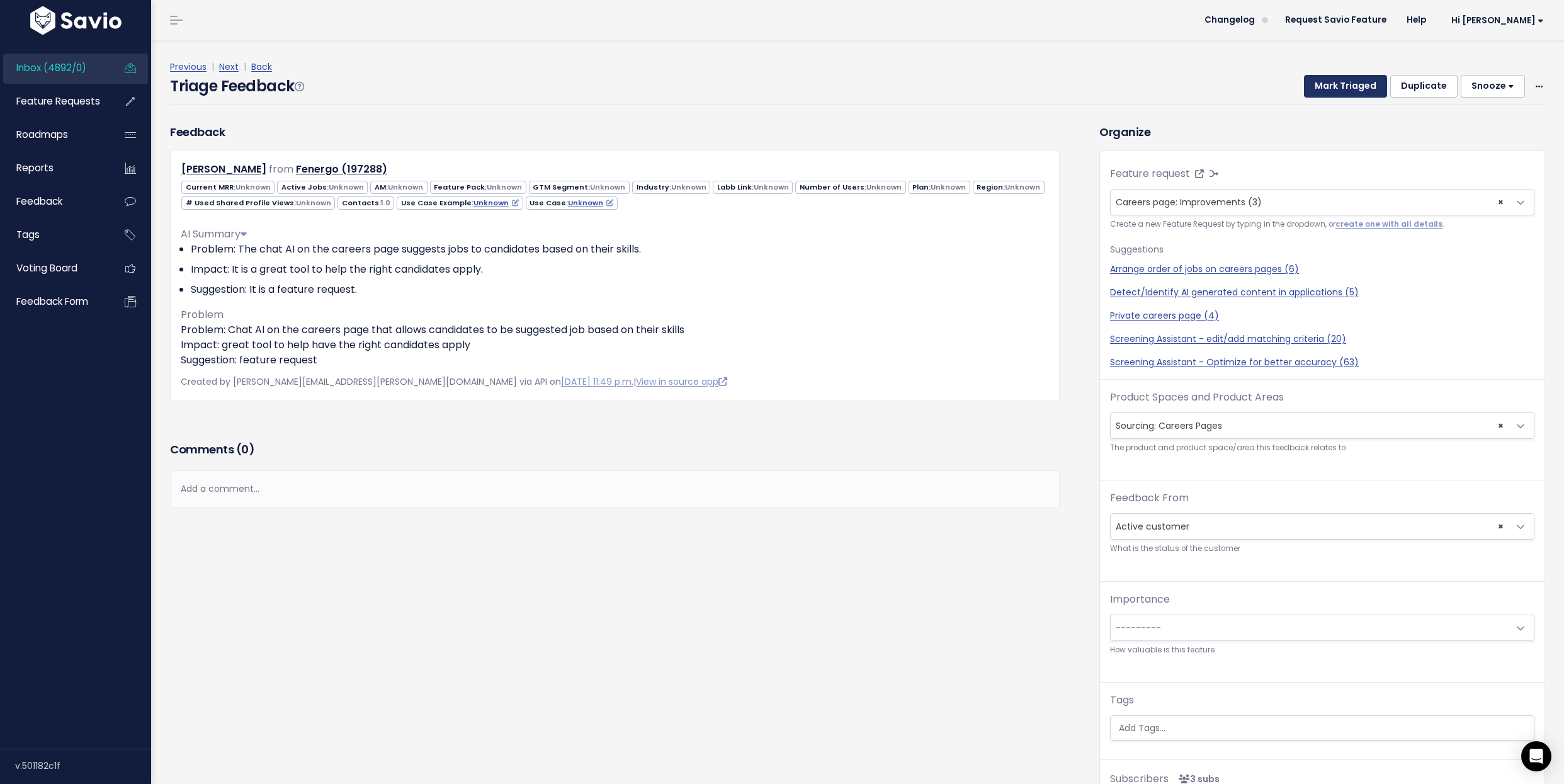
click at [1358, 88] on button "Mark Triaged" at bounding box center [1346, 86] width 83 height 23
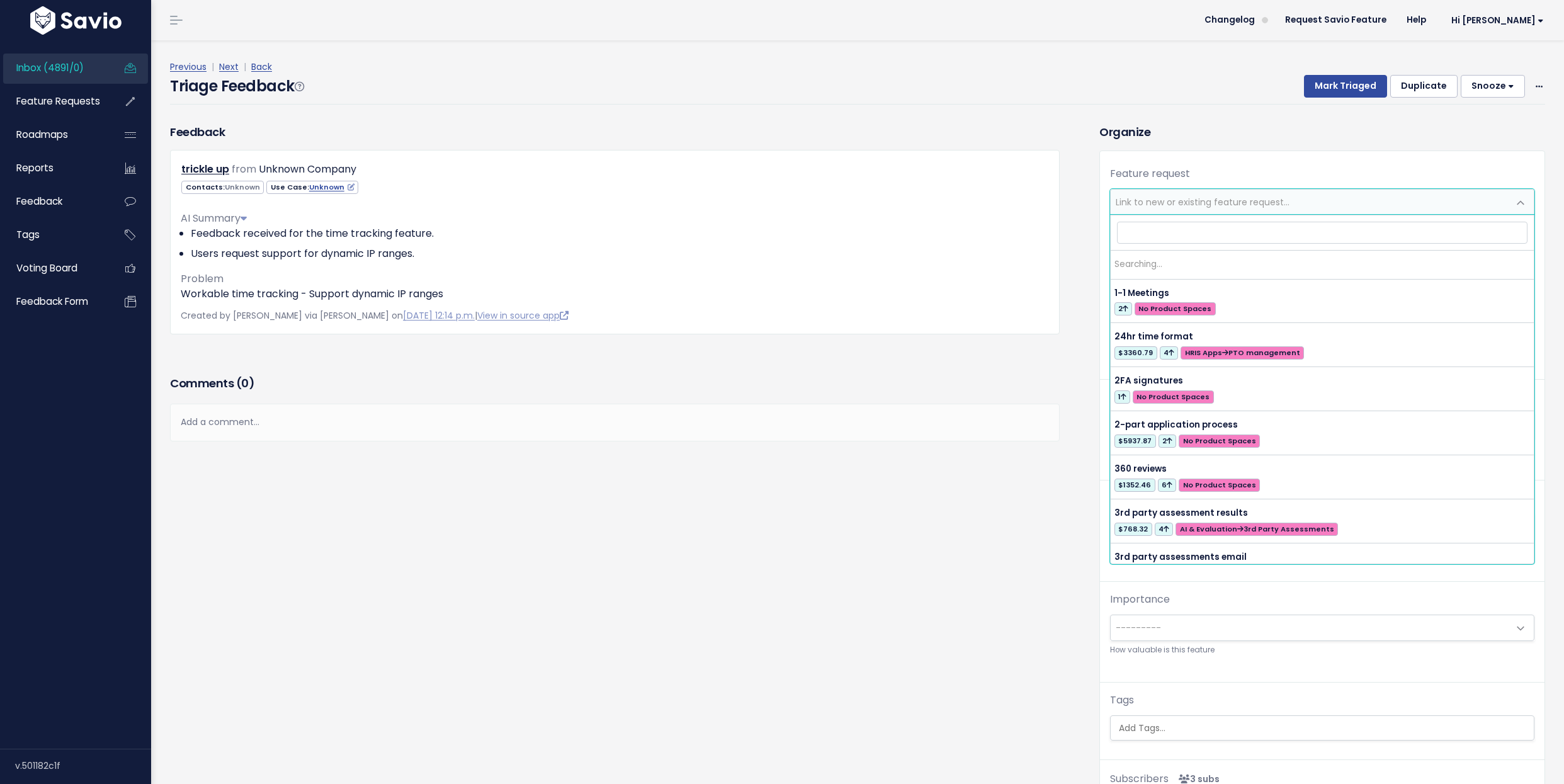
click at [1165, 197] on span "Link to new or existing feature request..." at bounding box center [1202, 202] width 174 height 12
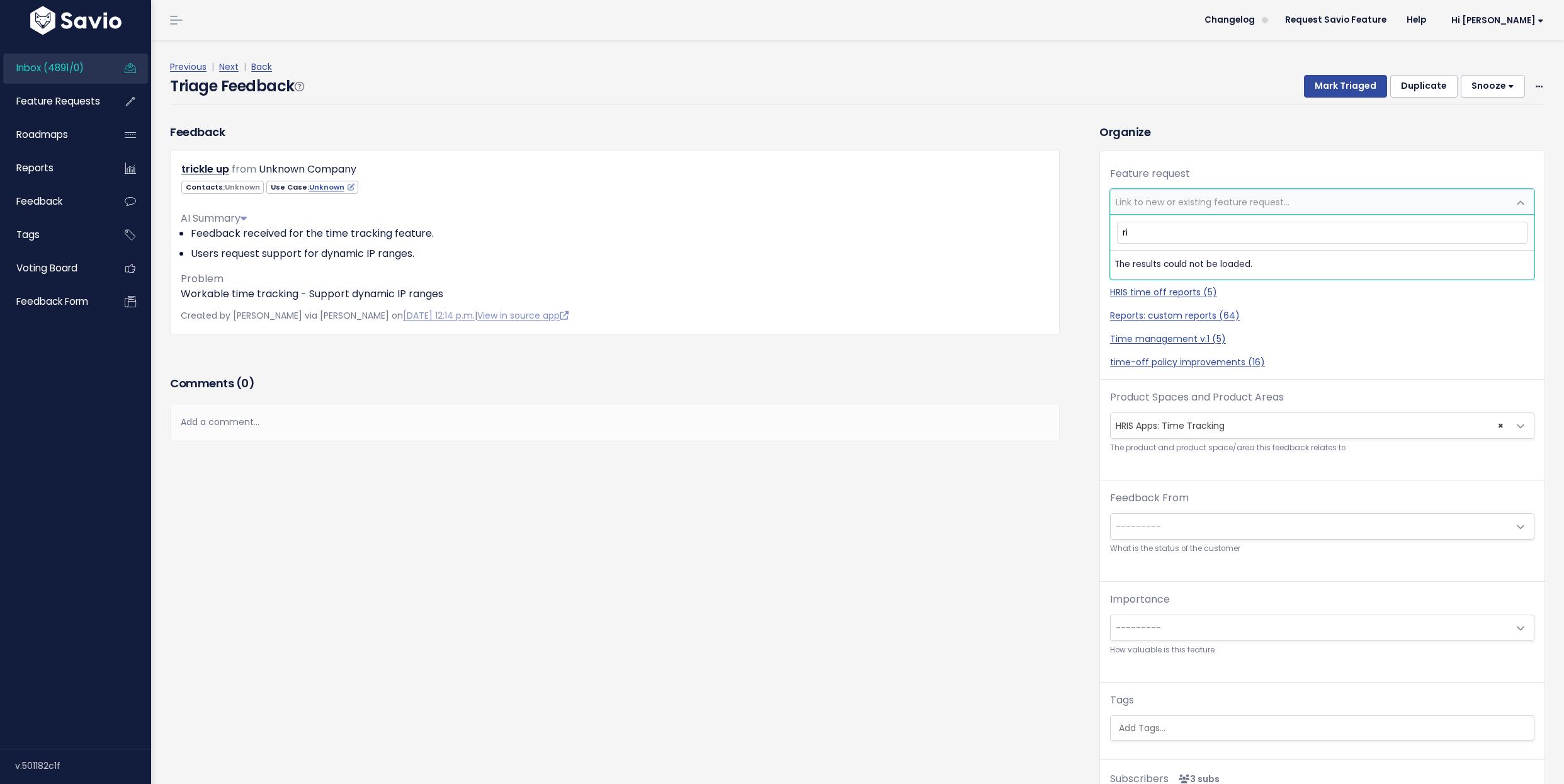
type input "r"
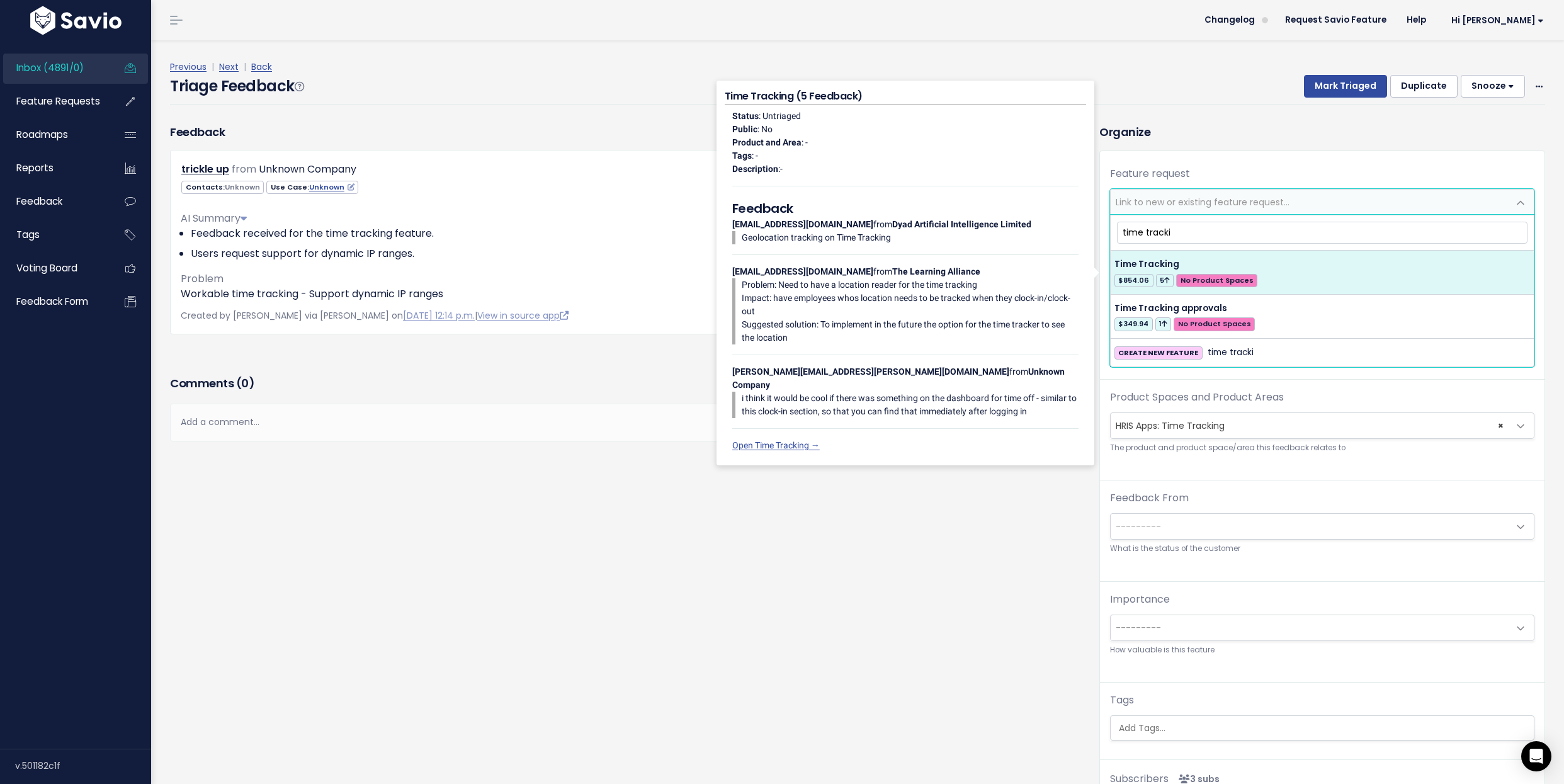
type input "time tracki"
select select "47006"
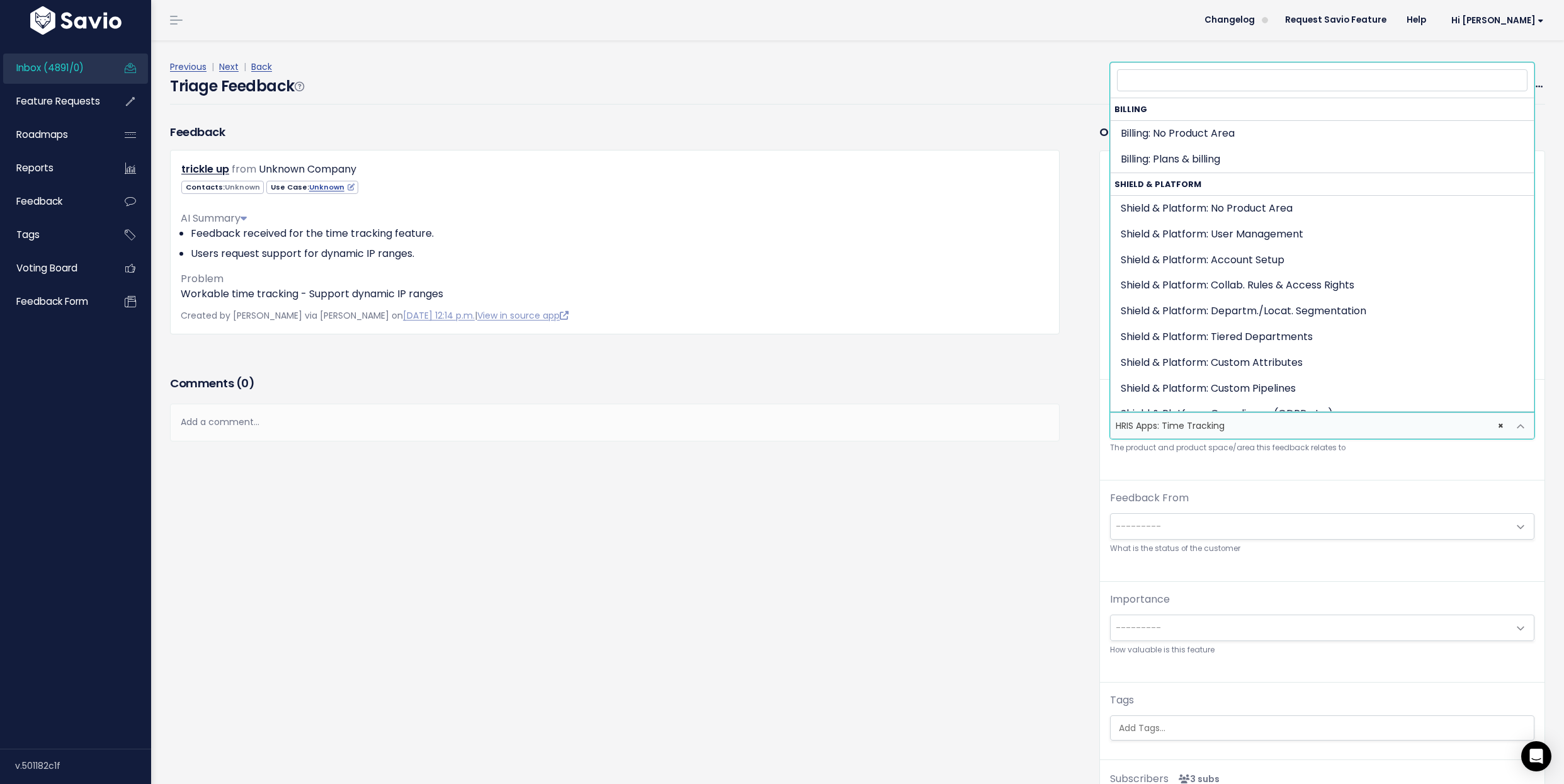
click at [1173, 425] on span "× HRIS Apps: Time Tracking" at bounding box center [1310, 425] width 398 height 25
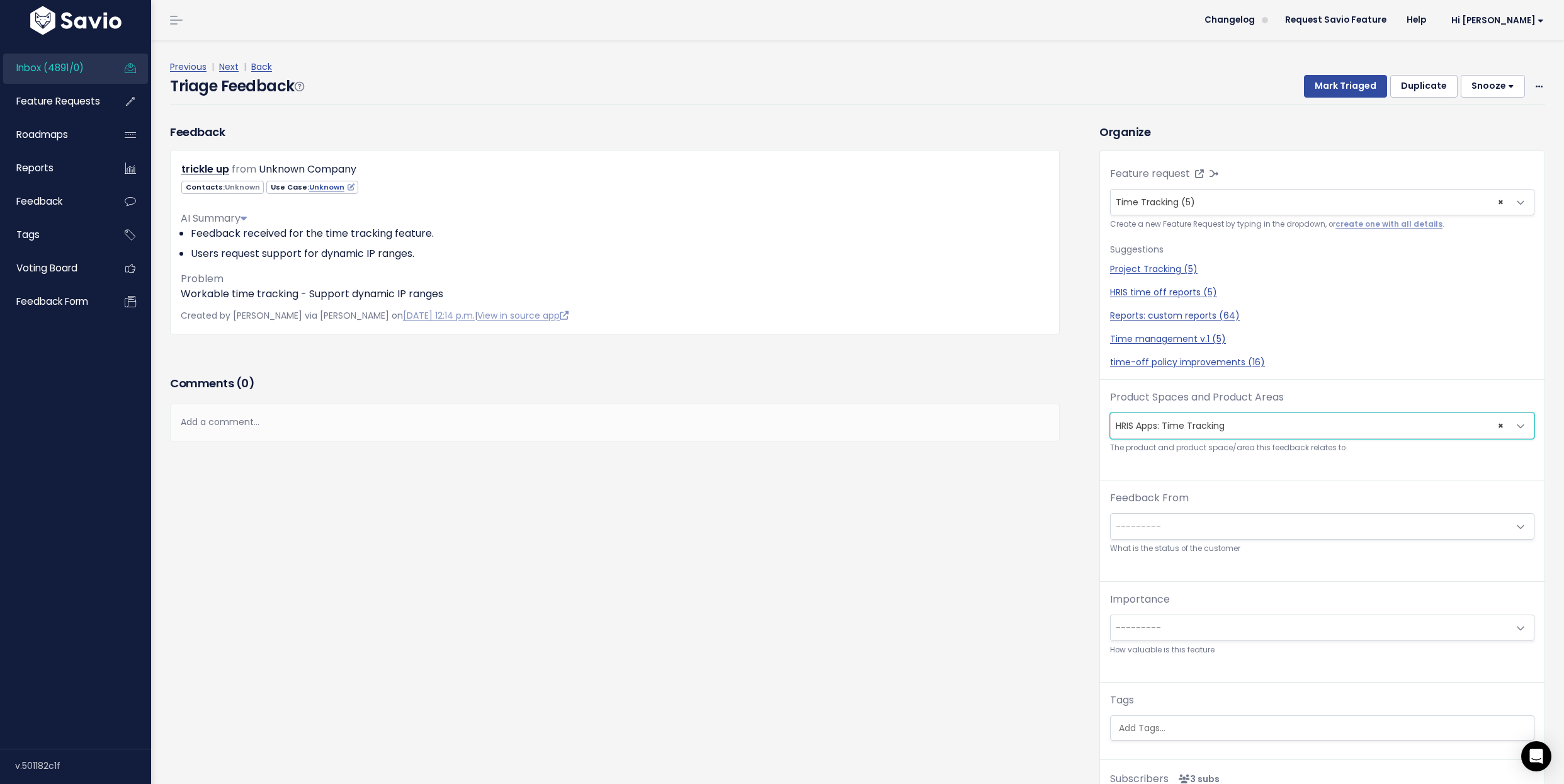
click at [1173, 425] on span "× HRIS Apps: Time Tracking" at bounding box center [1310, 425] width 398 height 25
click at [1346, 86] on button "Mark Triaged" at bounding box center [1346, 86] width 83 height 23
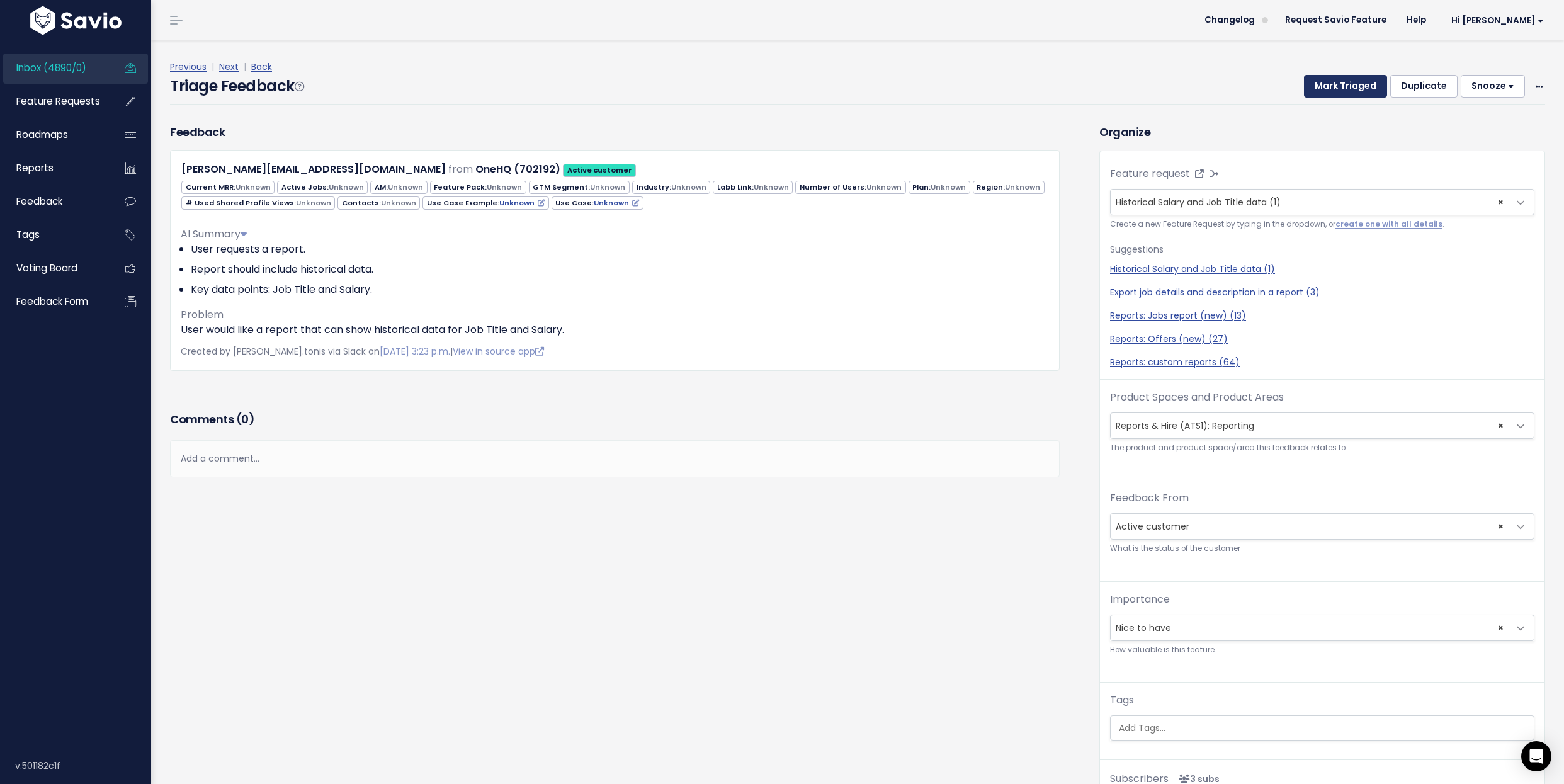
click at [1347, 84] on button "Mark Triaged" at bounding box center [1346, 86] width 83 height 23
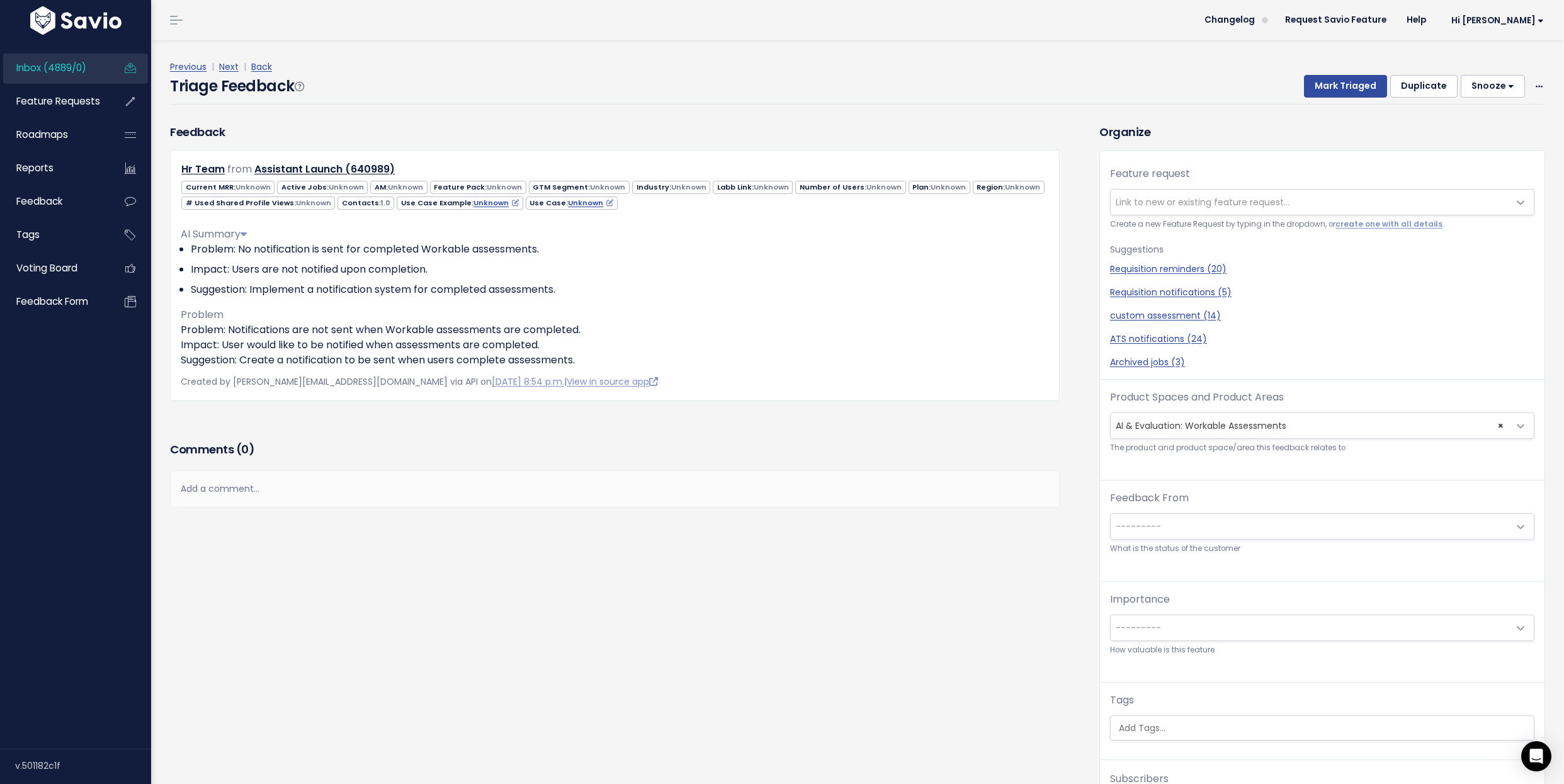
click at [1143, 206] on span "Link to new or existing feature request..." at bounding box center [1202, 202] width 174 height 12
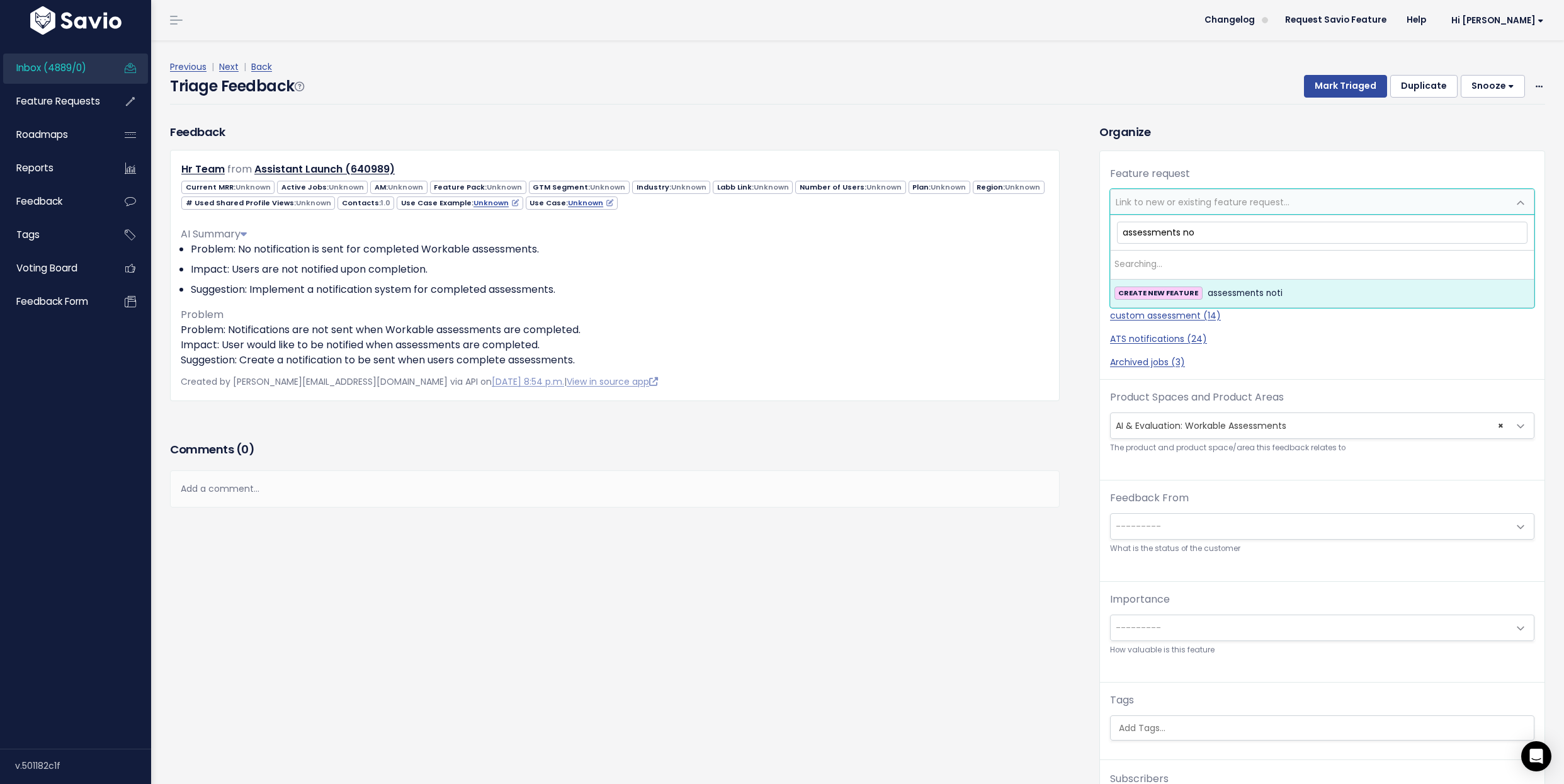
type input "assessments no"
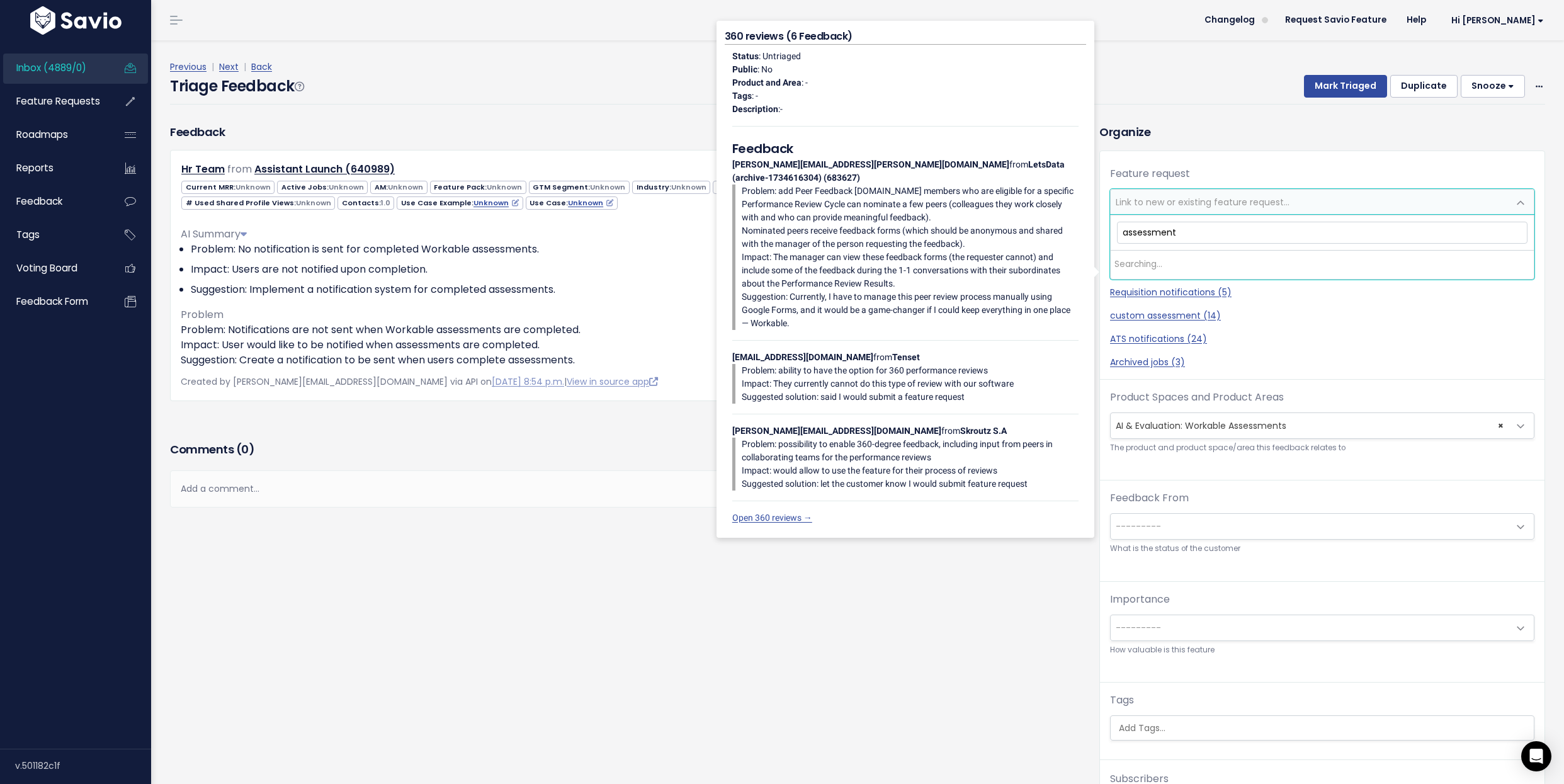
type input "assessments"
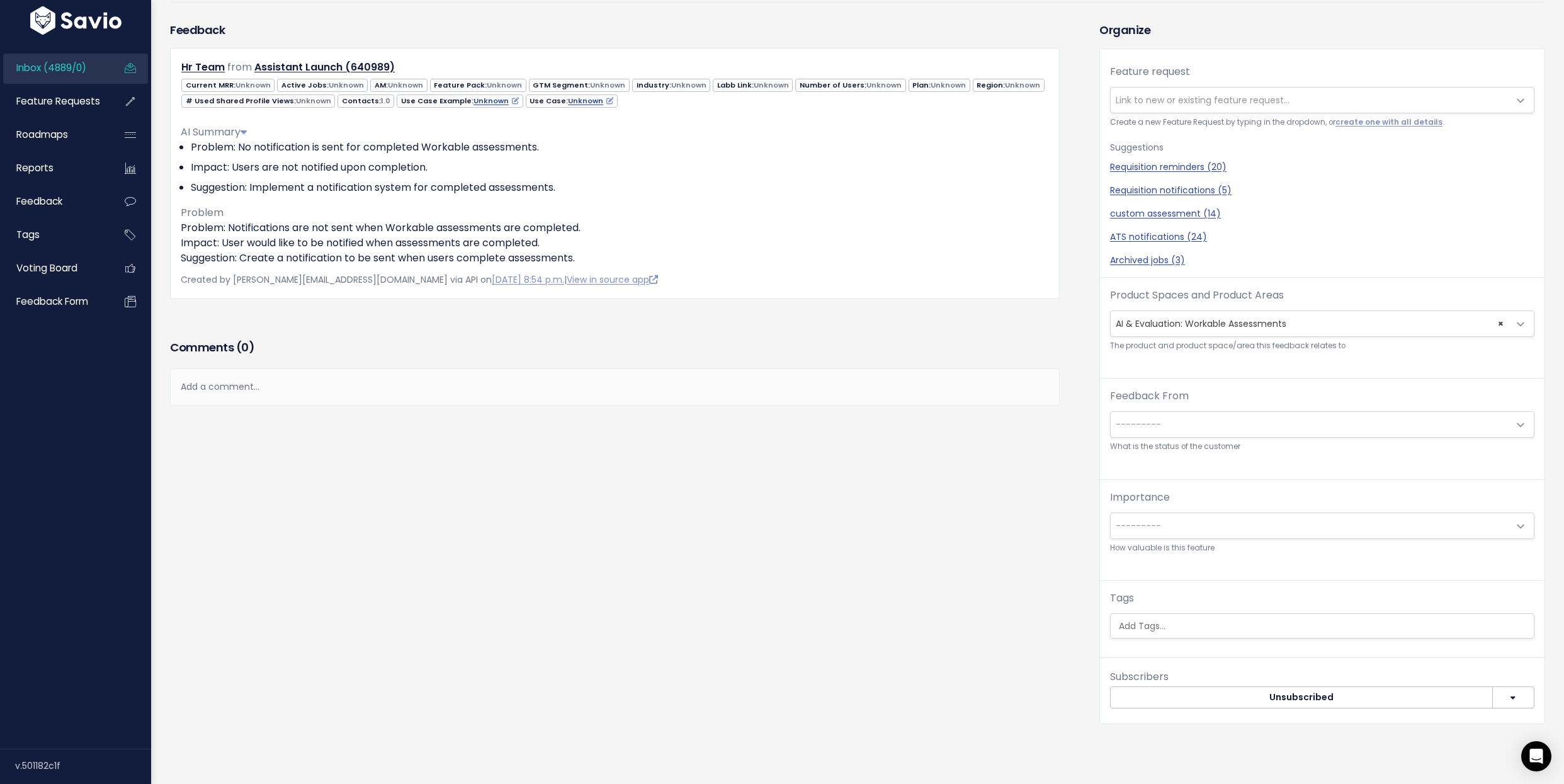
click at [985, 480] on div "Feedback Hr Team from Assistant Launch (640989) 1.0" at bounding box center [625, 382] width 930 height 721
click at [630, 149] on li "Problem: No notification is sent for completed Workable assessments." at bounding box center [620, 147] width 859 height 16
click at [1413, 101] on span "Link to new or existing feature request..." at bounding box center [1310, 100] width 398 height 25
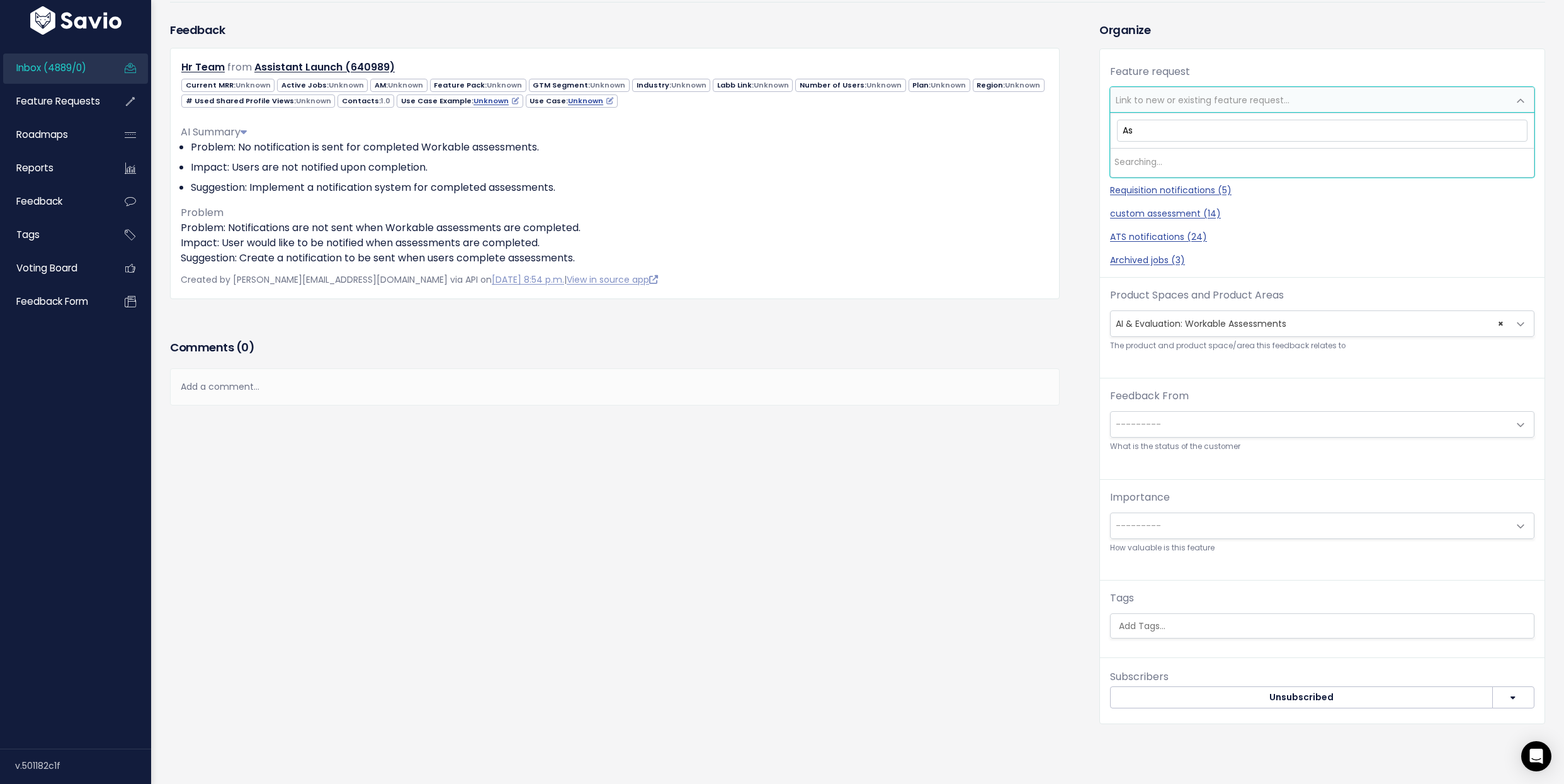
type input "A"
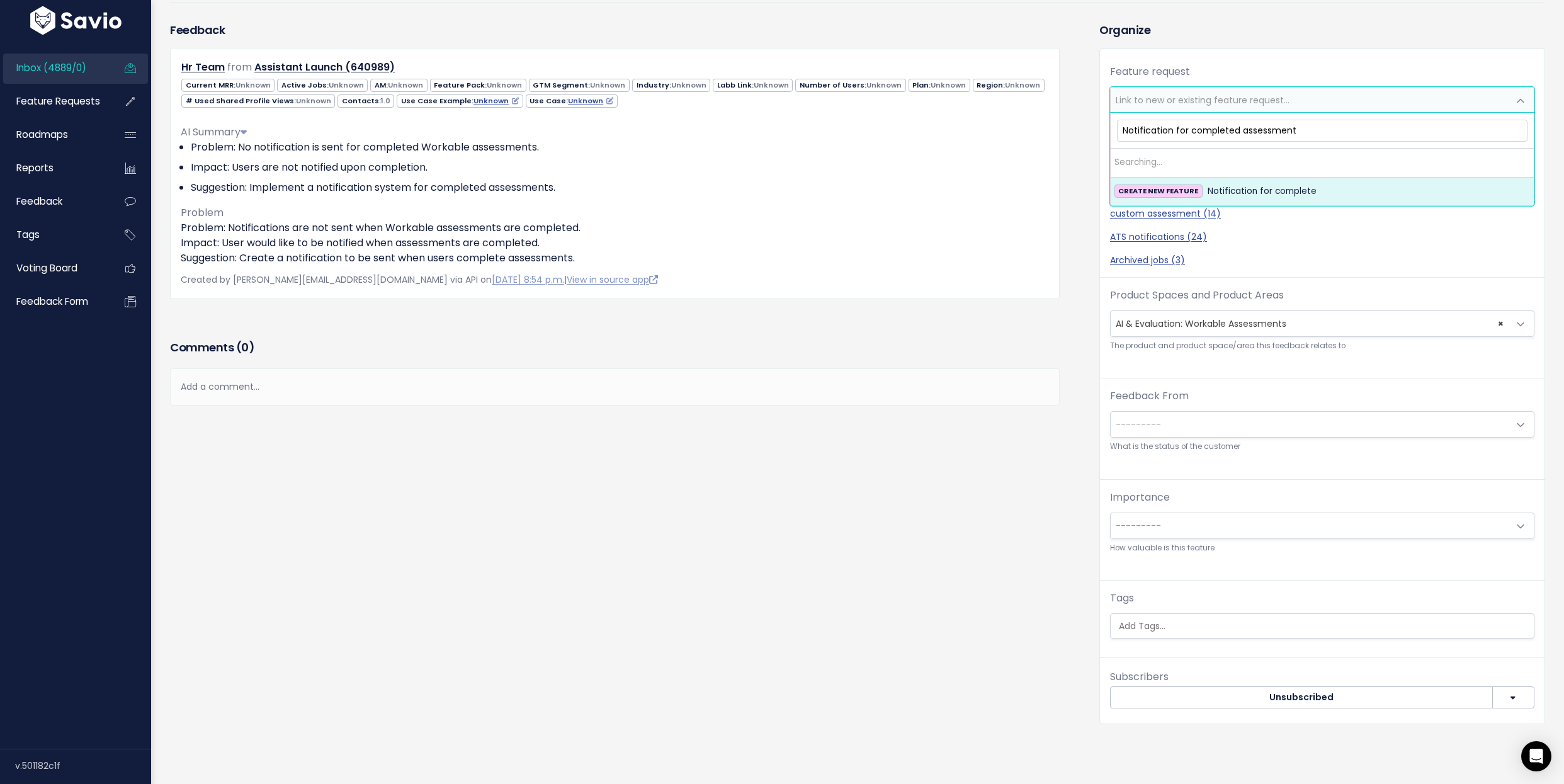
type input "Notification for completed assessments"
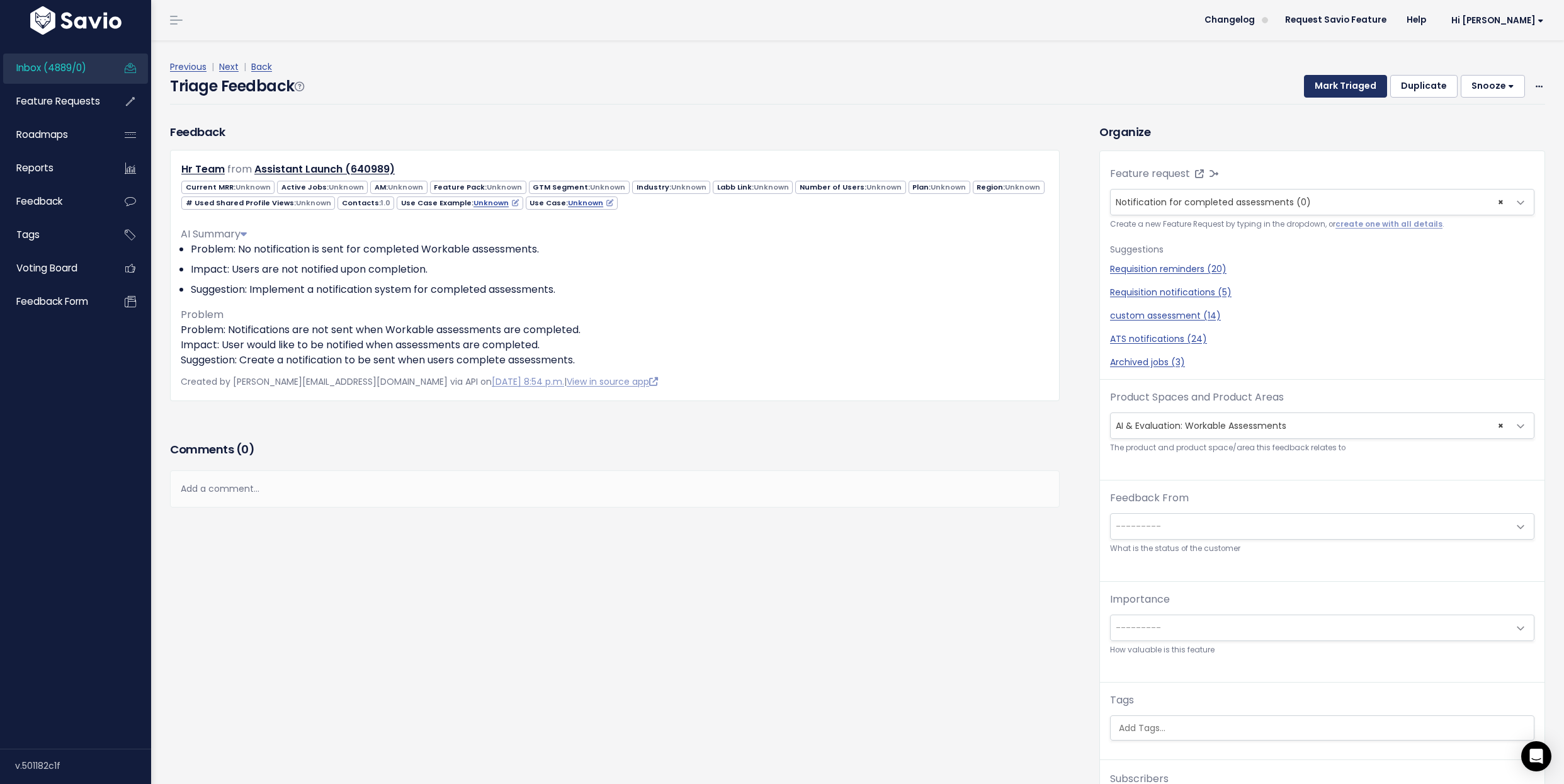
click at [1371, 81] on button "Mark Triaged" at bounding box center [1346, 86] width 83 height 23
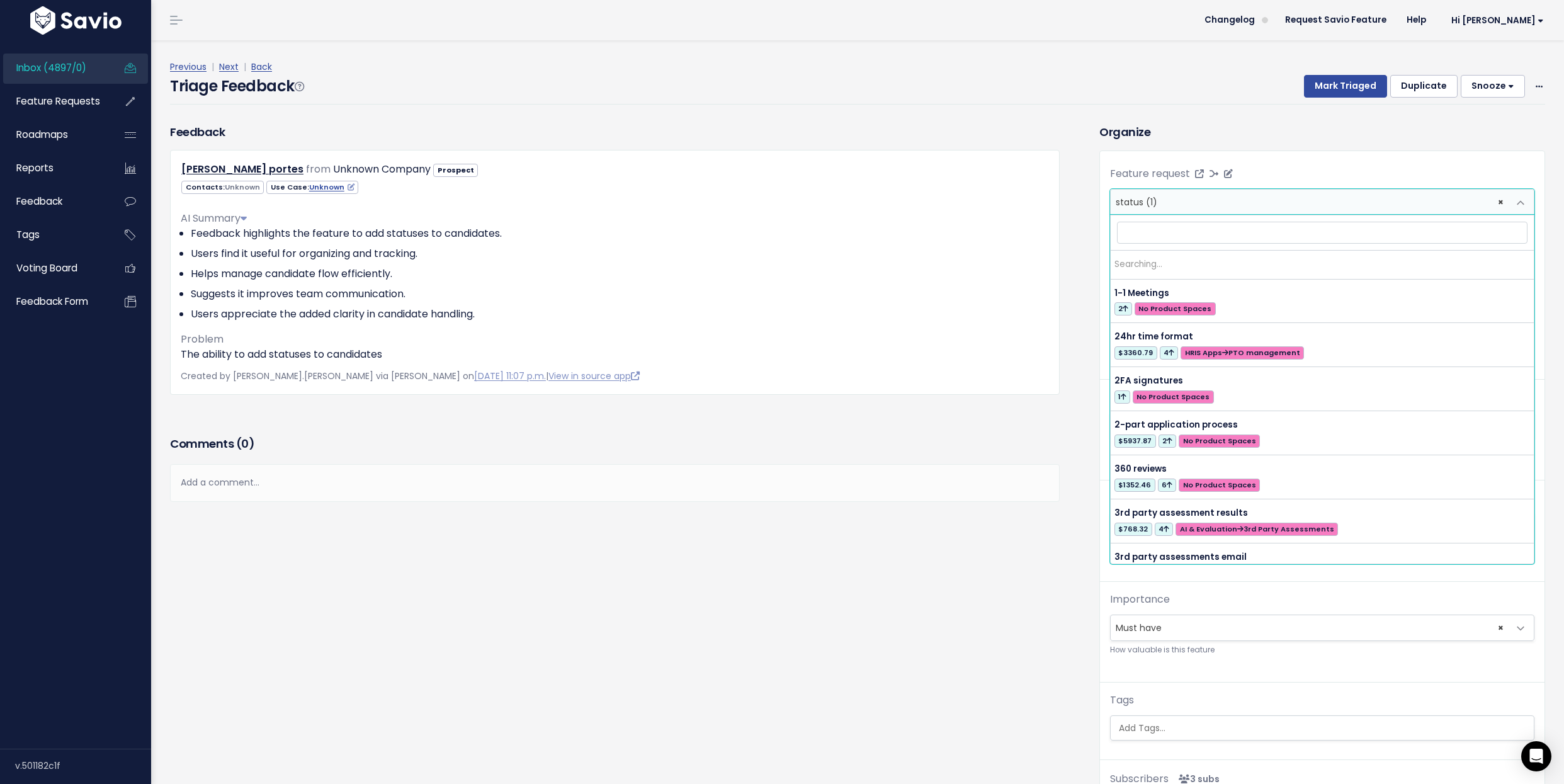
click at [1176, 197] on span "× status (1)" at bounding box center [1310, 202] width 398 height 25
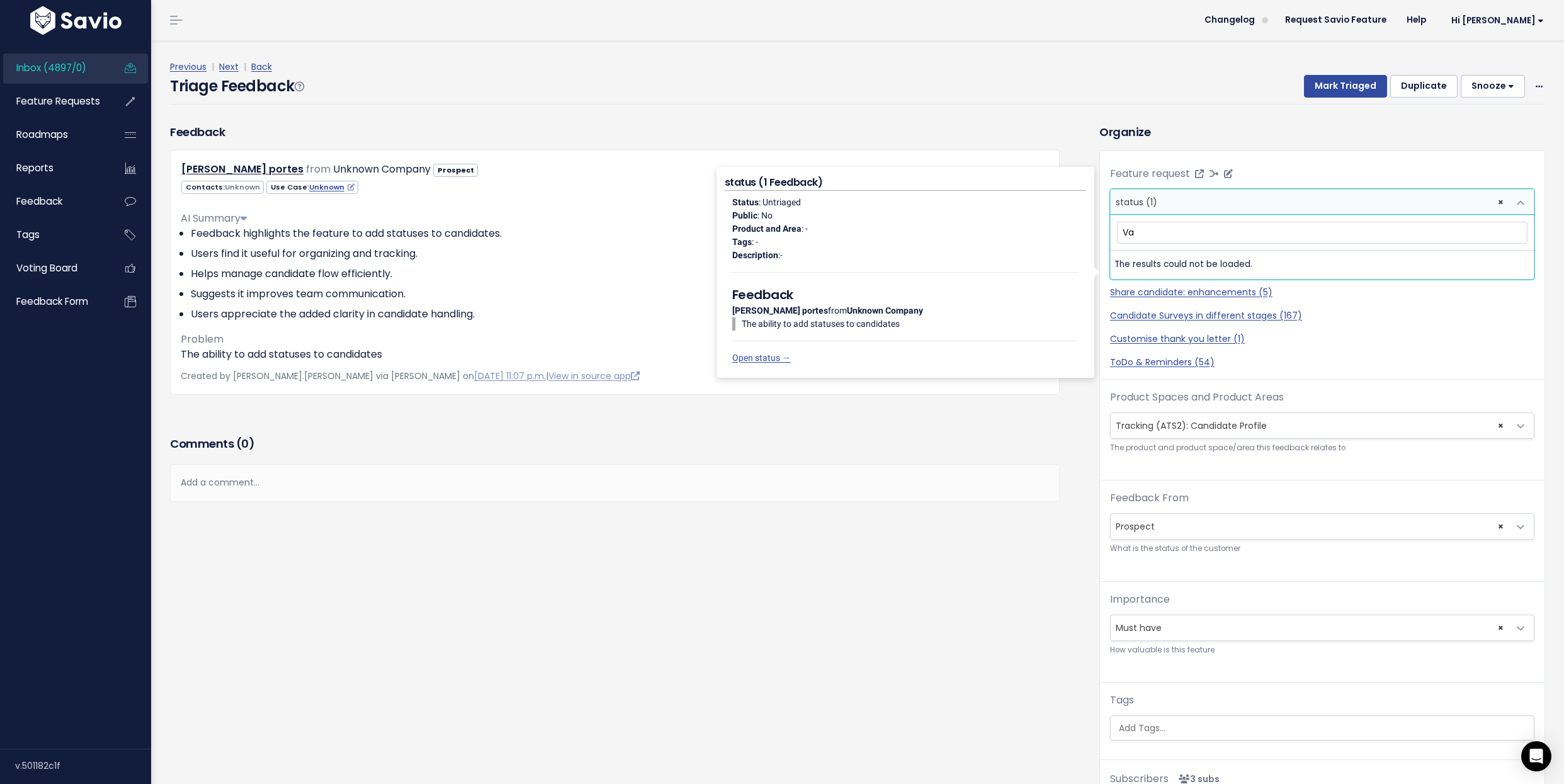
type input "V"
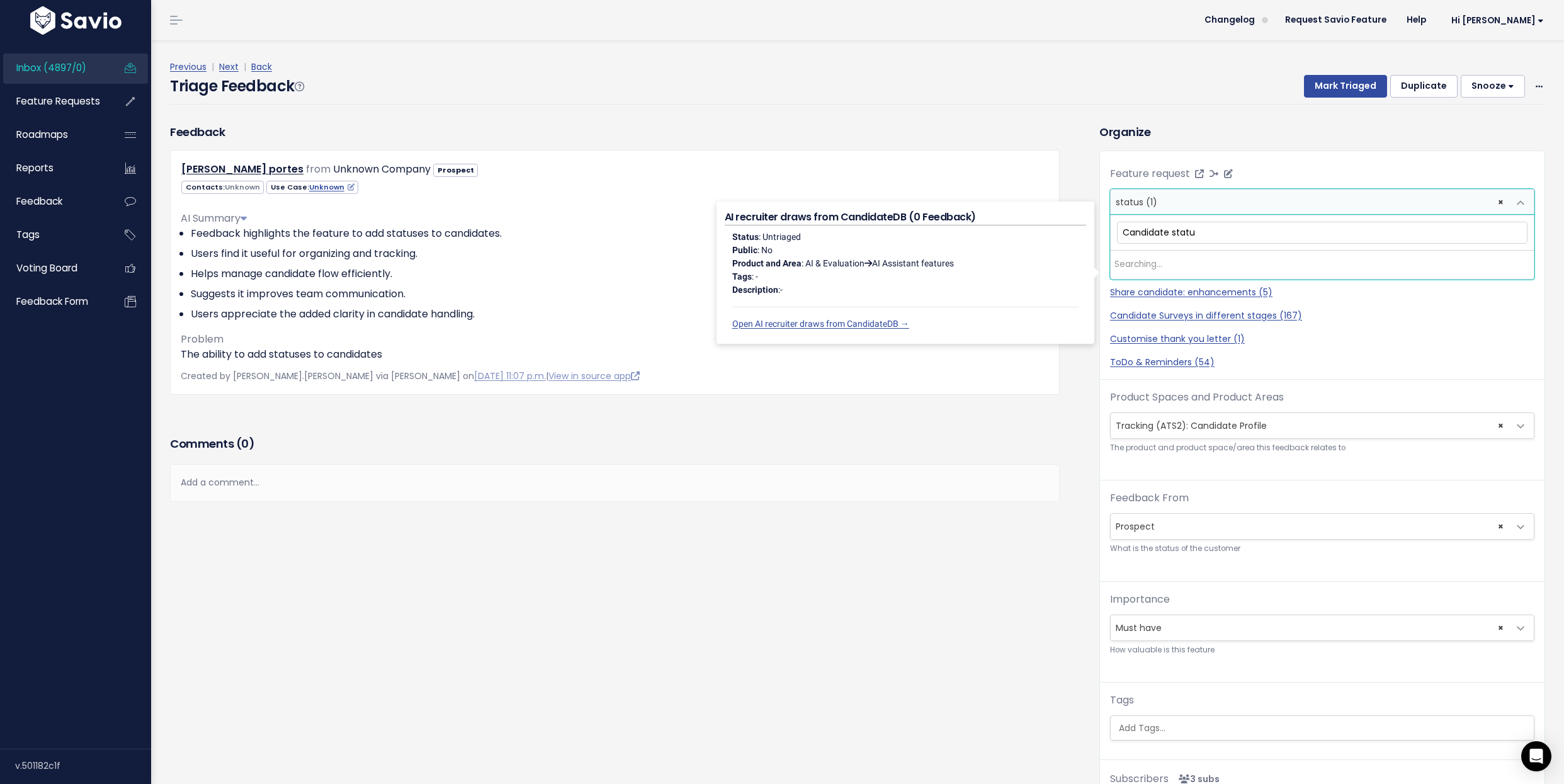
type input "Candidate status"
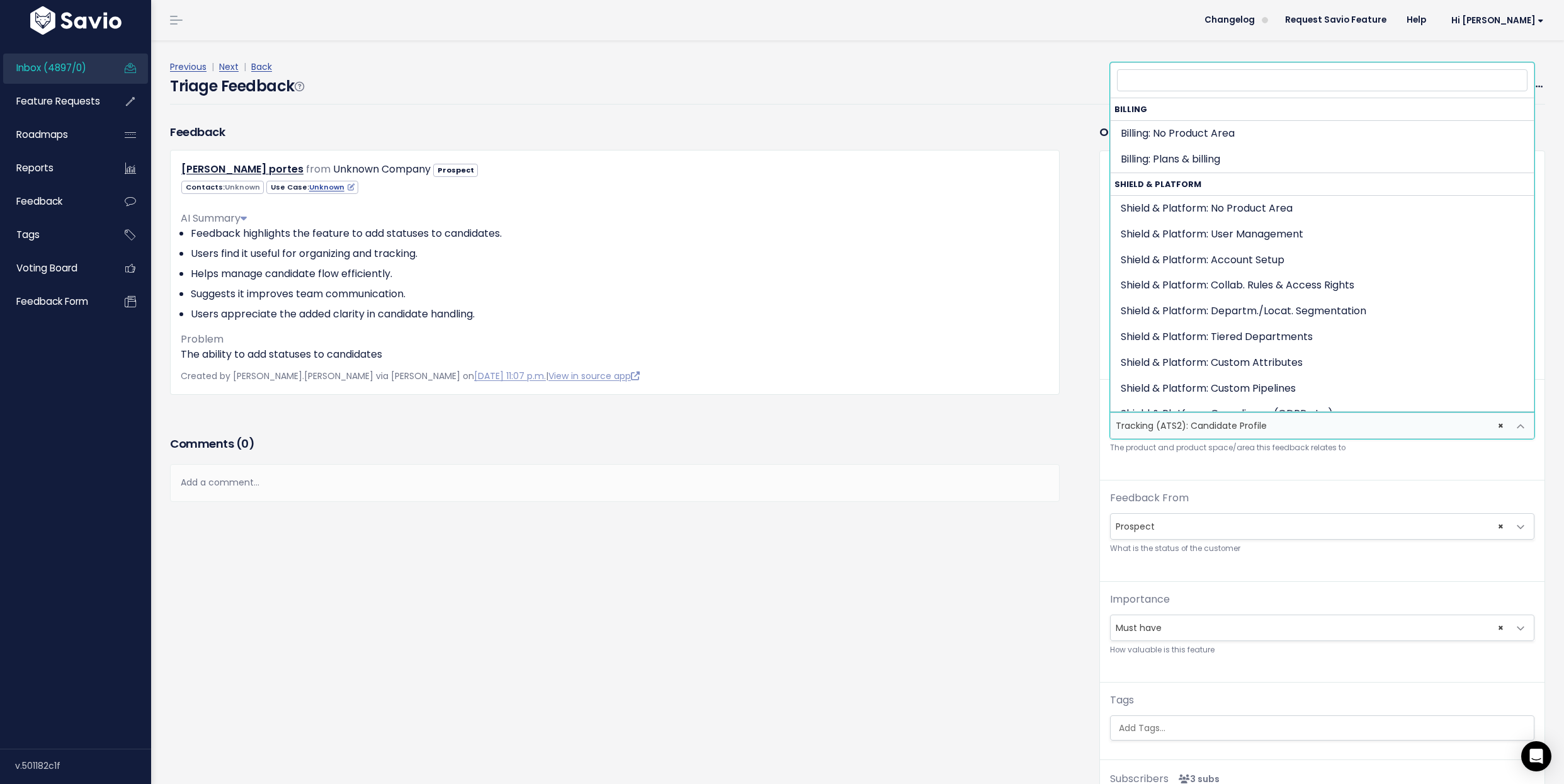
click at [1250, 426] on span "× Tracking (ATS2): Candidate Profile" at bounding box center [1310, 425] width 398 height 25
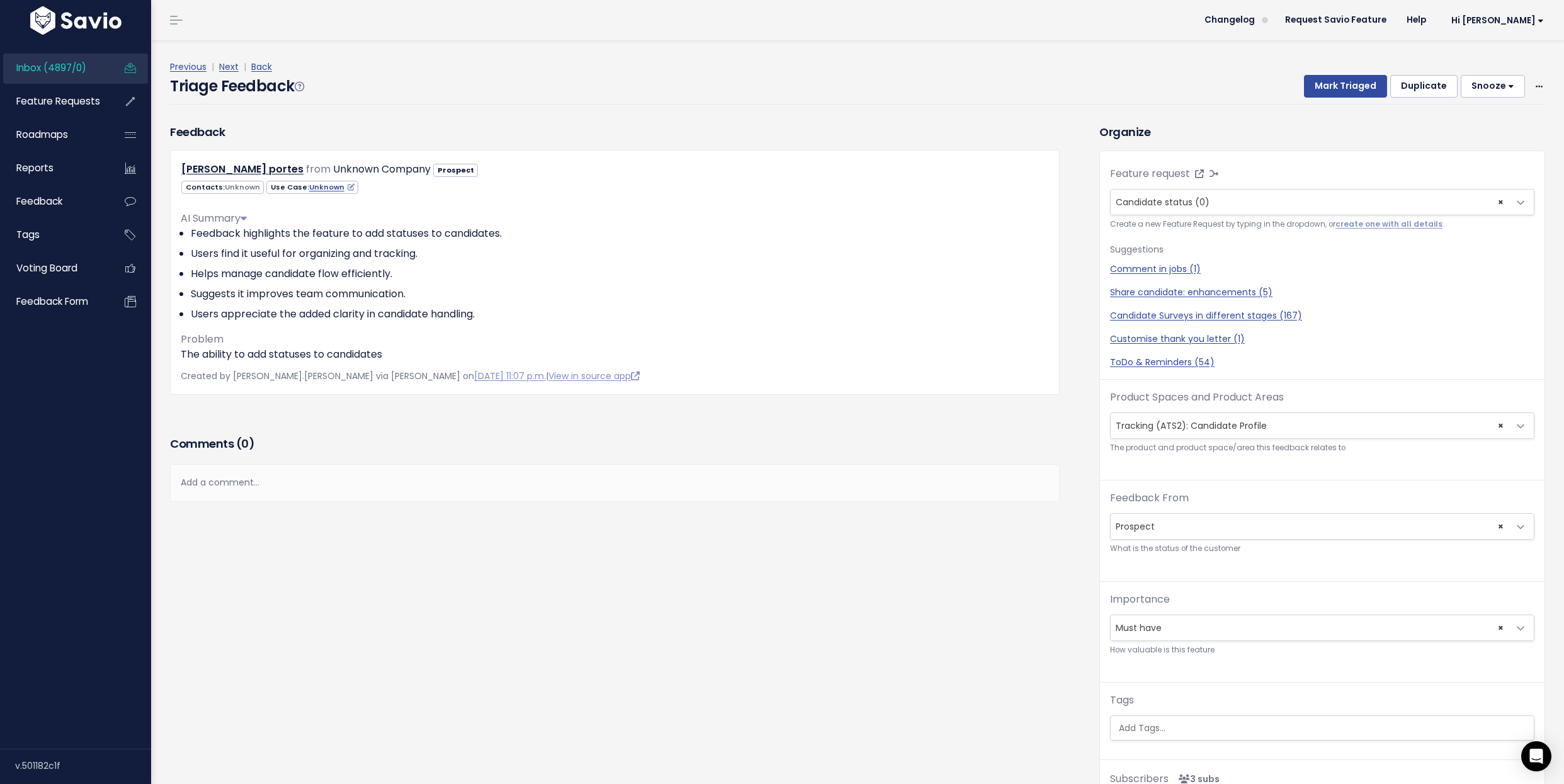
click at [1272, 54] on div "Previous | Next | Back Triage Feedback Mark Triaged Duplicate [GEOGRAPHIC_DATA]…" at bounding box center [862, 82] width 1385 height 83
click at [1330, 86] on button "Mark Triaged" at bounding box center [1346, 86] width 83 height 23
